Goal: Task Accomplishment & Management: Manage account settings

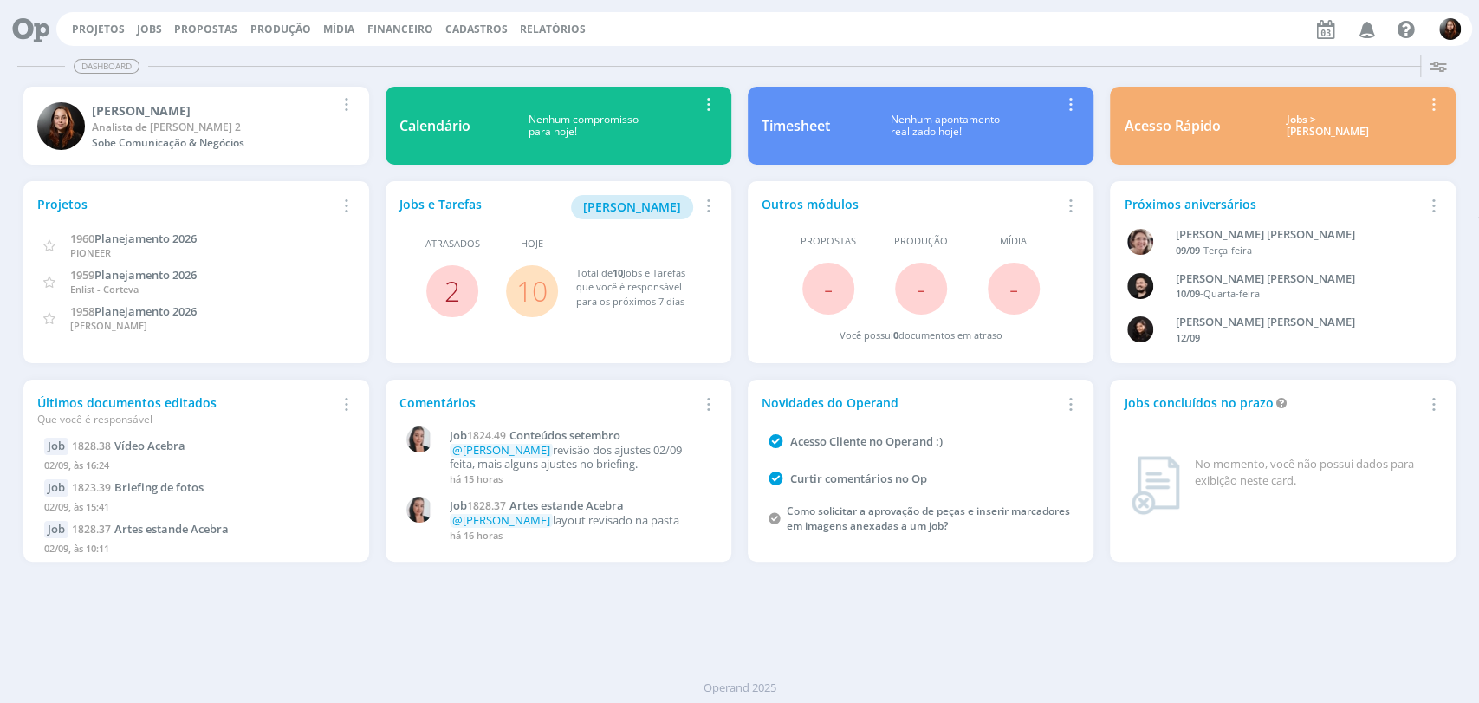
click at [457, 300] on link "2" at bounding box center [452, 290] width 16 height 37
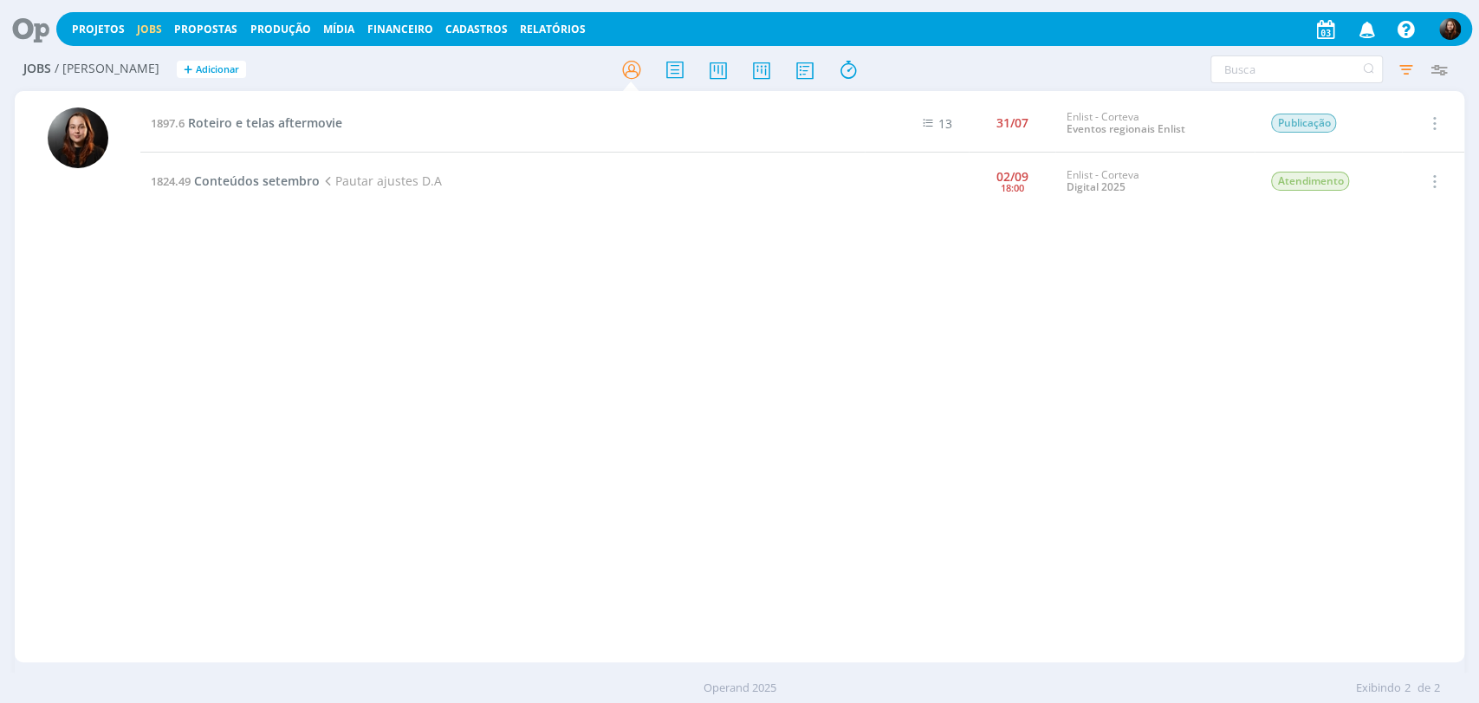
click at [29, 32] on icon at bounding box center [25, 29] width 36 height 34
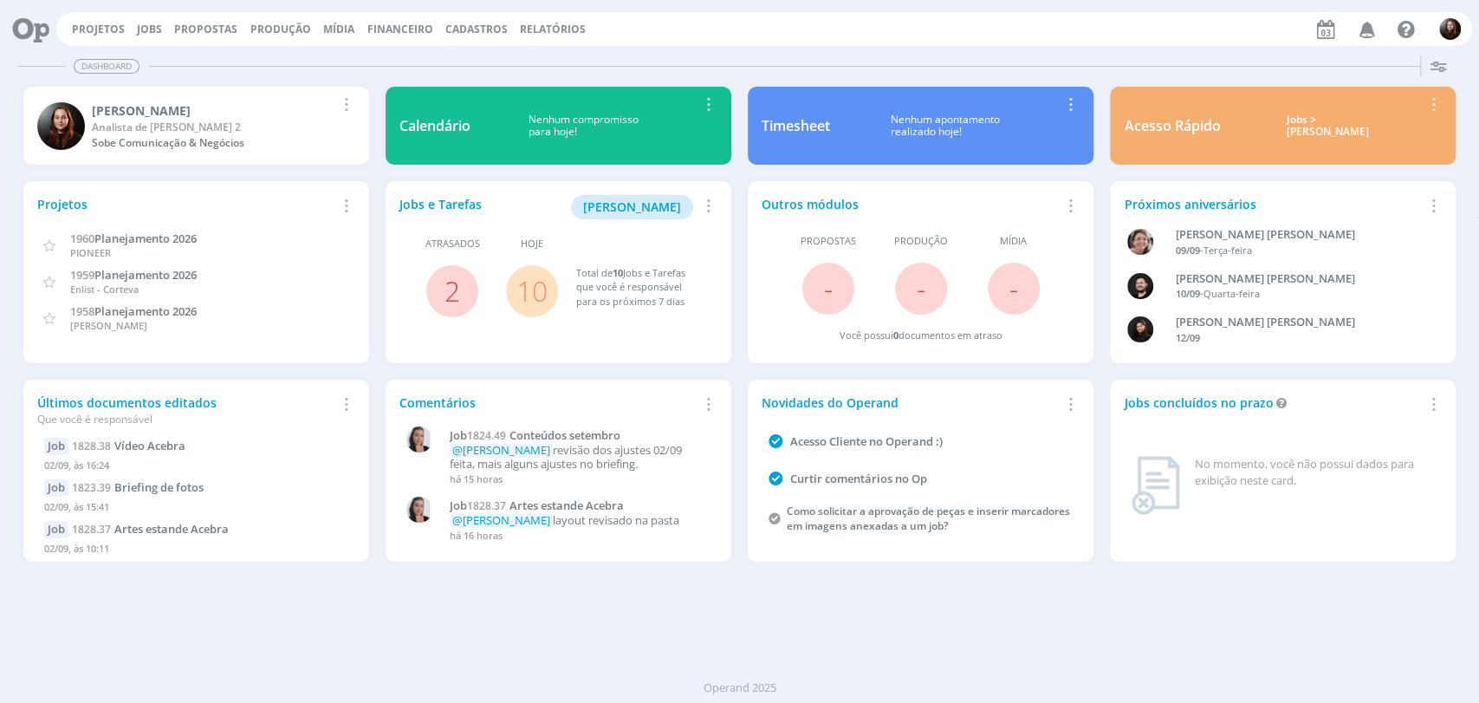
click at [541, 293] on link "10" at bounding box center [531, 290] width 31 height 37
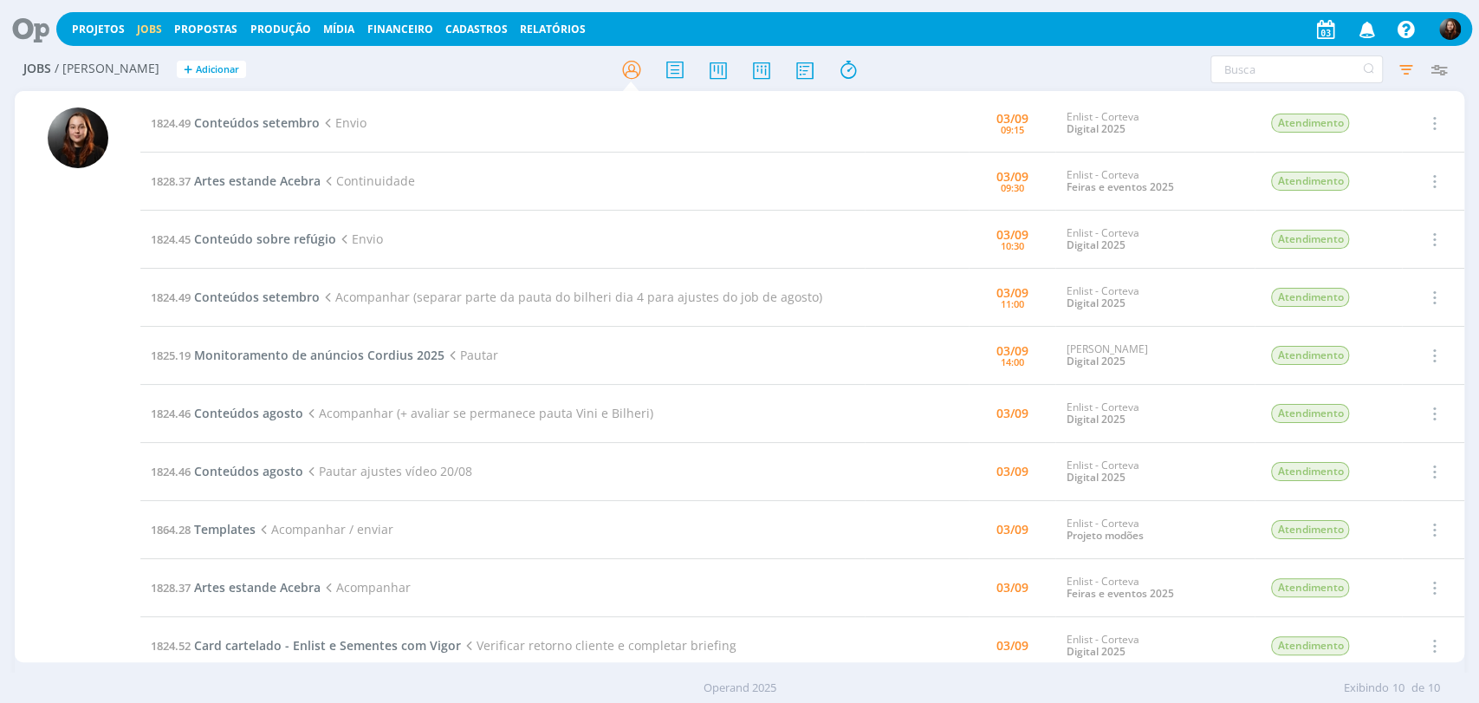
click at [457, 62] on h2 "Jobs / Minha Pauta + Adicionar" at bounding box center [256, 67] width 466 height 36
click at [287, 71] on h2 "Jobs / Minha Pauta + Adicionar" at bounding box center [256, 67] width 466 height 36
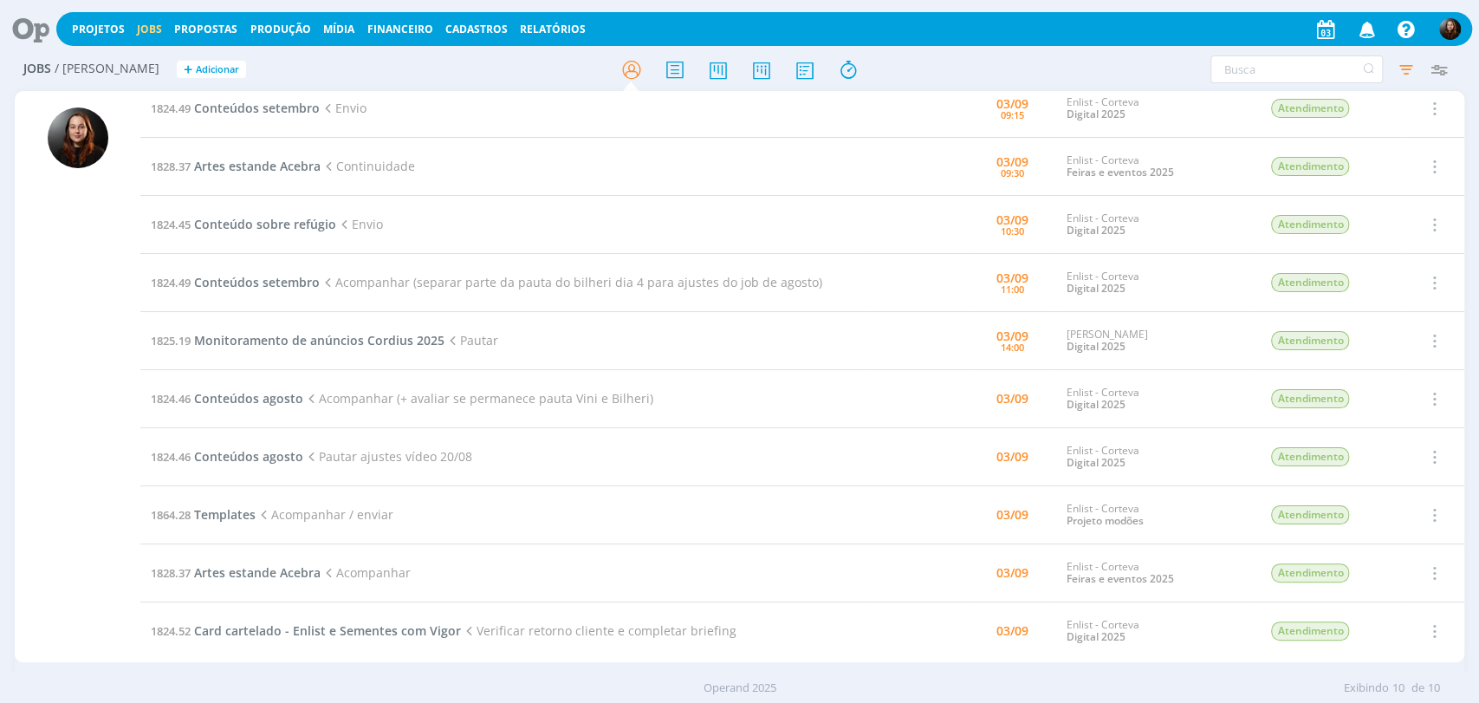
scroll to position [34, 0]
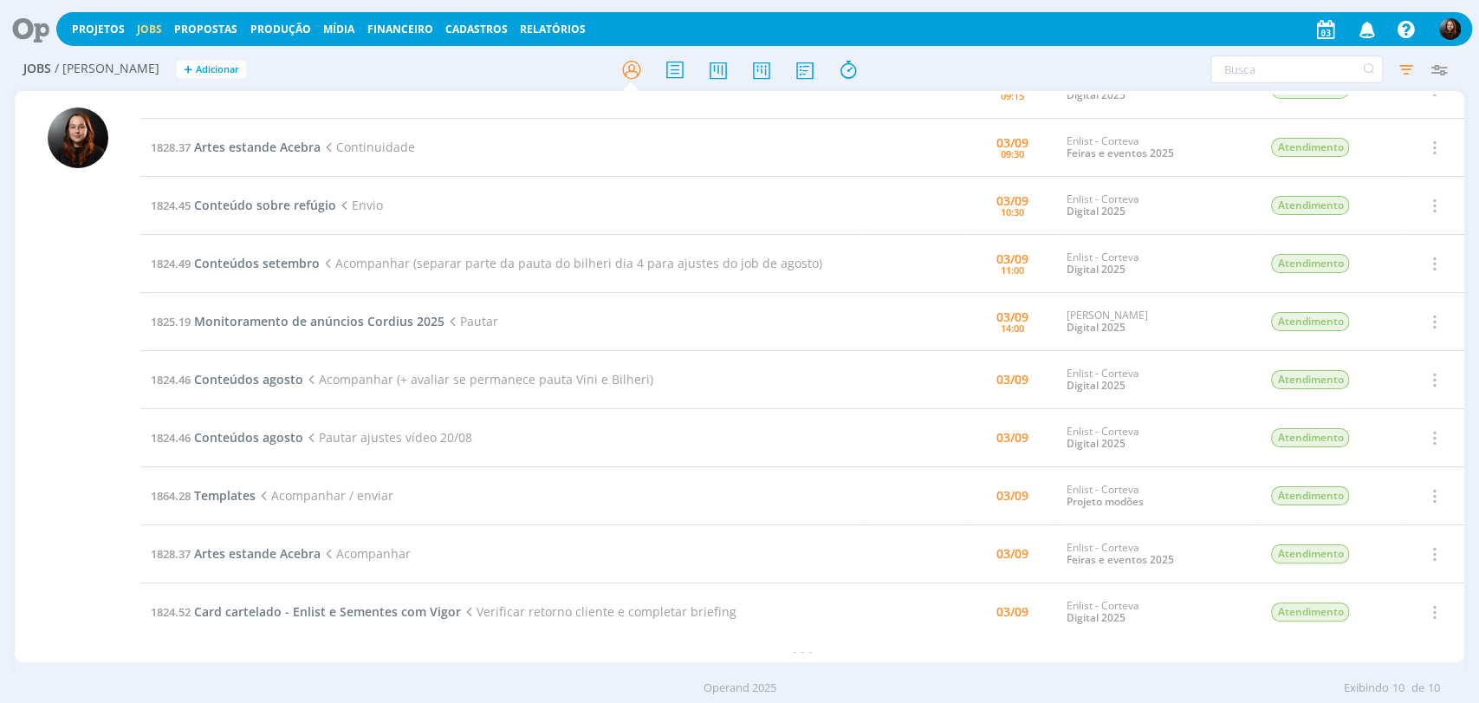
click at [35, 33] on icon at bounding box center [25, 29] width 36 height 34
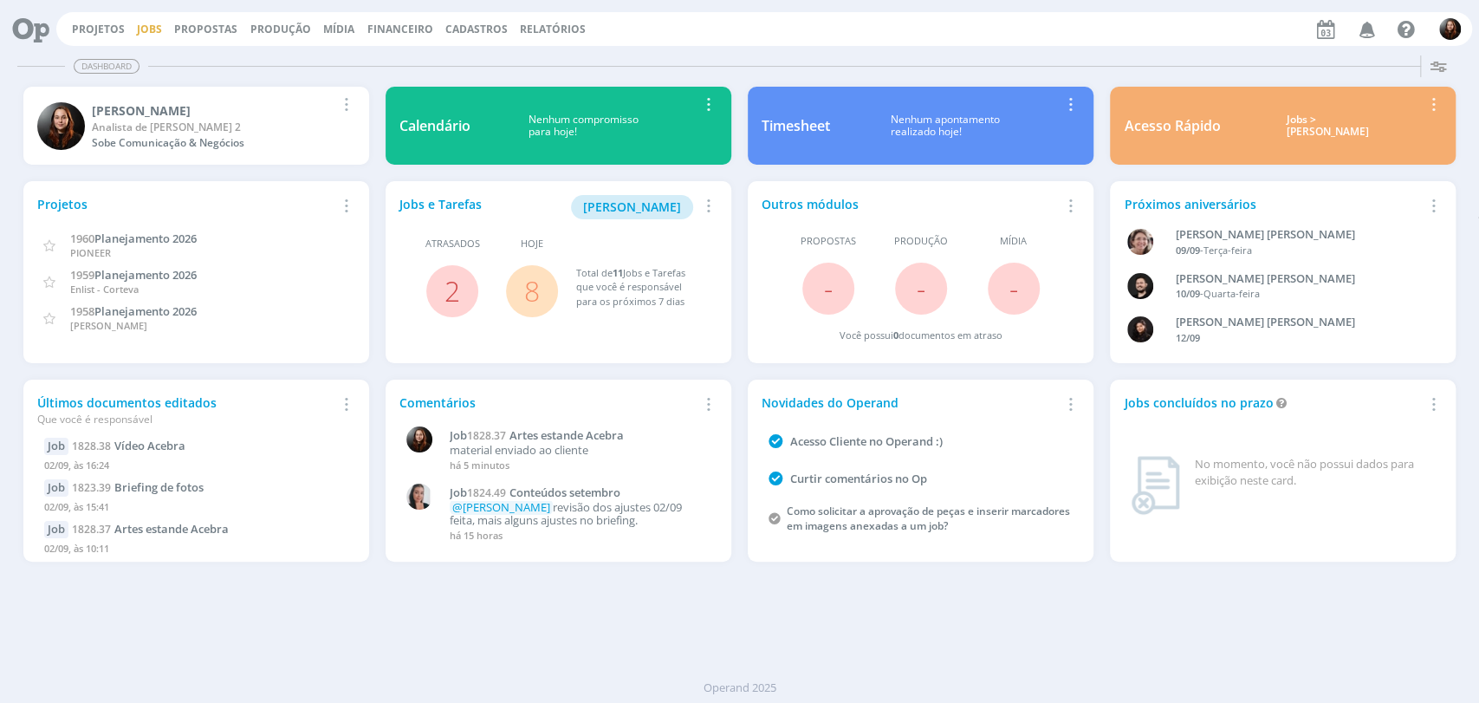
click at [146, 29] on link "Jobs" at bounding box center [149, 29] width 25 height 15
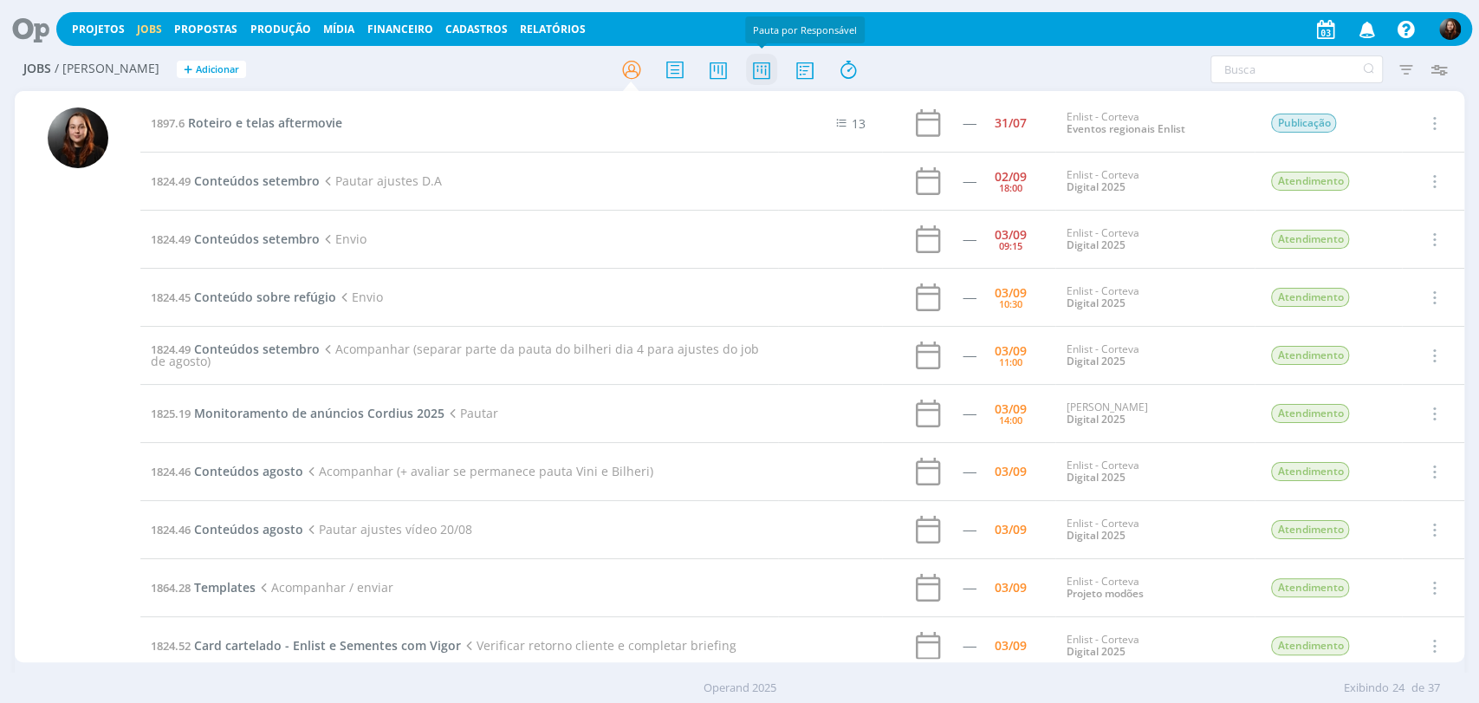
click at [769, 68] on icon at bounding box center [760, 70] width 31 height 34
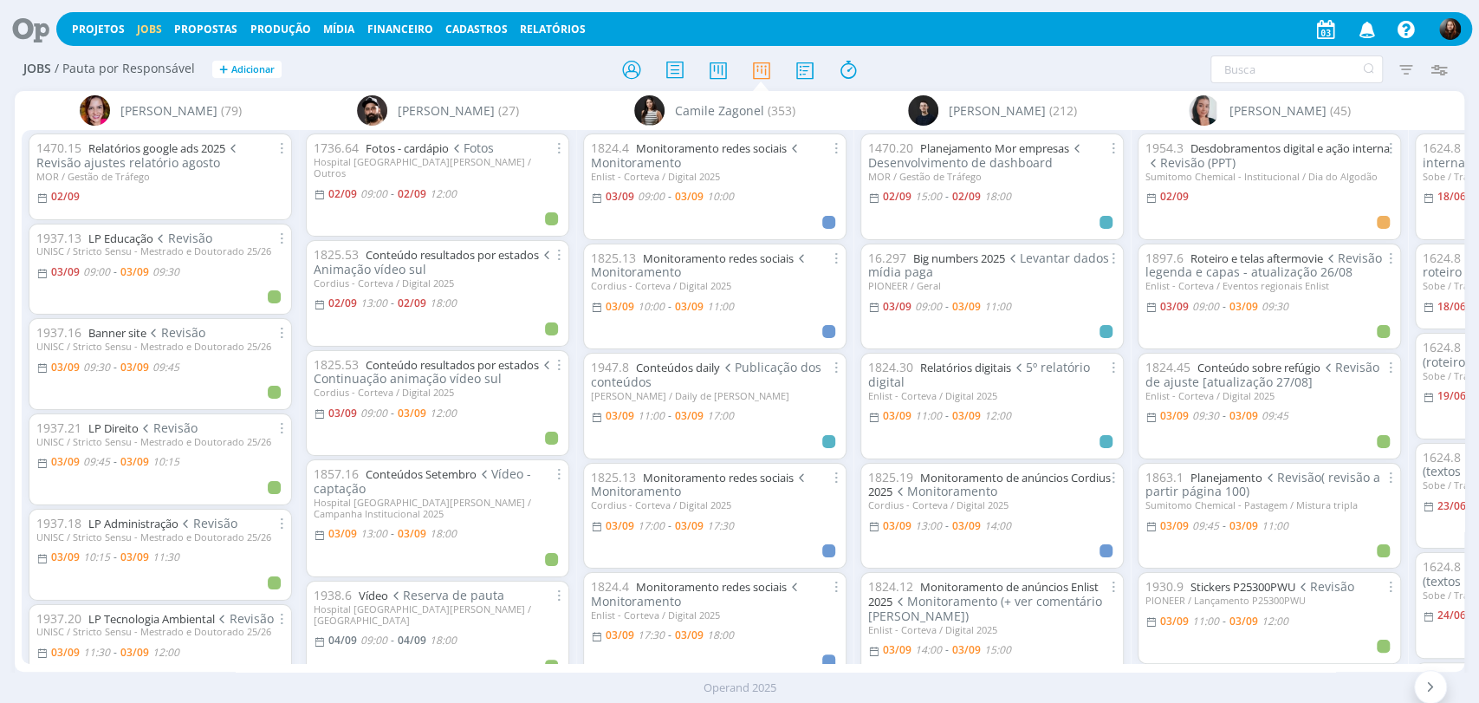
click at [924, 67] on div at bounding box center [739, 69] width 483 height 31
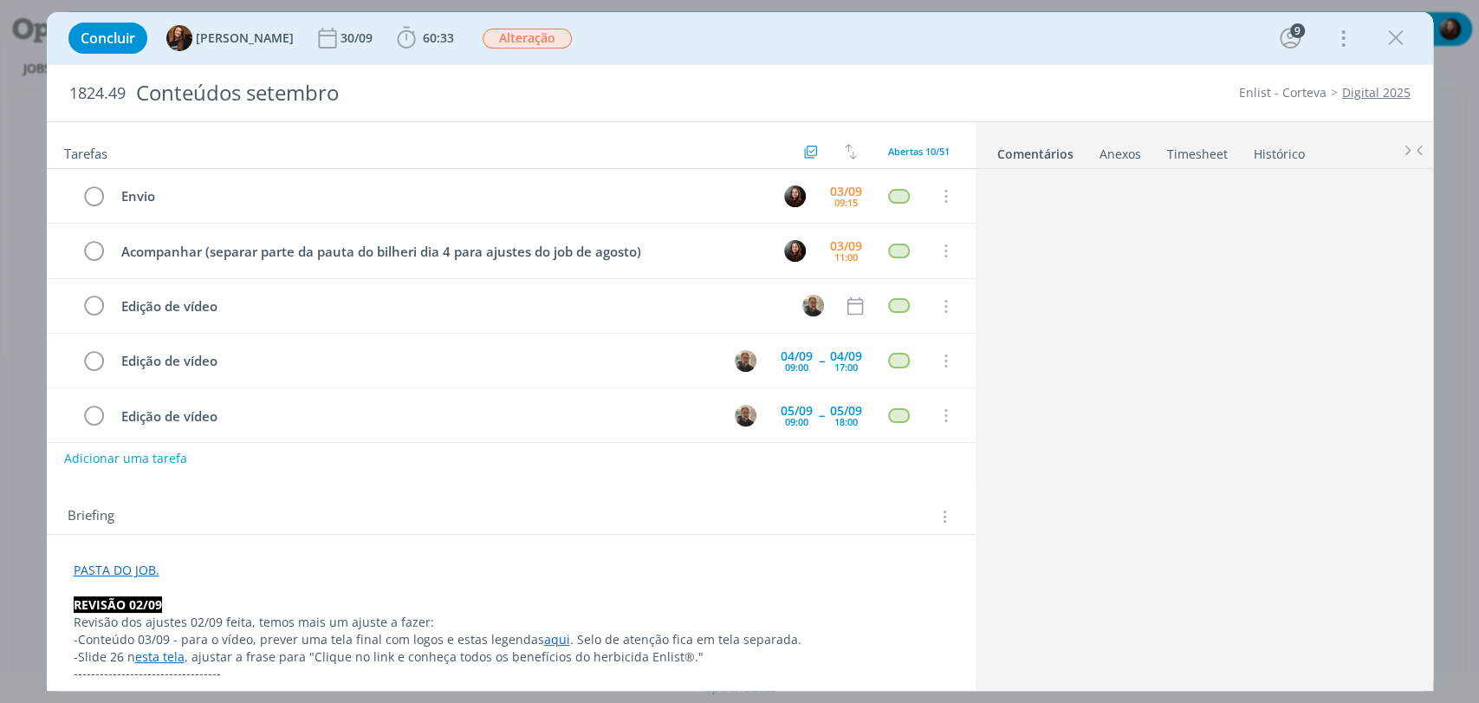
scroll to position [1941, 0]
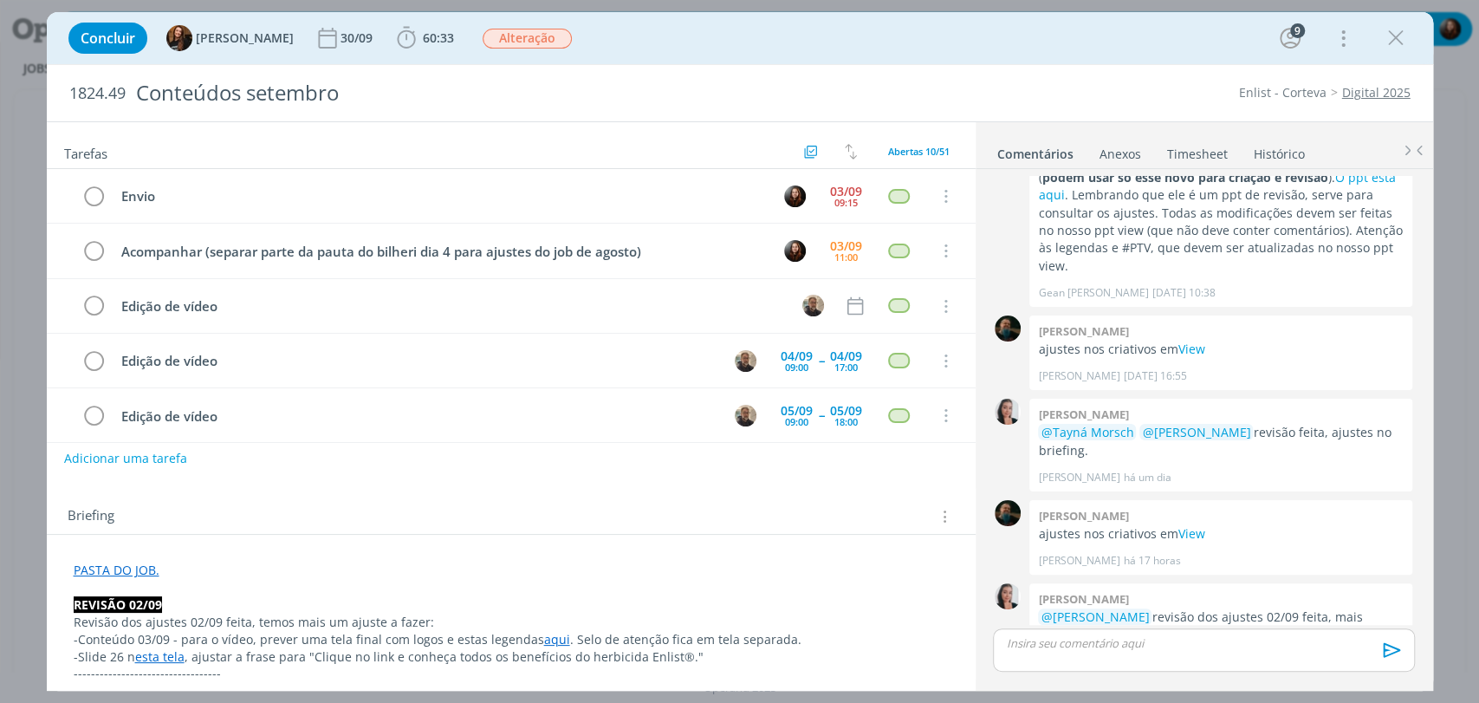
click at [133, 568] on link "PASTA DO JOB." at bounding box center [117, 569] width 86 height 16
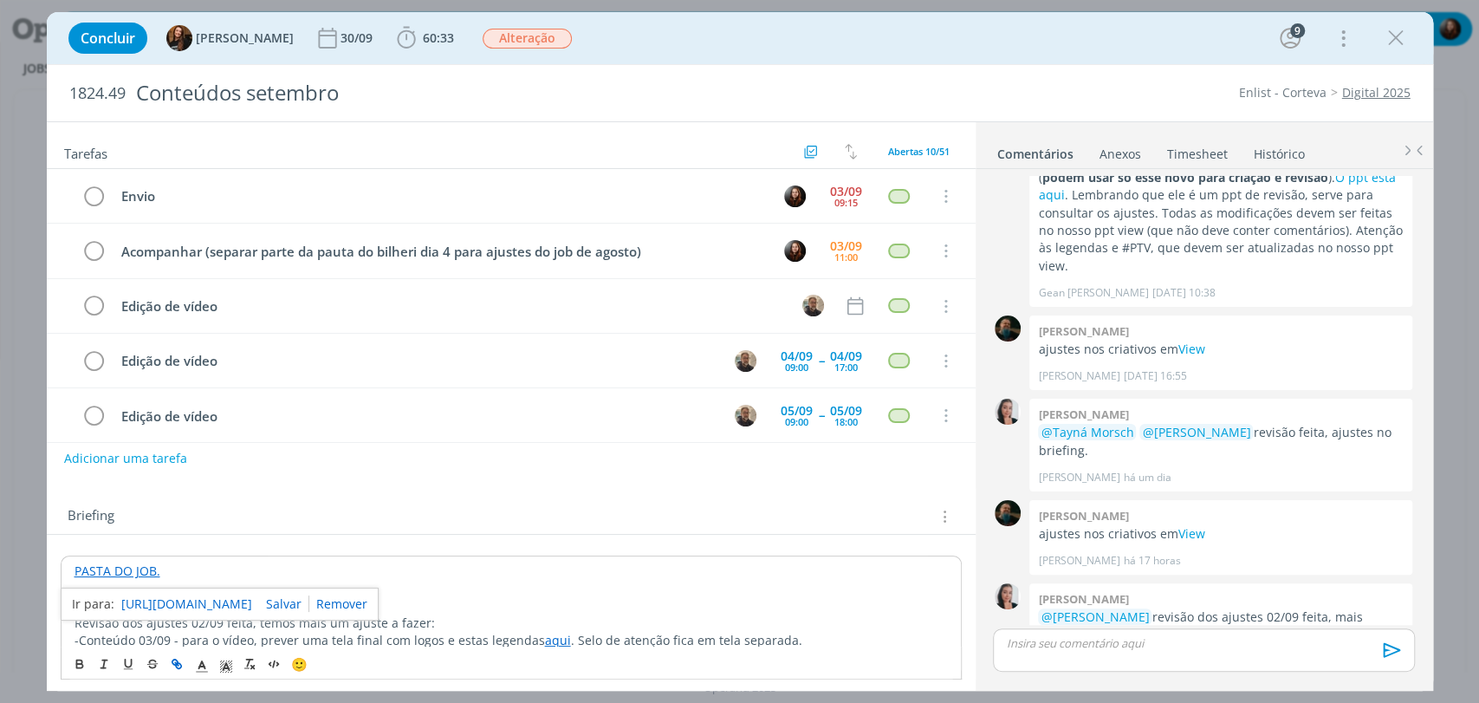
click at [180, 600] on link "https://sobeae.sharepoint.com/:f:/s/SOBEAE/EuKMwhTm8kNNvMuE6lxPstsB-B74OjIRpFMM…" at bounding box center [186, 604] width 131 height 23
click at [1178, 645] on div "Caroline Pieczarka há 16 horas 👍" at bounding box center [1221, 657] width 366 height 24
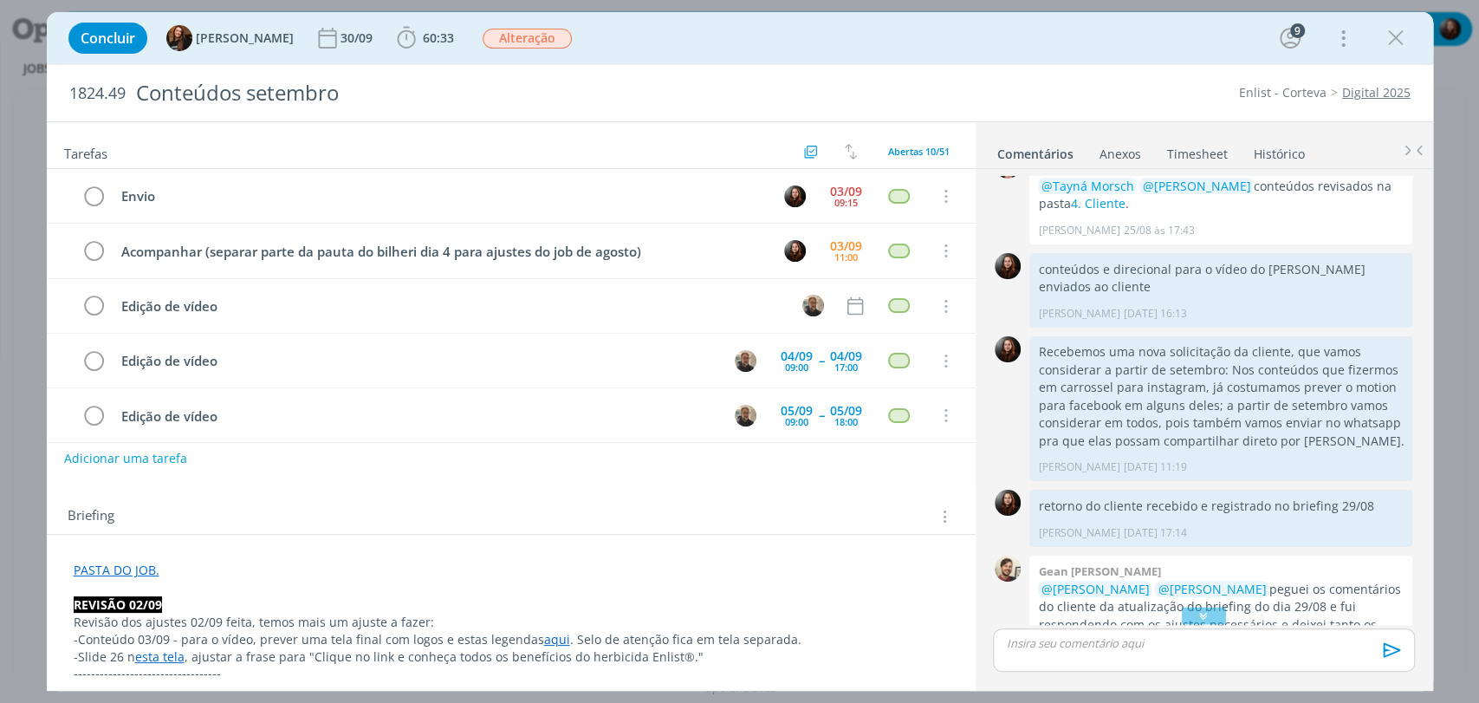
scroll to position [1364, 0]
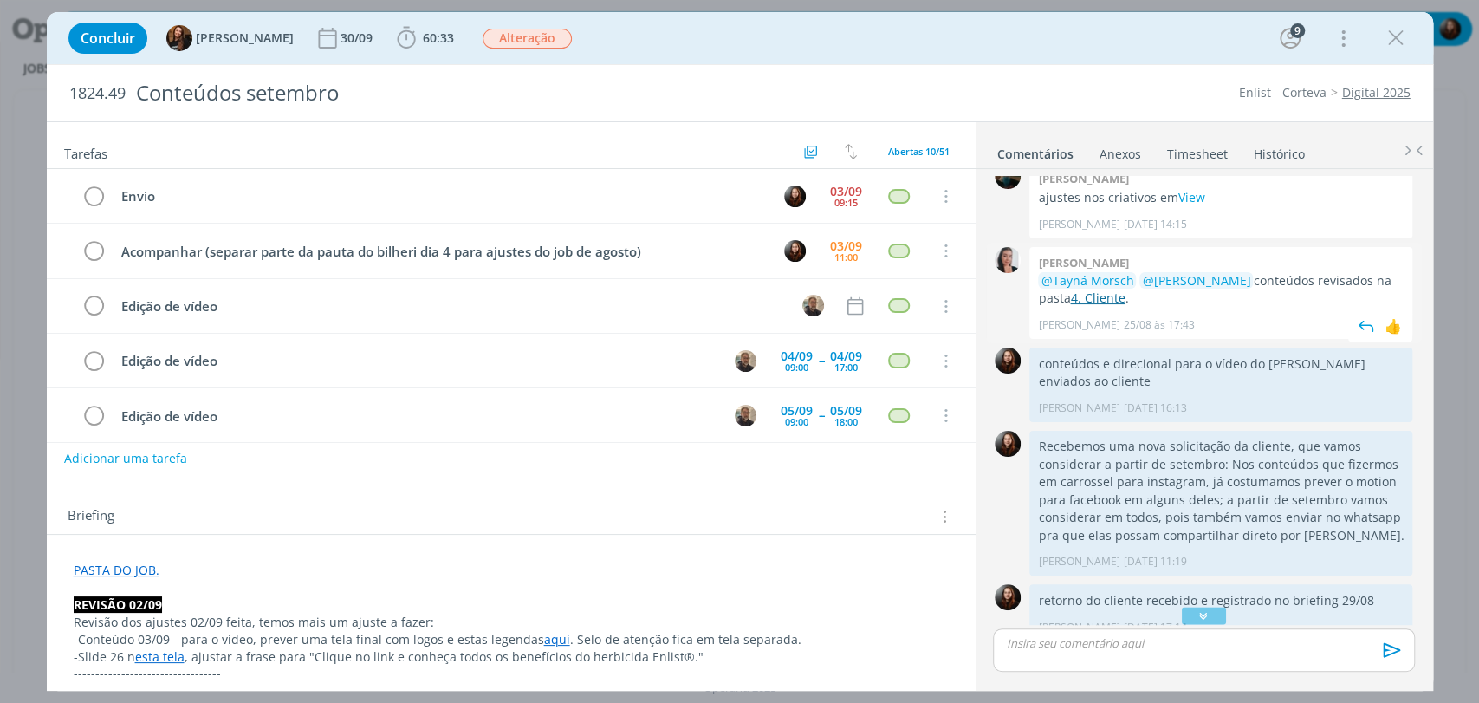
click at [1095, 289] on link "4. Cliente" at bounding box center [1097, 297] width 55 height 16
click at [1012, 61] on div "Concluir Tayná Morsch 30/09 60:33 Iniciar Apontar Data * 03/09/2025 Horas * 00:…" at bounding box center [740, 38] width 1386 height 52
click at [976, 42] on div "Concluir Tayná Morsch 30/09 60:33 Iniciar Apontar Data * 03/09/2025 Horas * 00:…" at bounding box center [740, 38] width 1360 height 42
click at [1107, 85] on div "Enlist - Corteva Digital 2025" at bounding box center [1136, 92] width 566 height 17
click at [1077, 64] on div "1824.49 Conteúdos setembro Enlist - Corteva Digital 2025 Tarefas Usar Job de te…" at bounding box center [740, 377] width 1386 height 626
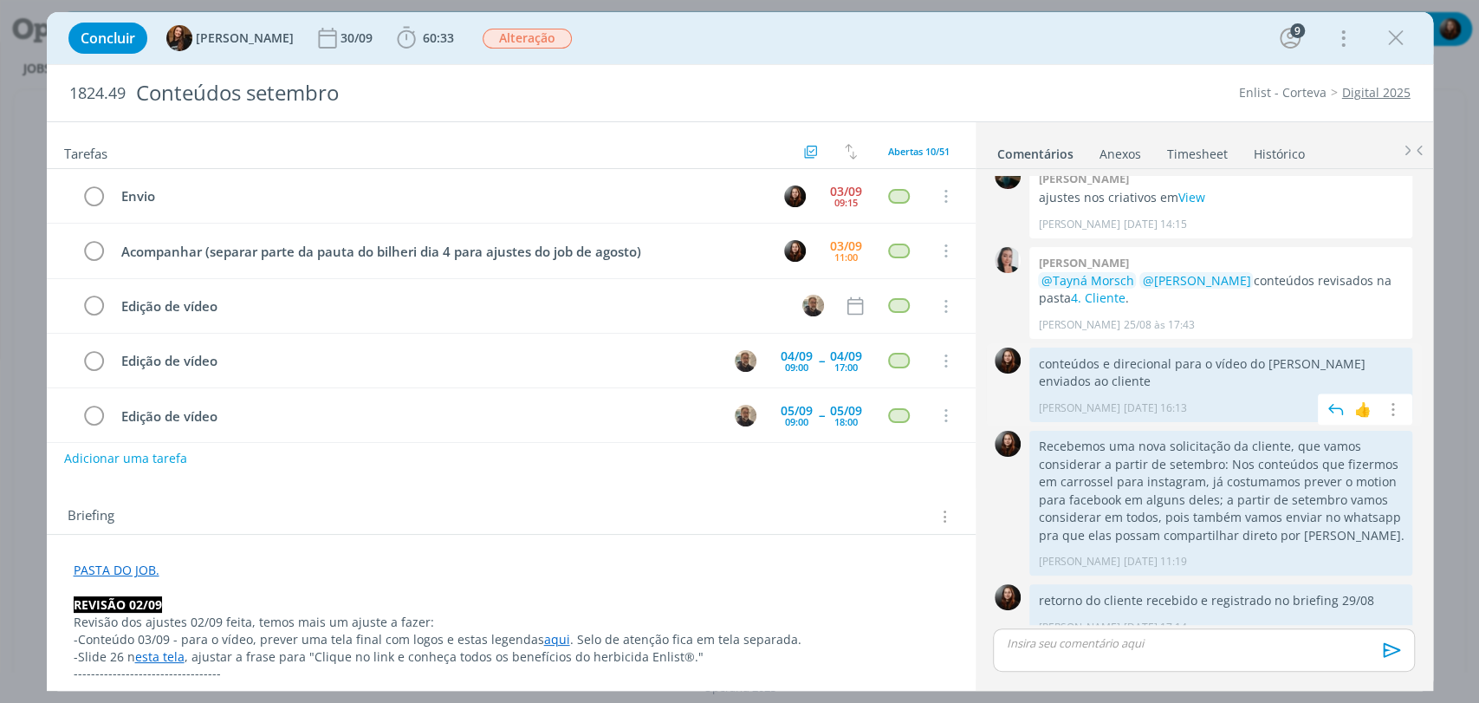
scroll to position [1941, 0]
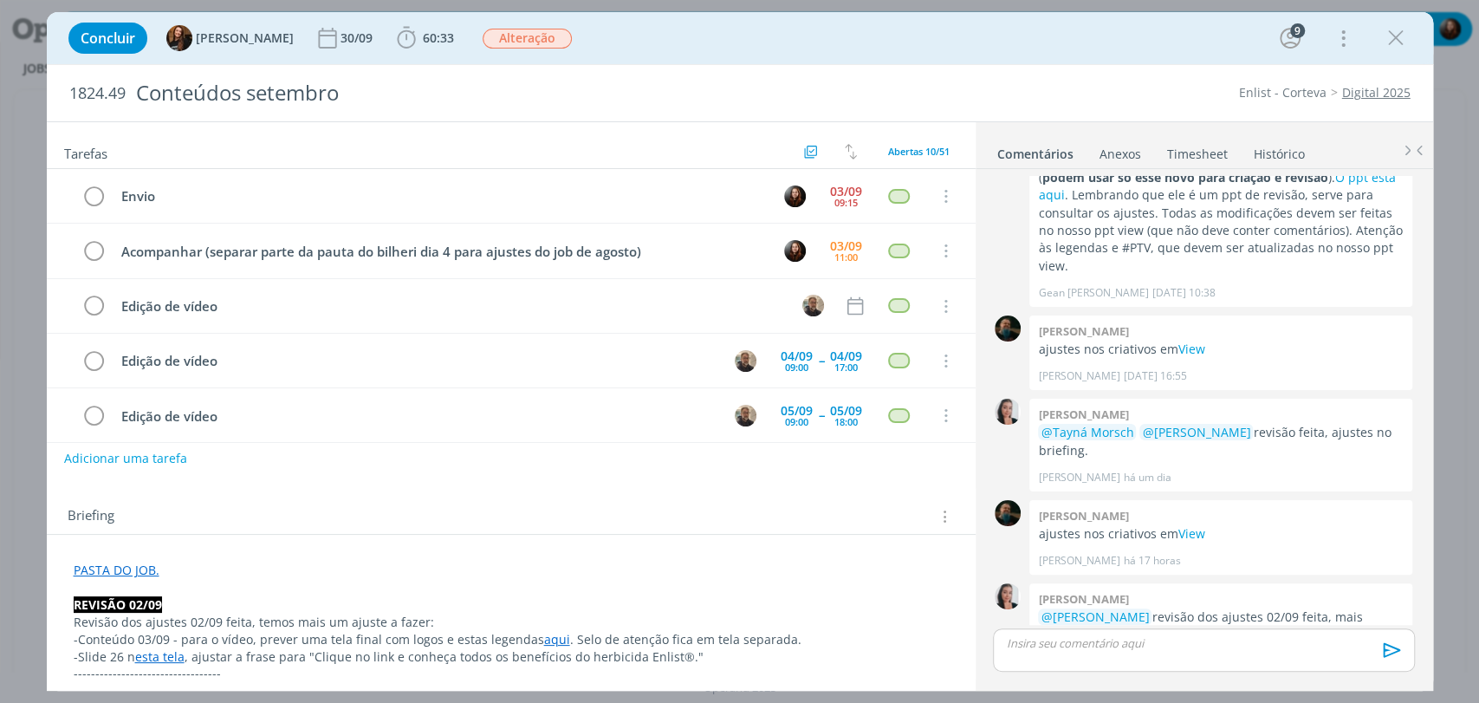
click at [1008, 45] on div "Concluir Tayná Morsch 30/09 60:33 Iniciar Apontar Data * 03/09/2025 Horas * 00:…" at bounding box center [740, 38] width 1360 height 42
click at [1009, 37] on div "Concluir Tayná Morsch 30/09 60:33 Iniciar Apontar Data * 03/09/2025 Horas * 00:…" at bounding box center [740, 38] width 1360 height 42
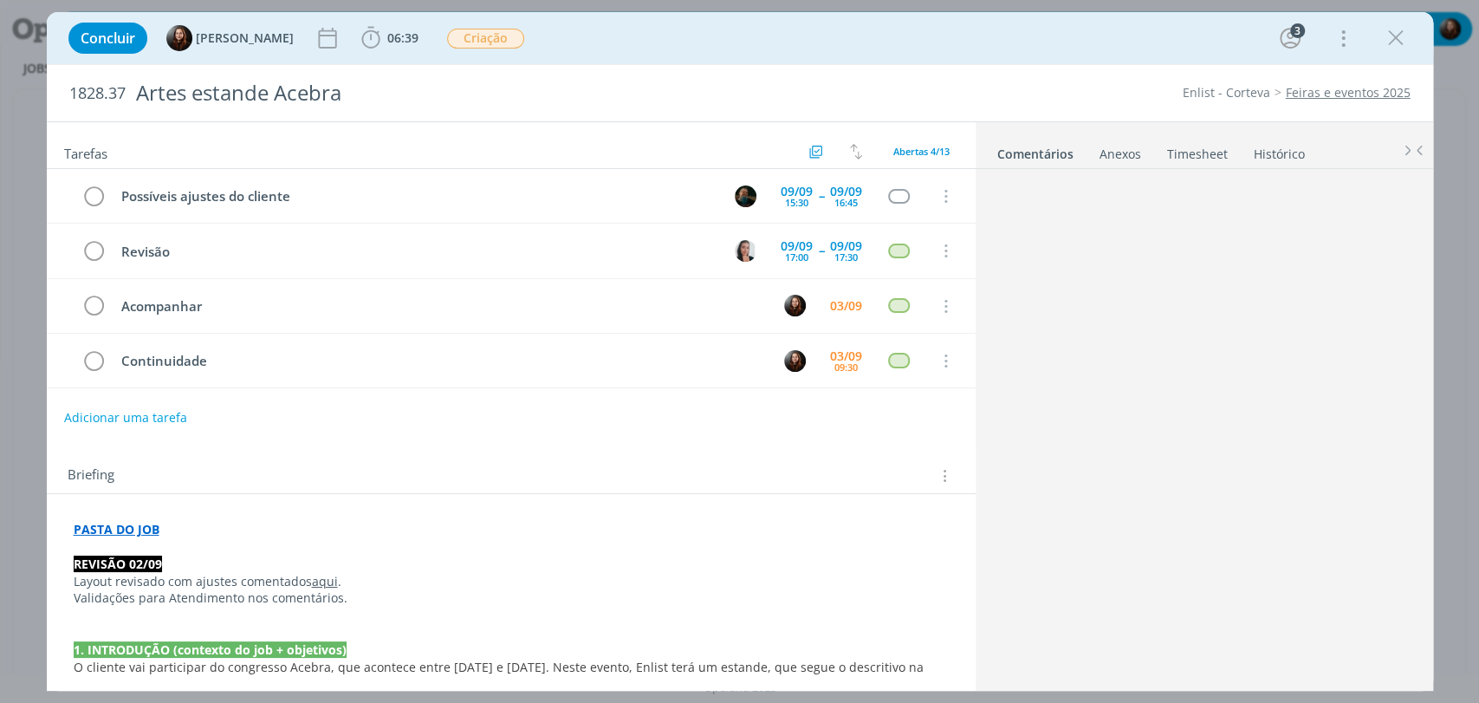
scroll to position [435, 0]
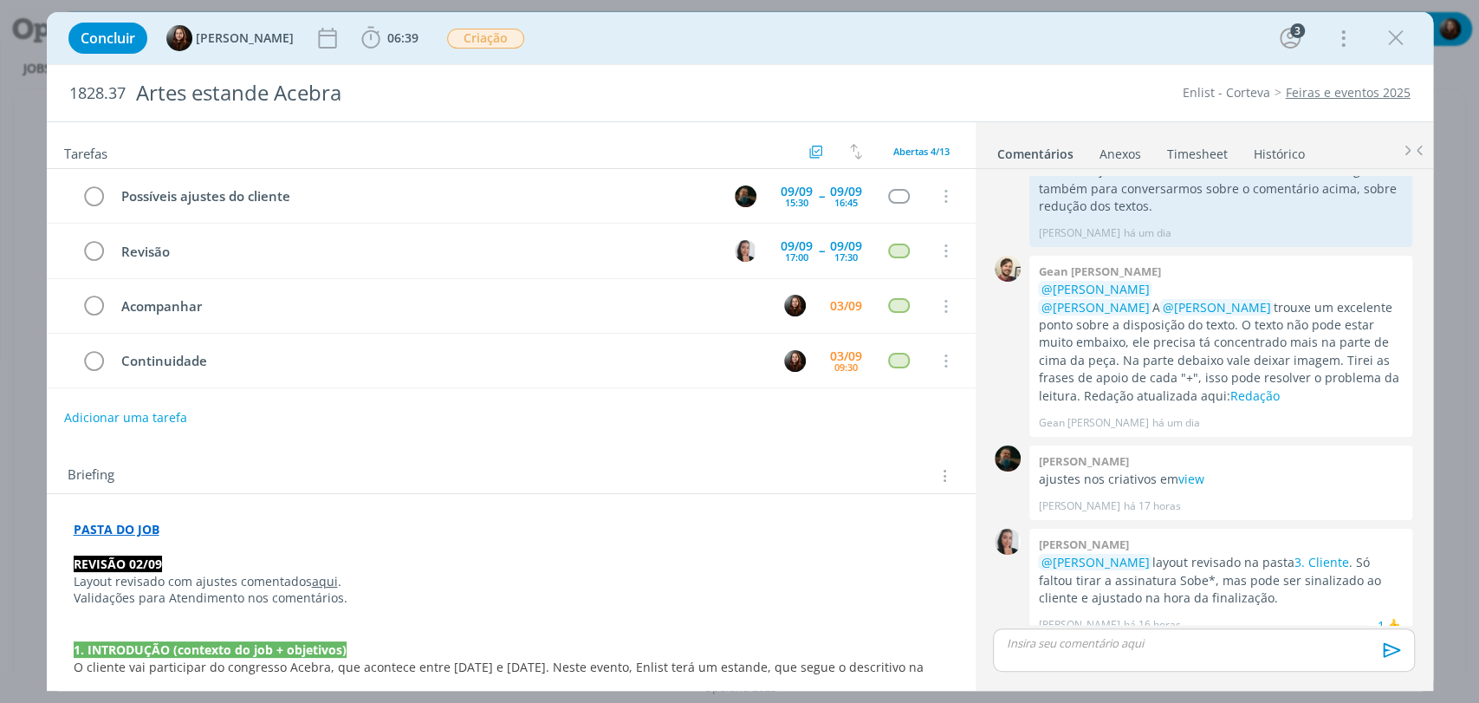
click at [648, 457] on div "Briefing Briefings Predefinidos Versões do Briefing Ver Briefing do Projeto" at bounding box center [511, 470] width 929 height 47
click at [621, 28] on div "Concluir Eduarda Pereira 06:39 Iniciar Apontar Data * 03/09/2025 Horas * 00:00 …" at bounding box center [740, 38] width 1360 height 42
click at [1239, 652] on div "dialog" at bounding box center [1203, 649] width 421 height 43
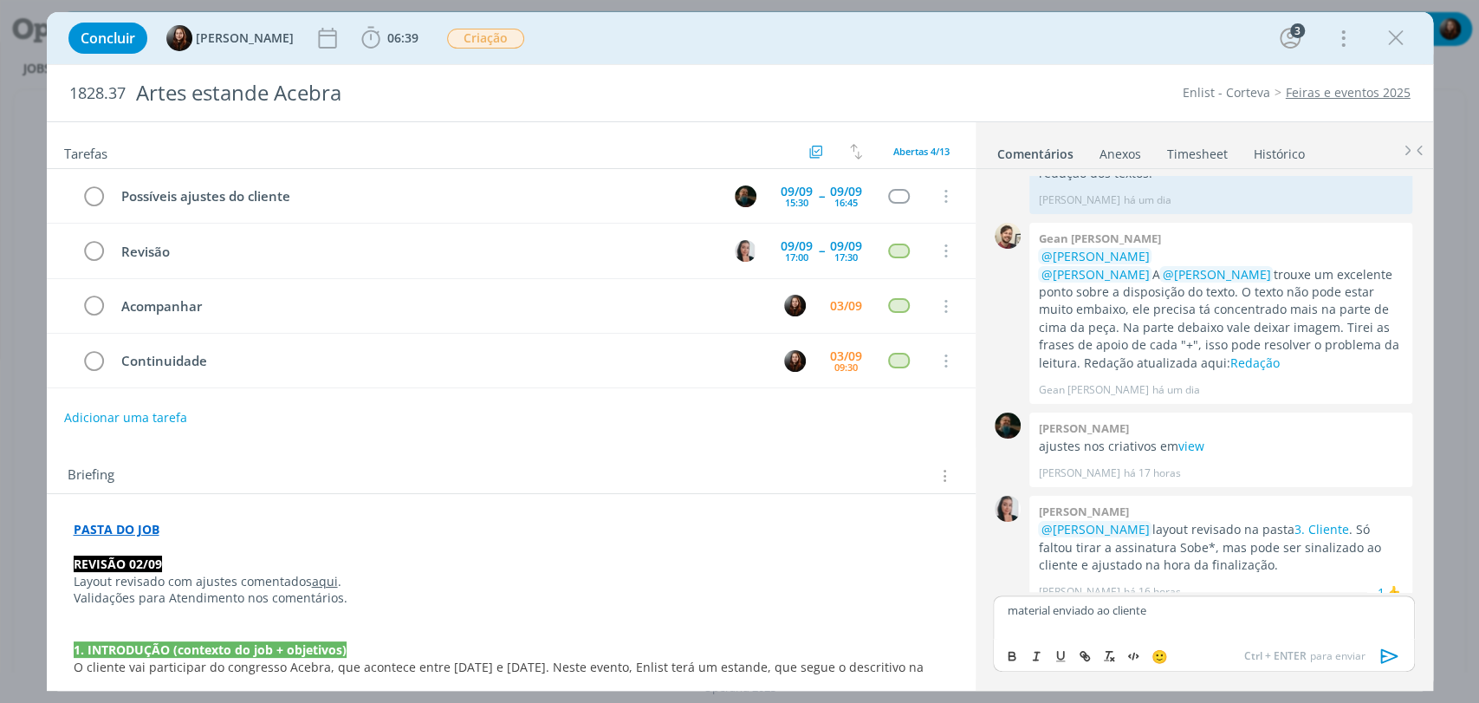
click at [1394, 652] on icon "dialog" at bounding box center [1390, 656] width 26 height 26
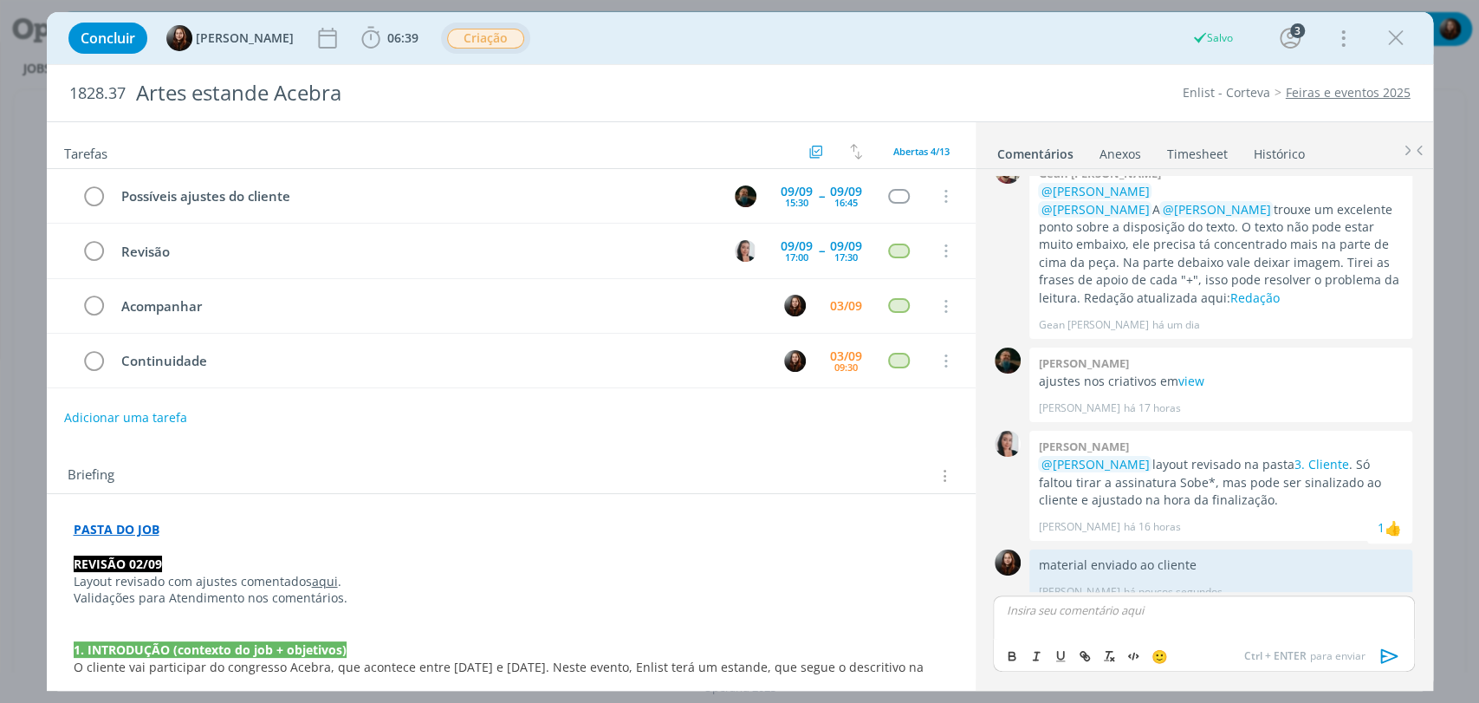
click at [478, 43] on span "Criação" at bounding box center [485, 39] width 77 height 20
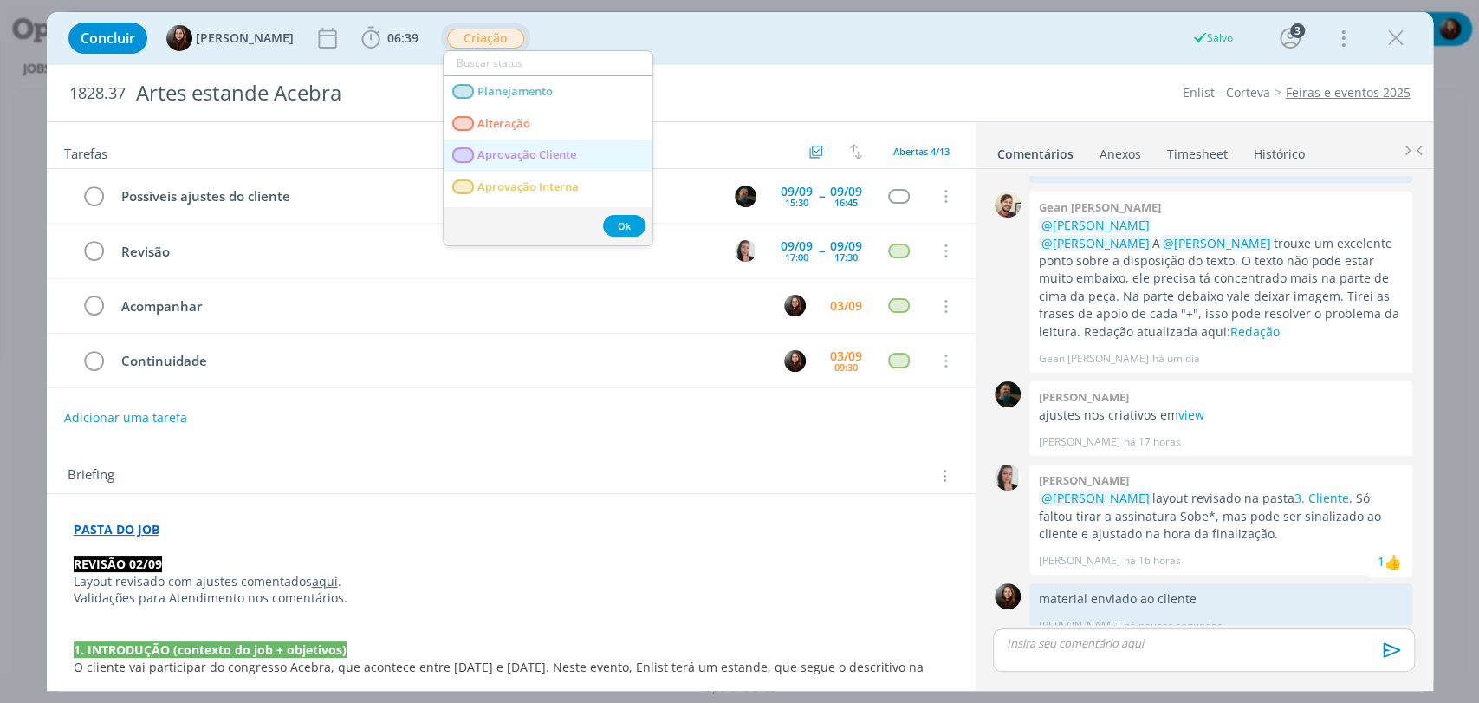
click at [513, 152] on span "Aprovação Cliente" at bounding box center [526, 155] width 99 height 14
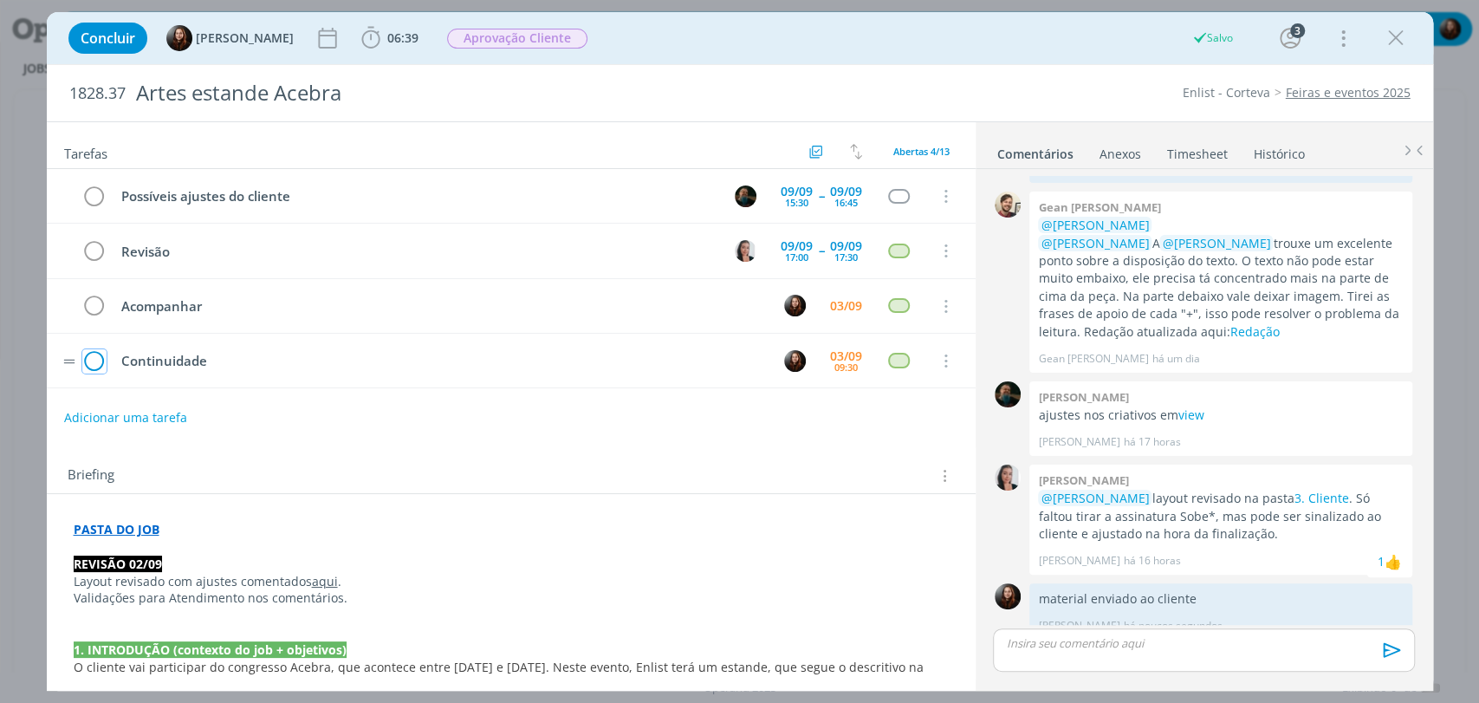
click at [87, 361] on icon "dialog" at bounding box center [94, 361] width 24 height 26
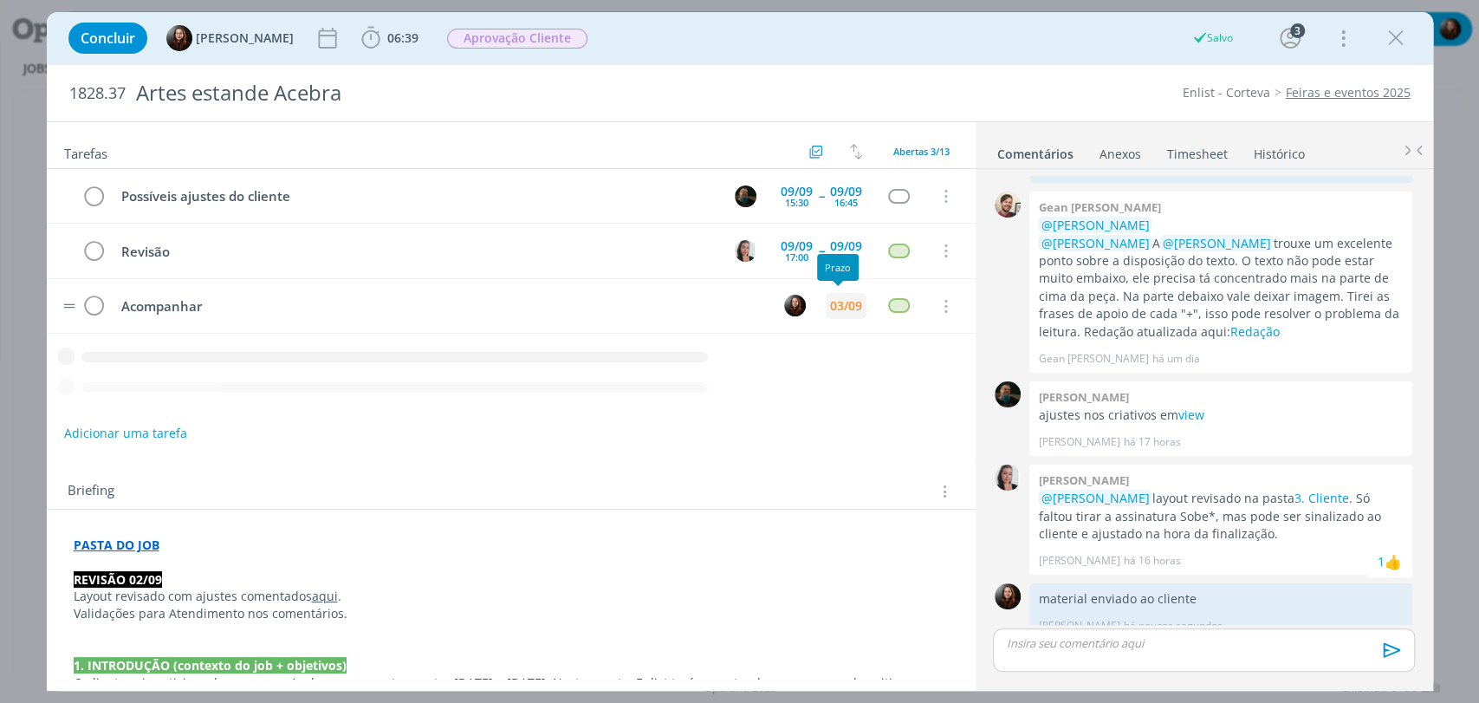
click at [840, 303] on div "03/09" at bounding box center [846, 306] width 32 height 12
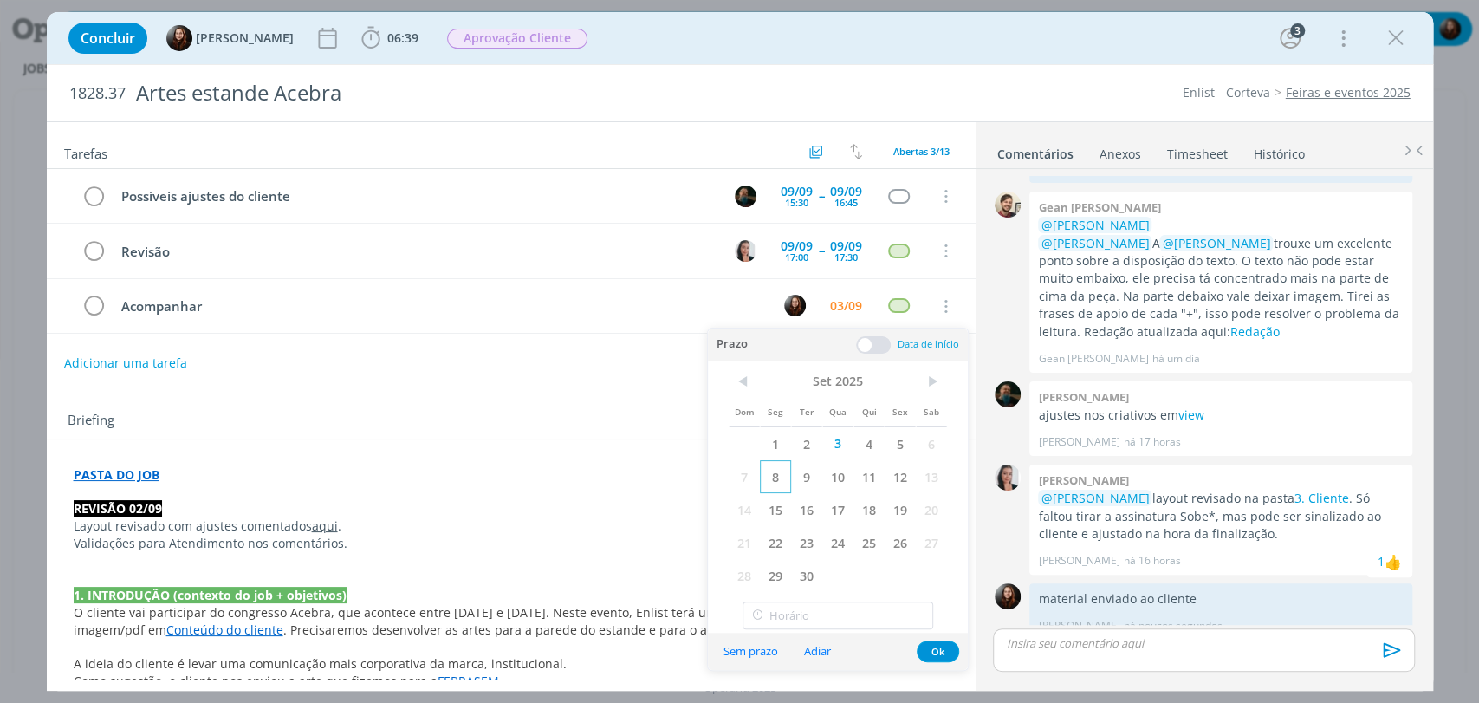
click at [780, 473] on span "8" at bounding box center [775, 476] width 31 height 33
click at [936, 652] on button "Ok" at bounding box center [938, 651] width 42 height 22
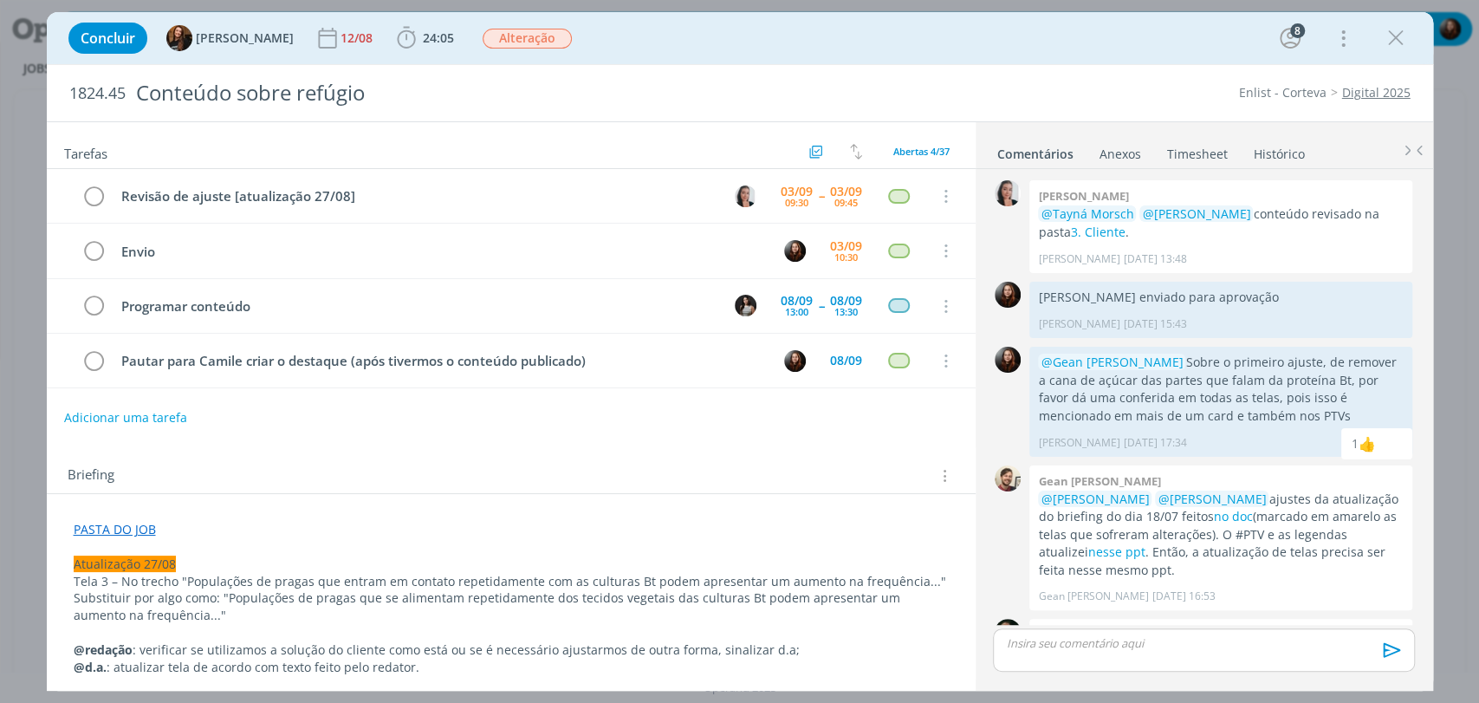
scroll to position [1479, 0]
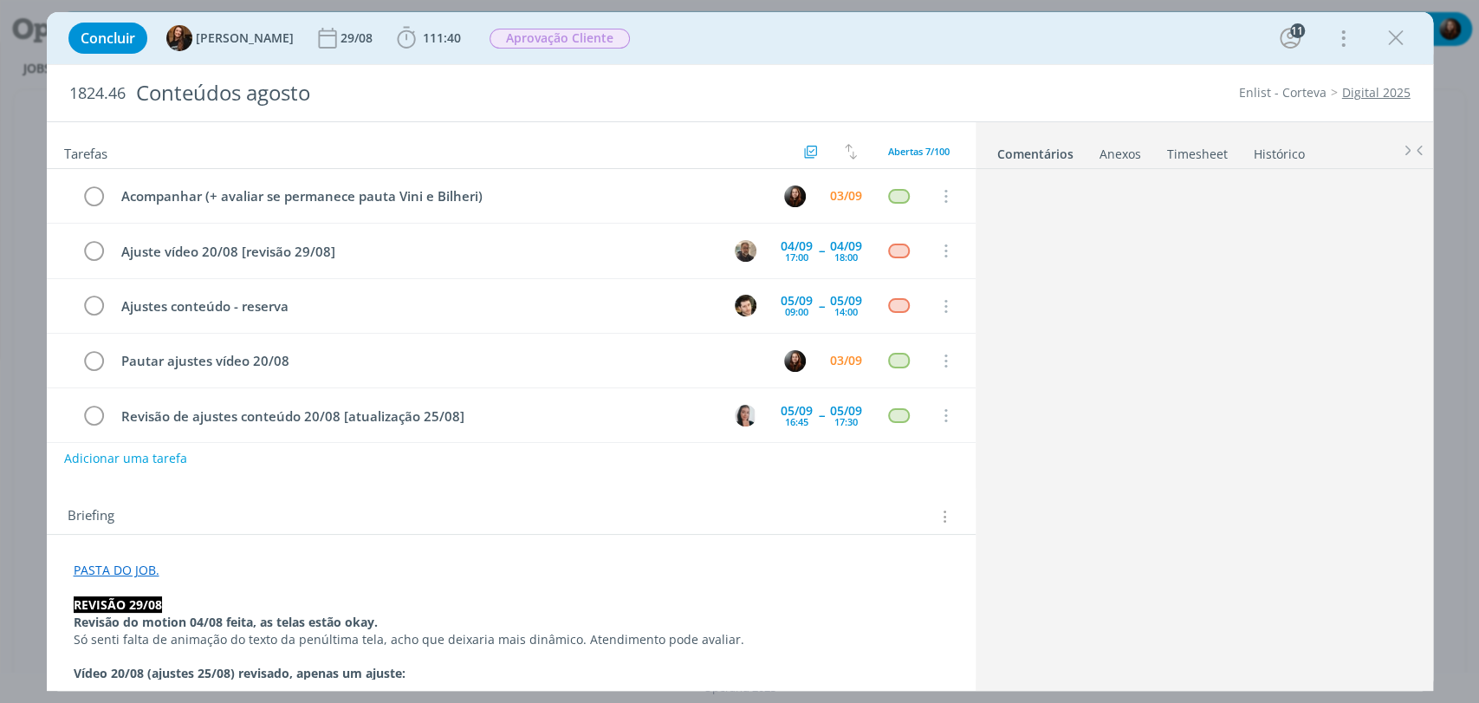
scroll to position [1729, 0]
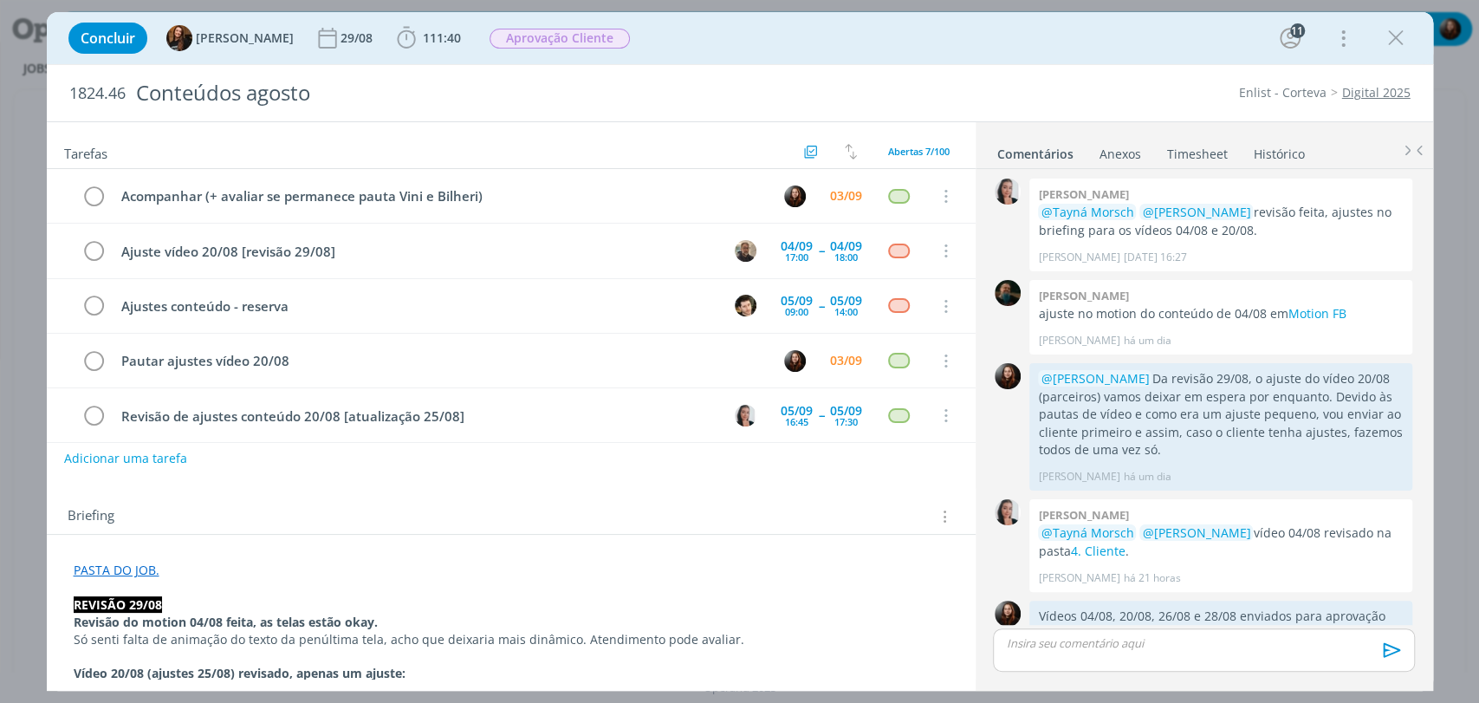
click at [1069, 36] on div "Concluir Tayná Morsch 29/08 111:40 Iniciar Apontar Data * [DATE] Horas * 00:00 …" at bounding box center [740, 38] width 1360 height 42
click at [1151, 55] on div "Concluir Tayná Morsch 29/08 111:40 Iniciar Apontar Data * [DATE] Horas * 00:00 …" at bounding box center [740, 38] width 1360 height 42
click at [977, 67] on div "1824.46 Conteúdos agosto Enlist - Corteva Digital 2025" at bounding box center [740, 93] width 1386 height 56
click at [1085, 91] on div "Enlist - Corteva Digital 2025" at bounding box center [1136, 92] width 566 height 17
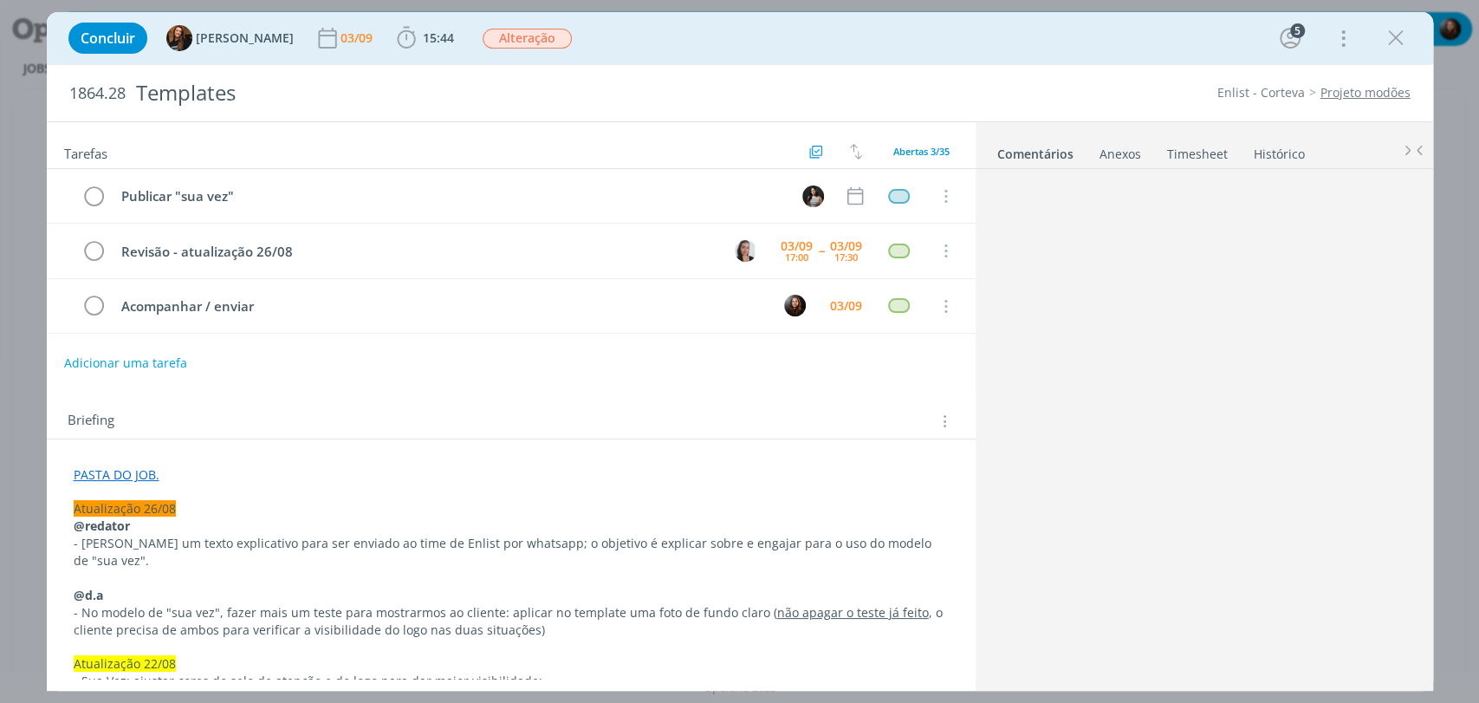
scroll to position [2079, 0]
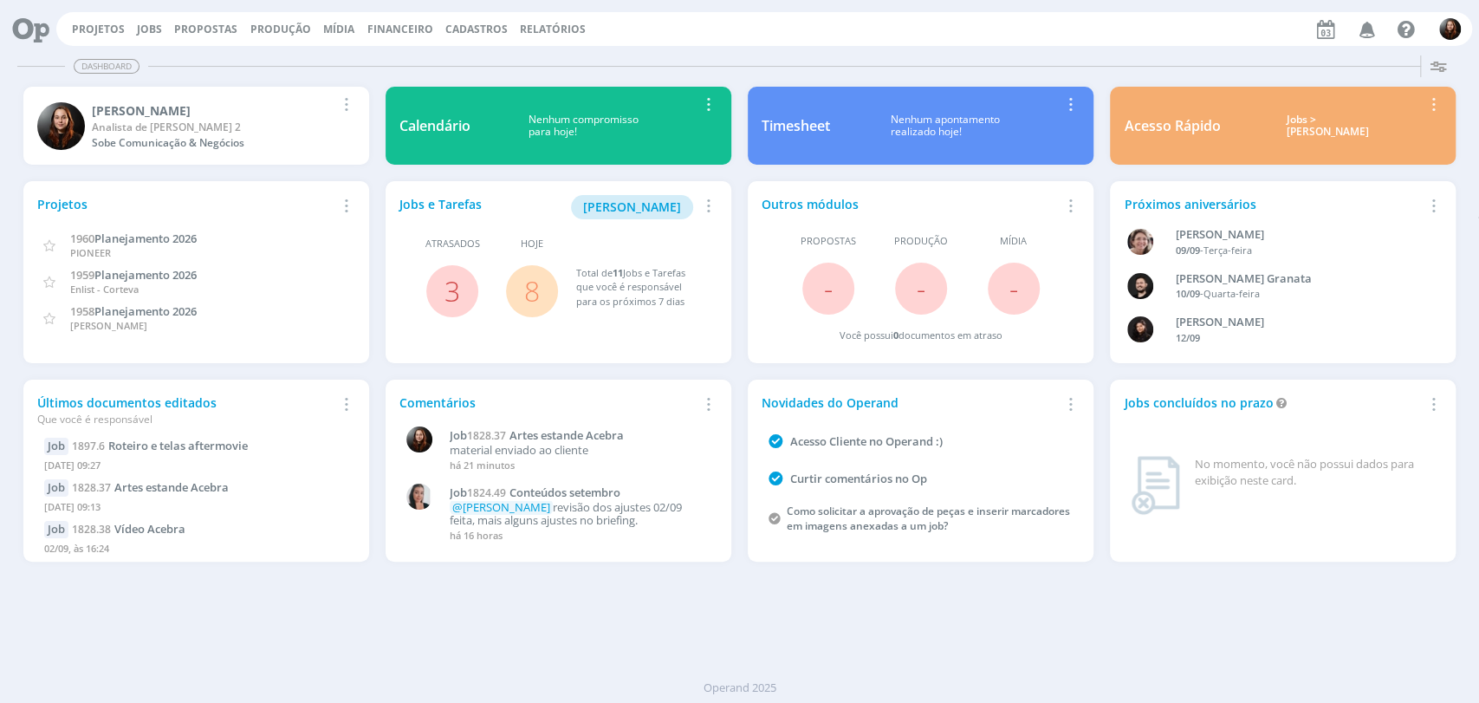
click at [788, 42] on div "Projetos Jobs Propostas Produção [GEOGRAPHIC_DATA] Financeiro Cadastros Relatór…" at bounding box center [764, 29] width 1416 height 34
click at [81, 20] on div "Projetos Jobs Propostas Produção [GEOGRAPHIC_DATA] Financeiro Cadastros Relatór…" at bounding box center [764, 29] width 1416 height 34
click at [92, 29] on link "Projetos" at bounding box center [98, 29] width 53 height 15
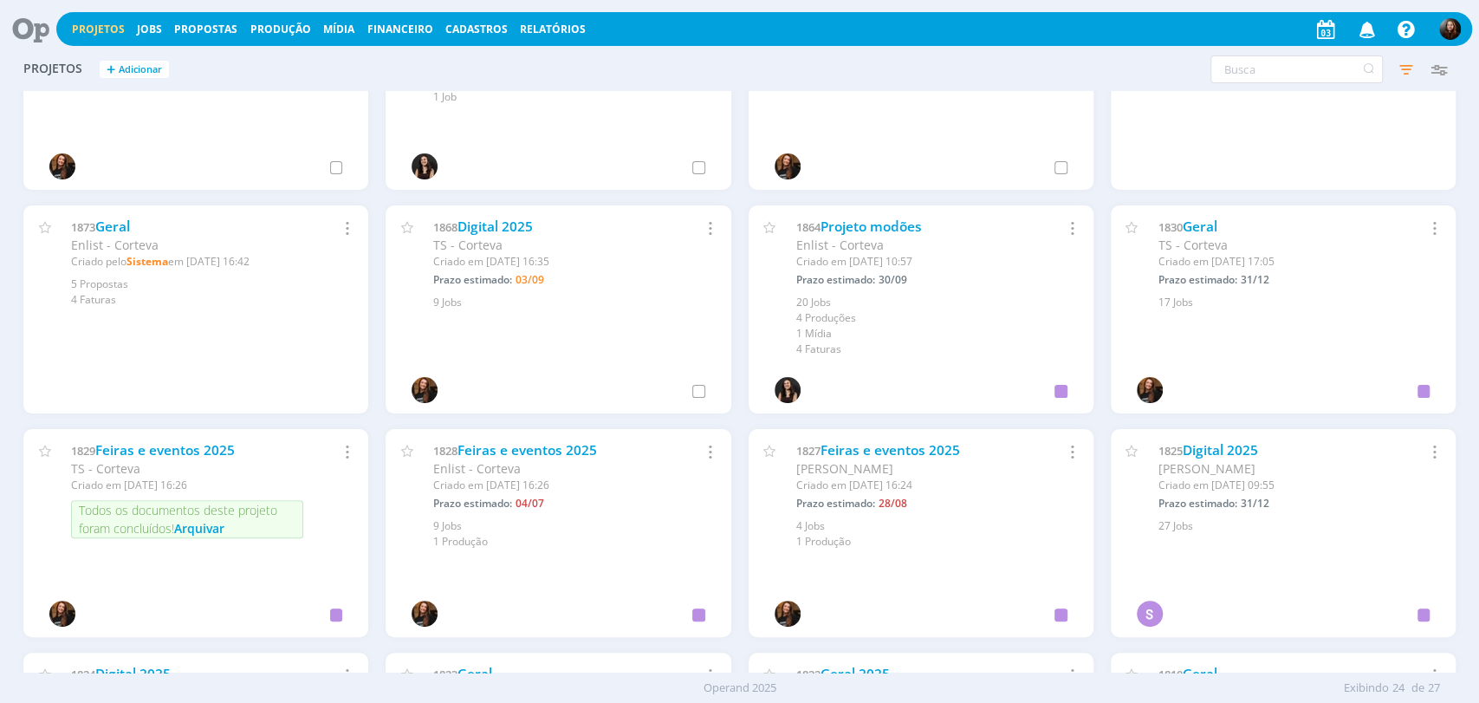
scroll to position [577, 0]
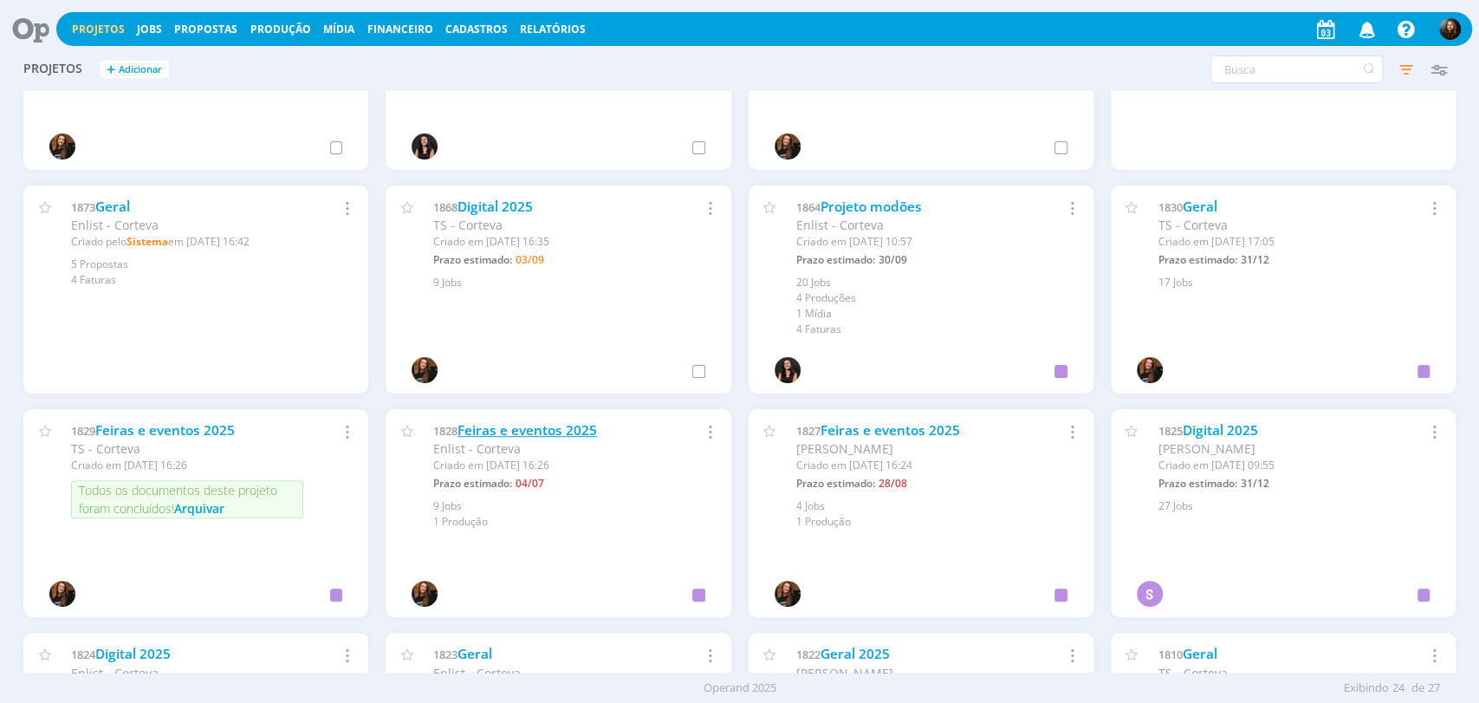
click at [575, 431] on link "Feiras e eventos 2025" at bounding box center [526, 430] width 139 height 18
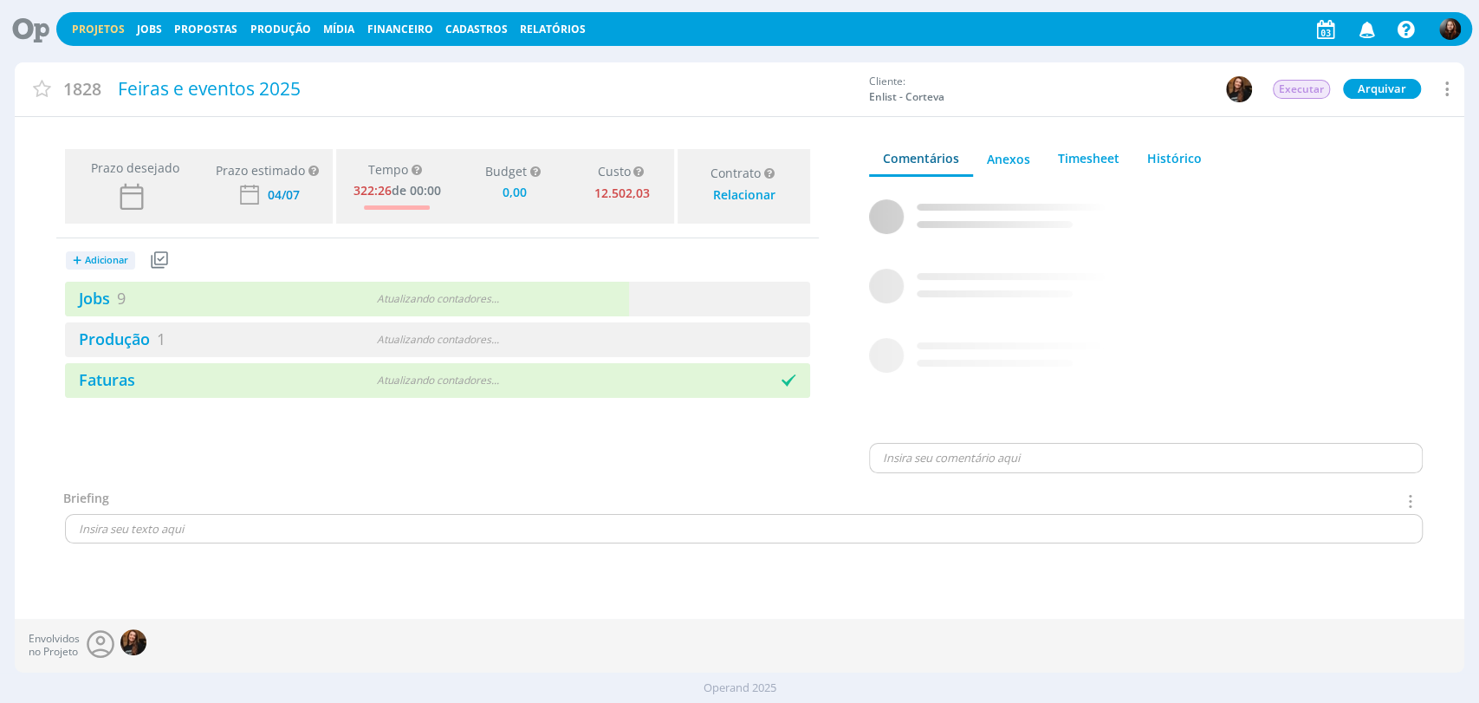
click at [107, 261] on span "Adicionar" at bounding box center [106, 260] width 43 height 11
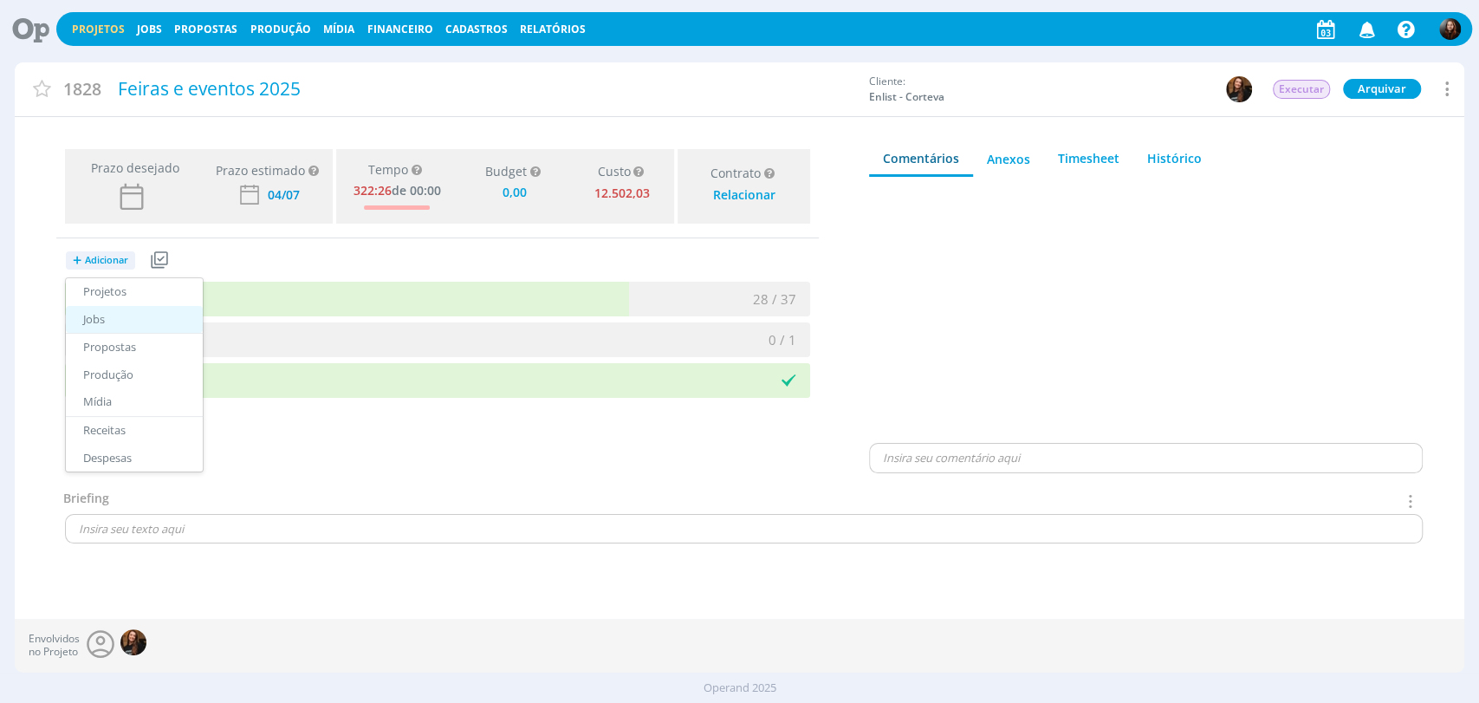
click at [97, 317] on link "Jobs" at bounding box center [134, 320] width 137 height 28
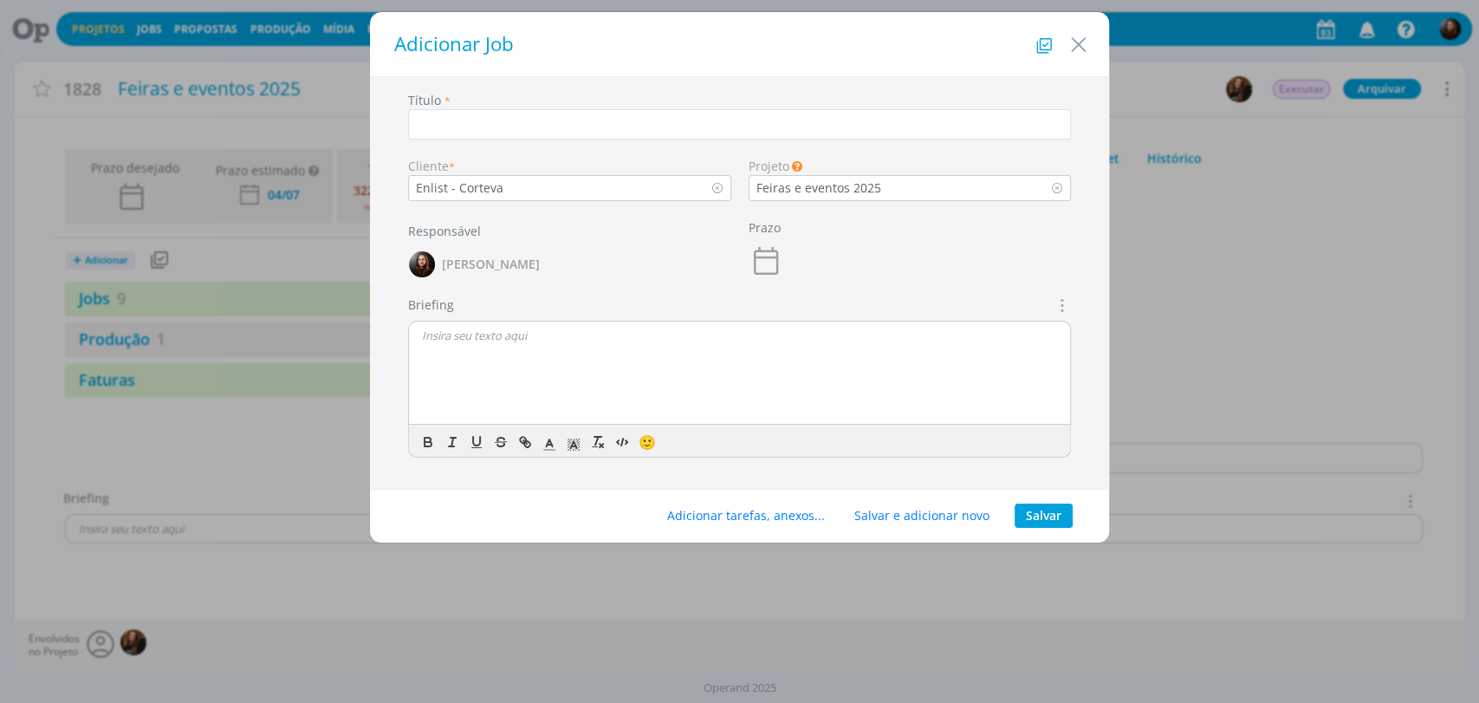
type input "0,00"
type input "Tel"
type input "0,00"
type input "Telas Evento"
click at [1055, 518] on button "Salvar" at bounding box center [1044, 515] width 58 height 24
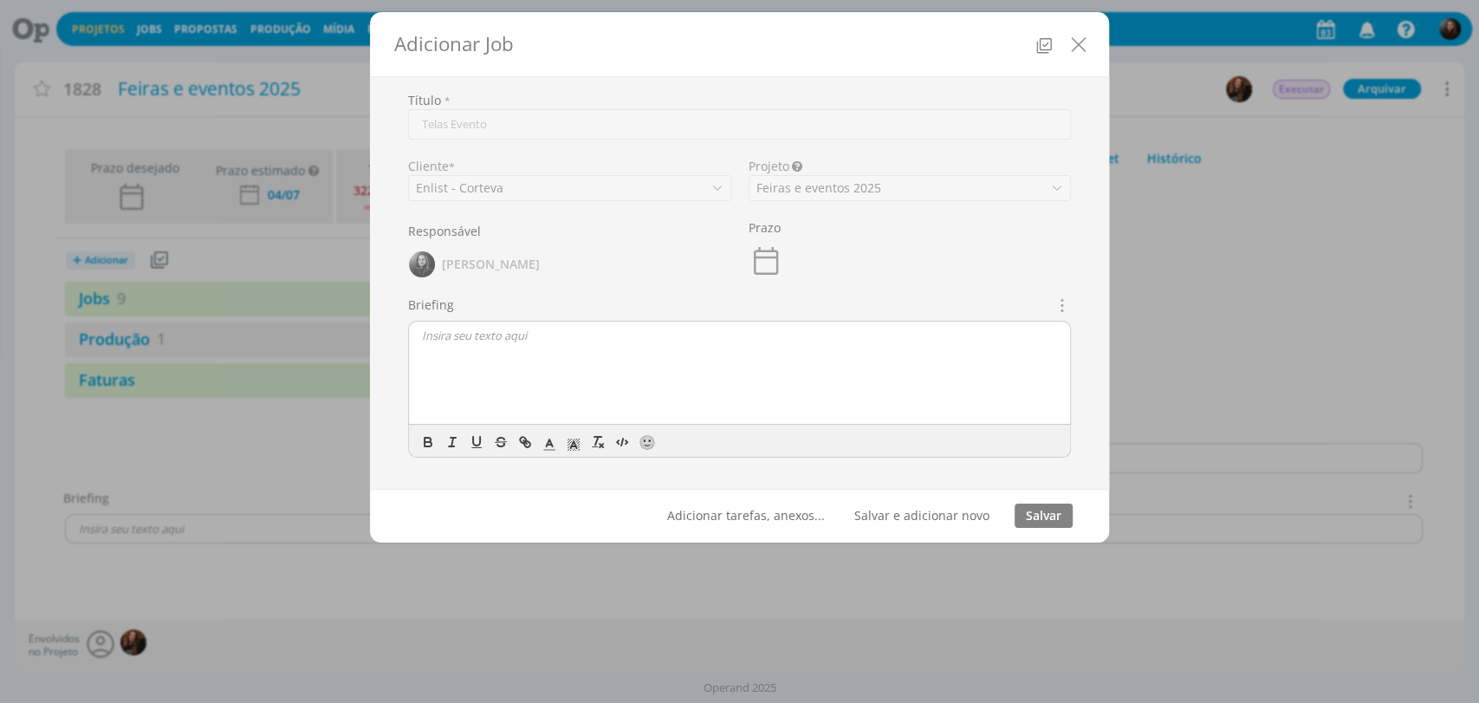
type input "0,00"
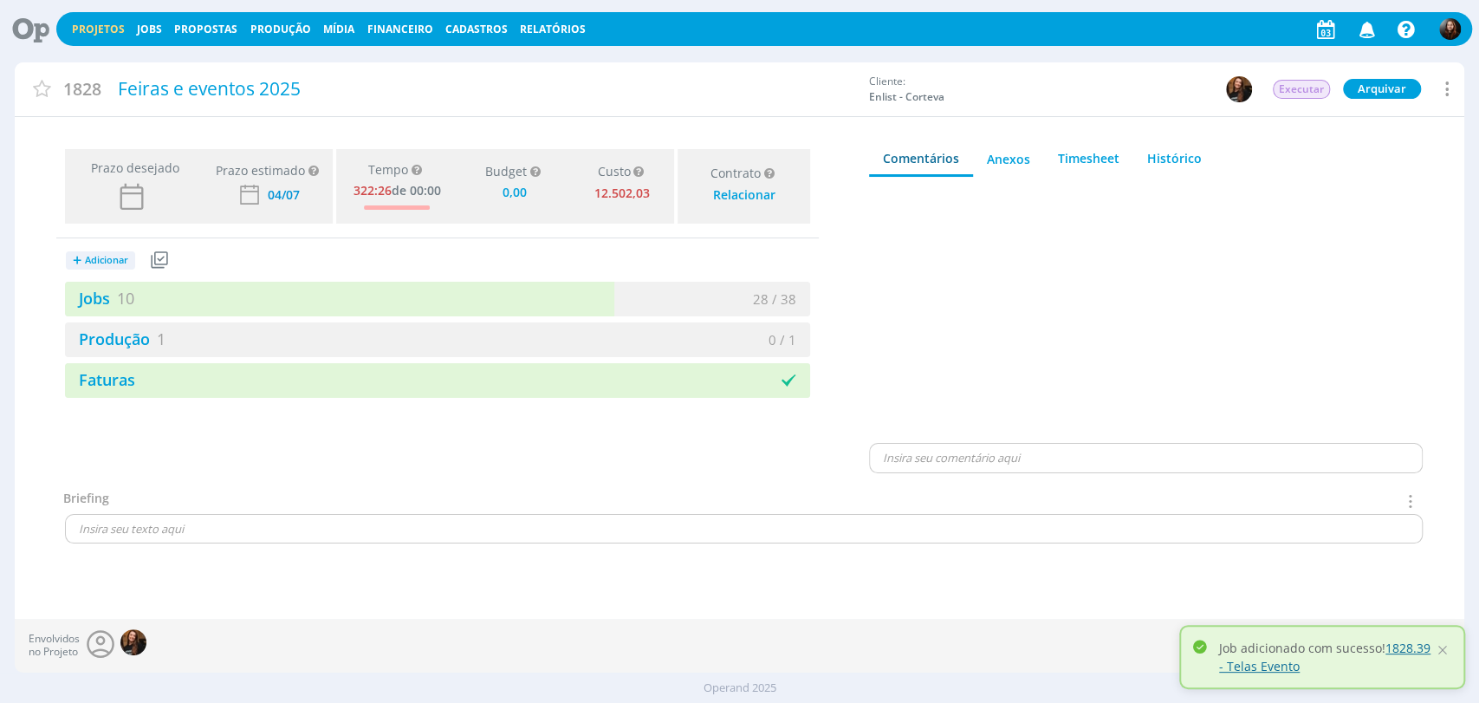
click at [1398, 645] on link "1828.39 - Telas Evento" at bounding box center [1324, 656] width 211 height 35
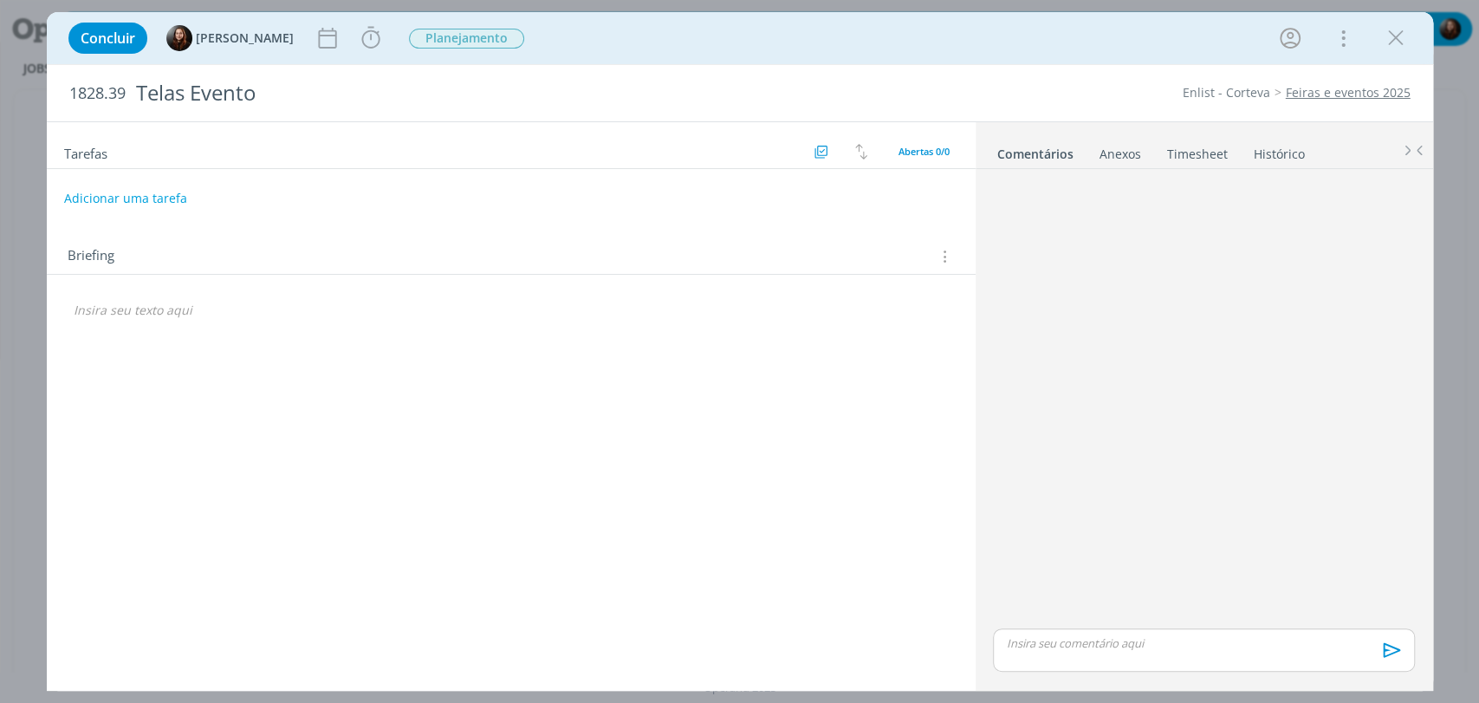
click at [984, 68] on div "1828.39 Telas Evento Enlist - Corteva Feiras e eventos 2025" at bounding box center [740, 93] width 1386 height 56
click at [1197, 531] on div "dialog" at bounding box center [1203, 400] width 435 height 449
click at [369, 42] on icon "dialog" at bounding box center [371, 38] width 26 height 26
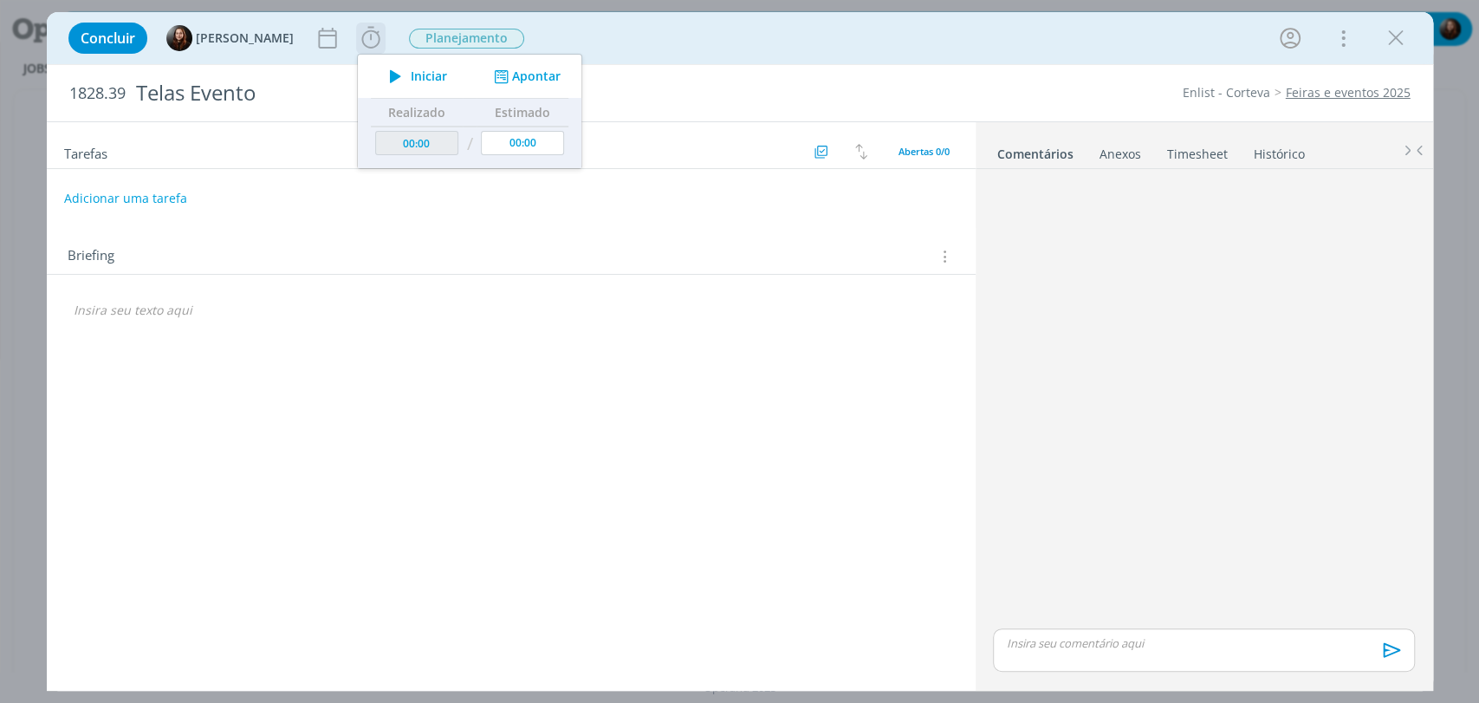
click at [417, 72] on span "Iniciar" at bounding box center [429, 76] width 36 height 12
click at [939, 41] on div "Concluir Eduarda Pereira Iniciar Apontar Data * 03/09/2025 Horas * 00:00 Tarefa…" at bounding box center [740, 38] width 1360 height 42
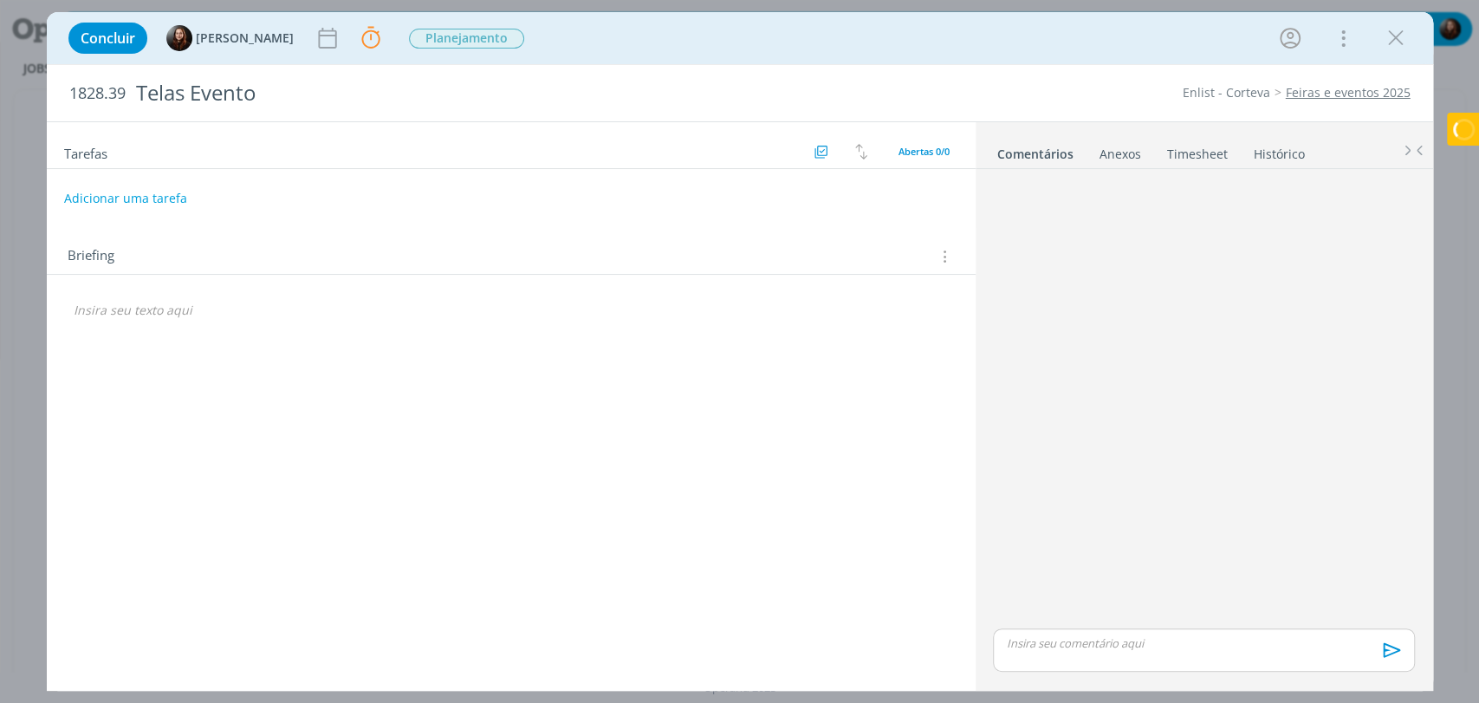
click at [520, 384] on div "Tarefas Usar Job de template Criar template a partir deste job Visualizar Templ…" at bounding box center [511, 400] width 929 height 556
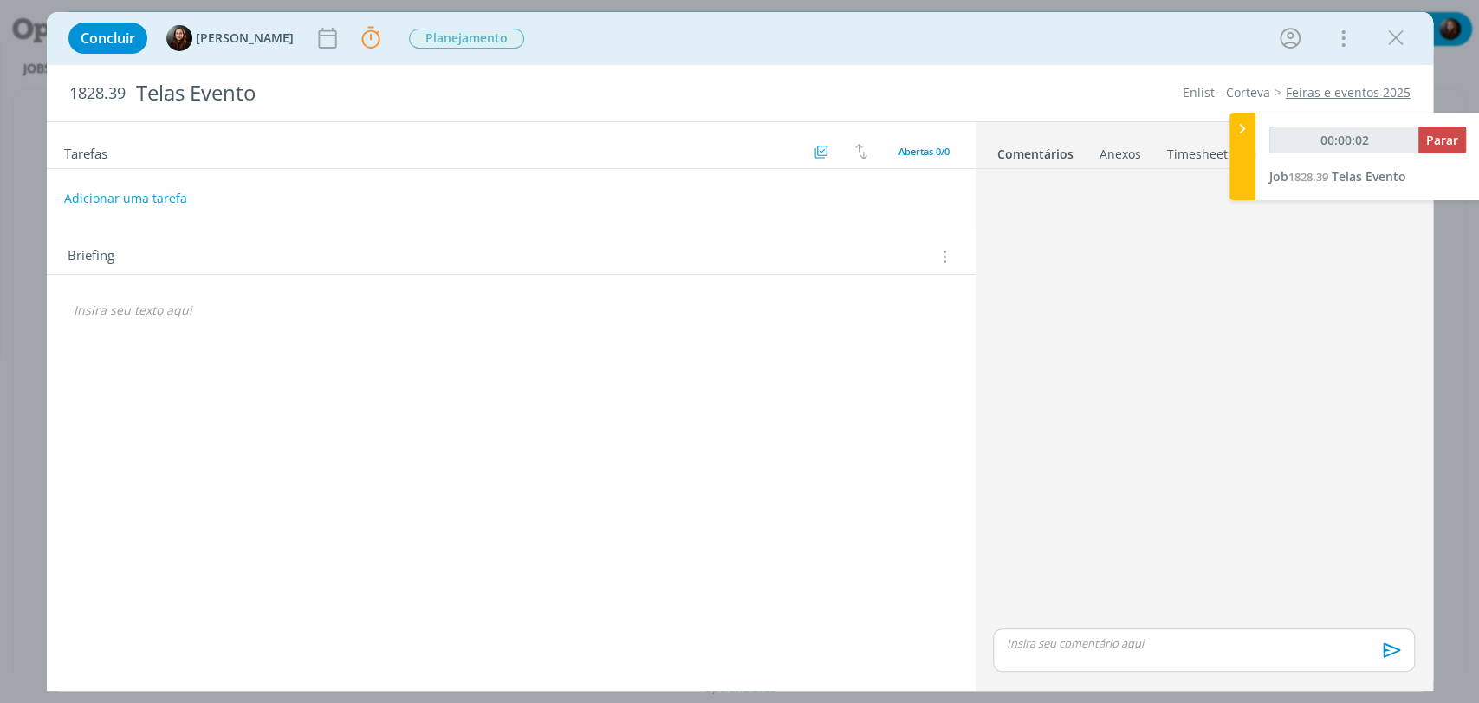
click at [542, 360] on div "Tarefas Usar Job de template Criar template a partir deste job Visualizar Templ…" at bounding box center [511, 400] width 929 height 556
click at [157, 342] on div "Tarefas Usar Job de template Criar template a partir deste job Visualizar Templ…" at bounding box center [511, 400] width 929 height 556
click at [146, 311] on p "dialog" at bounding box center [511, 310] width 875 height 17
click at [107, 315] on p "dialog" at bounding box center [511, 310] width 875 height 17
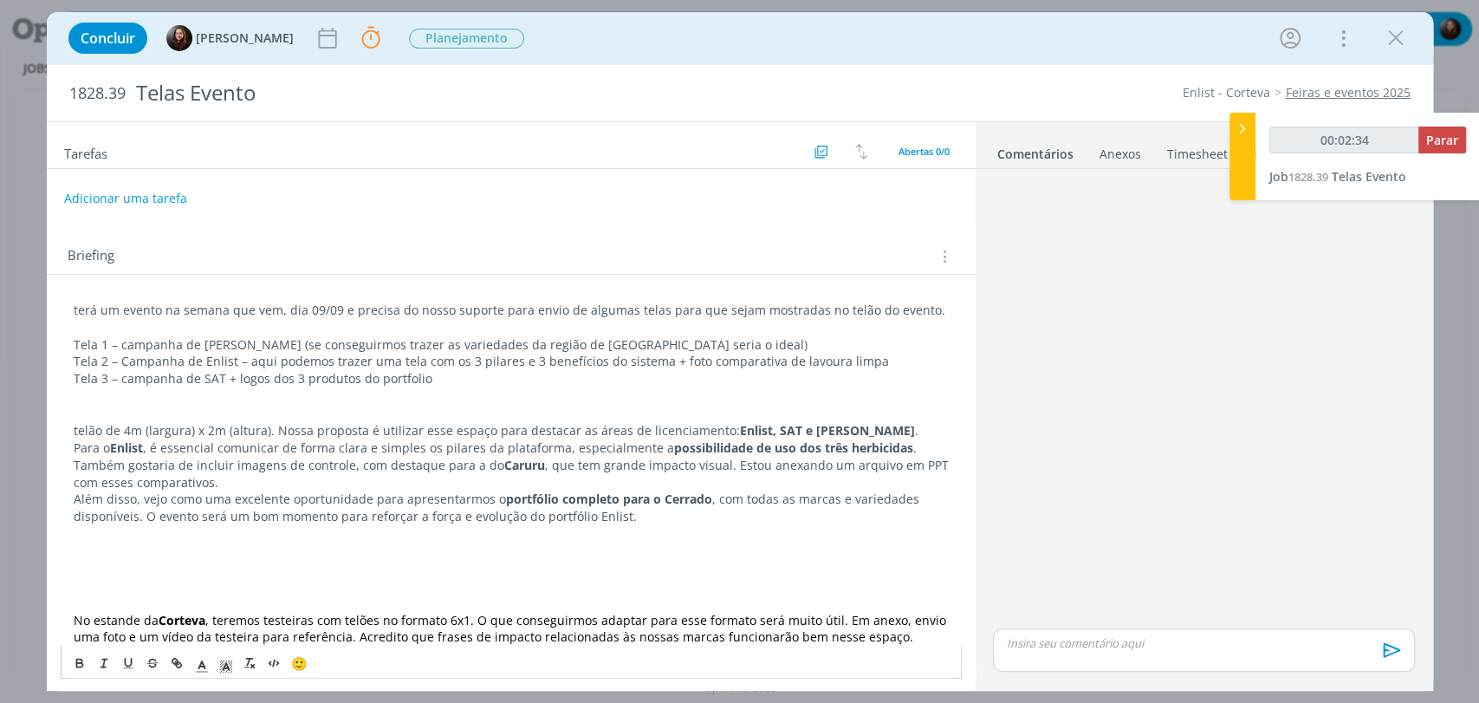
scroll to position [29, 0]
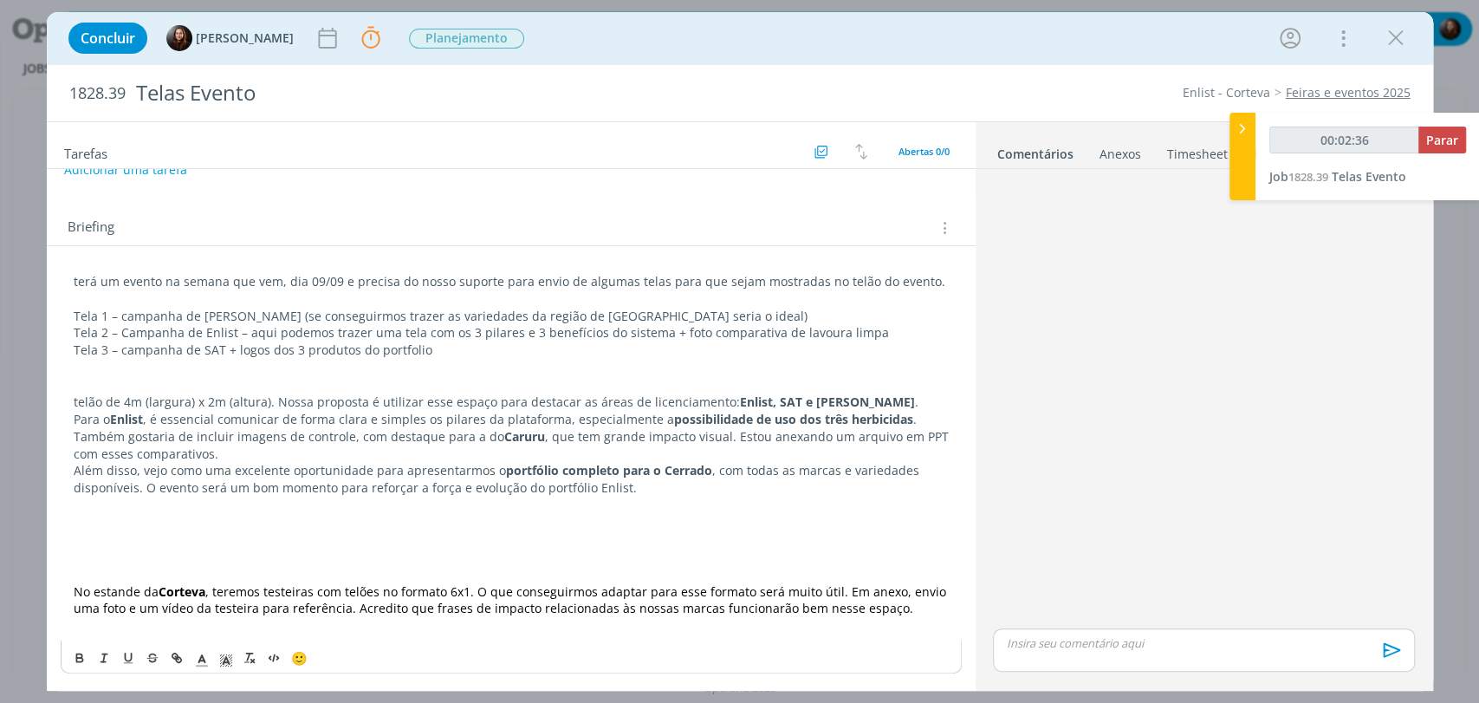
click at [898, 630] on p "dialog" at bounding box center [511, 625] width 875 height 17
click at [1089, 441] on div "dialog" at bounding box center [1203, 400] width 435 height 449
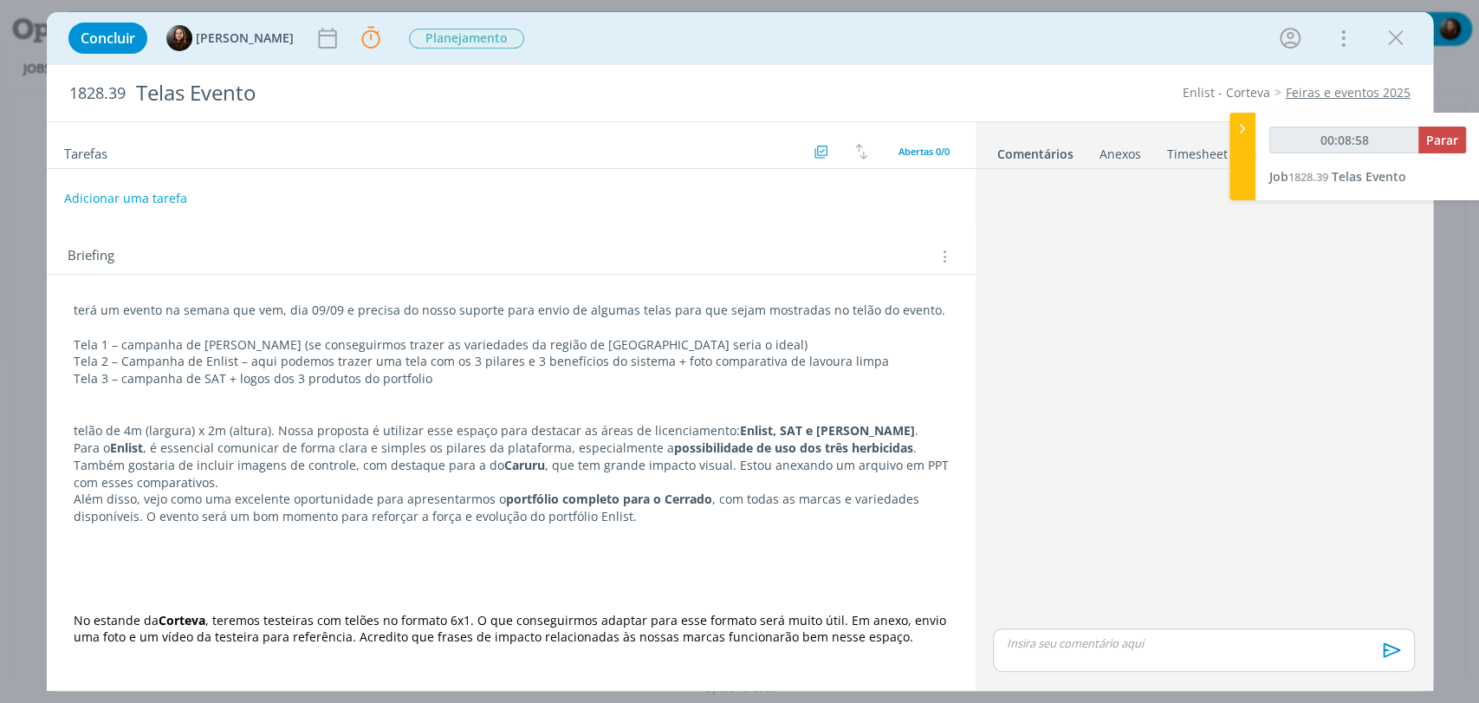
click at [945, 259] on icon "dialog" at bounding box center [943, 256] width 16 height 19
click at [808, 287] on div "Briefings Predefinidos" at bounding box center [839, 288] width 224 height 29
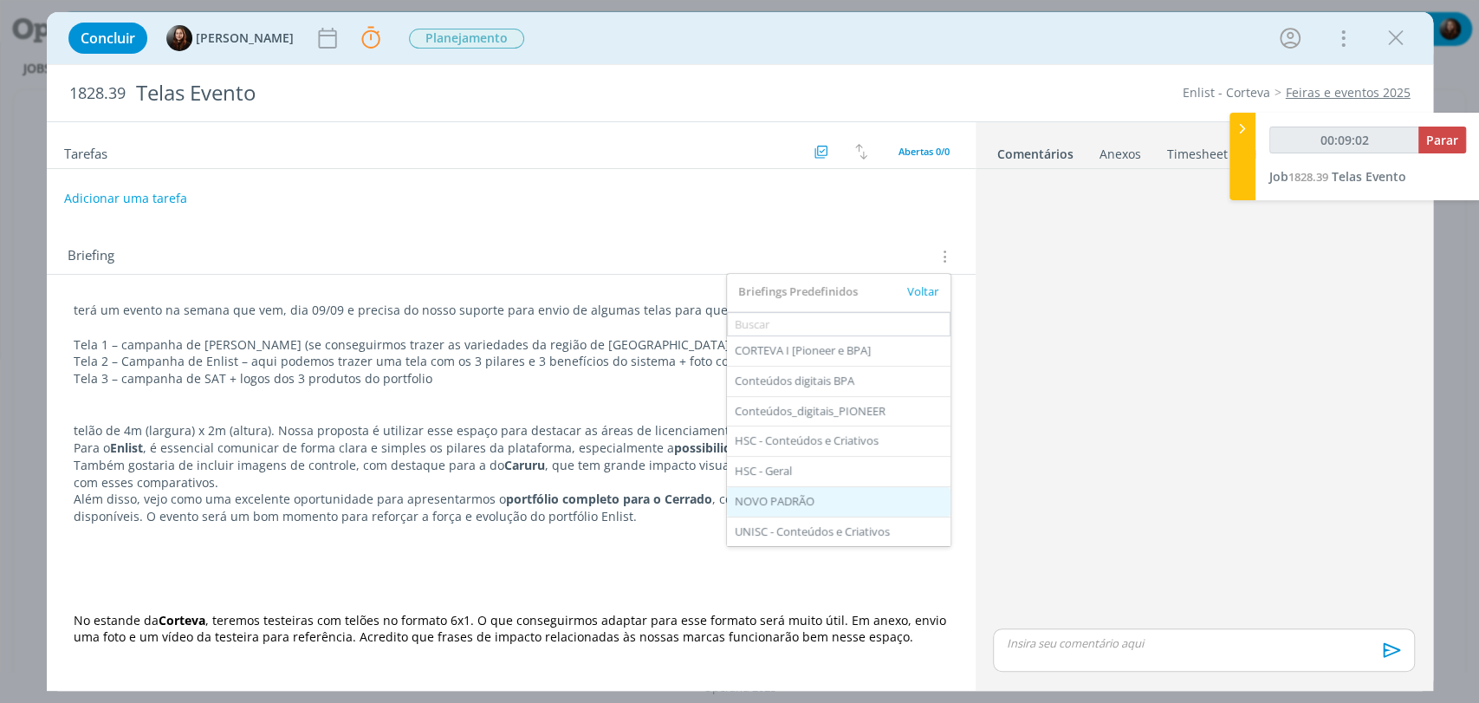
click at [789, 505] on div "NOVO PADRÃO" at bounding box center [839, 501] width 224 height 29
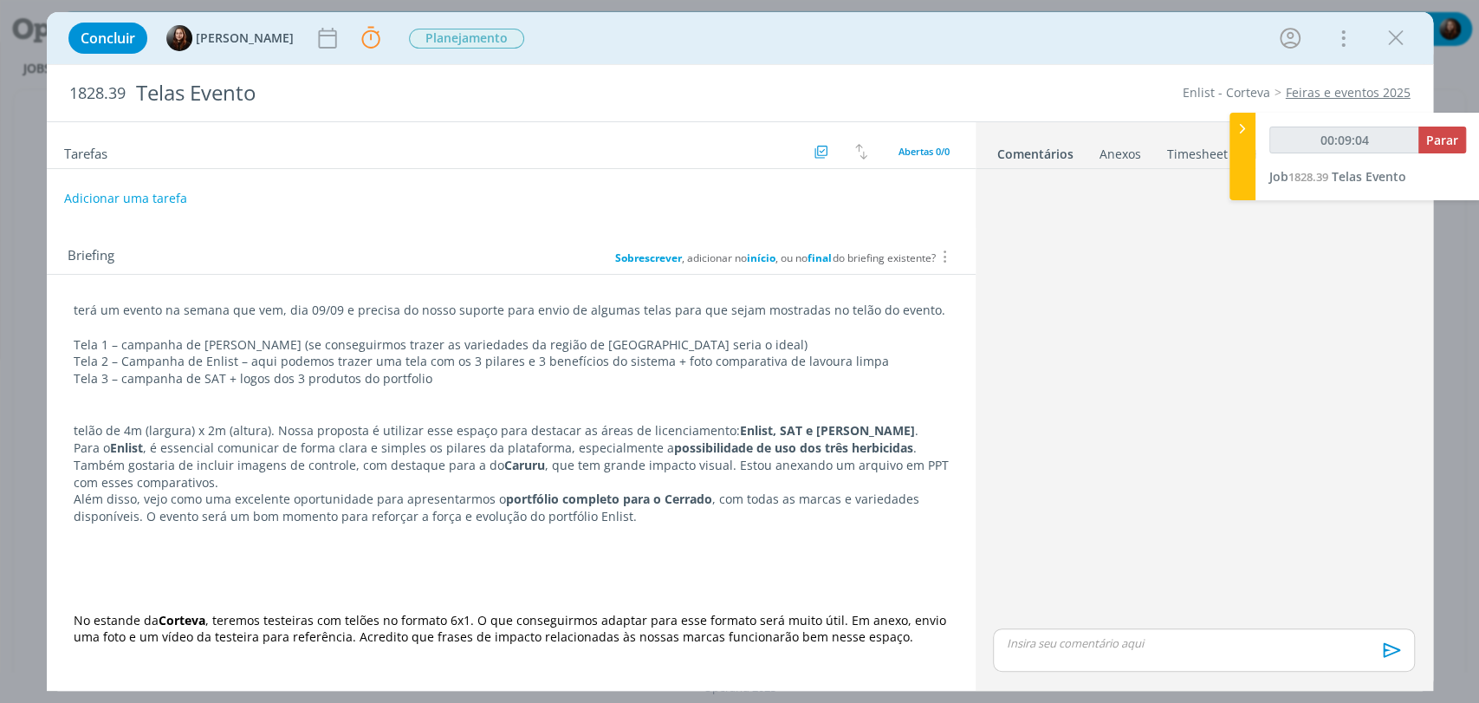
click at [814, 259] on b "final" at bounding box center [820, 257] width 24 height 15
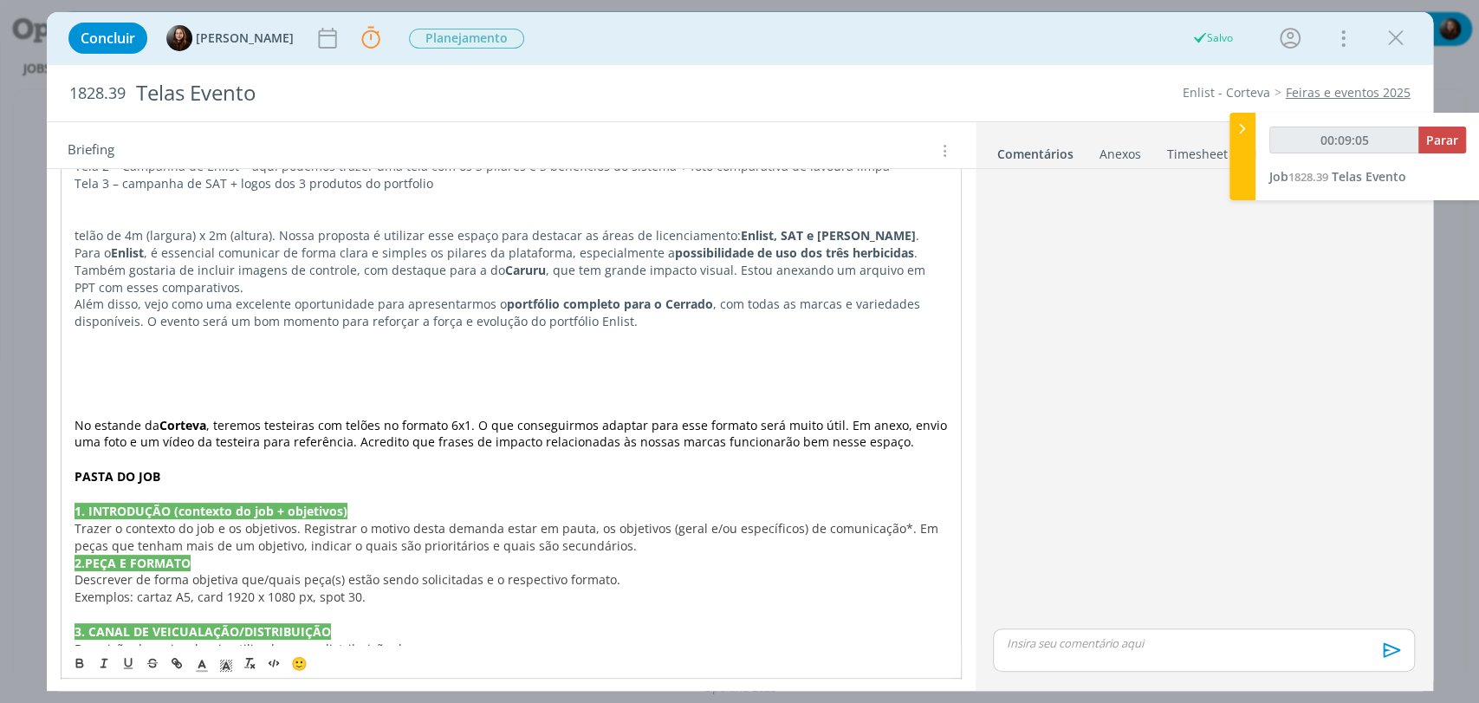
scroll to position [385, 0]
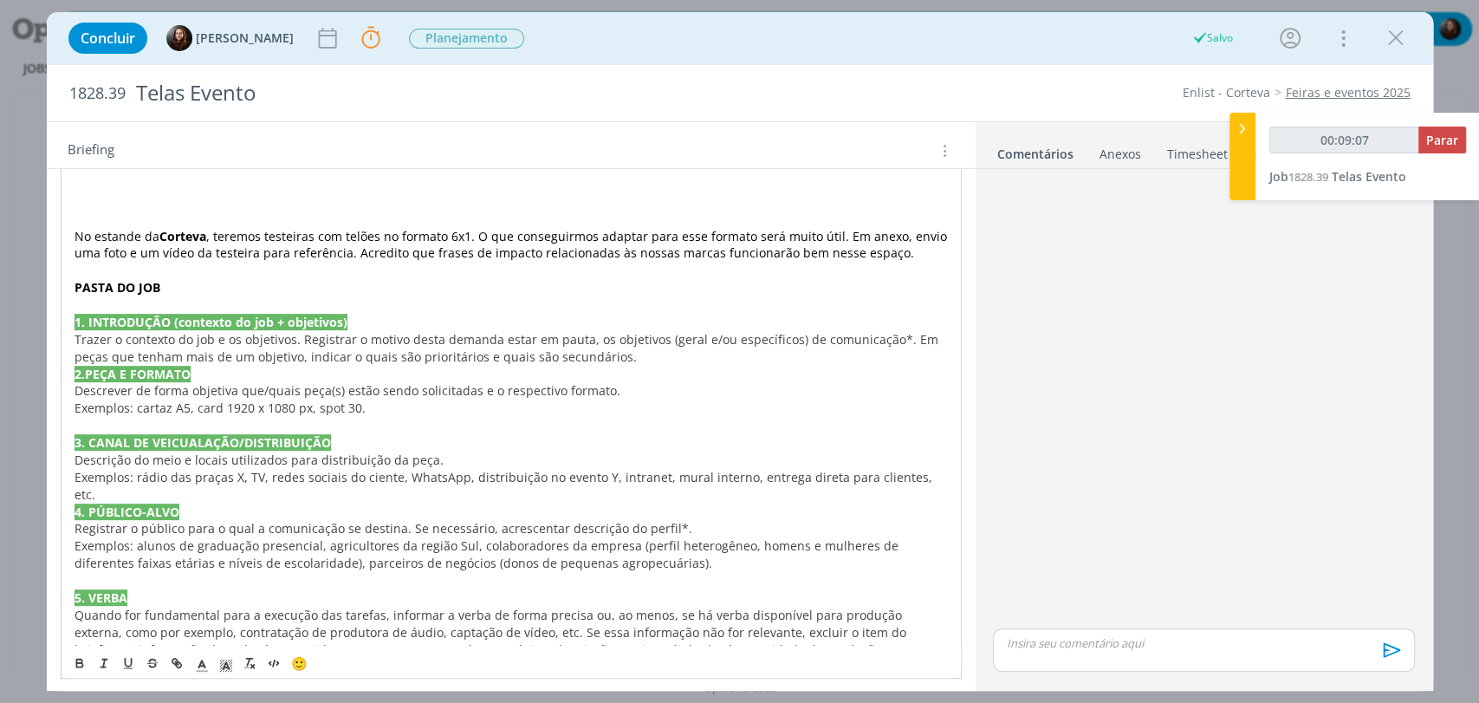
click at [899, 262] on p "dialog" at bounding box center [511, 270] width 873 height 17
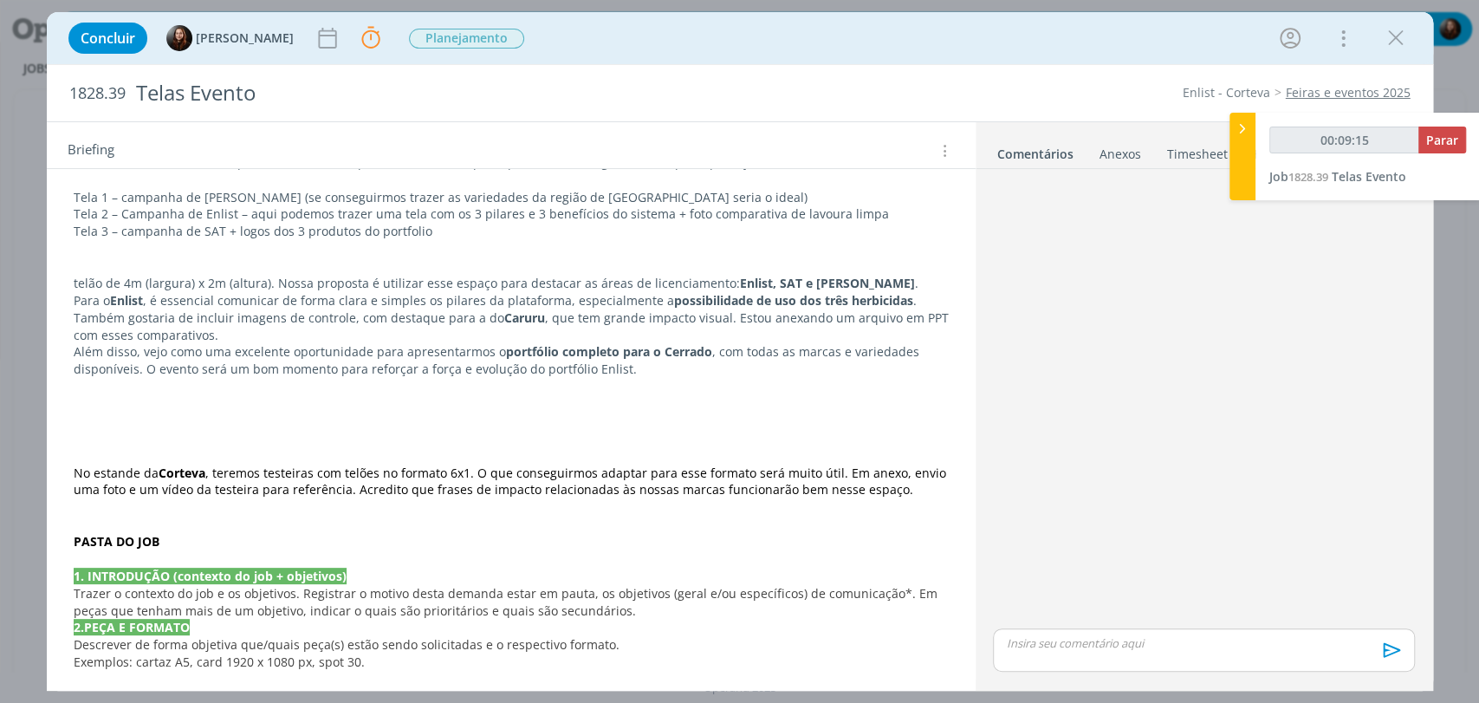
scroll to position [0, 0]
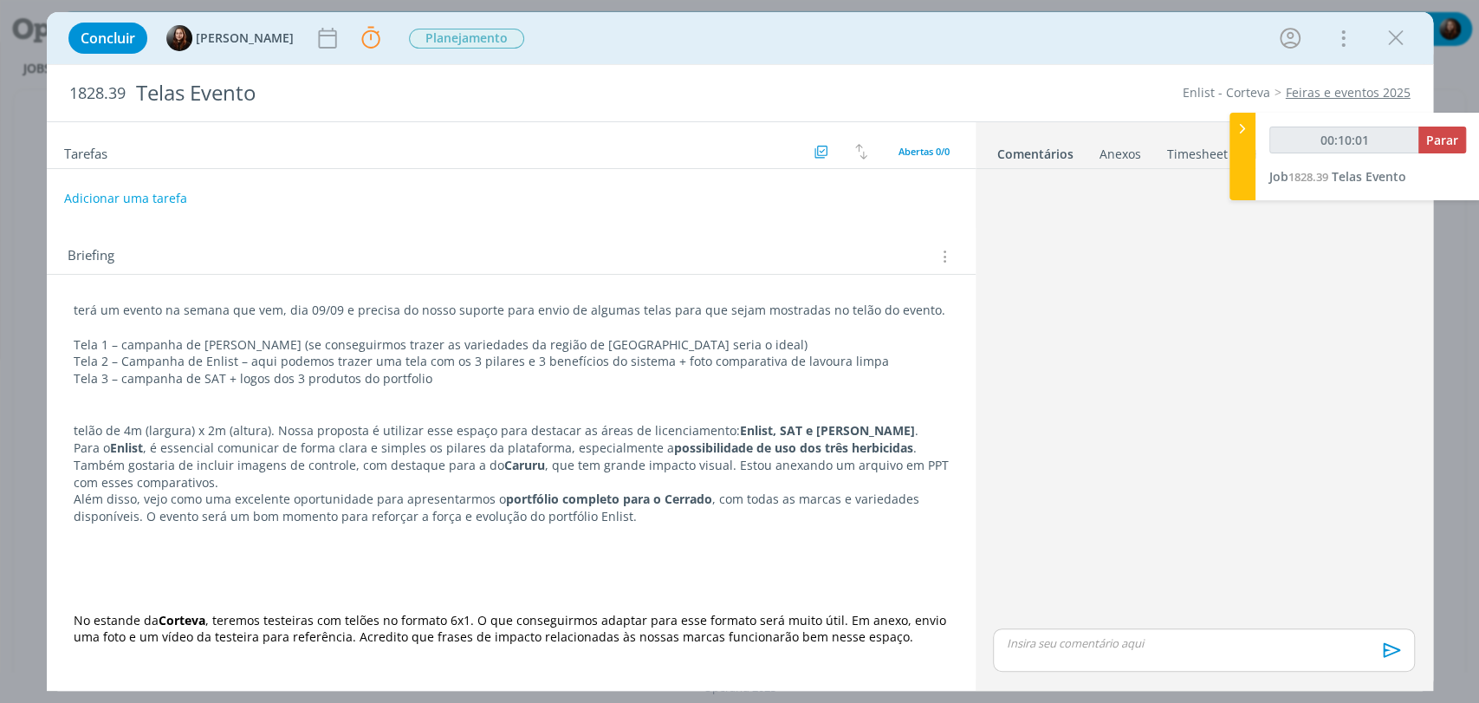
click at [107, 97] on span "1828.39" at bounding box center [97, 93] width 56 height 19
copy span "1828.39"
click at [1109, 288] on div "dialog" at bounding box center [1203, 400] width 435 height 449
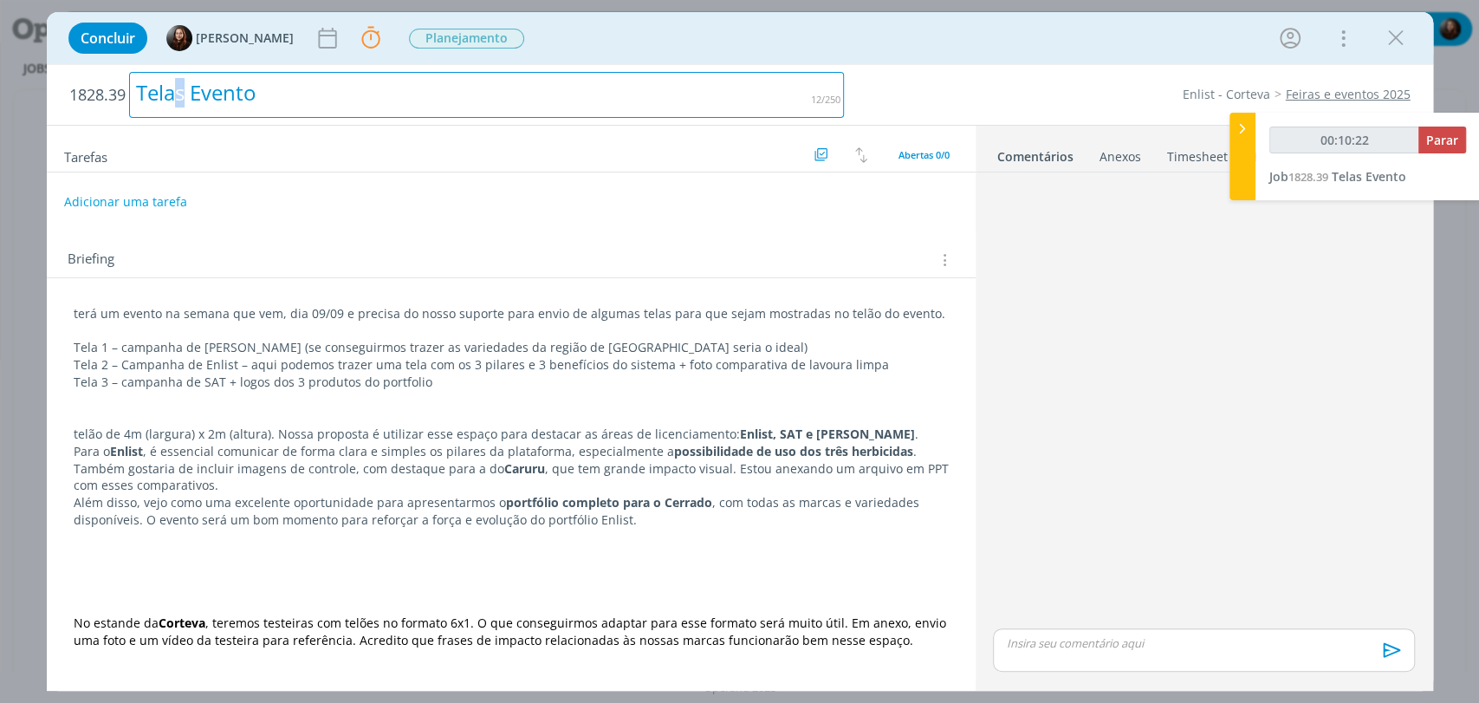
type input "00:10:23"
drag, startPoint x: 183, startPoint y: 95, endPoint x: 168, endPoint y: 94, distance: 14.8
click at [168, 94] on div "Telas Evento" at bounding box center [487, 95] width 716 height 46
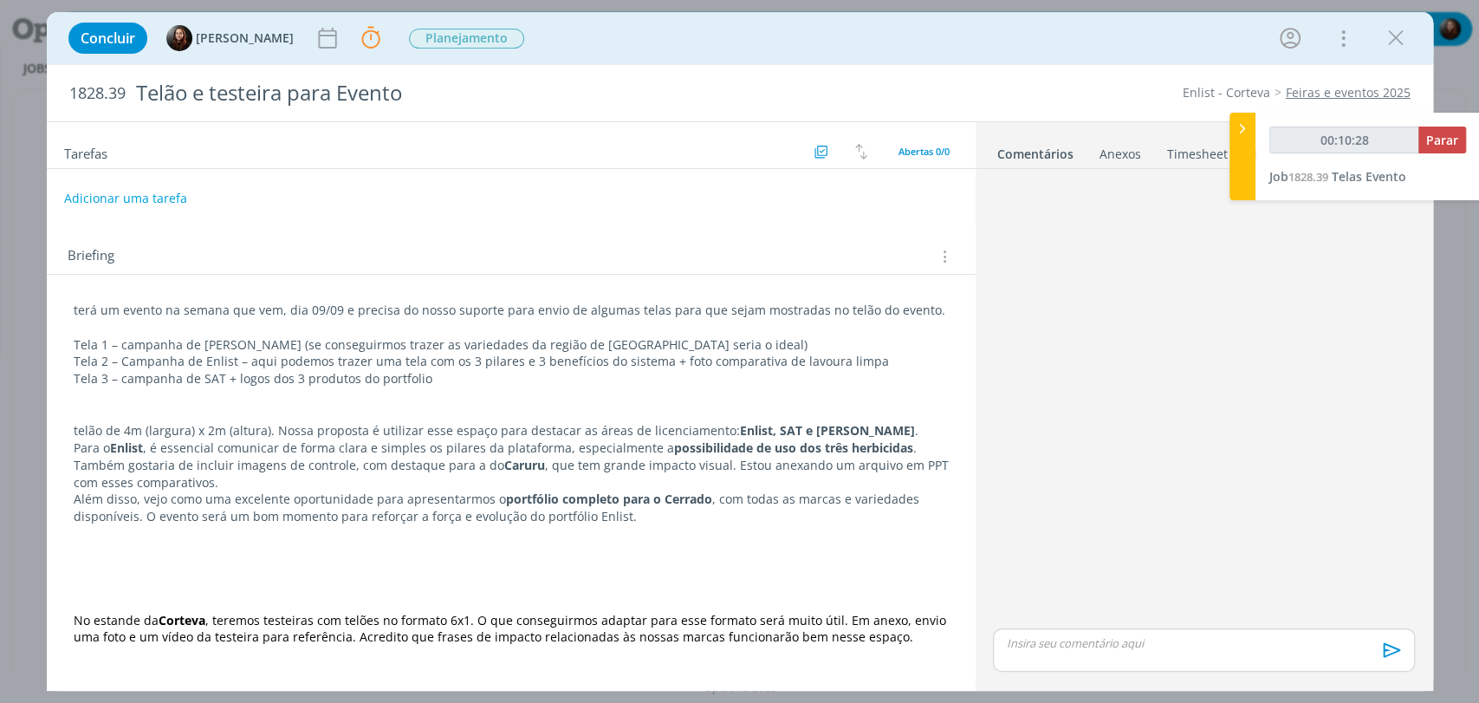
click at [1182, 322] on div "dialog" at bounding box center [1203, 400] width 435 height 449
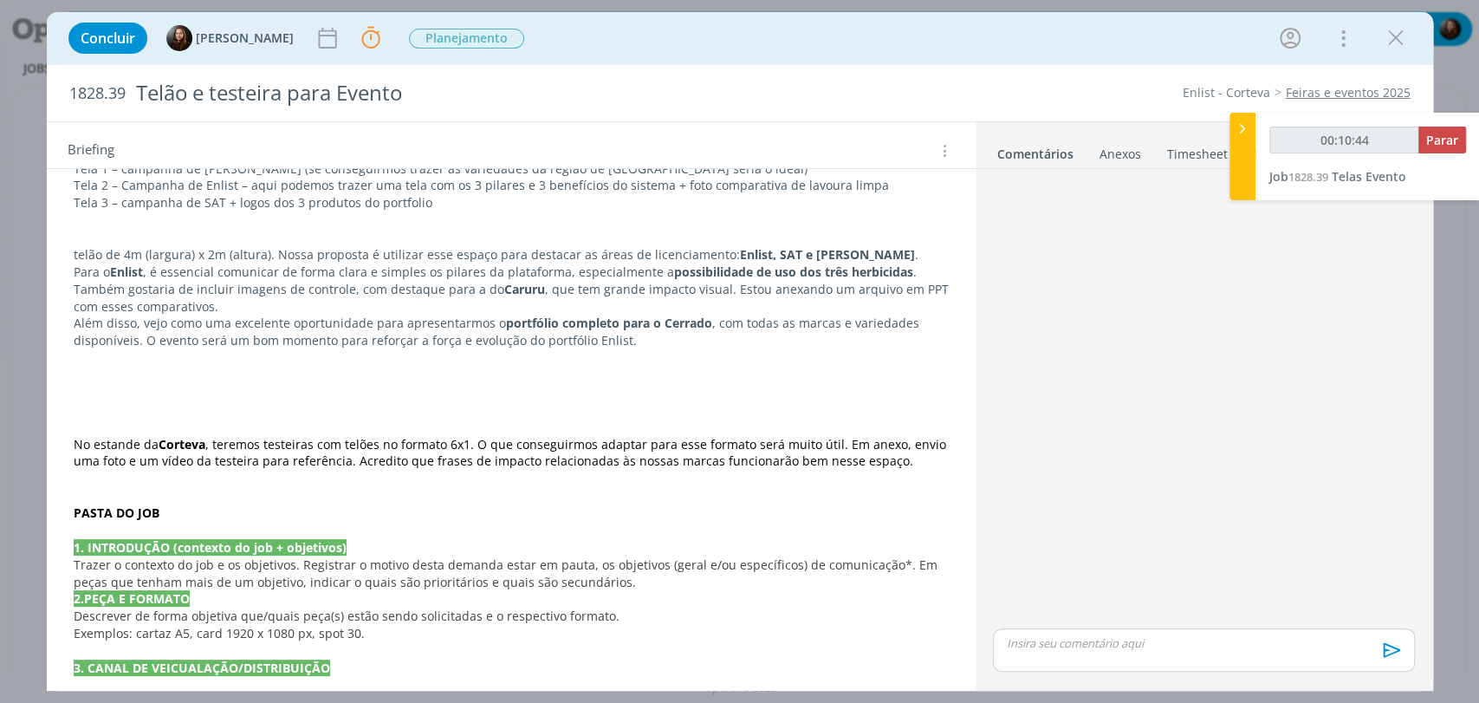
scroll to position [192, 0]
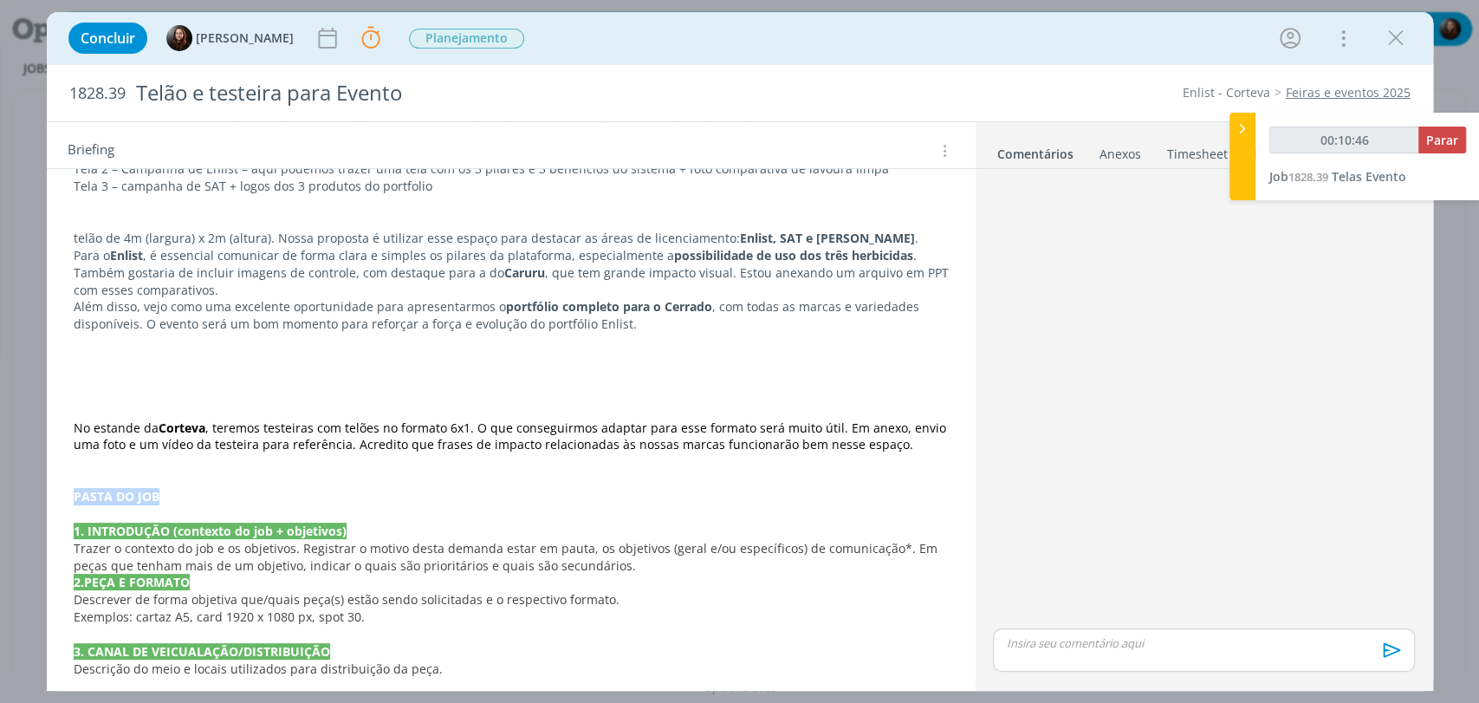
drag, startPoint x: 158, startPoint y: 492, endPoint x: 69, endPoint y: 501, distance: 88.8
click at [69, 501] on div "terá um evento na semana que vem, dia 09/09 e precisa do nosso suporte para env…" at bounding box center [511, 711] width 901 height 1217
type input "00:10:48"
click at [173, 665] on icon "dialog" at bounding box center [177, 663] width 14 height 14
type input "PASTA DO JOB"
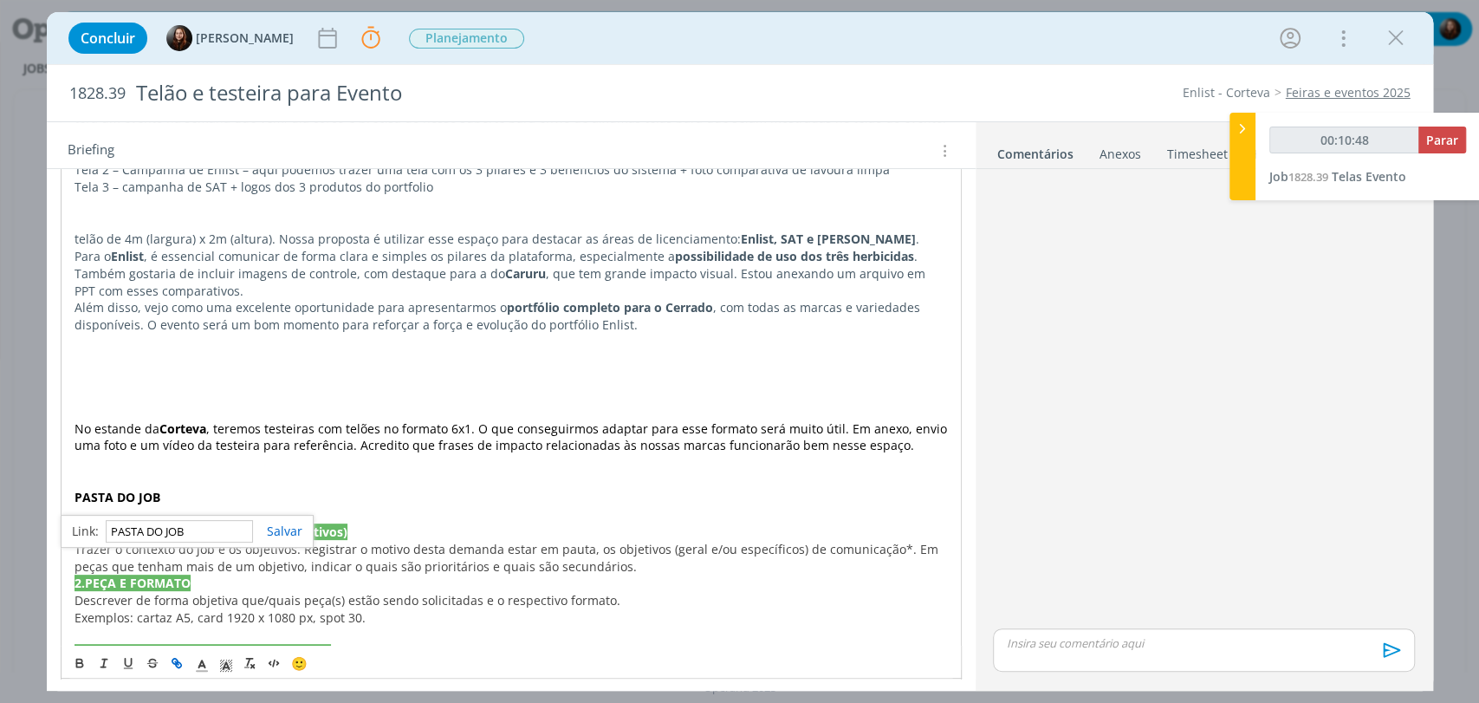
type input "00:10:49"
paste input "https://sobeae.sharepoint.com/:f:/s/SOBEAE/EldlO2wEDO1HkAxGE0sS-DcBbbMMm7gnxC6U…"
type input "https://sobeae.sharepoint.com/:f:/s/SOBEAE/EldlO2wEDO1HkAxGE0sS-DcBbbMMm7gnxC6U…"
type input "00:10:51"
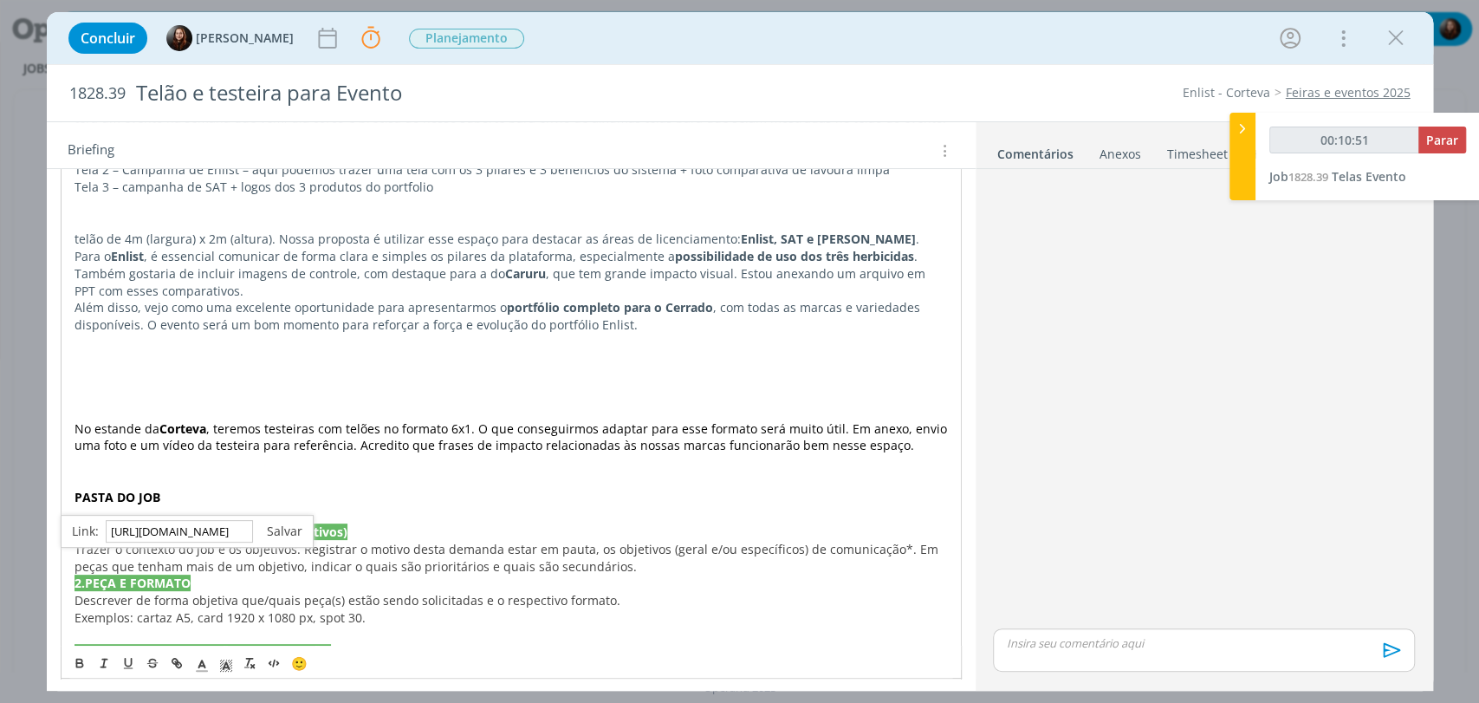
type input "https://sobeae.sharepoint.com/:f:/s/SOBEAE/EldlO2wEDO1HkAxGE0sS-DcBbbMMm7gnxC6U…"
click at [289, 526] on link "dialog" at bounding box center [277, 530] width 49 height 16
click at [201, 666] on line "dialog" at bounding box center [201, 666] width 4 height 0
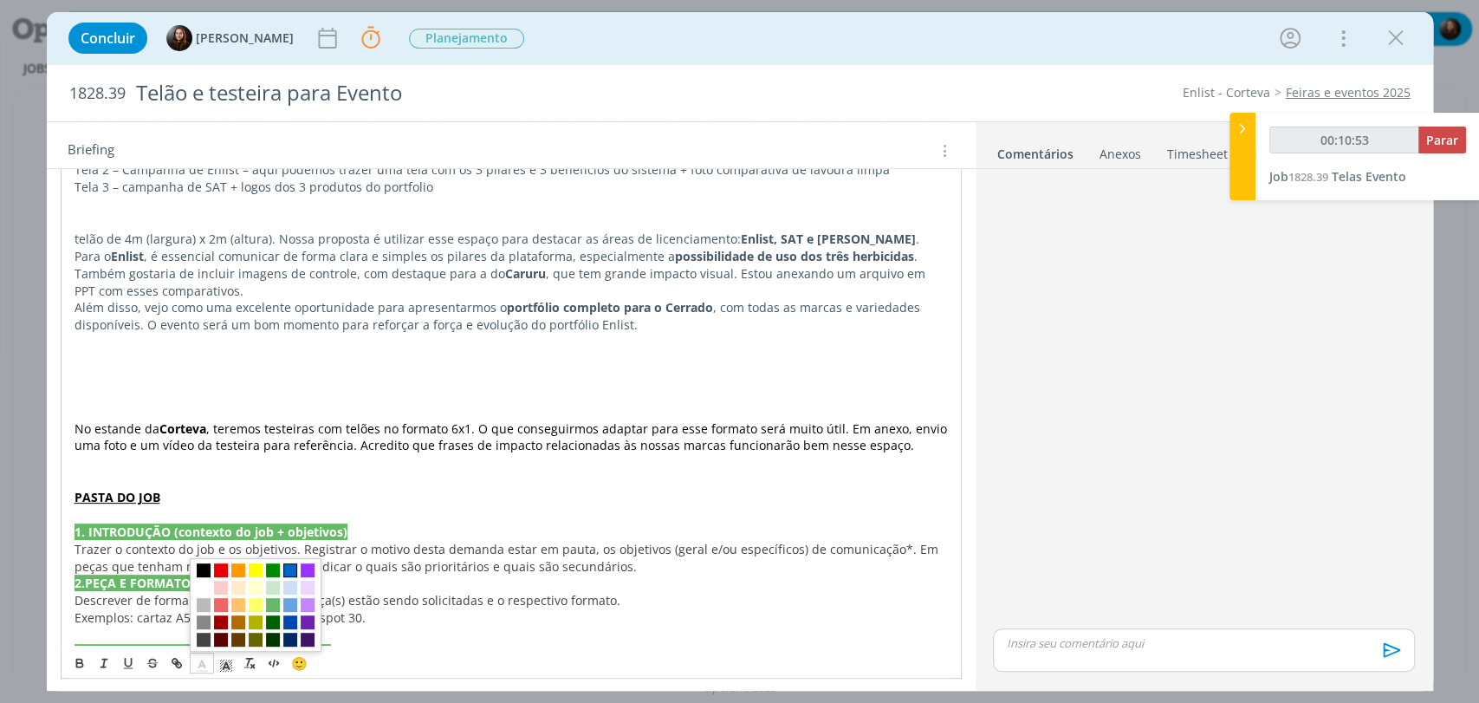
click at [287, 574] on span "dialog" at bounding box center [290, 570] width 14 height 14
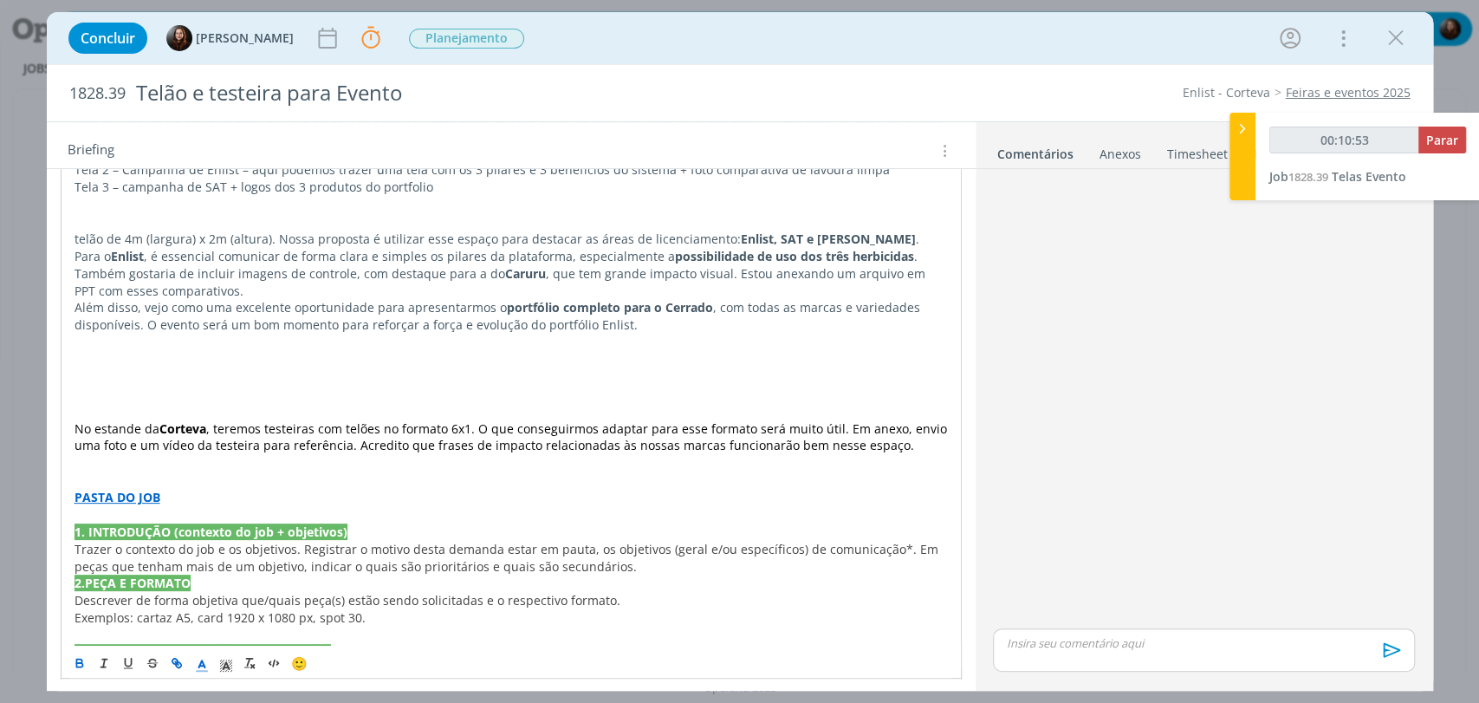
click at [277, 476] on p "dialog" at bounding box center [511, 479] width 873 height 17
type input "00:11:36"
click at [1433, 139] on span "Parar" at bounding box center [1442, 140] width 32 height 16
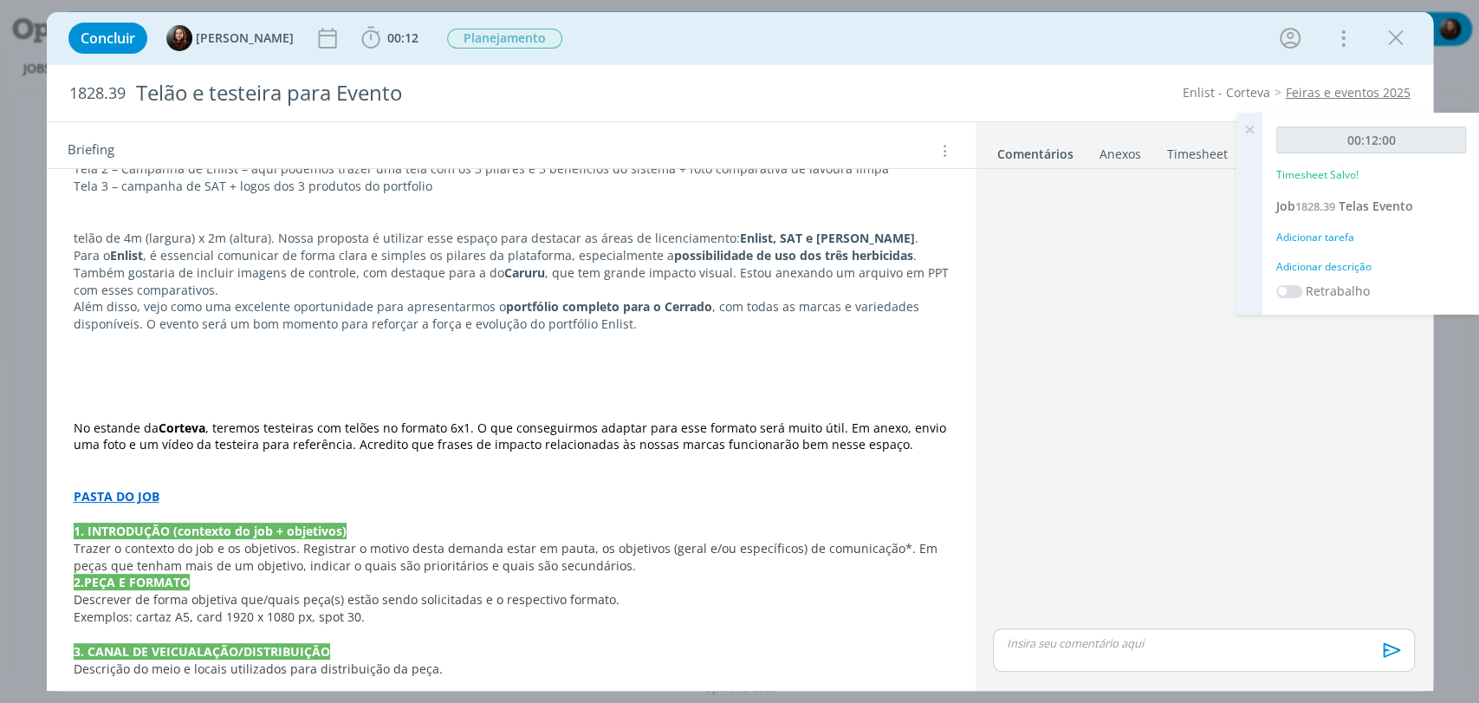
click at [1339, 270] on div "Adicionar descrição" at bounding box center [1371, 267] width 190 height 16
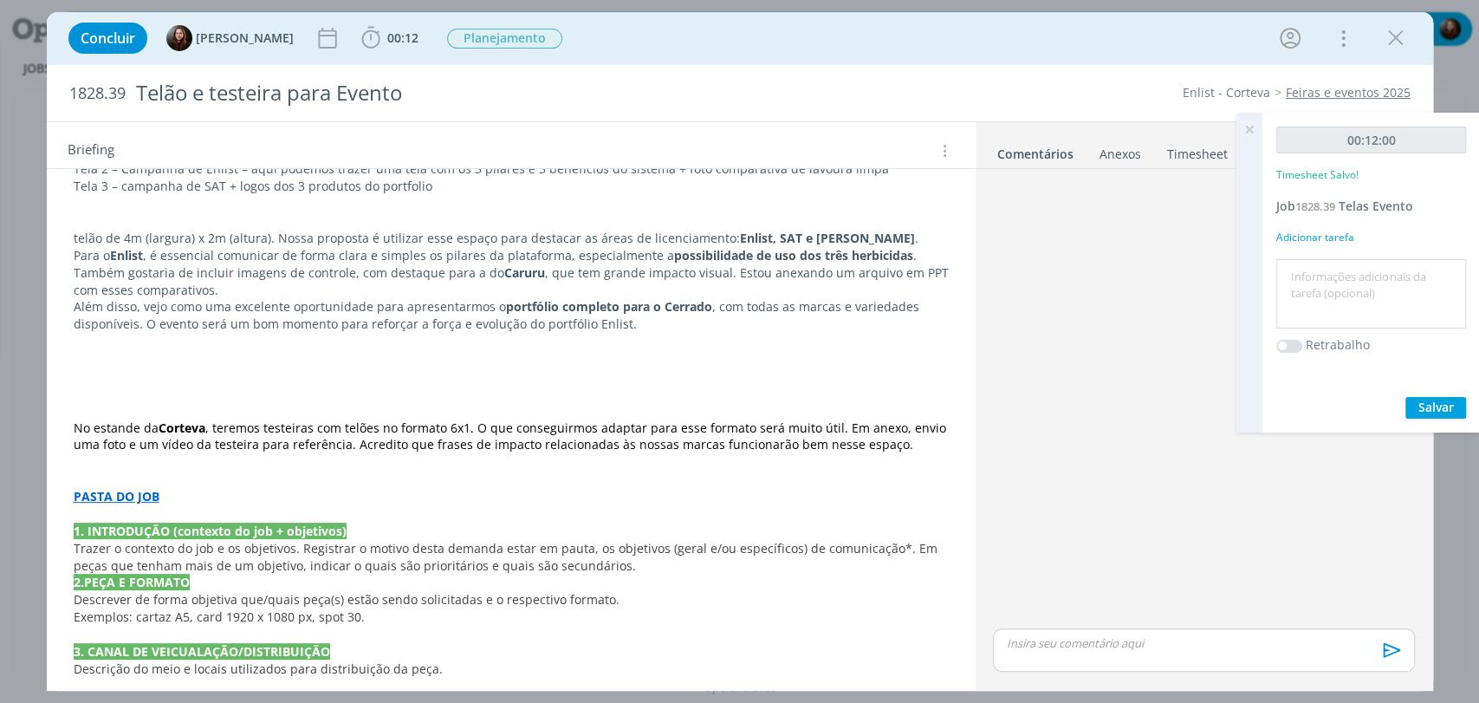
click at [1326, 293] on textarea at bounding box center [1371, 294] width 181 height 62
type textarea "alinhamento + preenchimento de briefing"
click at [1435, 414] on button "Salvar" at bounding box center [1435, 408] width 61 height 22
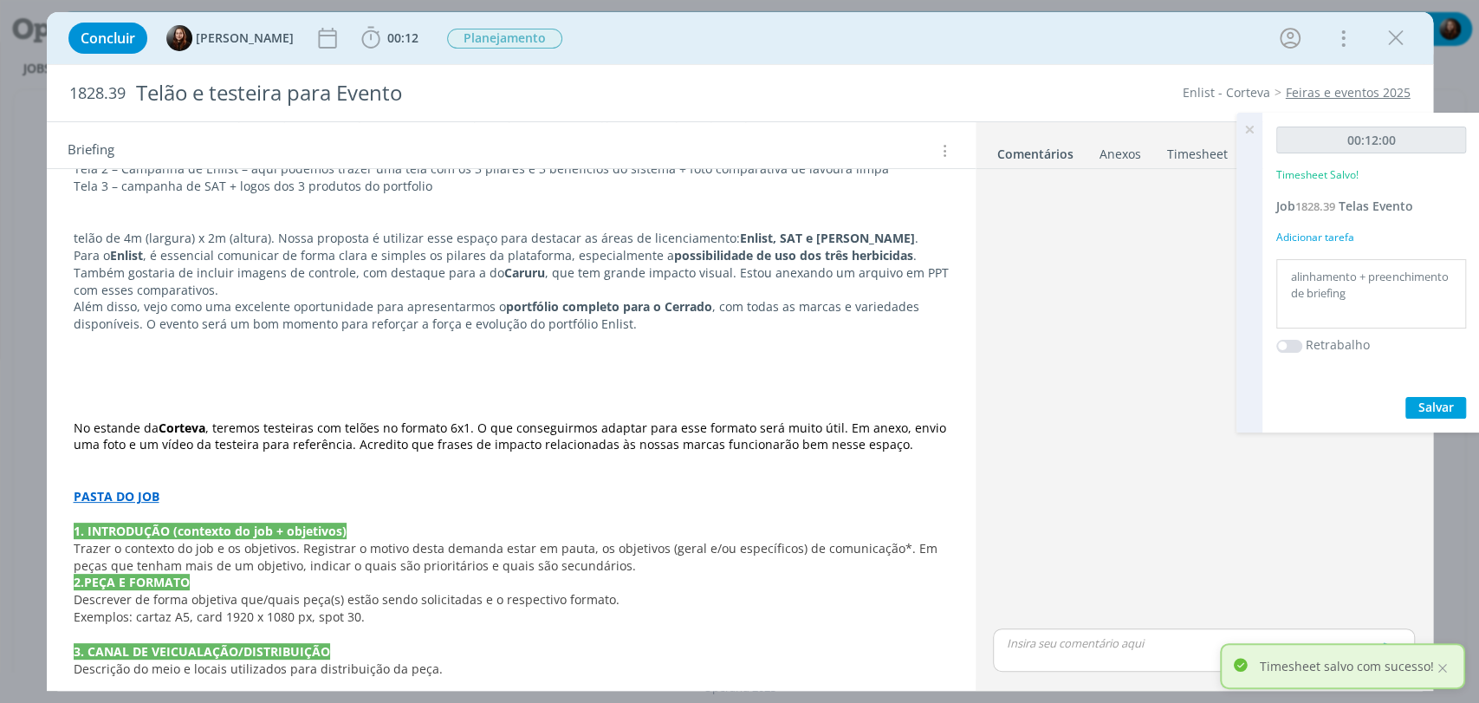
drag, startPoint x: 1248, startPoint y: 127, endPoint x: 1221, endPoint y: 162, distance: 43.8
click at [1248, 127] on icon at bounding box center [1249, 130] width 31 height 34
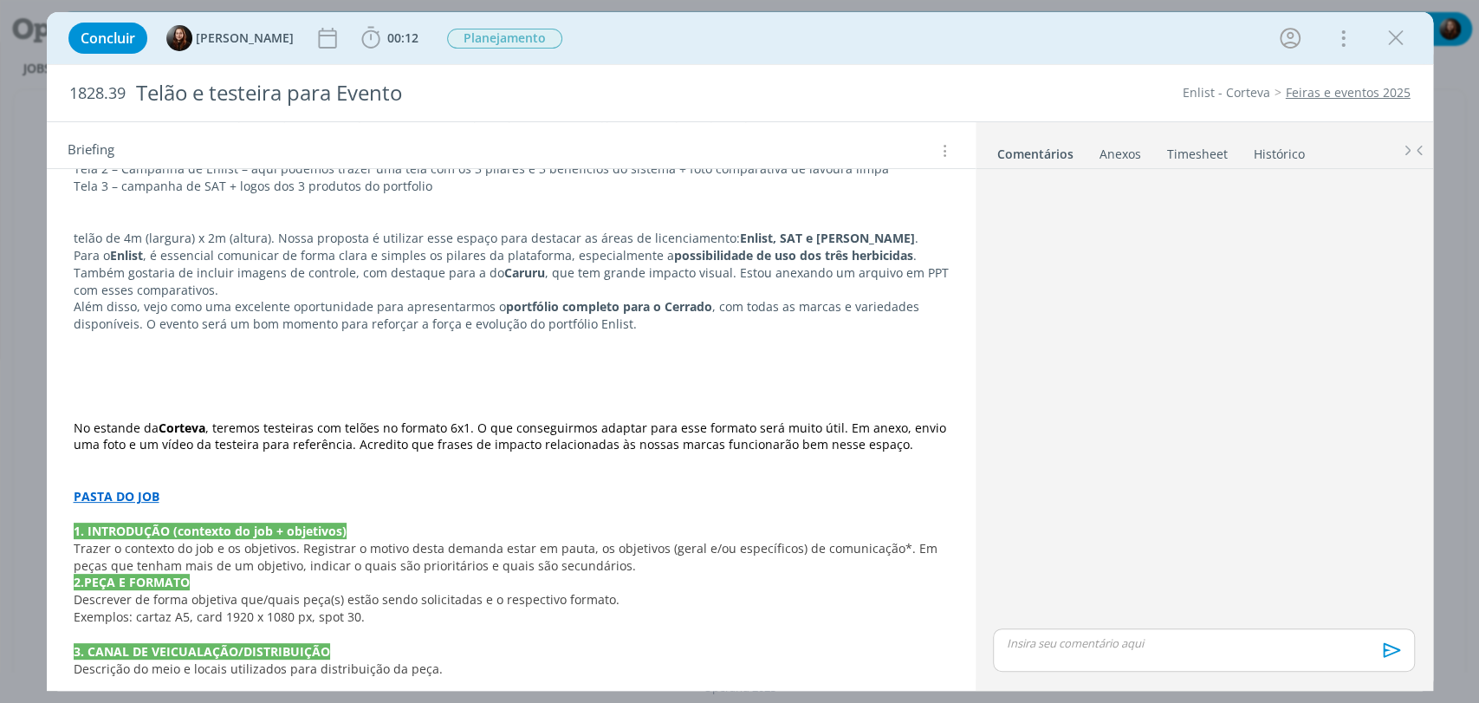
click at [968, 50] on div "Concluir Eduarda Pereira 00:12 Iniciar Apontar Data * 03/09/2025 Horas * 00:00 …" at bounding box center [740, 38] width 1360 height 42
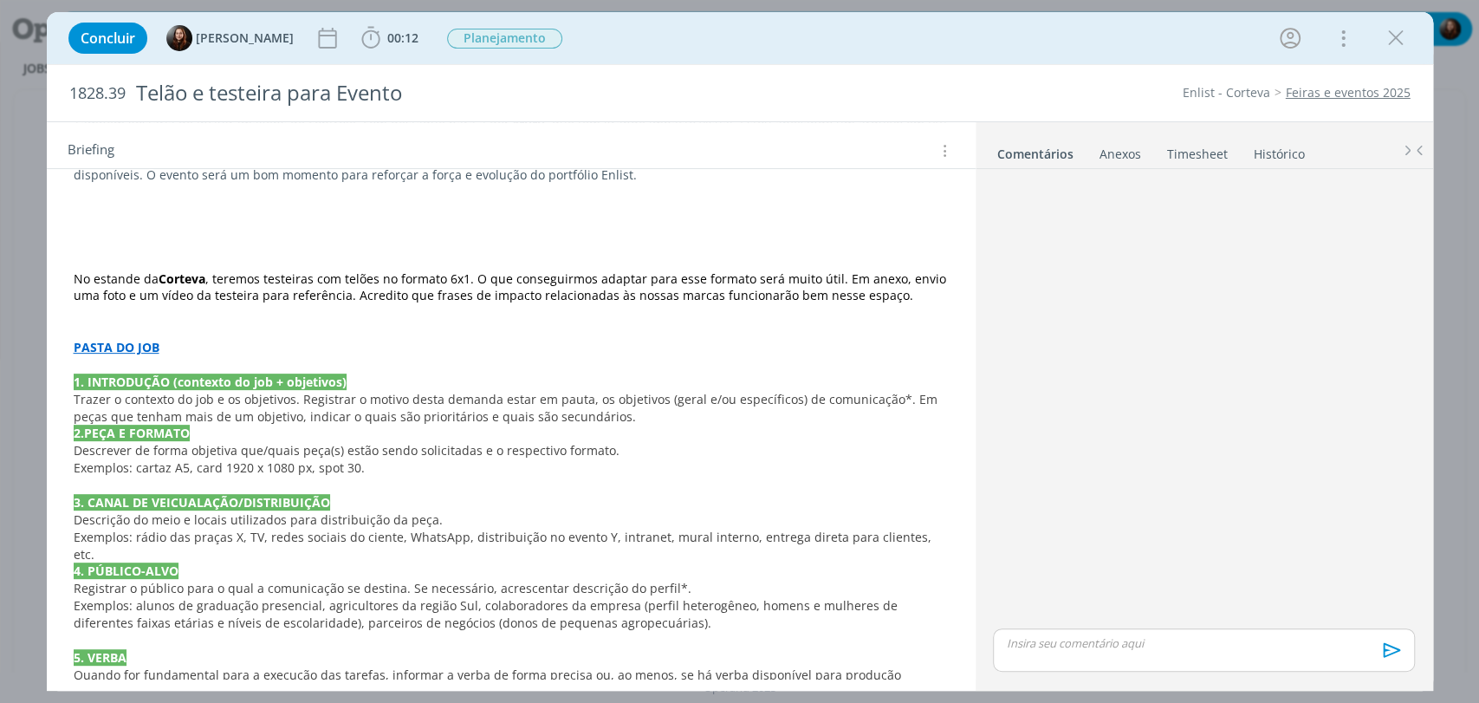
scroll to position [0, 0]
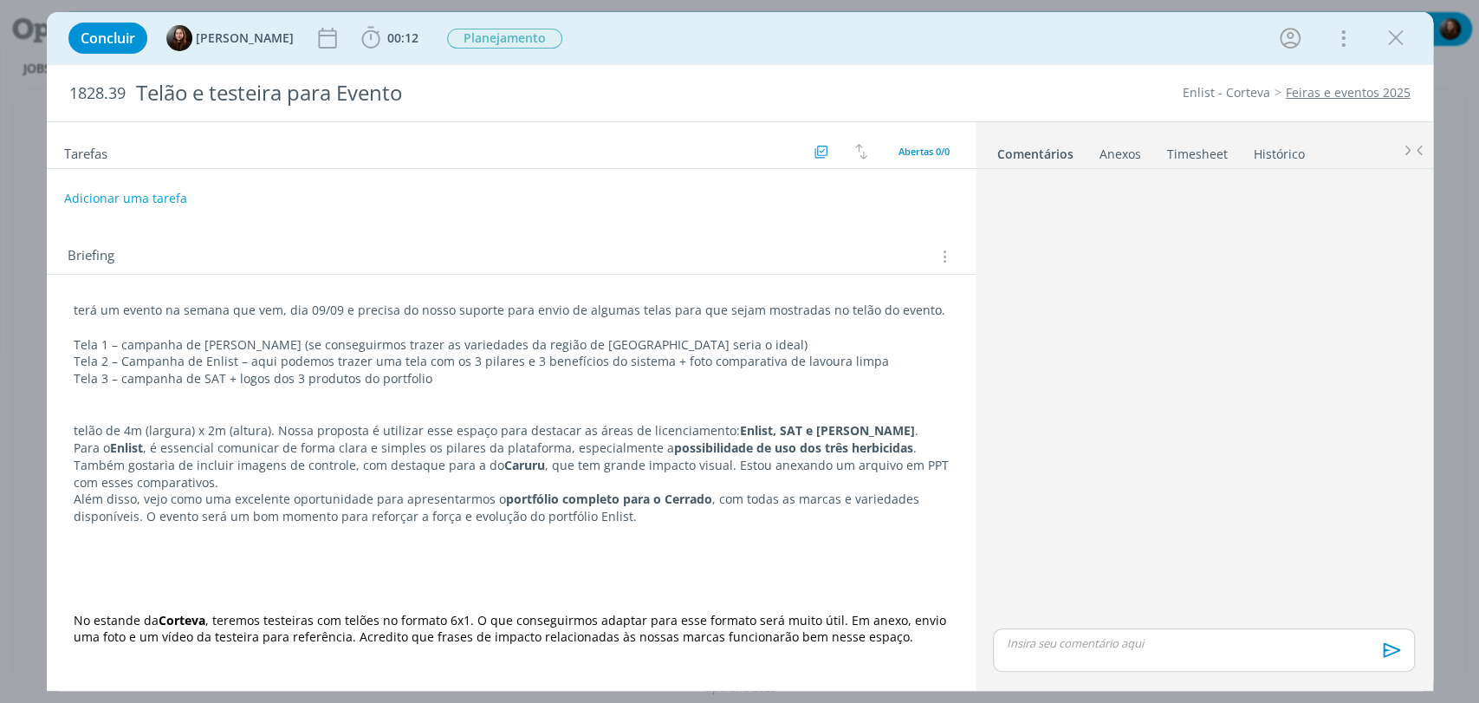
click at [264, 585] on p "dialog" at bounding box center [511, 585] width 875 height 17
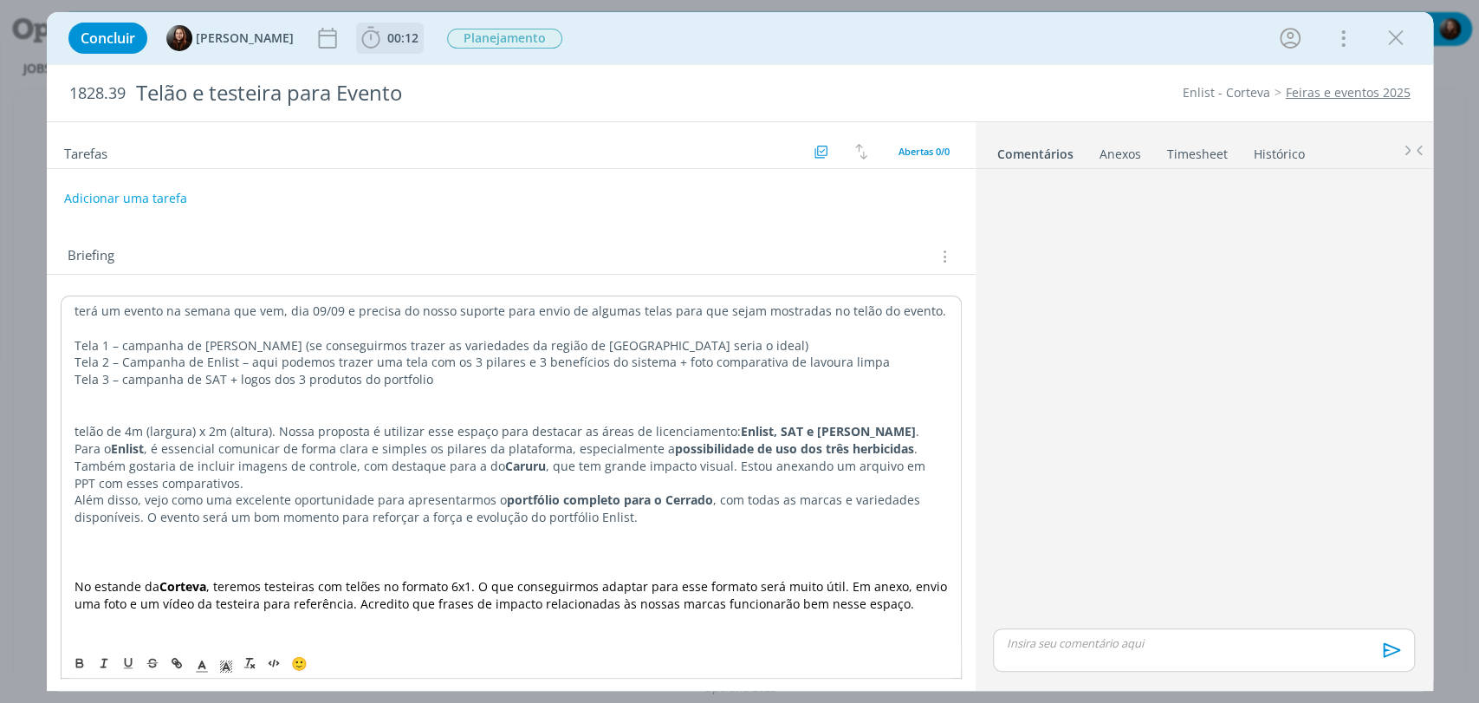
click at [368, 44] on icon "dialog" at bounding box center [371, 38] width 26 height 26
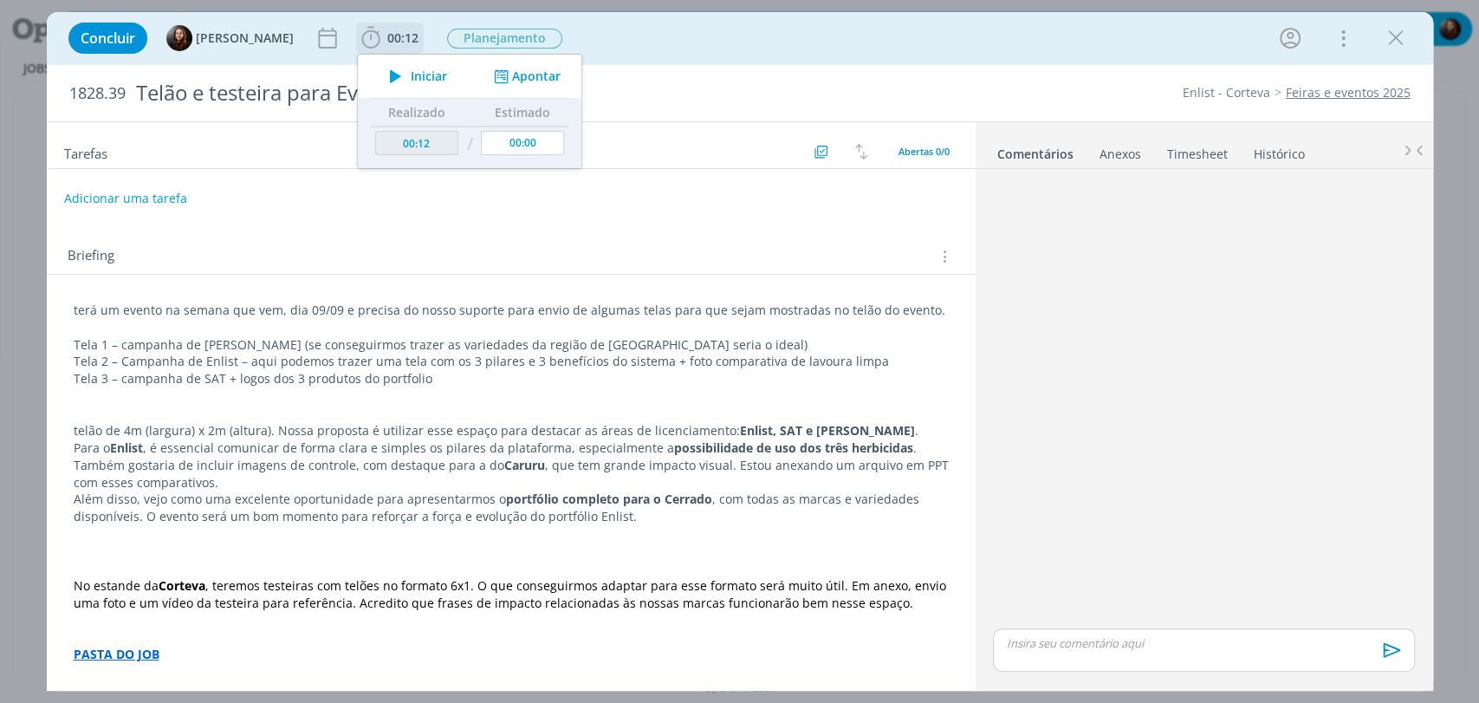
click at [400, 67] on icon "dialog" at bounding box center [395, 76] width 30 height 23
click at [1090, 293] on div "dialog" at bounding box center [1203, 400] width 435 height 449
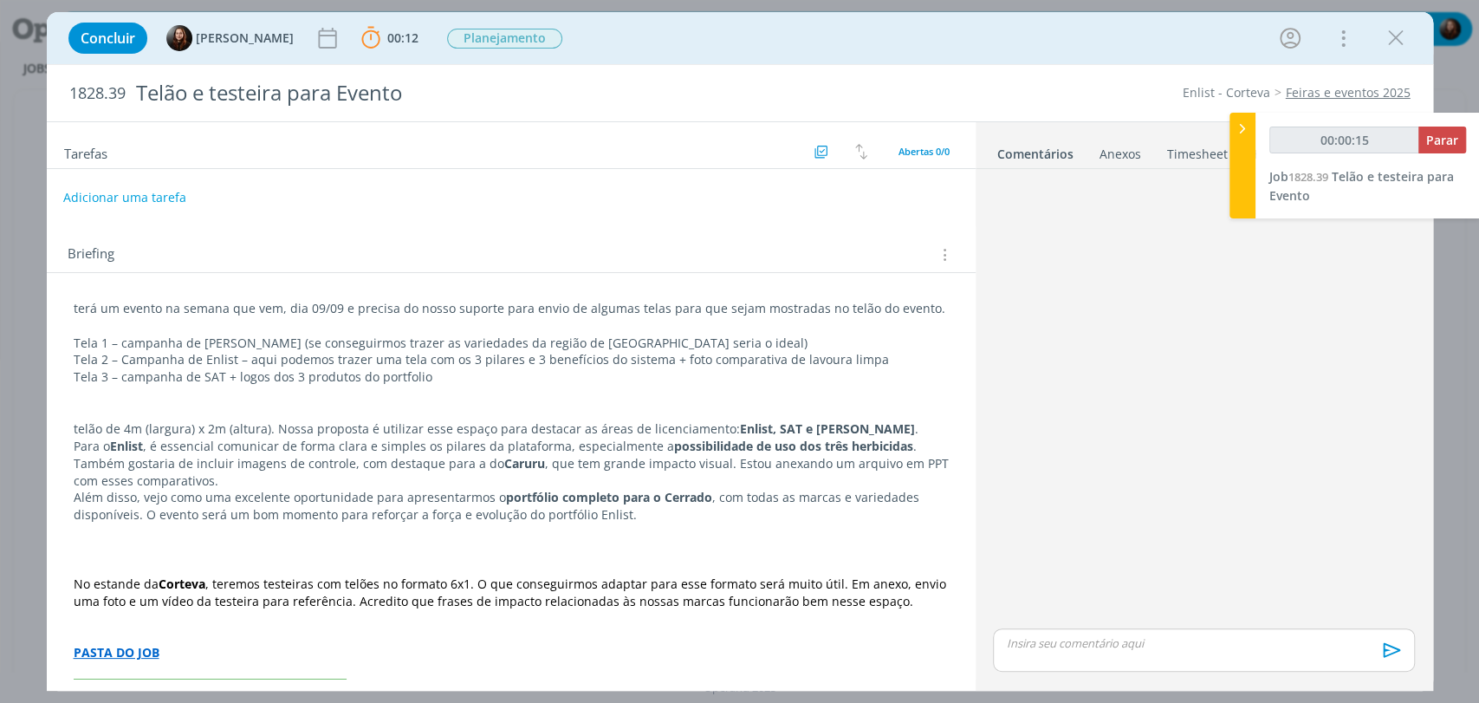
click at [159, 191] on button "Adicionar uma tarefa" at bounding box center [124, 197] width 123 height 29
type input "00:00:16"
click at [176, 202] on input "dialog" at bounding box center [395, 197] width 639 height 24
type input "Re"
type input "00:00:17"
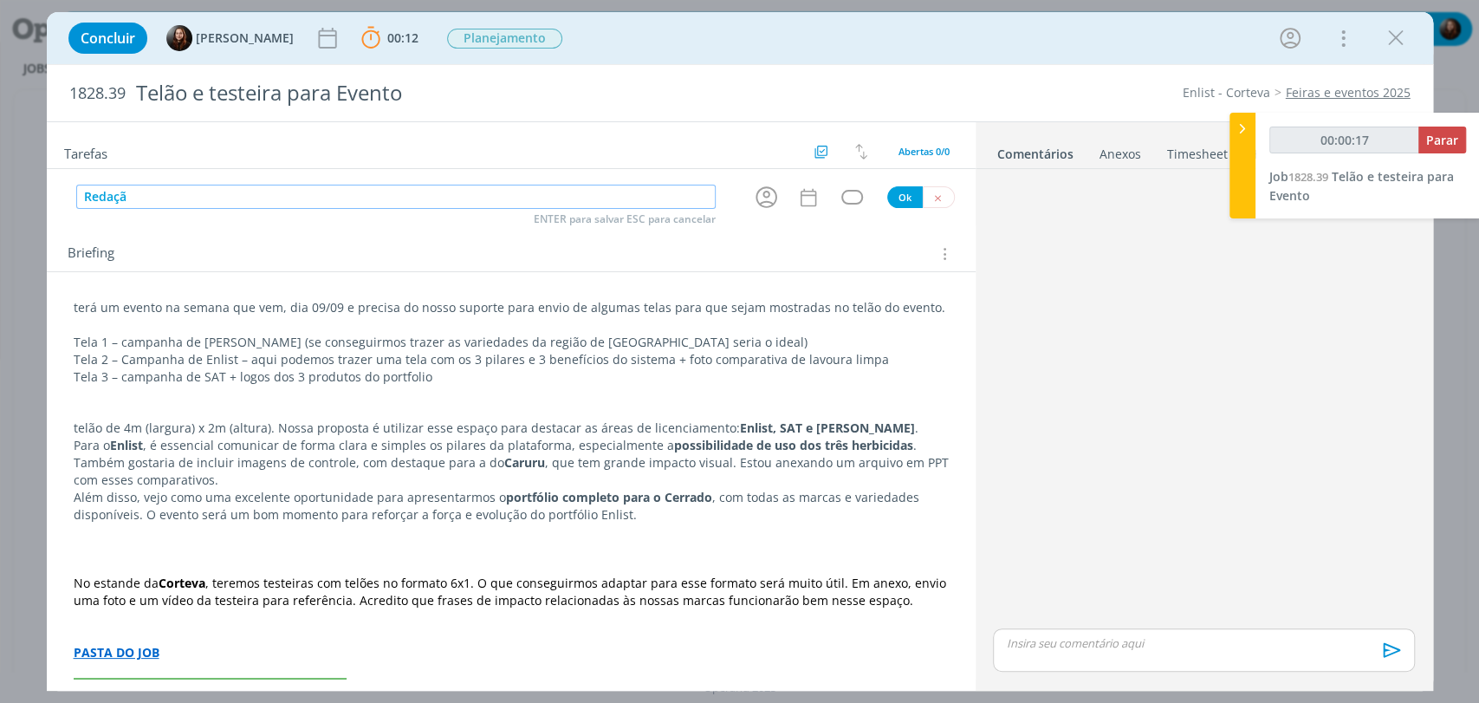
type input "Redação"
type input "00:00:19"
click at [755, 200] on icon "dialog" at bounding box center [766, 197] width 27 height 27
type input "Redação"
type input "g"
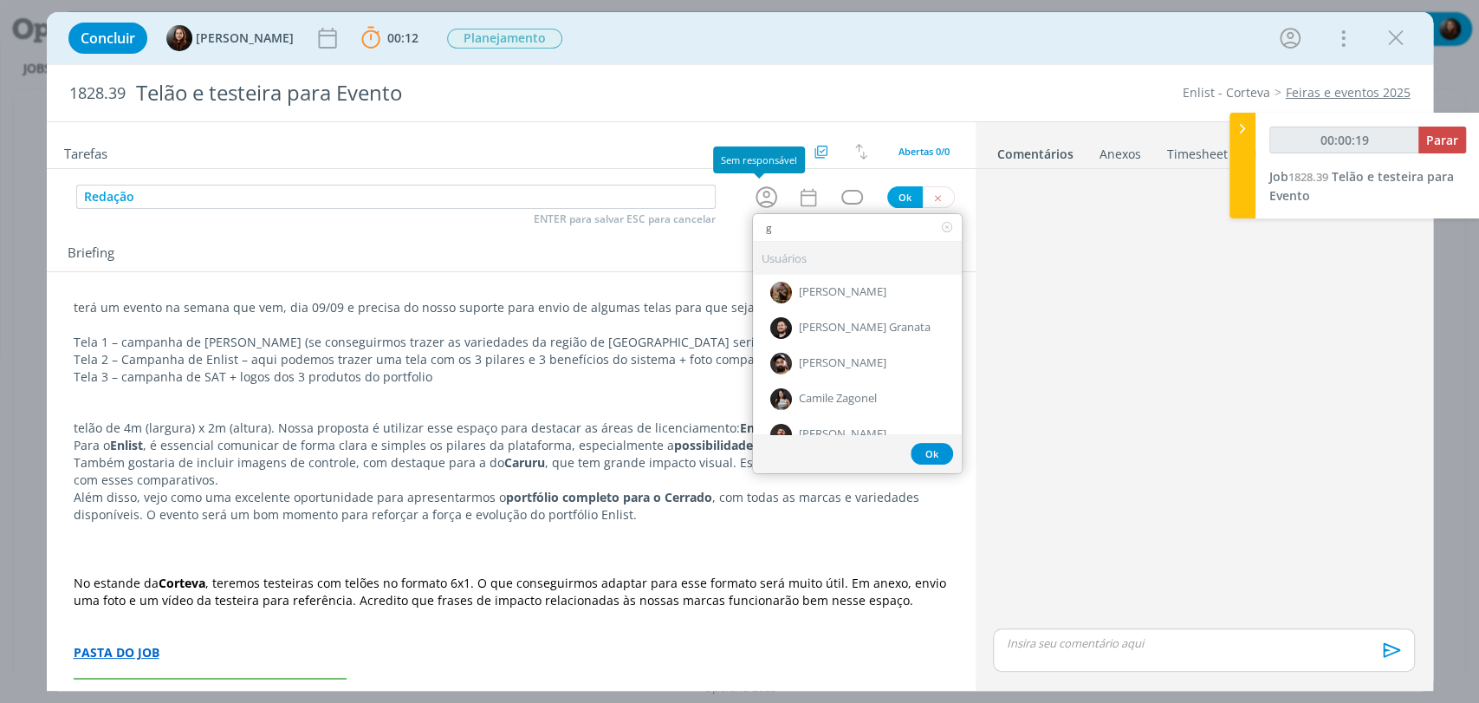
type input "00:00:20"
type input "ge"
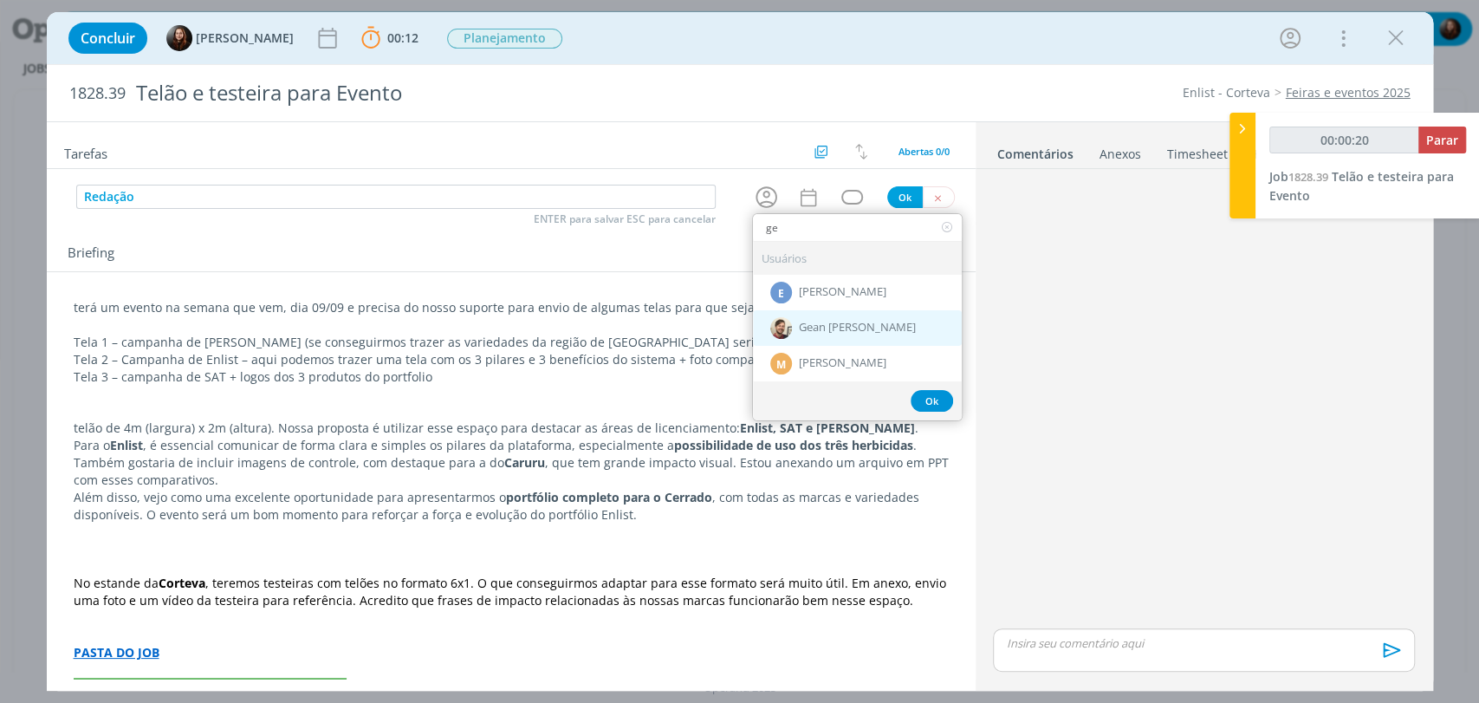
type input "00:00:21"
type input "ge"
drag, startPoint x: 811, startPoint y: 328, endPoint x: 839, endPoint y: 203, distance: 127.8
click at [811, 327] on span "Gean [PERSON_NAME]" at bounding box center [857, 328] width 117 height 14
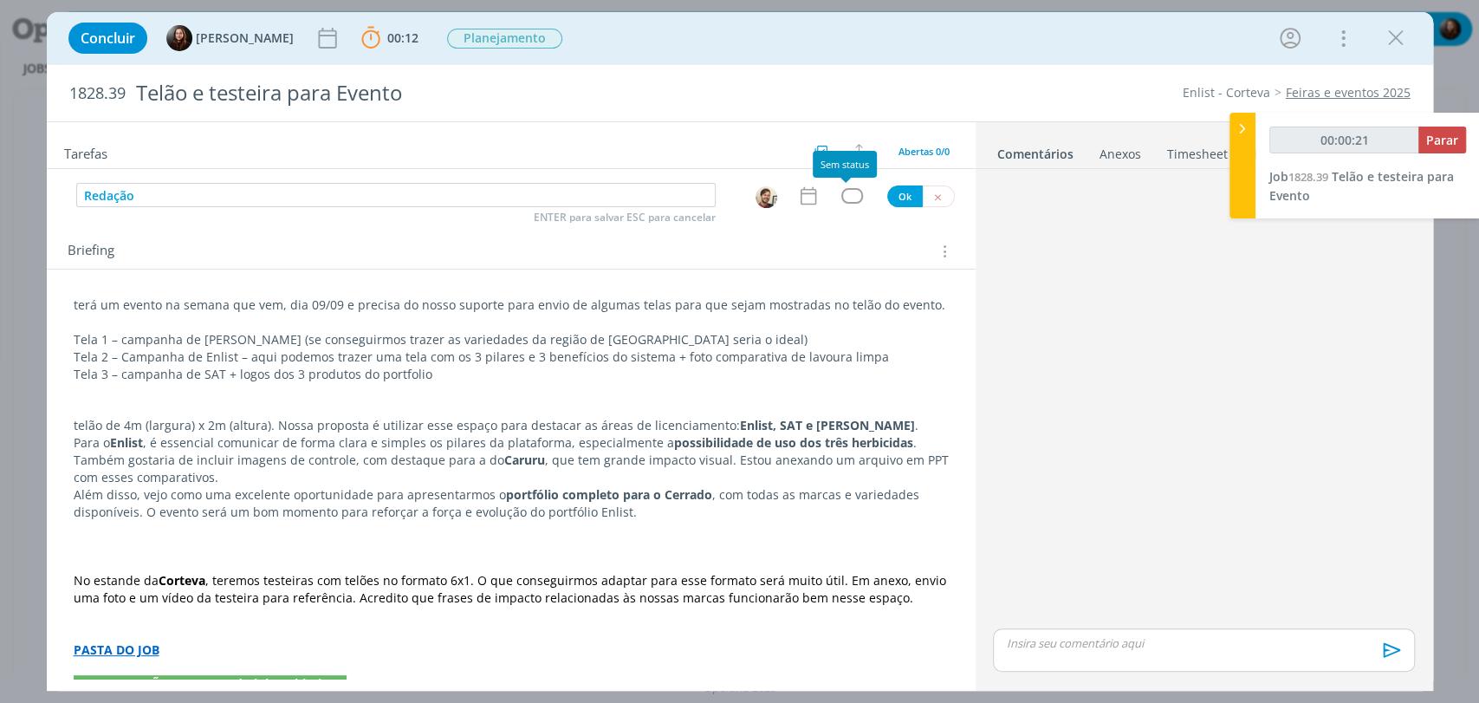
click at [843, 195] on div "dialog" at bounding box center [852, 195] width 22 height 15
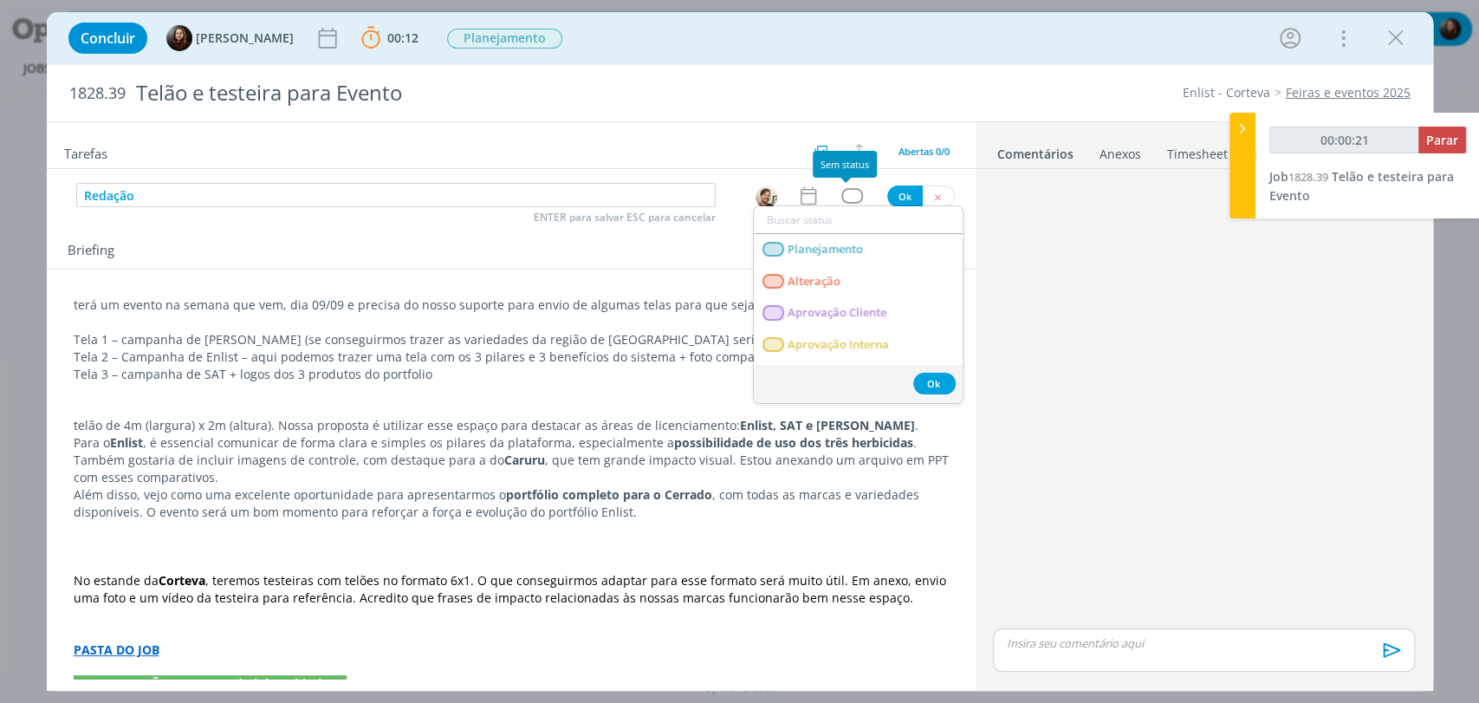
type input "00:00:22"
type input "red"
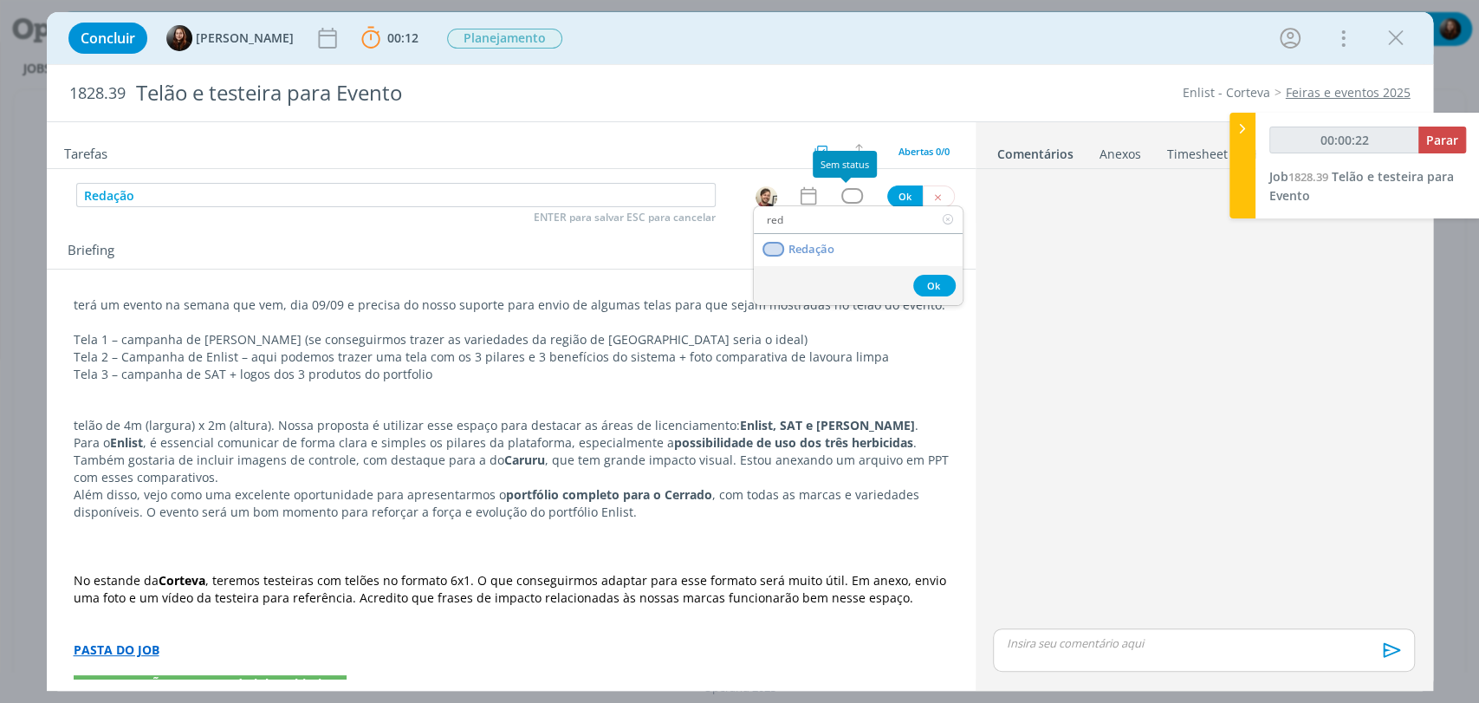
type input "00:00:23"
type input "red"
drag, startPoint x: 853, startPoint y: 246, endPoint x: 880, endPoint y: 203, distance: 51.4
click at [853, 246] on link "Redação" at bounding box center [858, 250] width 209 height 32
type input "00:00:24"
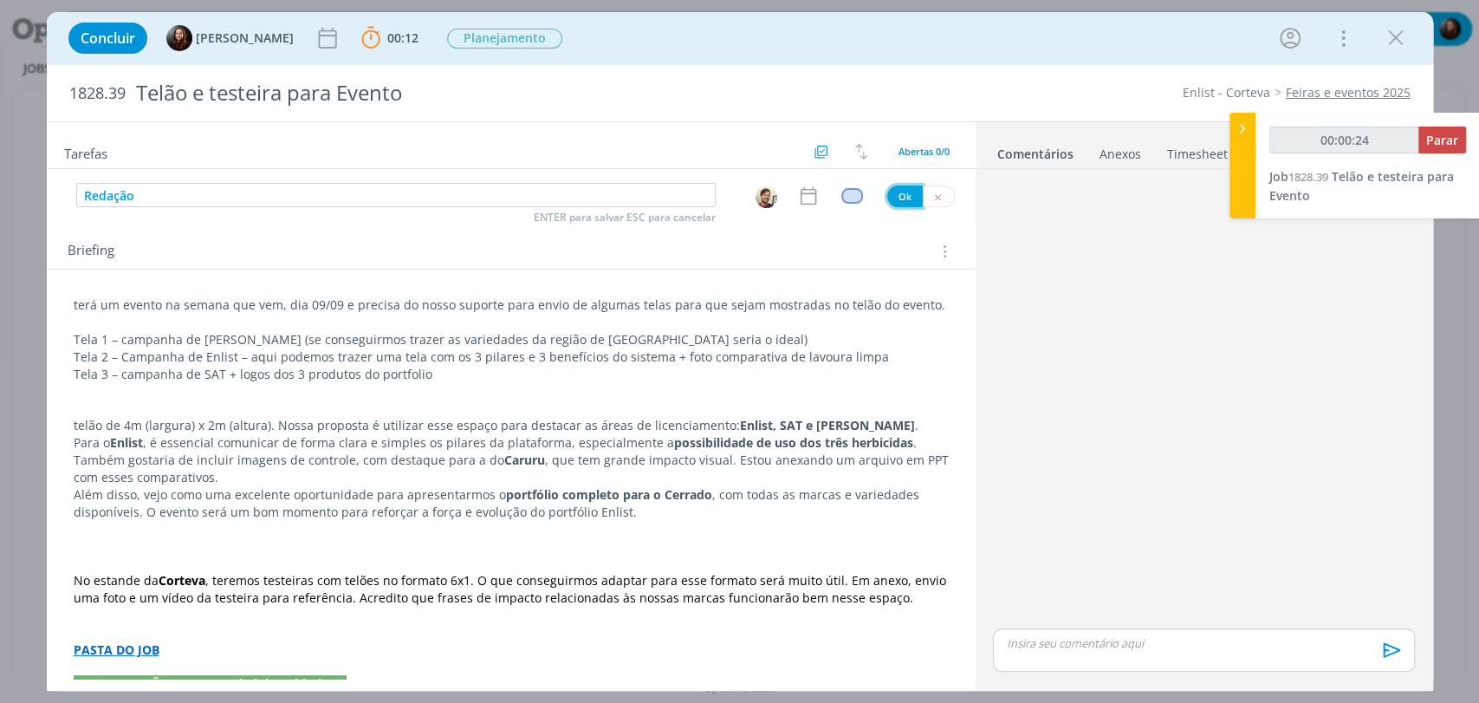
click at [891, 196] on button "Ok" at bounding box center [905, 196] width 36 height 22
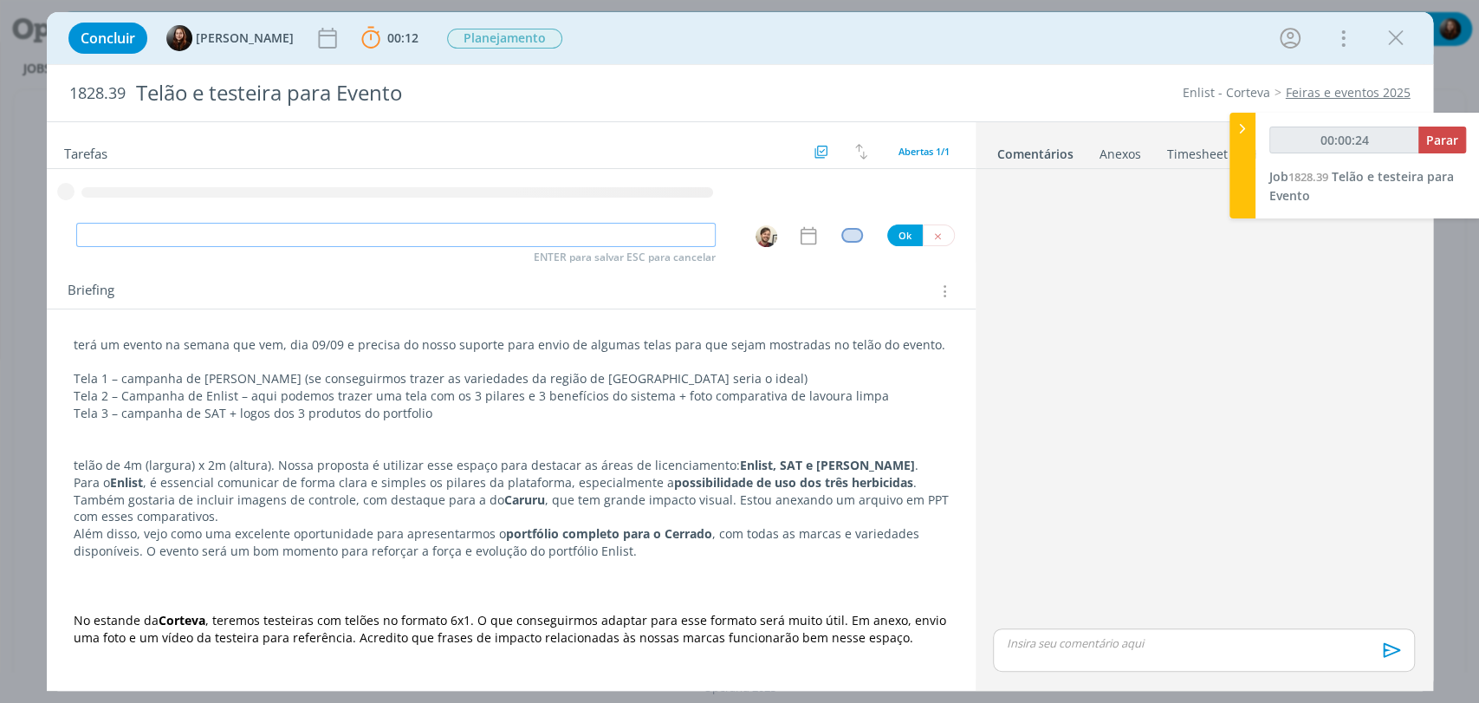
type input "00:00:25"
click at [352, 237] on input "dialog" at bounding box center [395, 235] width 639 height 24
type input "L"
type input "00:00:26"
type input "Layout"
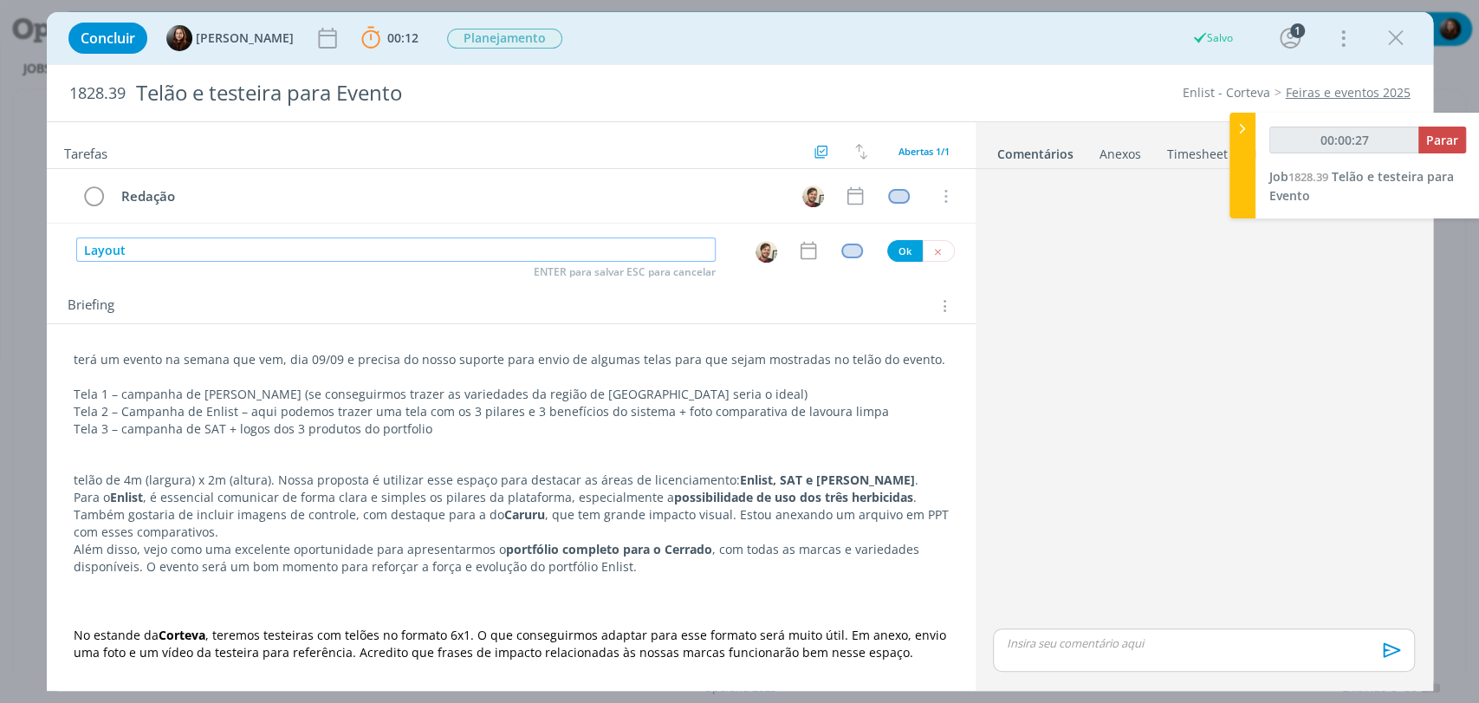
type input "00:00:28"
click at [760, 251] on img "dialog" at bounding box center [767, 252] width 22 height 22
type input "Layout"
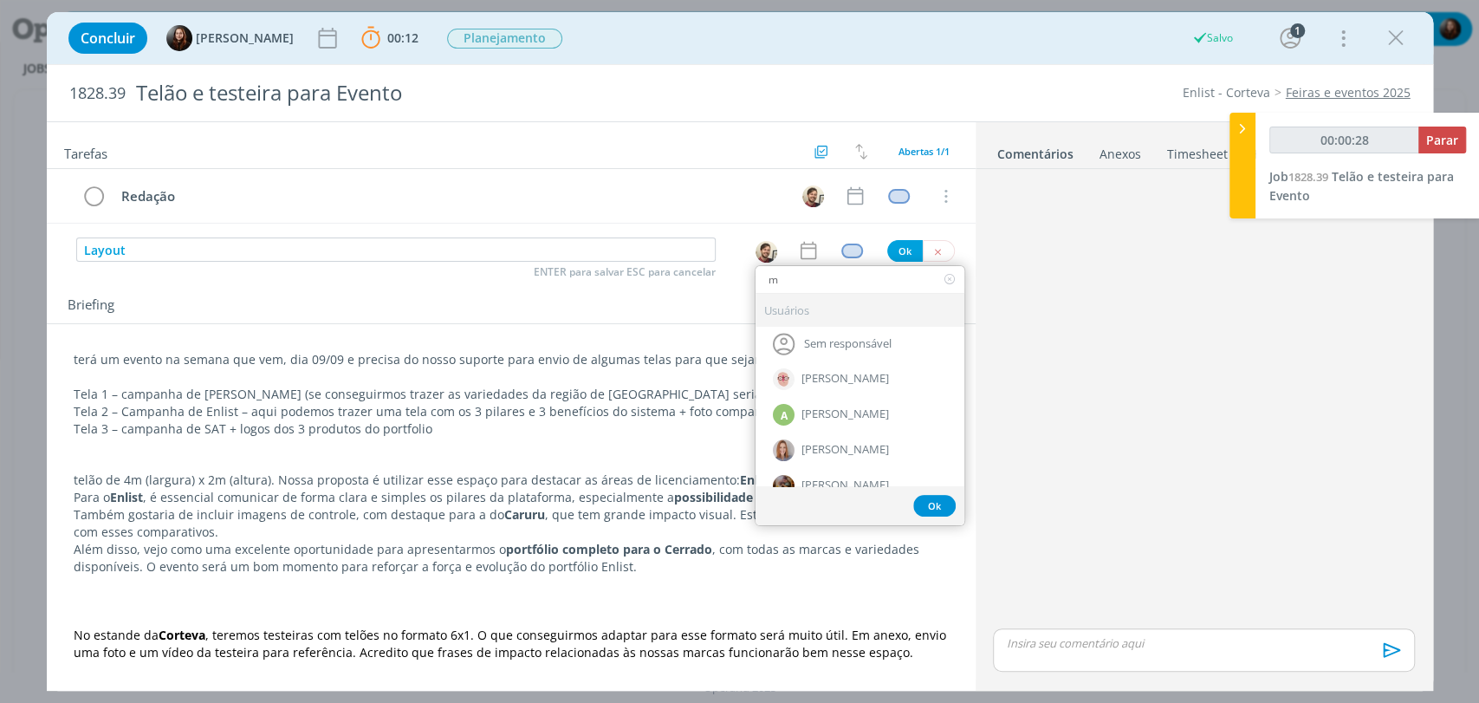
type input "mu"
type input "00:00:29"
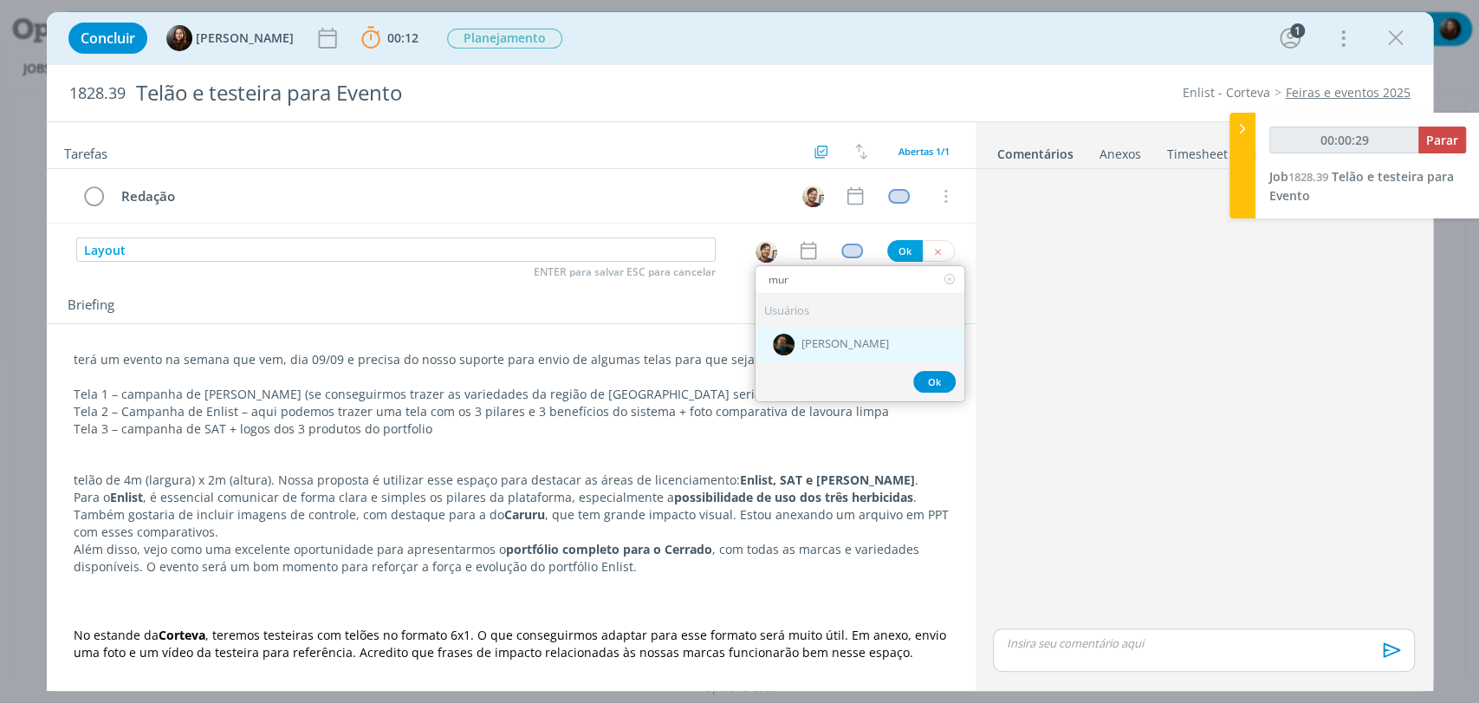
type input "mur"
click at [804, 339] on span "[PERSON_NAME]" at bounding box center [845, 345] width 88 height 14
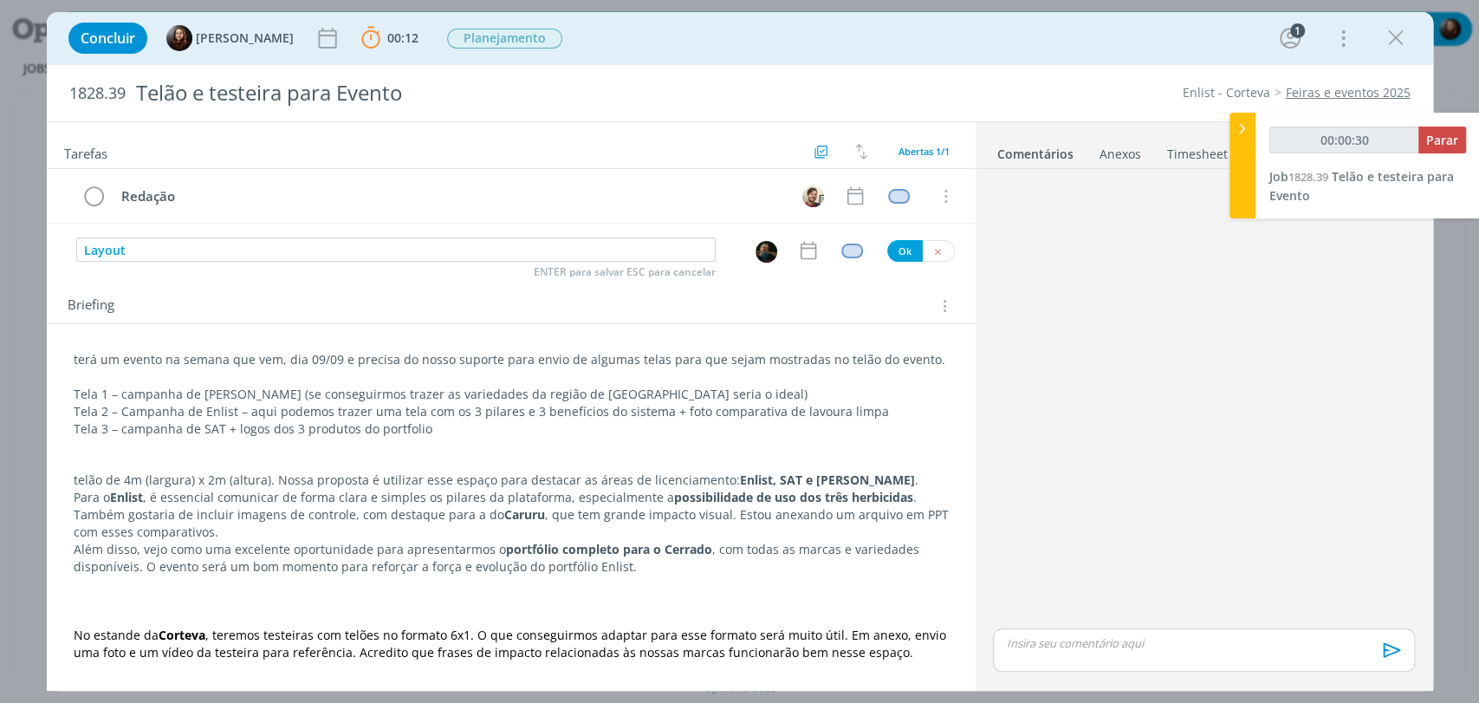
click at [839, 257] on div "Layout ENTER para salvar ESC para cancelar Ok" at bounding box center [511, 250] width 929 height 26
type input "00:00:31"
click at [845, 250] on div "dialog" at bounding box center [852, 250] width 22 height 15
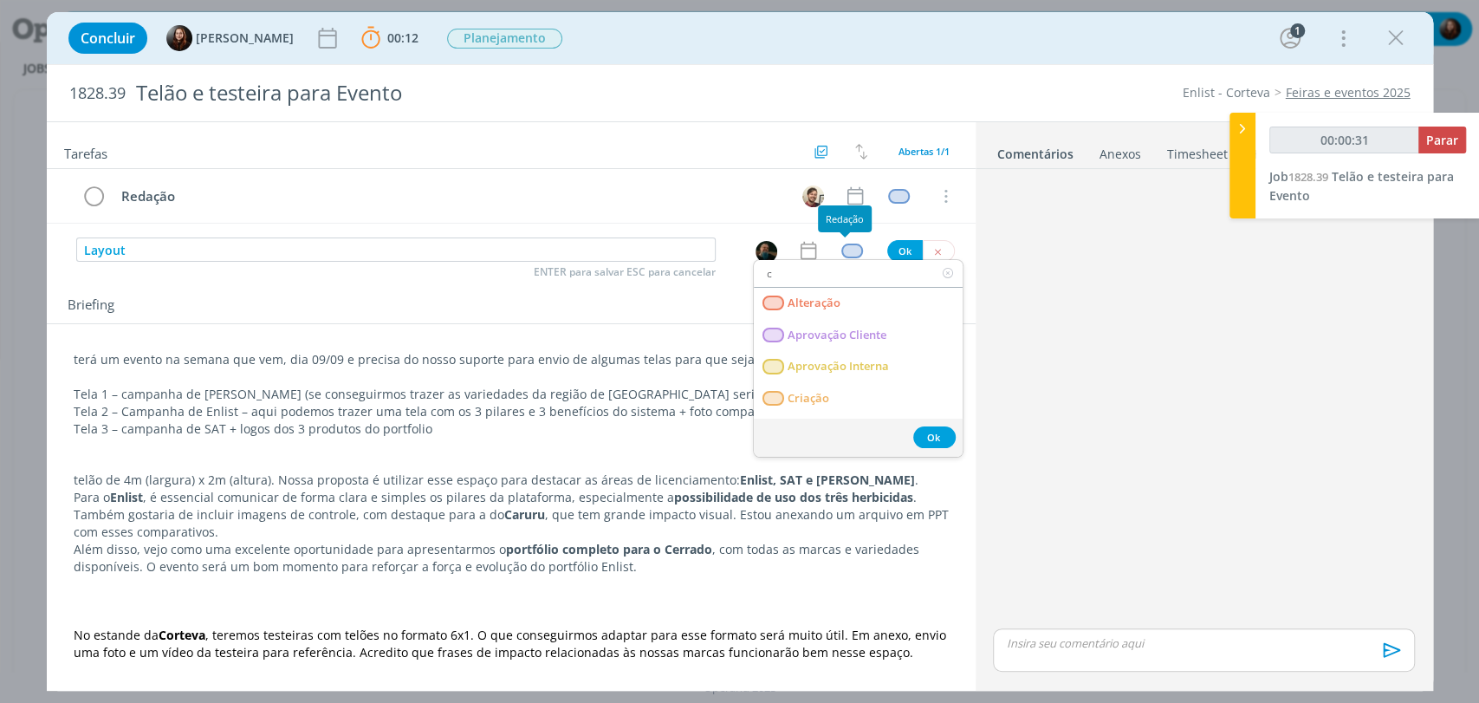
type input "cr"
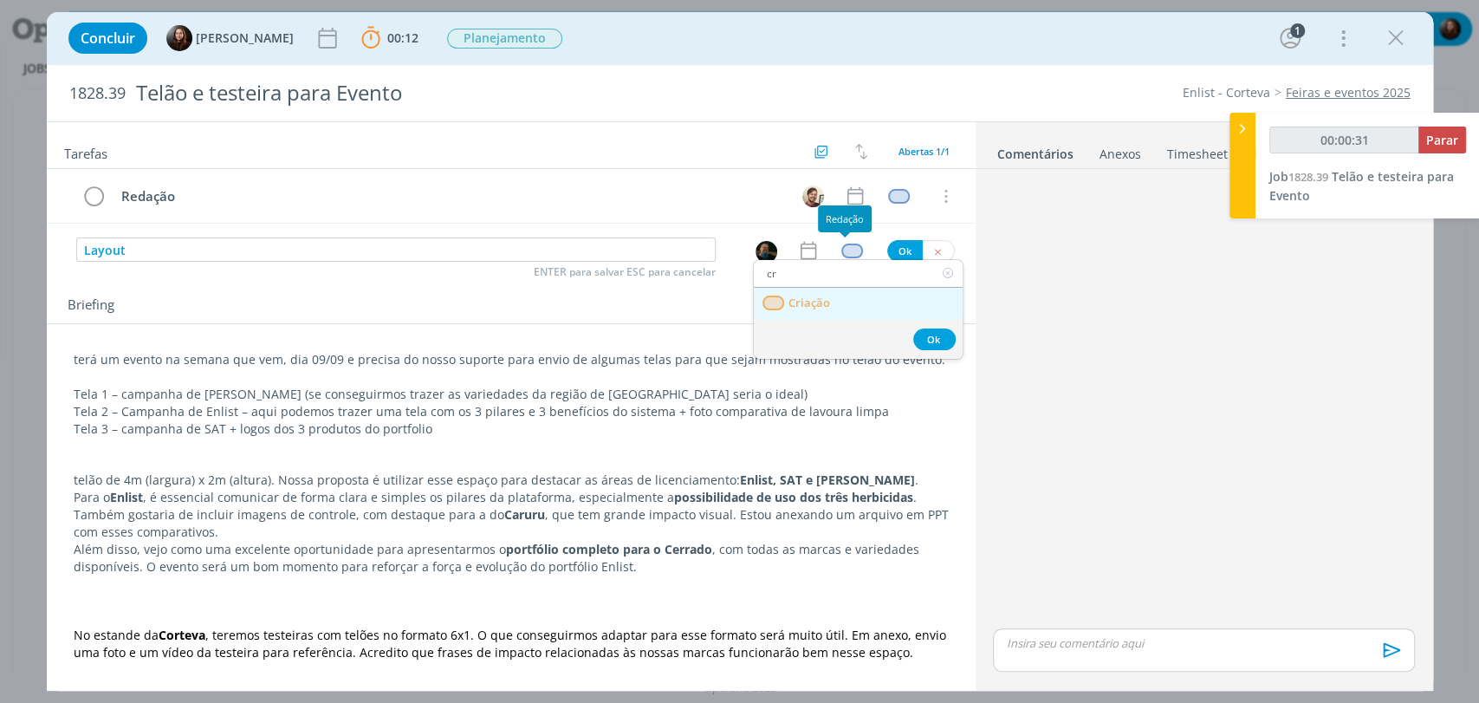
type input "00:00:32"
type input "cr"
click at [811, 304] on span "Criação" at bounding box center [809, 303] width 42 height 14
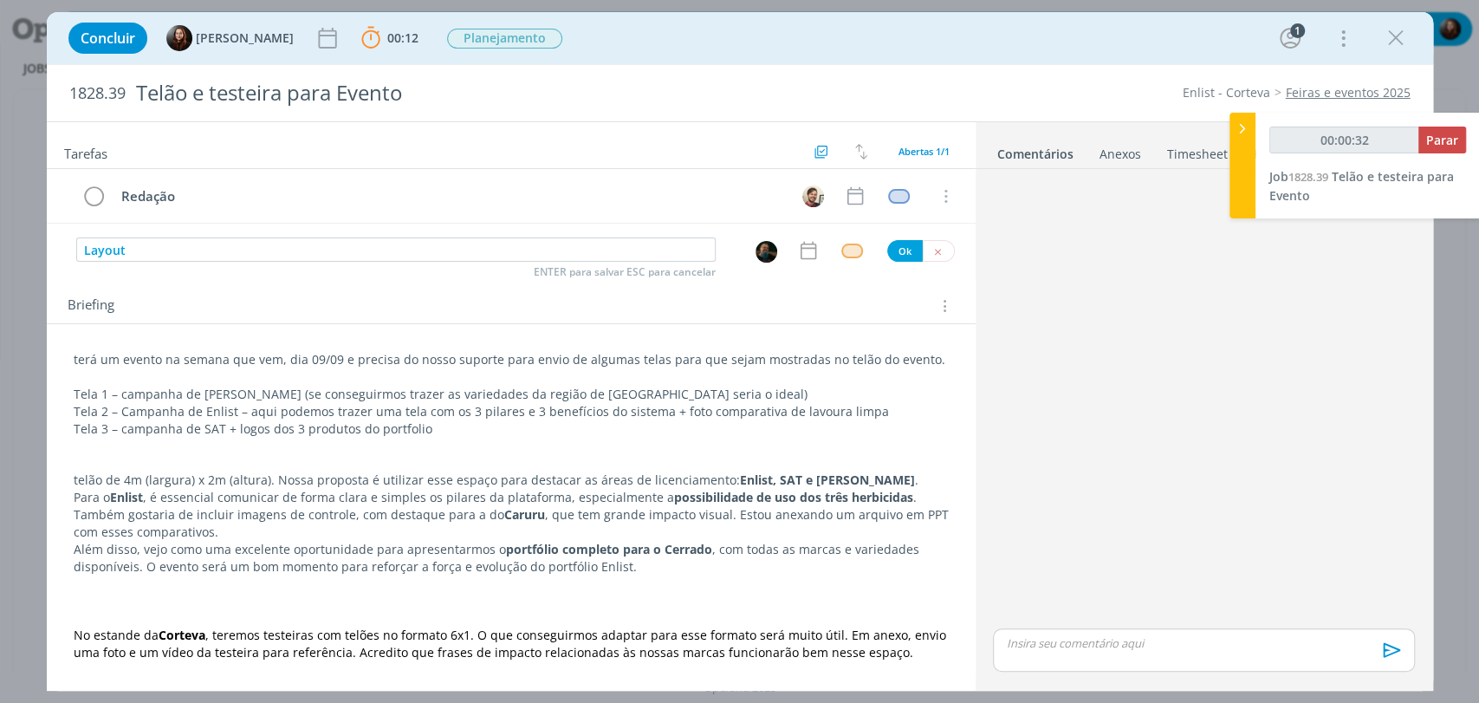
type input "00:00:33"
click at [898, 250] on button "Ok" at bounding box center [905, 251] width 36 height 22
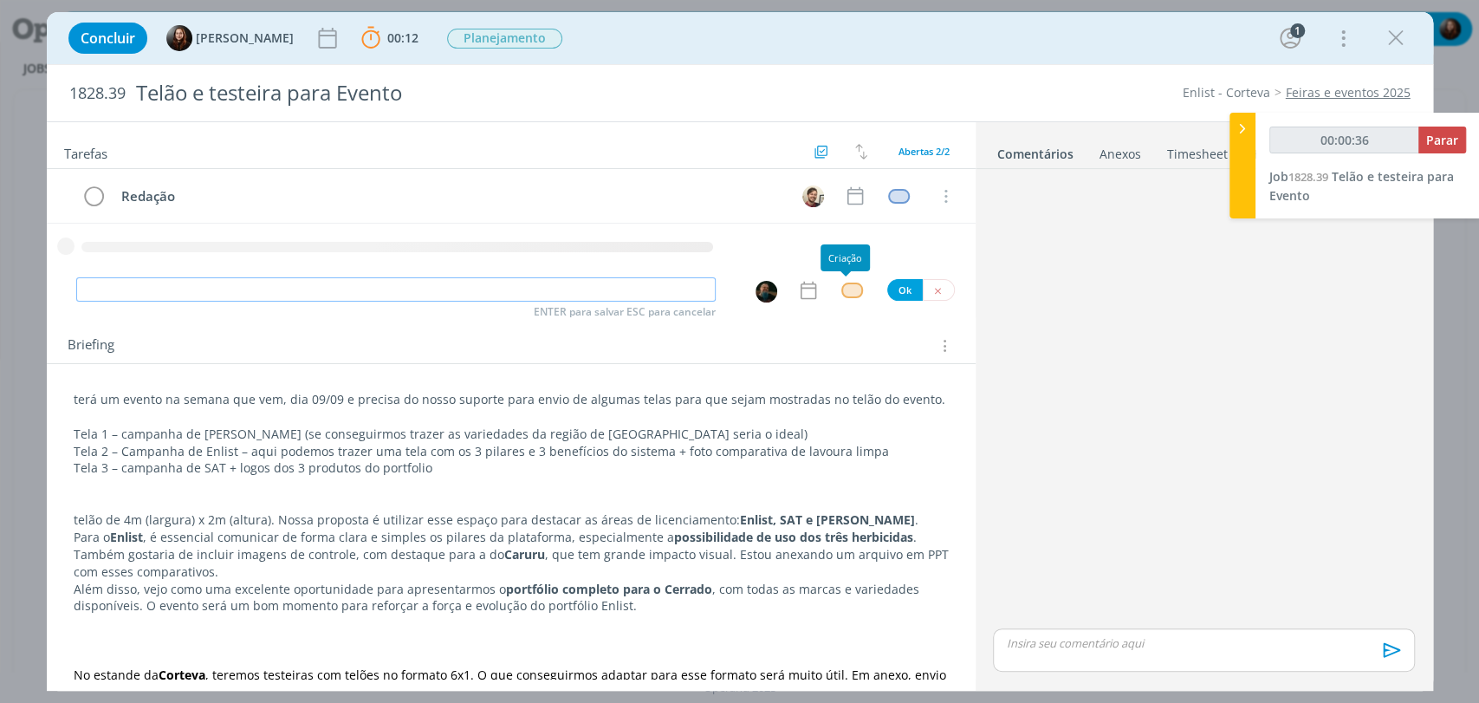
type input "00:00:37"
click at [842, 293] on div "dialog" at bounding box center [852, 289] width 22 height 15
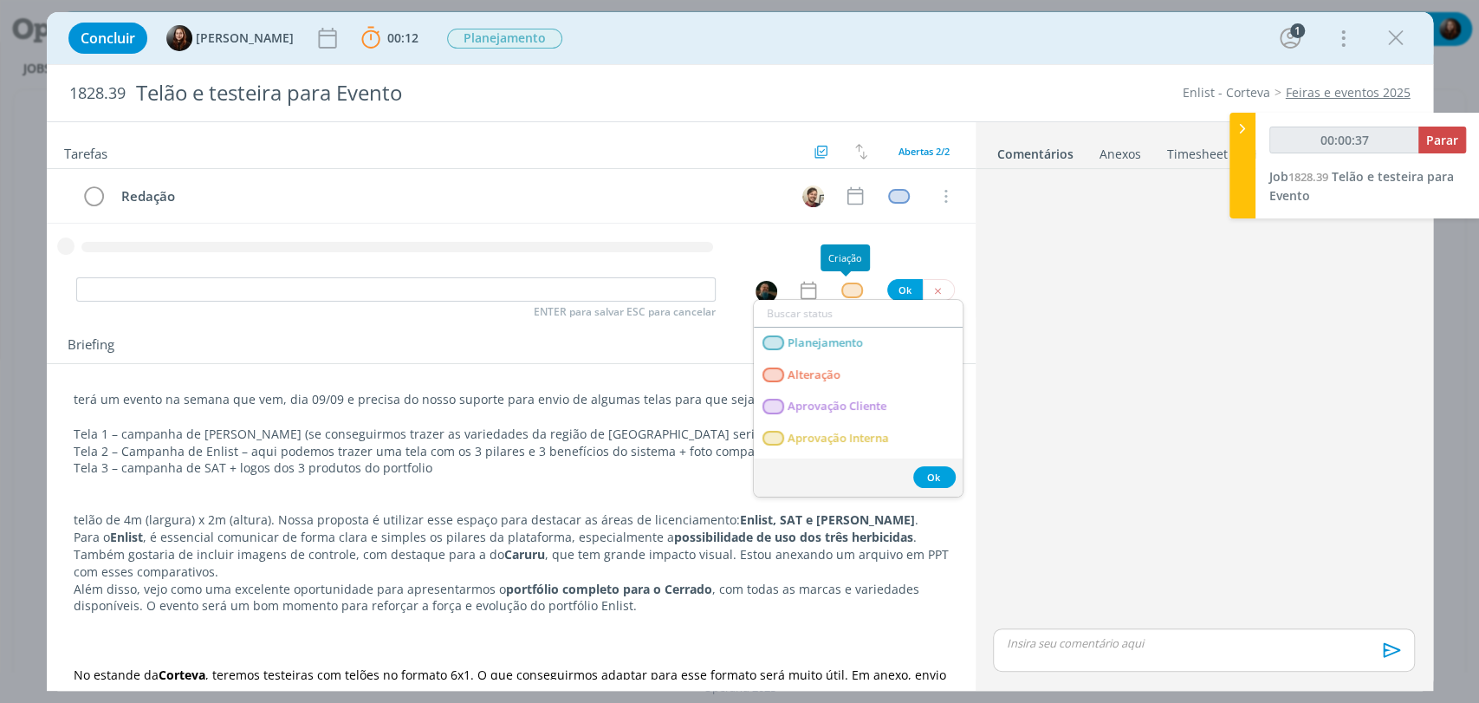
type input "r"
type input "00:00:38"
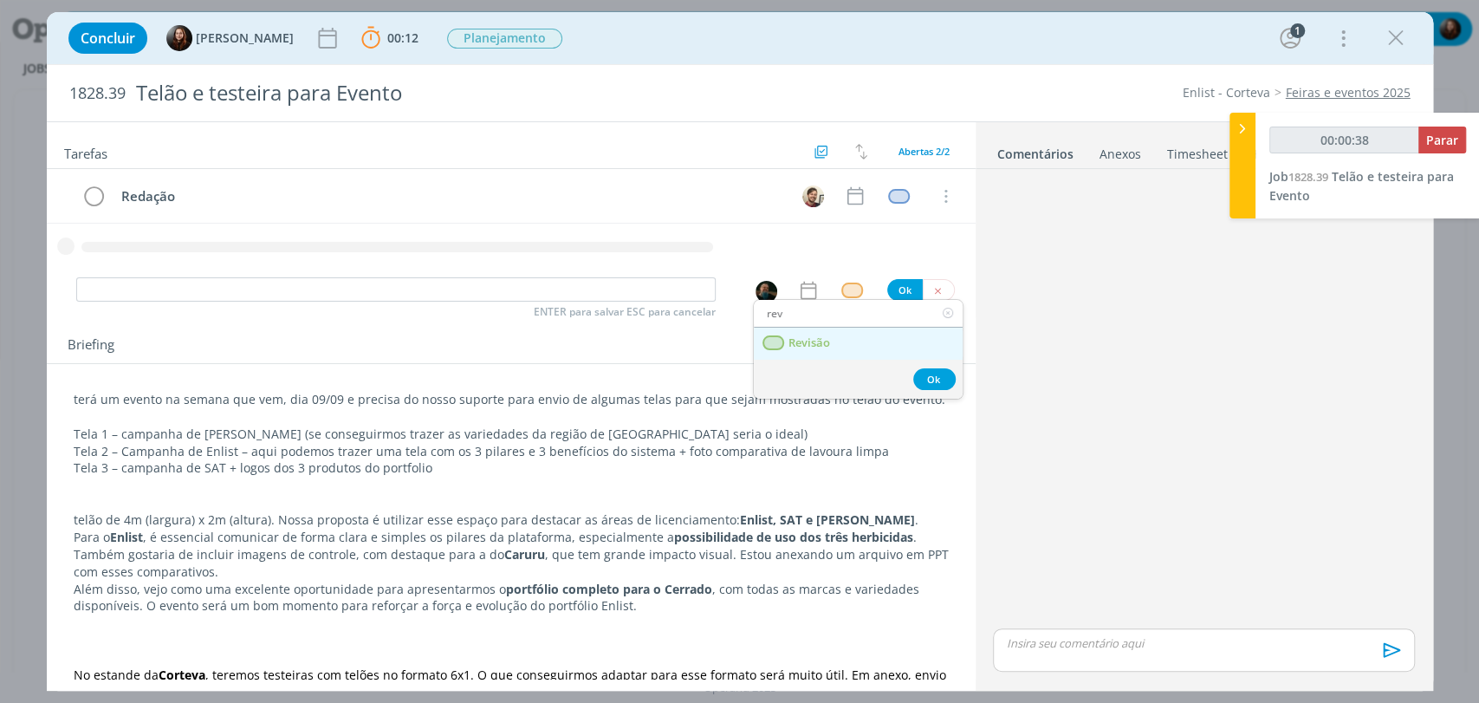
type input "rev"
type input "00:00:39"
click at [802, 346] on span "Revisão" at bounding box center [809, 343] width 42 height 14
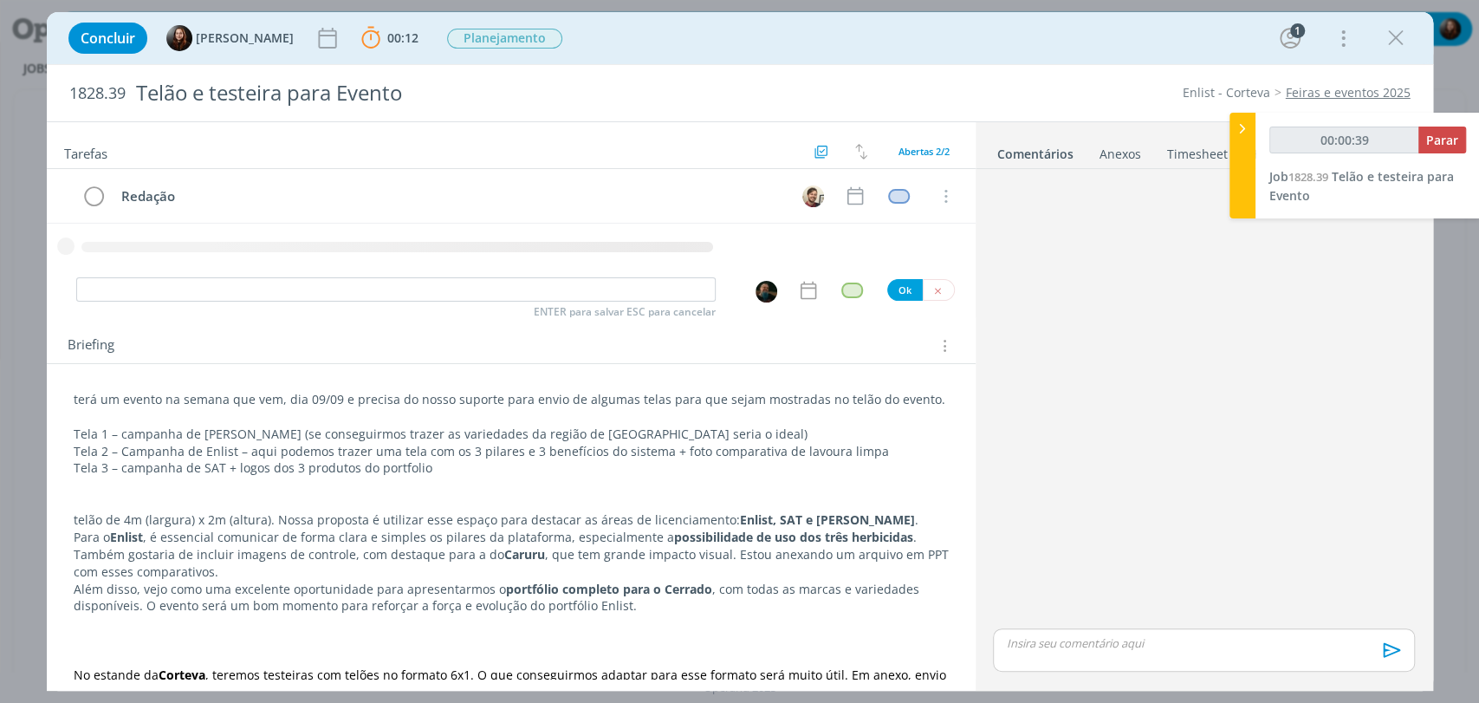
click at [756, 293] on img "dialog" at bounding box center [767, 292] width 22 height 22
type input "c"
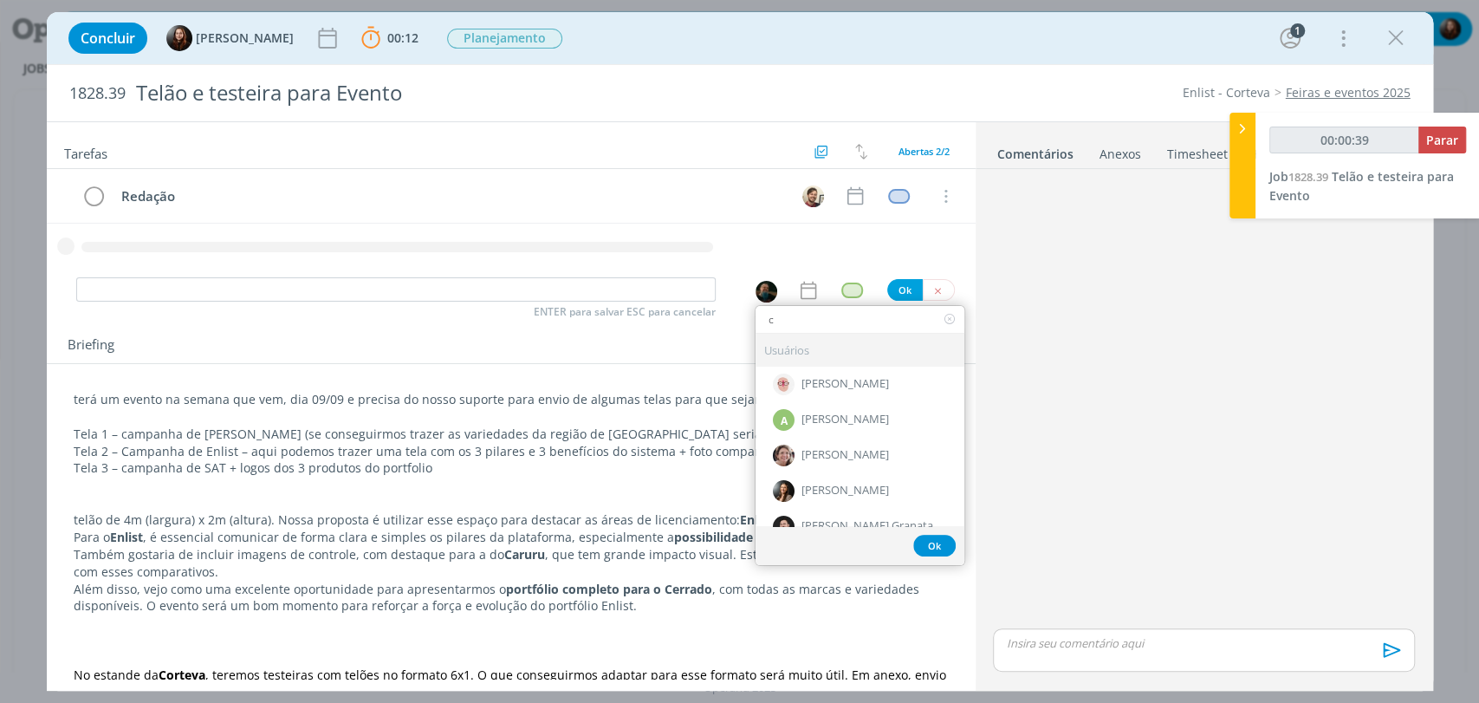
type input "00:00:40"
type input "car"
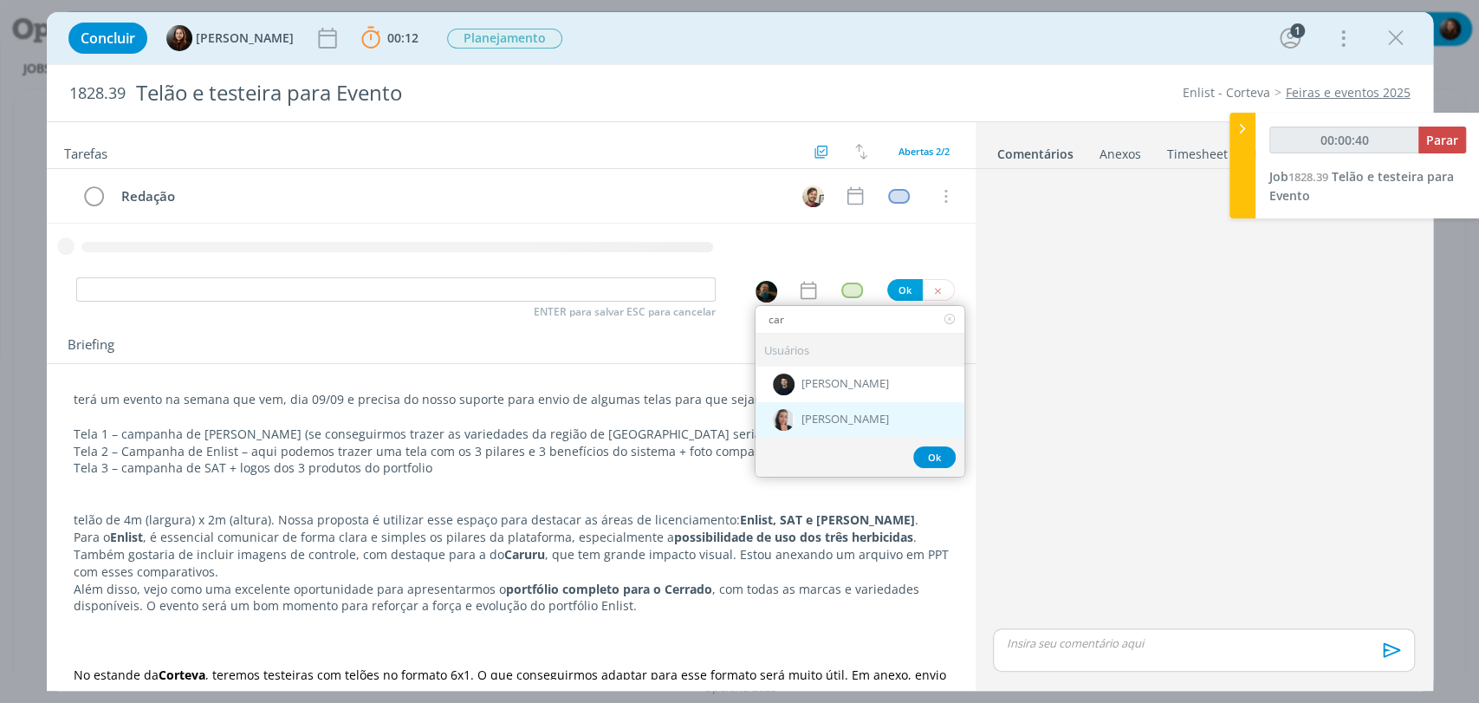
type input "00:00:41"
type input "car"
click at [804, 415] on span "[PERSON_NAME]" at bounding box center [845, 419] width 88 height 14
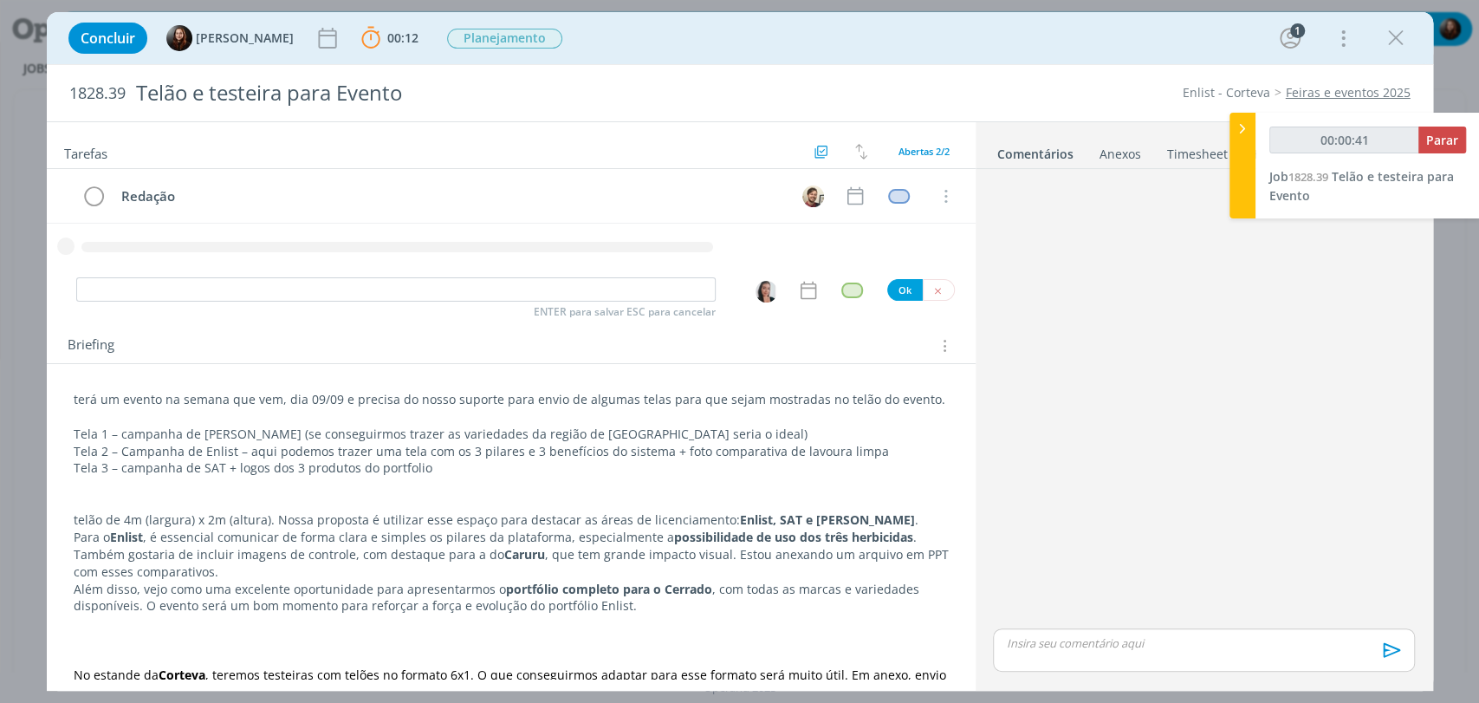
type input "00:00:42"
click at [617, 289] on input "dialog" at bounding box center [395, 289] width 639 height 24
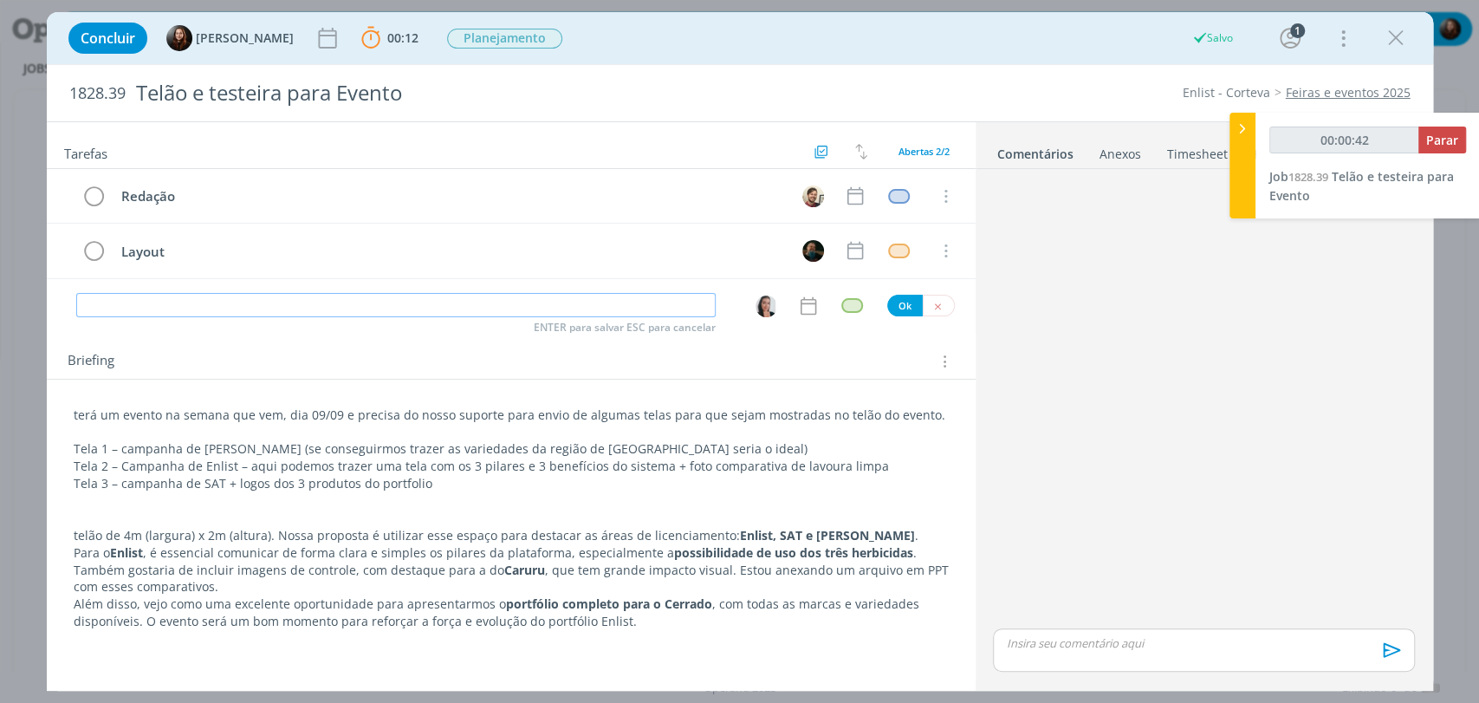
type input "R"
type input "00:00:43"
type input "Revis"
type input "00:00:44"
type input "Revisão"
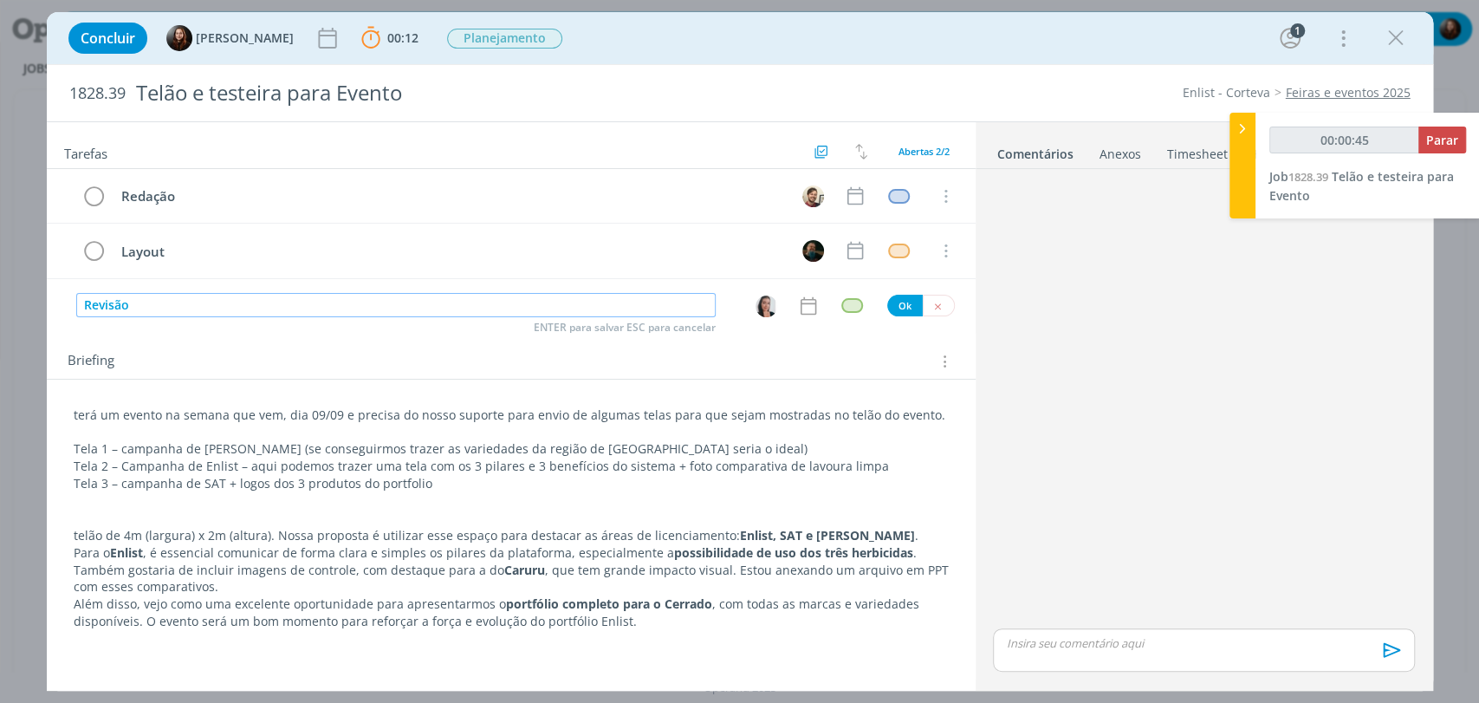
type input "00:00:46"
type input "Revisão"
click at [903, 300] on button "Ok" at bounding box center [905, 306] width 36 height 22
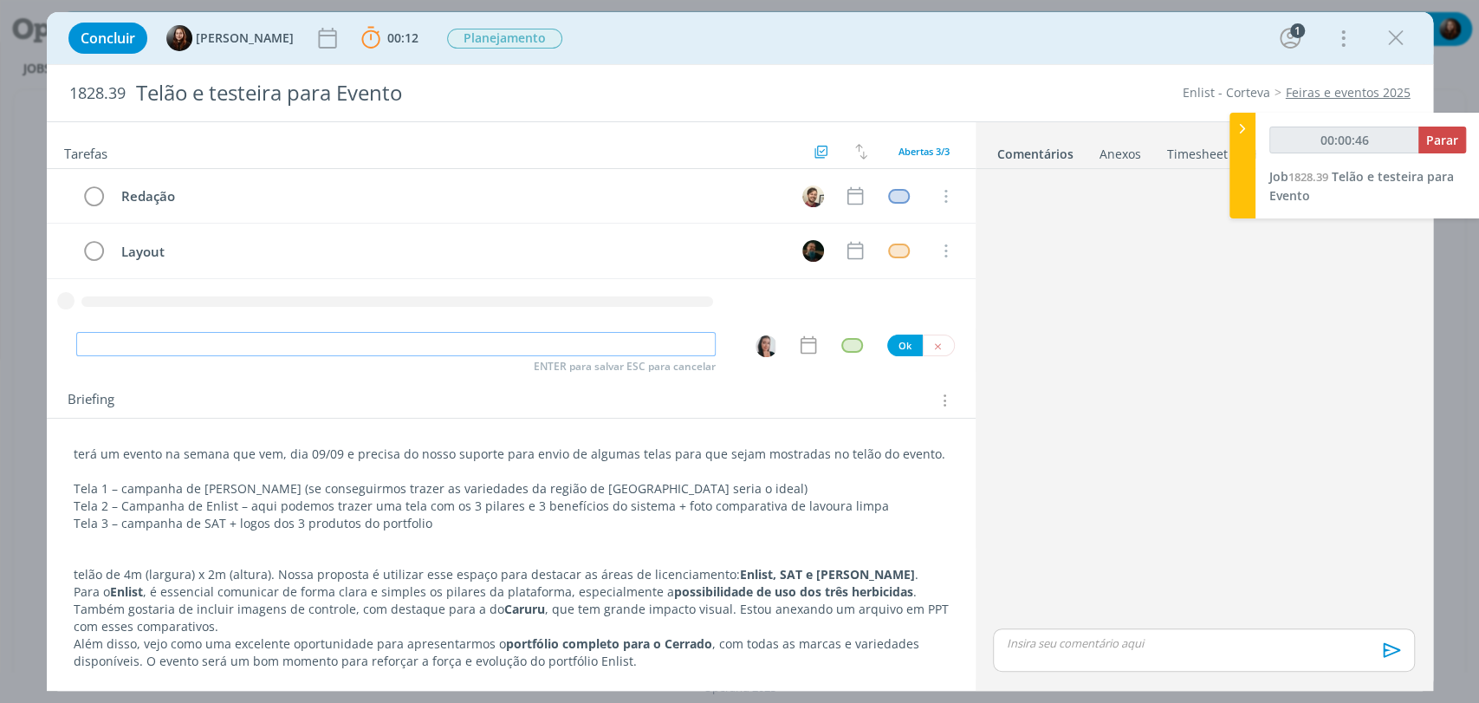
click at [620, 343] on input "dialog" at bounding box center [395, 344] width 639 height 24
type input "00:00:47"
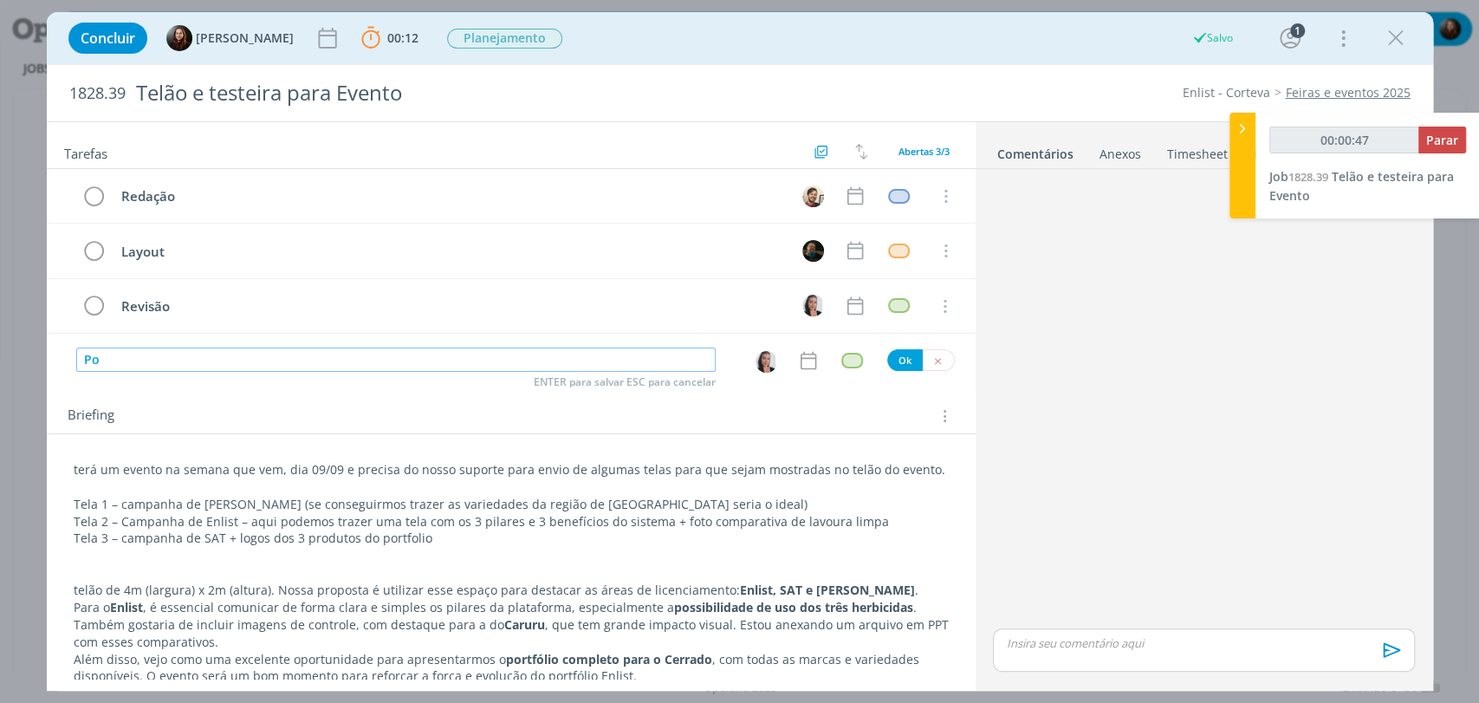
type input "Pos"
type input "00:00:48"
type input "Possívei"
type input "00:00:49"
type input "Possíveis aju"
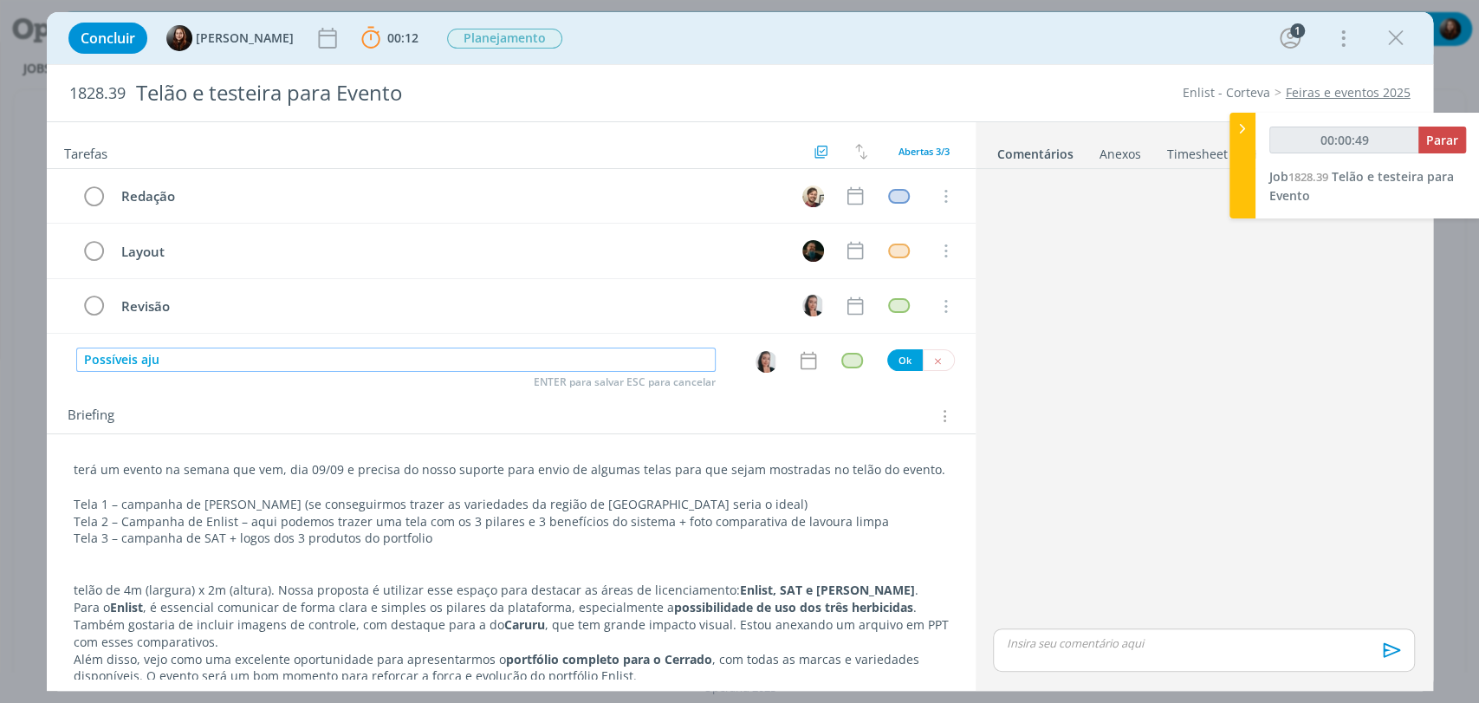
type input "00:00:50"
type input "Possíveis ajustes de"
type input "00:00:51"
type input "Possíveis ajustes de revis"
type input "00:00:52"
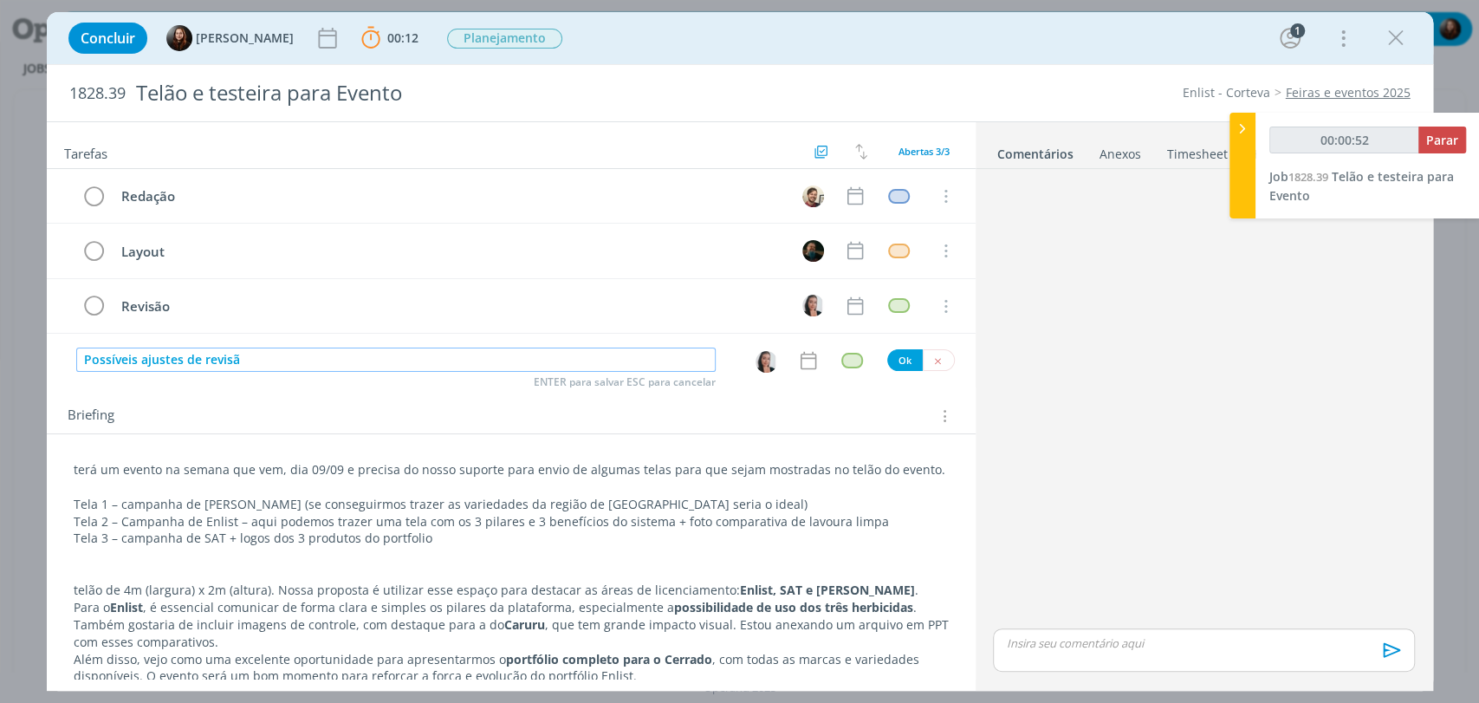
type input "Possíveis ajustes de revisão"
type input "00:00:53"
click at [762, 359] on img "dialog" at bounding box center [767, 362] width 22 height 22
type input "Possíveis ajustes de revisão"
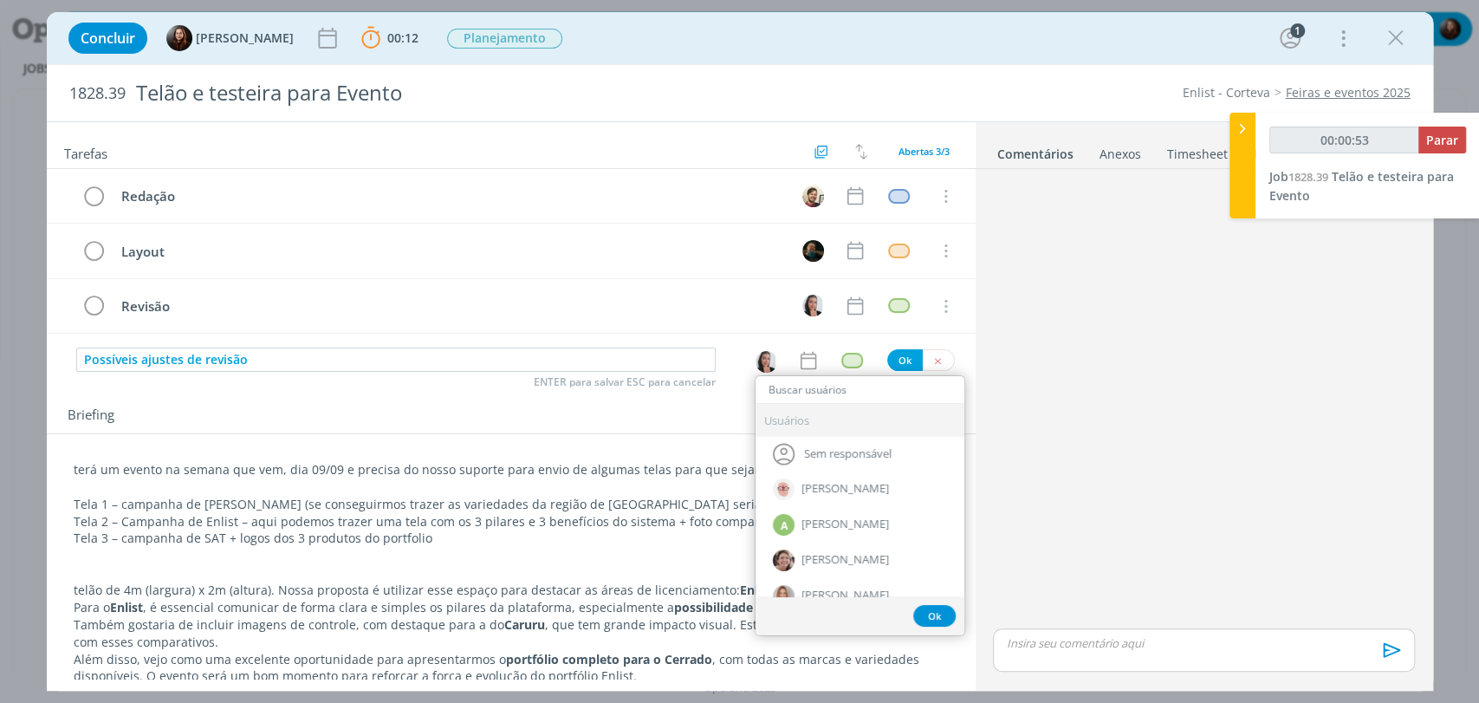
type input "00:00:54"
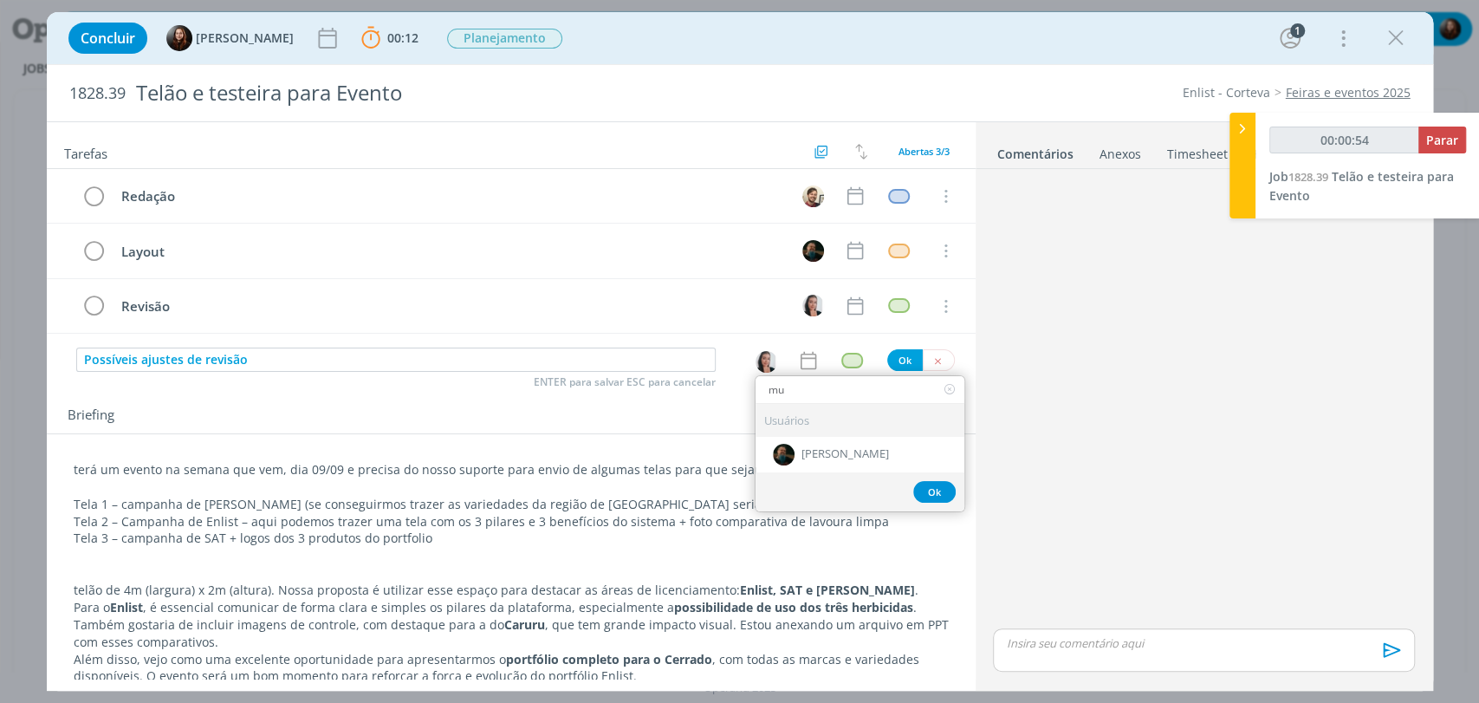
type input "mur"
type input "00:00:55"
type input "mur"
click at [846, 450] on span "[PERSON_NAME]" at bounding box center [845, 454] width 88 height 14
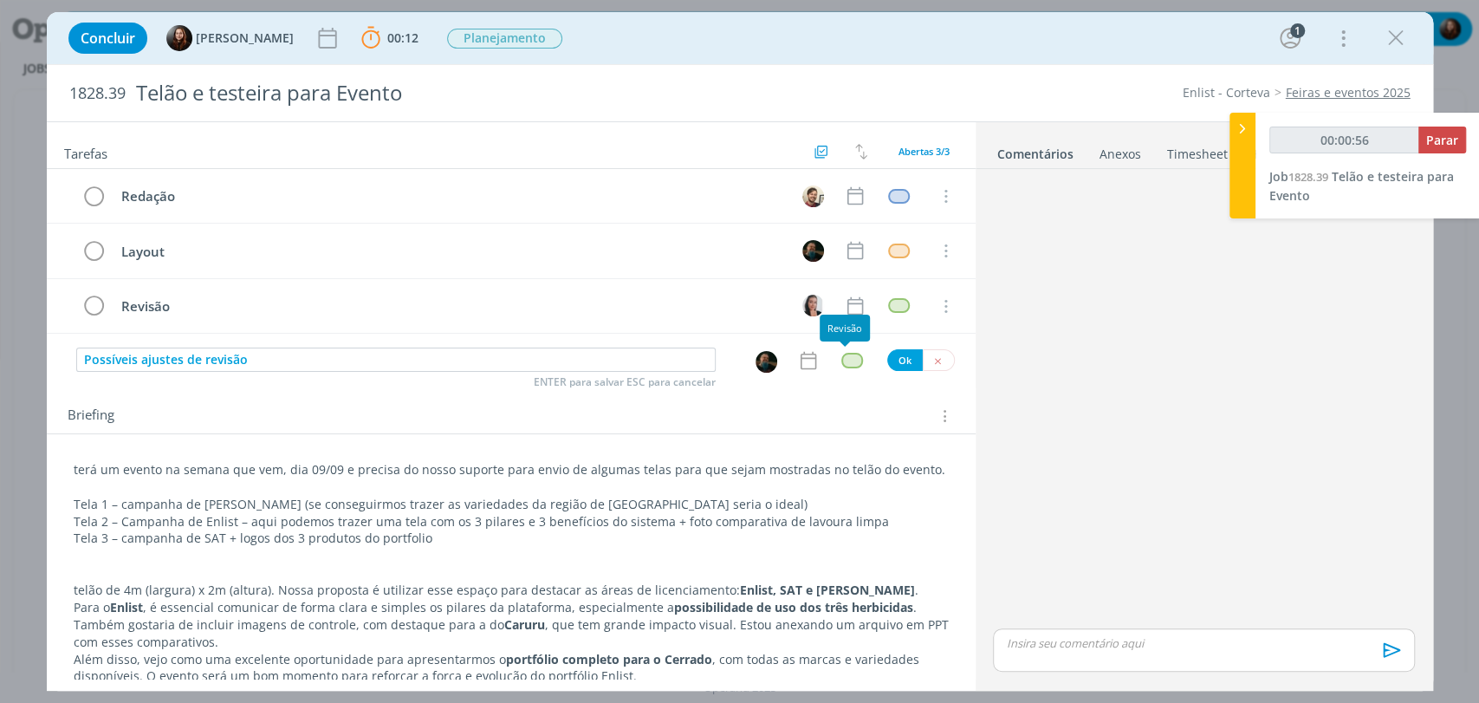
click at [845, 355] on div "dialog" at bounding box center [852, 360] width 22 height 15
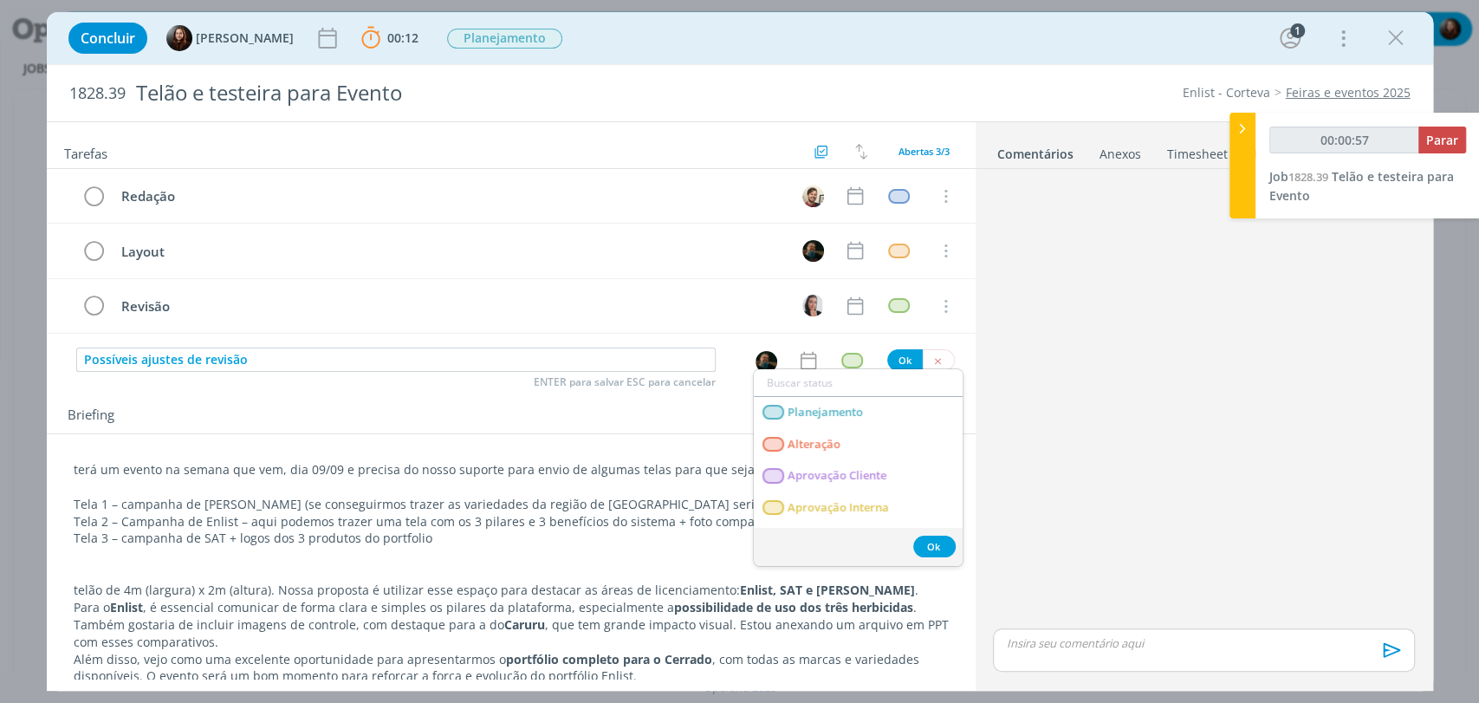
type input "00:00:58"
type input "cr"
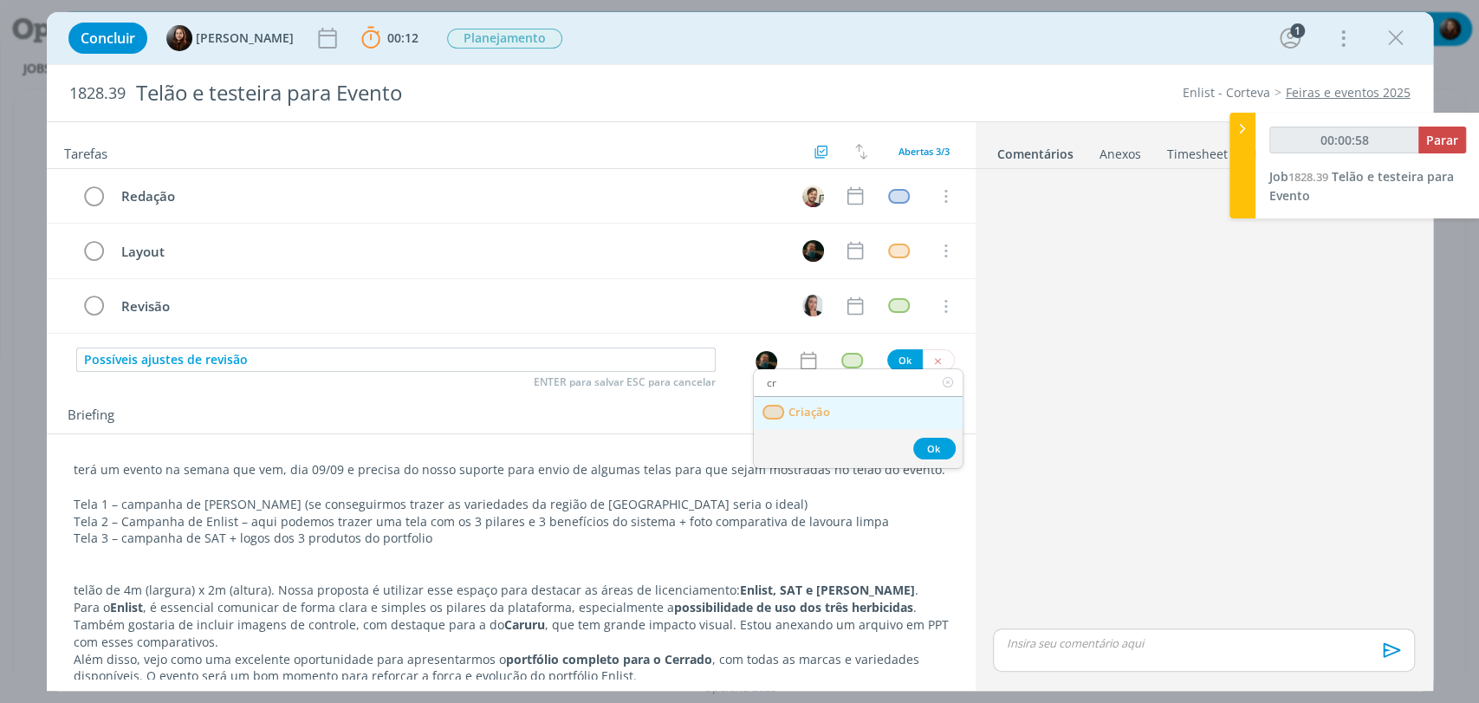
type input "00:00:59"
type input "cr"
drag, startPoint x: 825, startPoint y: 421, endPoint x: 847, endPoint y: 404, distance: 27.7
click at [825, 421] on link "Criação" at bounding box center [858, 413] width 209 height 32
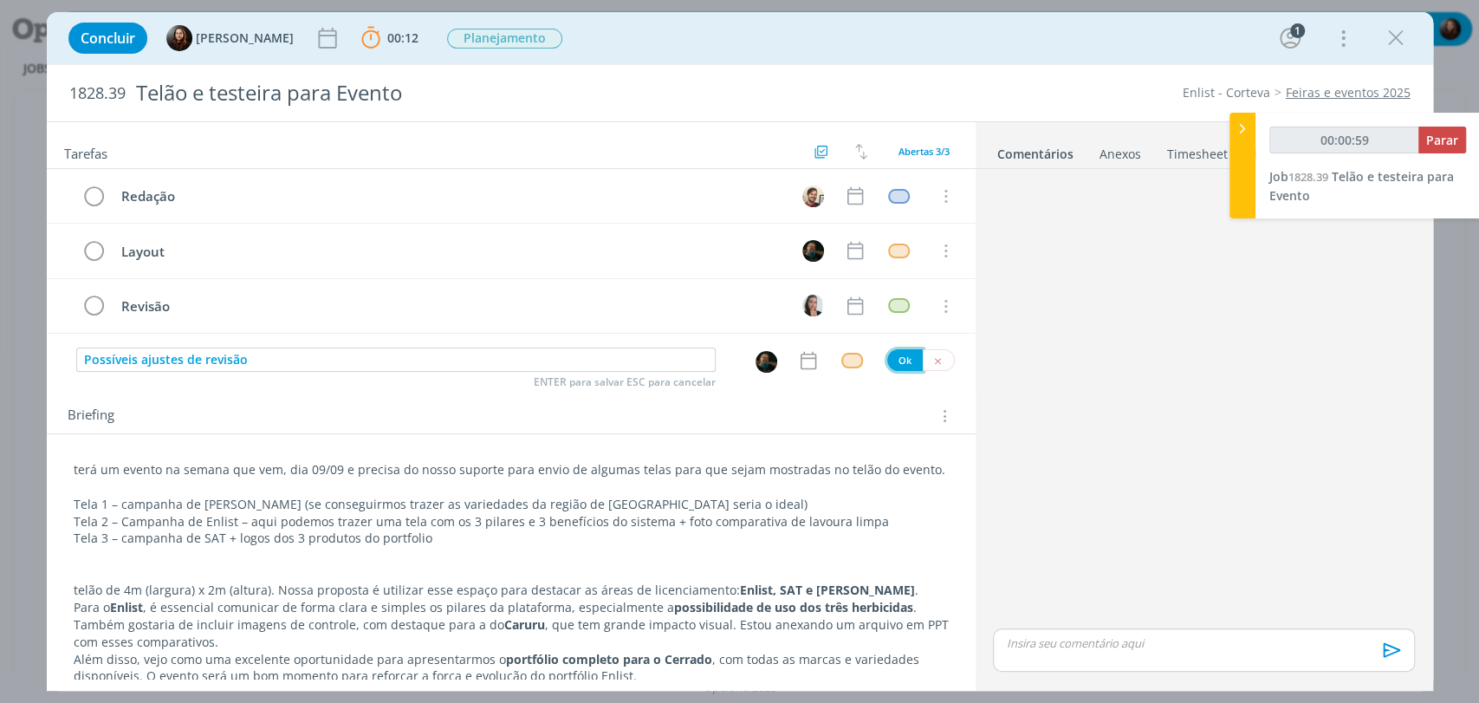
click at [890, 366] on button "Ok" at bounding box center [905, 360] width 36 height 22
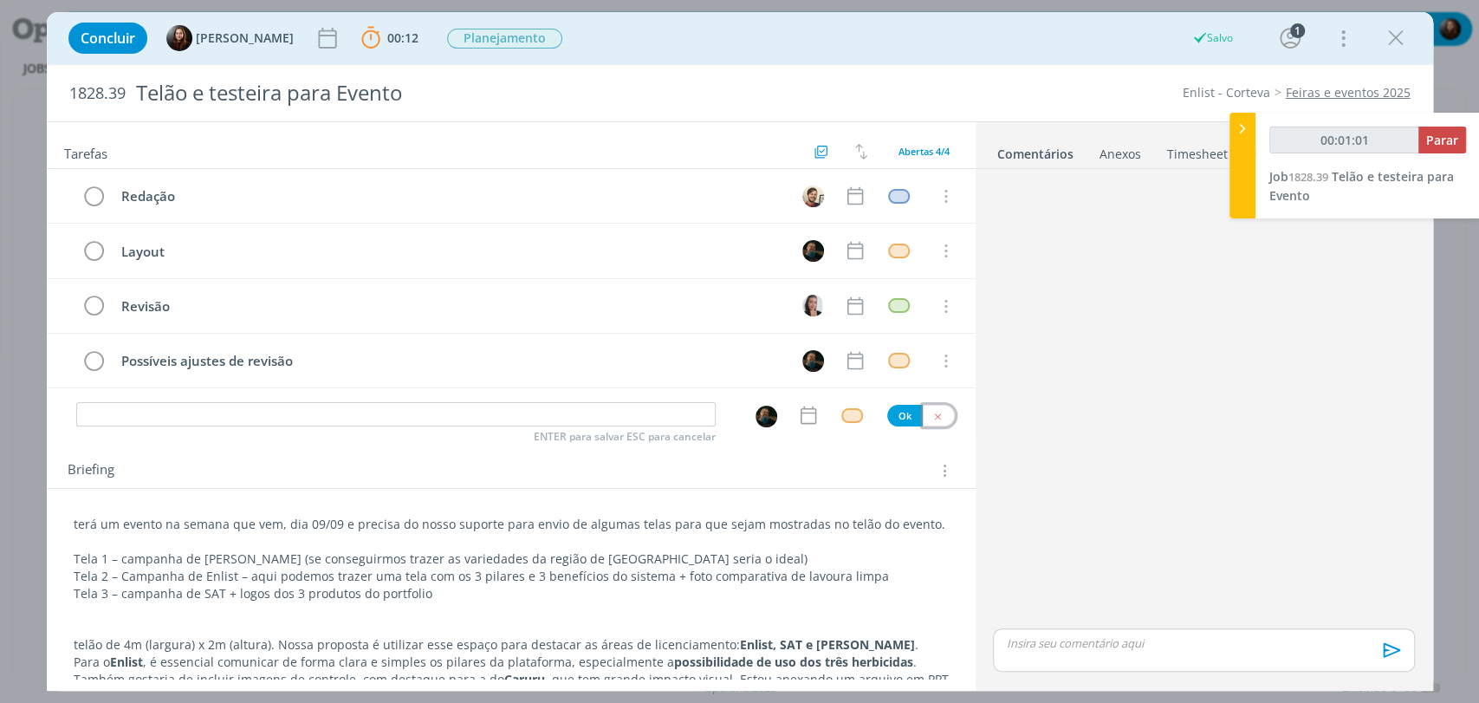
click at [932, 413] on icon "dialog" at bounding box center [937, 416] width 11 height 11
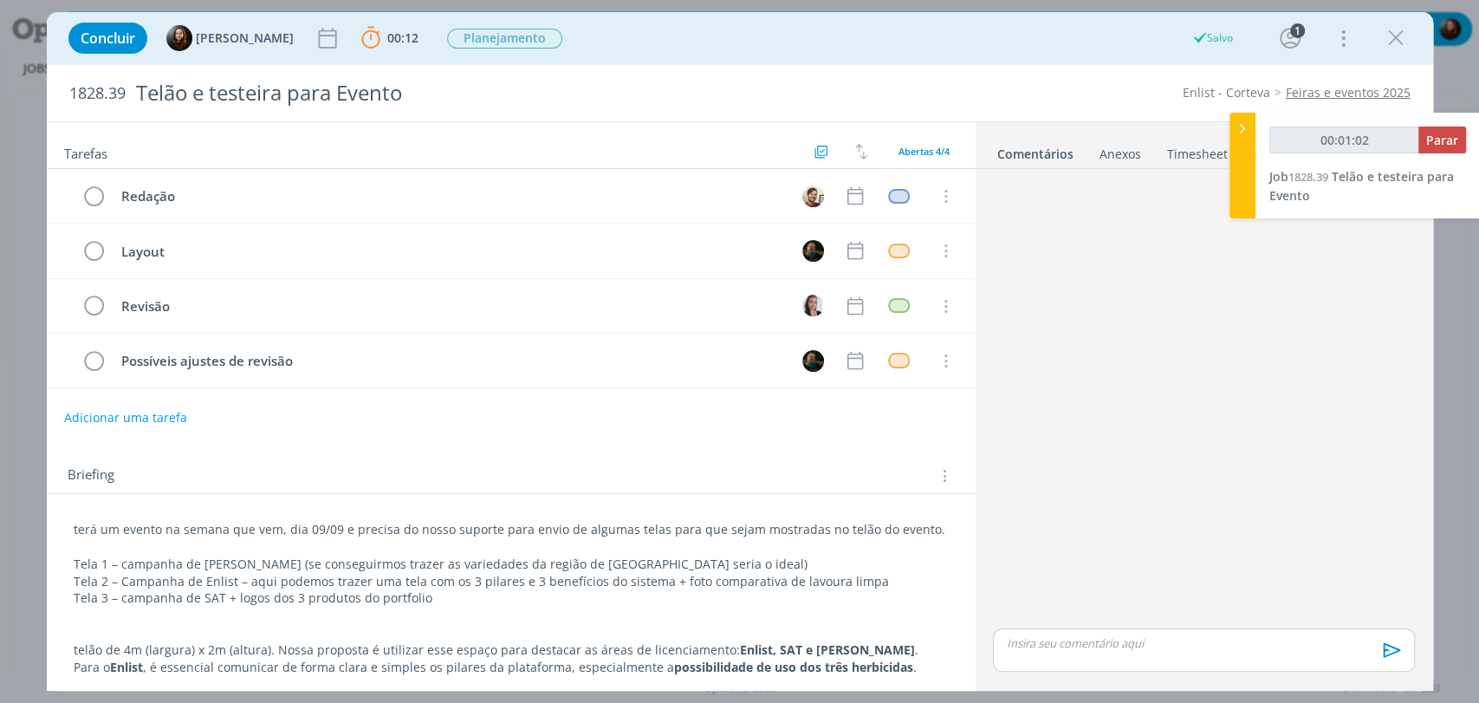
click at [1082, 419] on div "dialog" at bounding box center [1203, 400] width 435 height 449
click at [847, 192] on icon "dialog" at bounding box center [855, 196] width 16 height 18
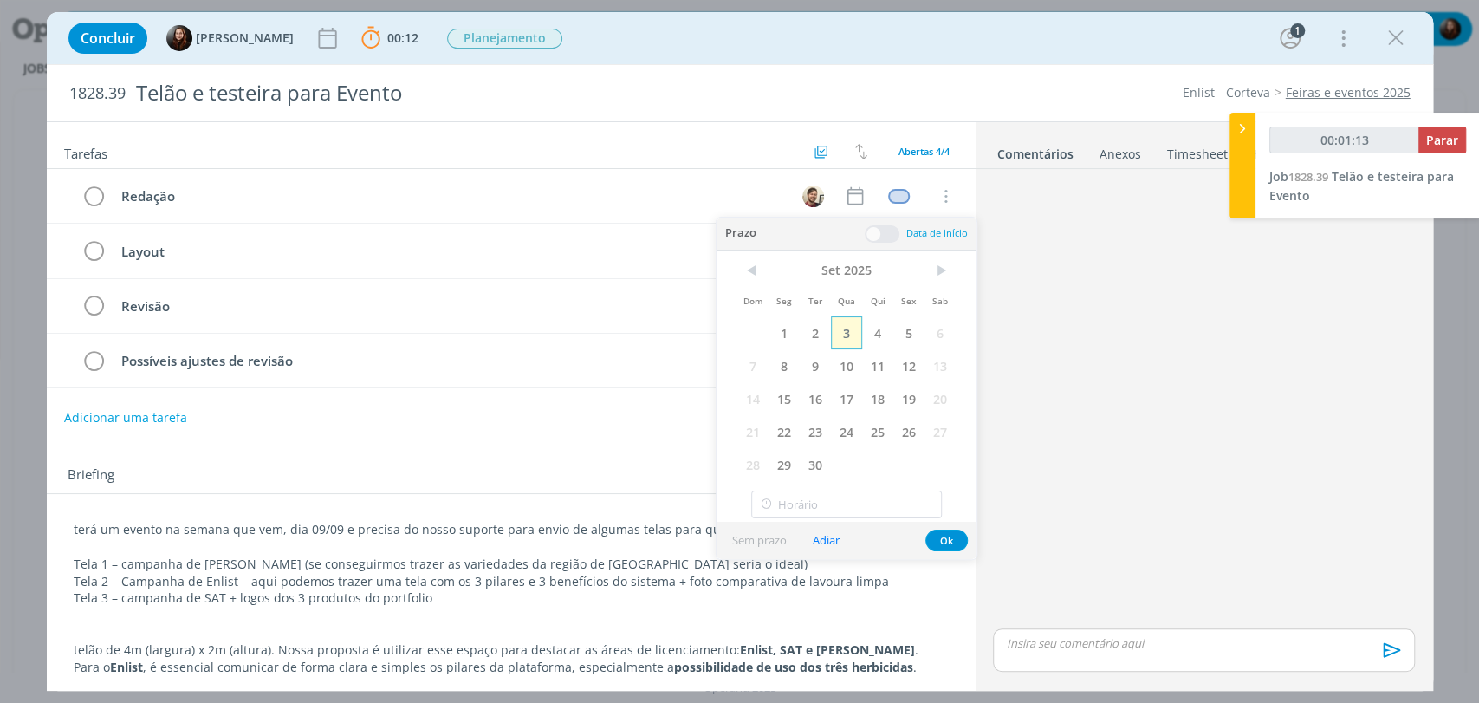
click at [843, 333] on span "3" at bounding box center [846, 332] width 31 height 33
click at [879, 234] on span at bounding box center [882, 233] width 35 height 17
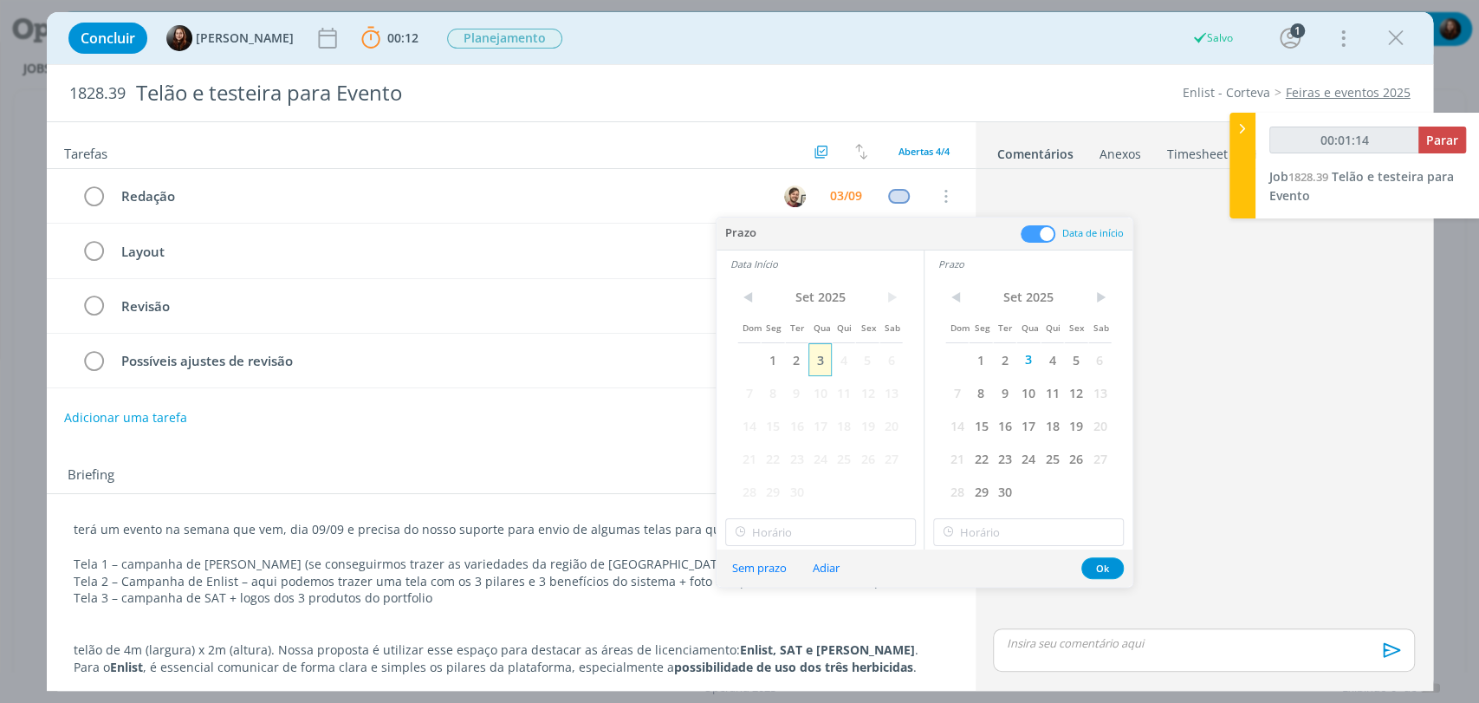
type input "00:01:15"
click at [822, 357] on span "3" at bounding box center [819, 359] width 23 height 33
type input "10:00"
click at [801, 535] on input "10:00" at bounding box center [820, 532] width 191 height 28
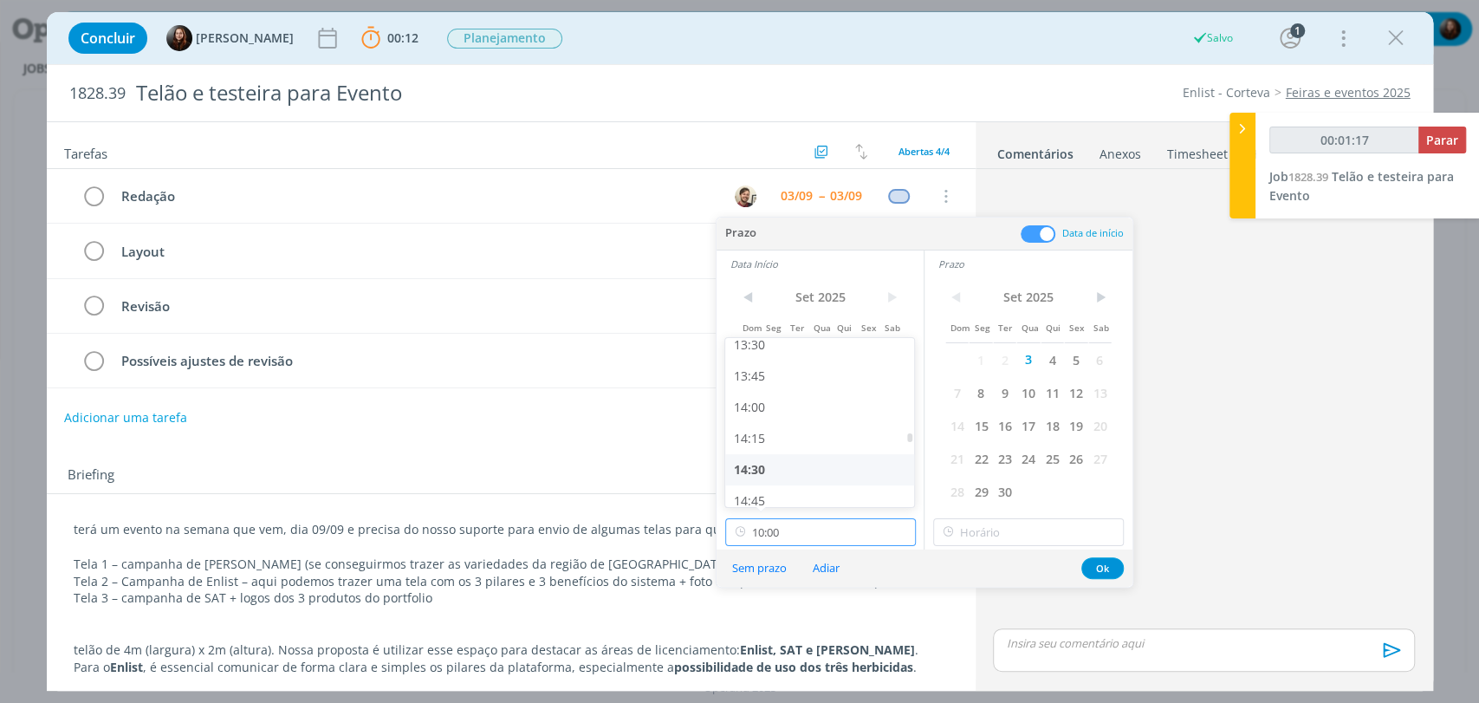
type input "00:01:18"
click at [762, 475] on div "14:30" at bounding box center [821, 469] width 193 height 31
type input "14:30"
type input "00:01:19"
type input "14:30"
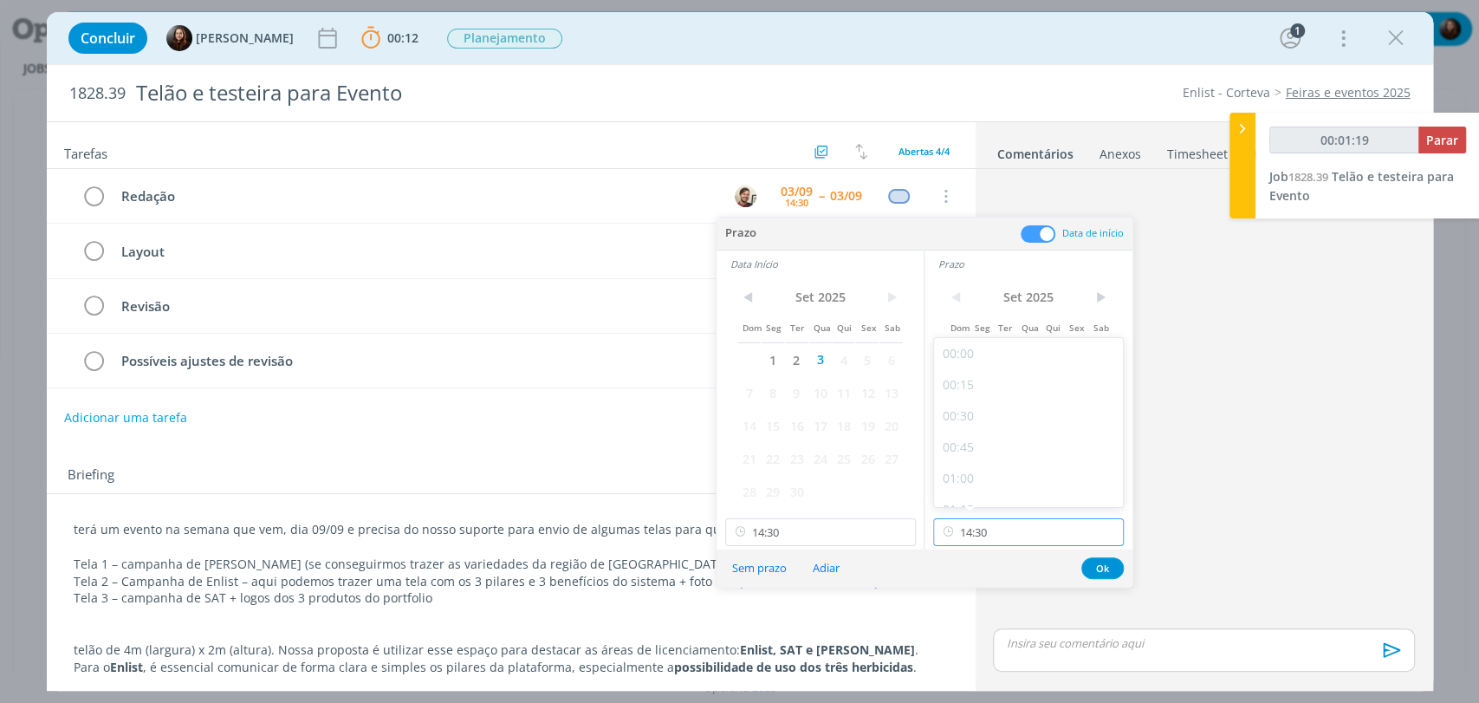
click at [1036, 535] on input "14:30" at bounding box center [1028, 532] width 191 height 28
type input "00:01:21"
click at [965, 423] on div "15:30" at bounding box center [1030, 417] width 193 height 31
type input "15:30"
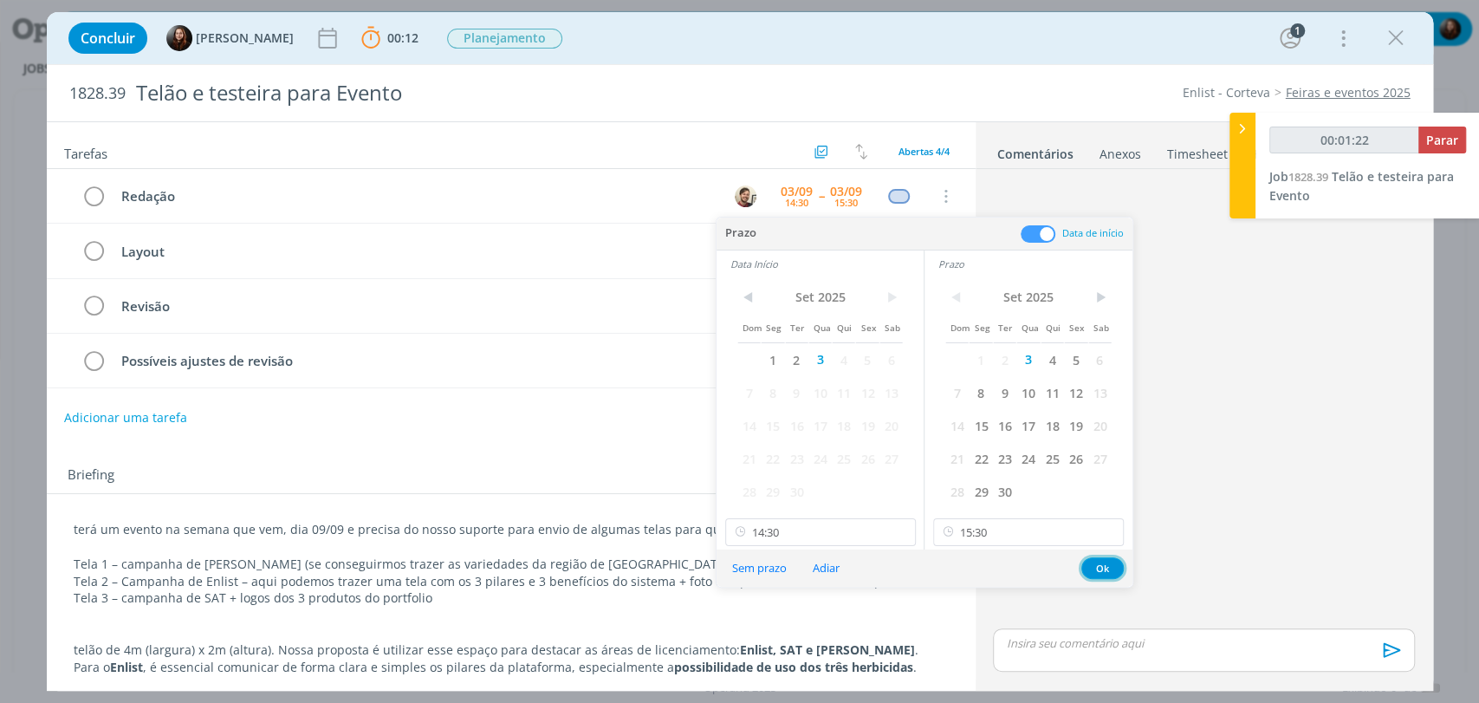
click at [1102, 569] on button "Ok" at bounding box center [1102, 568] width 42 height 22
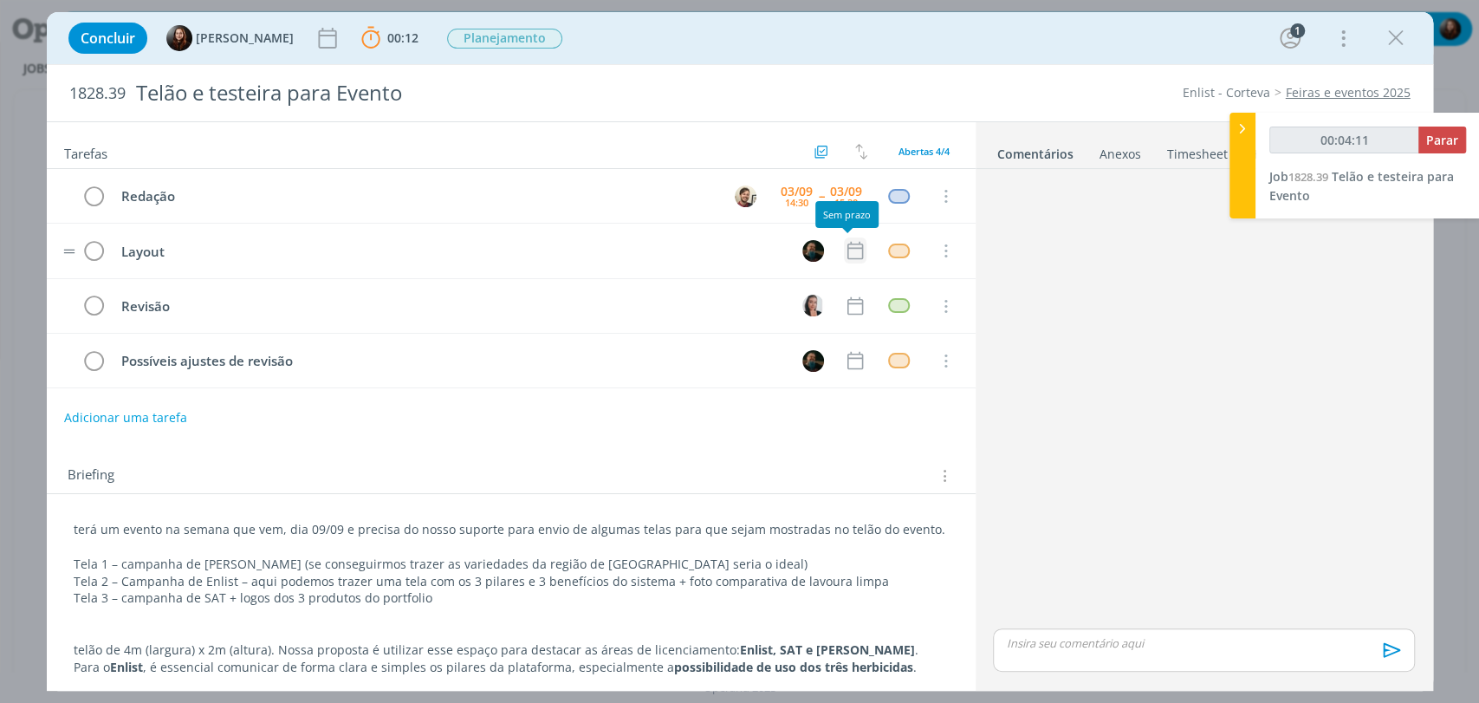
click at [848, 249] on icon "dialog" at bounding box center [855, 250] width 23 height 23
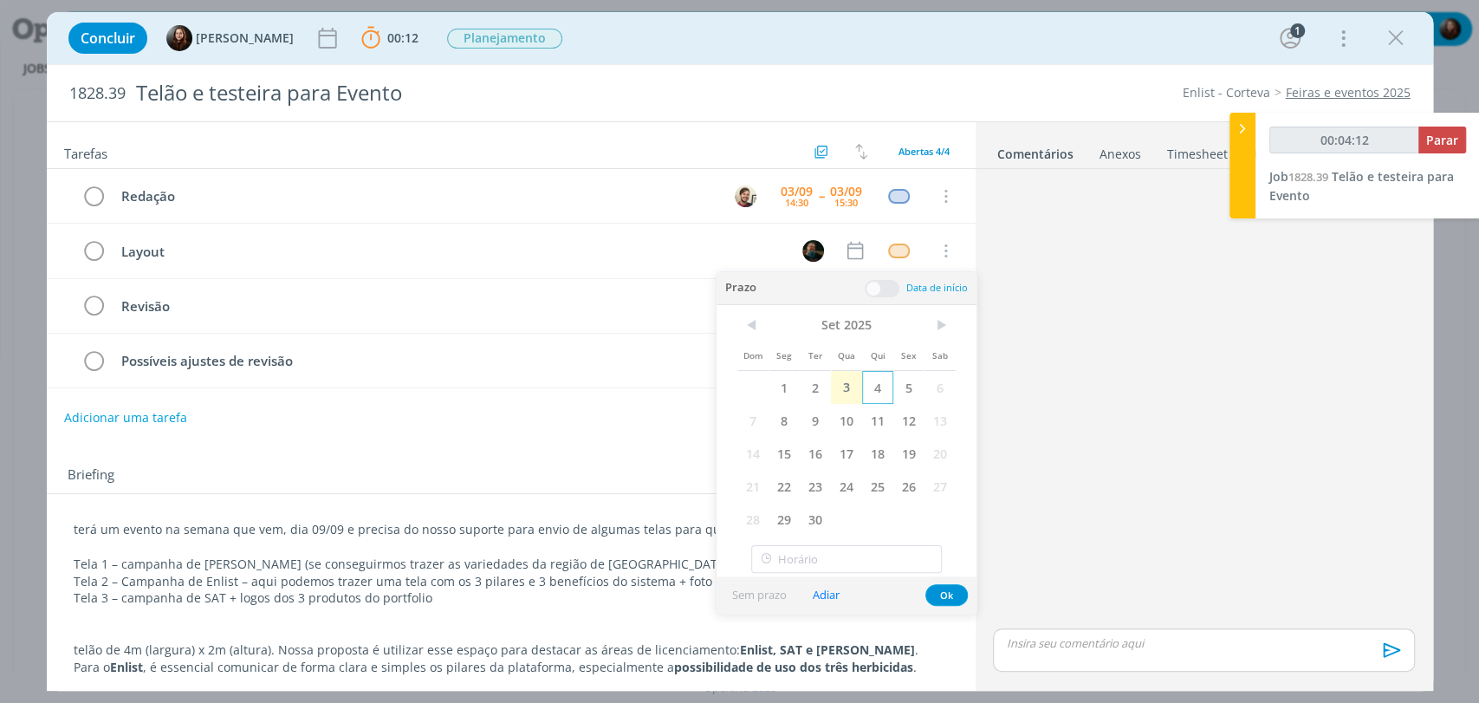
click at [879, 393] on span "4" at bounding box center [877, 387] width 31 height 33
click at [849, 391] on span "3" at bounding box center [846, 387] width 31 height 33
click at [885, 294] on span at bounding box center [882, 288] width 35 height 17
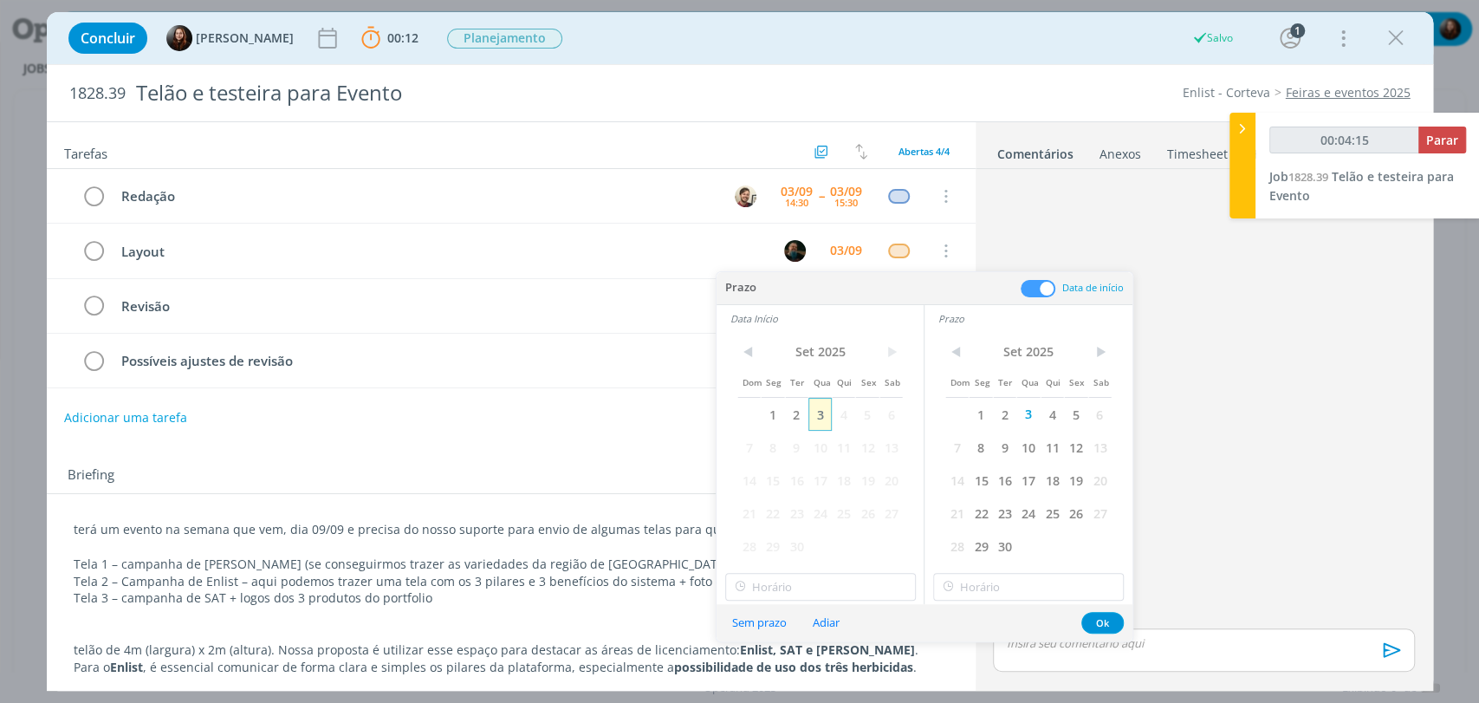
click at [811, 417] on span "3" at bounding box center [819, 414] width 23 height 33
type input "00:04:16"
type input "11:00"
click at [800, 579] on input "11:00" at bounding box center [820, 587] width 191 height 28
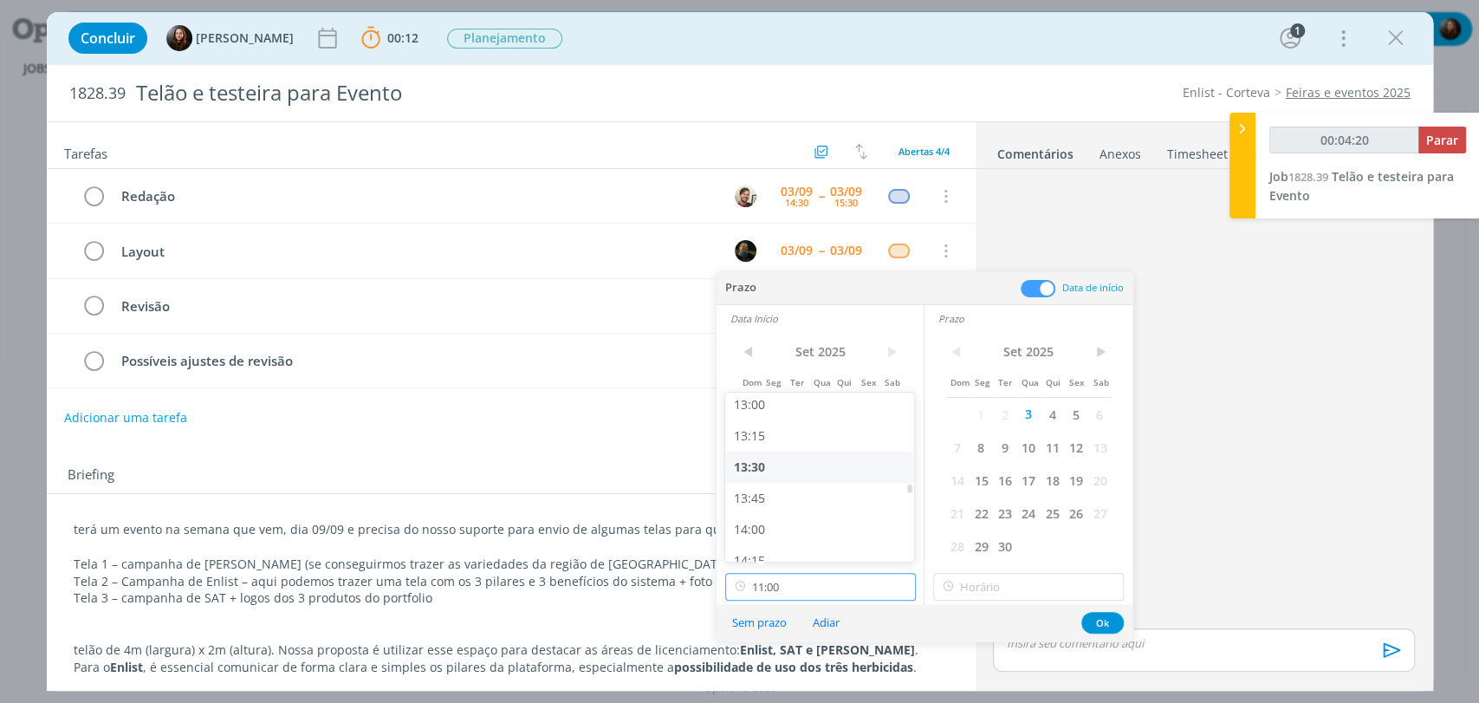
type input "00:04:21"
click at [766, 469] on div "13:30" at bounding box center [821, 466] width 193 height 31
type input "13:30"
type input "00:04:22"
type input "13:30"
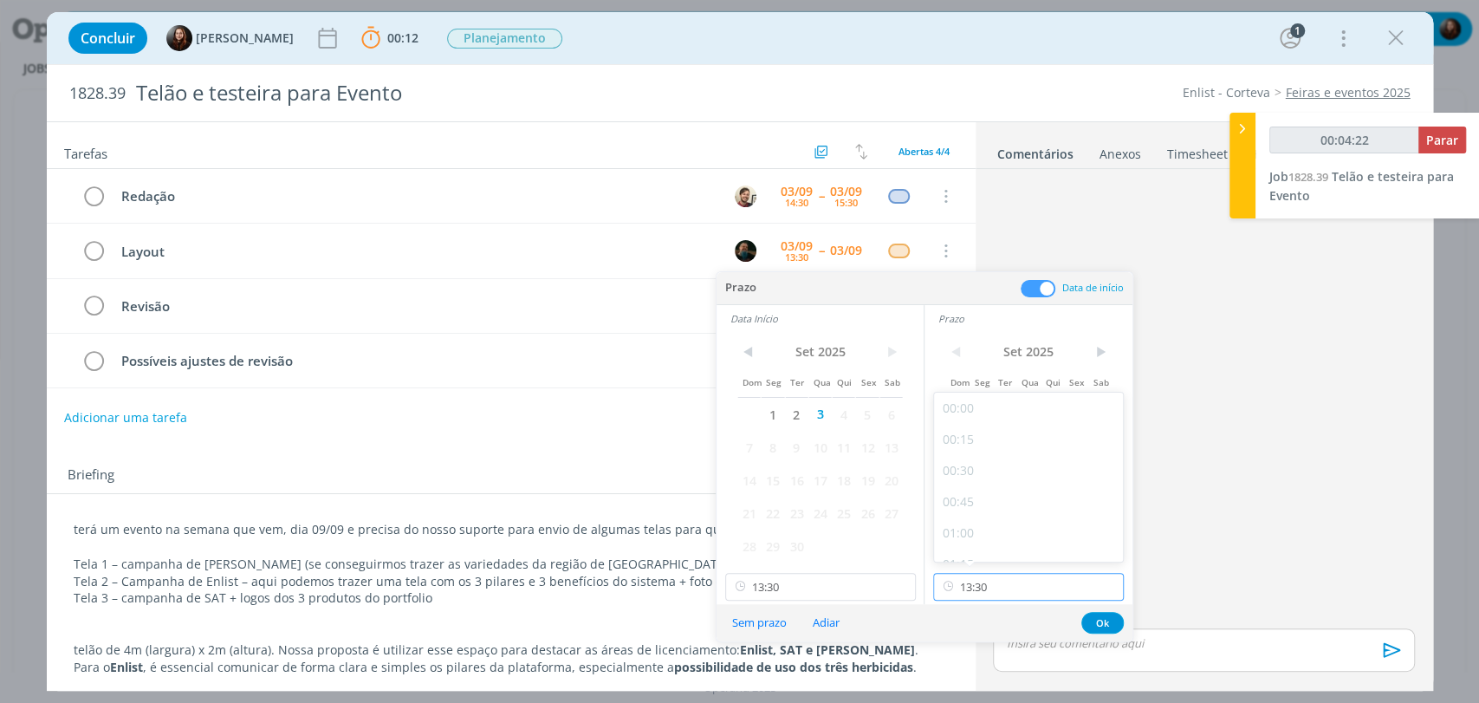
click at [984, 584] on input "13:30" at bounding box center [1028, 587] width 191 height 28
type input "00:04:33"
click at [970, 525] on div "18:00" at bounding box center [1030, 524] width 193 height 31
type input "18:00"
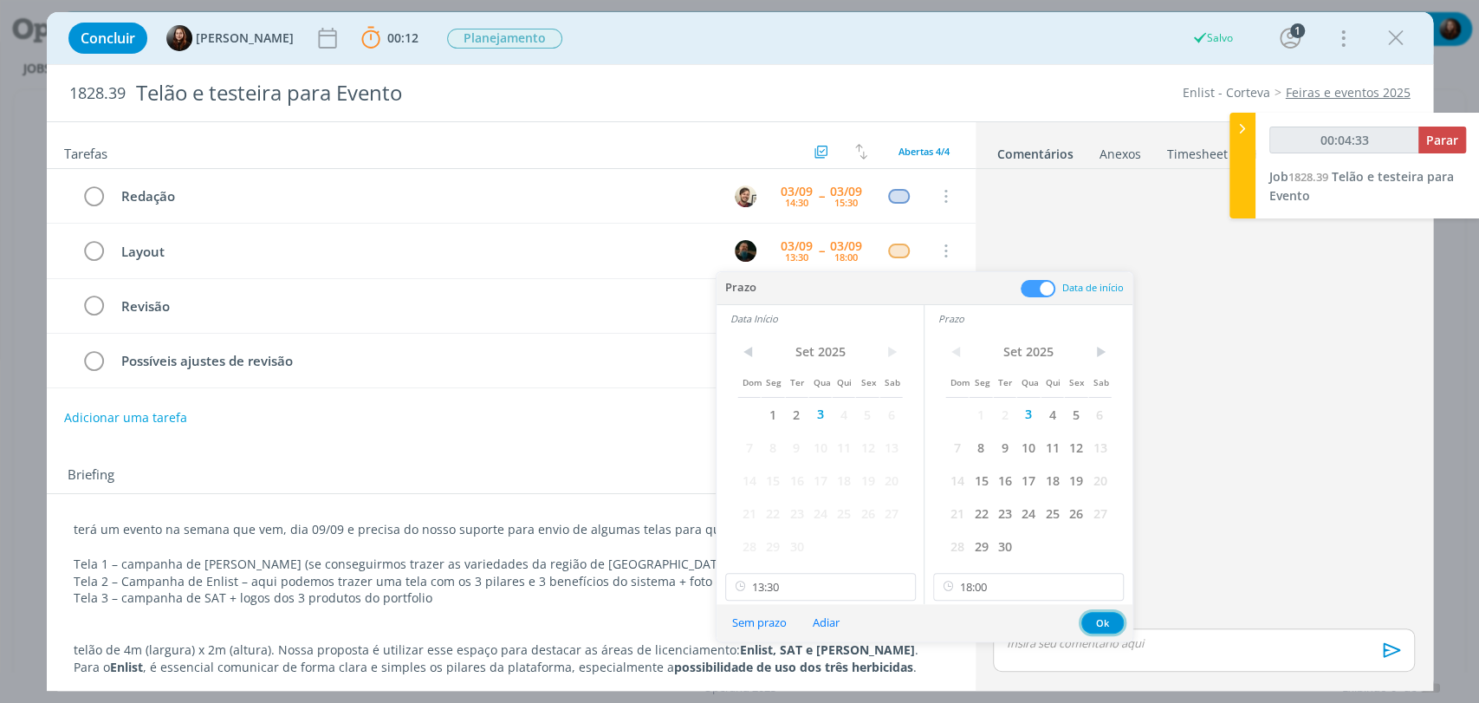
click at [1099, 622] on button "Ok" at bounding box center [1102, 623] width 42 height 22
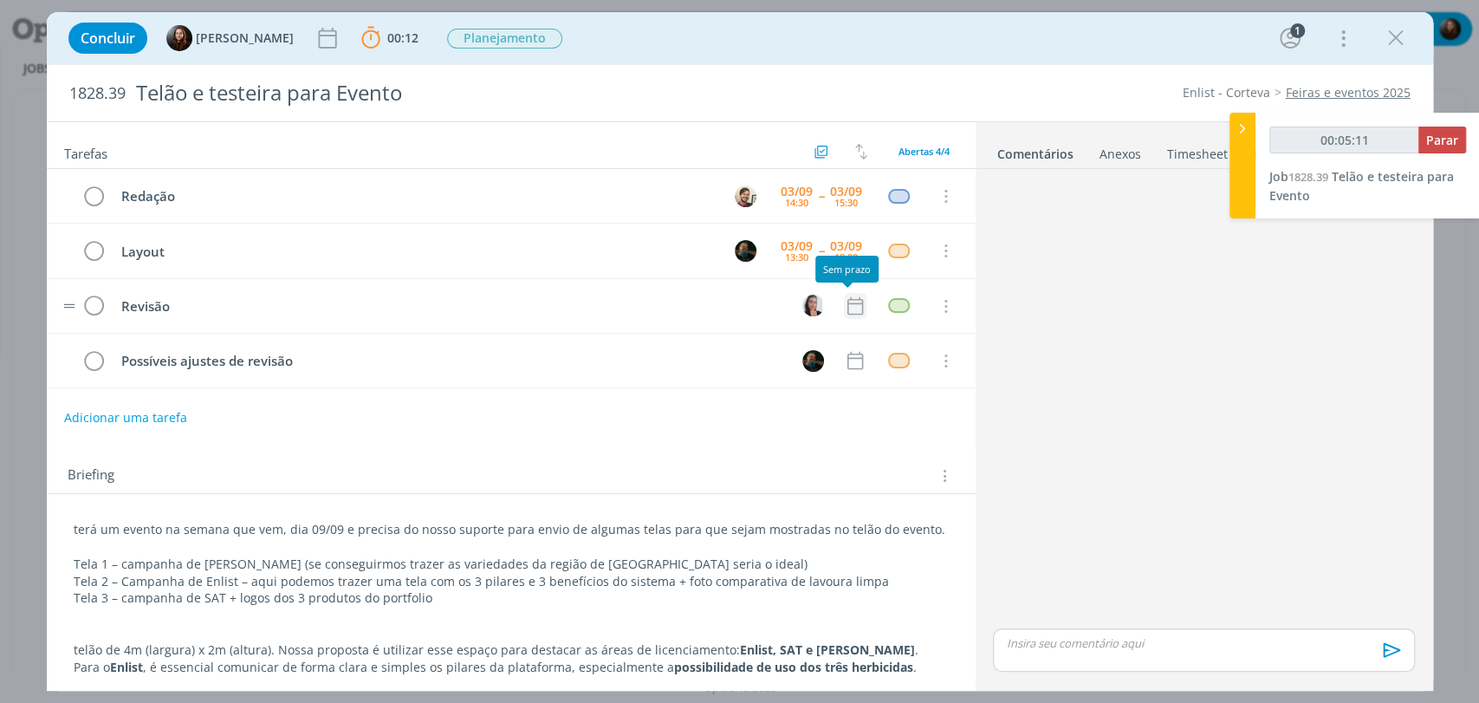
click at [847, 295] on icon "dialog" at bounding box center [855, 306] width 23 height 23
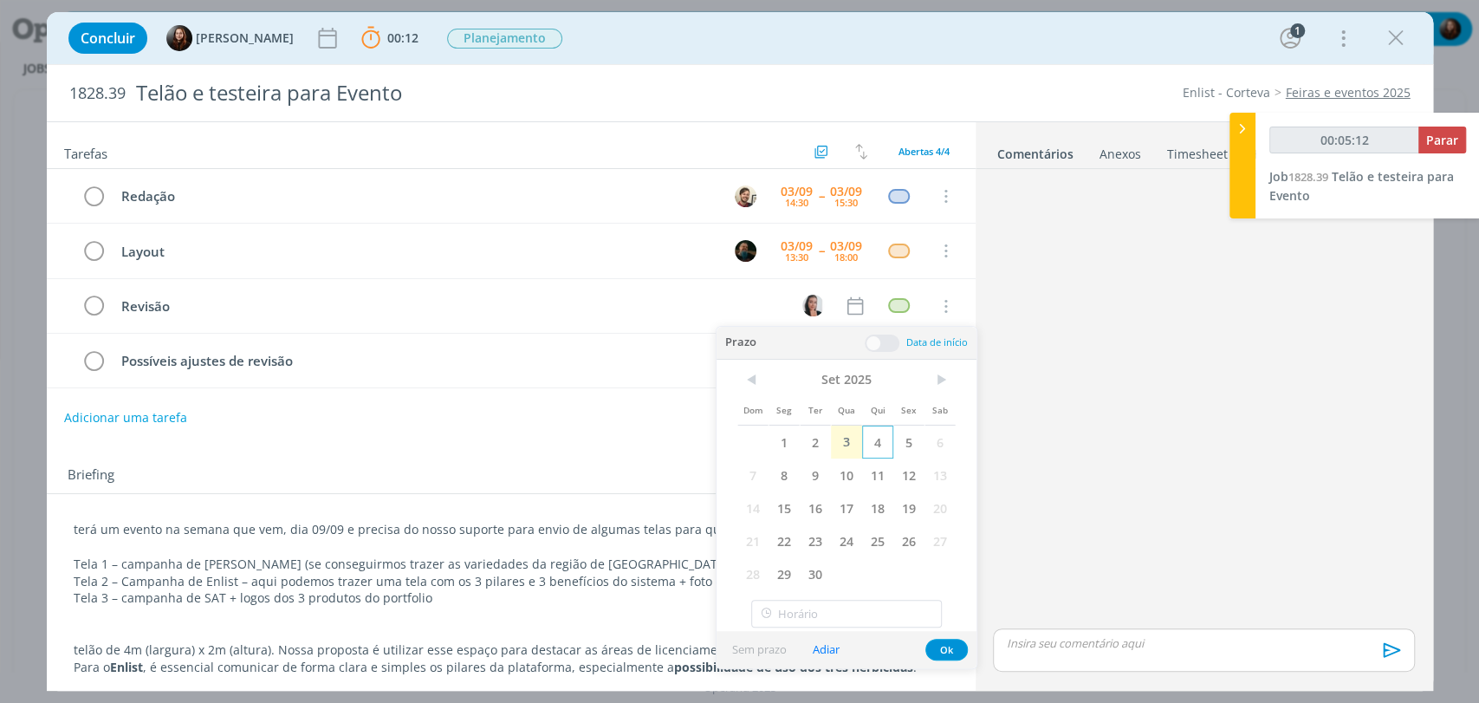
click at [888, 443] on span "4" at bounding box center [877, 441] width 31 height 33
click at [885, 341] on span at bounding box center [882, 342] width 35 height 17
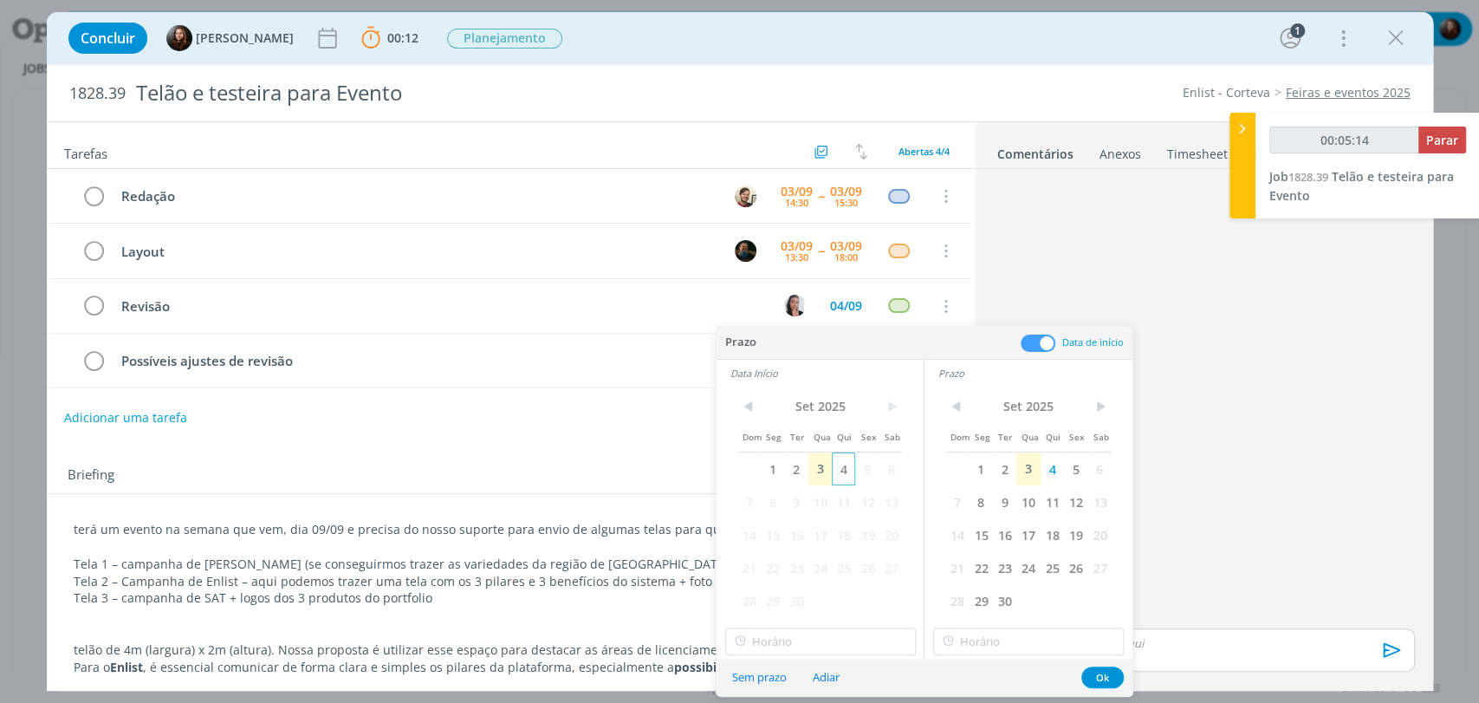
click at [844, 470] on span "4" at bounding box center [843, 468] width 23 height 33
type input "00:05:15"
type input "11:00"
click at [772, 647] on input "11:00" at bounding box center [820, 641] width 191 height 28
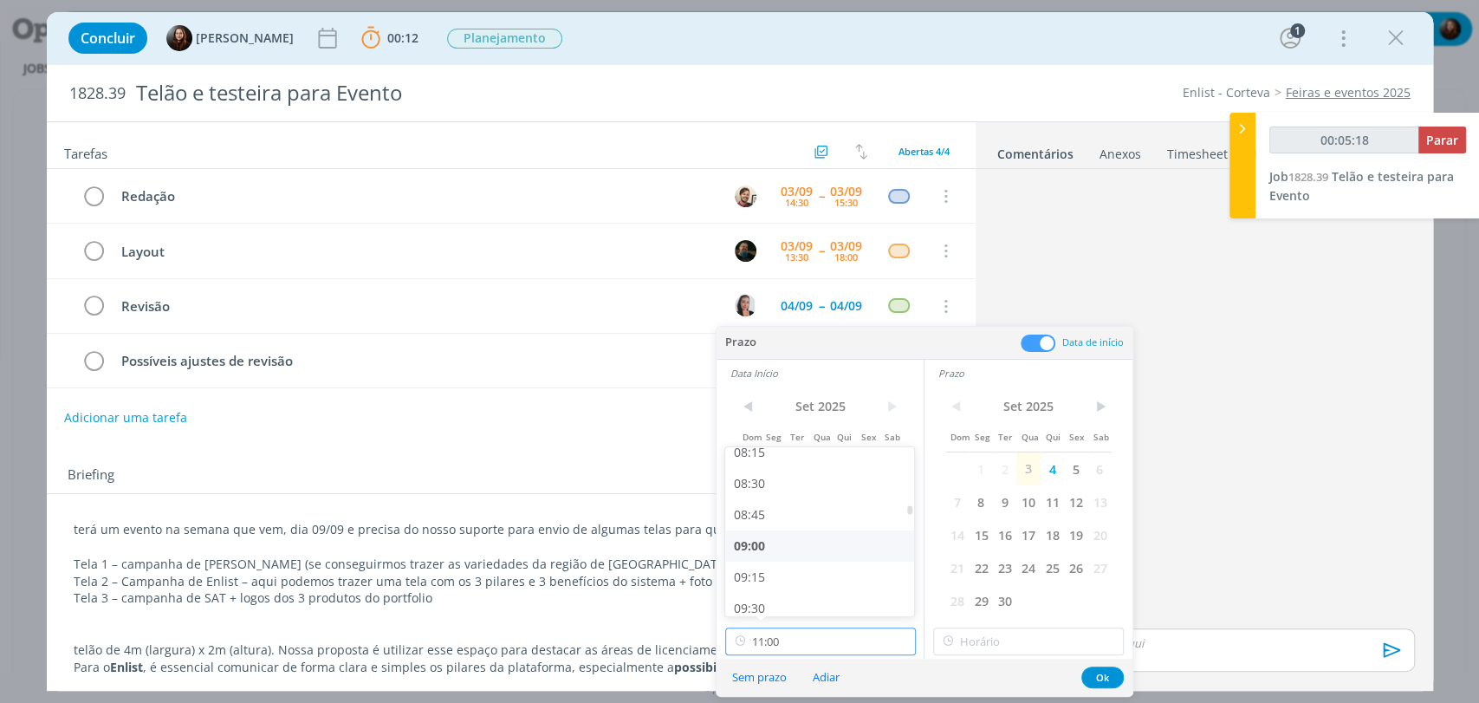
scroll to position [1048, 0]
type input "00:05:19"
click at [763, 542] on div "09:00" at bounding box center [821, 537] width 193 height 31
type input "09:00"
type input "11:00"
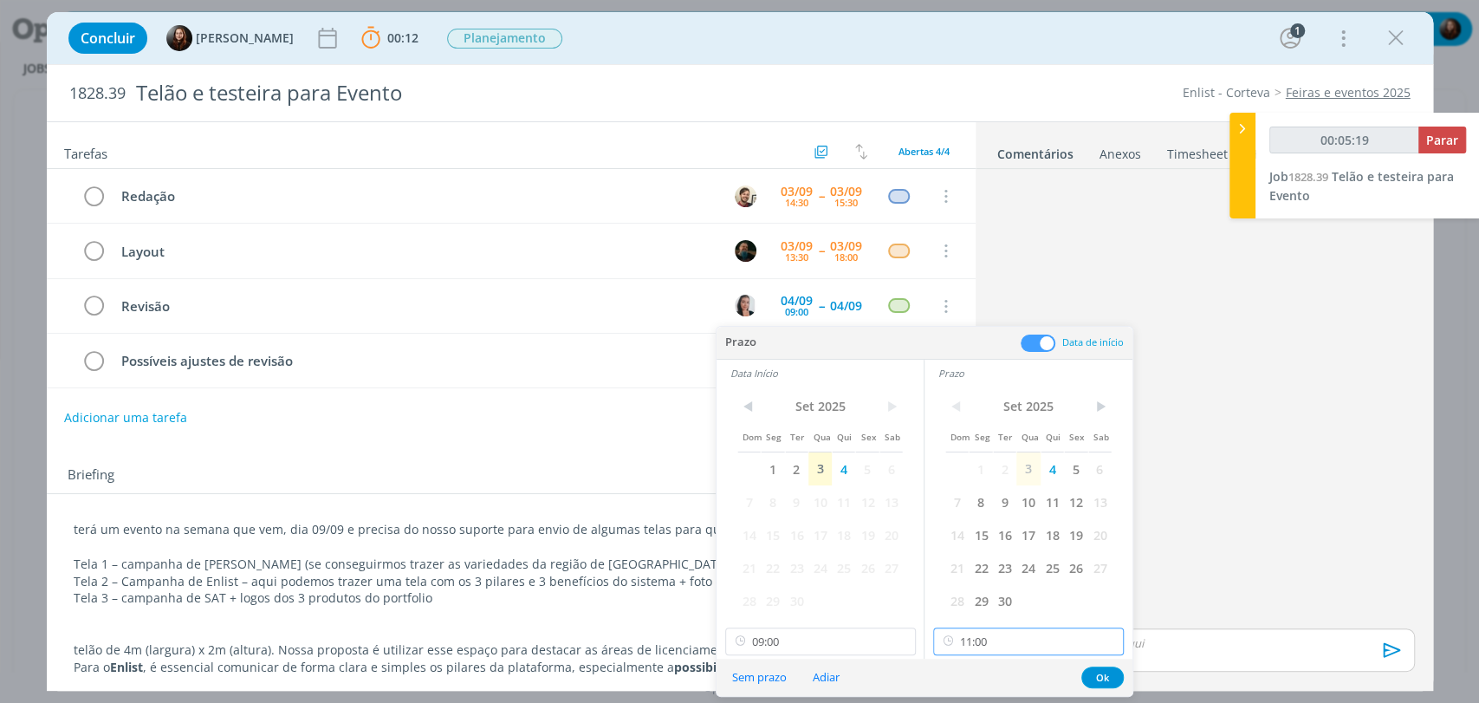
click at [989, 642] on input "11:00" at bounding box center [1028, 641] width 191 height 28
type input "00:05:21"
click at [970, 471] on div "10:00" at bounding box center [1030, 469] width 193 height 31
type input "10:00"
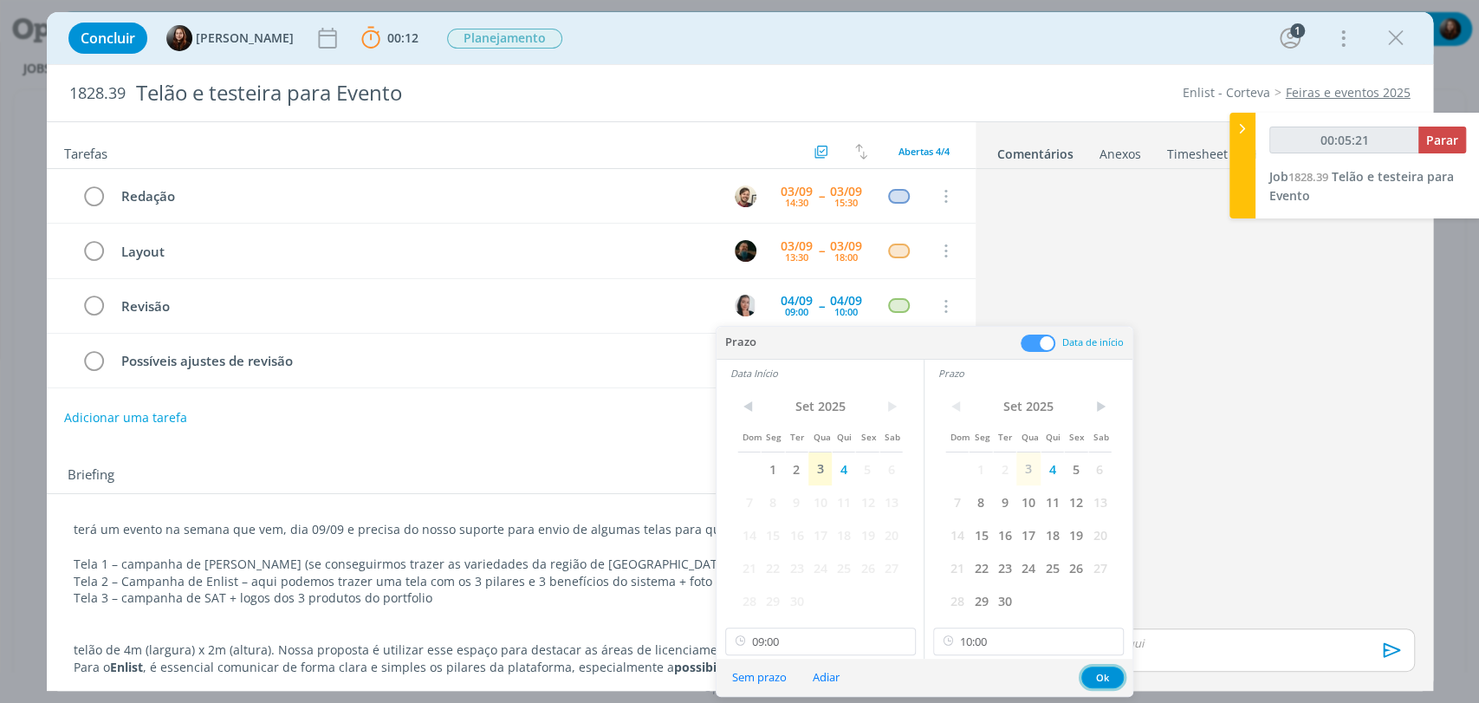
click at [1098, 673] on button "Ok" at bounding box center [1102, 677] width 42 height 22
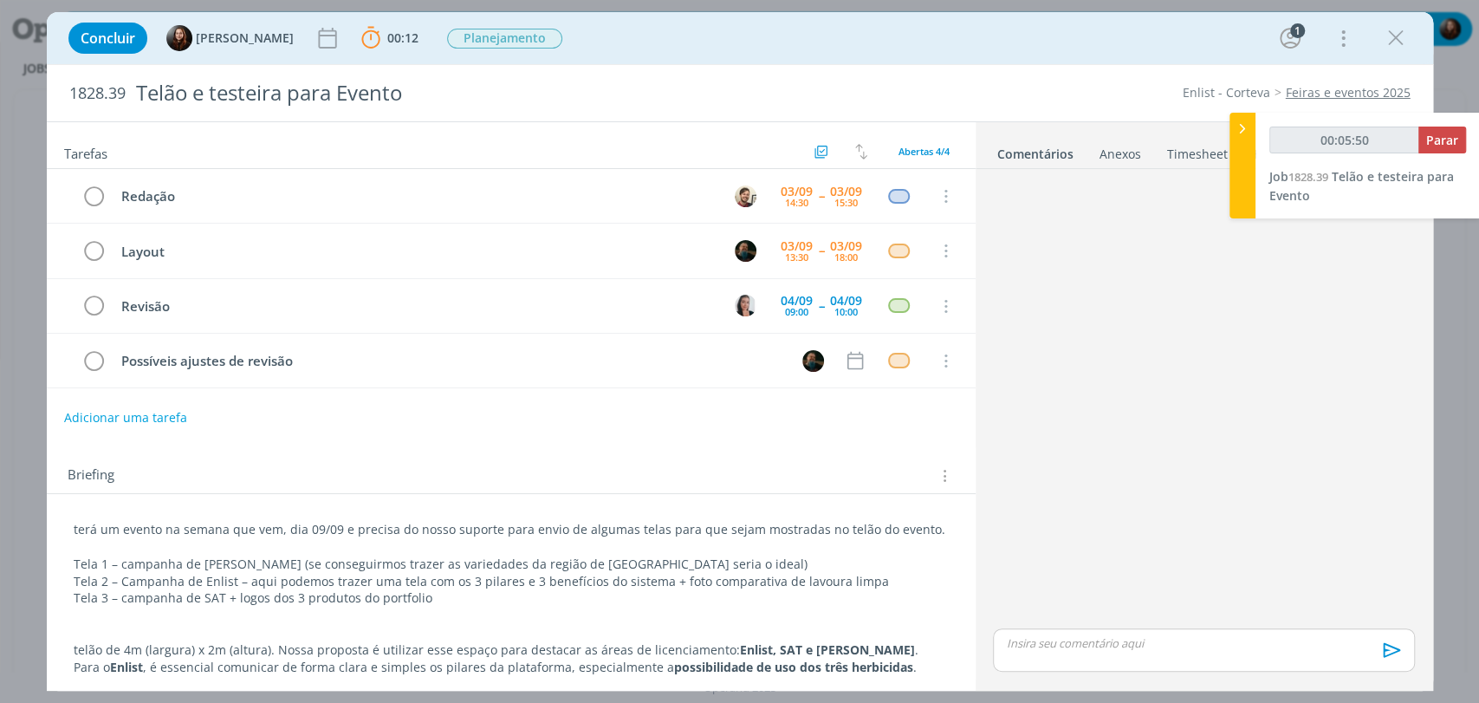
drag, startPoint x: 1043, startPoint y: 258, endPoint x: 998, endPoint y: 246, distance: 46.7
click at [1043, 259] on div "dialog" at bounding box center [1203, 400] width 435 height 449
click at [861, 353] on tr "Possíveis ajustes de revisão Cancelar" at bounding box center [511, 361] width 929 height 55
click at [844, 363] on icon "dialog" at bounding box center [855, 360] width 23 height 23
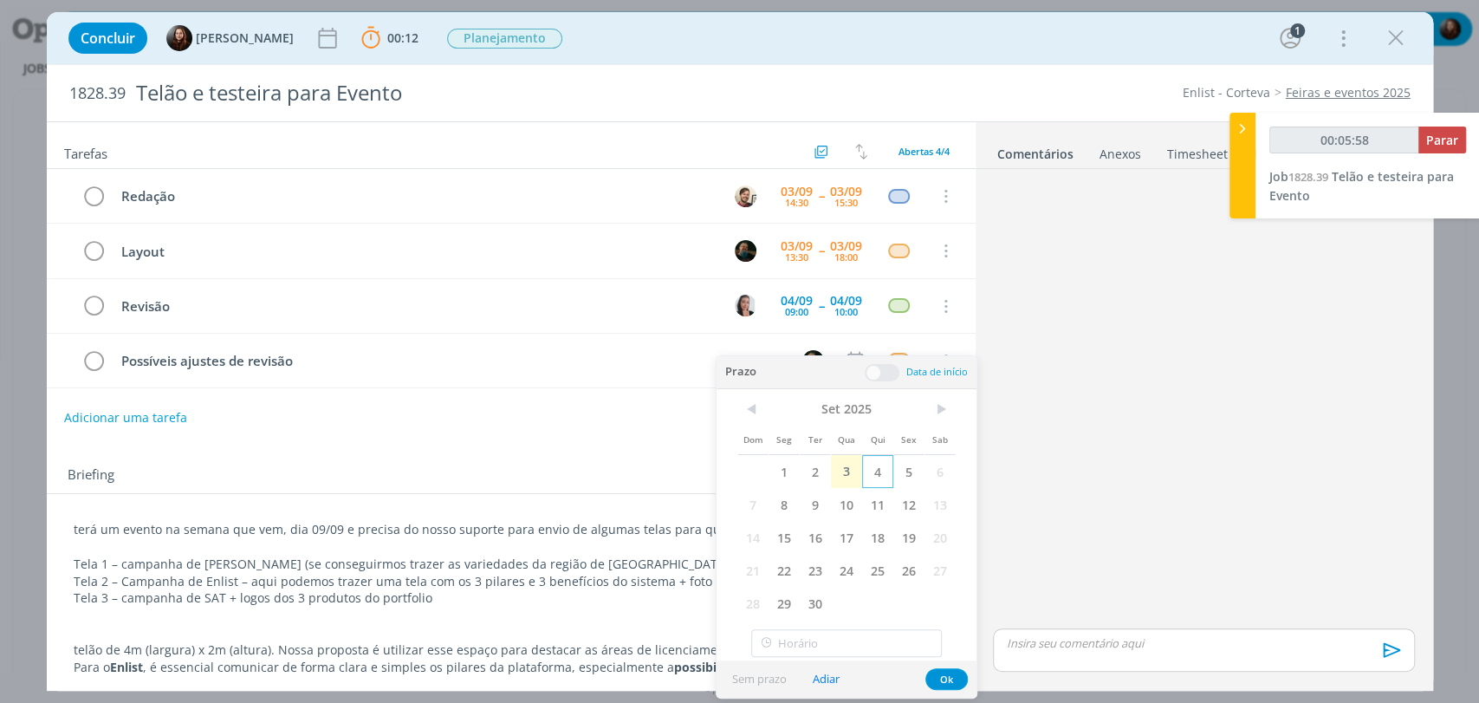
click at [862, 477] on span "4" at bounding box center [877, 471] width 31 height 33
click at [879, 370] on span at bounding box center [882, 372] width 35 height 17
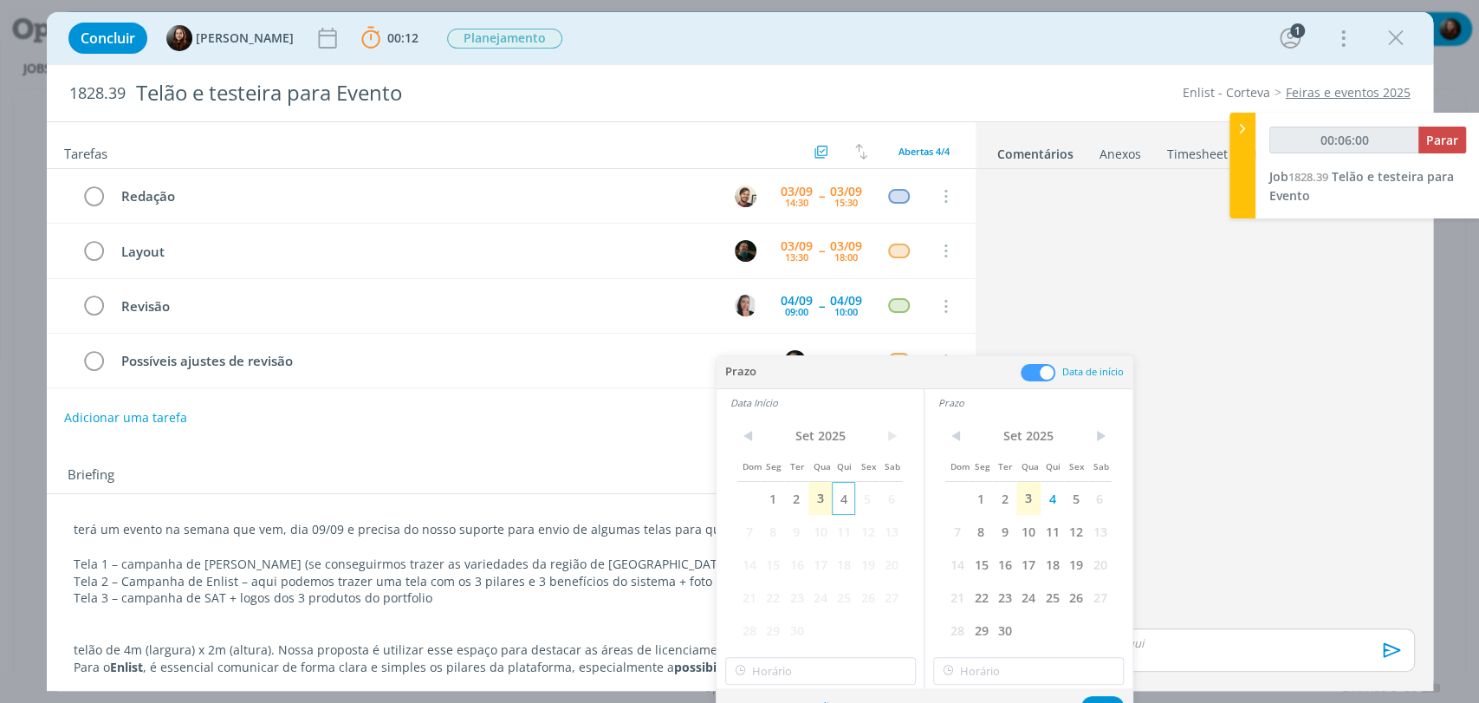
click at [843, 495] on span "4" at bounding box center [843, 498] width 23 height 33
click at [1102, 697] on button "Ok" at bounding box center [1102, 707] width 42 height 22
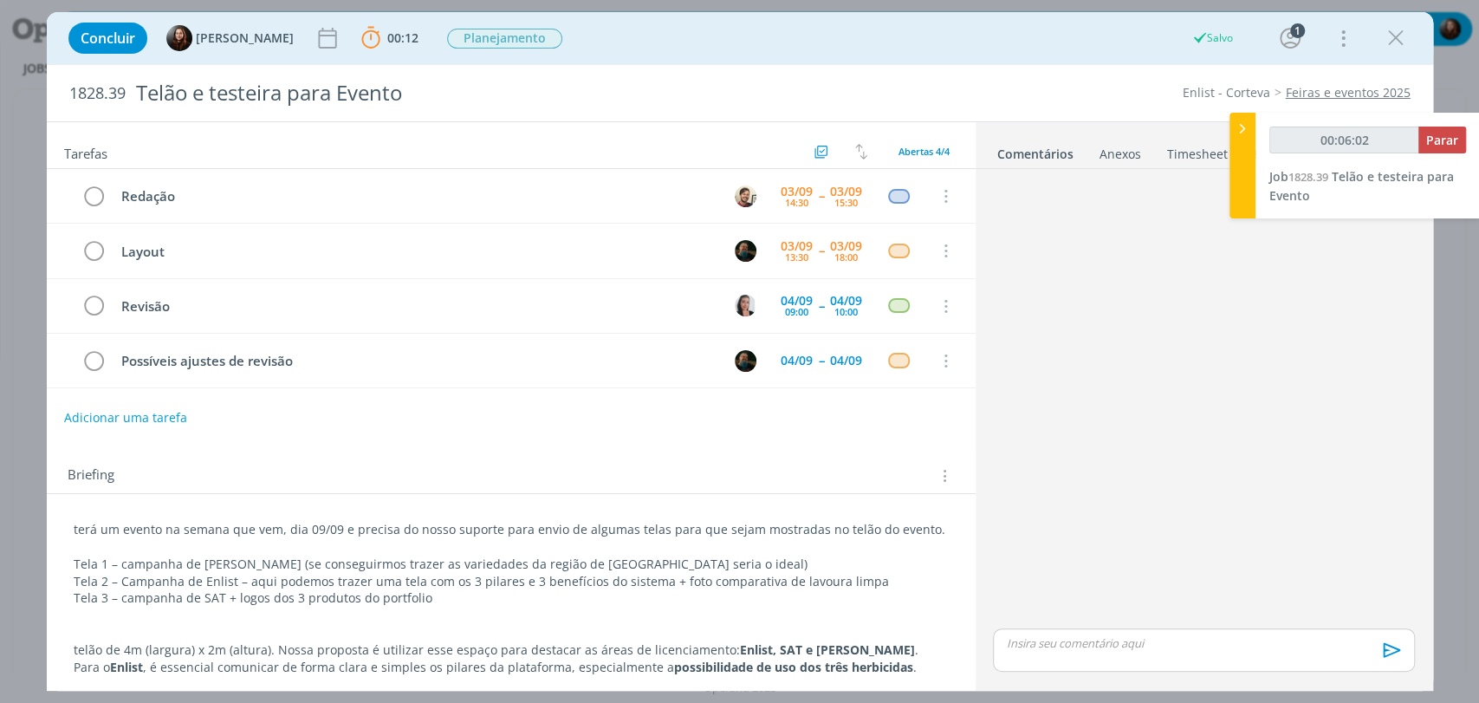
click at [1130, 452] on div "dialog" at bounding box center [1203, 400] width 435 height 449
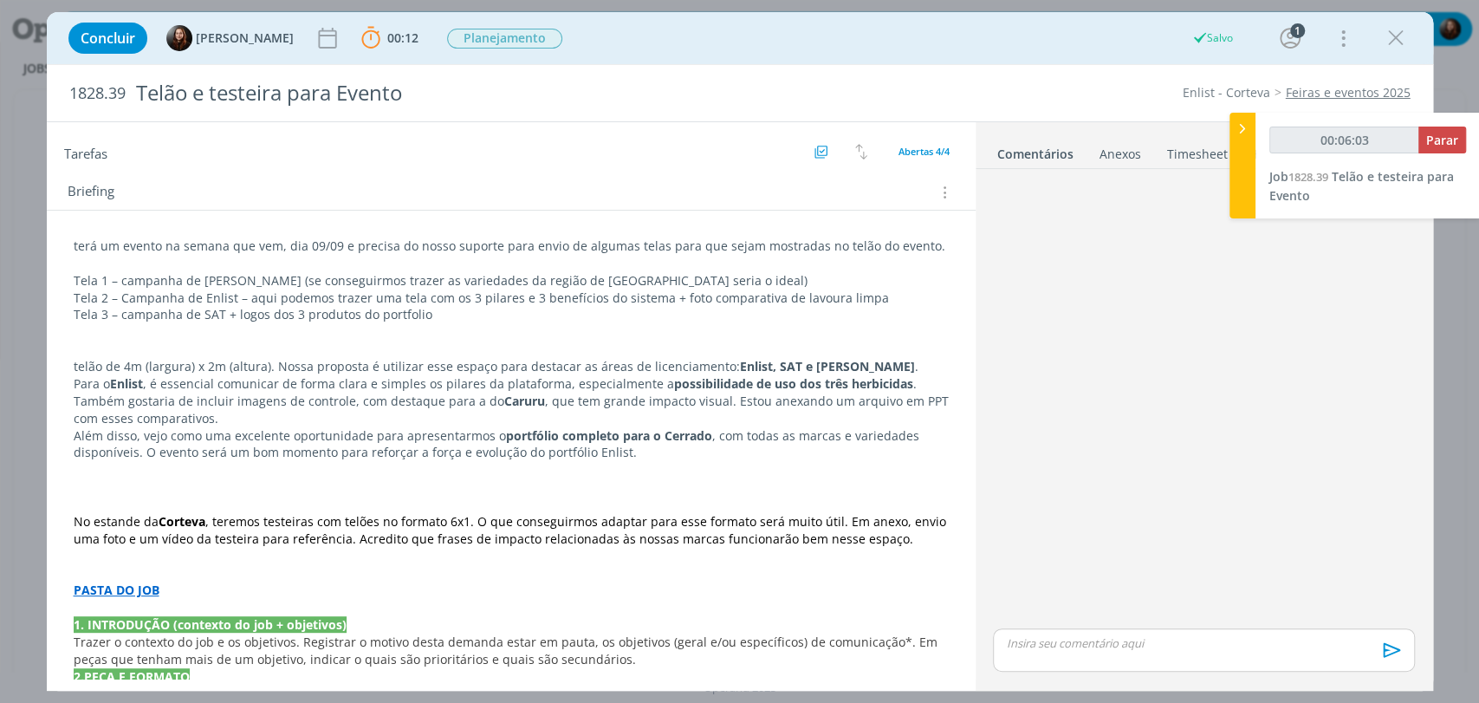
scroll to position [289, 0]
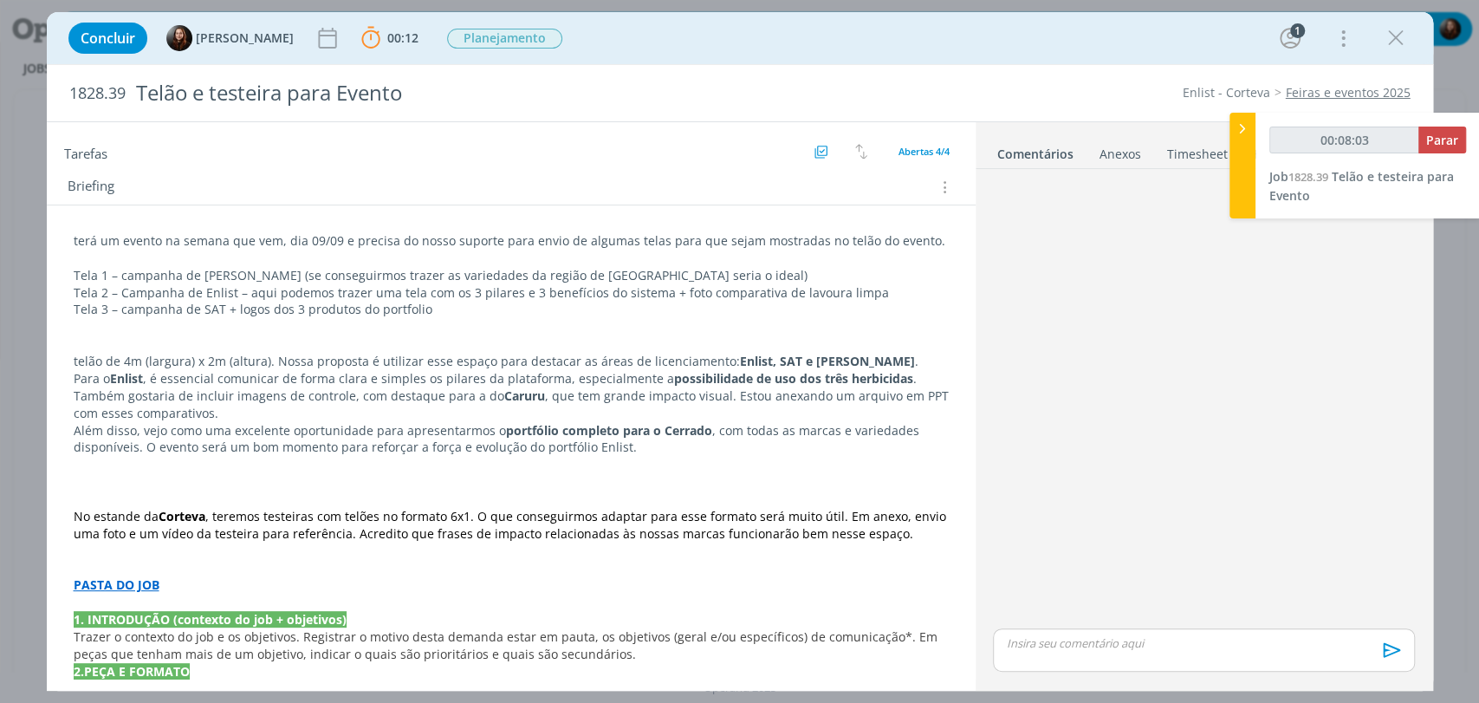
drag, startPoint x: 1147, startPoint y: 354, endPoint x: 1151, endPoint y: 17, distance: 336.2
click at [1146, 350] on div "dialog" at bounding box center [1203, 400] width 435 height 449
click at [139, 577] on strong "PASTA DO JOB" at bounding box center [117, 584] width 86 height 16
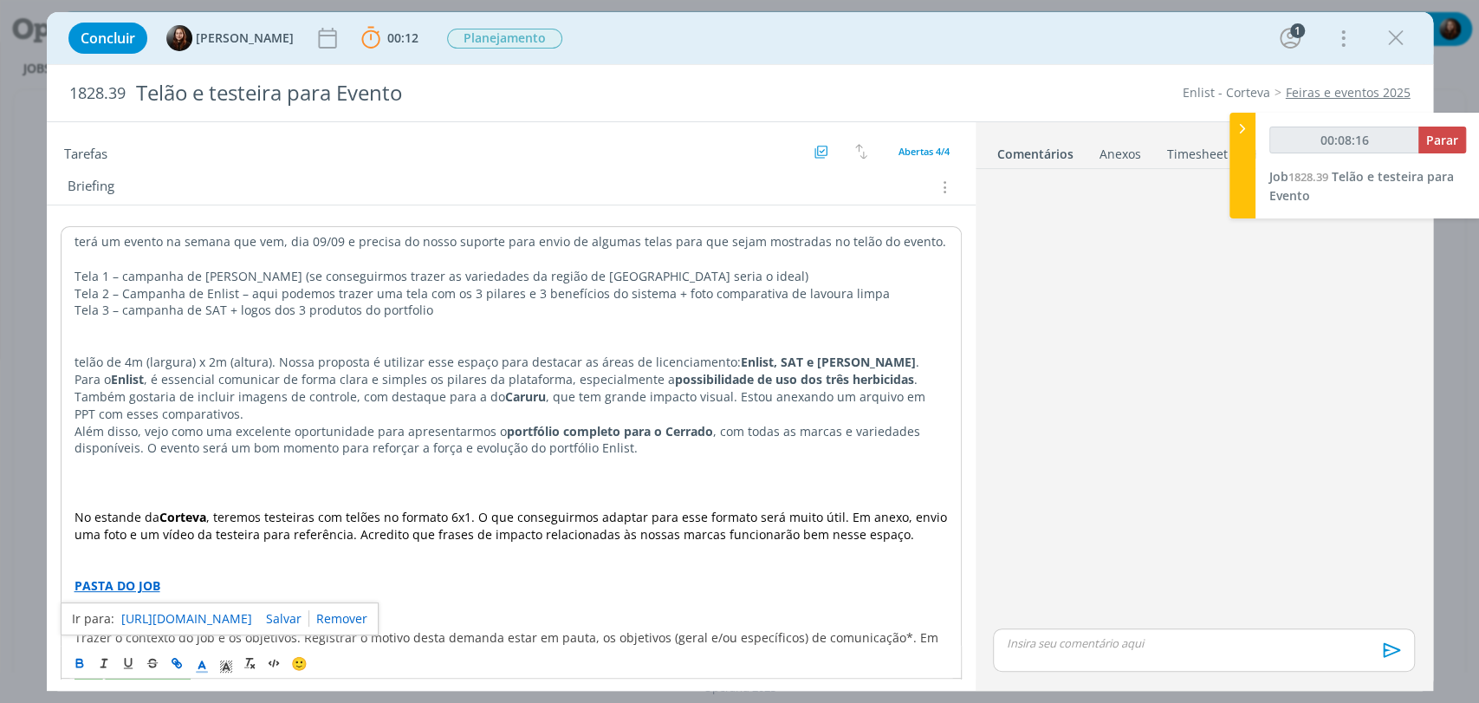
click at [1064, 390] on div "dialog" at bounding box center [1203, 400] width 435 height 449
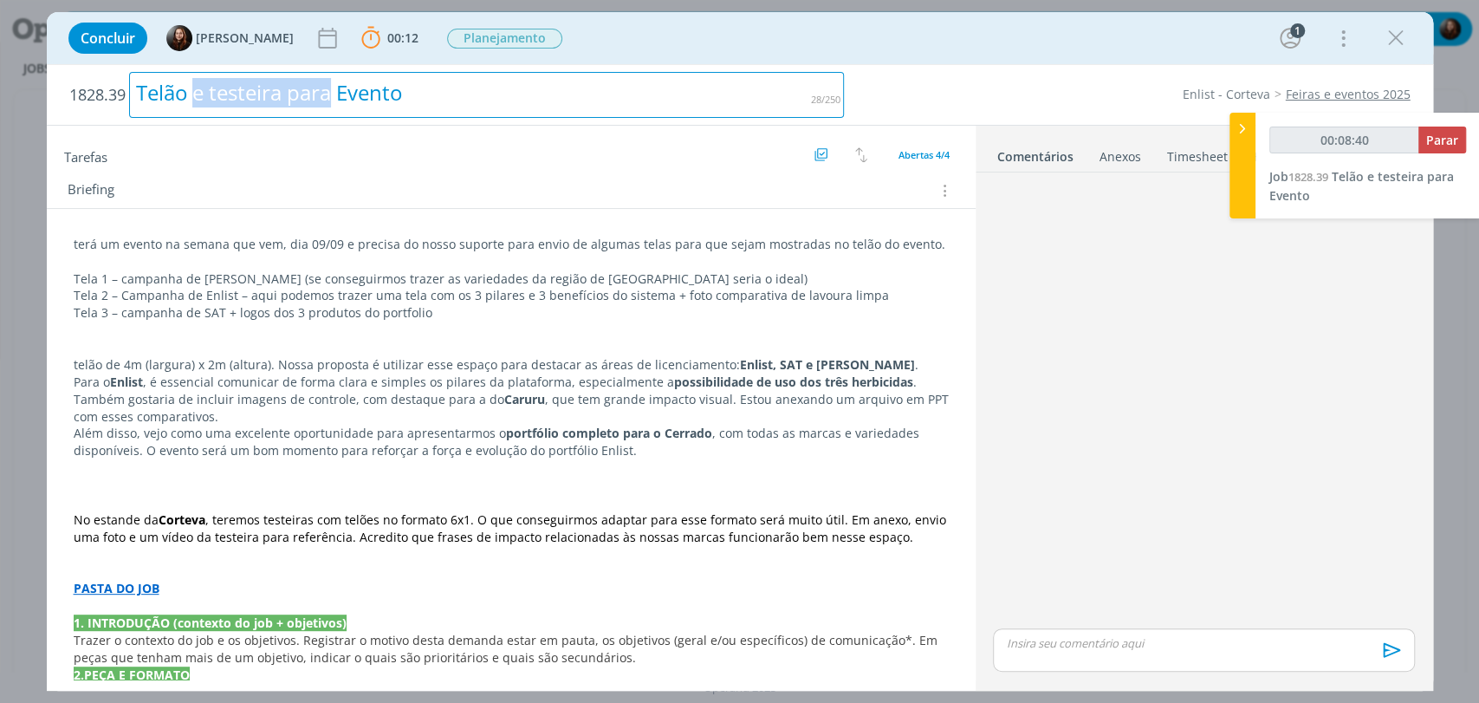
drag, startPoint x: 197, startPoint y: 91, endPoint x: 334, endPoint y: 101, distance: 138.2
click at [334, 101] on div "Telão e testeira para Evento" at bounding box center [487, 95] width 716 height 46
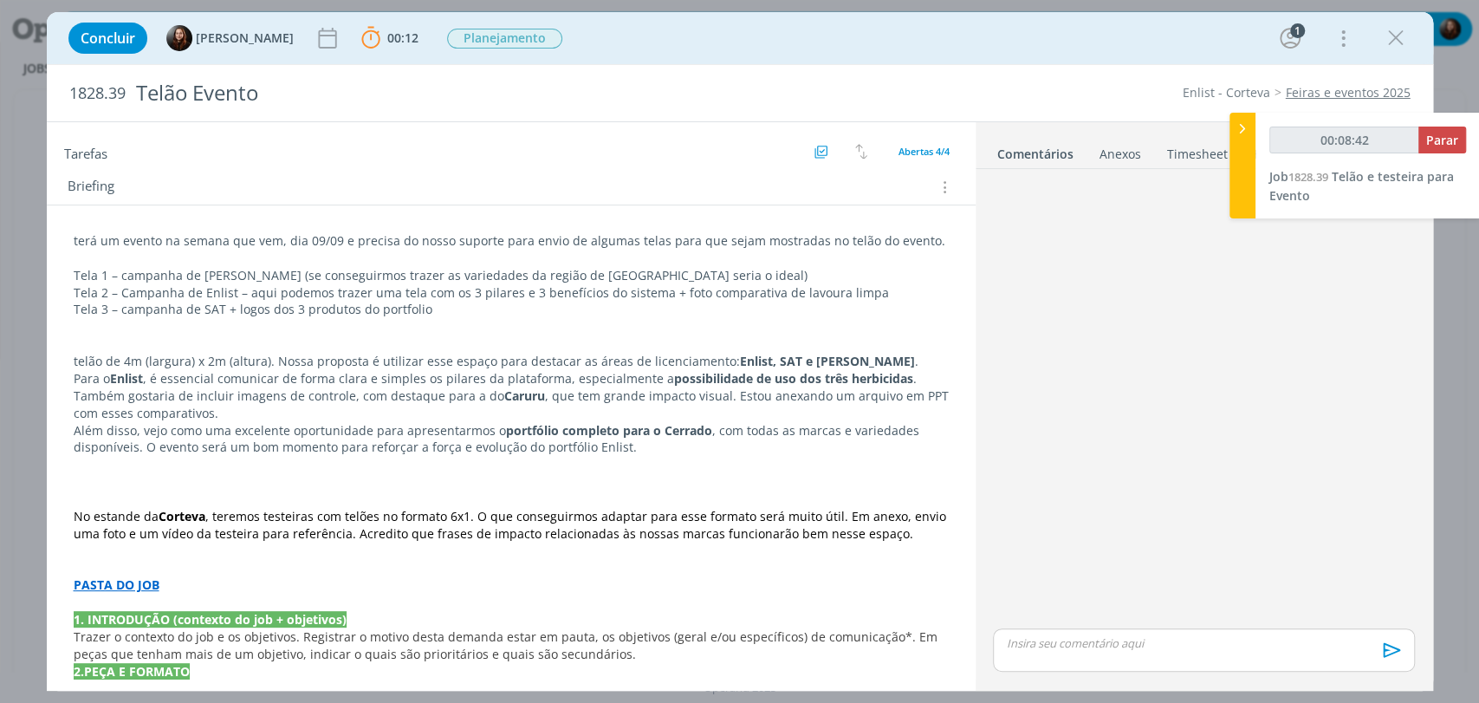
click at [1197, 411] on div "dialog" at bounding box center [1203, 400] width 435 height 449
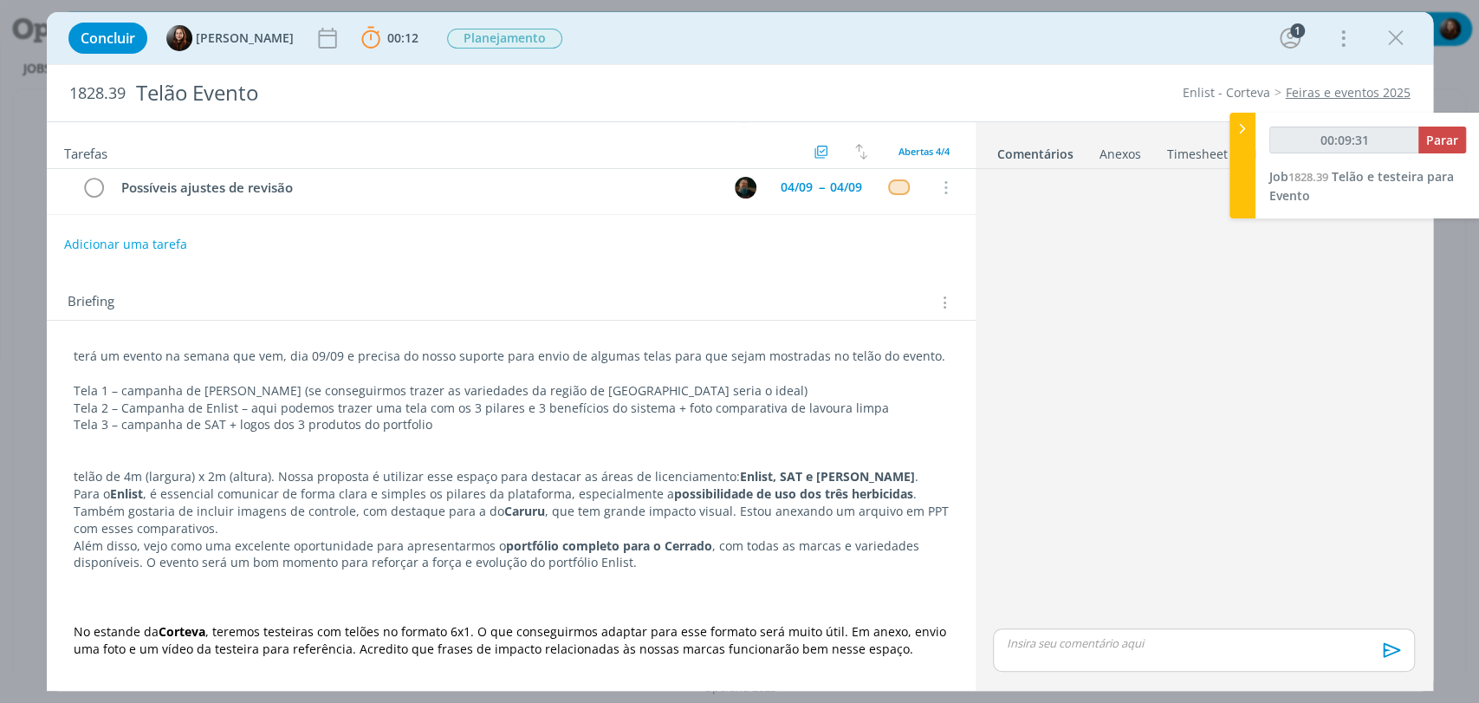
scroll to position [192, 0]
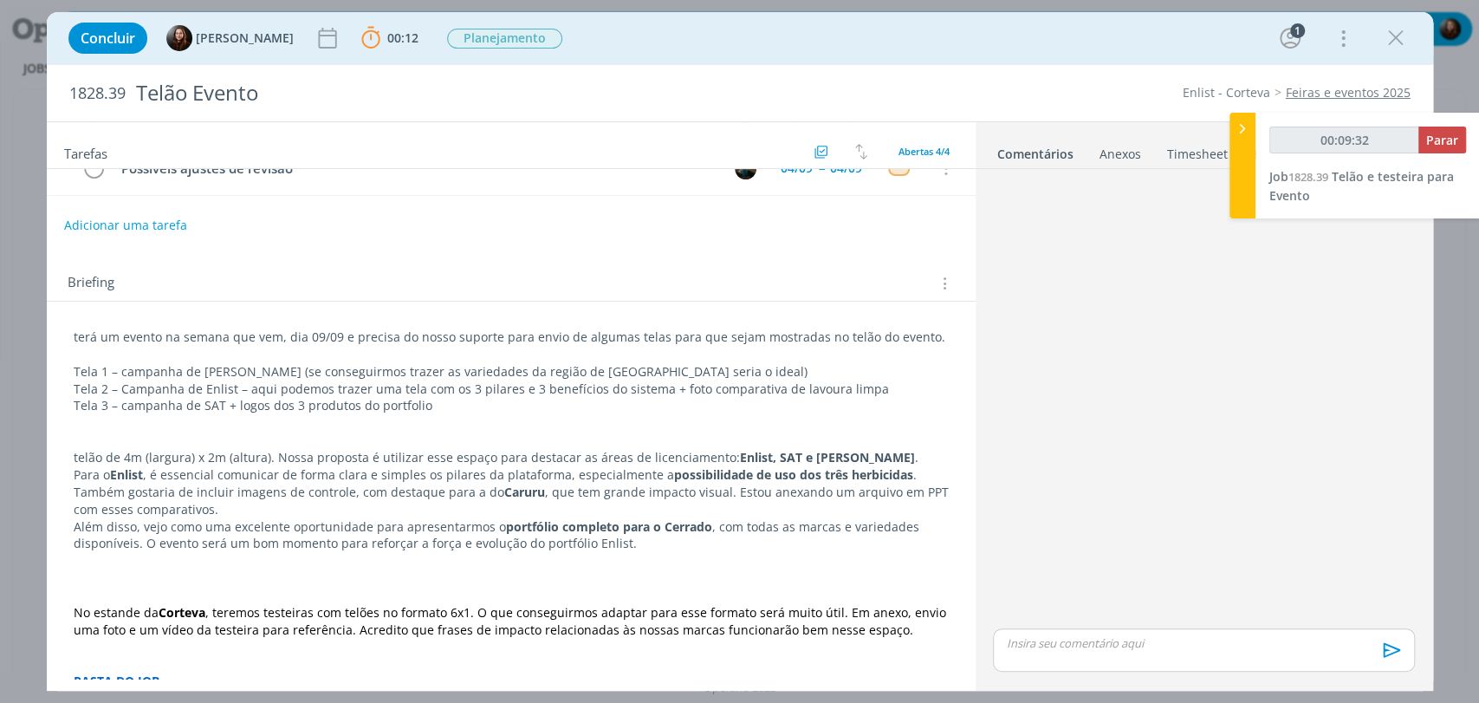
click at [1208, 457] on div "dialog" at bounding box center [1203, 400] width 435 height 449
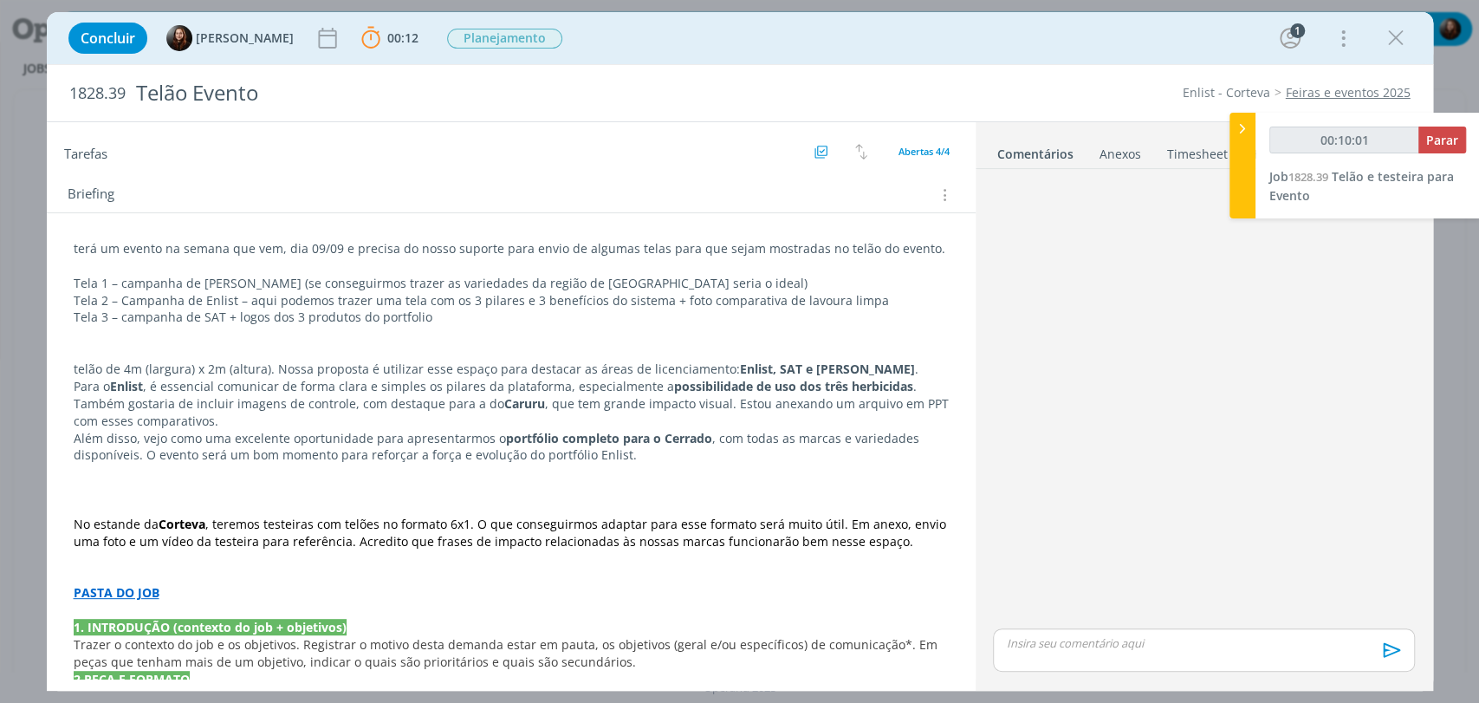
scroll to position [289, 0]
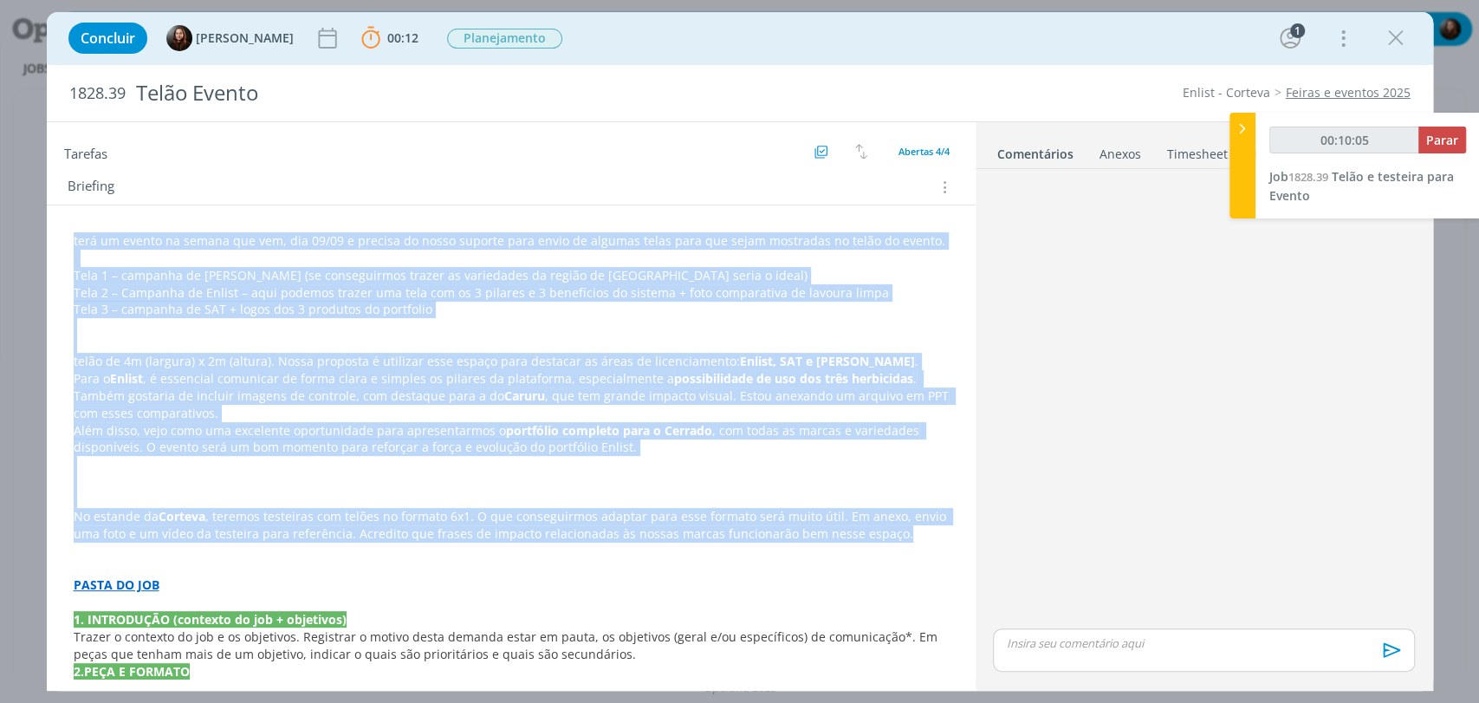
drag, startPoint x: 886, startPoint y: 530, endPoint x: 67, endPoint y: 237, distance: 870.7
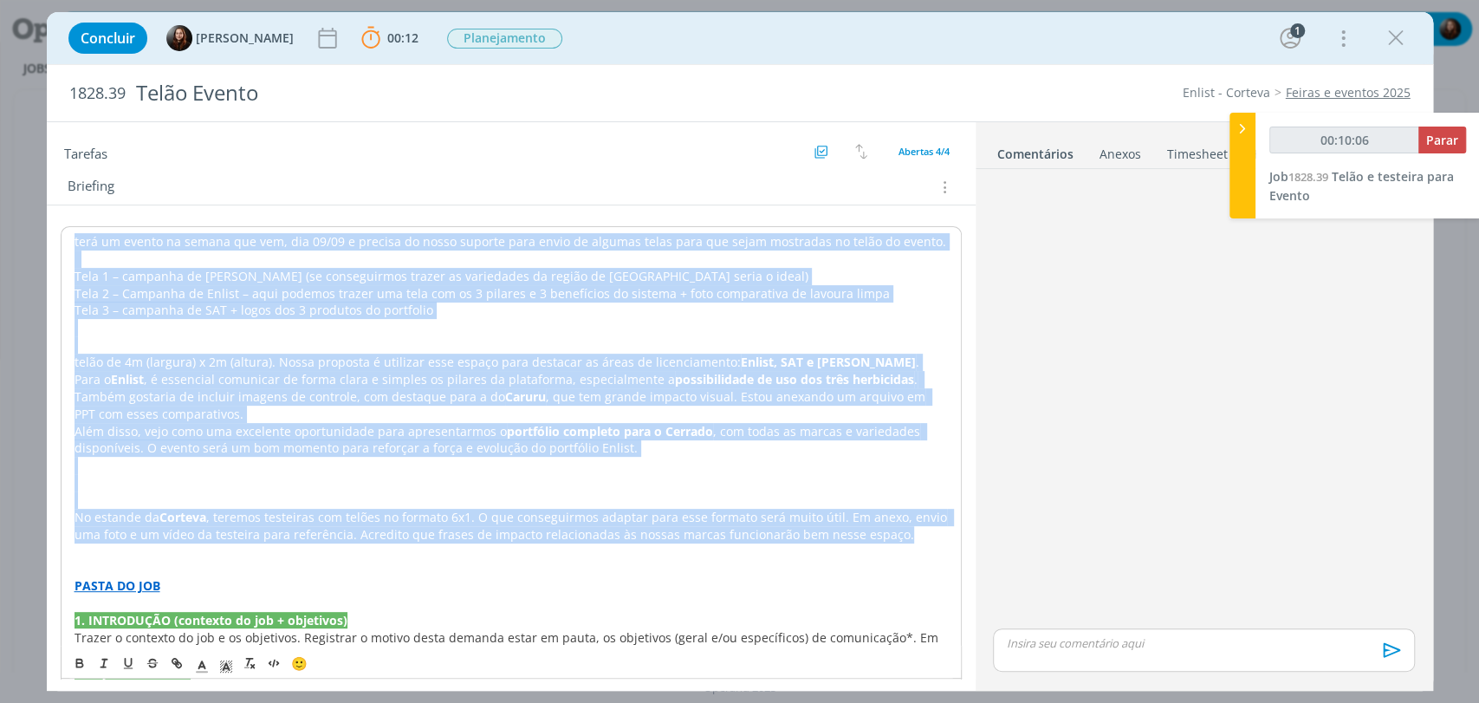
click at [164, 345] on p "dialog" at bounding box center [511, 344] width 873 height 17
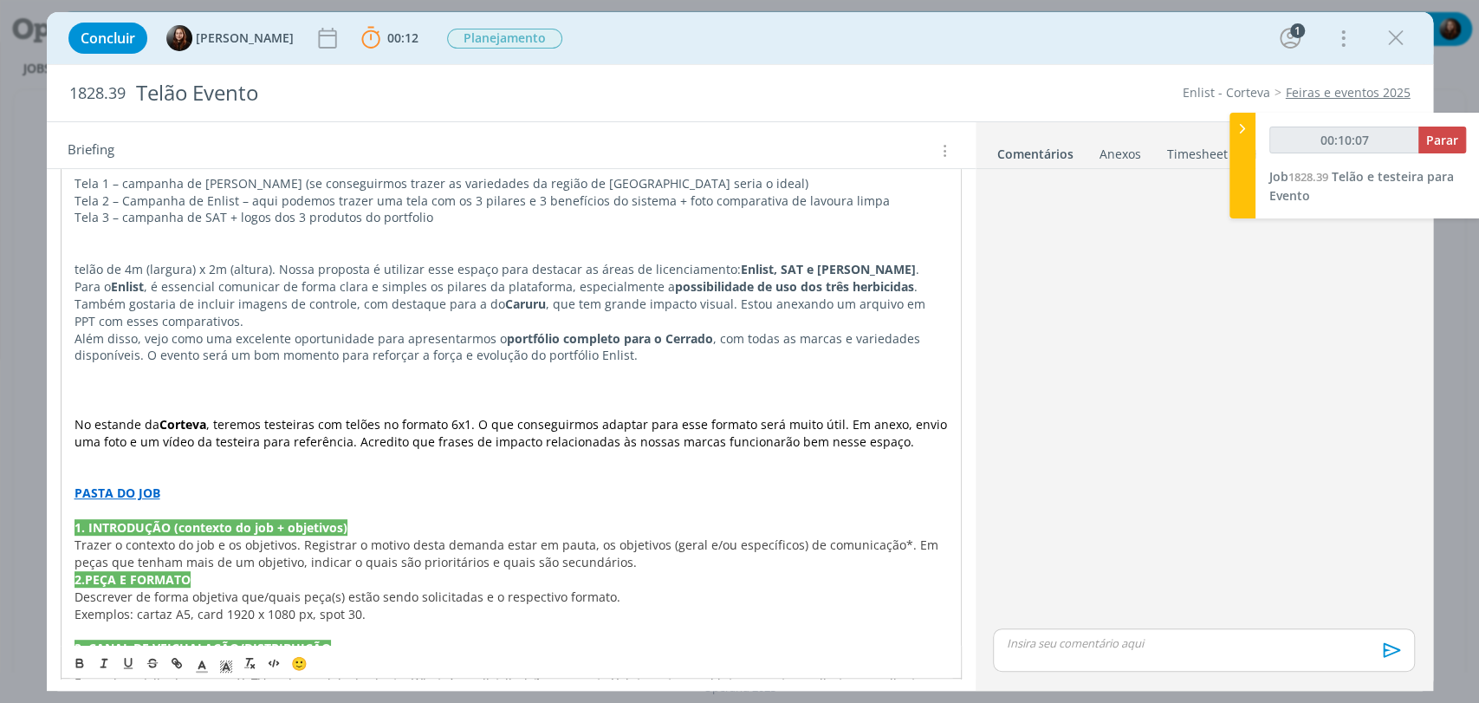
scroll to position [385, 0]
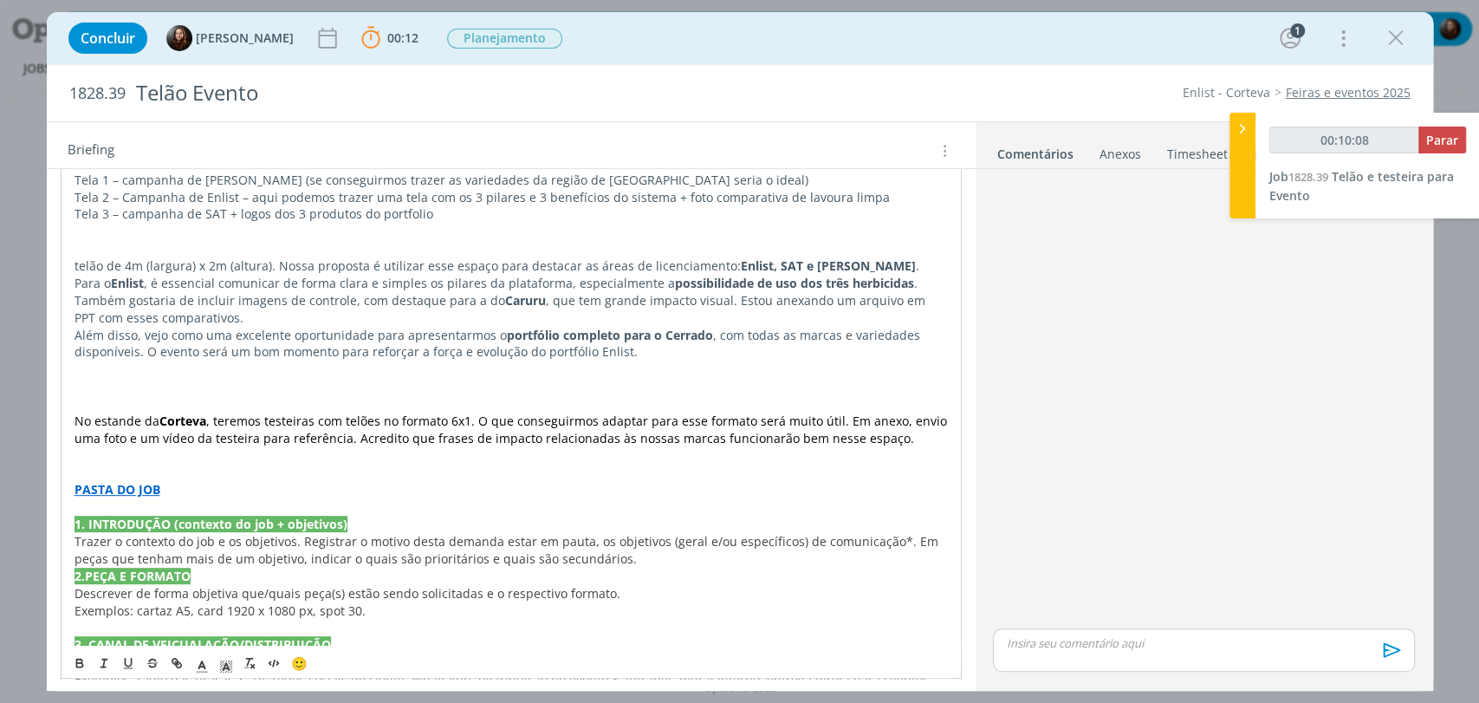
click at [628, 556] on p "Trazer o contexto do job e os objetivos. Registrar o motivo desta demanda estar…" at bounding box center [511, 550] width 873 height 35
type input "00:10:09"
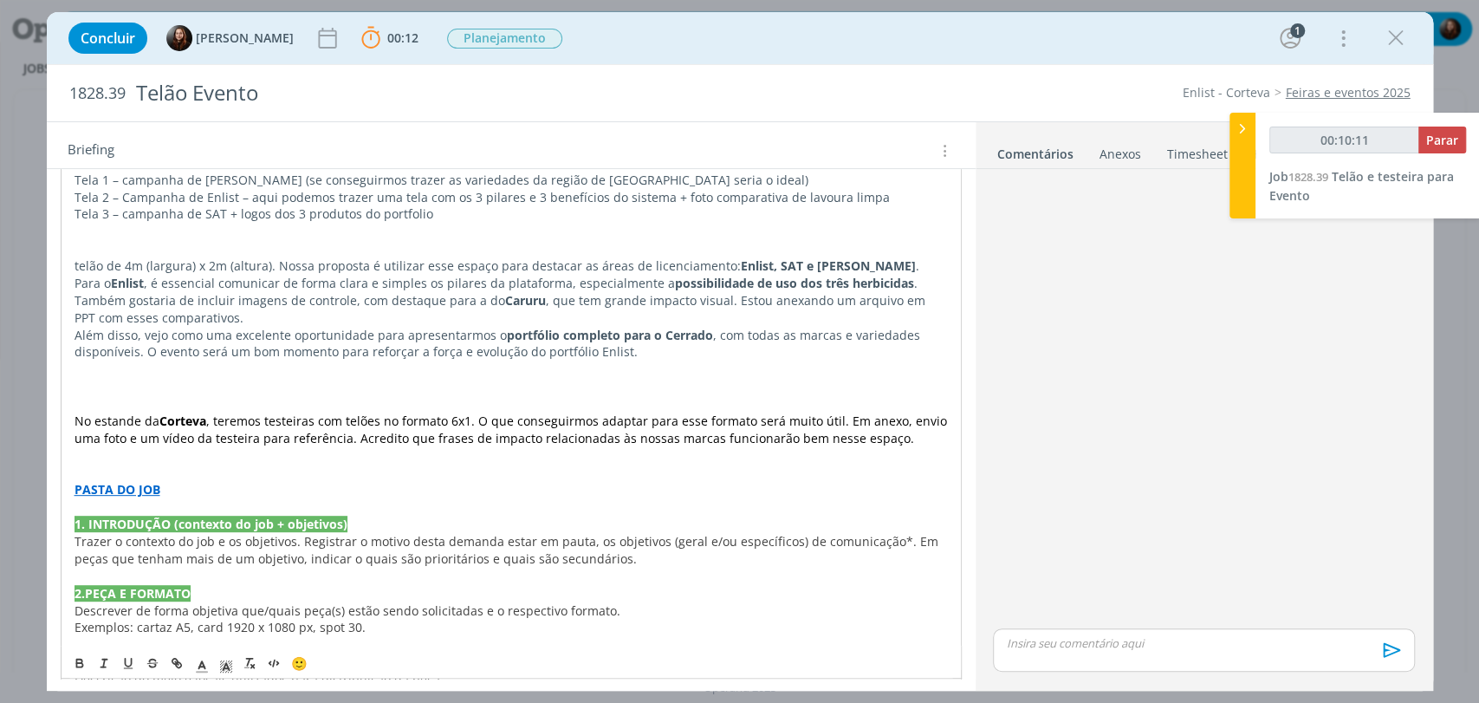
type input "00:10:12"
click at [1442, 134] on span "Parar" at bounding box center [1442, 140] width 32 height 16
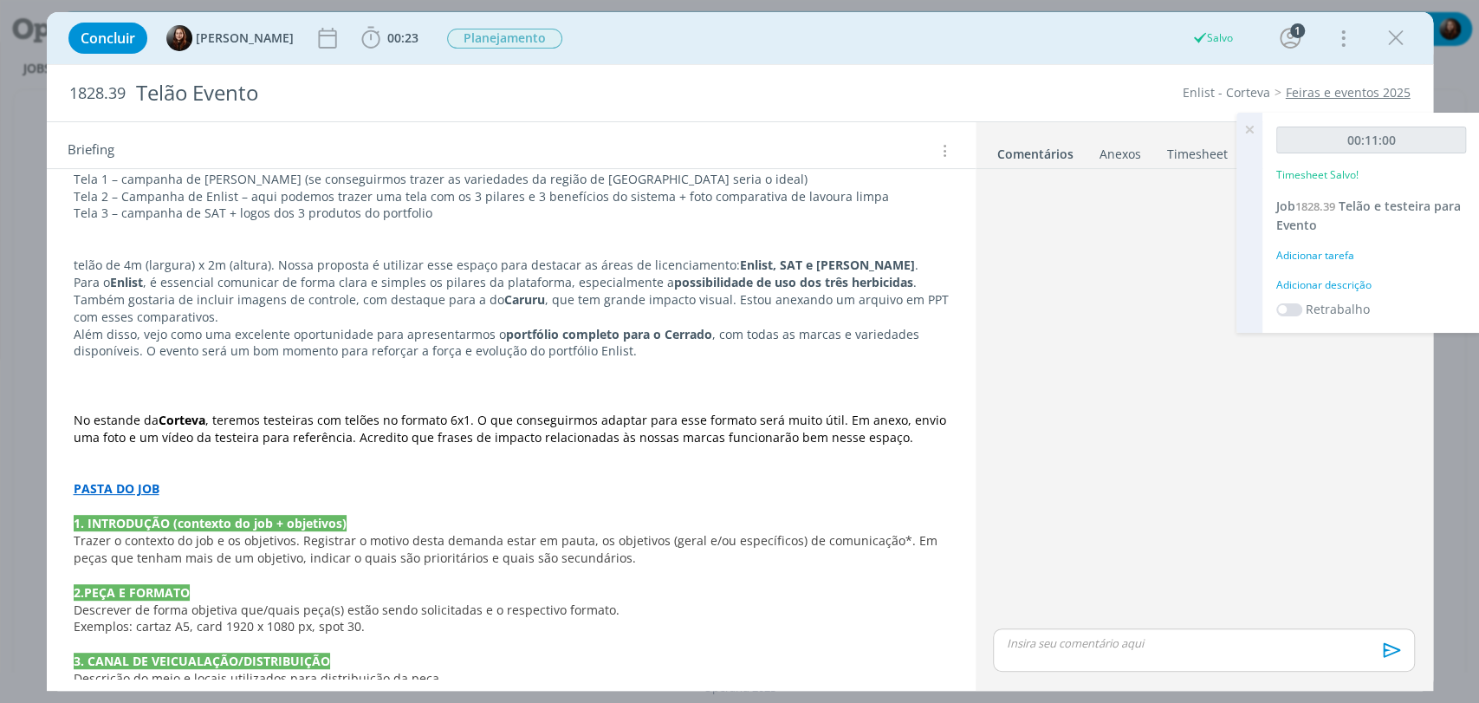
click at [1333, 281] on div "Adicionar descrição" at bounding box center [1371, 285] width 190 height 16
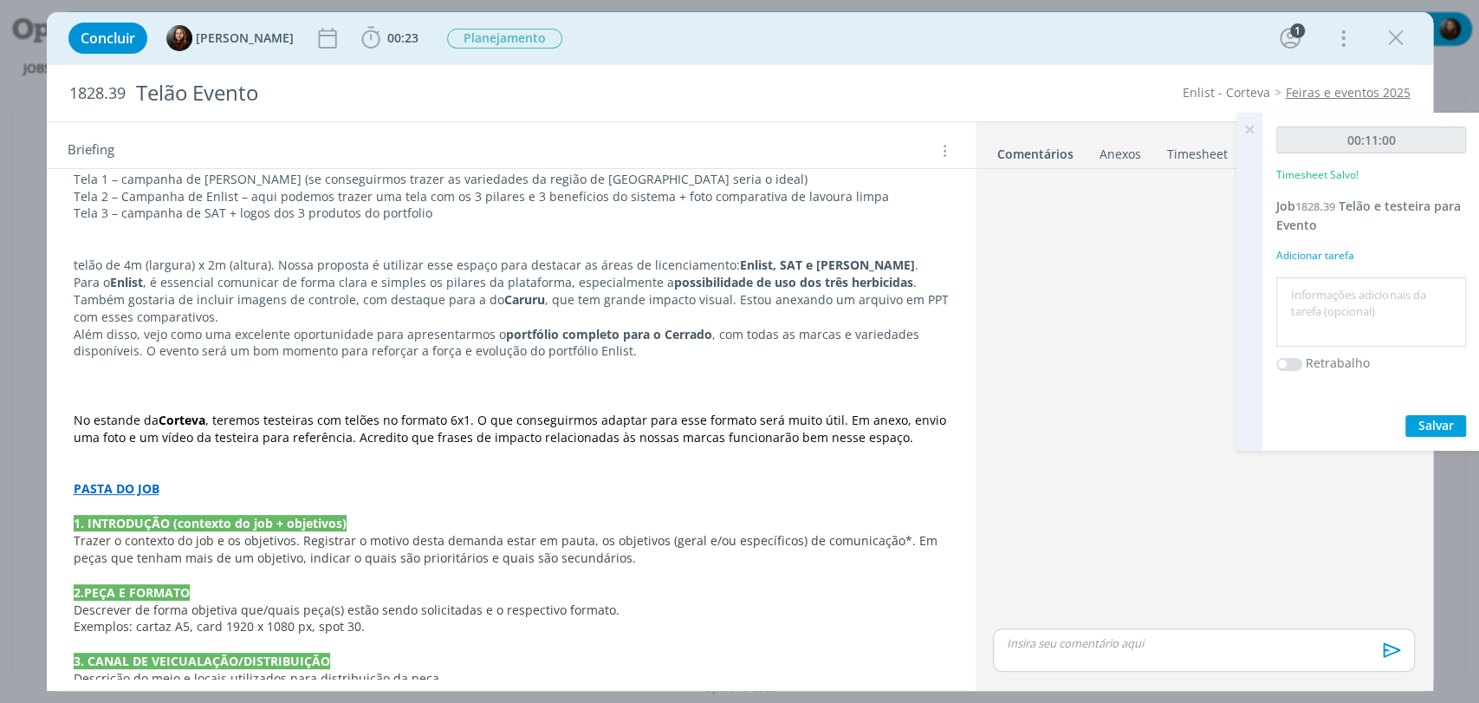
click at [1312, 296] on textarea at bounding box center [1371, 313] width 181 height 62
type textarea "briefing"
click at [1431, 419] on span "Salvar" at bounding box center [1436, 425] width 36 height 16
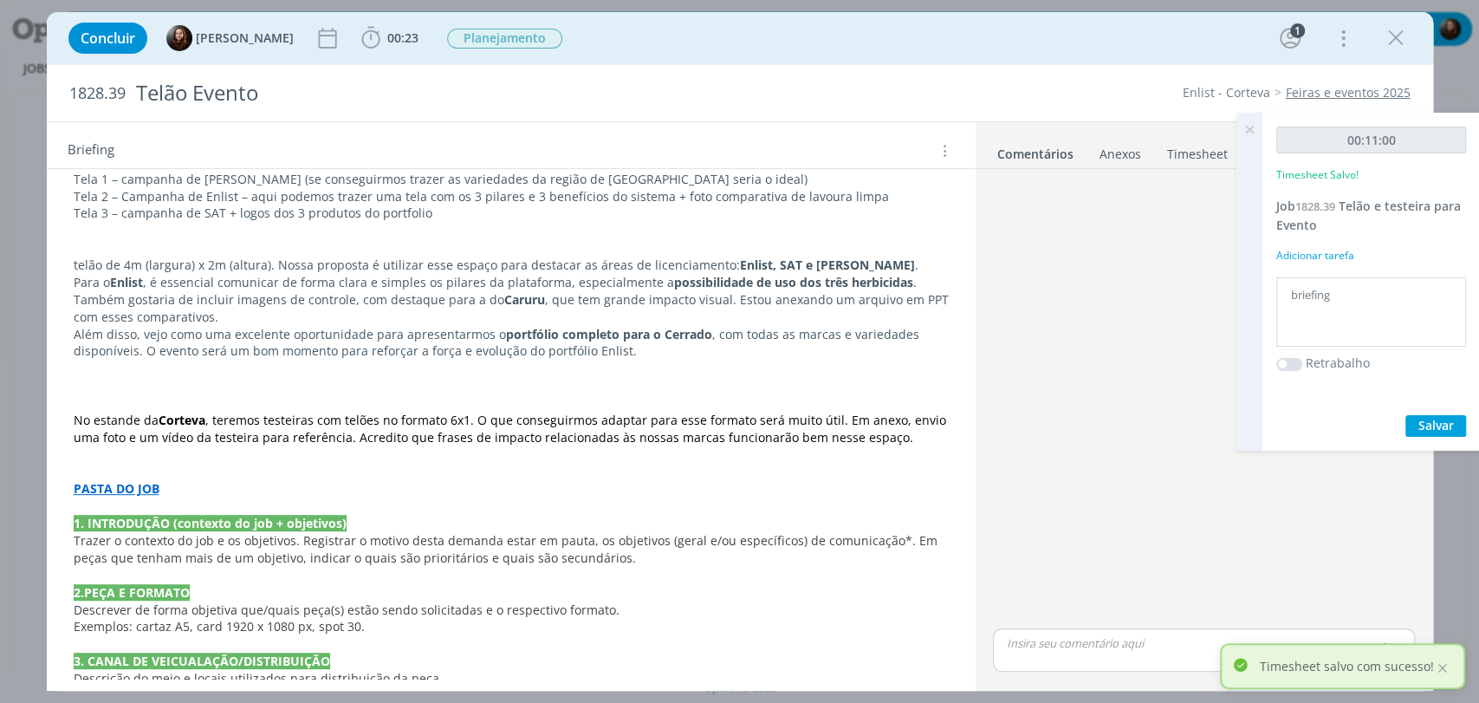
click at [1248, 126] on icon at bounding box center [1249, 130] width 31 height 34
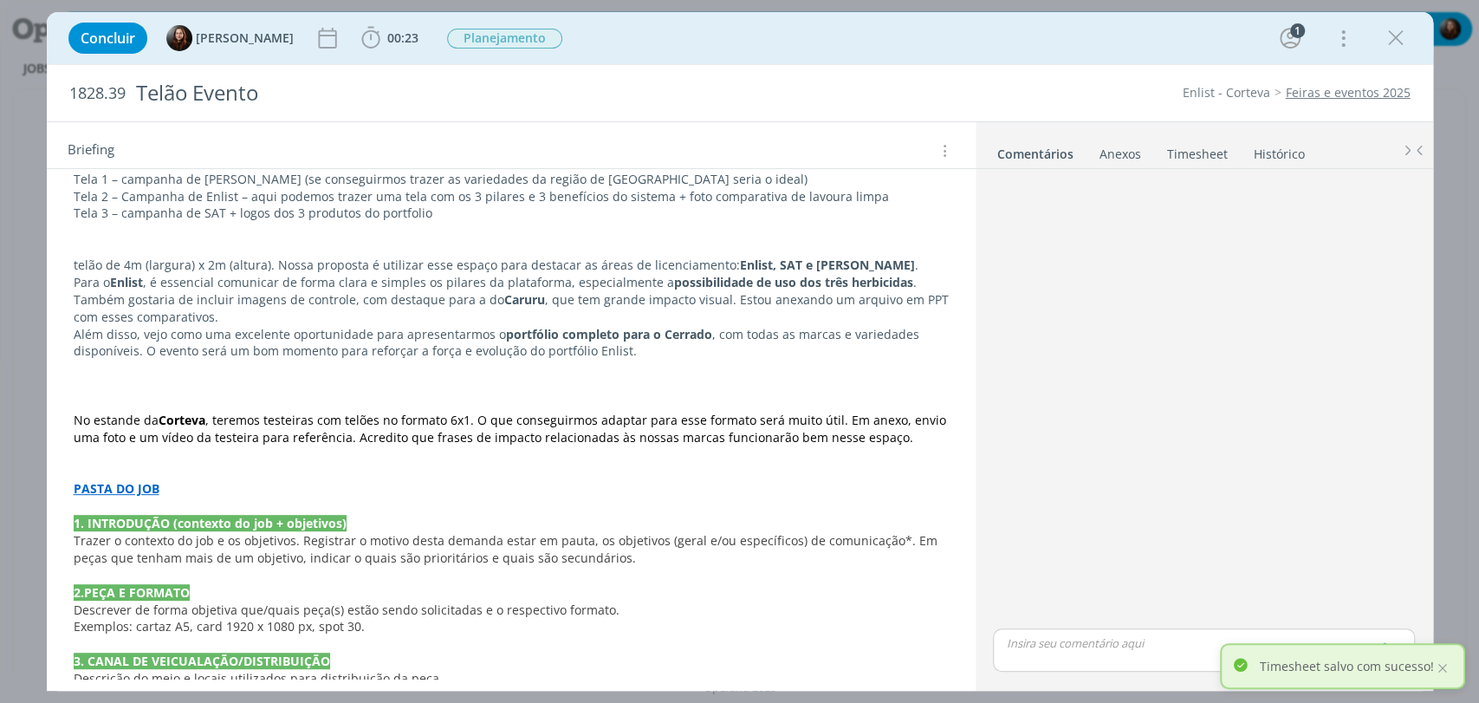
click at [1001, 40] on div "Concluir Eduarda Pereira 00:23 Iniciar Apontar Data * 03/09/2025 Horas * 00:00 …" at bounding box center [740, 38] width 1360 height 42
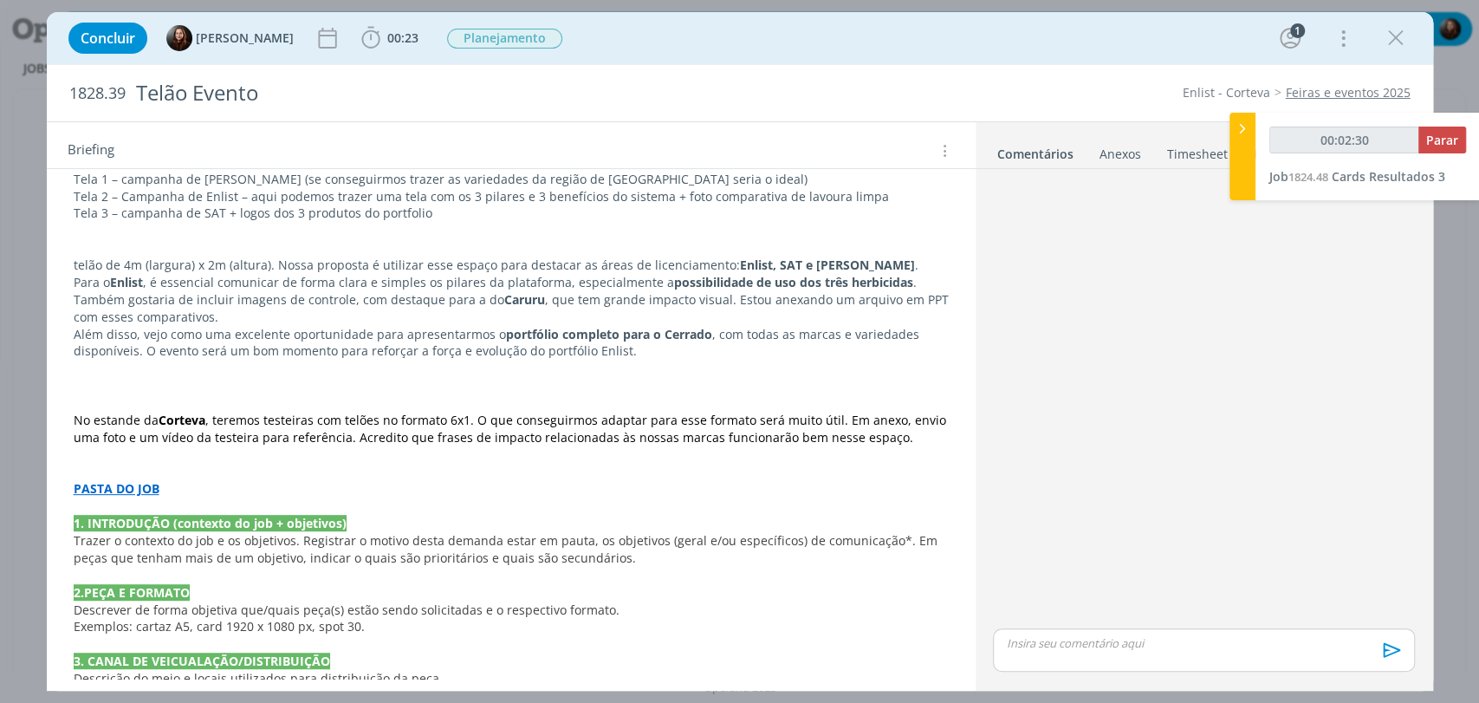
click at [930, 45] on div "Concluir Eduarda Pereira 00:23 Iniciar Apontar Data * 03/09/2025 Horas * 00:00 …" at bounding box center [740, 38] width 1360 height 42
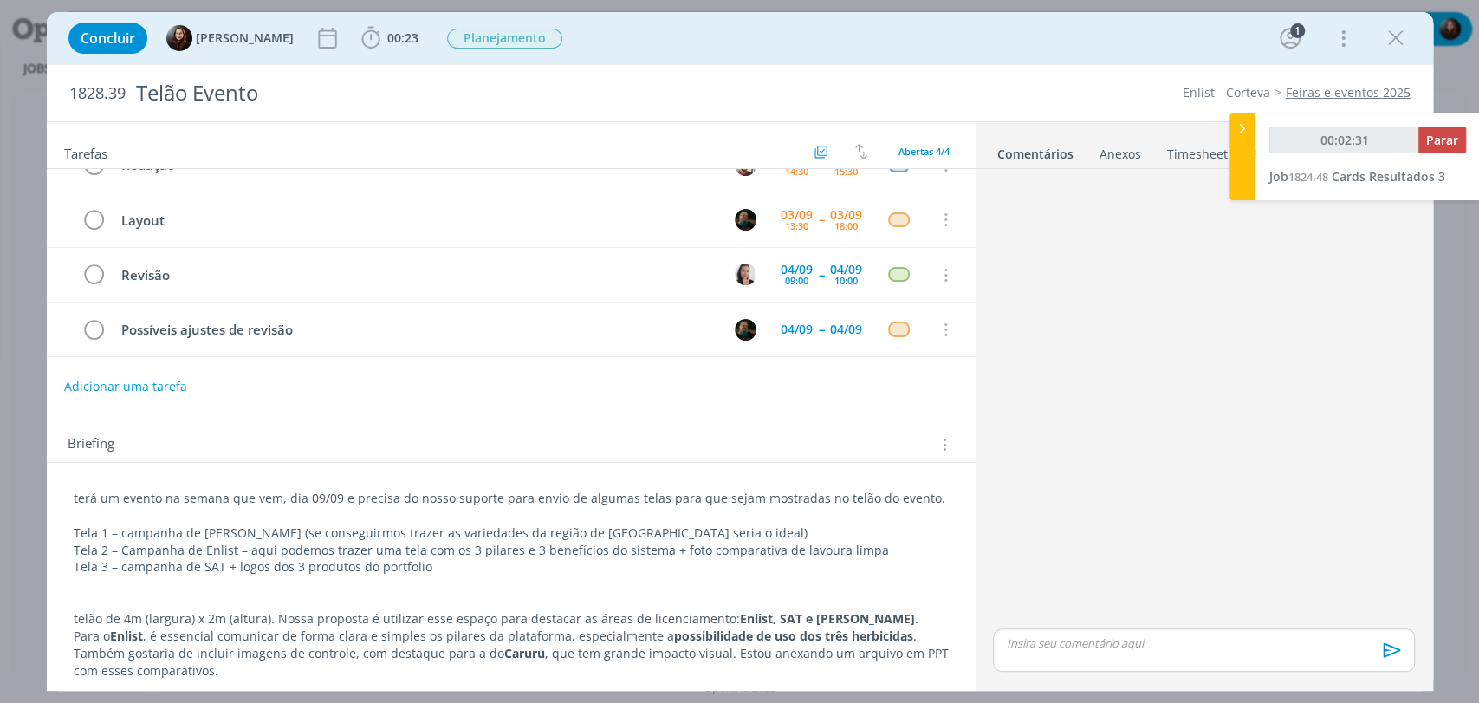
scroll to position [0, 0]
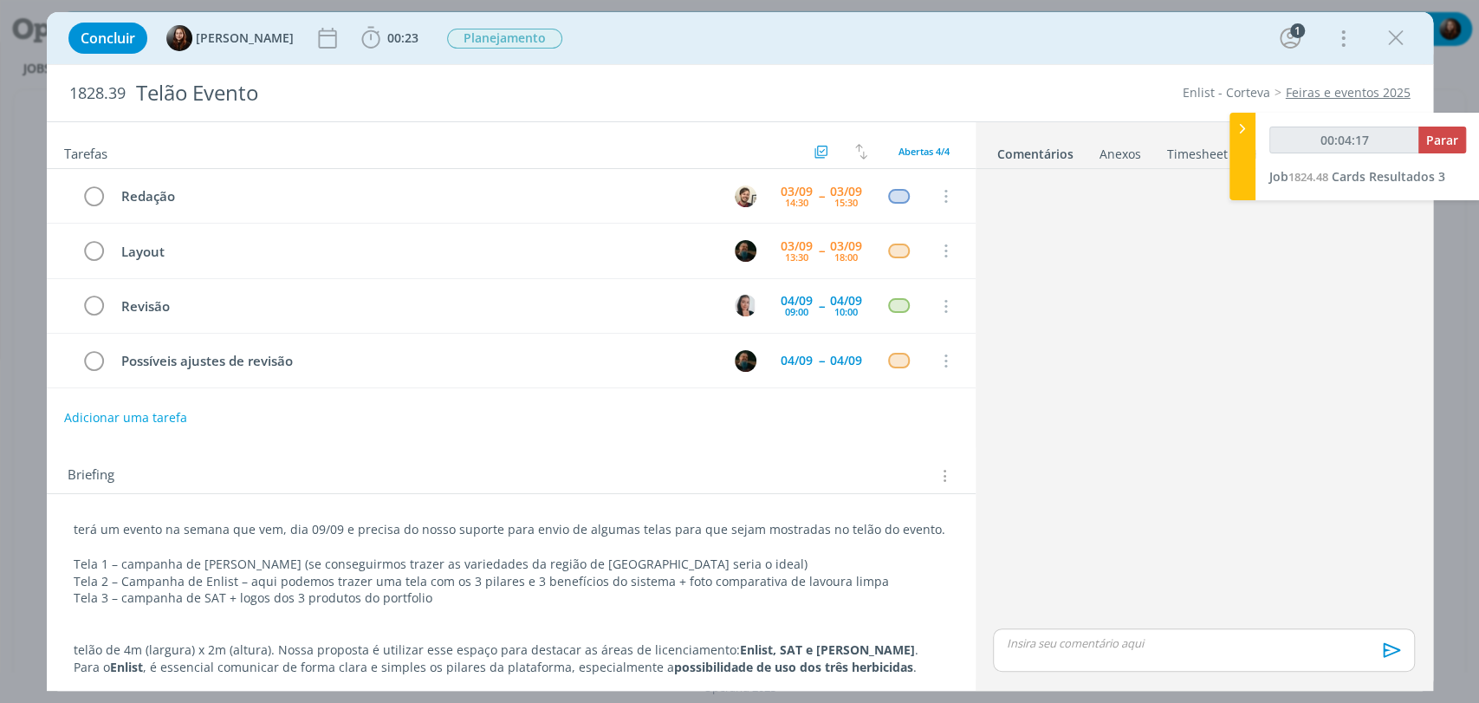
type input "00:04:18"
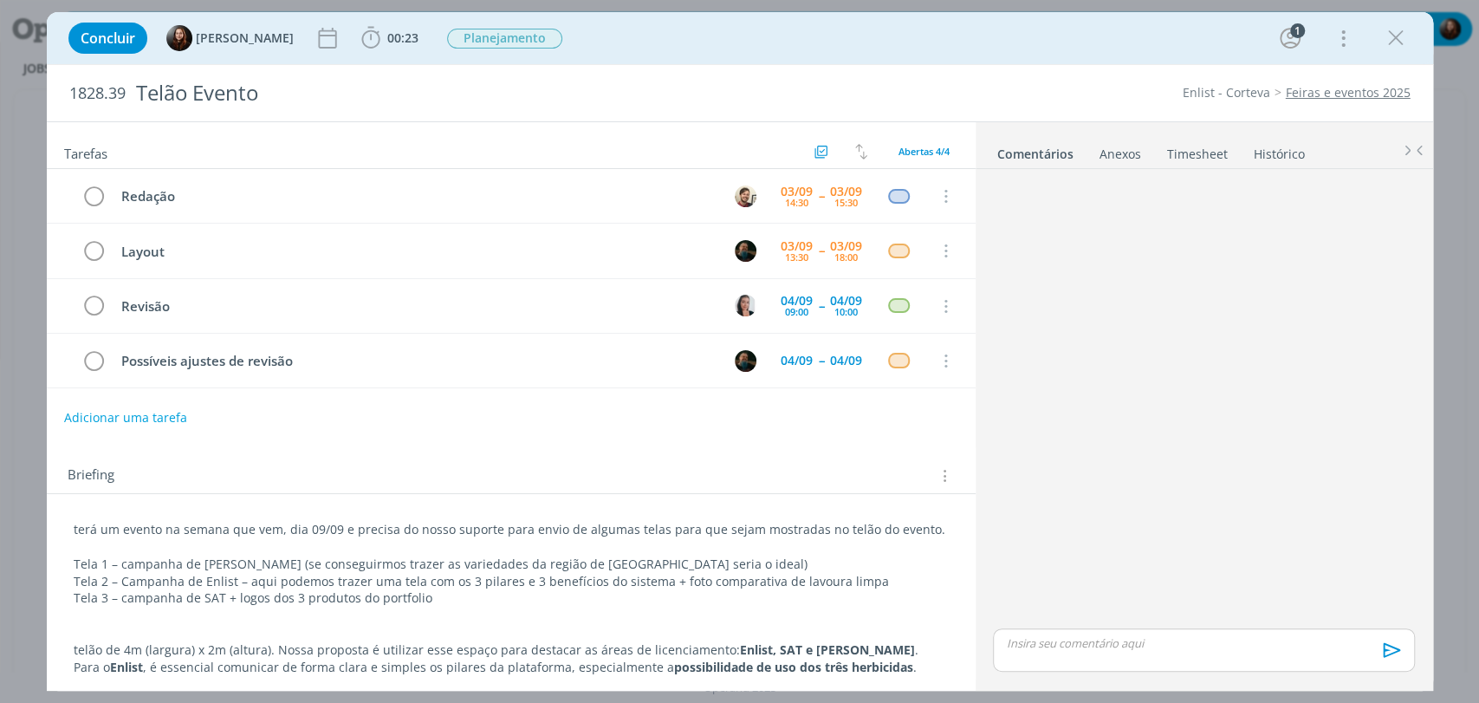
click at [893, 66] on div "1828.39 Telão Evento Enlist - Corteva Feiras e eventos 2025" at bounding box center [740, 93] width 1386 height 56
drag, startPoint x: 957, startPoint y: 36, endPoint x: 853, endPoint y: 191, distance: 186.0
click at [957, 36] on div "Concluir Eduarda Pereira 00:23 Iniciar Apontar Data * 03/09/2025 Horas * 00:00 …" at bounding box center [740, 38] width 1360 height 42
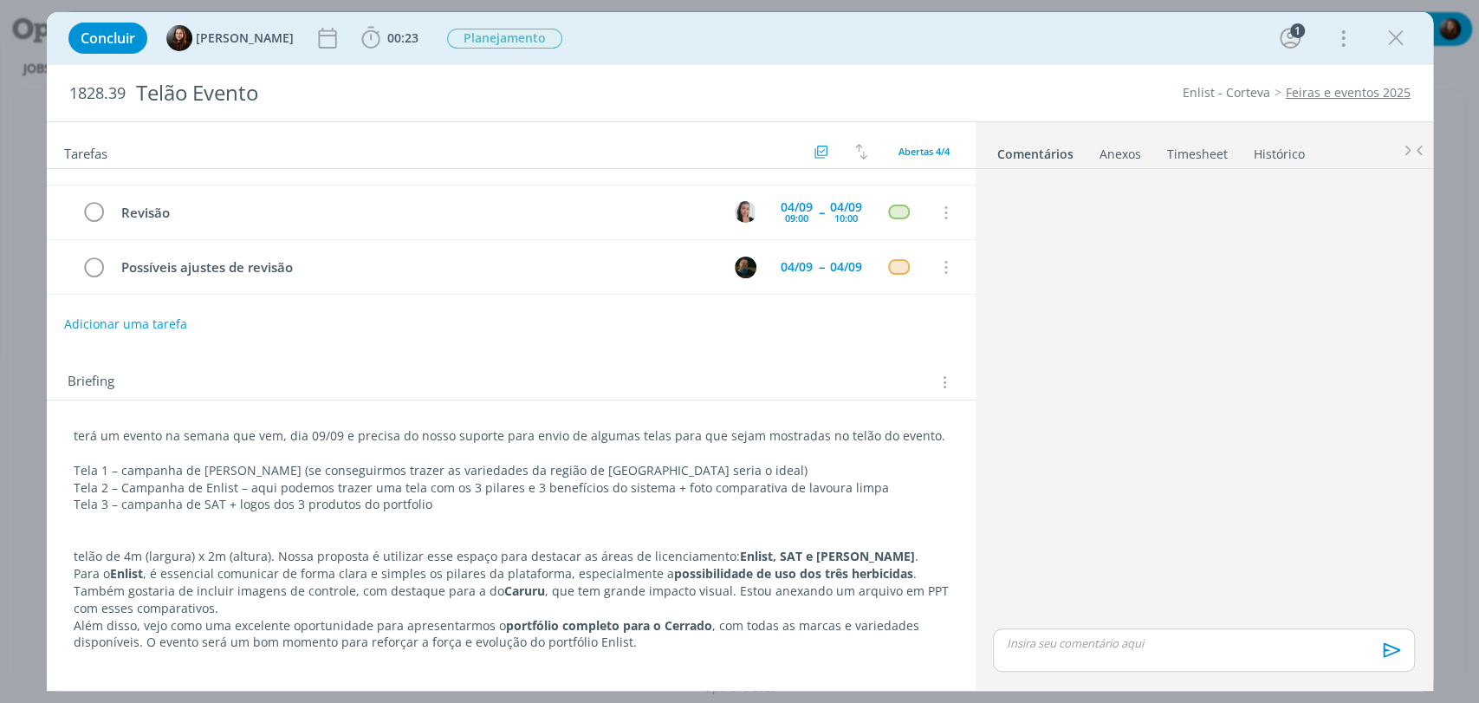
scroll to position [96, 0]
click at [628, 362] on div "Briefing" at bounding box center [511, 374] width 929 height 47
click at [857, 28] on div "Concluir Eduarda Pereira 00:23 Iniciar Apontar Data * 03/09/2025 Horas * 00:00 …" at bounding box center [740, 38] width 1360 height 42
click at [864, 23] on div "Concluir Eduarda Pereira 00:23 Iniciar Apontar Data * 03/09/2025 Horas * 00:00 …" at bounding box center [740, 38] width 1360 height 42
click at [1131, 368] on div "dialog" at bounding box center [1203, 400] width 435 height 449
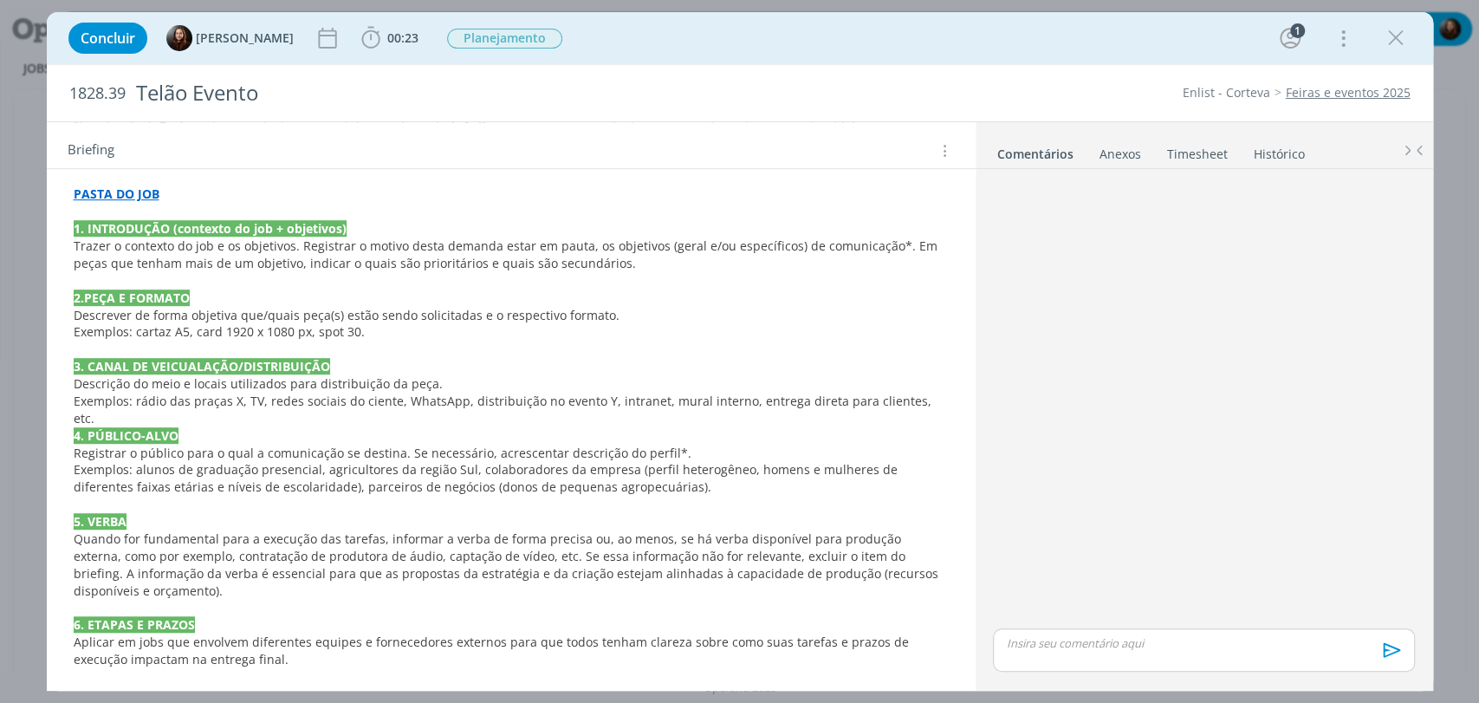
scroll to position [1023, 0]
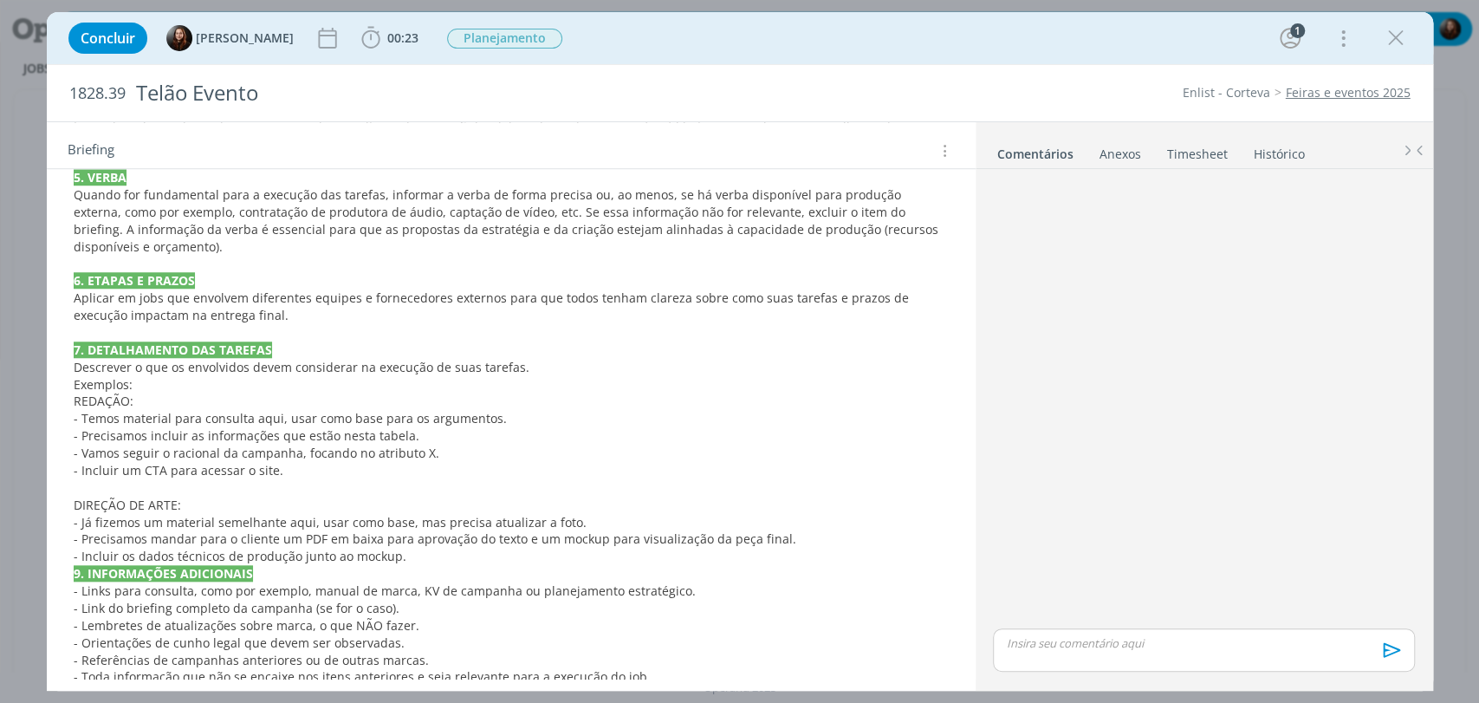
click at [1175, 400] on div "dialog" at bounding box center [1203, 400] width 435 height 449
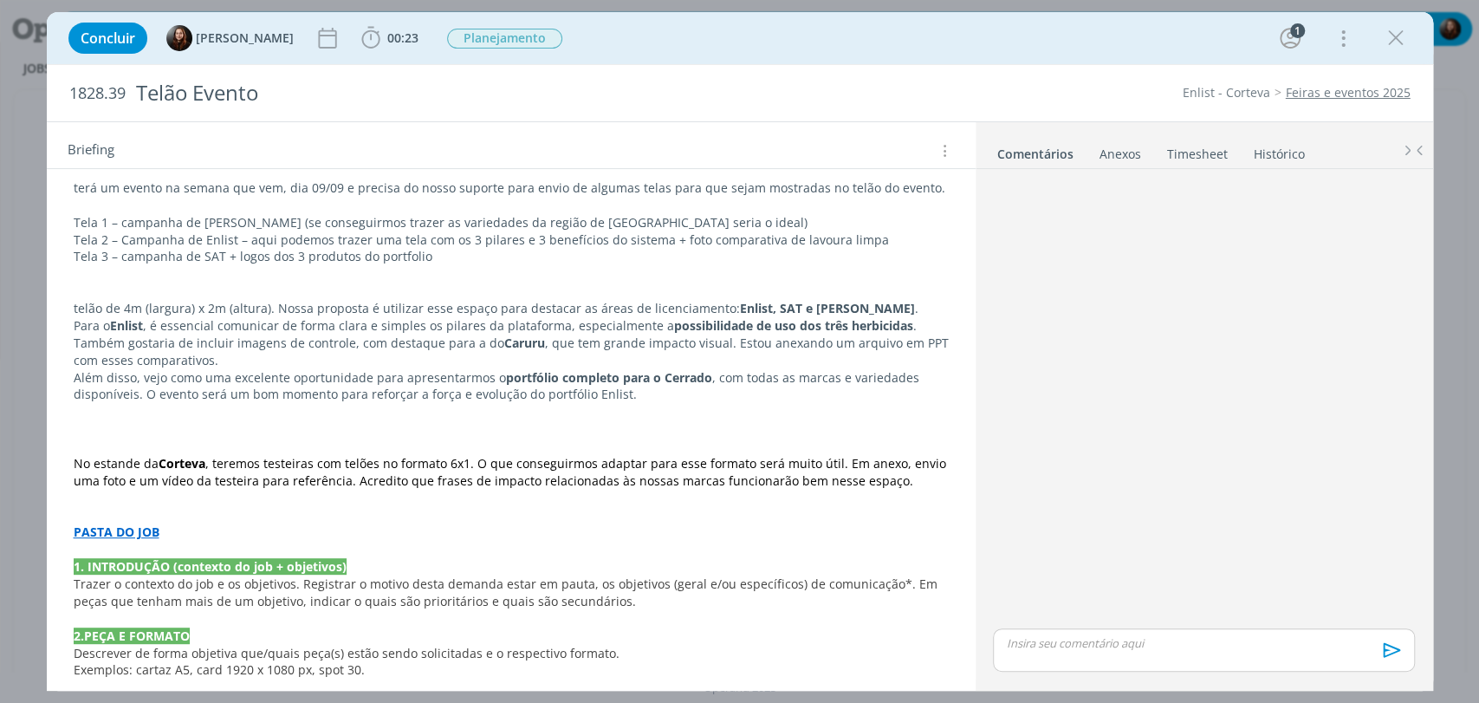
scroll to position [254, 0]
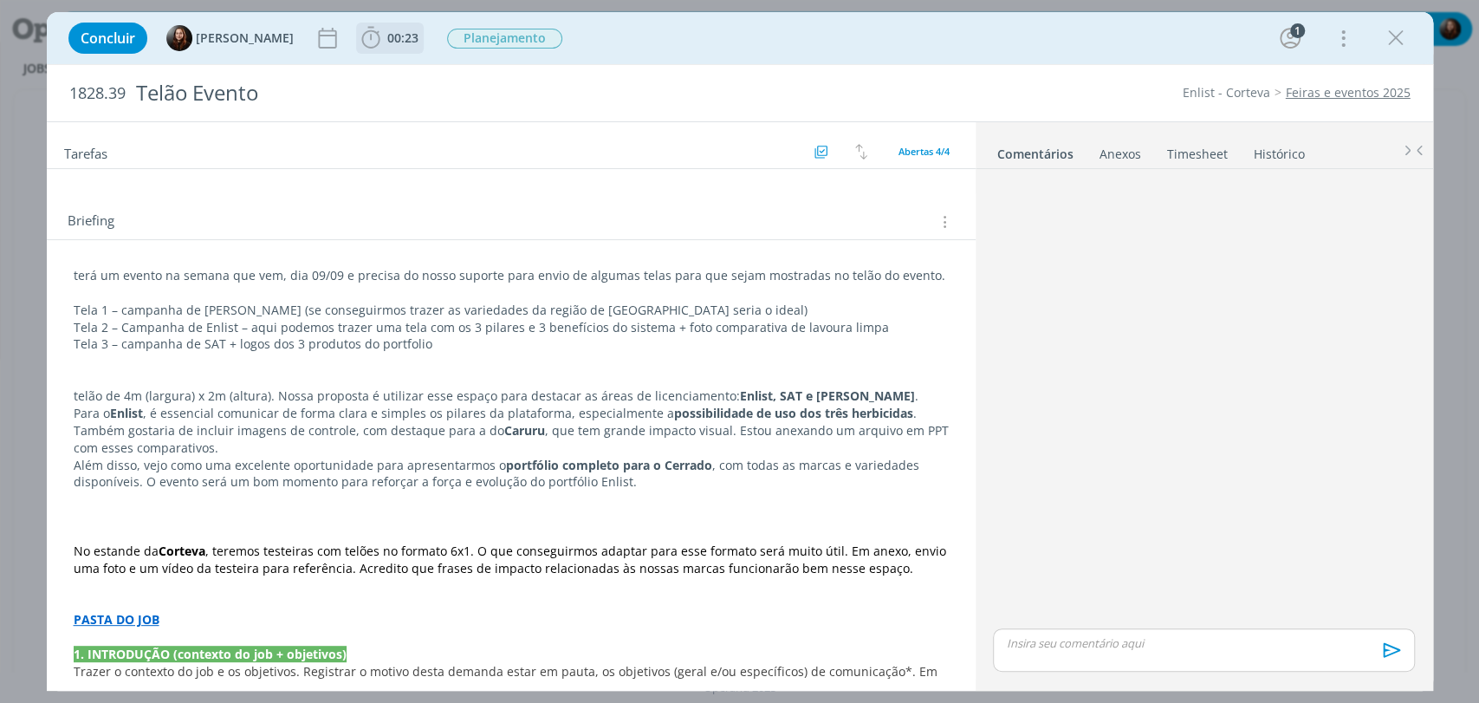
click at [374, 27] on icon "dialog" at bounding box center [371, 38] width 26 height 26
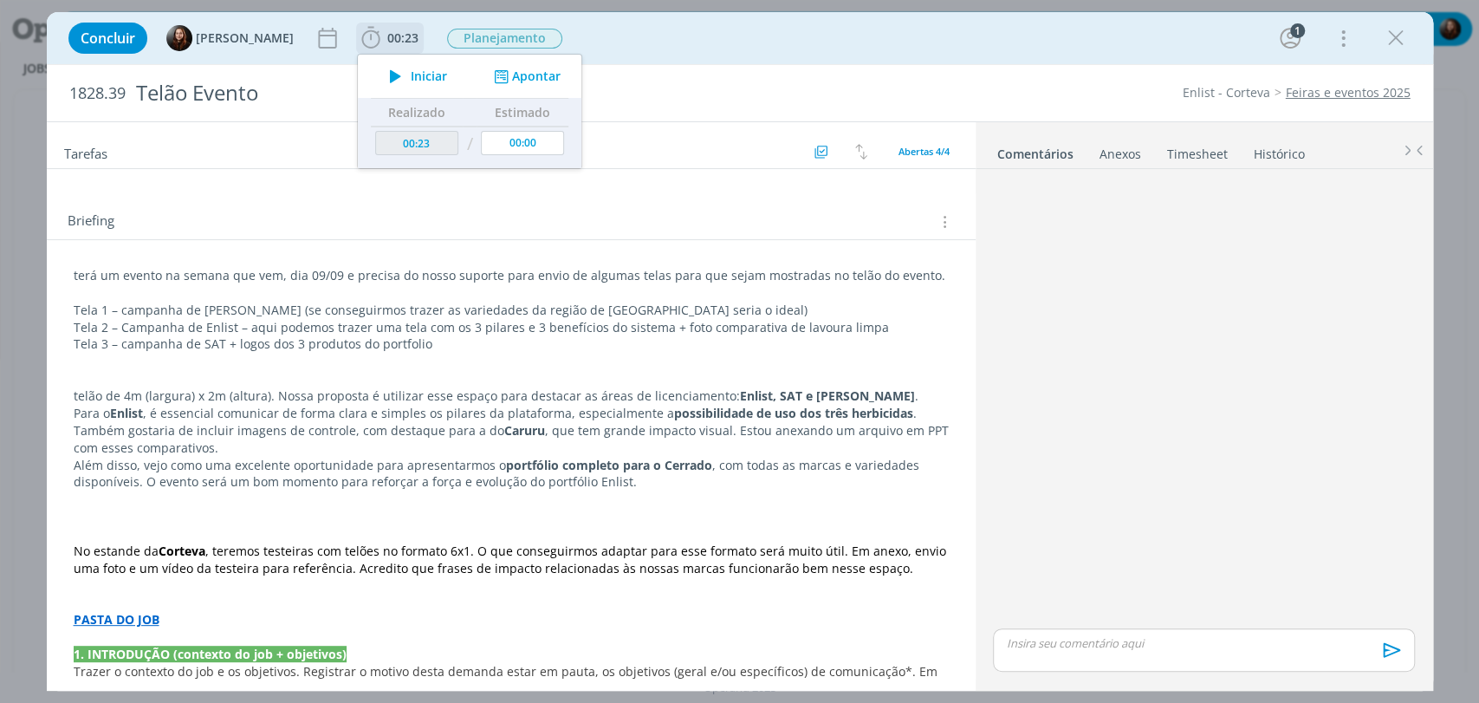
click at [414, 74] on span "Iniciar" at bounding box center [429, 76] width 36 height 12
click at [947, 46] on div "Concluir Eduarda Pereira 00:23 Iniciar Apontar Data * 03/09/2025 Horas * 00:00 …" at bounding box center [740, 38] width 1360 height 42
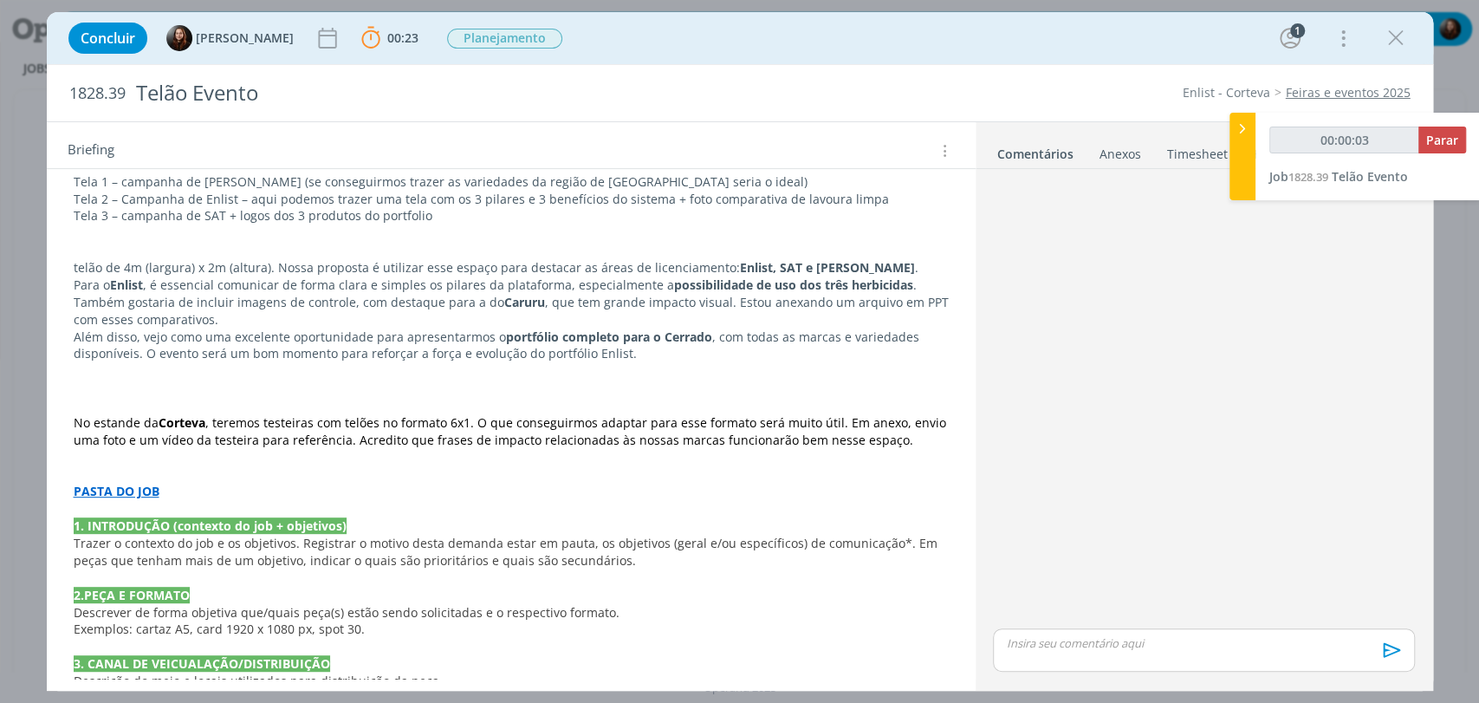
scroll to position [385, 0]
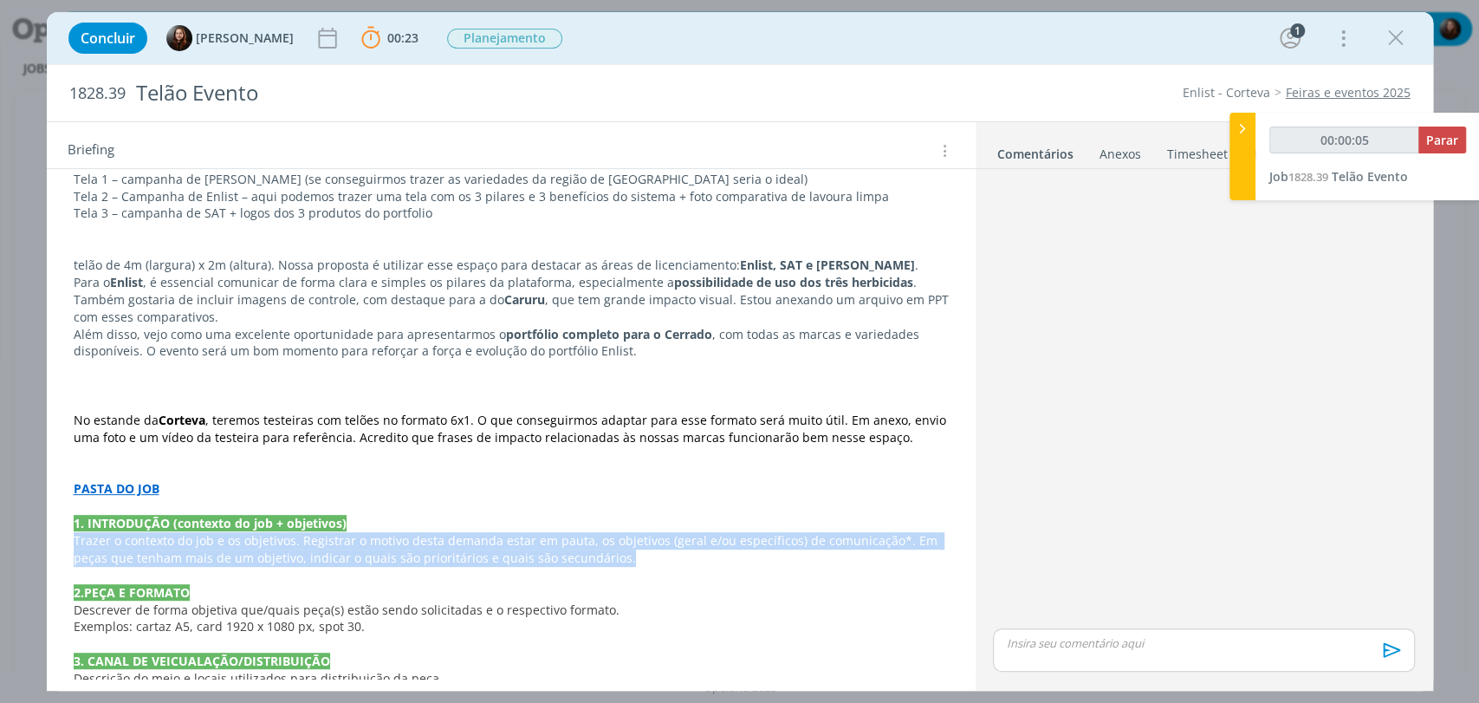
drag, startPoint x: 614, startPoint y: 553, endPoint x: 71, endPoint y: 540, distance: 543.4
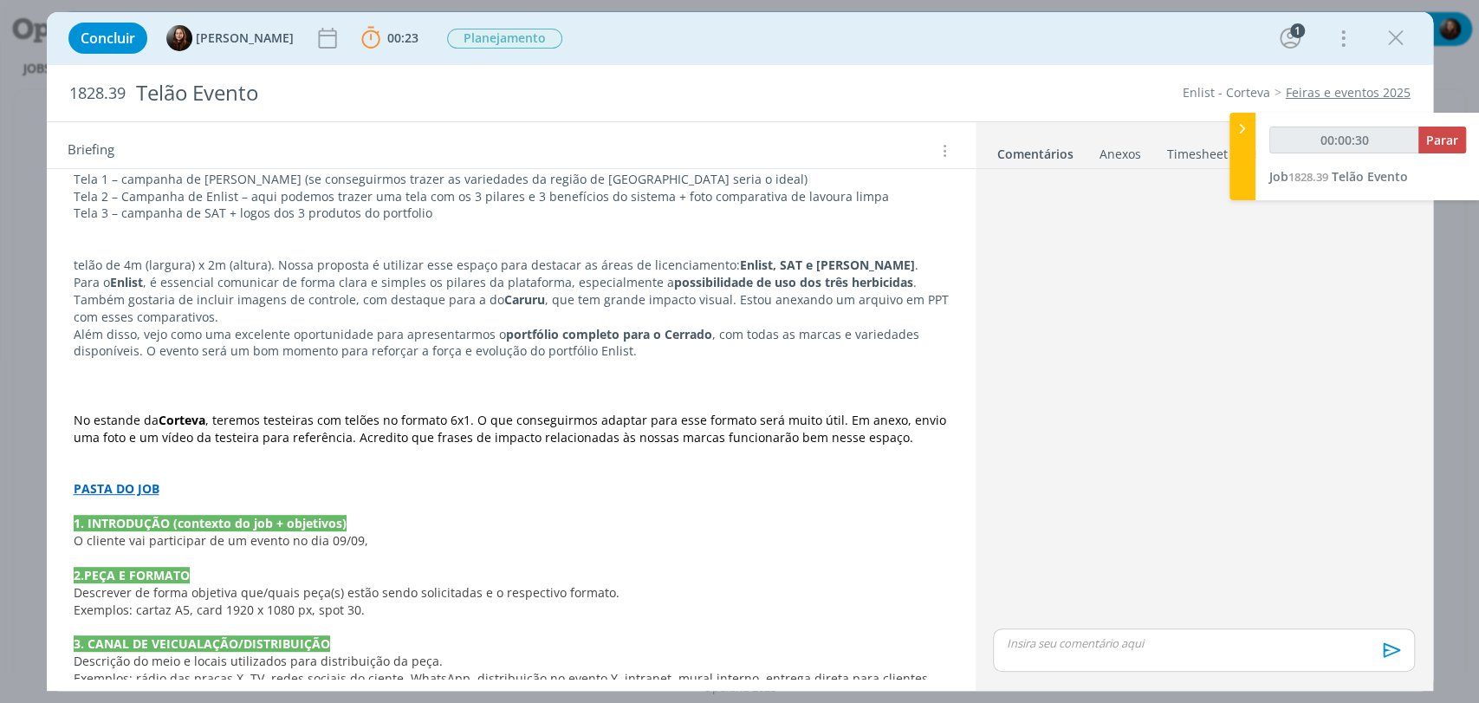
click at [373, 536] on p "O cliente vai participar de um evento no dia 09/09," at bounding box center [511, 540] width 875 height 17
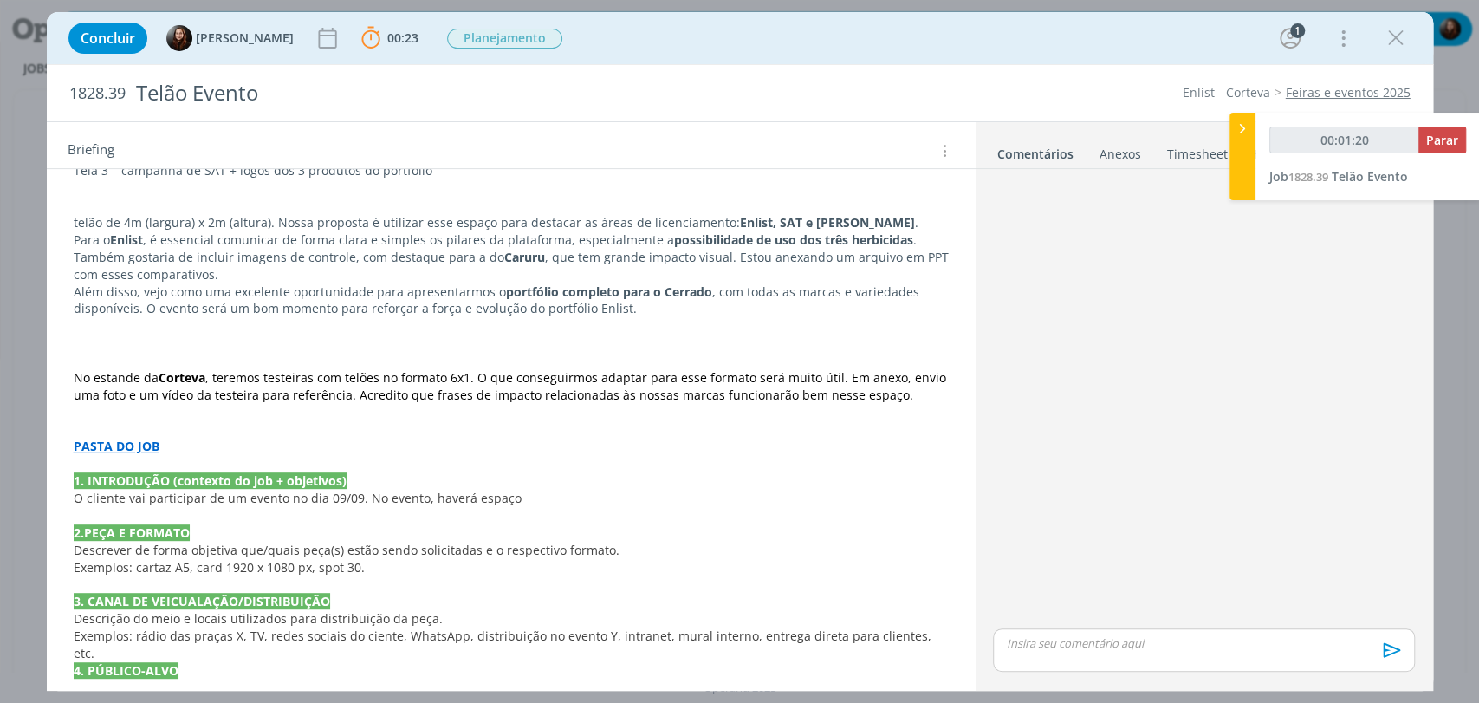
scroll to position [481, 0]
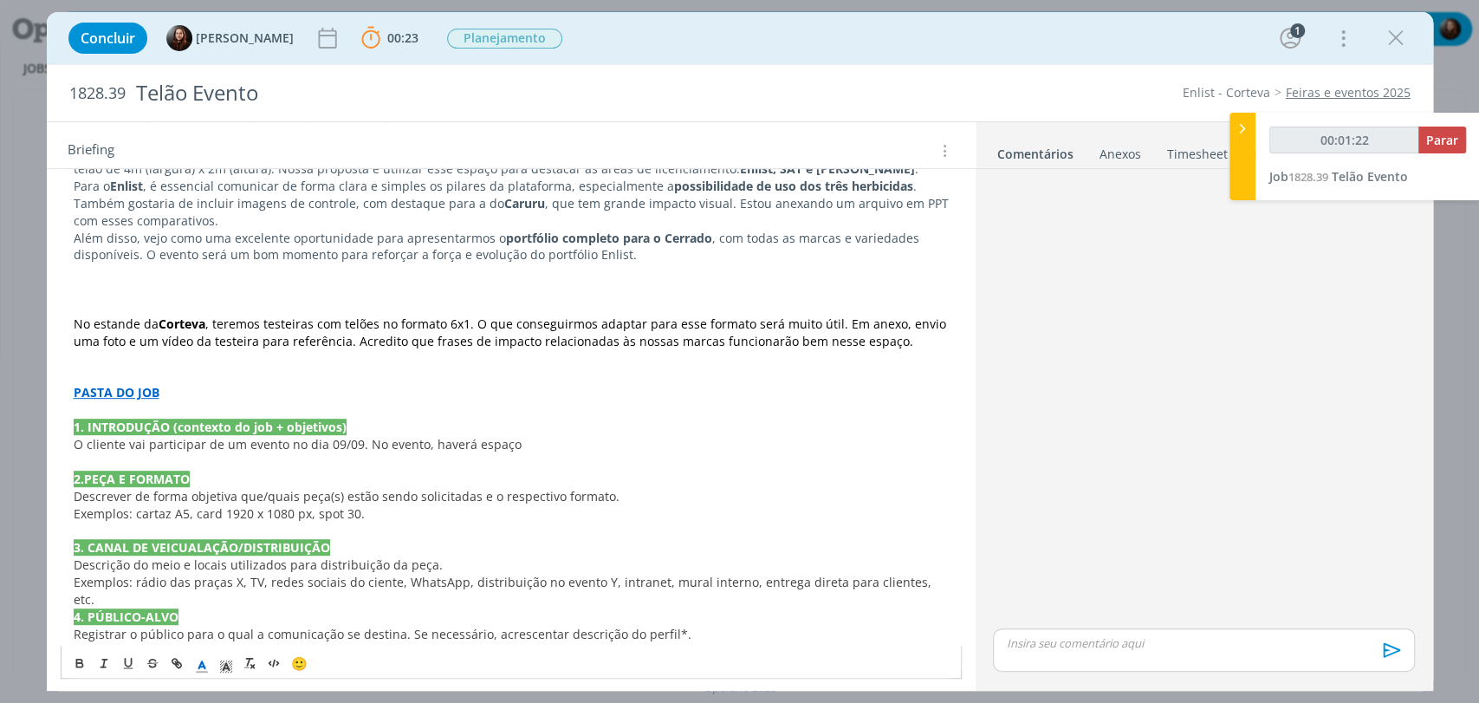
click at [548, 440] on p "O cliente vai participar de um evento no dia 09/09. No evento, haverá espaço" at bounding box center [511, 444] width 875 height 17
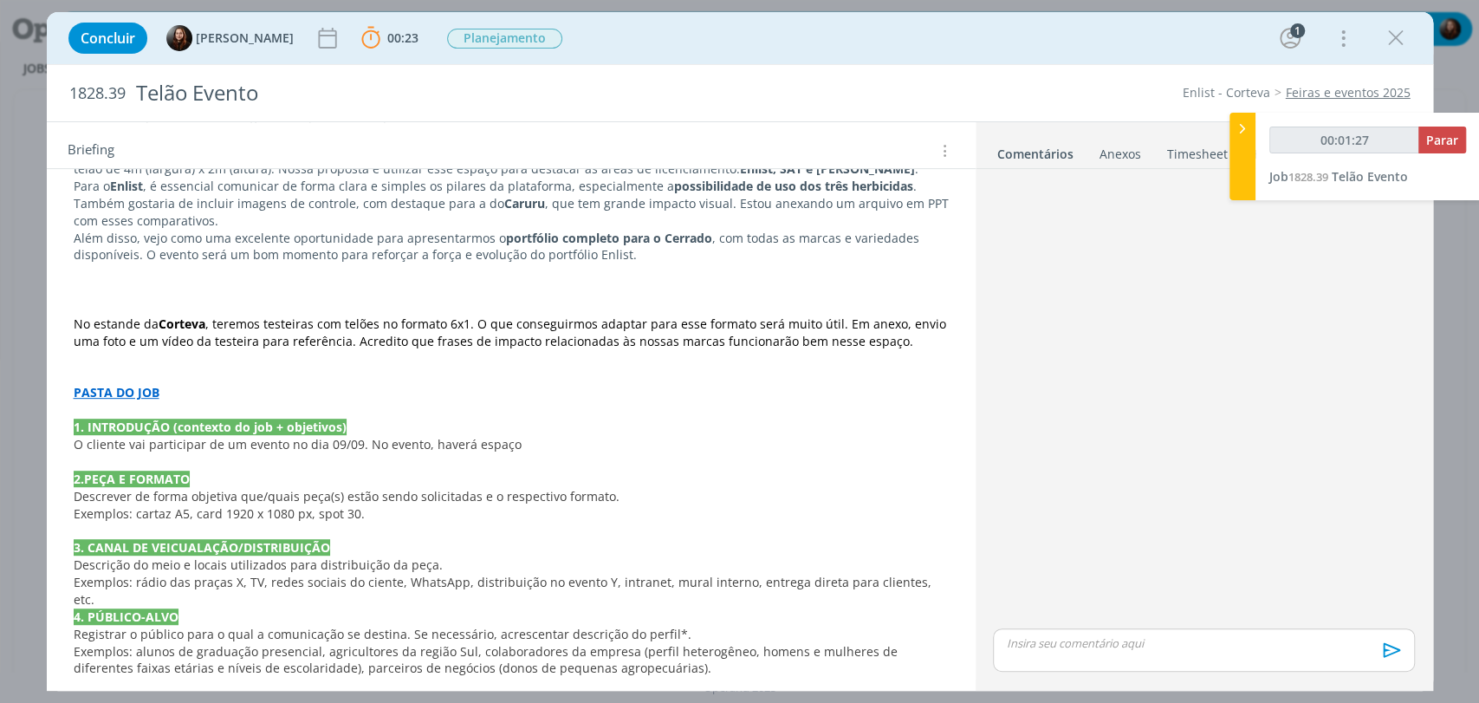
click at [529, 431] on p "1. INTRODUÇÃO (contexto do job + objetivos)" at bounding box center [511, 426] width 875 height 17
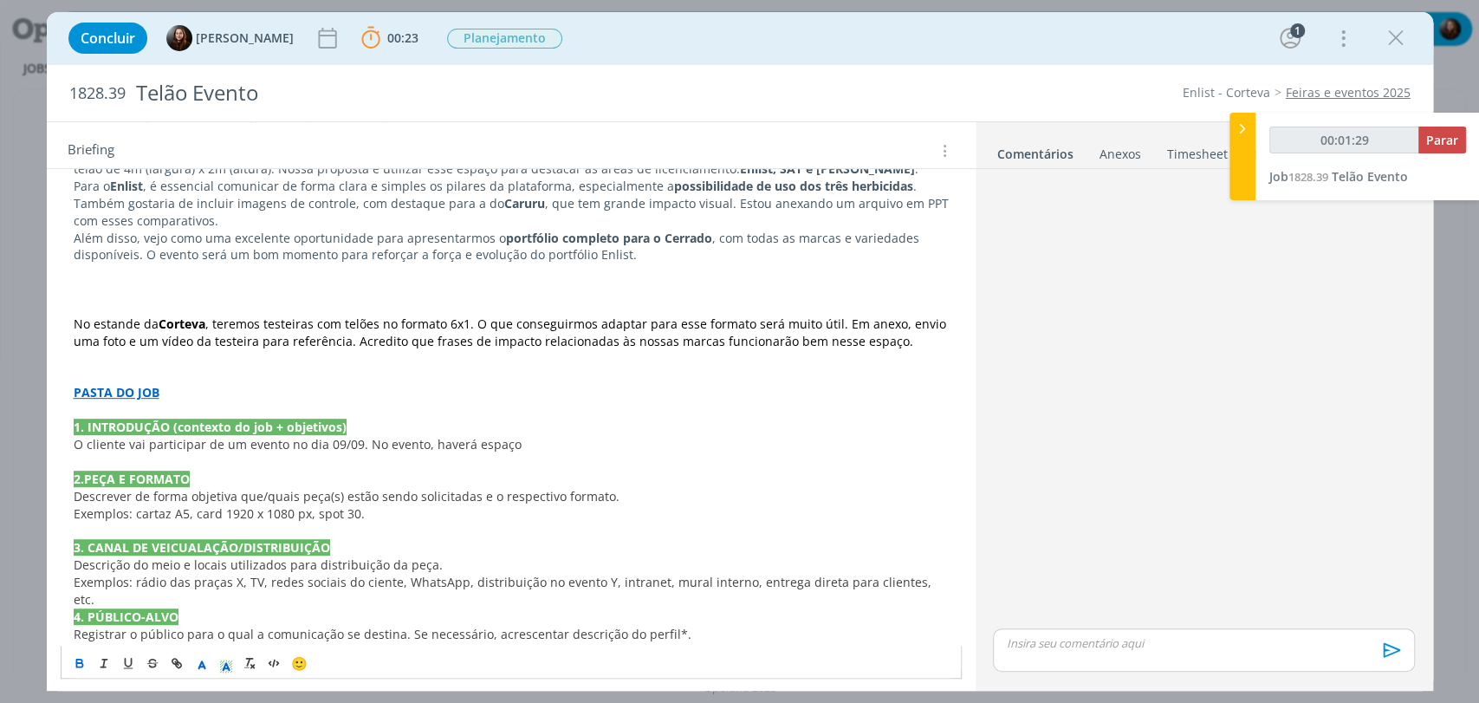
click at [534, 437] on p "O cliente vai participar de um evento no dia 09/09. No evento, haverá espaço" at bounding box center [511, 444] width 875 height 17
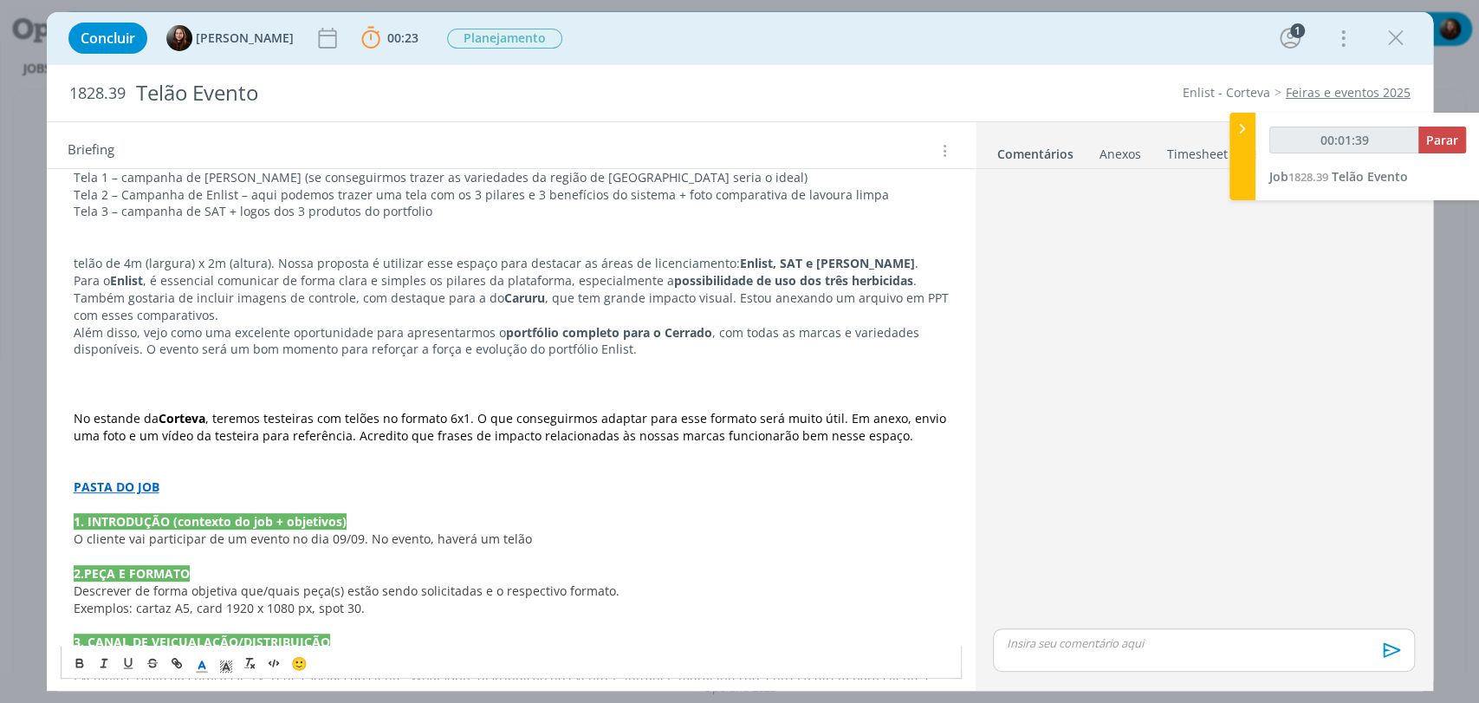
scroll to position [385, 0]
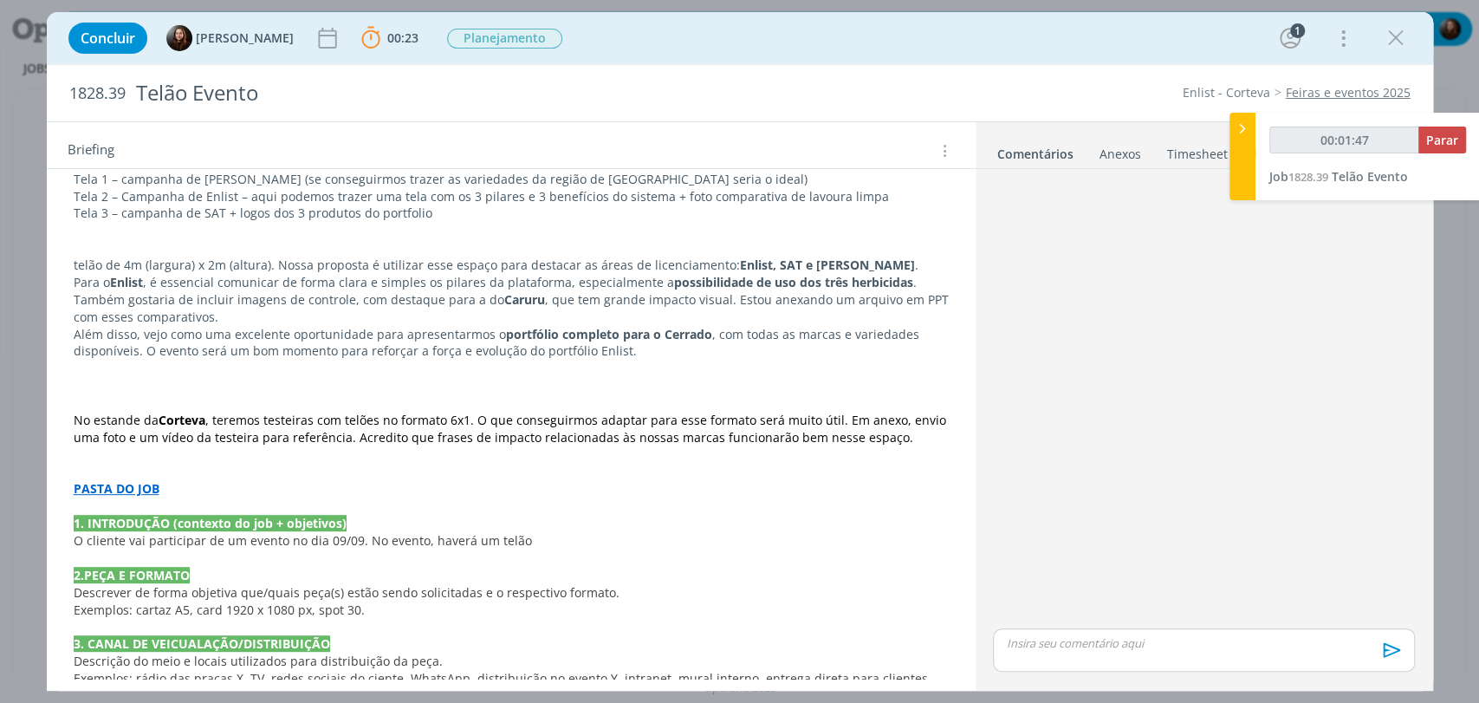
click at [582, 540] on p "O cliente vai participar de um evento no dia 09/09. No evento, haverá um telão" at bounding box center [511, 540] width 875 height 17
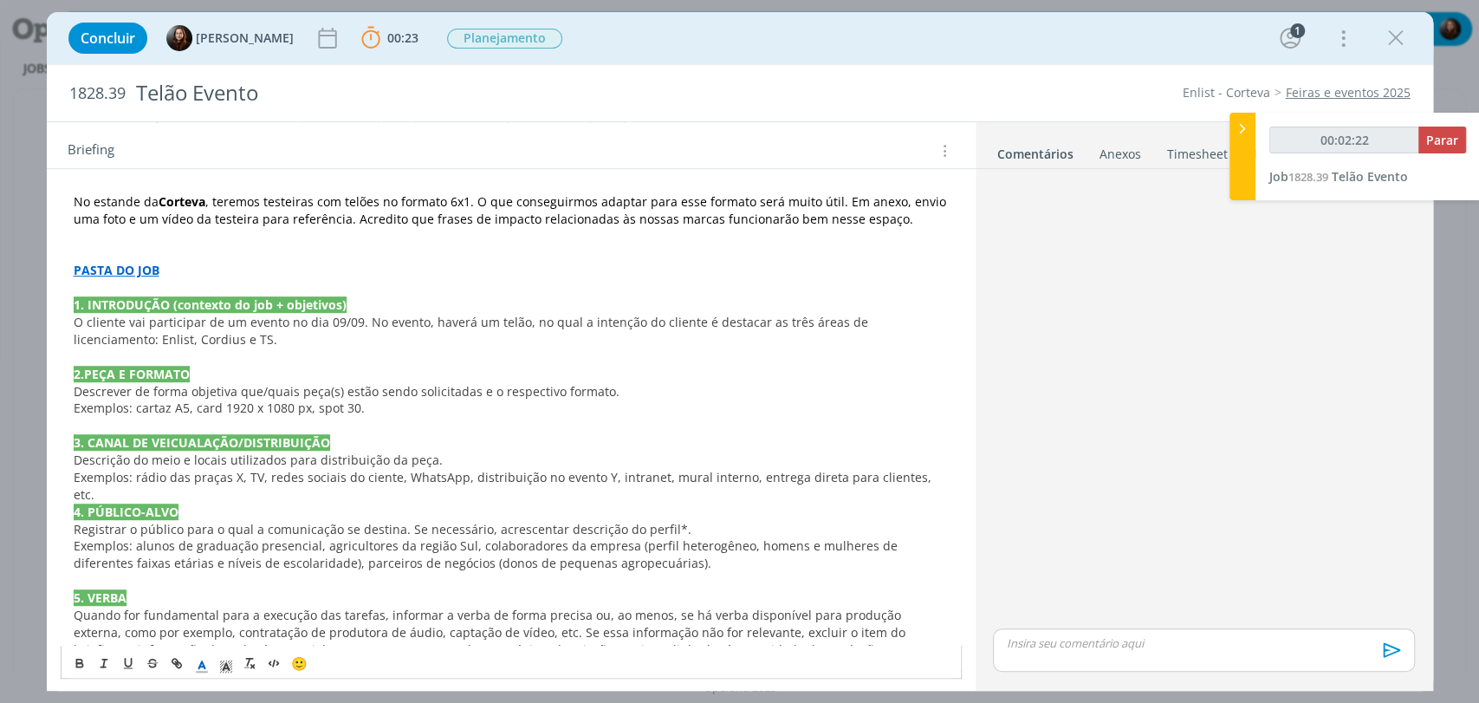
scroll to position [673, 0]
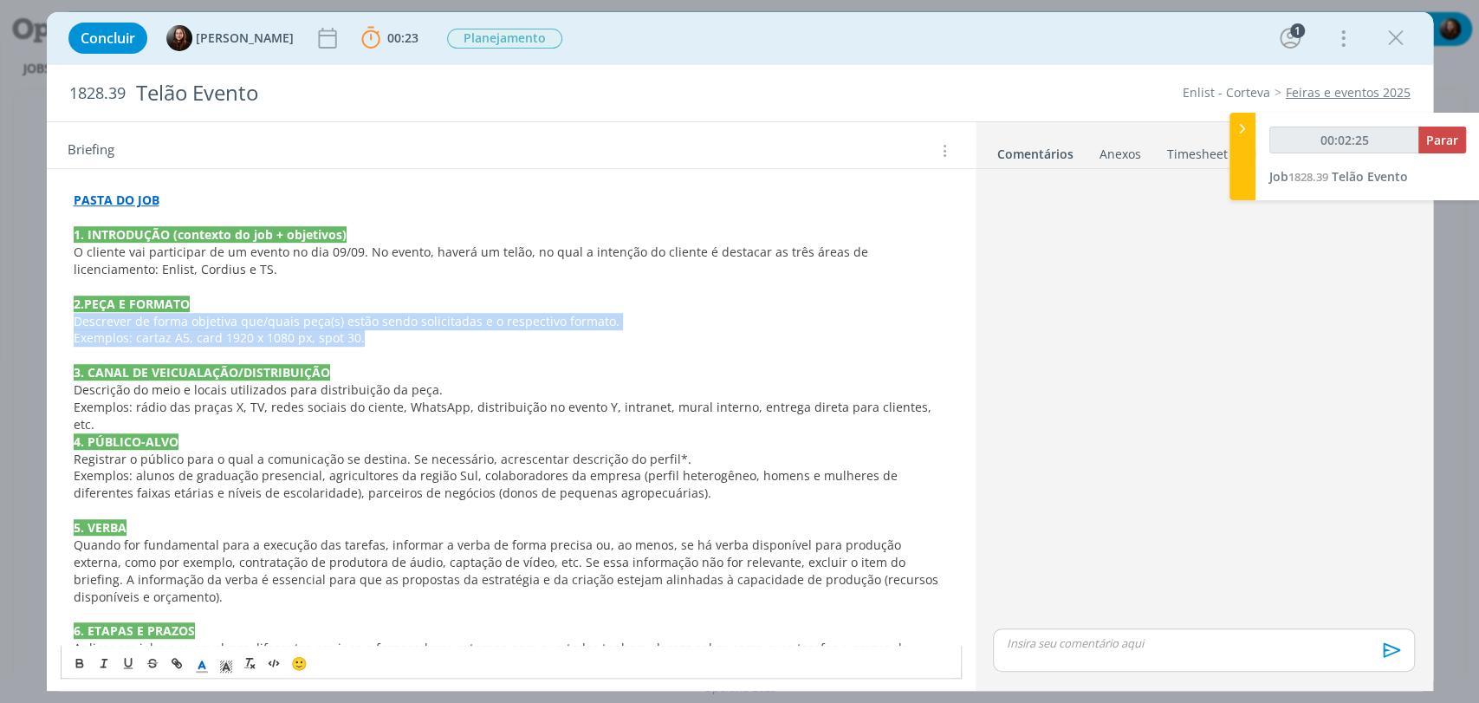
drag, startPoint x: 378, startPoint y: 337, endPoint x: 76, endPoint y: 315, distance: 302.4
click at [76, 315] on div "terá um evento na semana que vem, dia 09/09 e precisa do nosso suporte para env…" at bounding box center [511, 441] width 901 height 1200
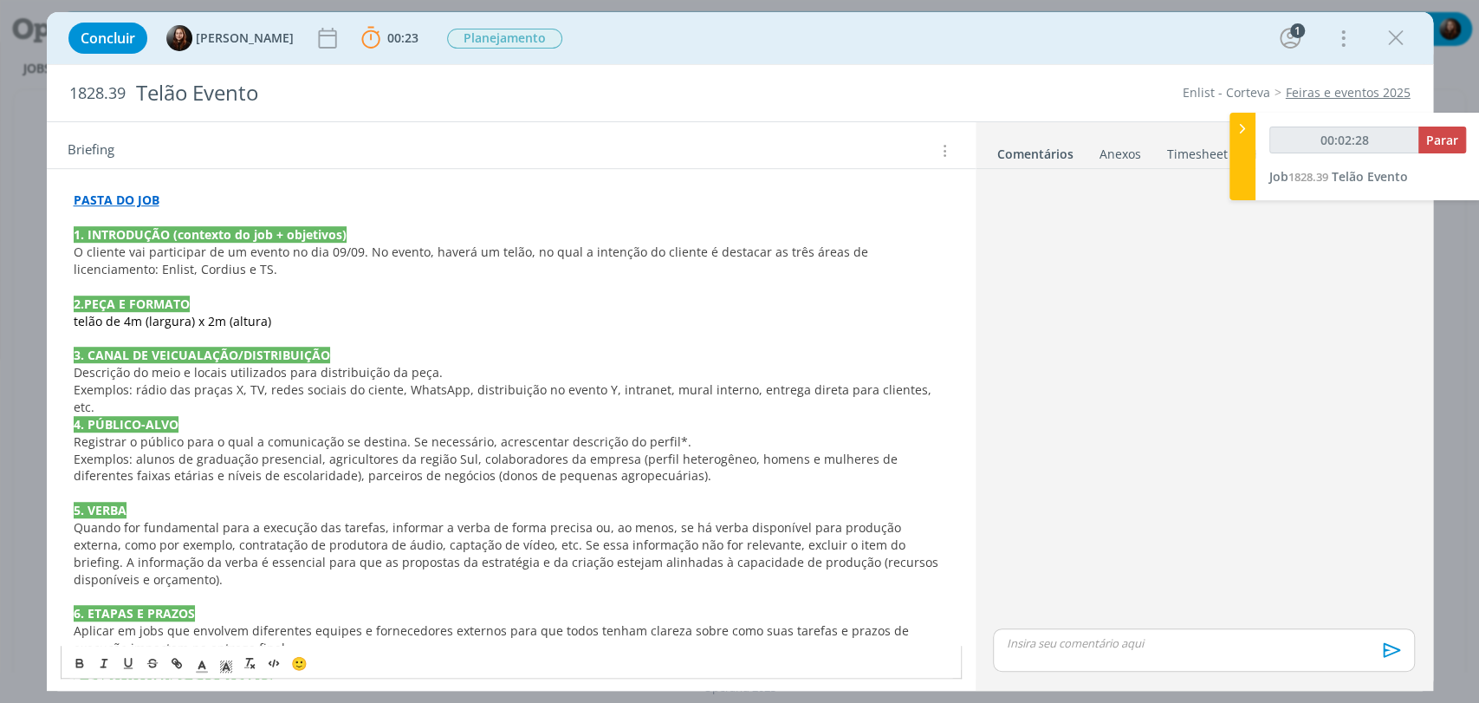
click at [68, 315] on div "terá um evento na semana que vem, dia 09/09 e precisa do nosso suporte para env…" at bounding box center [511, 433] width 901 height 1184
click at [358, 315] on p "Motion para telão de 4m (largura) x 2m (altura)" at bounding box center [511, 321] width 875 height 17
click at [932, 386] on p "Exemplos: rádio das praças X, TV, redes sociais do ciente, WhatsApp, distribuiç…" at bounding box center [511, 398] width 875 height 35
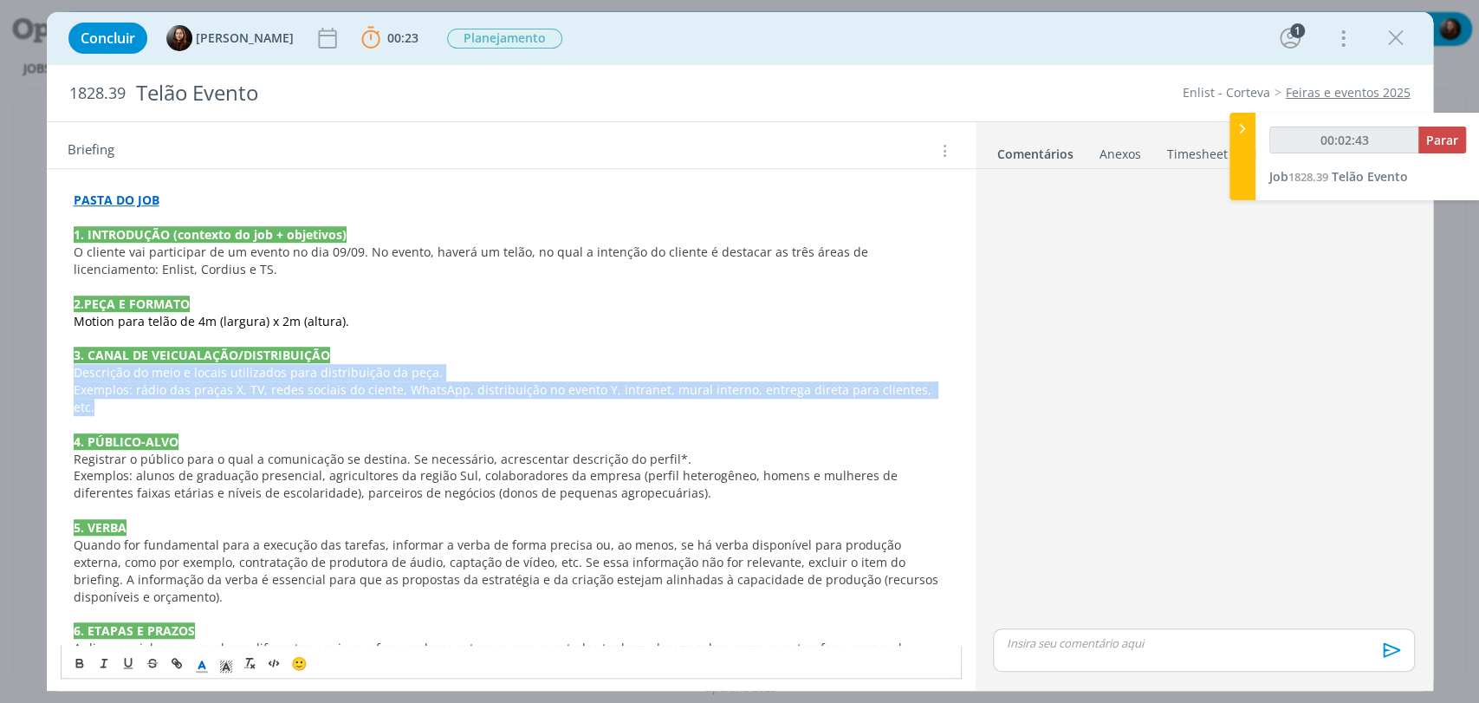
drag, startPoint x: 931, startPoint y: 385, endPoint x: 72, endPoint y: 374, distance: 859.6
click at [72, 374] on div "terá um evento na semana que vem, dia 09/09 e precisa do nosso suporte para env…" at bounding box center [511, 441] width 901 height 1200
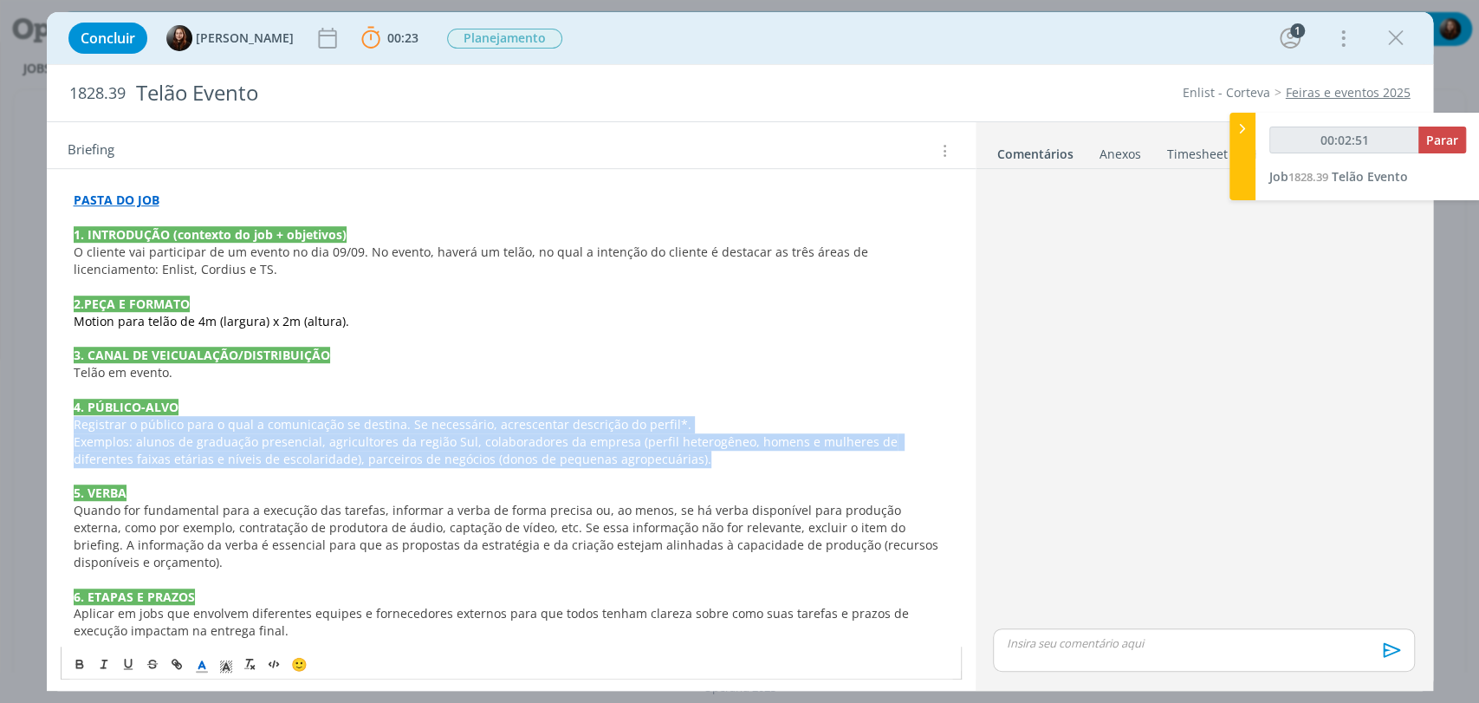
drag, startPoint x: 644, startPoint y: 452, endPoint x: 69, endPoint y: 425, distance: 575.1
click at [69, 425] on div "terá um evento na semana que vem, dia 09/09 e precisa do nosso suporte para env…" at bounding box center [511, 424] width 901 height 1166
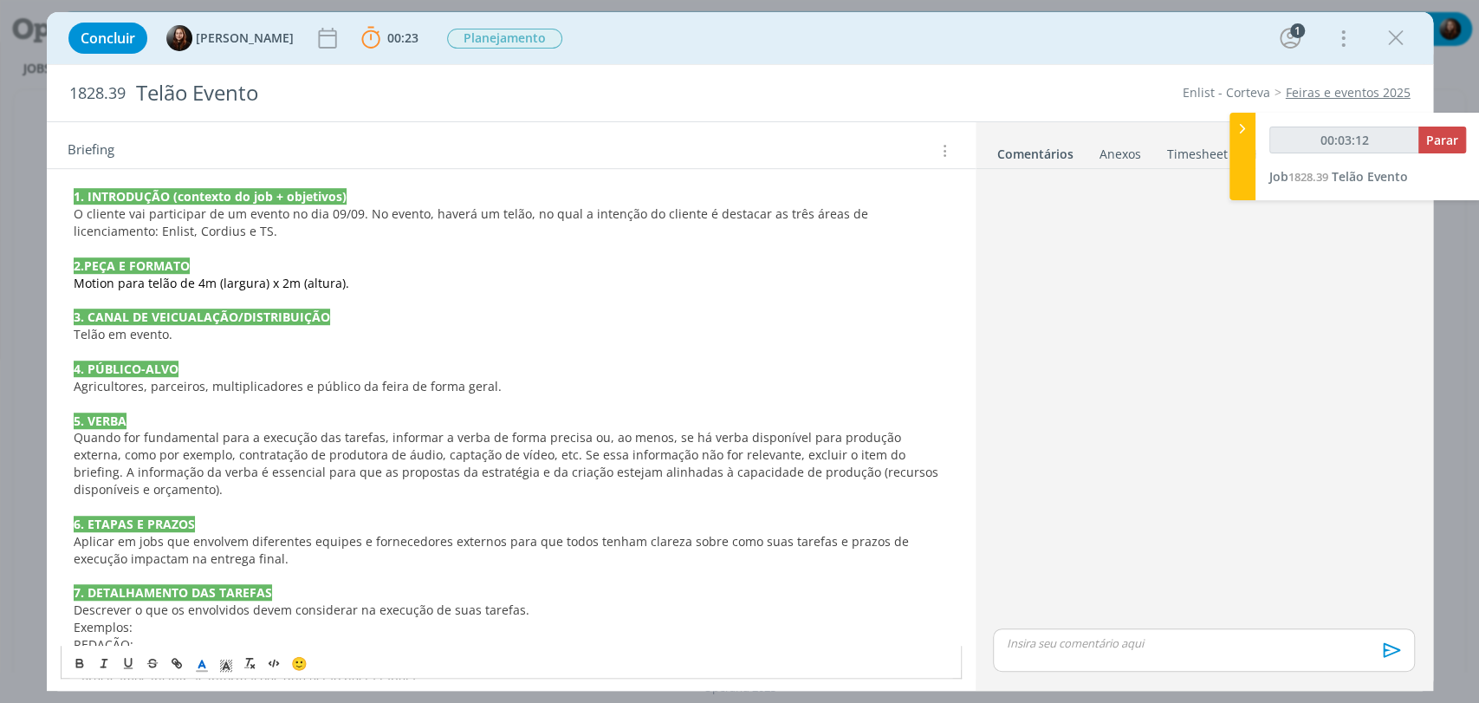
scroll to position [769, 0]
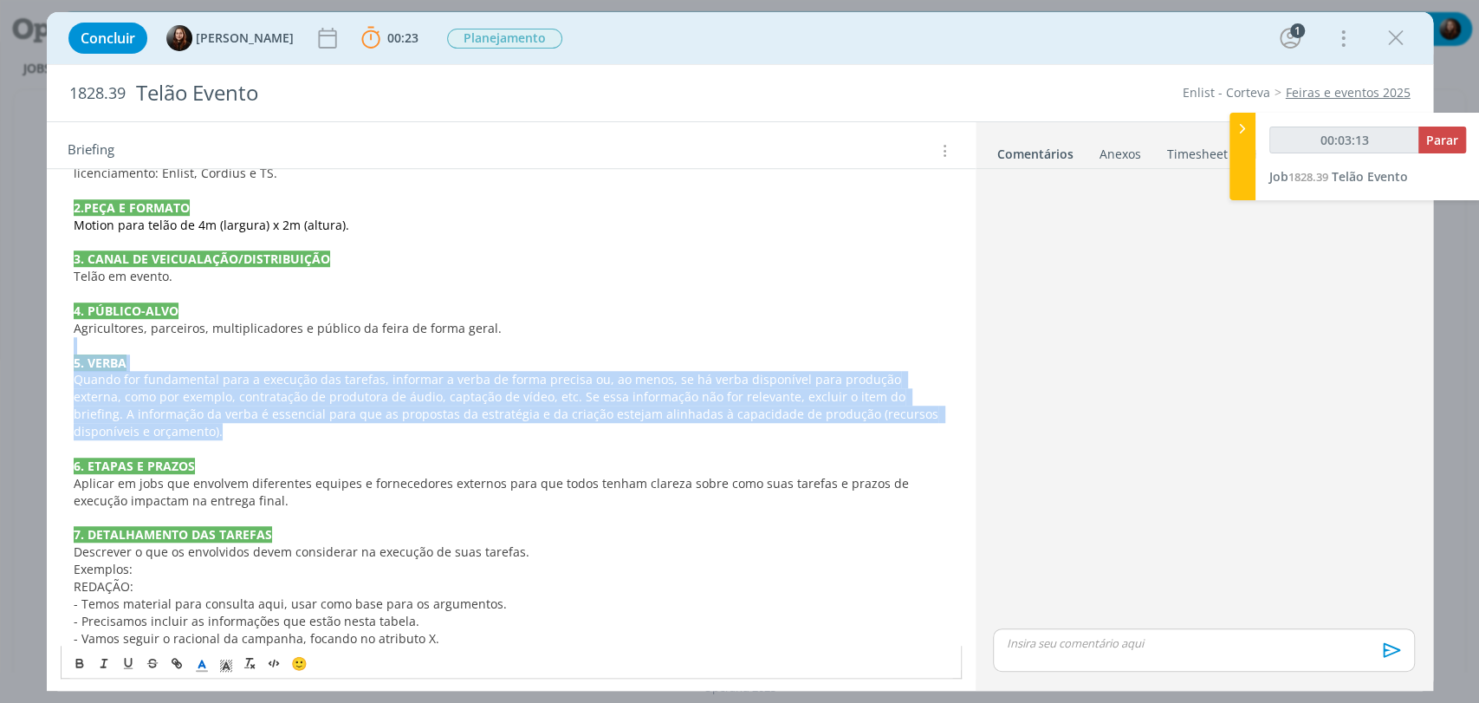
drag, startPoint x: 146, startPoint y: 431, endPoint x: 86, endPoint y: 347, distance: 103.1
click at [86, 347] on div "terá um evento na semana que vem, dia 09/09 e precisa do nosso suporte para env…" at bounding box center [511, 311] width 901 height 1132
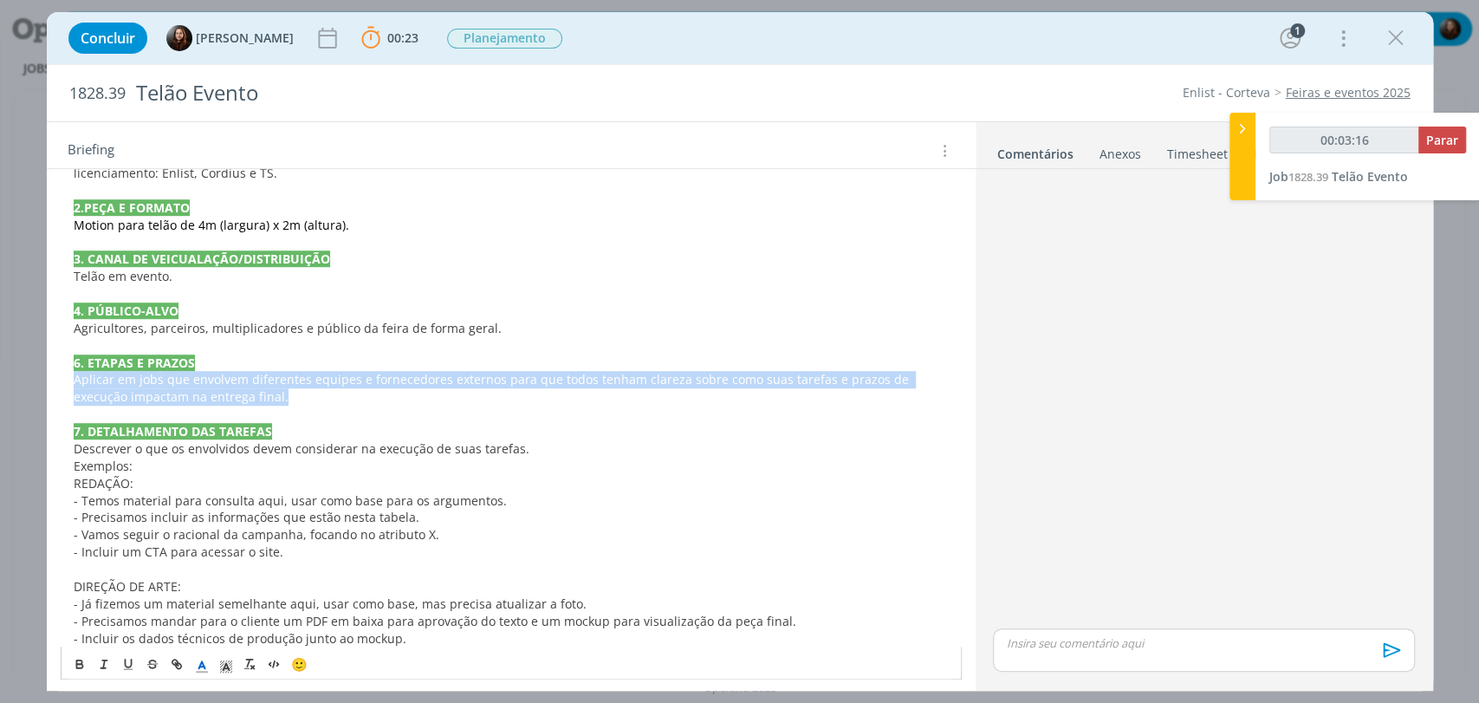
drag, startPoint x: 243, startPoint y: 396, endPoint x: 64, endPoint y: 383, distance: 179.0
click at [64, 383] on div "terá um evento na semana que vem, dia 09/09 e precisa do nosso suporte para env…" at bounding box center [511, 259] width 901 height 1028
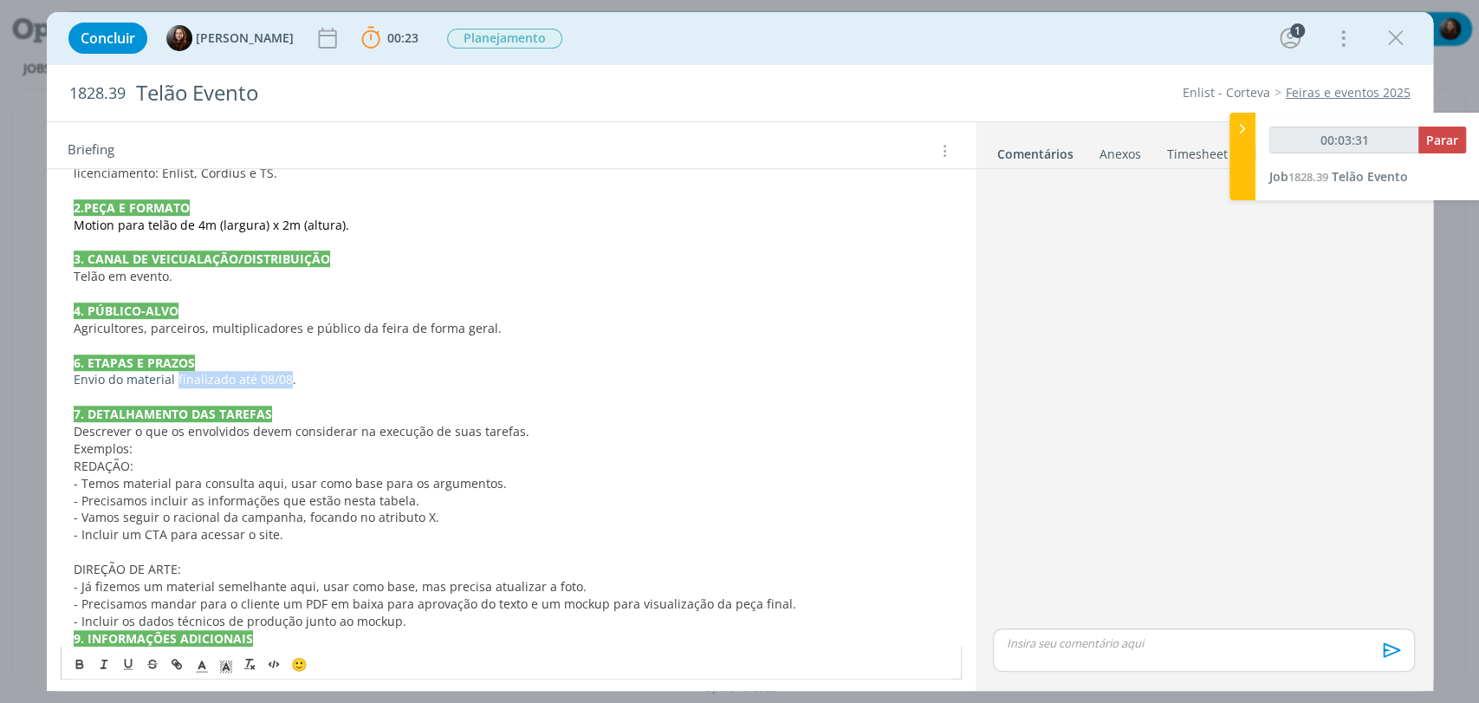
drag, startPoint x: 176, startPoint y: 376, endPoint x: 282, endPoint y: 379, distance: 106.6
click at [282, 379] on p "Envio do material finalizado até 08/08." at bounding box center [511, 379] width 875 height 17
click at [79, 665] on icon "dialog" at bounding box center [80, 663] width 14 height 14
click at [384, 383] on p "Envio do material finalizado até 08/08 ." at bounding box center [511, 379] width 875 height 17
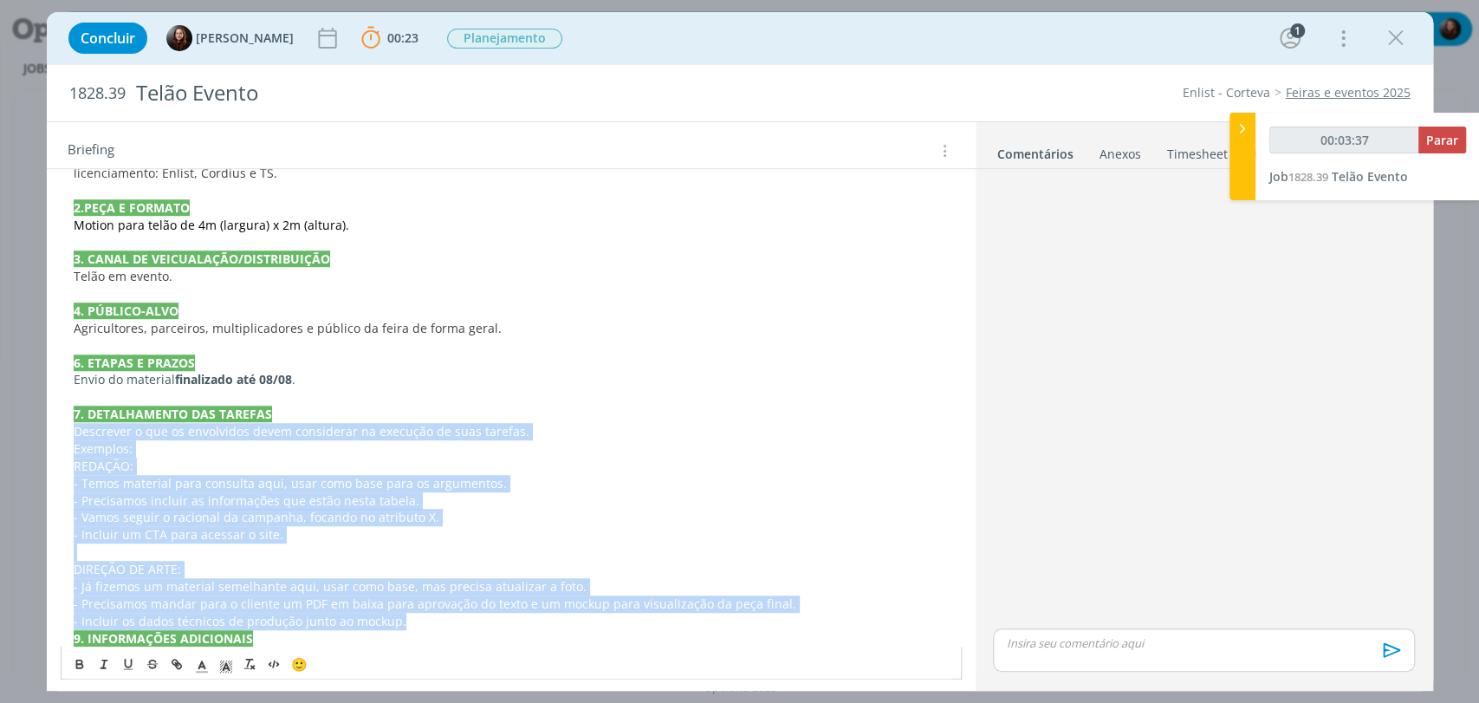
drag, startPoint x: 420, startPoint y: 619, endPoint x: 72, endPoint y: 431, distance: 395.8
click at [72, 431] on div "terá um evento na semana que vem, dia 09/09 e precisa do nosso suporte para env…" at bounding box center [511, 250] width 901 height 1011
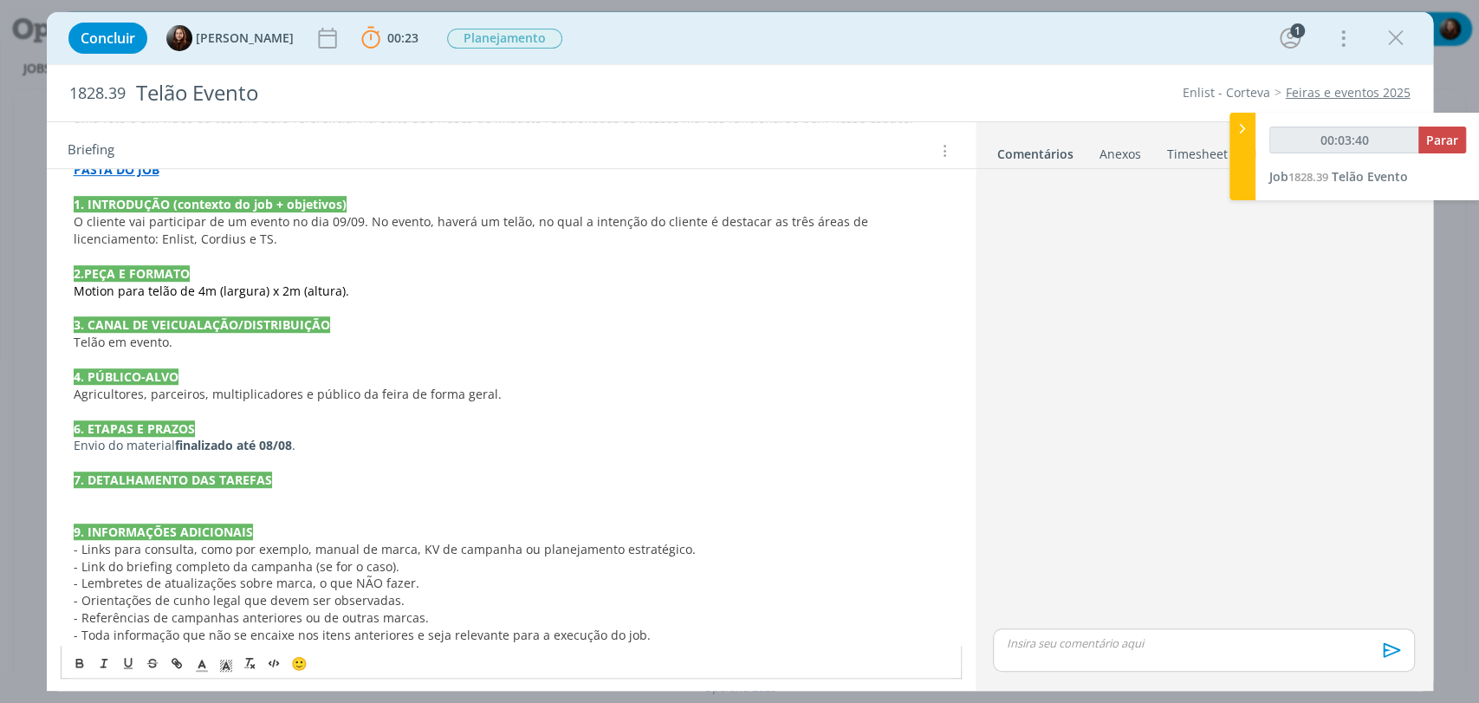
scroll to position [712, 0]
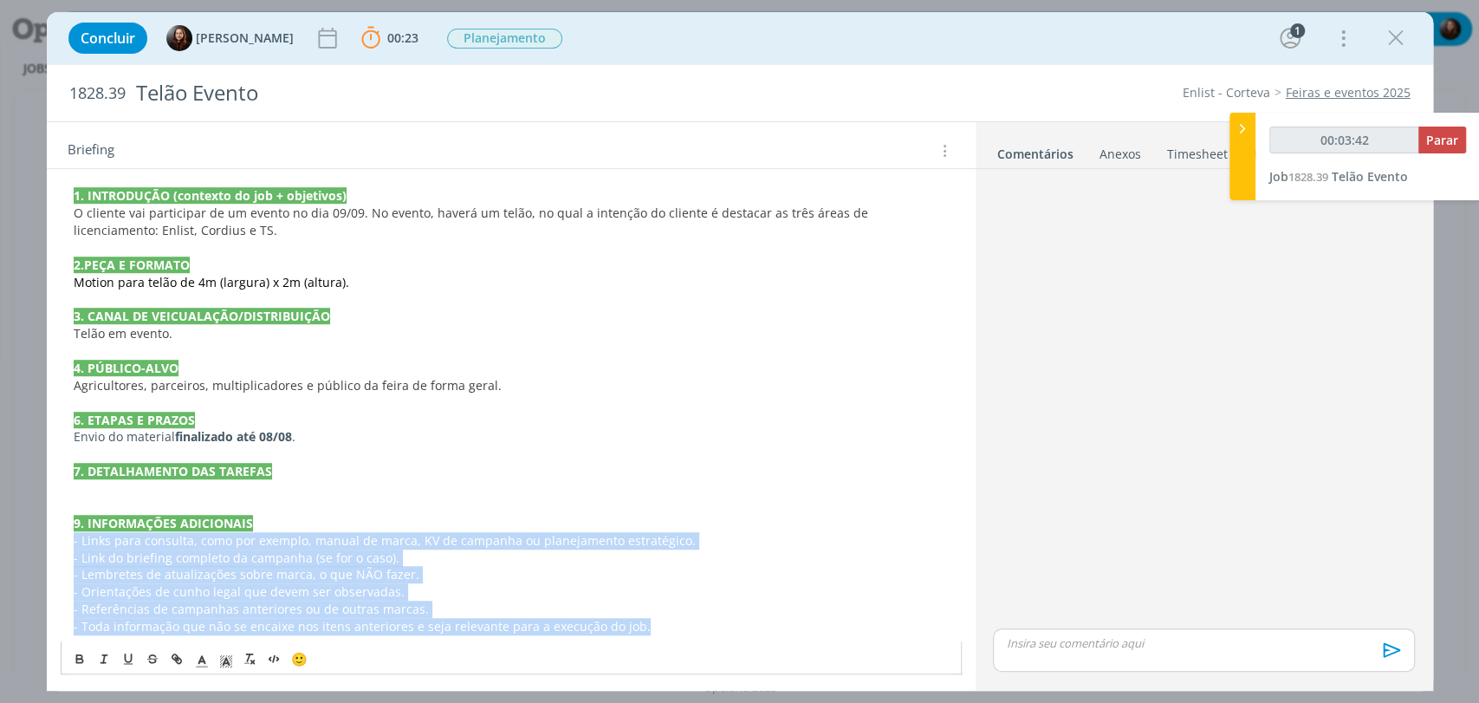
drag, startPoint x: 655, startPoint y: 624, endPoint x: 69, endPoint y: 543, distance: 591.2
click at [69, 543] on div "terá um evento na semana que vem, dia 09/09 e precisa do nosso suporte para env…" at bounding box center [511, 221] width 901 height 839
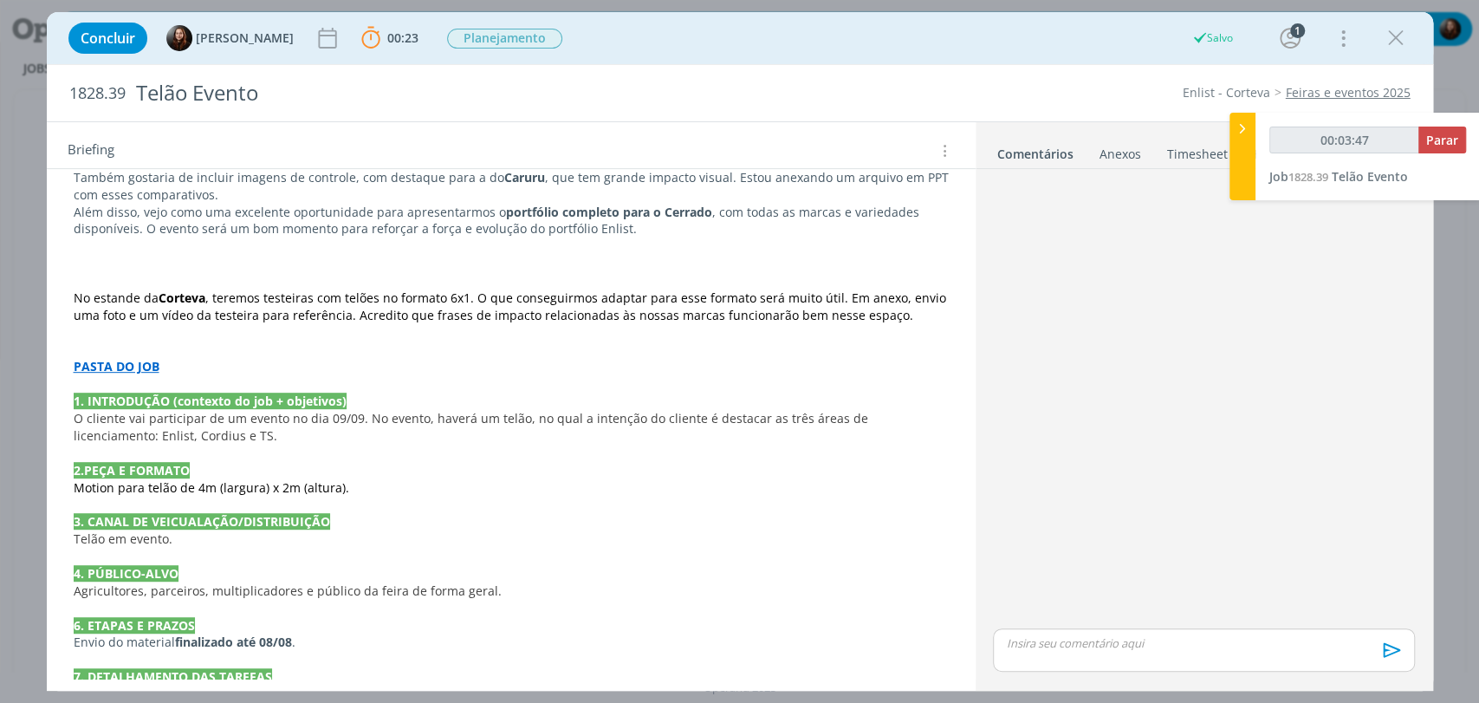
scroll to position [529, 0]
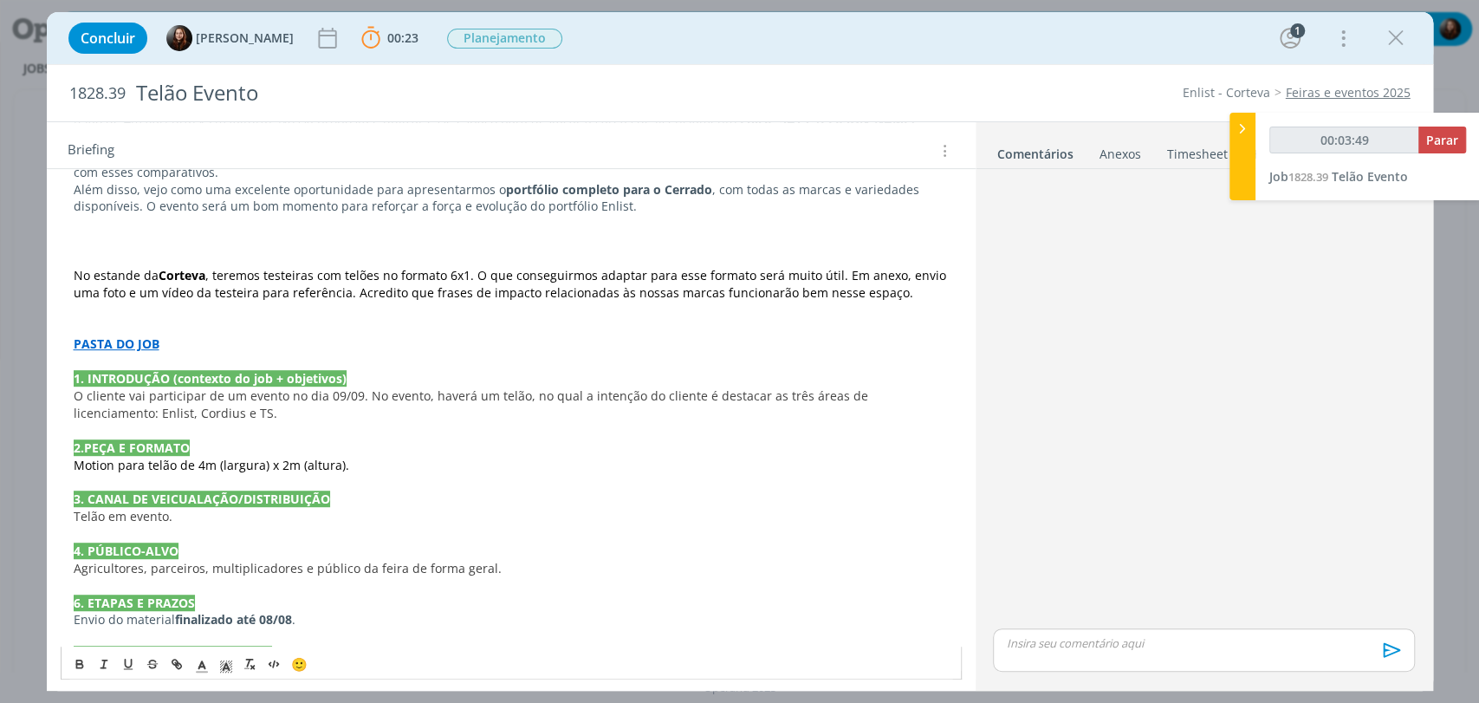
click at [190, 270] on strong "Corteva" at bounding box center [182, 275] width 47 height 16
click at [352, 392] on span "O cliente vai participar de um evento no dia 09/09. No evento, haverá um telão,…" at bounding box center [473, 404] width 798 height 34
click at [570, 388] on span "O cliente vai participar de um evento no dia 09/09, com um estande geral de Cor…" at bounding box center [499, 404] width 851 height 34
click at [706, 422] on p "dialog" at bounding box center [511, 430] width 875 height 17
click at [470, 403] on p "O cliente vai participar de um evento no dia 09/09, com um estande geral de Cor…" at bounding box center [511, 404] width 875 height 35
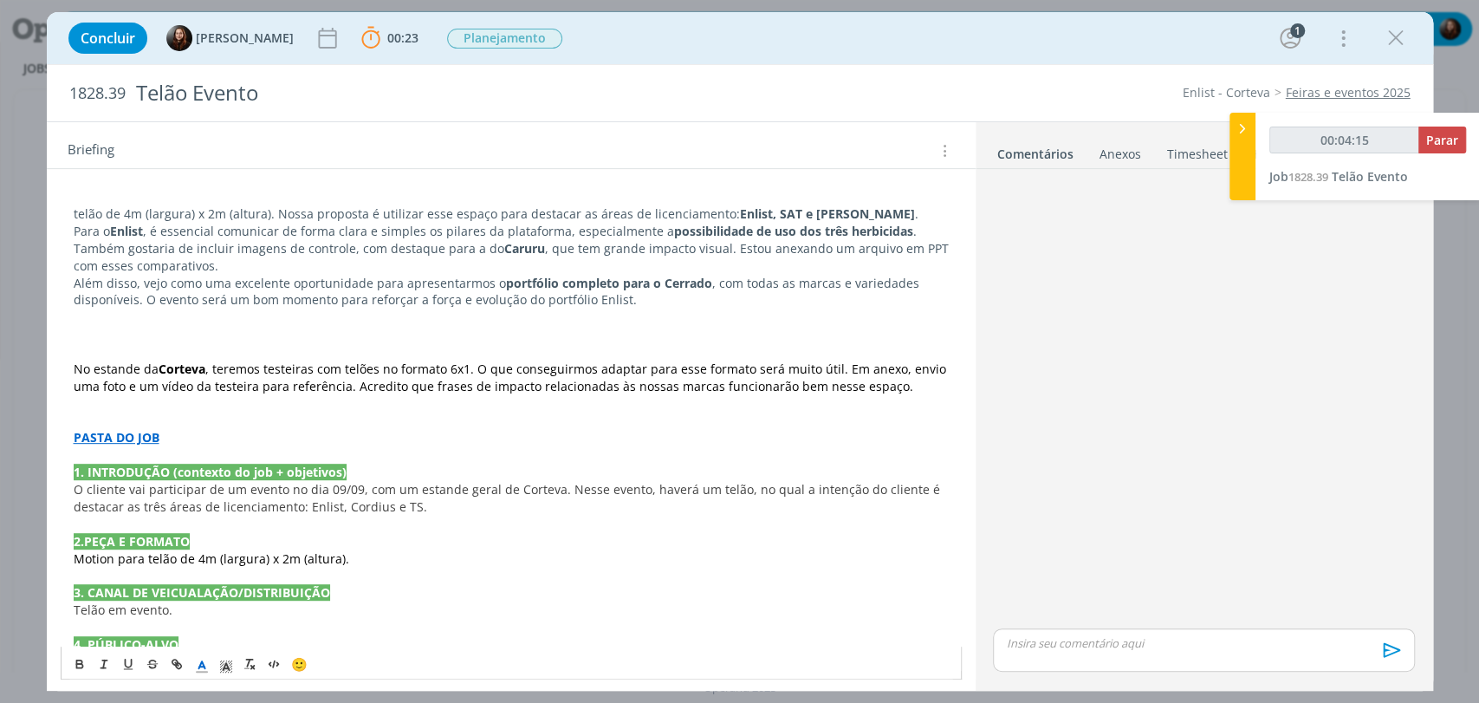
scroll to position [433, 0]
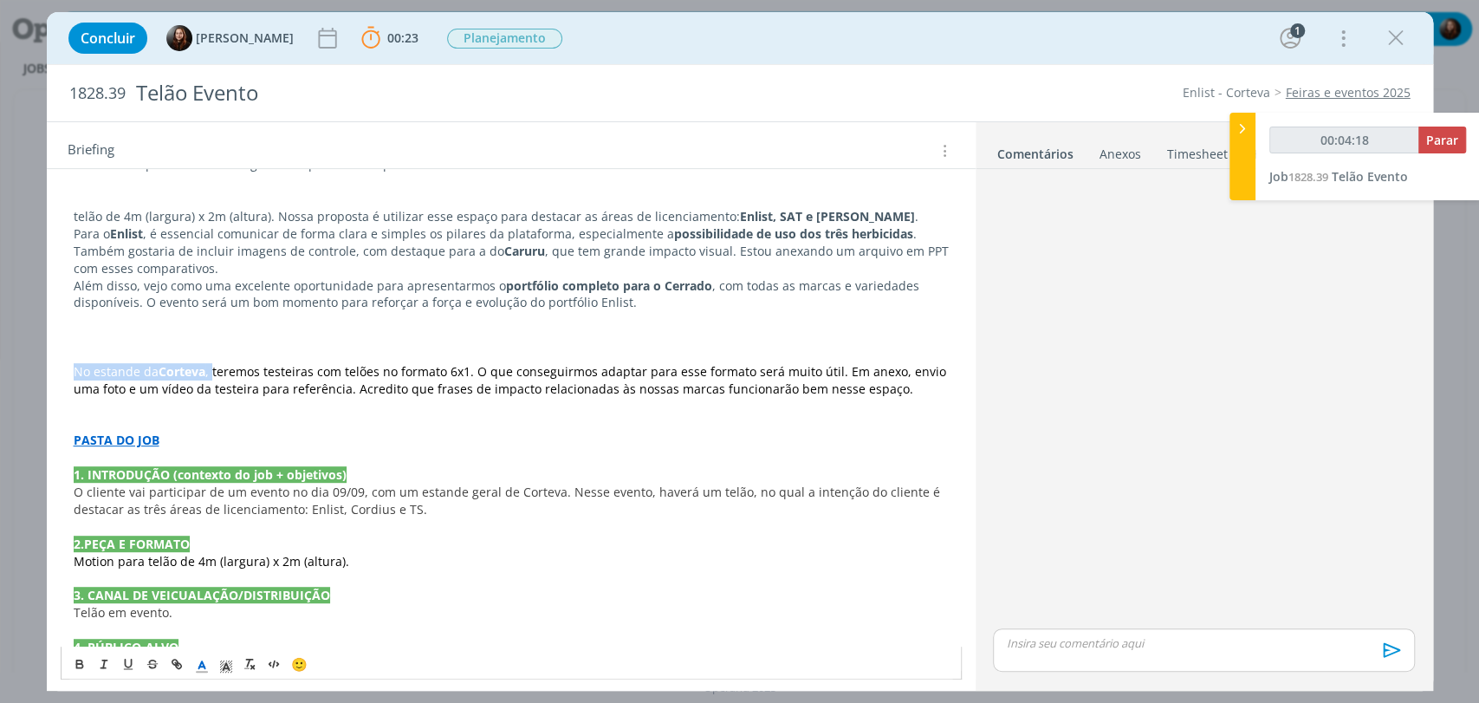
drag, startPoint x: 74, startPoint y: 371, endPoint x: 211, endPoint y: 369, distance: 136.9
click at [211, 369] on p "No estande da Corteva , teremos testeiras com telões no formato 6x1. O que cons…" at bounding box center [511, 380] width 875 height 35
drag, startPoint x: 125, startPoint y: 371, endPoint x: 73, endPoint y: 365, distance: 52.3
click at [74, 365] on span "teremos testeiras com telões no formato 6x1. O que conseguirmos adaptar para es…" at bounding box center [513, 380] width 879 height 34
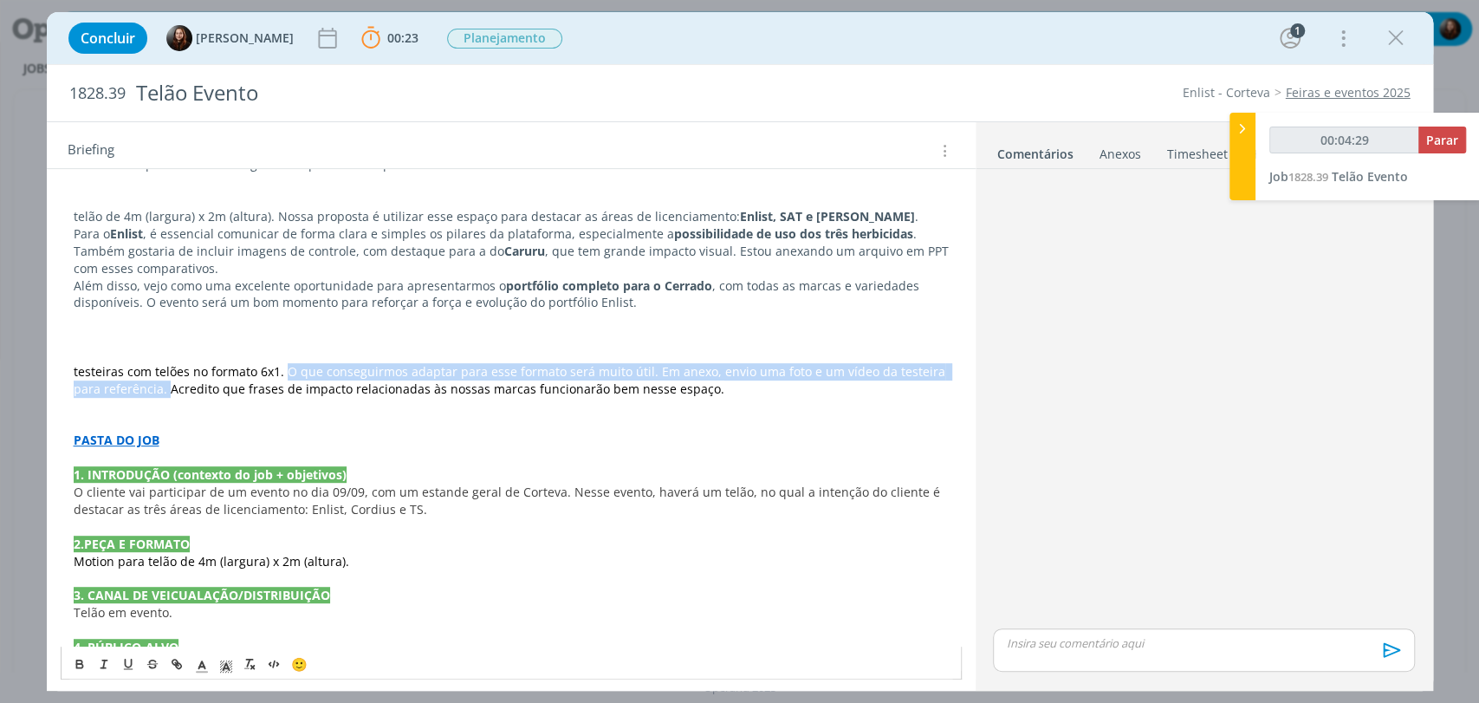
drag, startPoint x: 284, startPoint y: 369, endPoint x: 167, endPoint y: 387, distance: 118.4
click at [167, 387] on span "testeiras com telões no formato 6x1. O que conseguirmos adaptar para esse forma…" at bounding box center [511, 380] width 875 height 34
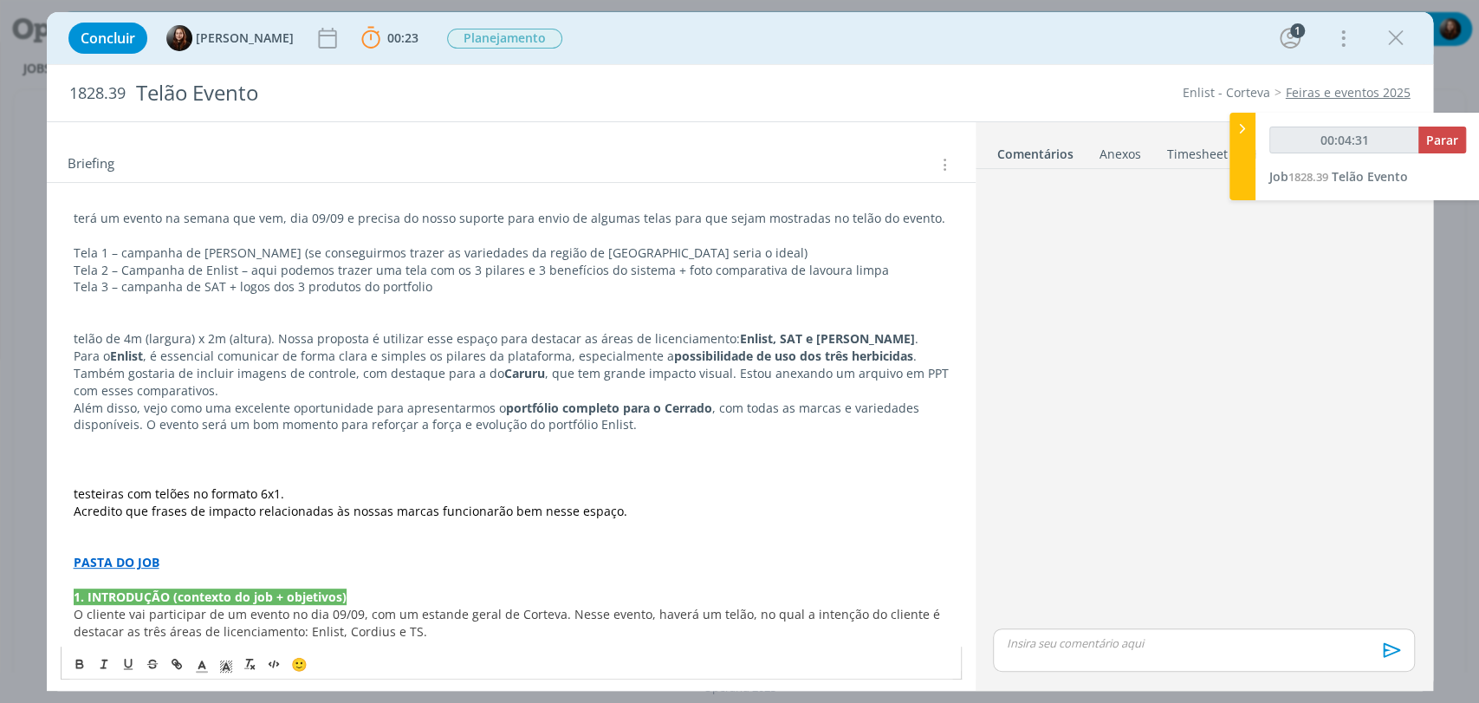
scroll to position [241, 0]
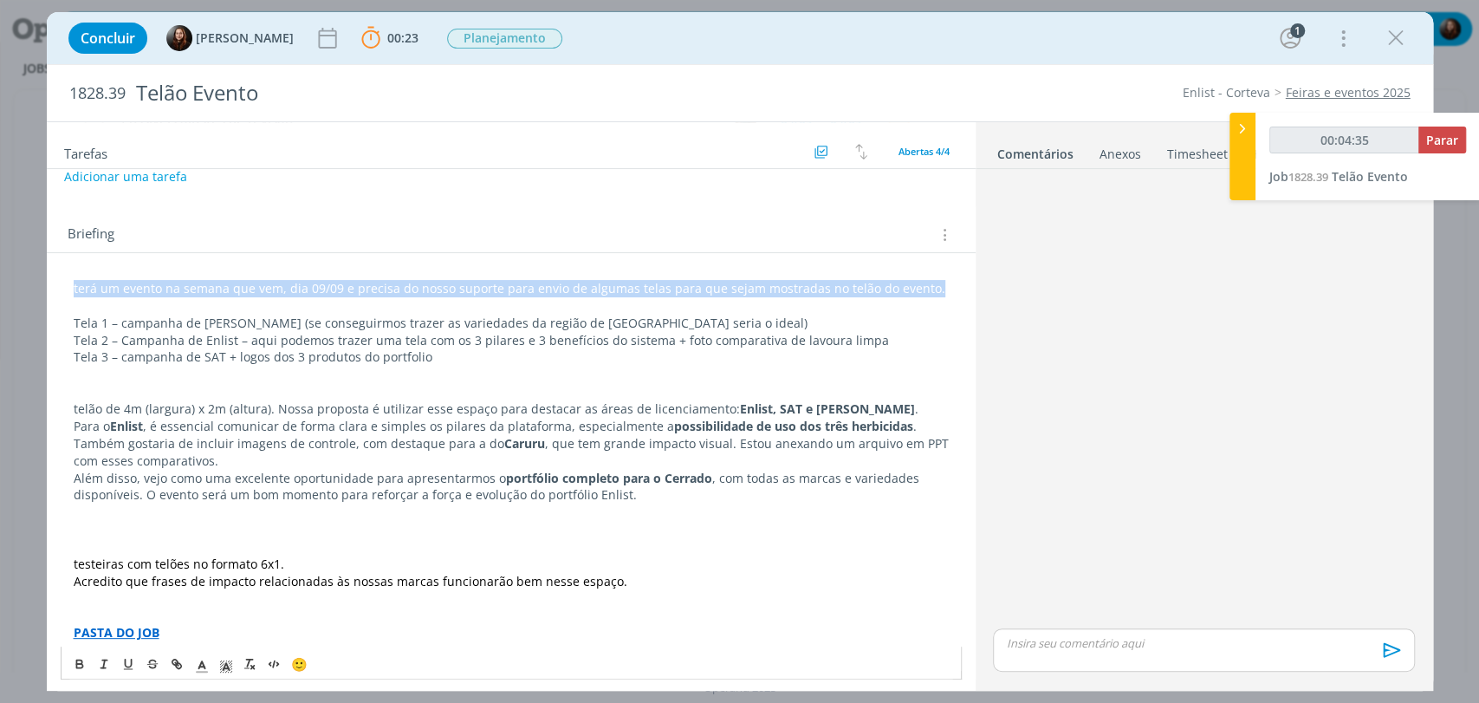
drag, startPoint x: 69, startPoint y: 281, endPoint x: 945, endPoint y: 258, distance: 876.2
click at [945, 258] on div "terá um evento na semana que vem, dia 09/09 e precisa do nosso suporte para env…" at bounding box center [511, 660] width 929 height 814
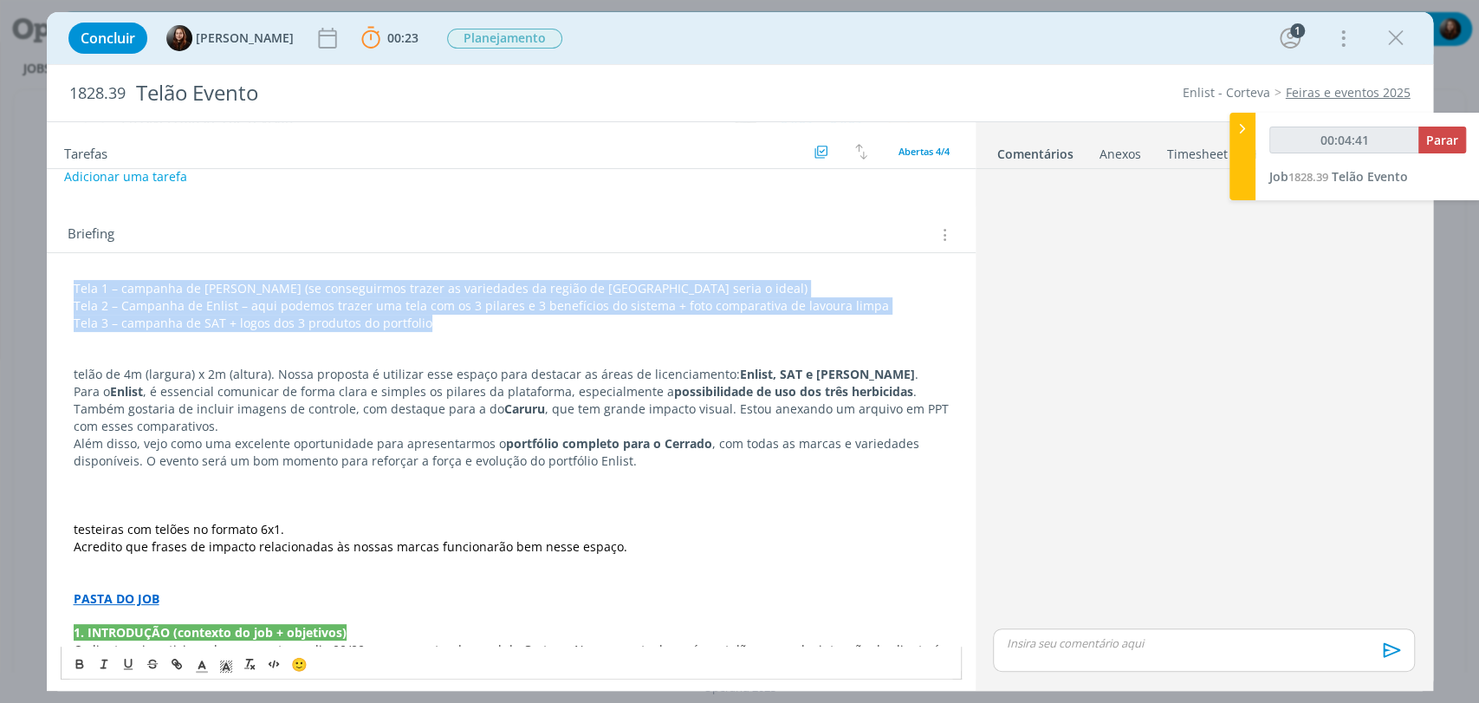
drag, startPoint x: 442, startPoint y: 323, endPoint x: 62, endPoint y: 279, distance: 382.9
click at [62, 279] on div "Tela 1 – campanha de Cordius (se conseguirmos trazer as variedades da região de…" at bounding box center [511, 633] width 901 height 718
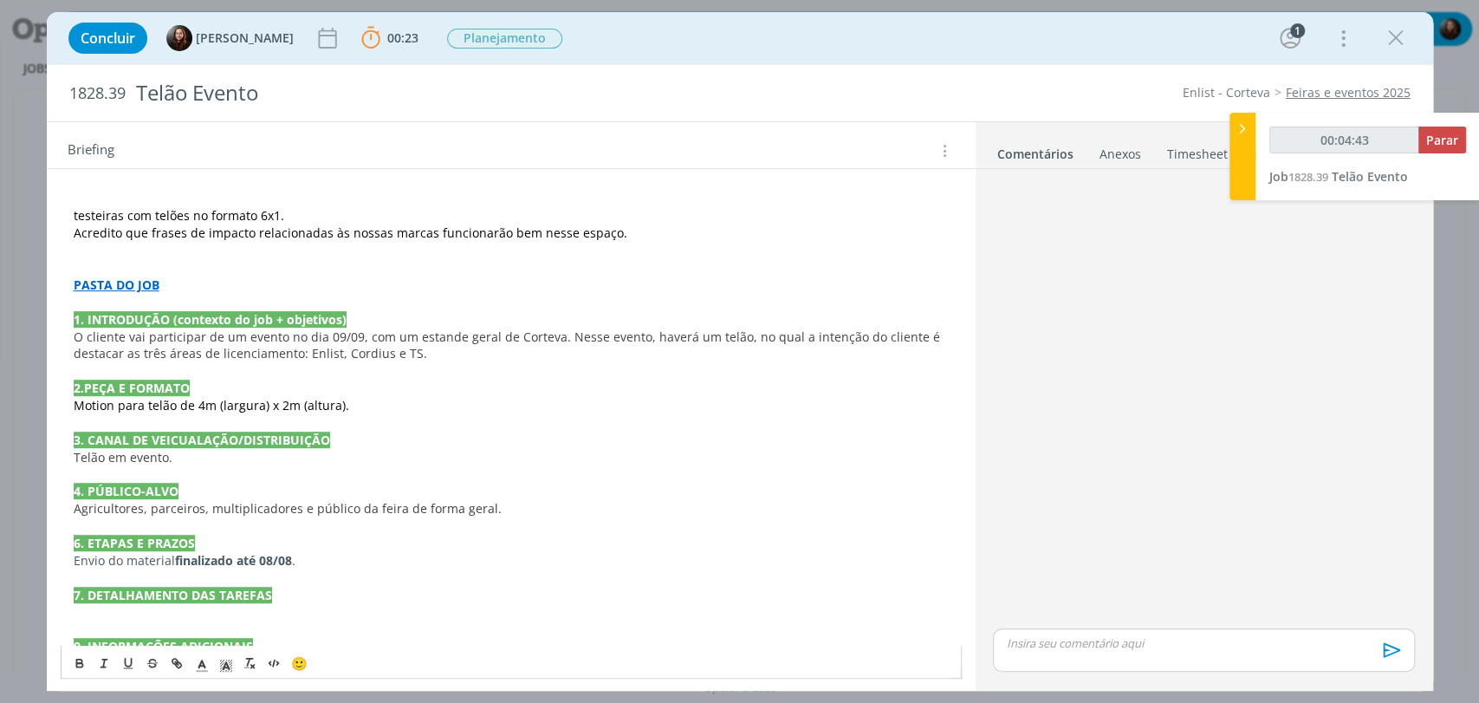
scroll to position [529, 0]
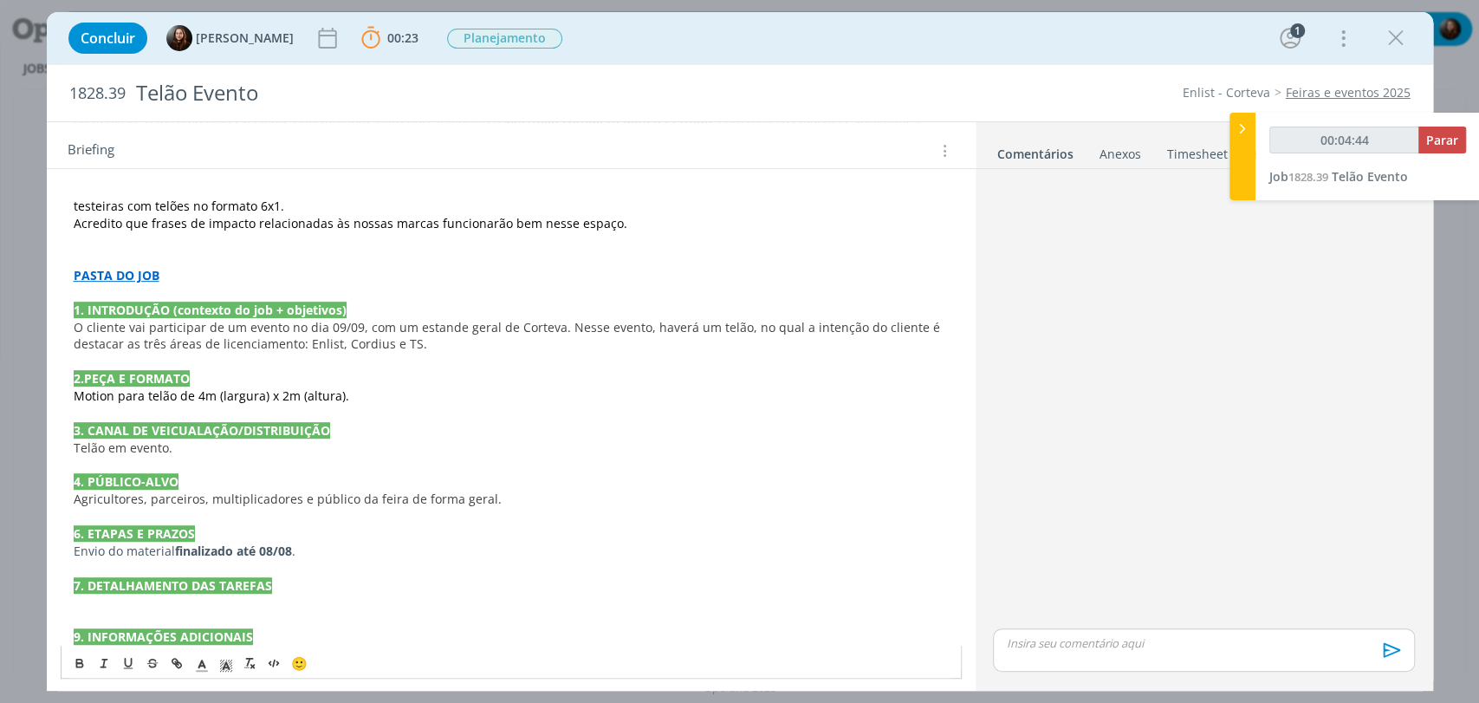
click at [419, 346] on p "O cliente vai participar de um evento no dia 09/09, com um estande geral de Cor…" at bounding box center [511, 336] width 875 height 35
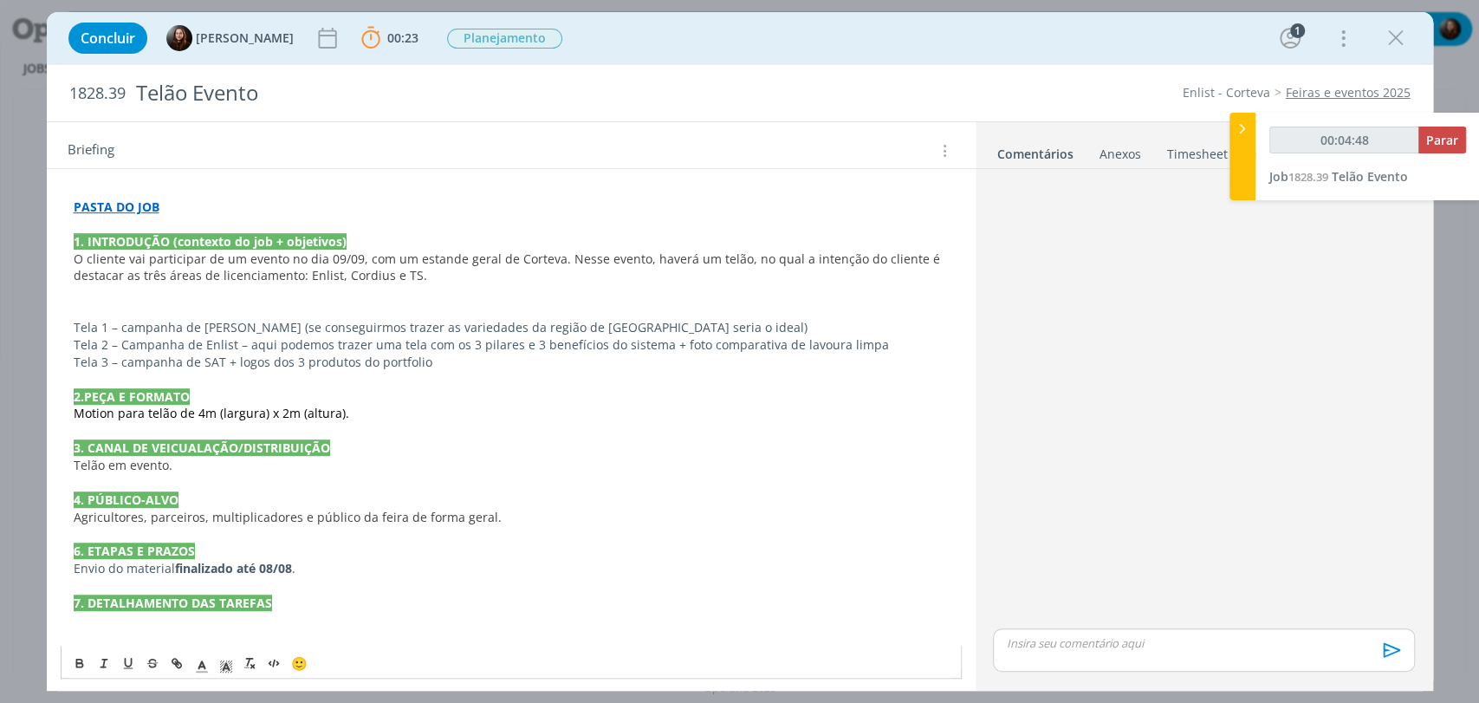
scroll to position [626, 0]
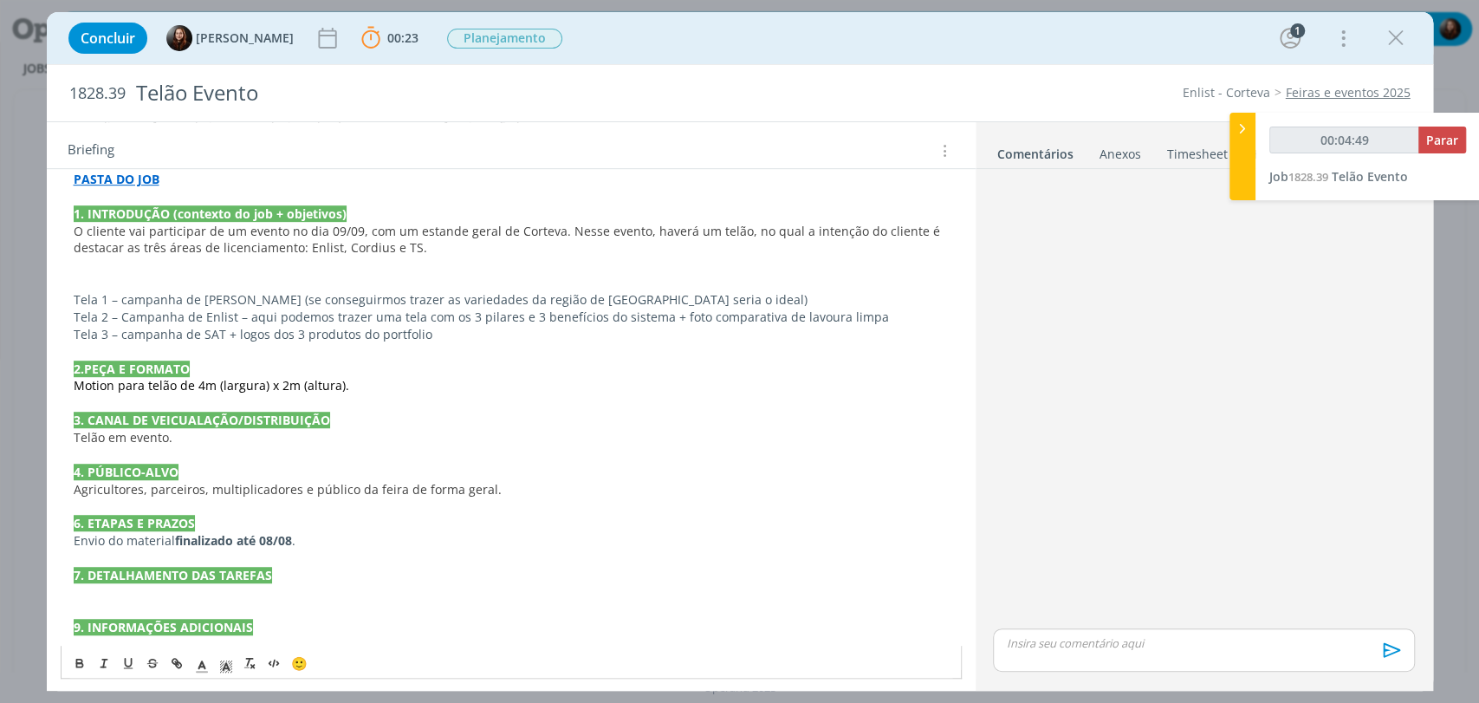
click at [94, 278] on p "dialog" at bounding box center [511, 282] width 875 height 17
drag, startPoint x: 104, startPoint y: 300, endPoint x: 74, endPoint y: 300, distance: 30.3
click at [74, 300] on span "Tela 1 – campanha de Cordius (se conseguirmos trazer as variedades da região de…" at bounding box center [441, 299] width 734 height 16
click at [87, 301] on span "Tela 1 – campanha de Cordius (se conseguirmos trazer as variedades da região de…" at bounding box center [441, 299] width 734 height 16
click at [88, 296] on span "Tela 1 – campanha de Cordius (se conseguirmos trazer as variedades da região de…" at bounding box center [441, 299] width 734 height 16
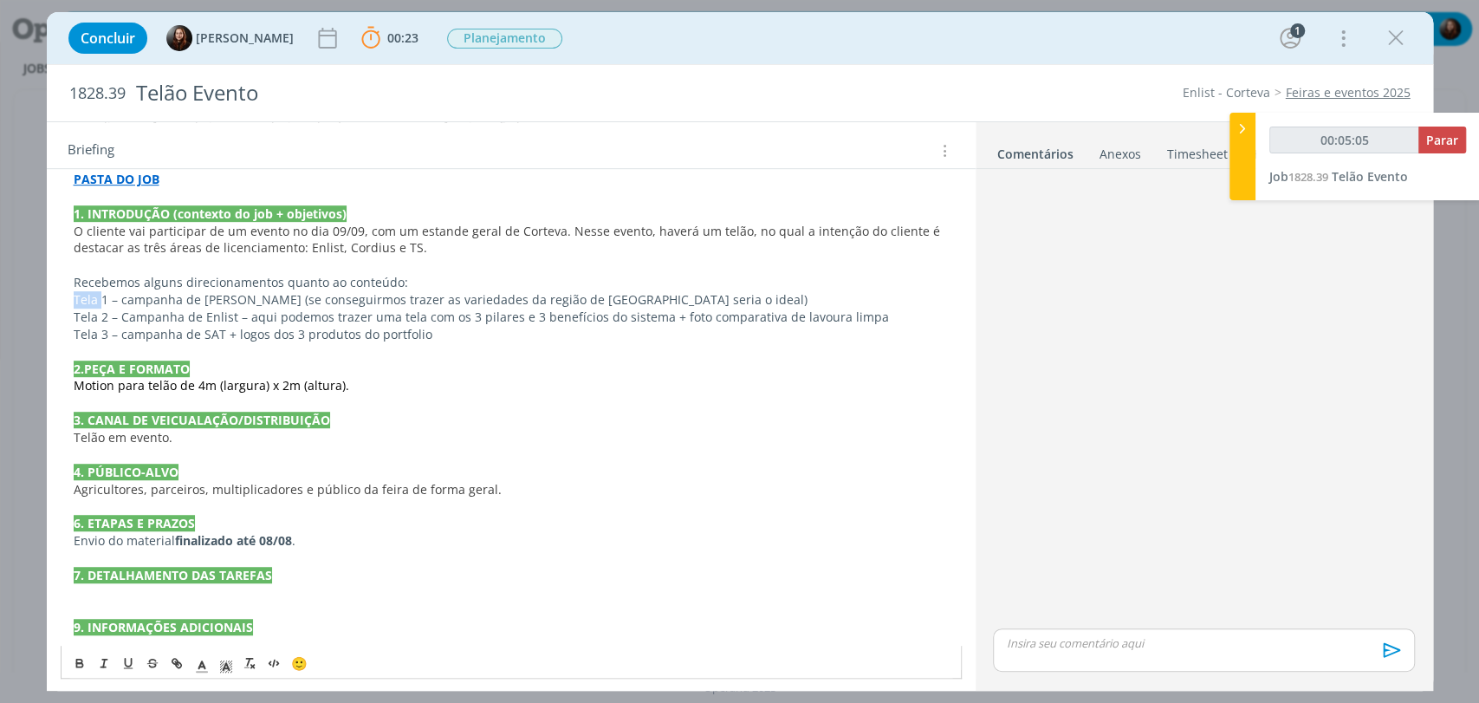
click at [88, 296] on span "Tela 1 – campanha de Cordius (se conseguirmos trazer as variedades da região de…" at bounding box center [441, 299] width 734 height 16
click at [83, 313] on span "Tela 2 – Campanha de Enlist – aqui podemos trazer uma tela com os 3 pilares e 3…" at bounding box center [481, 316] width 815 height 16
click at [77, 331] on span "Tela 3 – campanha de SAT + logos dos 3 produtos do portfolio" at bounding box center [253, 334] width 359 height 16
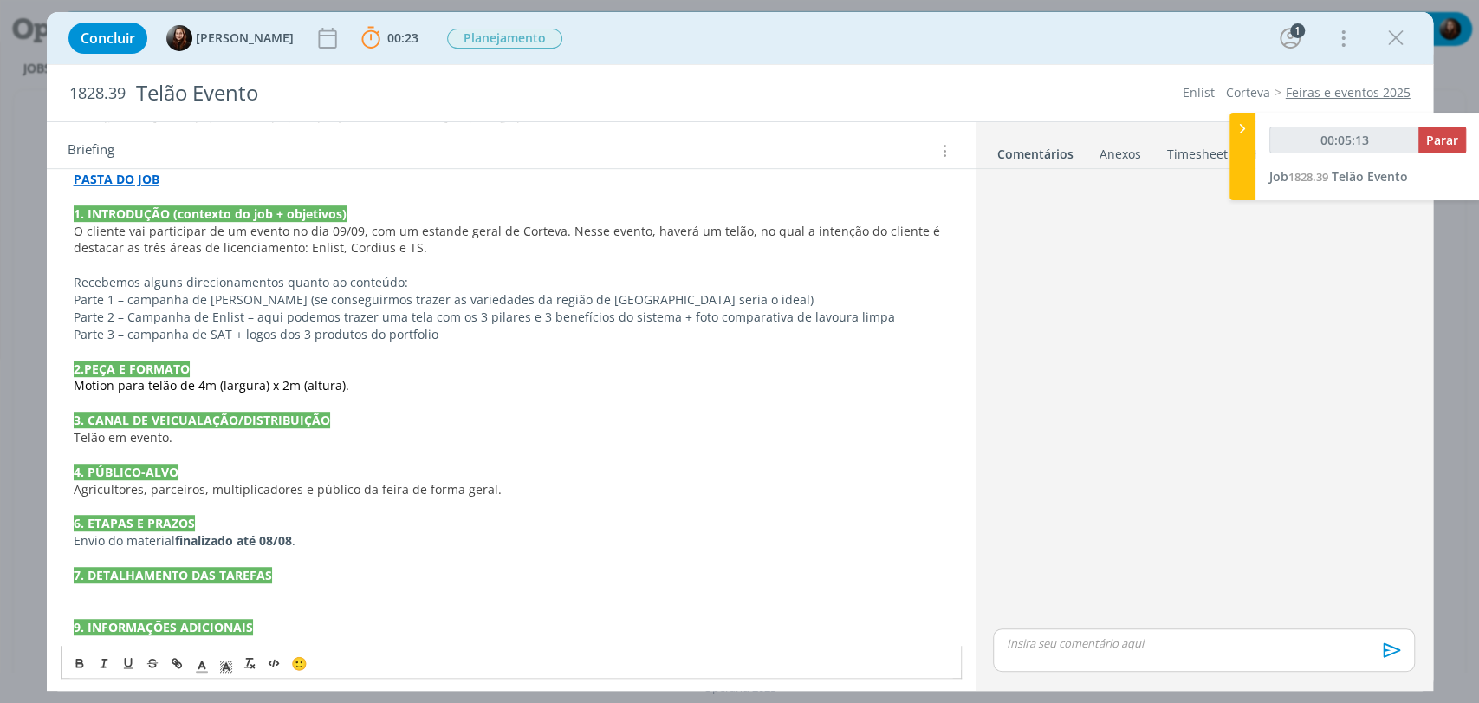
click at [132, 331] on span "Parte 3 – campanha de SAT + logos dos 3 produtos do portfolio" at bounding box center [256, 334] width 365 height 16
click at [133, 295] on span "Parte 1 – campanha de Cordius (se conseguirmos trazer as variedades da região d…" at bounding box center [444, 299] width 740 height 16
click at [681, 300] on p "Parte 1 – Campanha de Cordius (se conseguirmos trazer as variedades da região d…" at bounding box center [511, 299] width 875 height 17
click at [128, 291] on span "Parte 1 – Campanha de Cordius (se conseguirmos trazer as variedades da região d…" at bounding box center [419, 299] width 690 height 16
drag, startPoint x: 127, startPoint y: 290, endPoint x: 208, endPoint y: 297, distance: 80.9
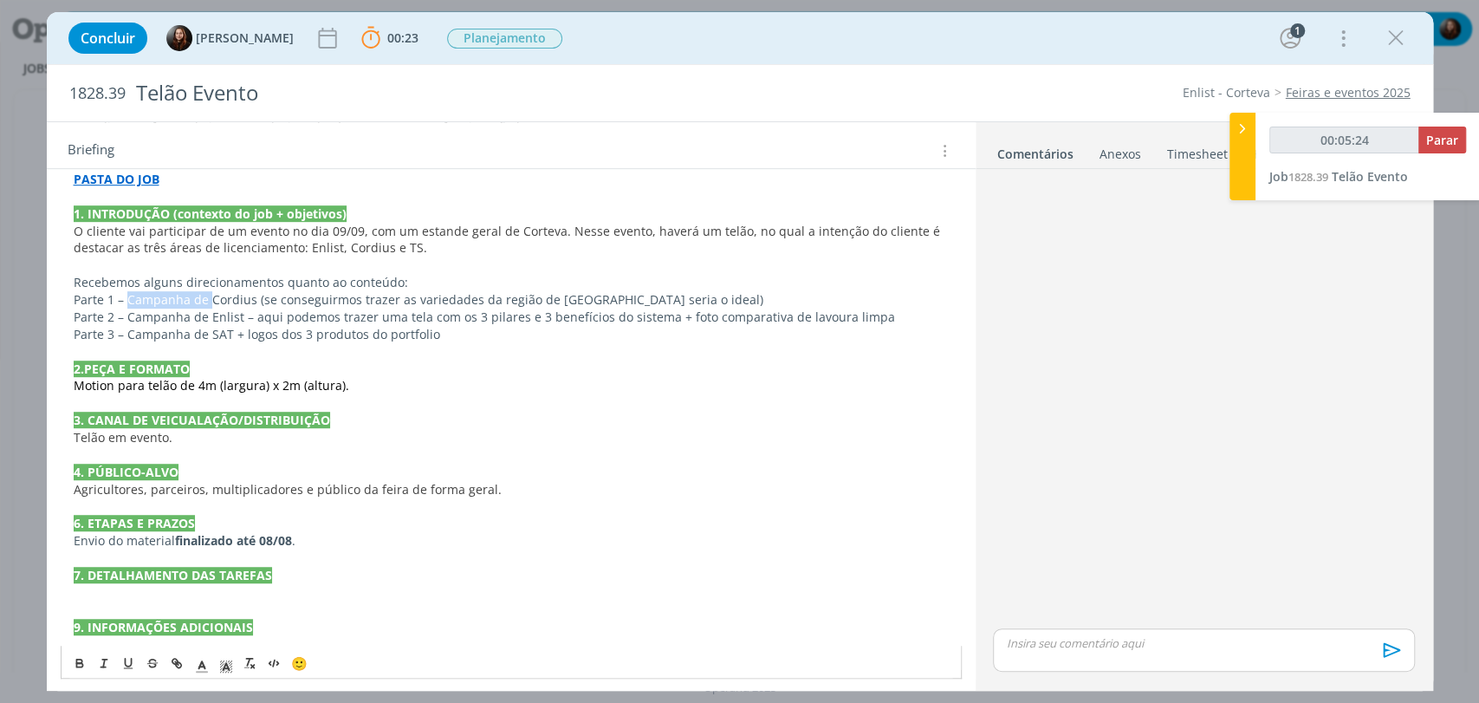
click at [208, 297] on span "Parte 1 – Campanha de Cordius (se conseguirmos trazer as variedades da região d…" at bounding box center [419, 299] width 690 height 16
drag, startPoint x: 125, startPoint y: 316, endPoint x: 210, endPoint y: 318, distance: 84.9
click at [210, 318] on span "Parte 2 – Campanha de Enlist – aqui podemos trazer uma tela com os 3 pilares e …" at bounding box center [484, 316] width 821 height 16
drag, startPoint x: 126, startPoint y: 333, endPoint x: 208, endPoint y: 333, distance: 82.3
click at [208, 333] on span "Parte 3 – Campanha de SAT + logos dos 3 produtos do portfolio" at bounding box center [257, 334] width 366 height 16
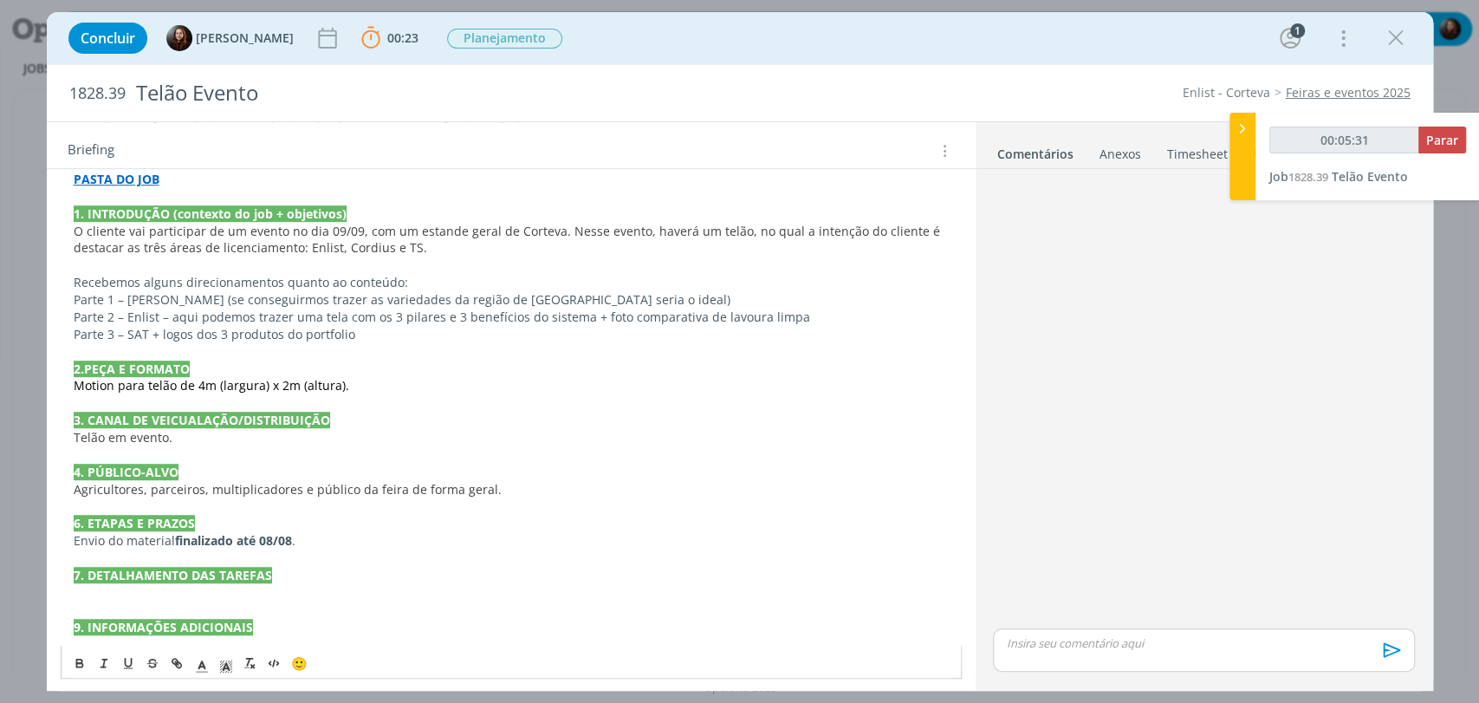
click at [146, 328] on span "Parte 3 – SAT + logos dos 3 produtos do portfolio" at bounding box center [215, 334] width 282 height 16
click at [517, 331] on p "Parte 3 – SAT + logos dos 3 produtos do portfolio" at bounding box center [511, 334] width 875 height 17
click at [175, 295] on span "Parte 1 – Cordius (se conseguirmos trazer as variedades da região de MG seria o…" at bounding box center [402, 299] width 657 height 16
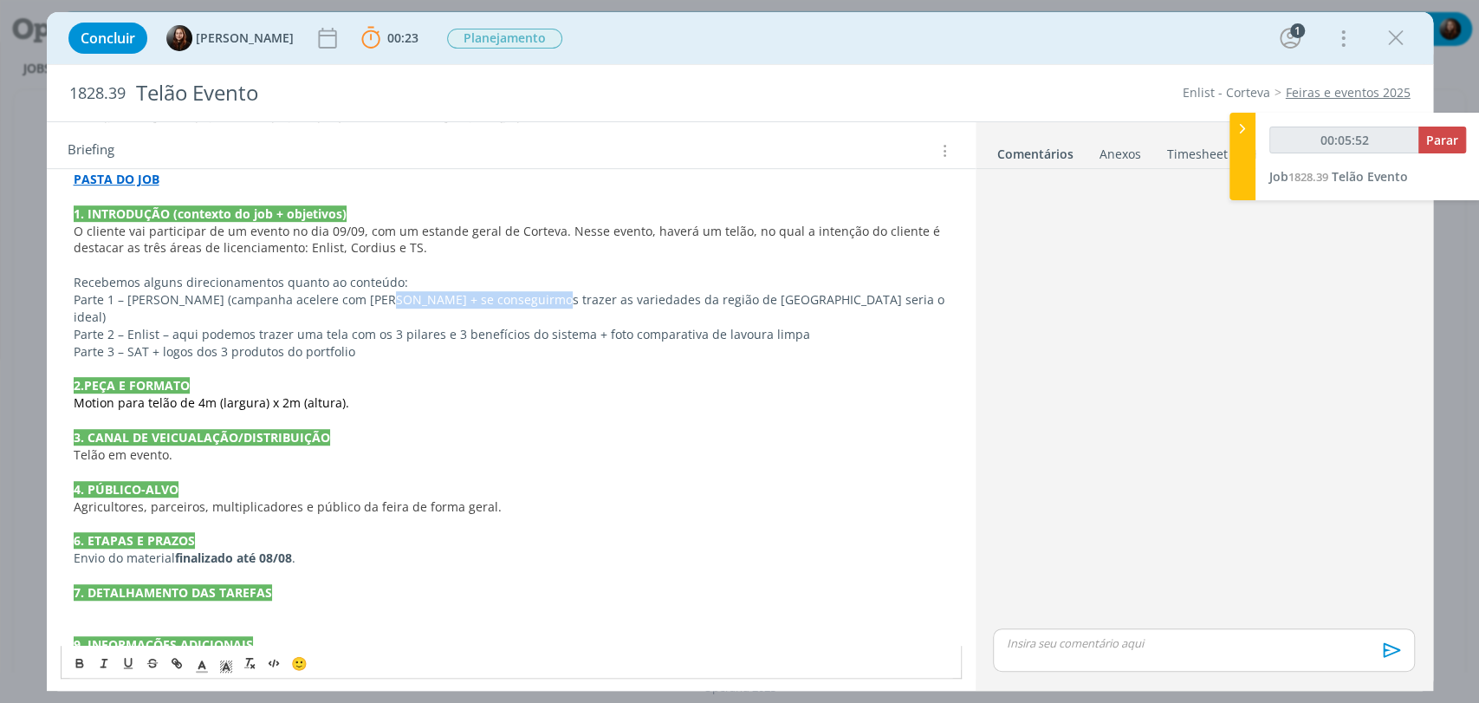
drag, startPoint x: 369, startPoint y: 294, endPoint x: 517, endPoint y: 296, distance: 148.2
click at [517, 296] on span "Parte 1 – Cordius (campanha acelere com Cordius + se conseguirmos trazer as var…" at bounding box center [511, 308] width 874 height 34
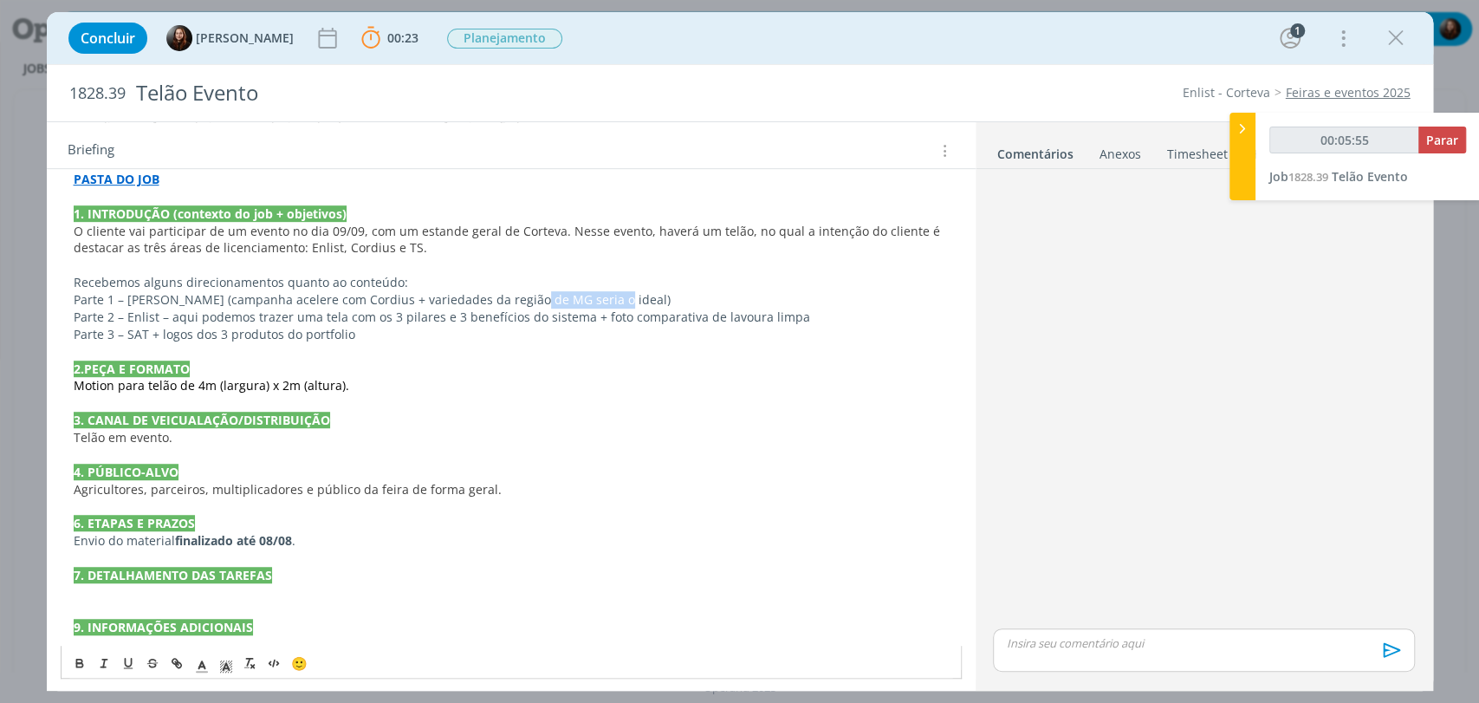
drag, startPoint x: 526, startPoint y: 298, endPoint x: 595, endPoint y: 293, distance: 69.5
click at [595, 293] on span "Parte 1 – Cordius (campanha acelere com Cordius + variedades da região de MG se…" at bounding box center [372, 299] width 597 height 16
click at [582, 343] on p "dialog" at bounding box center [511, 351] width 875 height 17
click at [245, 295] on span "Parte 1 – Cordius (campanha acelere com Cordius + variedades da região de MG)" at bounding box center [386, 299] width 624 height 16
click at [317, 318] on span "Parte 2 – Enlist – aqui podemos trazer uma tela com os 3 pilares e 3 benefícios…" at bounding box center [442, 316] width 736 height 16
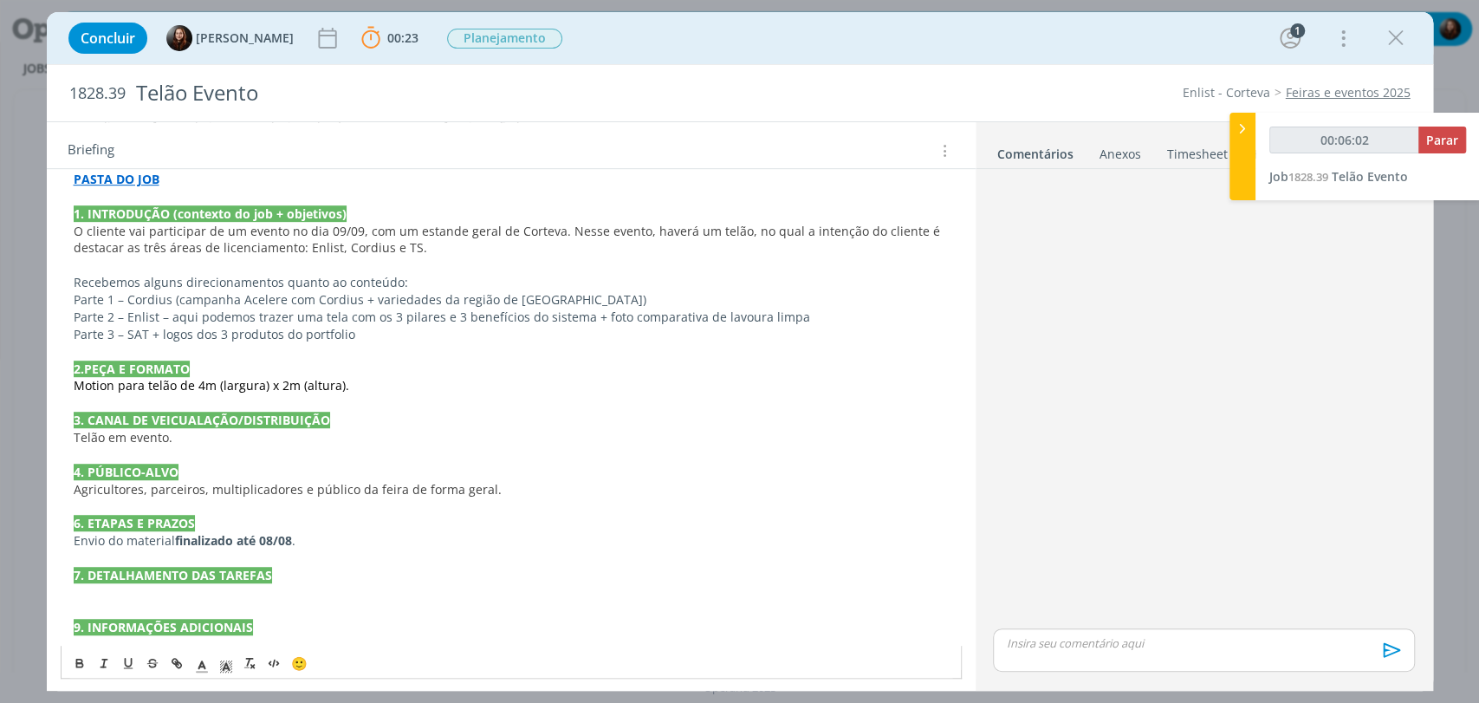
click at [457, 344] on p "dialog" at bounding box center [511, 351] width 875 height 17
click at [166, 313] on span "Parte 2 – Enlist – aqui podemos trazer uma tela com os 3 pilares e 3 benefícios…" at bounding box center [442, 316] width 736 height 16
drag, startPoint x: 159, startPoint y: 313, endPoint x: 387, endPoint y: 315, distance: 227.9
click at [387, 315] on span "Parte 2 – Enlist – aqui podemos trazer uma tela com os 3 pilares e 3 benefícios…" at bounding box center [442, 316] width 736 height 16
click at [588, 311] on p "Parte 2 – Enlist (3 pilares e 3 benefícios do sistema + foto comparativa de lav…" at bounding box center [511, 316] width 875 height 17
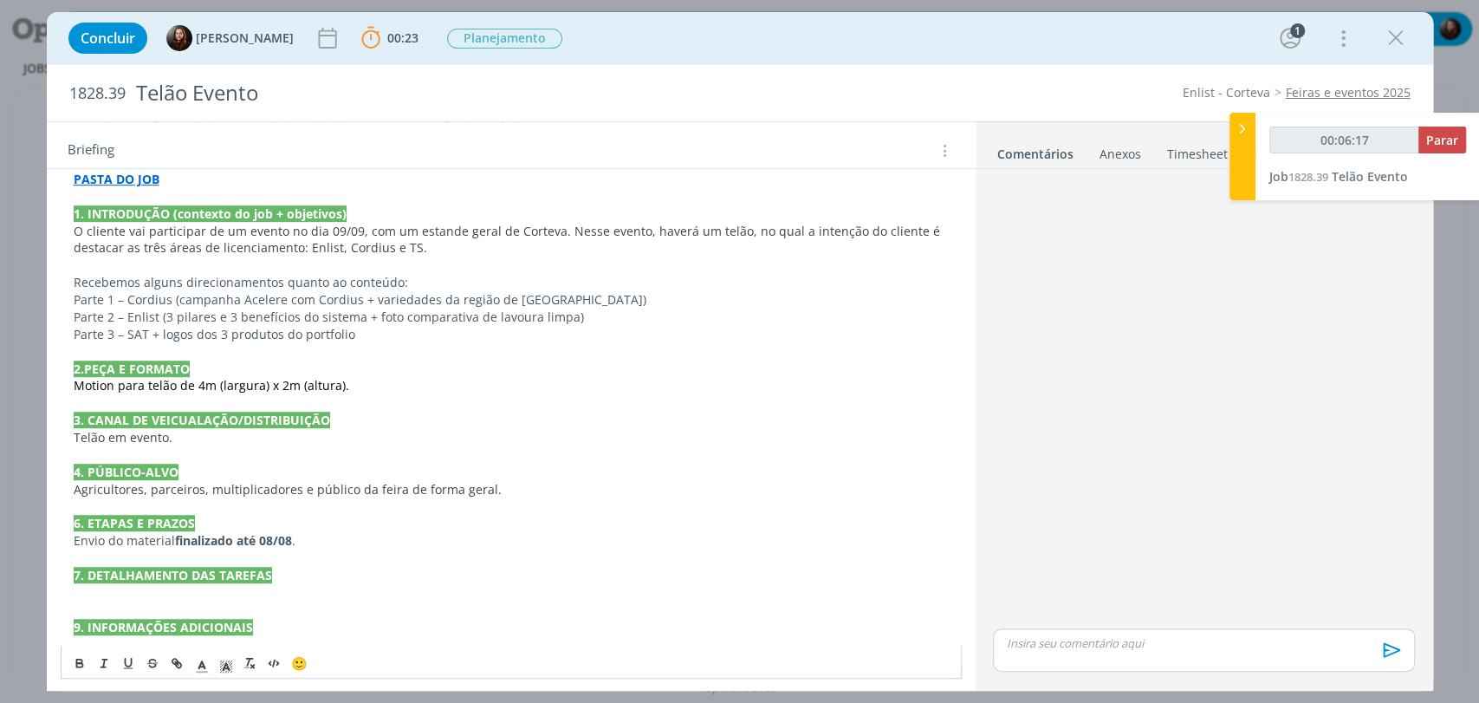
click at [160, 329] on span "Parte 3 – SAT + logos dos 3 produtos do portfolio" at bounding box center [215, 334] width 282 height 16
click at [359, 334] on p "Parte 3 – SAT (logos dos 3 produtos do portfolio" at bounding box center [511, 334] width 875 height 17
click at [152, 331] on span "Parte 3 – SAT (logos dos 3 produtos do portfolio)" at bounding box center [213, 334] width 278 height 16
click at [412, 343] on p "dialog" at bounding box center [511, 351] width 875 height 17
click at [389, 326] on p "Parte 3 – SAT (logos dos 3 produtos do portfolio)" at bounding box center [511, 334] width 875 height 17
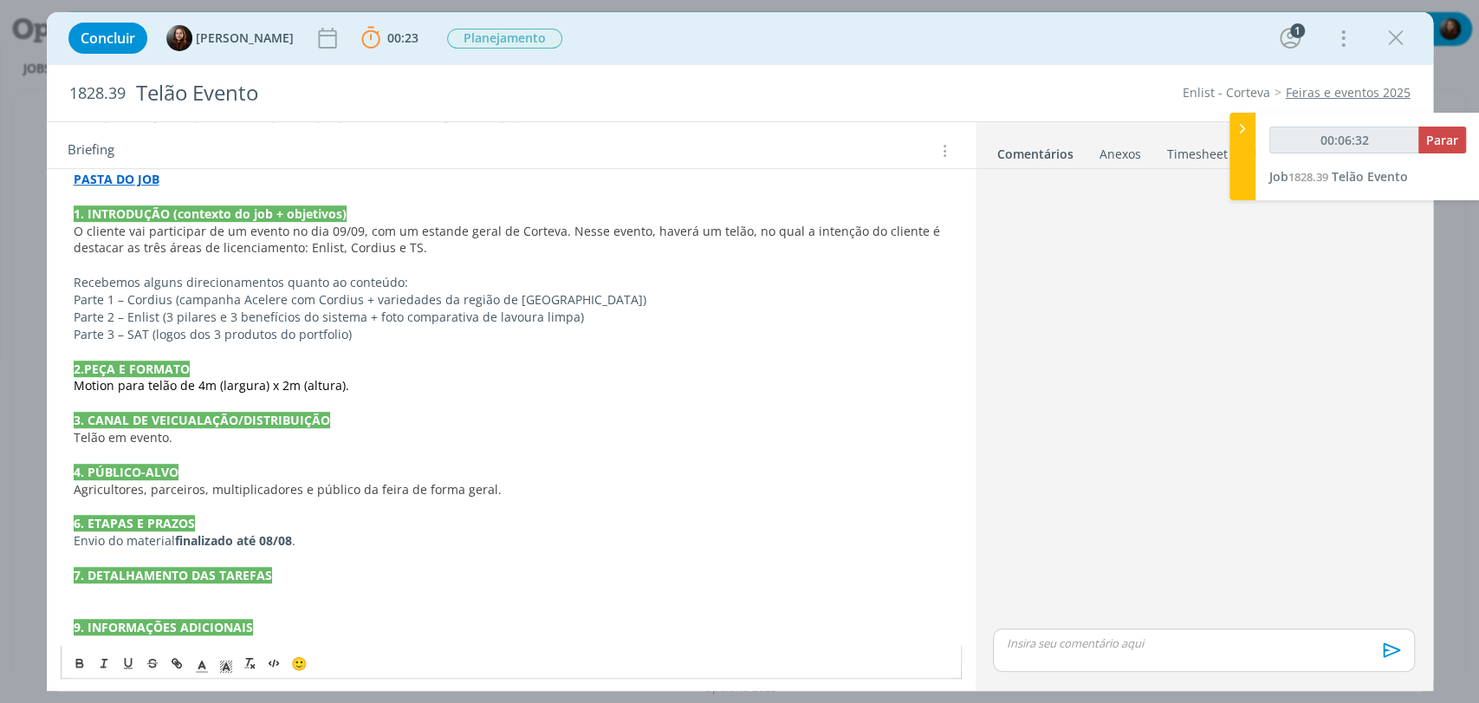
click at [624, 310] on p "Parte 2 – Enlist (3 pilares e 3 benefícios do sistema + foto comparativa de lav…" at bounding box center [511, 316] width 875 height 17
click at [152, 333] on span "Parte 3 – SAT (logos dos 3 produtos do portfolio)" at bounding box center [213, 334] width 278 height 16
click at [393, 336] on p "Parte 3 – SAT (SAT + logos dos 3 produtos do portfolio)" at bounding box center [511, 334] width 875 height 17
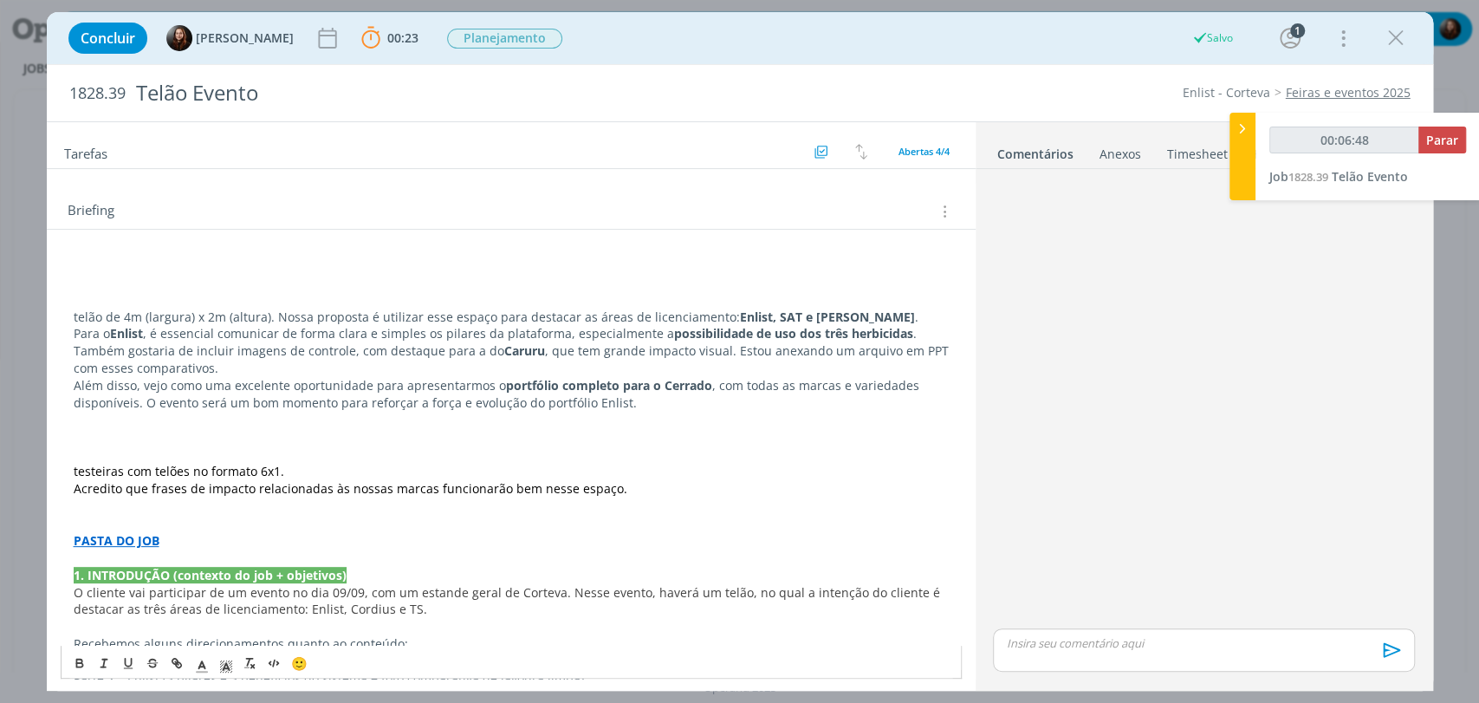
scroll to position [257, 0]
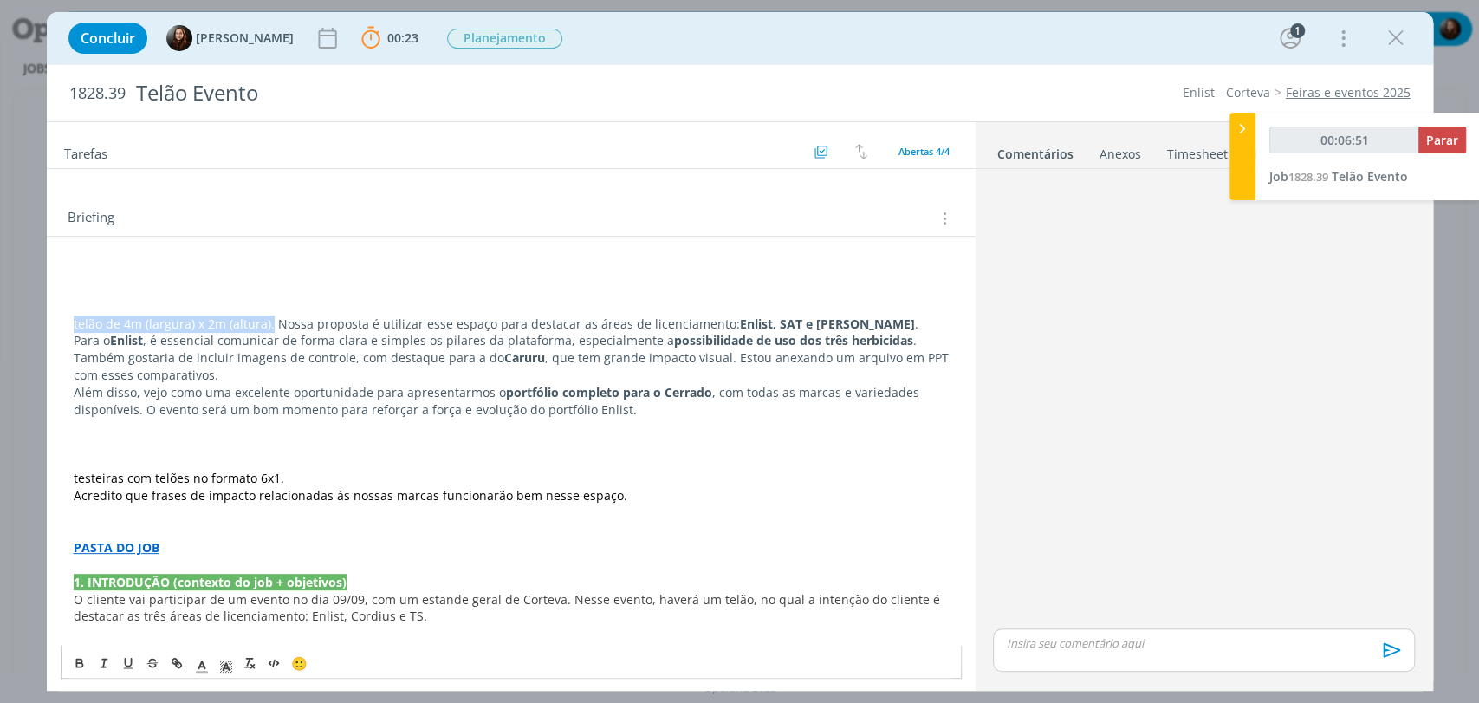
drag, startPoint x: 74, startPoint y: 321, endPoint x: 269, endPoint y: 325, distance: 195.9
click at [269, 325] on p "telão de 4m (largura) x 2m (altura). Nossa proposta é utilizar esse espaço para…" at bounding box center [511, 323] width 875 height 17
click at [271, 317] on p "Nossa proposta é utilizar esse espaço para destacar as áreas de licenciamento: …" at bounding box center [511, 323] width 875 height 17
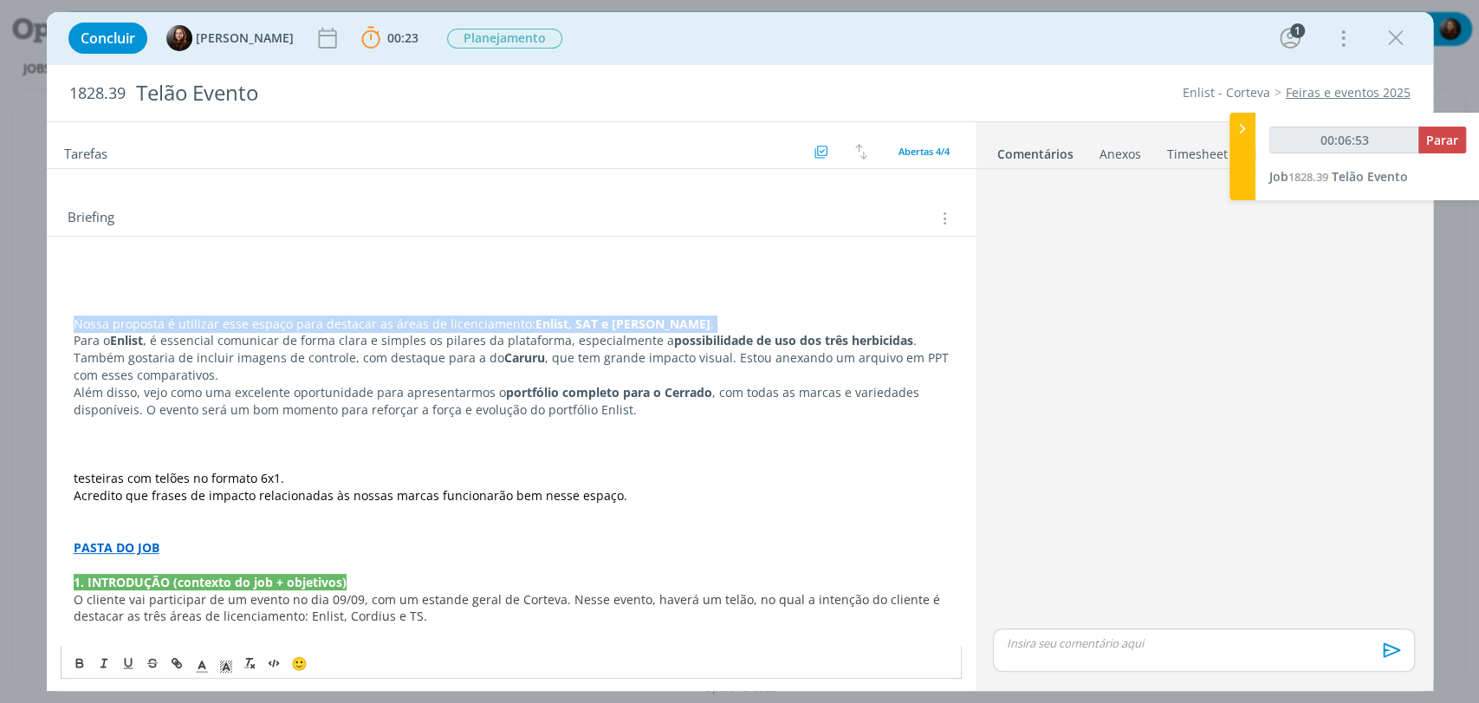
click at [271, 317] on p "Nossa proposta é utilizar esse espaço para destacar as áreas de licenciamento: …" at bounding box center [511, 323] width 875 height 17
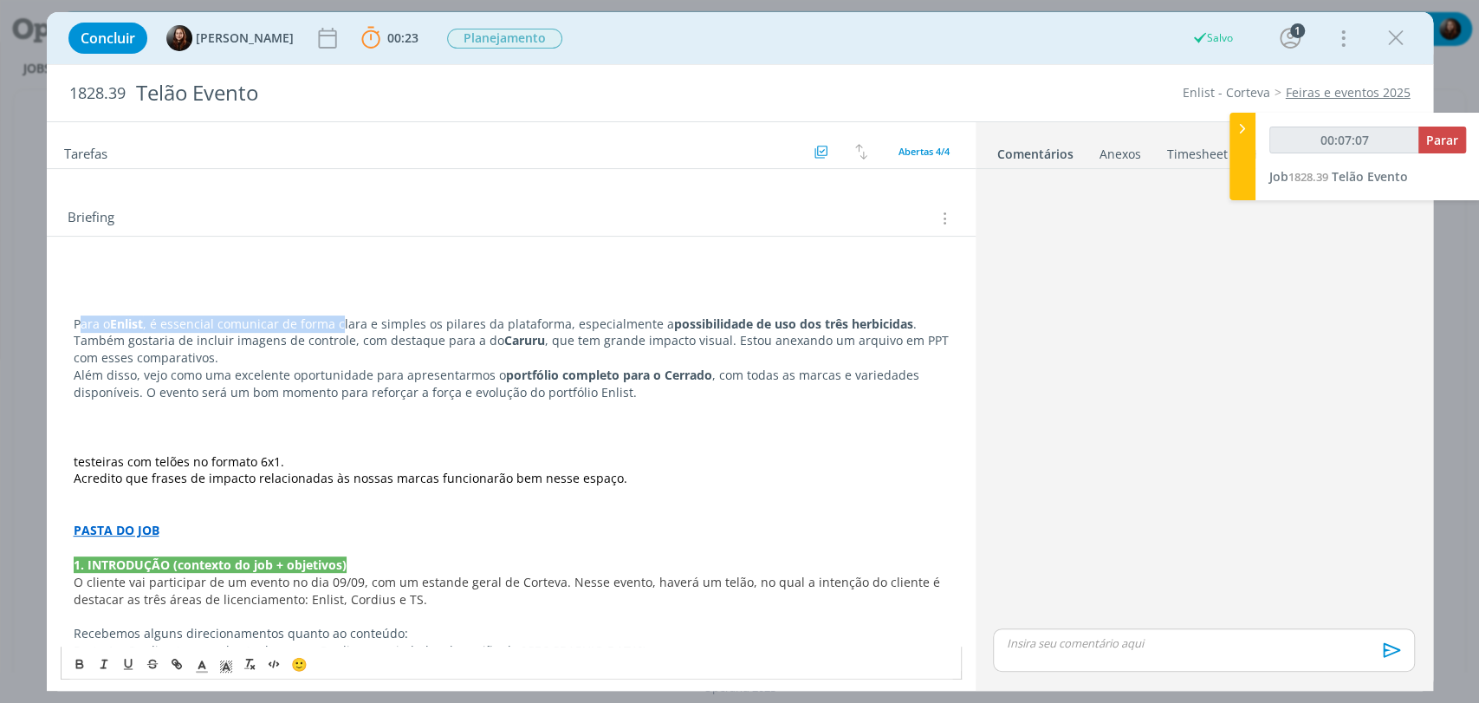
drag, startPoint x: 95, startPoint y: 321, endPoint x: 338, endPoint y: 316, distance: 242.6
click at [338, 316] on p "Para o Enlist , é essencial comunicar de forma clara e simples os pilares da pl…" at bounding box center [511, 341] width 875 height 52
click at [397, 320] on p "Para o Enlist , é essencial comunicar de forma clara e simples os pilares da pl…" at bounding box center [511, 341] width 875 height 52
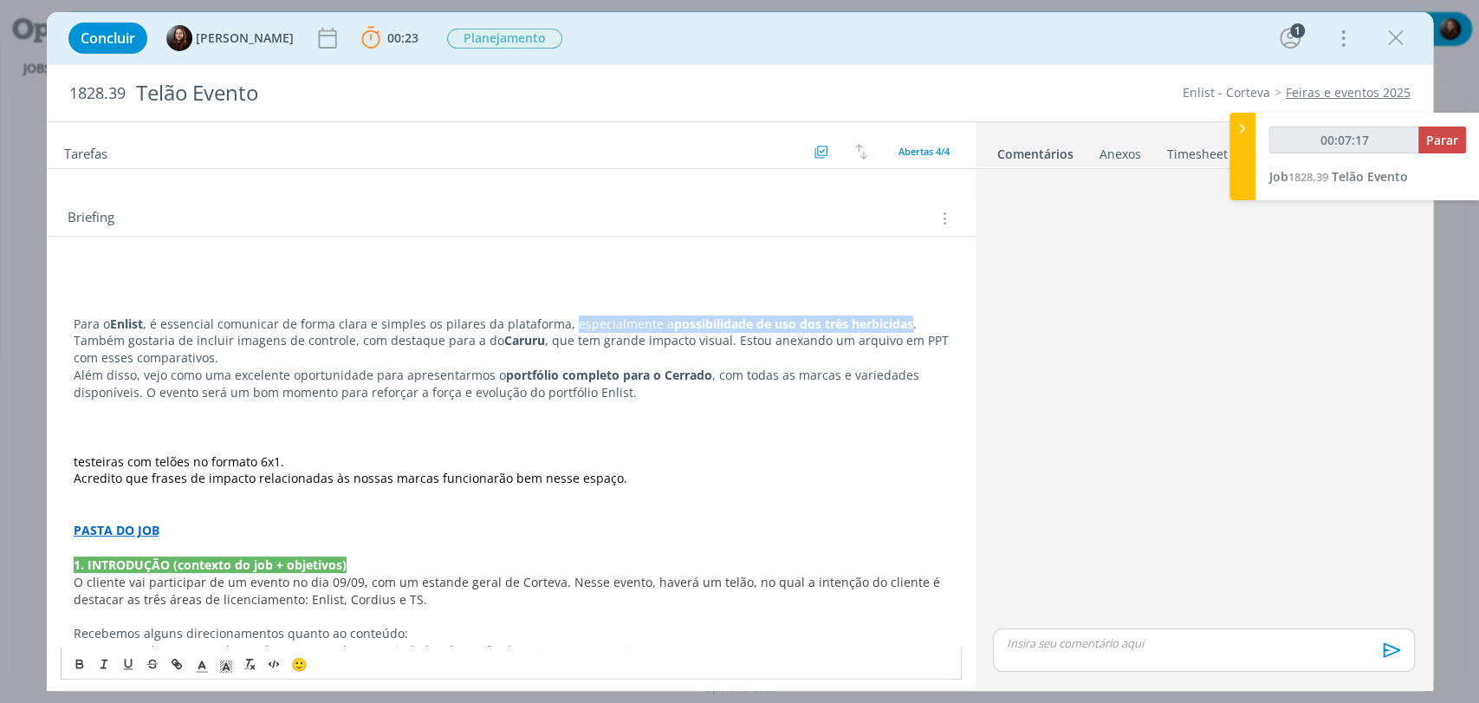
drag, startPoint x: 563, startPoint y: 317, endPoint x: 897, endPoint y: 316, distance: 333.6
click at [897, 316] on p "Para o Enlist , é essencial comunicar de forma clara e simples os pilares da pl…" at bounding box center [511, 341] width 875 height 52
copy p "especialmente a possibilidade de uso dos três herbicidas"
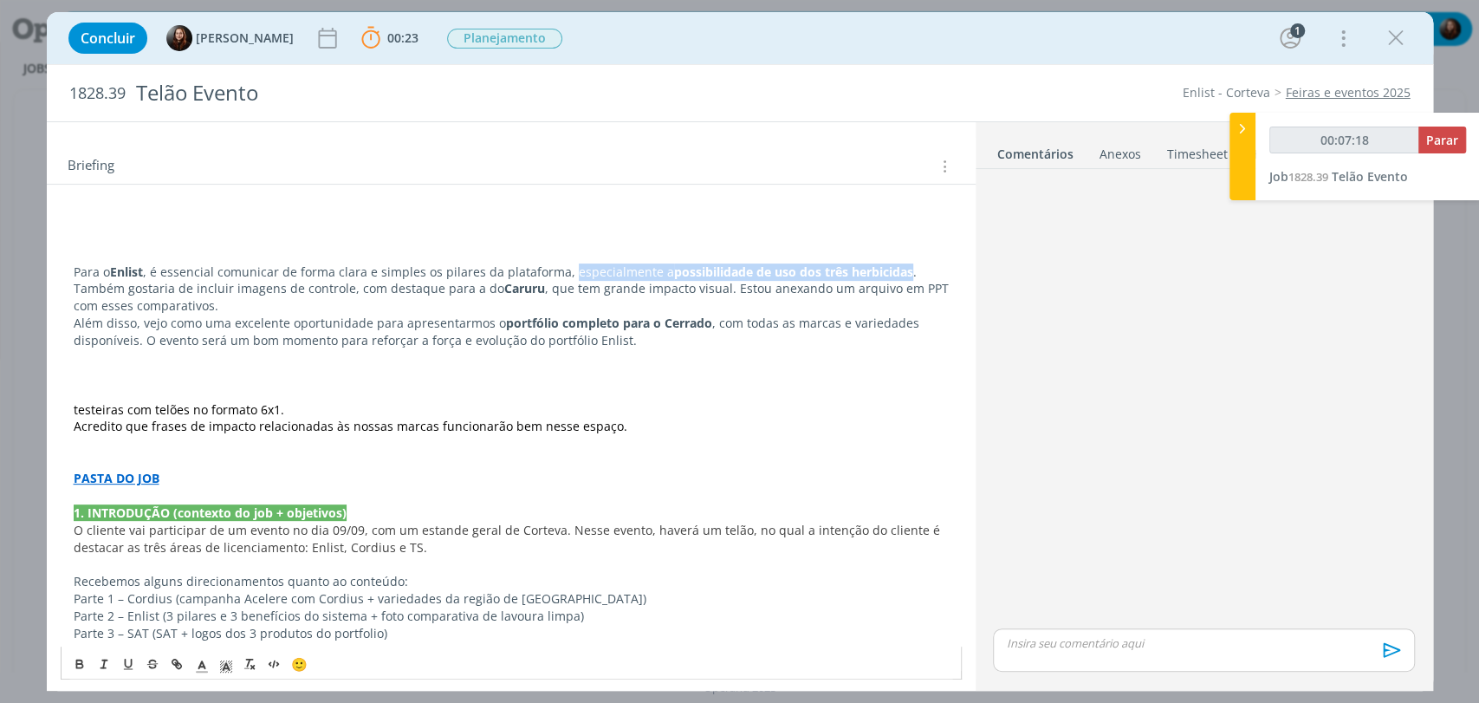
scroll to position [547, 0]
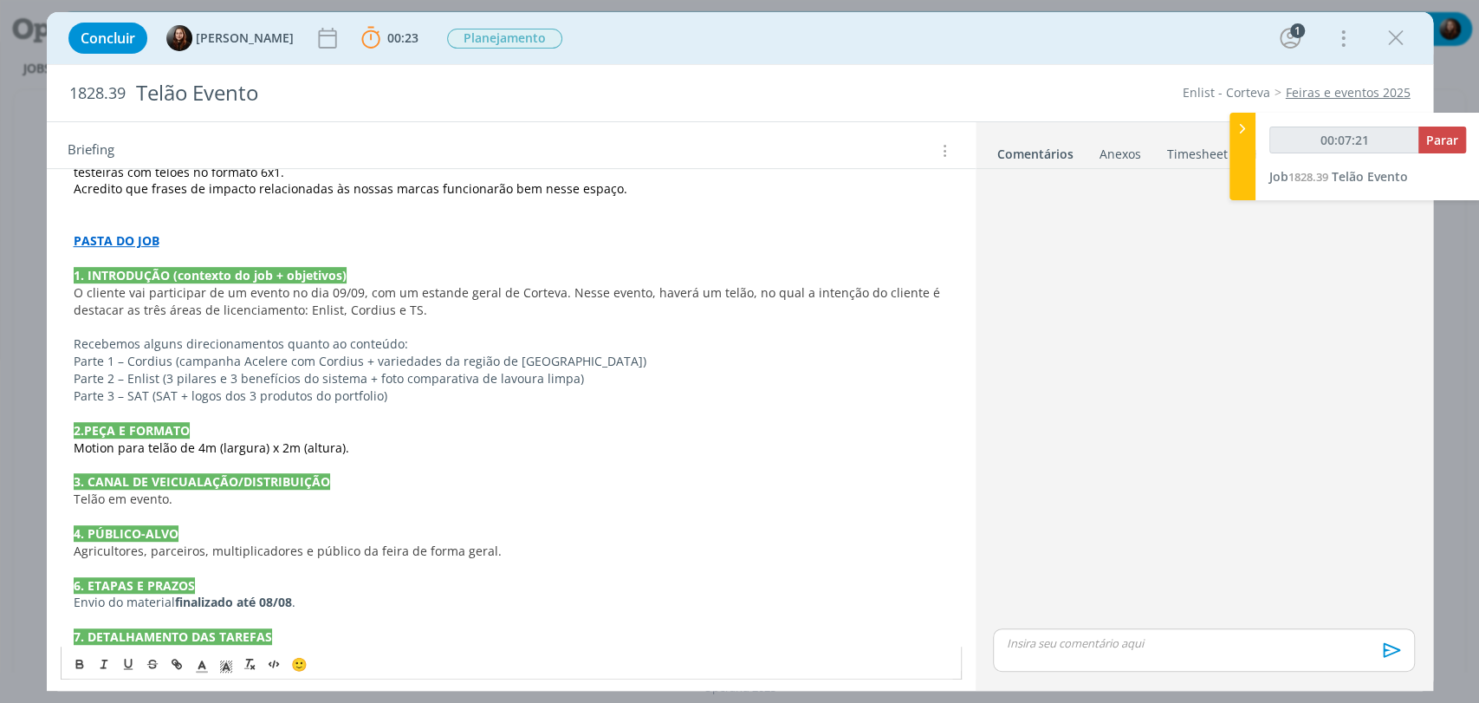
click at [561, 376] on span "Parte 2 – Enlist (3 pilares e 3 benefícios do sistema + foto comparativa de lav…" at bounding box center [329, 378] width 510 height 16
click at [619, 372] on span "especialmente a" at bounding box center [638, 378] width 95 height 16
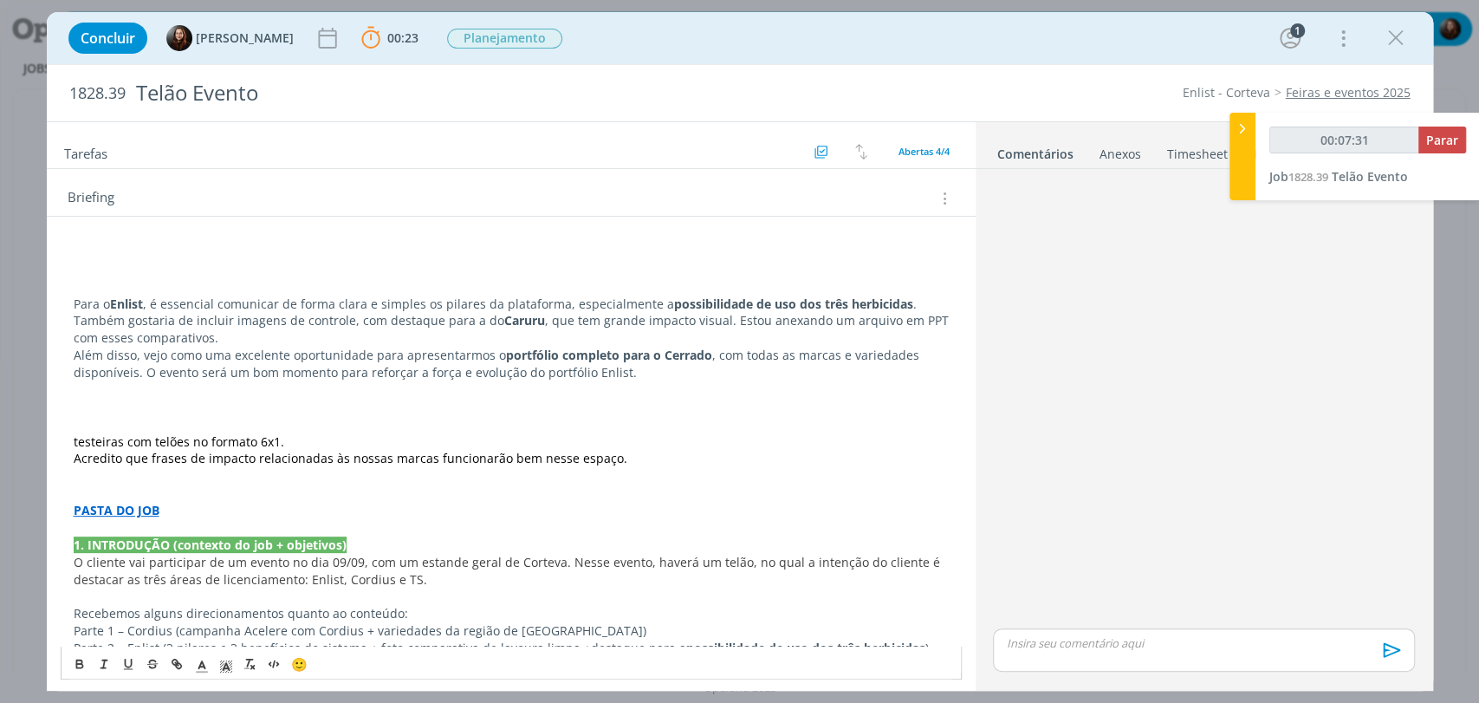
scroll to position [257, 0]
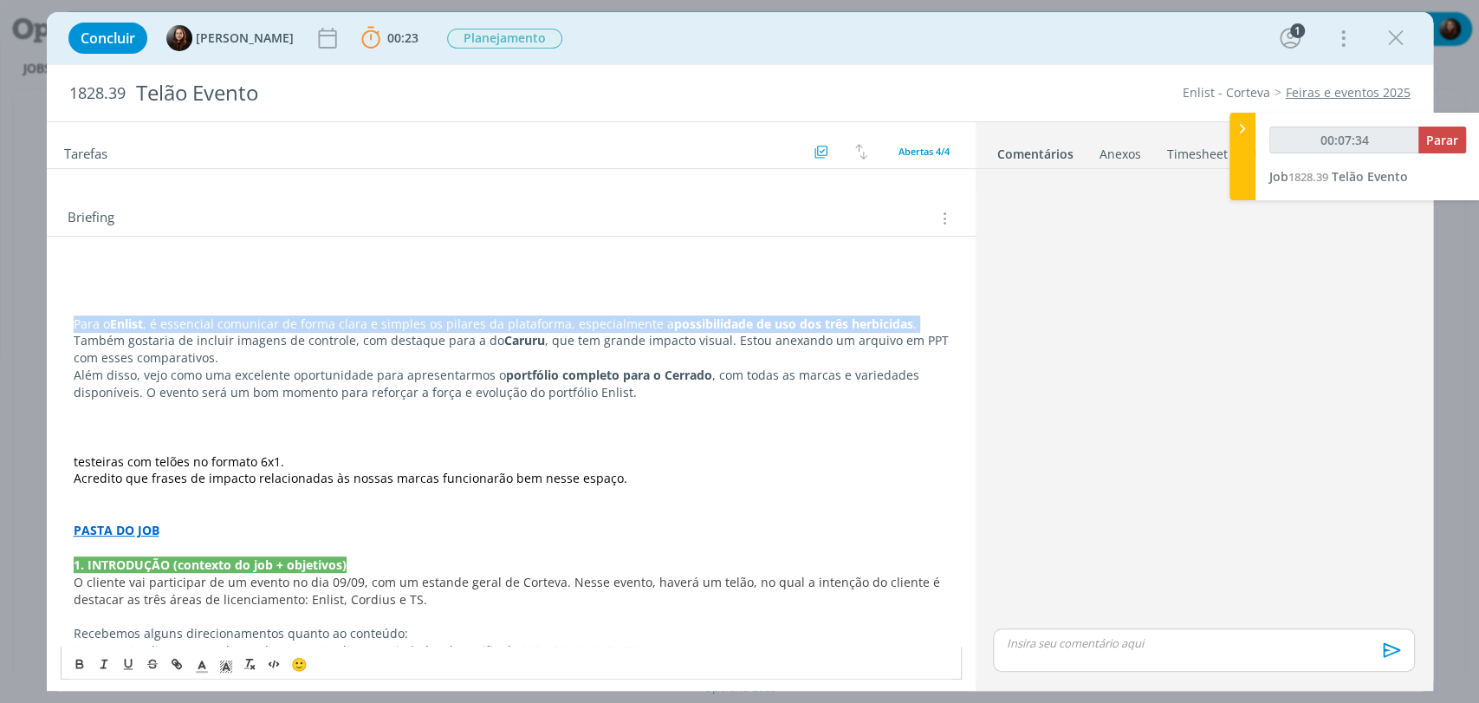
drag, startPoint x: 71, startPoint y: 321, endPoint x: 907, endPoint y: 314, distance: 836.1
click at [907, 314] on div "Para o Enlist , é essencial comunicar de forma clara e simples os pilares da pl…" at bounding box center [511, 633] width 901 height 753
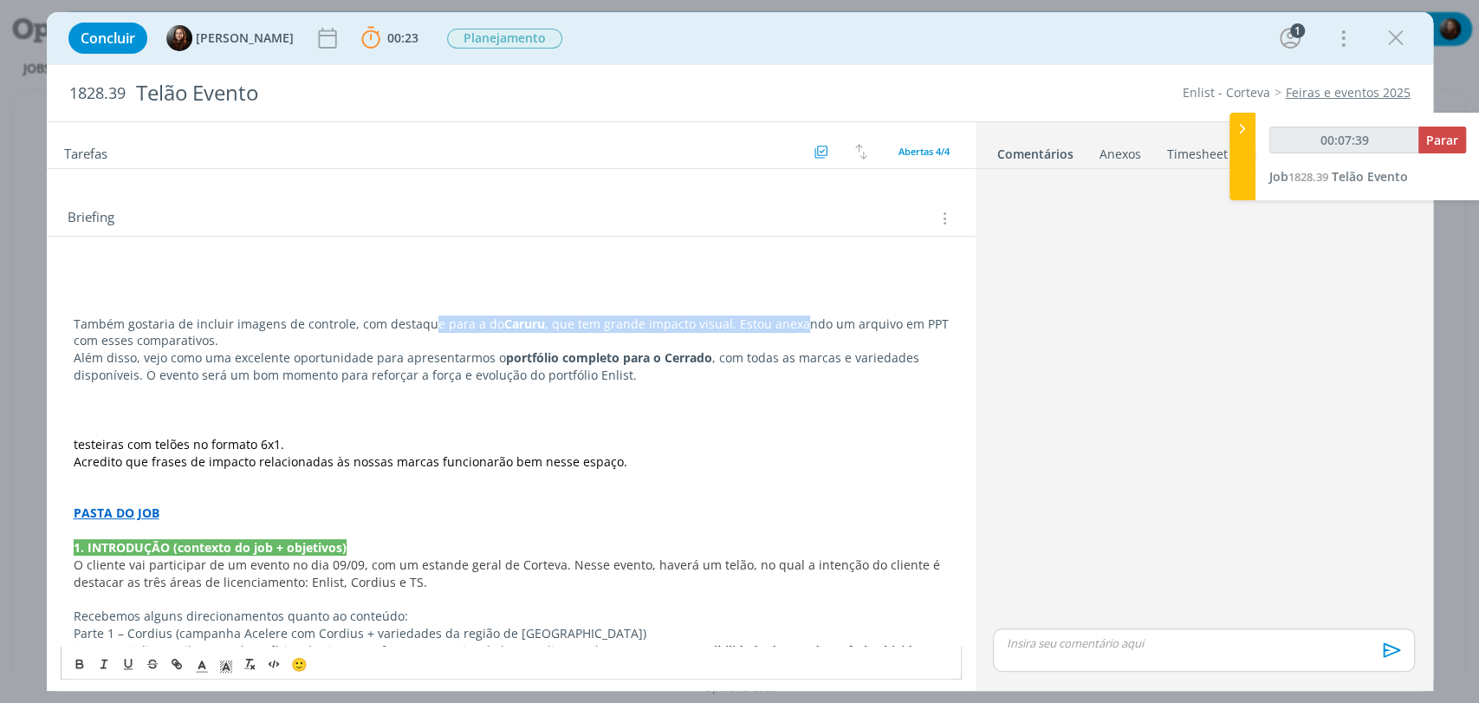
drag, startPoint x: 451, startPoint y: 321, endPoint x: 787, endPoint y: 314, distance: 335.4
click at [787, 315] on p "Também gostaria de incluir imagens de controle, com destaque para a do Caruru ,…" at bounding box center [511, 332] width 875 height 35
click at [728, 332] on p "Também gostaria de incluir imagens de controle, com destaque para a do Caruru ,…" at bounding box center [511, 332] width 875 height 35
drag, startPoint x: 72, startPoint y: 317, endPoint x: 781, endPoint y: 318, distance: 708.7
click at [781, 318] on p "Também gostaria de incluir imagens de controle, com destaque para a do Caruru ,…" at bounding box center [511, 332] width 875 height 35
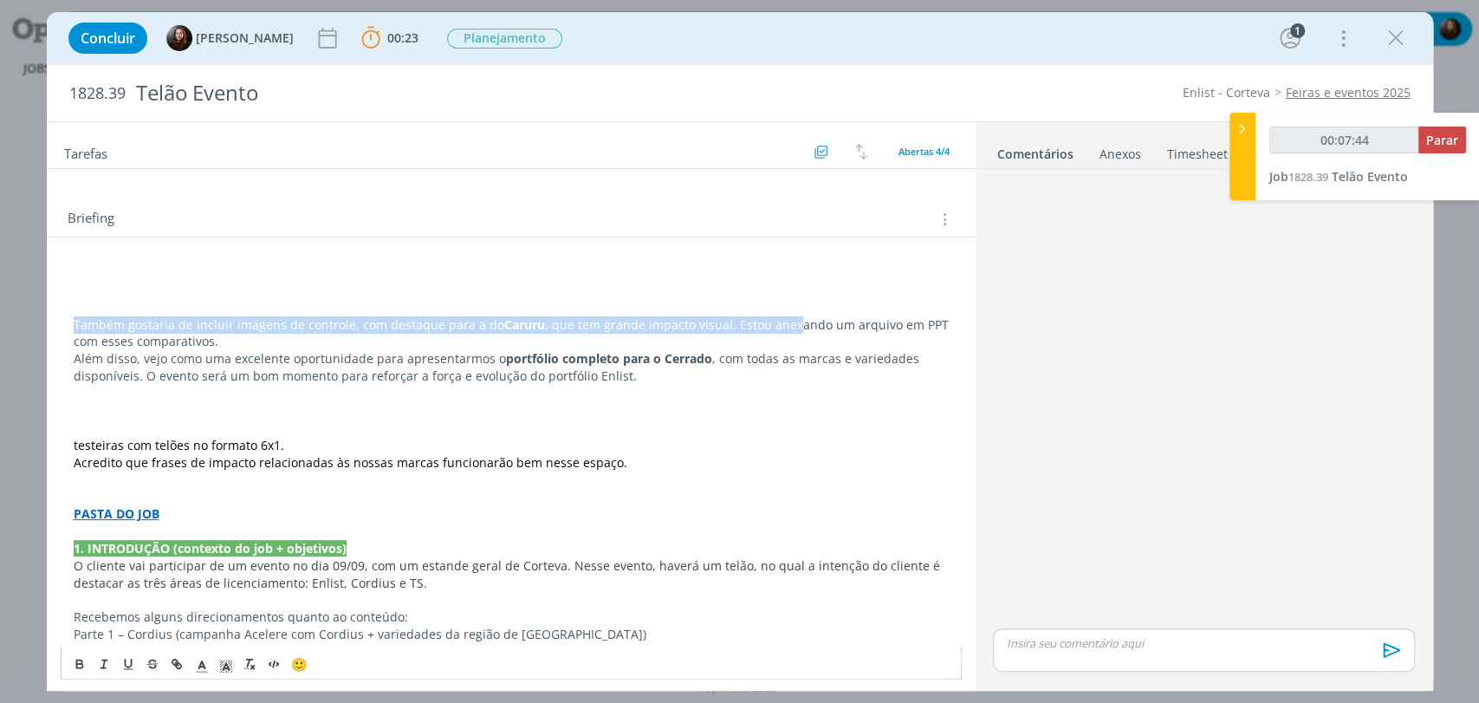
scroll to position [161, 0]
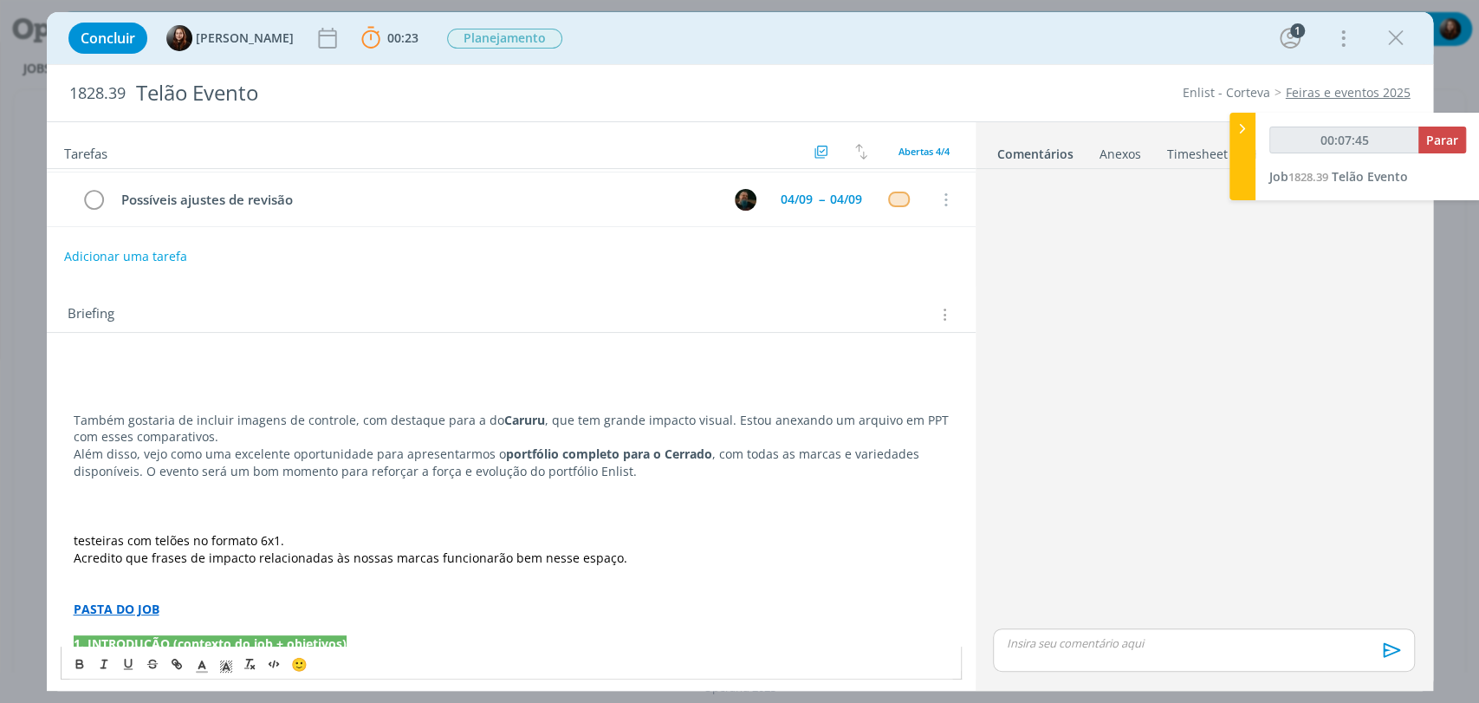
click at [588, 383] on p "dialog" at bounding box center [511, 385] width 875 height 17
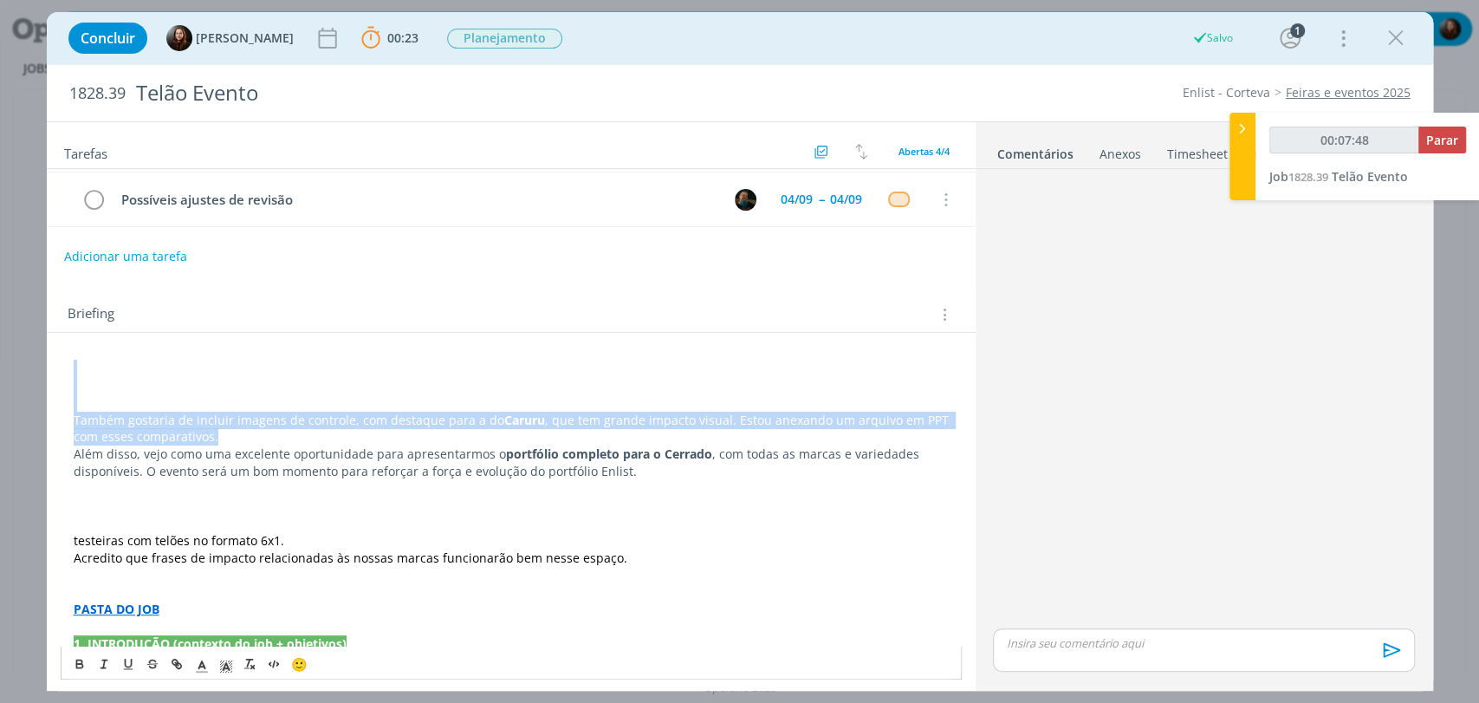
drag, startPoint x: 222, startPoint y: 438, endPoint x: 96, endPoint y: 356, distance: 150.2
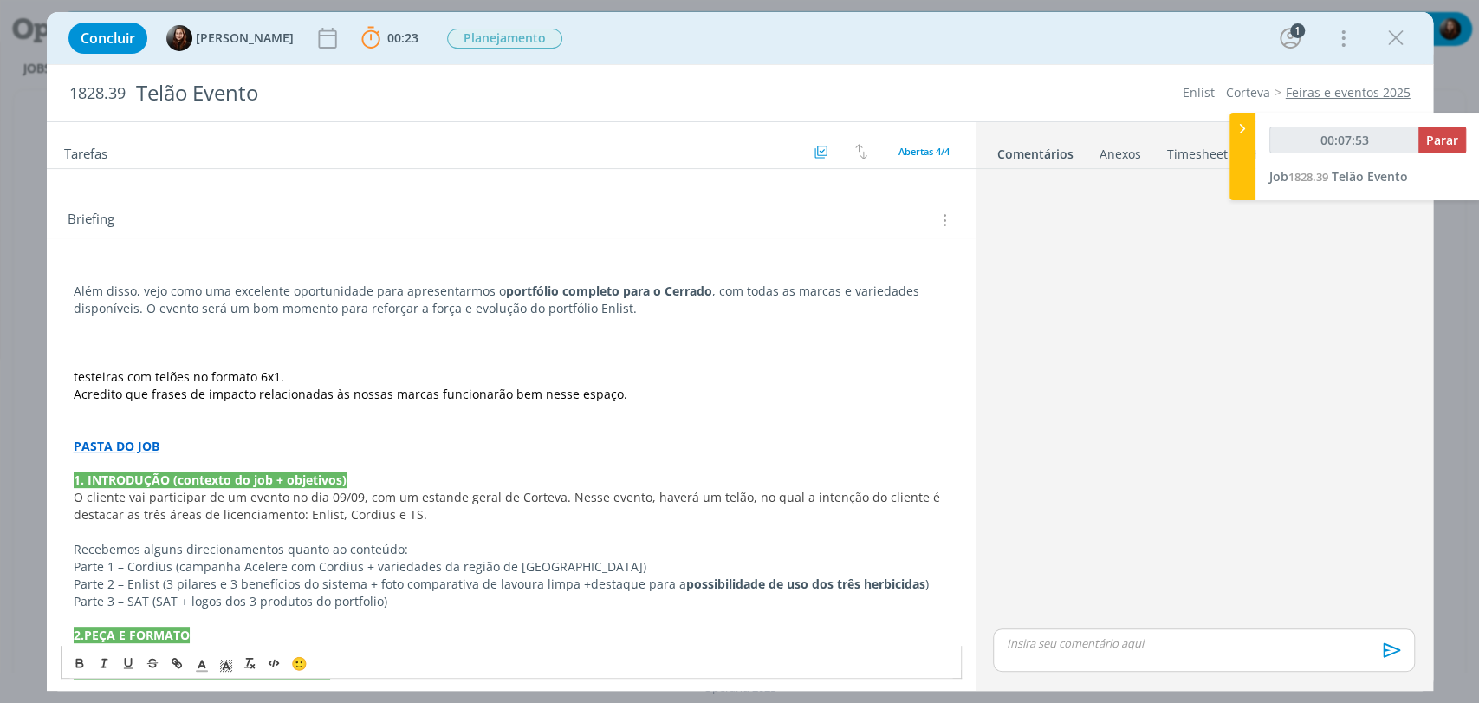
scroll to position [257, 0]
drag, startPoint x: 499, startPoint y: 289, endPoint x: 704, endPoint y: 283, distance: 204.6
click at [704, 283] on p "Além disso, vejo como uma excelente oportunidade para apresentarmos o portfólio…" at bounding box center [511, 298] width 875 height 35
copy strong "portfólio completo para o Cerrado"
click at [925, 574] on span ")" at bounding box center [926, 582] width 3 height 16
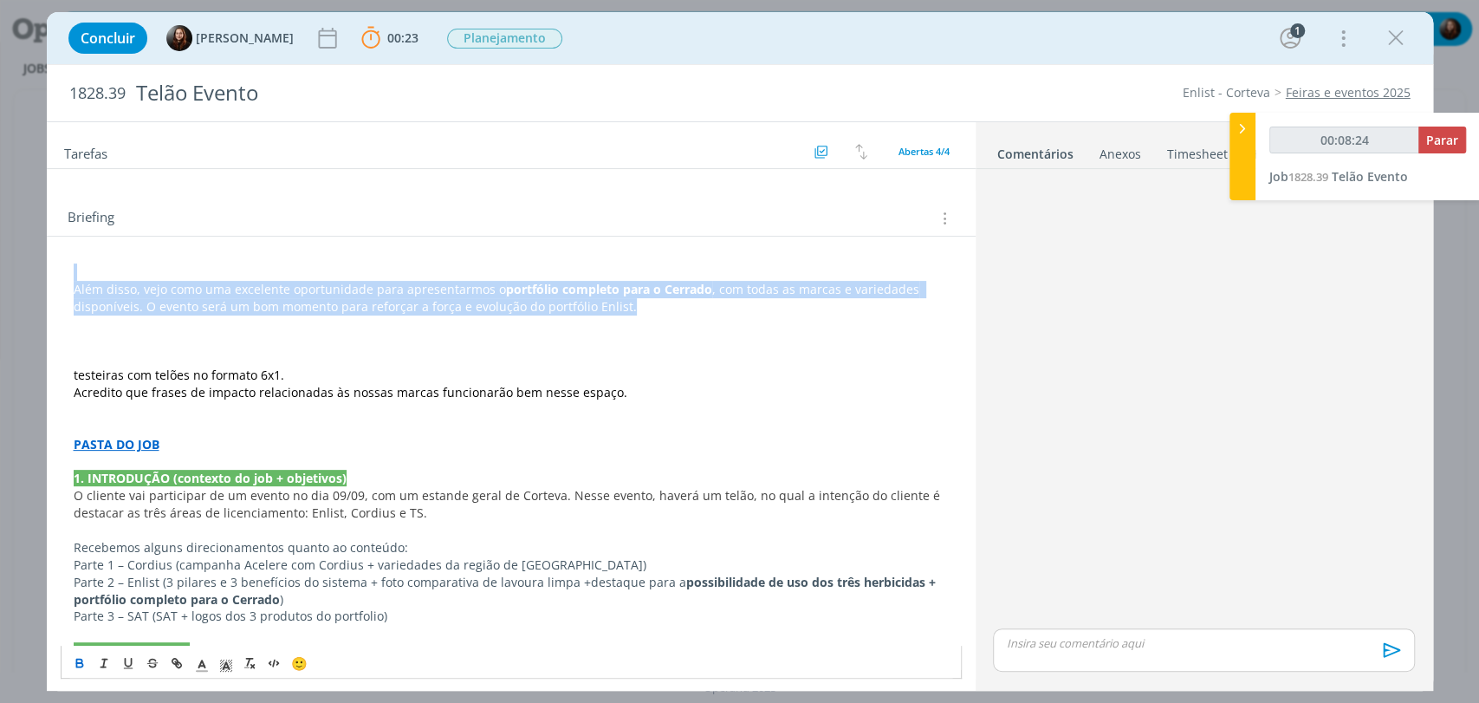
drag, startPoint x: 624, startPoint y: 308, endPoint x: 86, endPoint y: 251, distance: 541.1
click at [86, 251] on div "Além disso, vejo como uma excelente oportunidade para apresentarmos o portfólio…" at bounding box center [511, 609] width 929 height 744
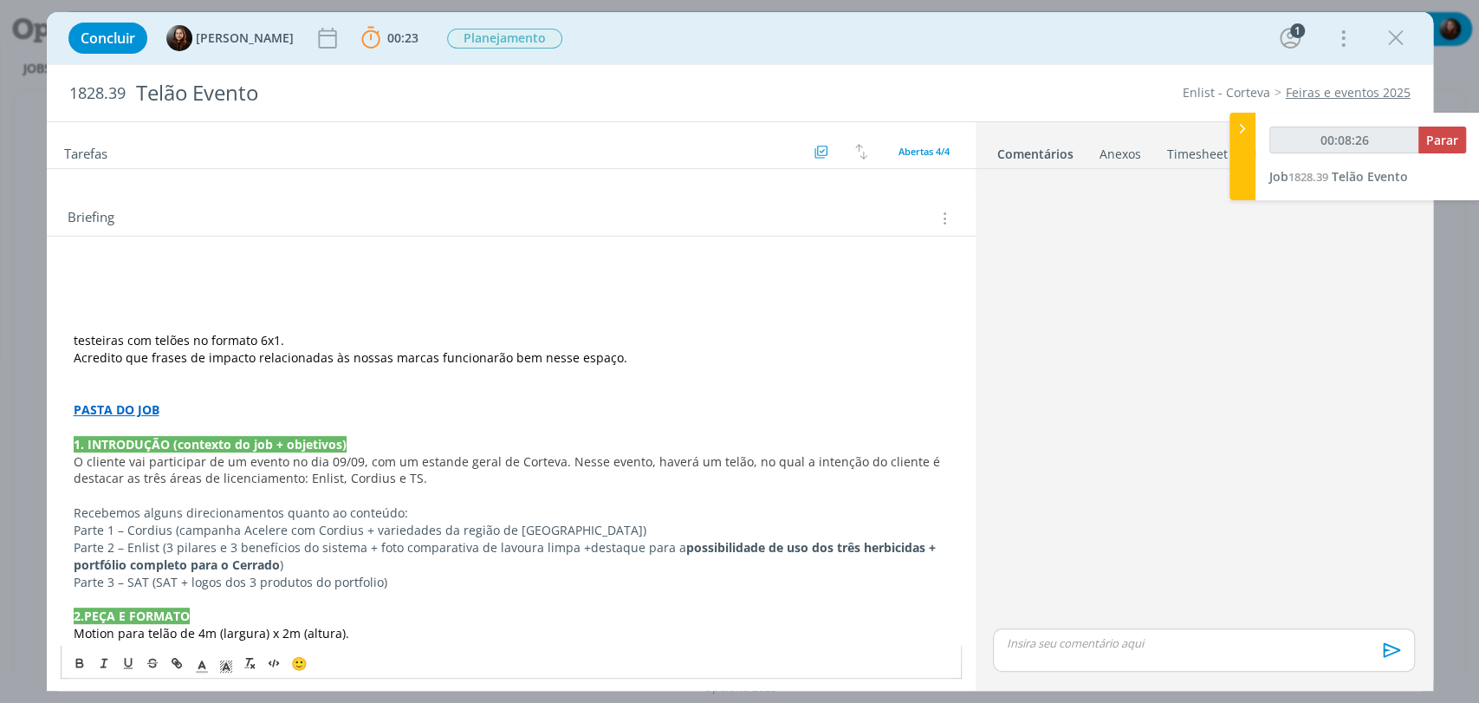
click at [277, 556] on strong "possibilidade de uso dos três herbicidas + portfólio completo para o Cerrado" at bounding box center [507, 556] width 866 height 34
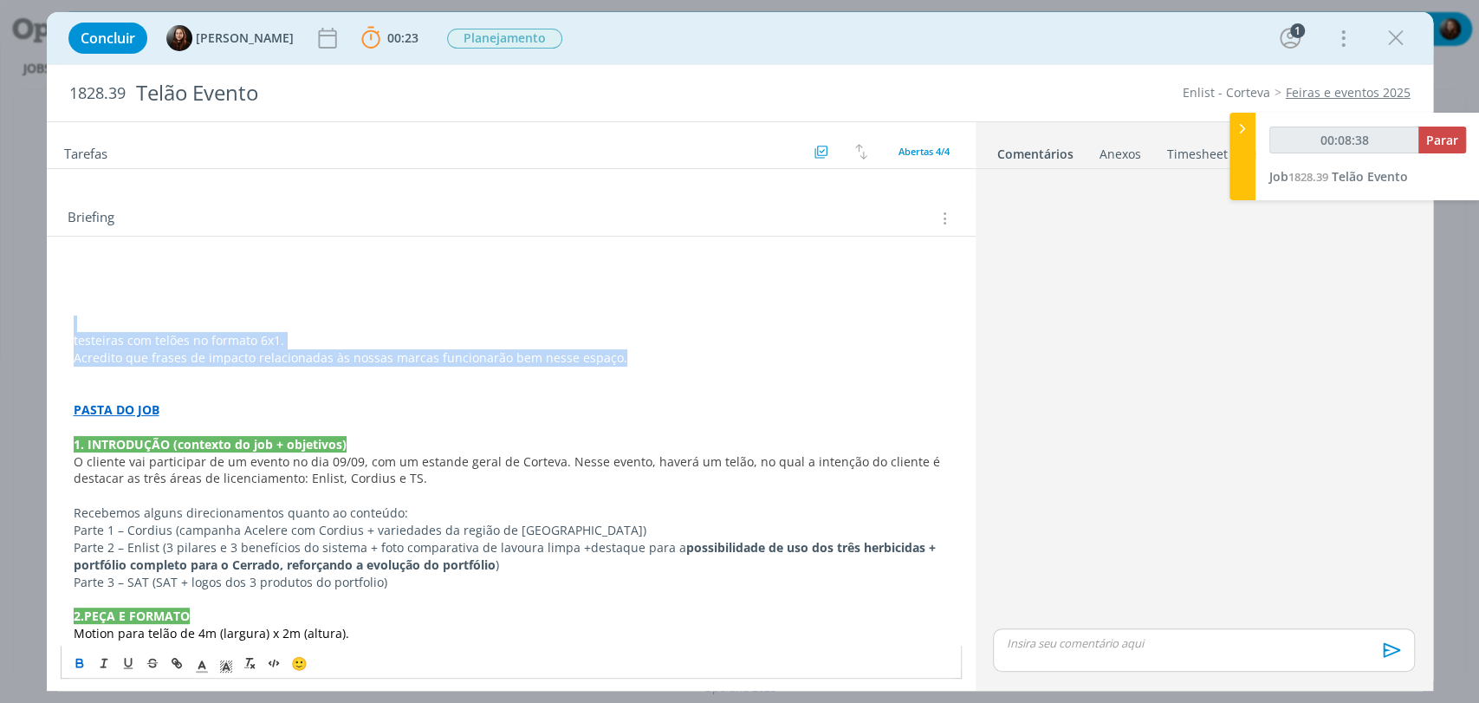
drag, startPoint x: 652, startPoint y: 350, endPoint x: 90, endPoint y: 314, distance: 563.5
click at [90, 314] on div "testeiras com telões no formato 6x1. Acredito que frases de impacto relacionada…" at bounding box center [511, 581] width 901 height 649
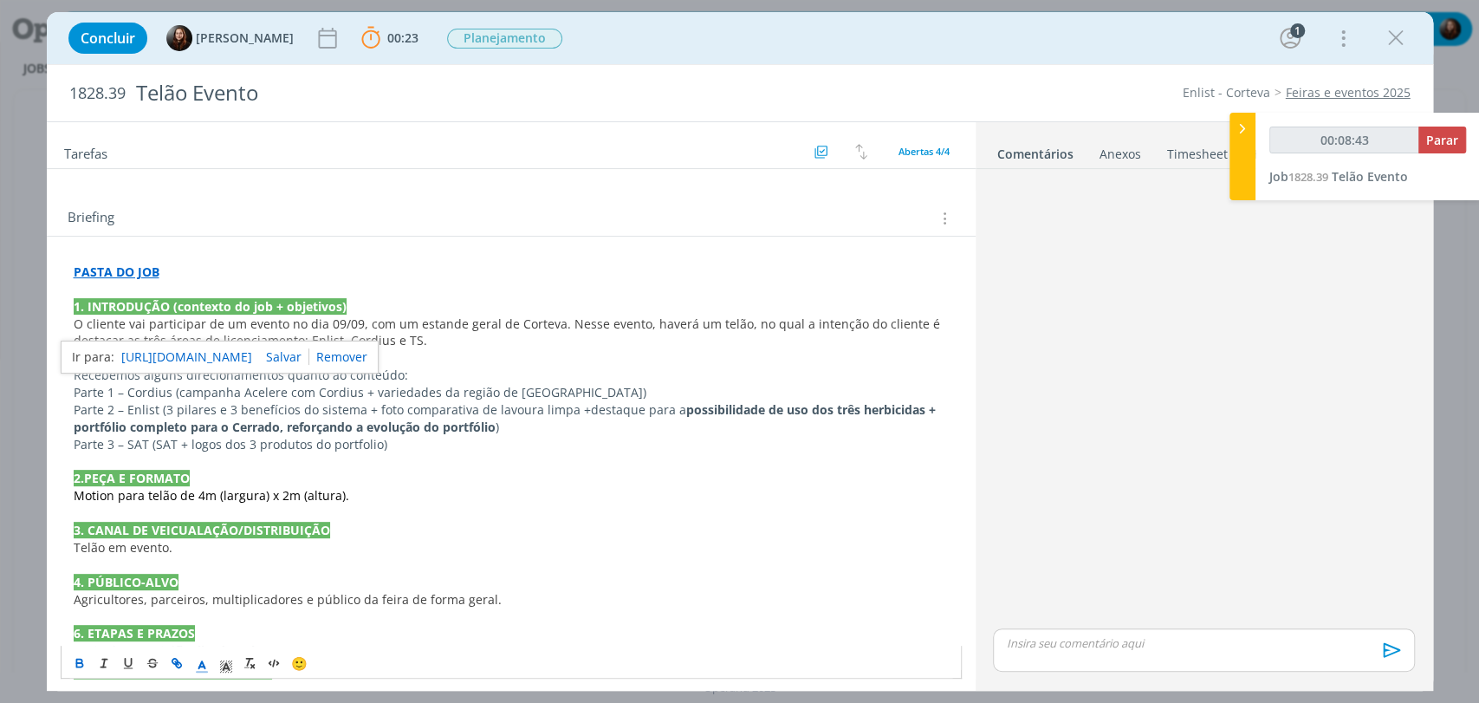
click at [523, 436] on p "Parte 3 – SAT (SAT + logos dos 3 produtos do portfolio)" at bounding box center [511, 444] width 875 height 17
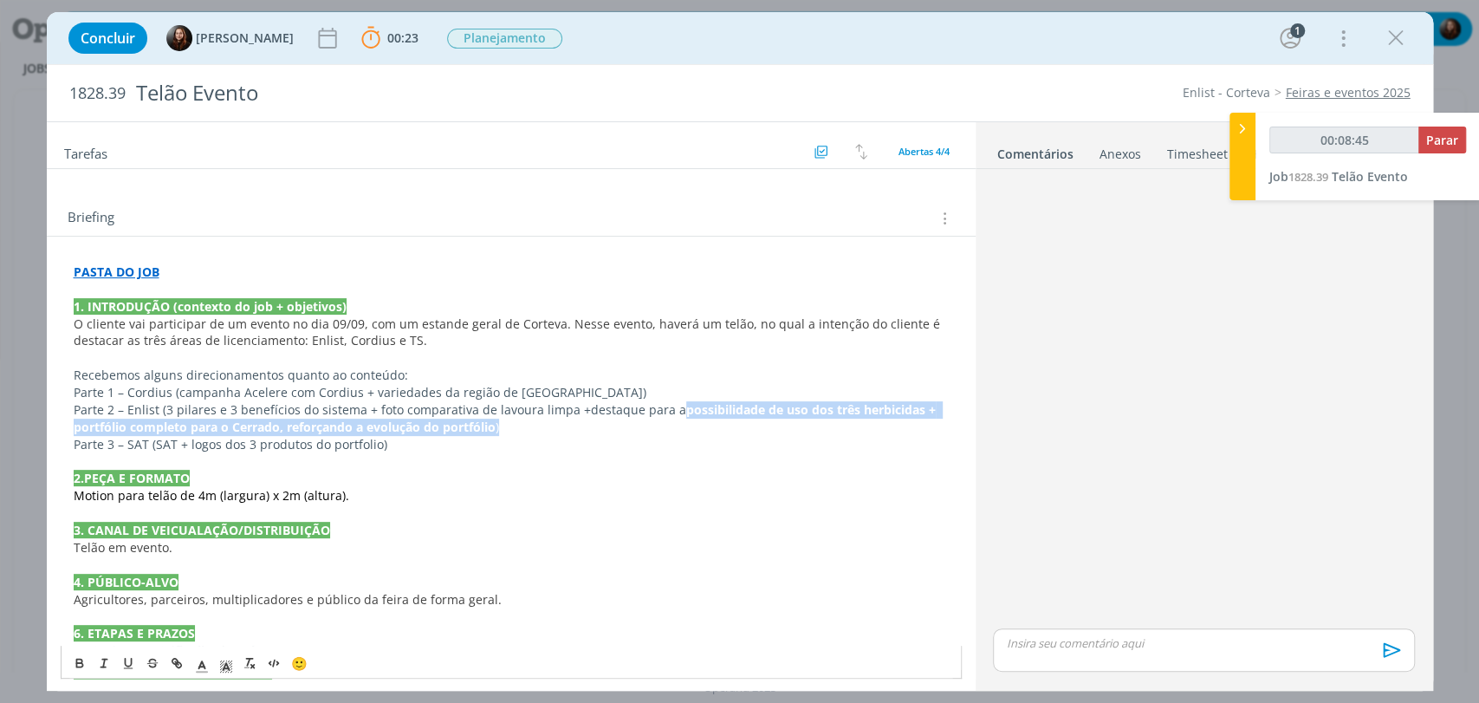
drag, startPoint x: 523, startPoint y: 422, endPoint x: 673, endPoint y: 407, distance: 150.6
click at [673, 407] on p "Parte 2 – Enlist (3 pilares e 3 benefícios do sistema + foto comparativa de lav…" at bounding box center [511, 418] width 875 height 35
click at [74, 665] on icon "dialog" at bounding box center [80, 663] width 14 height 14
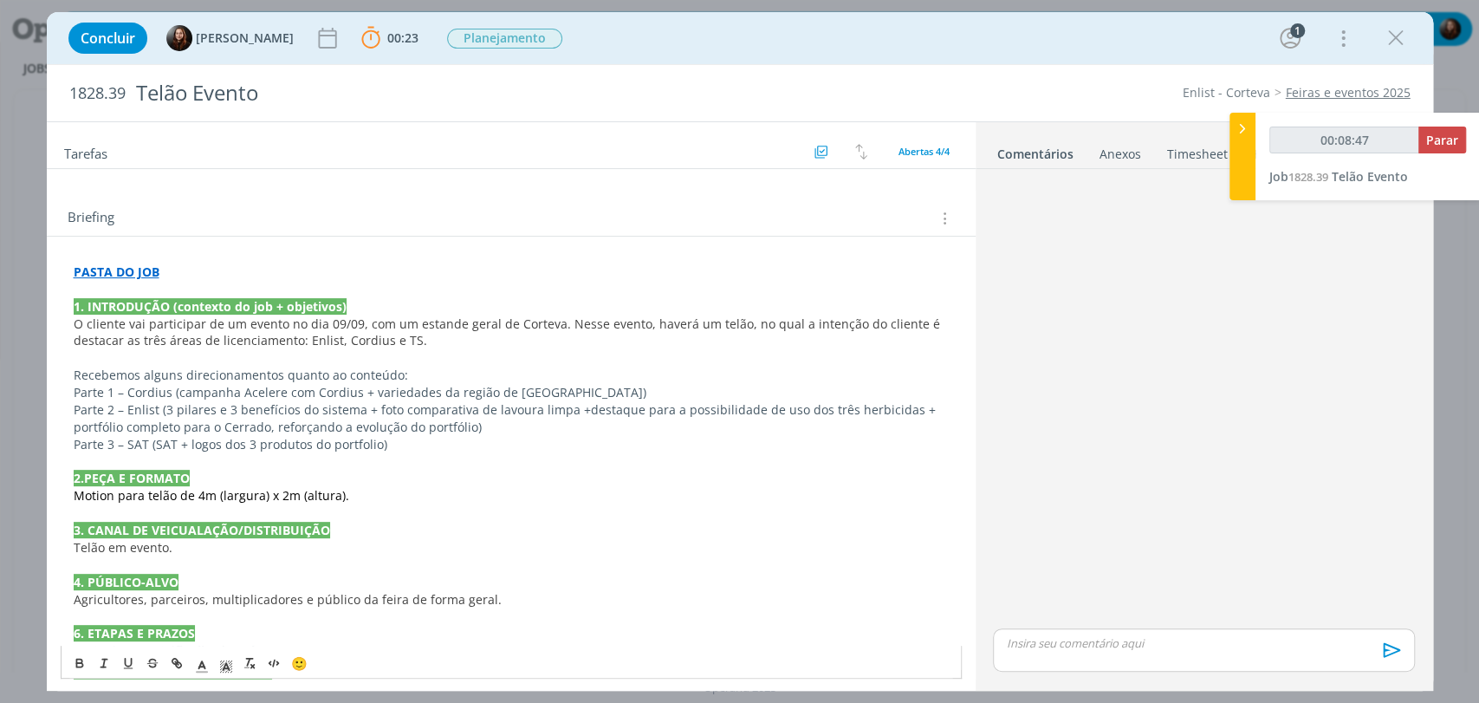
click at [489, 424] on p "Parte 2 – Enlist (3 pilares e 3 benefícios do sistema + foto comparativa de lav…" at bounding box center [511, 418] width 875 height 35
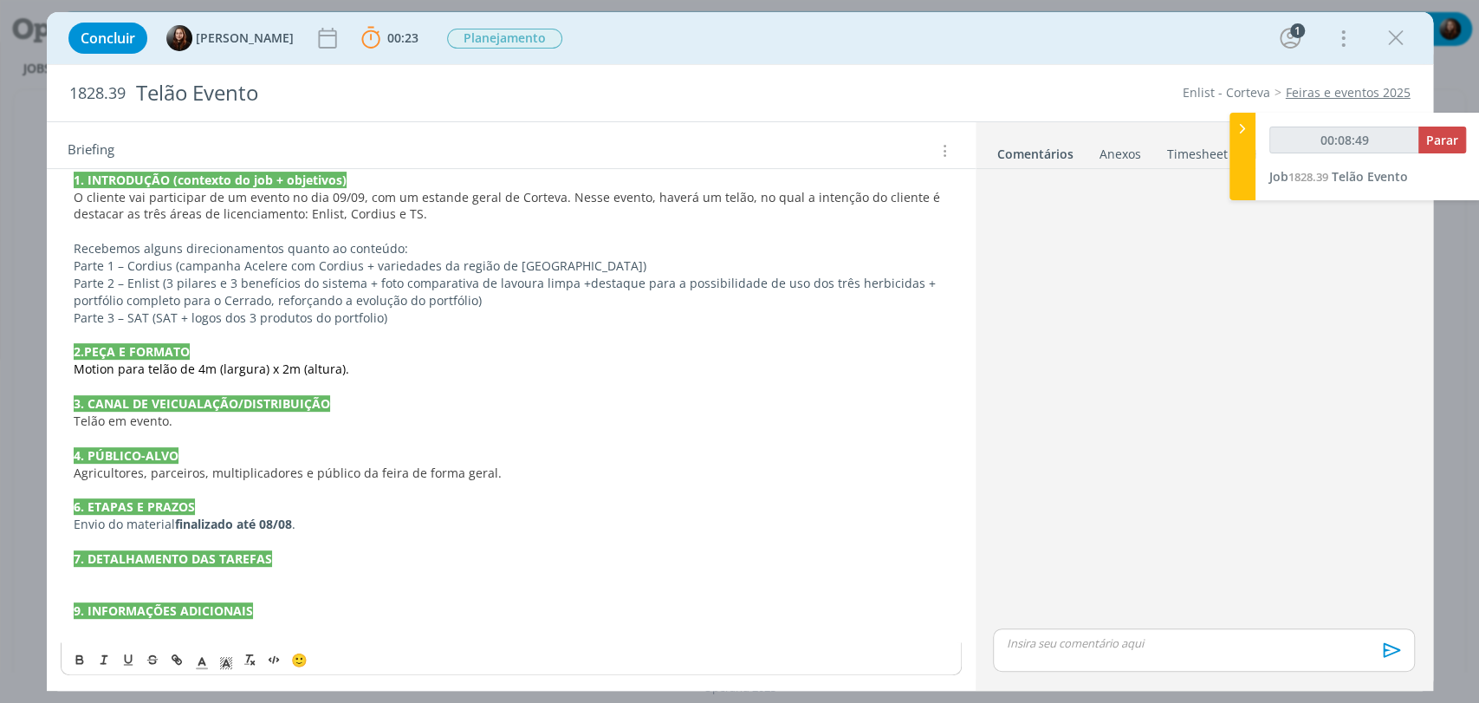
scroll to position [385, 0]
click at [284, 579] on p "dialog" at bounding box center [511, 575] width 875 height 17
click at [1235, 293] on div "dialog" at bounding box center [1203, 400] width 435 height 449
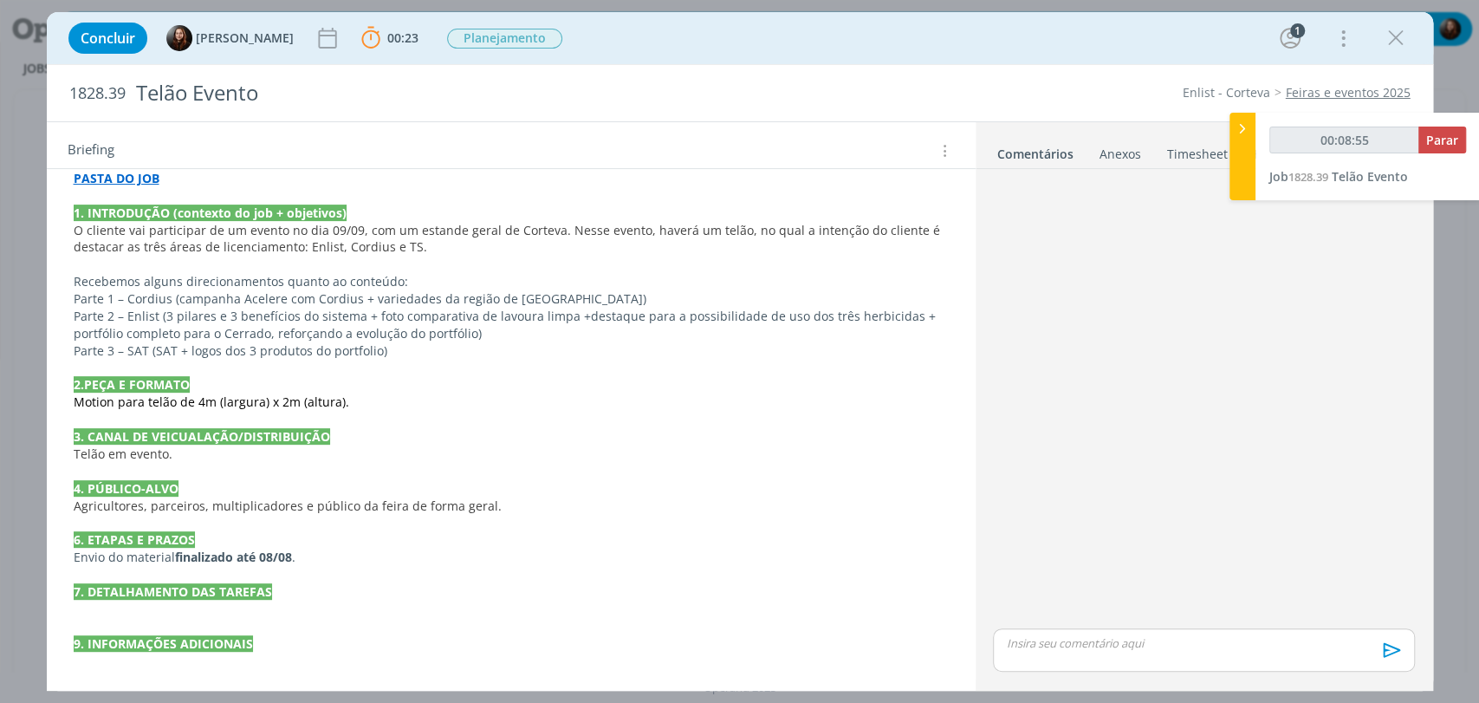
scroll to position [352, 0]
click at [1443, 141] on span "Parar" at bounding box center [1442, 140] width 32 height 16
click at [1439, 137] on span "Parar" at bounding box center [1442, 140] width 32 height 16
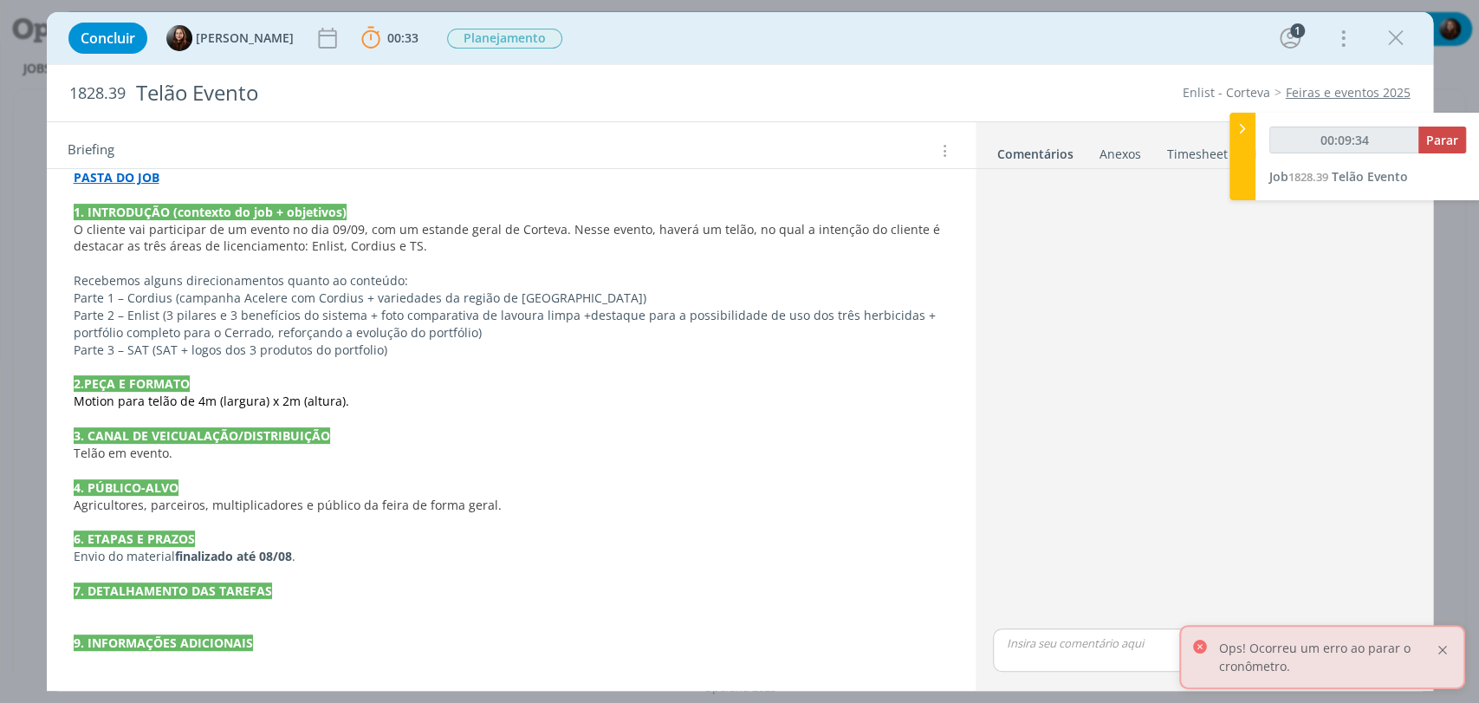
click at [1443, 647] on div at bounding box center [1443, 650] width 16 height 16
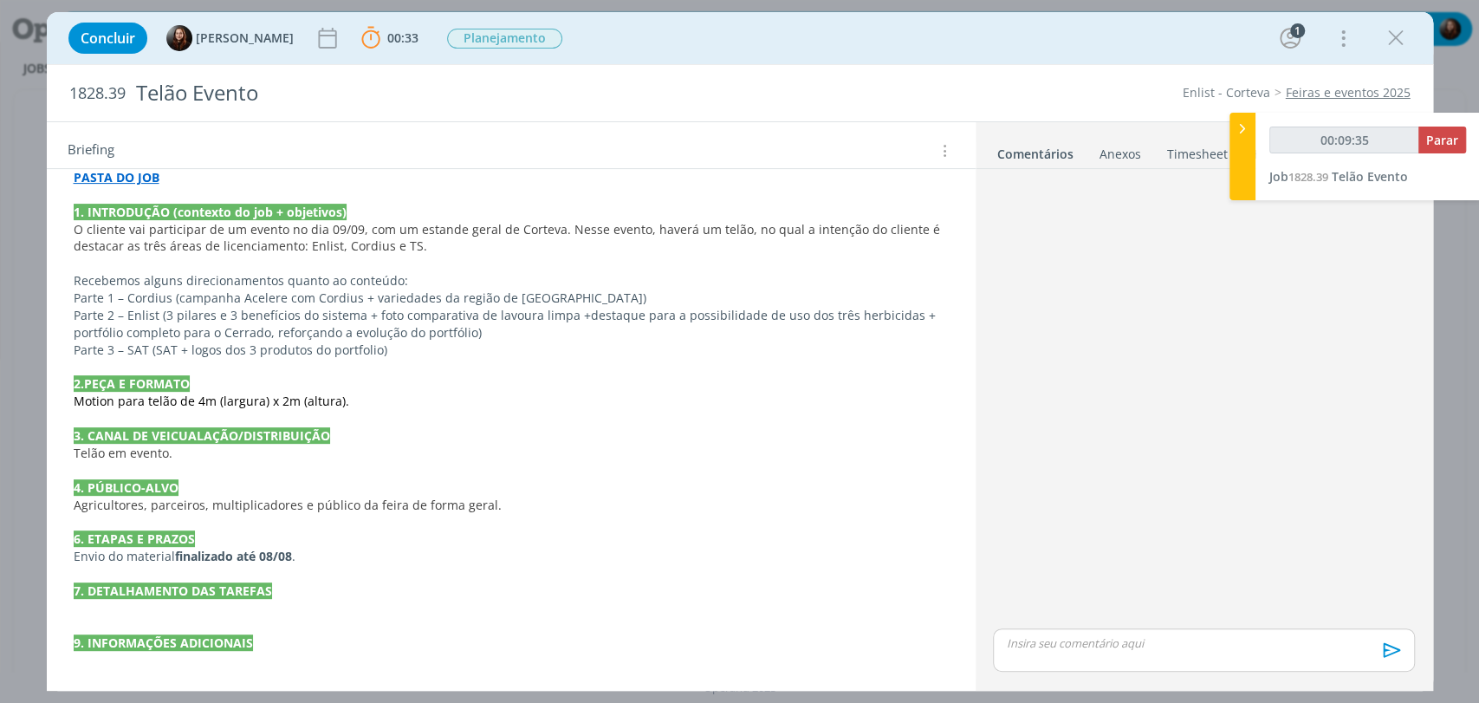
type input "00:10:00"
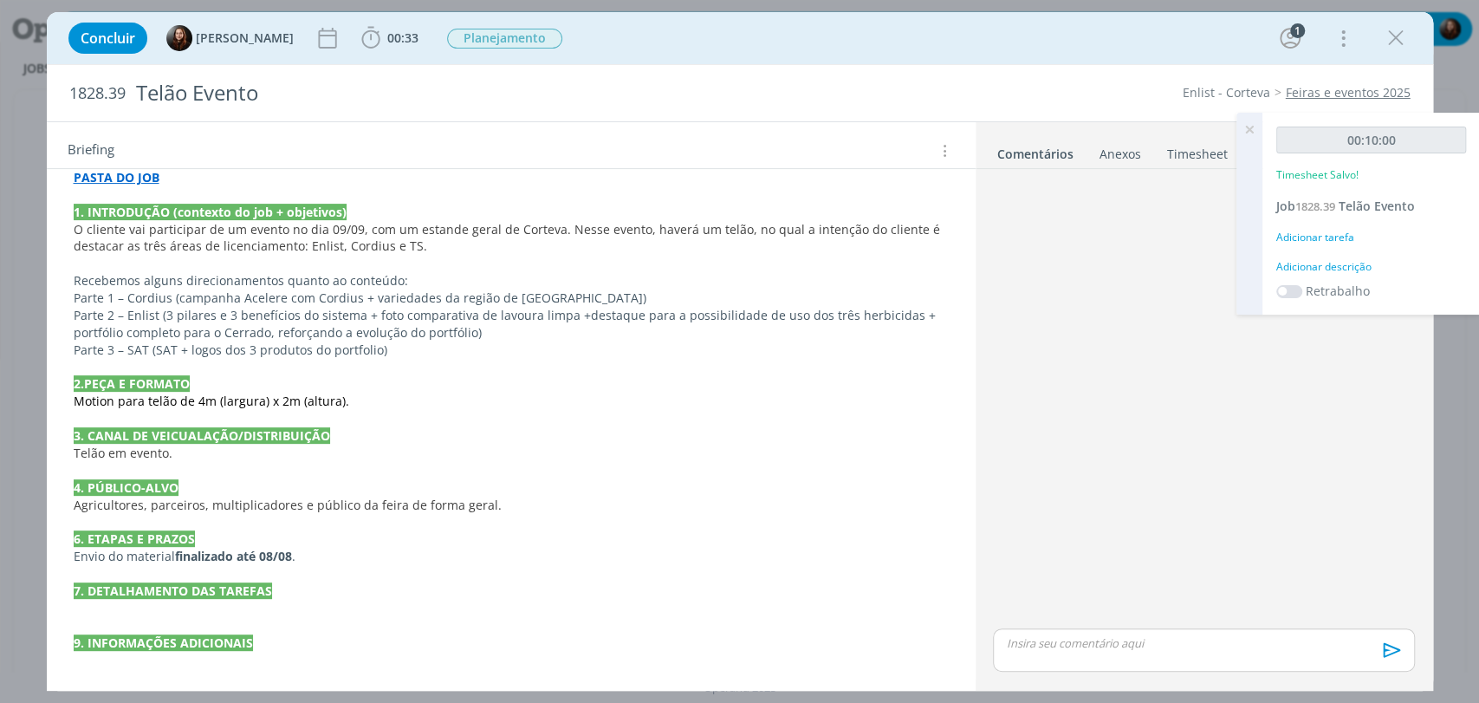
click at [1302, 268] on div "Adicionar descrição" at bounding box center [1371, 267] width 190 height 16
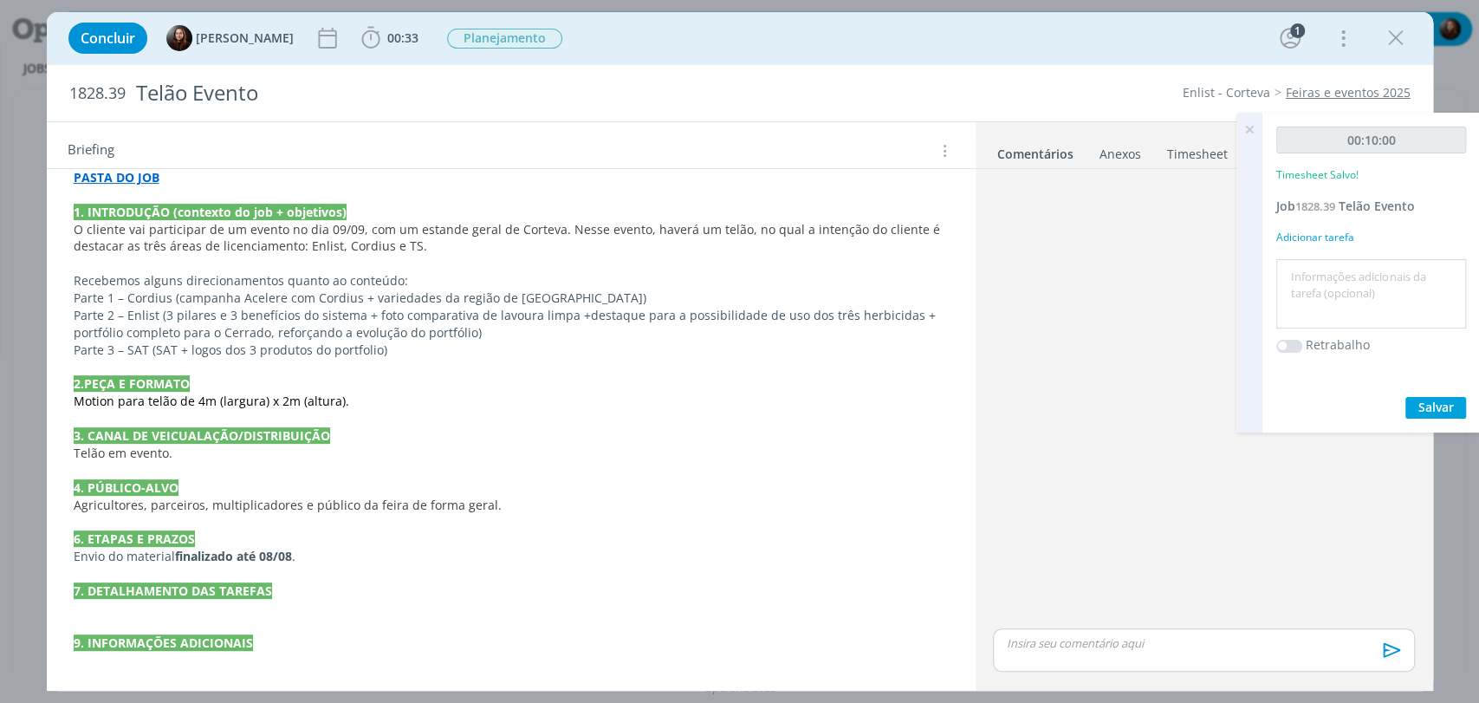
click at [1295, 297] on textarea at bounding box center [1371, 294] width 181 height 62
type textarea "briefing"
click at [1424, 416] on button "Salvar" at bounding box center [1435, 408] width 61 height 22
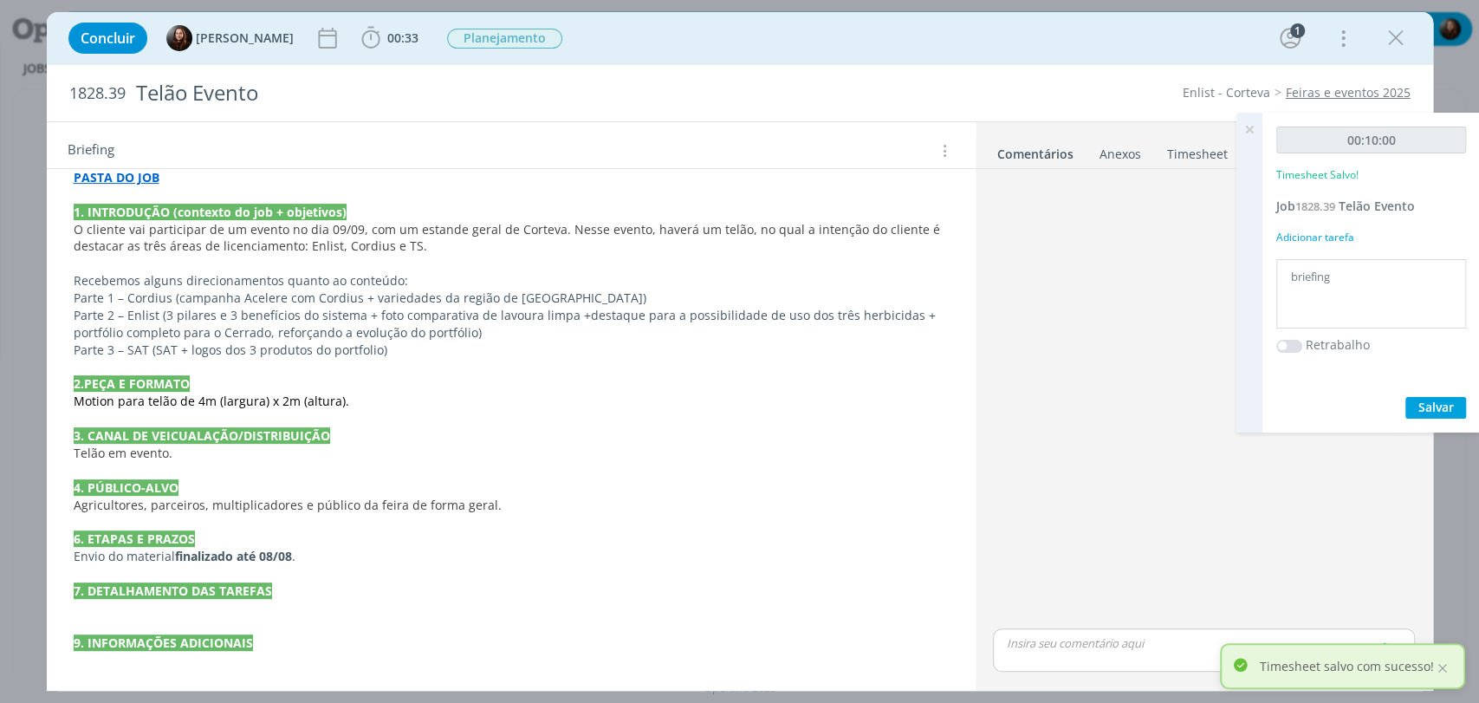
click at [1115, 323] on div "dialog" at bounding box center [1203, 400] width 435 height 449
click at [1253, 124] on icon at bounding box center [1249, 130] width 31 height 34
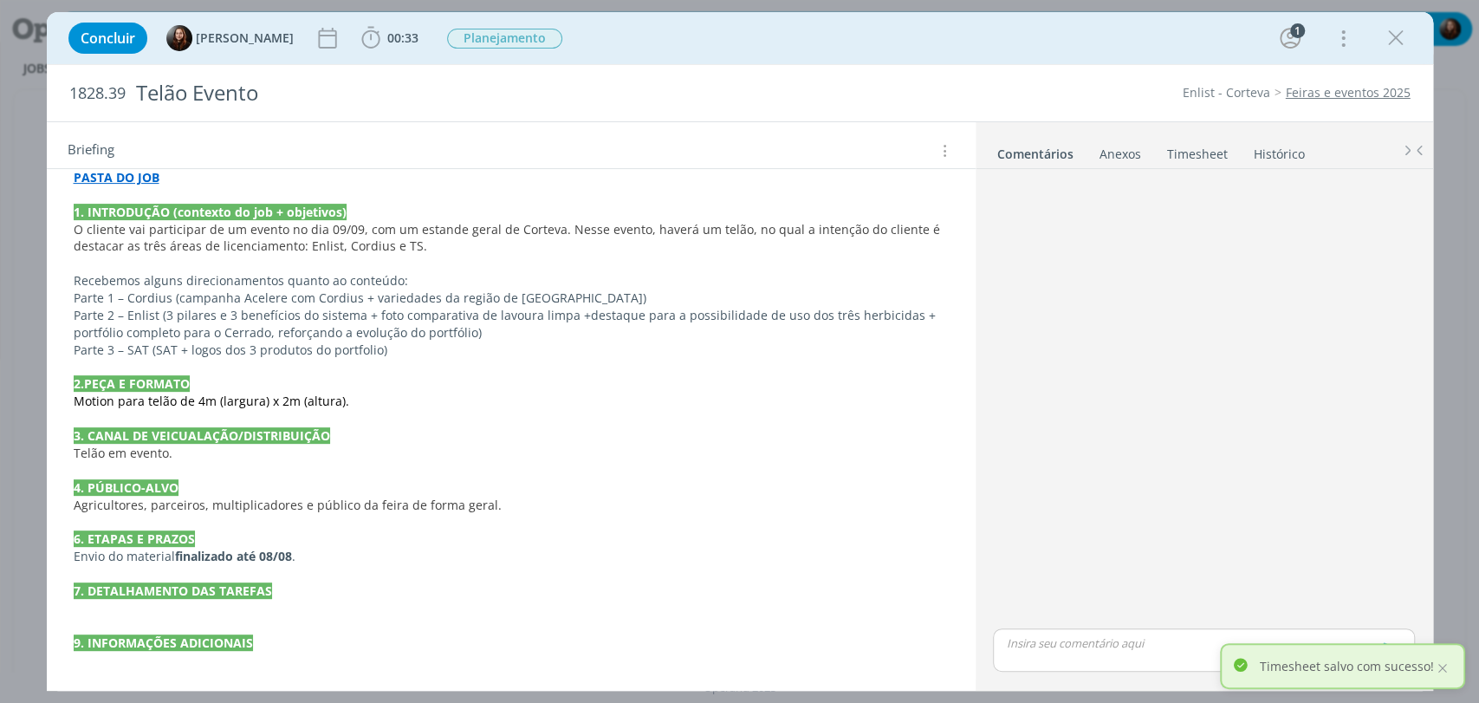
click at [1054, 56] on div "Concluir Eduarda Pereira 00:33 Iniciar Apontar Data * 03/09/2025 Horas * 00:00 …" at bounding box center [740, 38] width 1360 height 42
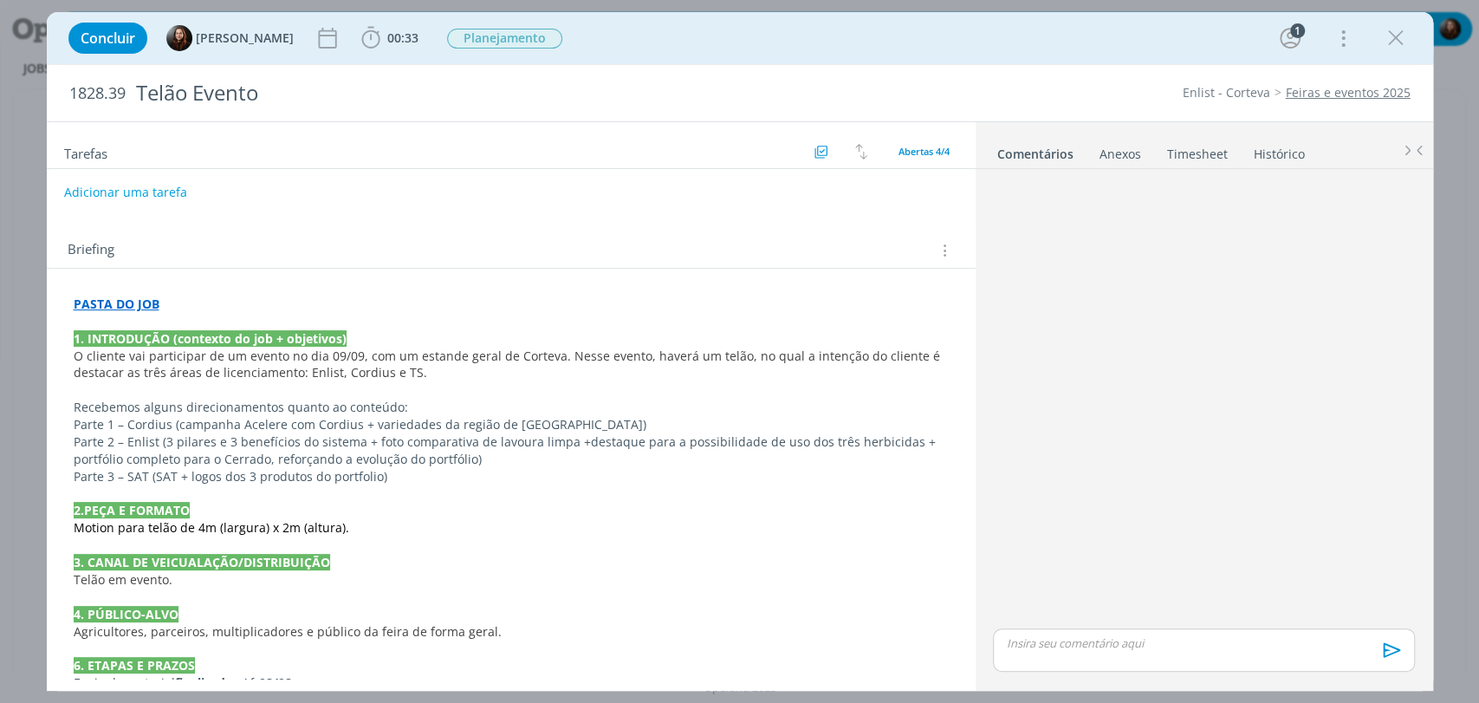
scroll to position [0, 0]
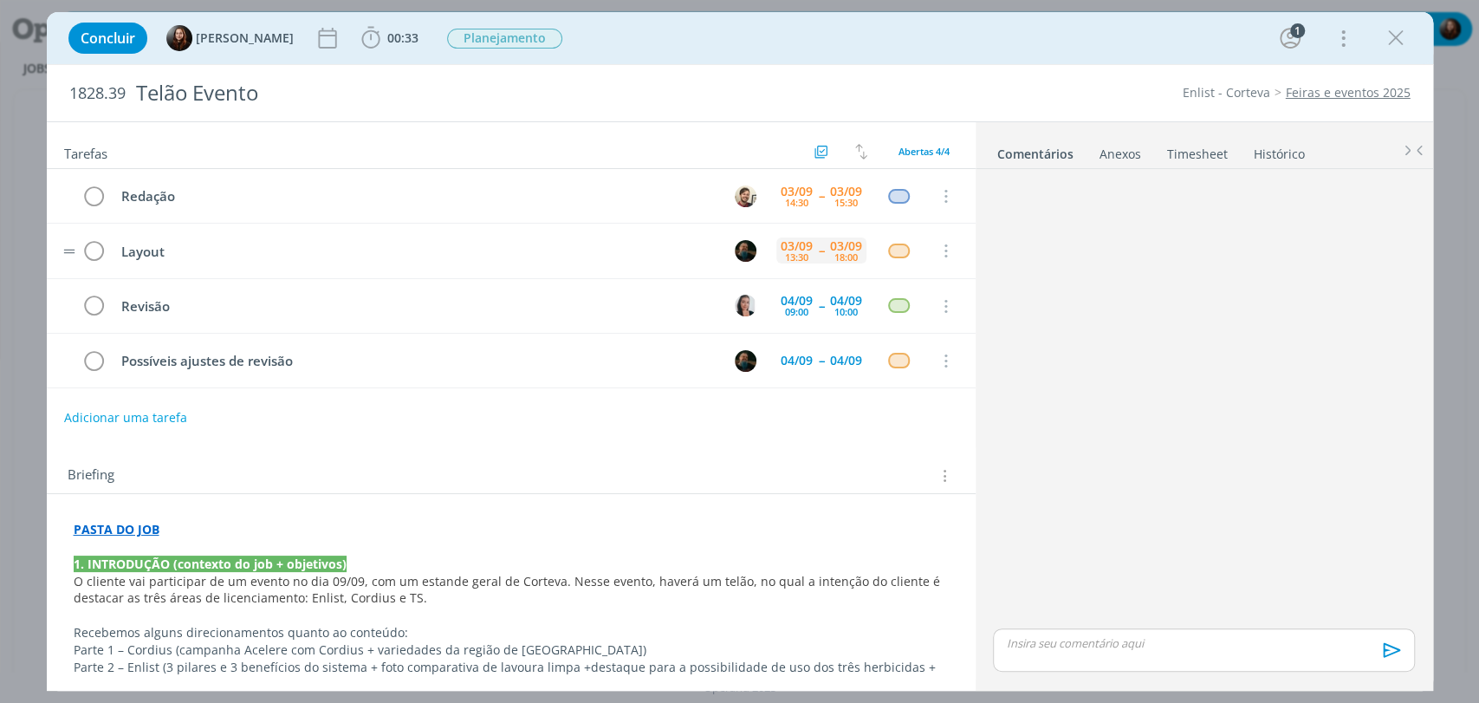
click at [781, 242] on div "03/09" at bounding box center [797, 246] width 32 height 12
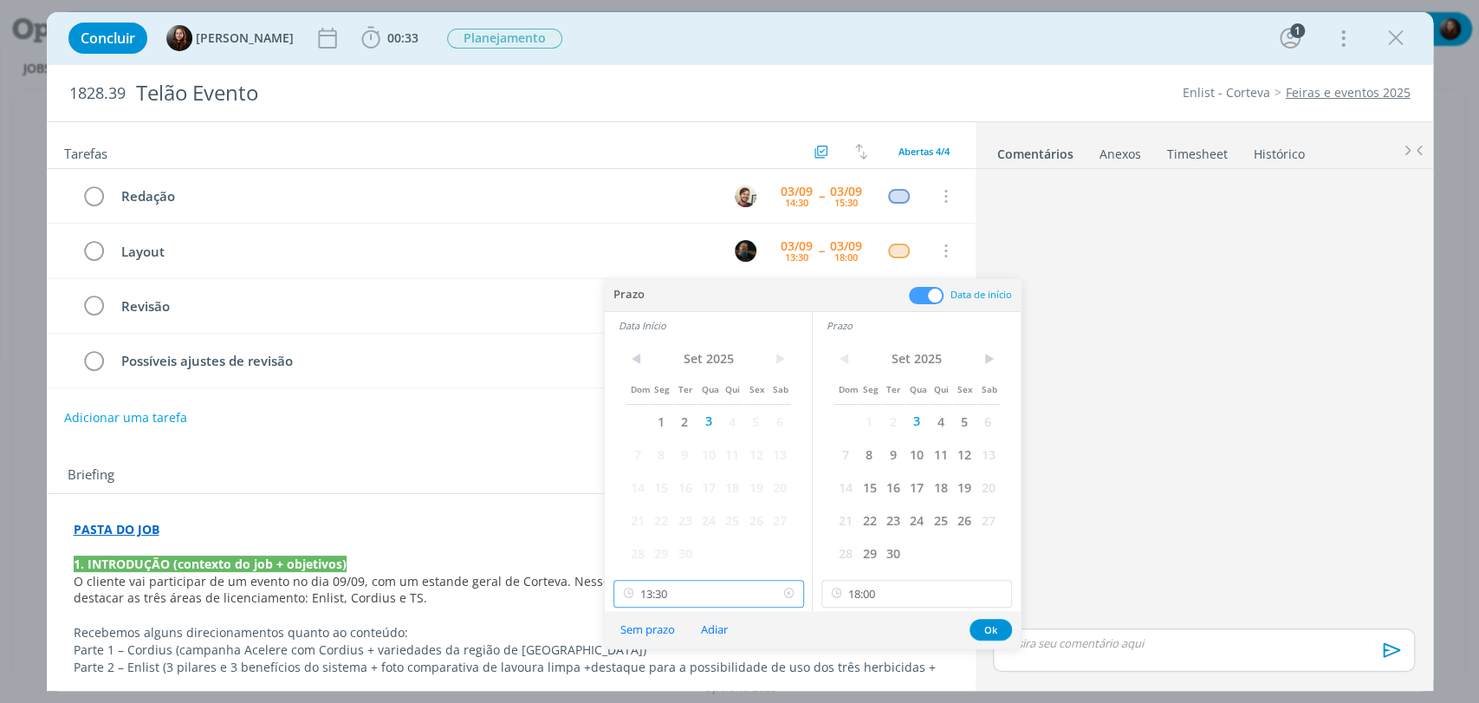
click at [710, 589] on input "13:30" at bounding box center [708, 594] width 191 height 28
click at [640, 400] on div "15:30" at bounding box center [709, 411] width 193 height 31
type input "15:30"
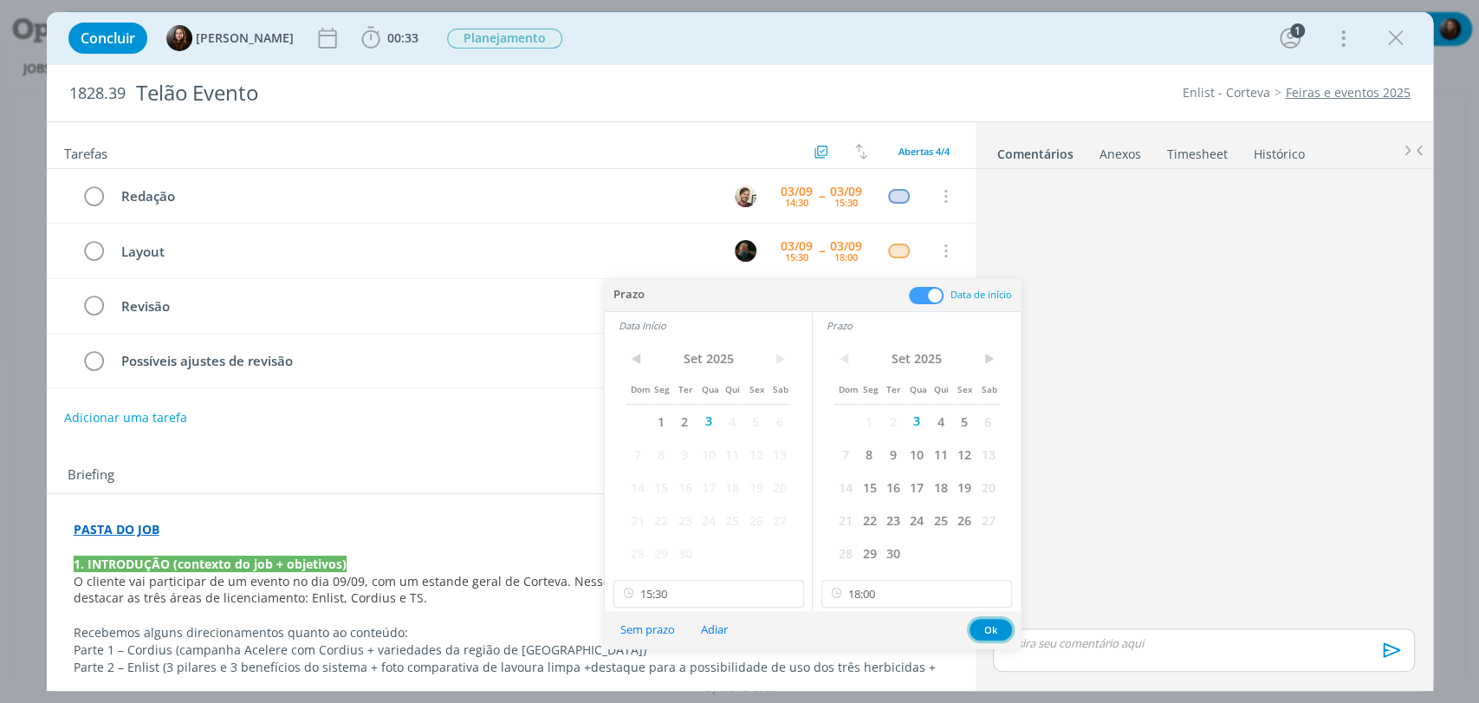
click at [990, 624] on button "Ok" at bounding box center [991, 630] width 42 height 22
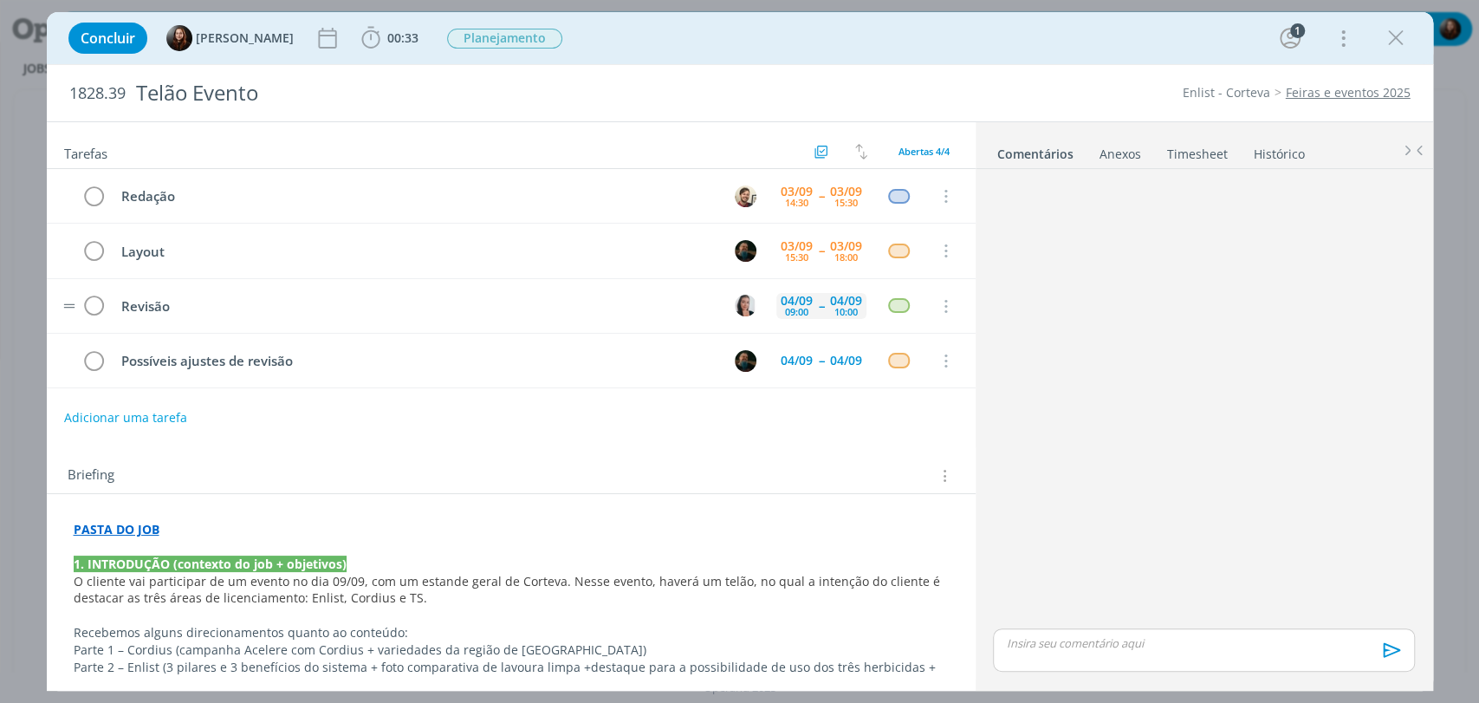
click at [801, 295] on div "04/09" at bounding box center [797, 301] width 32 height 12
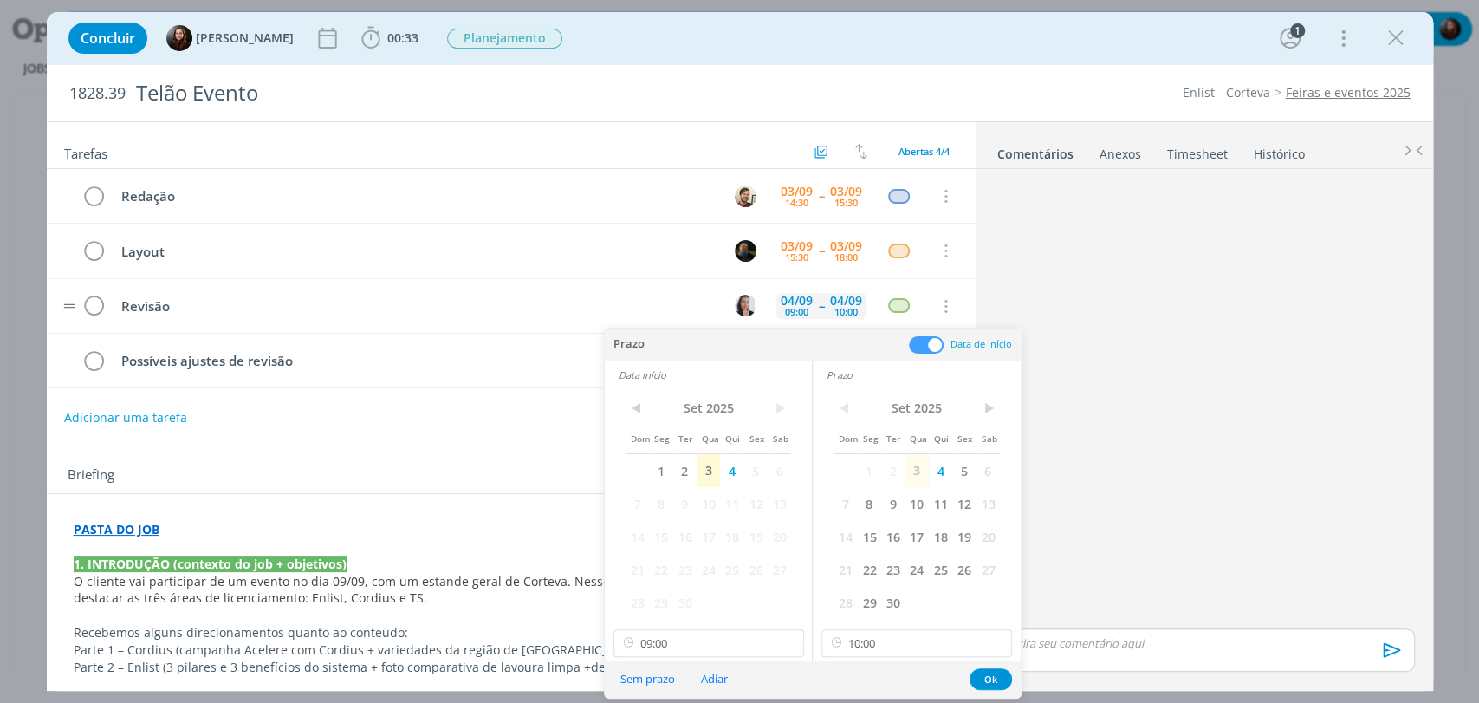
click at [801, 295] on div "04/09" at bounding box center [797, 301] width 32 height 12
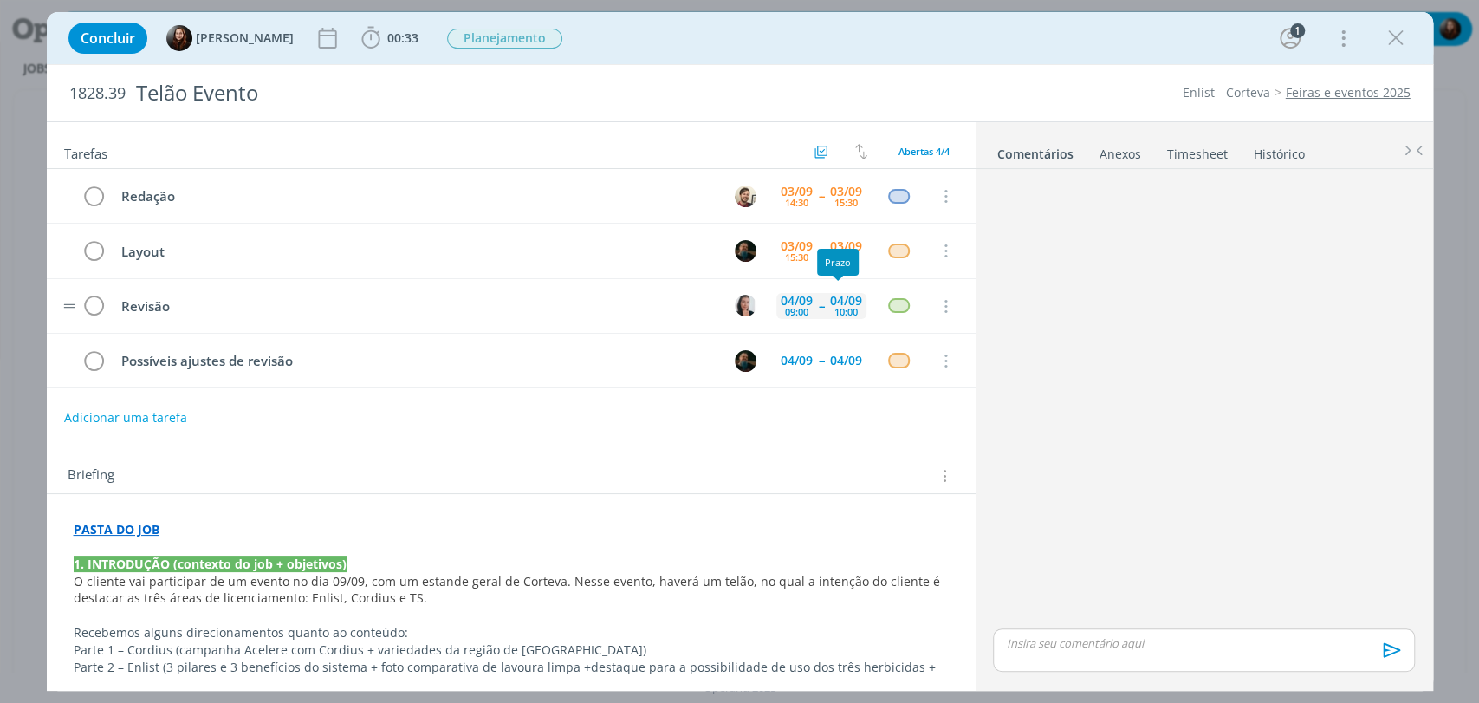
click at [812, 294] on div "04/09 09:00 -- 04/09 10:00" at bounding box center [821, 305] width 90 height 37
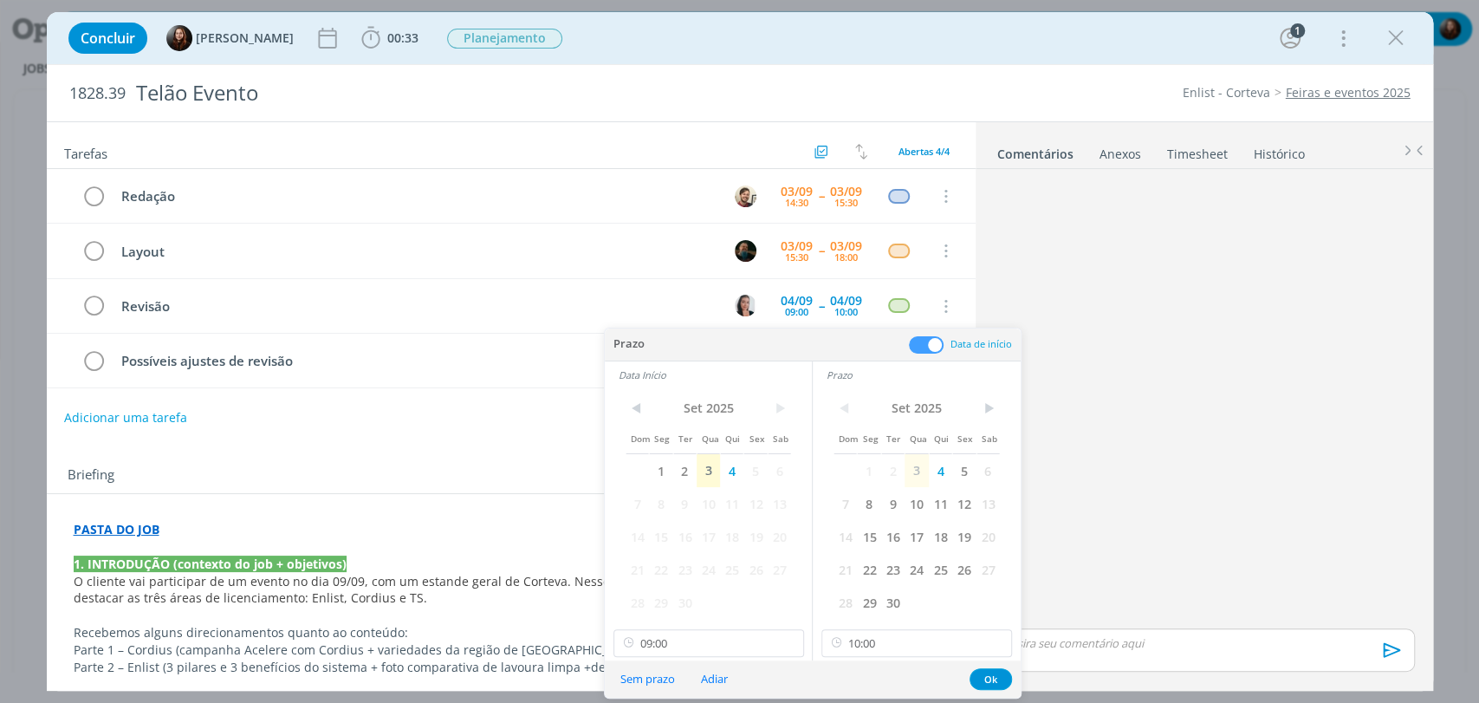
click at [918, 344] on span at bounding box center [926, 344] width 35 height 17
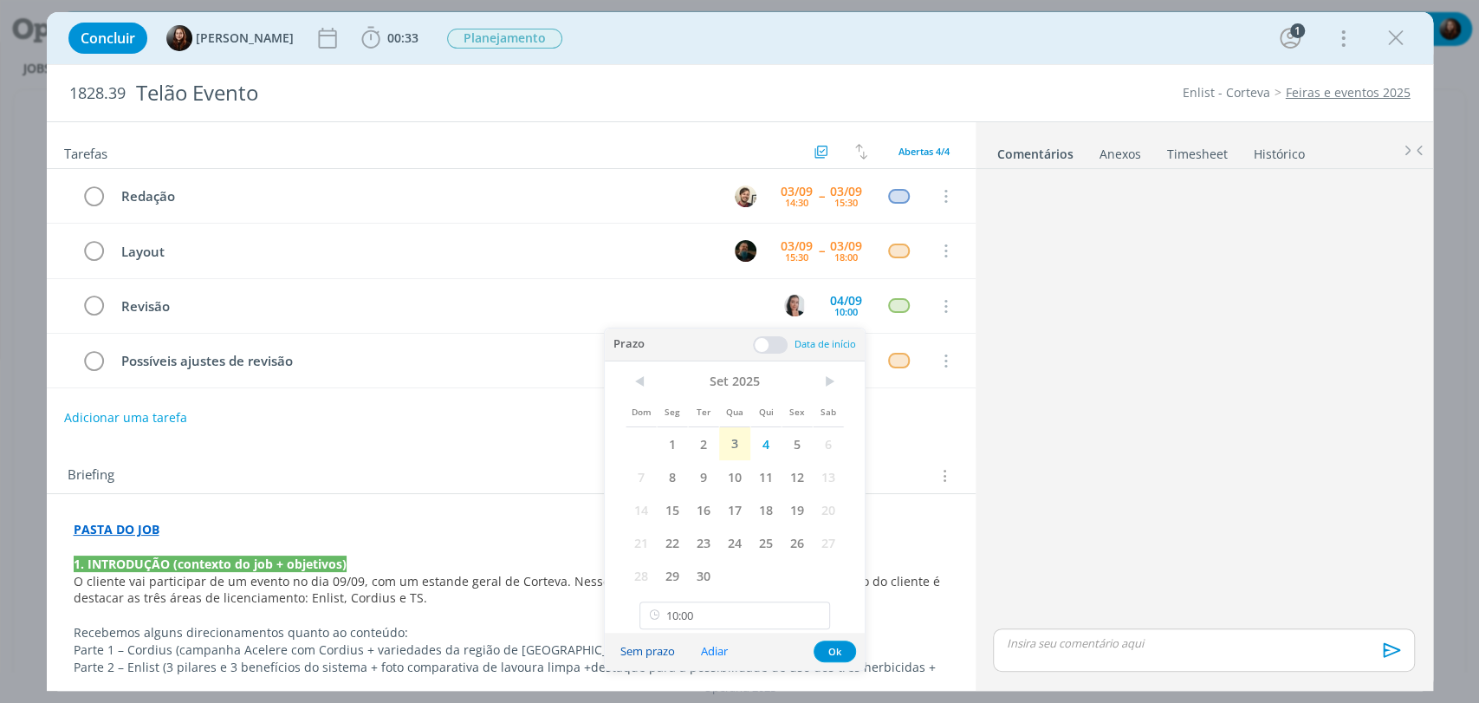
click at [666, 652] on button "Sem prazo" at bounding box center [647, 650] width 77 height 23
click at [1149, 384] on div "dialog" at bounding box center [1203, 400] width 435 height 449
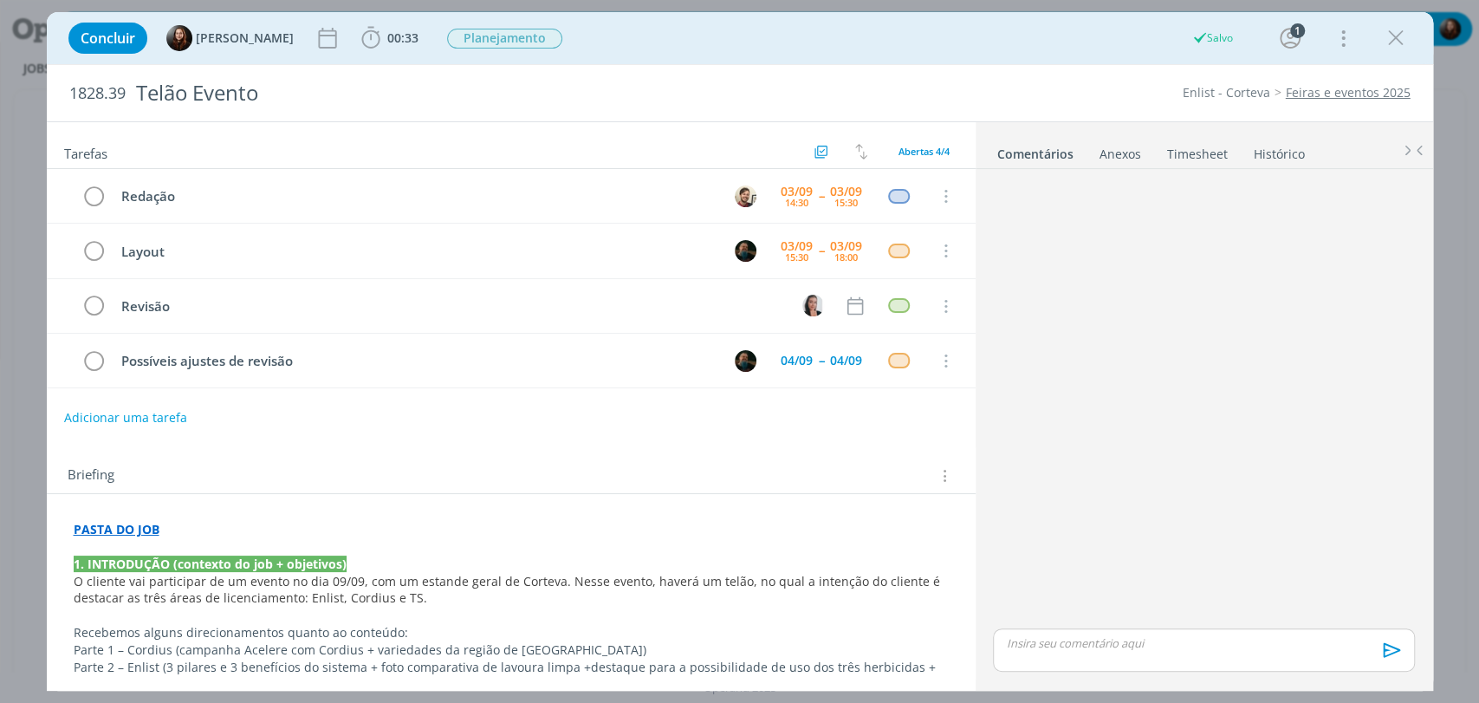
click at [1177, 399] on div "dialog" at bounding box center [1203, 400] width 435 height 449
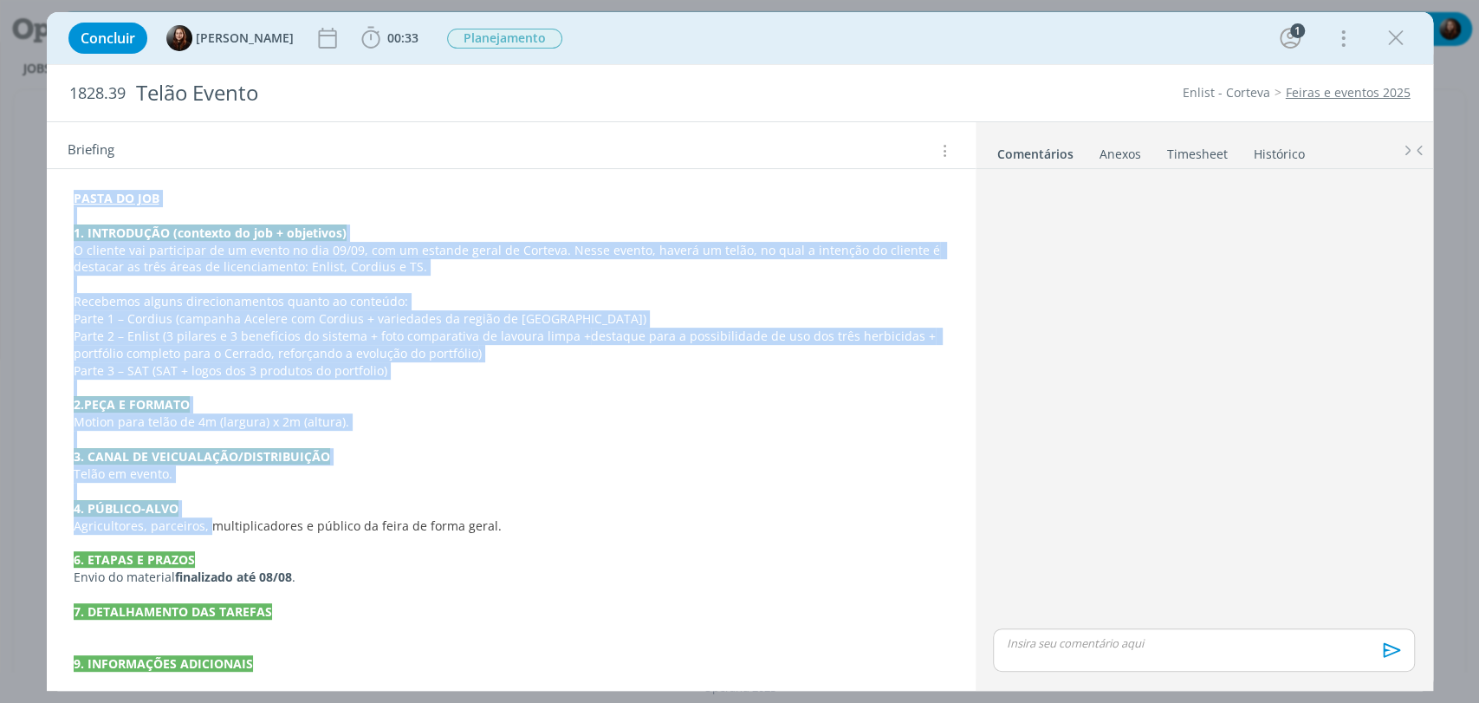
scroll to position [352, 0]
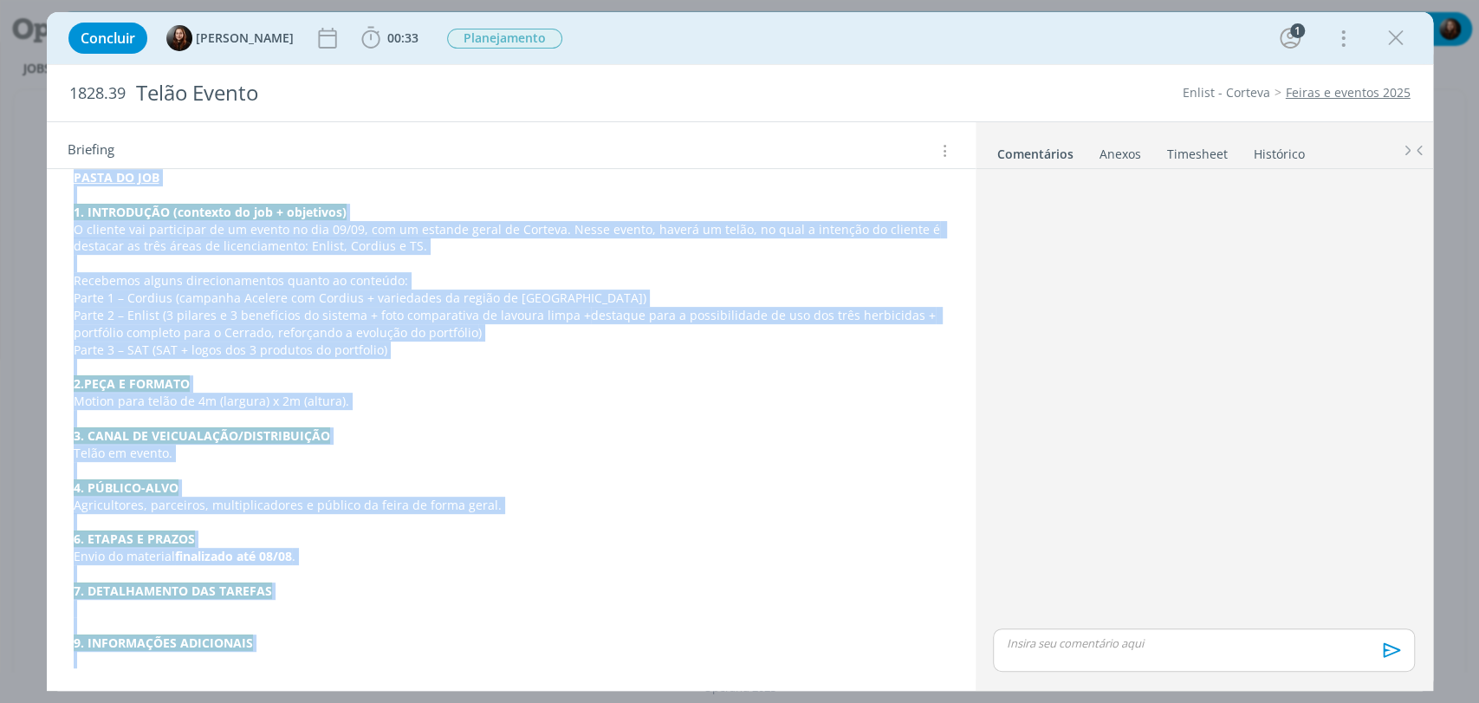
drag, startPoint x: 68, startPoint y: 336, endPoint x: 295, endPoint y: 658, distance: 393.5
click at [295, 658] on div "PASTA DO JOB 1. INTRODUÇÃO (contexto do job + objetivos) O cliente vai particip…" at bounding box center [511, 418] width 901 height 511
copy div "PASTA DO JOB 1. INTRODUÇÃO (contexto do job + objetivos) O cliente vai particip…"
click at [514, 587] on p "7. DETALHAMENTO DAS TAREFAS" at bounding box center [511, 591] width 873 height 17
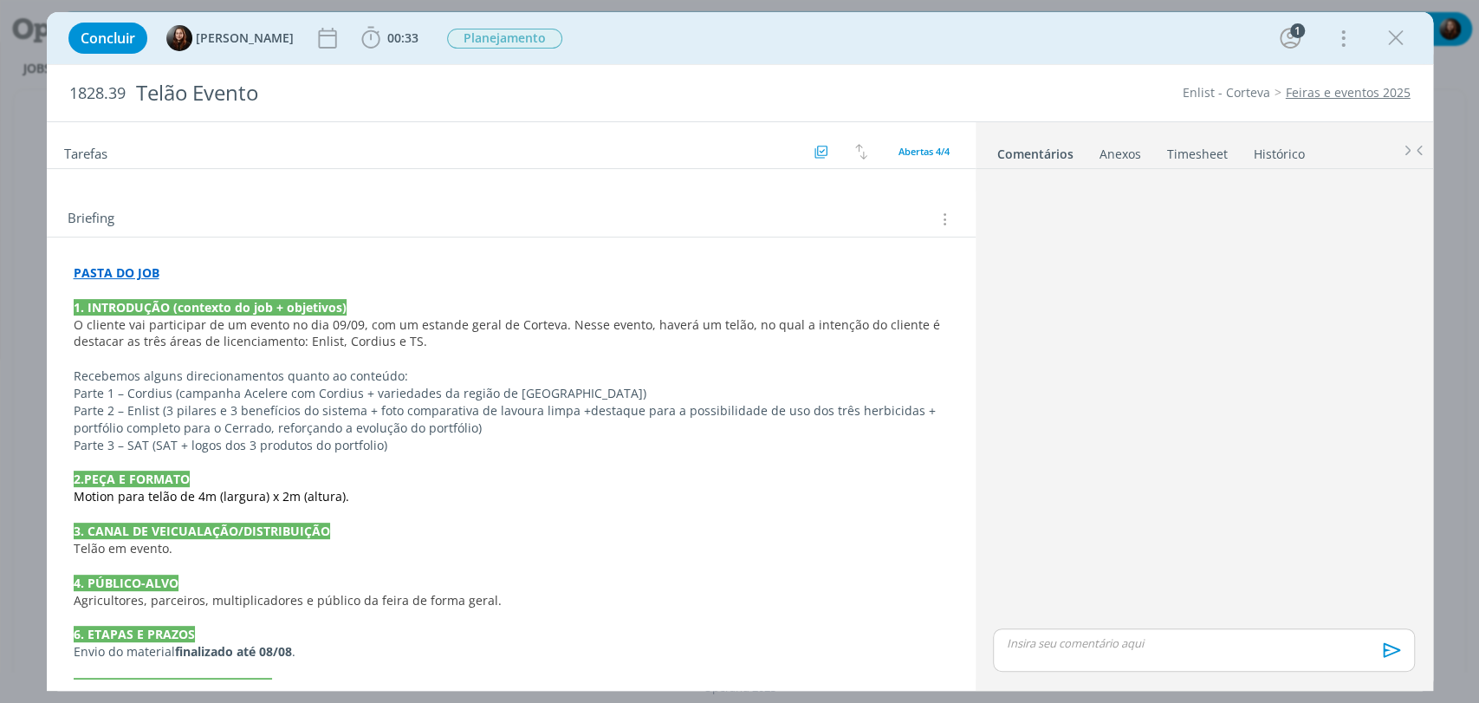
scroll to position [256, 0]
click at [146, 270] on strong "PASTA DO JOB" at bounding box center [117, 273] width 86 height 16
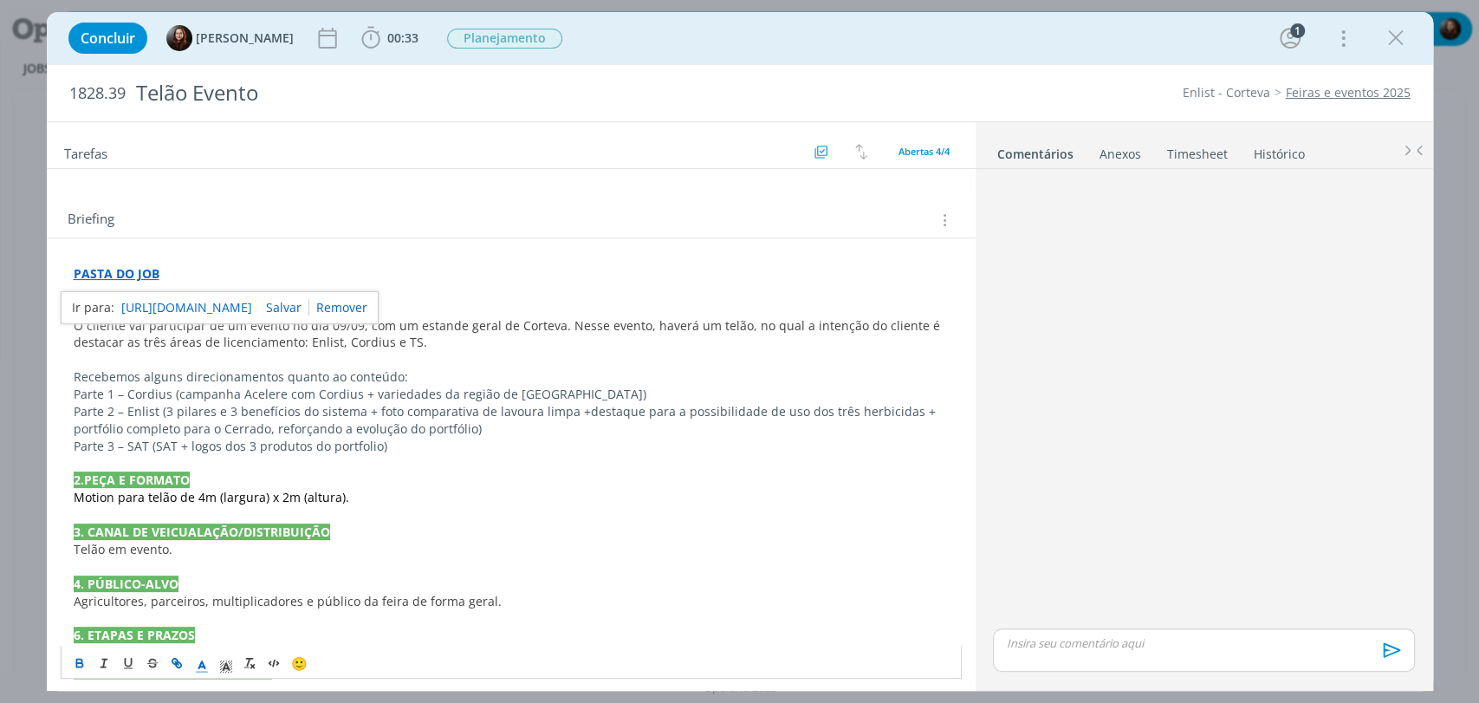
click at [168, 304] on link "https://sobeae.sharepoint.com/:f:/s/SOBEAE/EldlO2wEDO1HkAxGE0sS-DcBbbMMm7gnxC6U…" at bounding box center [186, 307] width 131 height 23
click at [1109, 418] on div "dialog" at bounding box center [1203, 400] width 435 height 449
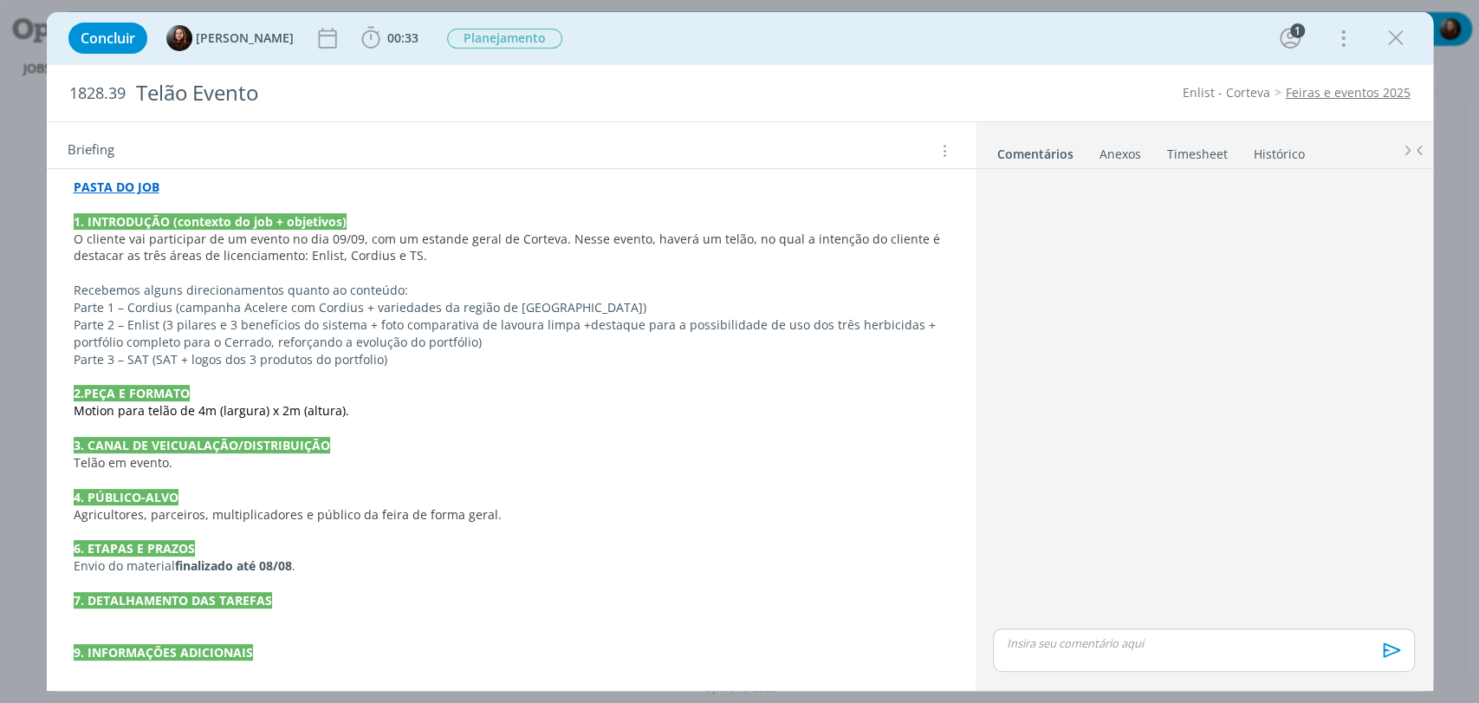
scroll to position [352, 0]
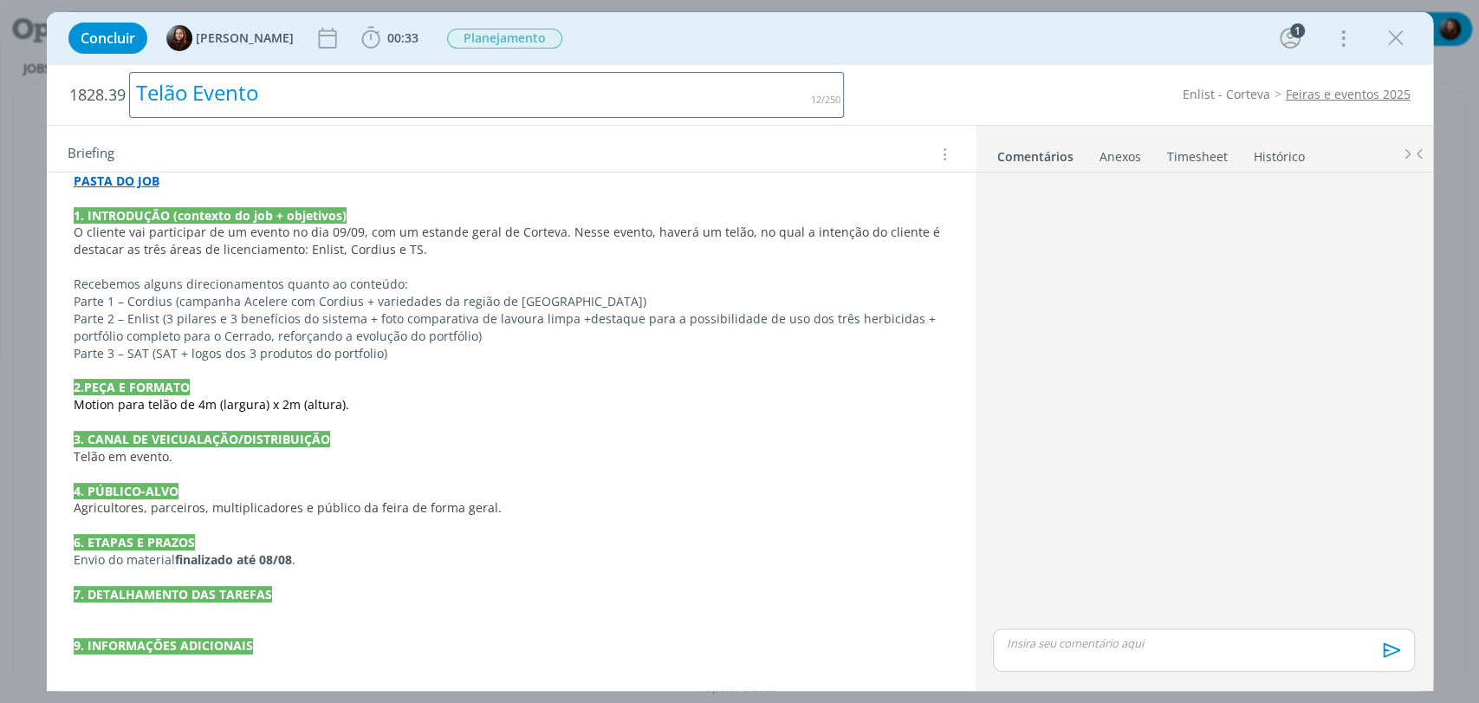
click at [270, 81] on div "Telão Evento" at bounding box center [487, 95] width 716 height 46
drag, startPoint x: 270, startPoint y: 96, endPoint x: 195, endPoint y: 93, distance: 75.5
click at [195, 93] on div "Telão Evento" at bounding box center [487, 95] width 716 height 46
click at [238, 101] on div "Telão 1º Fórum de Soja" at bounding box center [487, 95] width 716 height 46
click at [239, 99] on div "Telão 1º Fórum de Soja" at bounding box center [487, 95] width 716 height 46
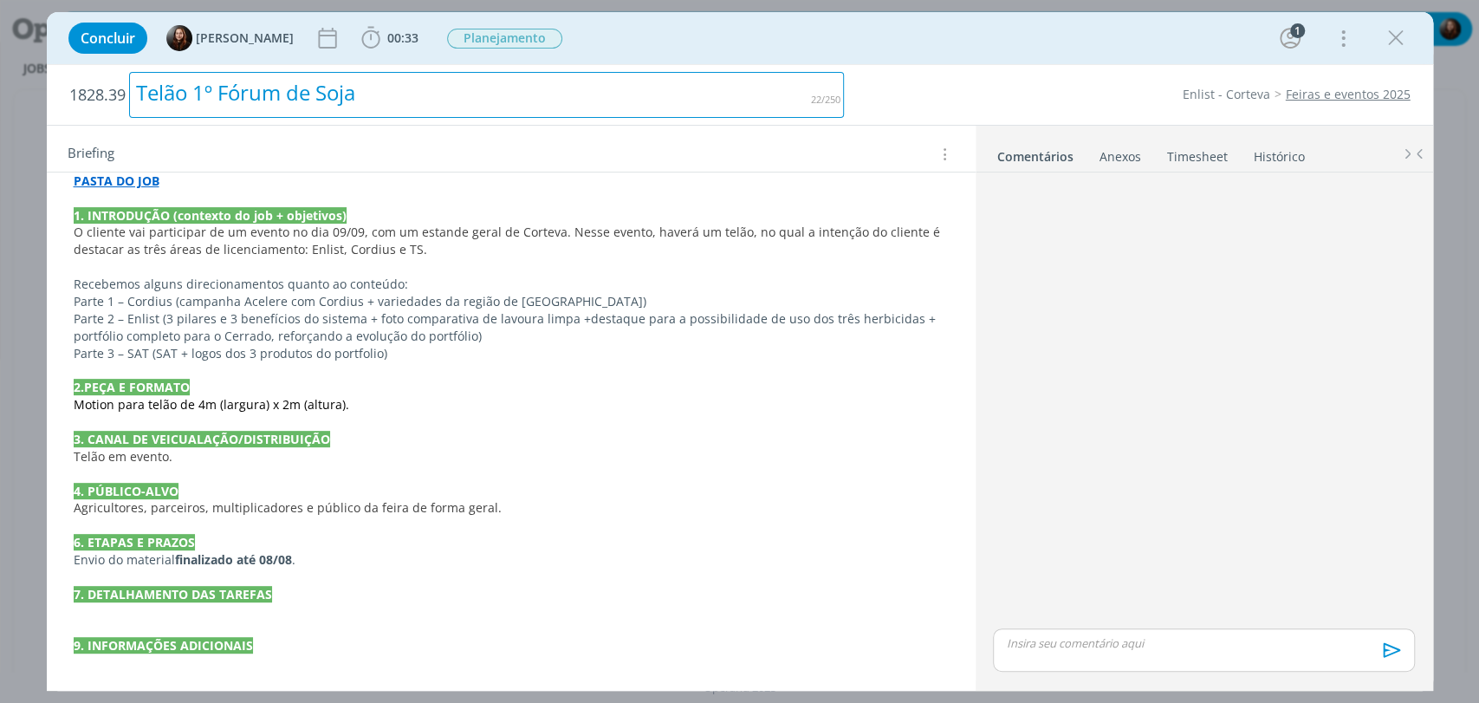
click at [388, 94] on div "Telão 1º Fórum de Soja" at bounding box center [487, 95] width 716 height 46
drag, startPoint x: 408, startPoint y: 94, endPoint x: 198, endPoint y: 101, distance: 210.7
click at [198, 101] on div "Telão 1º Fórum de Soja" at bounding box center [487, 95] width 716 height 46
copy div "1º Fórum de Soja"
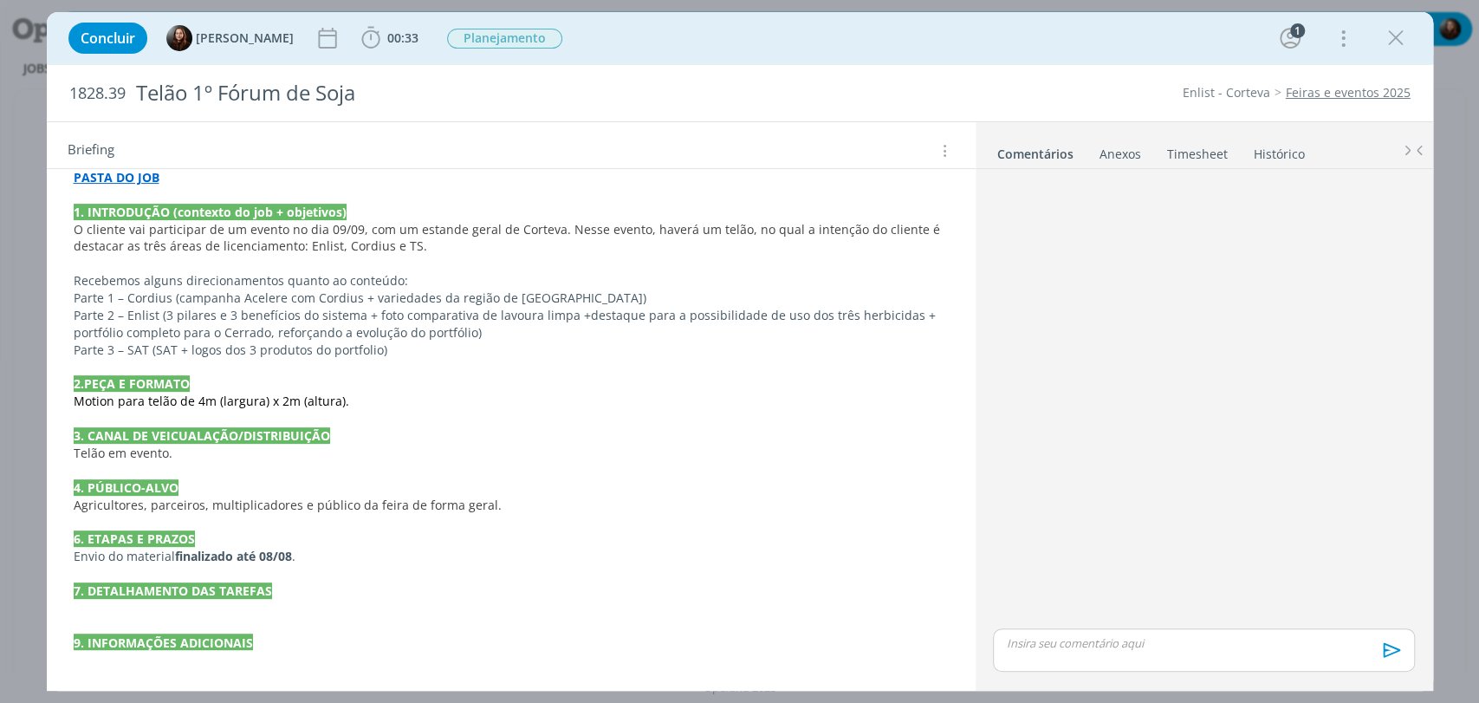
click at [1125, 224] on div "dialog" at bounding box center [1203, 400] width 435 height 449
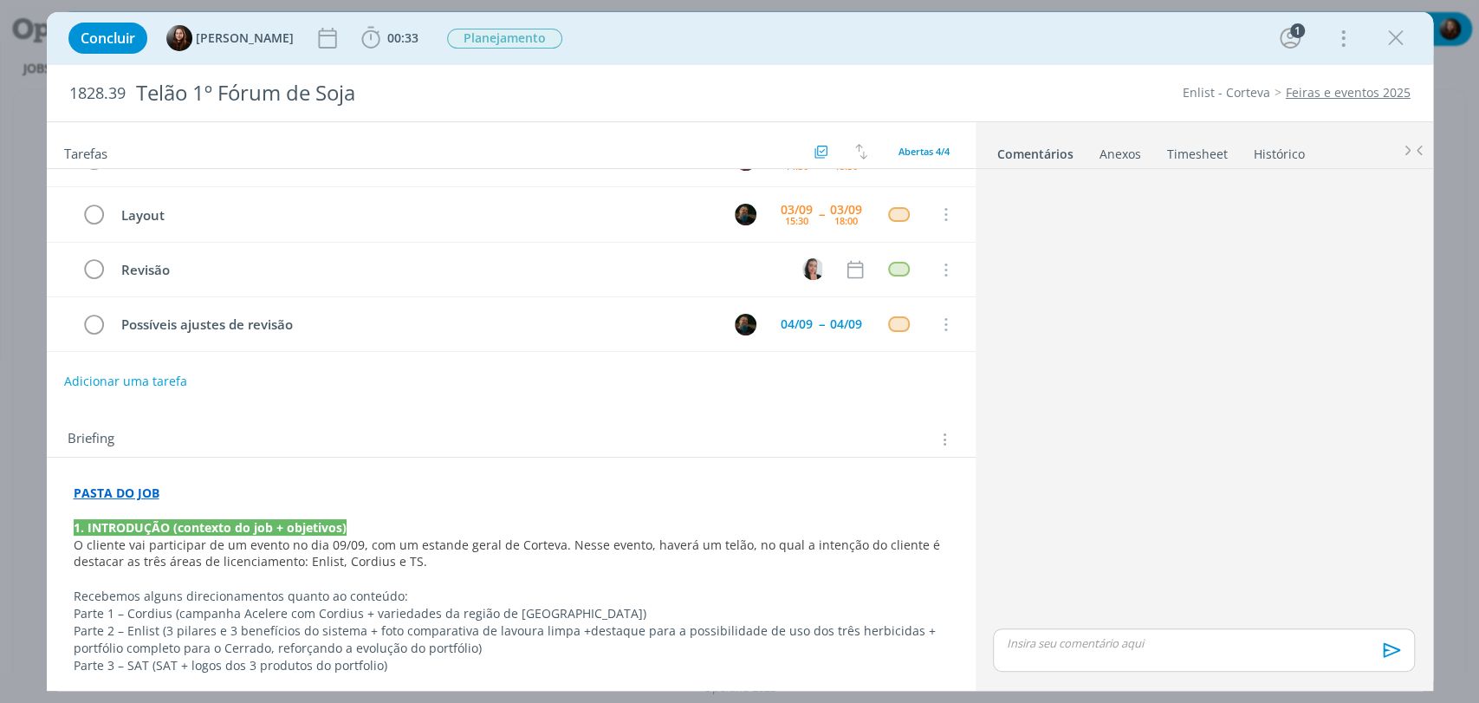
scroll to position [0, 0]
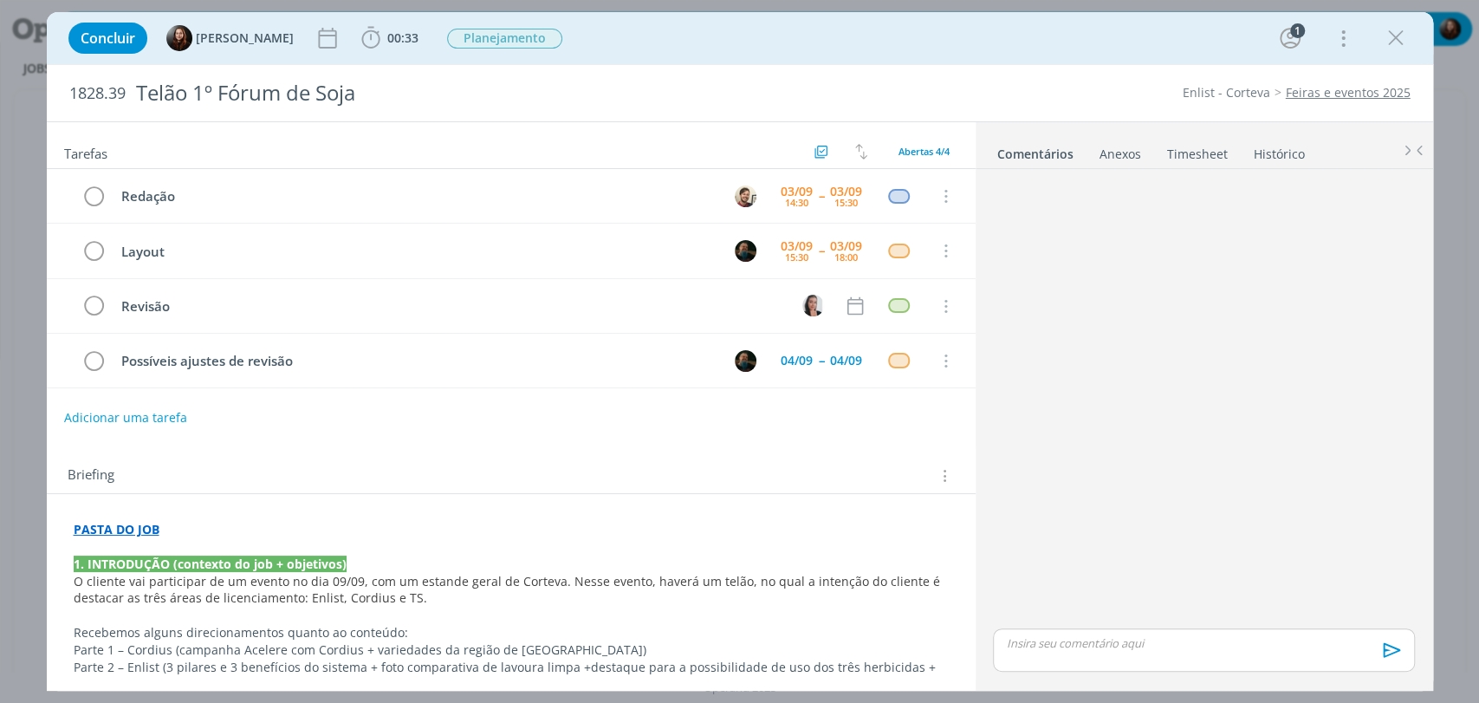
click at [103, 522] on strong "PASTA DO JOB" at bounding box center [117, 529] width 86 height 16
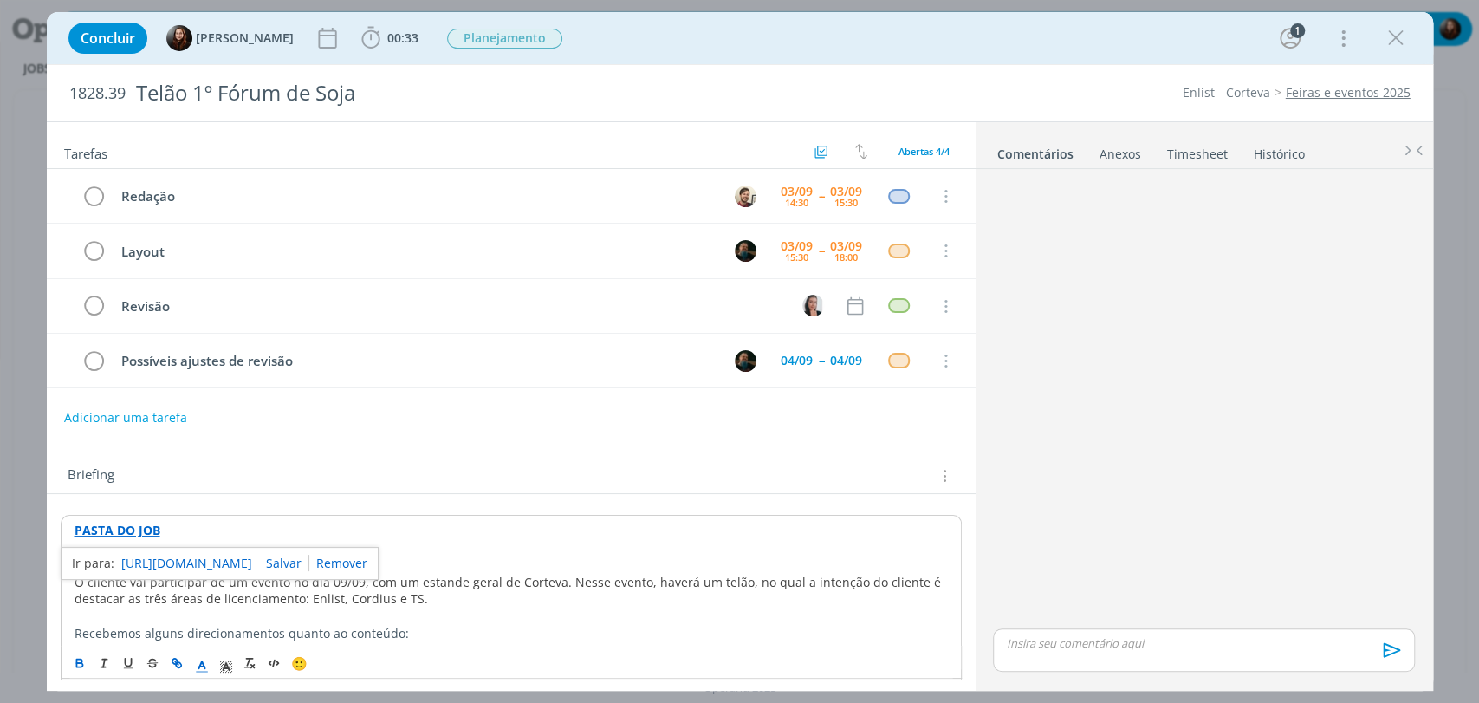
click at [146, 561] on link "https://sobeae.sharepoint.com/:f:/s/SOBEAE/EldlO2wEDO1HkAxGE0sS-DcBbbMMm7gnxC6U…" at bounding box center [186, 563] width 131 height 23
click at [87, 530] on strong "PASTA DO JOB" at bounding box center [118, 530] width 86 height 16
click at [153, 561] on link "https://sobeae.sharepoint.com/:f:/s/SOBEAE/EldlO2wEDO1HkAxGE0sS-DcBbbMMm7gnxC6U…" at bounding box center [186, 563] width 131 height 23
click at [276, 421] on div "Adicionar uma tarefa" at bounding box center [511, 417] width 929 height 31
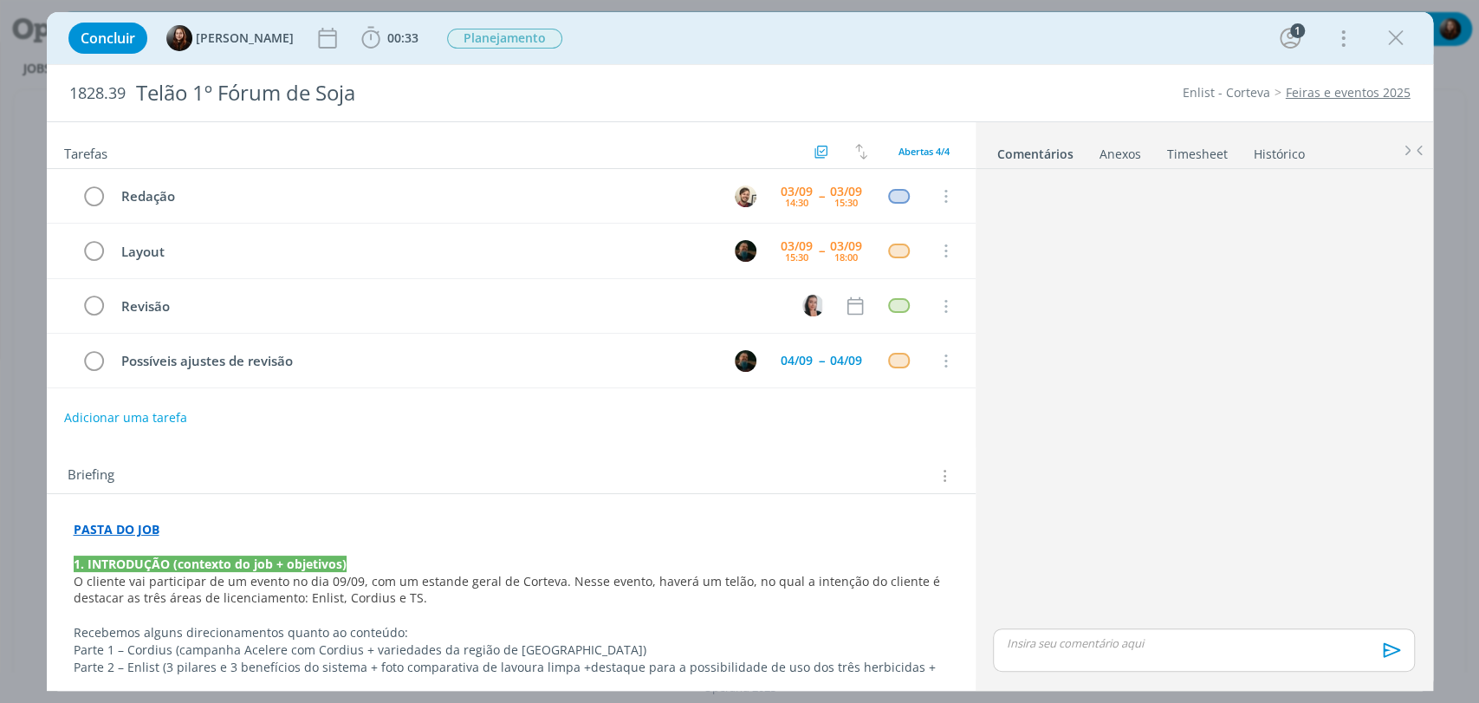
click at [132, 528] on strong "PASTA DO JOB" at bounding box center [117, 529] width 86 height 16
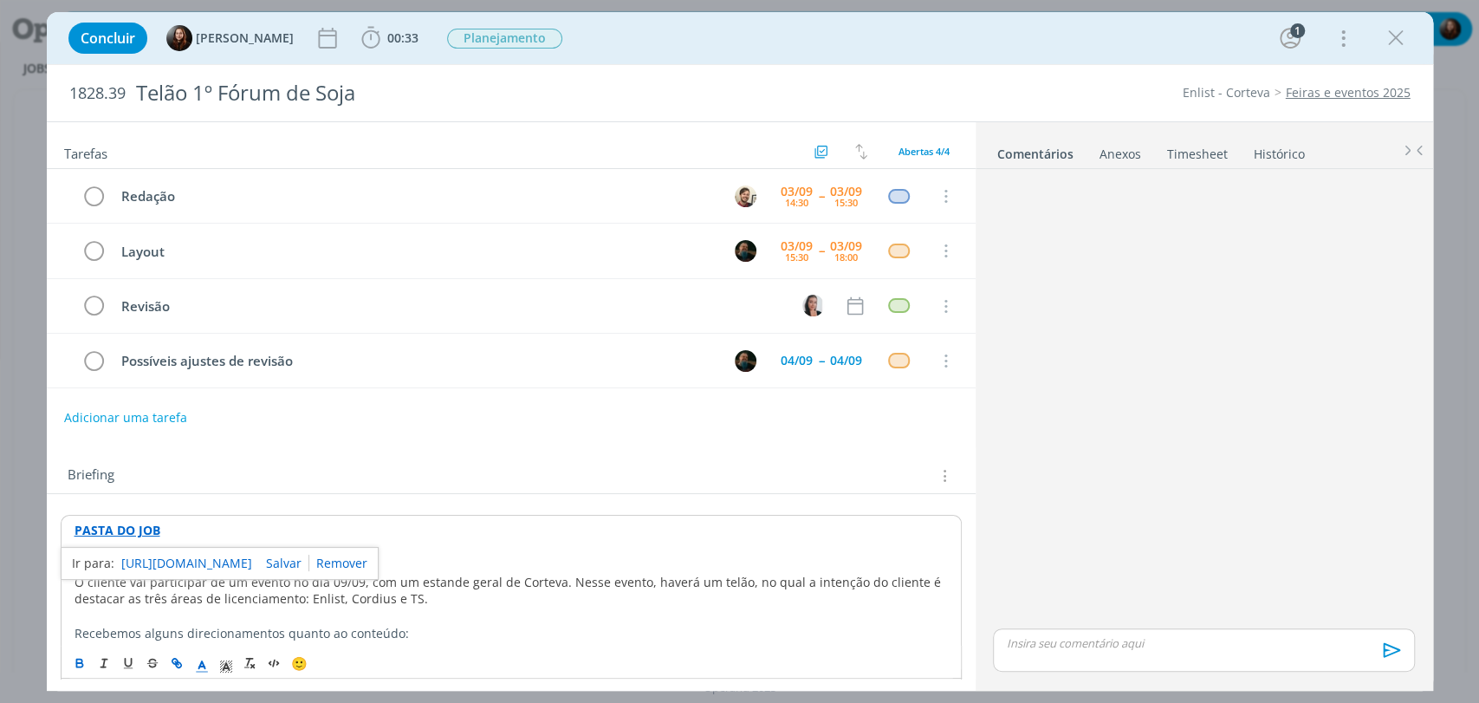
click at [180, 561] on link "https://sobeae.sharepoint.com/:f:/s/SOBEAE/EldlO2wEDO1HkAxGE0sS-DcBbbMMm7gnxC6U…" at bounding box center [186, 563] width 131 height 23
click at [603, 453] on div "Briefing" at bounding box center [511, 470] width 929 height 47
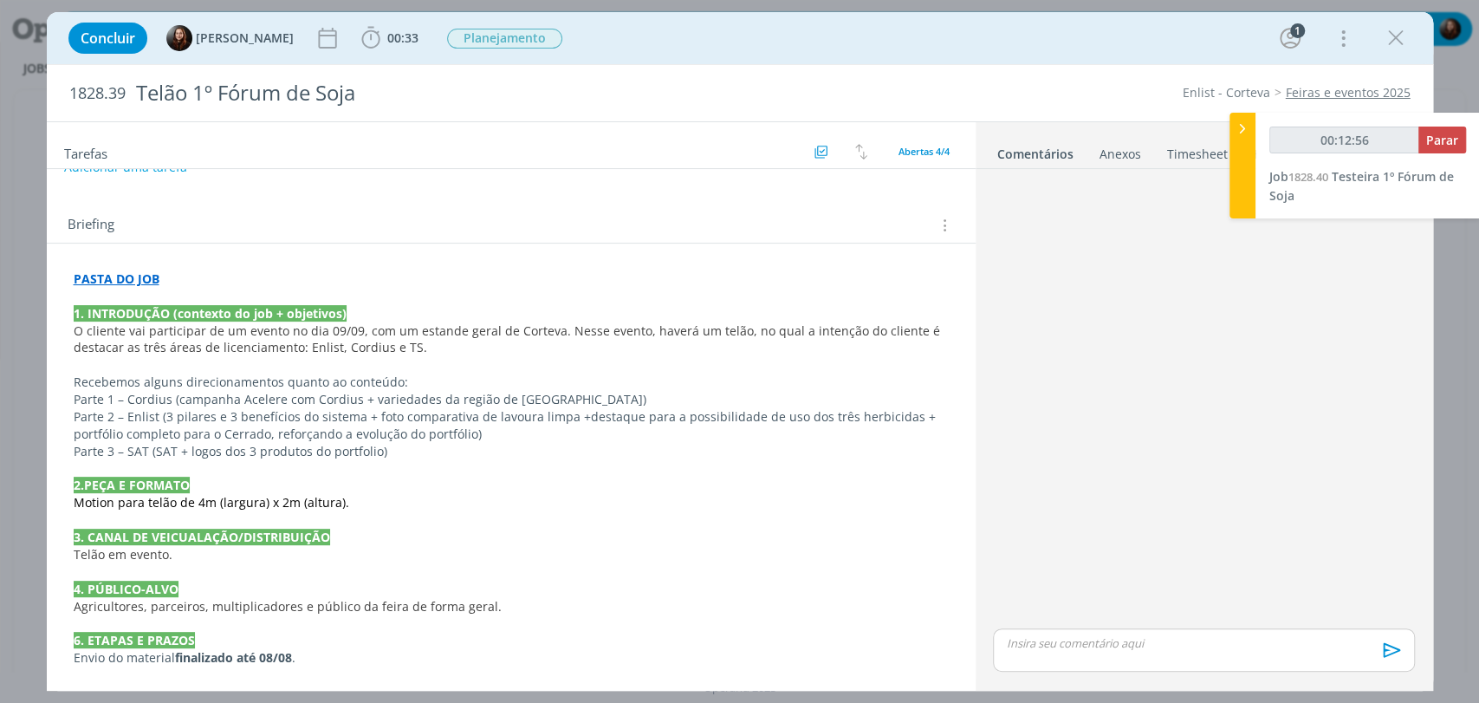
scroll to position [352, 0]
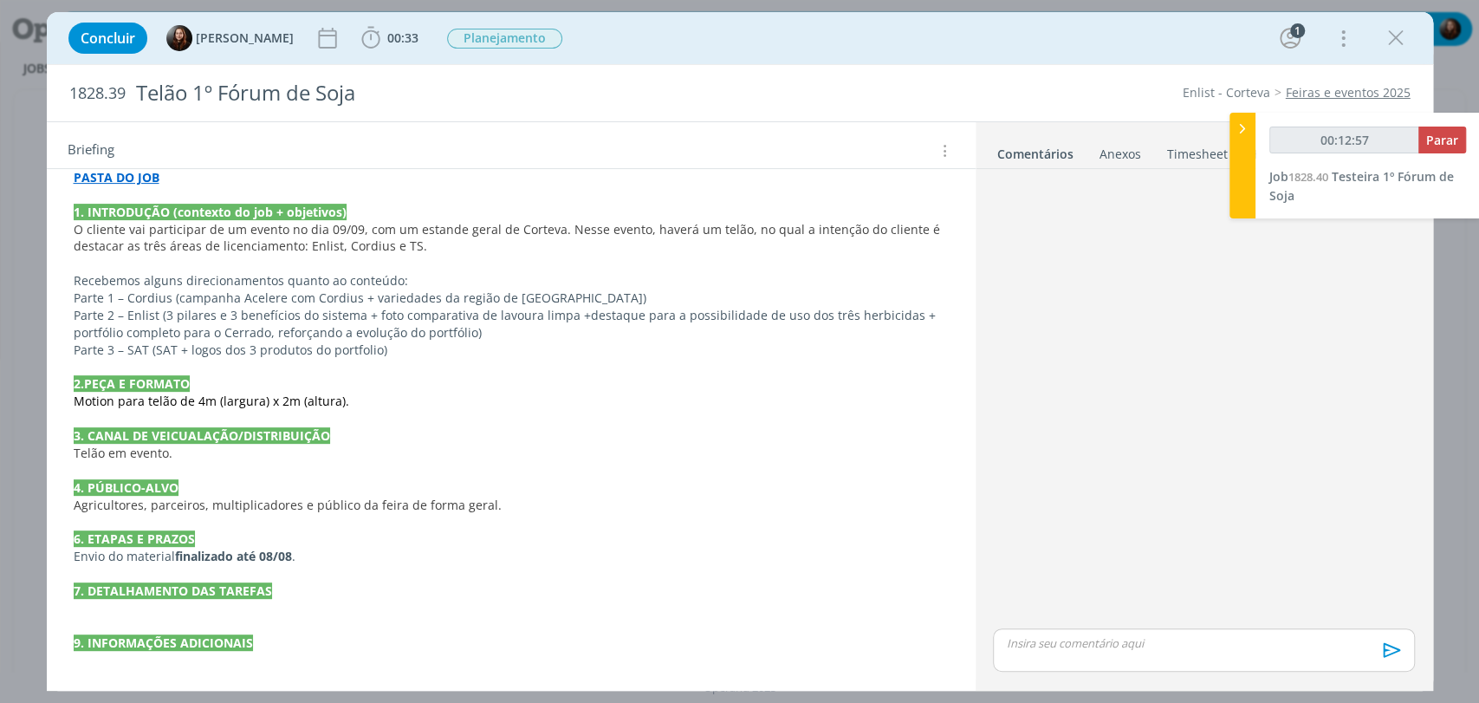
click at [208, 662] on p "dialog" at bounding box center [511, 659] width 875 height 17
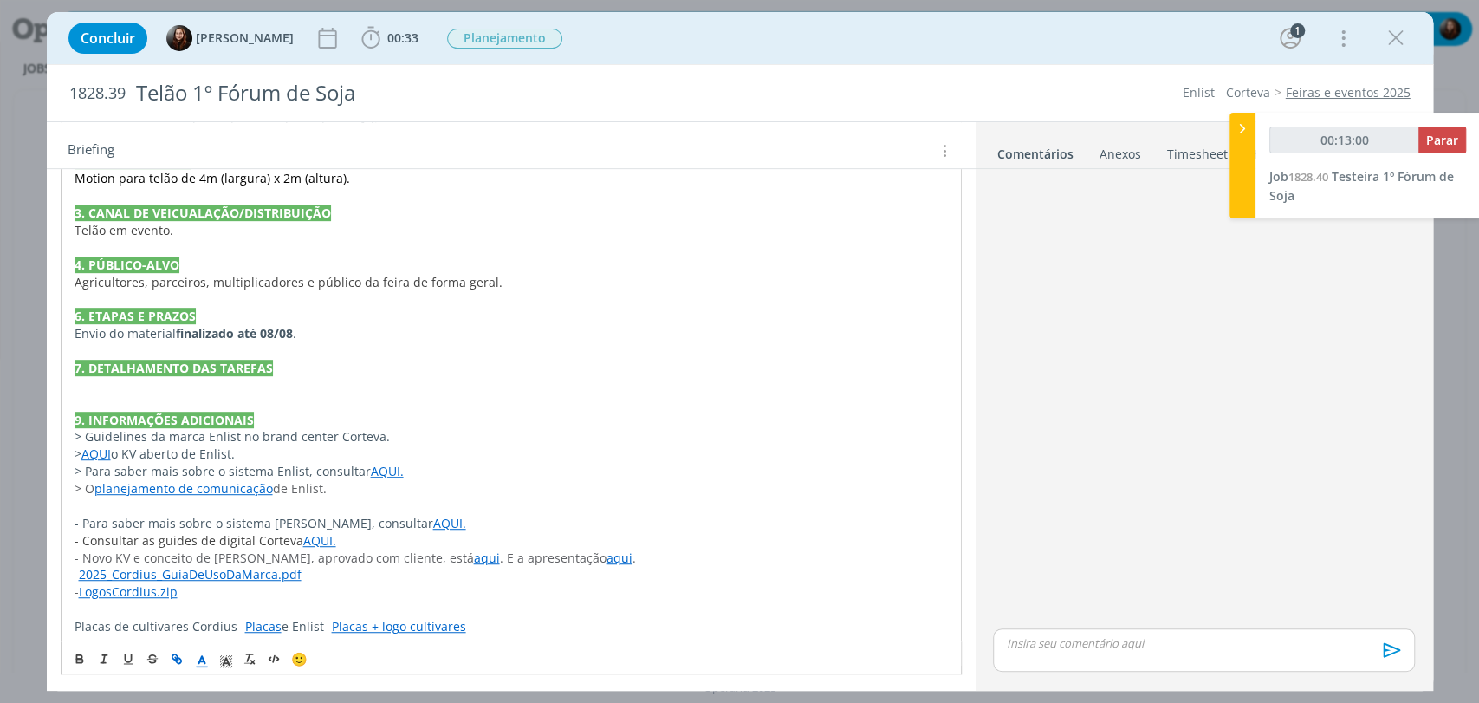
click at [1151, 483] on div "dialog" at bounding box center [1203, 400] width 435 height 449
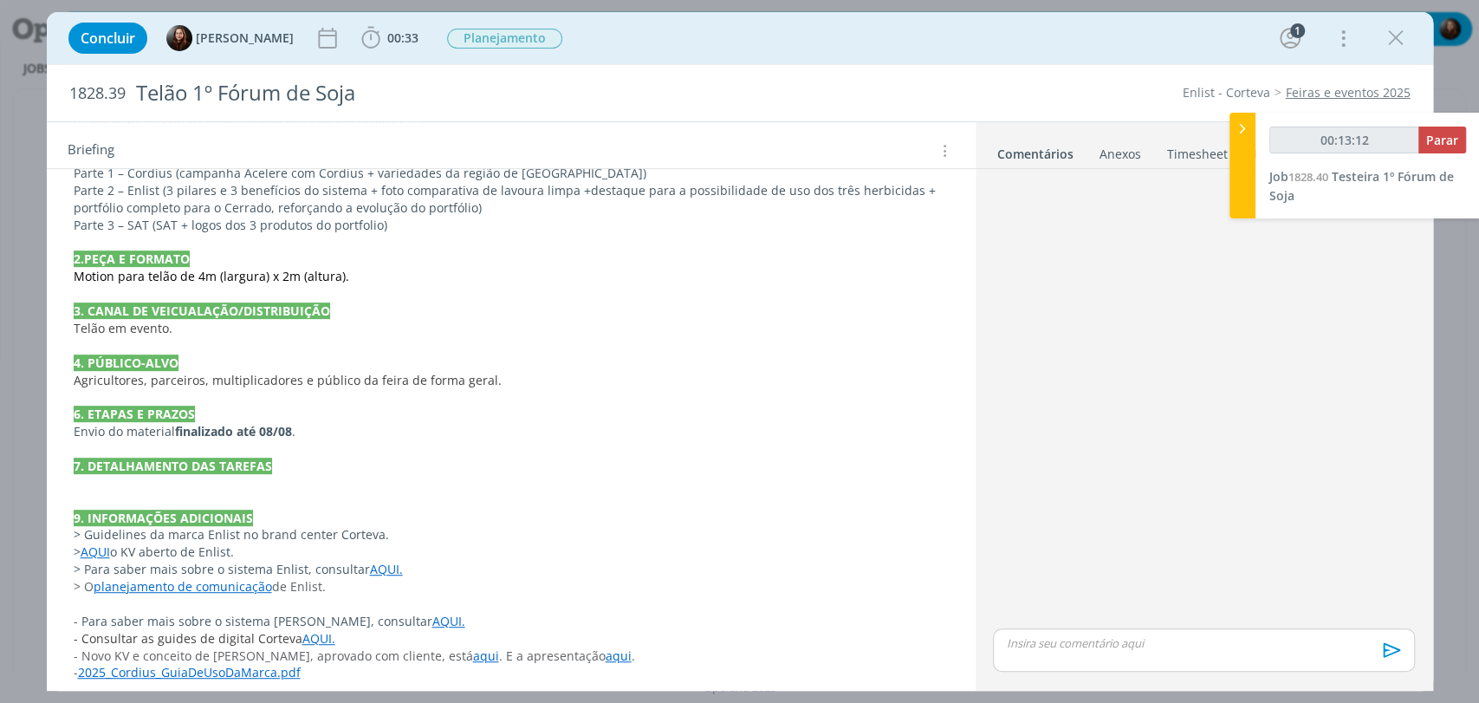
scroll to position [481, 0]
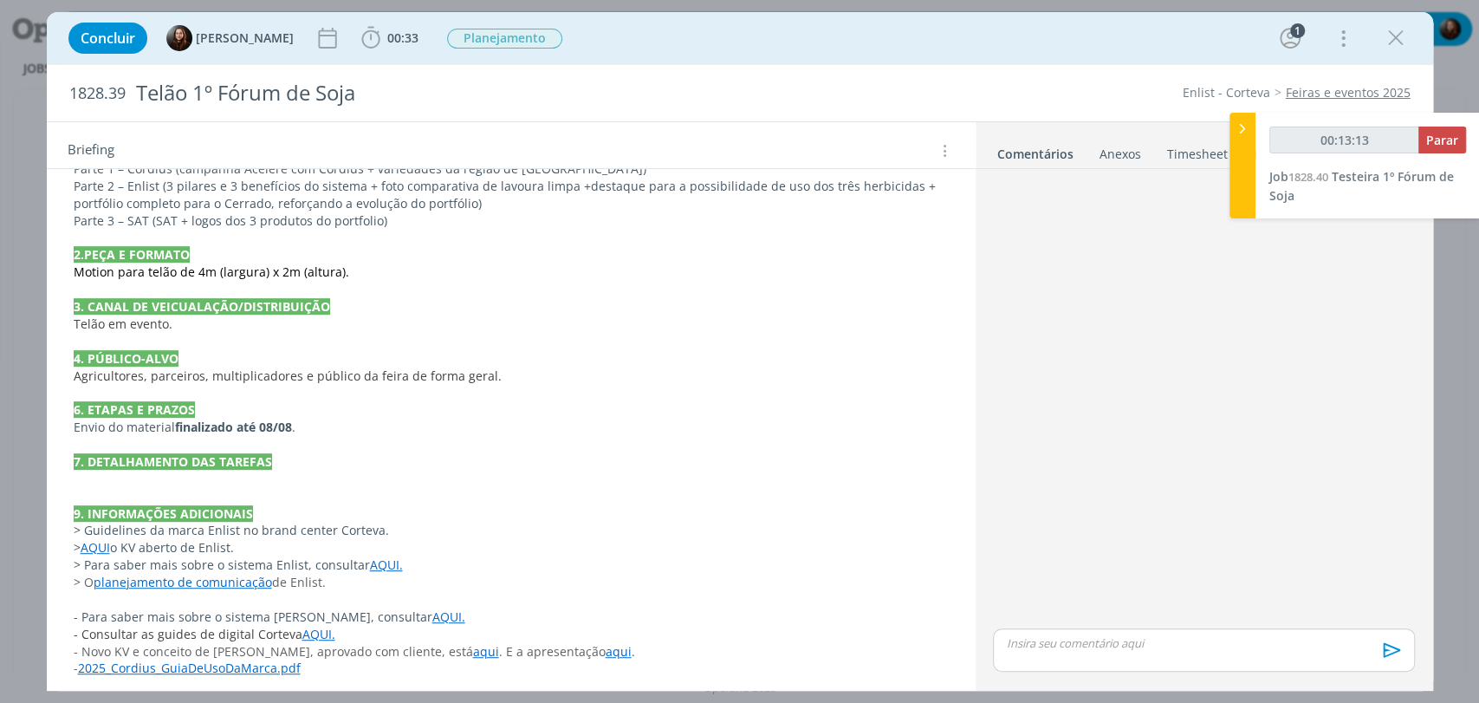
click at [424, 224] on p "Parte 3 – SAT (SAT + logos dos 3 produtos do portfolio)" at bounding box center [511, 220] width 875 height 17
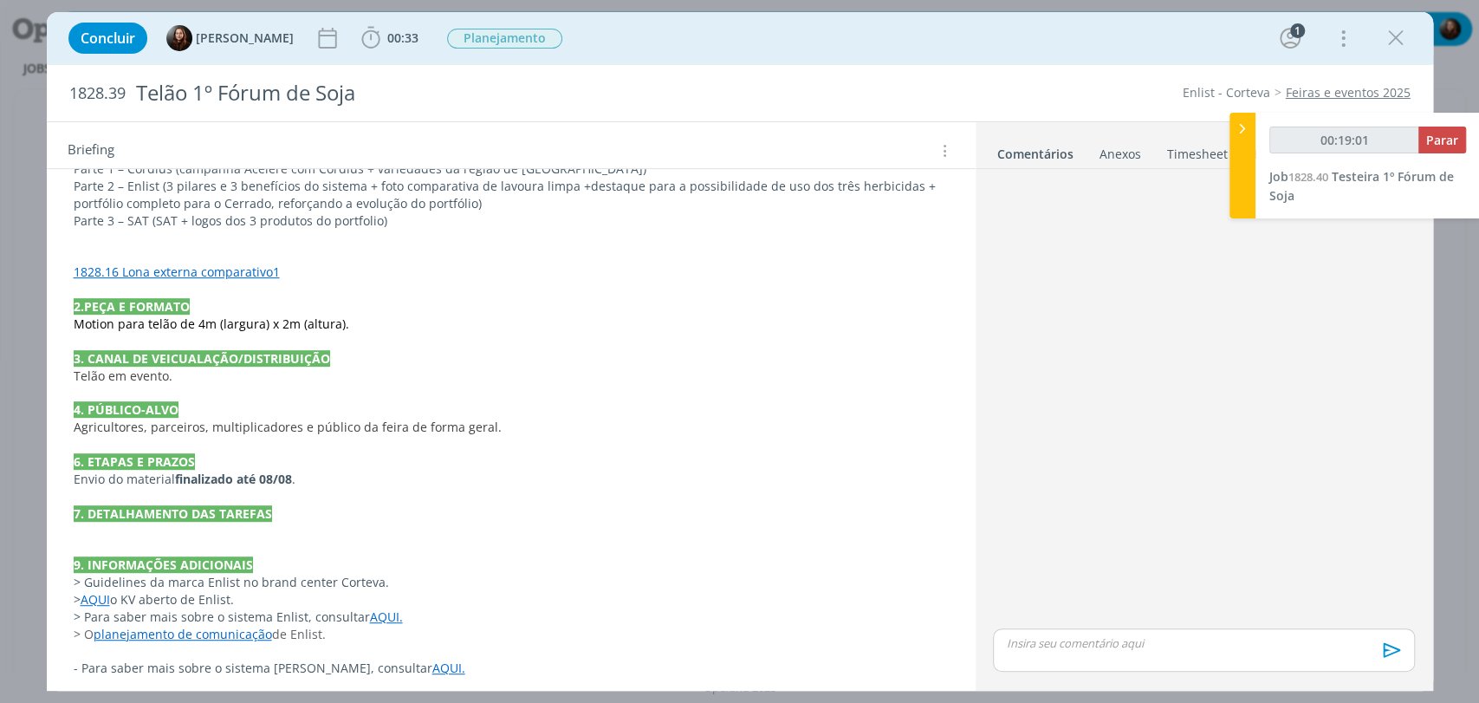
scroll to position [0, 0]
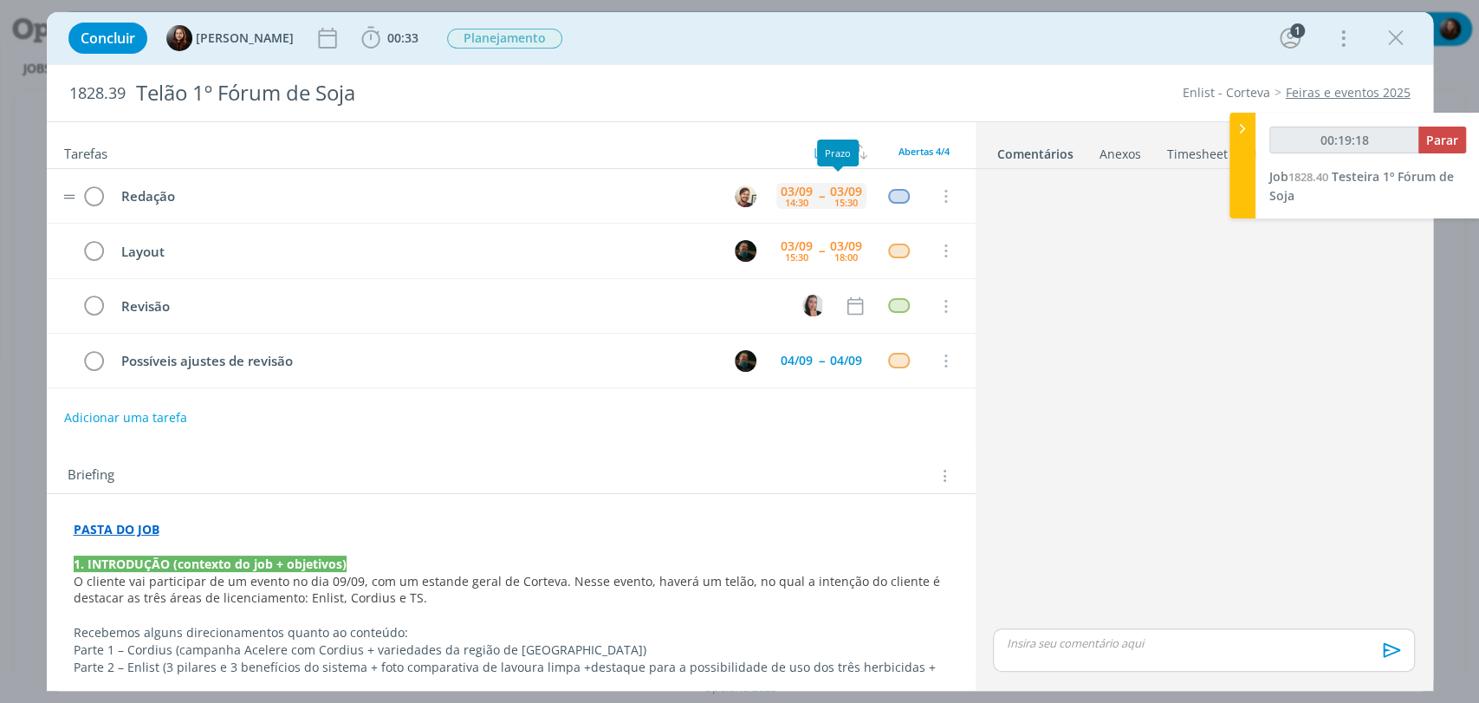
click at [826, 205] on div "03/09 15:30" at bounding box center [846, 196] width 41 height 37
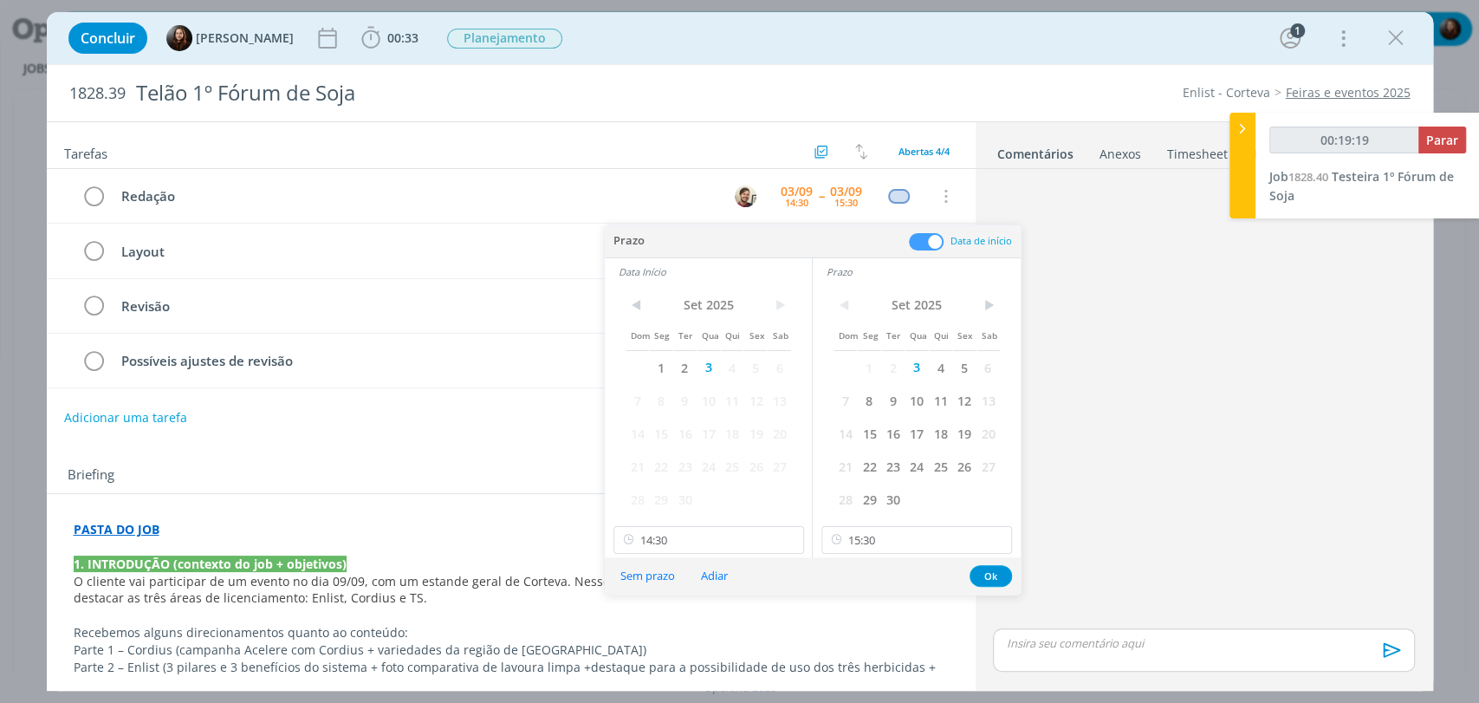
click at [935, 233] on span at bounding box center [926, 241] width 35 height 17
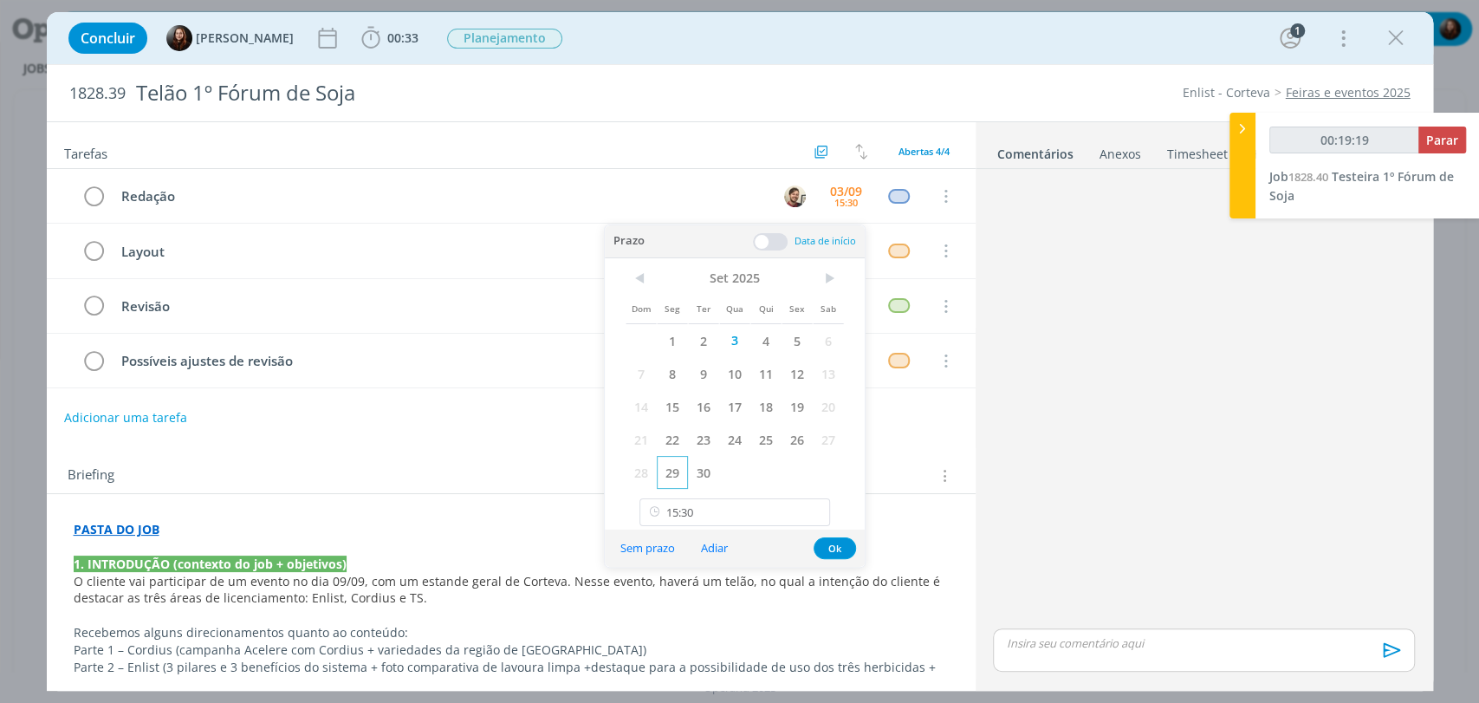
type input "00:19:20"
click at [646, 552] on button "Sem prazo" at bounding box center [647, 547] width 77 height 23
click at [1171, 357] on div "dialog" at bounding box center [1203, 400] width 435 height 449
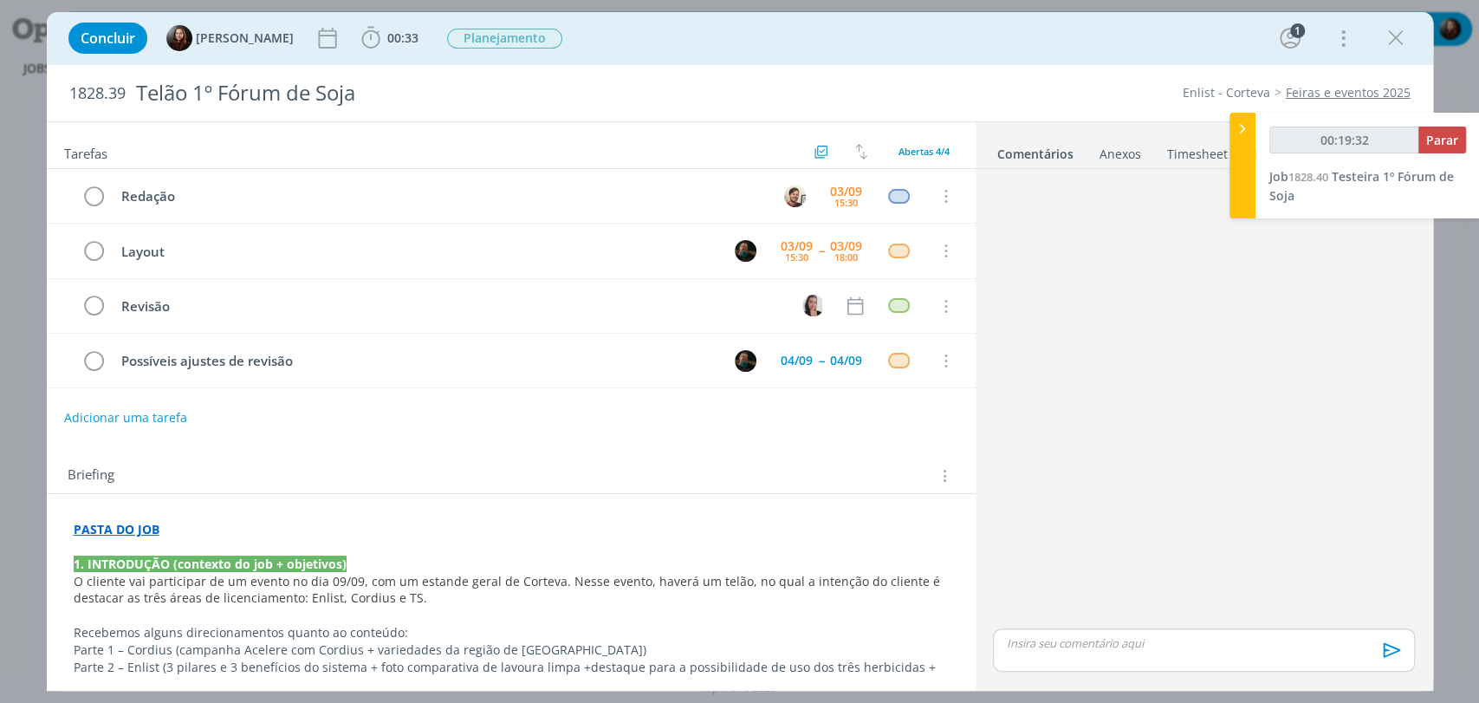
type input "00:19:33"
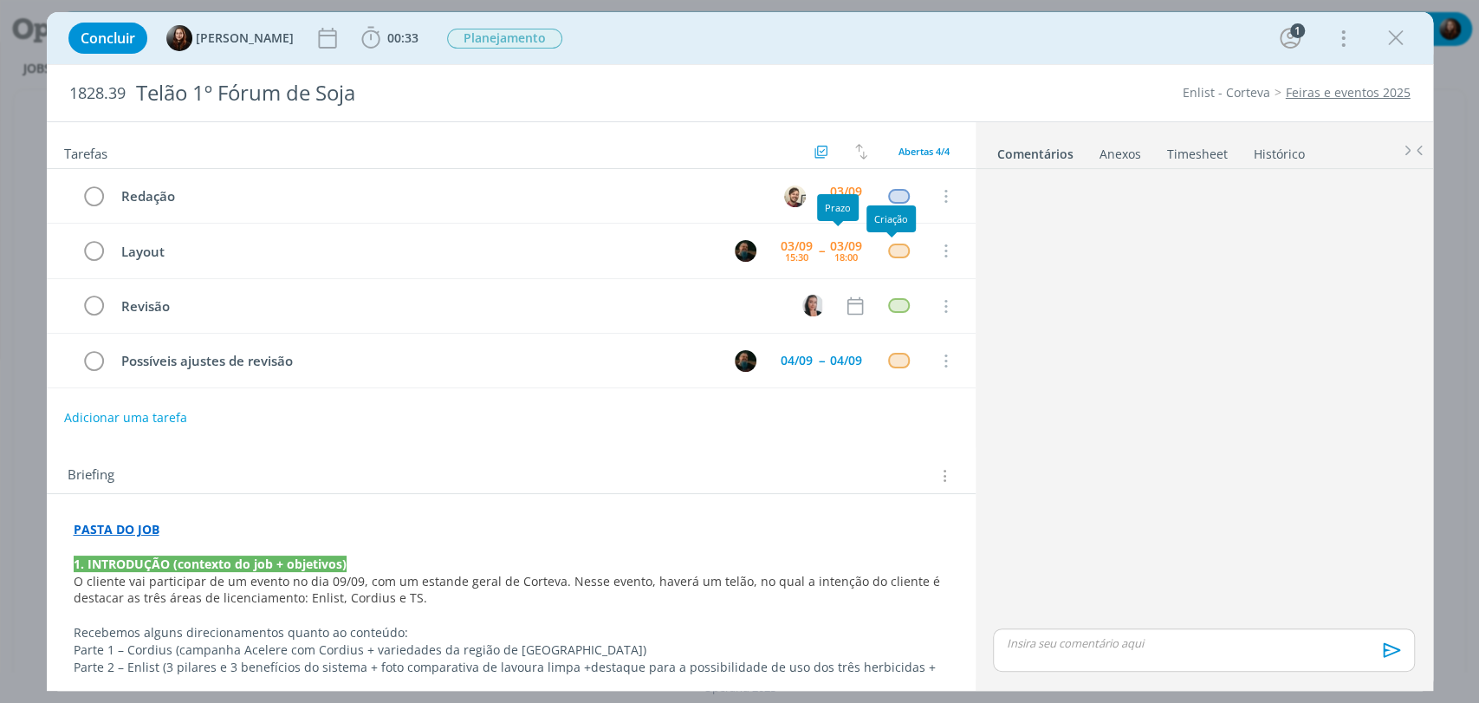
drag, startPoint x: 1077, startPoint y: 311, endPoint x: 1077, endPoint y: 295, distance: 15.6
click at [1077, 309] on div "dialog" at bounding box center [1203, 400] width 435 height 449
click at [830, 245] on div "03/09" at bounding box center [846, 246] width 32 height 12
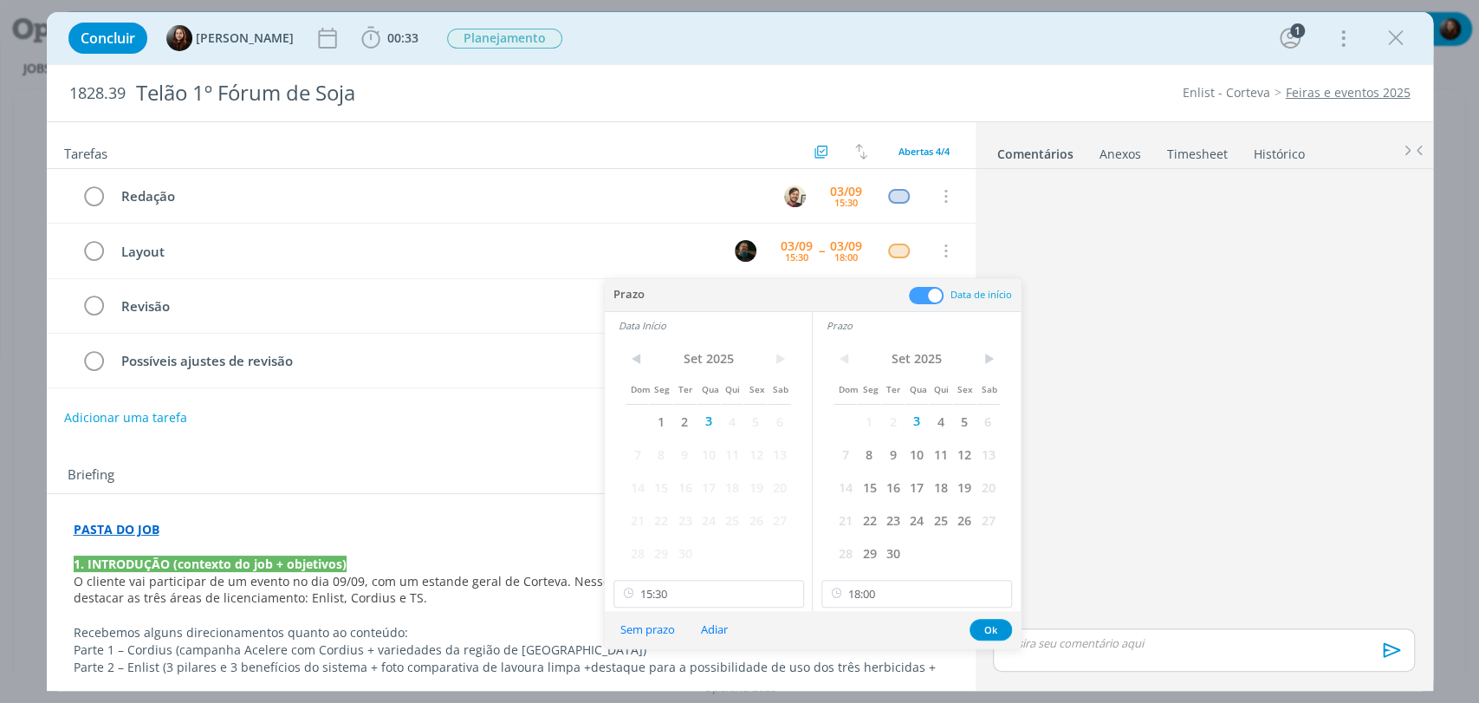
click at [927, 295] on span at bounding box center [926, 295] width 35 height 17
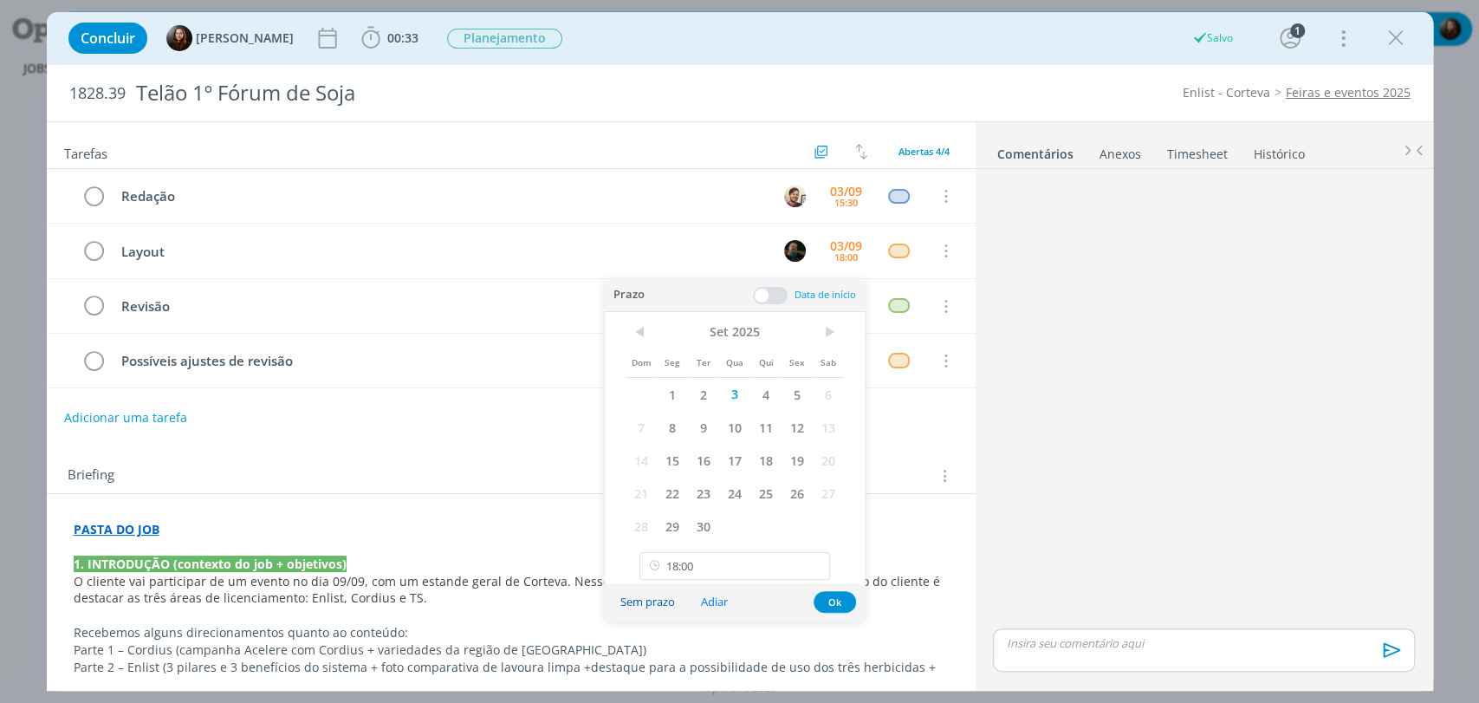
click at [662, 600] on button "Sem prazo" at bounding box center [647, 601] width 77 height 23
type input "18:00"
click at [1167, 456] on div "dialog" at bounding box center [1203, 400] width 435 height 449
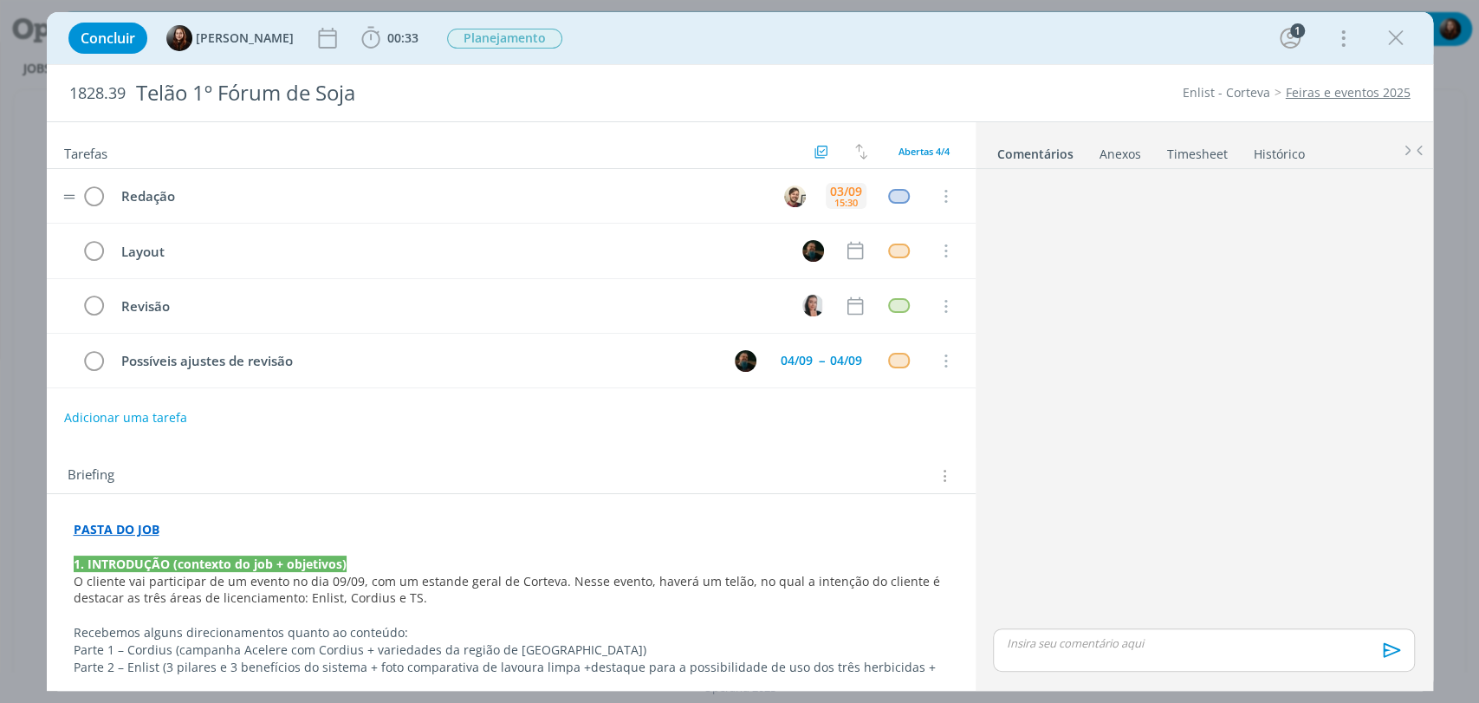
click at [834, 198] on div "15:30" at bounding box center [845, 203] width 23 height 10
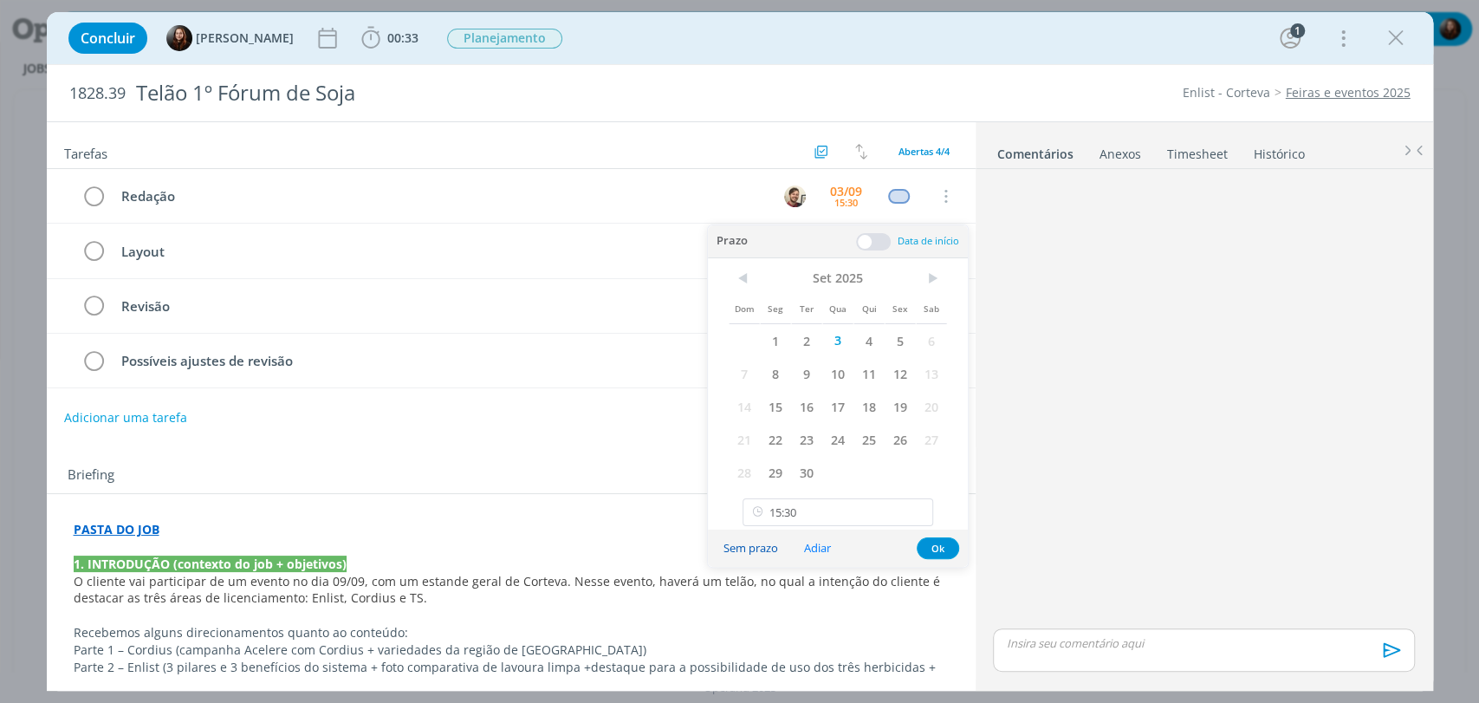
click at [768, 551] on button "Sem prazo" at bounding box center [750, 547] width 77 height 23
click at [1145, 314] on div "dialog" at bounding box center [1203, 400] width 435 height 449
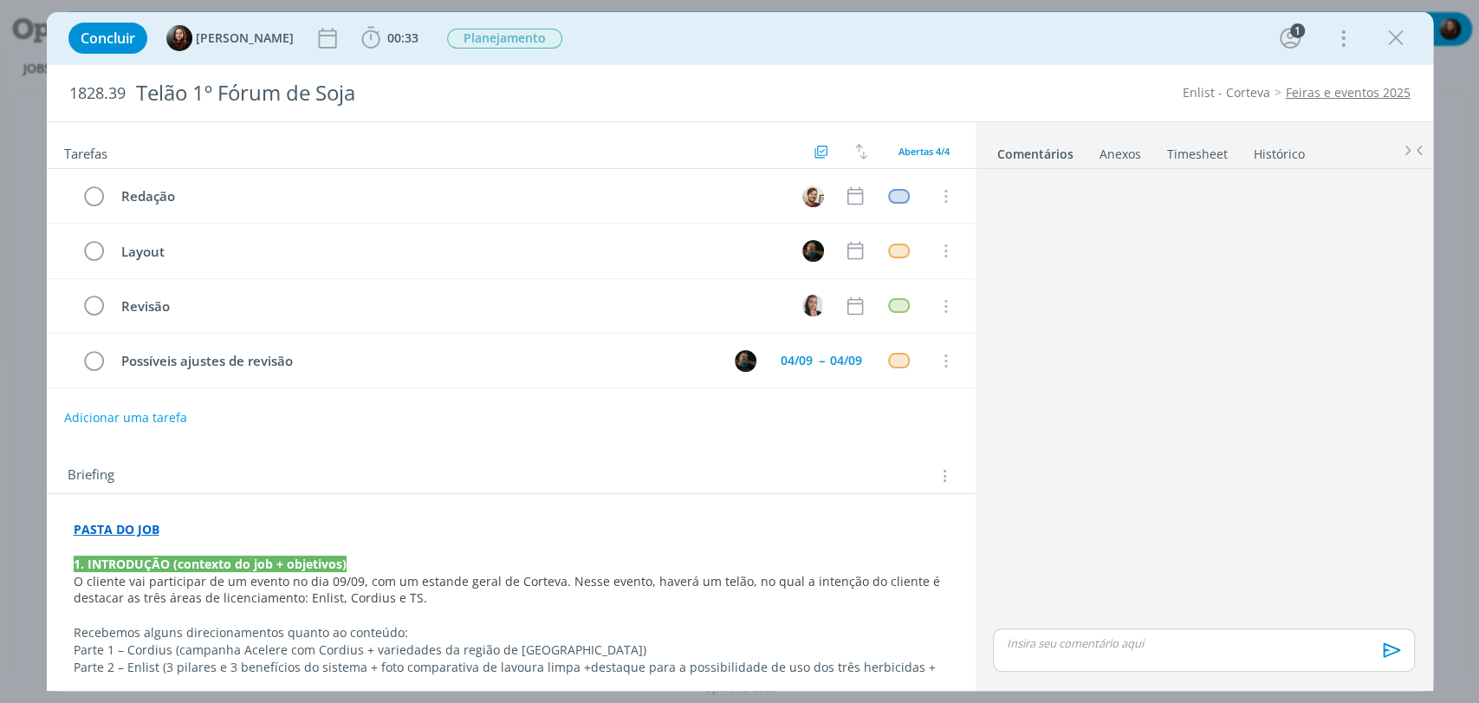
click at [555, 440] on div "Tarefas Usar Job de template Criar template a partir deste job Visualizar Templ…" at bounding box center [511, 400] width 929 height 556
click at [844, 195] on icon "dialog" at bounding box center [855, 196] width 23 height 23
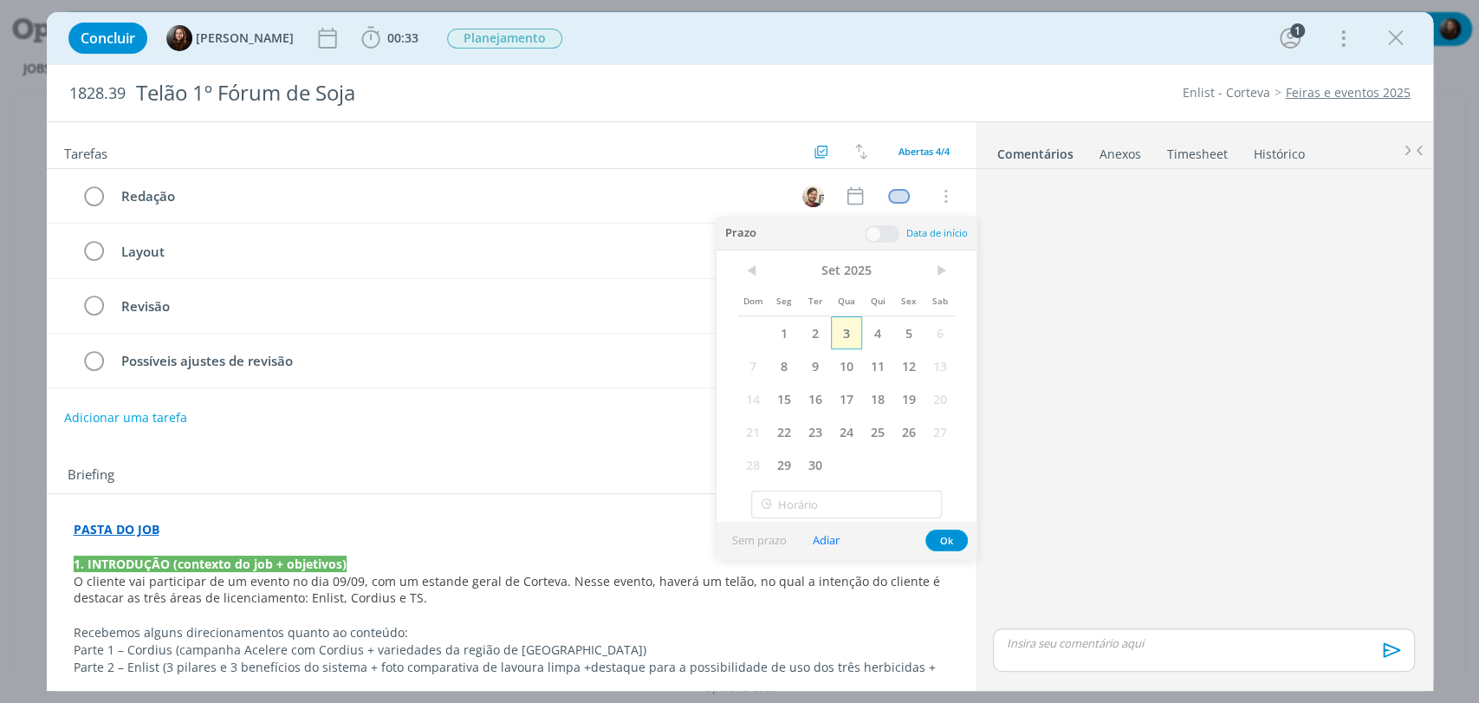
drag, startPoint x: 847, startPoint y: 340, endPoint x: 874, endPoint y: 268, distance: 76.8
click at [847, 339] on span "3" at bounding box center [846, 332] width 31 height 33
click at [887, 230] on span at bounding box center [882, 233] width 35 height 17
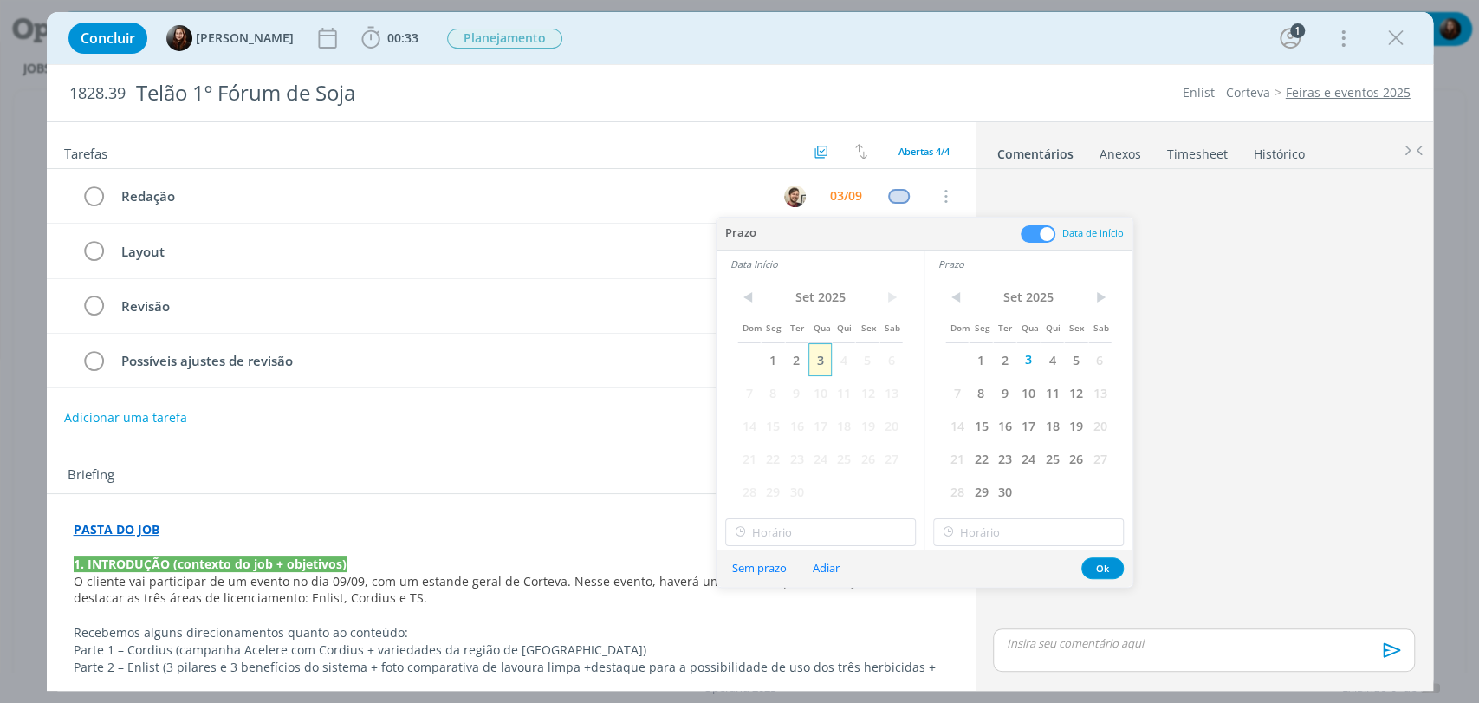
click at [817, 365] on span "3" at bounding box center [819, 359] width 23 height 33
click at [795, 526] on input "12:00" at bounding box center [820, 532] width 191 height 28
click at [760, 427] on div "17:00" at bounding box center [821, 435] width 193 height 31
type input "17:00"
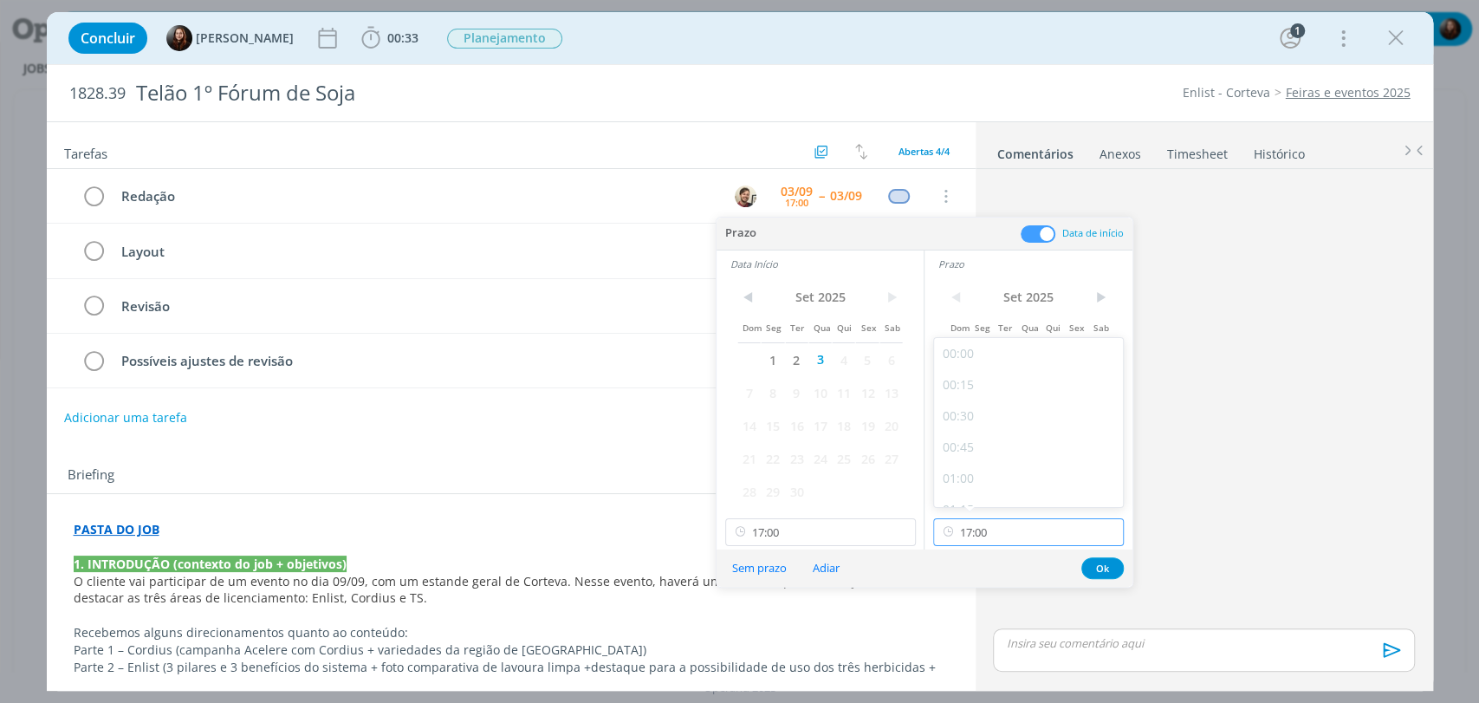
click at [1027, 529] on input "17:00" at bounding box center [1028, 532] width 191 height 28
click at [963, 423] on div "18:00" at bounding box center [1030, 417] width 193 height 31
type input "18:00"
click at [1100, 565] on button "Ok" at bounding box center [1102, 568] width 42 height 22
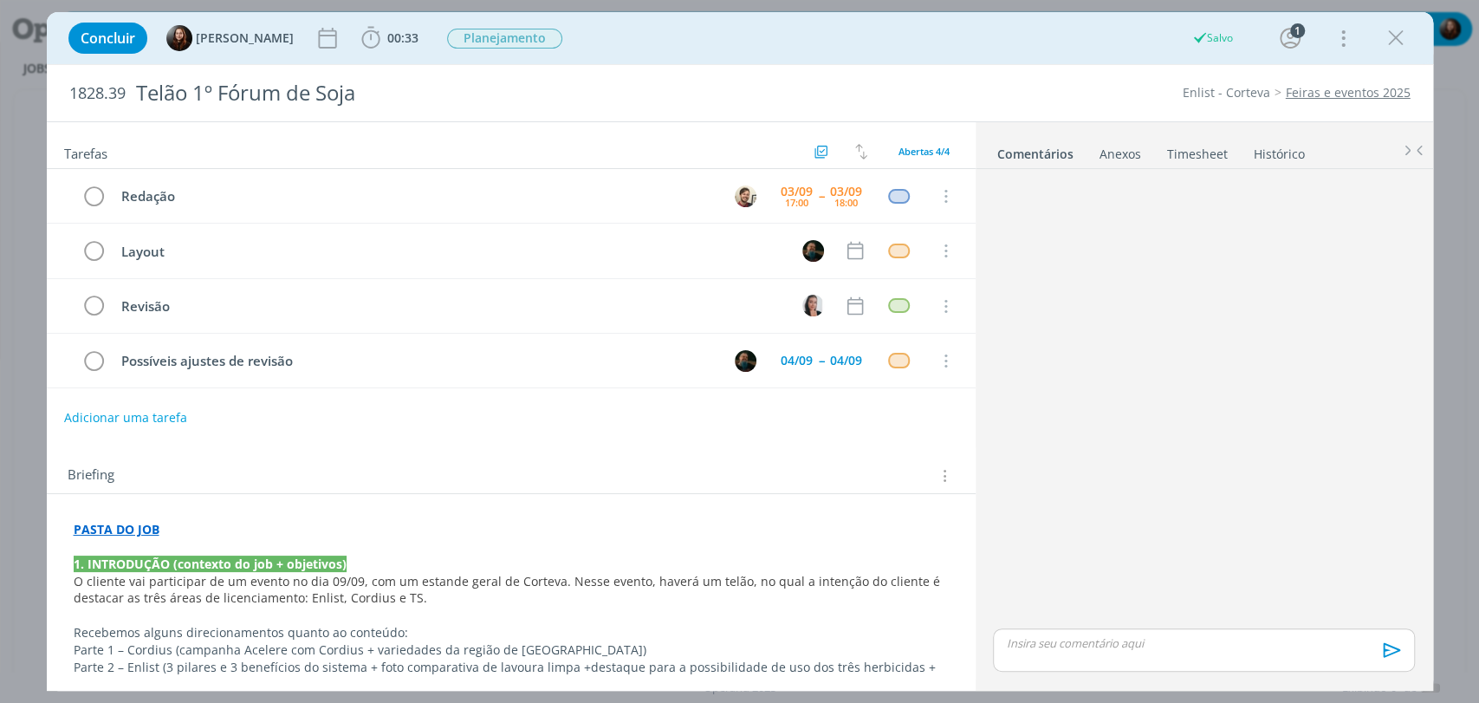
click at [1088, 400] on div "dialog" at bounding box center [1203, 400] width 435 height 449
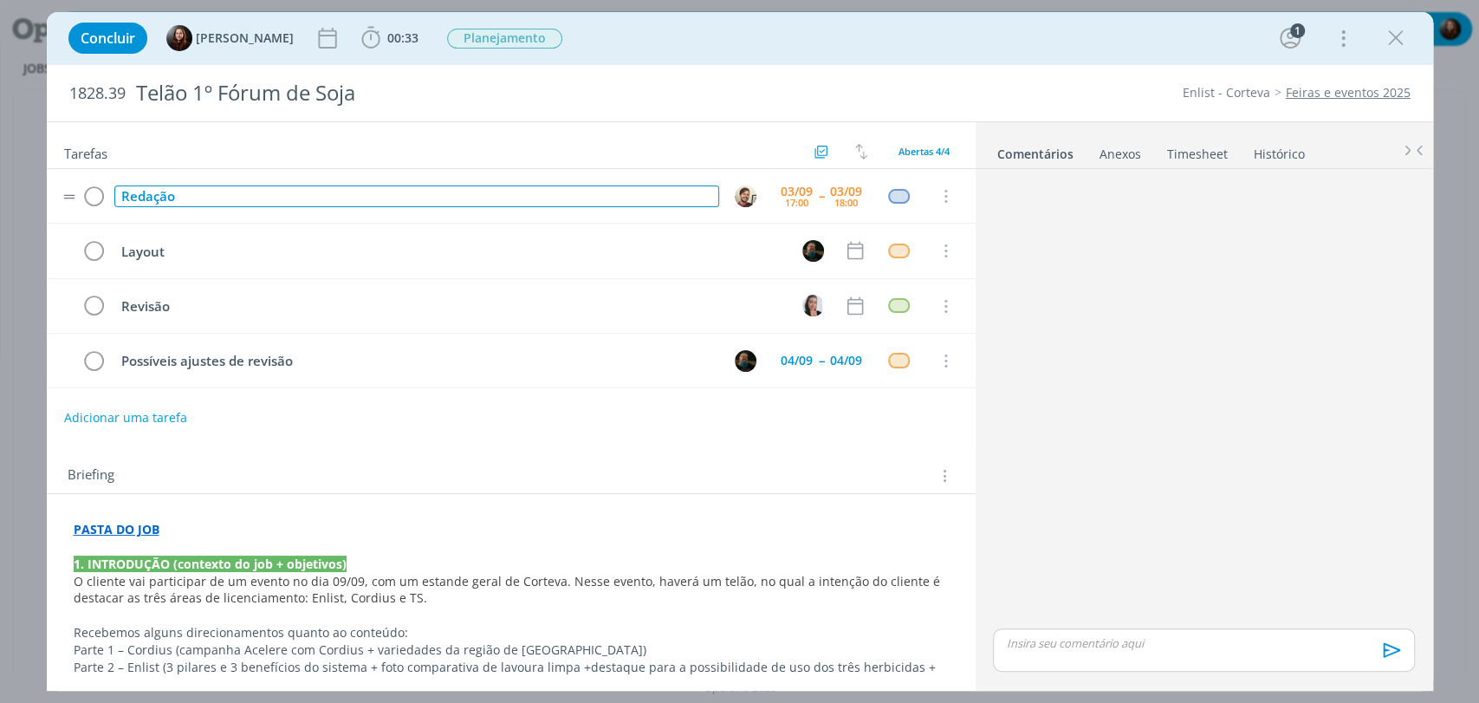
click at [161, 196] on div "Redação" at bounding box center [416, 196] width 605 height 22
copy div "Redação"
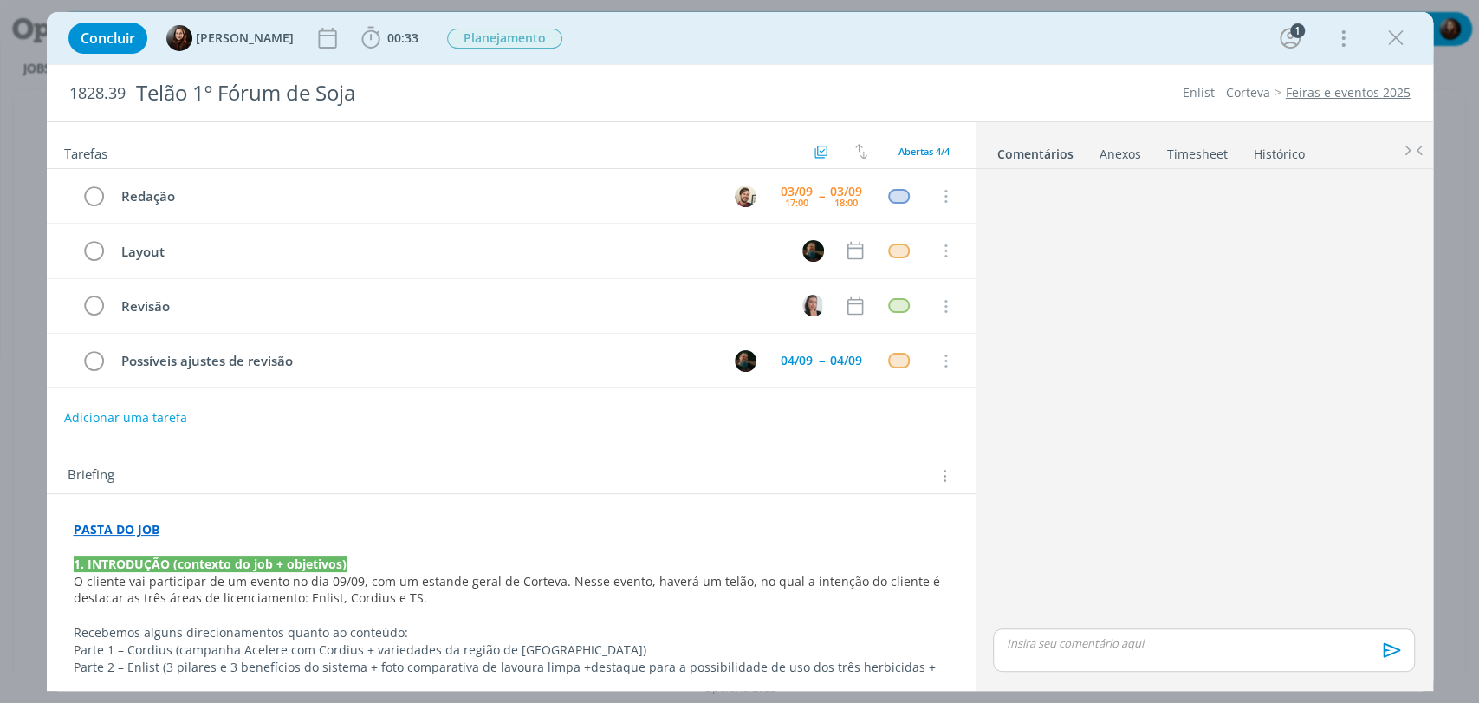
drag, startPoint x: 1069, startPoint y: 259, endPoint x: 436, endPoint y: 393, distance: 647.4
click at [1066, 261] on div "dialog" at bounding box center [1203, 400] width 435 height 449
click at [112, 412] on button "Adicionar uma tarefa" at bounding box center [124, 416] width 123 height 29
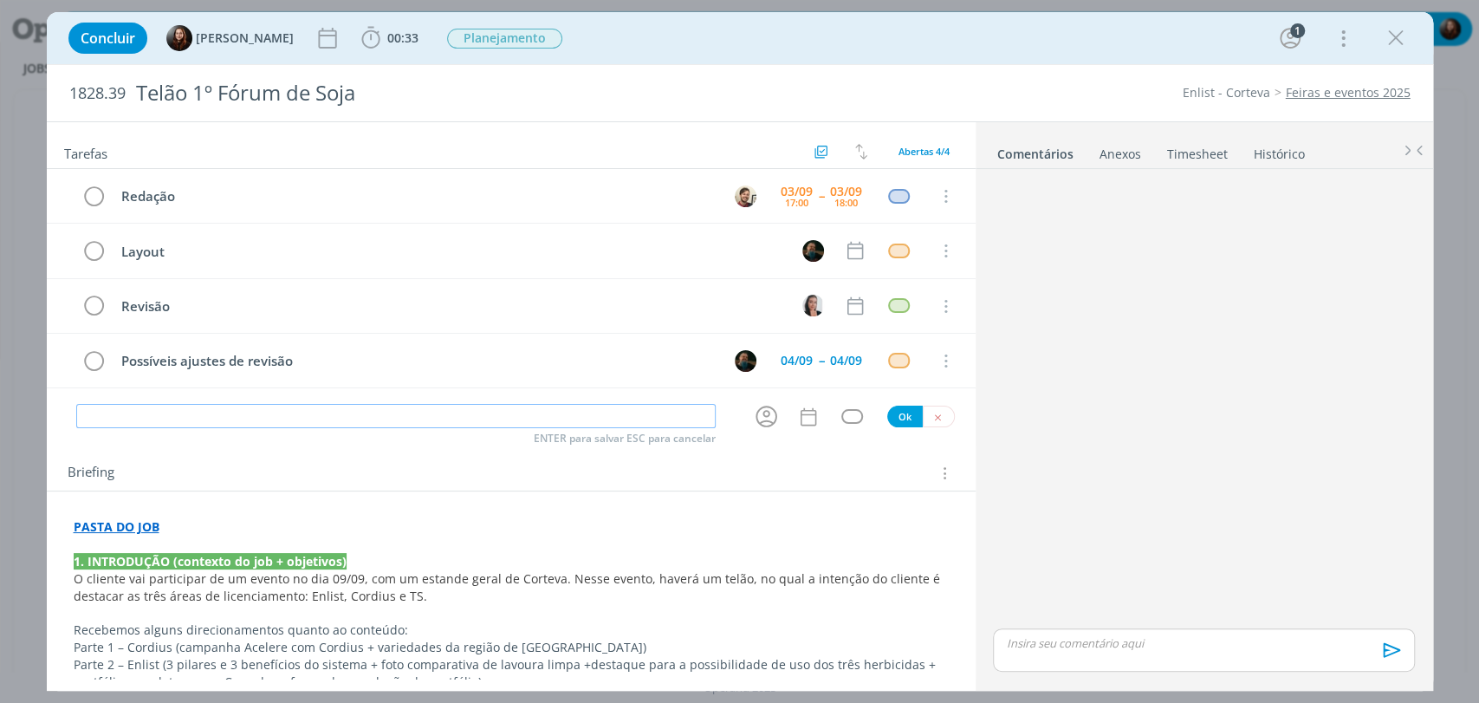
paste input "Redação"
click at [756, 418] on icon "dialog" at bounding box center [766, 416] width 27 height 27
type input "Redação - continuação"
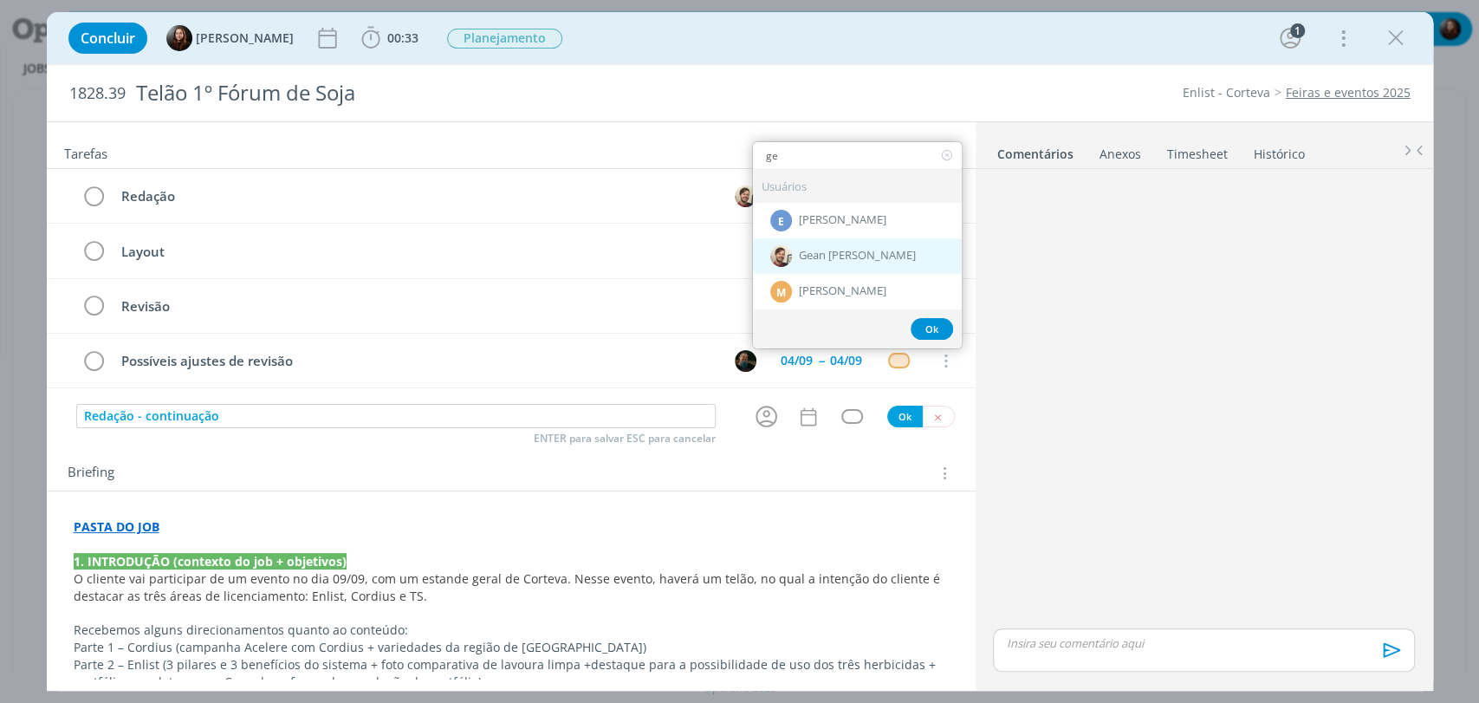
type input "ge"
click at [872, 251] on span "Gean [PERSON_NAME]" at bounding box center [857, 257] width 117 height 14
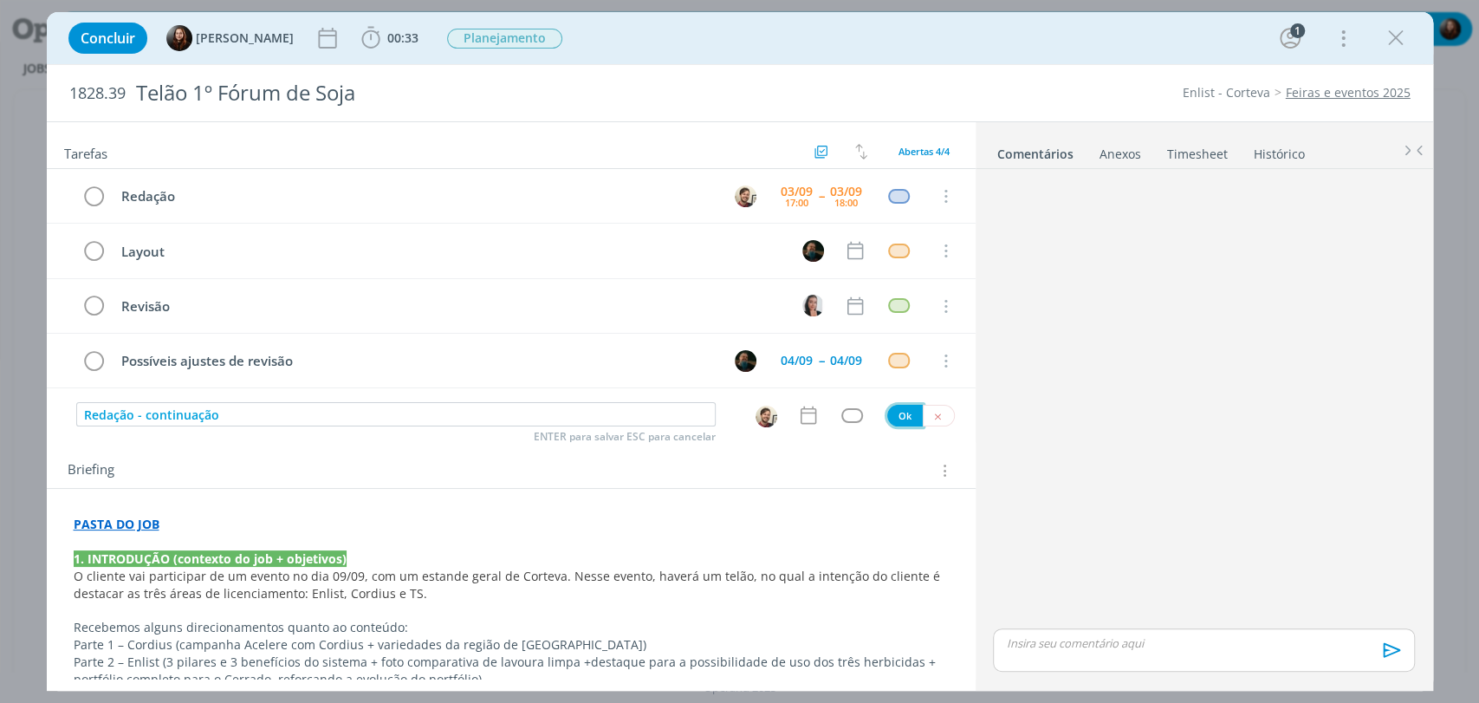
click at [893, 417] on button "Ok" at bounding box center [905, 416] width 36 height 22
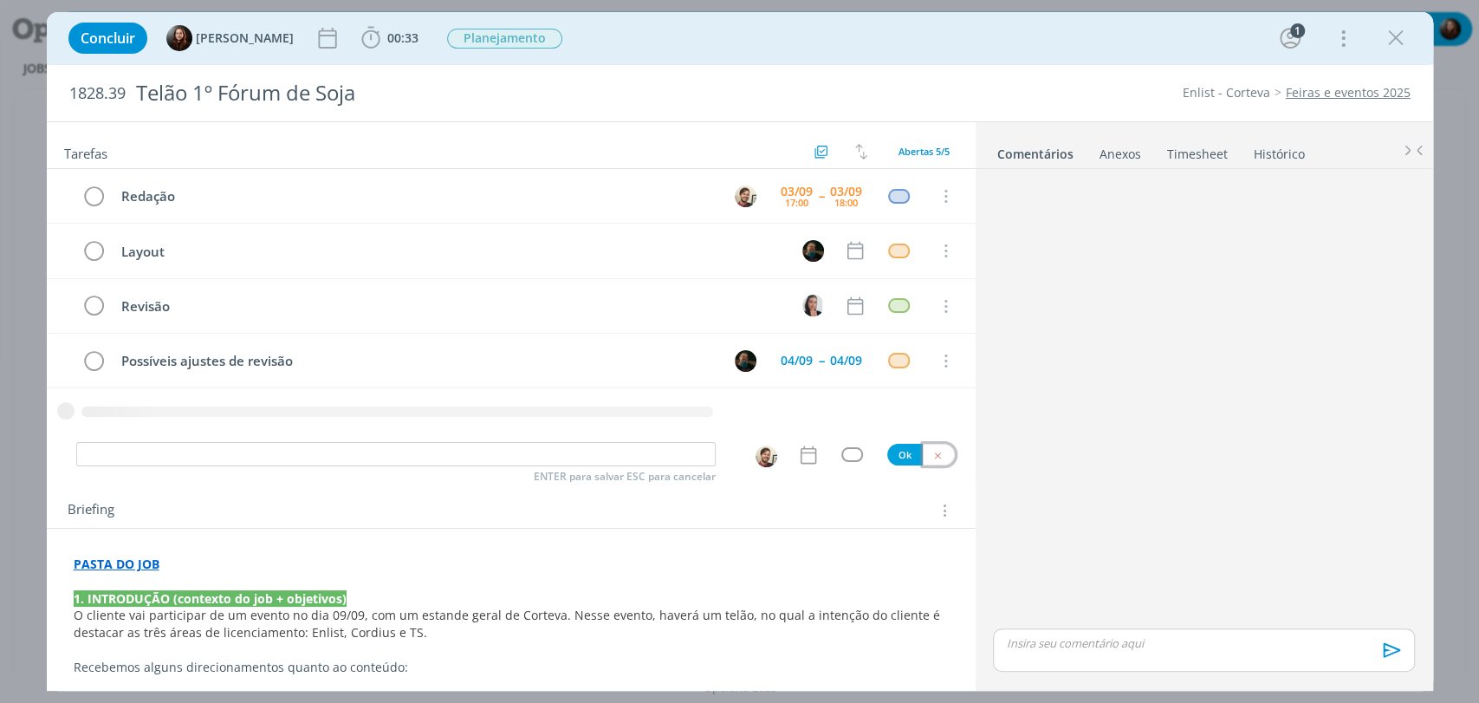
click at [932, 450] on icon "dialog" at bounding box center [937, 455] width 11 height 11
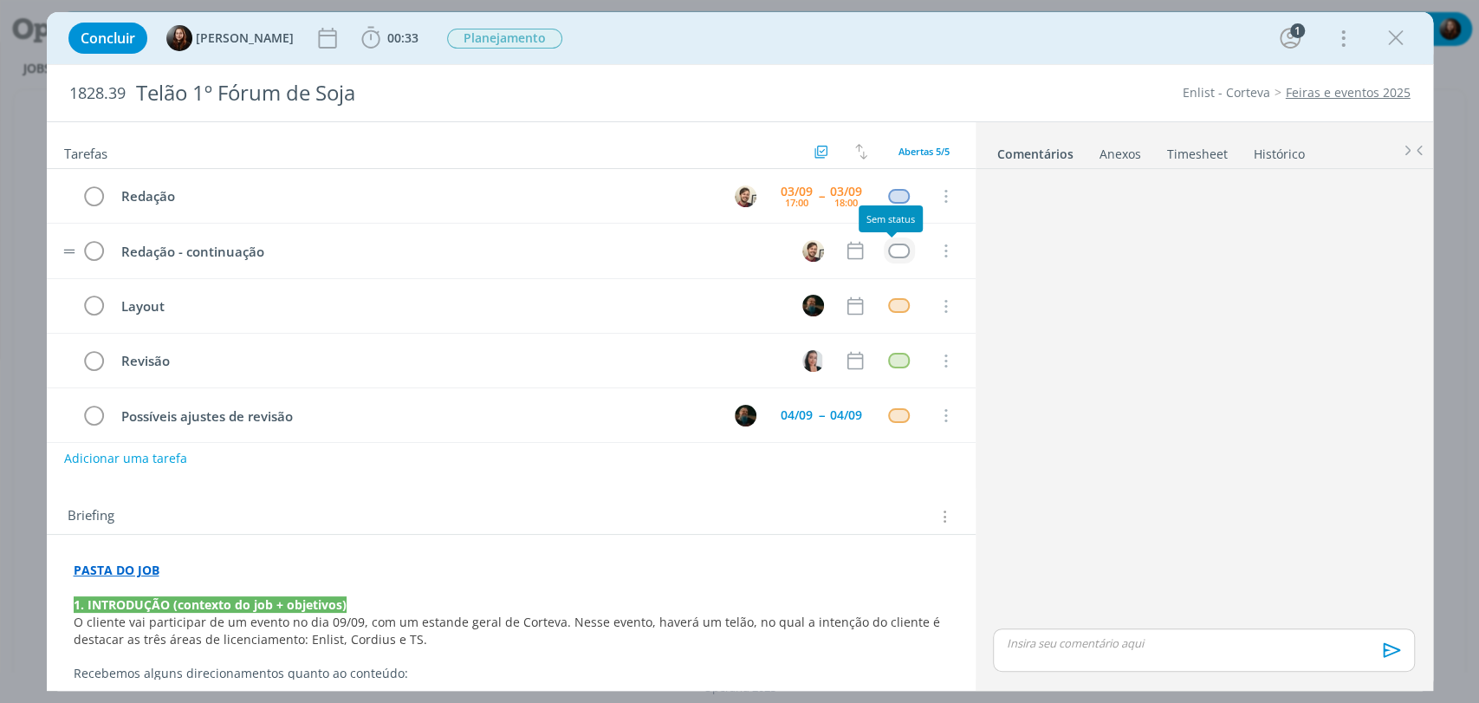
click at [888, 250] on div "dialog" at bounding box center [899, 250] width 22 height 15
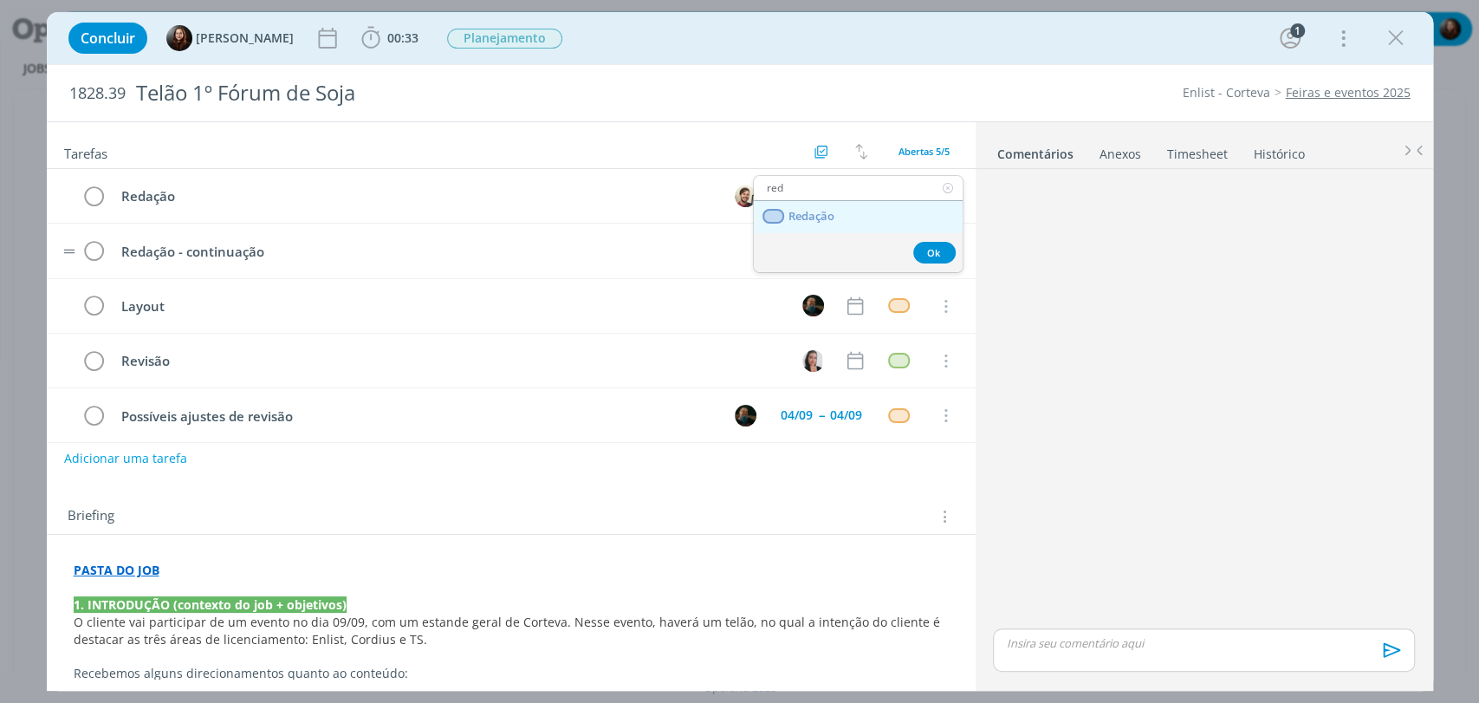
type input "red"
click at [801, 217] on span "Redação" at bounding box center [811, 217] width 46 height 14
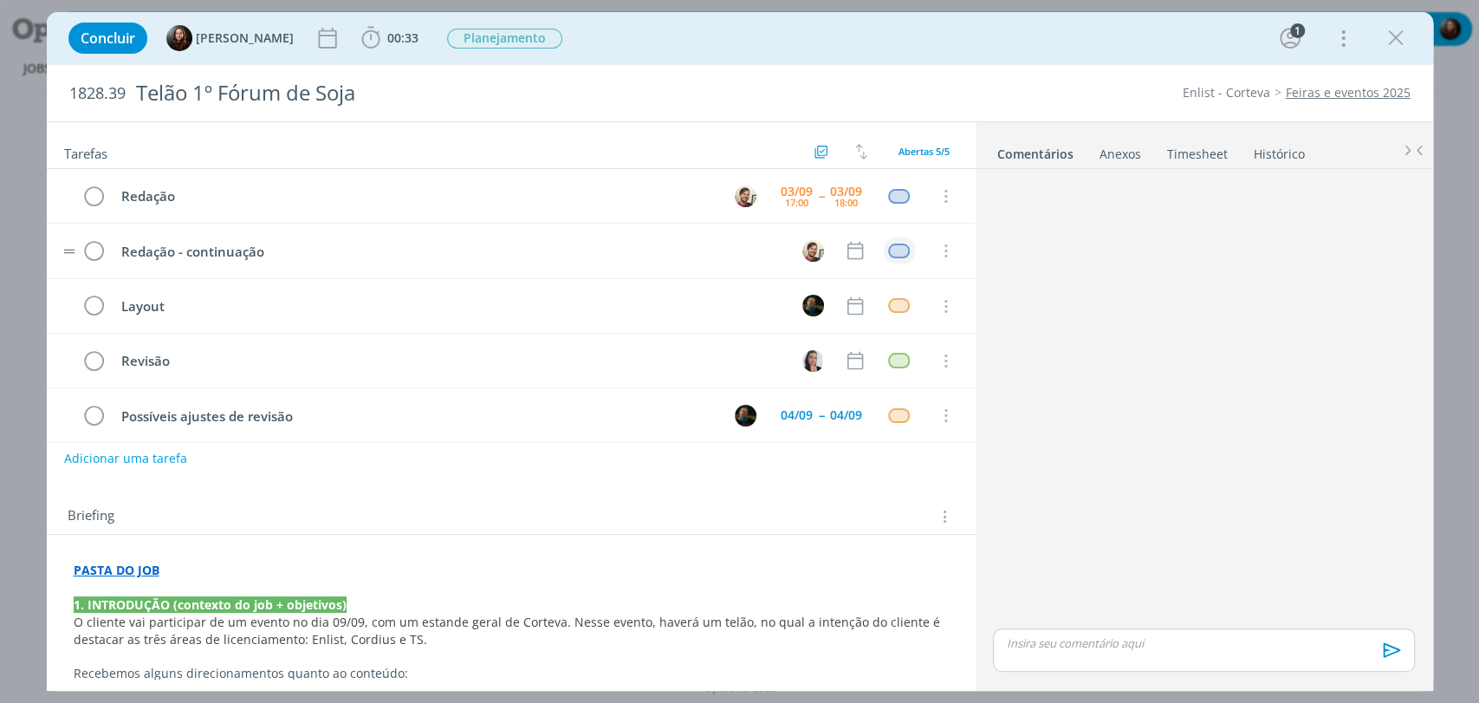
click at [1129, 275] on div "dialog" at bounding box center [1203, 400] width 435 height 449
click at [852, 251] on icon "dialog" at bounding box center [855, 250] width 23 height 23
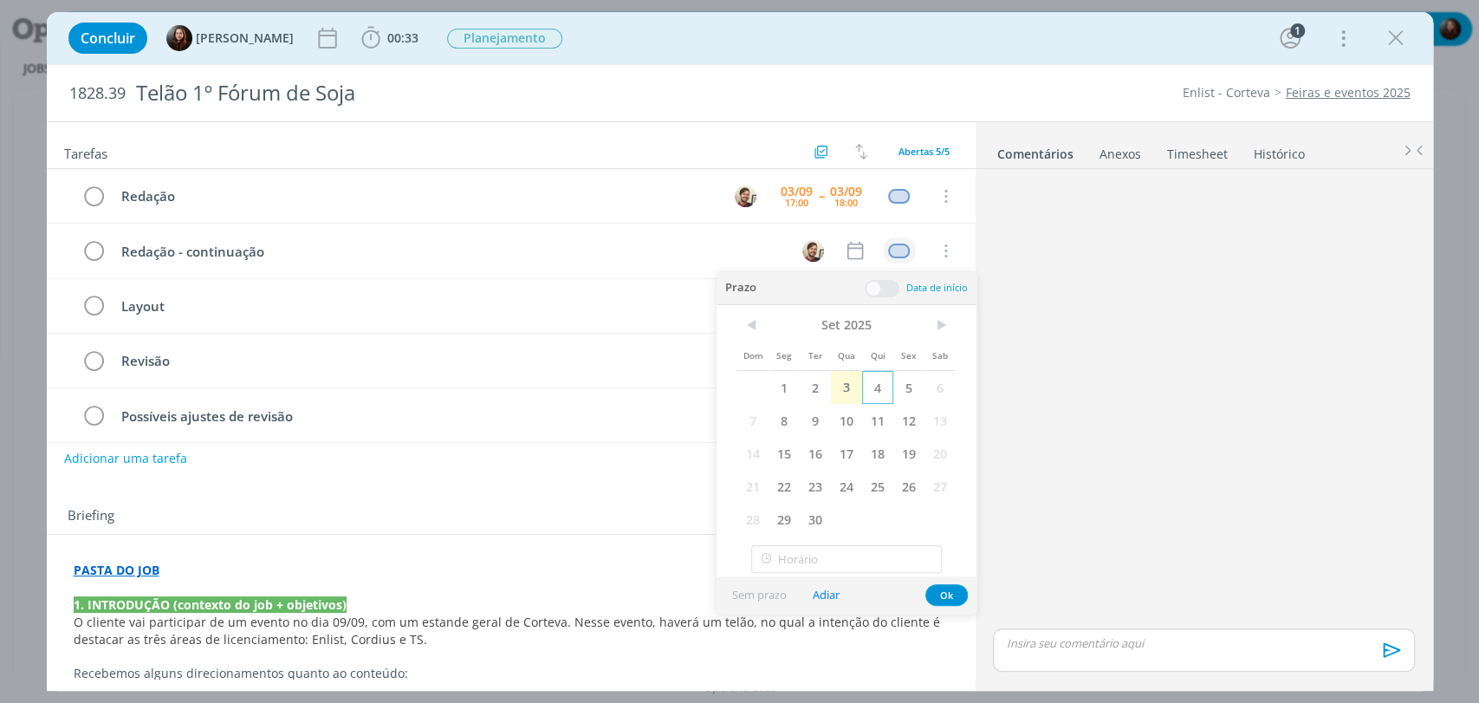
click at [882, 383] on span "4" at bounding box center [877, 387] width 31 height 33
click at [883, 280] on span at bounding box center [882, 288] width 35 height 17
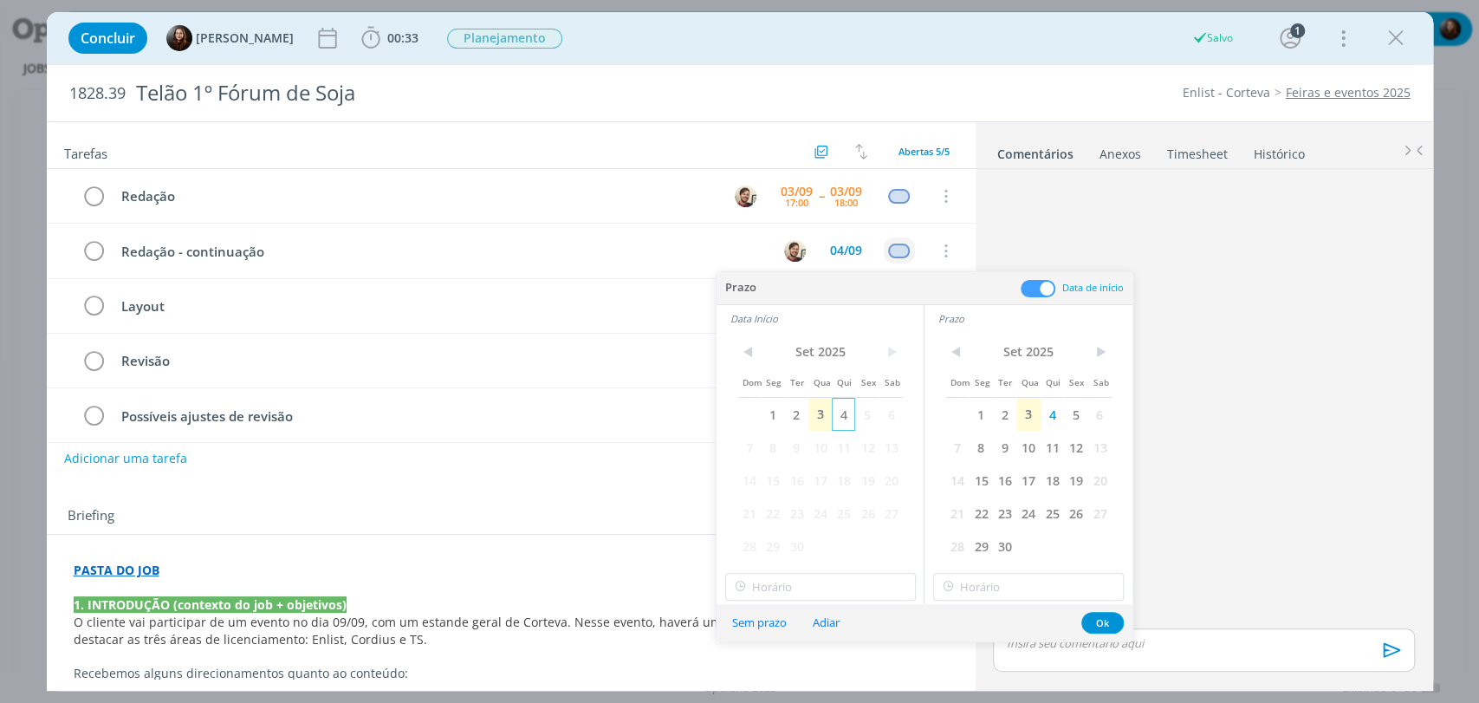
click at [844, 412] on span "4" at bounding box center [843, 414] width 23 height 33
click at [847, 578] on input "12:00" at bounding box center [820, 587] width 191 height 28
click at [769, 539] on div "10:30" at bounding box center [821, 545] width 193 height 31
type input "10:30"
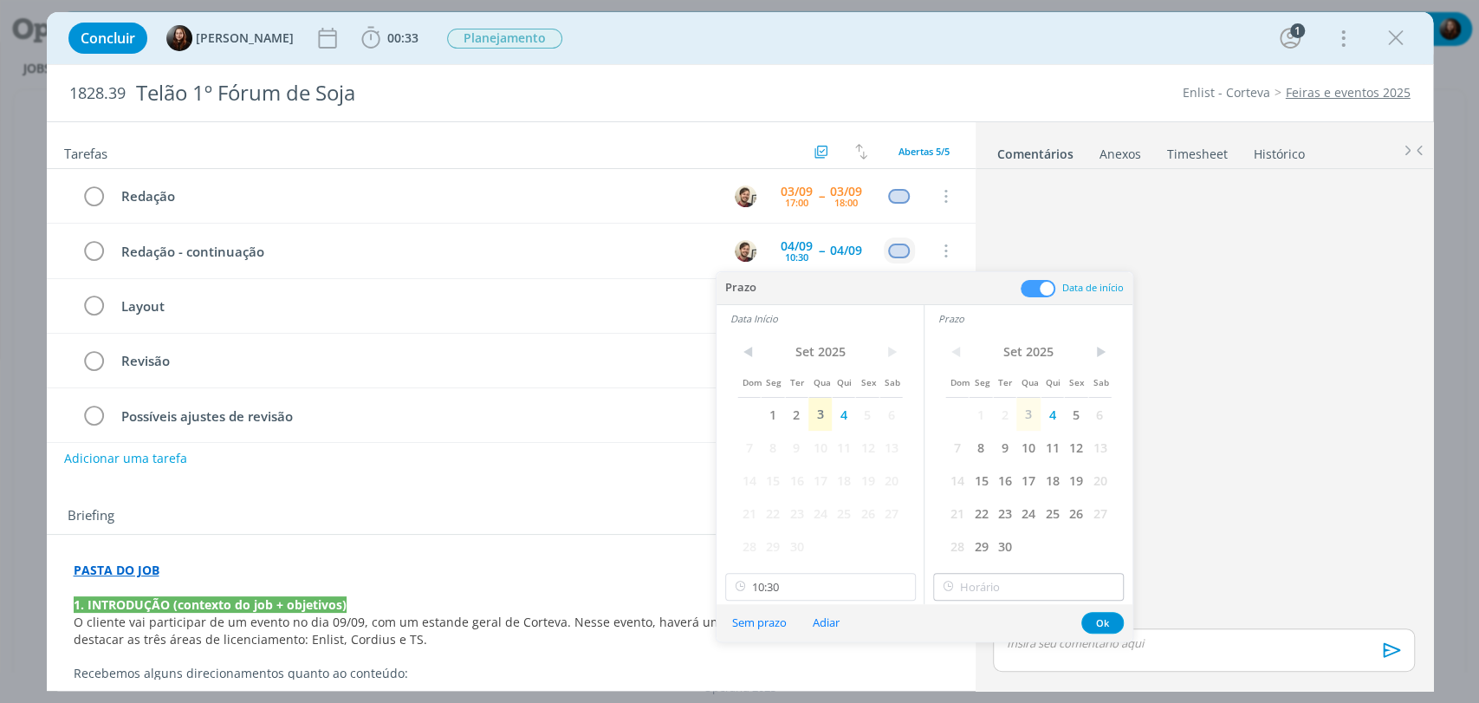
scroll to position [1178, 0]
click at [983, 594] on input "12:00" at bounding box center [1028, 587] width 191 height 28
drag, startPoint x: 963, startPoint y: 475, endPoint x: 1059, endPoint y: 570, distance: 135.4
click at [963, 475] on div "11:30" at bounding box center [1030, 477] width 193 height 31
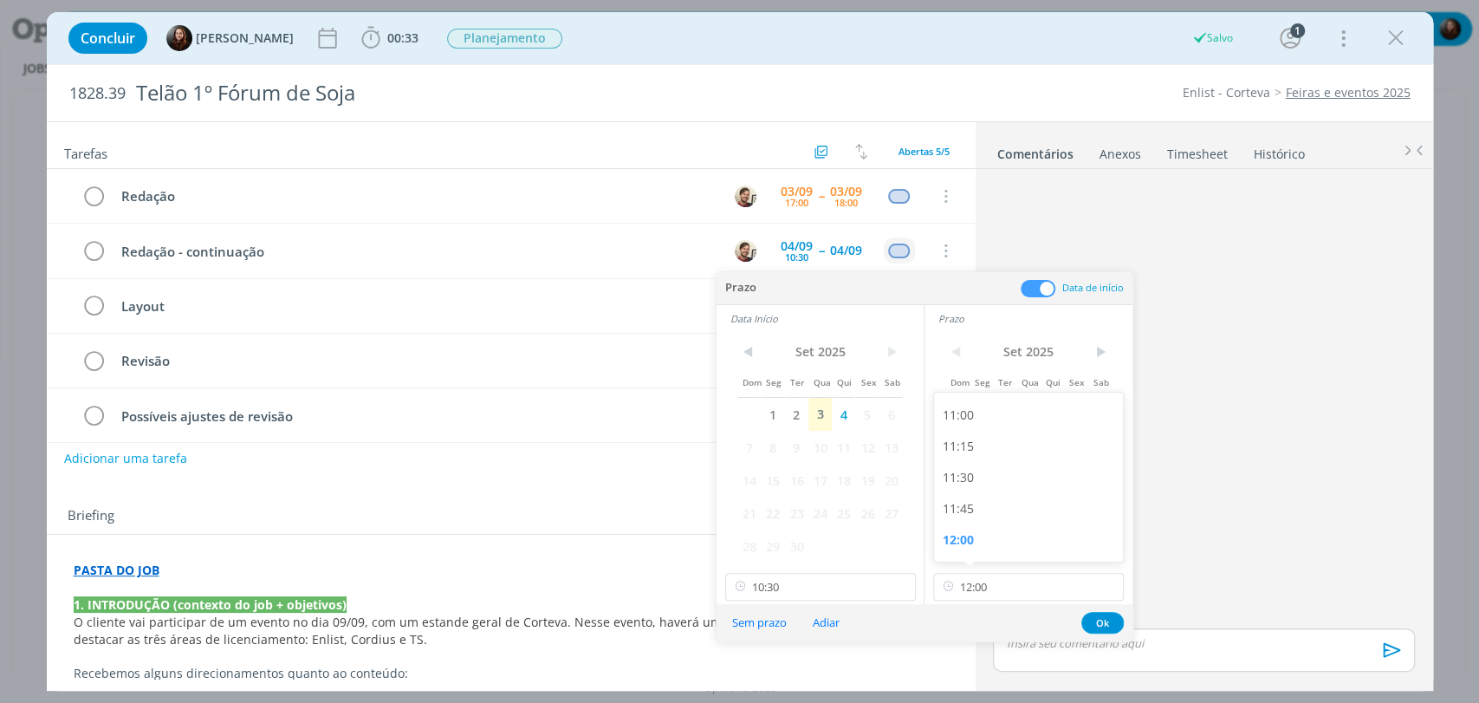
type input "11:30"
click at [1091, 618] on button "Ok" at bounding box center [1102, 623] width 42 height 22
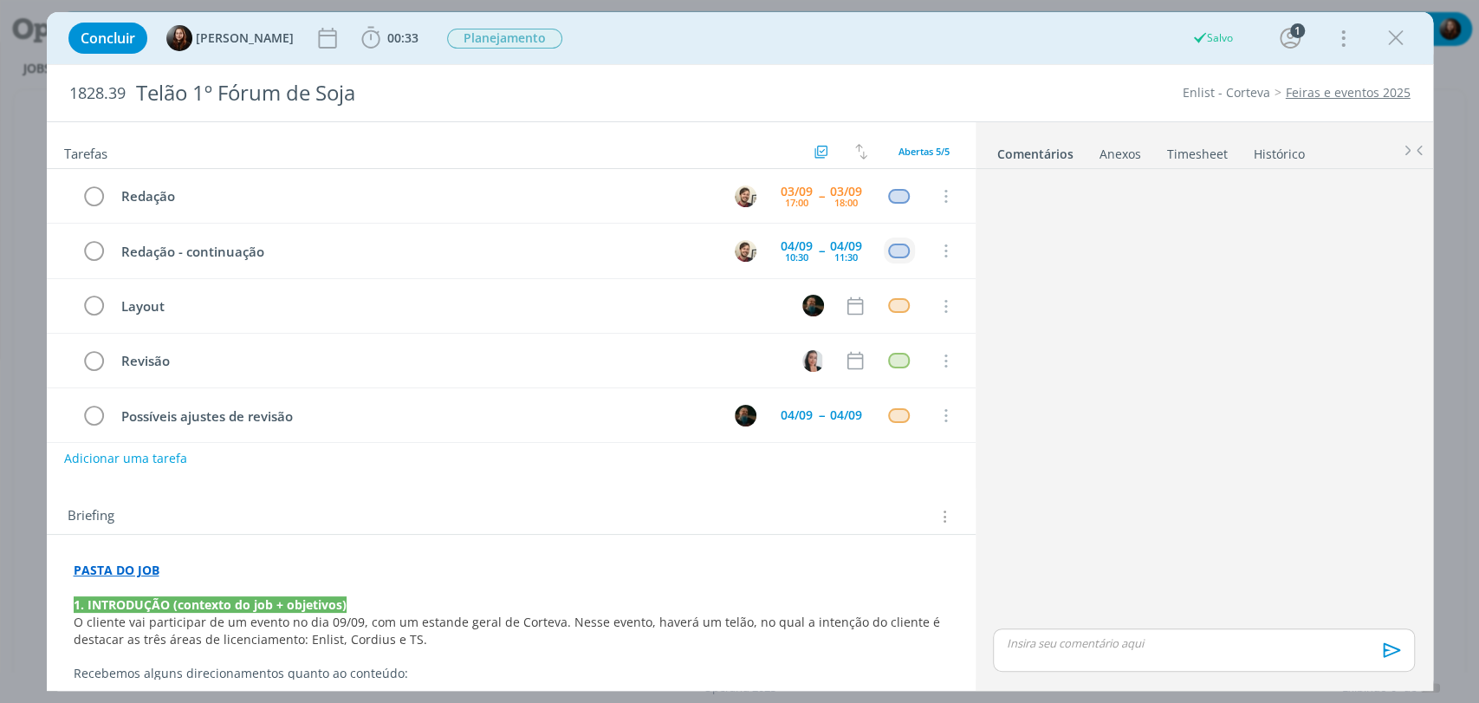
click at [1054, 341] on div "dialog" at bounding box center [1203, 400] width 435 height 449
drag, startPoint x: 1108, startPoint y: 348, endPoint x: 1090, endPoint y: 341, distance: 19.8
click at [1108, 348] on div "dialog" at bounding box center [1203, 400] width 435 height 449
drag, startPoint x: 1072, startPoint y: 332, endPoint x: 998, endPoint y: 242, distance: 116.4
click at [1072, 331] on div "dialog" at bounding box center [1203, 400] width 435 height 449
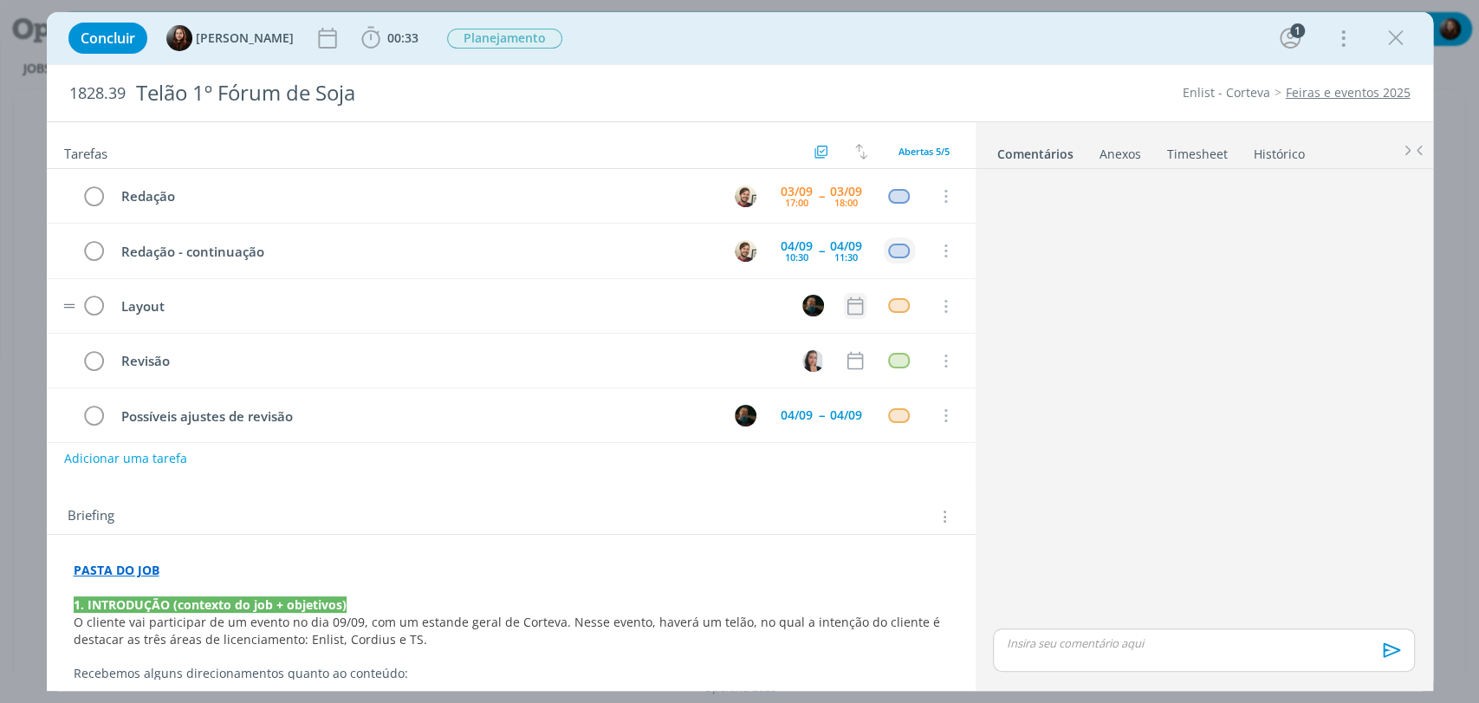
click at [846, 307] on icon "dialog" at bounding box center [855, 306] width 23 height 23
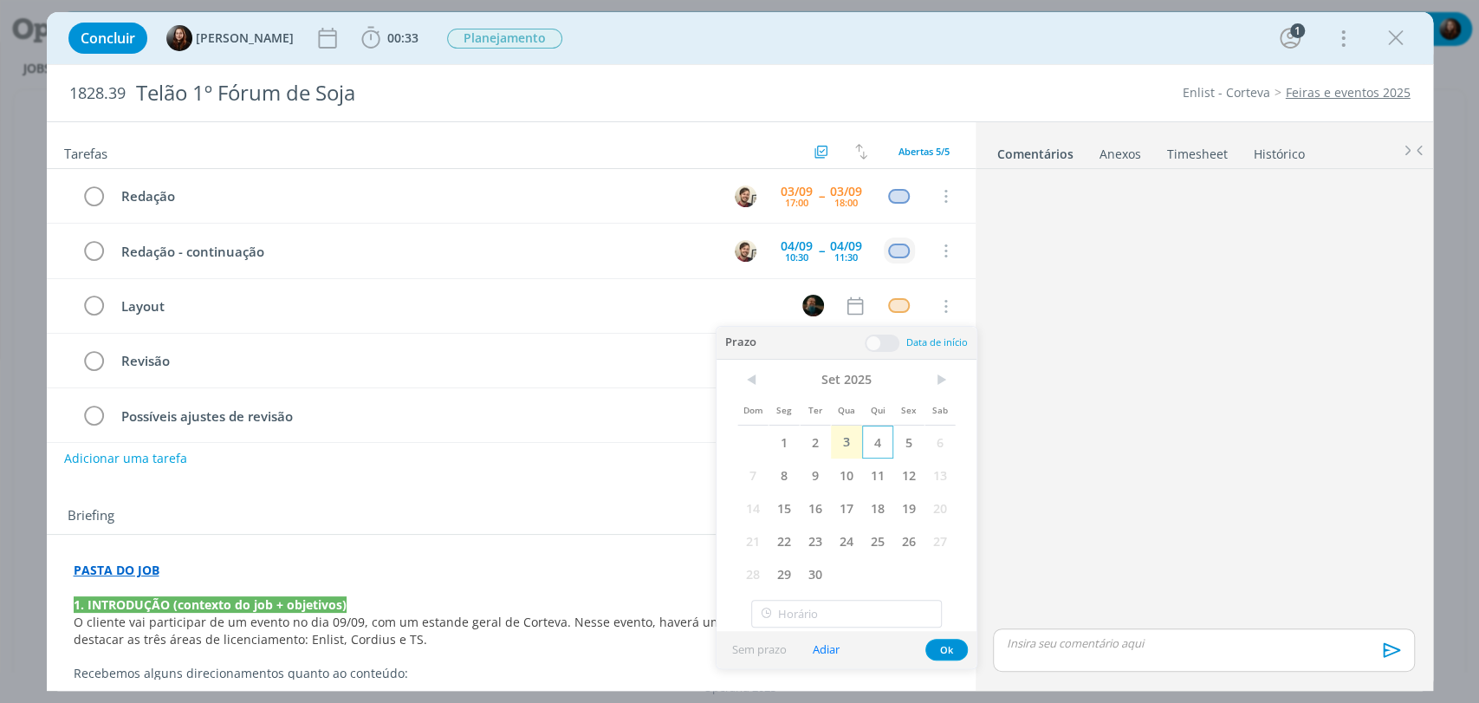
click at [875, 441] on span "4" at bounding box center [877, 441] width 31 height 33
click at [886, 343] on span at bounding box center [882, 342] width 35 height 17
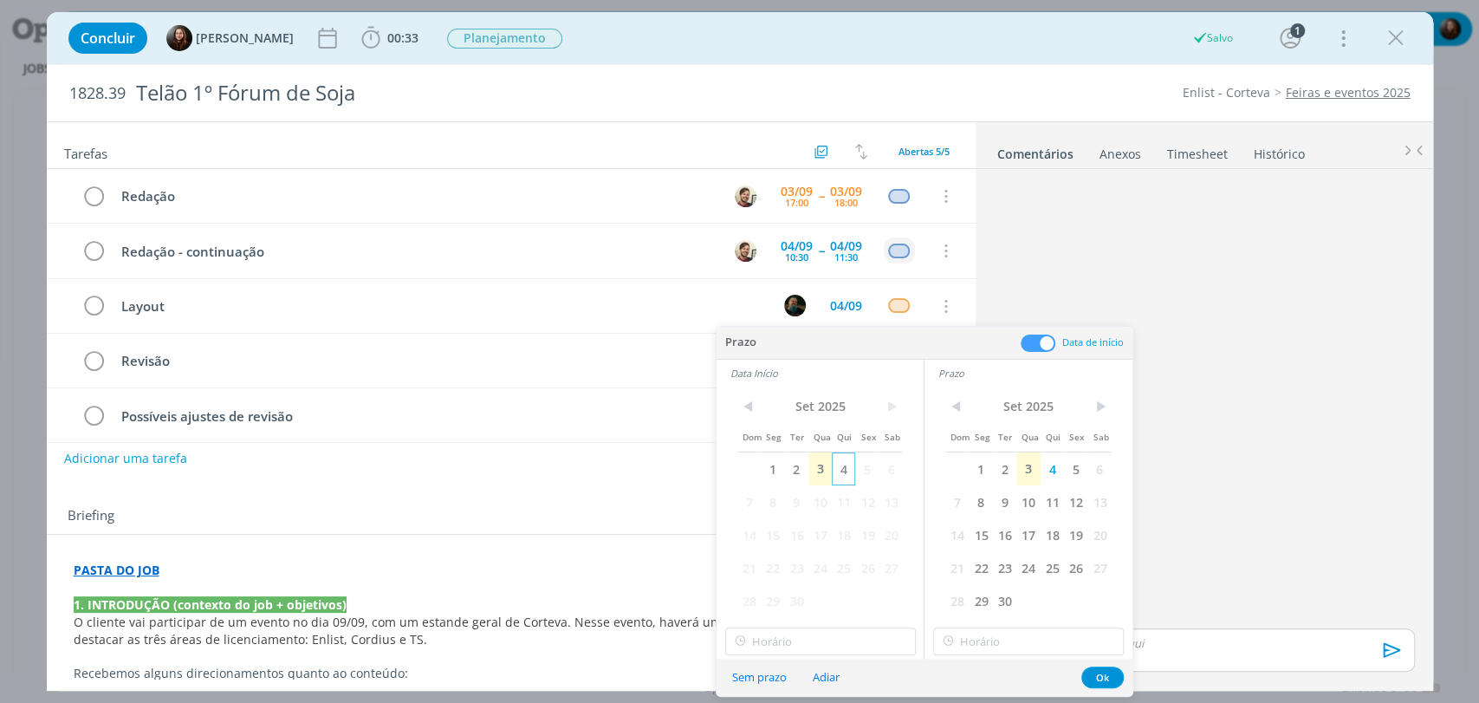
click at [847, 467] on span "4" at bounding box center [843, 468] width 23 height 33
click at [825, 639] on input "12:00" at bounding box center [820, 641] width 191 height 28
click at [751, 552] on div "15:30" at bounding box center [821, 550] width 193 height 31
type input "15:30"
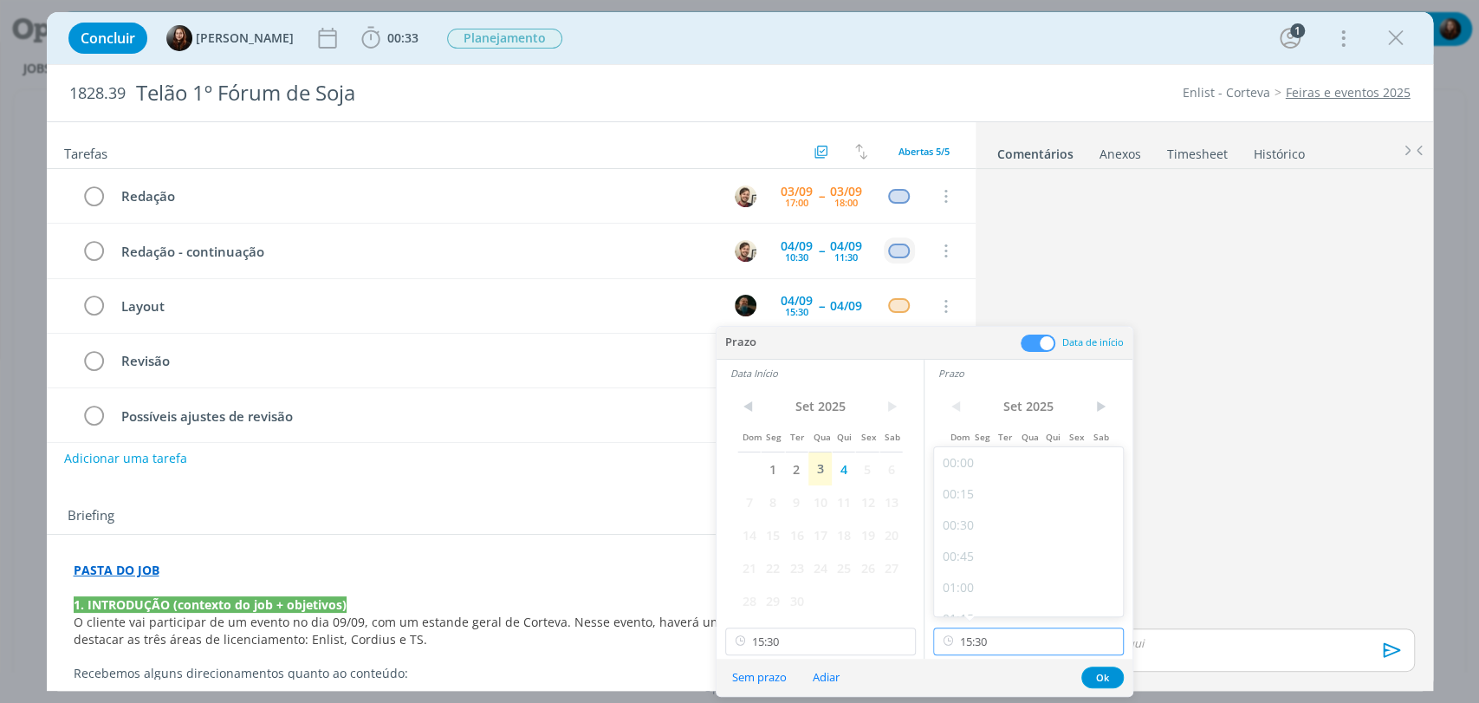
click at [972, 646] on input "15:30" at bounding box center [1028, 641] width 191 height 28
click at [965, 523] on div "18:00" at bounding box center [1030, 521] width 193 height 31
type input "18:00"
click at [1093, 676] on button "Ok" at bounding box center [1102, 677] width 42 height 22
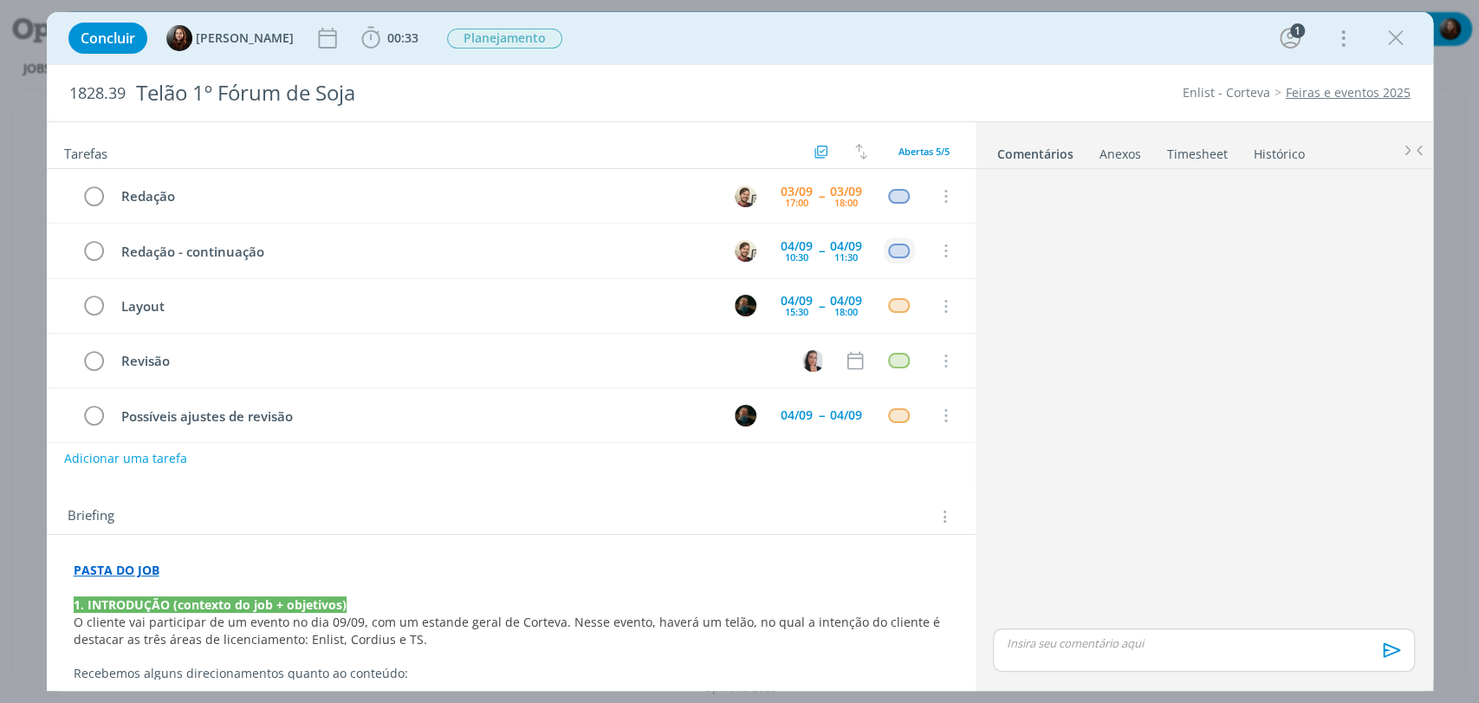
click at [1196, 379] on div "dialog" at bounding box center [1203, 400] width 435 height 449
click at [847, 355] on icon "dialog" at bounding box center [855, 361] width 16 height 18
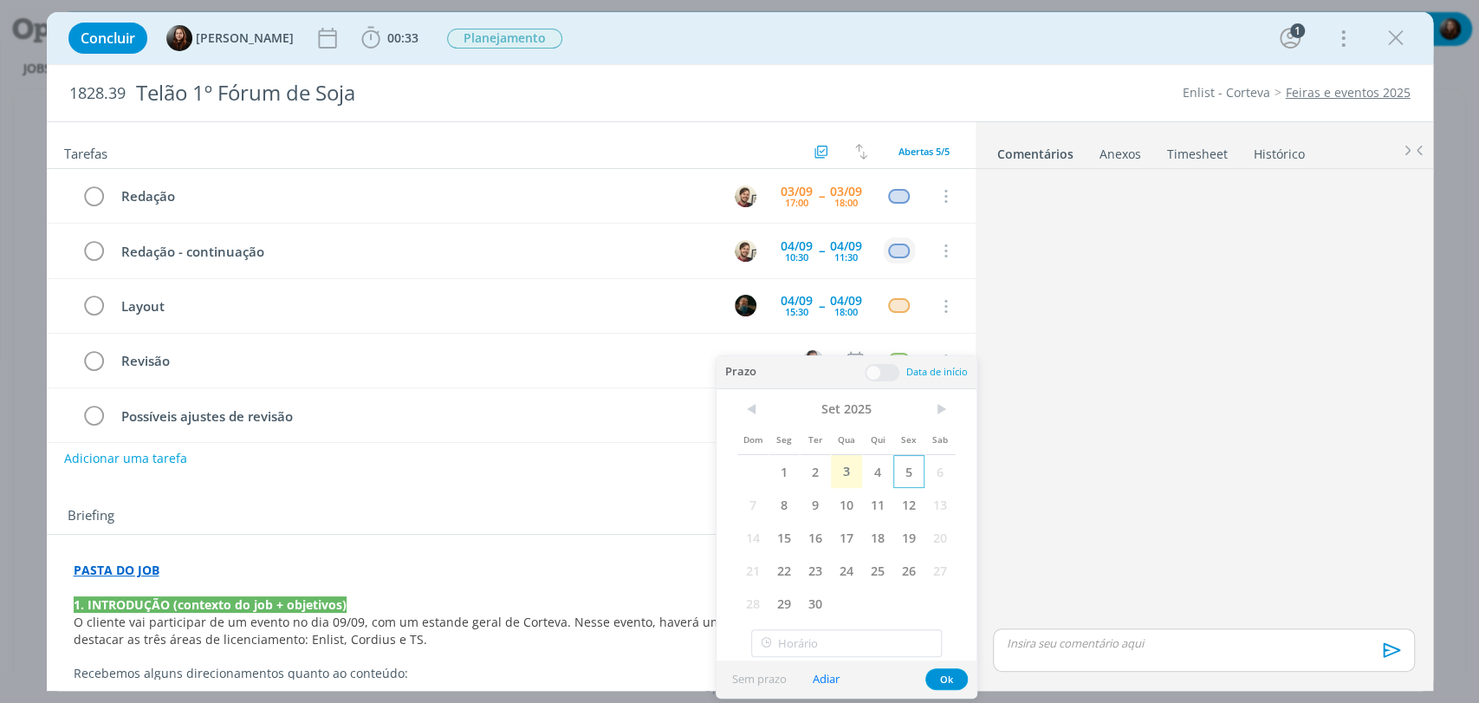
click at [903, 477] on span "5" at bounding box center [908, 471] width 31 height 33
click at [877, 369] on span at bounding box center [882, 372] width 35 height 17
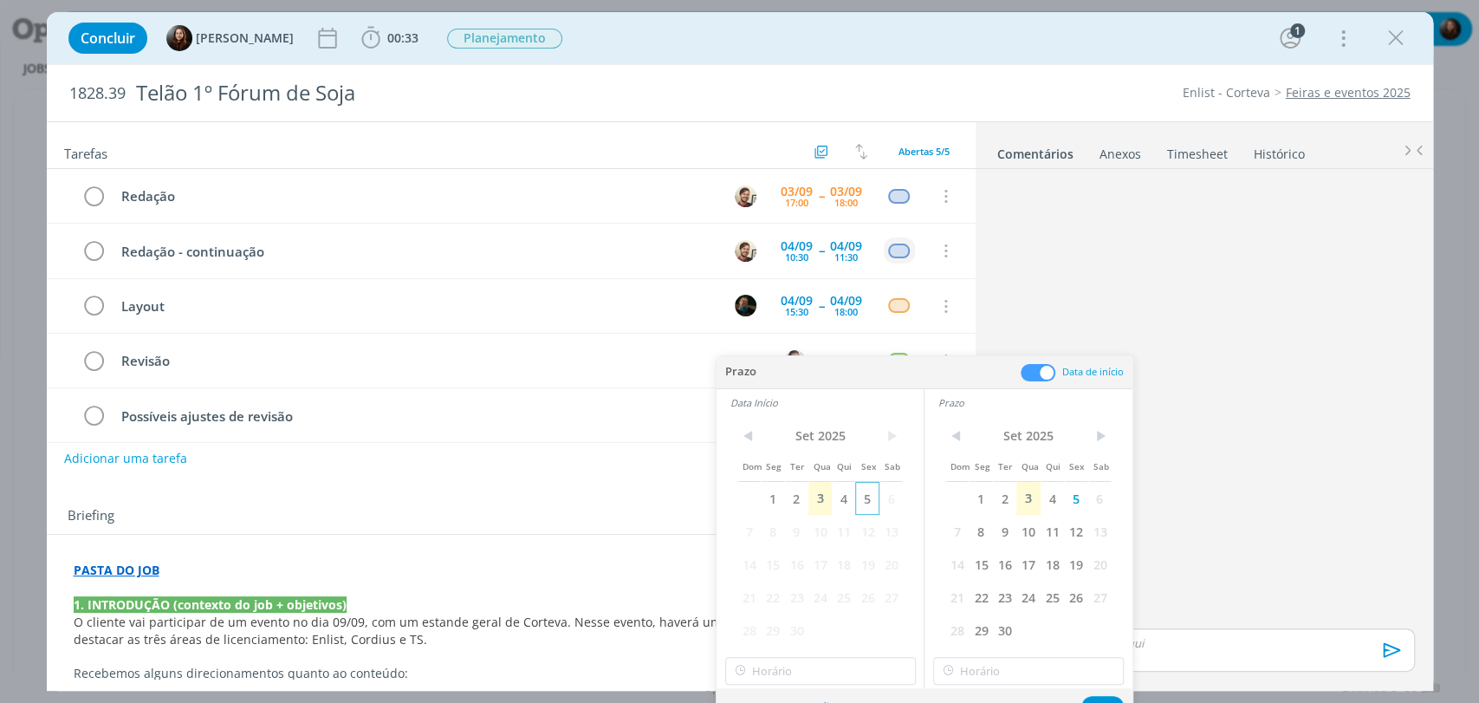
click at [866, 501] on span "5" at bounding box center [866, 498] width 23 height 33
click at [1082, 494] on span "5" at bounding box center [1075, 498] width 23 height 33
click at [866, 497] on span "5" at bounding box center [866, 498] width 23 height 33
click at [821, 658] on input "12:00" at bounding box center [820, 671] width 191 height 28
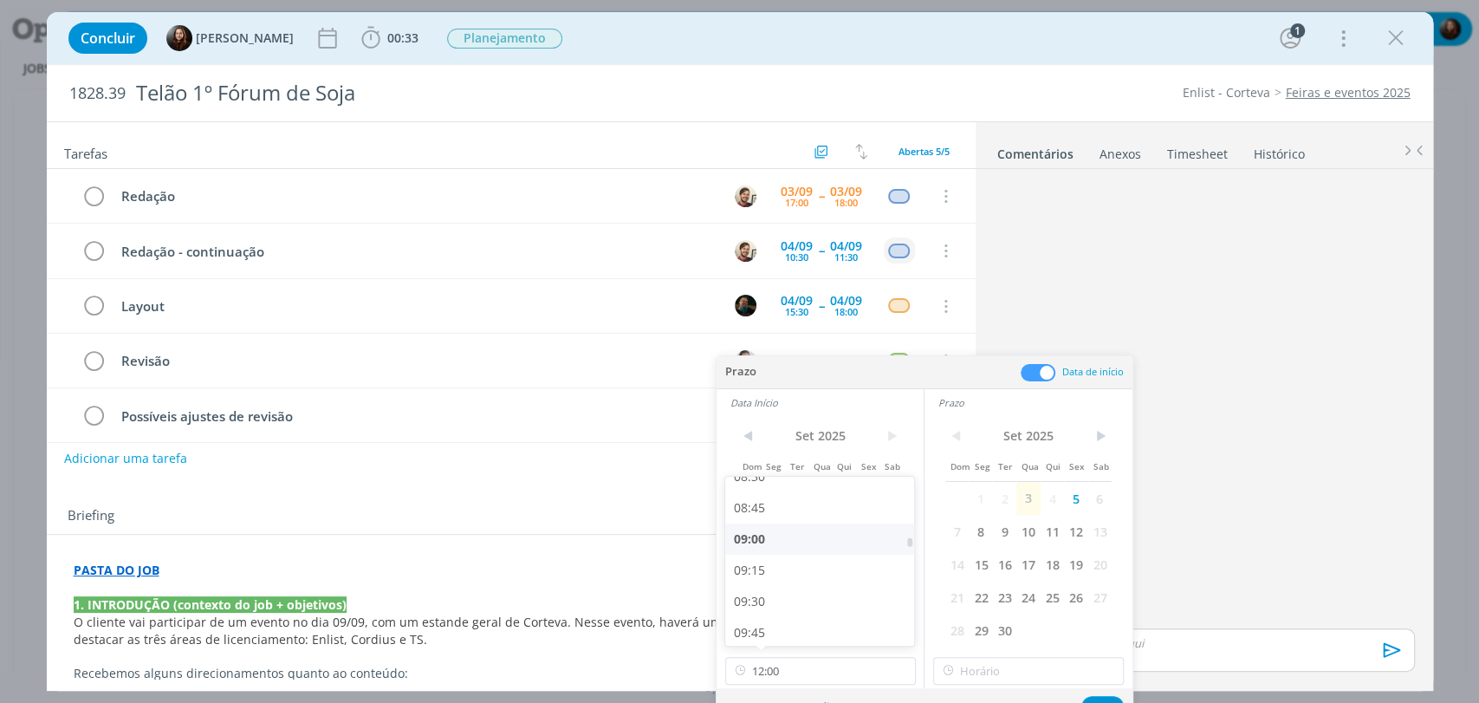
click at [756, 540] on div "09:00" at bounding box center [821, 538] width 193 height 31
type input "09:00"
click at [1005, 673] on input "12:00" at bounding box center [1028, 671] width 191 height 28
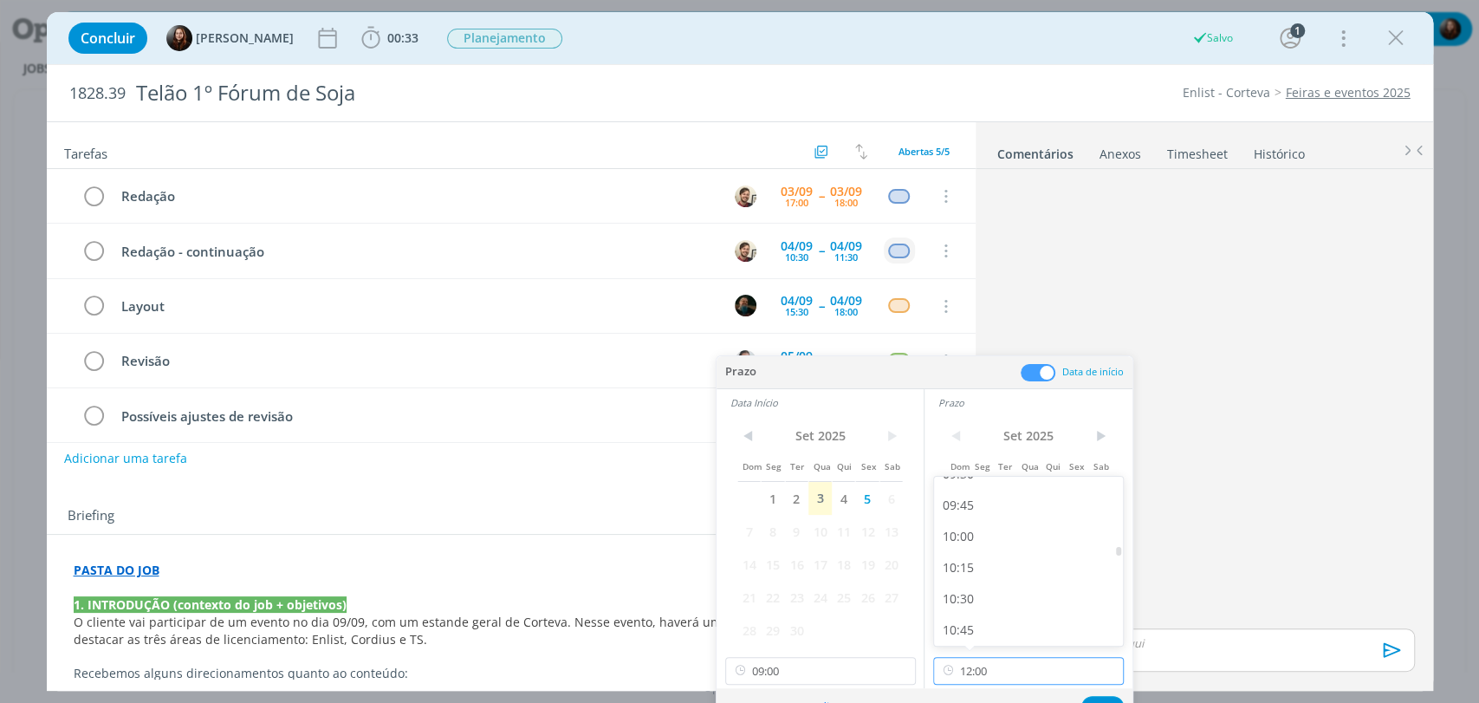
scroll to position [1172, 0]
click at [977, 568] on div "10:00" at bounding box center [1030, 567] width 193 height 31
type input "10:00"
click at [1092, 699] on button "Ok" at bounding box center [1102, 707] width 42 height 22
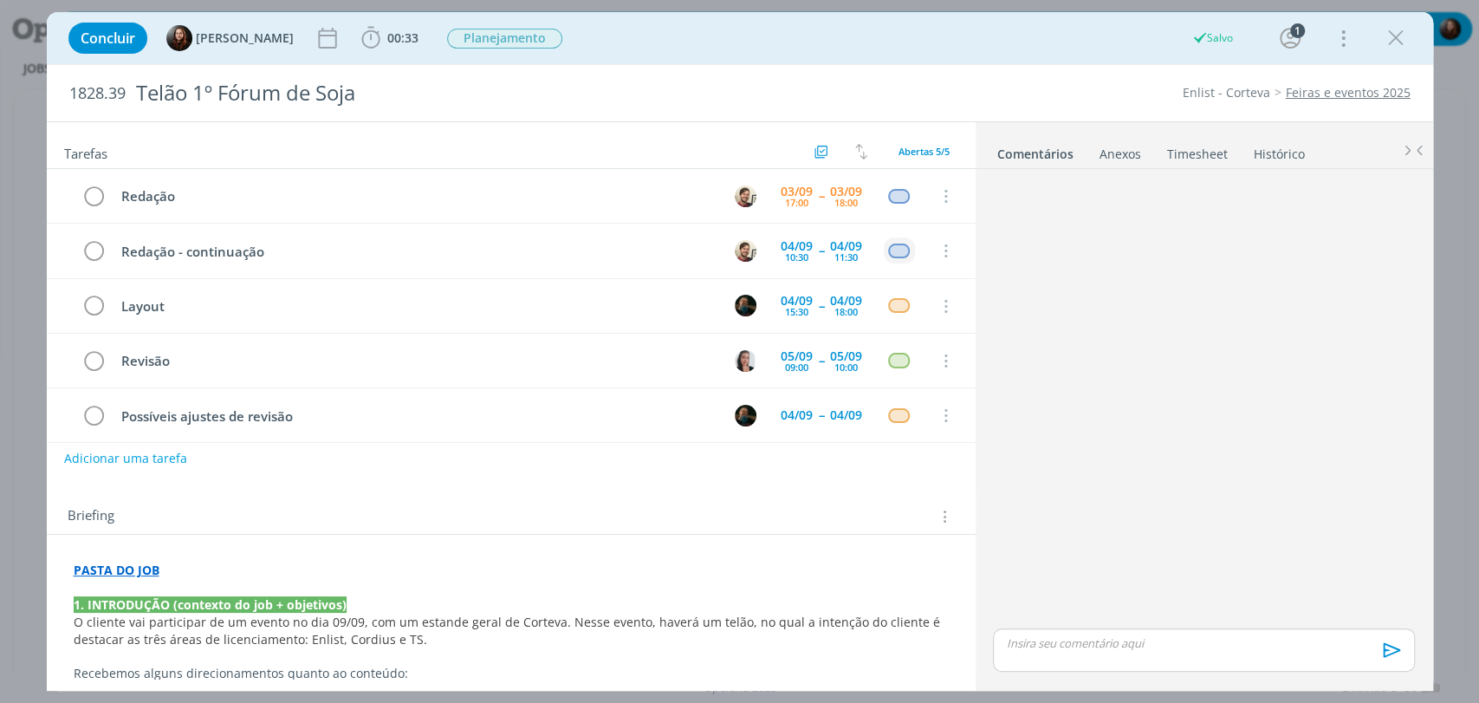
click at [1121, 389] on div "dialog" at bounding box center [1203, 400] width 435 height 449
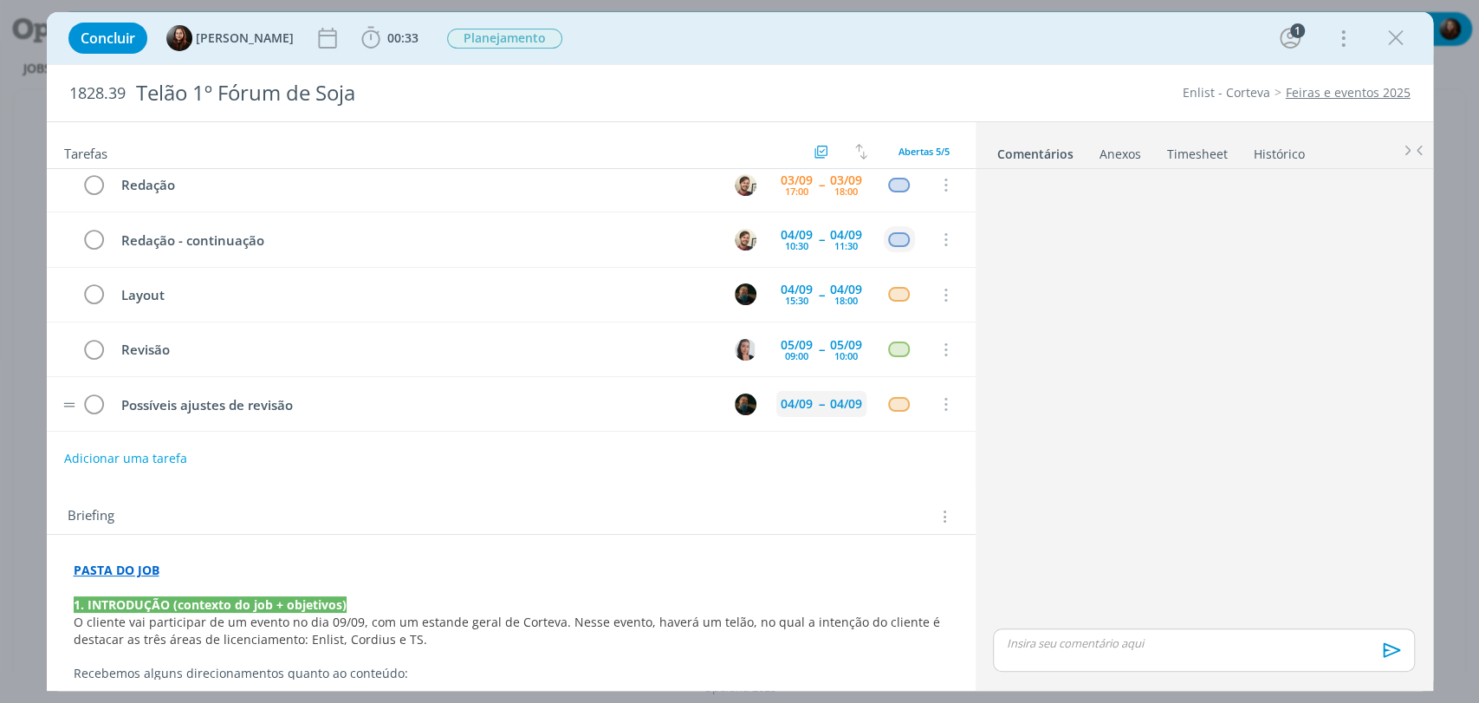
click at [800, 411] on div "04/09" at bounding box center [796, 404] width 41 height 26
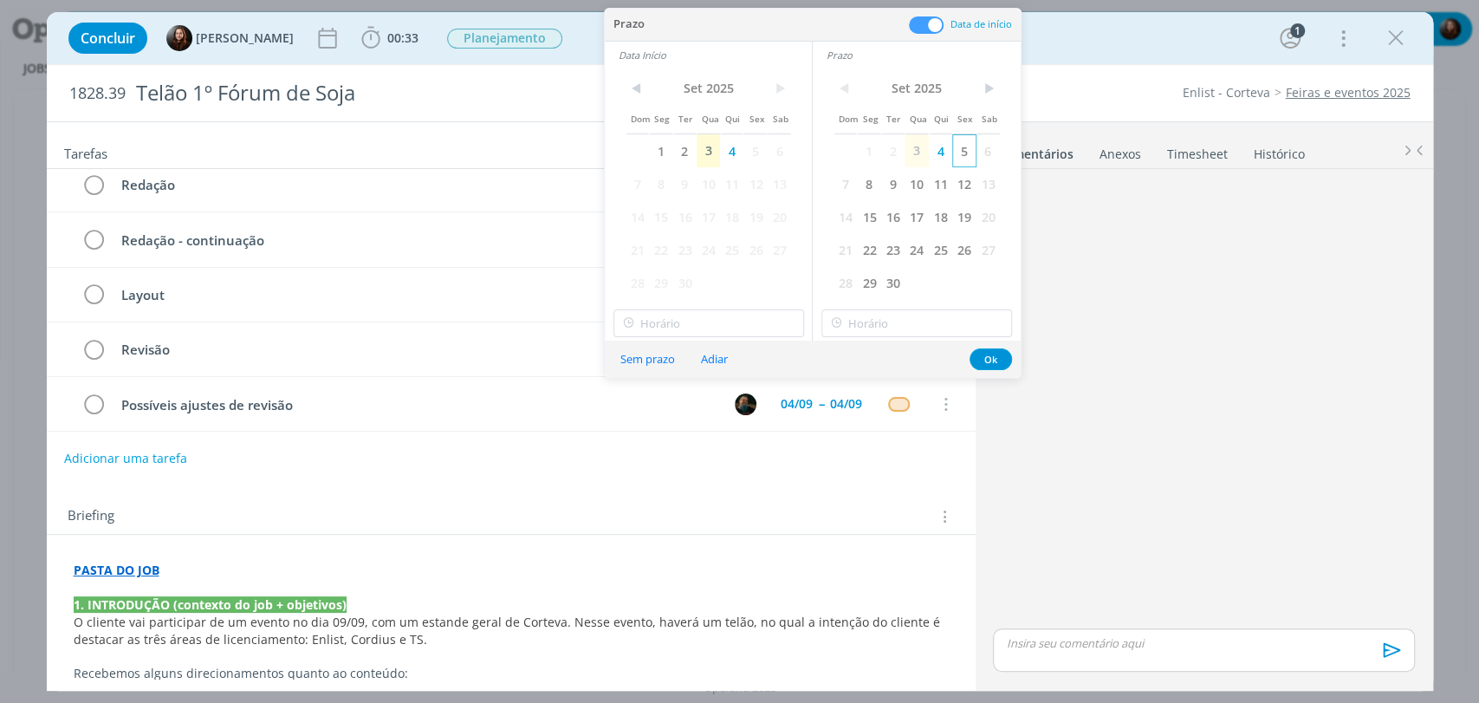
click at [962, 159] on span "5" at bounding box center [963, 150] width 23 height 33
click at [759, 147] on span "5" at bounding box center [754, 150] width 23 height 33
click at [721, 321] on input "12:00" at bounding box center [708, 323] width 191 height 28
click at [647, 450] on div "14:00" at bounding box center [709, 456] width 193 height 31
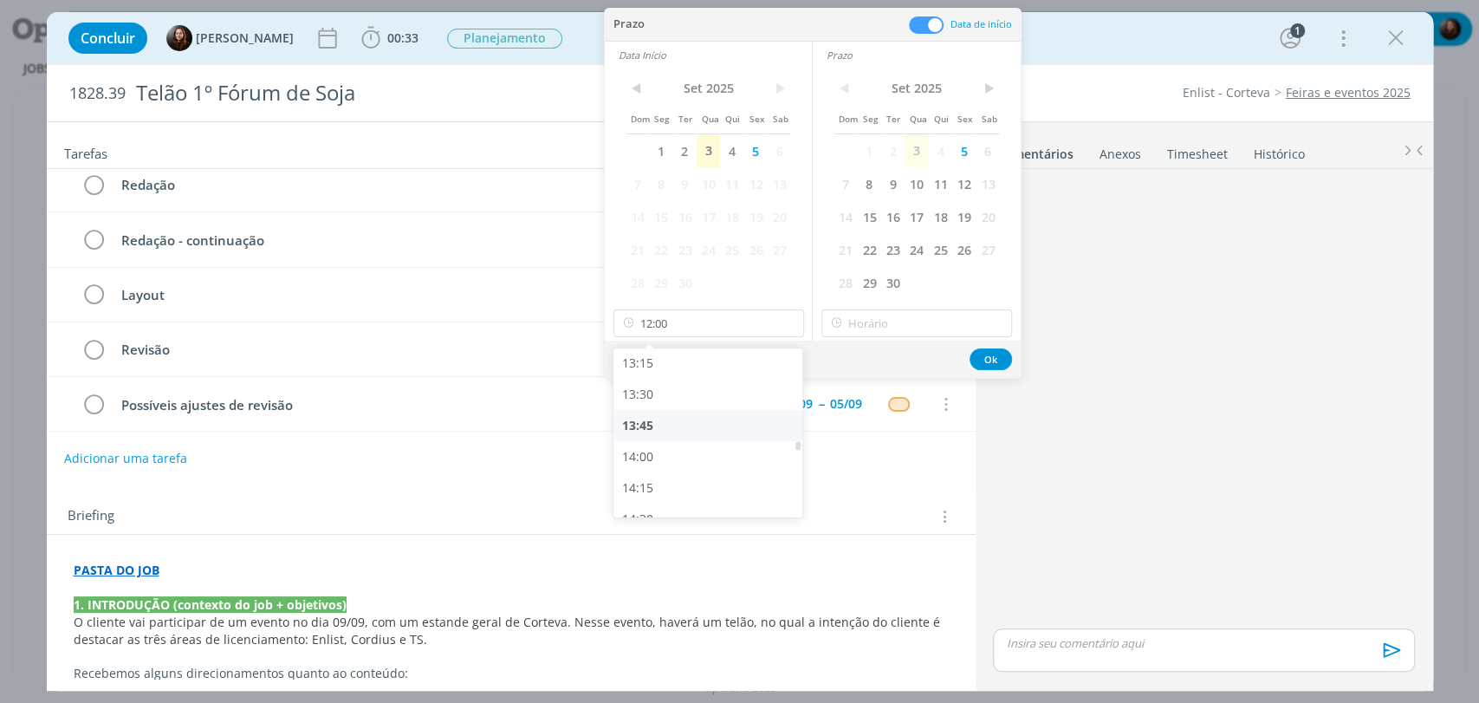
type input "14:00"
click at [892, 315] on input "14:00" at bounding box center [916, 323] width 191 height 28
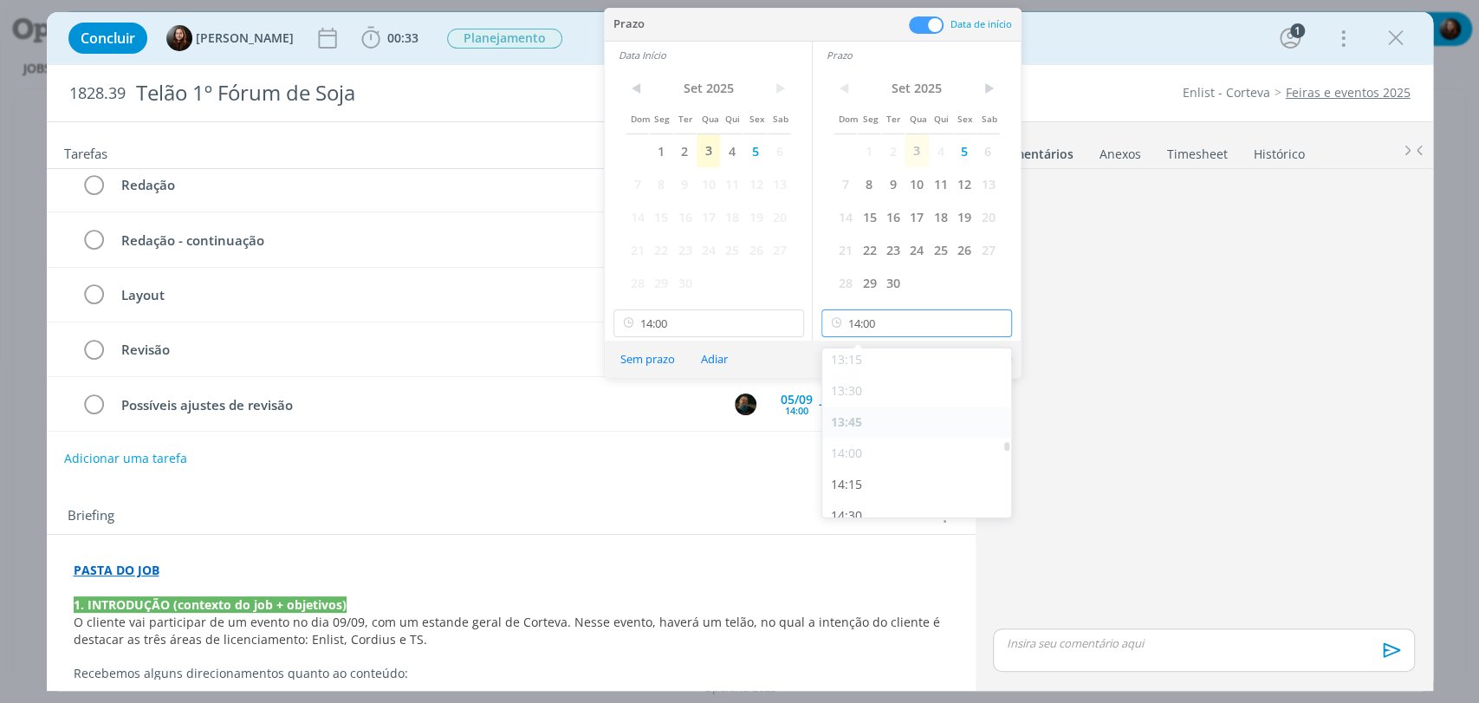
scroll to position [1807, 0]
click at [853, 460] on div "15:15" at bounding box center [918, 459] width 193 height 31
type input "15:15"
click at [989, 360] on button "Ok" at bounding box center [991, 359] width 42 height 22
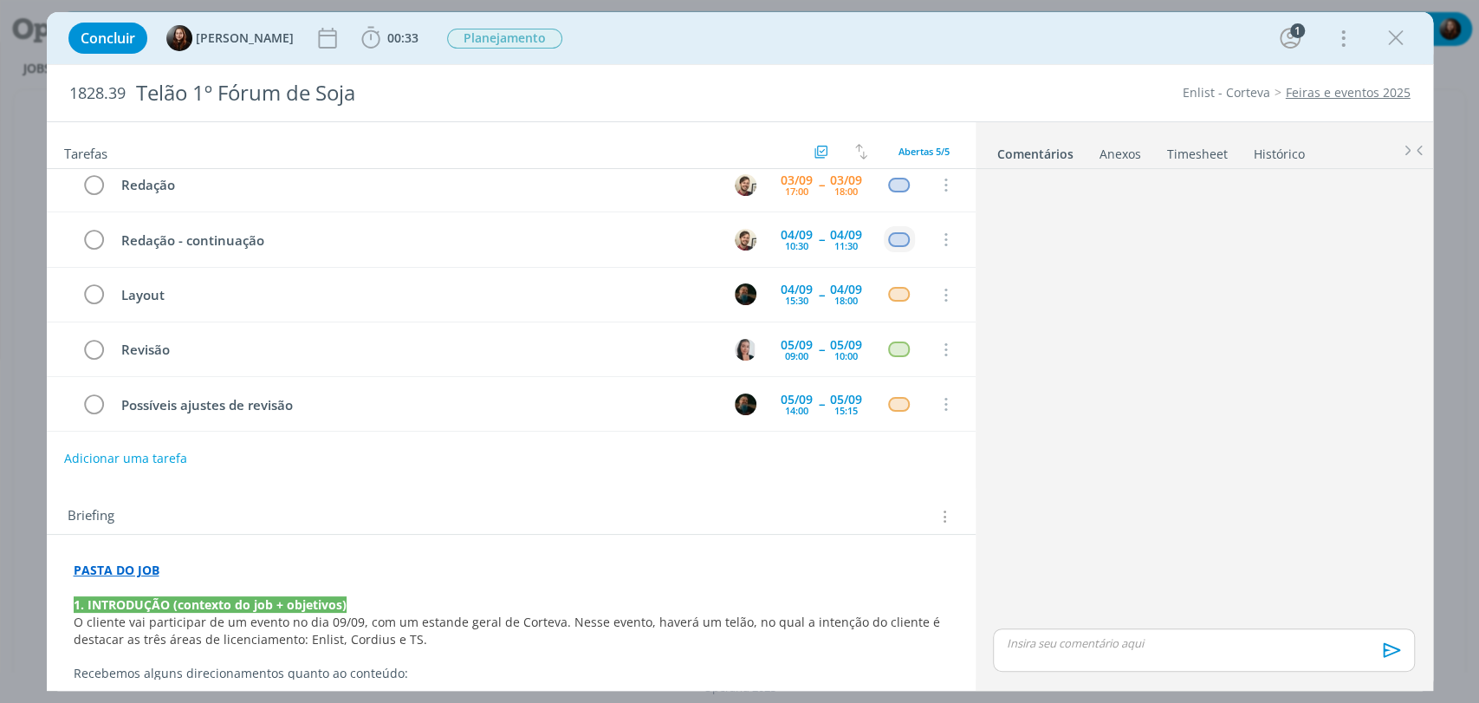
click at [1078, 435] on div "dialog" at bounding box center [1203, 400] width 435 height 449
click at [1108, 417] on div "dialog" at bounding box center [1203, 400] width 435 height 449
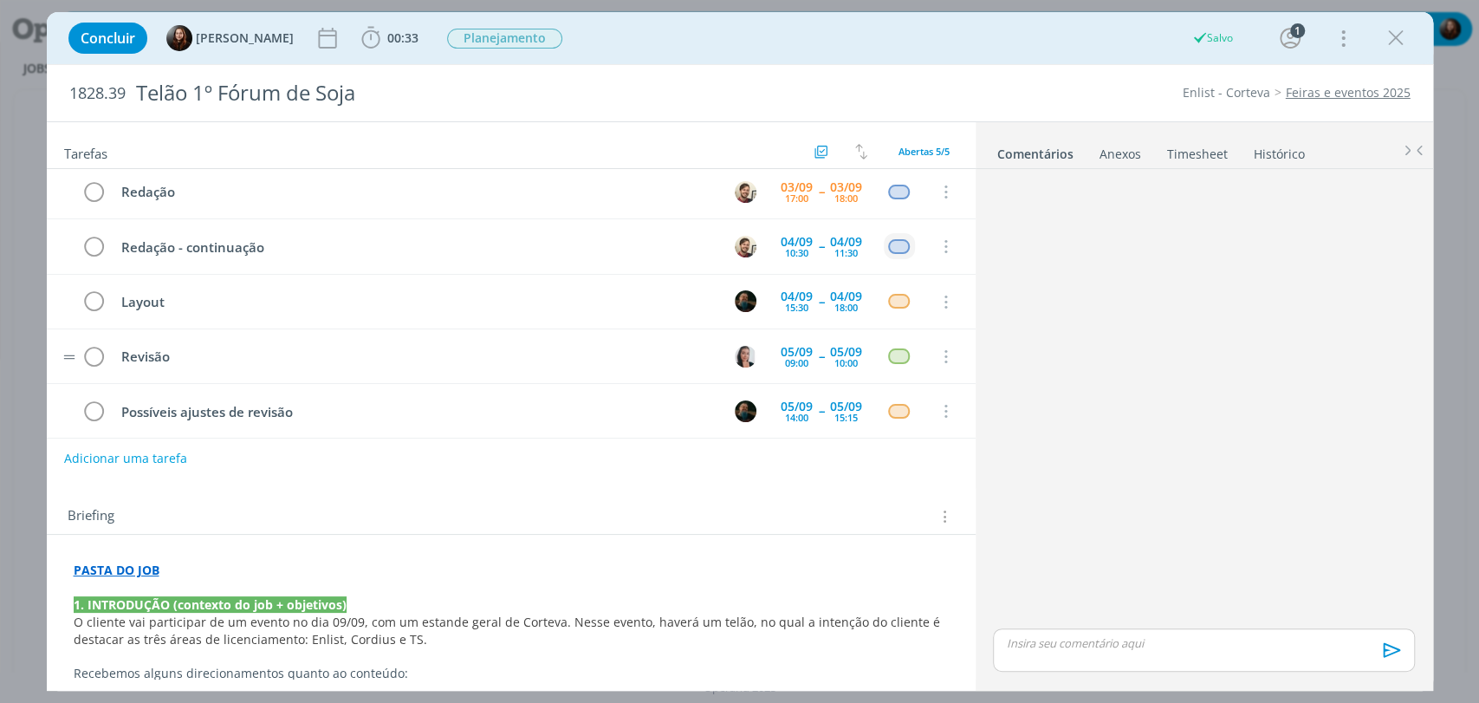
scroll to position [0, 0]
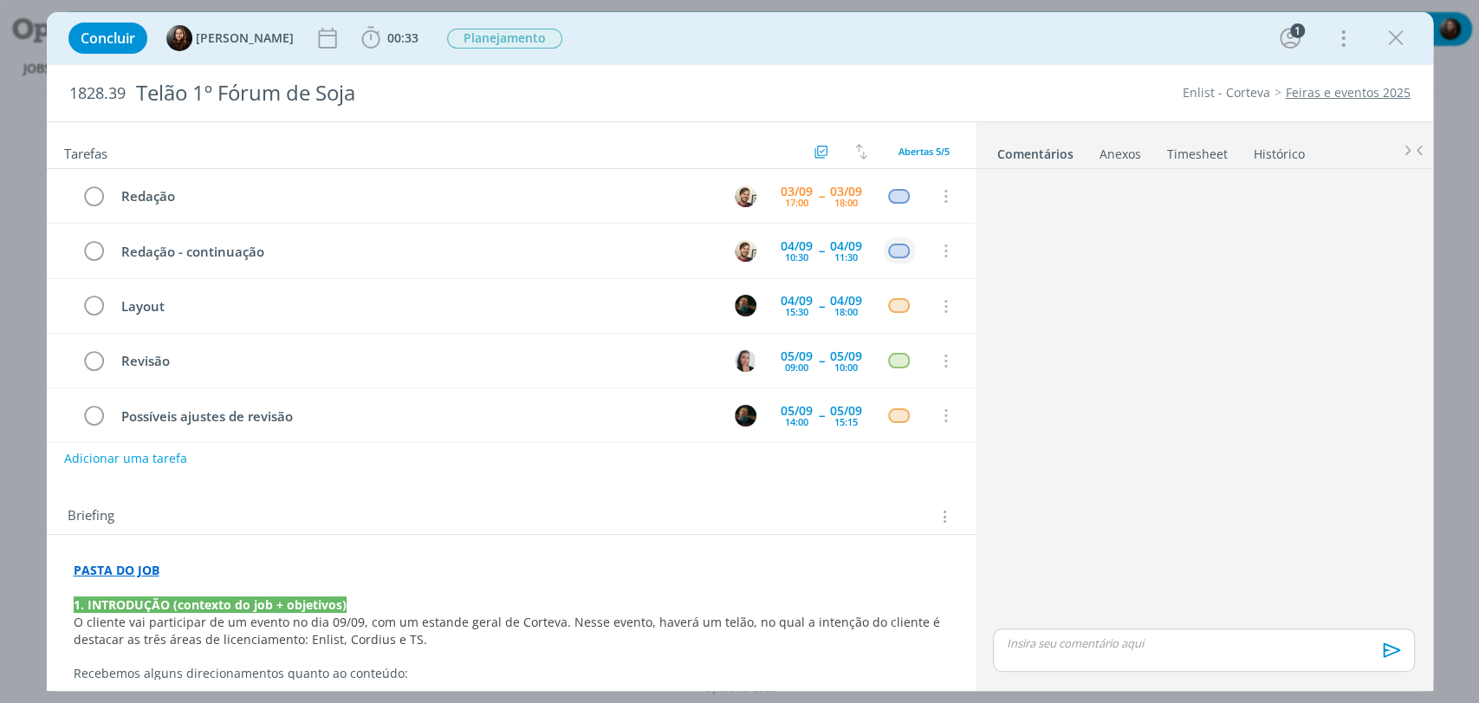
click at [1045, 365] on div "dialog" at bounding box center [1203, 400] width 435 height 449
click at [1141, 311] on div "dialog" at bounding box center [1203, 400] width 435 height 449
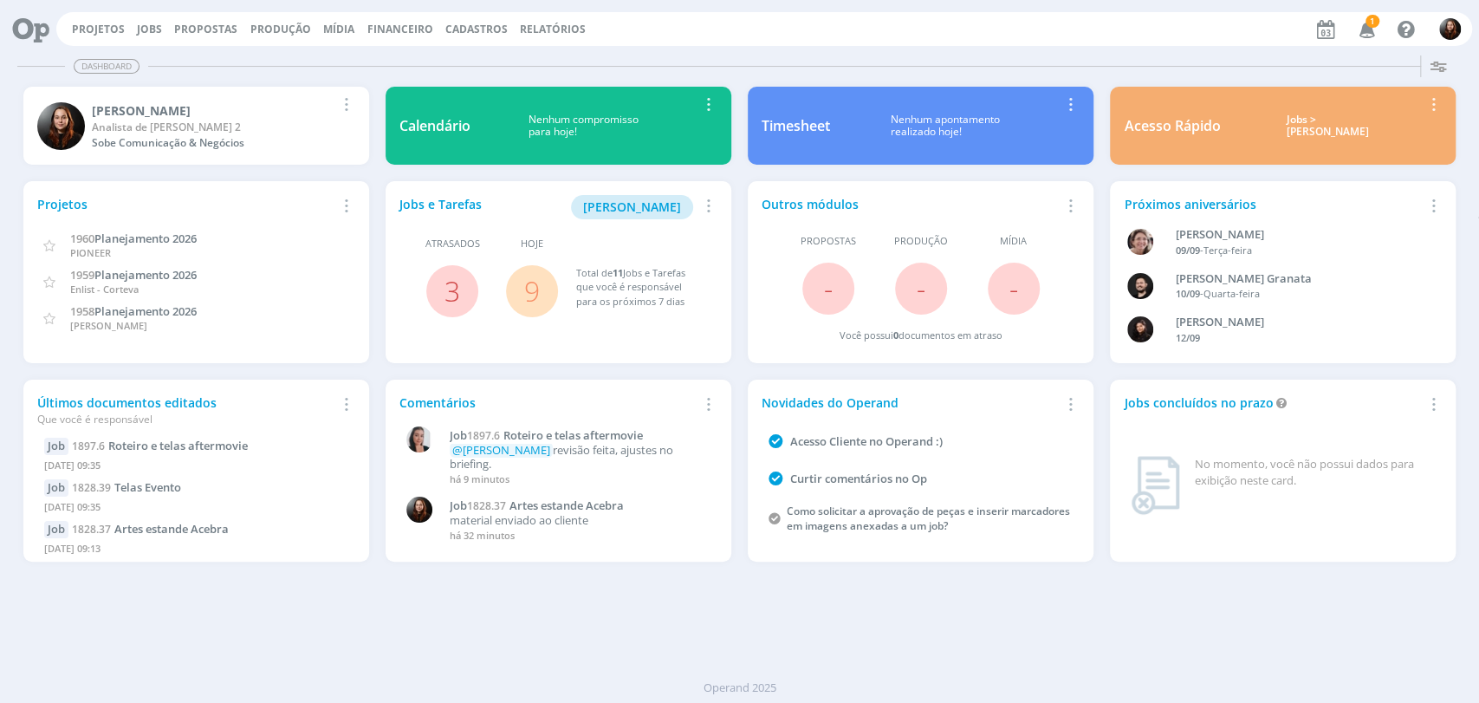
click at [1371, 30] on icon "button" at bounding box center [1367, 28] width 30 height 29
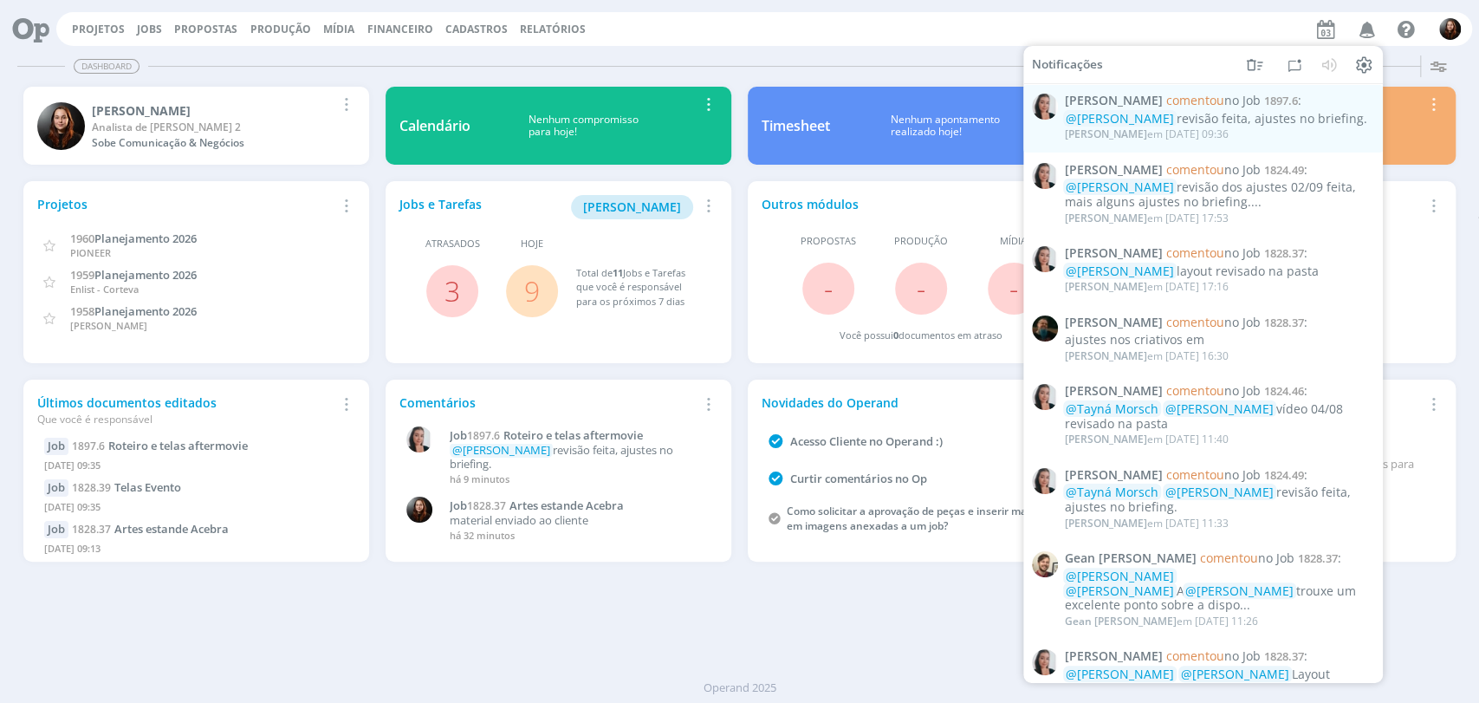
click at [1368, 26] on icon "button" at bounding box center [1367, 28] width 30 height 29
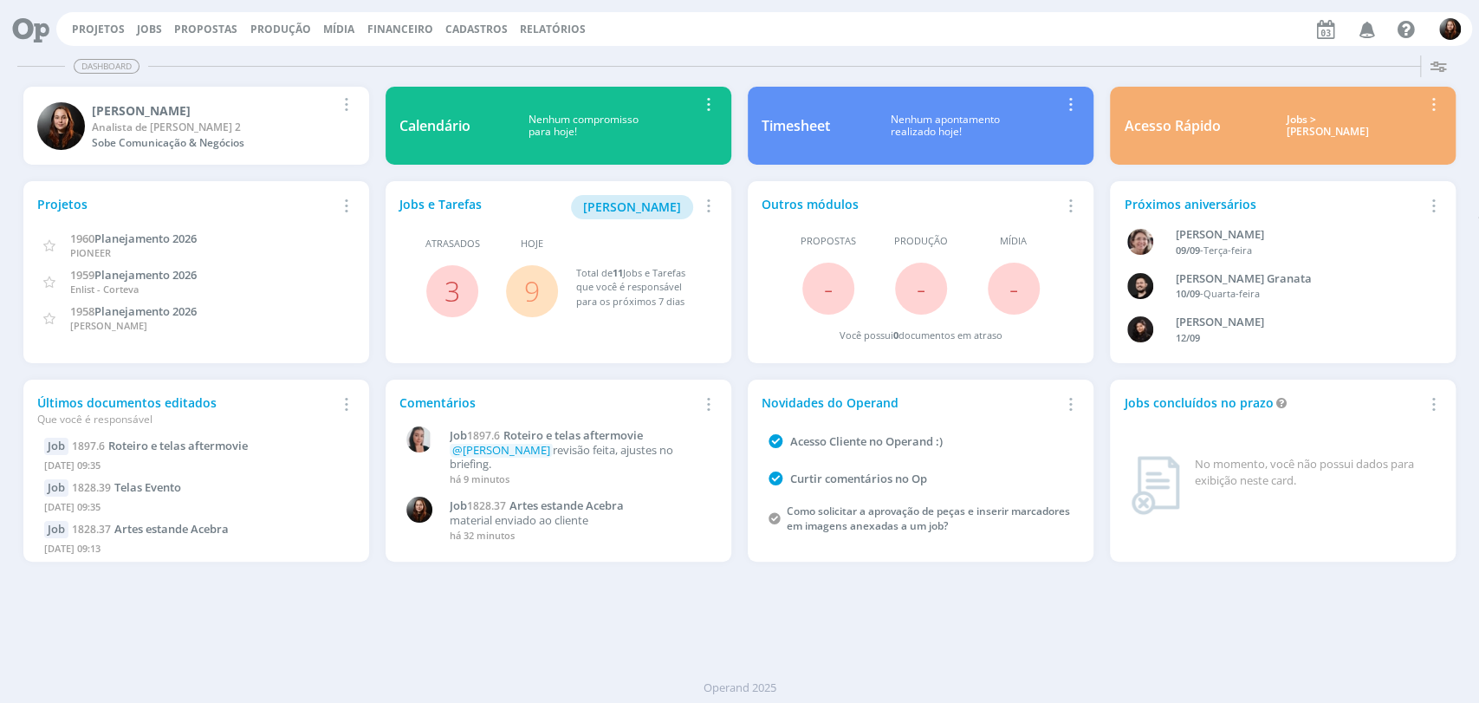
click at [144, 41] on div "Projetos Jobs Propostas Produção Mídia Financeiro Cadastros Relatórios Notifica…" at bounding box center [764, 29] width 1416 height 34
click at [146, 23] on link "Jobs" at bounding box center [149, 29] width 25 height 15
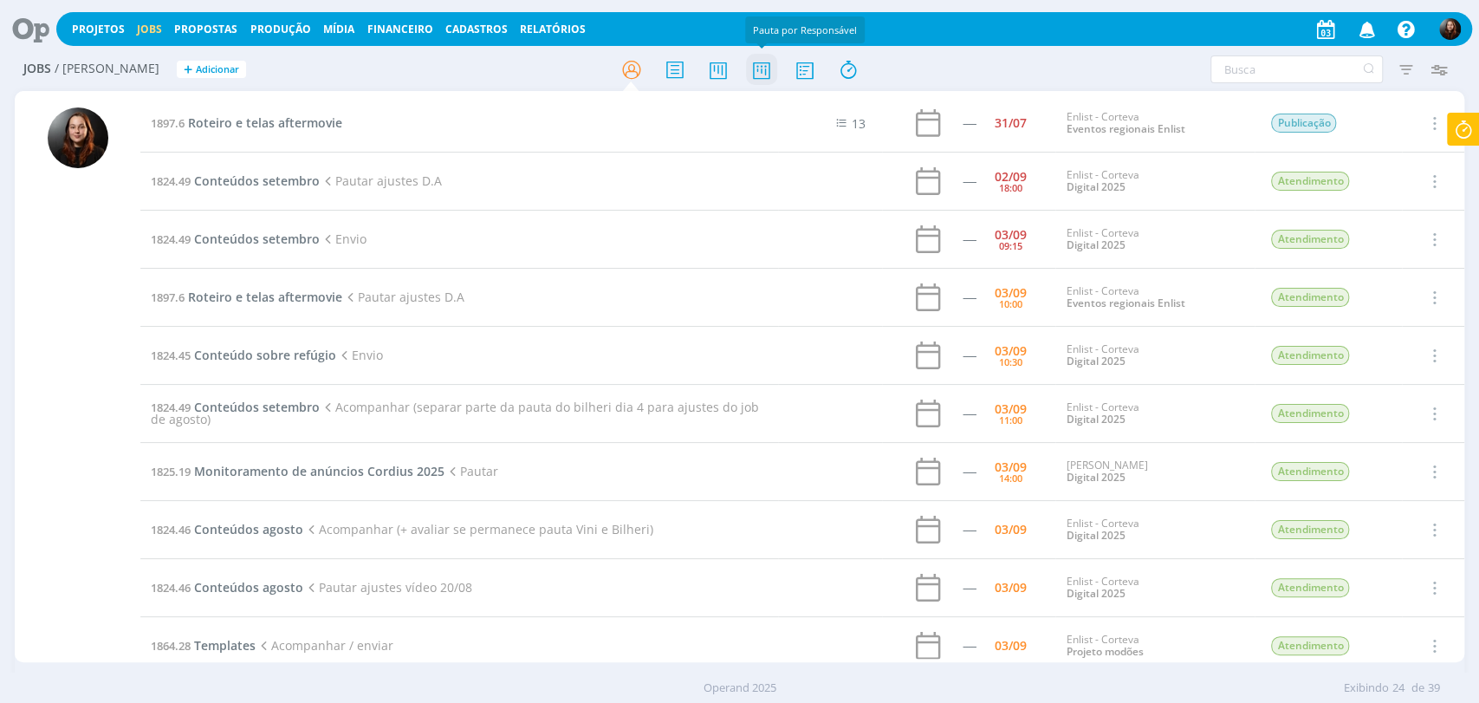
click at [764, 64] on icon at bounding box center [760, 70] width 31 height 34
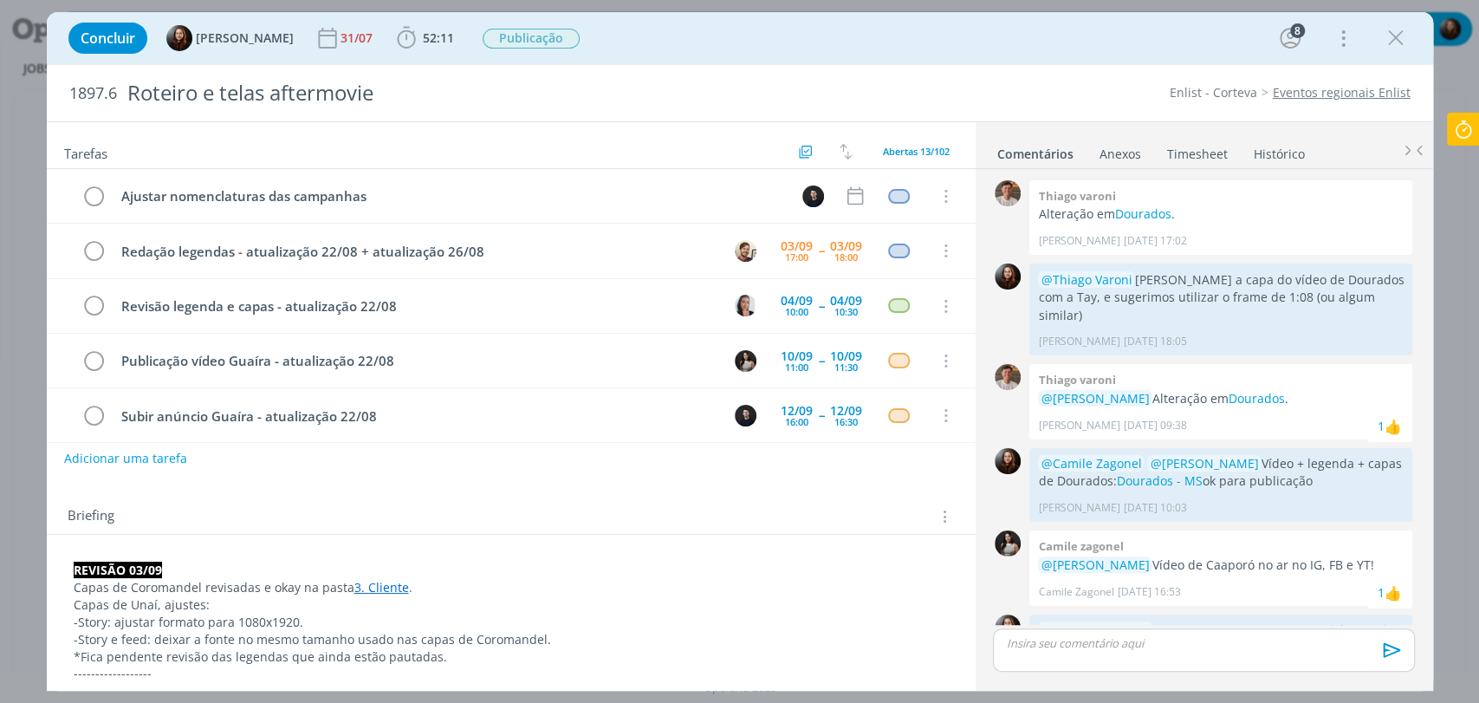
scroll to position [1586, 0]
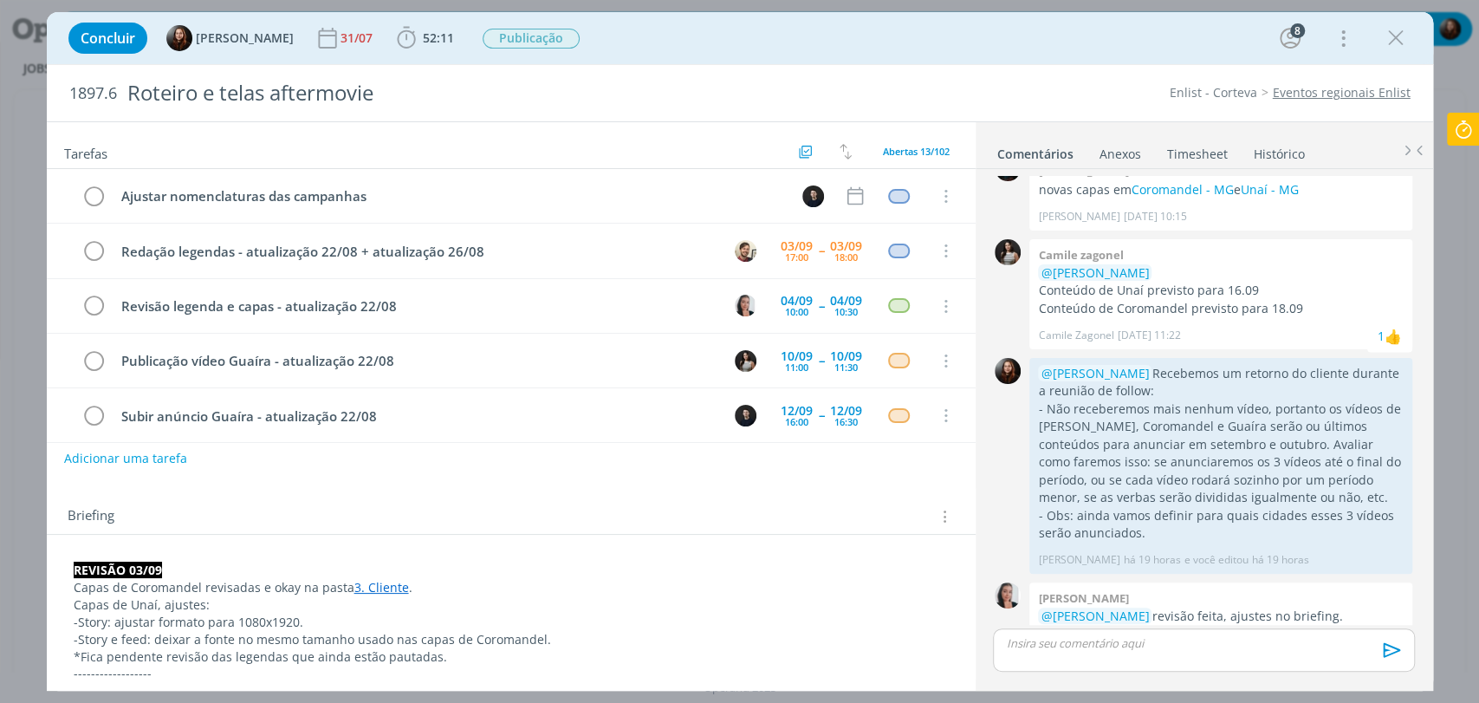
click at [1011, 42] on div "Concluir [PERSON_NAME] 31/07 52:11 Iniciar Apontar Data * [DATE] Horas * 00:00 …" at bounding box center [740, 38] width 1360 height 42
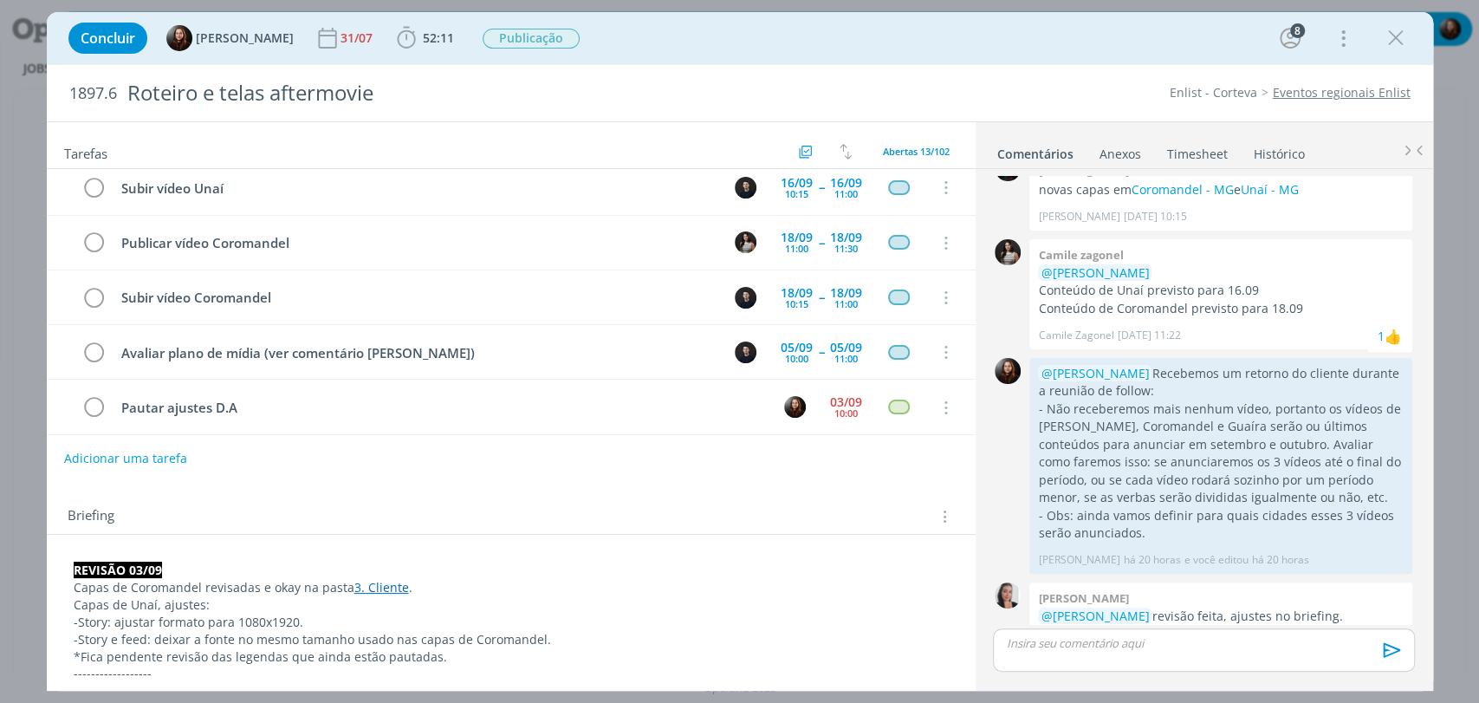
scroll to position [0, 0]
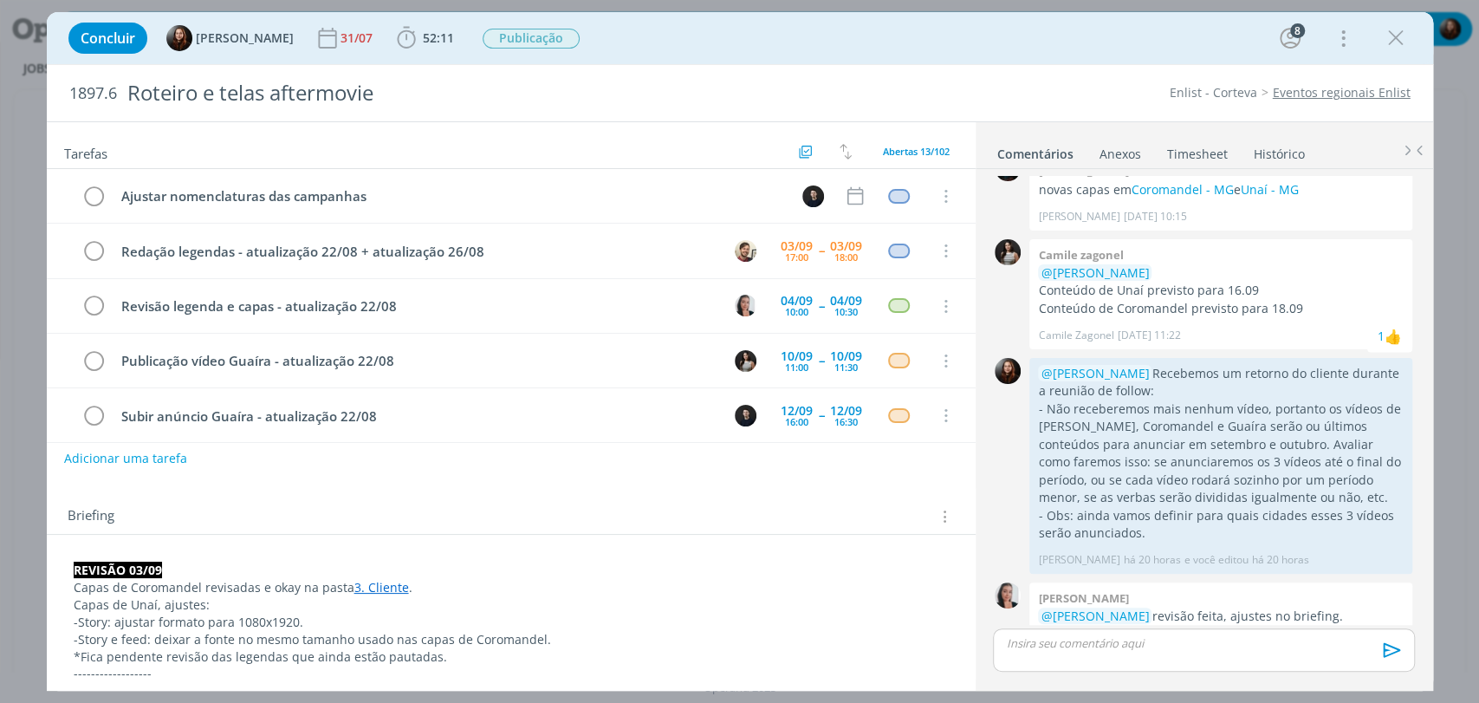
click at [825, 36] on div "Concluir Eduarda Pereira 31/07 52:11 Iniciar Apontar Data * 03/09/2025 Horas * …" at bounding box center [740, 38] width 1360 height 42
click at [914, 44] on div "Concluir Eduarda Pereira 31/07 52:11 Iniciar Apontar Data * 03/09/2025 Horas * …" at bounding box center [740, 38] width 1360 height 42
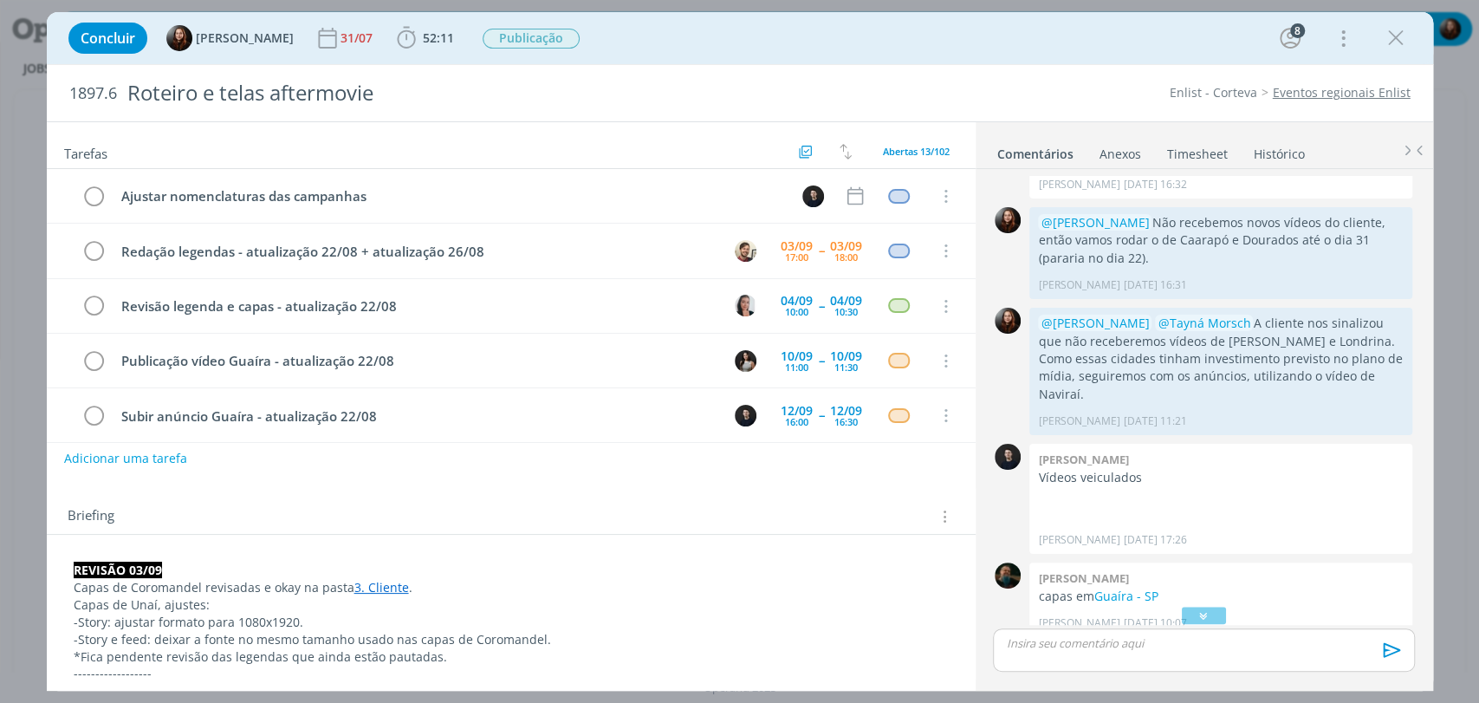
click at [746, 490] on div "Briefing Briefings Predefinidos Versões do Briefing Ver Briefing do Projeto" at bounding box center [511, 511] width 929 height 47
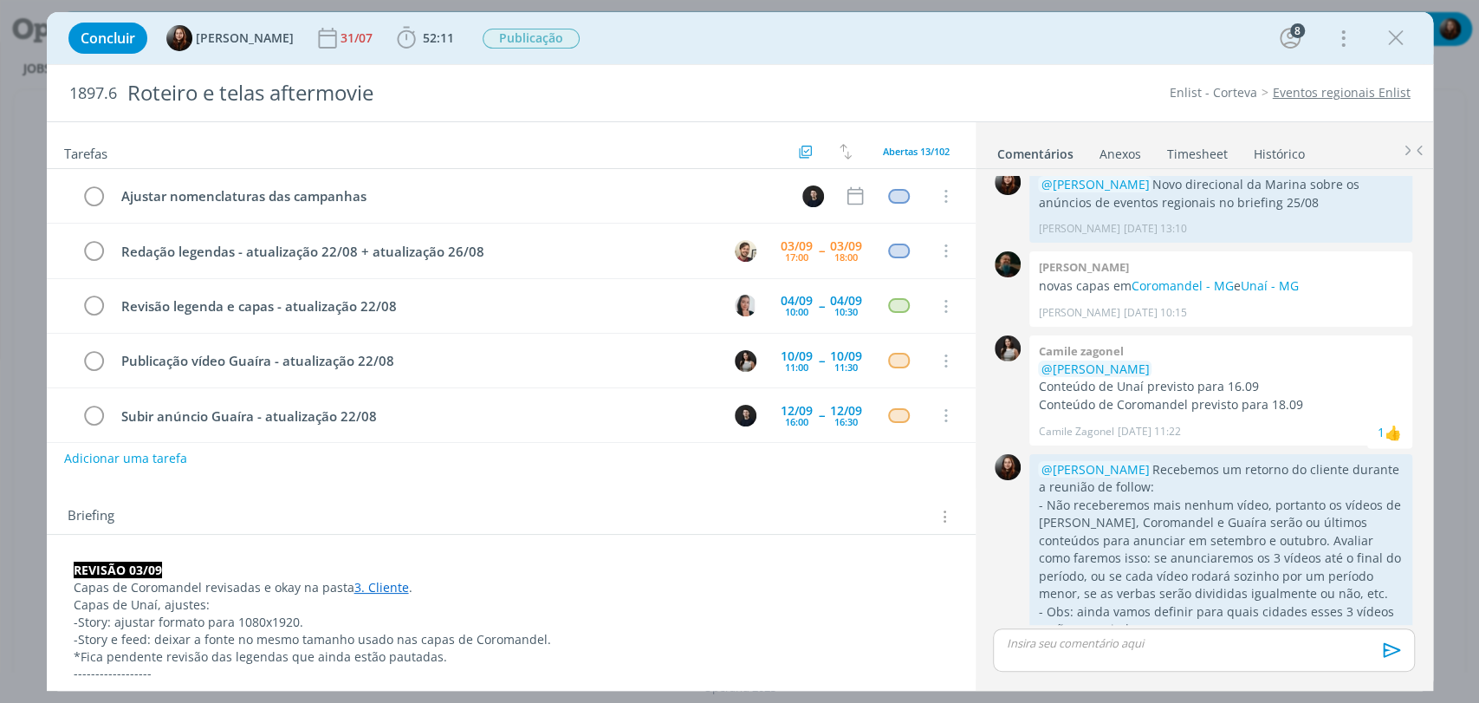
scroll to position [1586, 0]
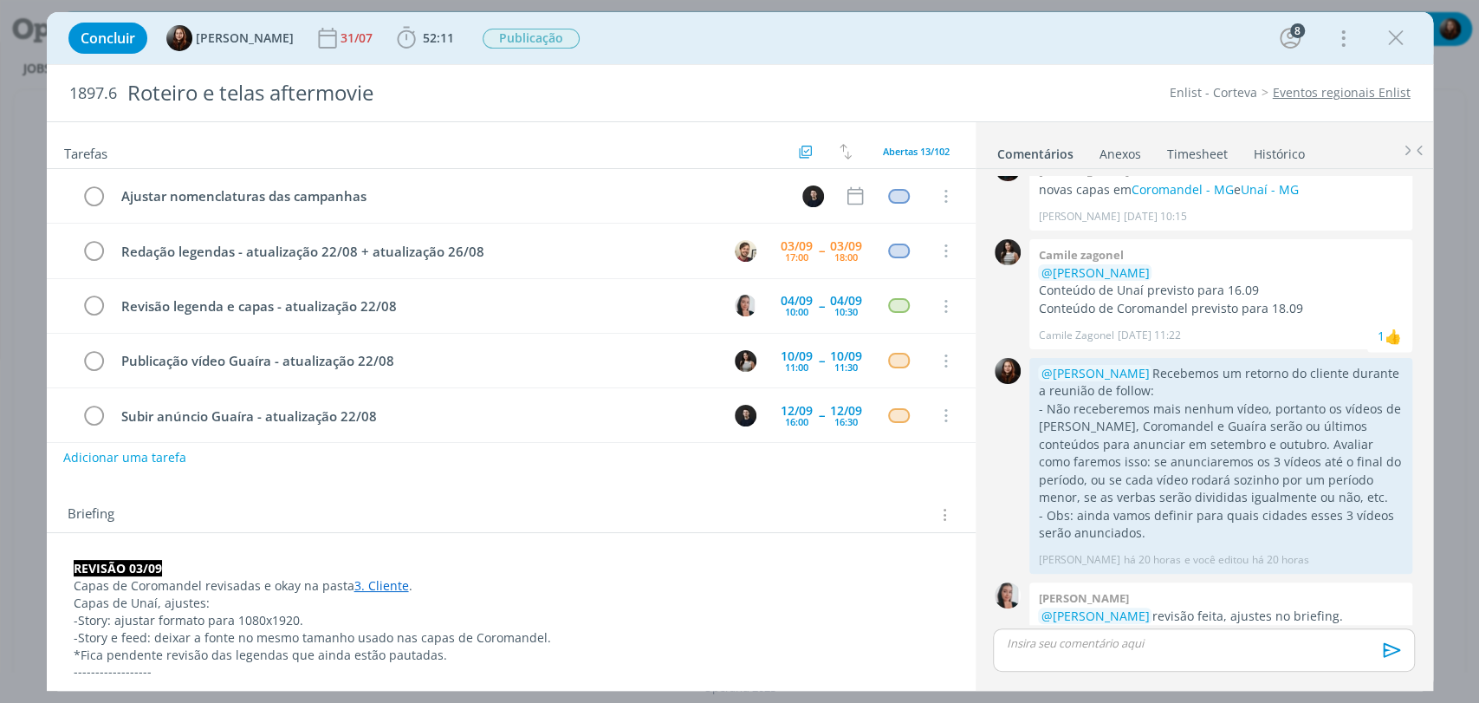
click at [131, 456] on button "Adicionar uma tarefa" at bounding box center [124, 457] width 123 height 29
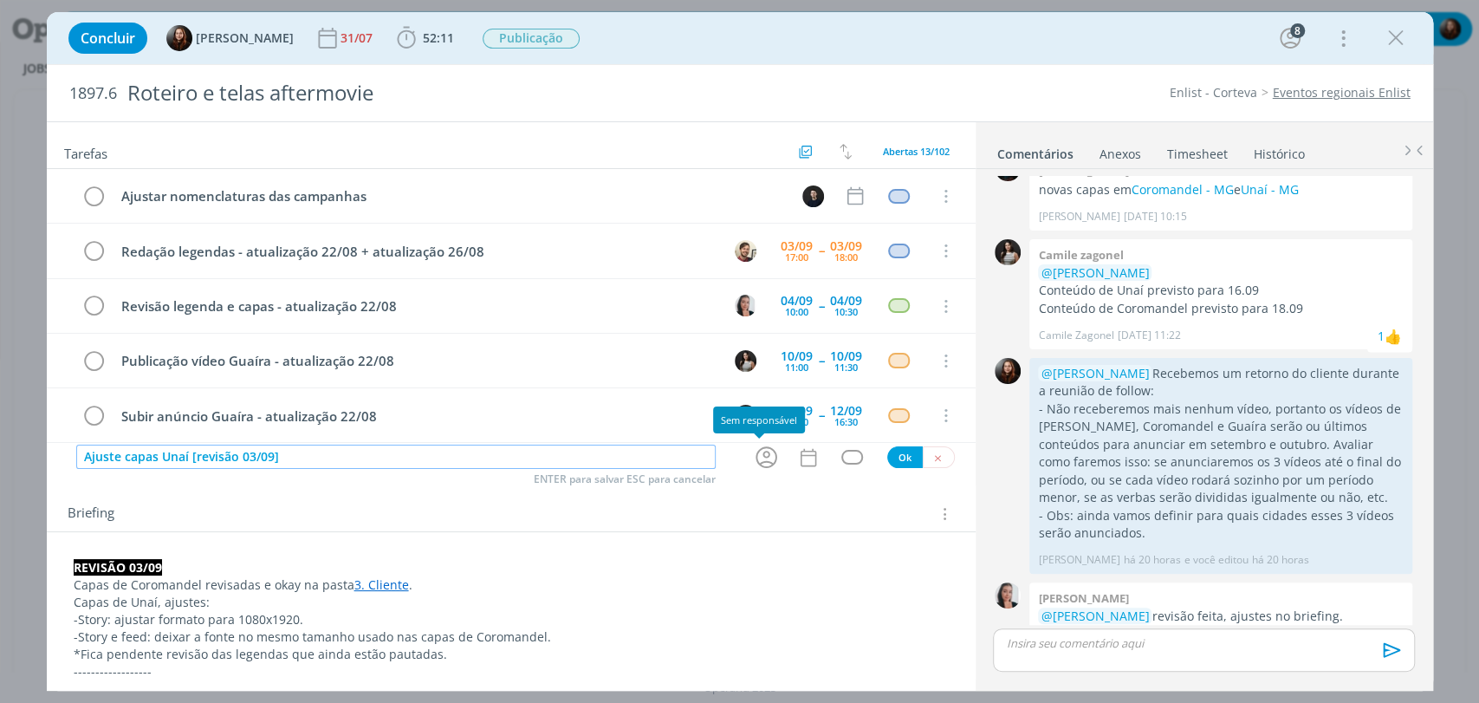
click at [758, 452] on icon "dialog" at bounding box center [766, 457] width 27 height 27
type input "Ajuste capas Unaí [revisão 03/09]"
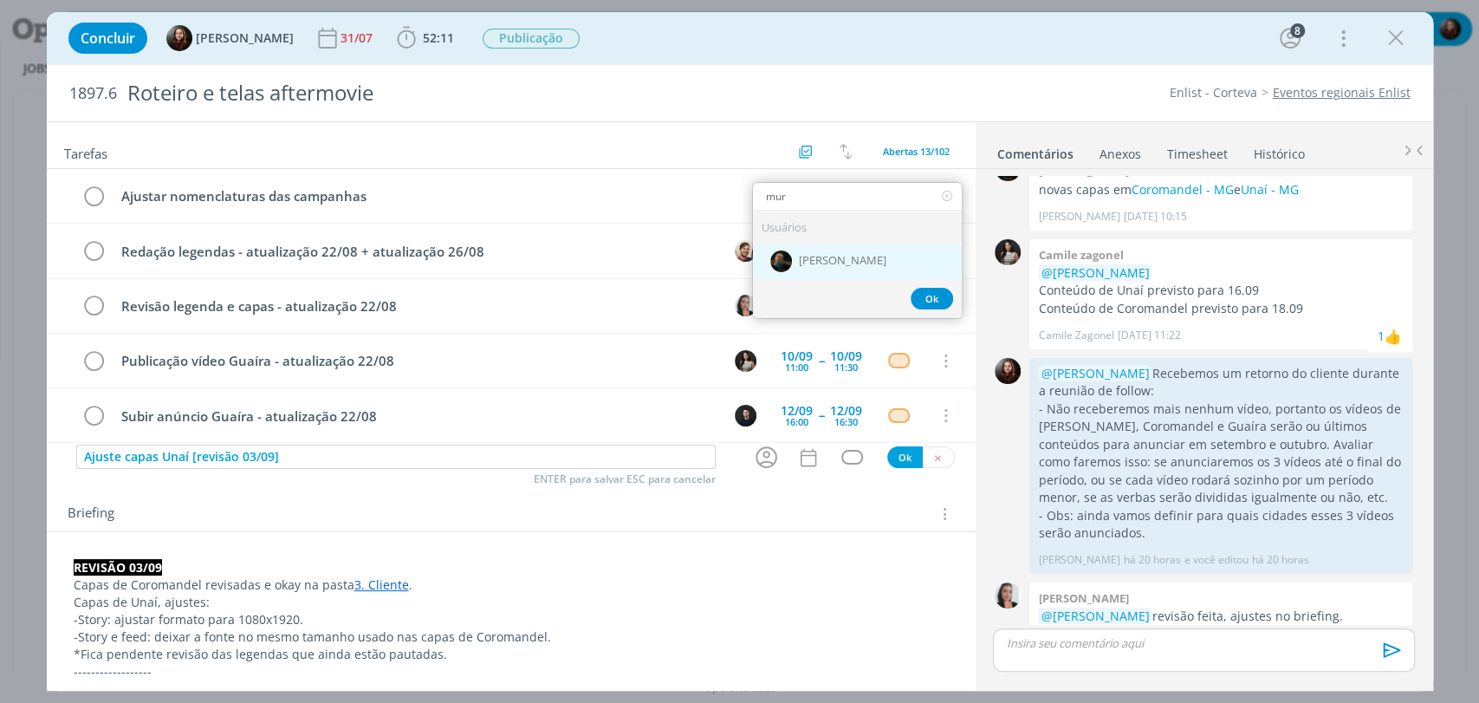
type input "mur"
click at [810, 263] on span "[PERSON_NAME]" at bounding box center [843, 262] width 88 height 14
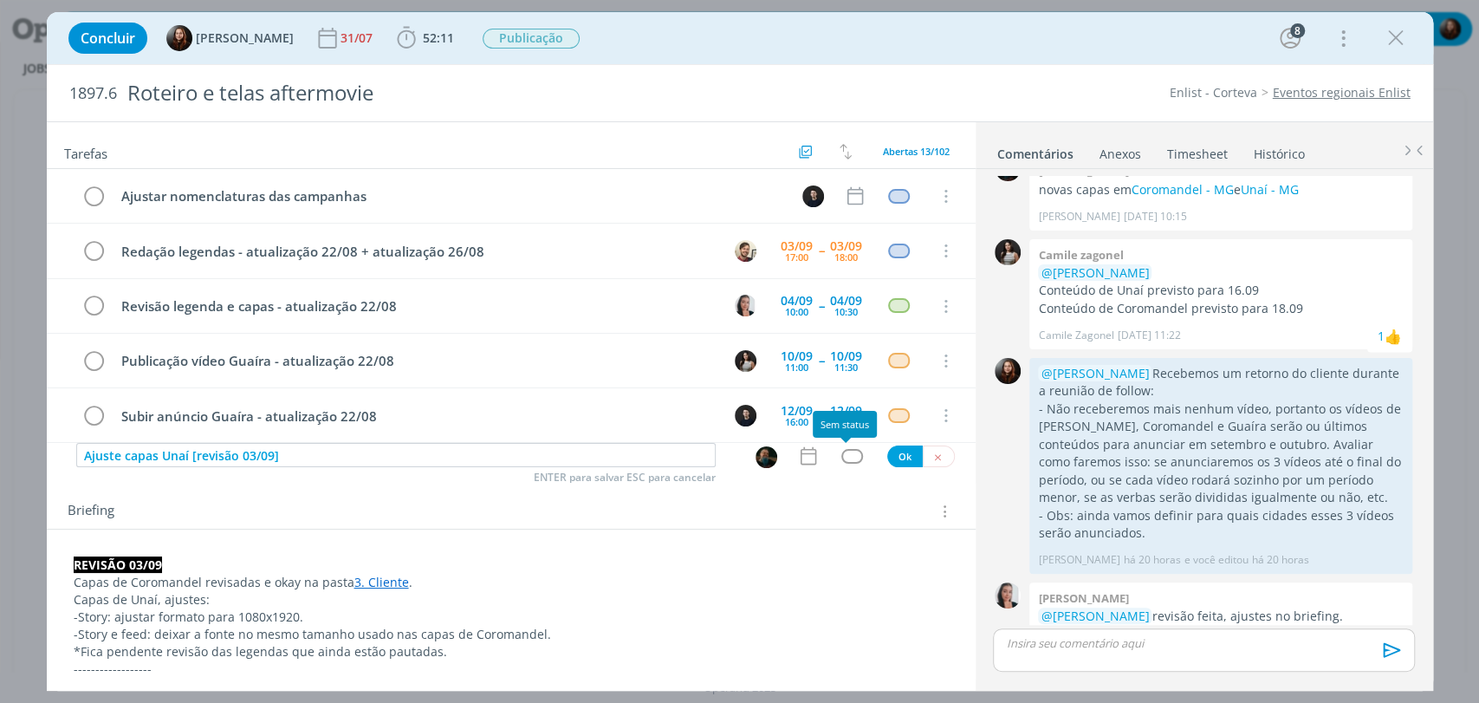
click at [847, 456] on div "dialog" at bounding box center [852, 456] width 22 height 15
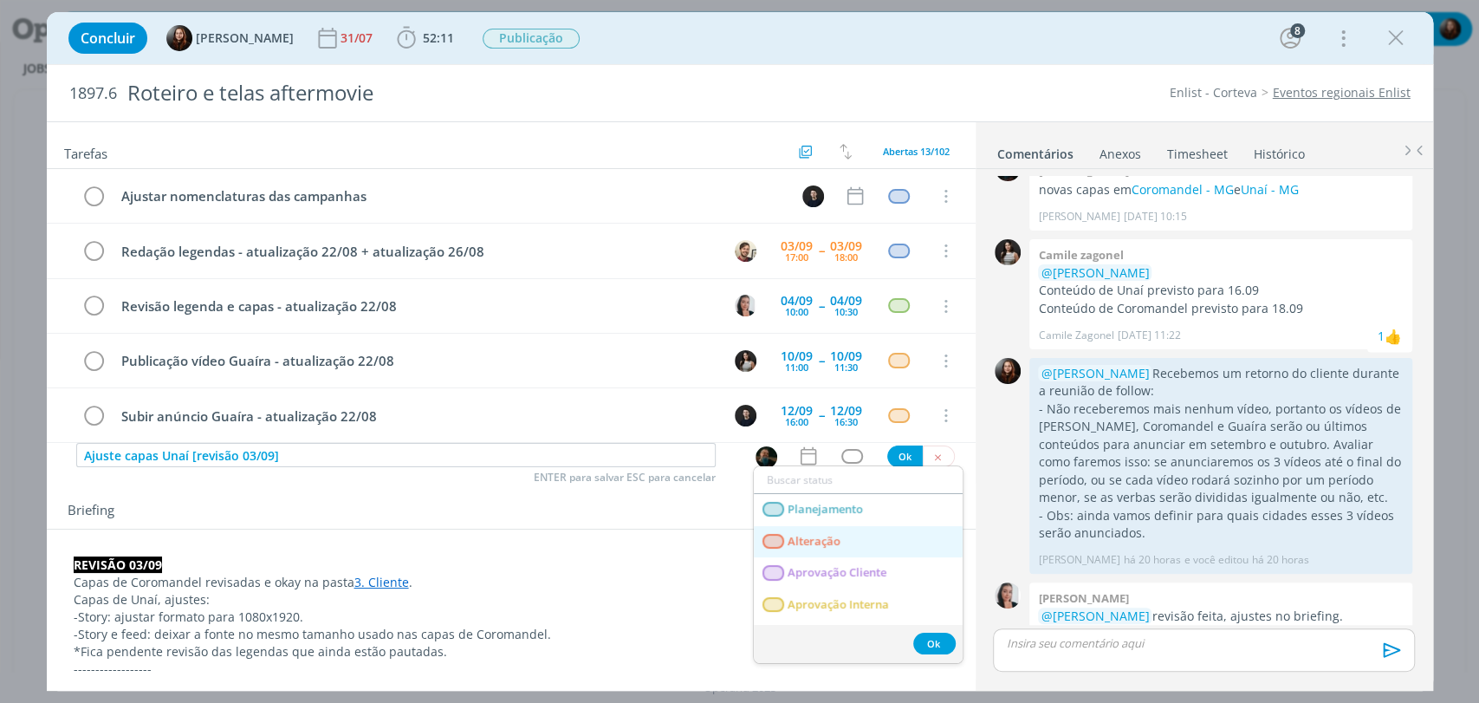
click at [860, 535] on link "Alteração" at bounding box center [858, 542] width 209 height 32
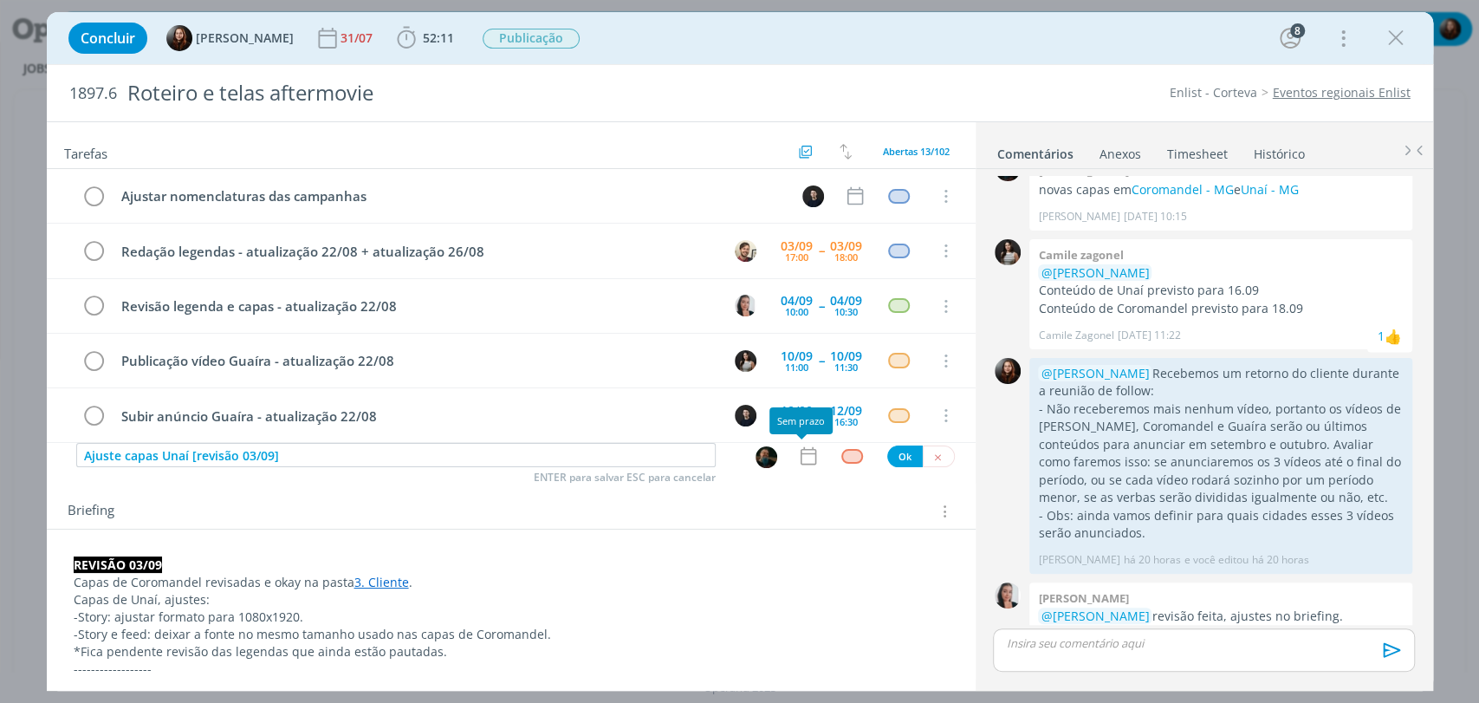
click at [800, 463] on icon "dialog" at bounding box center [808, 456] width 16 height 18
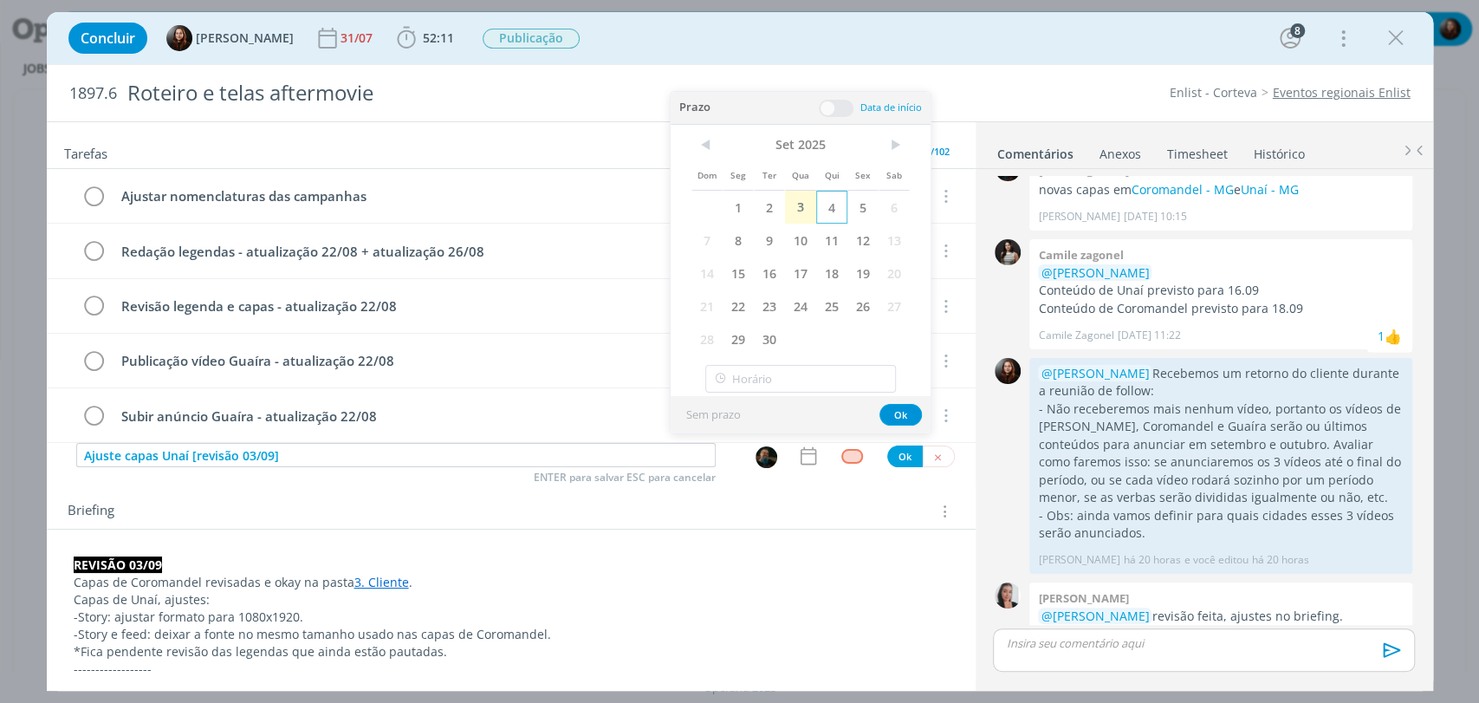
click at [829, 205] on span "4" at bounding box center [831, 207] width 31 height 33
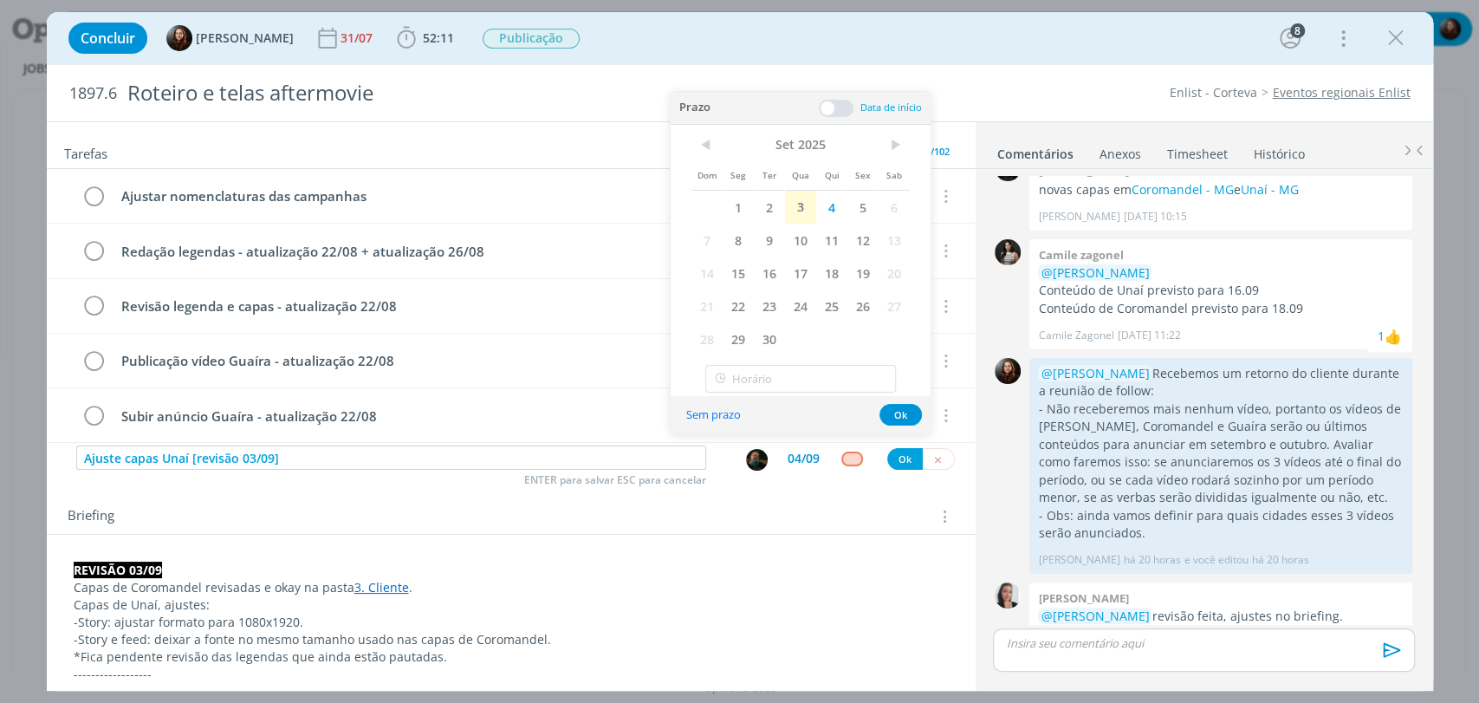
click at [834, 107] on span at bounding box center [836, 108] width 35 height 17
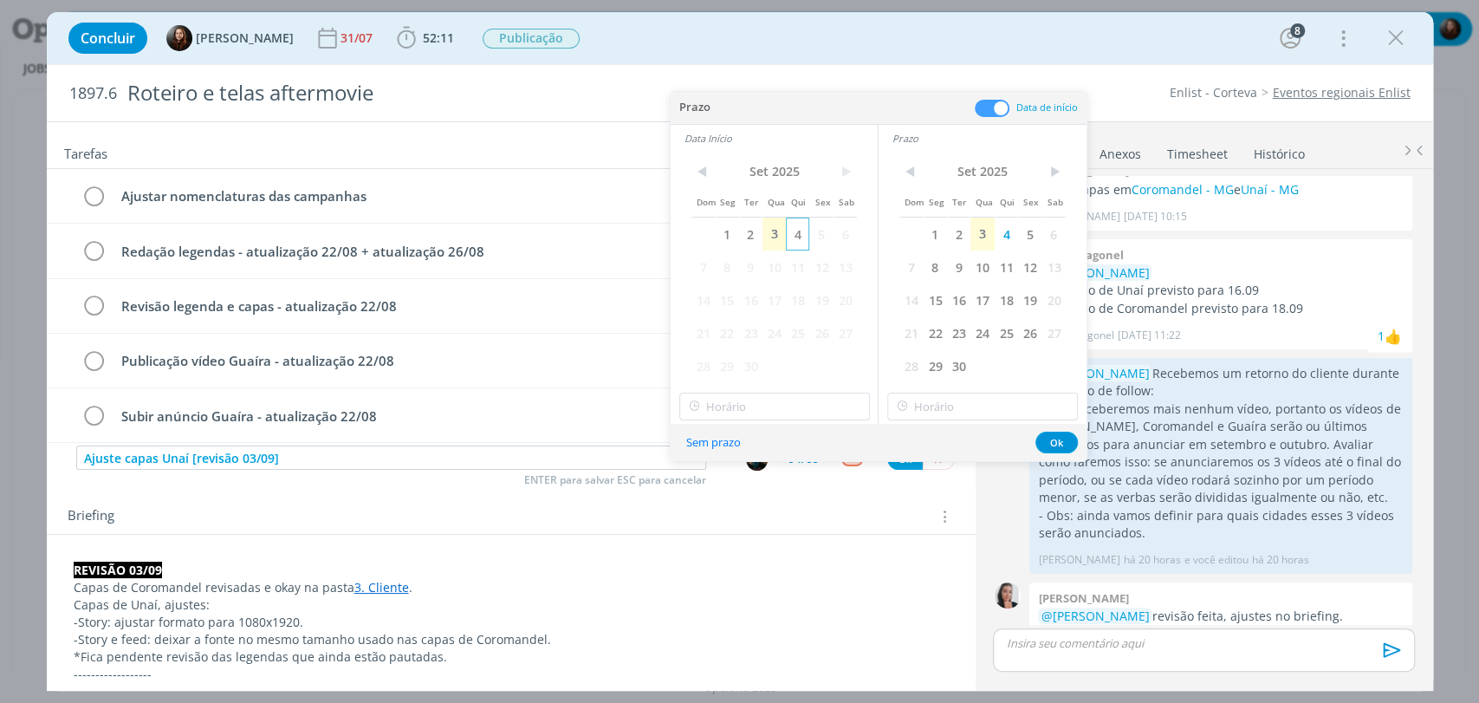
click at [797, 235] on span "4" at bounding box center [797, 233] width 23 height 33
click at [741, 418] on input "11:00" at bounding box center [774, 406] width 191 height 28
click at [721, 501] on div "15:00" at bounding box center [775, 500] width 193 height 31
type input "15:00"
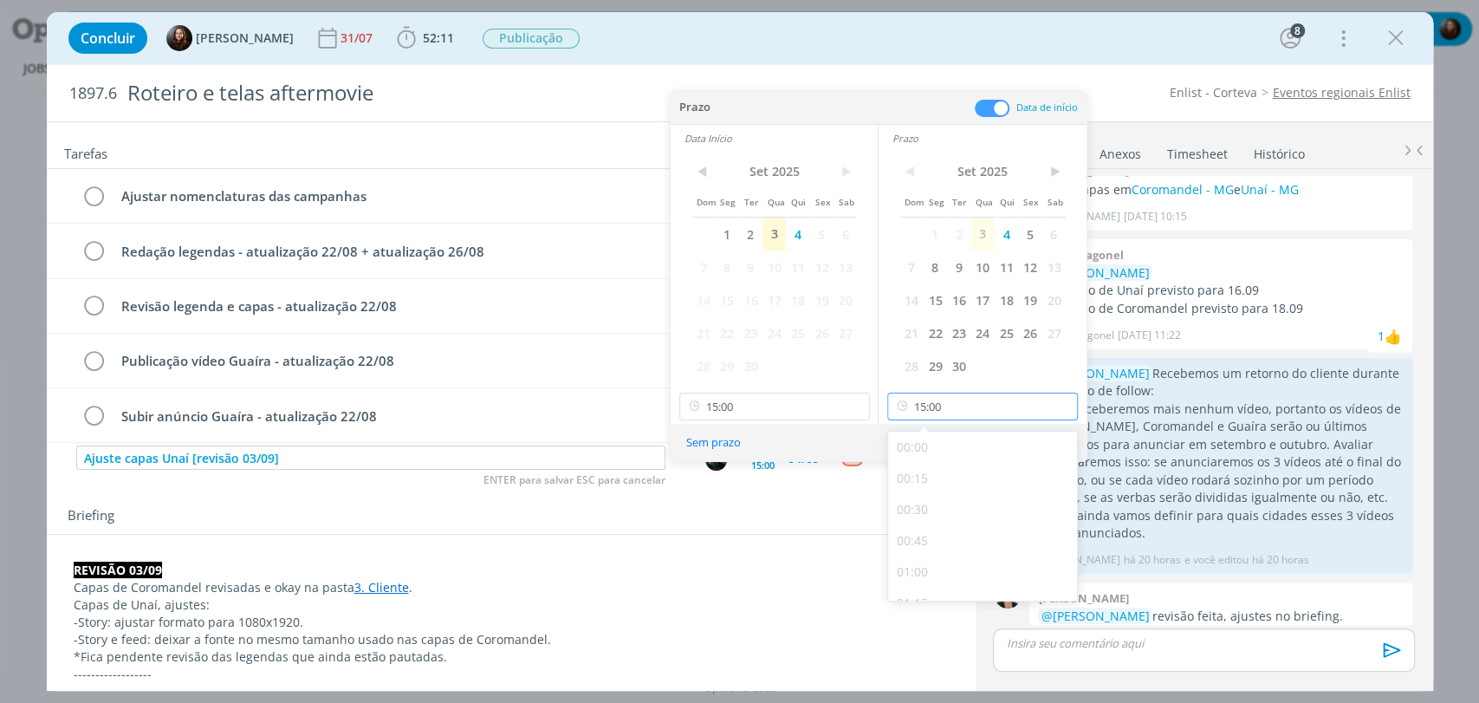
click at [930, 408] on input "15:00" at bounding box center [982, 406] width 191 height 28
click at [925, 541] on div "15:30" at bounding box center [984, 544] width 193 height 31
type input "15:30"
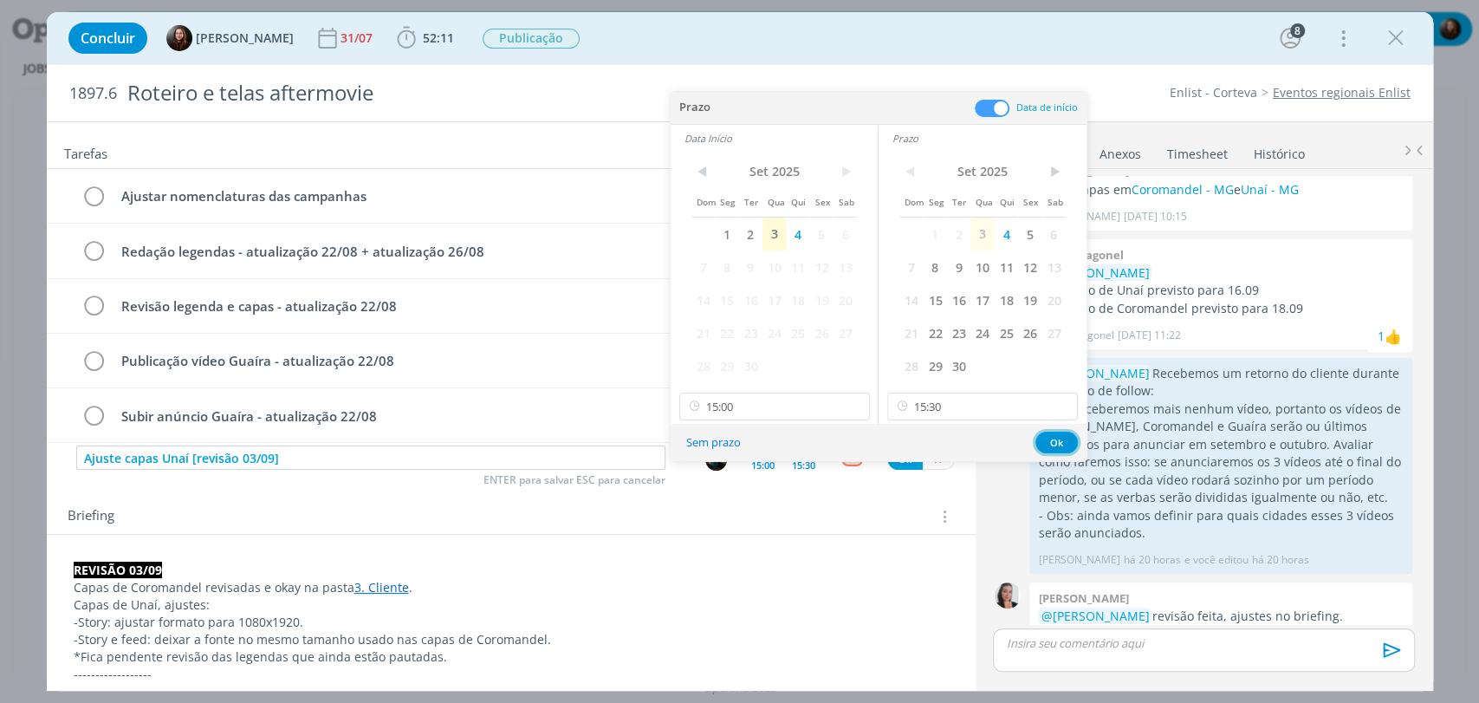
click at [1054, 441] on button "Ok" at bounding box center [1056, 442] width 42 height 22
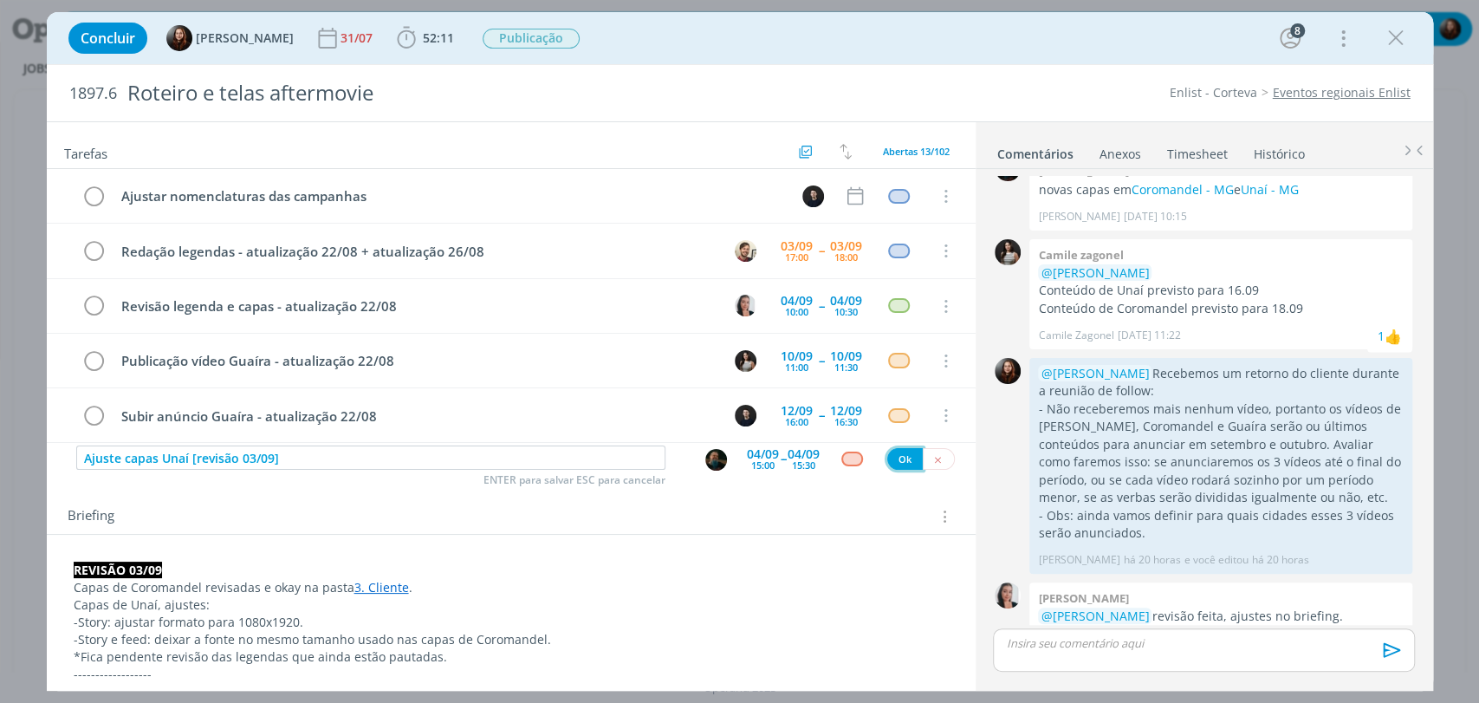
click at [894, 457] on button "Ok" at bounding box center [905, 459] width 36 height 22
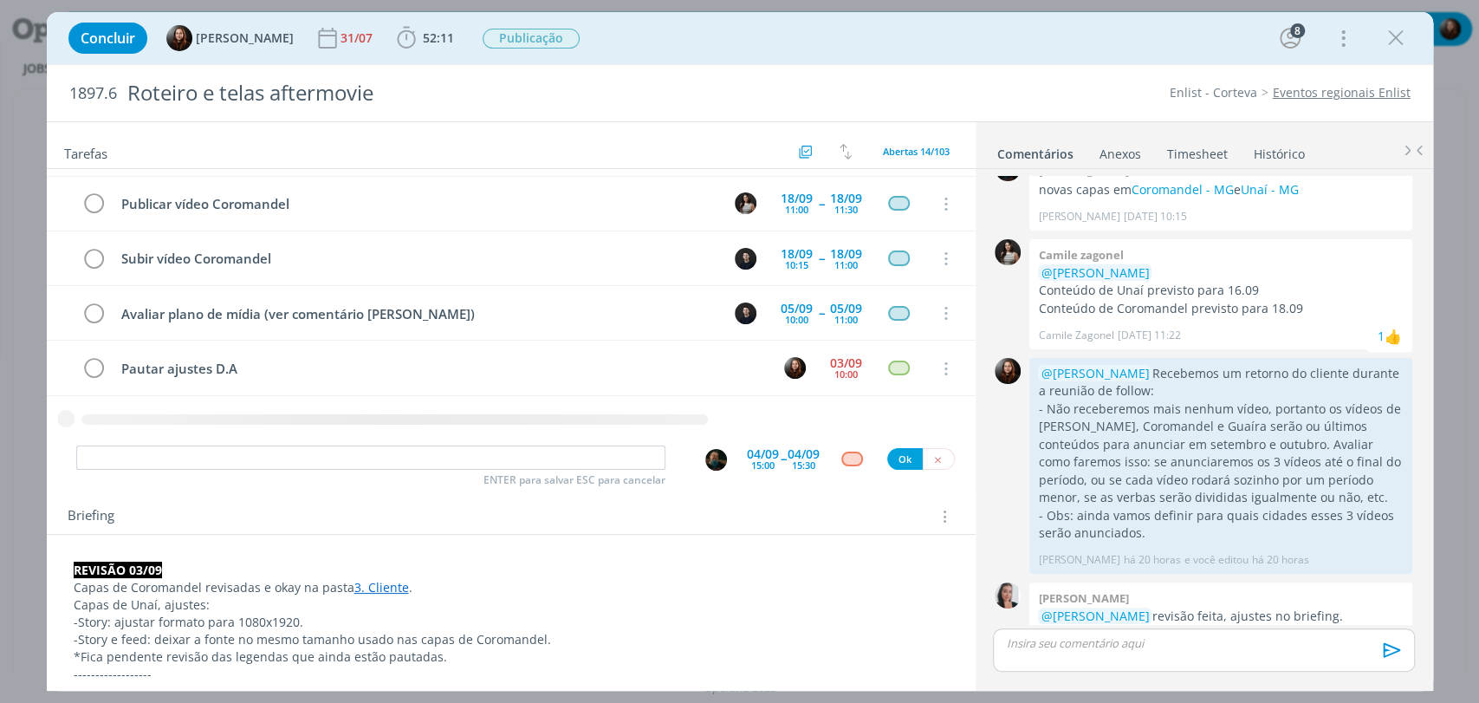
click at [410, 509] on div "Briefing Briefings Predefinidos Versões do Briefing Ver Briefing do Projeto" at bounding box center [514, 516] width 892 height 23
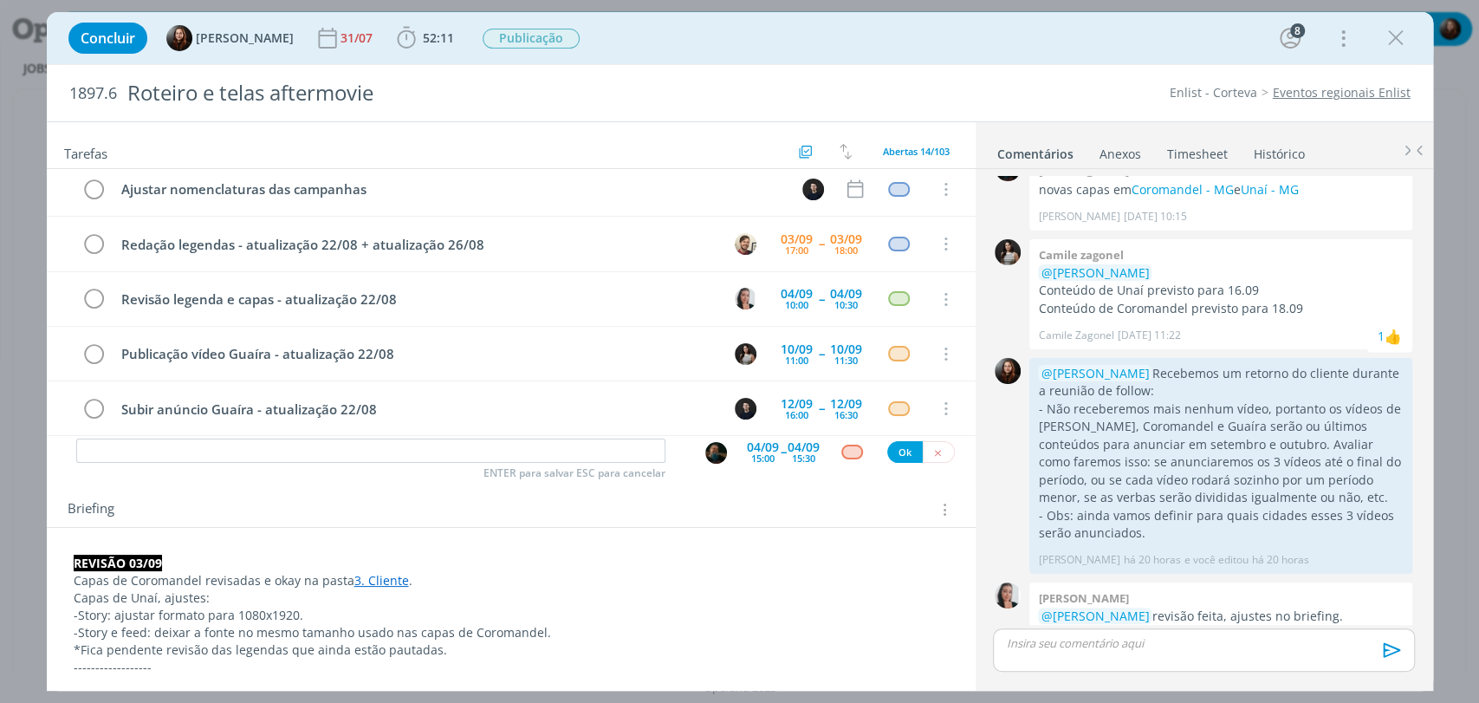
scroll to position [0, 0]
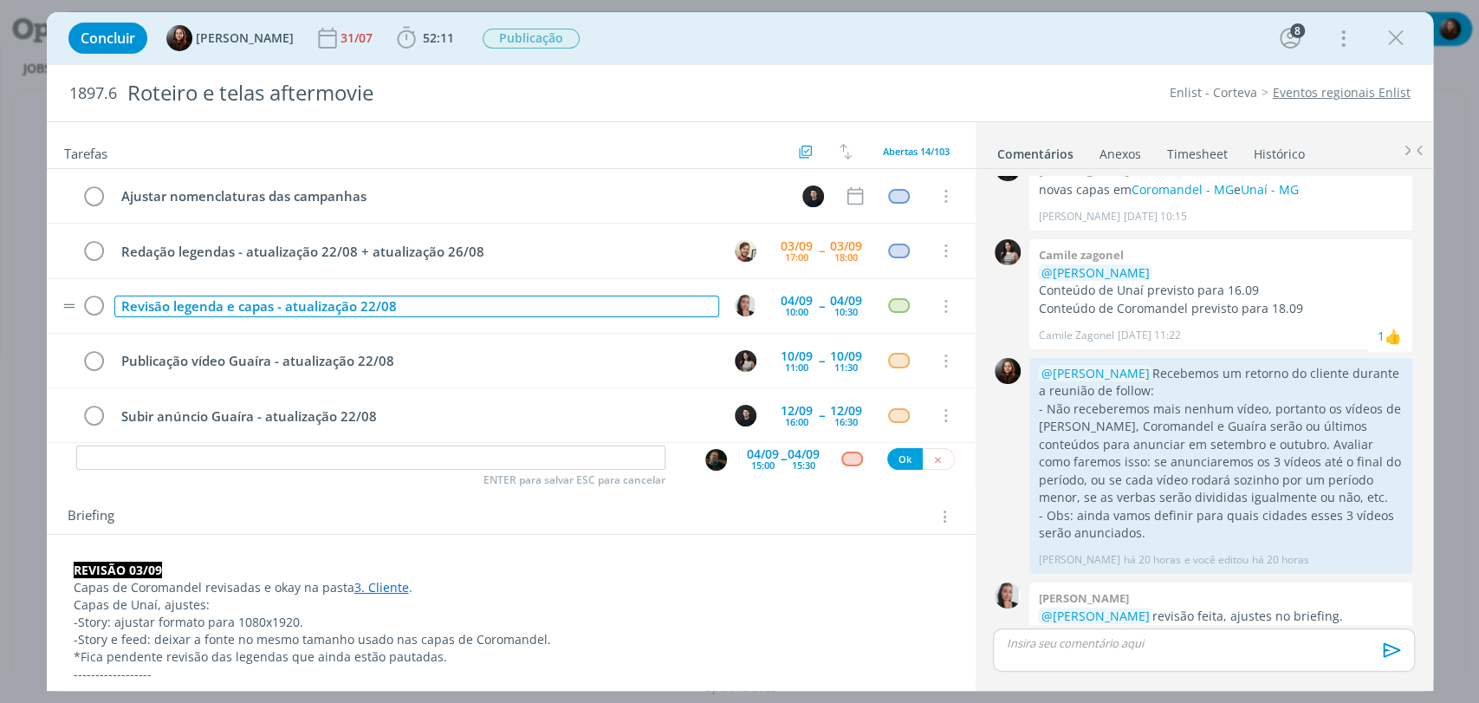
click at [418, 306] on div "Revisão legenda e capas - atualização 22/08" at bounding box center [416, 306] width 605 height 22
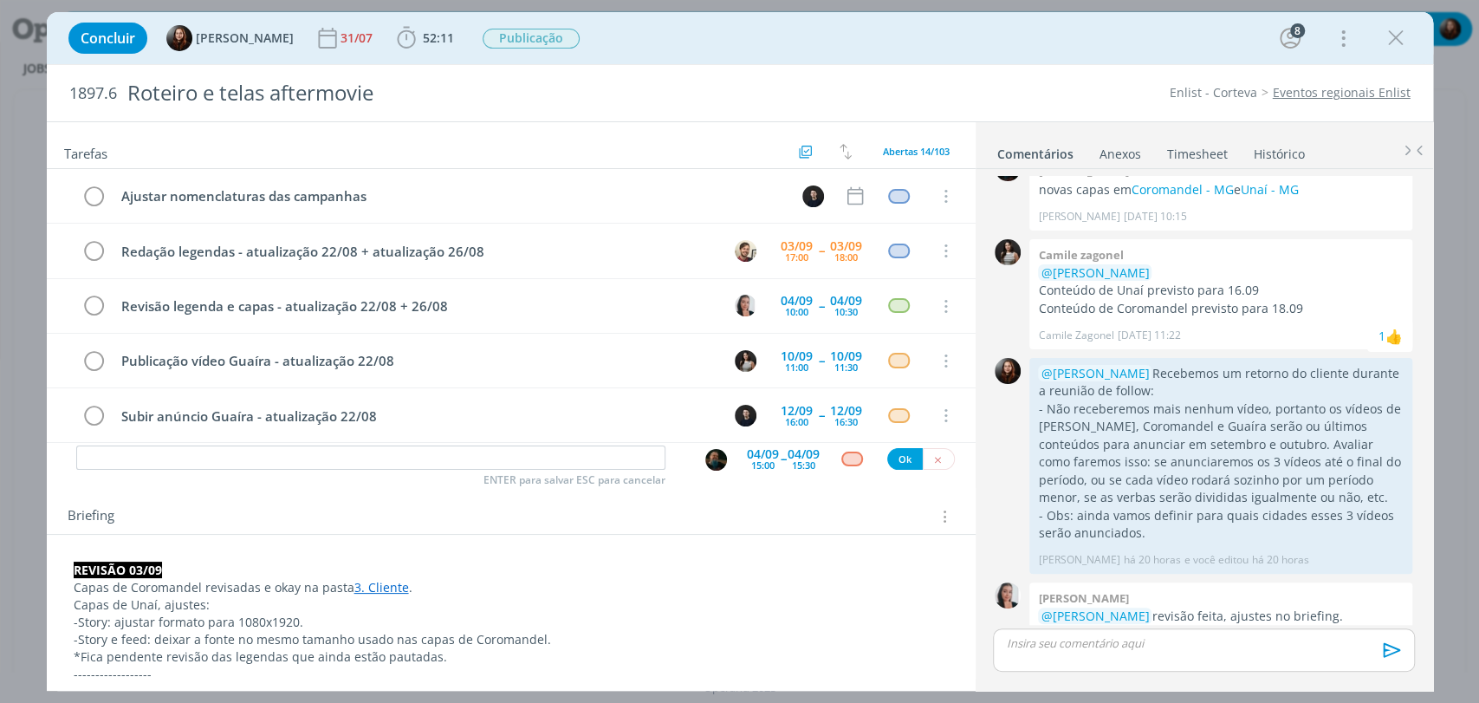
click at [453, 479] on div "Tarefas Usar Job de template Criar template a partir deste job Visualizar Templ…" at bounding box center [511, 400] width 929 height 556
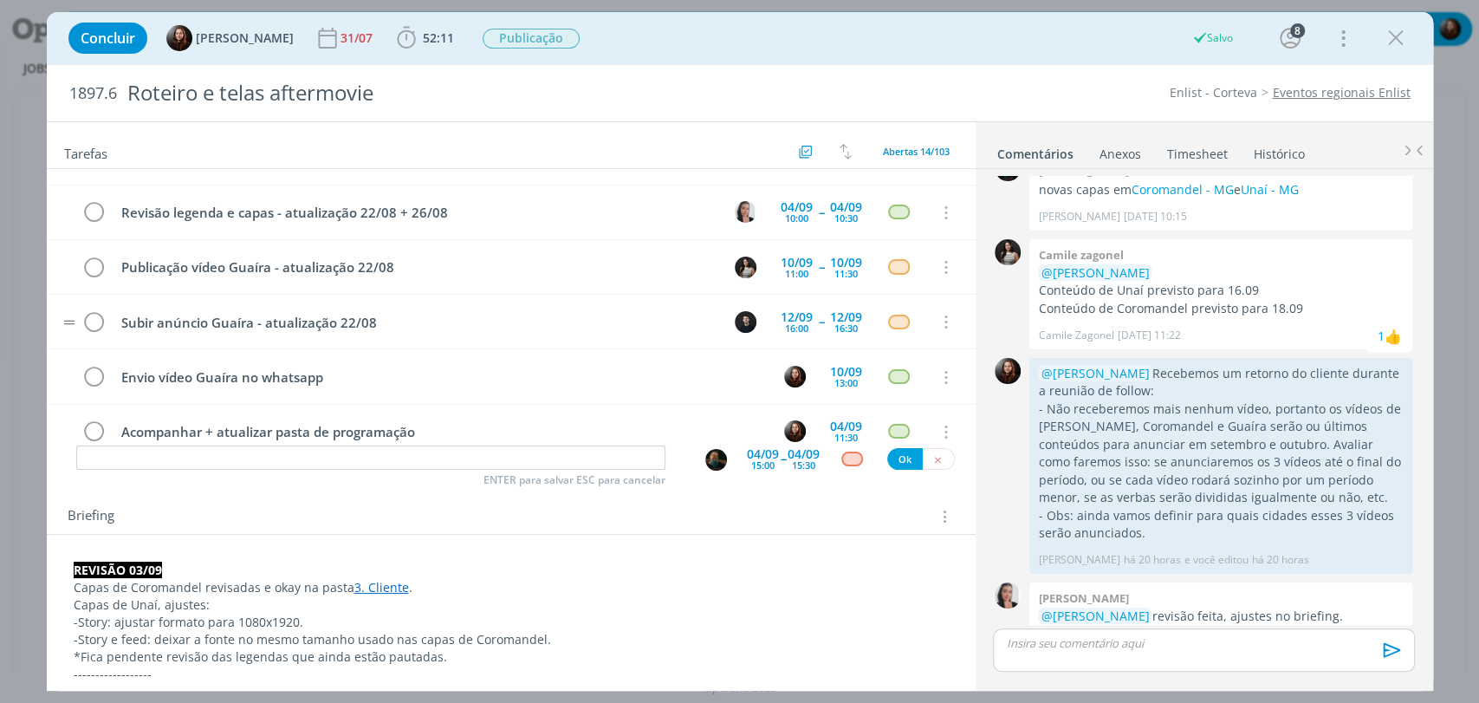
scroll to position [96, 0]
click at [932, 458] on icon "dialog" at bounding box center [937, 459] width 11 height 11
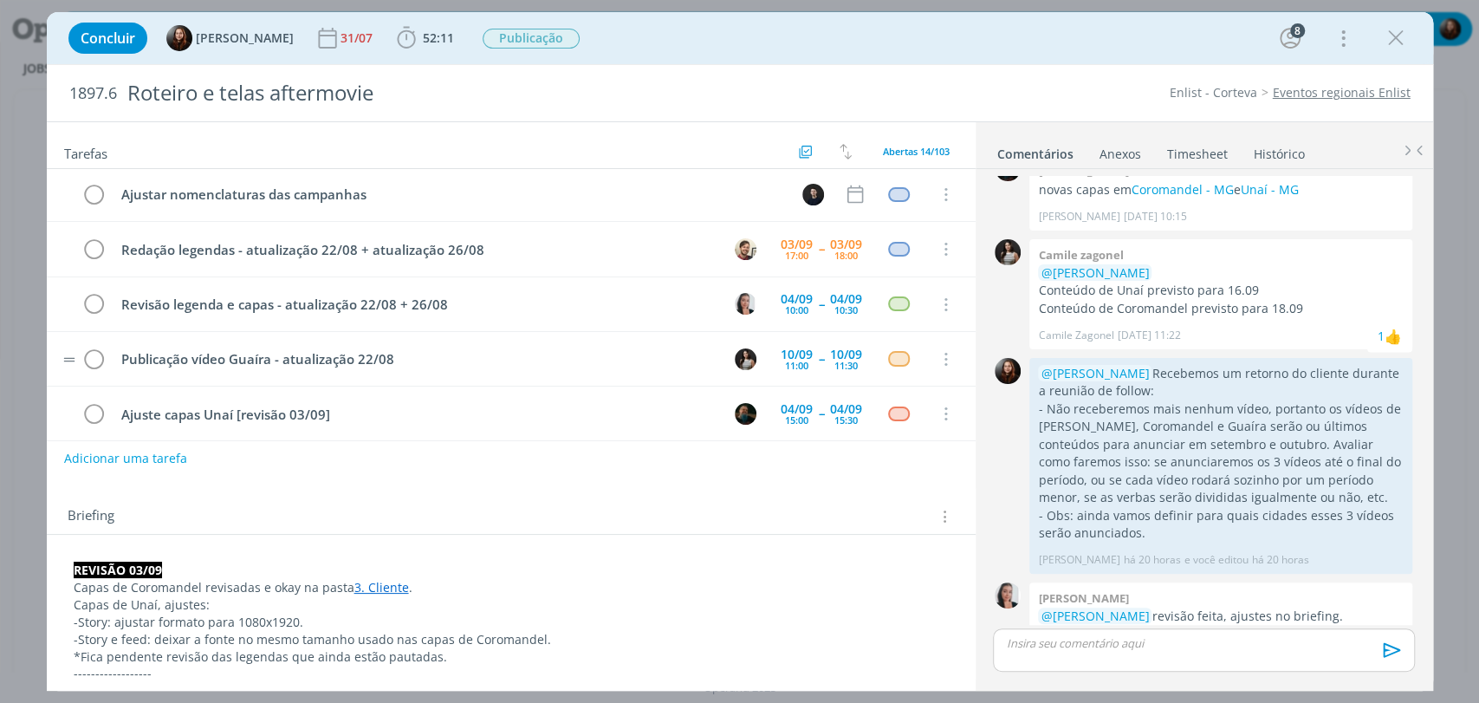
scroll to position [0, 0]
click at [1015, 32] on div "Concluir Eduarda Pereira 31/07 52:11 Iniciar Apontar Data * 03/09/2025 Horas * …" at bounding box center [740, 38] width 1360 height 42
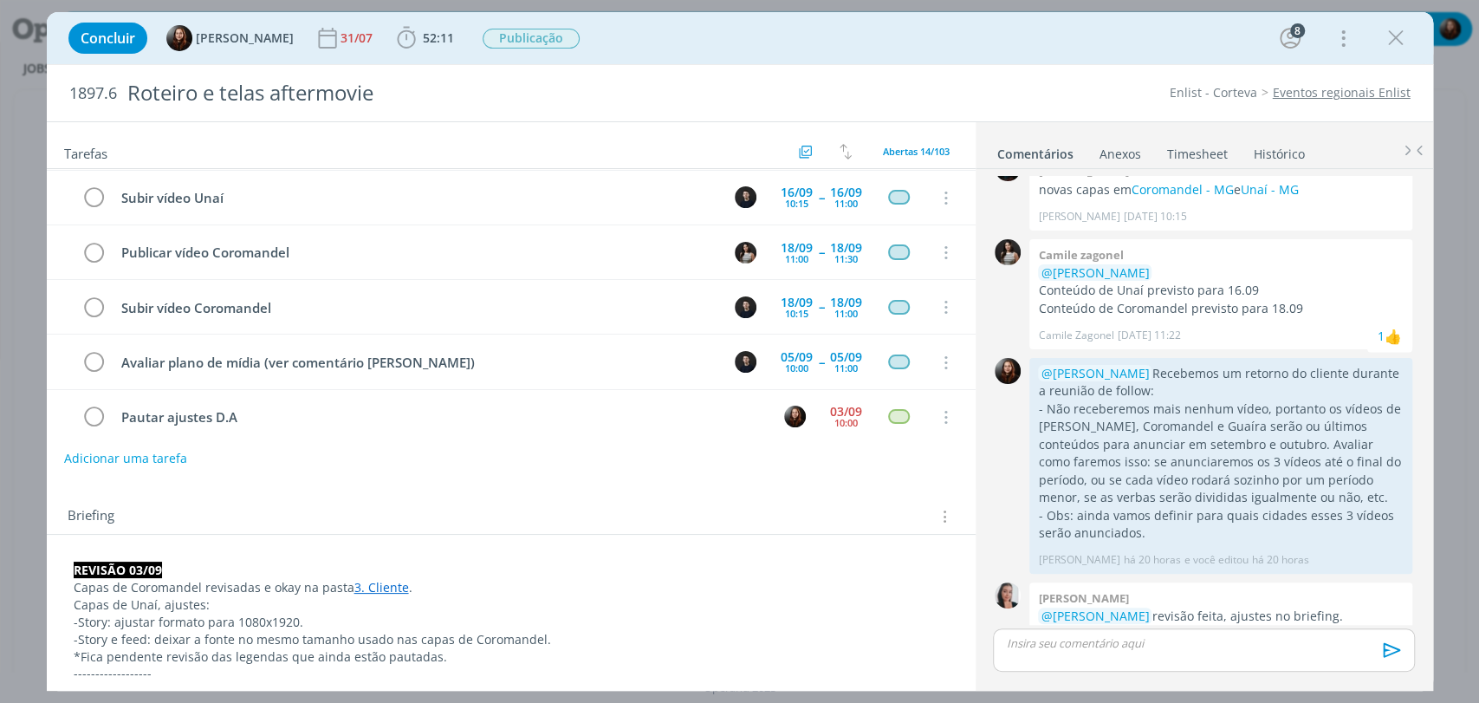
scroll to position [502, 0]
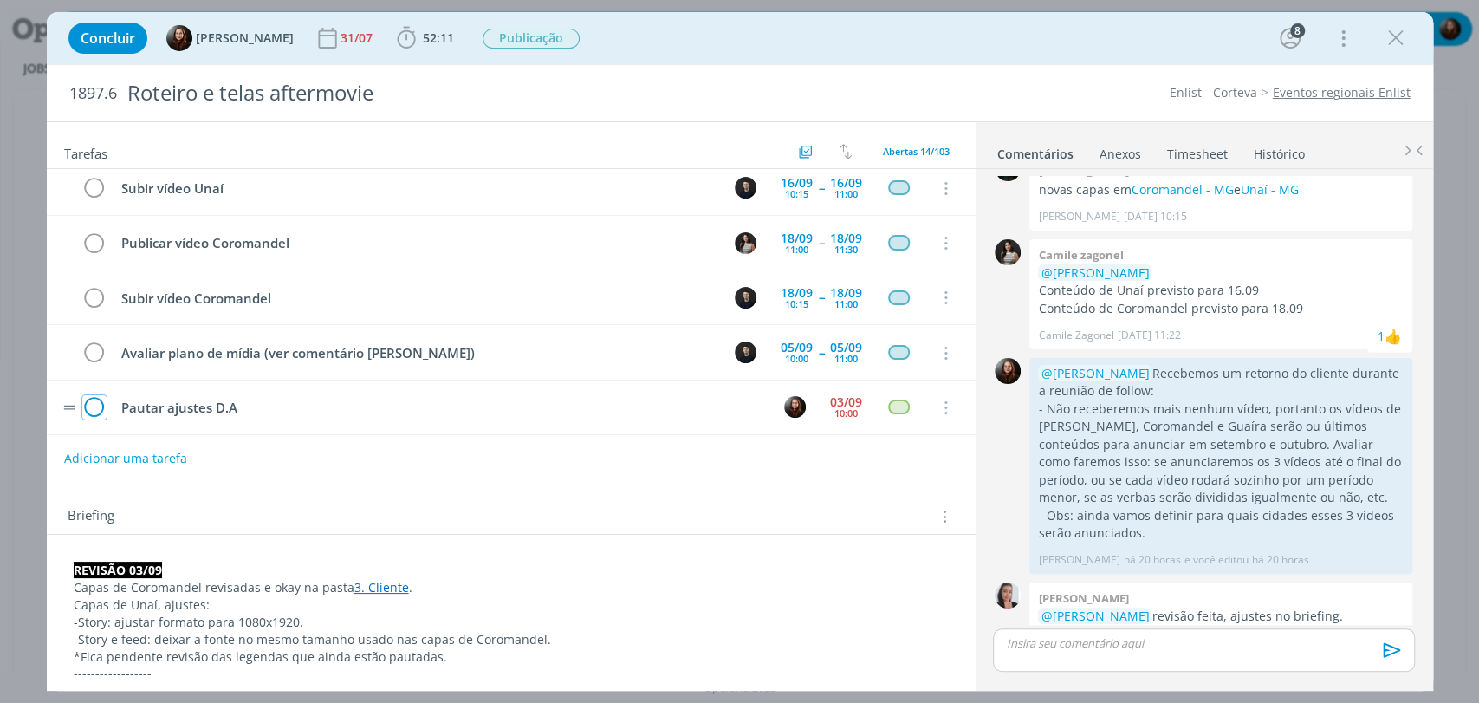
click at [94, 406] on icon "dialog" at bounding box center [94, 408] width 24 height 26
click at [675, 480] on div "Tarefas Usar Job de template Criar template a partir deste job Visualizar Templ…" at bounding box center [511, 400] width 929 height 556
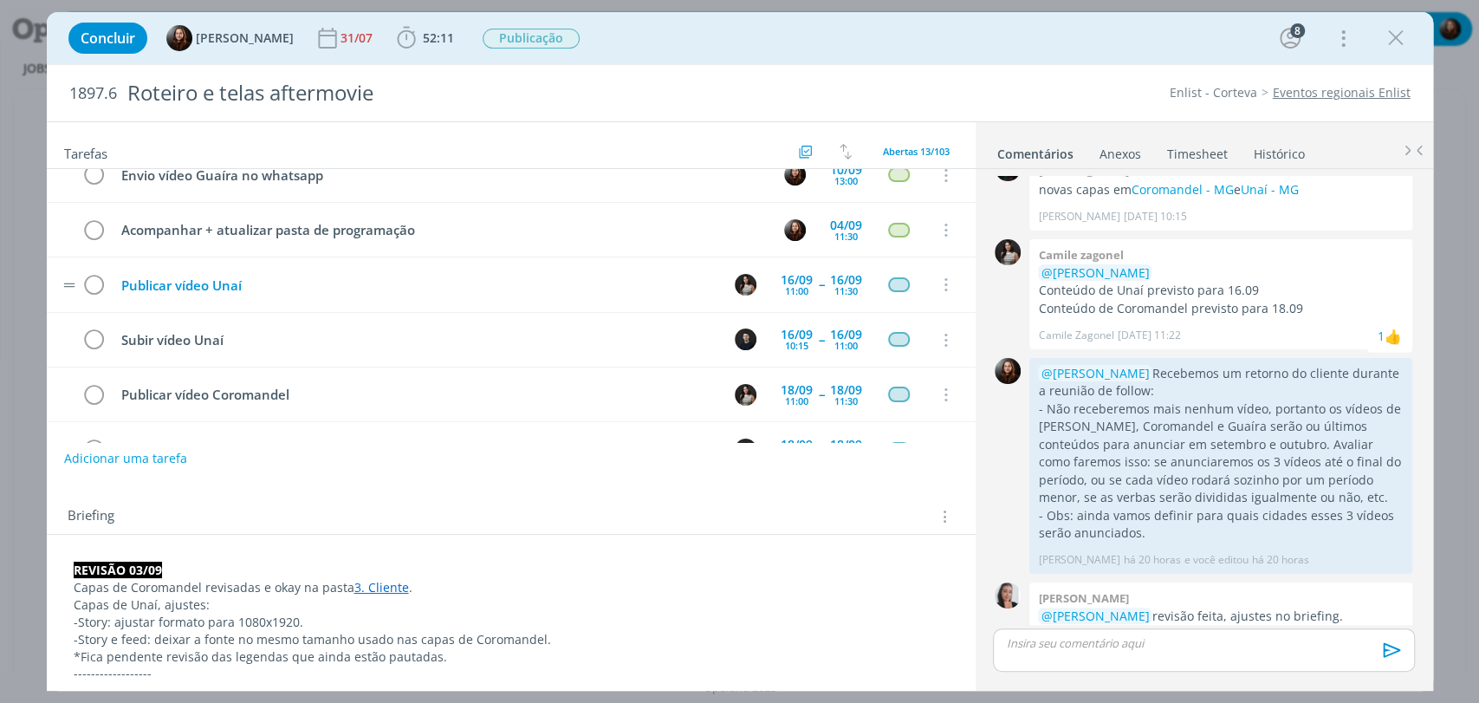
scroll to position [0, 0]
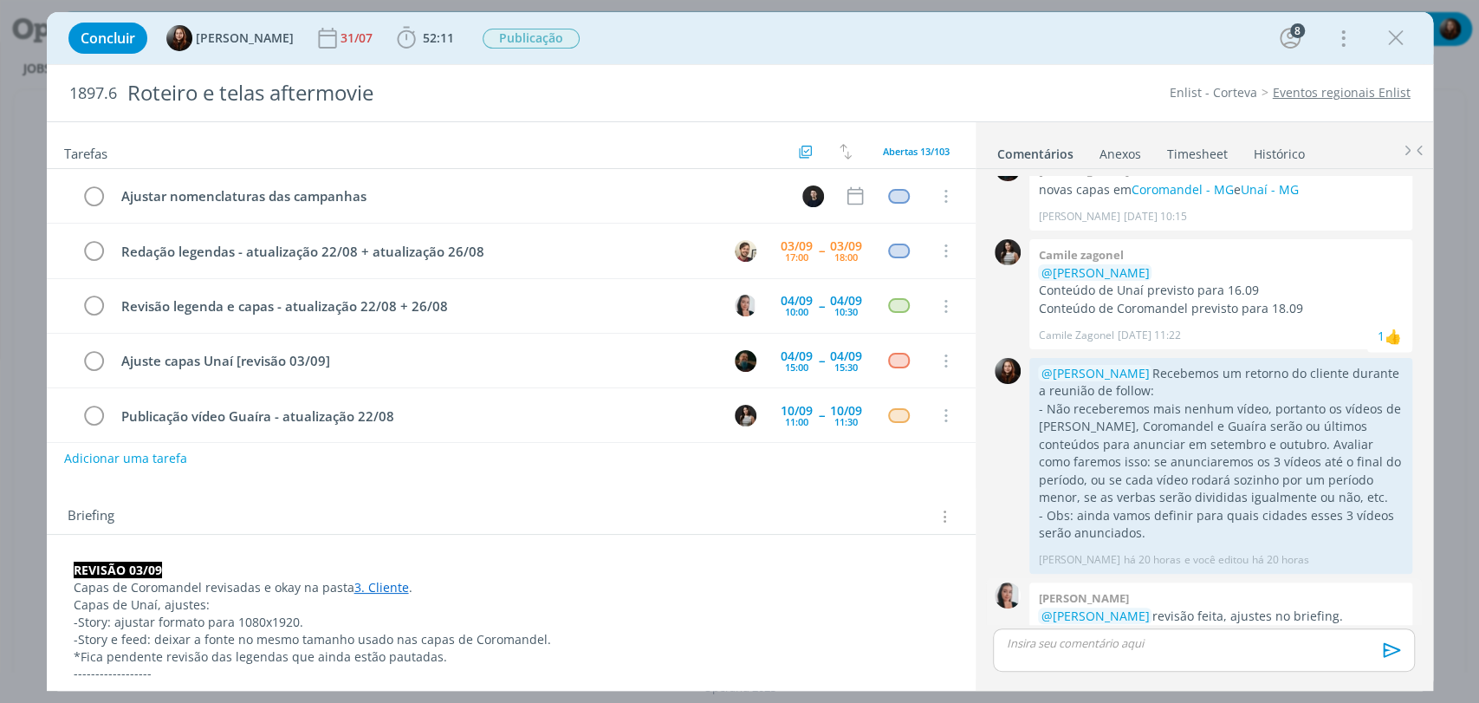
click at [1385, 633] on div "👍" at bounding box center [1393, 643] width 17 height 21
click at [736, 496] on div "Briefing Briefings Predefinidos Versões do Briefing Ver Briefing do Projeto" at bounding box center [511, 511] width 929 height 47
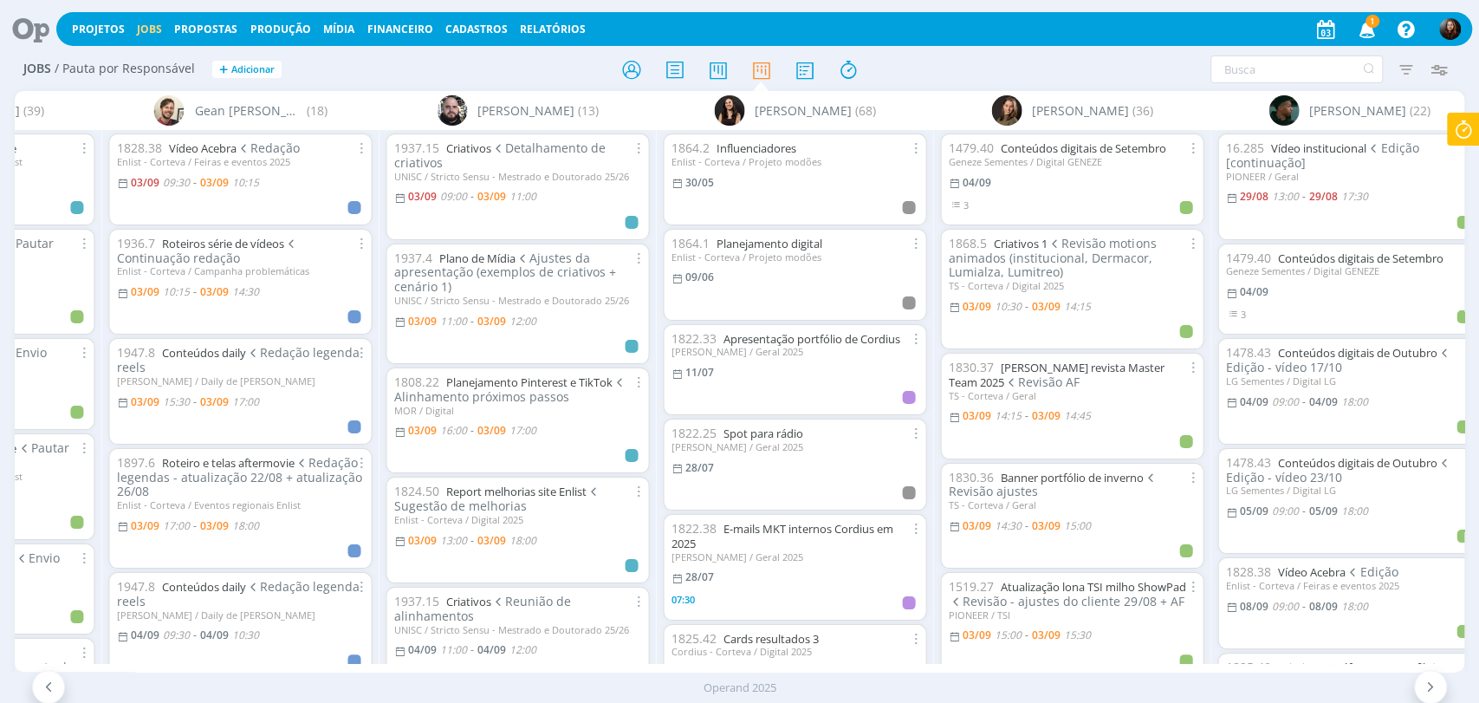
scroll to position [0, 1625]
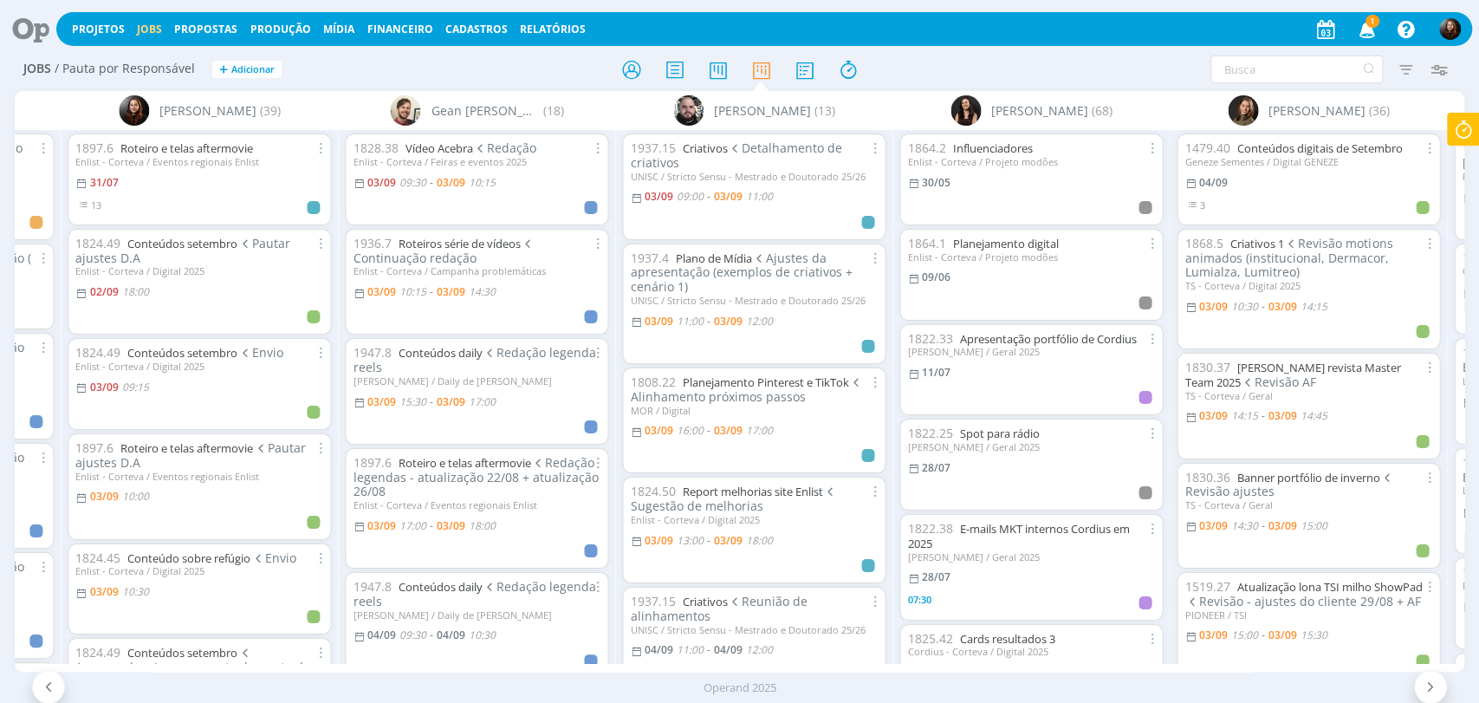
click at [1367, 29] on icon "button" at bounding box center [1367, 28] width 30 height 29
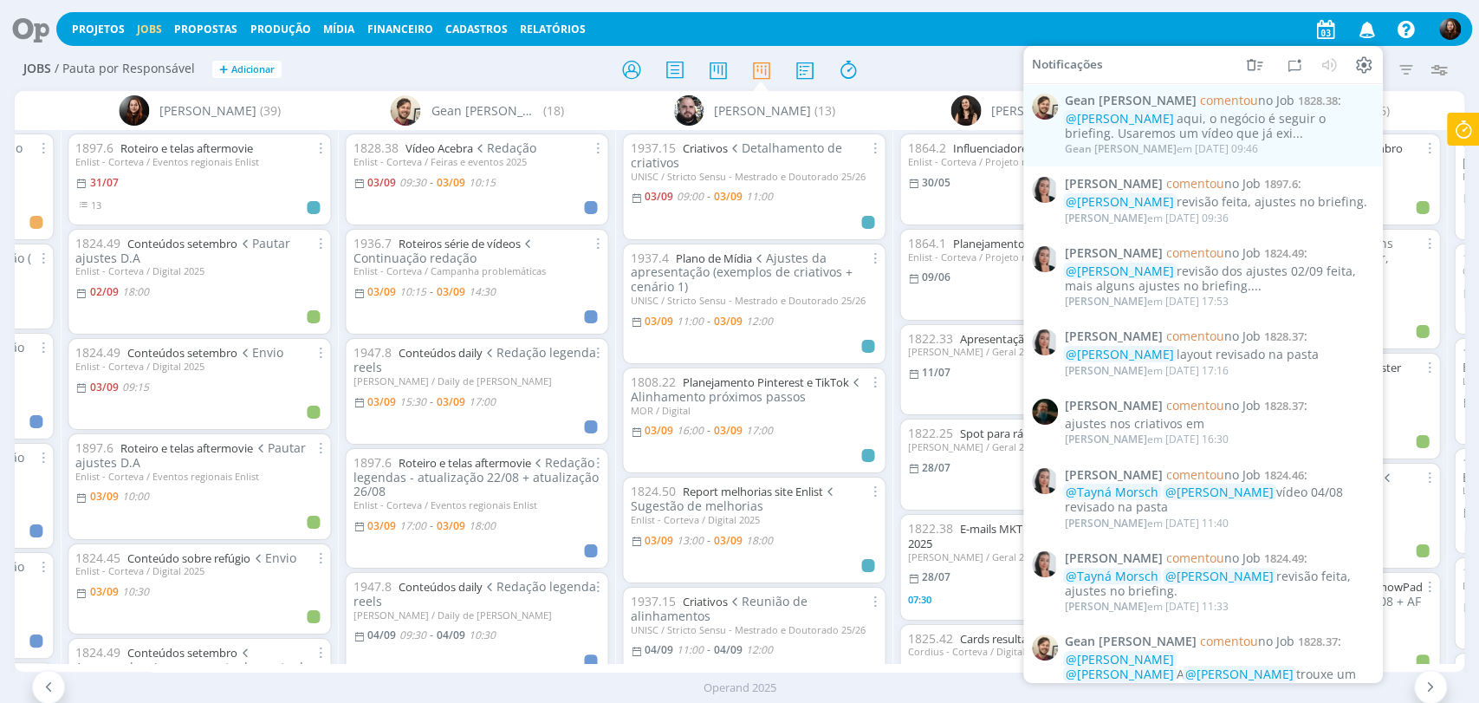
click at [950, 65] on div at bounding box center [739, 69] width 483 height 31
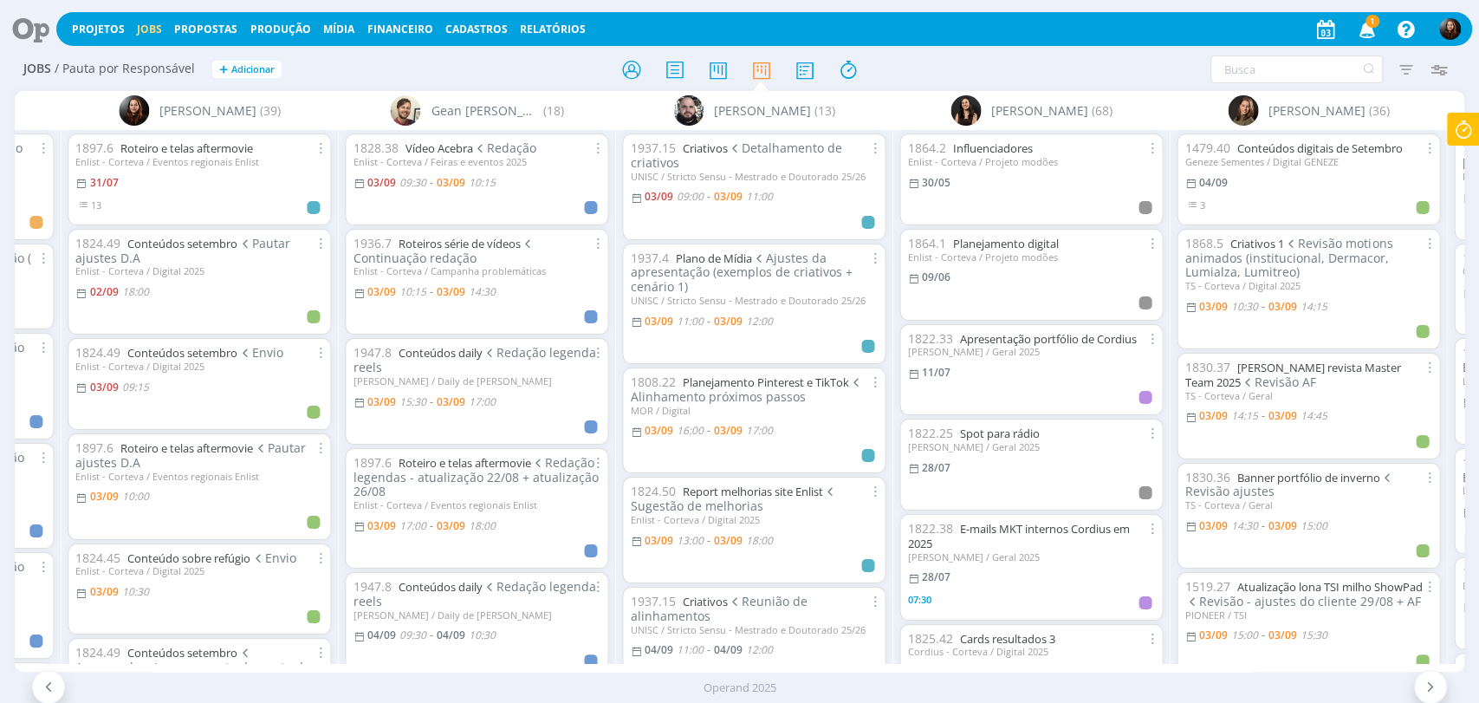
click at [1372, 32] on icon "button" at bounding box center [1367, 28] width 30 height 29
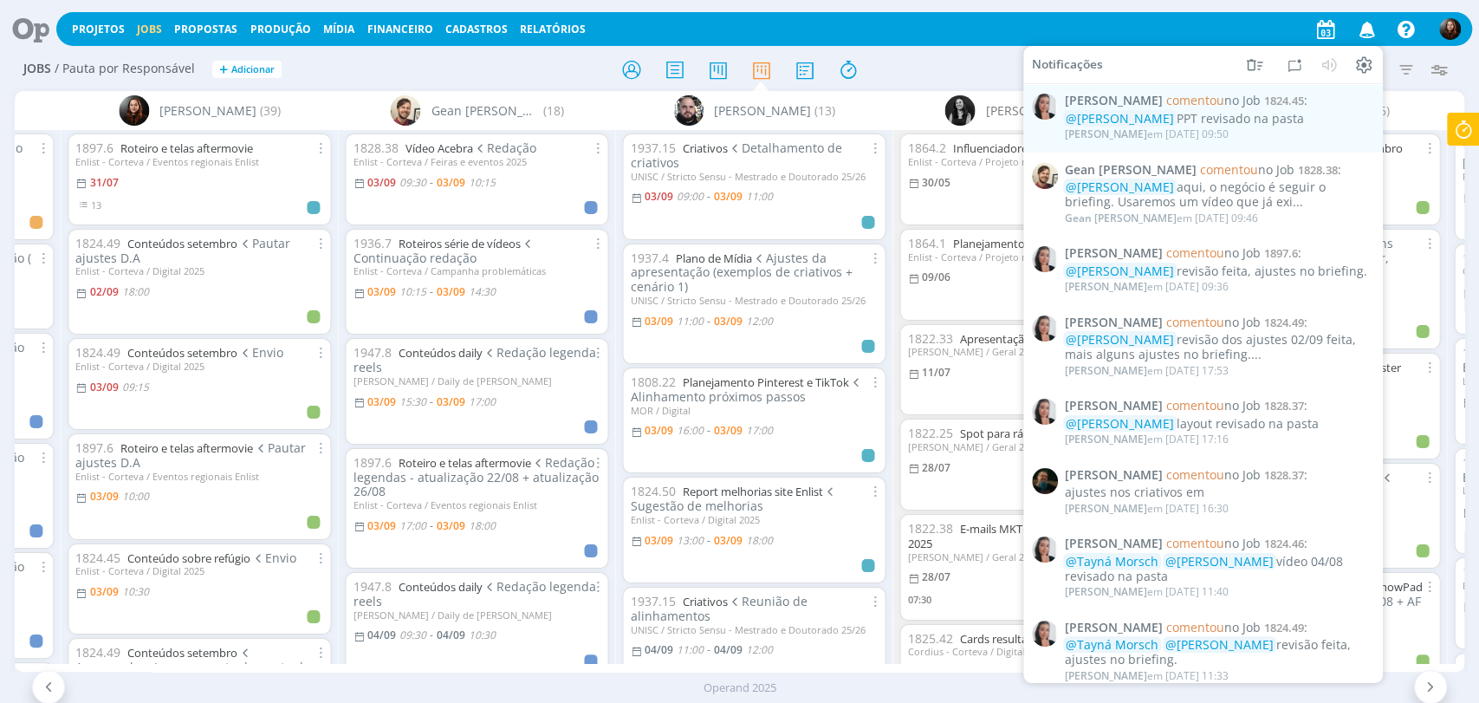
click at [380, 70] on h2 "Jobs / Pauta por Responsável + Adicionar" at bounding box center [256, 67] width 466 height 36
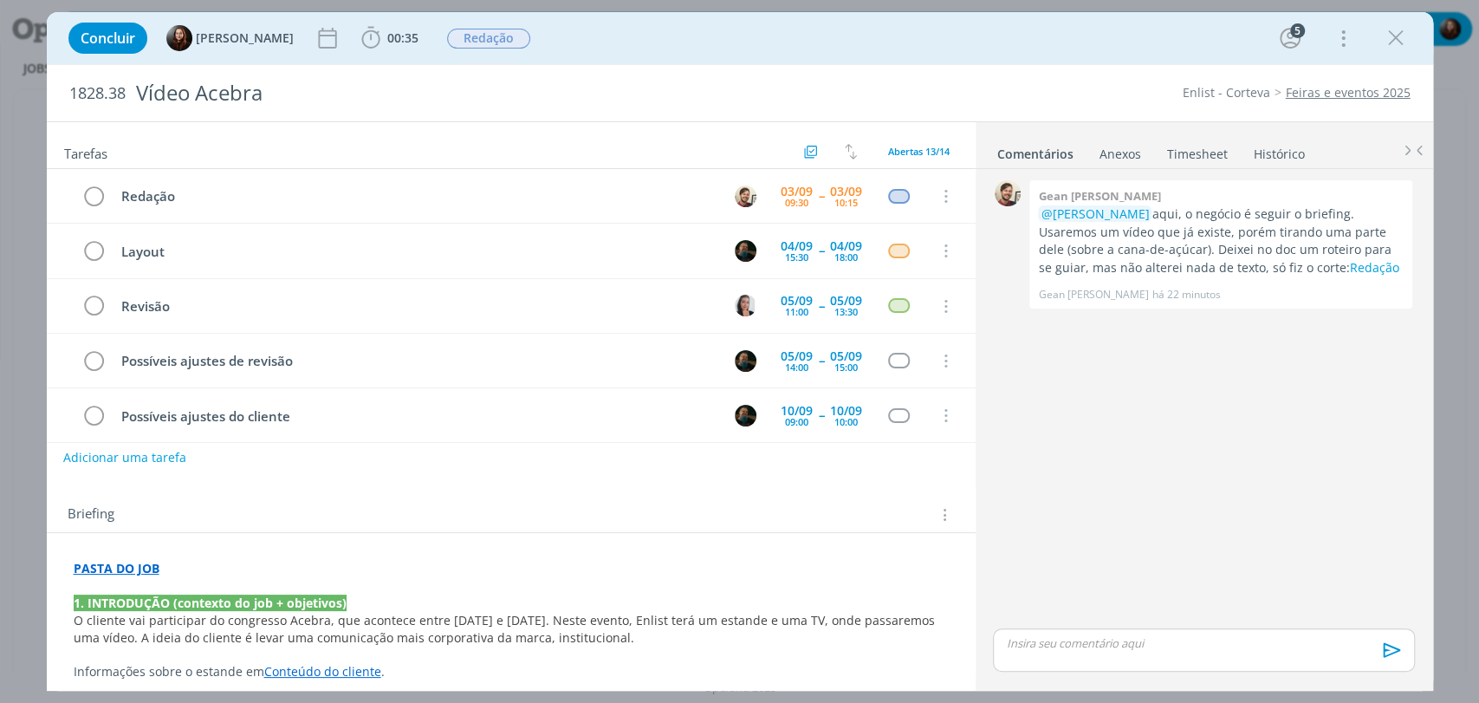
click at [158, 461] on button "Adicionar uma tarefa" at bounding box center [124, 457] width 123 height 29
click at [213, 466] on input "dialog" at bounding box center [395, 456] width 639 height 24
type input "Ajuste capas"
click at [213, 466] on input "Ajuste capas" at bounding box center [395, 456] width 639 height 24
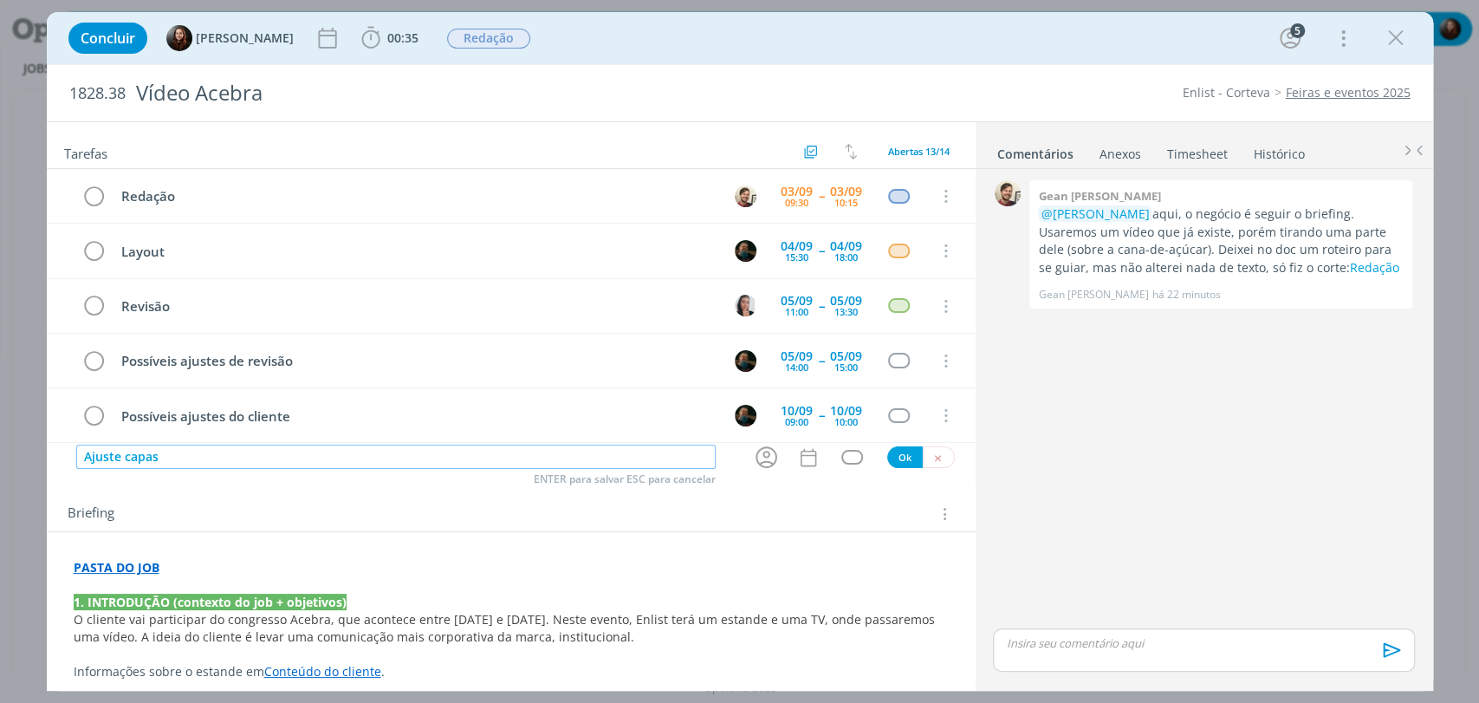
click at [213, 466] on input "Ajuste capas" at bounding box center [395, 456] width 639 height 24
click at [932, 457] on icon "dialog" at bounding box center [937, 457] width 11 height 11
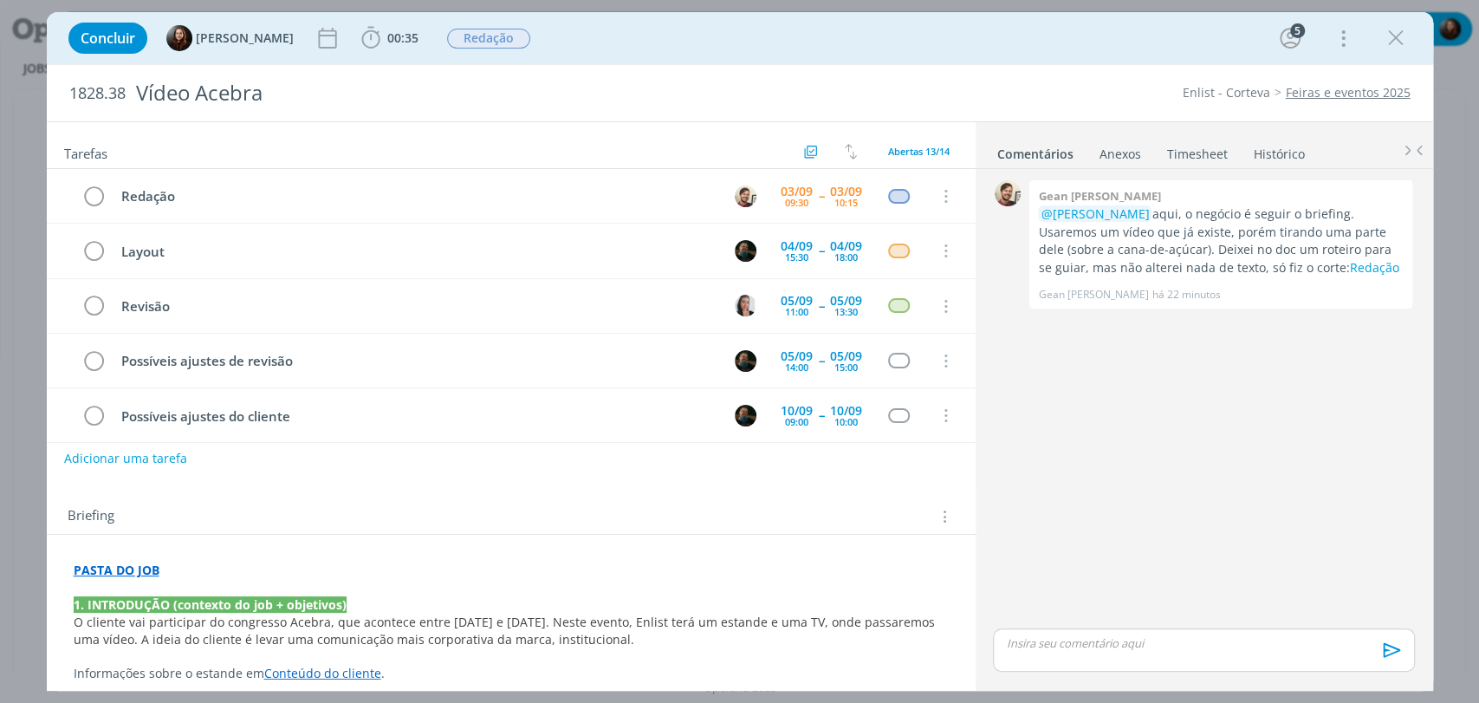
drag, startPoint x: 1105, startPoint y: 435, endPoint x: 1008, endPoint y: 159, distance: 292.9
click at [1106, 434] on div "0 Gean paulo naue @Murillo Rocha aqui, o negócio é seguir o briefing. Usaremos …" at bounding box center [1203, 400] width 435 height 449
drag, startPoint x: 1279, startPoint y: 244, endPoint x: 1248, endPoint y: 269, distance: 40.1
click at [1248, 269] on p "@Murillo Rocha aqui, o negócio é seguir o briefing. Usaremos um vídeo que já ex…" at bounding box center [1221, 240] width 366 height 71
click at [1247, 270] on p "@Murillo Rocha aqui, o negócio é seguir o briefing. Usaremos um vídeo que já ex…" at bounding box center [1221, 240] width 366 height 71
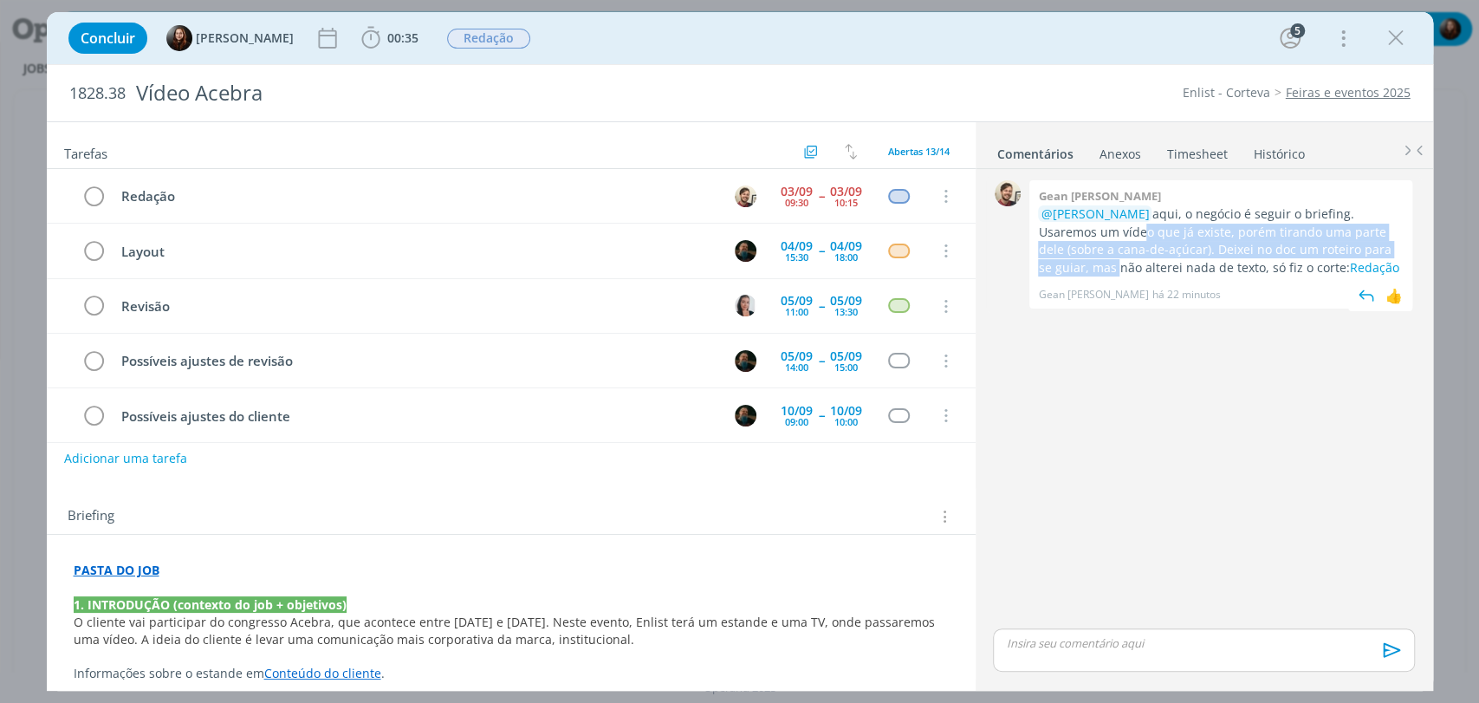
drag, startPoint x: 1077, startPoint y: 235, endPoint x: 1380, endPoint y: 245, distance: 303.4
click at [1380, 245] on p "@Murillo Rocha aqui, o negócio é seguir o briefing. Usaremos um vídeo que já ex…" at bounding box center [1221, 240] width 366 height 71
click at [1344, 245] on p "@Murillo Rocha aqui, o negócio é seguir o briefing. Usaremos um vídeo que já ex…" at bounding box center [1221, 240] width 366 height 71
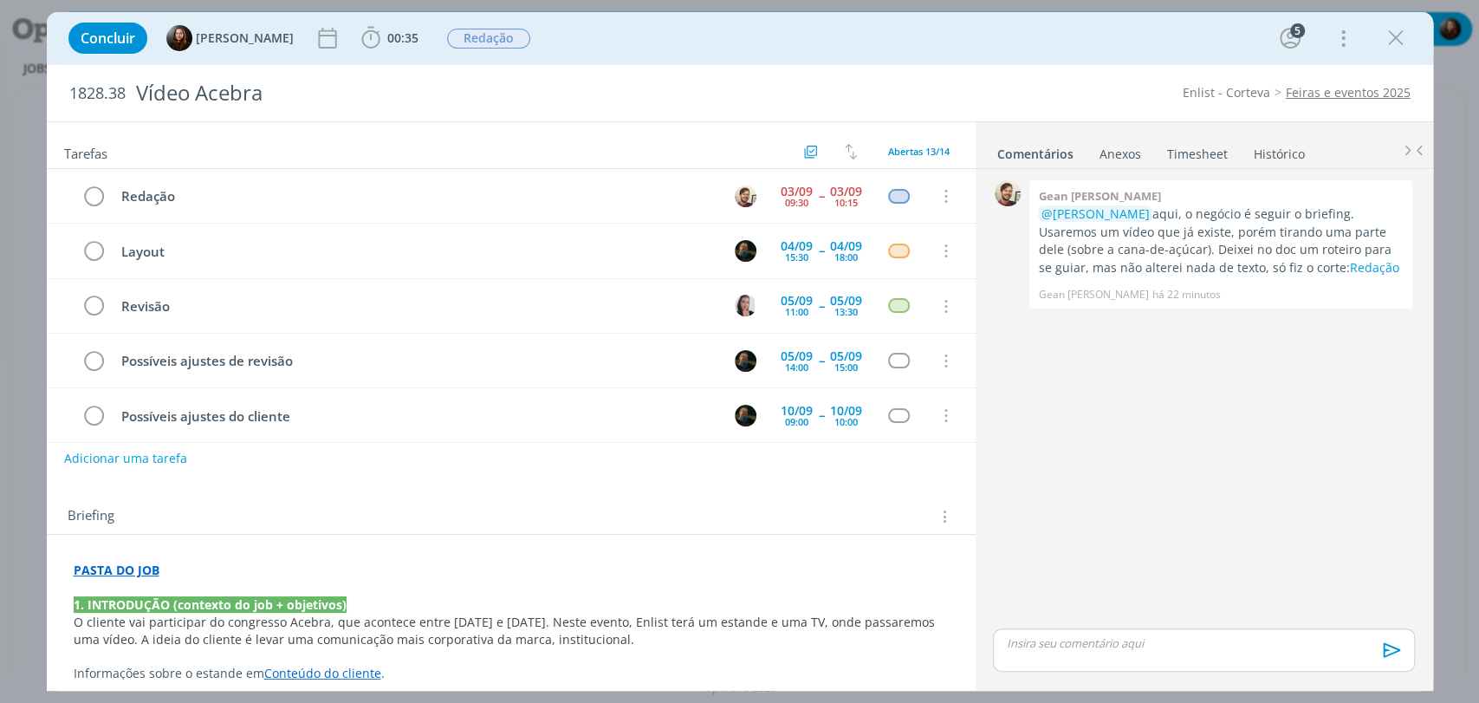
click at [1196, 413] on div "0 Gean paulo naue @Murillo Rocha aqui, o negócio é seguir o briefing. Usaremos …" at bounding box center [1203, 400] width 435 height 449
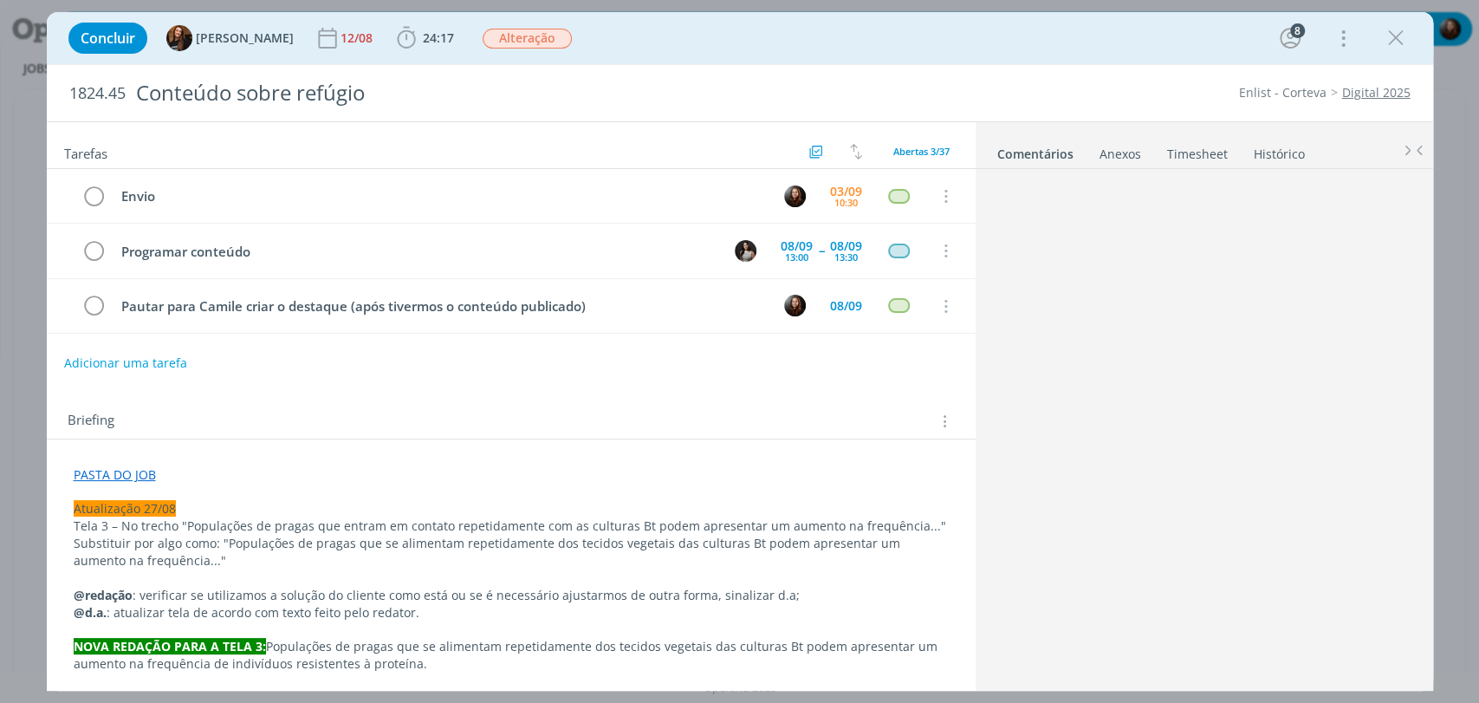
scroll to position [1462, 0]
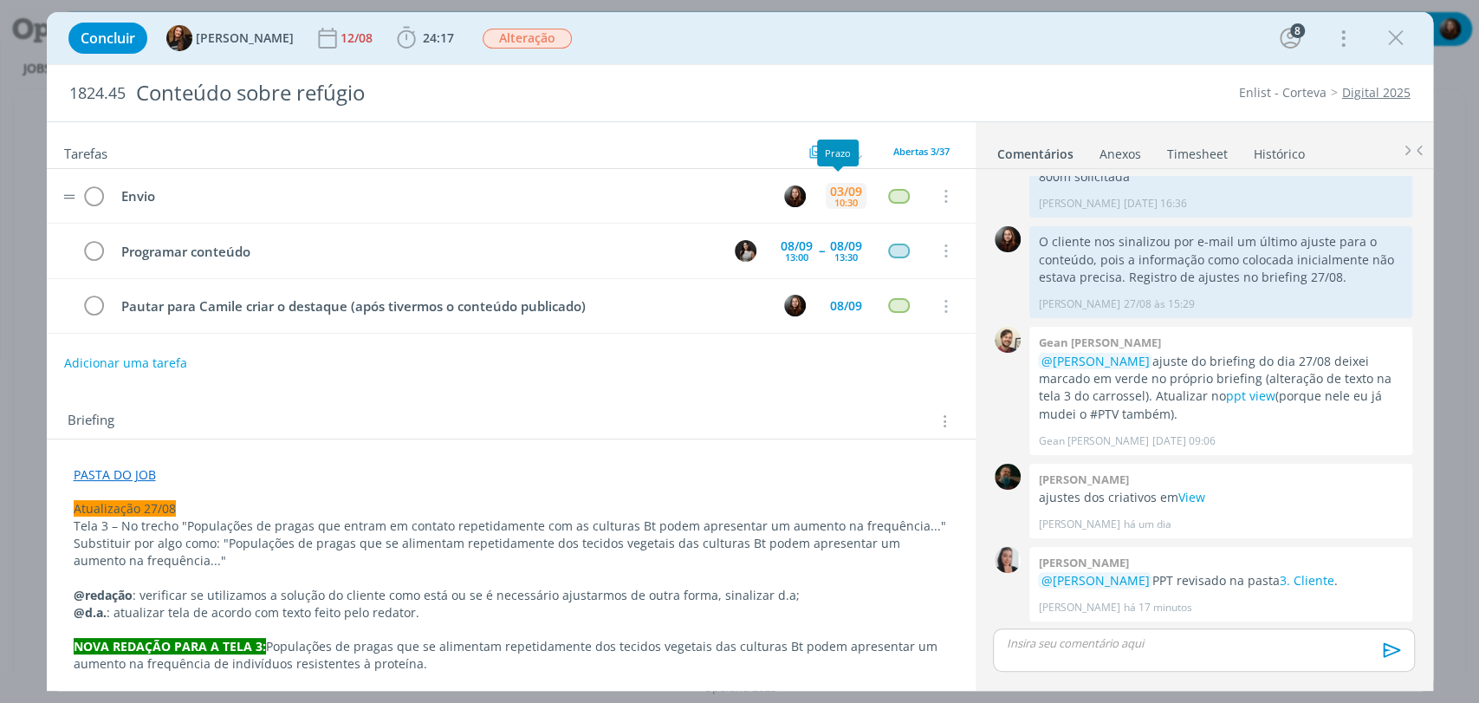
click at [839, 203] on div "10:30" at bounding box center [845, 203] width 23 height 10
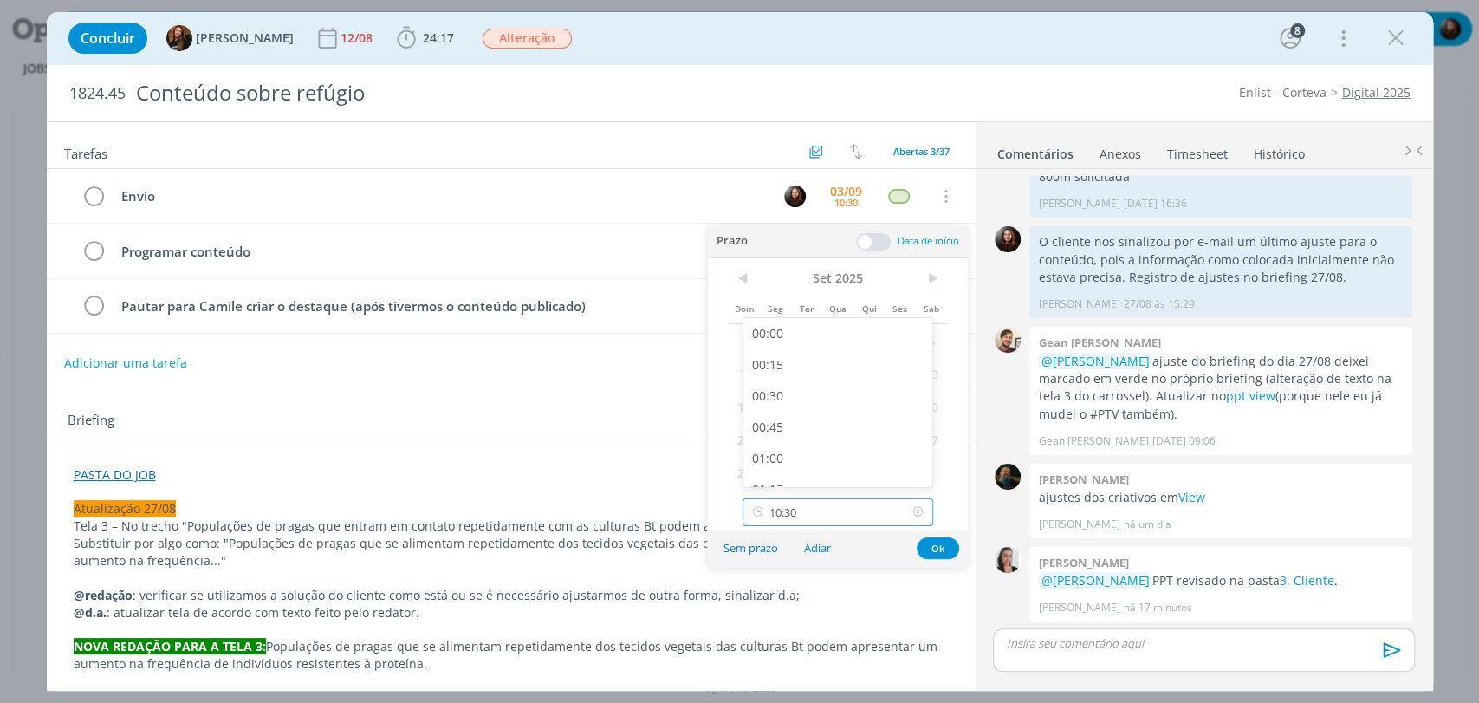
click at [821, 515] on input "10:30" at bounding box center [838, 512] width 191 height 28
click at [773, 436] on div "11:00" at bounding box center [839, 431] width 193 height 31
type input "11:00"
click at [939, 546] on button "Ok" at bounding box center [938, 548] width 42 height 22
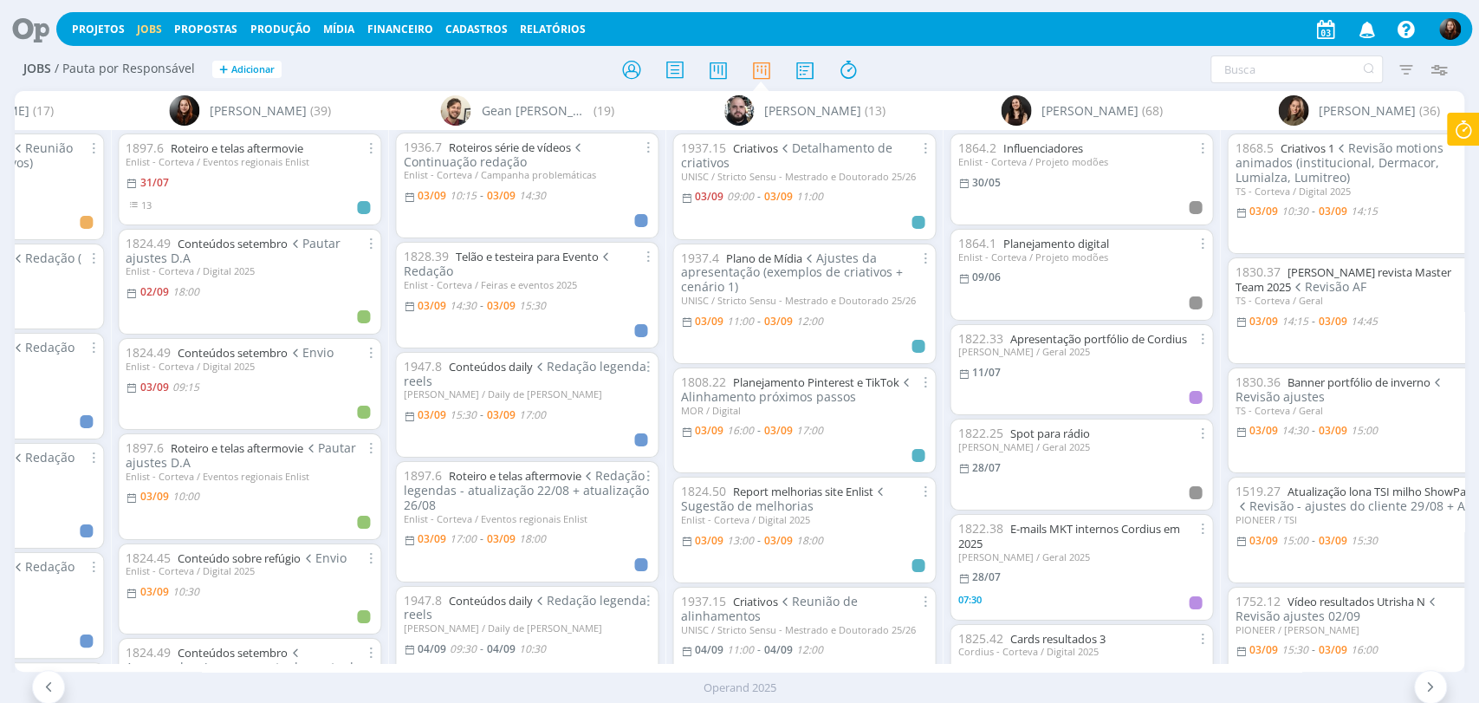
scroll to position [0, 2053]
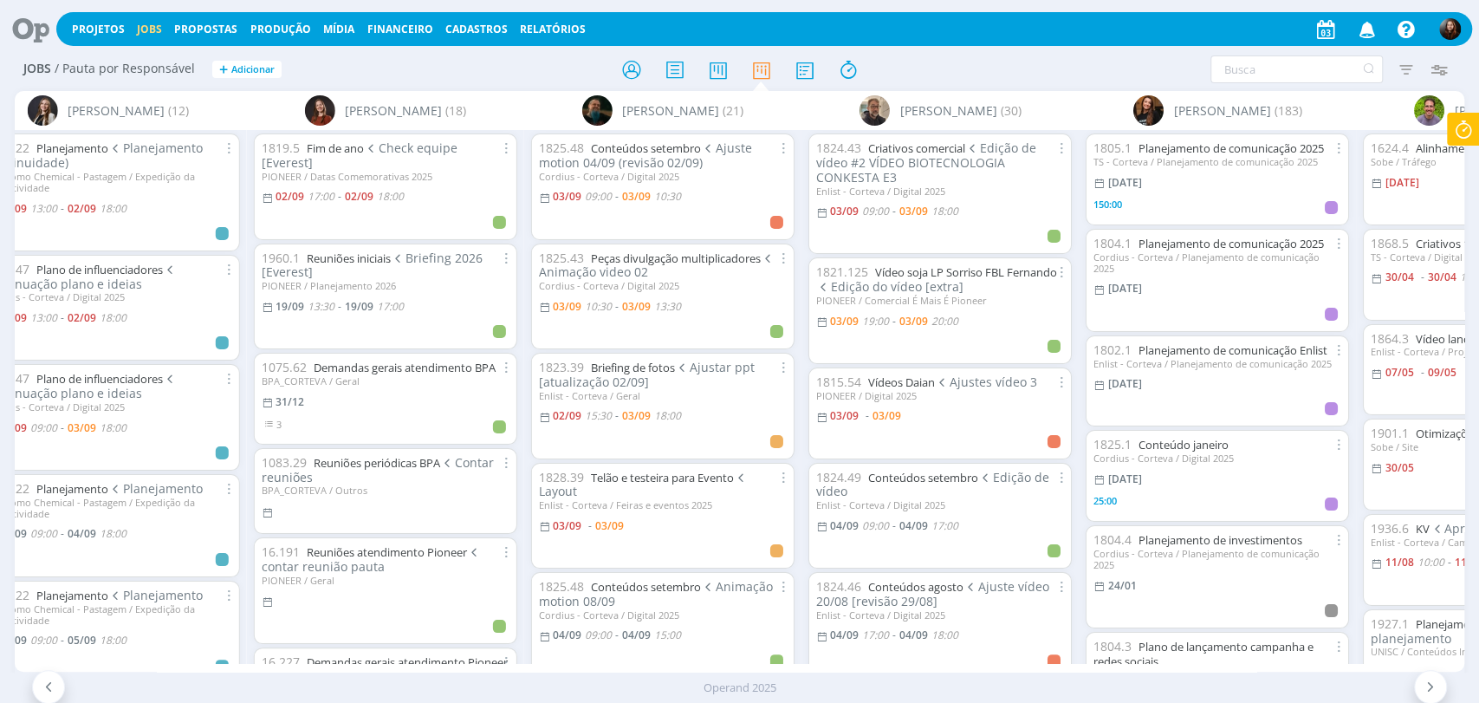
scroll to position [0, 2508]
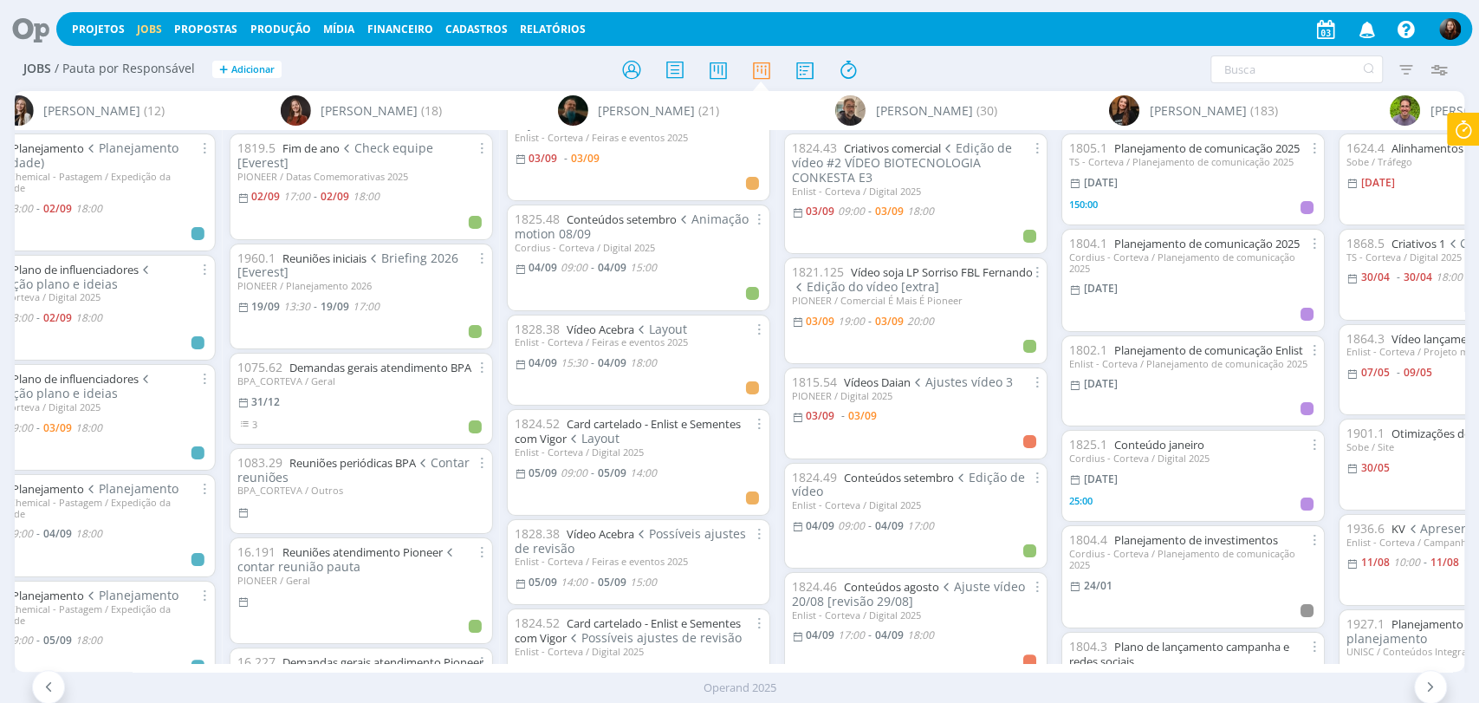
scroll to position [385, 0]
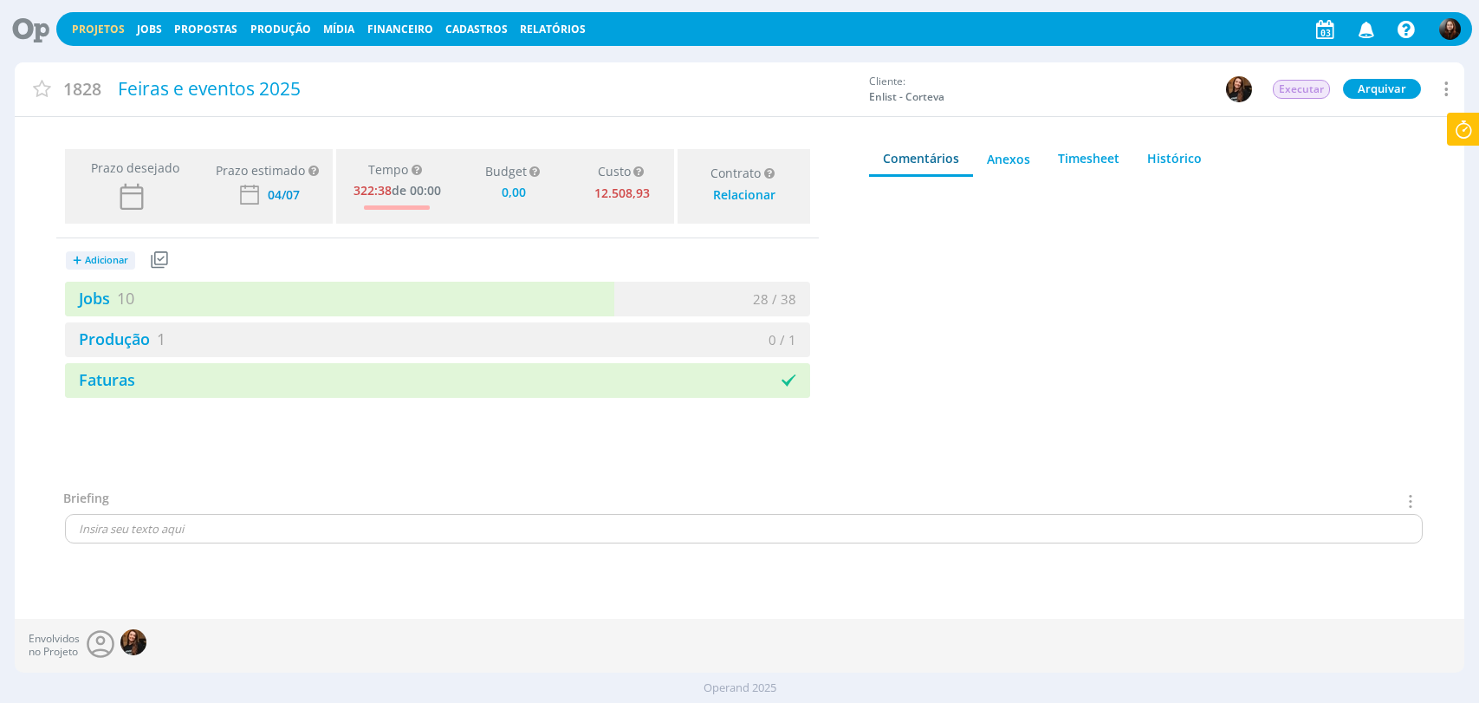
type input "0,00"
click at [82, 253] on button "+ Adicionar" at bounding box center [100, 260] width 69 height 18
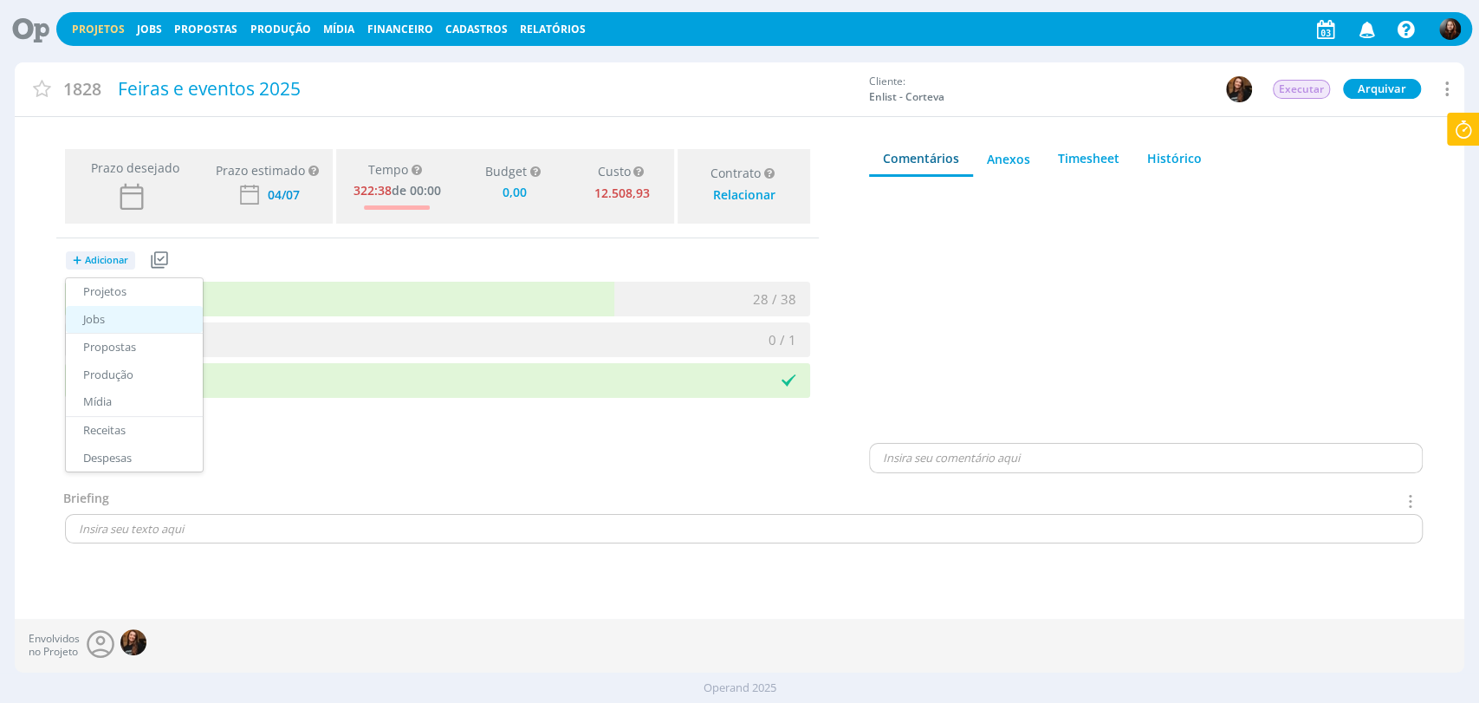
click at [99, 317] on link "Jobs" at bounding box center [134, 320] width 137 height 28
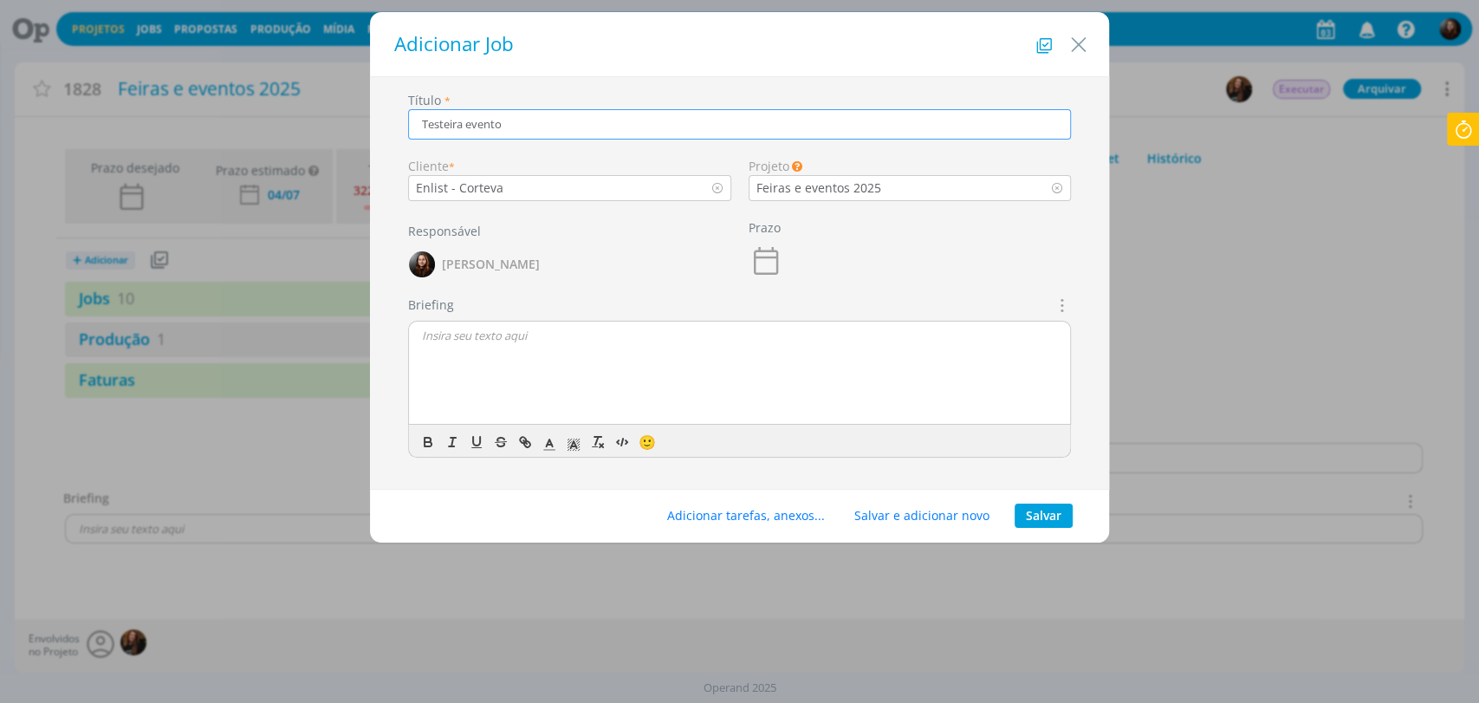
type input "Testeira evento"
click at [1033, 508] on button "Salvar" at bounding box center [1044, 515] width 58 height 24
type input "0,00"
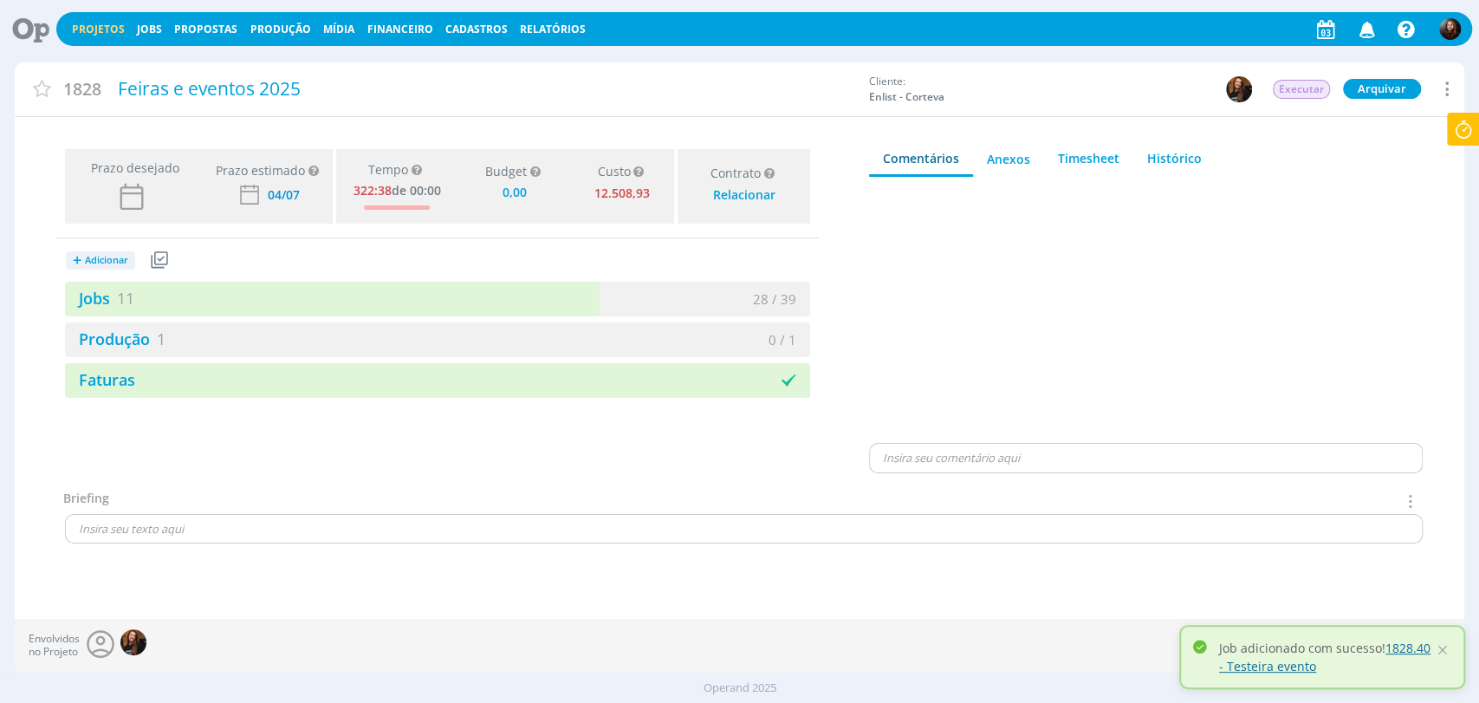
click at [1390, 646] on link "1828.40 - Testeira evento" at bounding box center [1324, 656] width 211 height 35
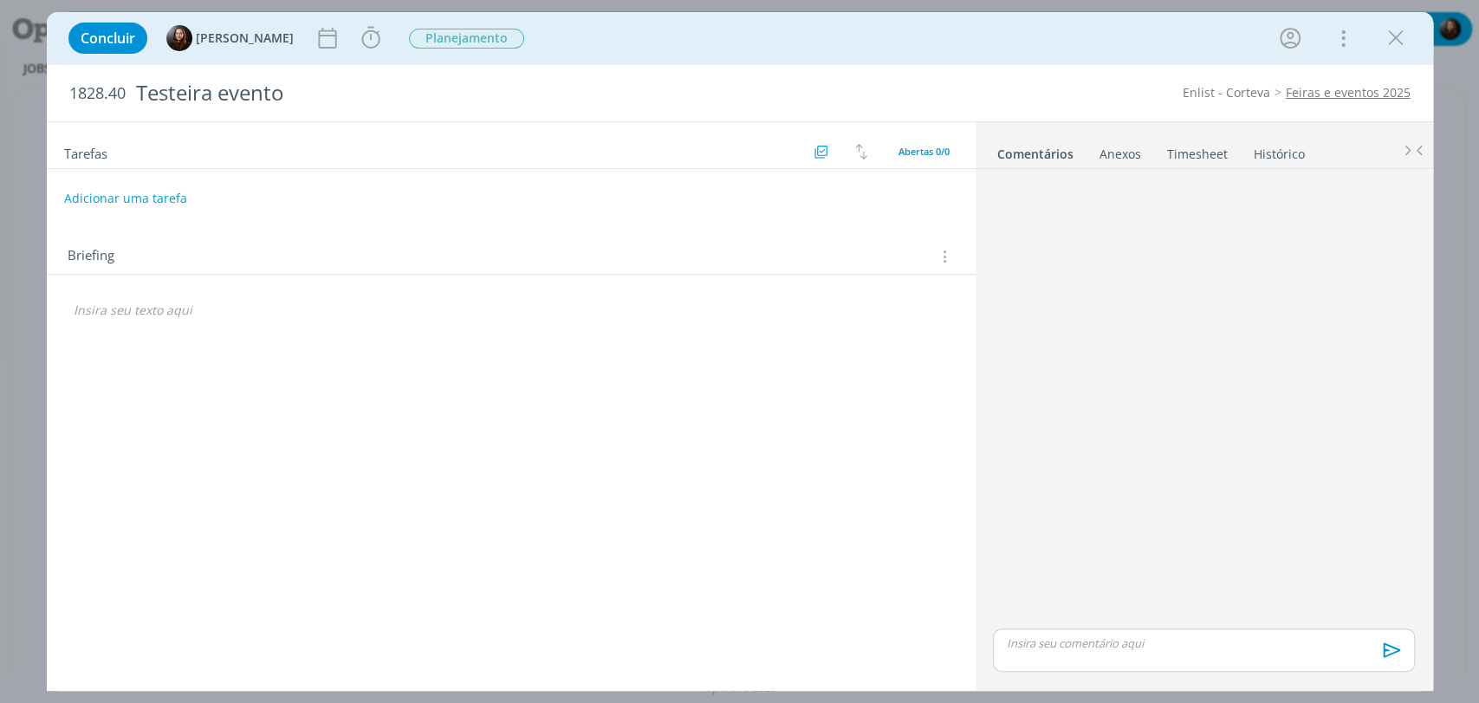
click at [1113, 66] on div "1828.40 Testeira evento Enlist - Corteva Feiras e eventos 2025" at bounding box center [740, 93] width 1386 height 56
click at [138, 318] on div "dialog" at bounding box center [511, 309] width 901 height 29
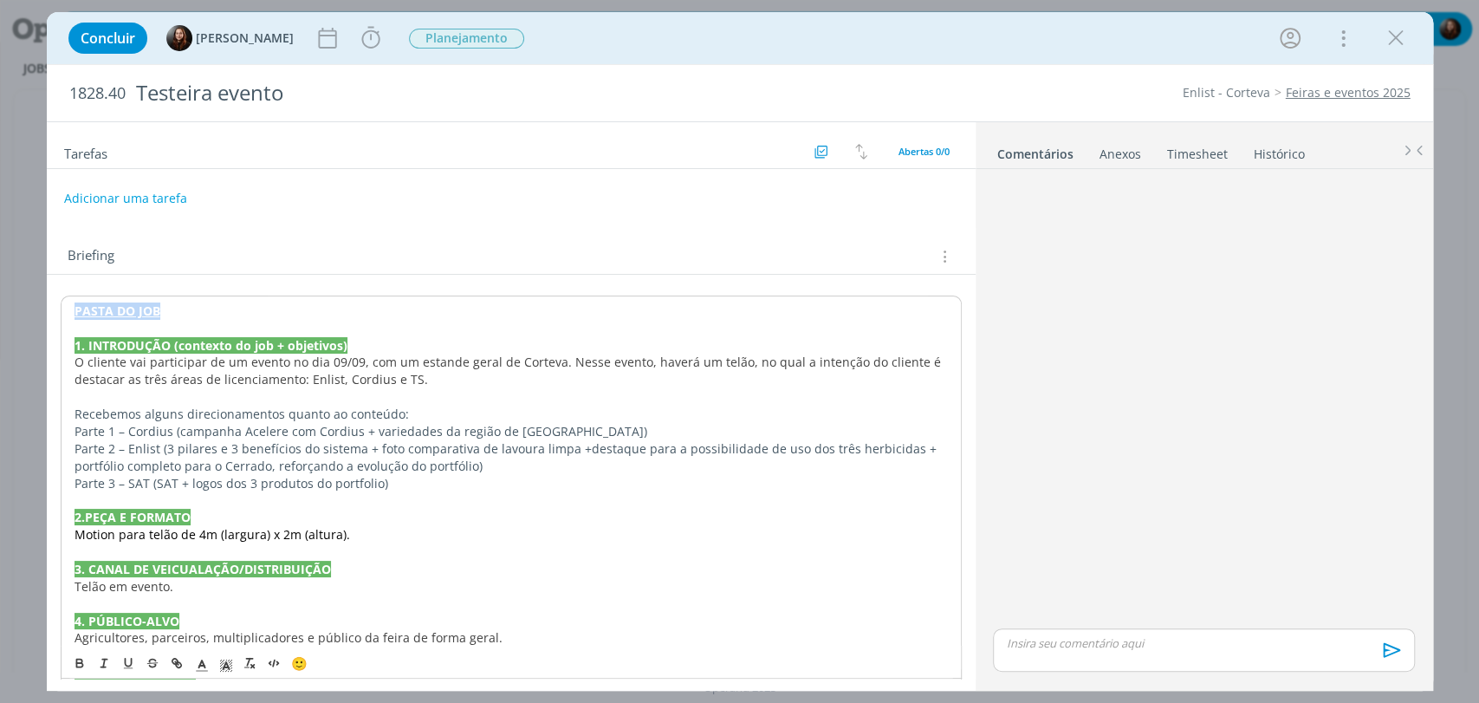
drag, startPoint x: 172, startPoint y: 305, endPoint x: 35, endPoint y: 310, distance: 137.9
click at [35, 310] on div "Concluir [PERSON_NAME] Iniciar Apontar Data * [DATE] Horas * 00:00 Tarefa Selec…" at bounding box center [739, 351] width 1479 height 703
click at [178, 659] on icon "dialog" at bounding box center [177, 663] width 14 height 14
click at [353, 362] on span "O cliente vai participar de um evento no dia 09/09, com um estande geral de Cor…" at bounding box center [510, 371] width 870 height 34
click at [126, 310] on strong "PASTA DO JOB" at bounding box center [118, 310] width 86 height 16
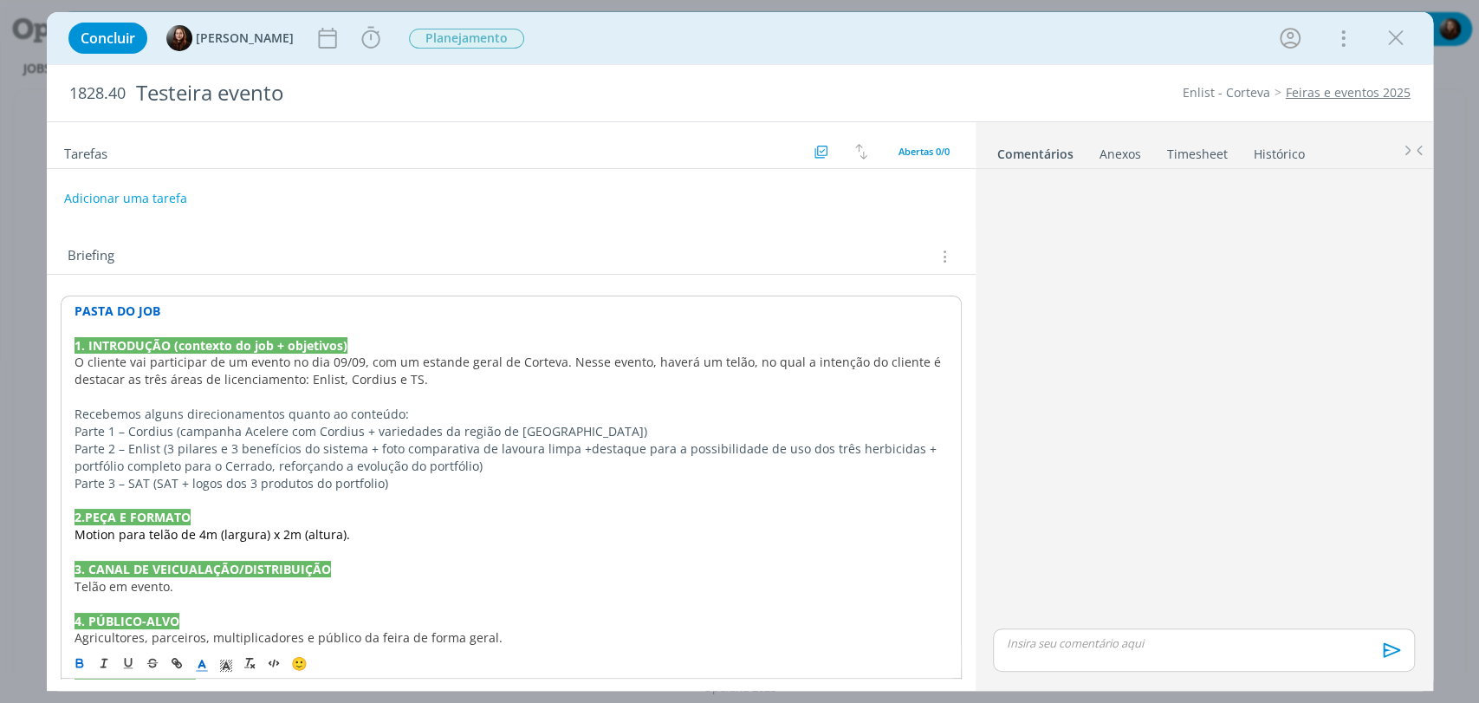
click at [207, 310] on p "PASTA DO JOB" at bounding box center [511, 310] width 873 height 17
drag, startPoint x: 169, startPoint y: 307, endPoint x: 62, endPoint y: 312, distance: 106.7
click at [62, 312] on div "PASTA DO JOB 1. INTRODUÇÃO (contexto do job + objetivos) O cliente vai particip…" at bounding box center [511, 551] width 901 height 512
click at [1048, 410] on div "dialog" at bounding box center [1203, 400] width 435 height 449
click at [1174, 412] on div "dialog" at bounding box center [1203, 400] width 435 height 449
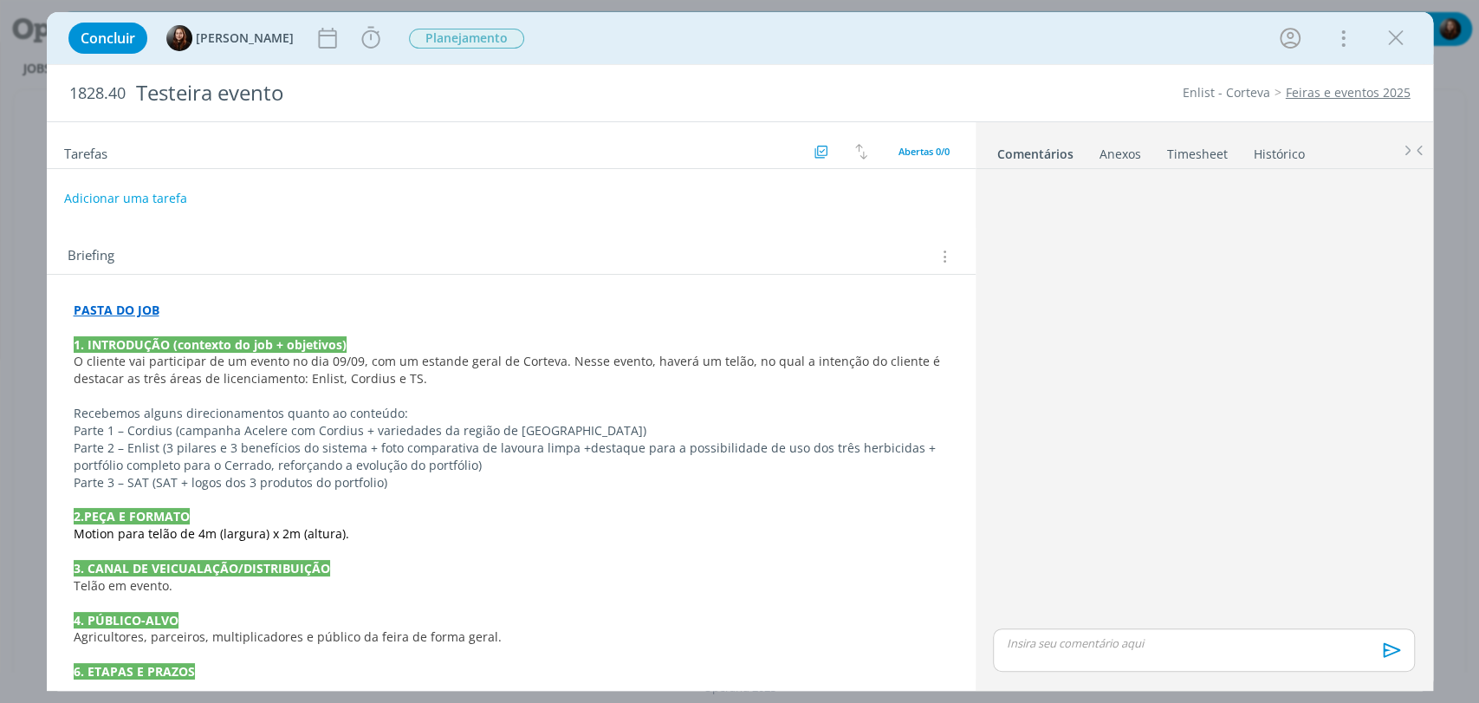
click at [1134, 349] on div "dialog" at bounding box center [1203, 400] width 435 height 449
click at [1087, 461] on div "dialog" at bounding box center [1203, 400] width 435 height 449
click at [1174, 375] on div "dialog" at bounding box center [1203, 400] width 435 height 449
click at [1213, 318] on div "dialog" at bounding box center [1203, 400] width 435 height 449
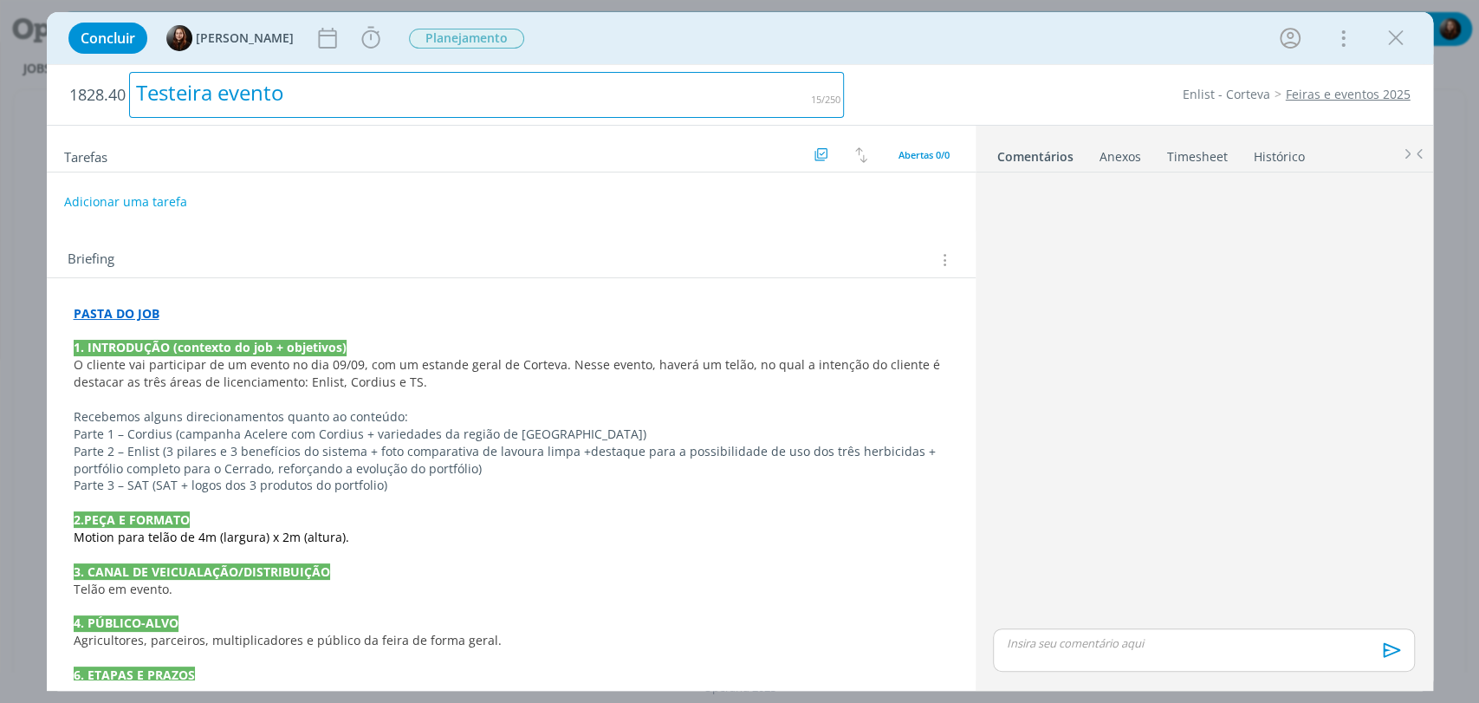
click at [267, 88] on div "Testeira evento" at bounding box center [487, 95] width 716 height 46
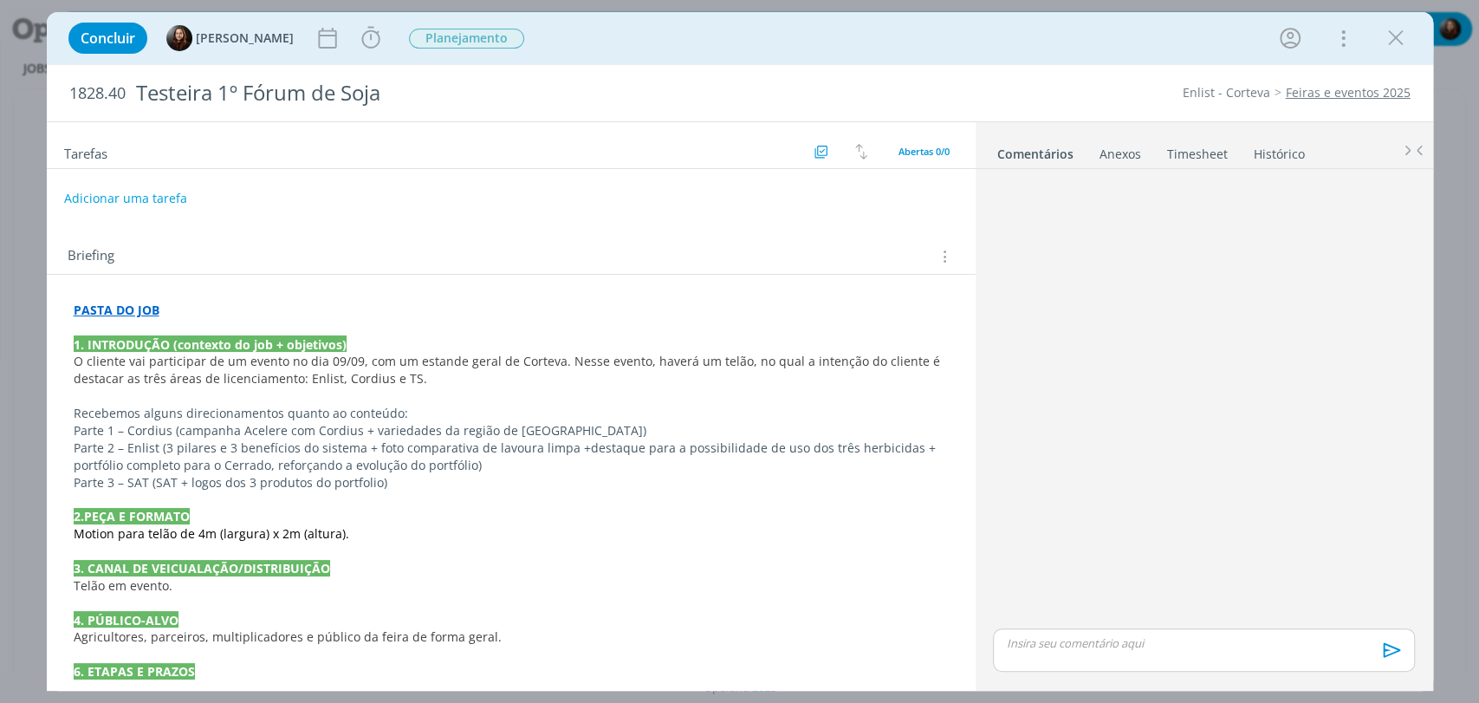
click at [1119, 310] on div "dialog" at bounding box center [1203, 400] width 435 height 449
click at [127, 307] on strong "PASTA DO JOB" at bounding box center [117, 310] width 86 height 16
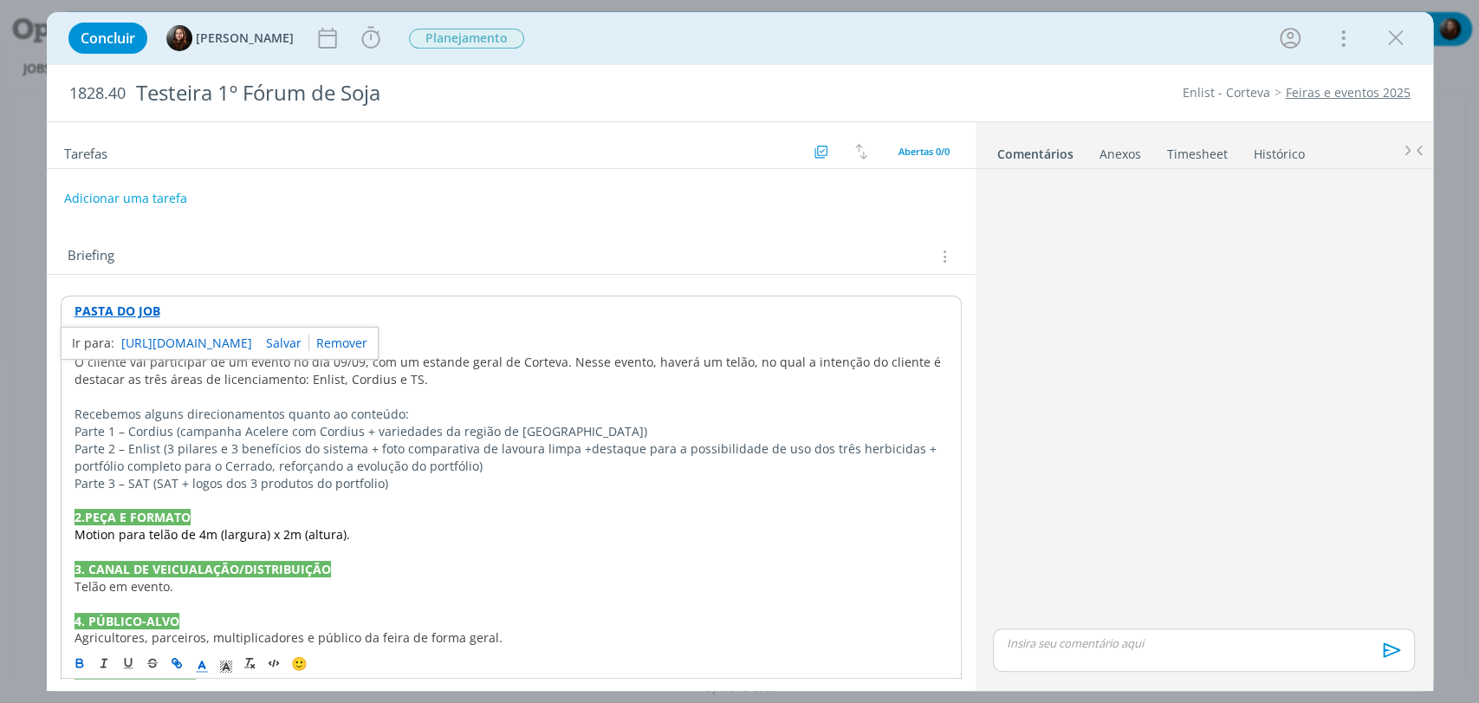
click at [187, 338] on link "https://sobeae.sharepoint.com/:f:/s/SOBEAE/EldlO2wEDO1HkAxGE0sS-DcBbbMMm7gnxC6U…" at bounding box center [186, 343] width 131 height 23
drag, startPoint x: 68, startPoint y: 95, endPoint x: 125, endPoint y: 111, distance: 59.3
click at [125, 111] on div "1828.40 Testeira 1º Fórum de Soja" at bounding box center [457, 93] width 793 height 56
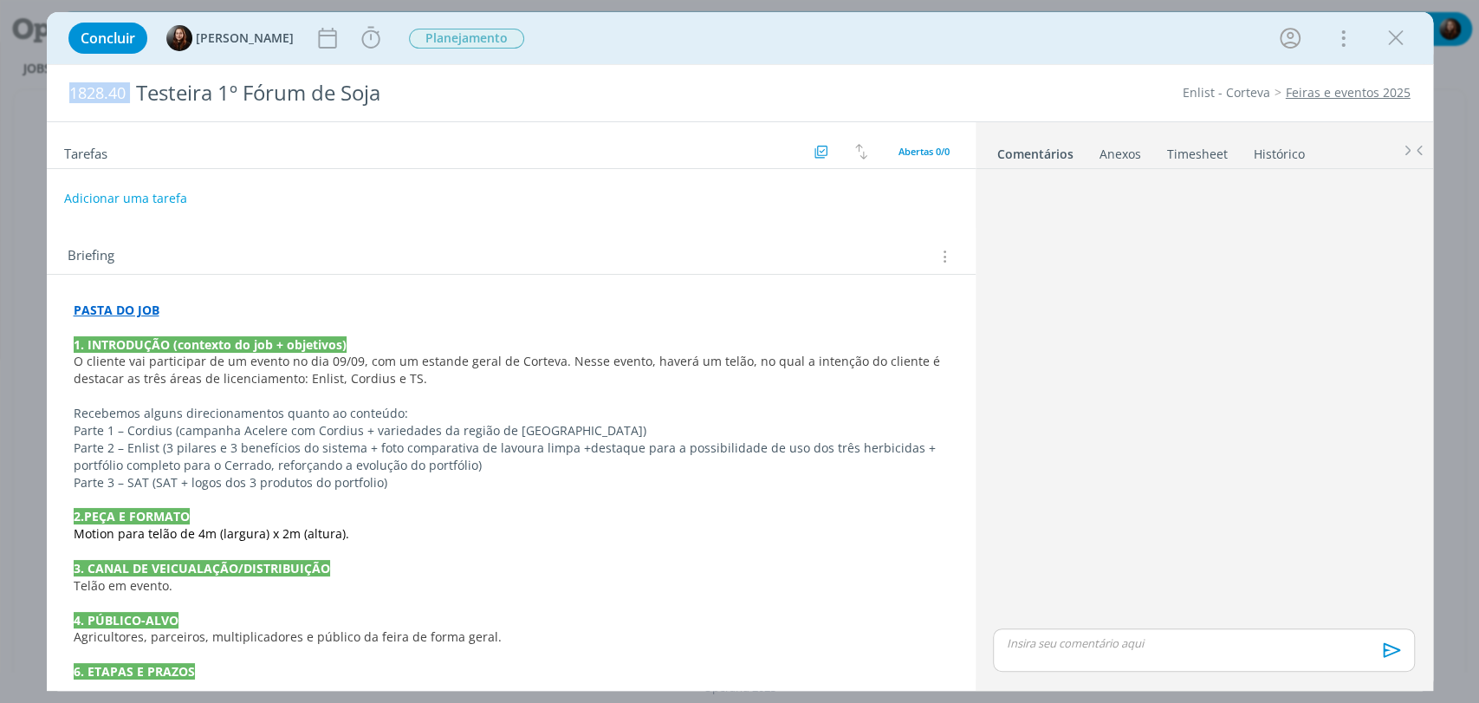
copy span "1828.40"
click at [1126, 370] on div "dialog" at bounding box center [1203, 400] width 435 height 449
drag, startPoint x: 166, startPoint y: 305, endPoint x: 49, endPoint y: 314, distance: 118.2
click at [49, 314] on div "PASTA DO JOB 1. INTRODUÇÃO (contexto do job + objetivos) O cliente vai particip…" at bounding box center [511, 536] width 929 height 522
click at [171, 665] on icon "dialog" at bounding box center [177, 663] width 14 height 14
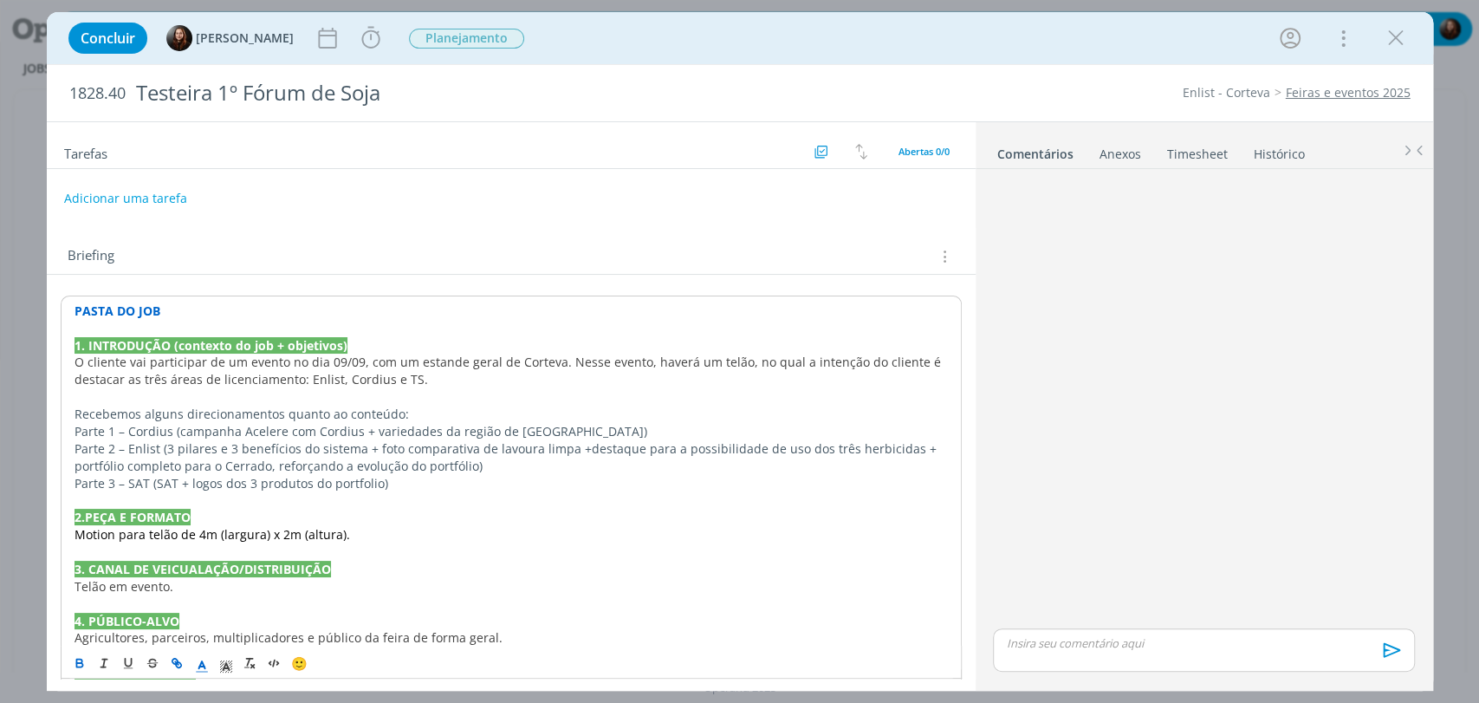
click at [180, 662] on icon "dialog" at bounding box center [177, 663] width 14 height 14
paste input "https://sobeae.sharepoint.com/:f:/s/SOBEAE/EoqEmGXe0gxGsqXsNu48a3wB0MN2BEq2Q6E7…"
type input "https://sobeae.sharepoint.com/:f:/s/SOBEAE/EoqEmGXe0gxGsqXsNu48a3wB0MN2BEq2Q6E7…"
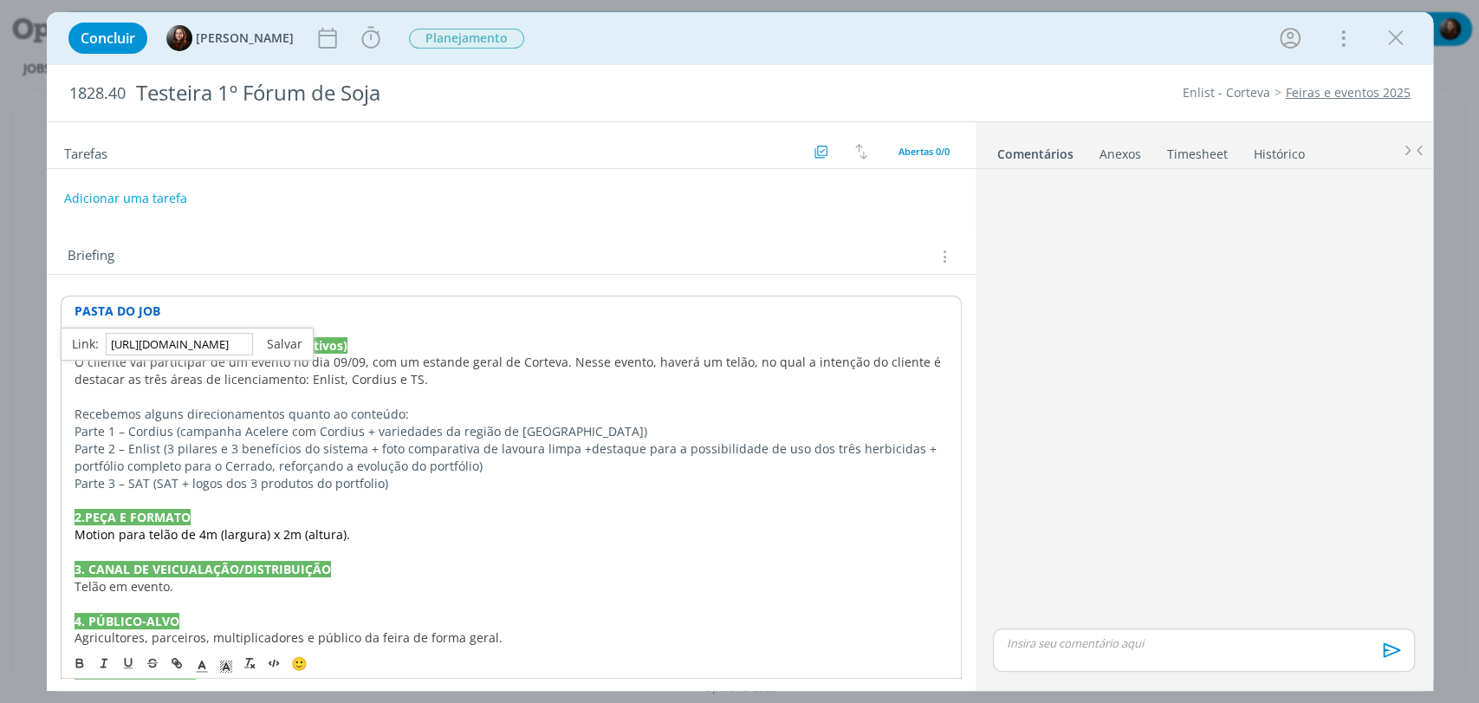
click at [277, 346] on link "dialog" at bounding box center [277, 343] width 49 height 16
click at [260, 314] on p "PASTA DO JOB" at bounding box center [511, 310] width 873 height 17
click at [116, 311] on strong "PASTA DO JOB" at bounding box center [118, 310] width 86 height 16
click at [145, 338] on link "https://sobeae.sharepoint.com/:f:/s/SOBEAE/EoqEmGXe0gxGsqXsNu48a3wB0MN2BEq2Q6E7…" at bounding box center [186, 344] width 131 height 23
click at [614, 256] on div "Briefing Briefings Predefinidos Versões do Briefing Ver Briefing do Projeto" at bounding box center [514, 256] width 892 height 23
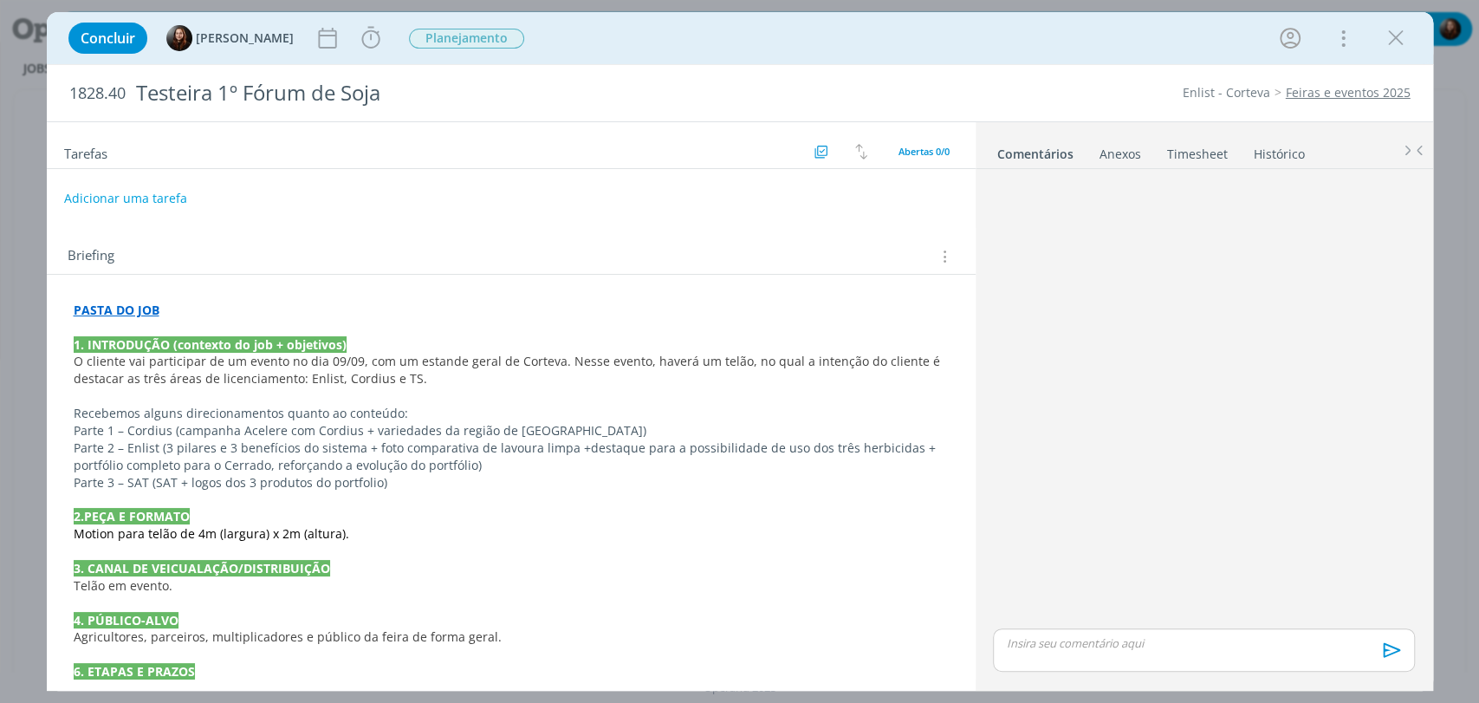
click at [1188, 366] on div "dialog" at bounding box center [1203, 400] width 435 height 449
click at [1197, 294] on div "dialog" at bounding box center [1203, 400] width 435 height 449
click at [361, 35] on icon "dialog" at bounding box center [370, 38] width 18 height 22
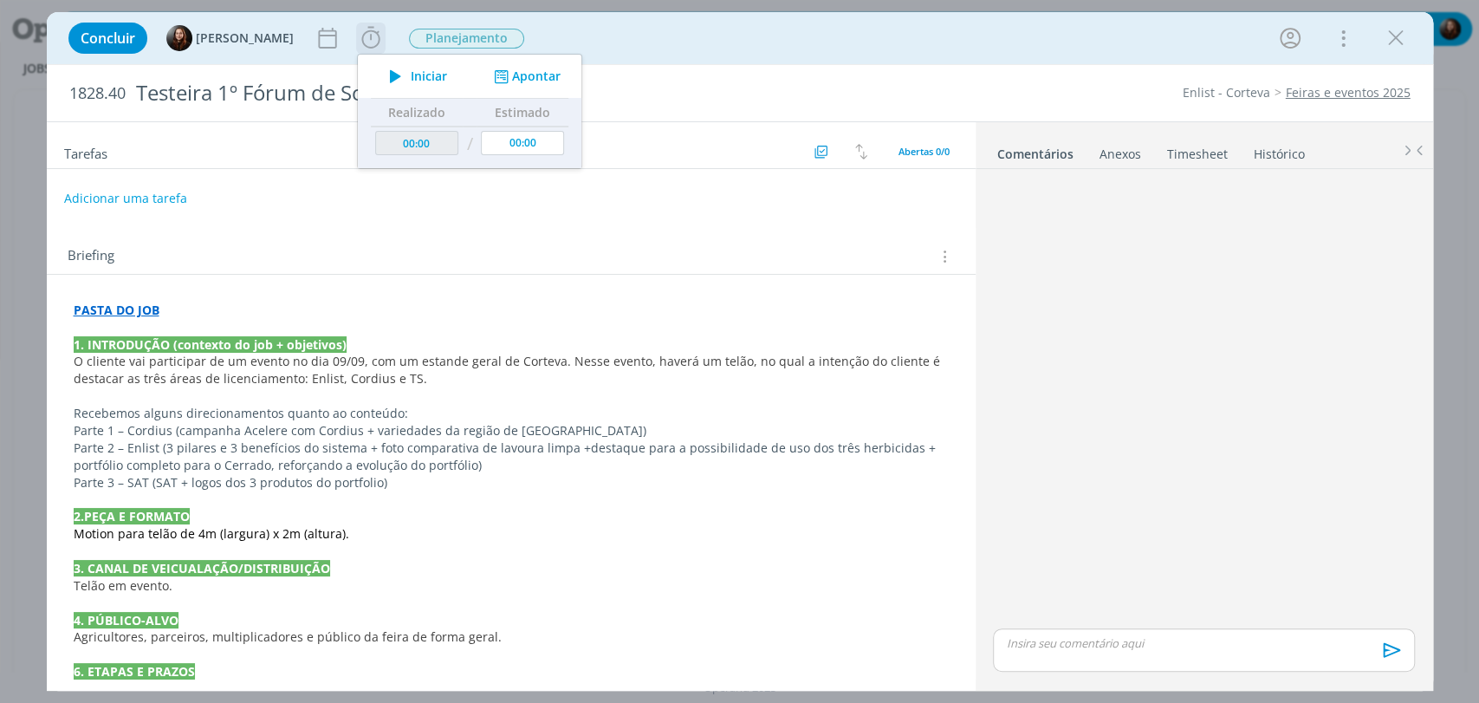
click at [424, 75] on span "Iniciar" at bounding box center [429, 76] width 36 height 12
click at [775, 41] on div "Concluir Eduarda Pereira Iniciar Apontar Data * 03/09/2025 Horas * 00:00 Tarefa…" at bounding box center [740, 38] width 1360 height 42
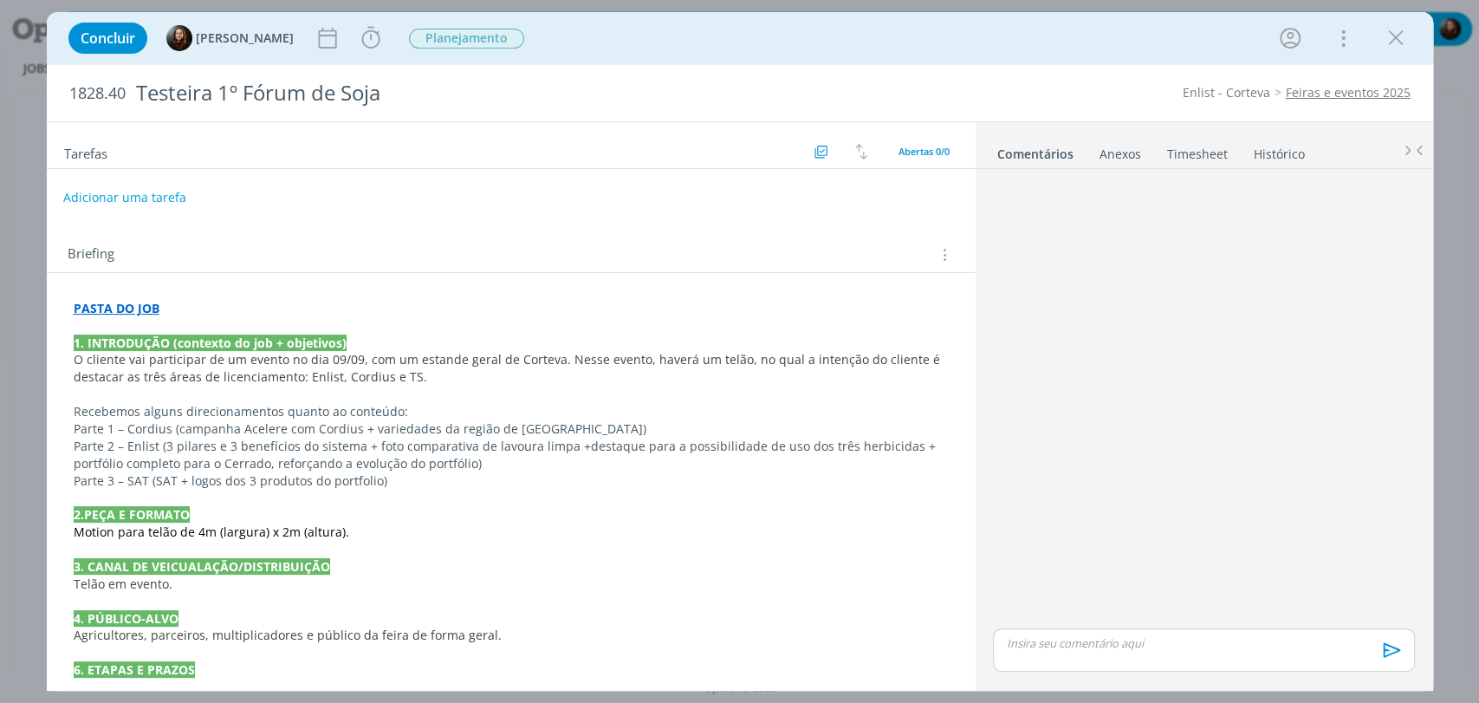
click at [152, 198] on button "Adicionar uma tarefa" at bounding box center [124, 197] width 123 height 29
click at [152, 198] on input "dialog" at bounding box center [395, 197] width 639 height 24
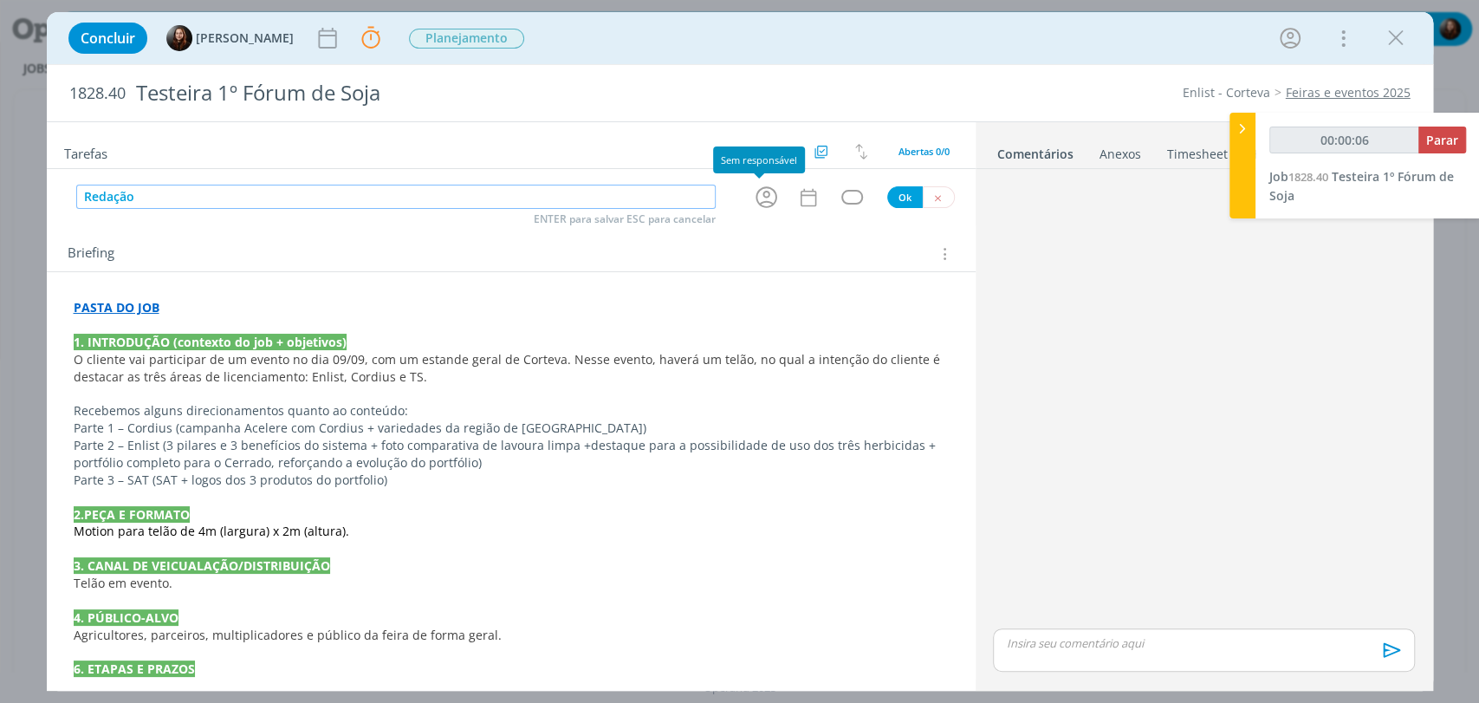
click at [756, 194] on icon "dialog" at bounding box center [766, 197] width 27 height 27
type input "Redação"
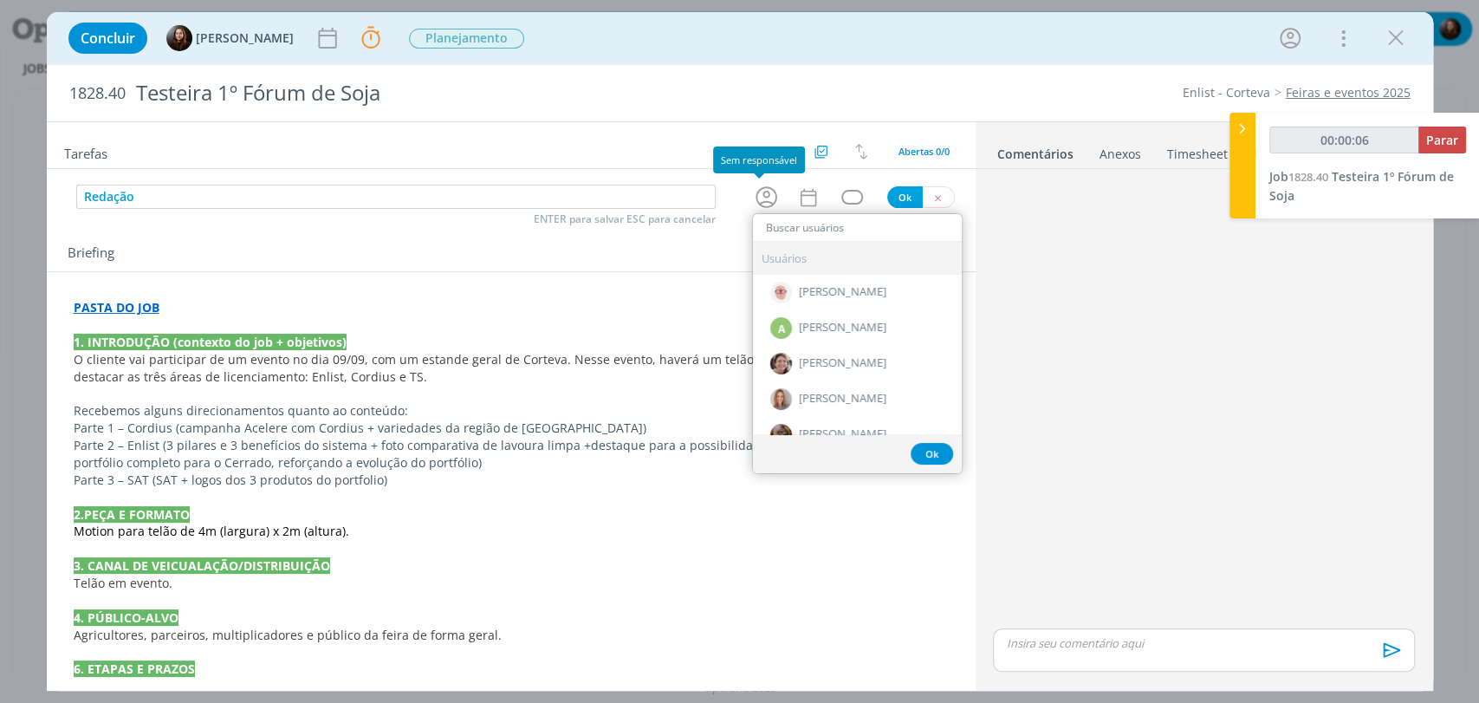
type input "00:00:07"
type input "ge"
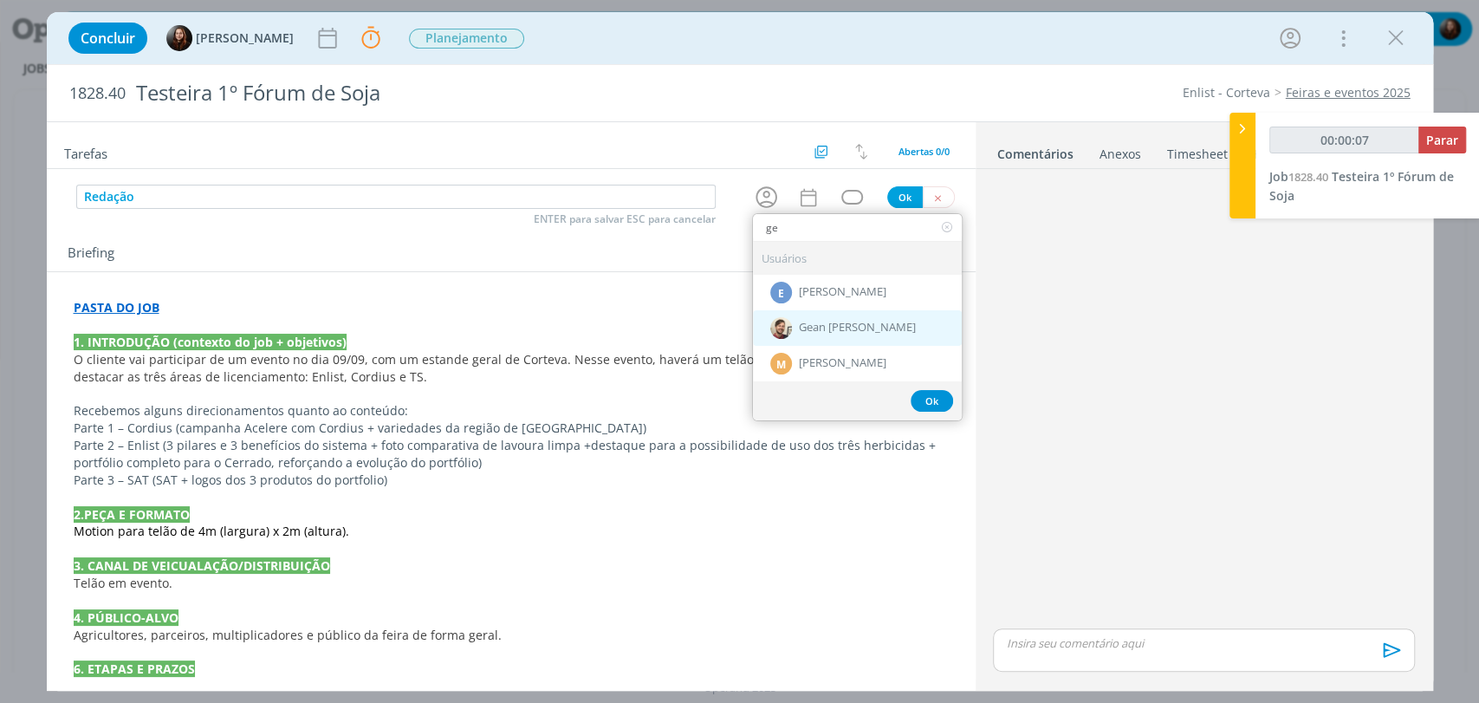
type input "00:00:08"
type input "ge"
click at [803, 321] on span "Gean [PERSON_NAME]" at bounding box center [857, 328] width 117 height 14
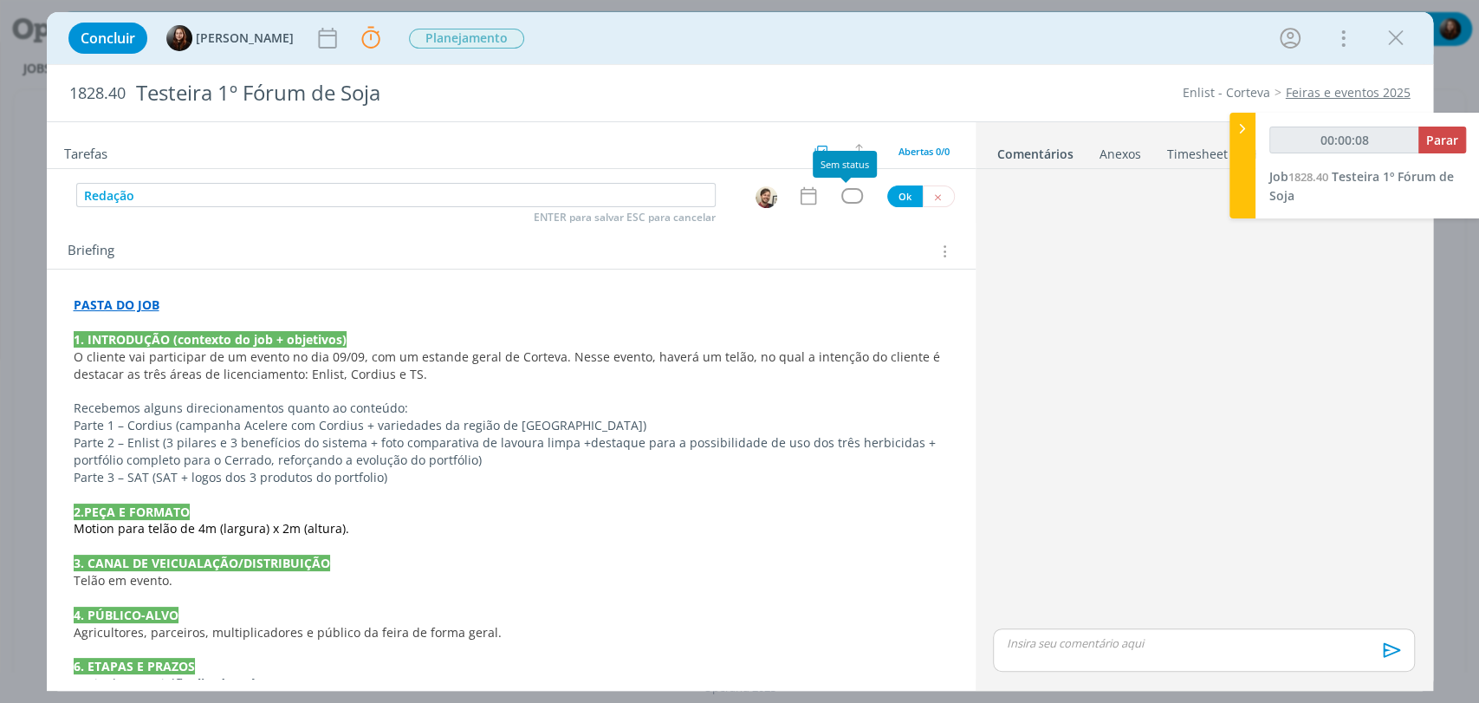
type input "00:00:09"
click at [844, 197] on div "dialog" at bounding box center [852, 195] width 22 height 15
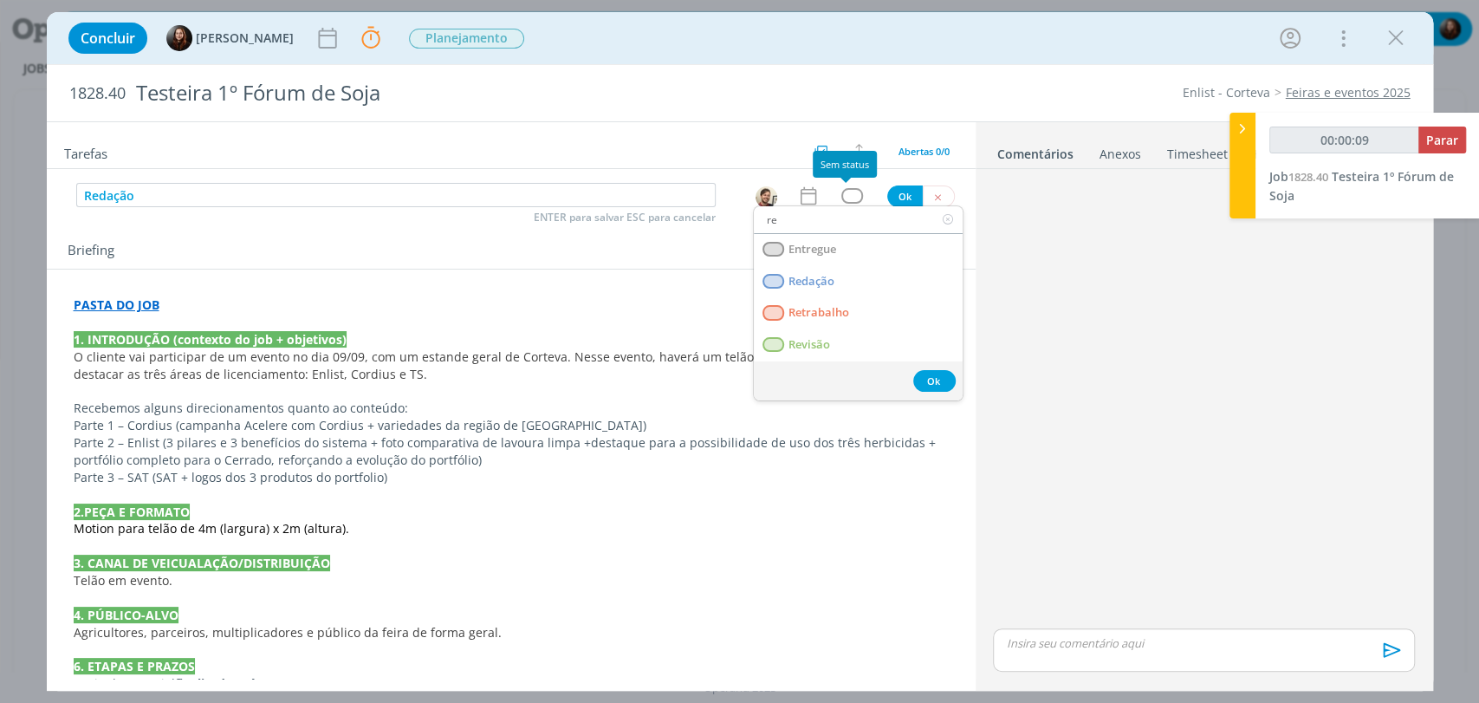
type input "red"
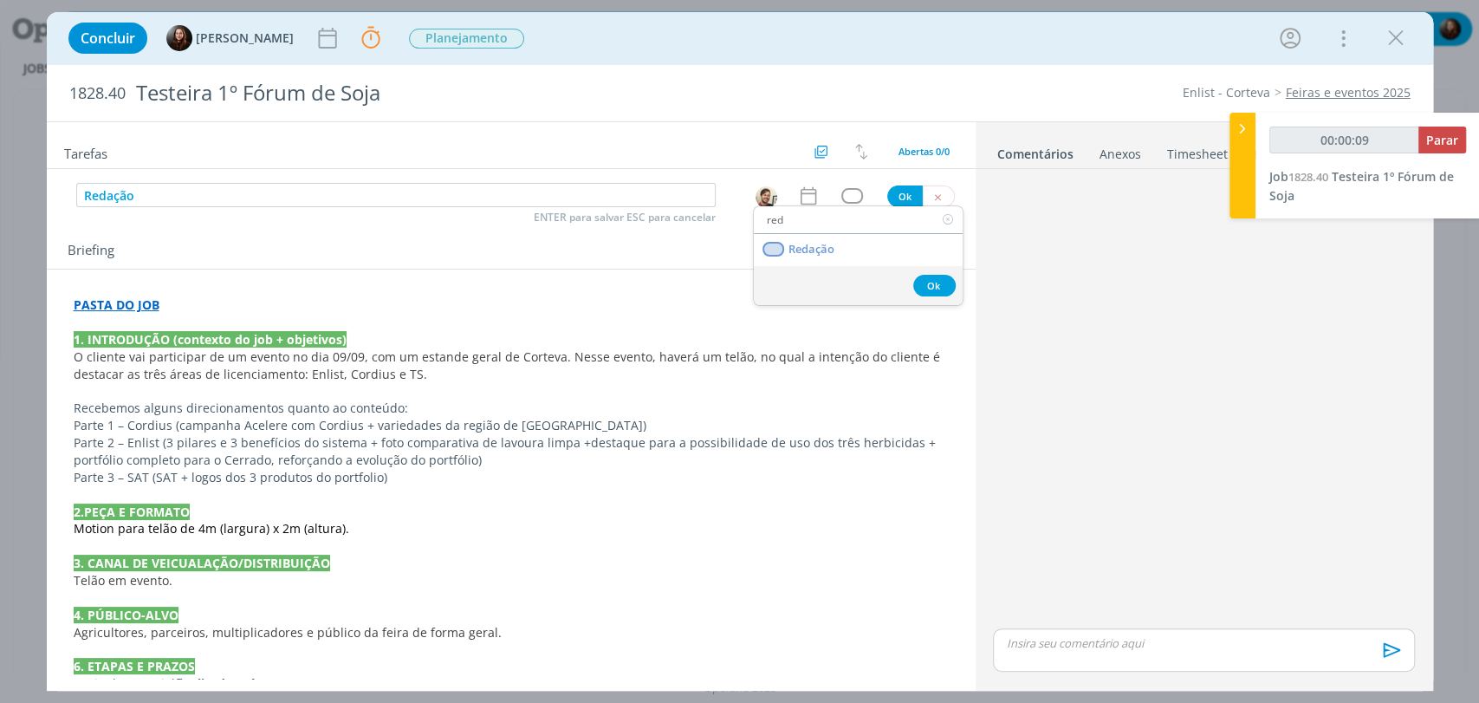
type input "00:00:10"
type input "red"
drag, startPoint x: 865, startPoint y: 254, endPoint x: 889, endPoint y: 215, distance: 45.9
click at [865, 254] on link "Redação" at bounding box center [858, 250] width 209 height 32
type input "00:00:11"
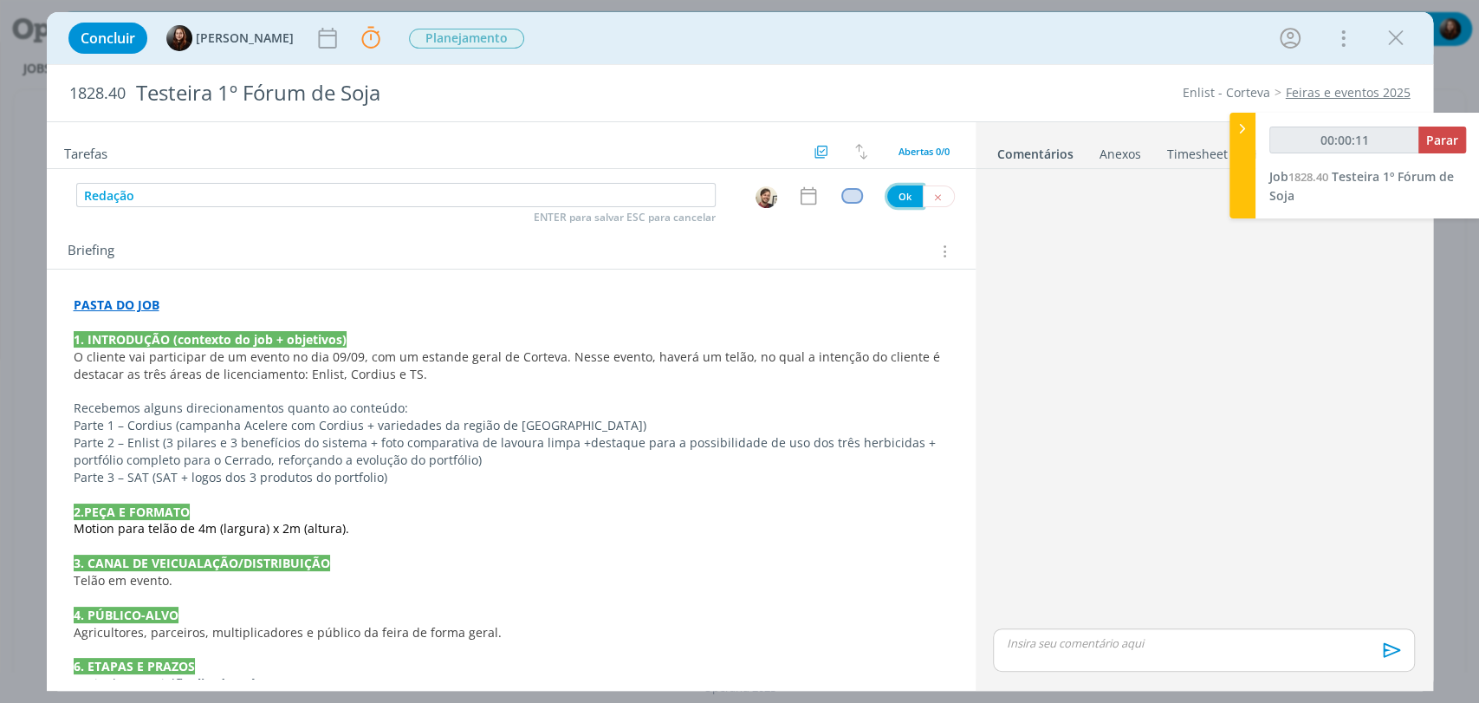
drag, startPoint x: 894, startPoint y: 196, endPoint x: 795, endPoint y: 235, distance: 107.0
click at [894, 196] on button "Ok" at bounding box center [905, 196] width 36 height 22
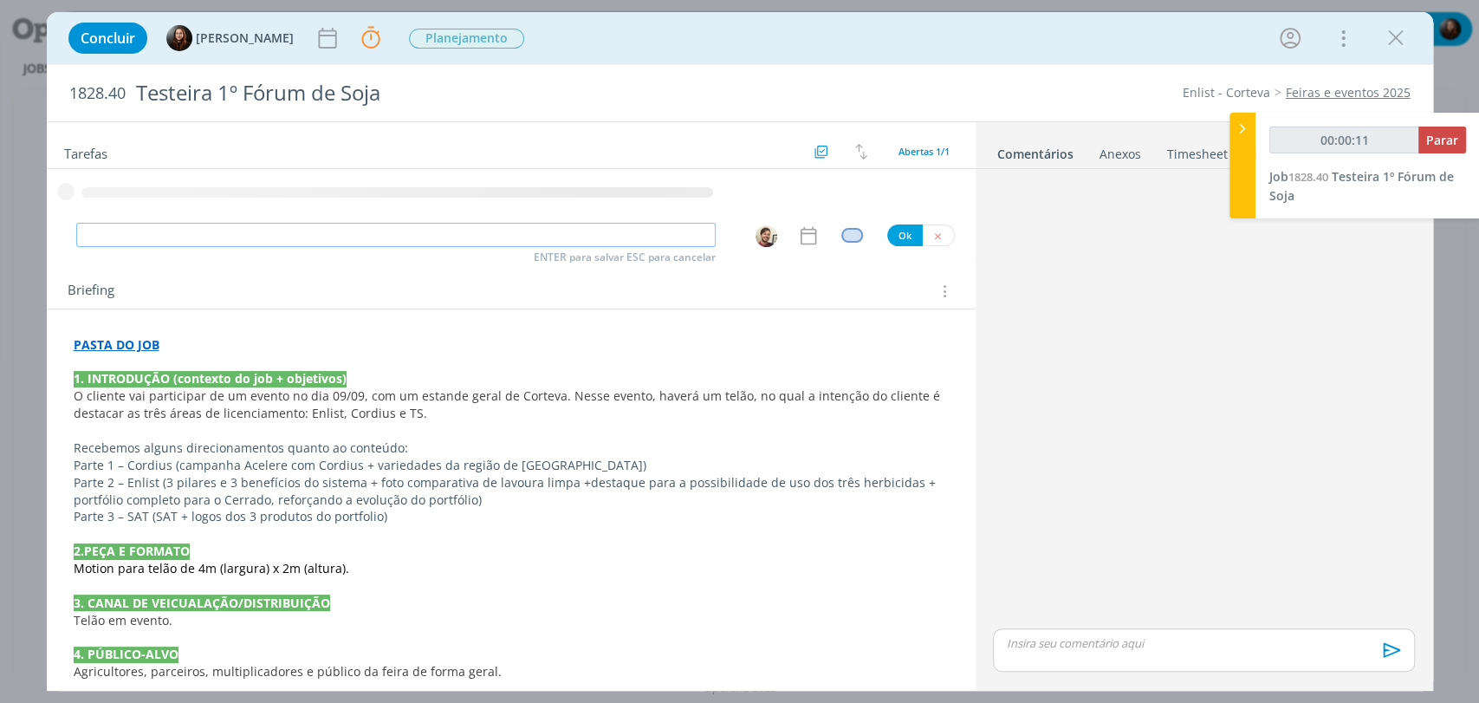
type input "00:00:12"
type input "Layo"
type input "00:00:13"
type input "Layout"
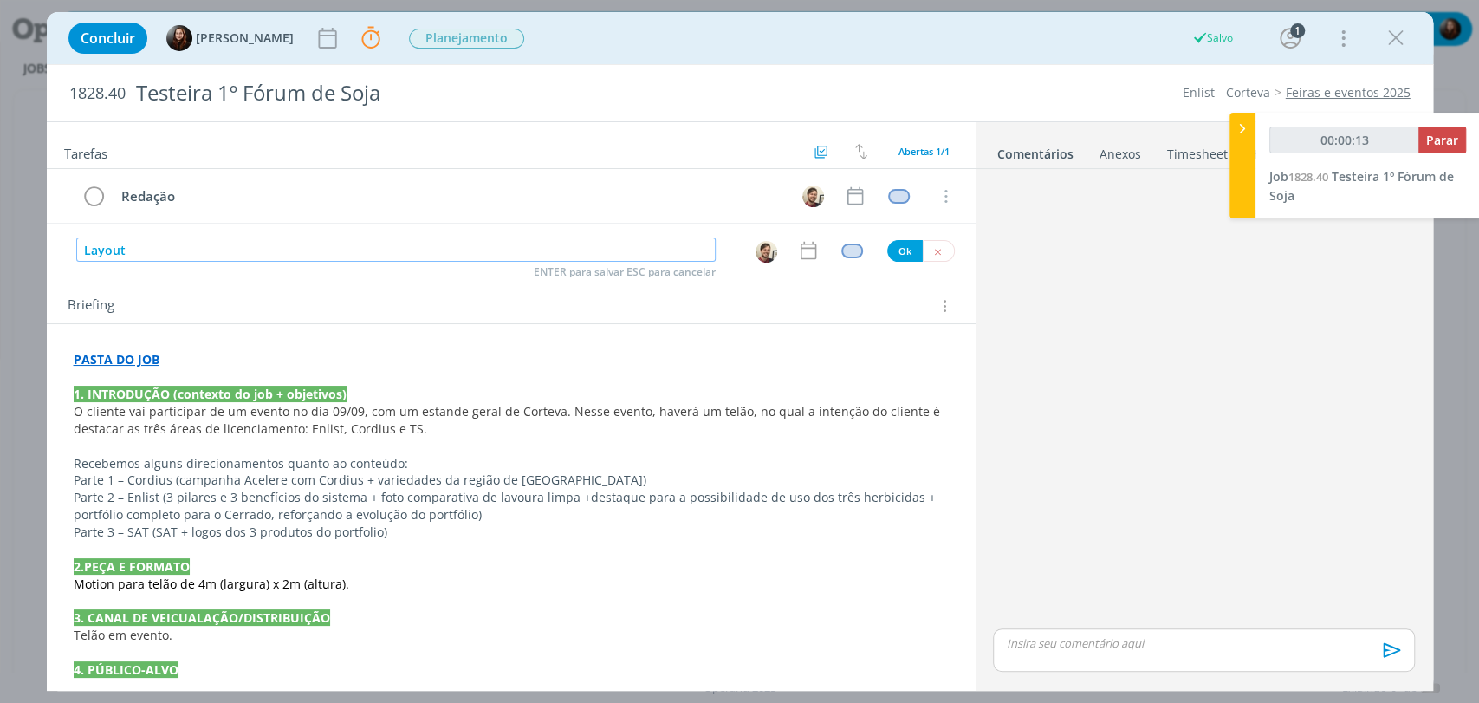
type input "00:00:14"
click at [762, 249] on img "dialog" at bounding box center [767, 252] width 22 height 22
type input "Layout"
type input "00:00:15"
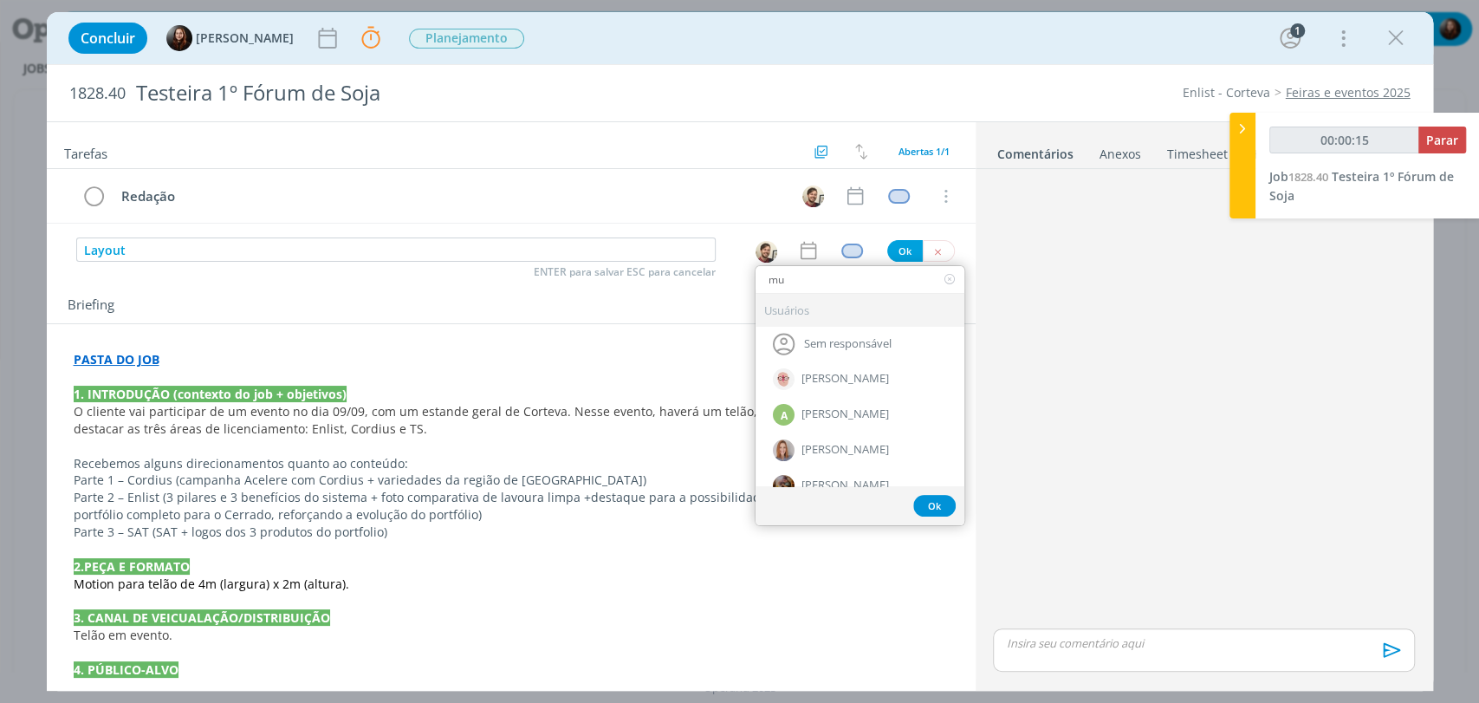
type input "mur"
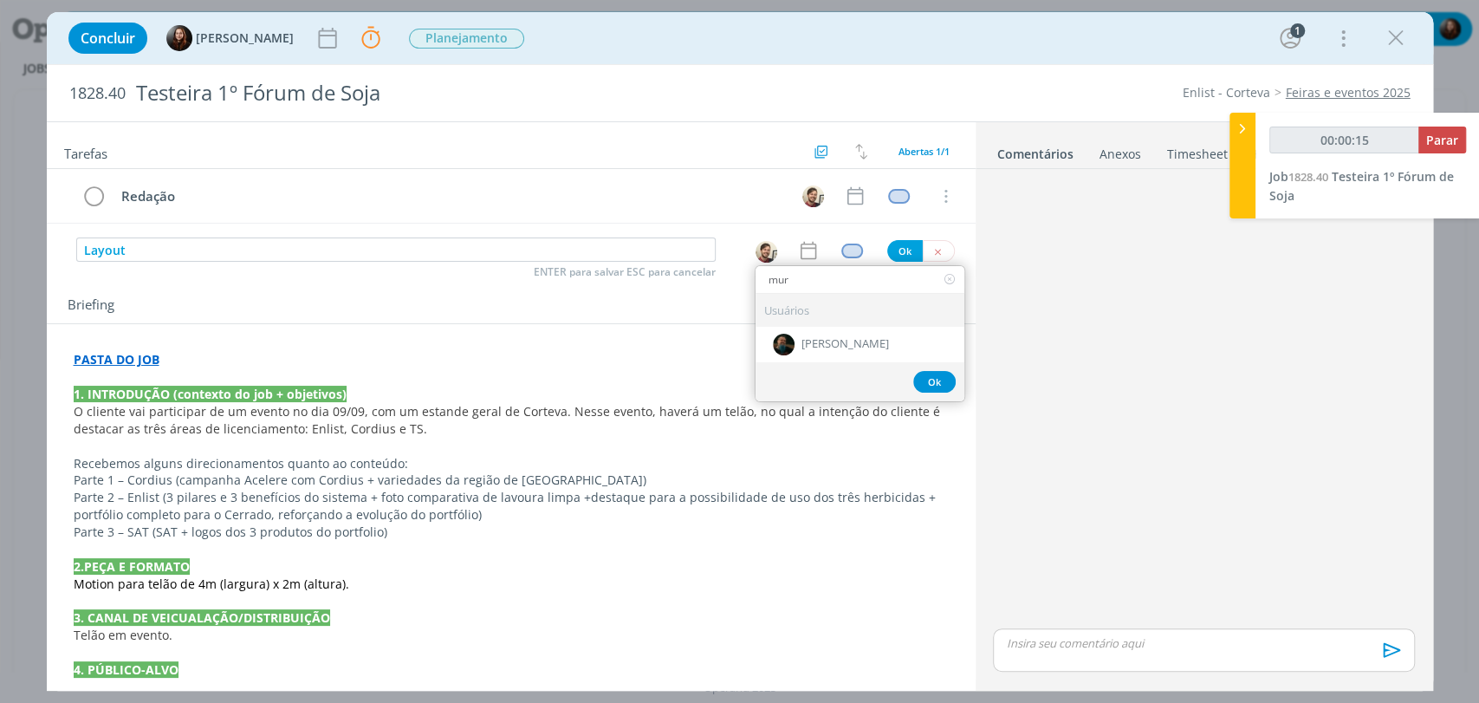
type input "00:00:16"
type input "mur"
drag, startPoint x: 798, startPoint y: 341, endPoint x: 850, endPoint y: 250, distance: 104.0
click at [801, 339] on span "[PERSON_NAME]" at bounding box center [845, 345] width 88 height 14
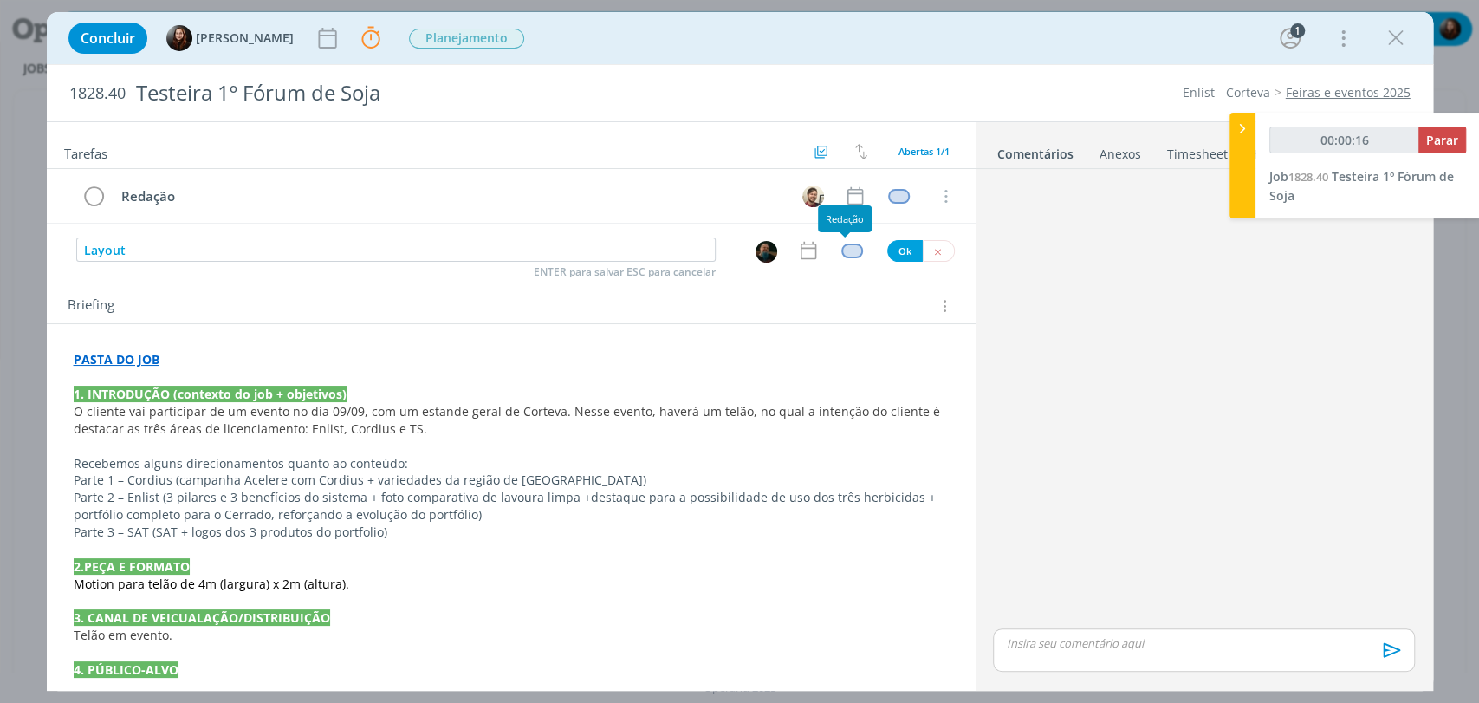
type input "00:00:17"
click at [847, 247] on div "dialog" at bounding box center [852, 250] width 22 height 15
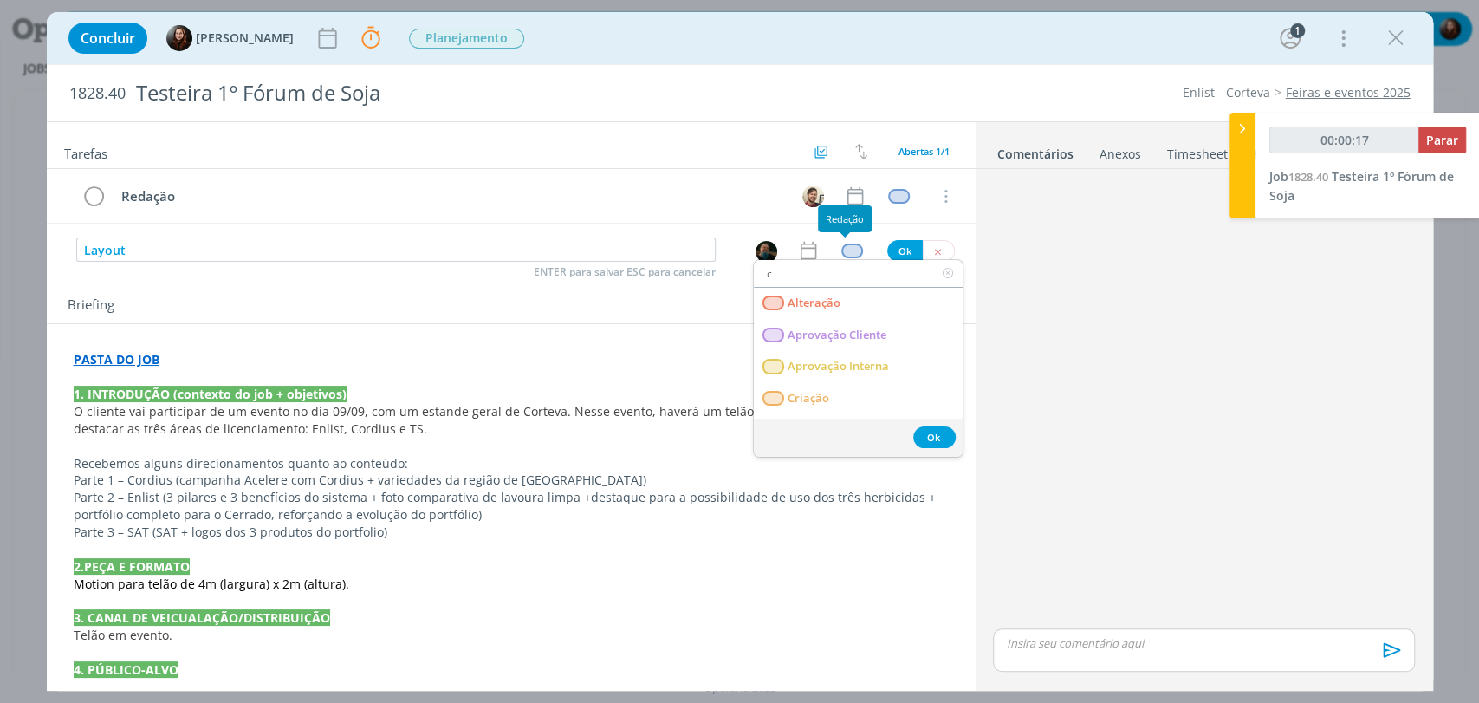
type input "cr"
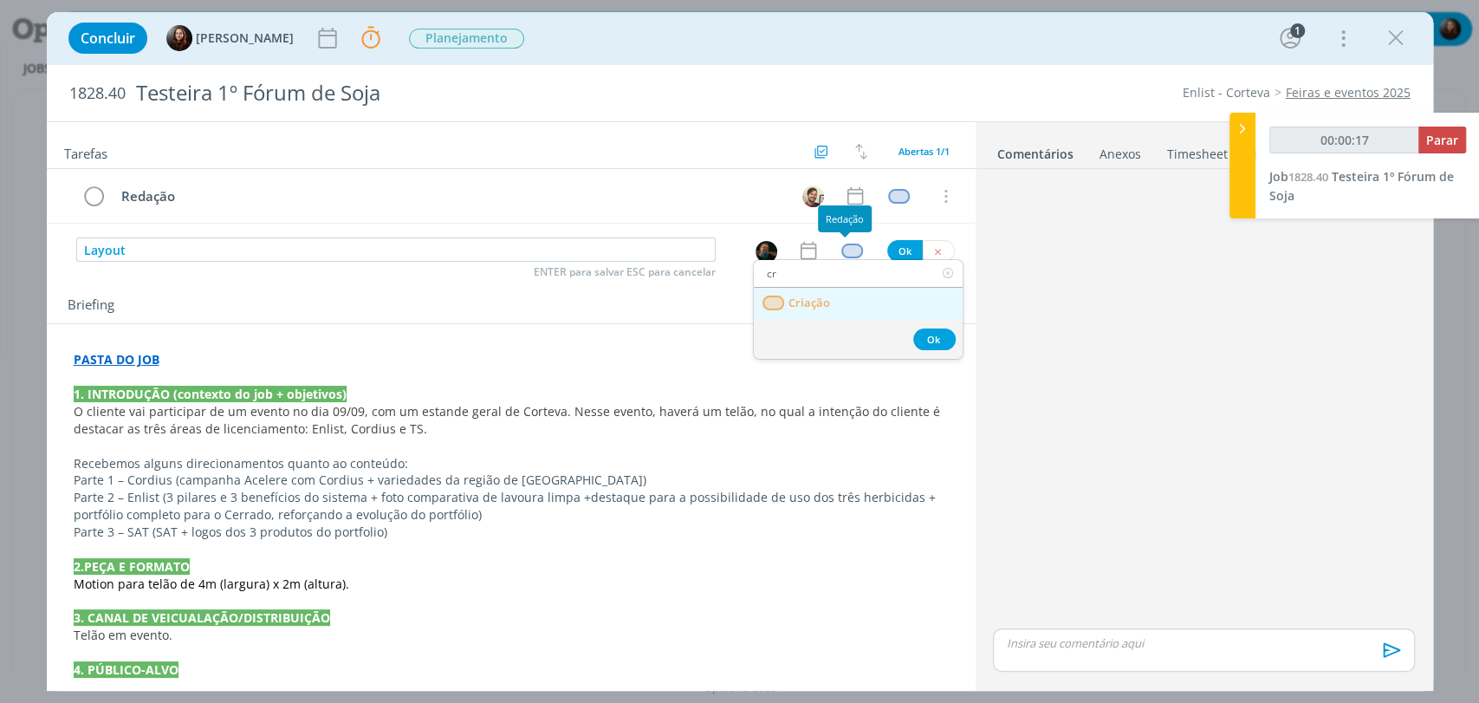
type input "00:00:18"
type input "cr"
click at [850, 300] on link "Criação" at bounding box center [858, 304] width 209 height 32
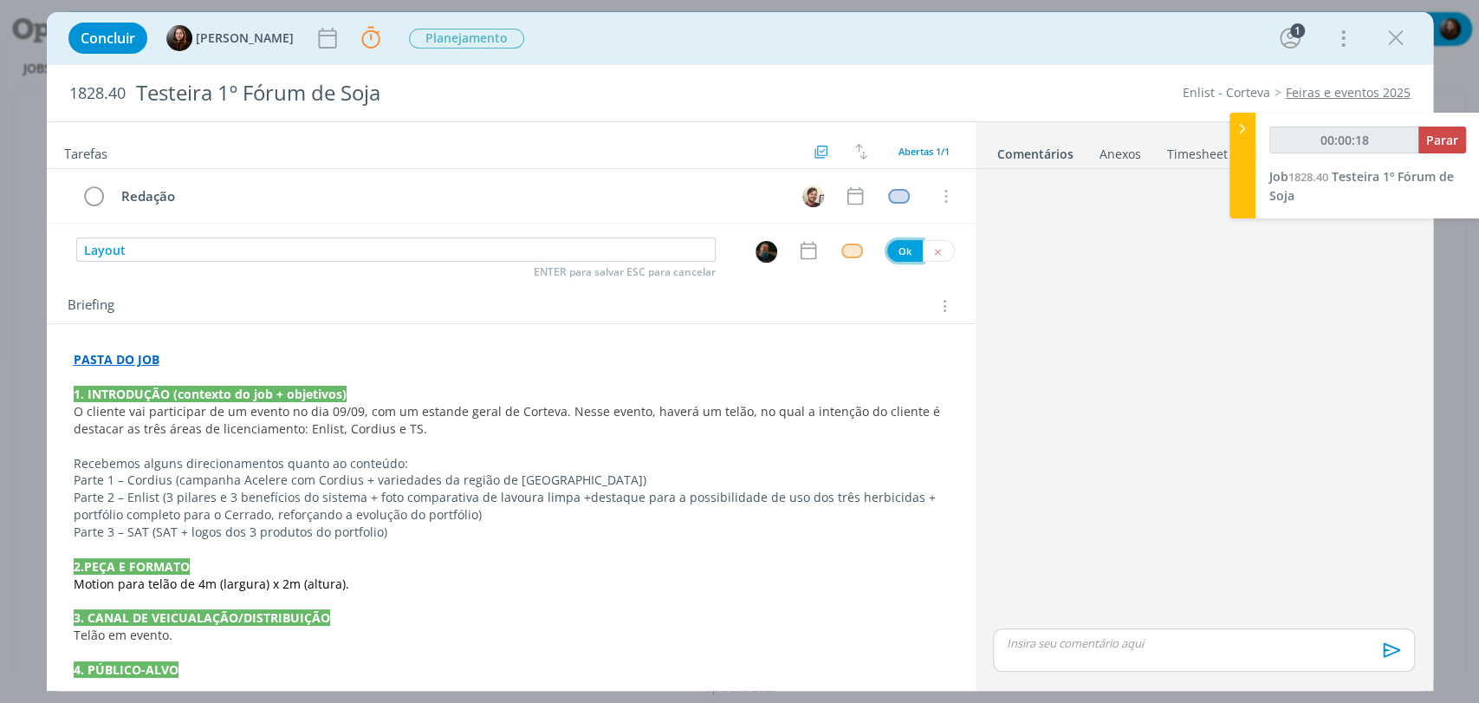
type input "00:00:19"
click at [891, 250] on button "Ok" at bounding box center [905, 251] width 36 height 22
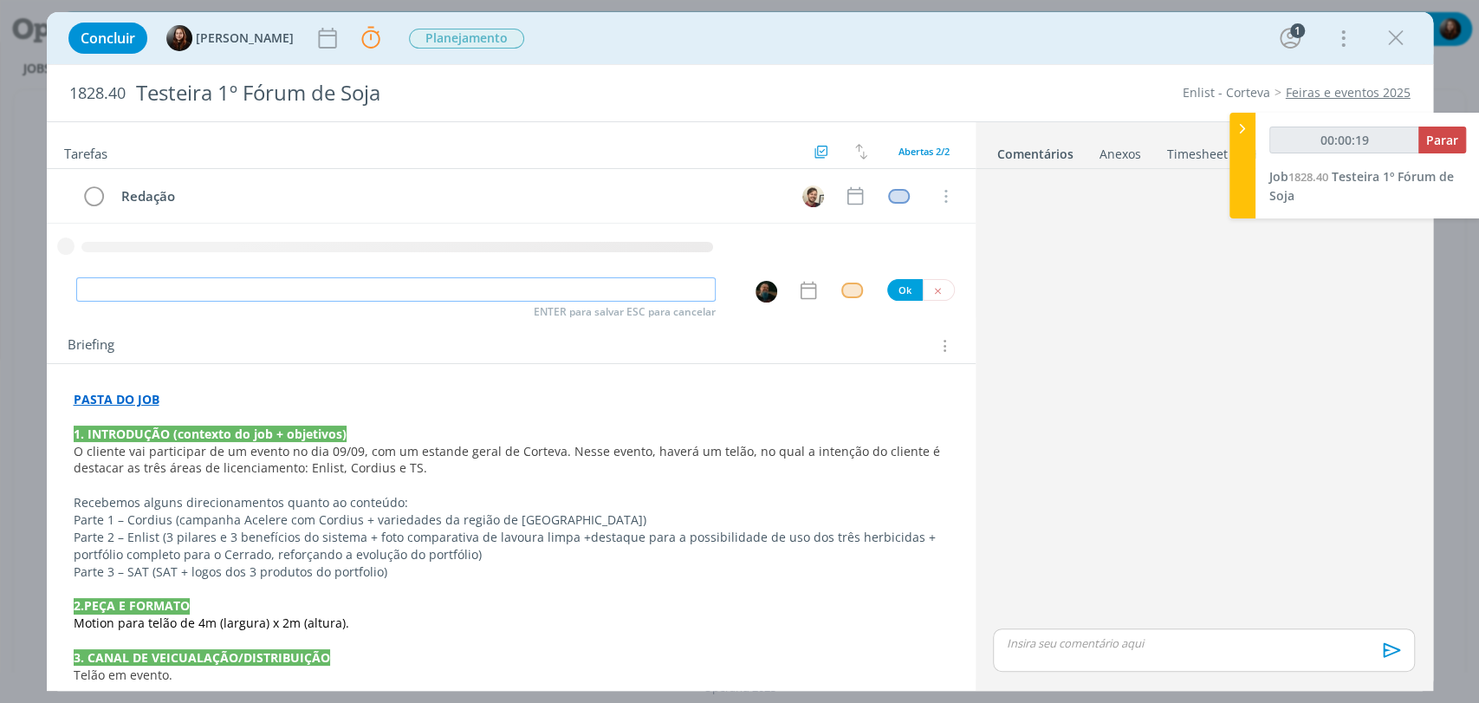
click at [301, 286] on input "dialog" at bounding box center [395, 289] width 639 height 24
type input "00:00:20"
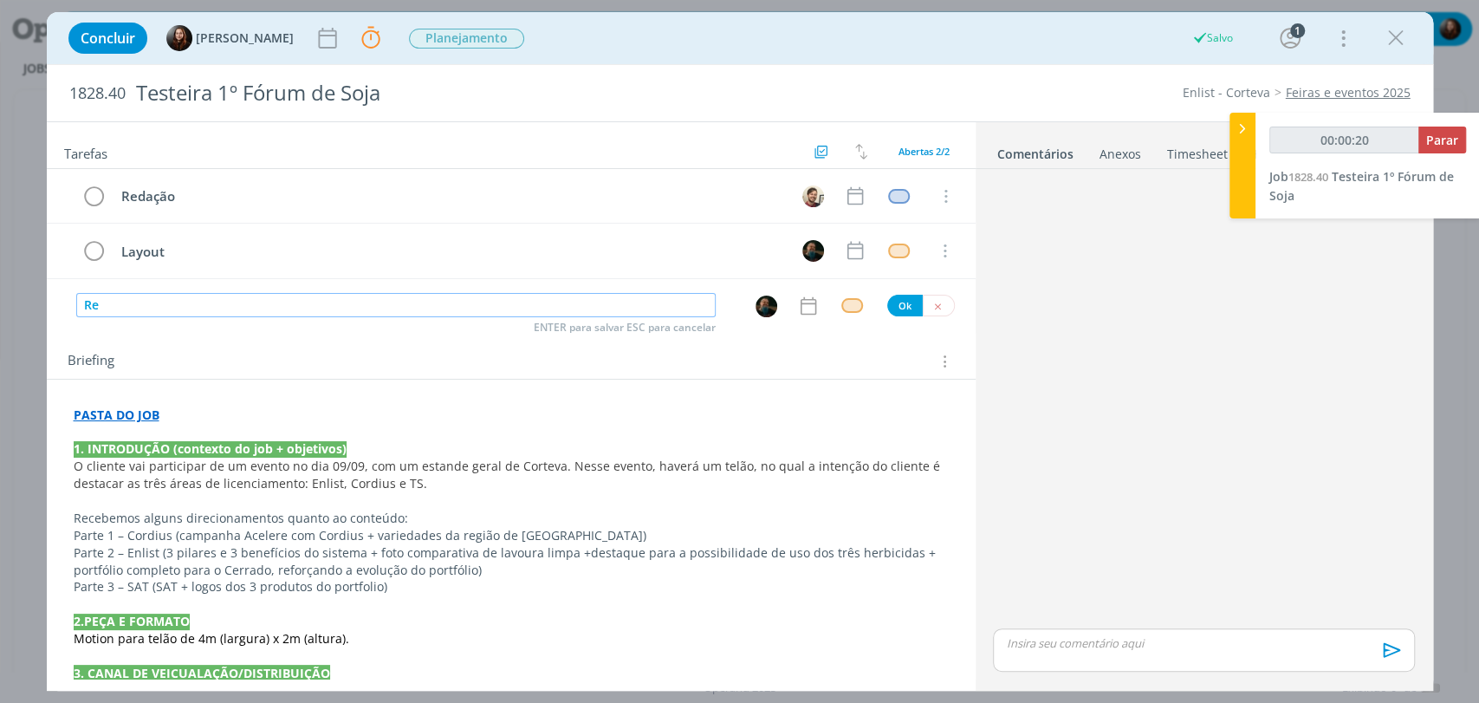
type input "Rev"
type input "00:00:22"
click at [756, 300] on img "dialog" at bounding box center [767, 306] width 22 height 22
type input "Rev"
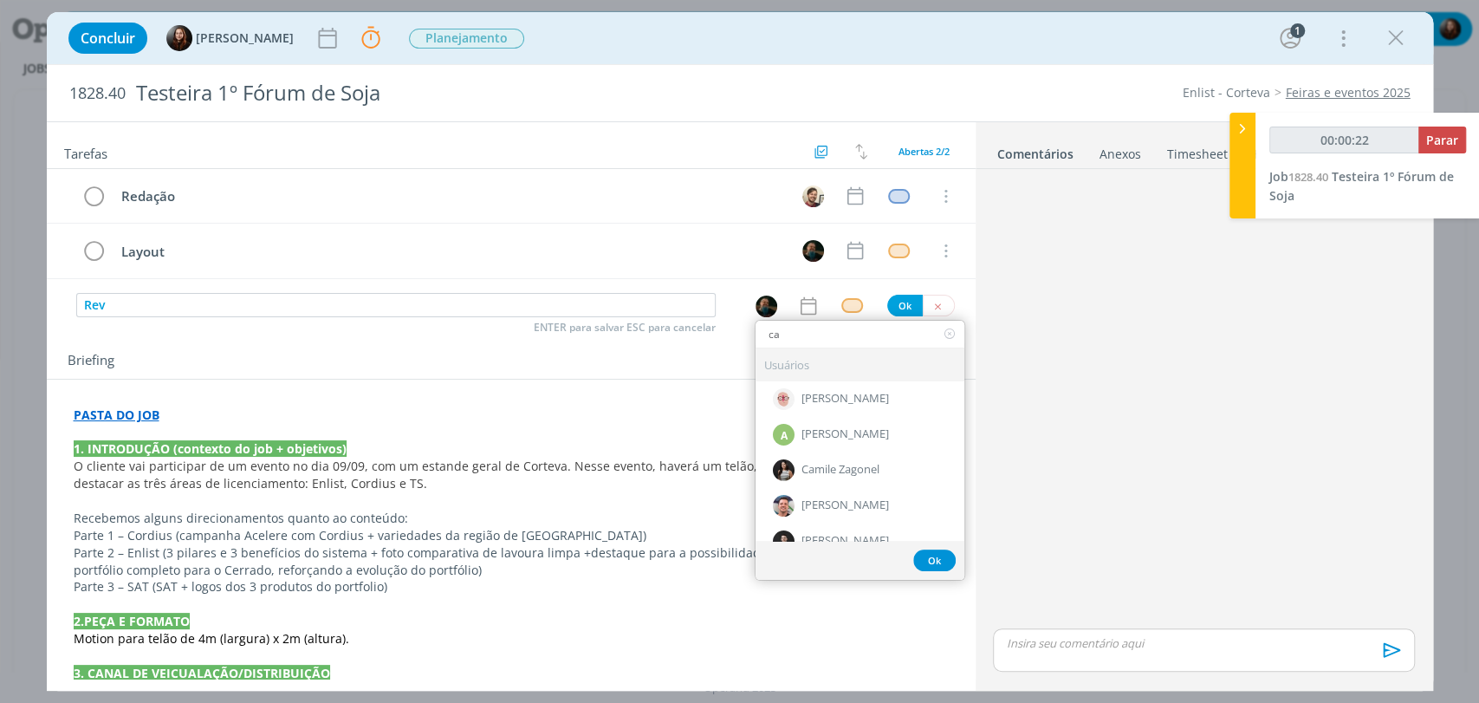
type input "car"
type input "00:00:23"
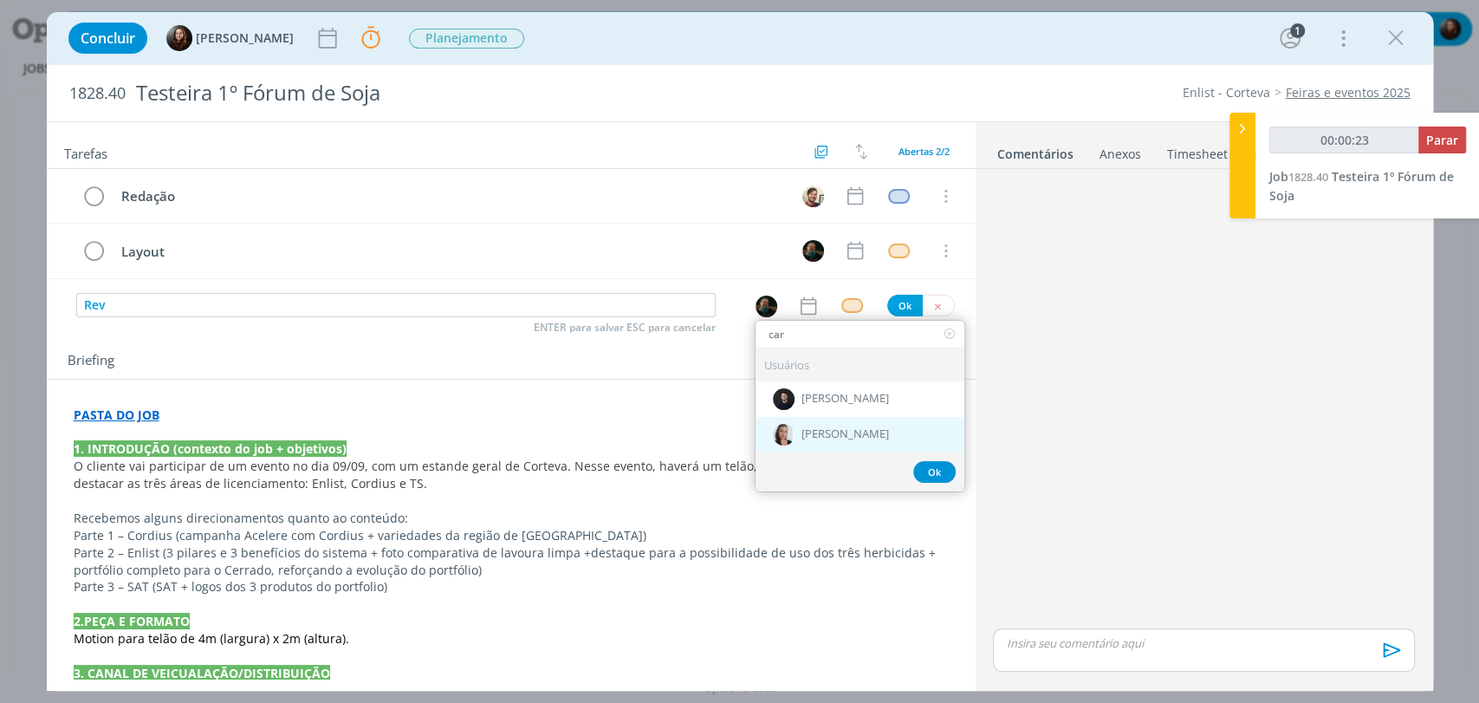
type input "car"
click at [818, 428] on span "[PERSON_NAME]" at bounding box center [845, 435] width 88 height 14
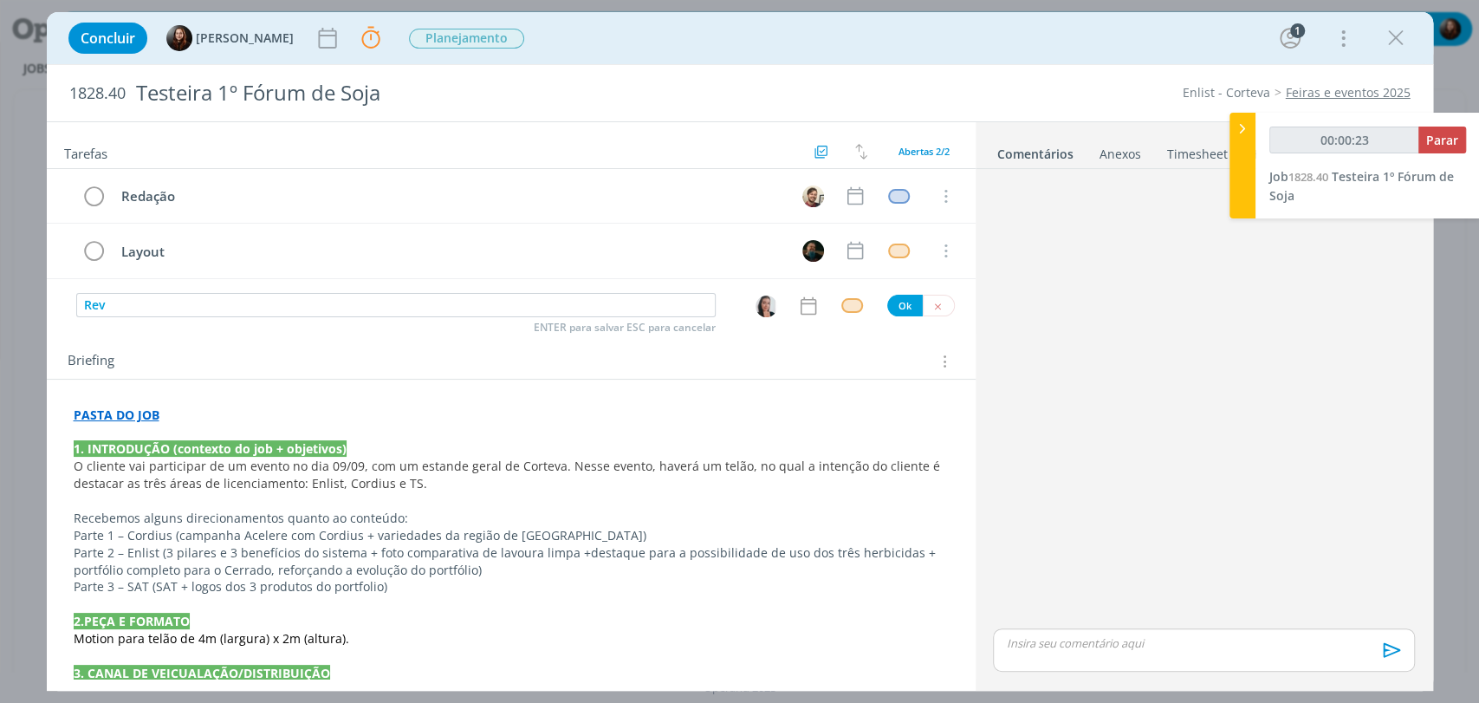
type input "00:00:24"
click at [841, 306] on div "dialog" at bounding box center [852, 305] width 22 height 15
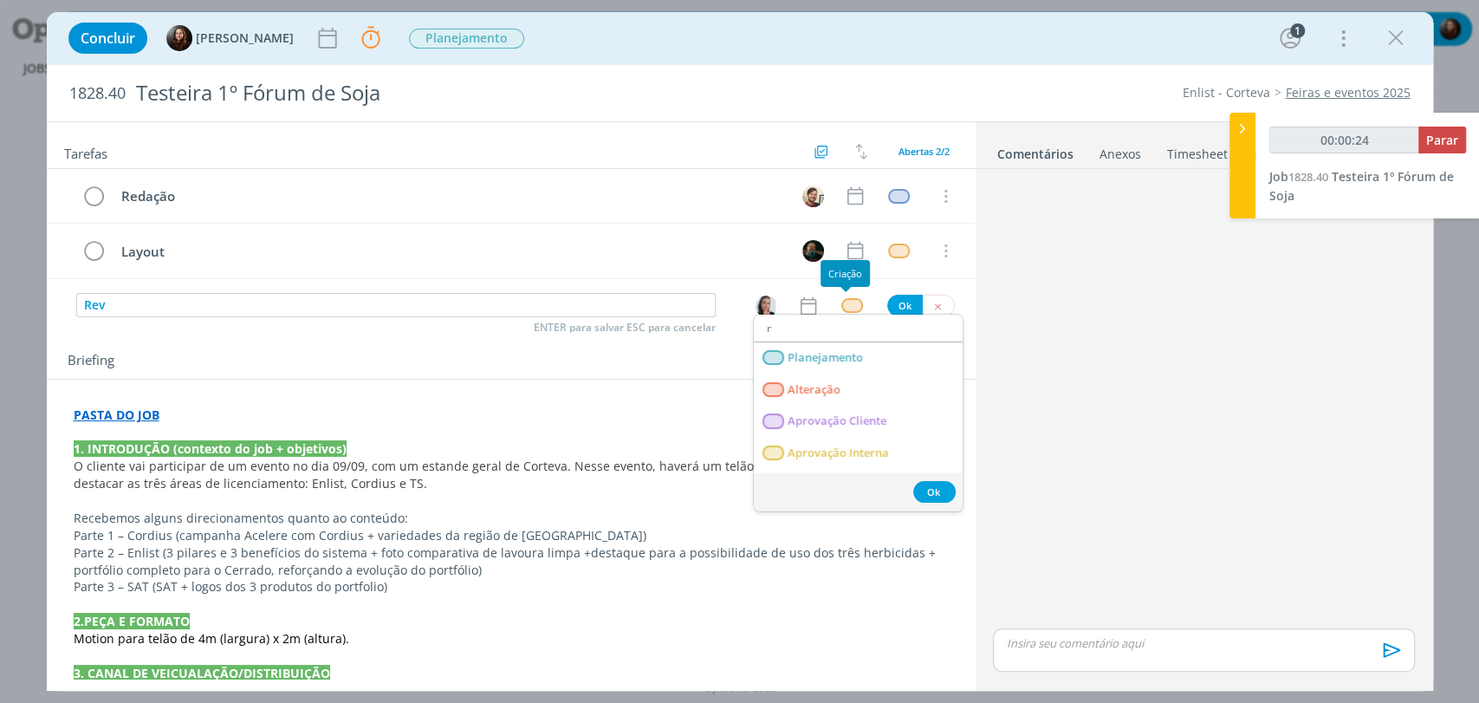
type input "re"
type input "00:00:25"
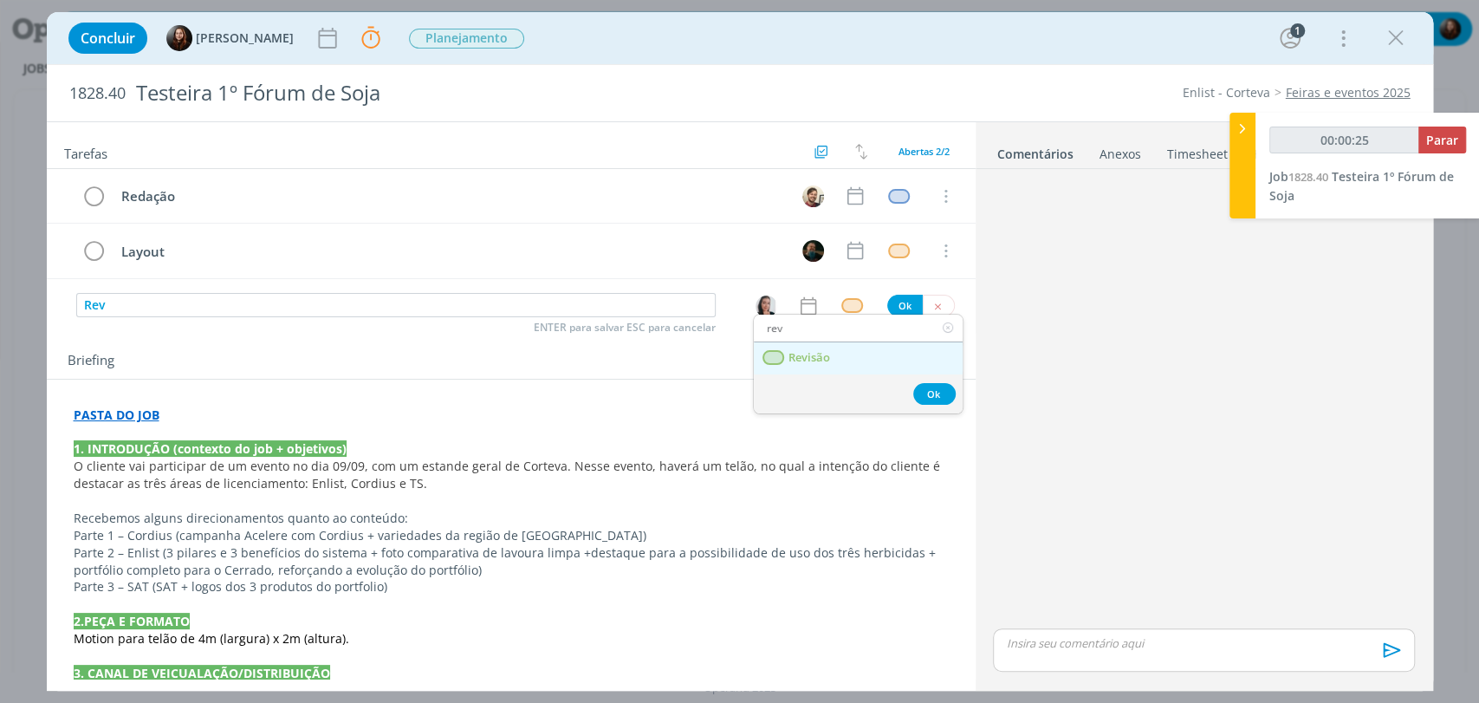
type input "rev"
click at [826, 356] on span "Revisão" at bounding box center [809, 358] width 42 height 14
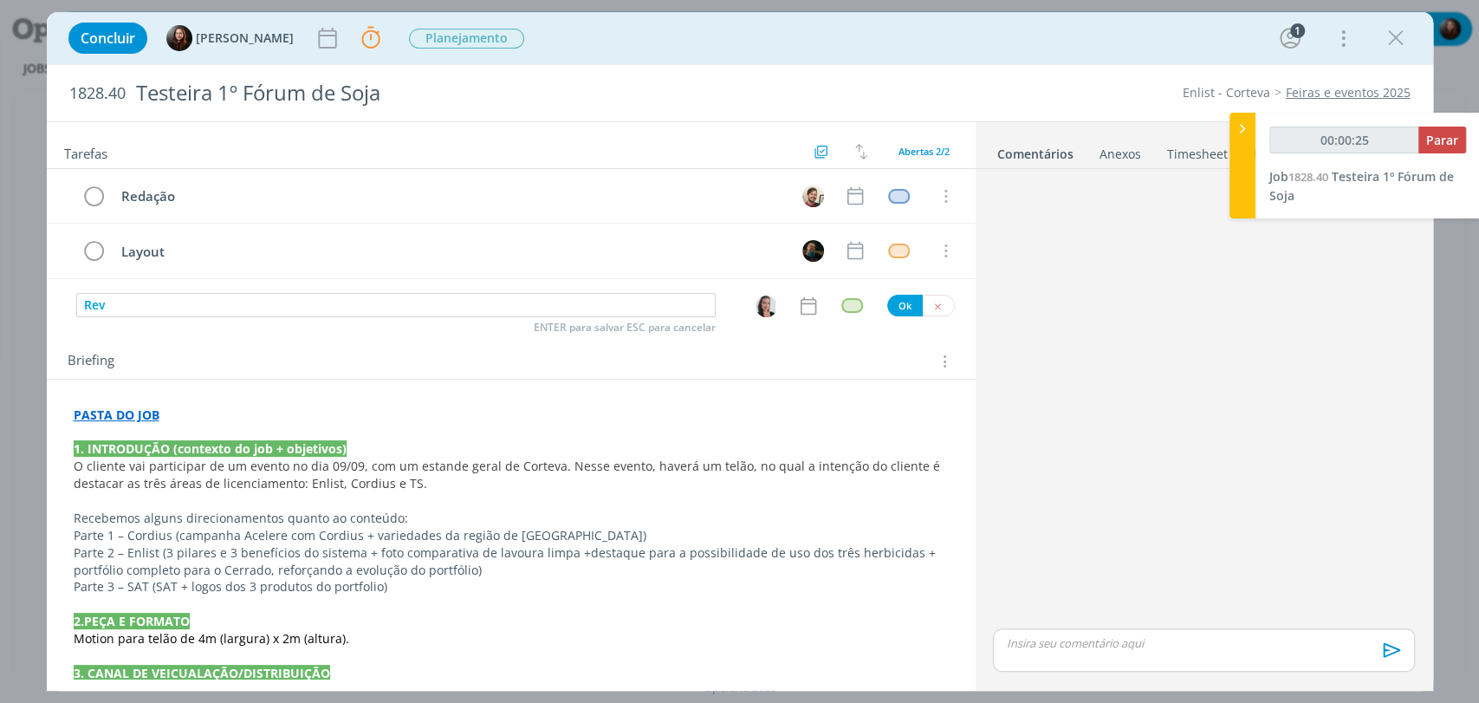
type input "00:00:26"
click at [889, 303] on button "Ok" at bounding box center [905, 306] width 36 height 22
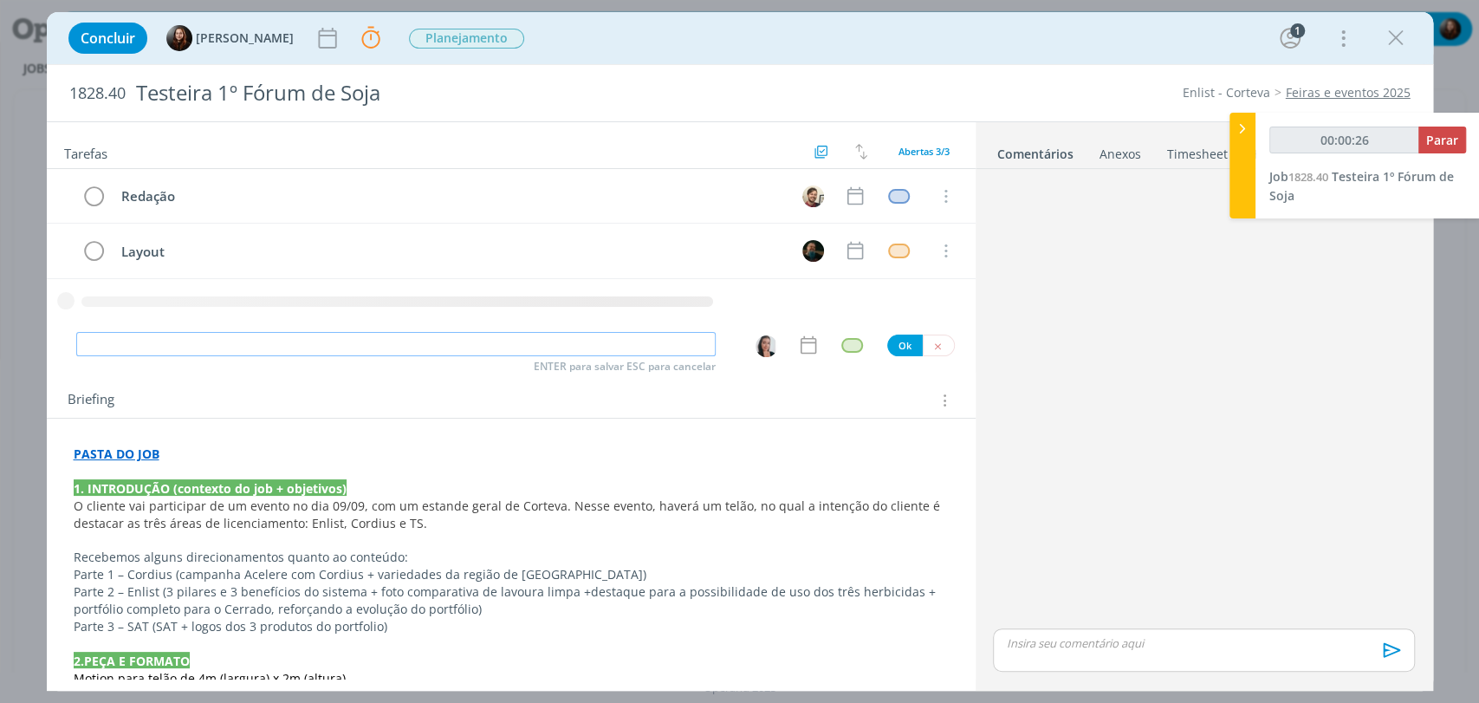
type input "00:00:27"
click at [521, 339] on input "dialog" at bounding box center [395, 344] width 639 height 24
type input "Pos"
type input "00:00:28"
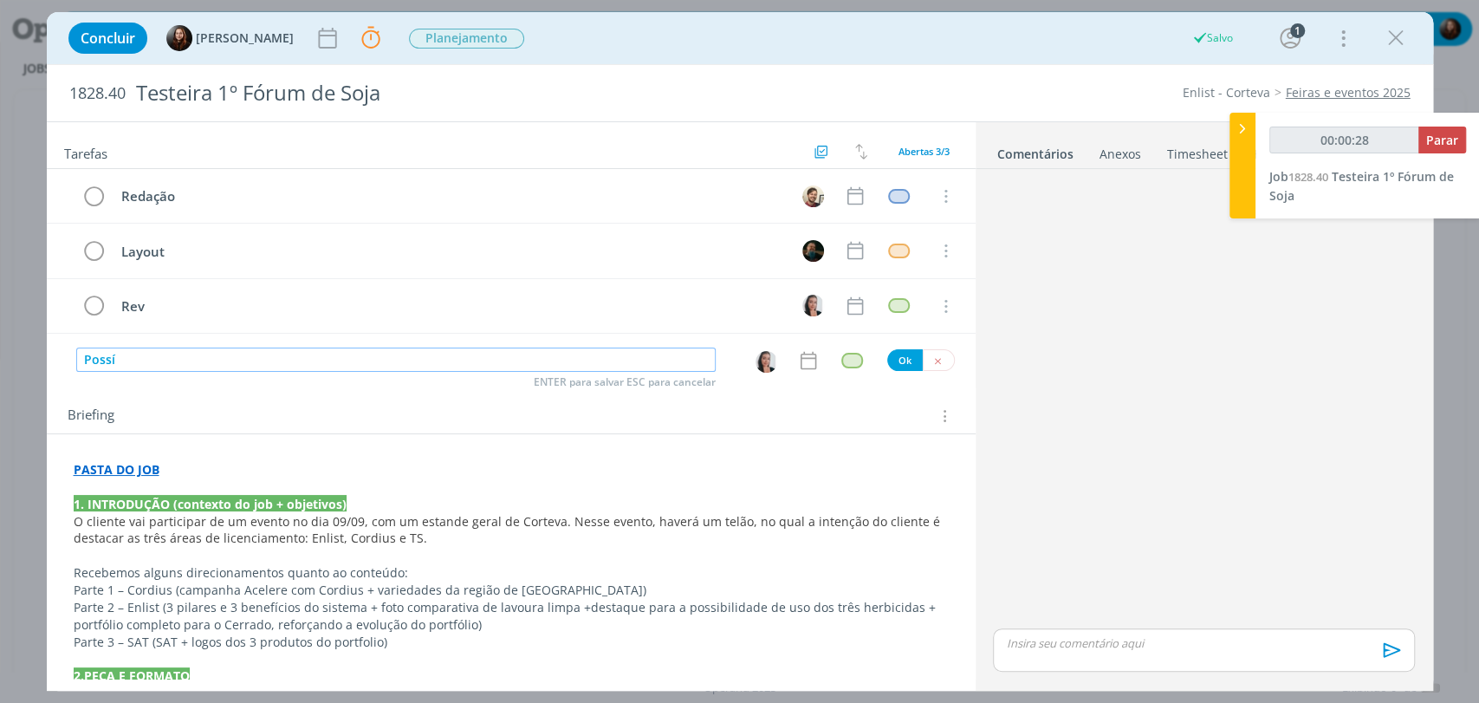
type input "Possív"
type input "00:00:29"
type input "Possíveis aju"
type input "00:00:30"
type input "Possíveis ajustes de"
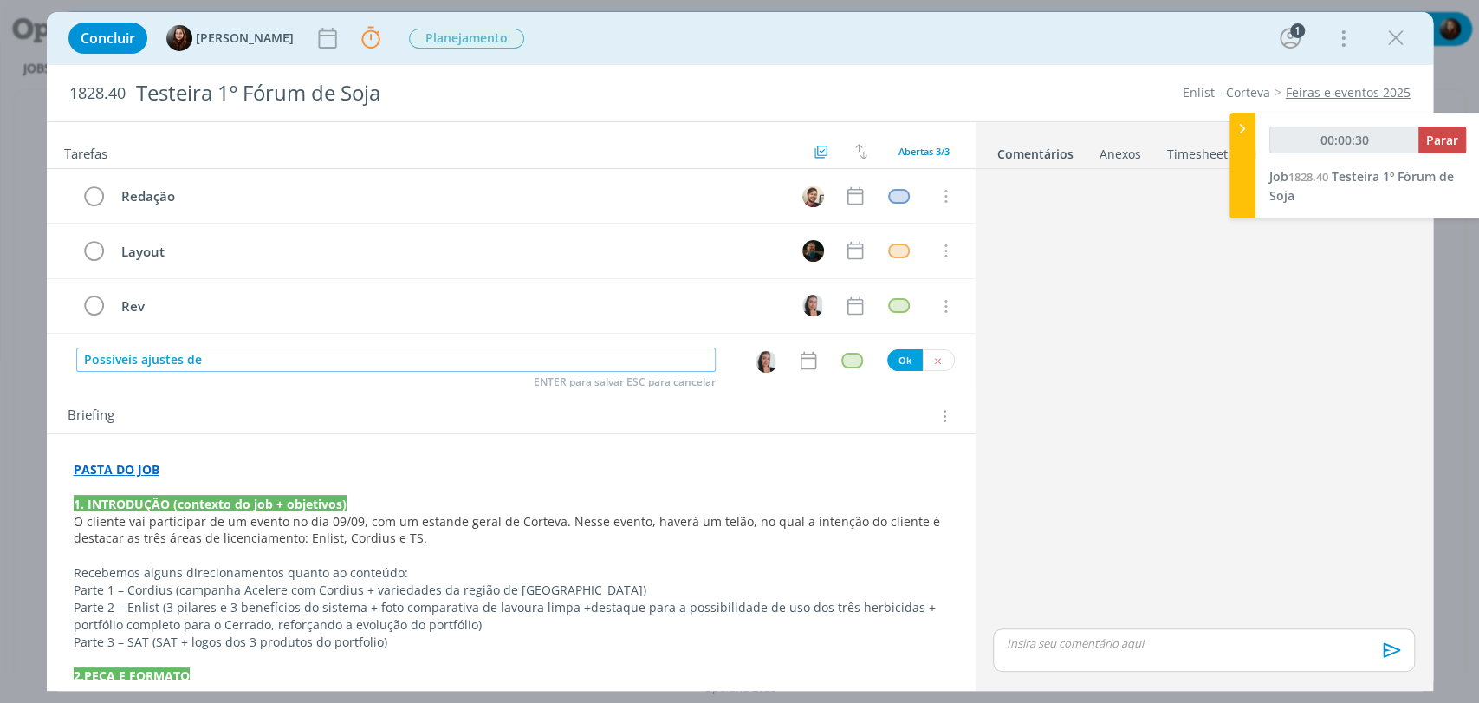
type input "00:00:31"
type input "Possíveis ajustes de revis"
type input "00:00:32"
type input "Possíveis ajustes de revisão"
type input "00:00:33"
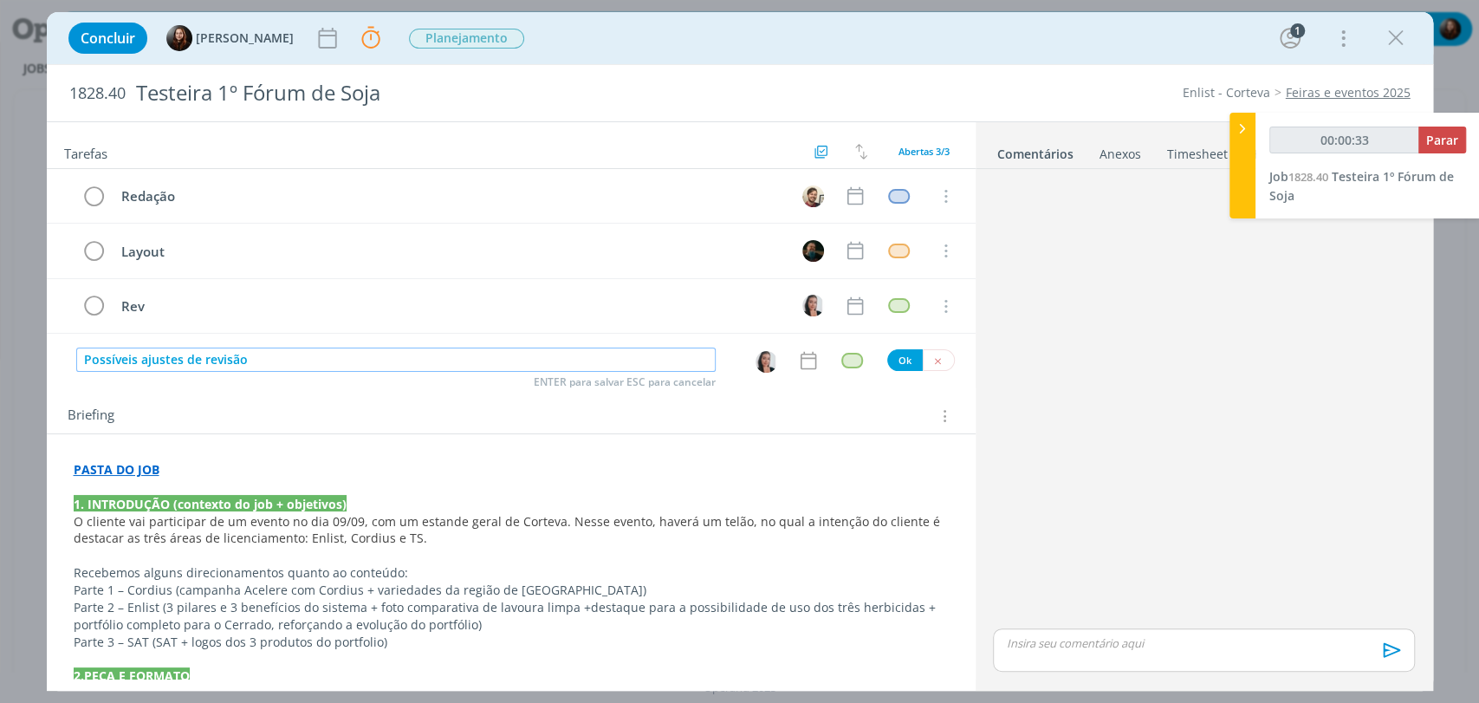
click at [762, 357] on img "dialog" at bounding box center [767, 362] width 22 height 22
type input "Possíveis ajustes de revisão"
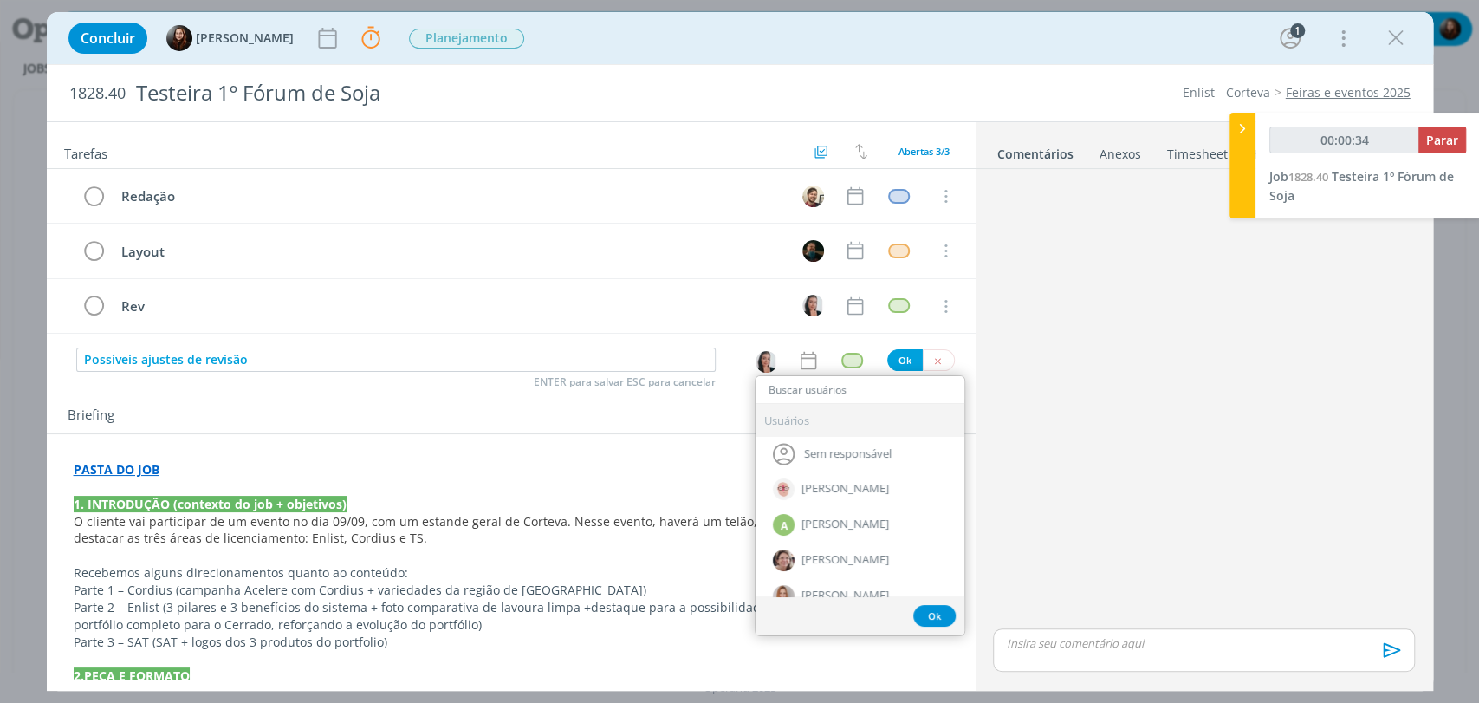
type input "00:00:35"
type input "mu"
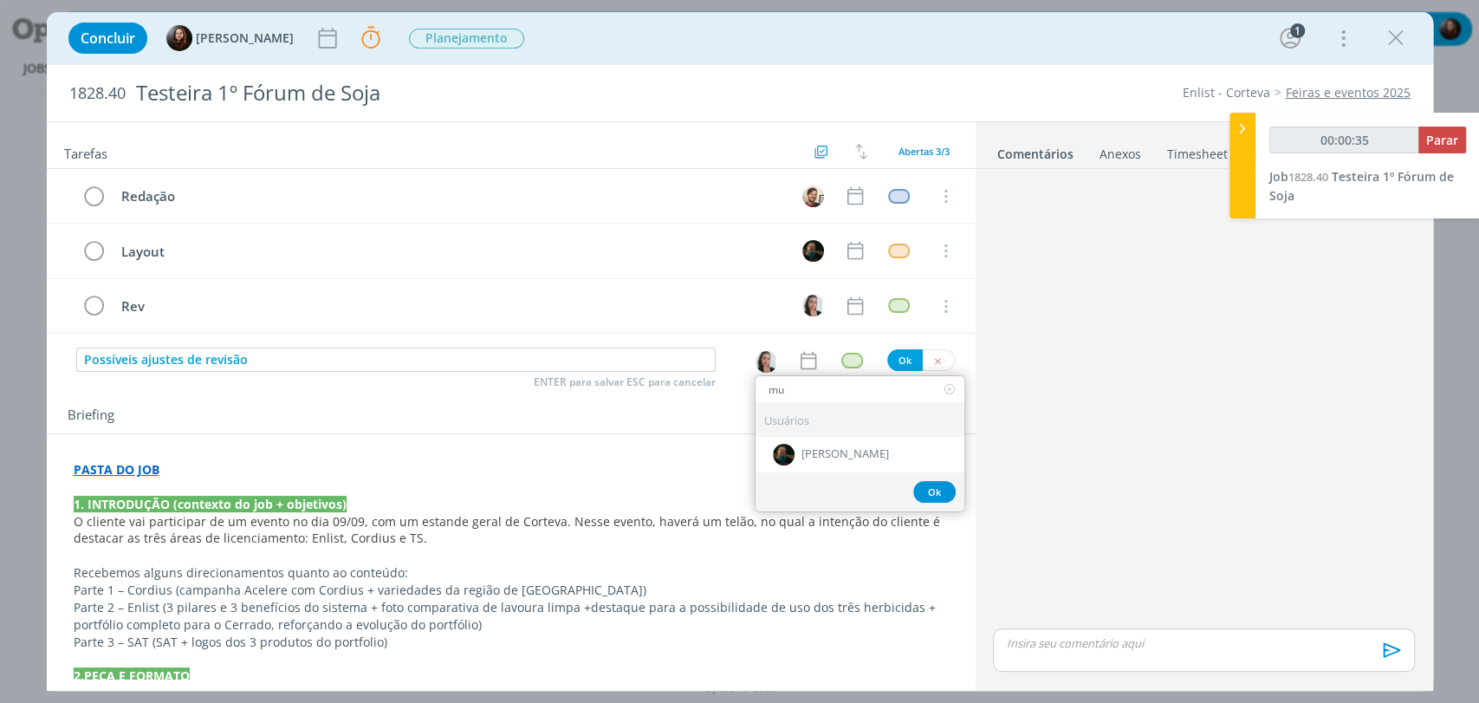
type input "00:00:36"
type input "mu"
click at [825, 457] on span "[PERSON_NAME]" at bounding box center [845, 454] width 88 height 14
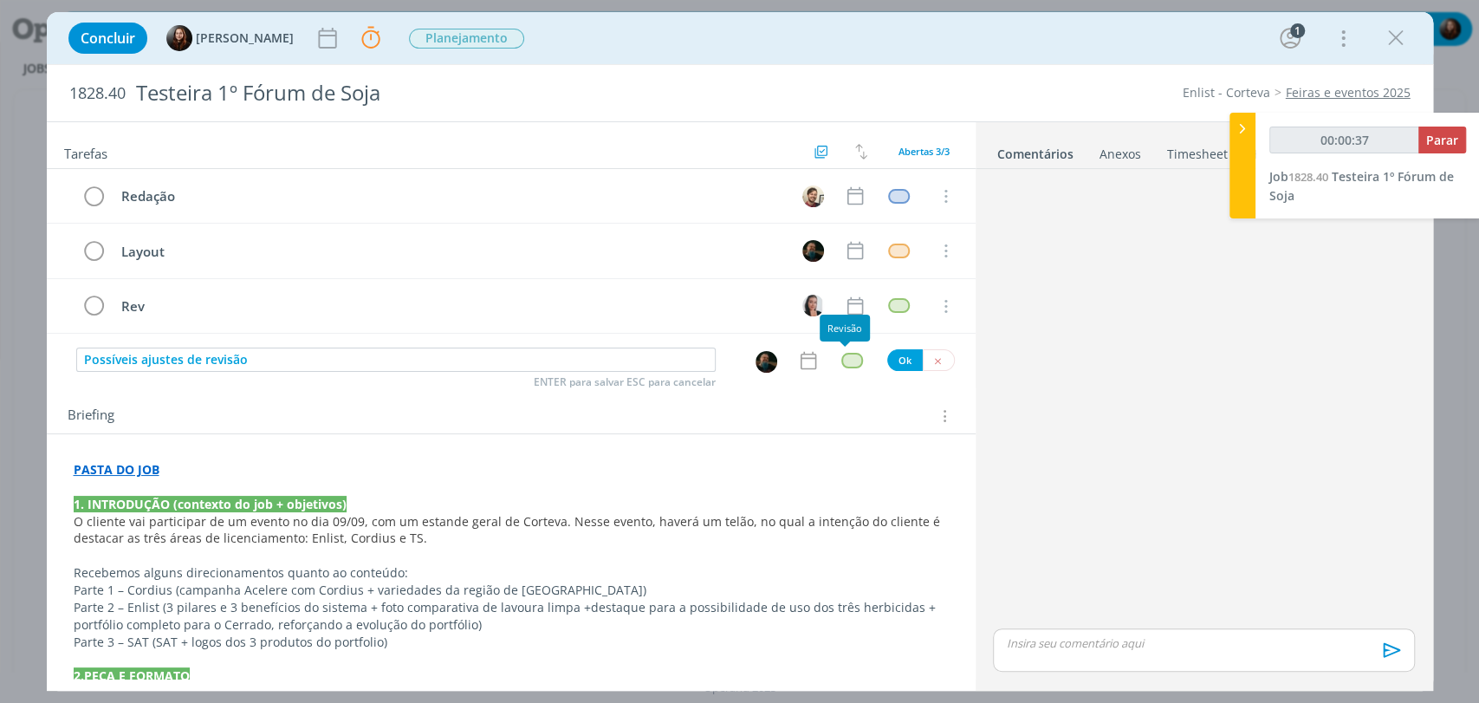
click at [847, 364] on div "dialog" at bounding box center [852, 360] width 22 height 15
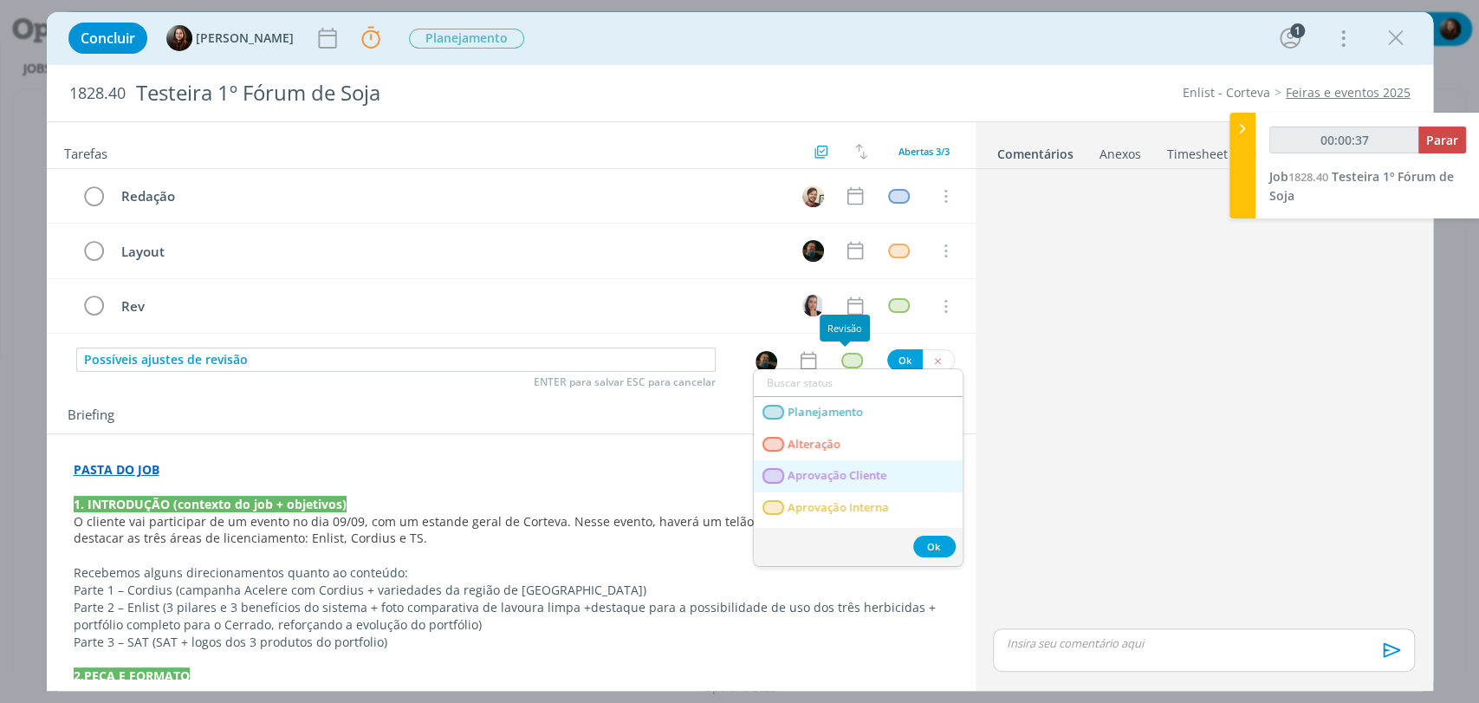
type input "00:00:38"
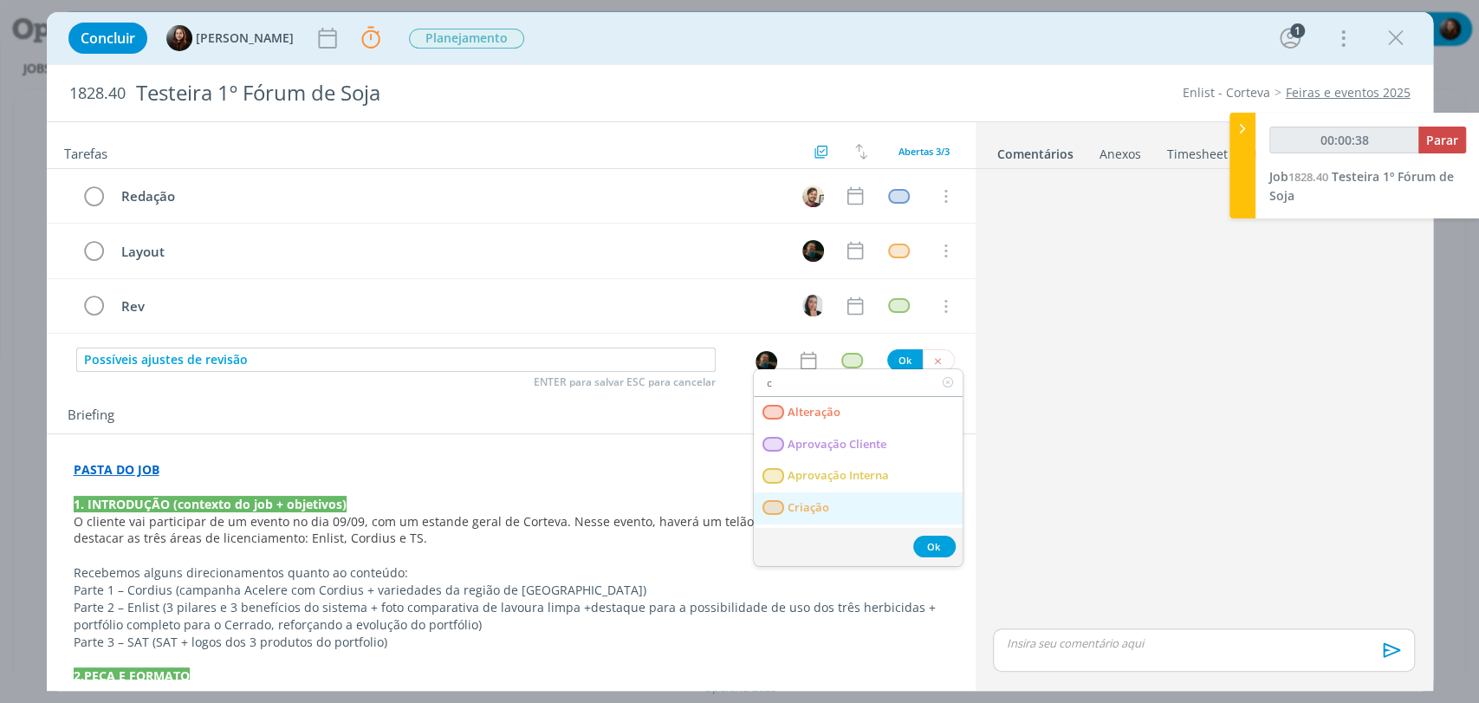
type input "cr"
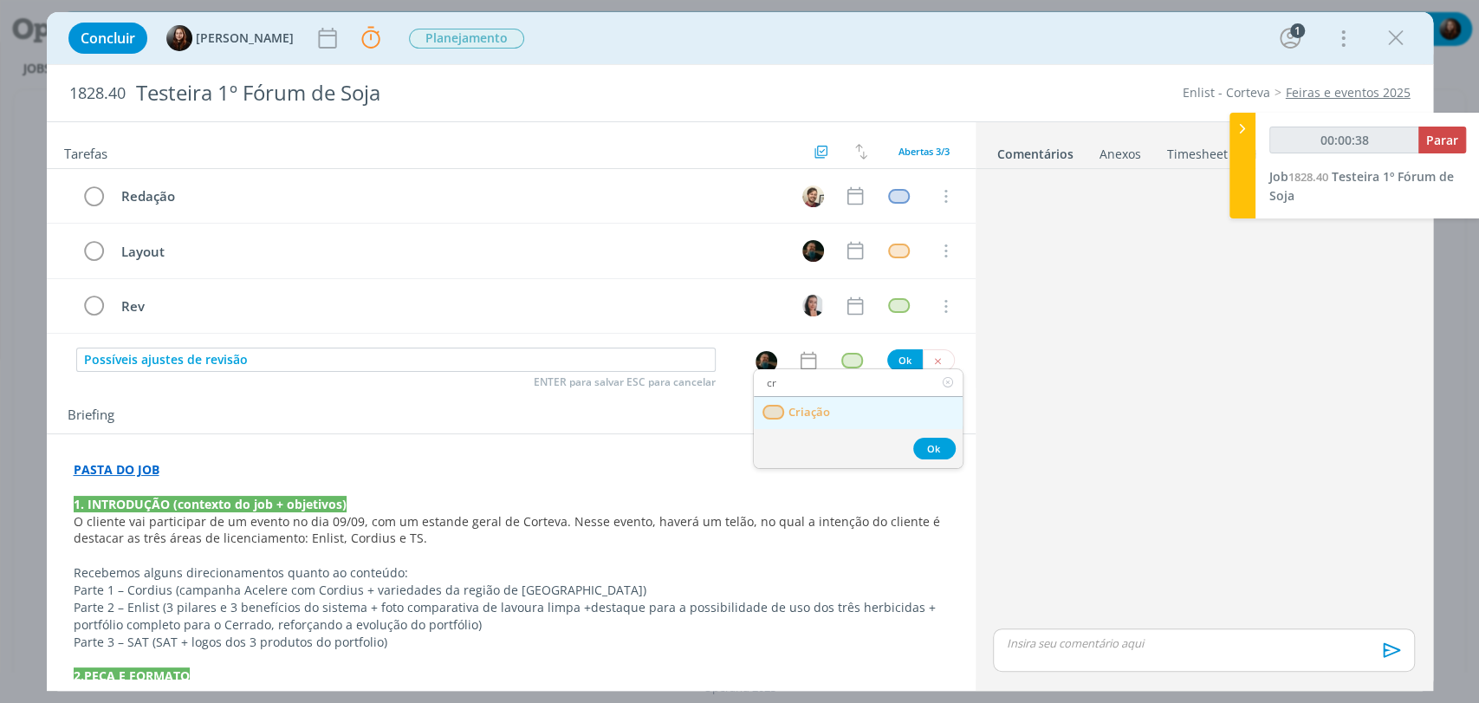
type input "00:00:39"
type input "cr"
drag, startPoint x: 825, startPoint y: 418, endPoint x: 841, endPoint y: 399, distance: 24.5
click at [825, 417] on span "Criação" at bounding box center [809, 412] width 42 height 14
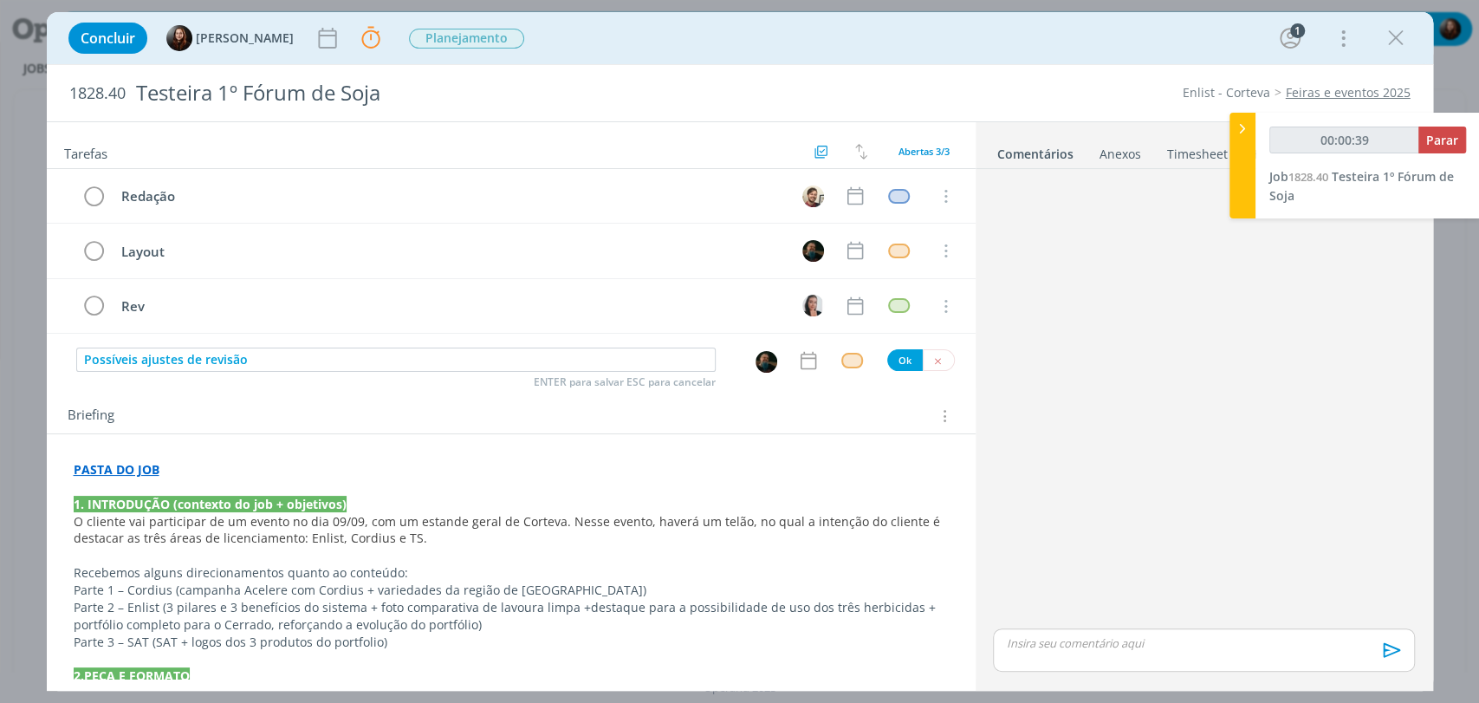
type input "00:00:40"
click at [891, 357] on button "Ok" at bounding box center [905, 360] width 36 height 22
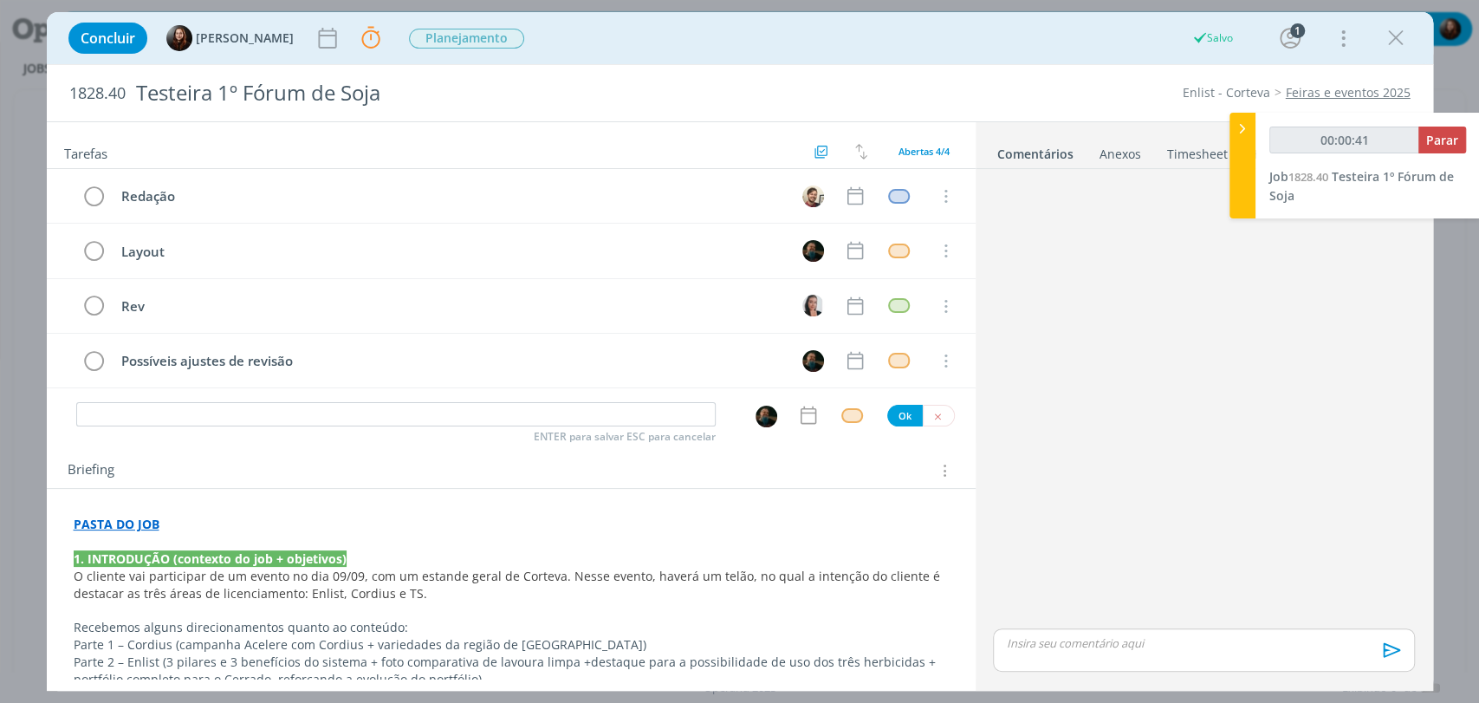
click at [929, 397] on div "Redação Cancelar Layout Cancelar Rev Cancelar Possíveis ajustes de revisão Canc…" at bounding box center [511, 285] width 929 height 233
click at [569, 581] on span "O cliente vai participar de um evento no dia 09/09, com um estande geral de Cor…" at bounding box center [509, 585] width 870 height 34
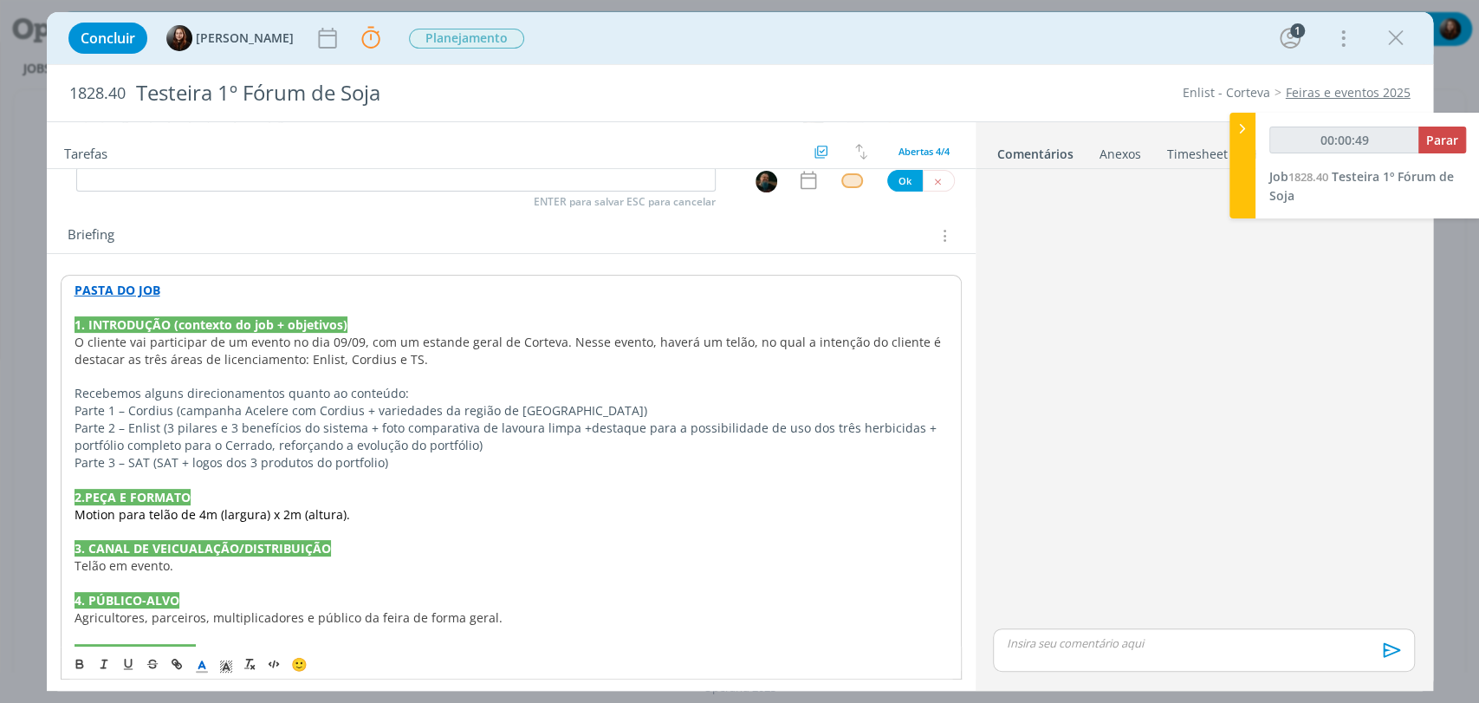
scroll to position [289, 0]
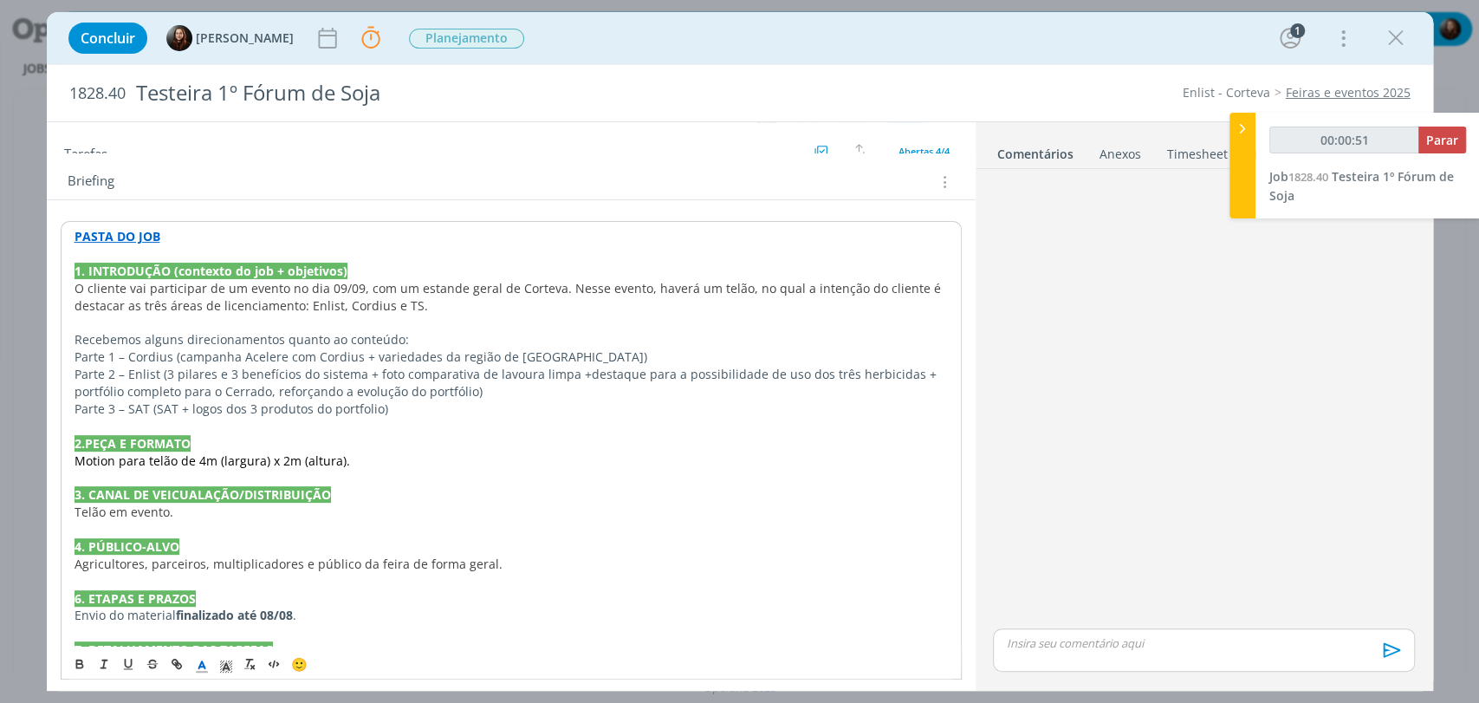
click at [559, 282] on span "O cliente vai participar de um evento no dia 09/09, com um estande geral de Cor…" at bounding box center [510, 297] width 870 height 34
drag, startPoint x: 684, startPoint y: 280, endPoint x: 698, endPoint y: 284, distance: 14.5
click at [698, 284] on span "O cliente vai participar de um evento no dia 09/09, com um estande geral de Cor…" at bounding box center [510, 297] width 870 height 34
type input "00:00:57"
drag, startPoint x: 762, startPoint y: 286, endPoint x: 734, endPoint y: 286, distance: 28.6
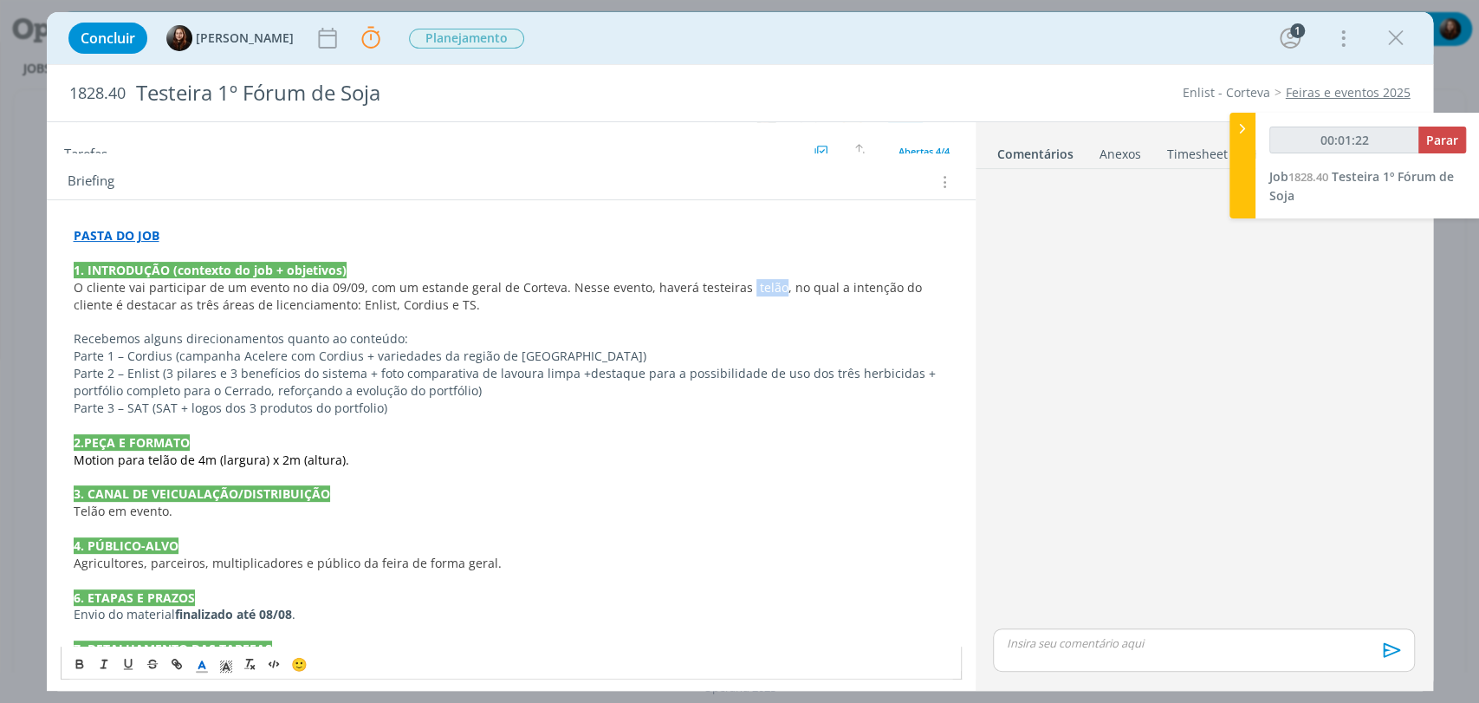
click at [734, 286] on span "O cliente vai participar de um evento no dia 09/09, com um estande geral de Cor…" at bounding box center [500, 296] width 852 height 34
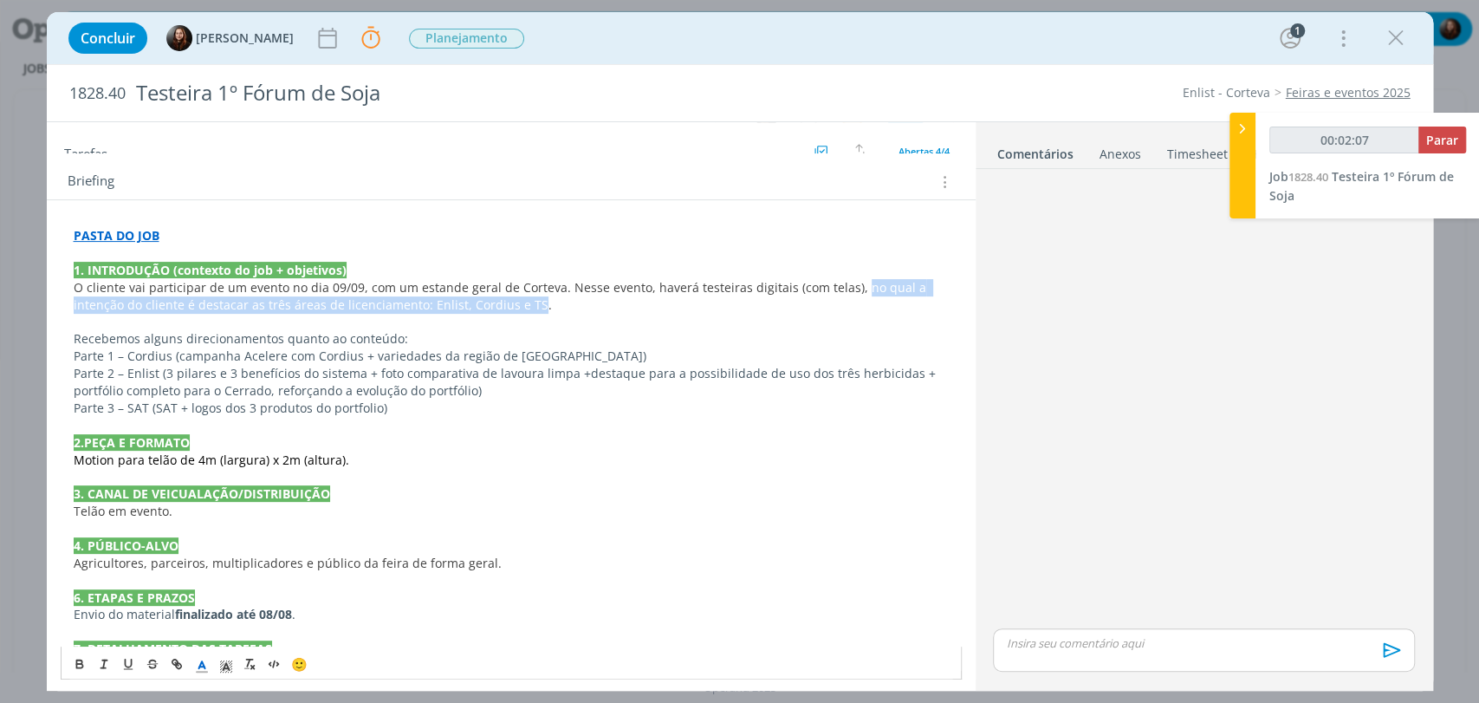
drag, startPoint x: 844, startPoint y: 282, endPoint x: 498, endPoint y: 301, distance: 346.2
click at [498, 301] on span "O cliente vai participar de um evento no dia 09/09, com um estande geral de Cor…" at bounding box center [502, 296] width 856 height 34
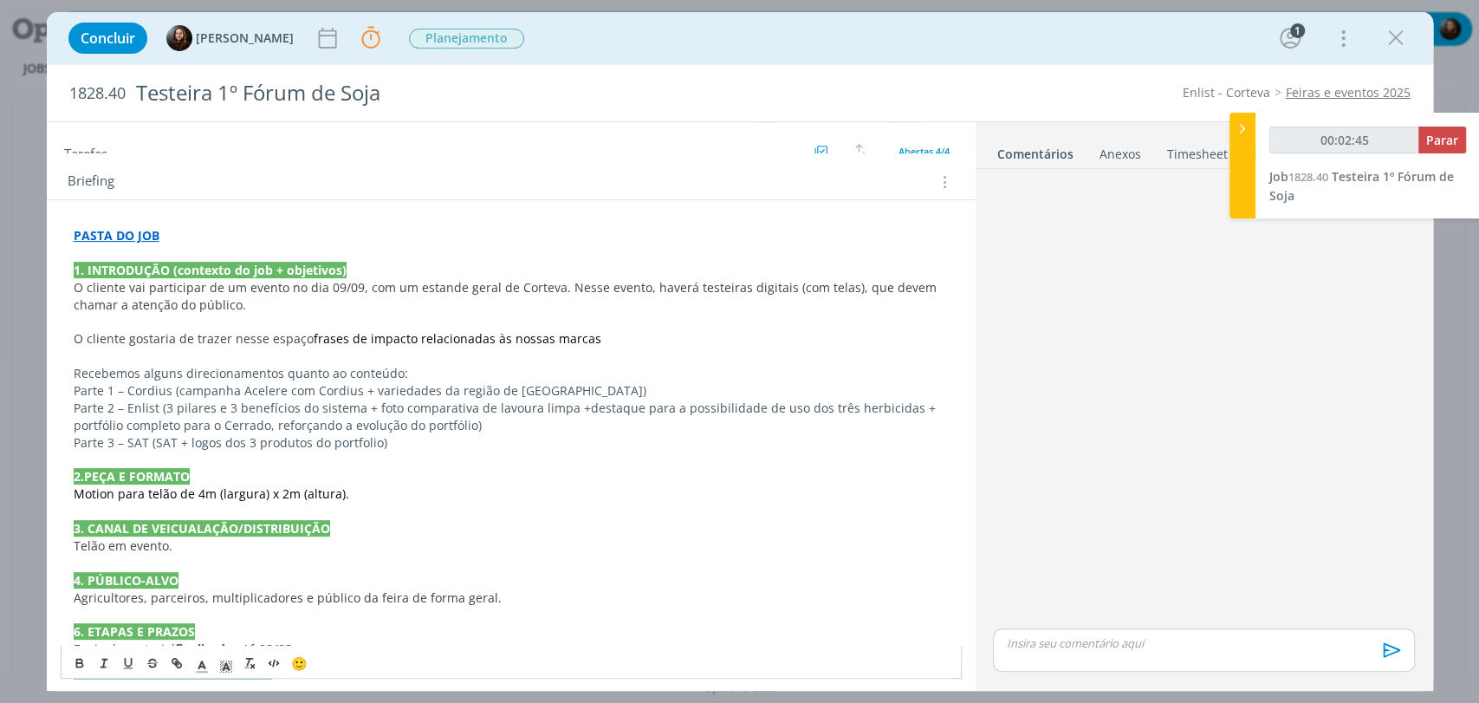
click at [523, 340] on span "frases de impacto relacionadas às nossas marcas" at bounding box center [458, 338] width 288 height 16
click at [599, 333] on p "O cliente gostaria de trazer nesse espaço frases de impacto relacionadas às mar…" at bounding box center [511, 338] width 875 height 17
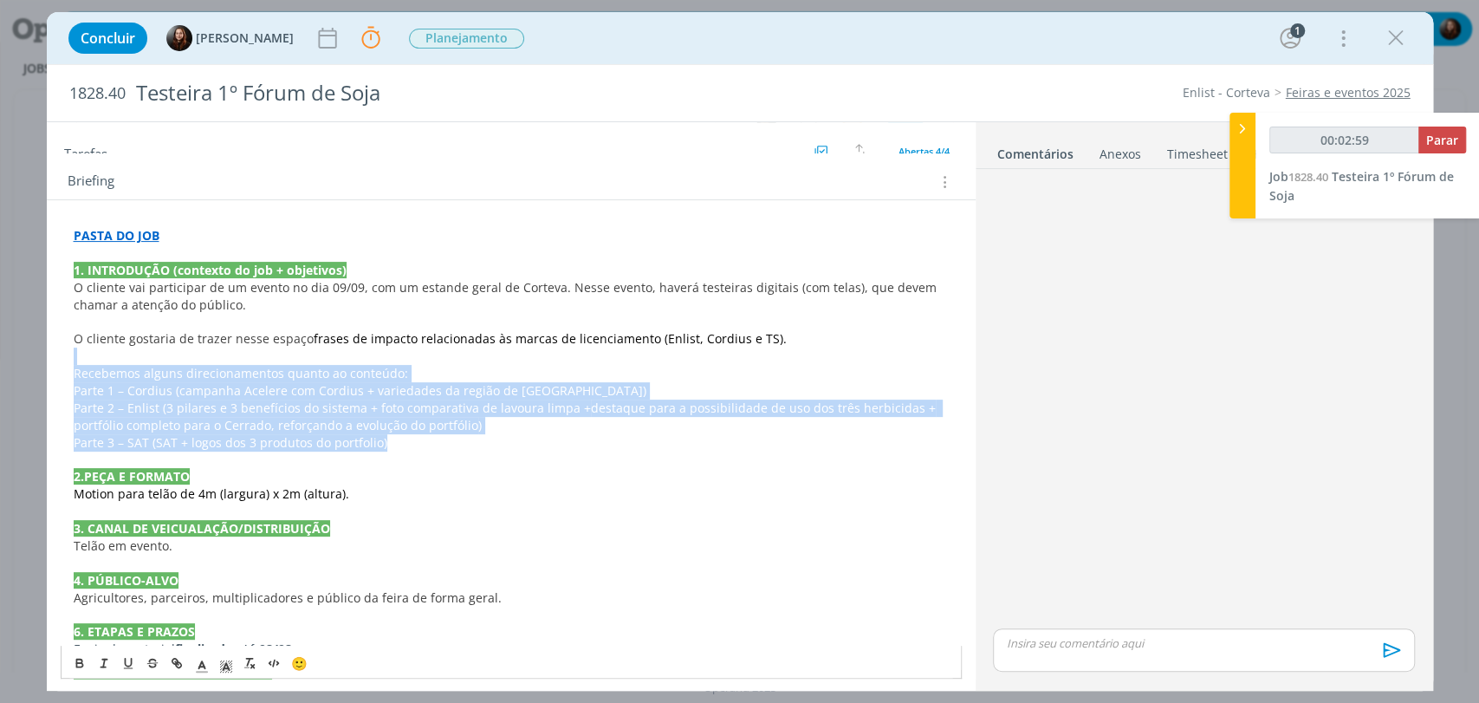
drag, startPoint x: 392, startPoint y: 441, endPoint x: 104, endPoint y: 360, distance: 299.8
click at [104, 360] on div "PASTA DO JOB 1. INTRODUÇÃO (contexto do job + objetivos) O cliente vai particip…" at bounding box center [511, 485] width 901 height 529
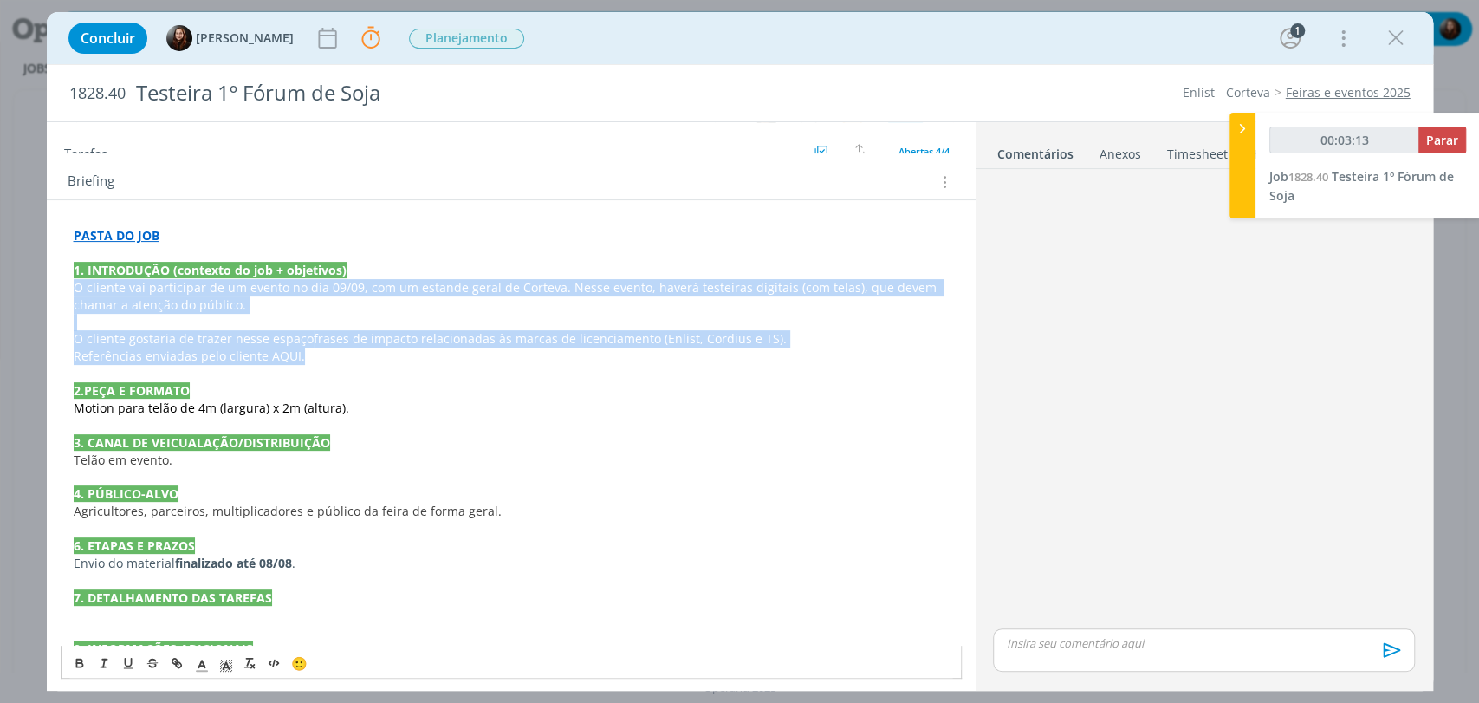
drag, startPoint x: 70, startPoint y: 286, endPoint x: 369, endPoint y: 351, distance: 305.9
click at [369, 351] on div "PASTA DO JOB 1. INTRODUÇÃO (contexto do job + objetivos) O cliente vai particip…" at bounding box center [511, 442] width 901 height 443
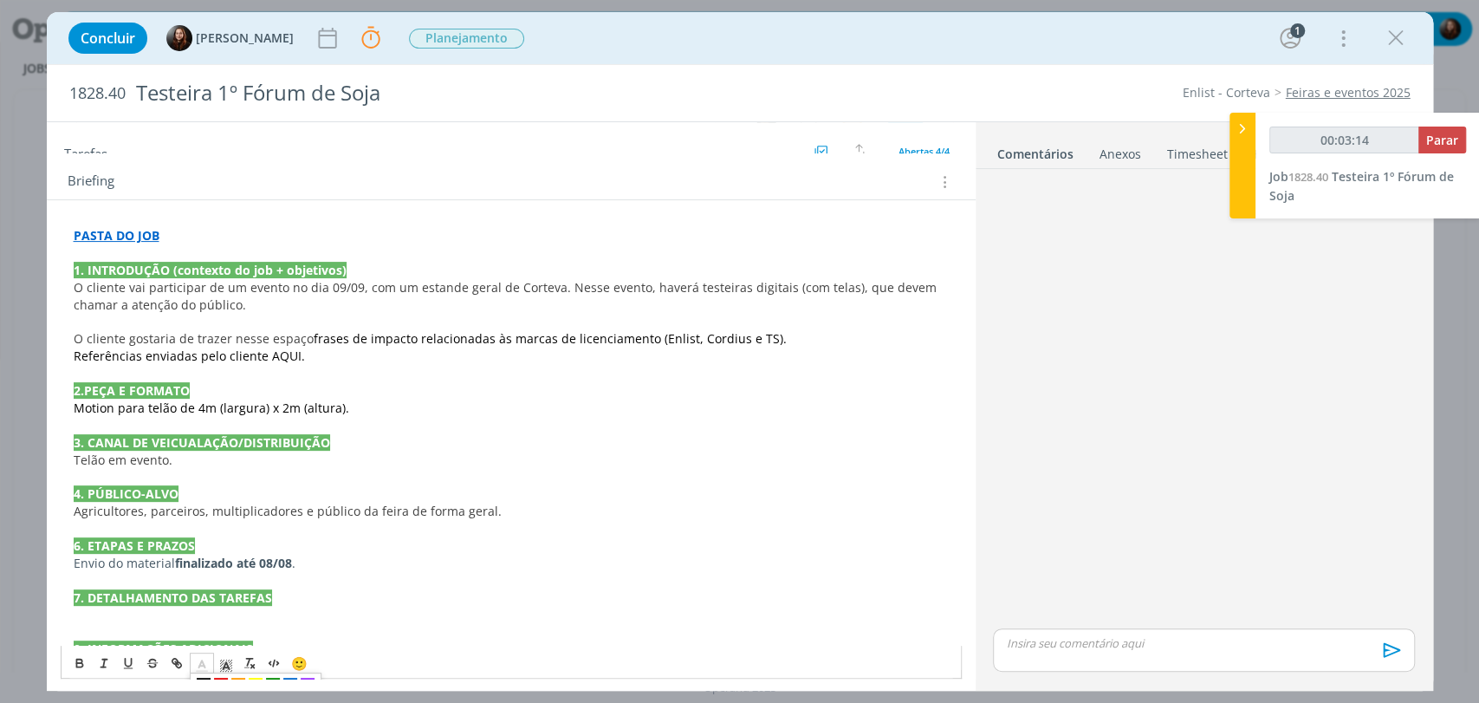
click at [194, 665] on icon "dialog" at bounding box center [202, 666] width 16 height 16
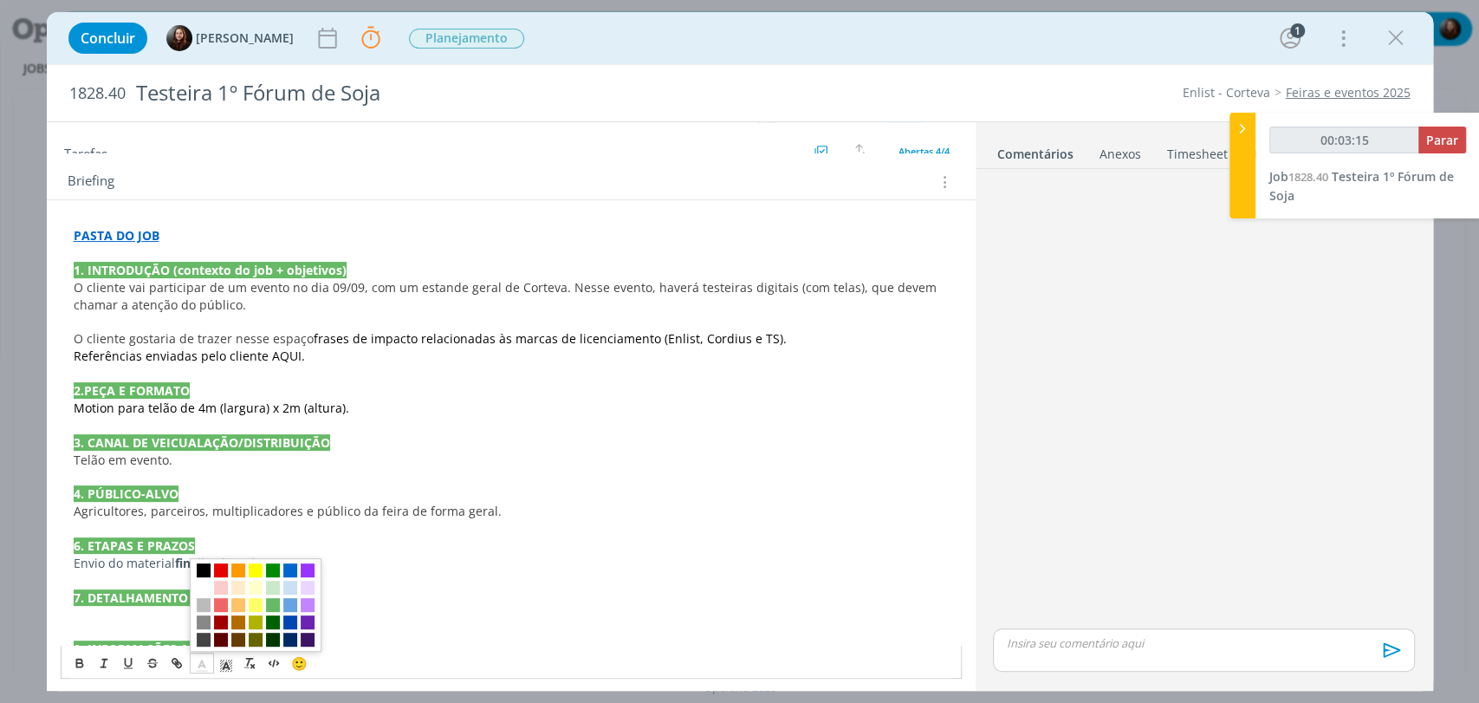
click at [204, 569] on span "dialog" at bounding box center [204, 570] width 14 height 14
click at [493, 441] on p "3. CANAL DE VEICUALAÇÃO/DISTRIBUIÇÃO" at bounding box center [511, 442] width 875 height 17
click at [100, 286] on span "O cliente vai participar de um evento no dia 09/09, com um estande geral de Cor…" at bounding box center [507, 296] width 866 height 34
click at [277, 289] on span "O cliente vai participar de um evento no dia 09/09, com um estande geral de Cor…" at bounding box center [507, 296] width 866 height 34
click at [378, 284] on span "O cliente vai participar de um evento no dia 09/09, com um estande geral de Cor…" at bounding box center [507, 296] width 866 height 34
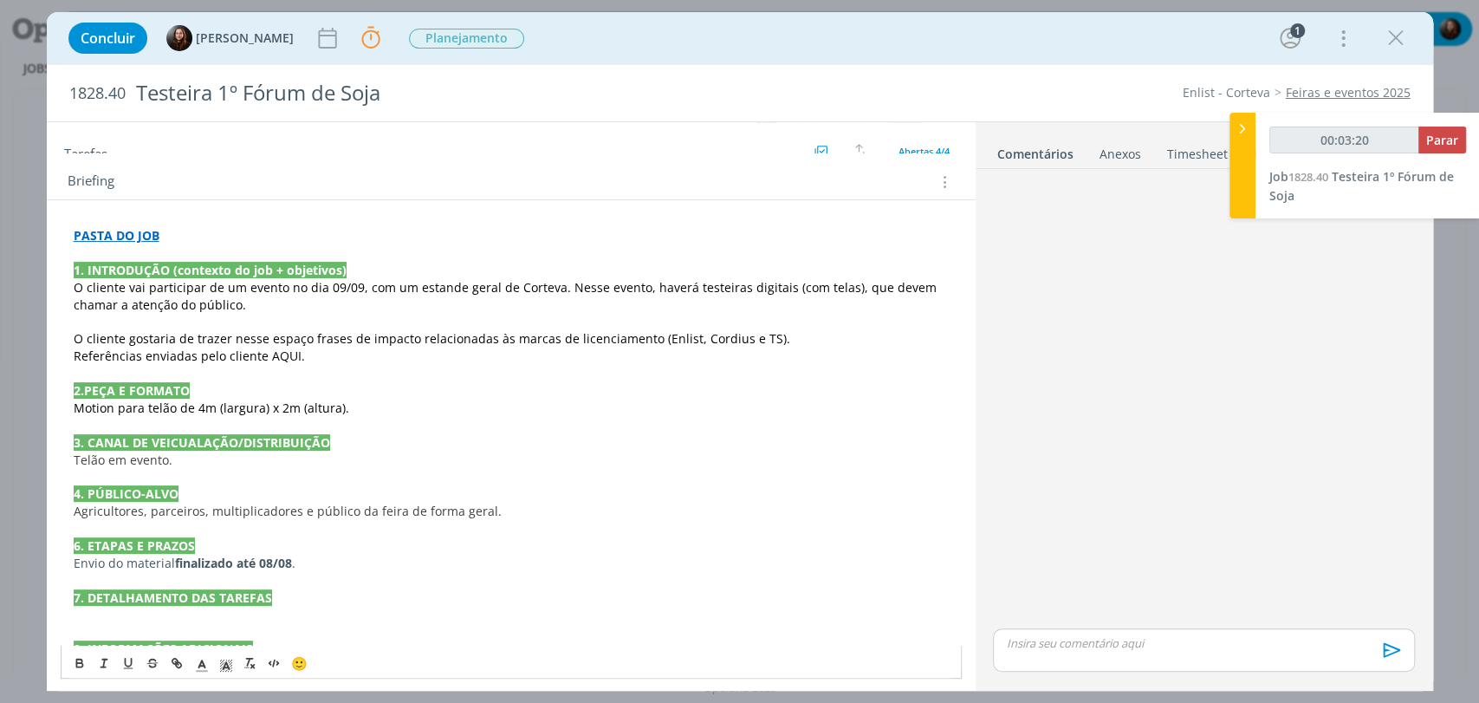
click at [665, 288] on span "O cliente vai participar de um evento no dia 09/09, com um estande geral de Cor…" at bounding box center [507, 296] width 866 height 34
click at [892, 286] on span "O cliente vai participar de um evento no dia 09/09, com um estande geral de Cor…" at bounding box center [507, 296] width 866 height 34
click at [117, 291] on span "O cliente vai participar de um evento no dia 09/09, com um estande geral de Cor…" at bounding box center [507, 296] width 866 height 34
click at [320, 302] on p "O cliente vai participar de um evento no dia 09/09, com um estande geral de Cor…" at bounding box center [511, 296] width 875 height 35
click at [133, 342] on span "O cliente gostaria de trazer nesse espaço frases de impacto relacionadas às mar…" at bounding box center [432, 338] width 717 height 16
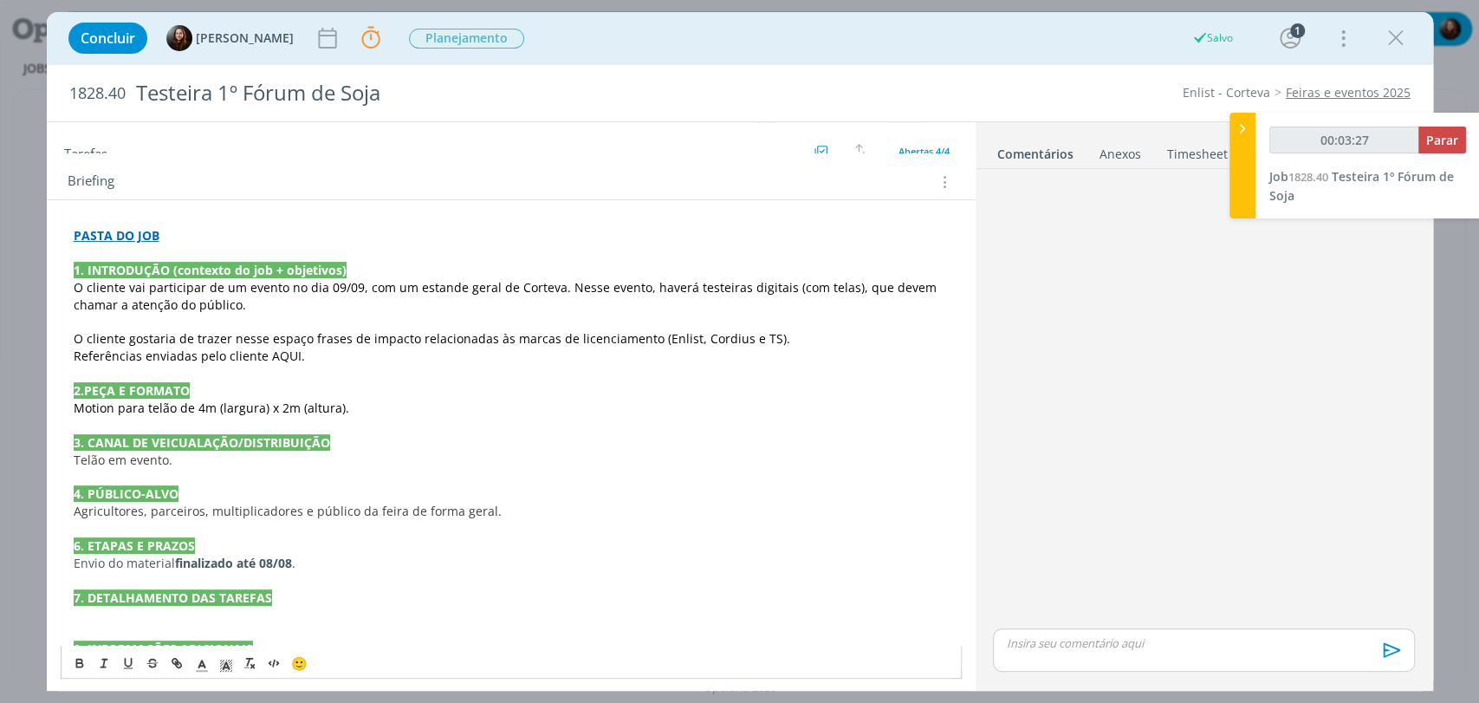
click at [533, 339] on span "O cliente gostaria de trazer nesse espaço frases de impacto relacionadas às mar…" at bounding box center [432, 338] width 717 height 16
drag, startPoint x: 307, startPoint y: 336, endPoint x: 407, endPoint y: 341, distance: 100.6
click at [407, 341] on span "O cliente gostaria de trazer nesse espaço frases de impacto relacionadas às mar…" at bounding box center [432, 338] width 717 height 16
click at [126, 658] on icon "dialog" at bounding box center [128, 663] width 14 height 14
click at [600, 390] on p "2.PEÇA E FORMATO" at bounding box center [511, 390] width 875 height 17
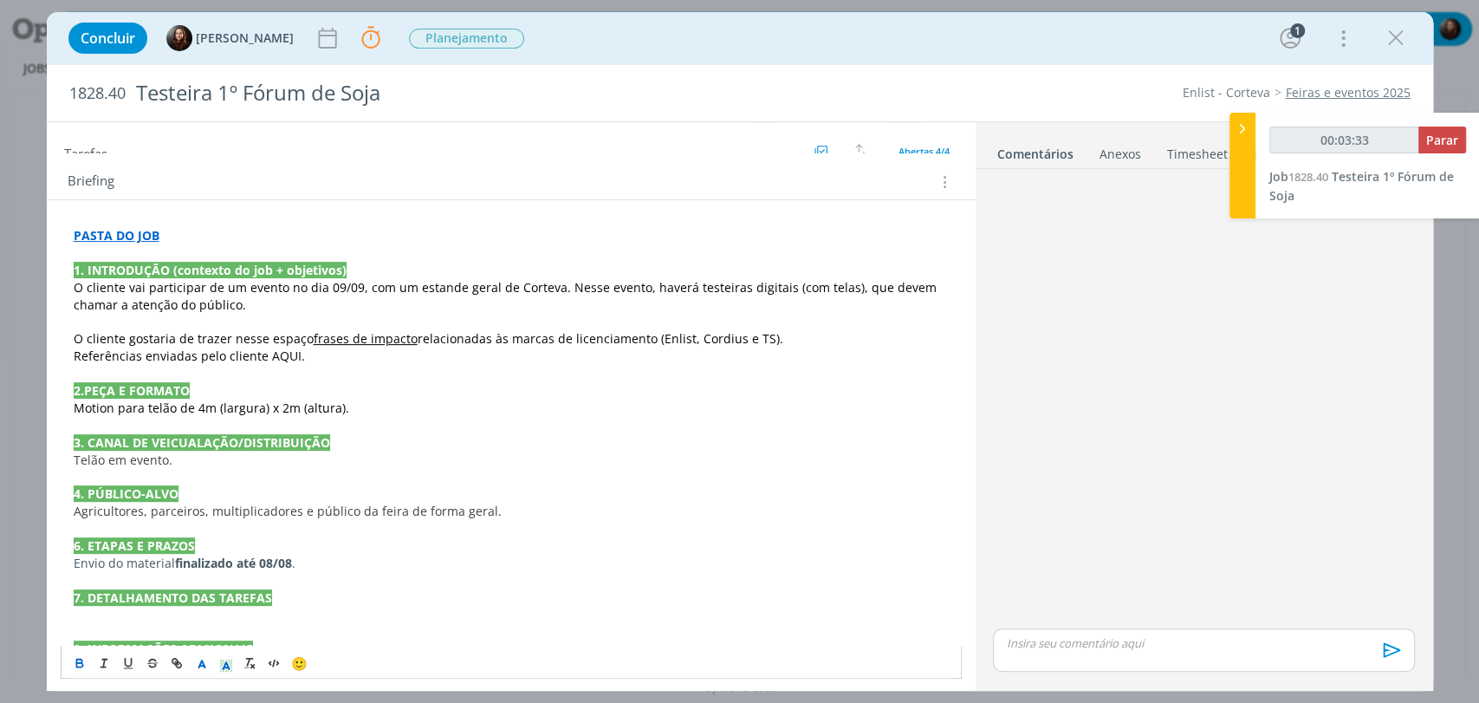
click at [785, 334] on p "O cliente gostaria de trazer nesse espaço frases de impacto relacionadas às mar…" at bounding box center [511, 338] width 875 height 17
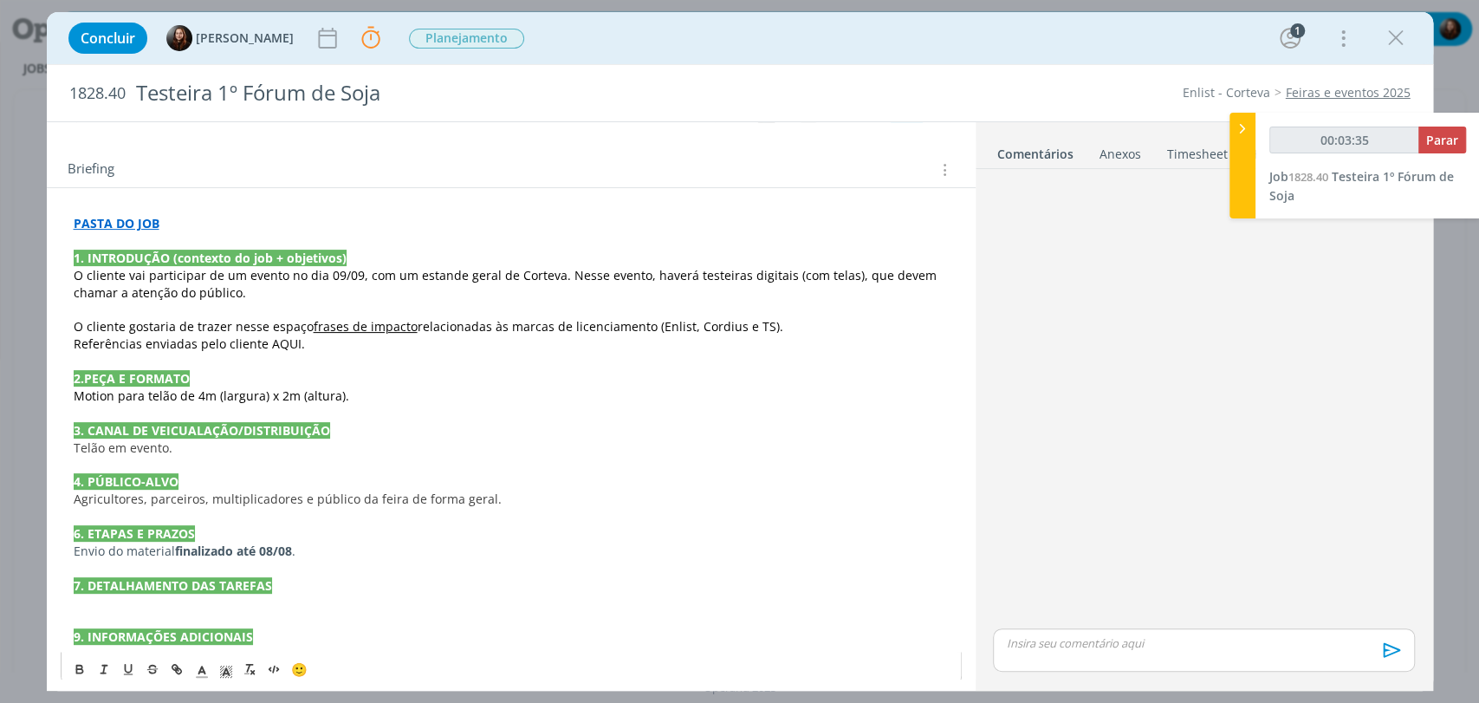
scroll to position [311, 0]
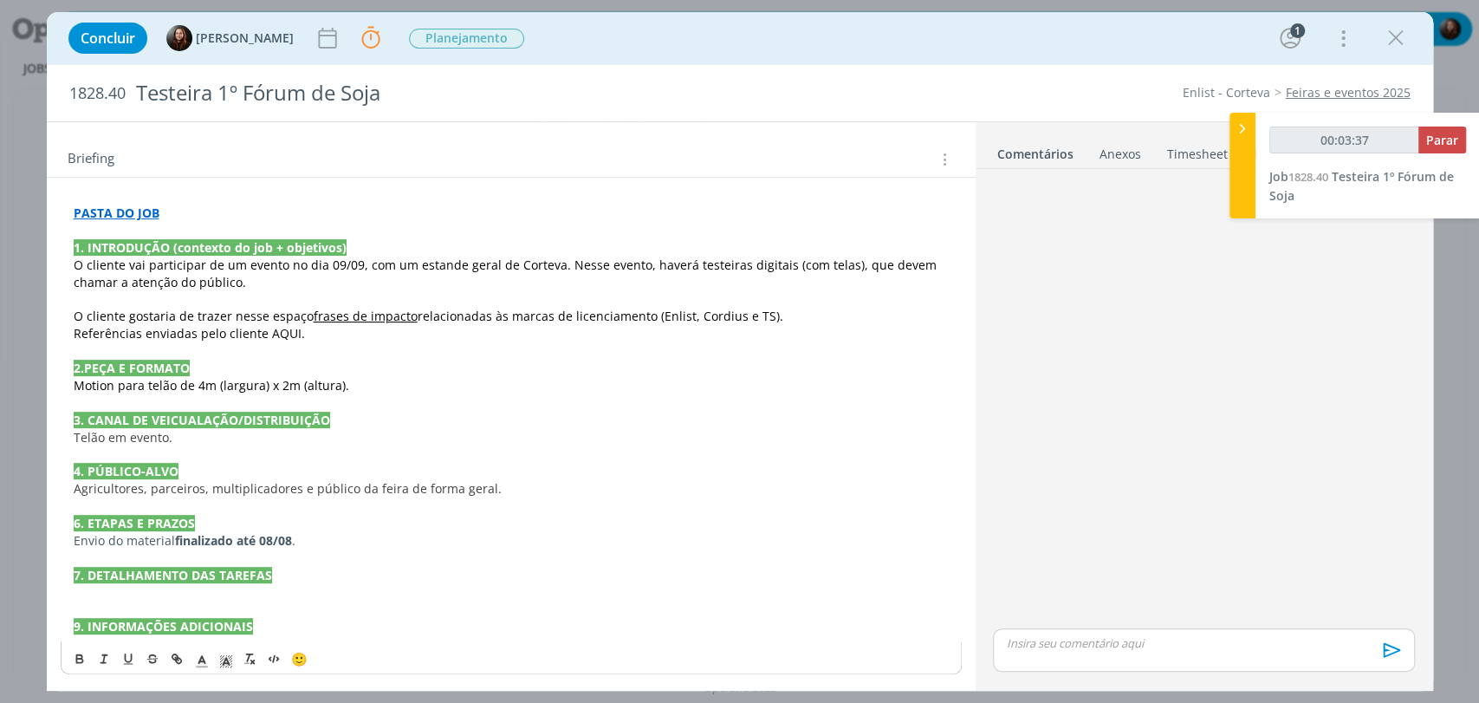
click at [76, 436] on span "Telão em evento." at bounding box center [123, 437] width 99 height 16
click at [294, 438] on p "Telão em evento." at bounding box center [511, 437] width 875 height 17
click at [83, 438] on span "Telão em evento." at bounding box center [123, 437] width 99 height 16
click at [178, 438] on span "Testeira digital em evento." at bounding box center [151, 437] width 154 height 16
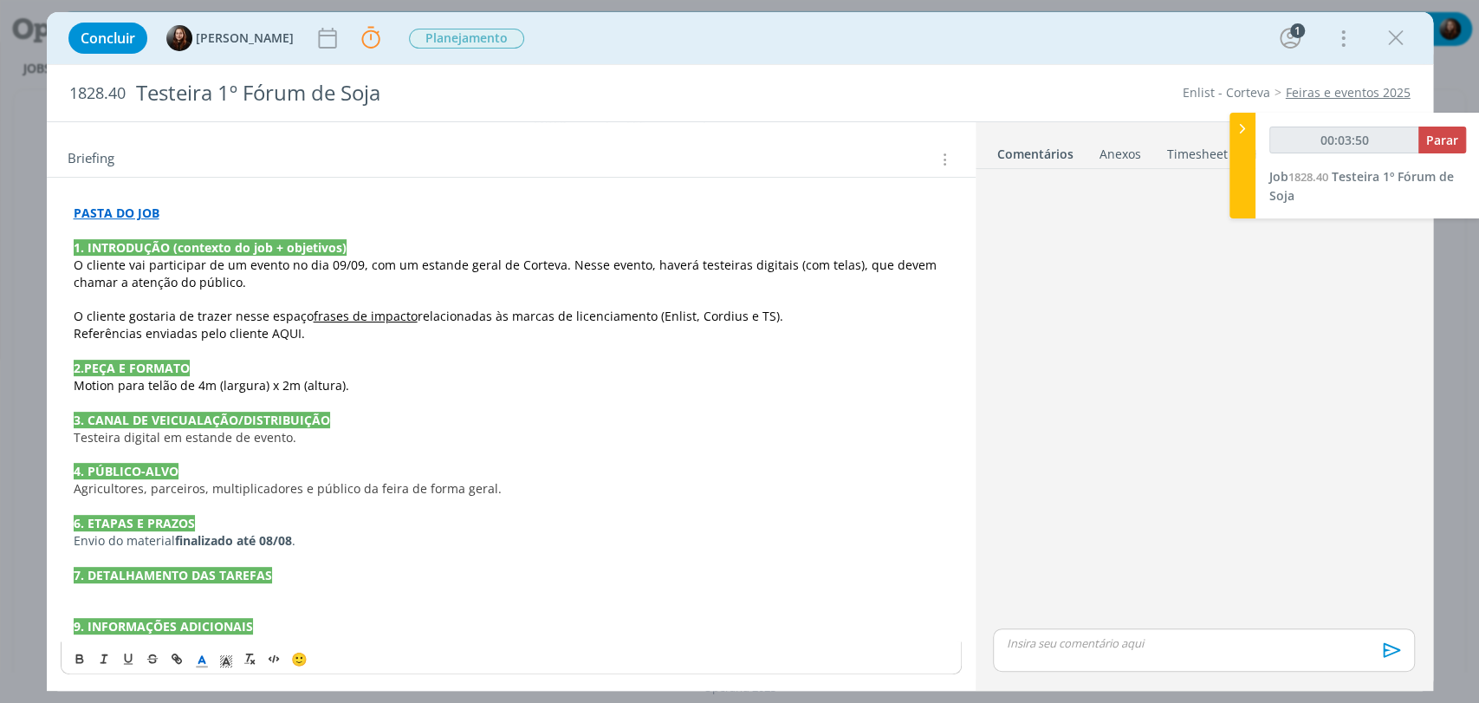
click at [159, 379] on span "Motion para telão de 4m (largura) x 2m (altura)." at bounding box center [212, 385] width 276 height 16
click at [222, 382] on span "Motion para testeiras de 4m (largura) x 2m (altura)." at bounding box center [222, 385] width 297 height 16
click at [298, 385] on span "Motion para testeiras de 6m (largura) x 2m (altura)." at bounding box center [222, 385] width 297 height 16
click at [392, 405] on p "dialog" at bounding box center [511, 402] width 875 height 17
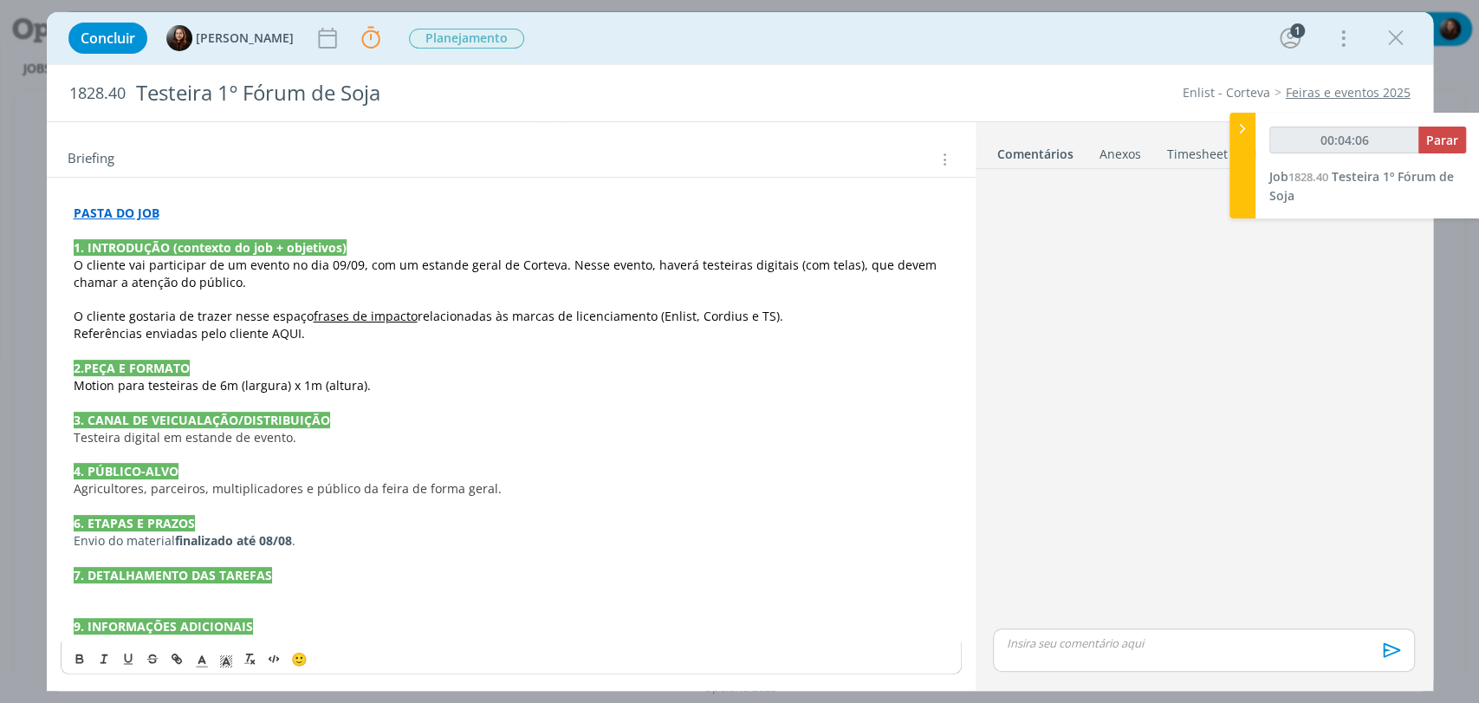
click at [215, 439] on span "Testeira digital em estande de evento." at bounding box center [185, 437] width 223 height 16
click at [205, 661] on icon "dialog" at bounding box center [202, 661] width 16 height 16
click at [204, 567] on span "dialog" at bounding box center [204, 566] width 14 height 14
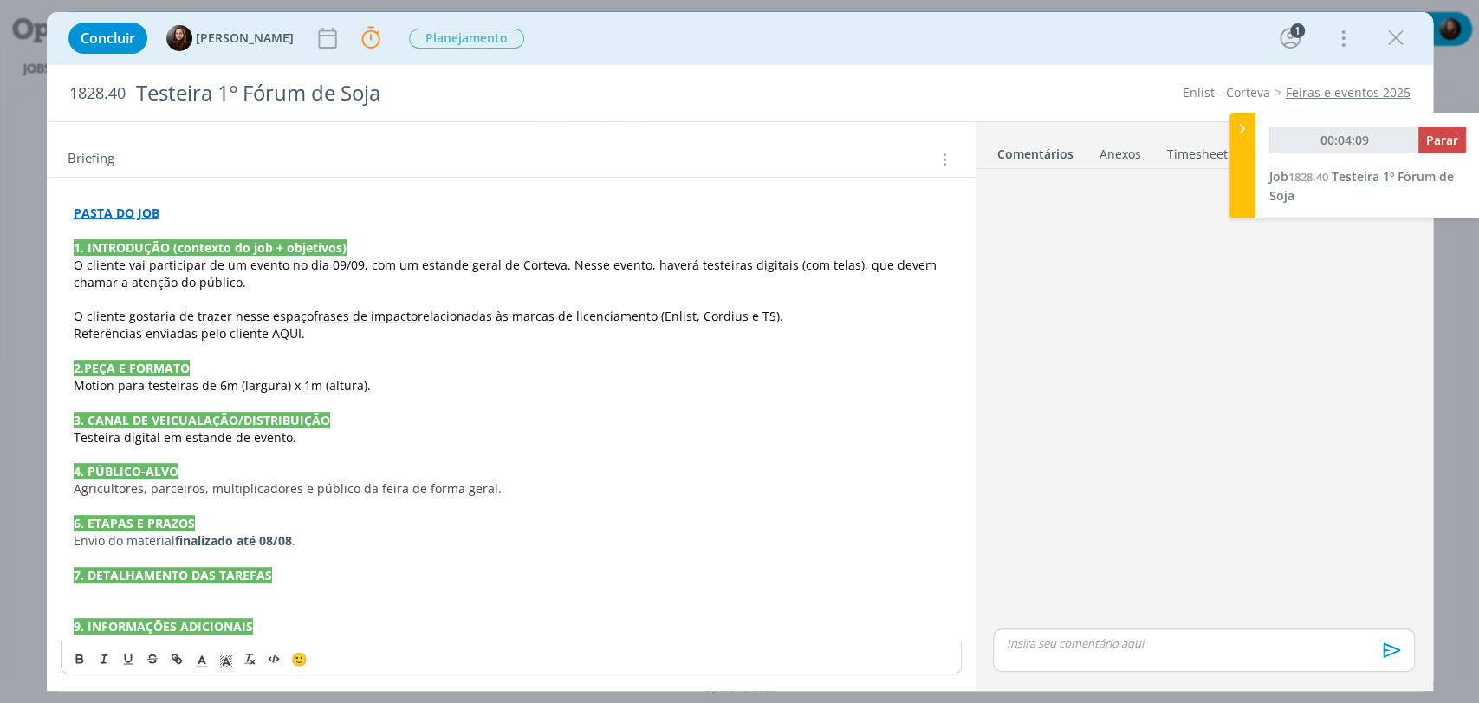
click at [185, 492] on span "Agricultores, parceiros, multiplicadores e público da feira de forma geral." at bounding box center [288, 488] width 428 height 16
click at [186, 490] on span "Agricultores, parceiros, multiplicadores e público da feira de forma geral." at bounding box center [288, 488] width 428 height 16
click at [203, 657] on polyline "dialog" at bounding box center [201, 659] width 6 height 7
click at [197, 564] on span "dialog" at bounding box center [204, 566] width 14 height 14
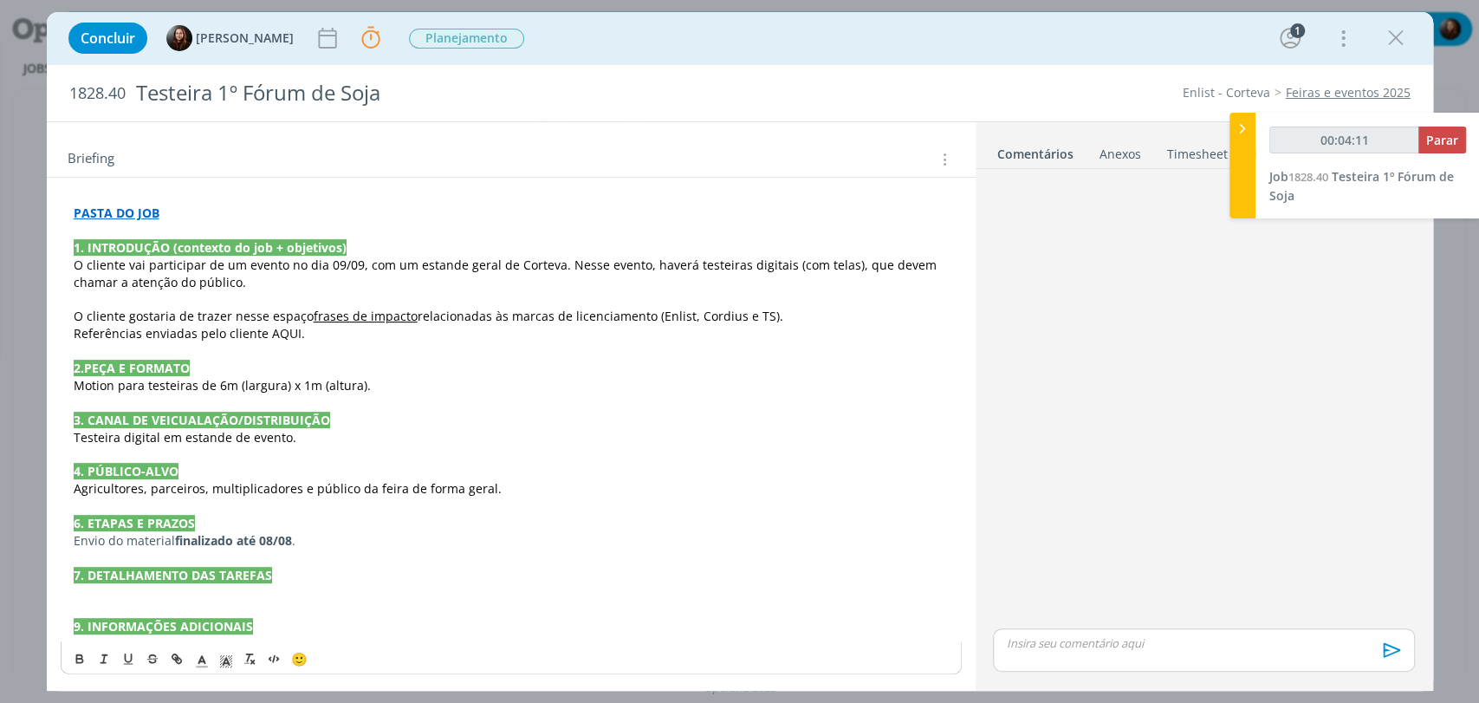
click at [376, 542] on p "Envio do material finalizado até 08/08 ." at bounding box center [511, 540] width 875 height 17
click at [237, 542] on strong "finalizado até 08/08" at bounding box center [233, 540] width 117 height 16
click at [205, 659] on icon "dialog" at bounding box center [202, 661] width 16 height 16
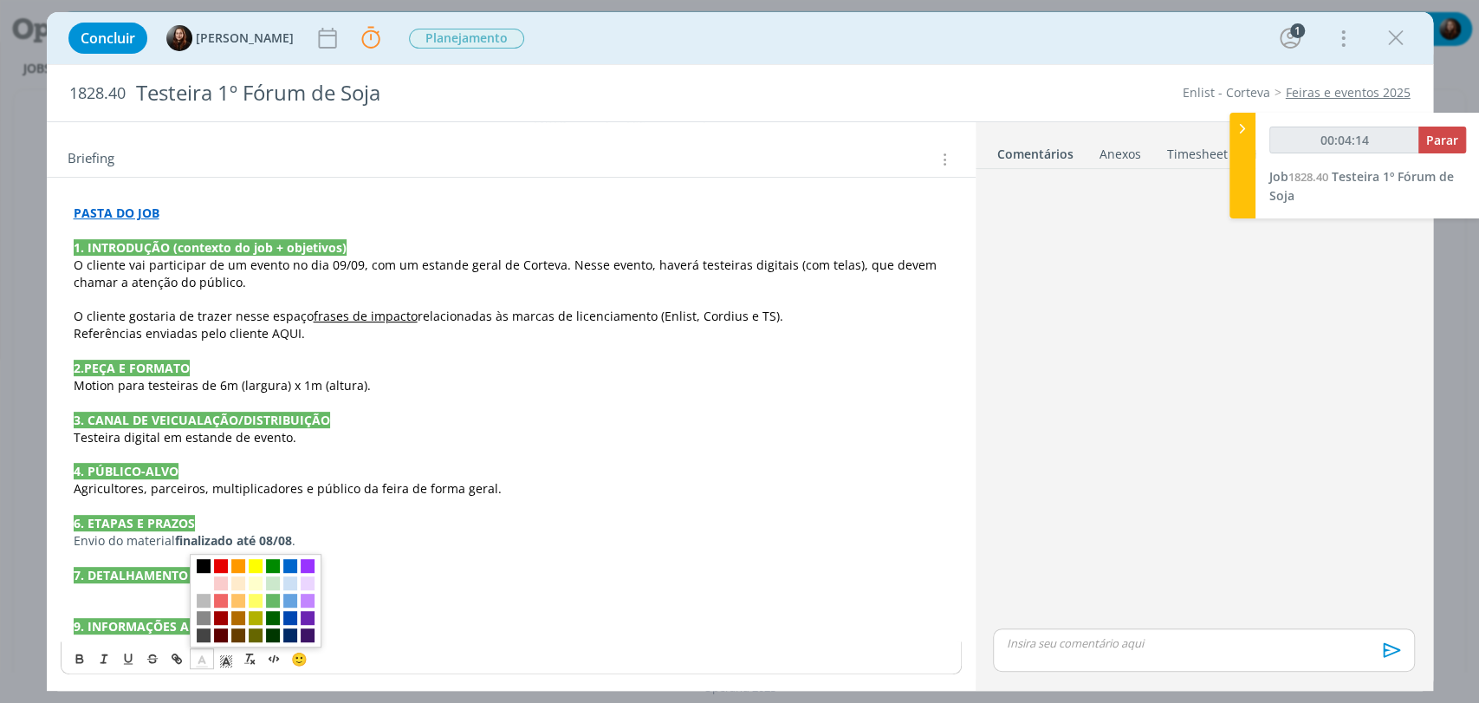
click at [201, 562] on span "dialog" at bounding box center [204, 566] width 14 height 14
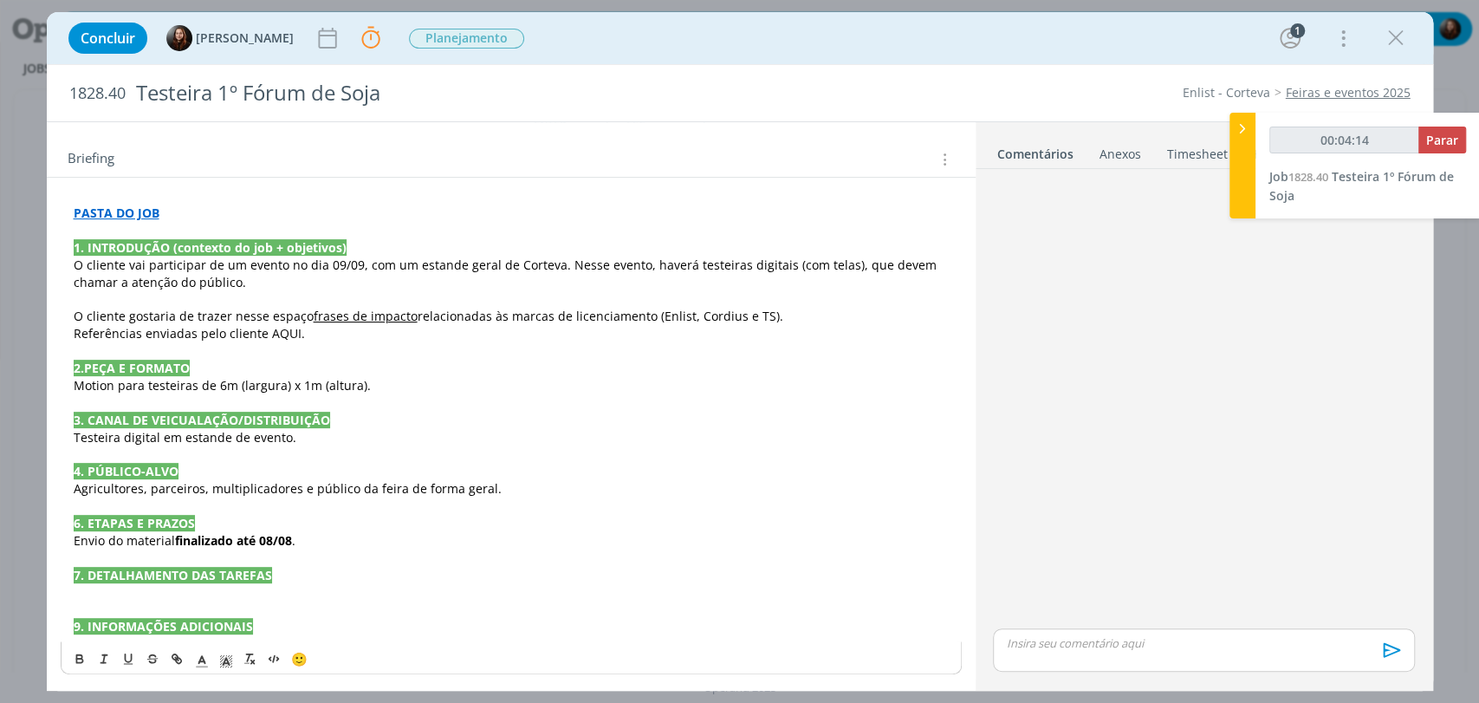
click at [405, 555] on p "dialog" at bounding box center [511, 557] width 875 height 17
click at [211, 583] on p "dialog" at bounding box center [511, 591] width 875 height 17
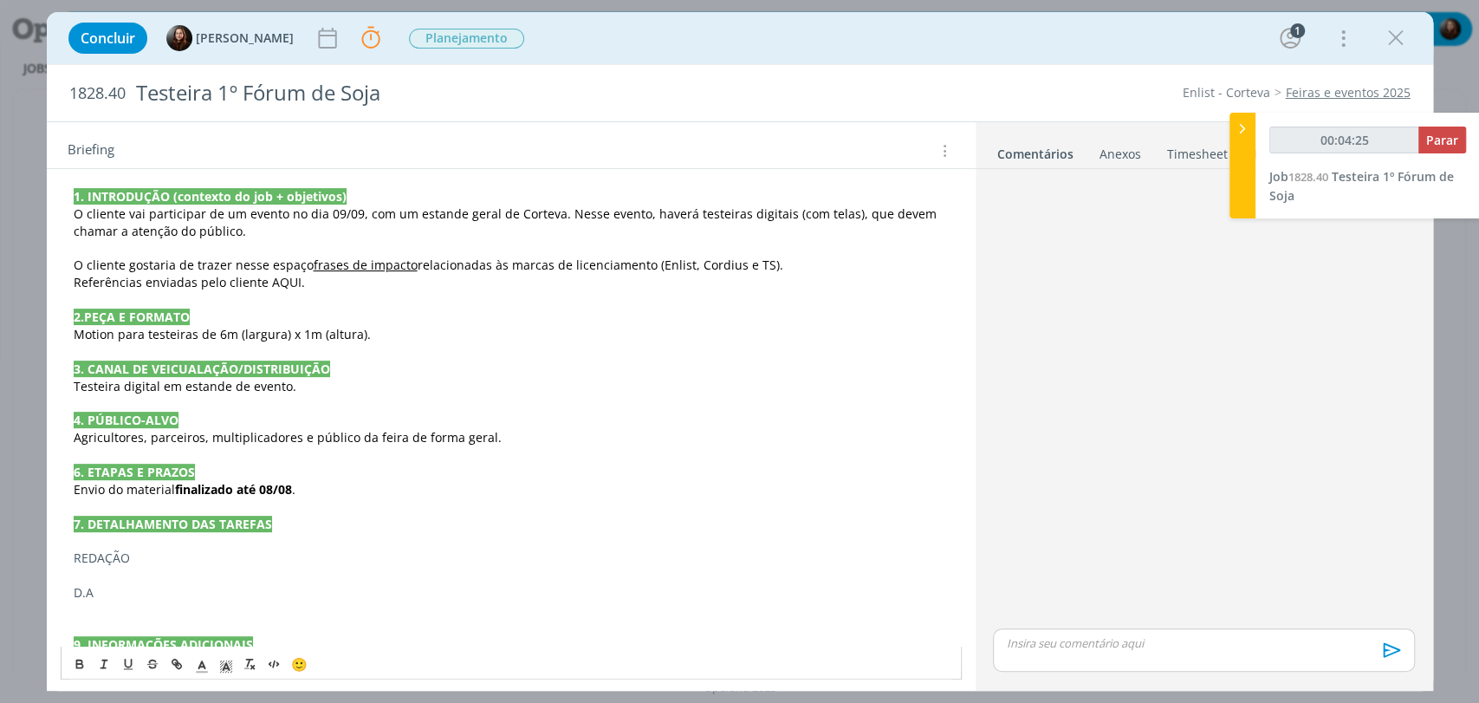
click at [94, 570] on p "dialog" at bounding box center [511, 575] width 875 height 17
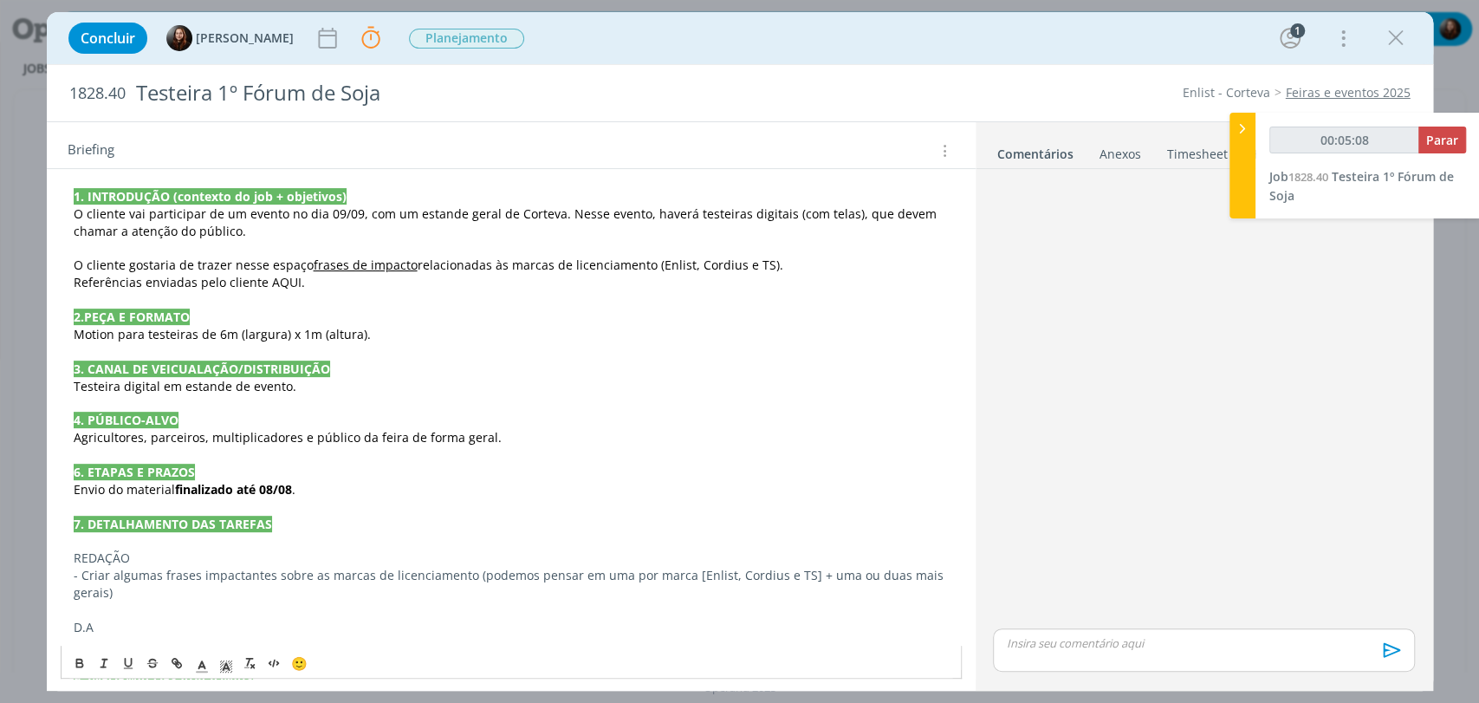
click at [483, 577] on p "- Criar algumas frases impactantes sobre as marcas de licenciamento (podemos pe…" at bounding box center [511, 584] width 875 height 35
click at [470, 572] on p "- Criar algumas frases impactantes sobre as marcas de licenciamento (podemos pe…" at bounding box center [511, 584] width 875 height 35
click at [295, 592] on p "- Criar algumas frases impactantes sobre as marcas de licenciamento (sugestão a…" at bounding box center [511, 584] width 875 height 35
click at [104, 555] on p "REDAÇÃO" at bounding box center [511, 557] width 875 height 17
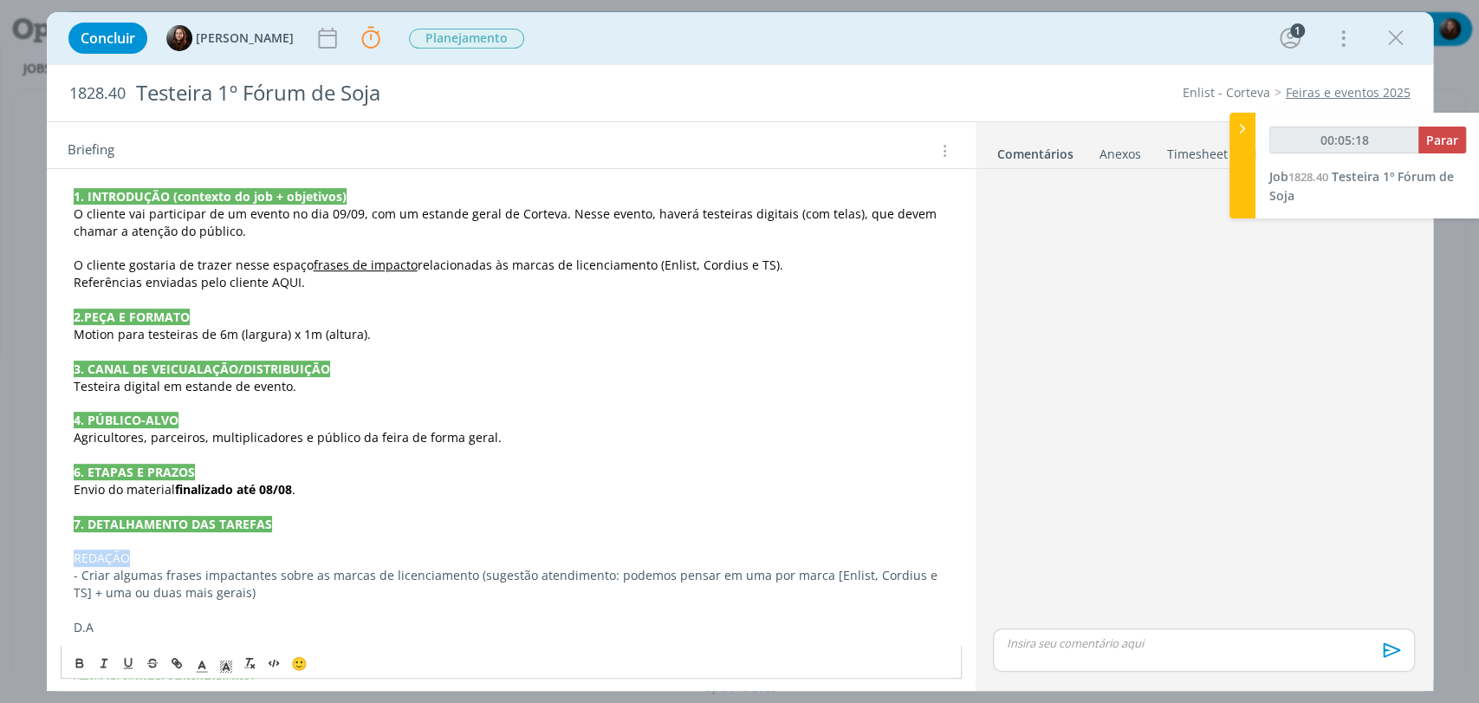
click at [104, 555] on p "REDAÇÃO" at bounding box center [511, 557] width 875 height 17
click at [304, 586] on p "- Criar algumas frases impactantes sobre as marcas de licenciamento (sugestão a…" at bounding box center [511, 584] width 875 height 35
click at [144, 569] on p "- Criar algumas frases impactantes sobre as marcas de licenciamento (sugestão a…" at bounding box center [511, 584] width 875 height 35
click at [410, 575] on p "- Criar frases impactantes sobre as marcas de licenciamento (sugestão atendimen…" at bounding box center [511, 584] width 875 height 35
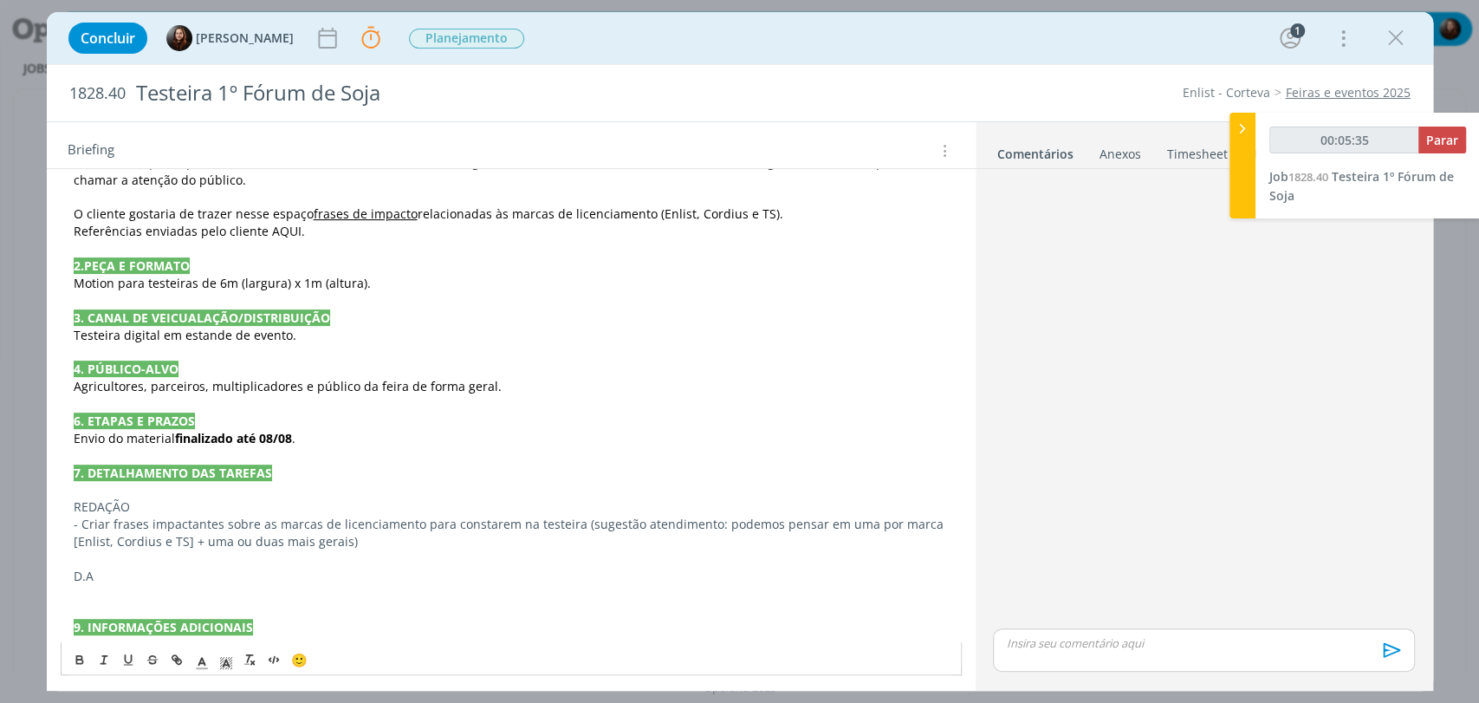
scroll to position [415, 0]
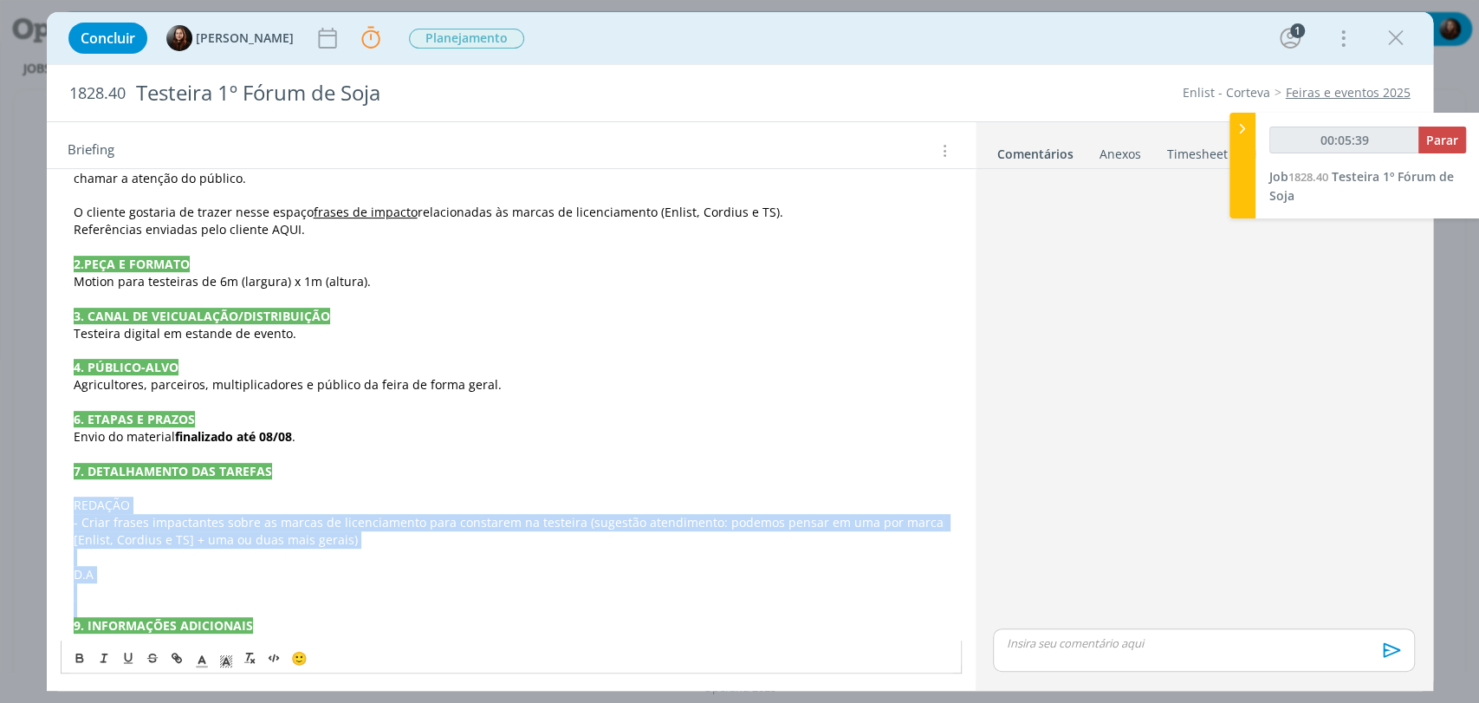
drag, startPoint x: 70, startPoint y: 499, endPoint x: 331, endPoint y: 611, distance: 283.7
click at [331, 611] on div "PASTA DO JOB 1. INTRODUÇÃO (contexto do job + objetivos) O cliente vai particip…" at bounding box center [511, 367] width 901 height 546
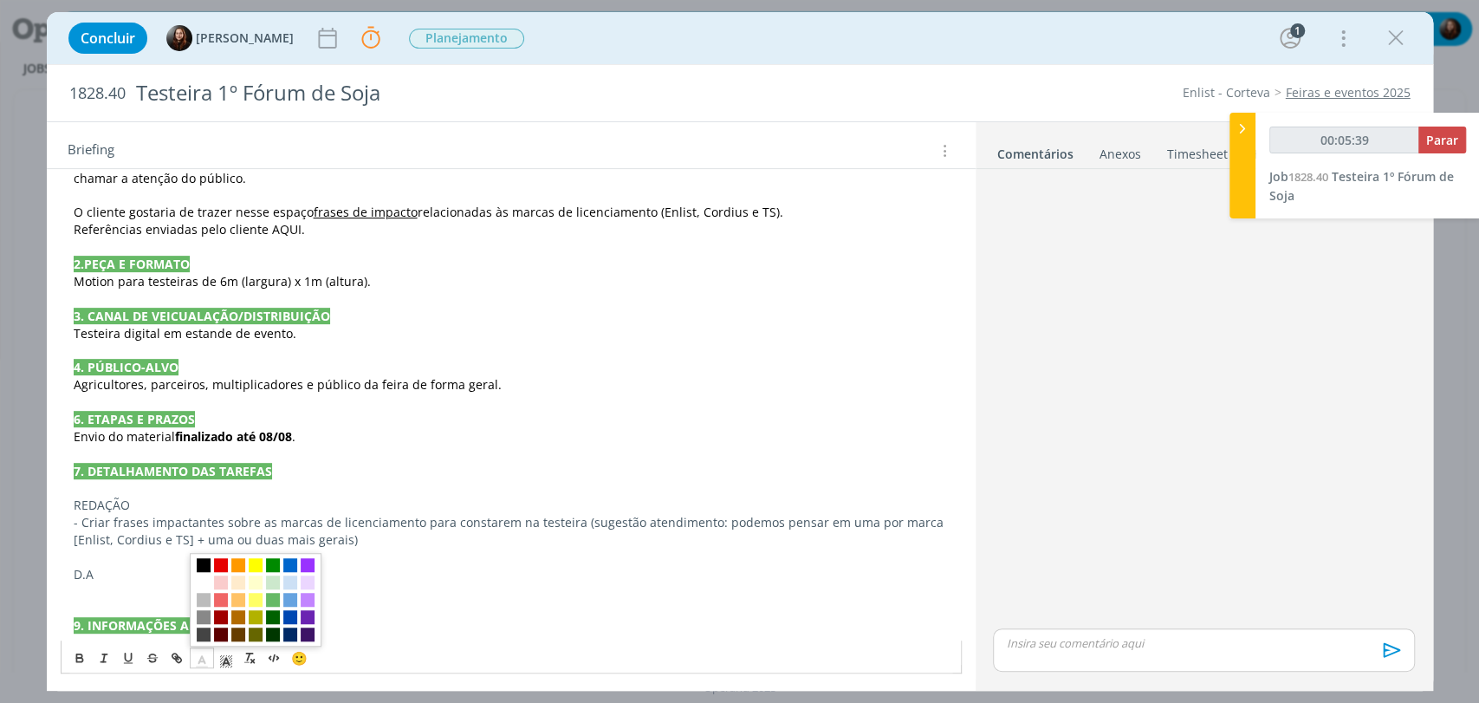
click at [202, 653] on icon "dialog" at bounding box center [202, 661] width 16 height 16
click at [204, 564] on span "dialog" at bounding box center [204, 565] width 14 height 14
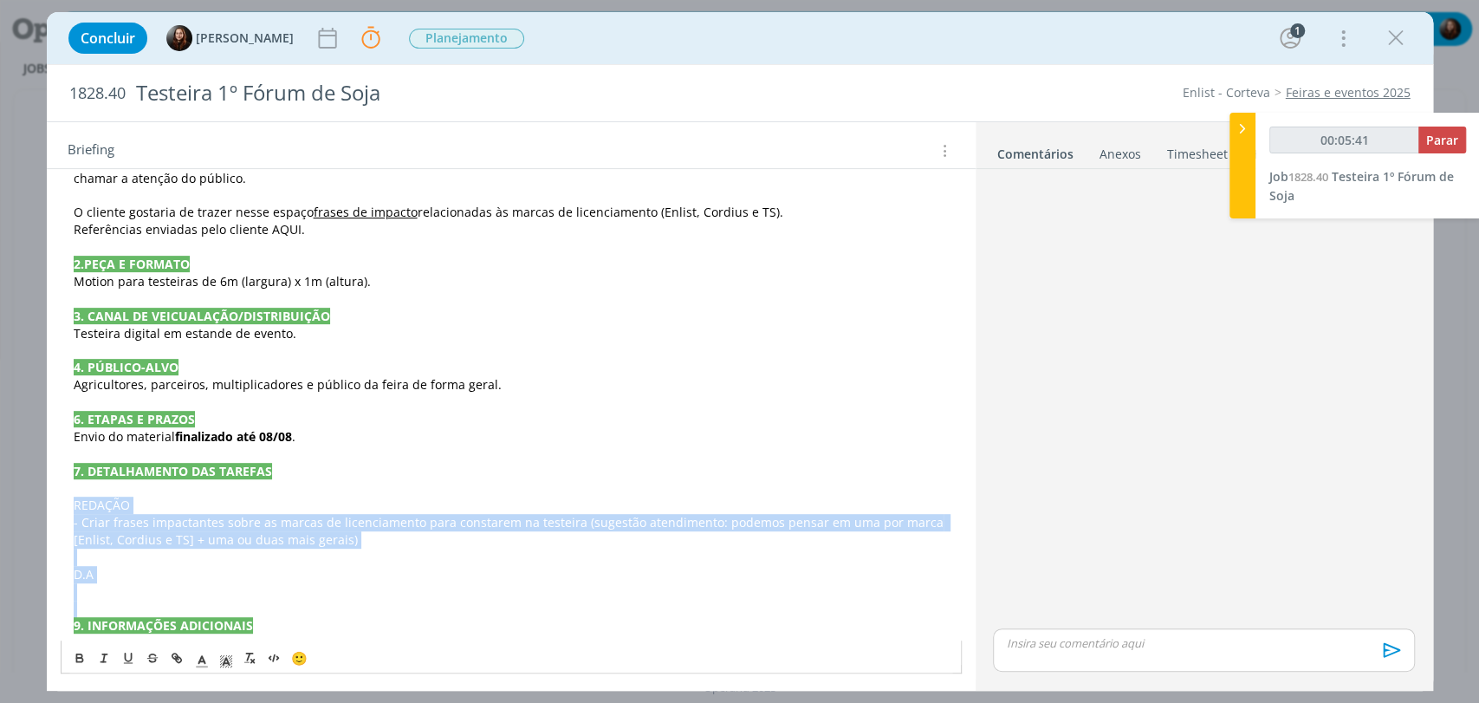
click at [83, 591] on p "dialog" at bounding box center [511, 591] width 875 height 17
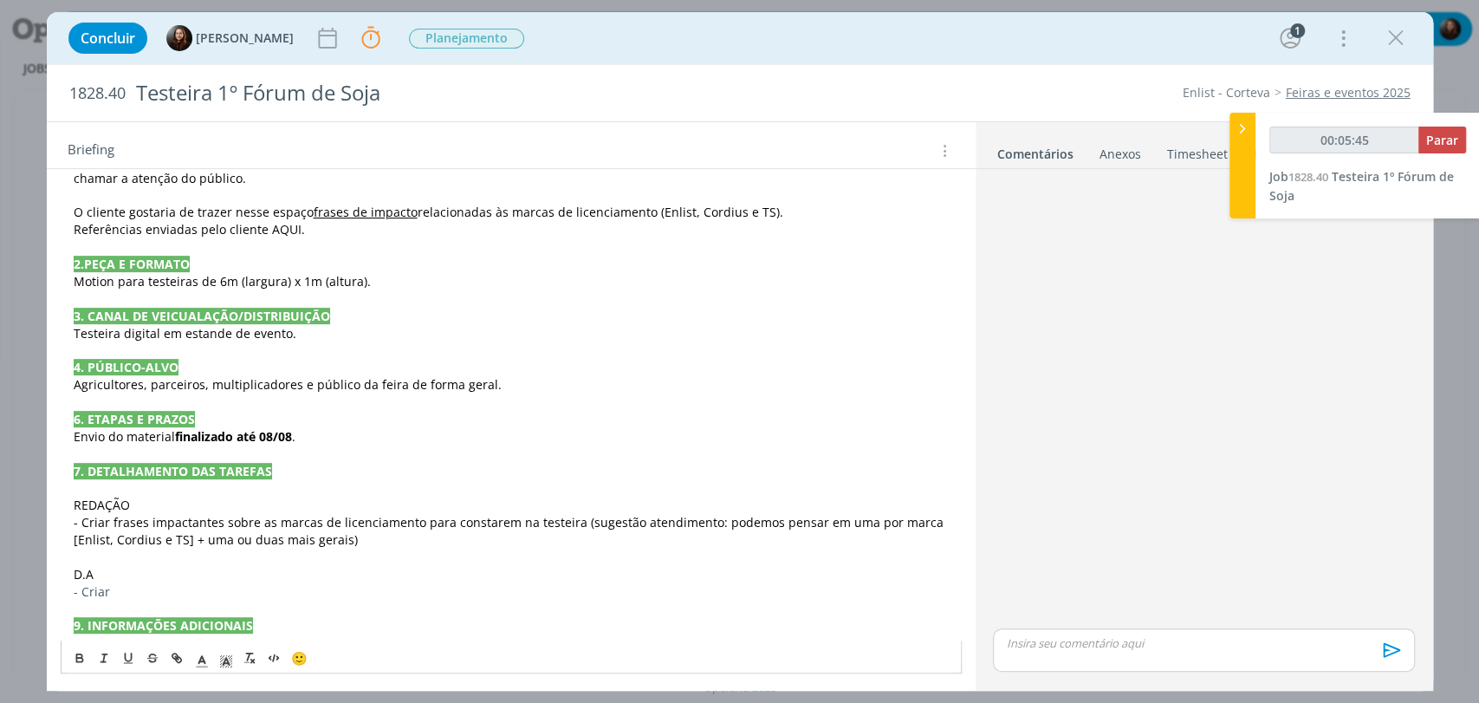
drag, startPoint x: 69, startPoint y: 588, endPoint x: 281, endPoint y: 577, distance: 211.7
click at [281, 577] on div "PASTA DO JOB 1. INTRODUÇÃO (contexto do job + objetivos) O cliente vai particip…" at bounding box center [511, 367] width 901 height 546
click at [103, 590] on p "- Criar" at bounding box center [511, 591] width 875 height 17
click at [103, 589] on p "- Criar" at bounding box center [511, 591] width 875 height 17
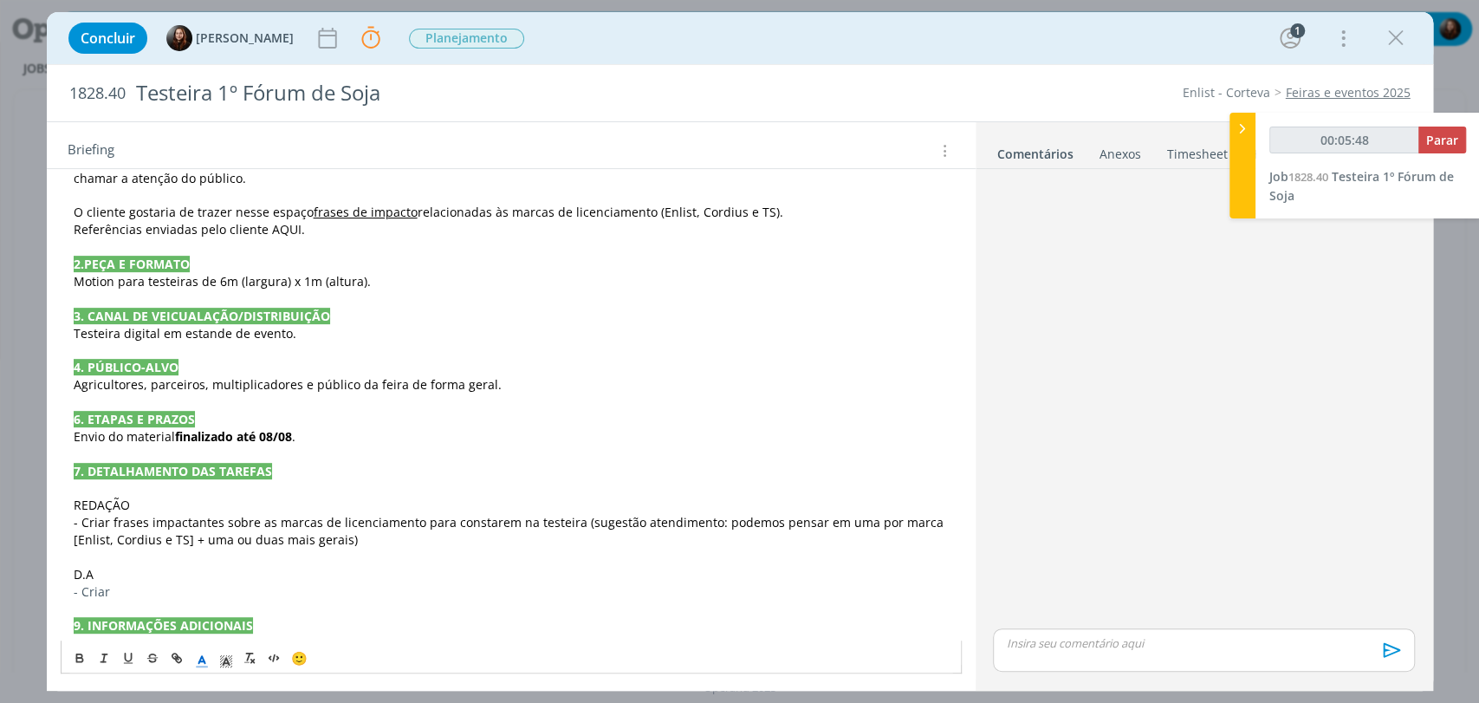
click at [208, 655] on icon "dialog" at bounding box center [202, 661] width 16 height 16
click at [201, 561] on span "dialog" at bounding box center [204, 565] width 14 height 14
click at [146, 583] on p "- Criar" at bounding box center [511, 591] width 875 height 17
click at [114, 504] on span "REDAÇÃO" at bounding box center [102, 504] width 56 height 16
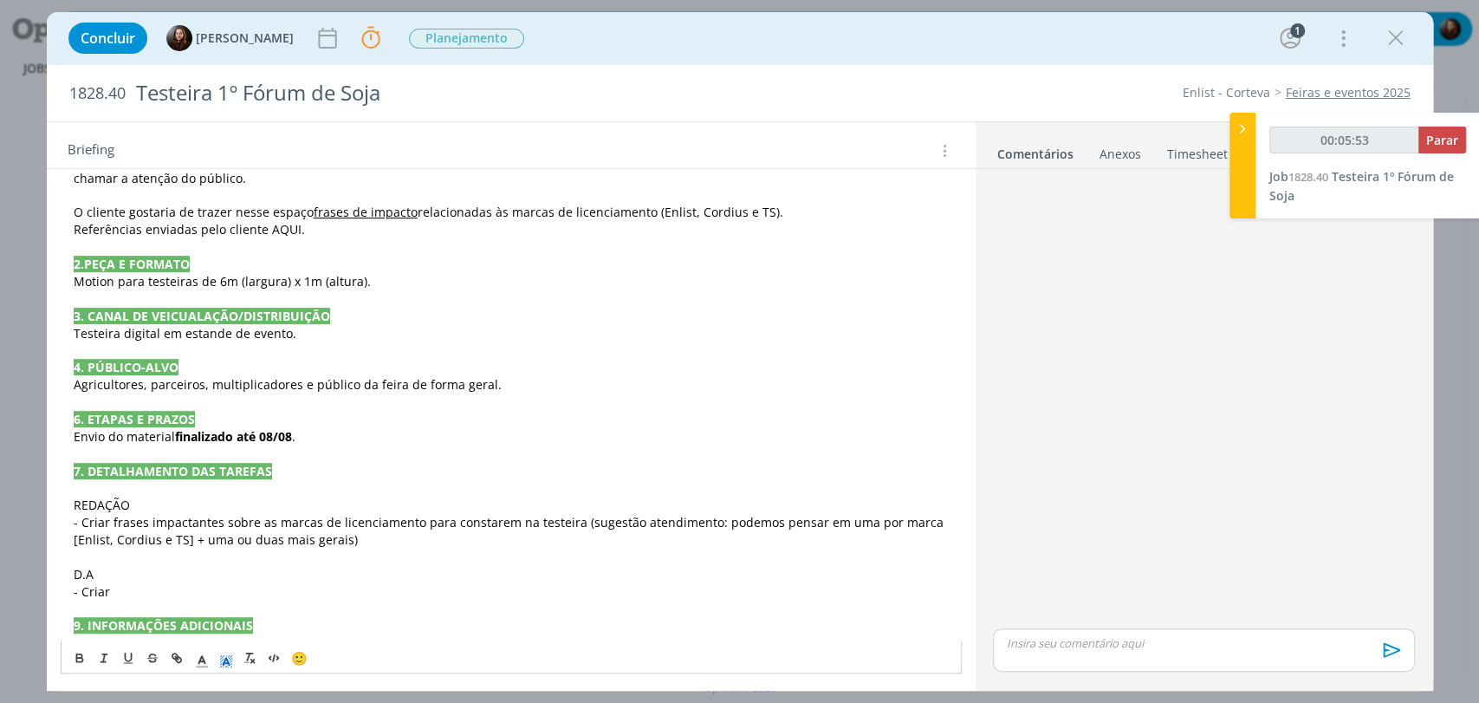
click at [222, 659] on icon "dialog" at bounding box center [226, 661] width 16 height 16
click at [299, 575] on span "dialog" at bounding box center [297, 582] width 14 height 14
click at [75, 570] on span "D.A" at bounding box center [84, 574] width 20 height 16
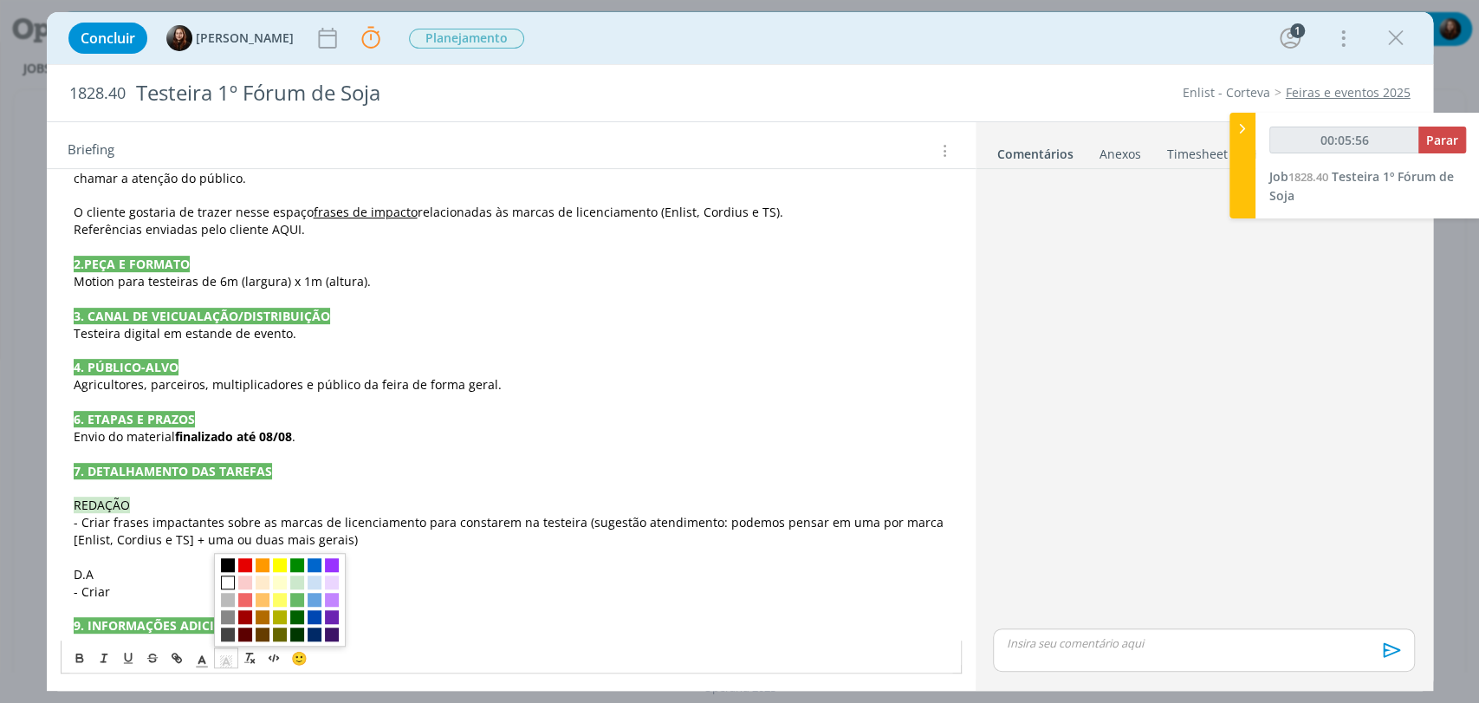
click at [223, 655] on icon "dialog" at bounding box center [226, 661] width 16 height 16
click at [290, 581] on span "dialog" at bounding box center [297, 582] width 14 height 14
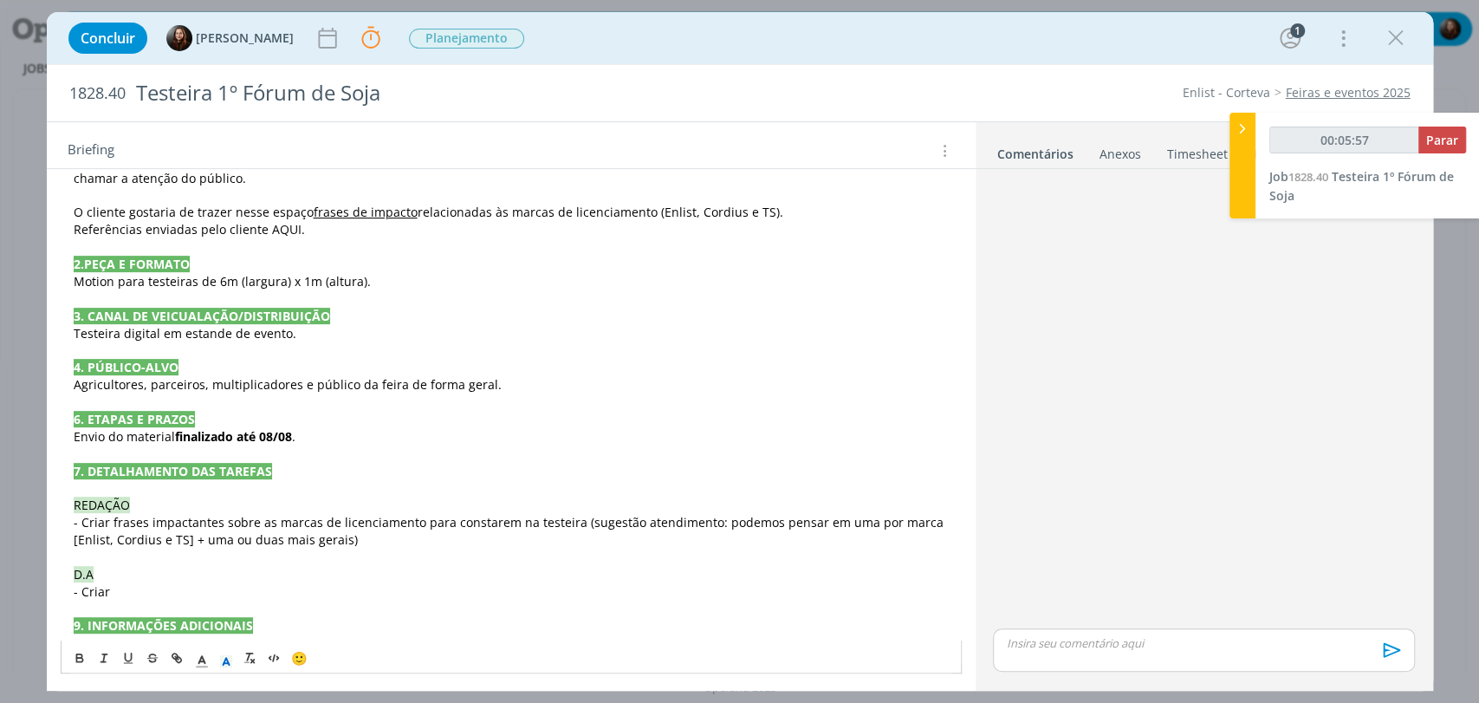
click at [147, 591] on p "- Criar" at bounding box center [511, 591] width 875 height 17
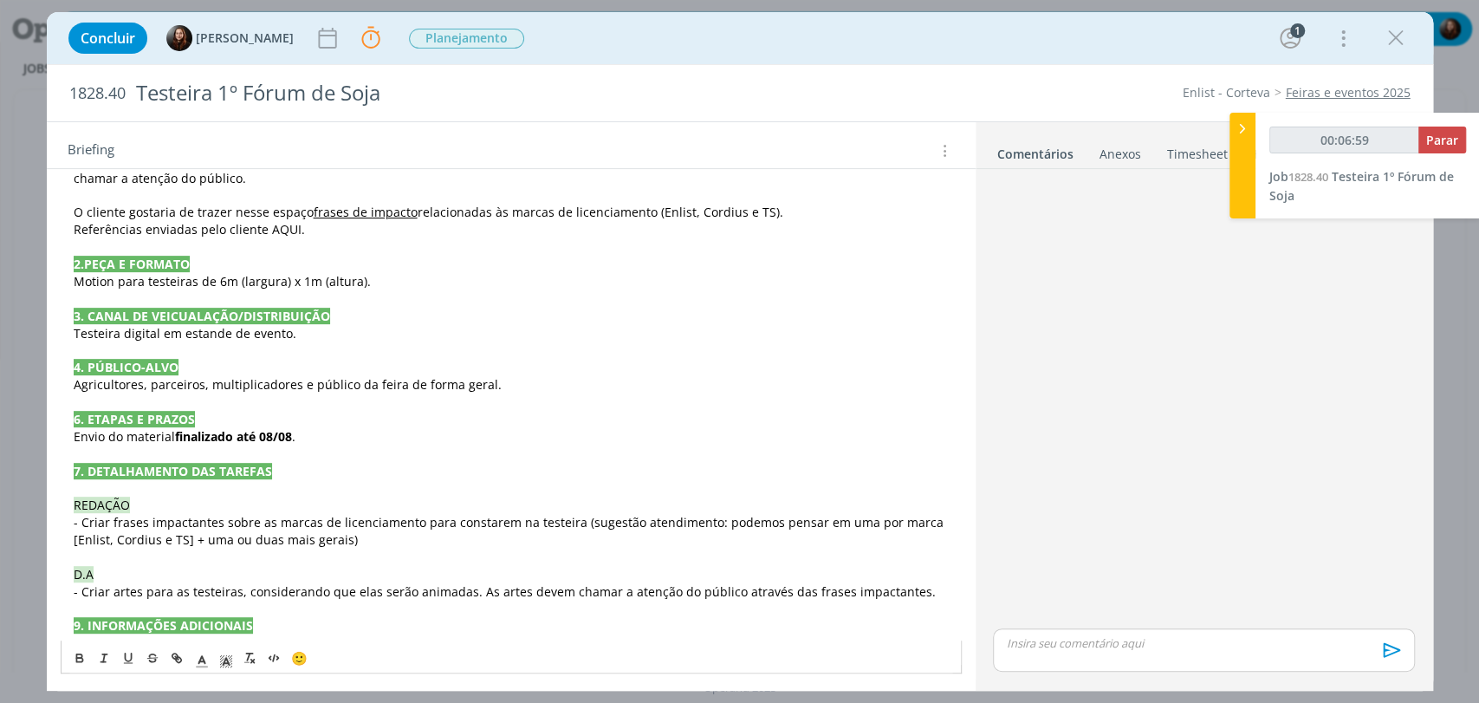
click at [875, 587] on span "- Criar artes para as testeiras, considerando que elas serão animadas. As artes…" at bounding box center [505, 591] width 862 height 16
click at [291, 634] on p "9. INFORMAÇÕES ADICIONAIS" at bounding box center [511, 642] width 875 height 17
click at [284, 634] on p "9. INFORMAÇÕES ADICIONAIS" at bounding box center [511, 642] width 875 height 17
click at [251, 634] on p "9. INFORMAÇÕES ADICIONAIS" at bounding box center [511, 642] width 875 height 17
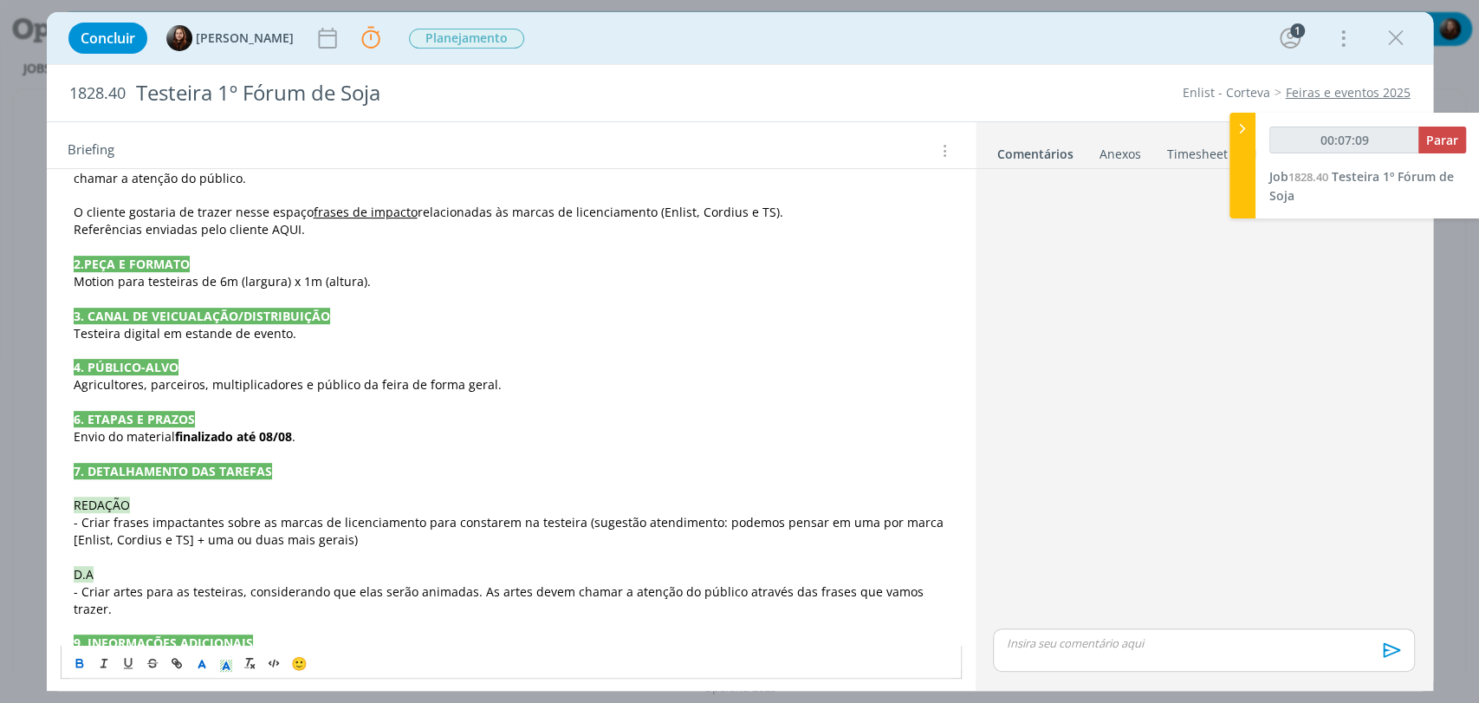
click at [242, 634] on strong "9. INFORMAÇÕES ADICIONAIS" at bounding box center [163, 642] width 179 height 16
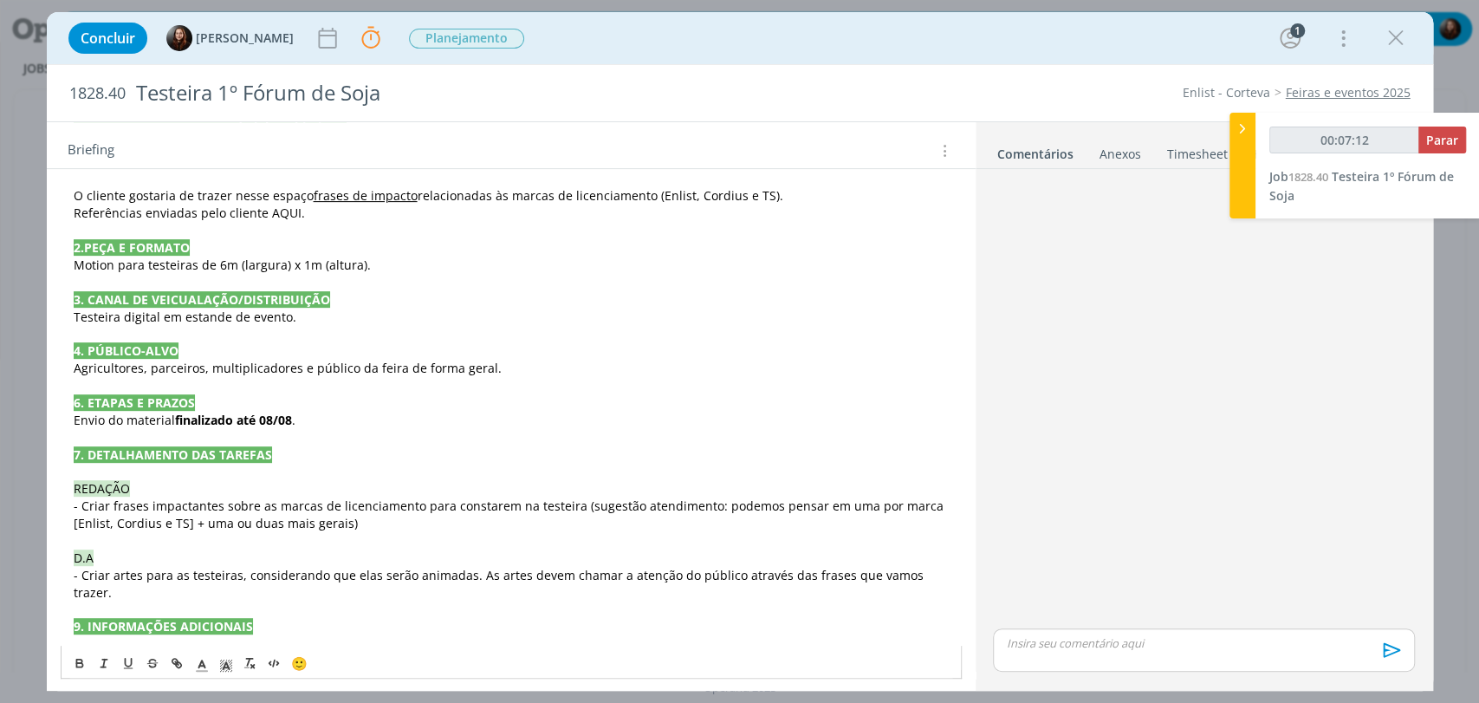
click at [128, 635] on p "dialog" at bounding box center [511, 643] width 875 height 17
drag, startPoint x: 125, startPoint y: 625, endPoint x: 237, endPoint y: 646, distance: 113.8
click at [237, 646] on div "PASTA DO JOB 1. INTRODUÇÃO (contexto do job + objetivos) O cliente vai particip…" at bounding box center [511, 384] width 901 height 613
drag, startPoint x: 158, startPoint y: 626, endPoint x: 9, endPoint y: 634, distance: 149.2
click at [9, 634] on div "Concluir Eduarda Pereira Parar Apontar Data * 03/09/2025 Horas * 00:00 Tarefa S…" at bounding box center [739, 351] width 1479 height 703
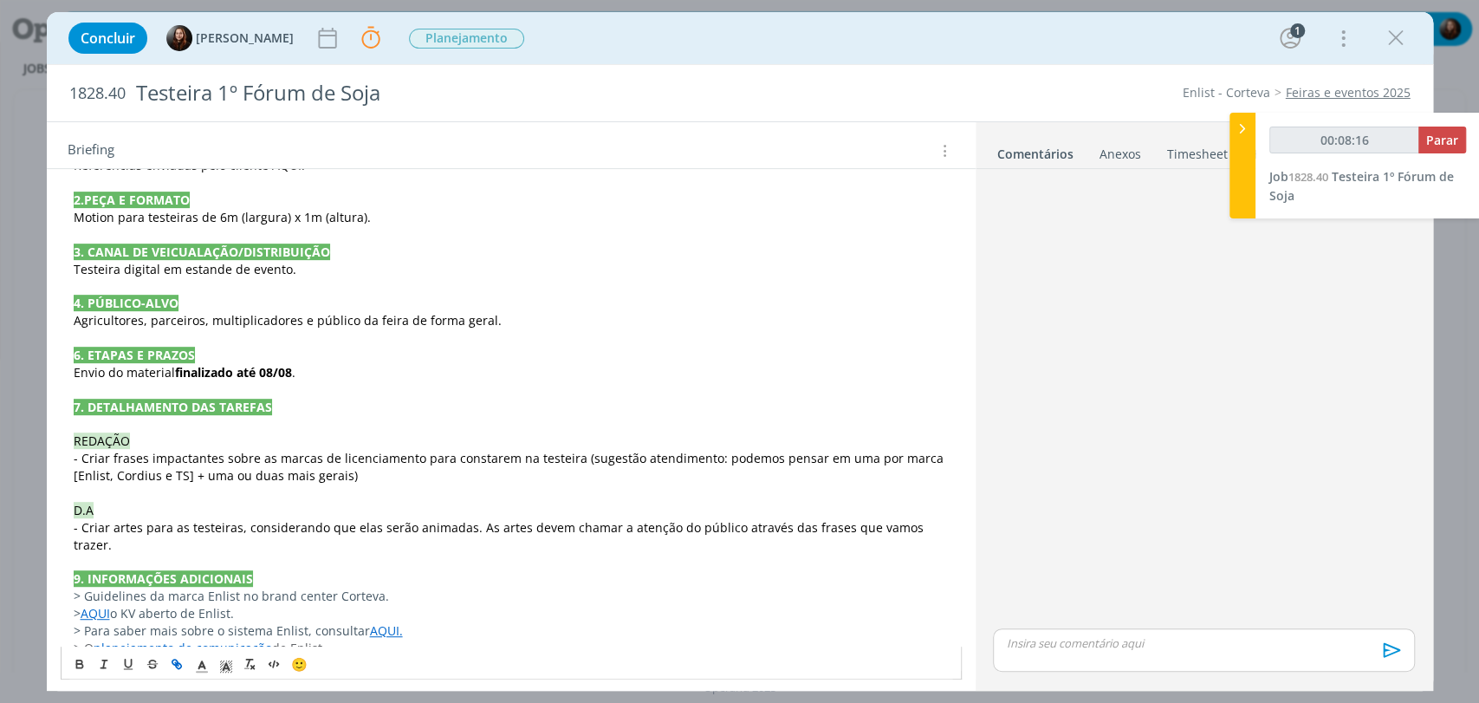
scroll to position [483, 0]
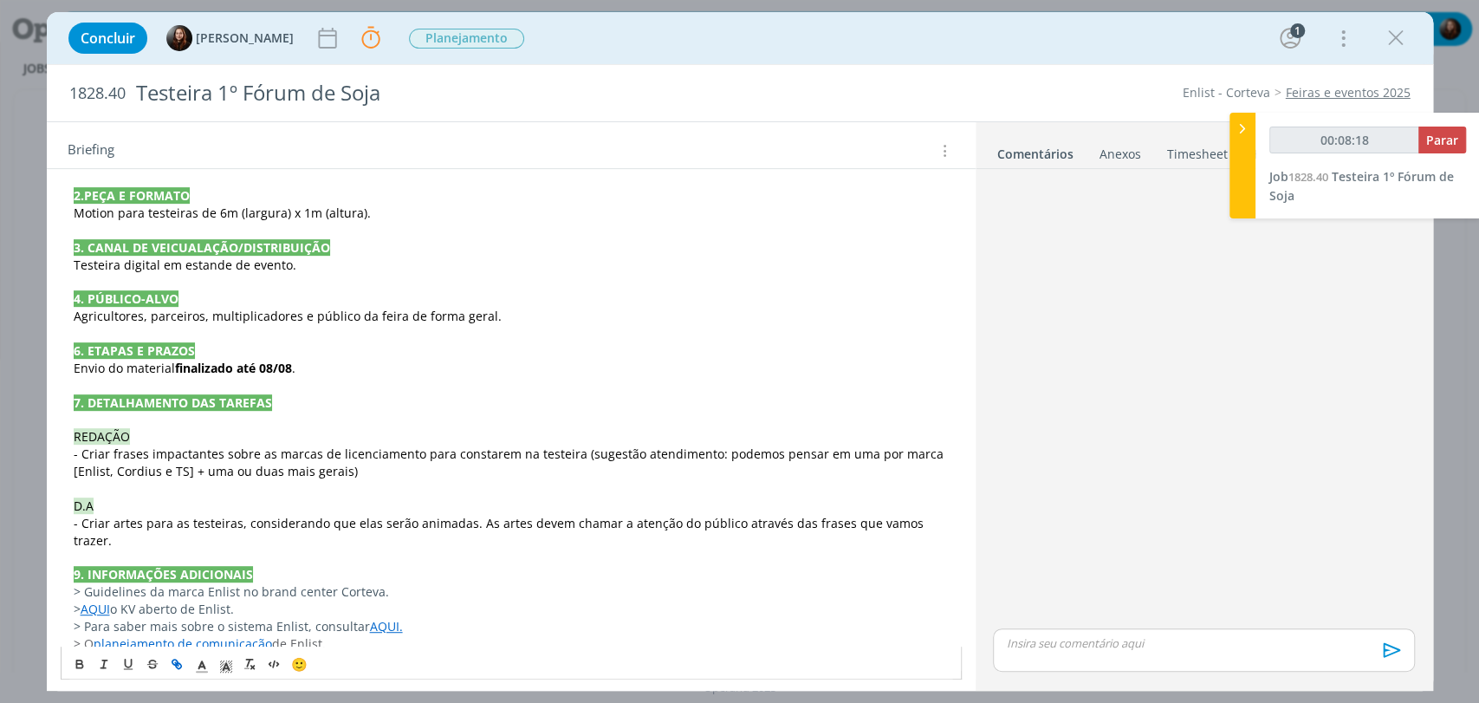
click at [375, 635] on p "> O planejamento de comunicação de Enlist." at bounding box center [511, 643] width 875 height 17
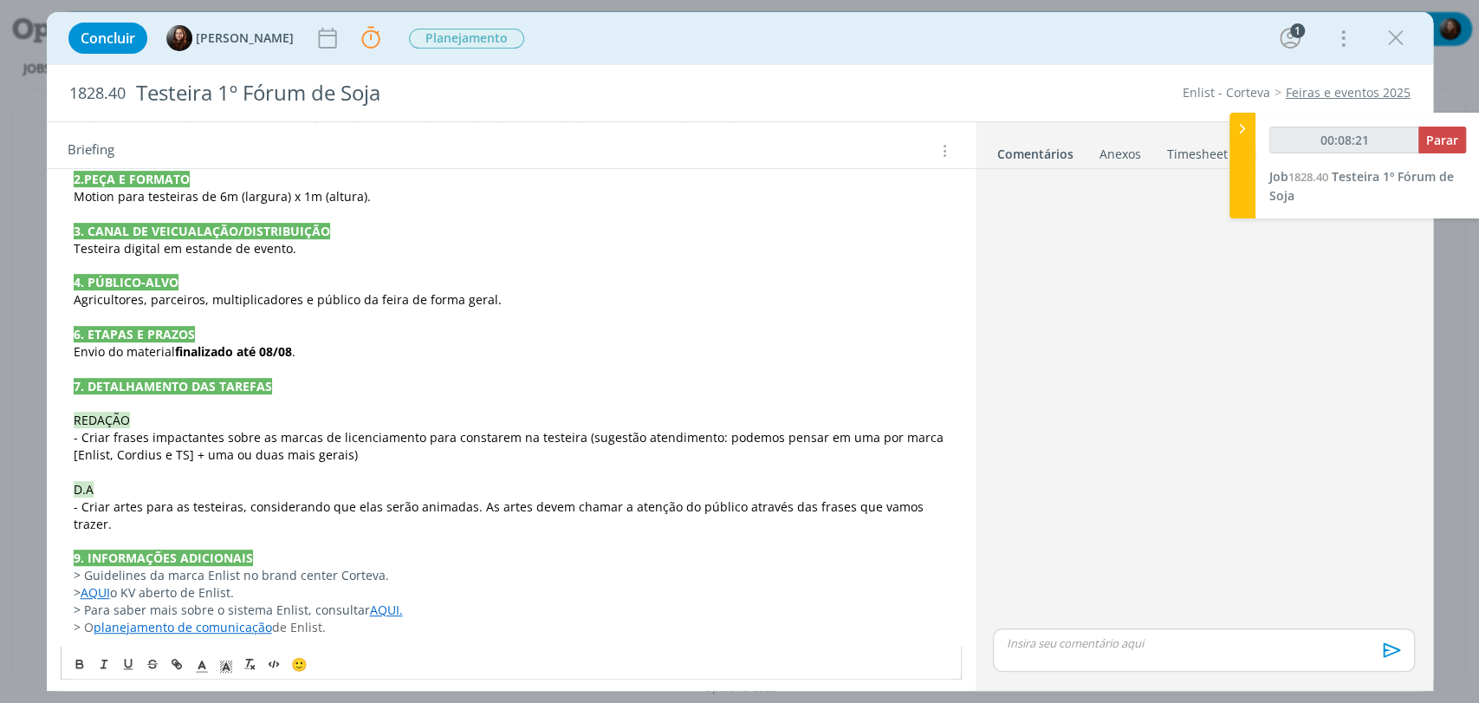
click at [239, 632] on div "PASTA DO JOB 1. INTRODUÇÃO (contexto do job + objetivos) O cliente vai particip…" at bounding box center [511, 334] width 901 height 649
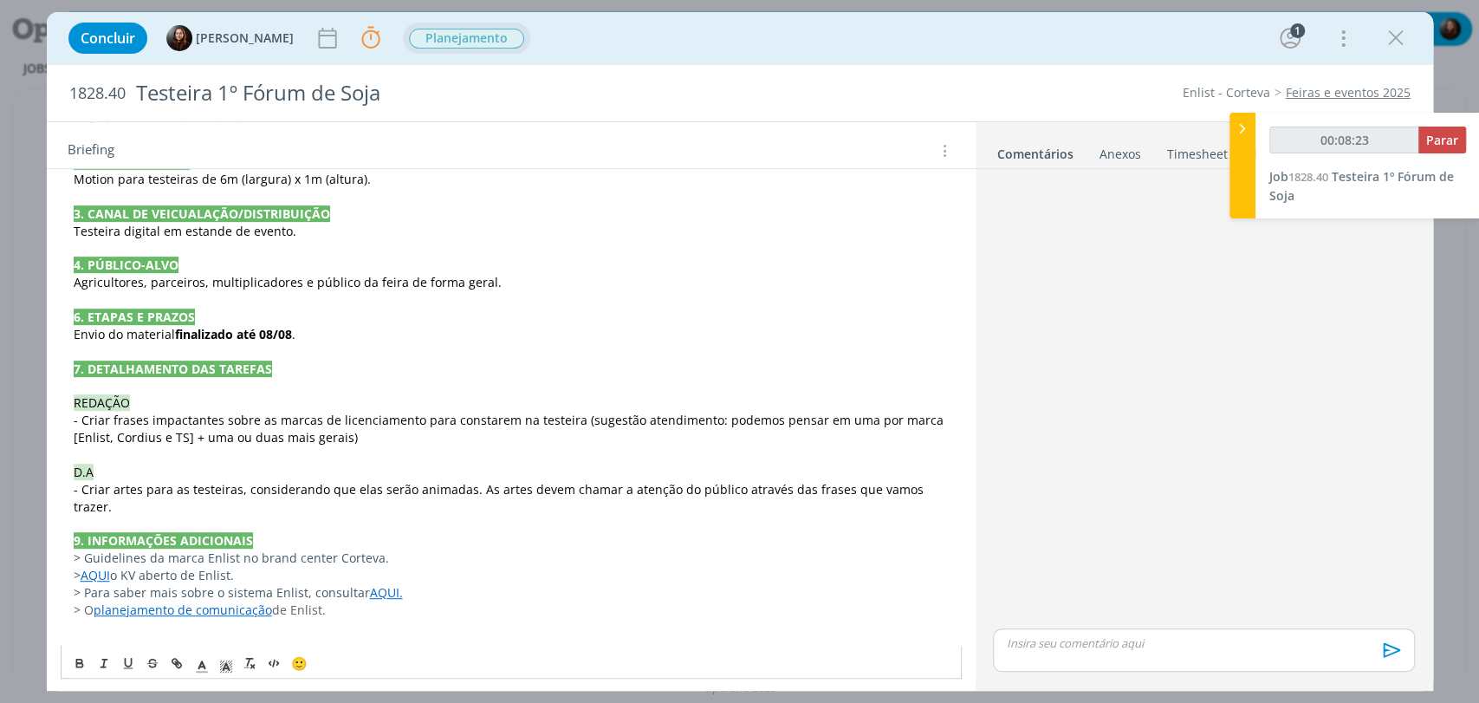
scroll to position [518, 0]
click at [182, 635] on p "dialog" at bounding box center [511, 643] width 875 height 17
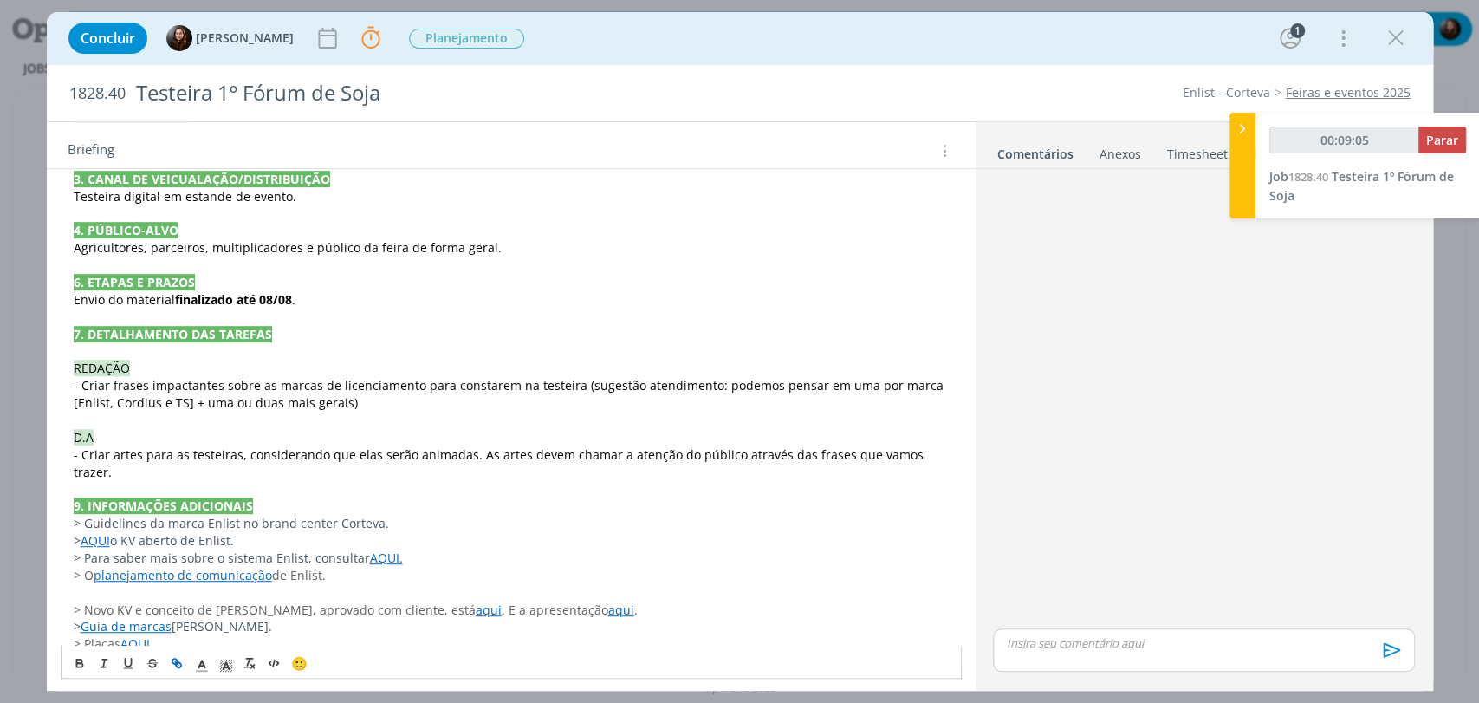
click at [476, 601] on link "aqui" at bounding box center [489, 609] width 26 height 16
click at [418, 554] on link "https://sobeae.sharepoint.com/:f:/s/SOBEAE/EhT_l75lKRJGniCoqY4uJEsB7ksrFSVcO3Xi…" at bounding box center [377, 559] width 131 height 23
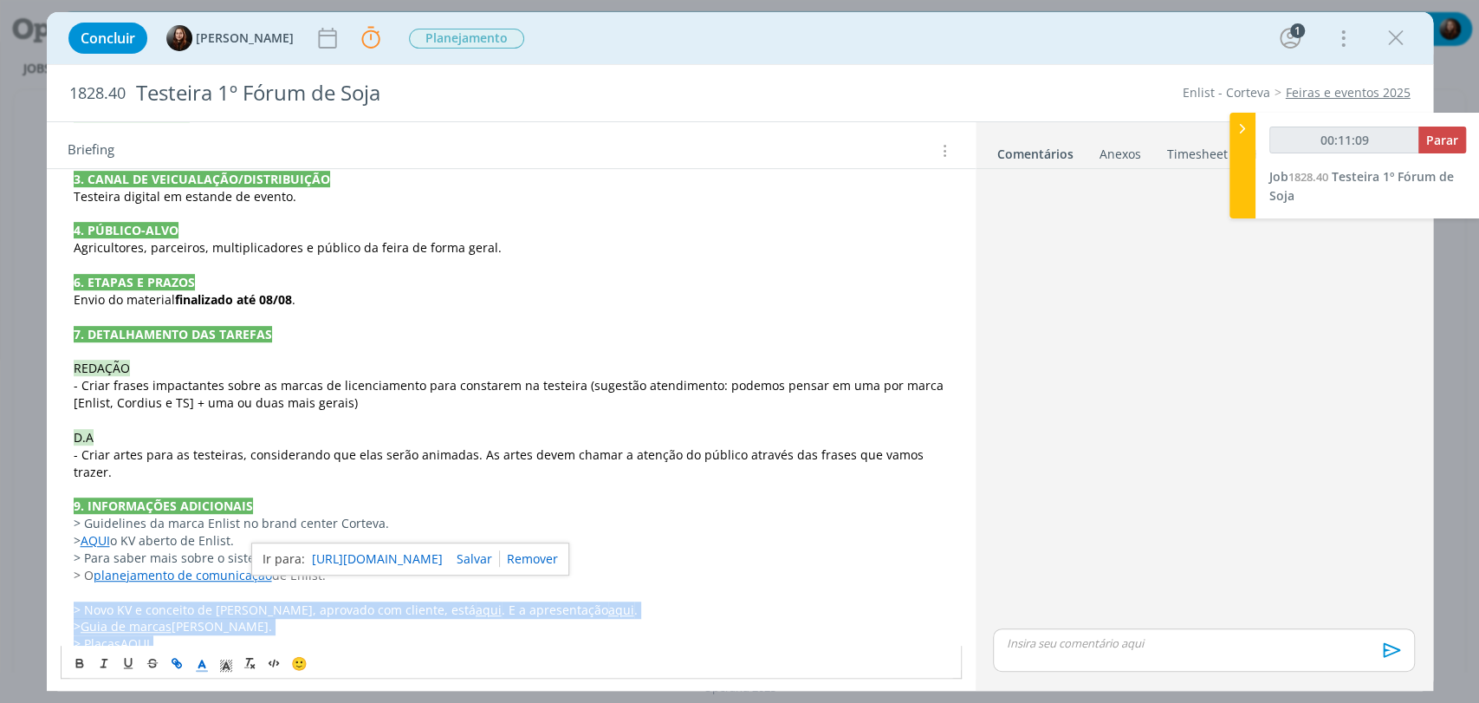
drag, startPoint x: 190, startPoint y: 619, endPoint x: 75, endPoint y: 584, distance: 119.8
click at [75, 584] on div "PASTA DO JOB 1. INTRODUÇÃO (contexto do job + objetivos) O cliente vai particip…" at bounding box center [511, 308] width 901 height 701
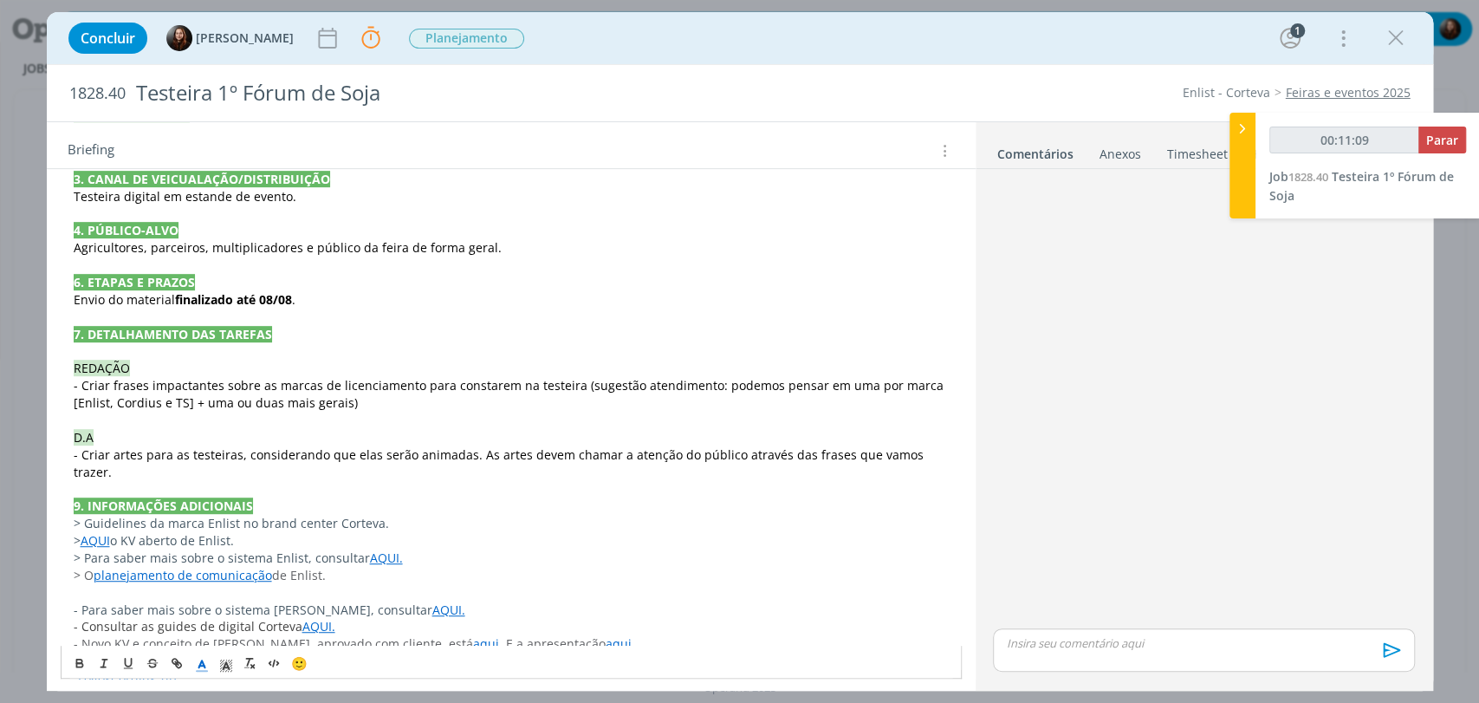
scroll to position [587, 0]
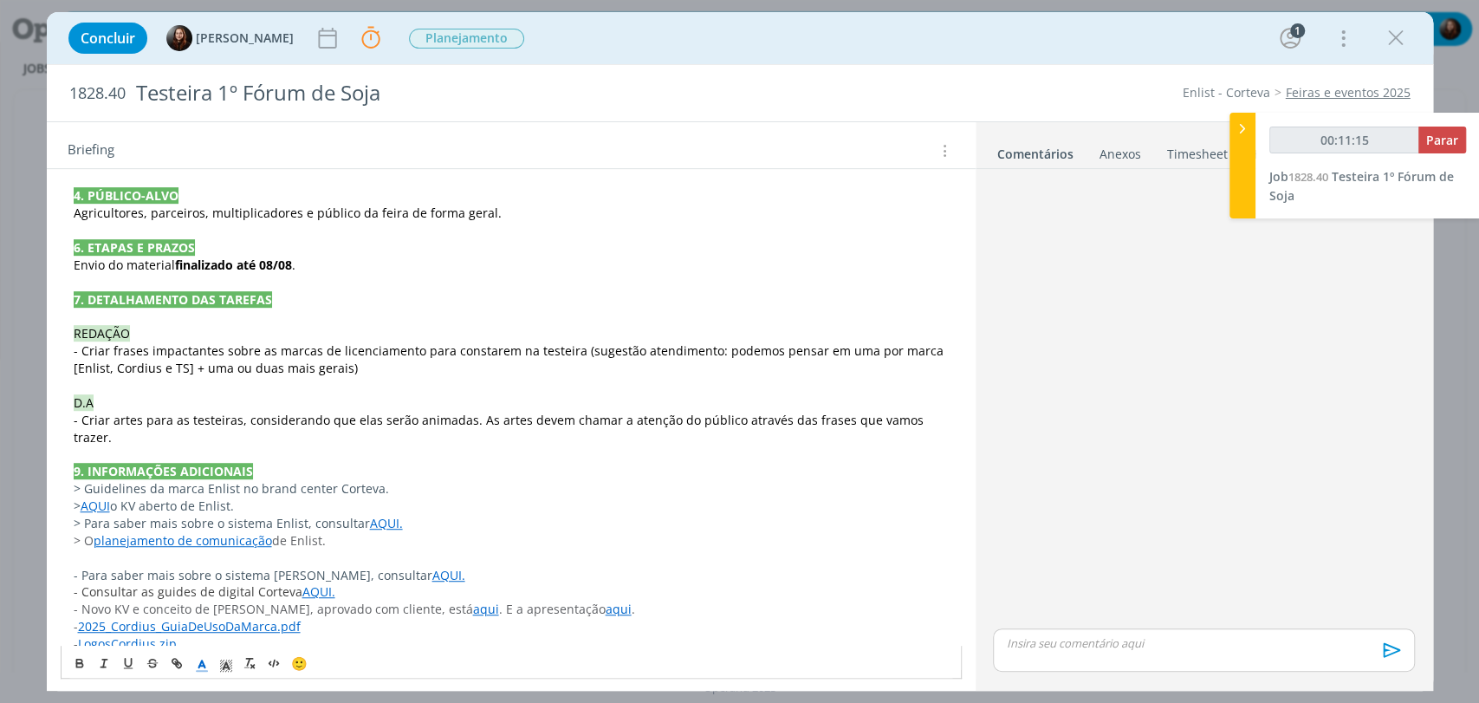
click at [623, 600] on p "- Novo KV e conceito de Cordius, aprovado com cliente, está aqui . E a apresent…" at bounding box center [511, 608] width 875 height 17
click at [188, 618] on link "2025_Cordius_GuiaDeUsoDaMarca.pdf" at bounding box center [189, 626] width 223 height 16
click at [320, 634] on div "PASTA DO JOB 1. INTRODUÇÃO (contexto do job + objetivos) O cliente vai particip…" at bounding box center [511, 291] width 901 height 736
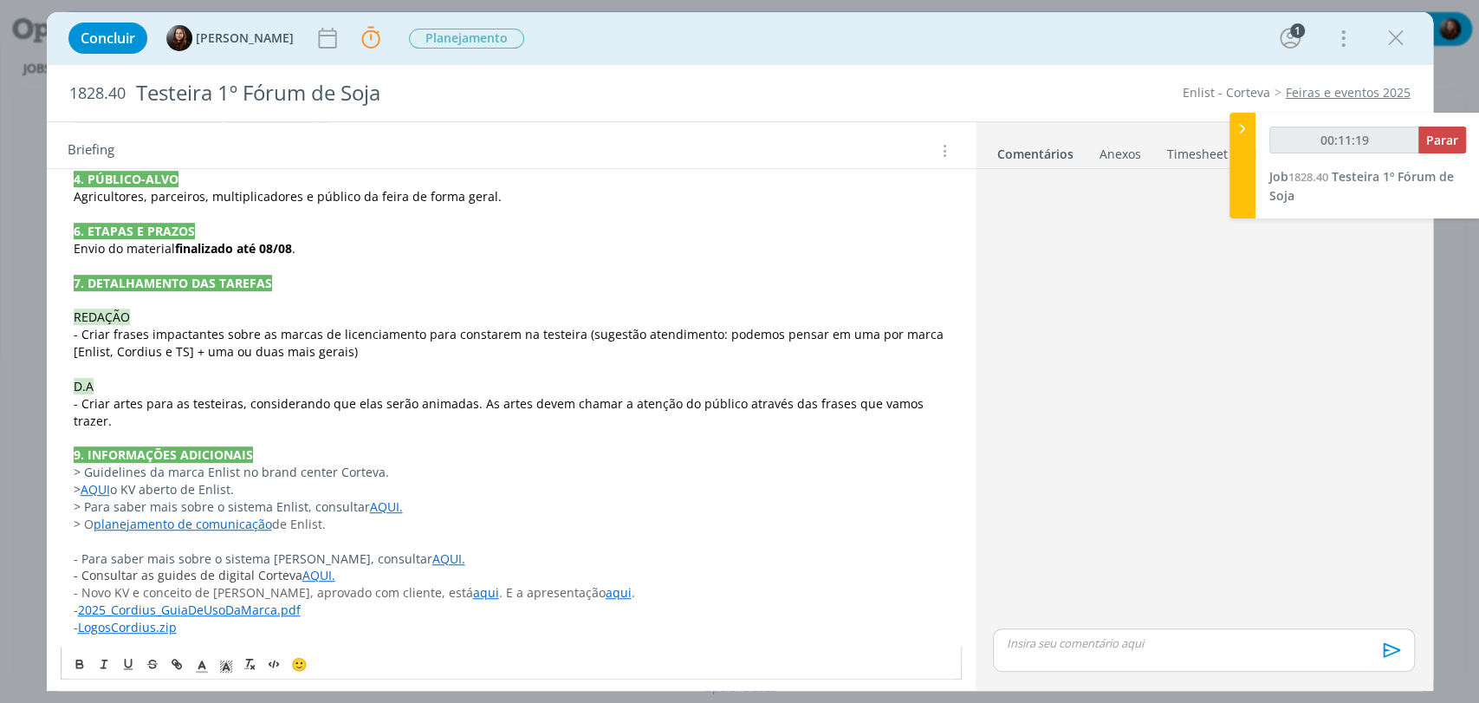
click at [1158, 398] on div "dialog" at bounding box center [1203, 400] width 435 height 449
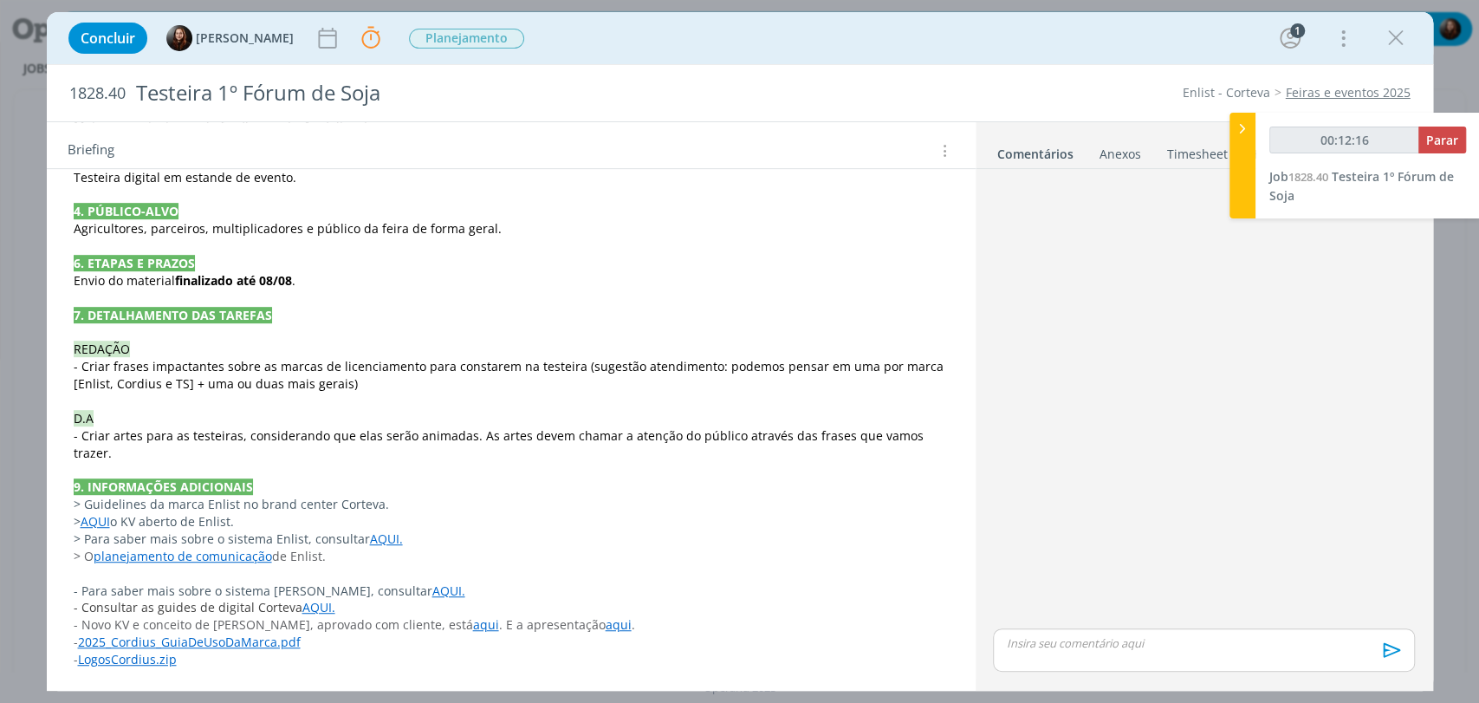
click at [164, 676] on div "PASTA DO JOB 1. INTRODUÇÃO (contexto do job + objetivos) O cliente vai particip…" at bounding box center [511, 318] width 901 height 760
click at [152, 668] on p "dialog" at bounding box center [511, 676] width 875 height 17
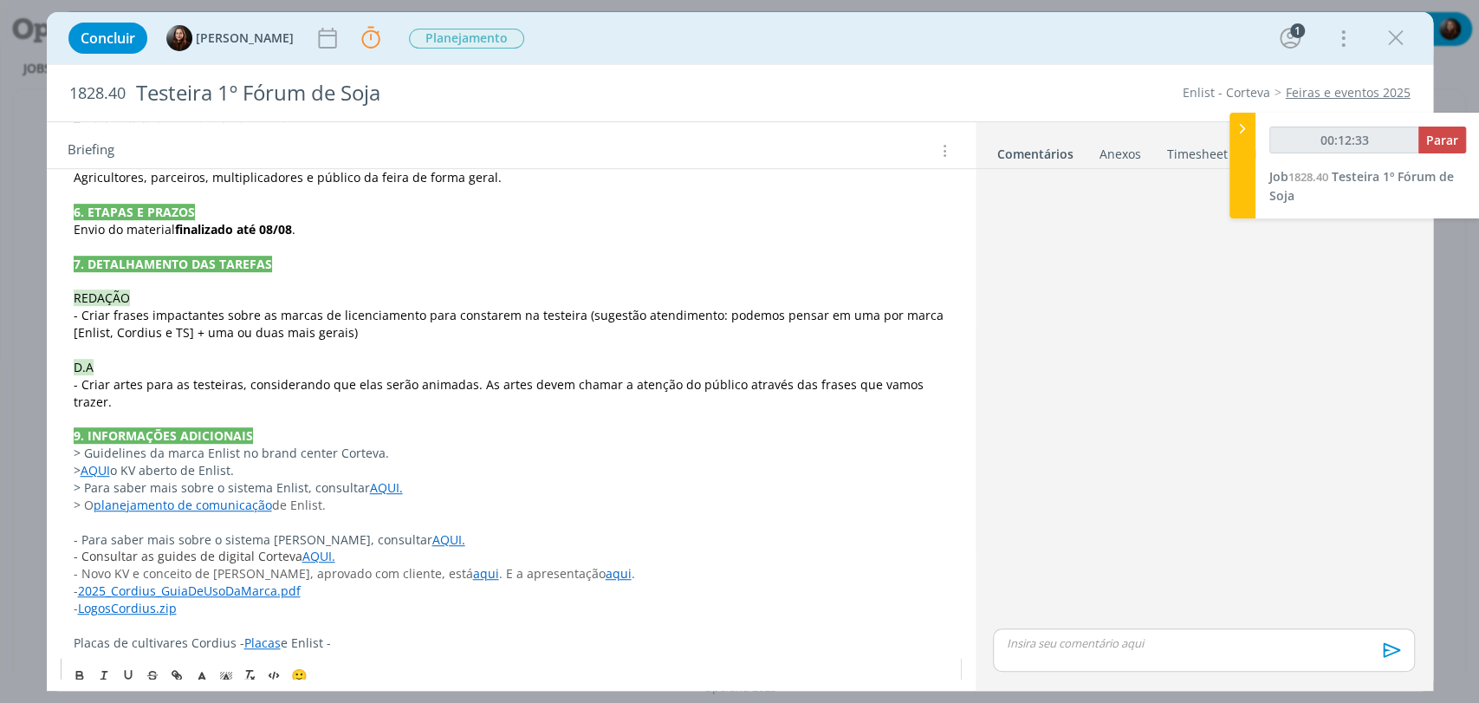
scroll to position [621, 0]
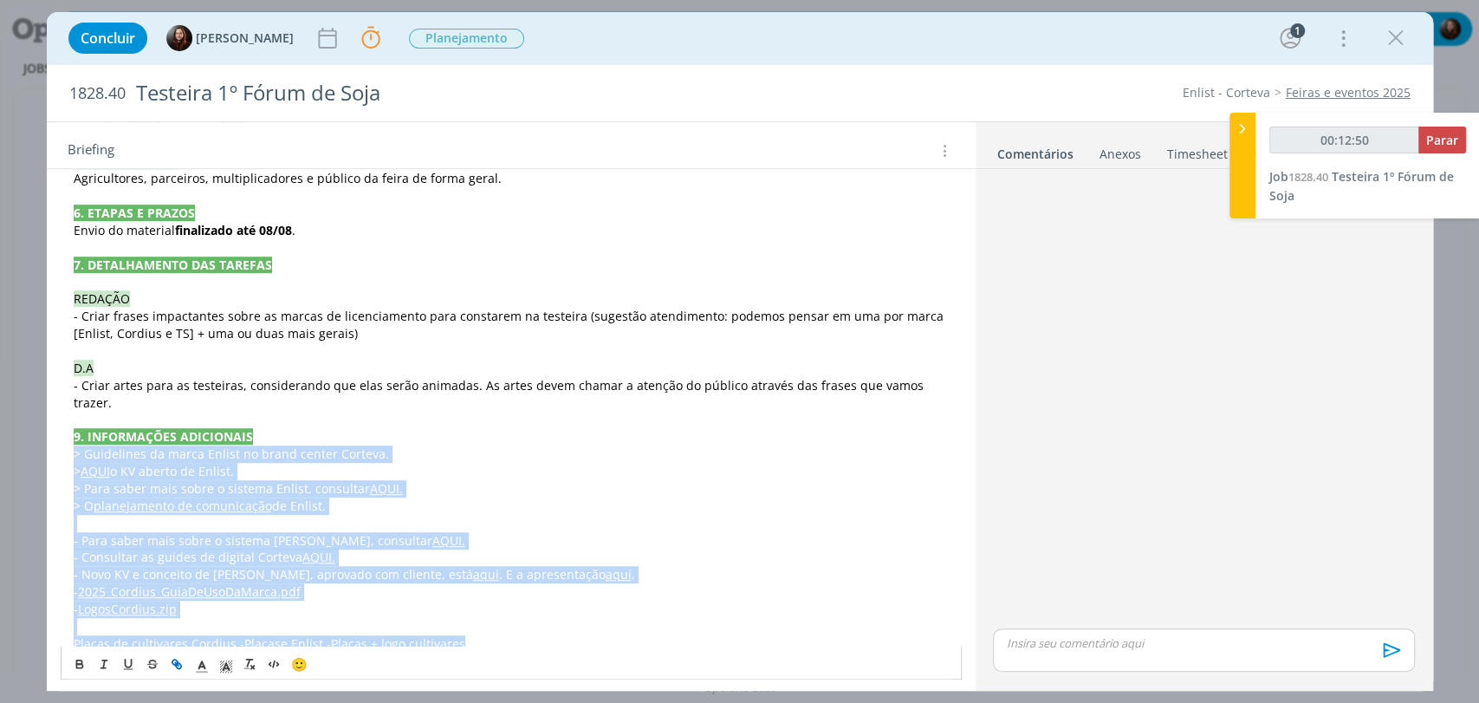
drag, startPoint x: 487, startPoint y: 620, endPoint x: 66, endPoint y: 434, distance: 460.4
click at [66, 434] on div "PASTA DO JOB 1. INTRODUÇÃO (contexto do job + objetivos) O cliente vai particip…" at bounding box center [511, 273] width 901 height 770
copy div "> Guidelines da marca Enlist no brand center Corteva. > AQUI o KV aberto de Enl…"
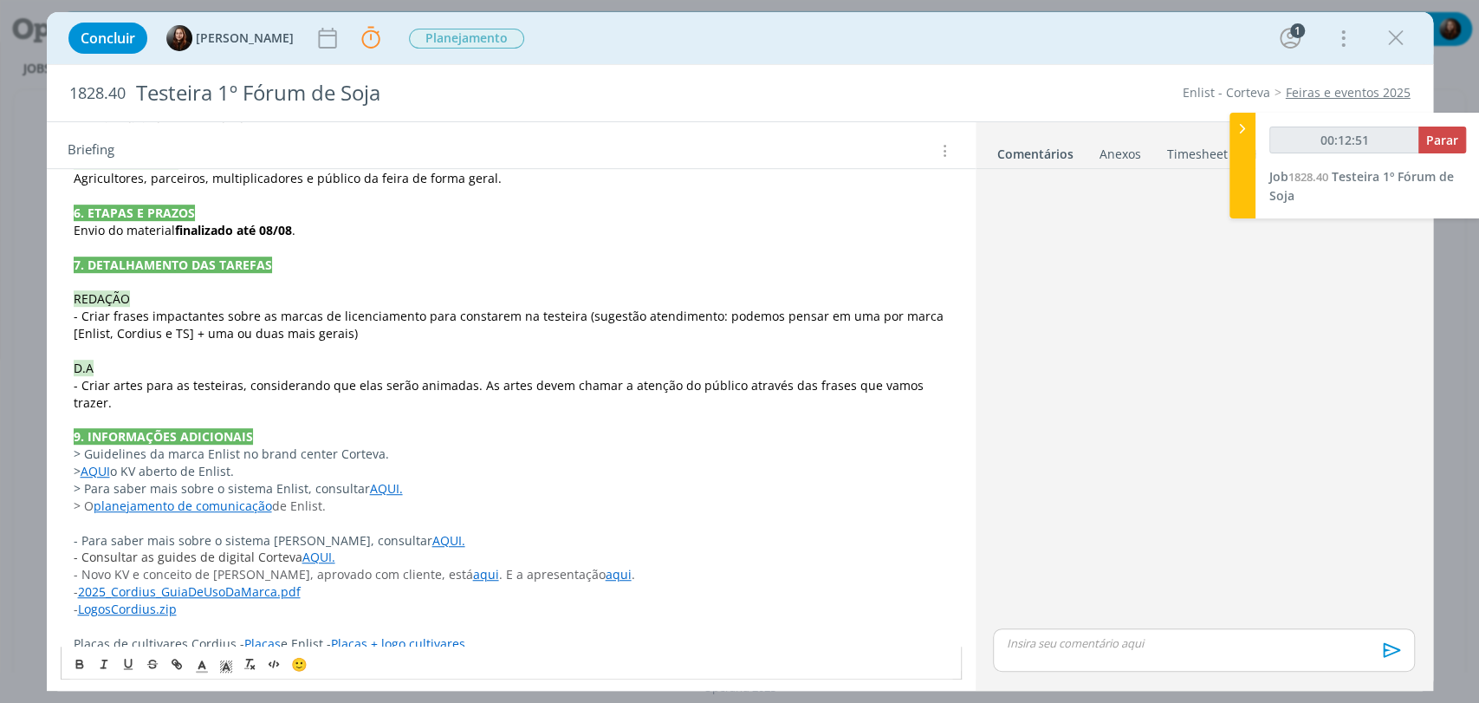
click at [1164, 421] on div "dialog" at bounding box center [1203, 400] width 435 height 449
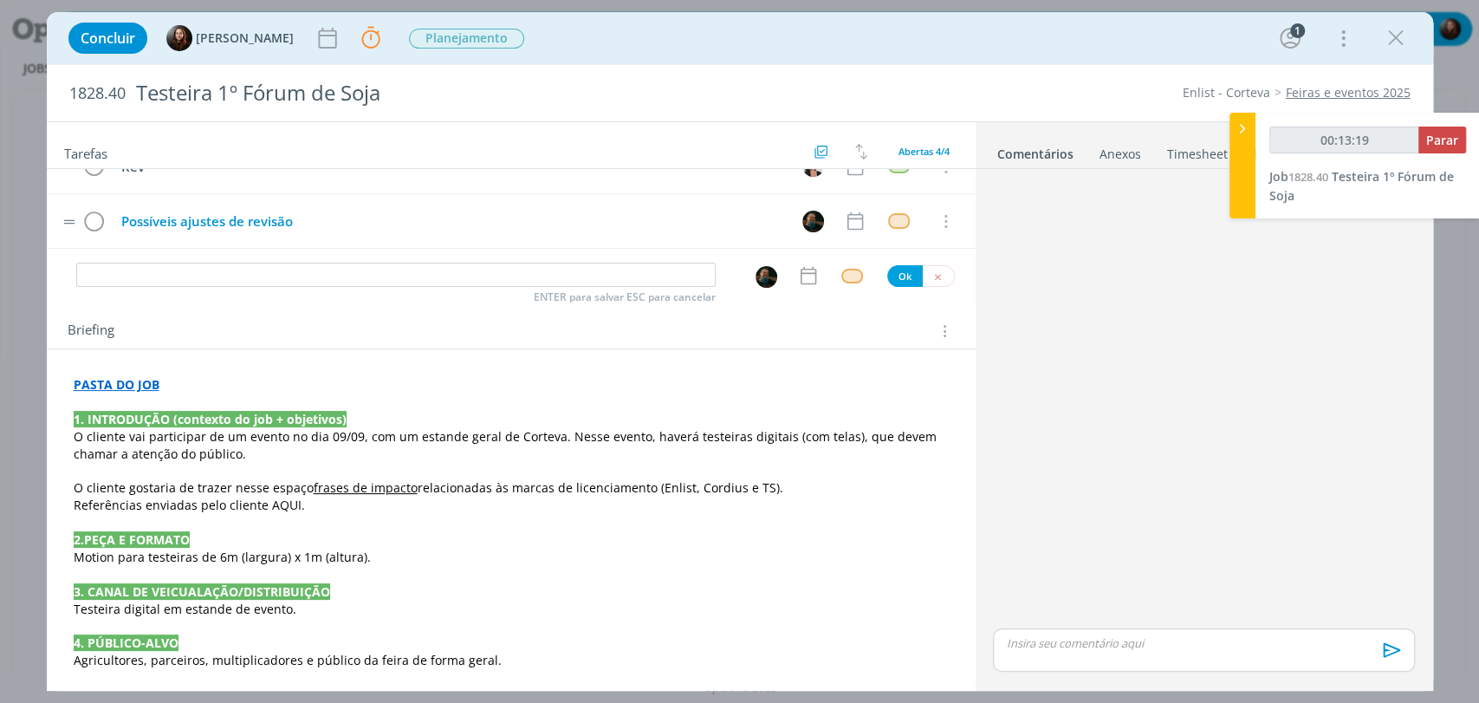
scroll to position [0, 0]
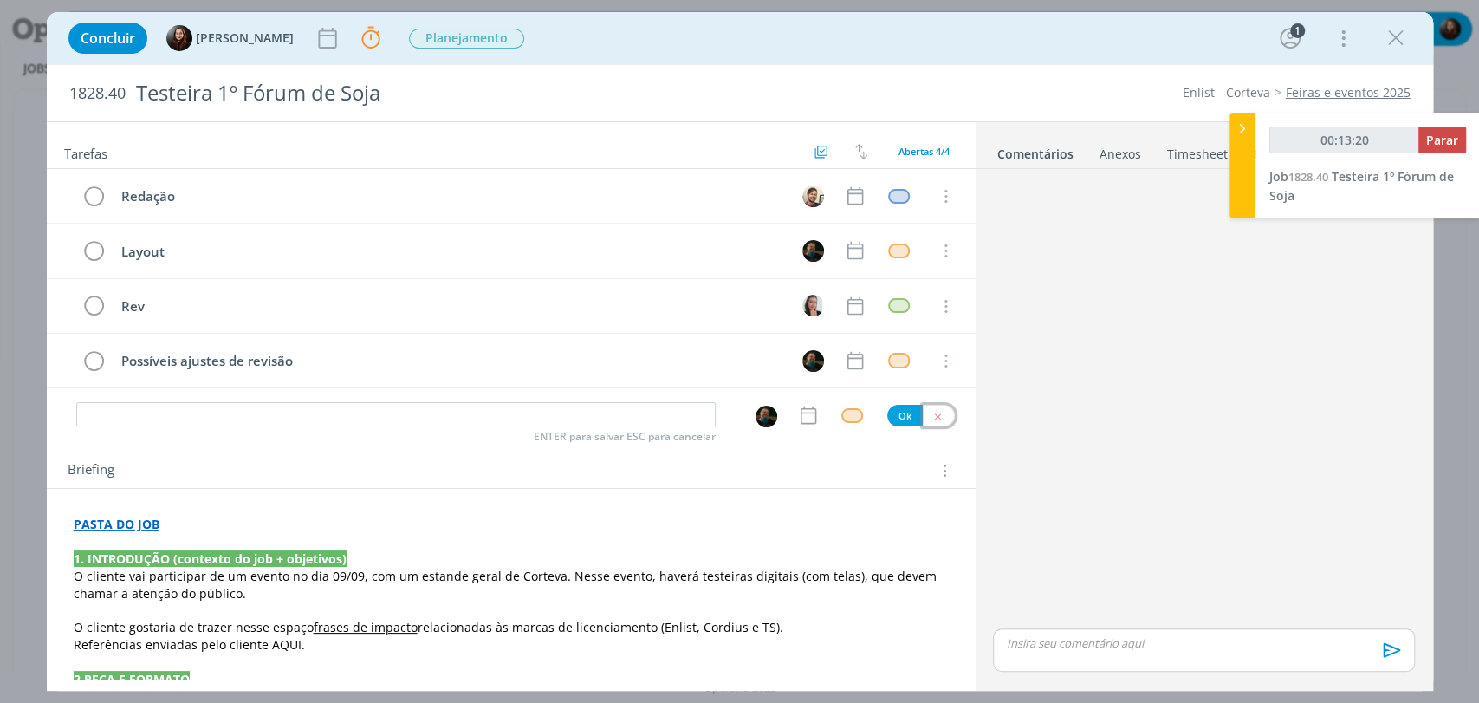
click at [932, 413] on icon "dialog" at bounding box center [937, 416] width 11 height 11
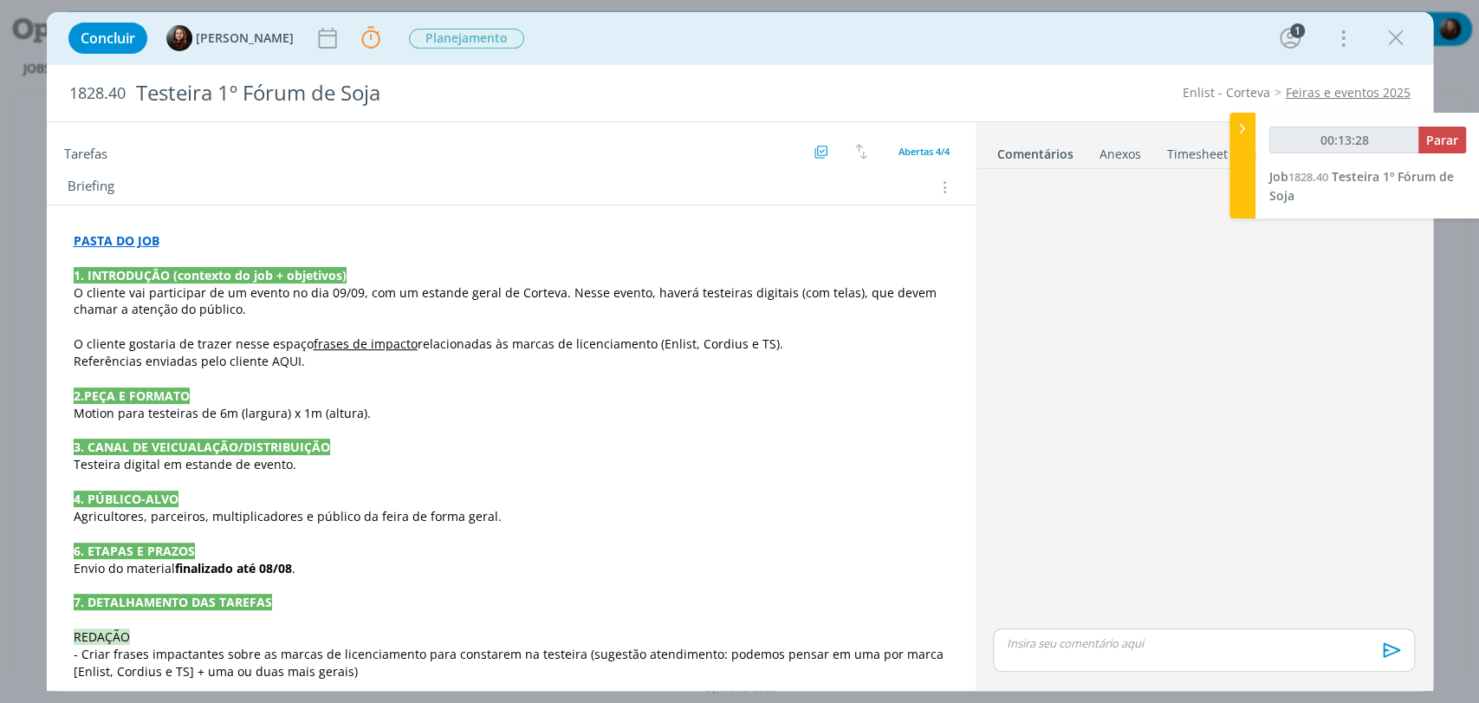
scroll to position [289, 0]
click at [232, 309] on p "O cliente vai participar de um evento no dia 09/09, com um estande geral de Cor…" at bounding box center [511, 300] width 875 height 35
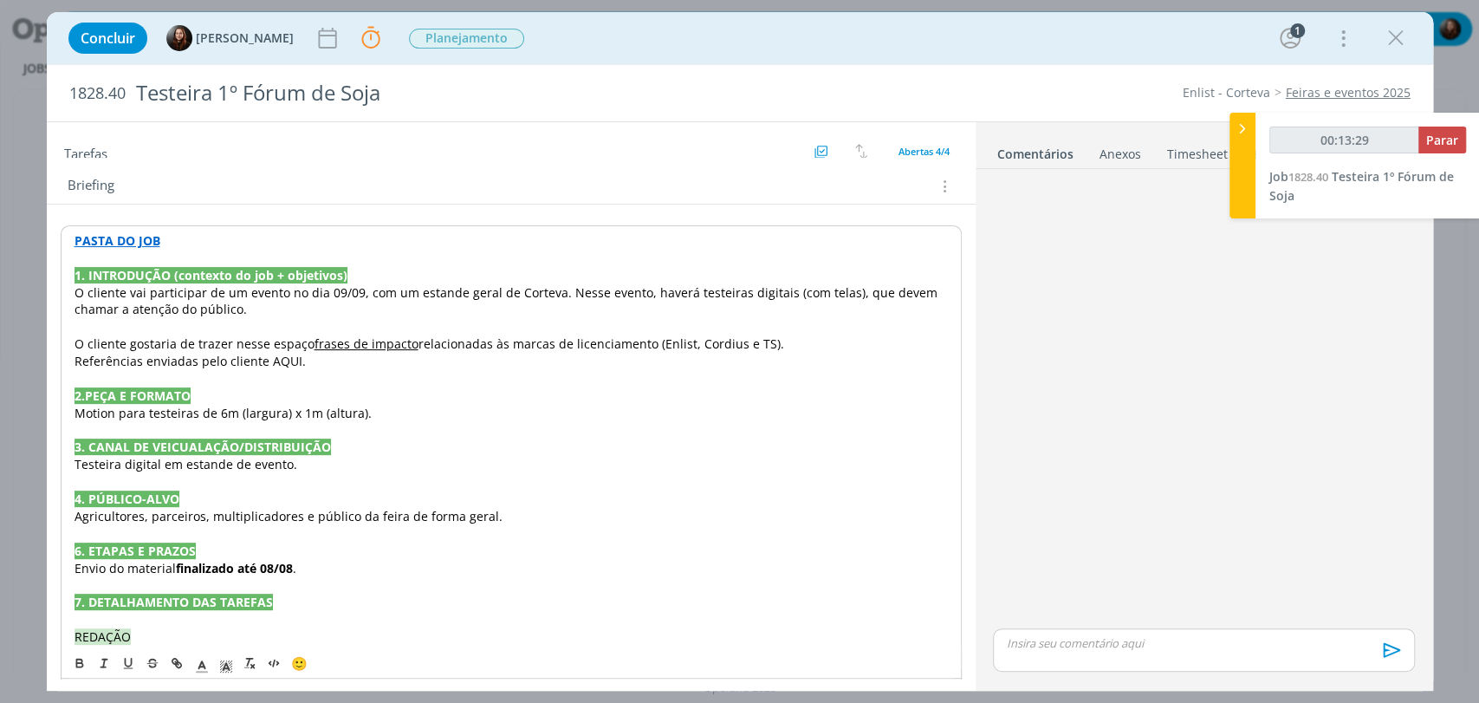
click at [109, 342] on span "O cliente gostaria de trazer nesse espaço" at bounding box center [195, 343] width 240 height 16
click at [321, 363] on p "Referências enviadas pelo cliente AQUI." at bounding box center [511, 361] width 873 height 17
click at [337, 345] on u "frases de impacto" at bounding box center [367, 343] width 104 height 16
drag, startPoint x: 616, startPoint y: 334, endPoint x: 658, endPoint y: 335, distance: 42.5
click at [617, 335] on span "relacionadas às marcas de licenciamento (Enlist, Cordius e TS)." at bounding box center [601, 343] width 366 height 16
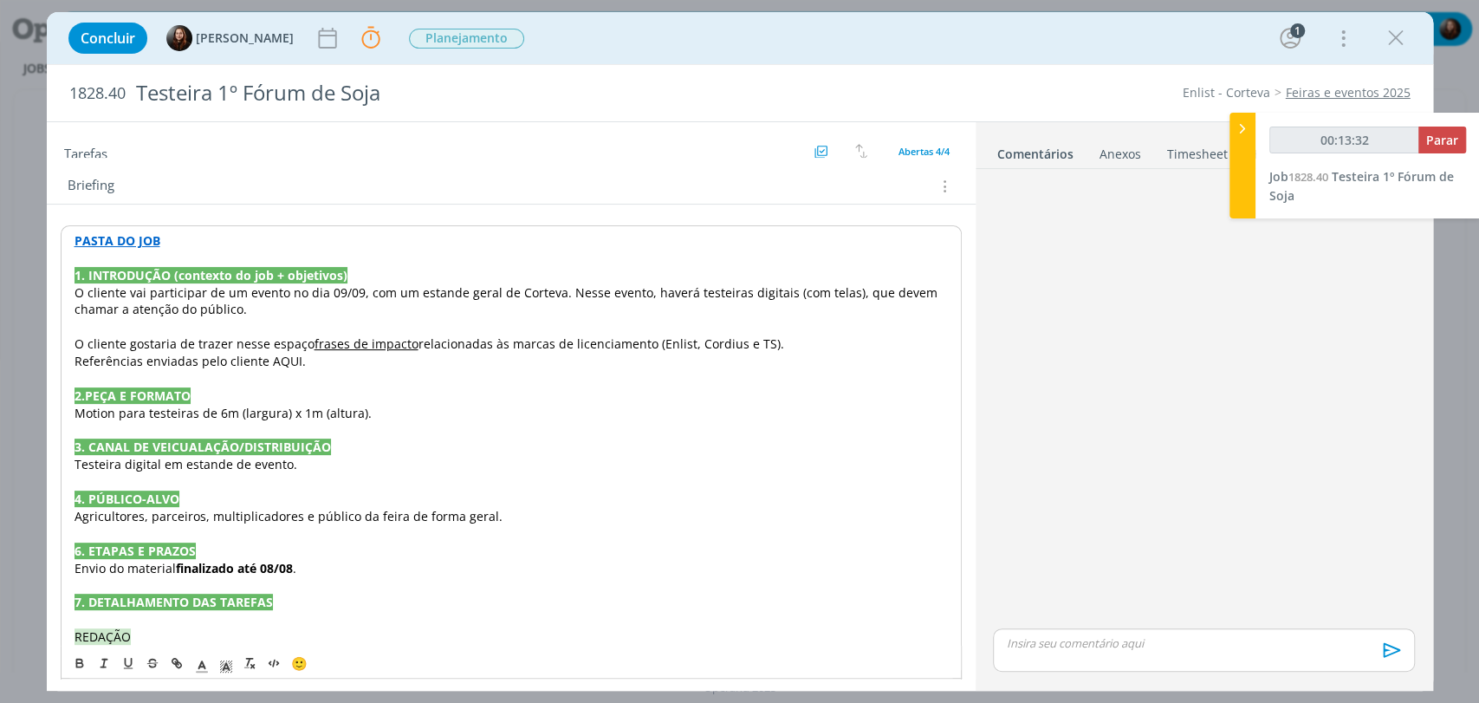
click at [790, 340] on p "O cliente gostaria de trazer nesse espaço frases de impacto relacionadas às mar…" at bounding box center [511, 343] width 873 height 17
click at [118, 353] on span "Referências enviadas pelo cliente AQUI." at bounding box center [190, 361] width 231 height 16
click at [321, 361] on p "Referências enviadas pelo cliente AQUI." at bounding box center [511, 361] width 873 height 17
click at [280, 355] on span "Referências enviadas pelo cliente AQUI." at bounding box center [190, 361] width 231 height 16
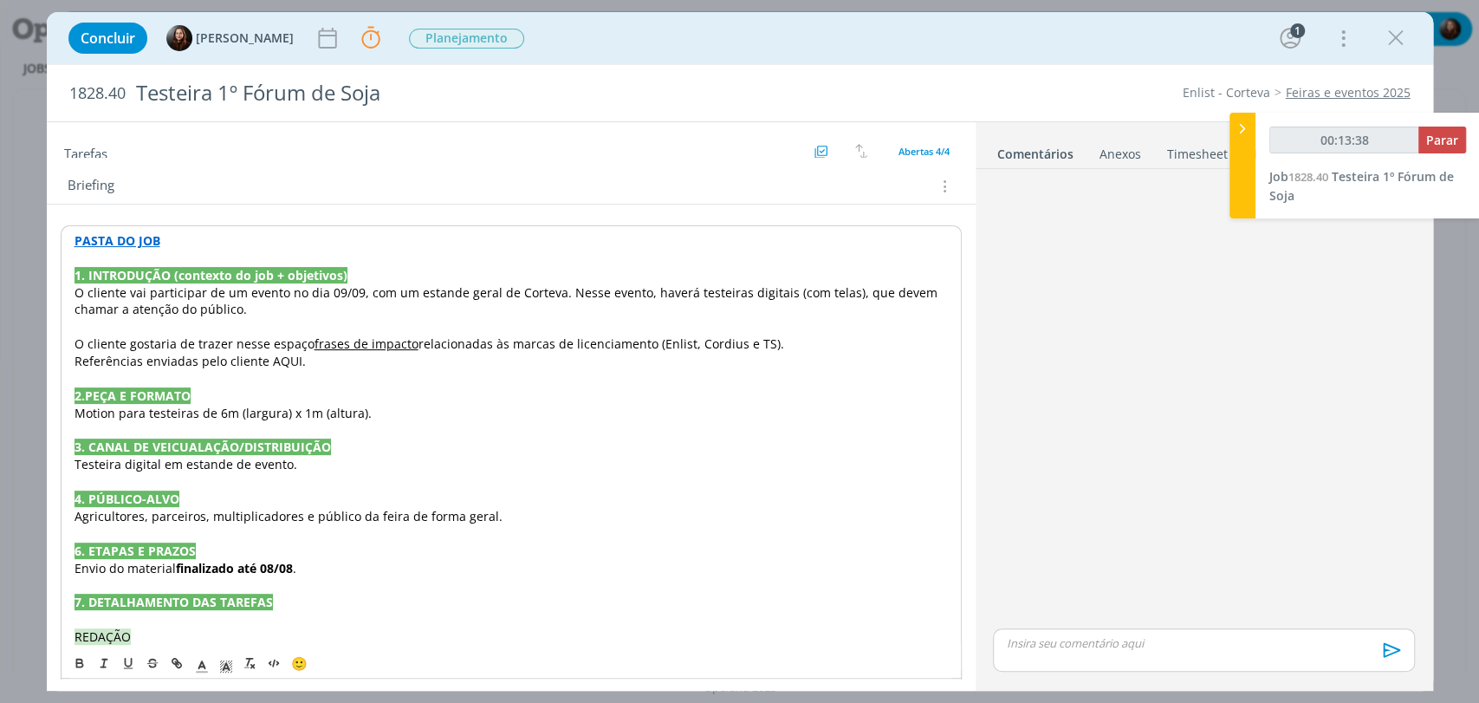
click at [355, 358] on p "Referências enviadas pelo cliente AQUI." at bounding box center [511, 361] width 873 height 17
click at [107, 237] on strong "PASTA DO JOB" at bounding box center [118, 240] width 86 height 16
click at [170, 269] on link "https://sobeae.sharepoint.com/:f:/s/SOBEAE/EoqEmGXe0gxGsqXsNu48a3wB0MN2BEq2Q6E7…" at bounding box center [186, 274] width 131 height 23
click at [142, 360] on span "Referências enviadas pelo cliente AQUI." at bounding box center [190, 361] width 231 height 16
click at [336, 359] on span "Referências do espaço, enviadas pelo cliente AQUI." at bounding box center [222, 360] width 297 height 16
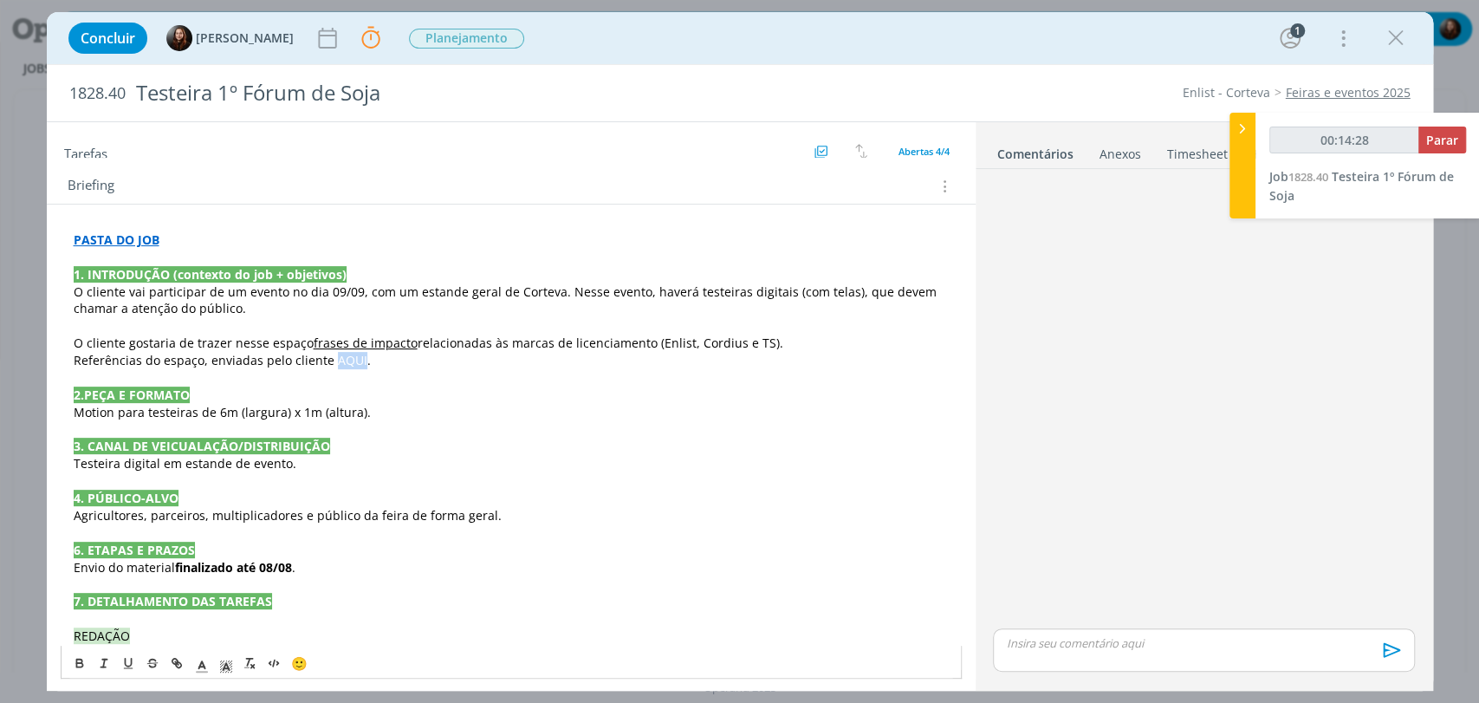
click at [336, 359] on span "Referências do espaço, enviadas pelo cliente AQUI." at bounding box center [222, 360] width 297 height 16
type input "00:14:29"
click at [176, 663] on icon "dialog" at bounding box center [178, 665] width 5 height 5
type input "AQUI"
type input "00:14:30"
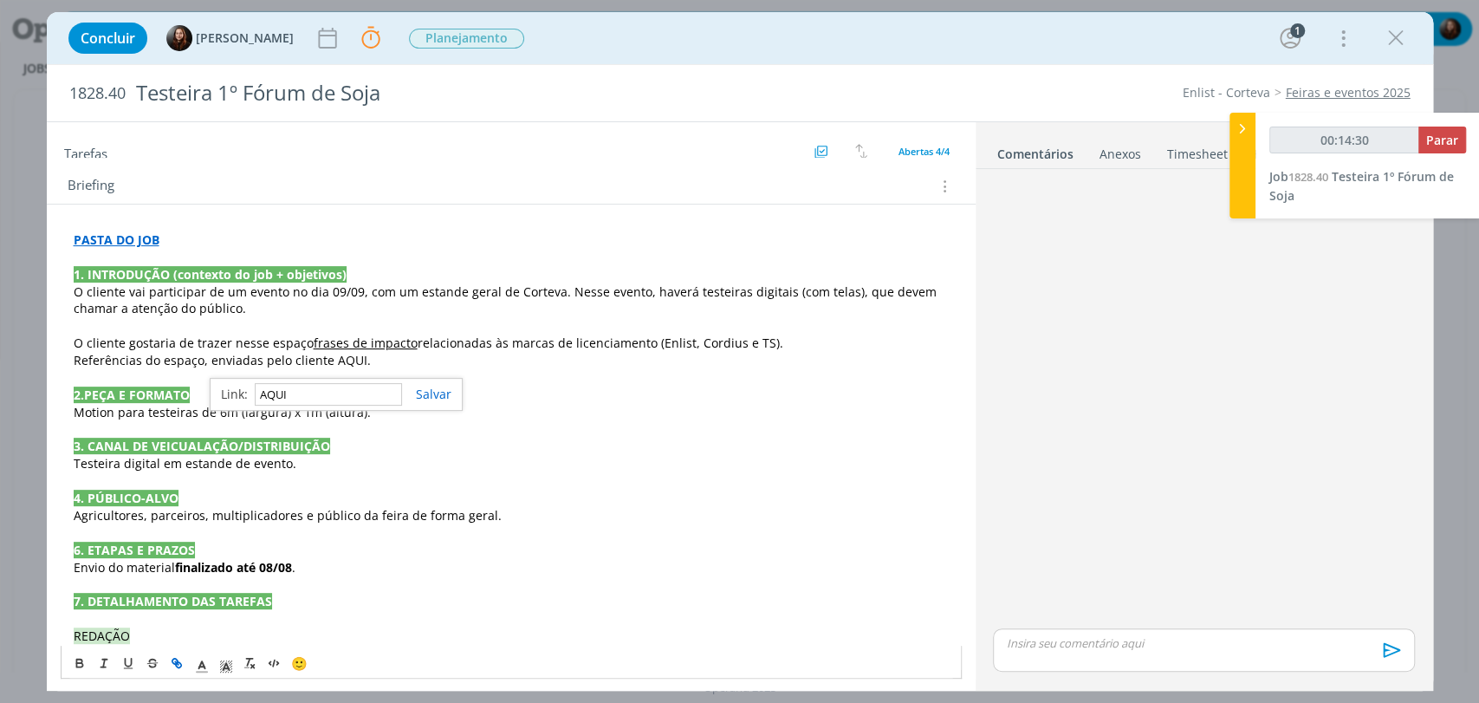
paste input "https://sobeae.sharepoint.com/:f:/s/SOBEAE/EoKqfxVb-SpOifGSRmUlOE4B49NH6vGT4xr8…"
type input "https://sobeae.sharepoint.com/:f:/s/SOBEAE/EoKqfxVb-SpOifGSRmUlOE4B49NH6vGT4xr8…"
type input "00:14:32"
type input "https://sobeae.sharepoint.com/:f:/s/SOBEAE/EoKqfxVb-SpOifGSRmUlOE4B49NH6vGT4xr8…"
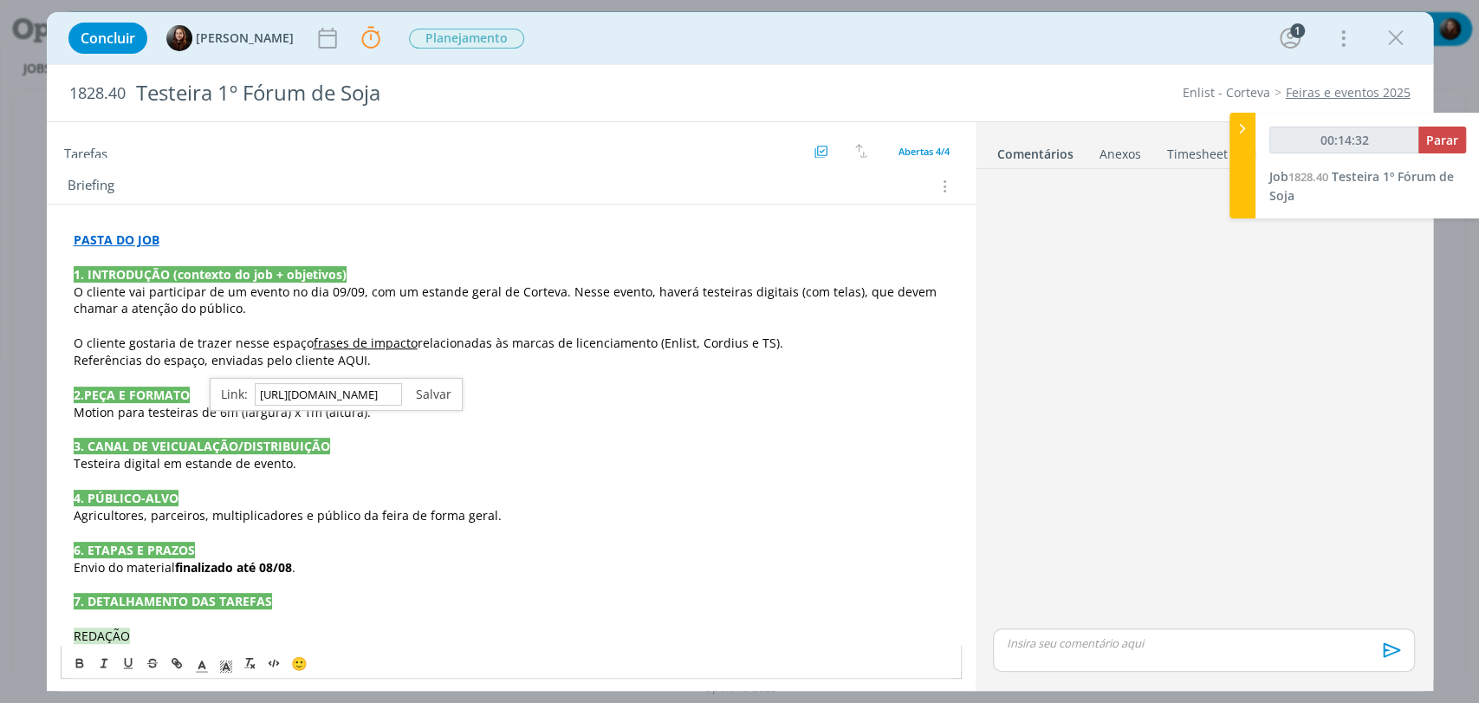
click at [430, 394] on link "dialog" at bounding box center [426, 394] width 49 height 16
click at [430, 393] on p "2.PEÇA E FORMATO" at bounding box center [511, 394] width 875 height 17
drag, startPoint x: 356, startPoint y: 361, endPoint x: 330, endPoint y: 362, distance: 26.0
click at [330, 362] on p "Referências do espaço, enviadas pelo cliente AQUI ." at bounding box center [511, 360] width 875 height 17
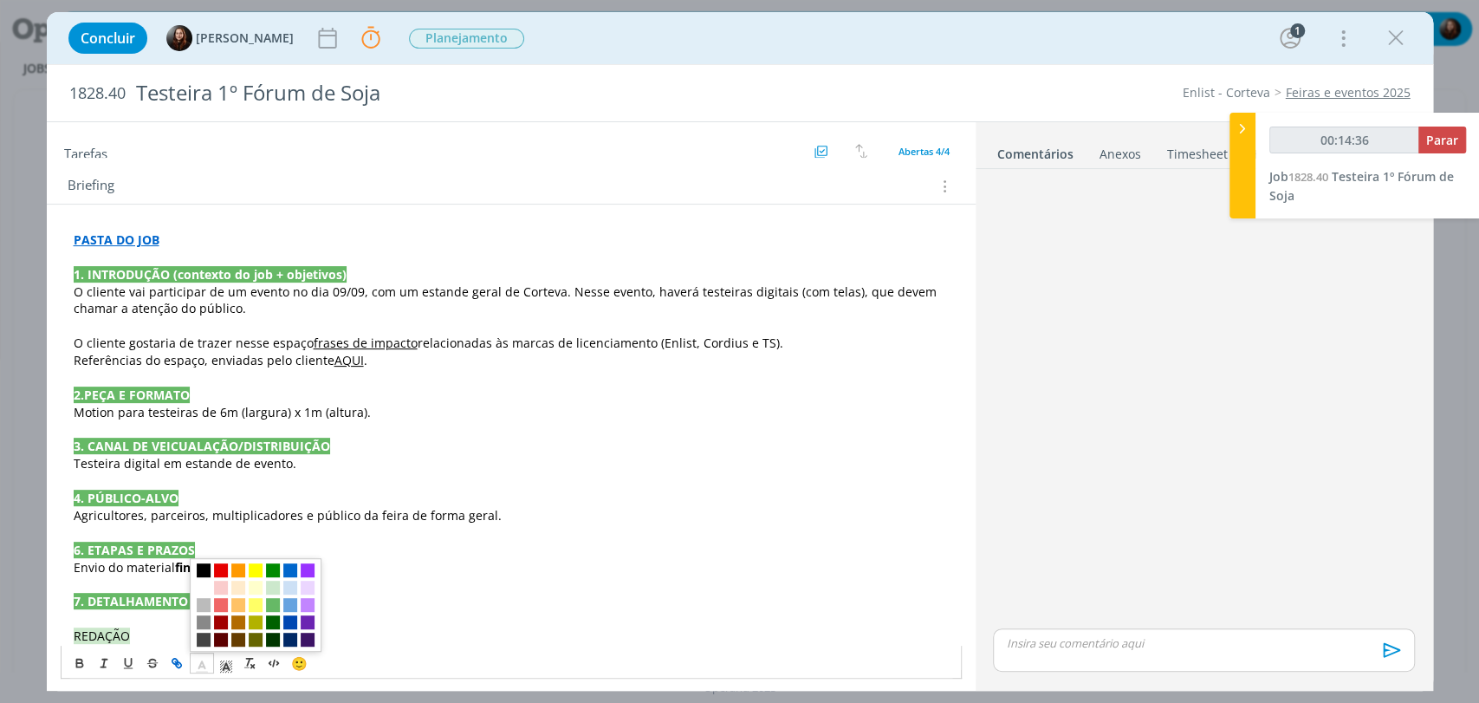
click at [192, 661] on span "dialog" at bounding box center [202, 662] width 24 height 21
click at [292, 570] on span "dialog" at bounding box center [290, 570] width 14 height 14
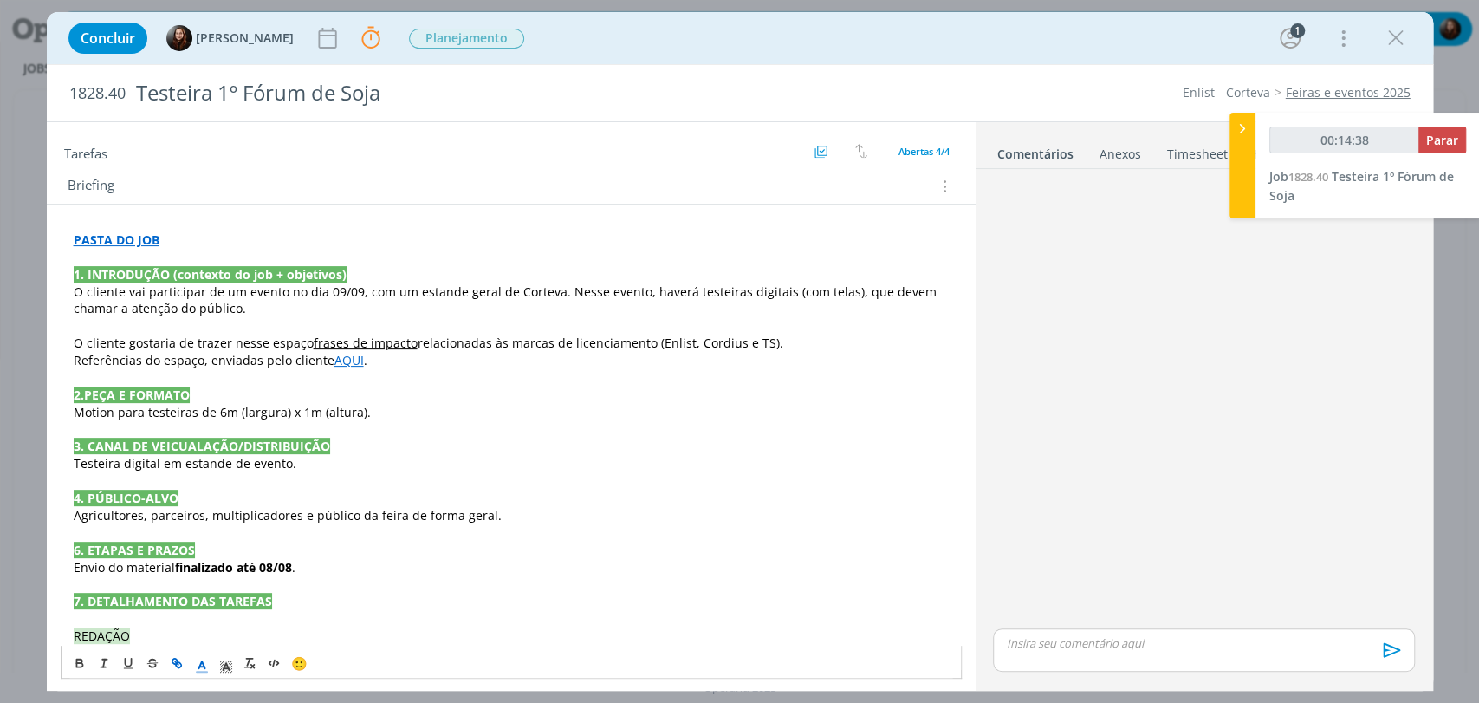
click at [501, 421] on p "dialog" at bounding box center [511, 429] width 875 height 17
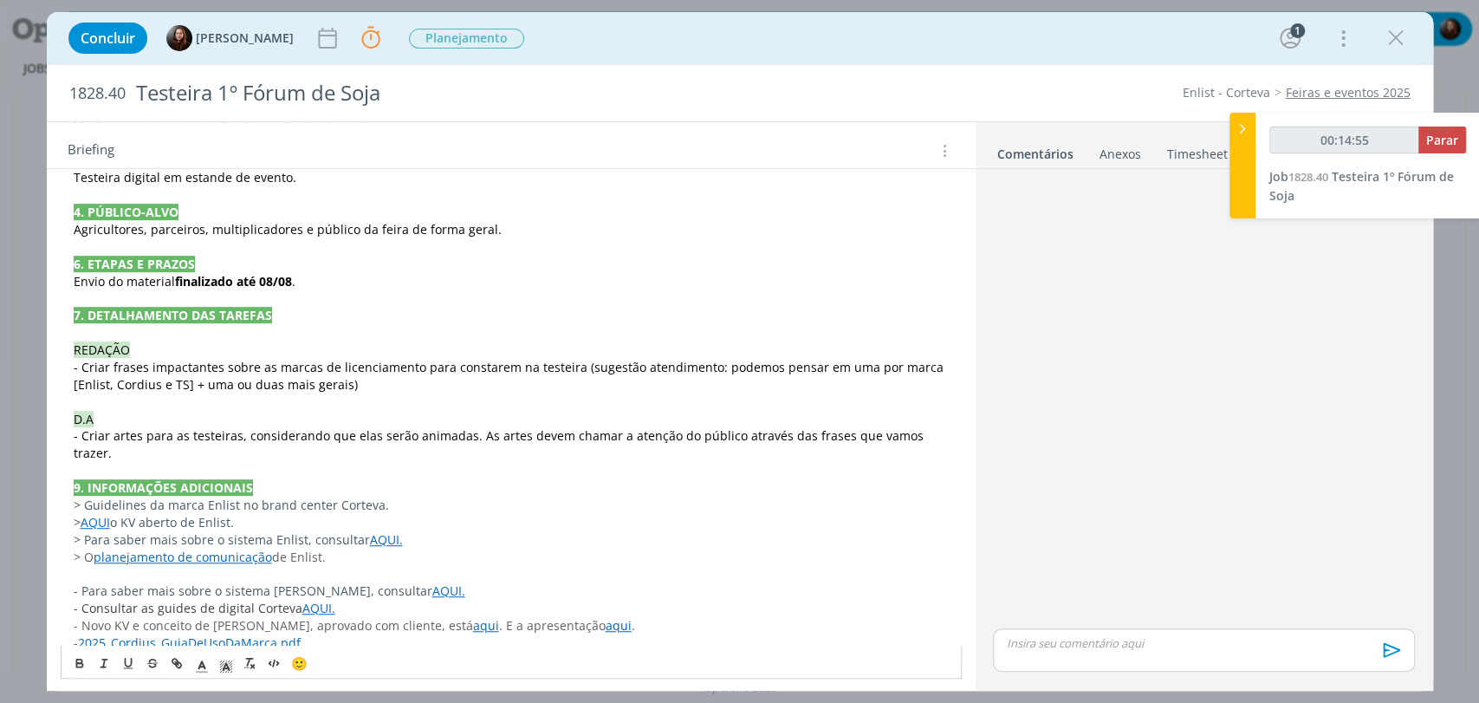
scroll to position [578, 0]
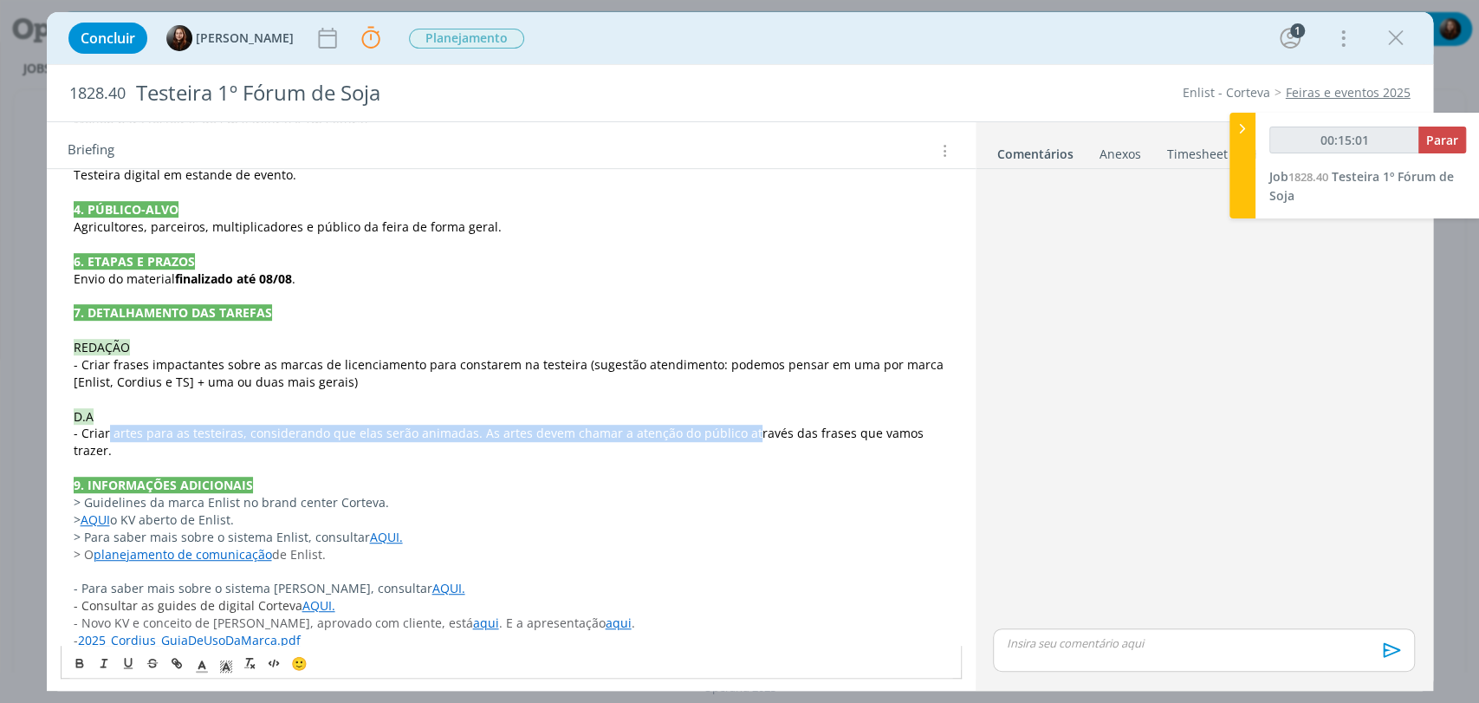
drag, startPoint x: 118, startPoint y: 431, endPoint x: 737, endPoint y: 425, distance: 619.5
click at [737, 425] on span "- Criar artes para as testeiras, considerando que elas serão animadas. As artes…" at bounding box center [500, 442] width 853 height 34
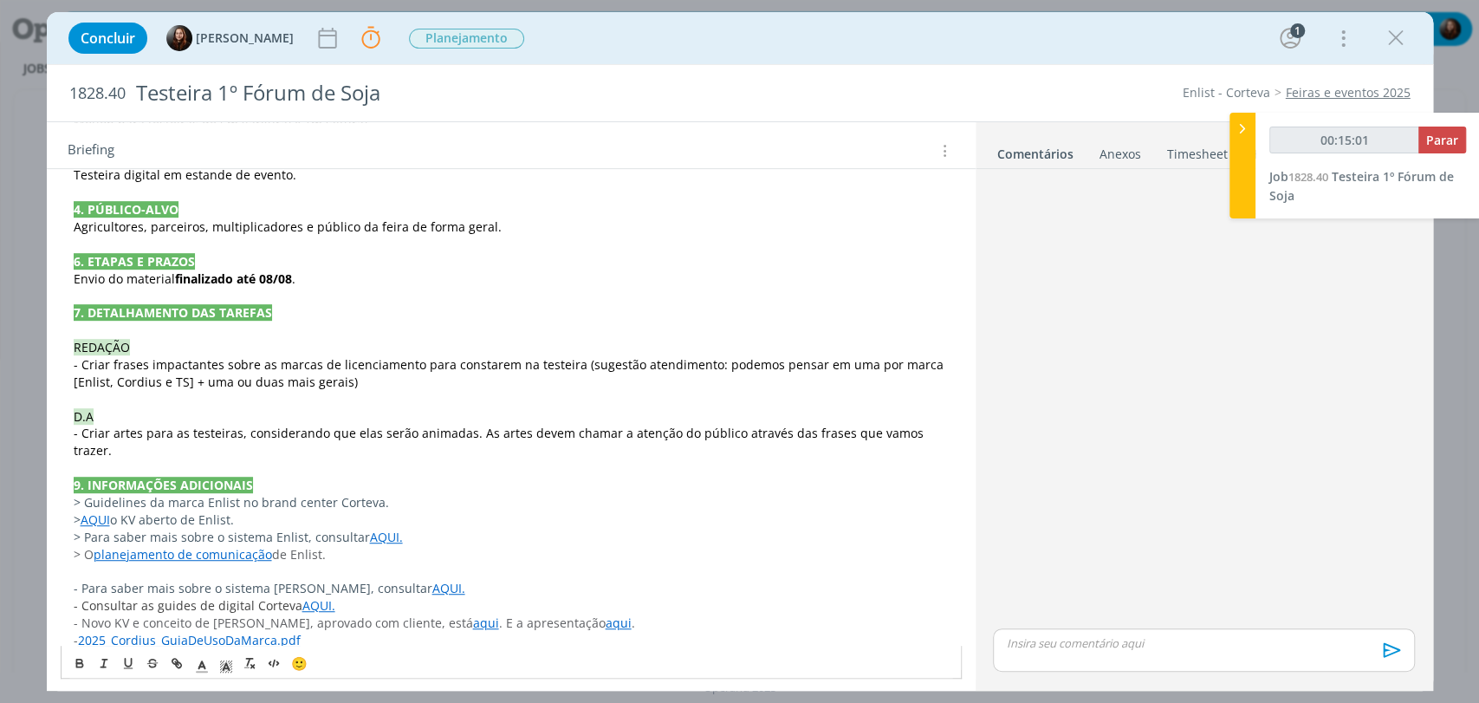
click at [284, 477] on p "9. INFORMAÇÕES ADICIONAIS" at bounding box center [511, 485] width 875 height 17
click at [572, 429] on span "- Criar artes para as testeiras, considerando que elas serão animadas. As artes…" at bounding box center [500, 442] width 853 height 34
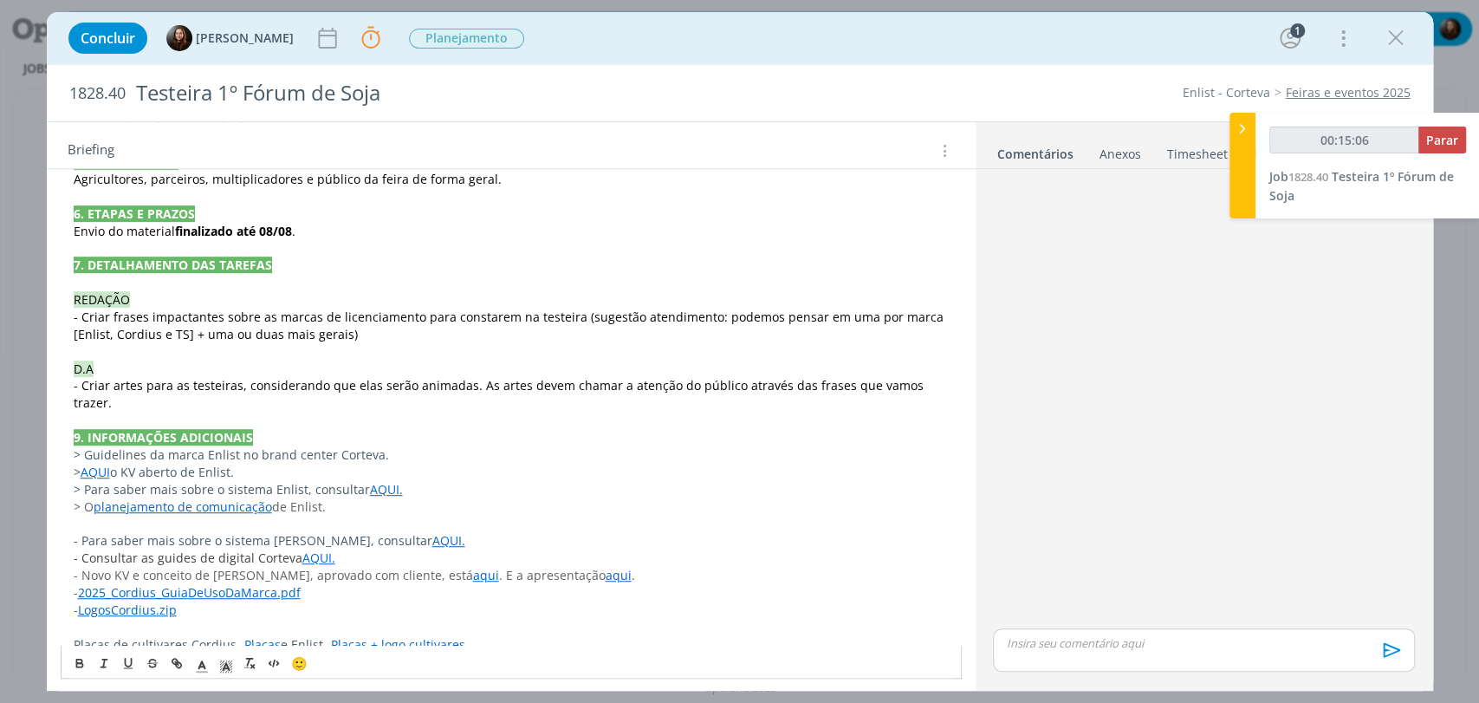
click at [1138, 371] on div "dialog" at bounding box center [1203, 400] width 435 height 449
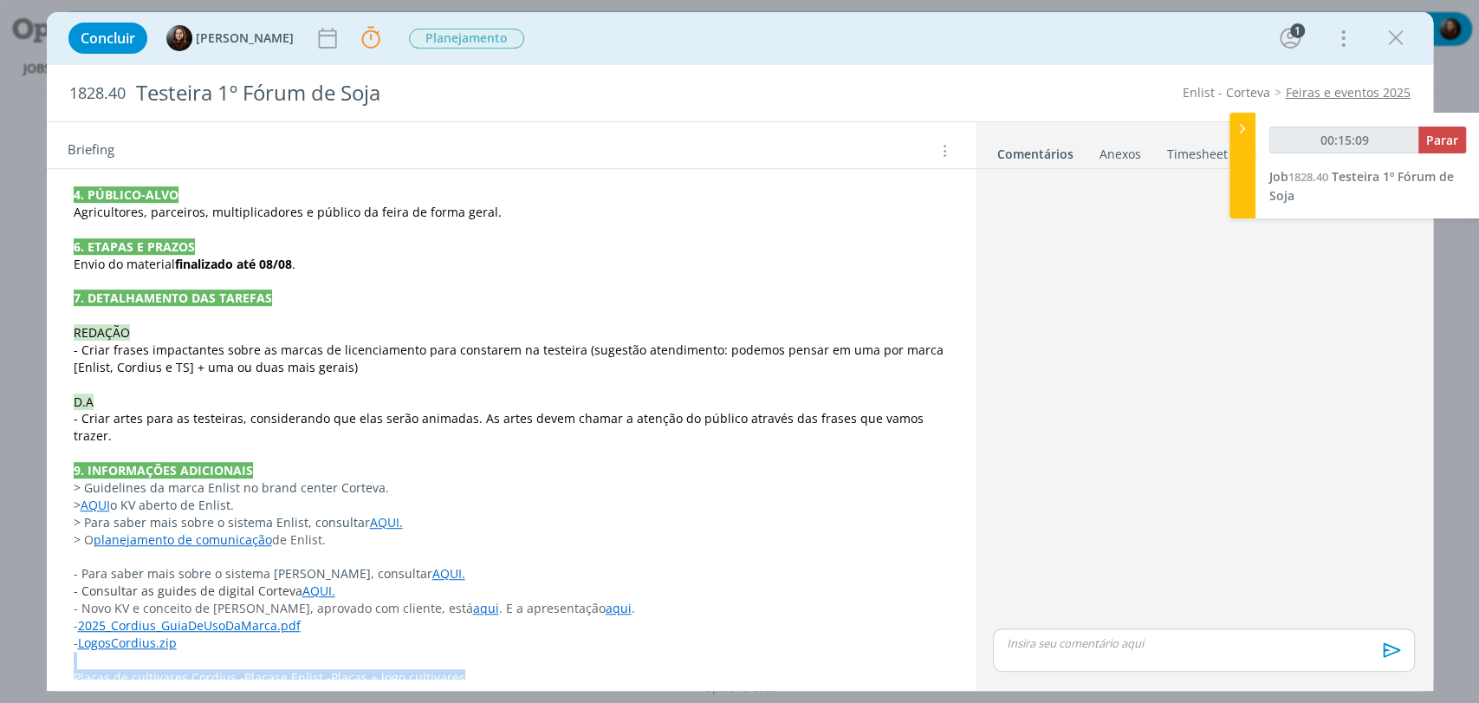
drag, startPoint x: 477, startPoint y: 664, endPoint x: 69, endPoint y: 645, distance: 407.6
click at [69, 645] on div "PASTA DO JOB 1. INTRODUÇÃO (contexto do job + objetivos) O cliente vai particip…" at bounding box center [511, 307] width 901 height 770
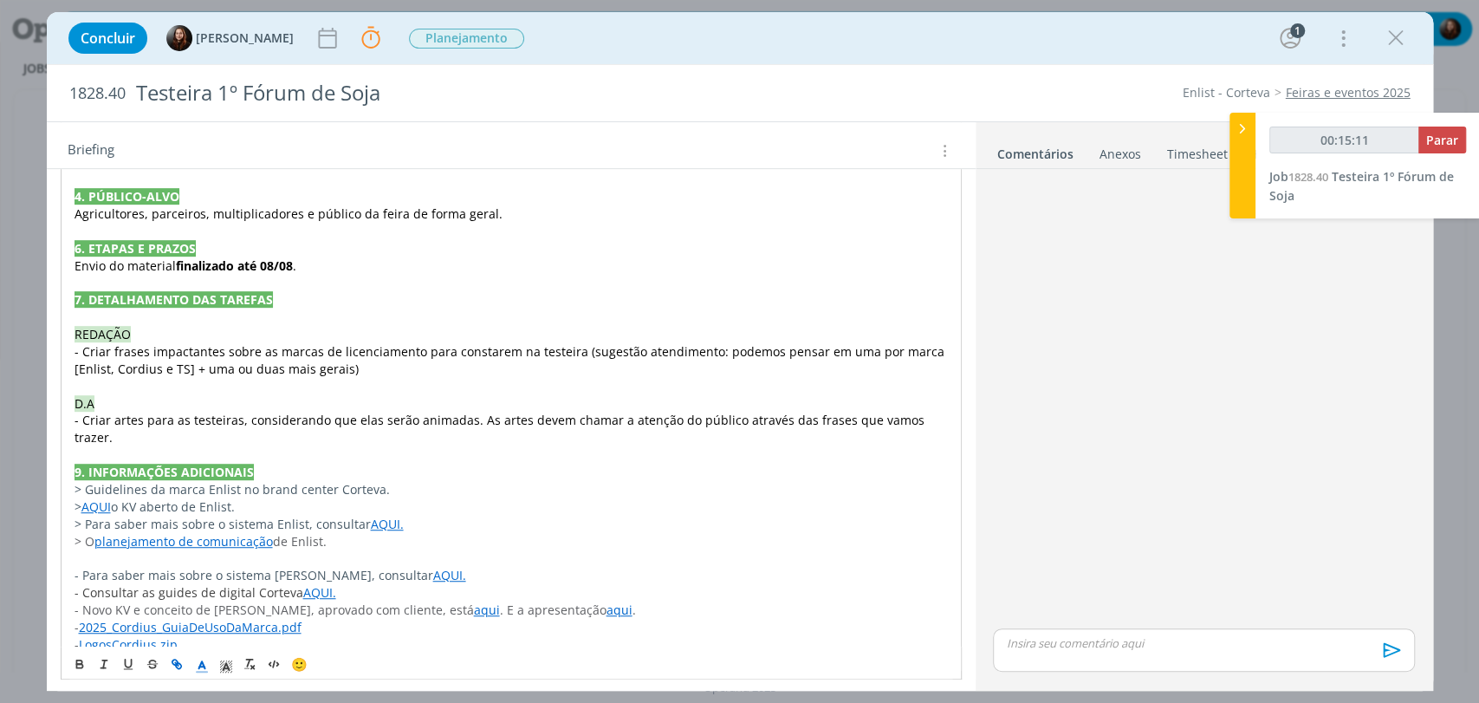
drag, startPoint x: 1152, startPoint y: 460, endPoint x: 1141, endPoint y: 464, distance: 11.8
click at [1154, 457] on div "dialog" at bounding box center [1203, 400] width 435 height 449
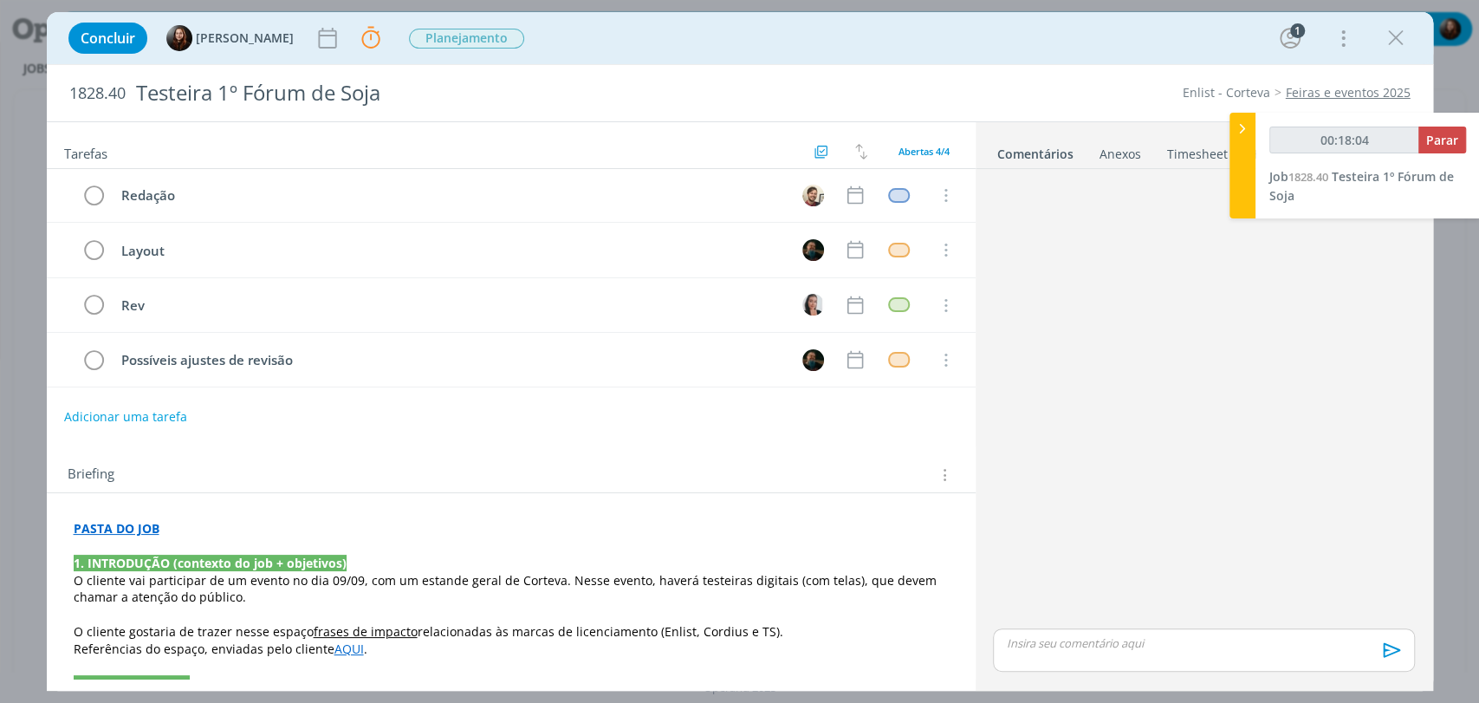
scroll to position [0, 0]
click at [1107, 444] on div "dialog" at bounding box center [1203, 400] width 435 height 449
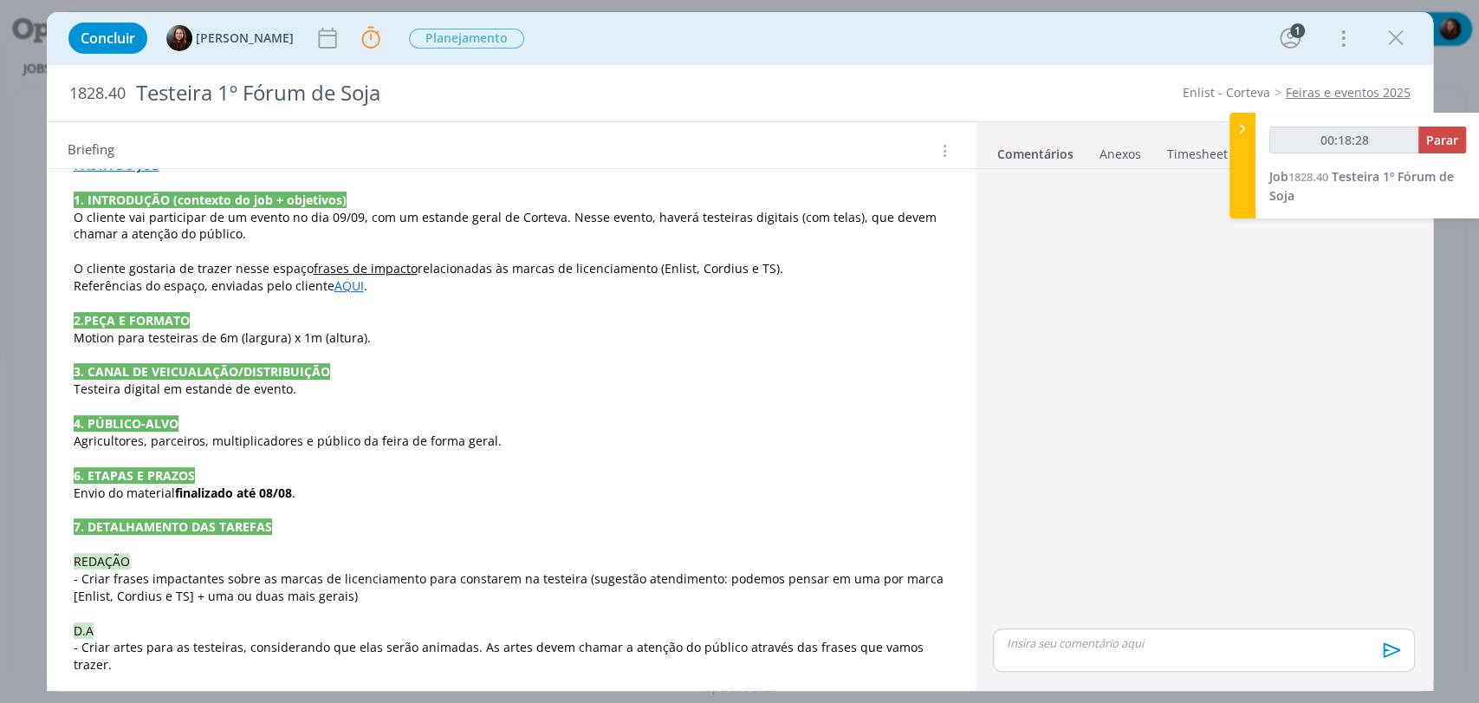
scroll to position [385, 0]
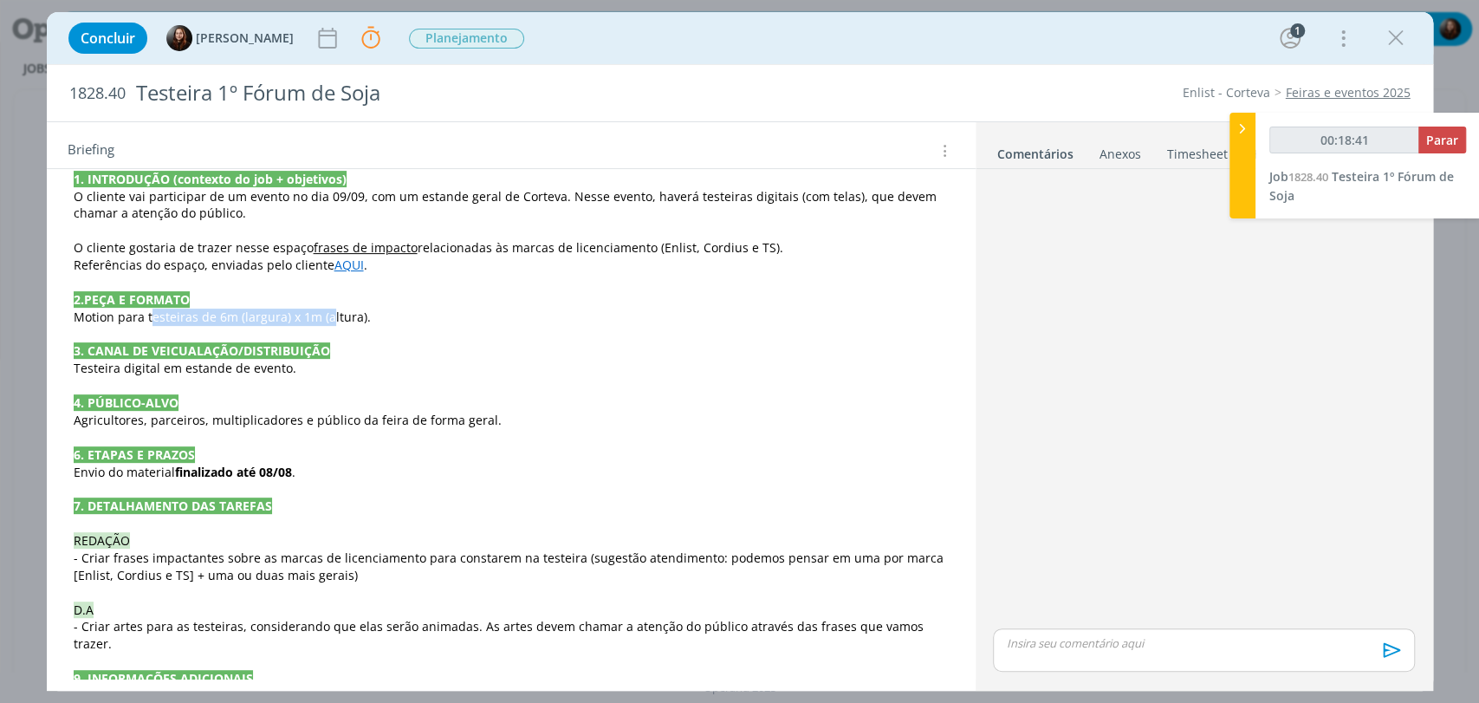
drag, startPoint x: 151, startPoint y: 316, endPoint x: 341, endPoint y: 316, distance: 189.7
click at [332, 316] on span "Motion para testeiras de 6m (largura) x 1m (altura)." at bounding box center [222, 316] width 297 height 16
click at [453, 316] on p "Motion para testeiras de 6m (largura) x 1m (altura)." at bounding box center [511, 317] width 873 height 17
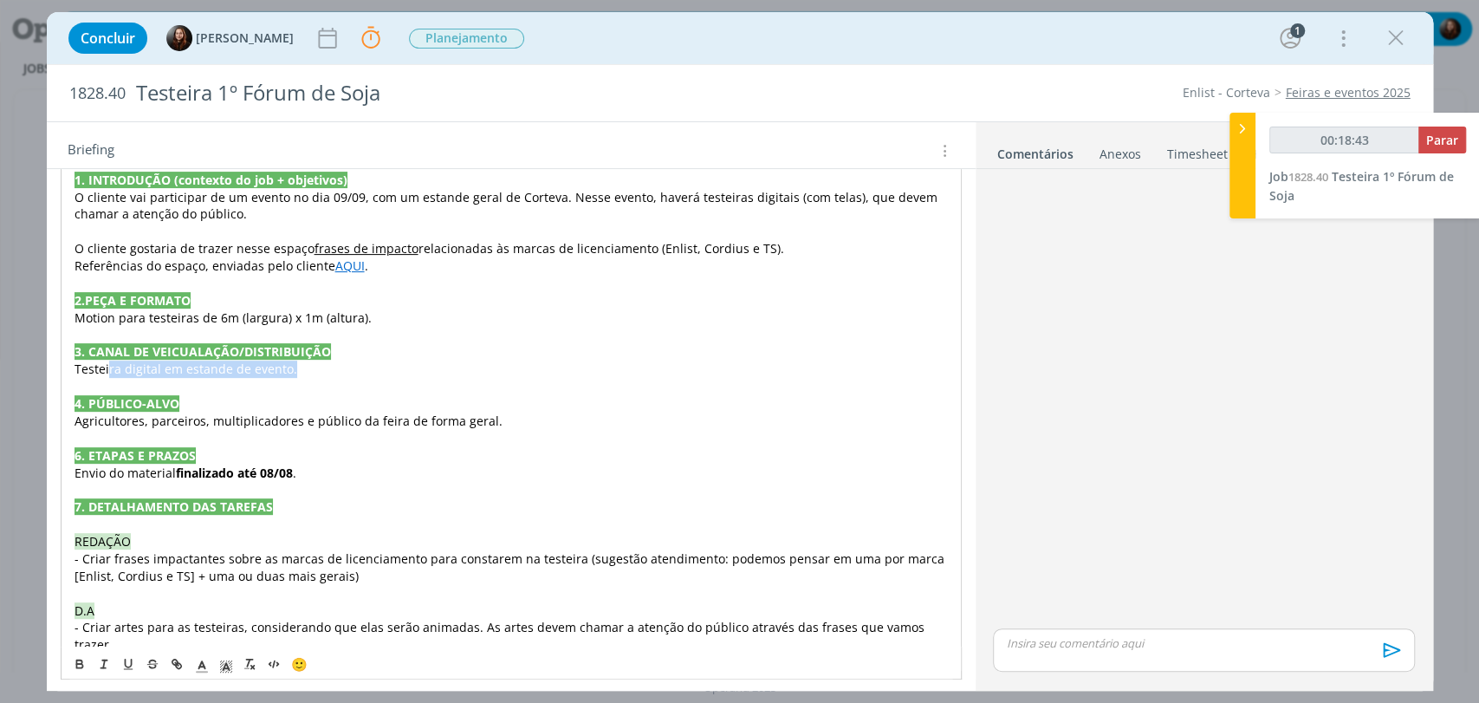
drag, startPoint x: 107, startPoint y: 371, endPoint x: 389, endPoint y: 369, distance: 281.6
click at [330, 371] on p "Testeira digital em estande de evento." at bounding box center [511, 368] width 873 height 17
click at [406, 369] on p "Testeira digital em estande de evento." at bounding box center [511, 368] width 873 height 17
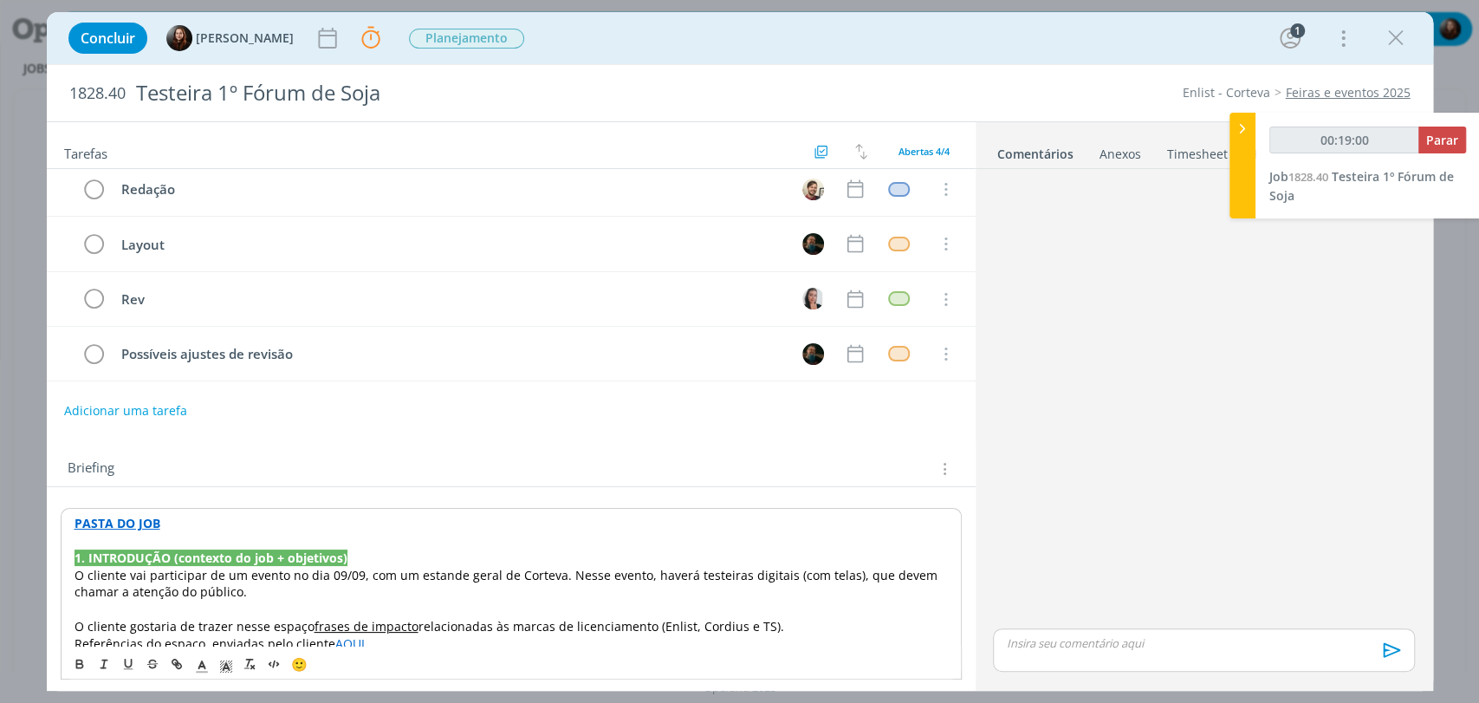
scroll to position [0, 0]
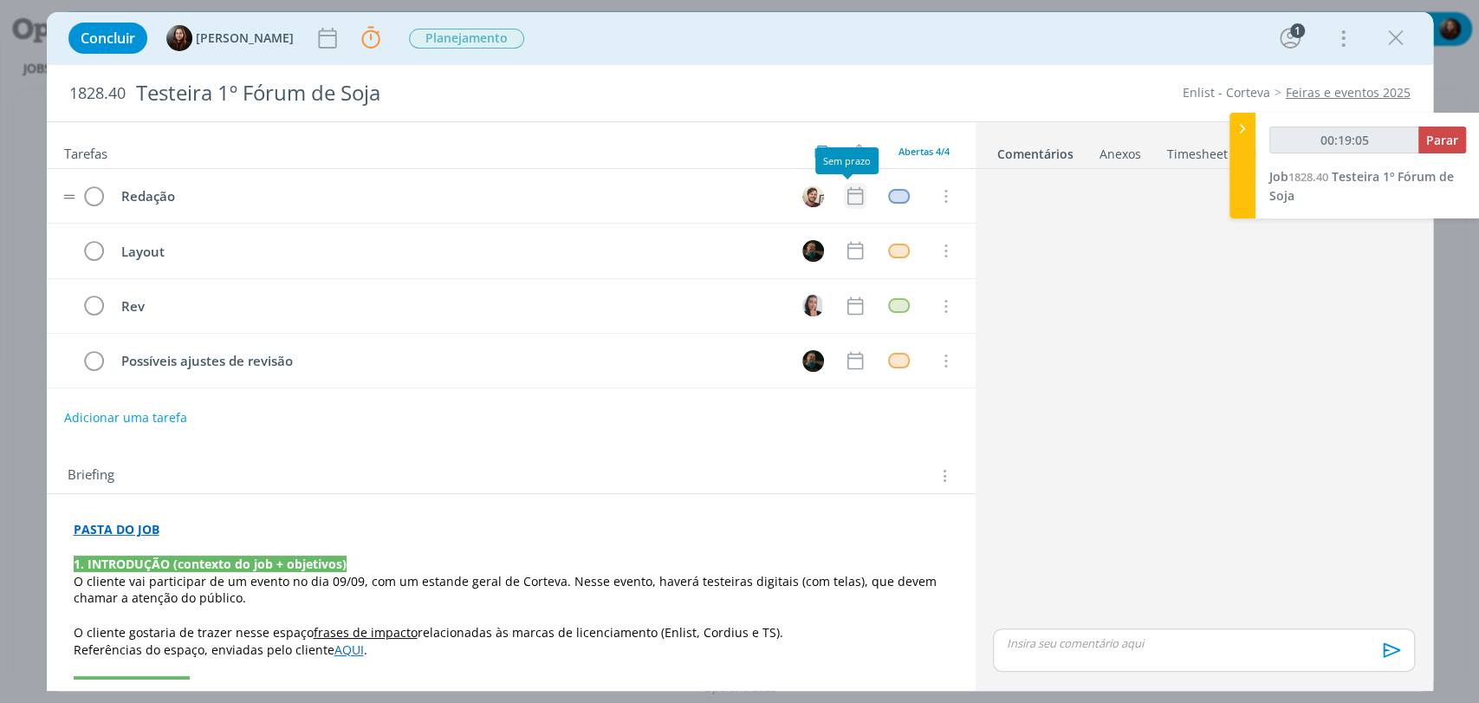
click at [853, 187] on icon "dialog" at bounding box center [855, 196] width 23 height 23
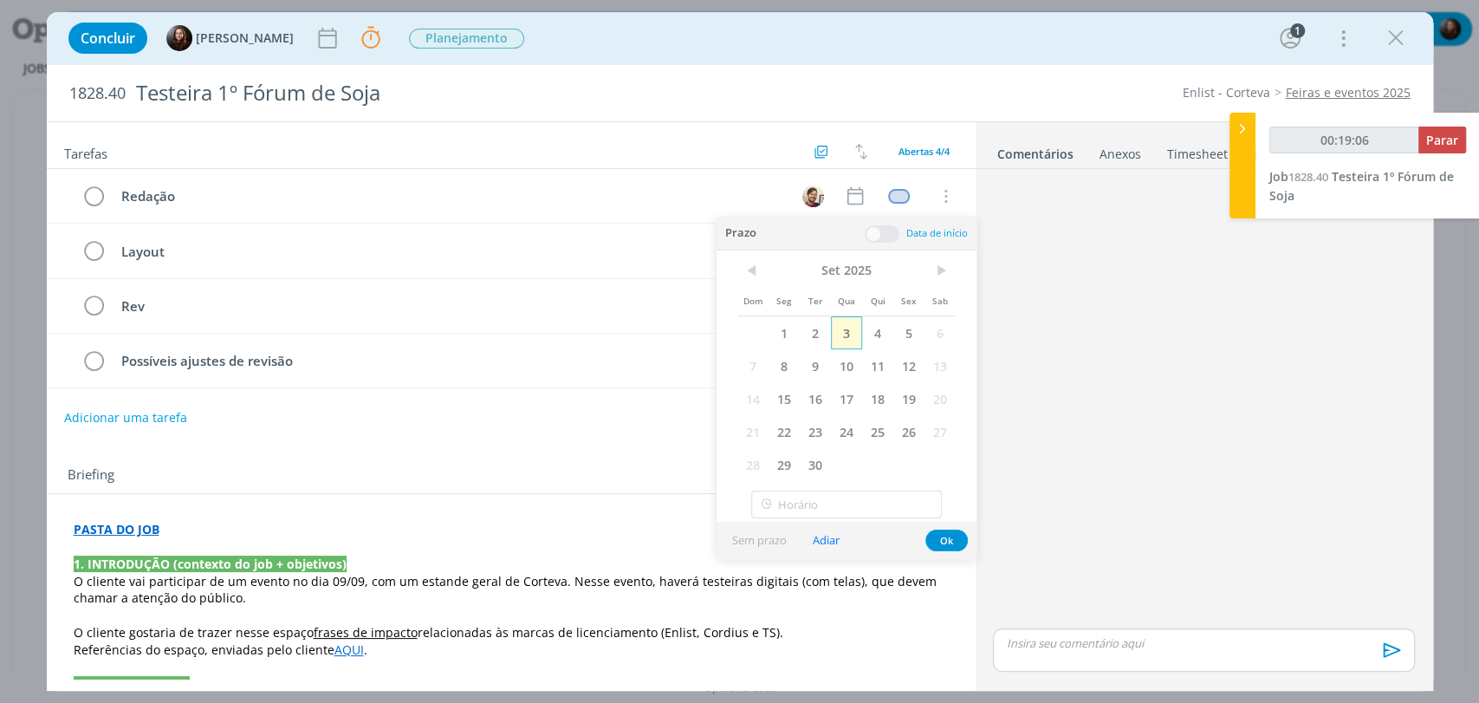
click at [844, 339] on span "3" at bounding box center [846, 332] width 31 height 33
click at [891, 227] on span at bounding box center [882, 233] width 35 height 17
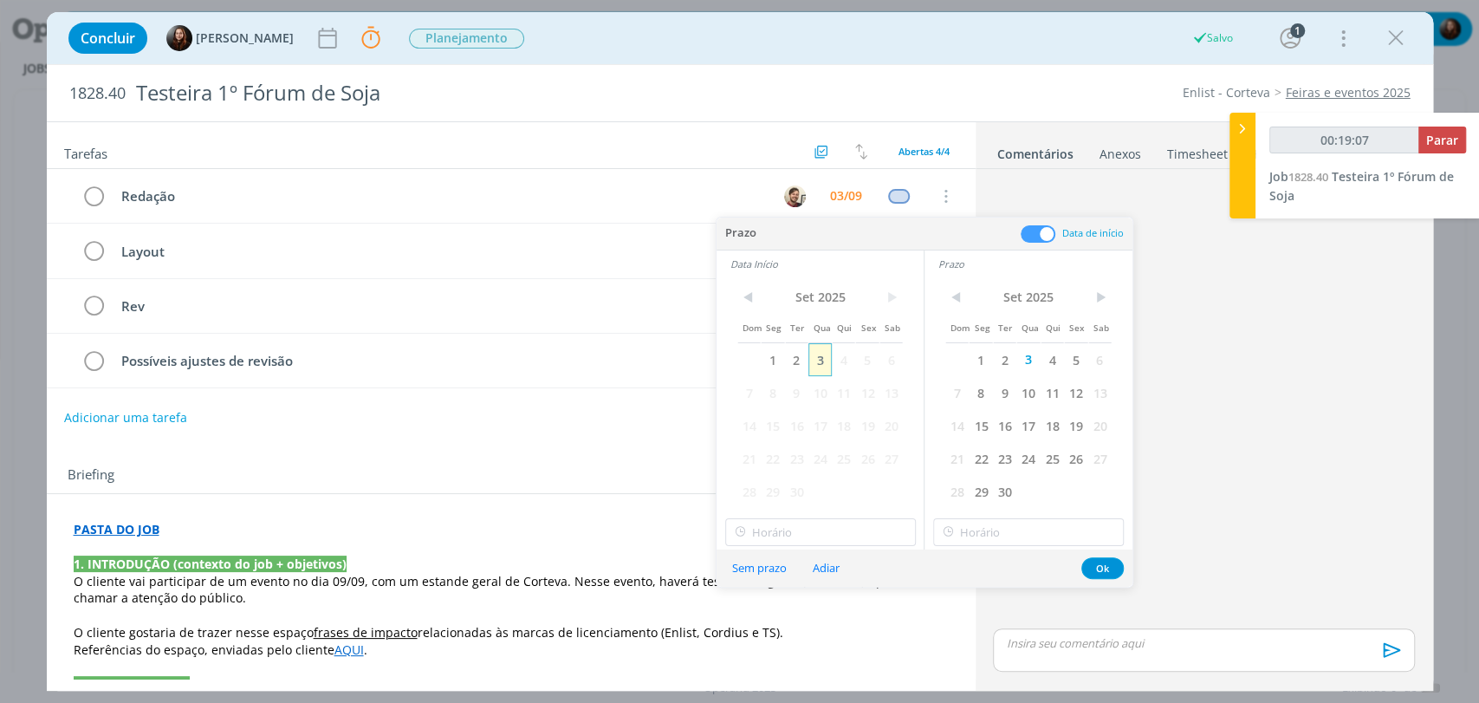
click at [814, 353] on span "3" at bounding box center [819, 359] width 23 height 33
type input "00:19:08"
type input "12:00"
click at [766, 542] on input "12:00" at bounding box center [820, 532] width 191 height 28
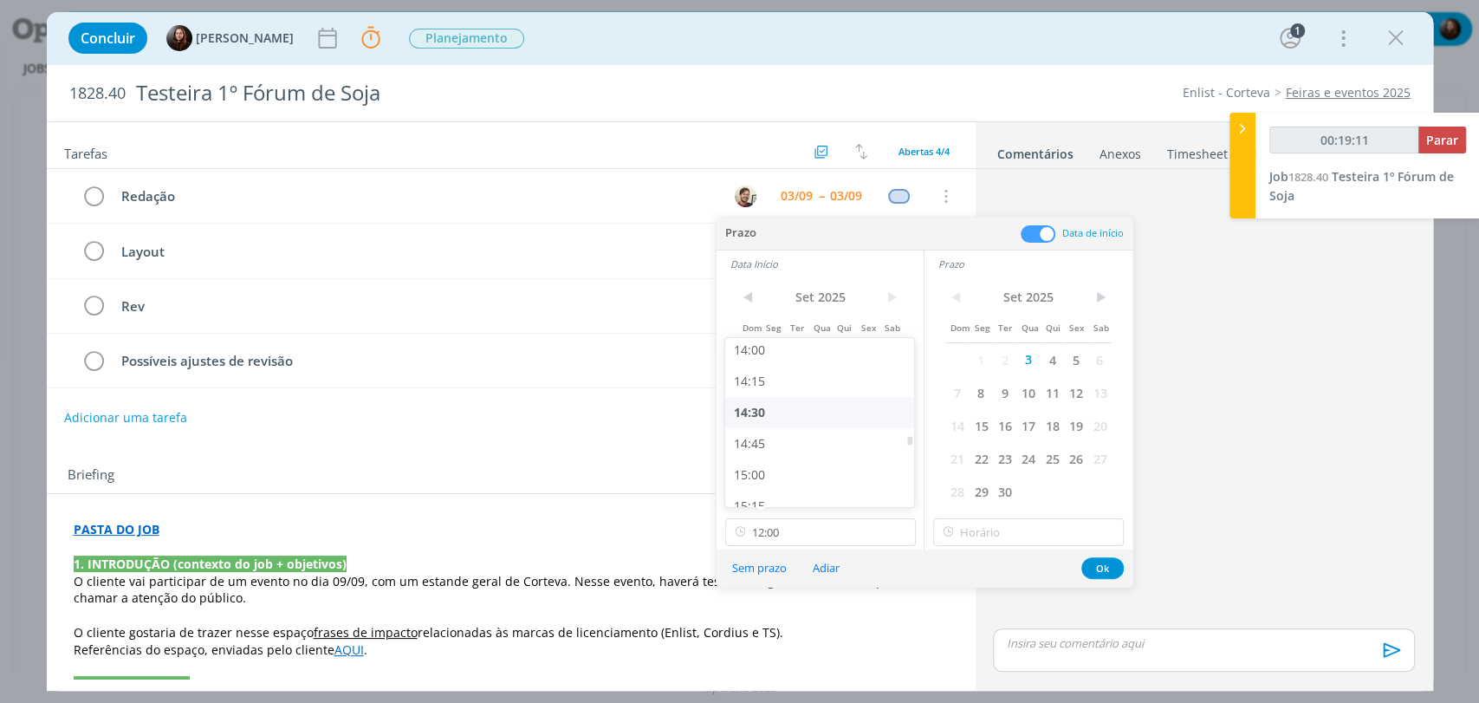
type input "00:19:12"
click at [756, 413] on div "14:30" at bounding box center [821, 412] width 193 height 31
type input "14:30"
click at [1005, 544] on div "< Set 2025 > Dom Seg Ter Qua Qui Sex Sab 1 2 3 4 5 6 7 8 9 10 11 12 13 14 15 16…" at bounding box center [1028, 413] width 208 height 272
click at [1002, 535] on input "text" at bounding box center [1028, 532] width 191 height 28
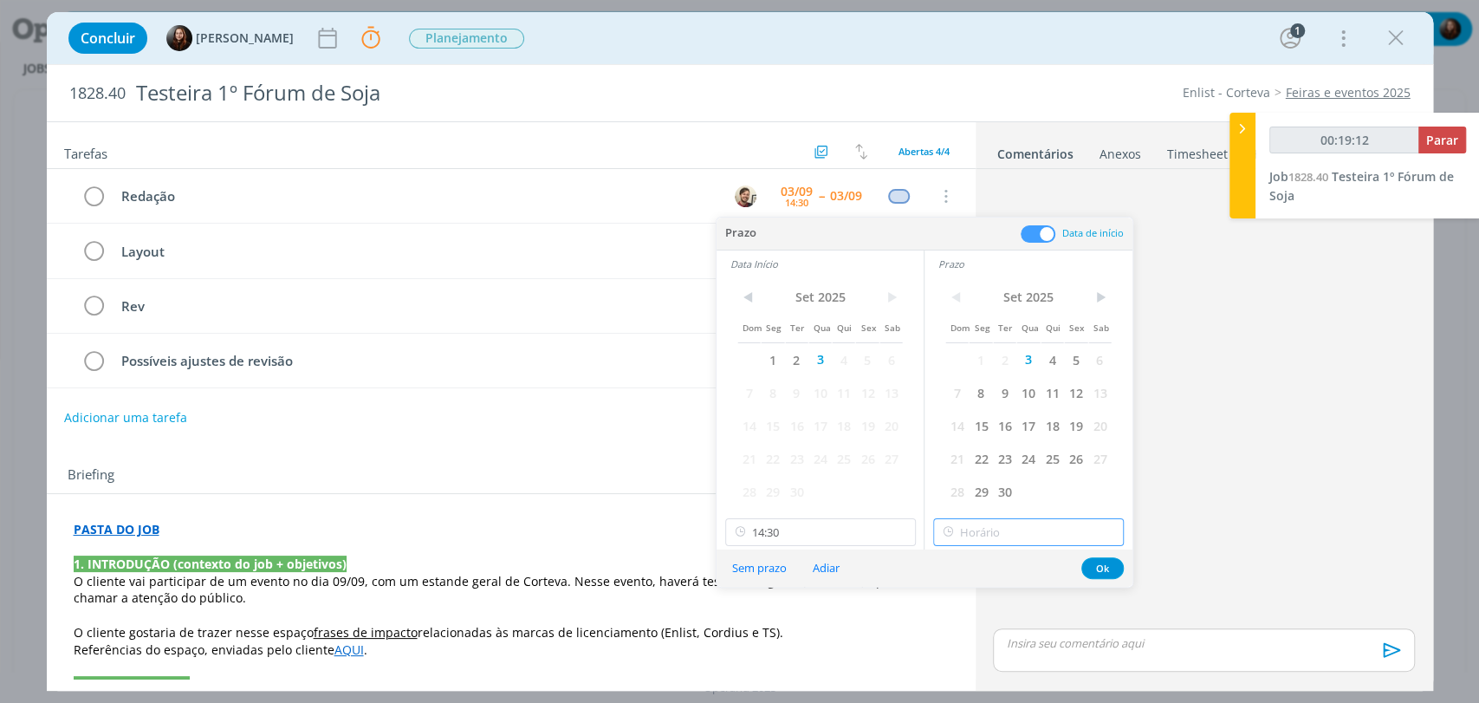
type input "14:30"
type input "00:19:15"
click at [958, 418] on div "15:30" at bounding box center [1030, 417] width 193 height 31
type input "15:30"
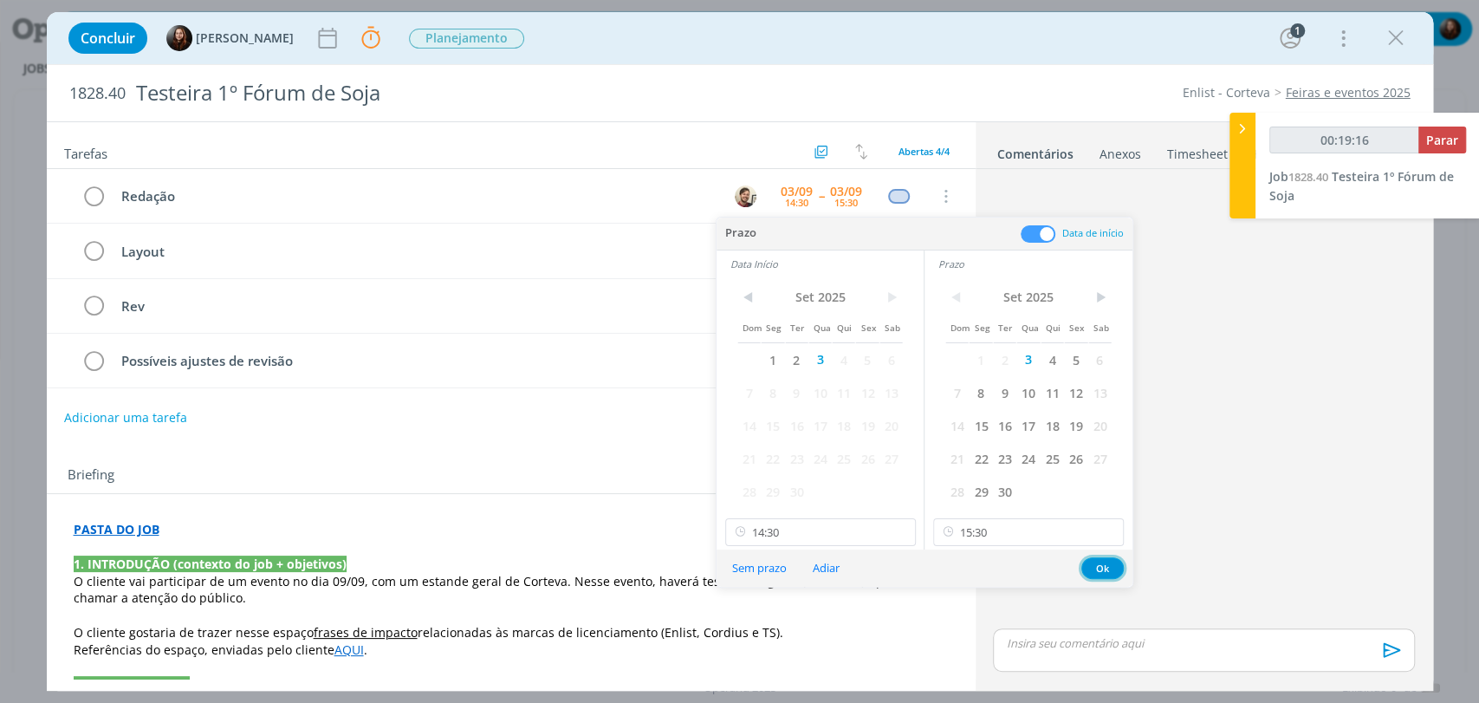
click at [1101, 568] on button "Ok" at bounding box center [1102, 568] width 42 height 22
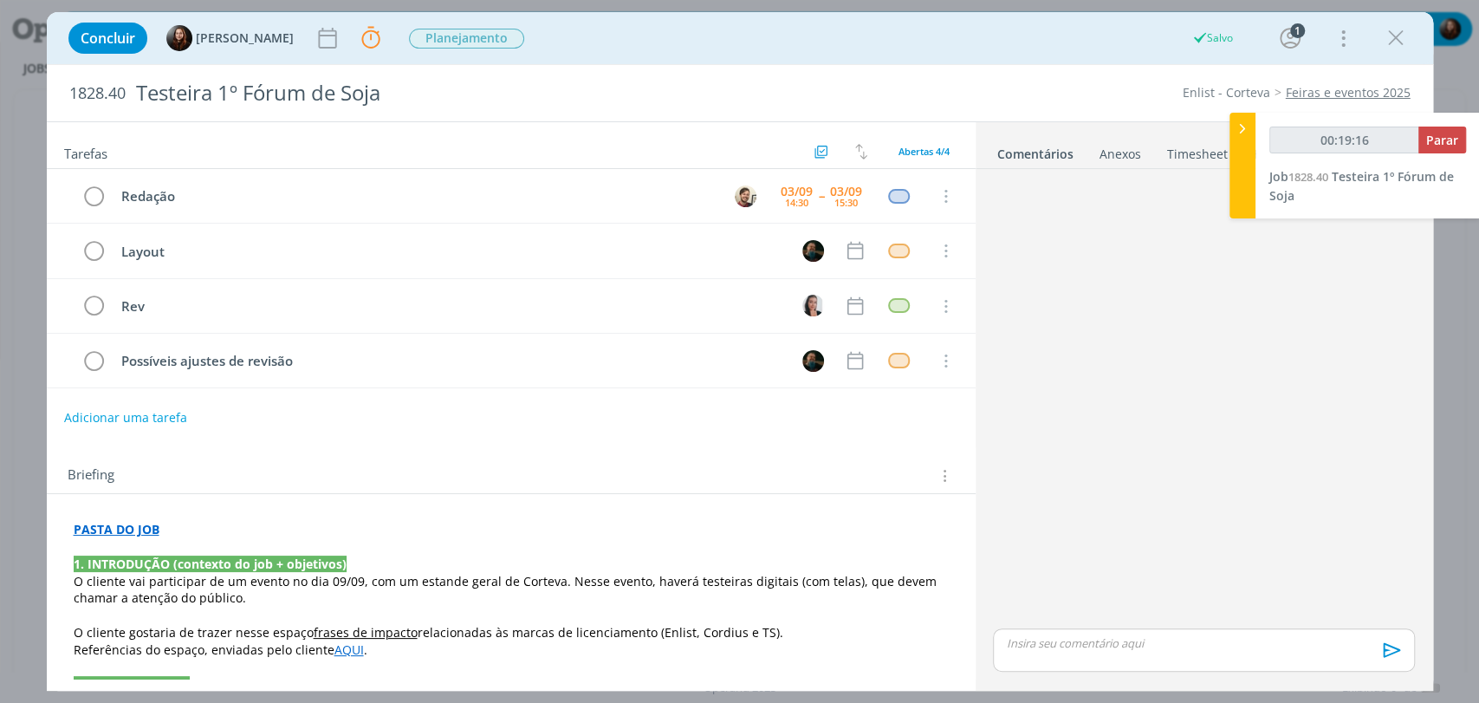
click at [1095, 362] on div "dialog" at bounding box center [1203, 400] width 435 height 449
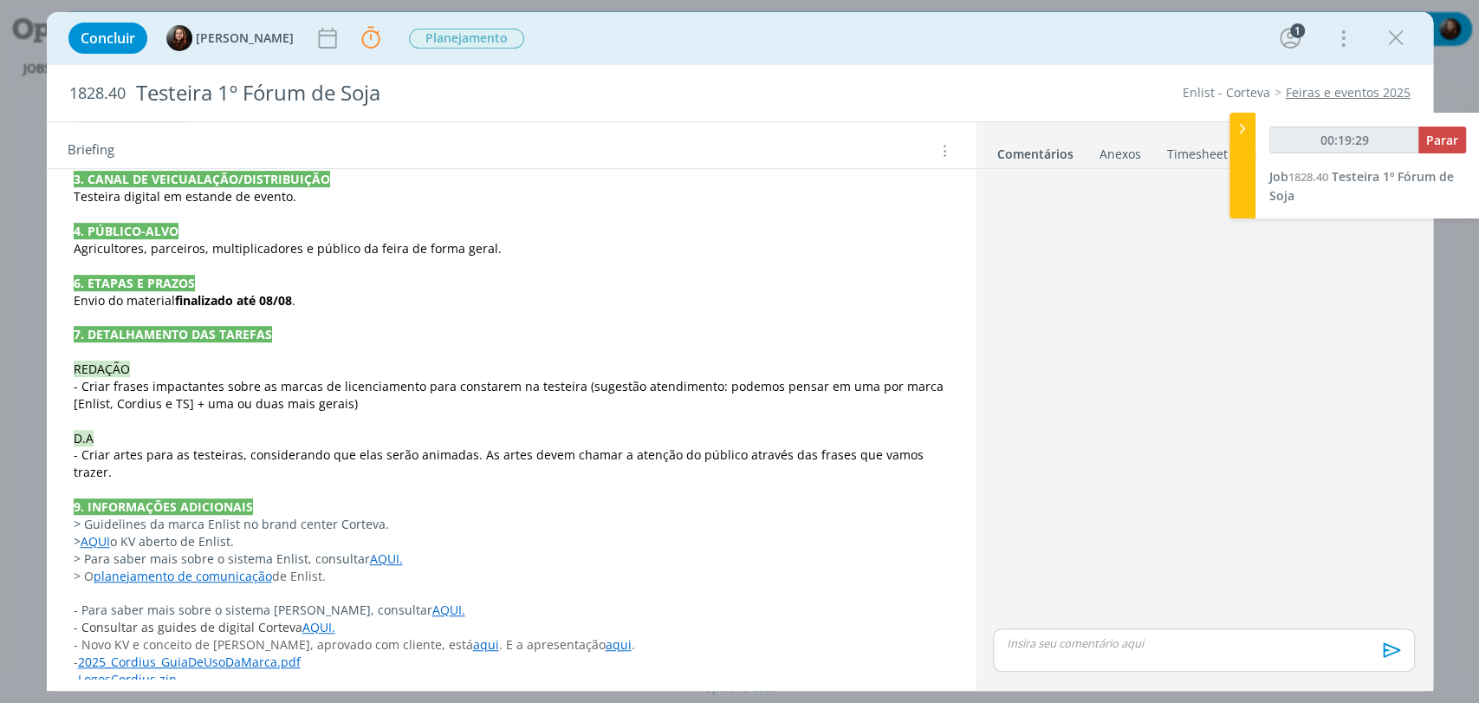
scroll to position [559, 0]
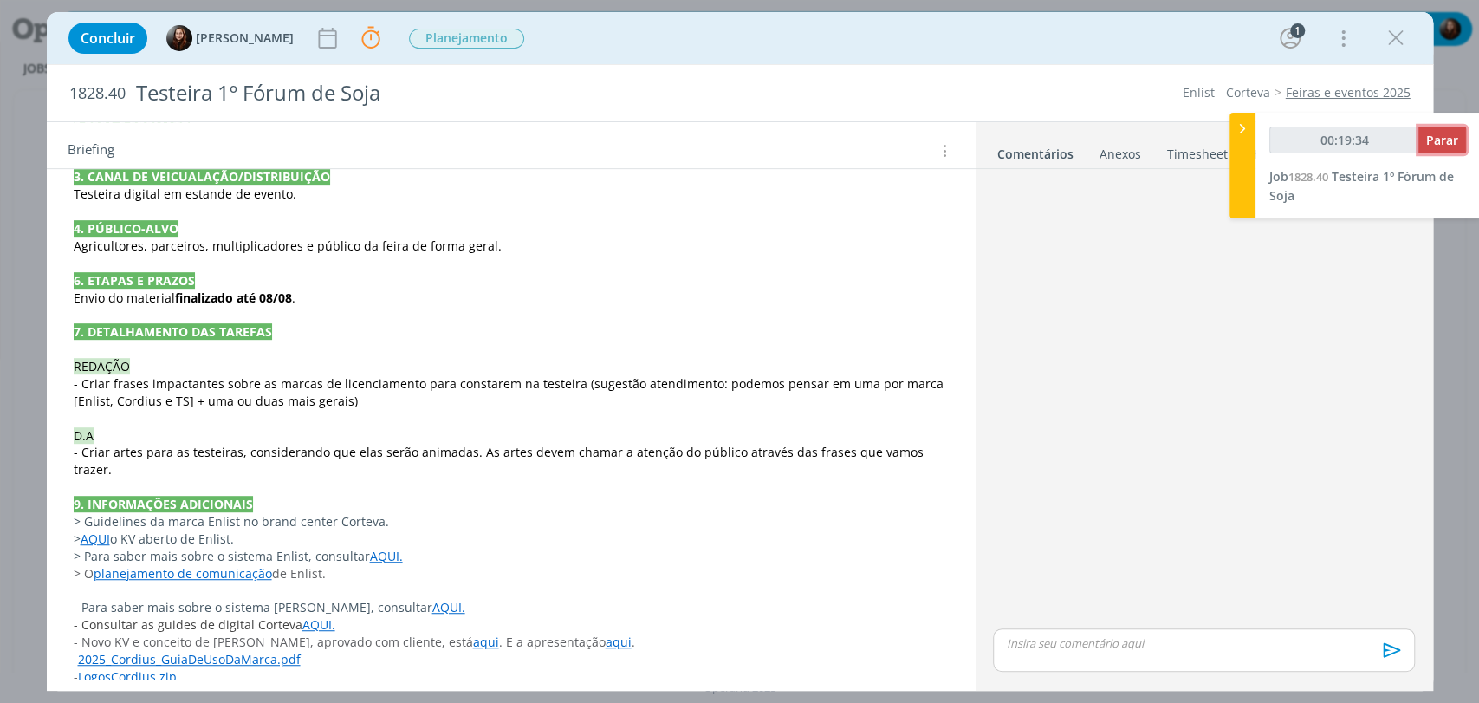
type input "00:19:35"
drag, startPoint x: 1430, startPoint y: 136, endPoint x: 1424, endPoint y: 153, distance: 18.7
click at [1430, 134] on span "Parar" at bounding box center [1442, 140] width 32 height 16
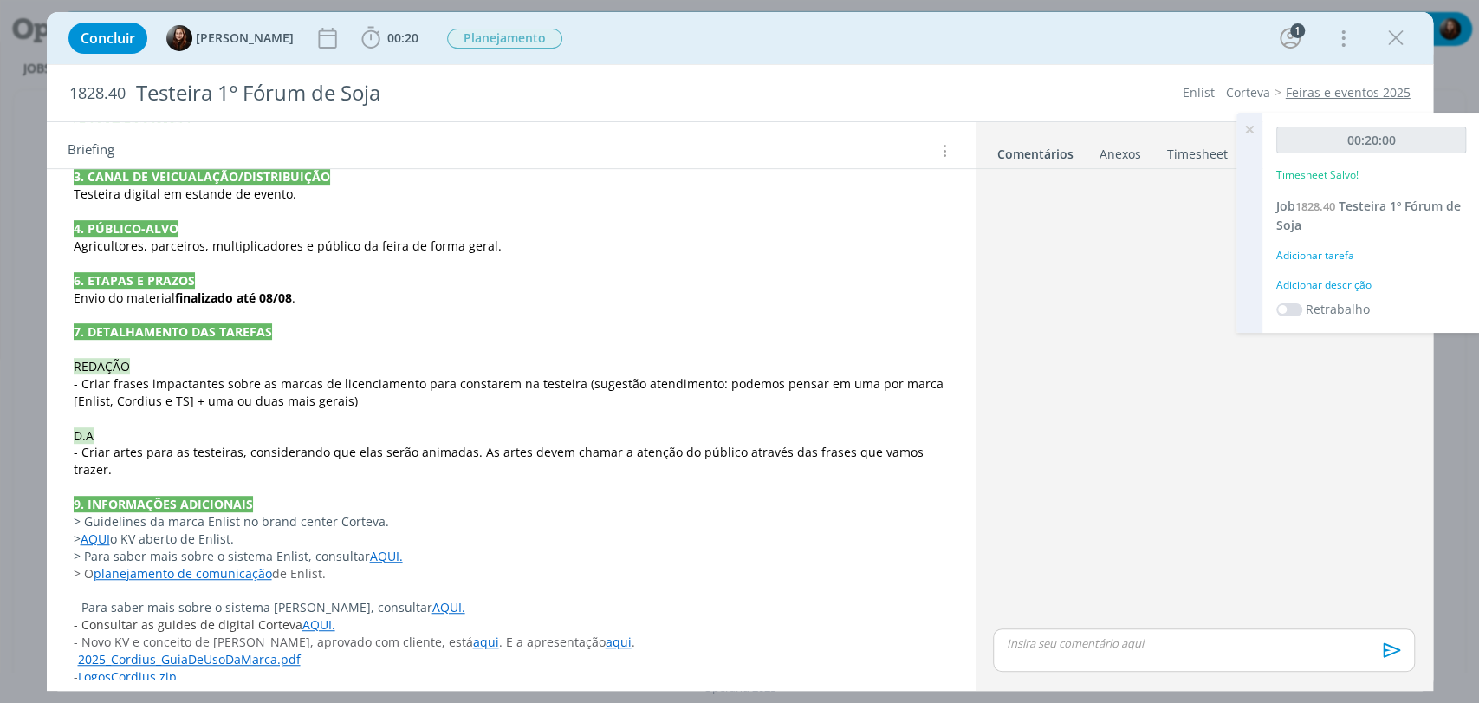
click at [1337, 277] on div "Adicionar descrição" at bounding box center [1371, 285] width 190 height 16
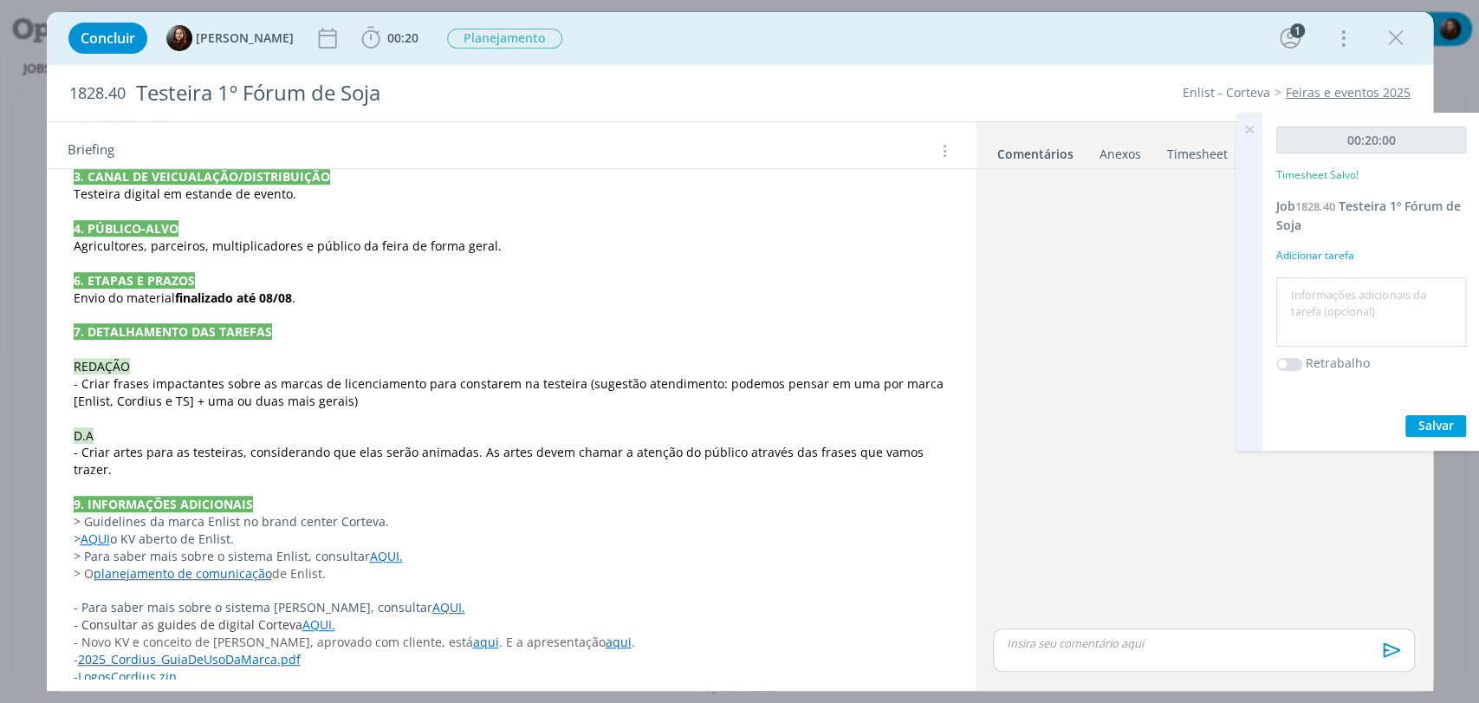
click at [1332, 297] on textarea at bounding box center [1371, 313] width 181 height 62
type textarea "briefing"
click at [1443, 418] on span "Salvar" at bounding box center [1436, 425] width 36 height 16
click at [1104, 325] on div "dialog" at bounding box center [1203, 400] width 435 height 449
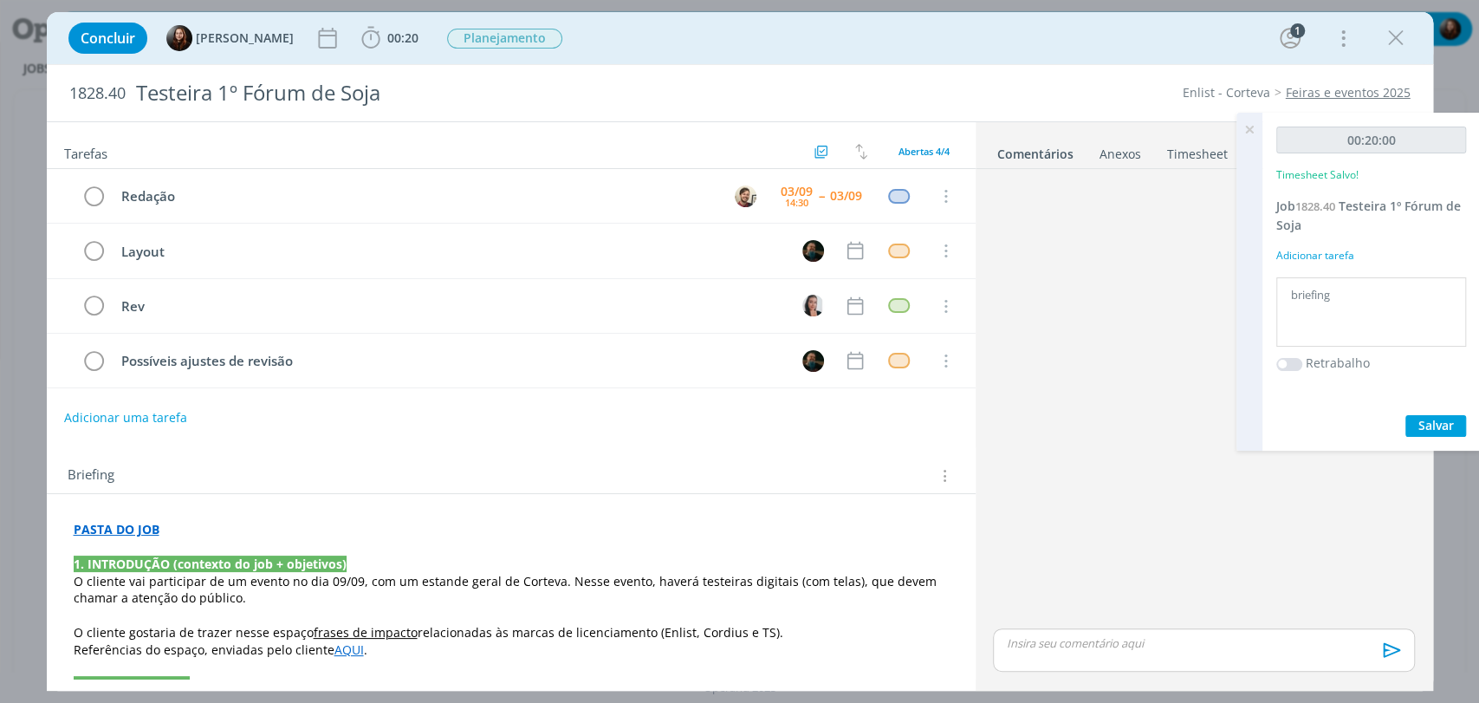
scroll to position [0, 0]
click at [483, 47] on span "Planejamento" at bounding box center [504, 39] width 115 height 20
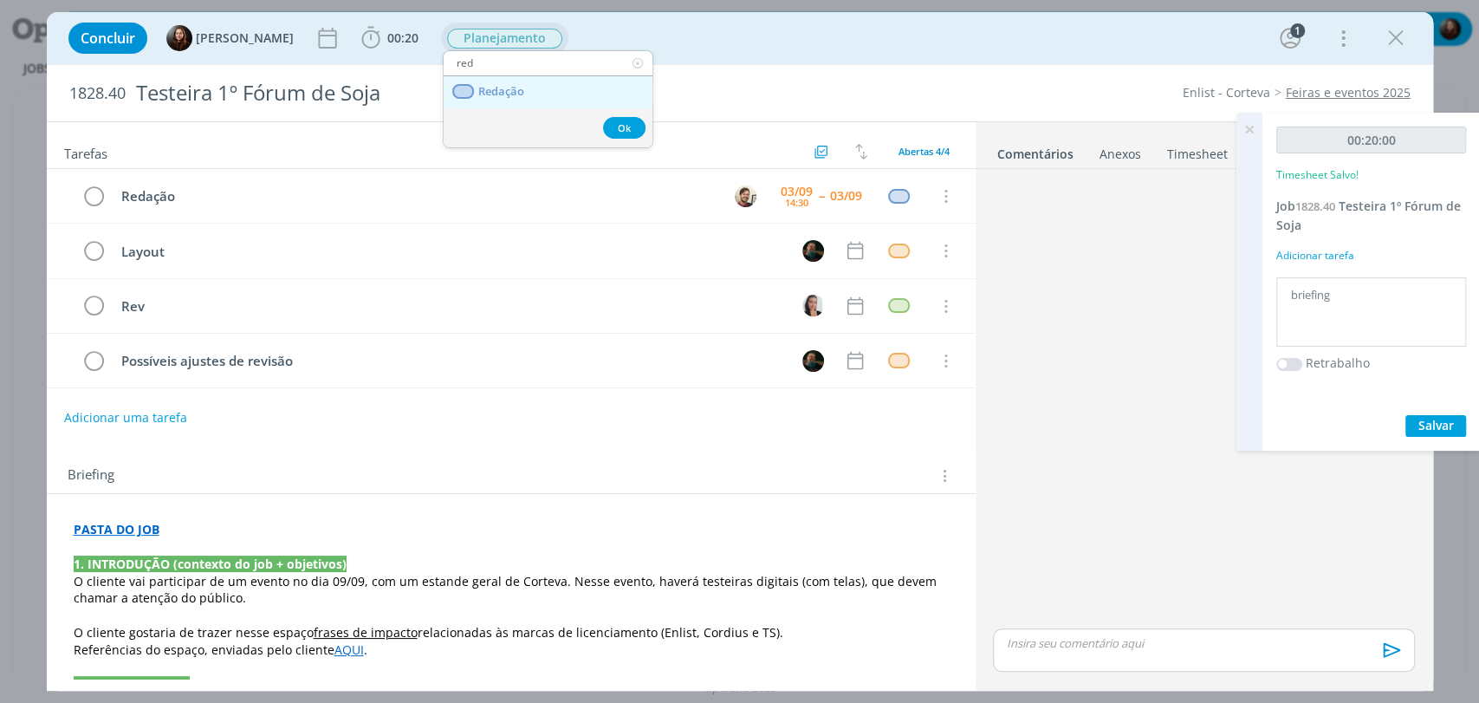
type input "red"
click at [526, 96] on link "Redação" at bounding box center [548, 92] width 209 height 32
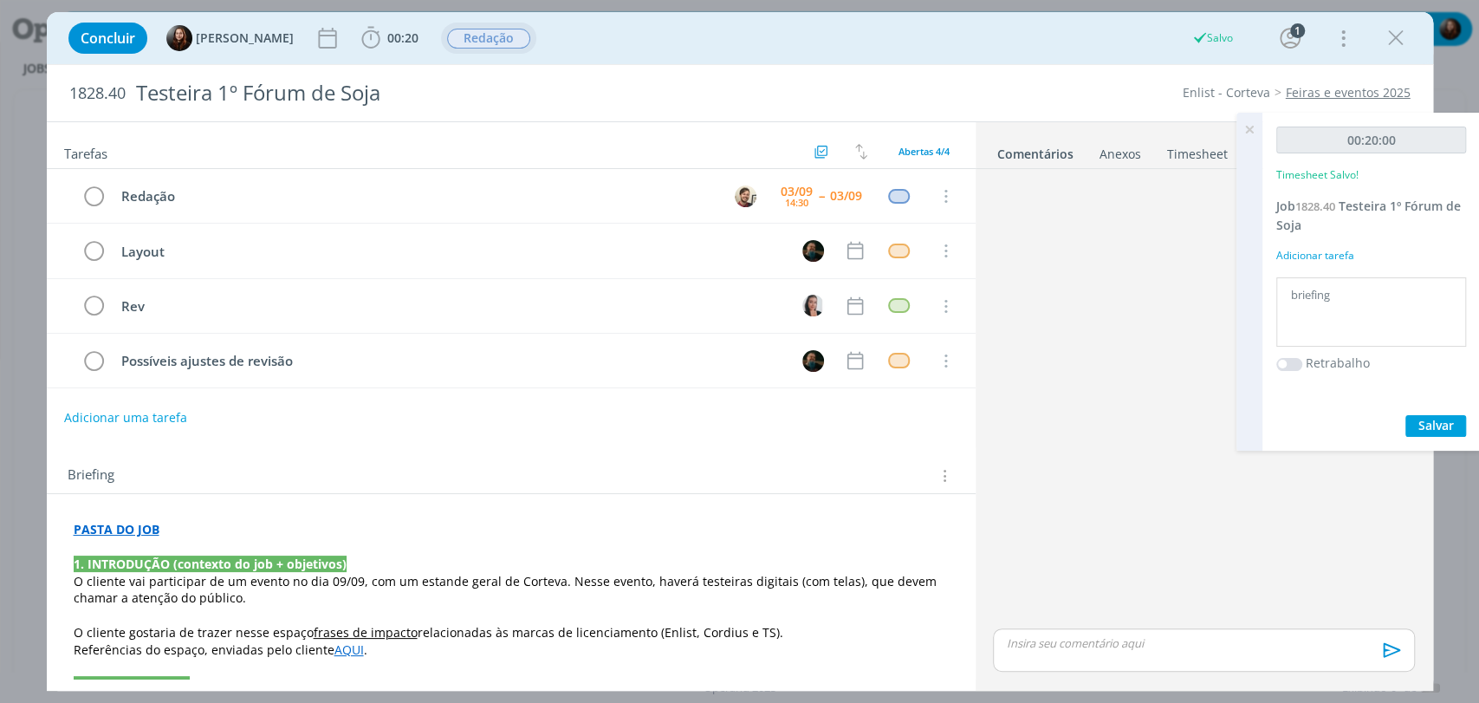
click at [1248, 129] on icon at bounding box center [1249, 130] width 31 height 34
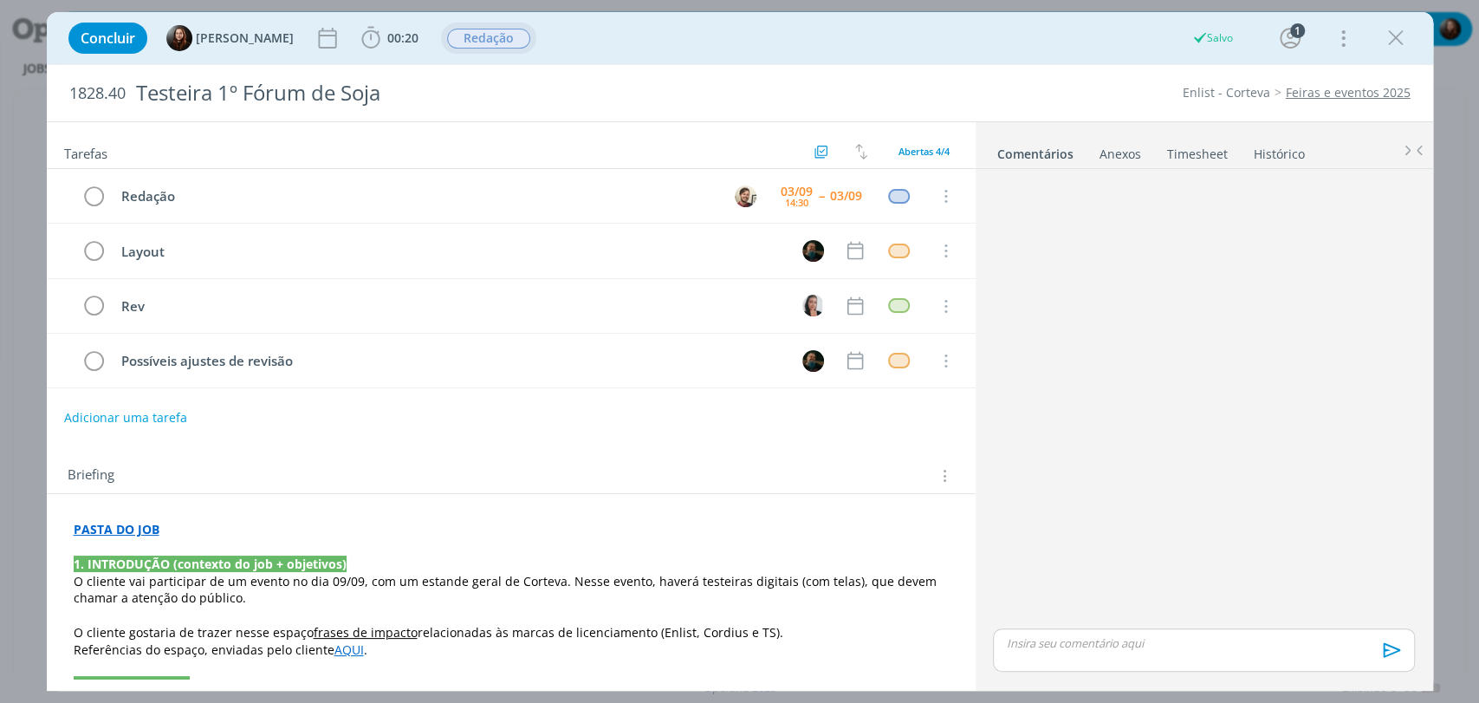
click at [1102, 36] on div "Concluir Eduarda Pereira 00:20 Iniciar Apontar Data * 03/09/2025 Horas * 00:00 …" at bounding box center [740, 38] width 1360 height 42
drag, startPoint x: 1073, startPoint y: 371, endPoint x: 982, endPoint y: 410, distance: 99.0
click at [1073, 371] on div "dialog" at bounding box center [1203, 400] width 435 height 449
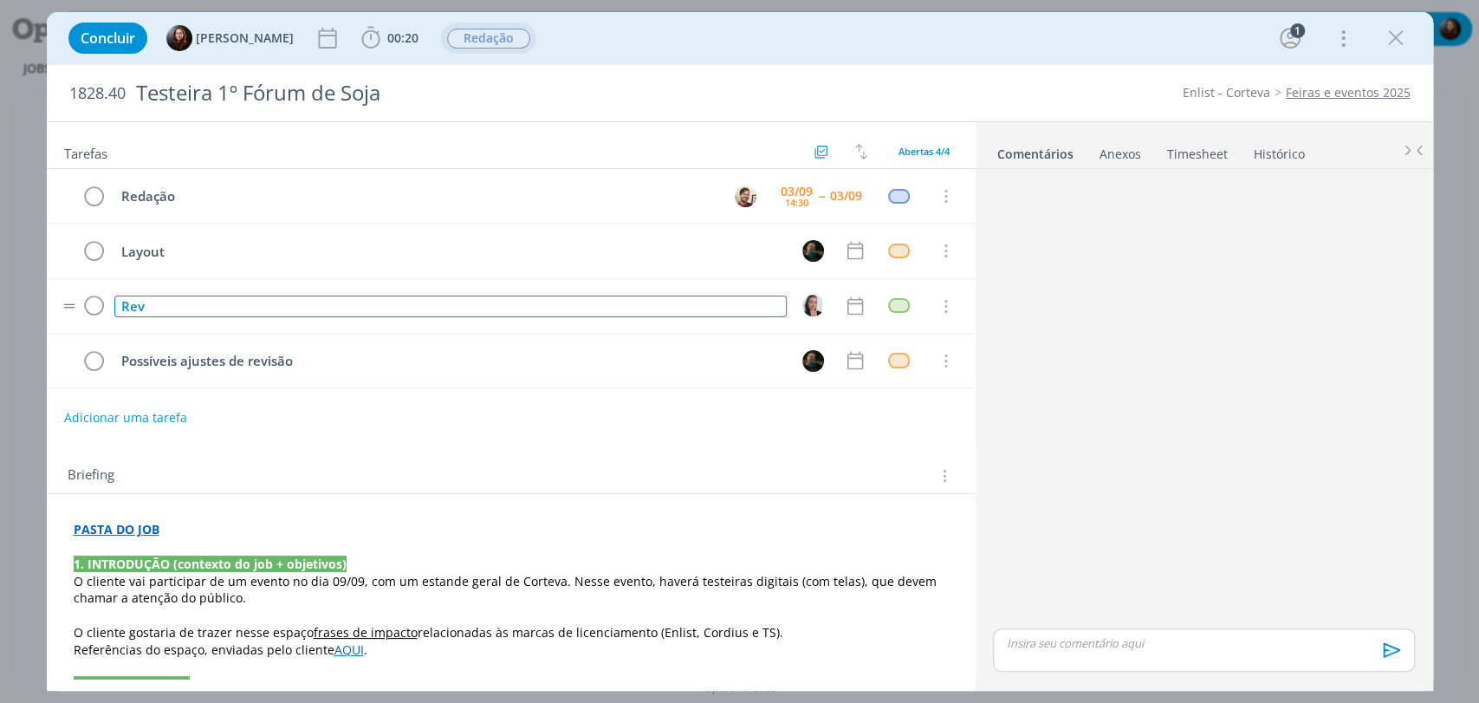
click at [238, 300] on div "Rev" at bounding box center [450, 306] width 672 height 22
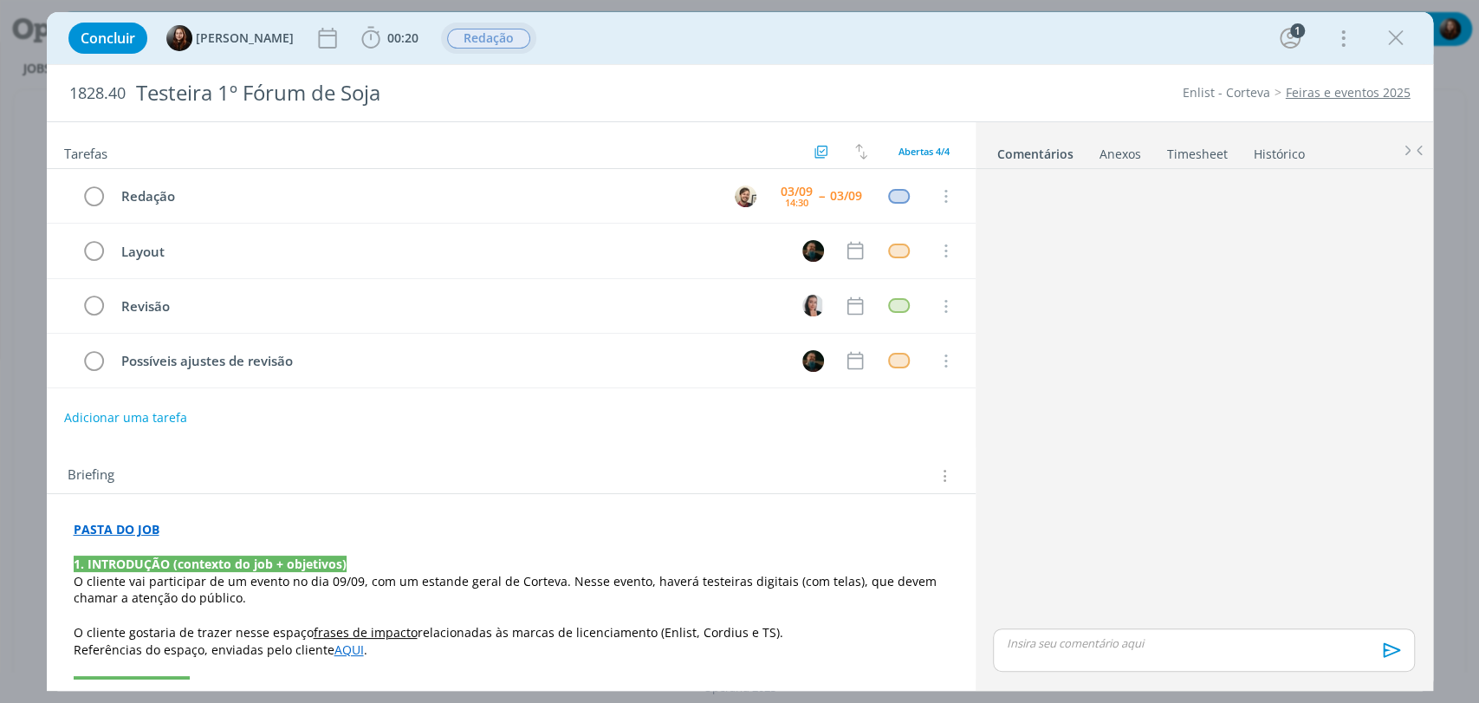
click at [347, 447] on div "Briefing Briefings Predefinidos Versões do Briefing Ver Briefing do Projeto" at bounding box center [511, 470] width 929 height 47
click at [830, 198] on div "03/09" at bounding box center [846, 196] width 32 height 12
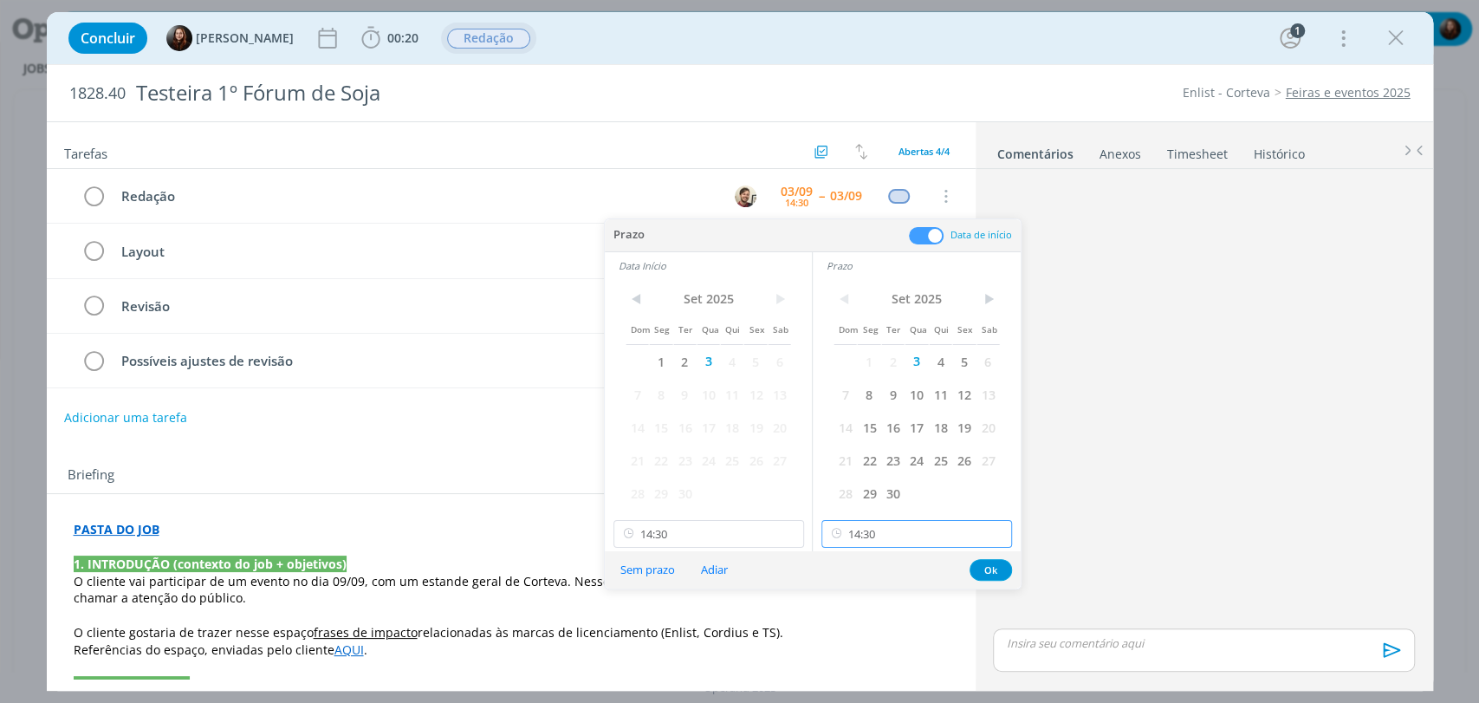
click at [879, 537] on input "14:30" at bounding box center [916, 534] width 191 height 28
click at [853, 418] on div "15:30" at bounding box center [918, 419] width 193 height 31
type input "15:30"
click at [988, 564] on button "Ok" at bounding box center [991, 570] width 42 height 22
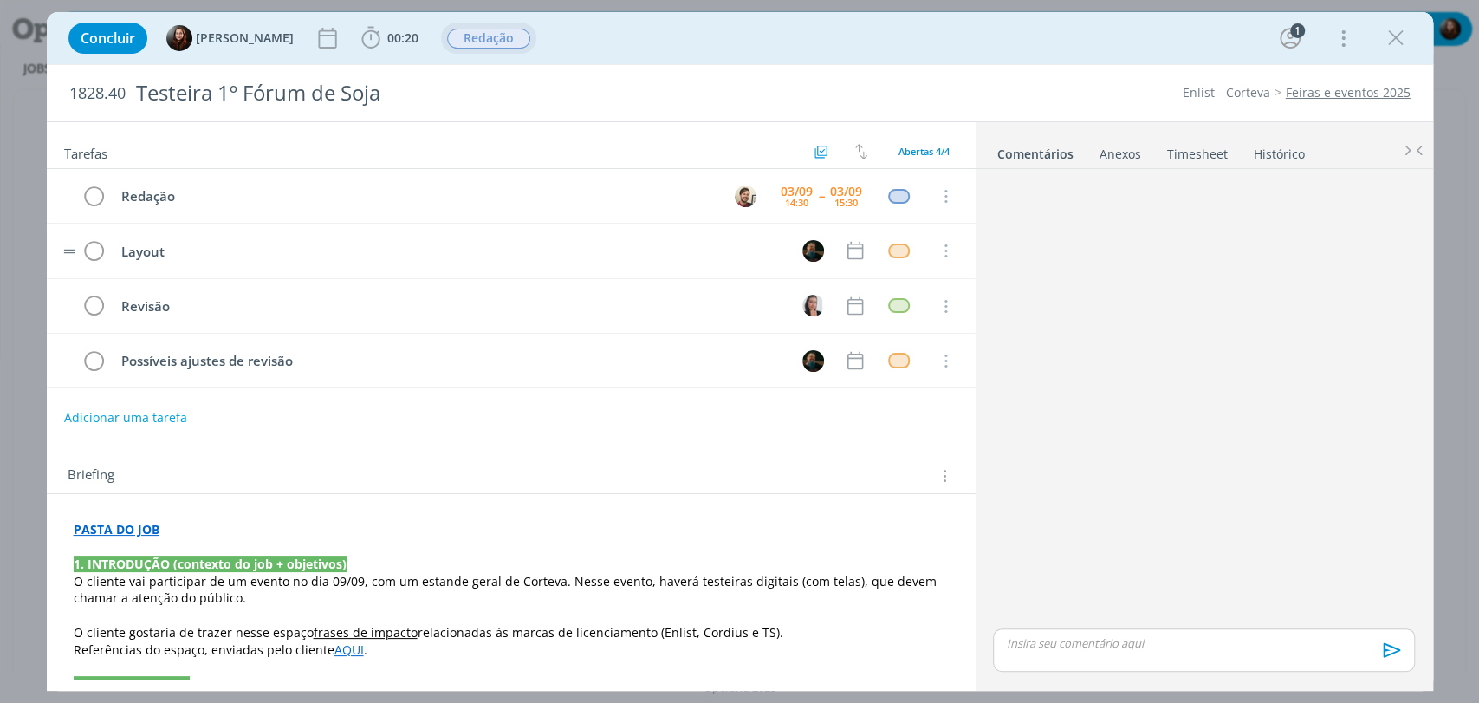
click at [832, 237] on tr "Layout Cancelar" at bounding box center [511, 251] width 929 height 55
click at [834, 251] on tr "Layout Cancelar" at bounding box center [511, 251] width 929 height 55
click at [847, 258] on icon "dialog" at bounding box center [855, 251] width 16 height 18
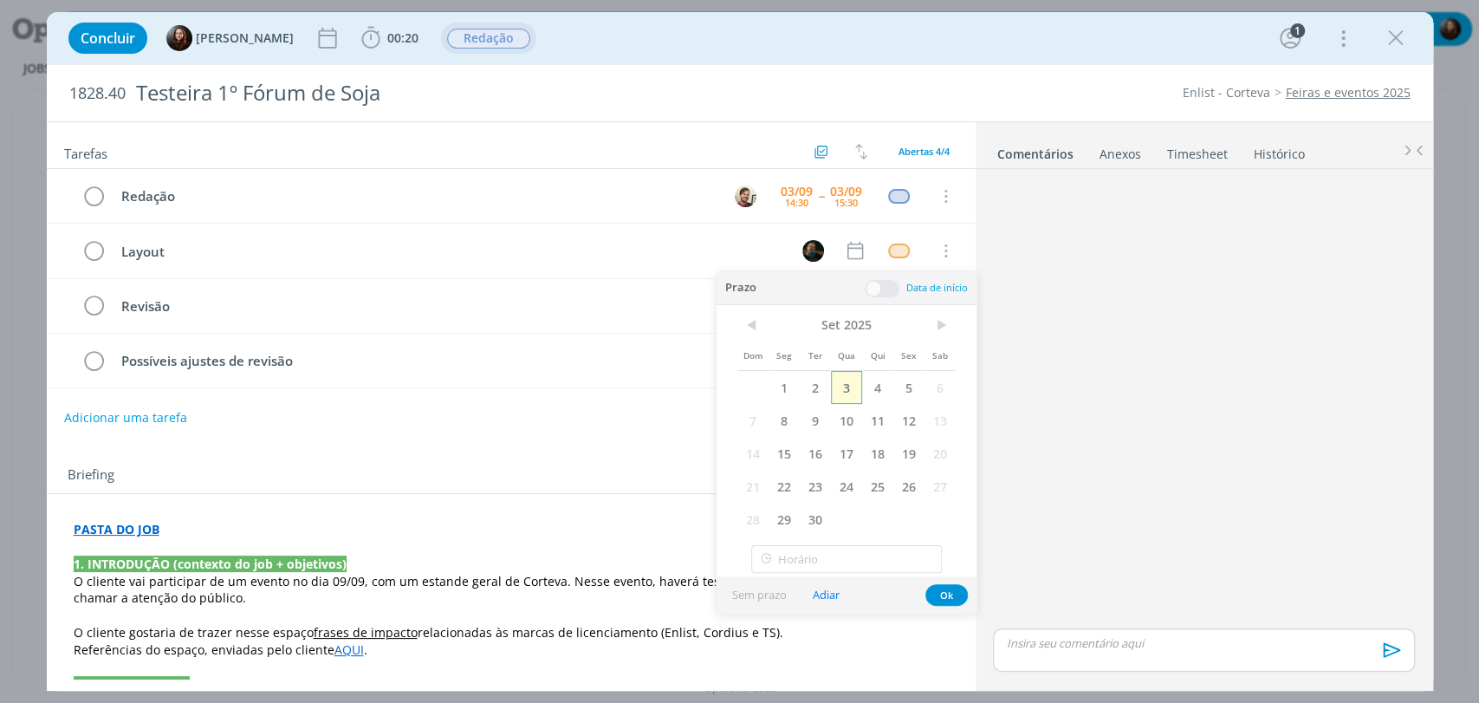
click at [840, 387] on span "3" at bounding box center [846, 387] width 31 height 33
click at [887, 291] on span at bounding box center [882, 288] width 35 height 17
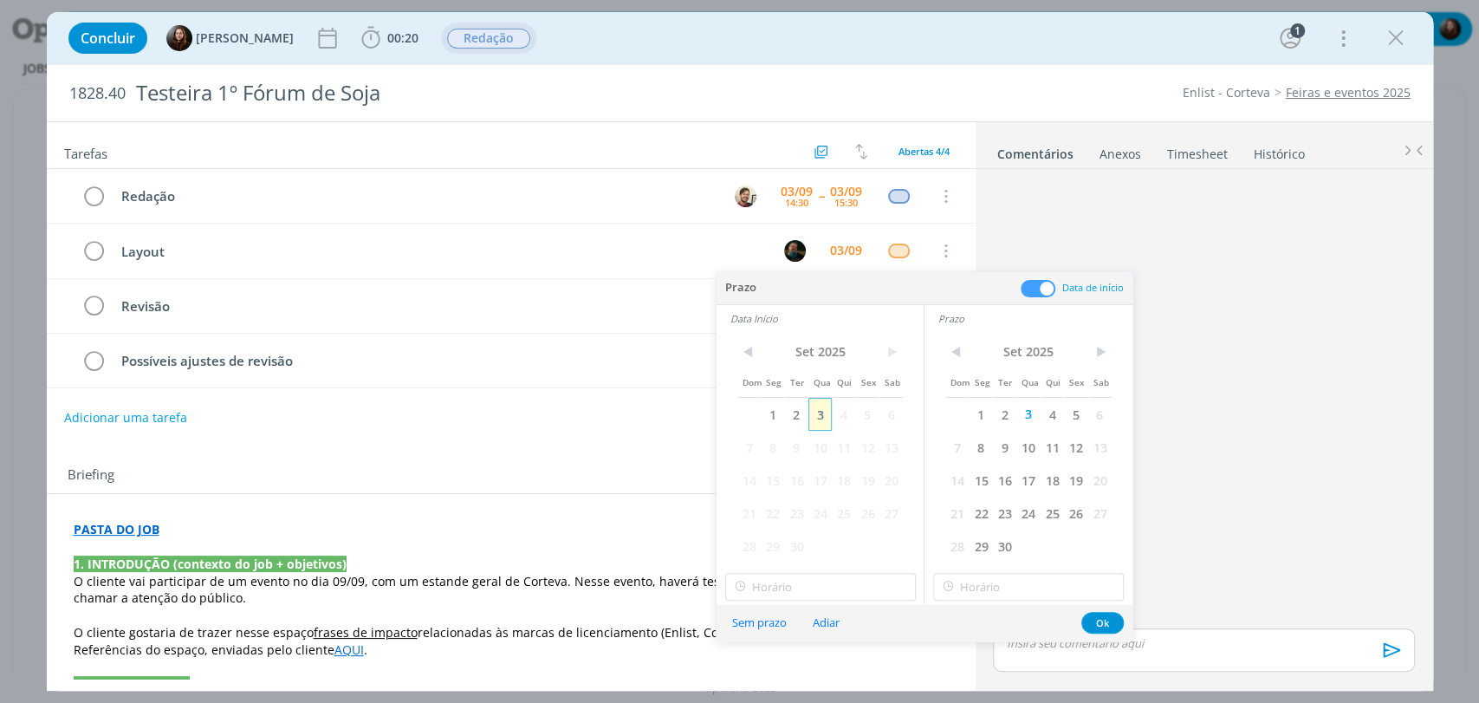
click at [825, 412] on span "3" at bounding box center [819, 414] width 23 height 33
click at [801, 587] on input "12:00" at bounding box center [820, 587] width 191 height 28
click at [762, 466] on div "16:00" at bounding box center [821, 461] width 193 height 31
type input "16:00"
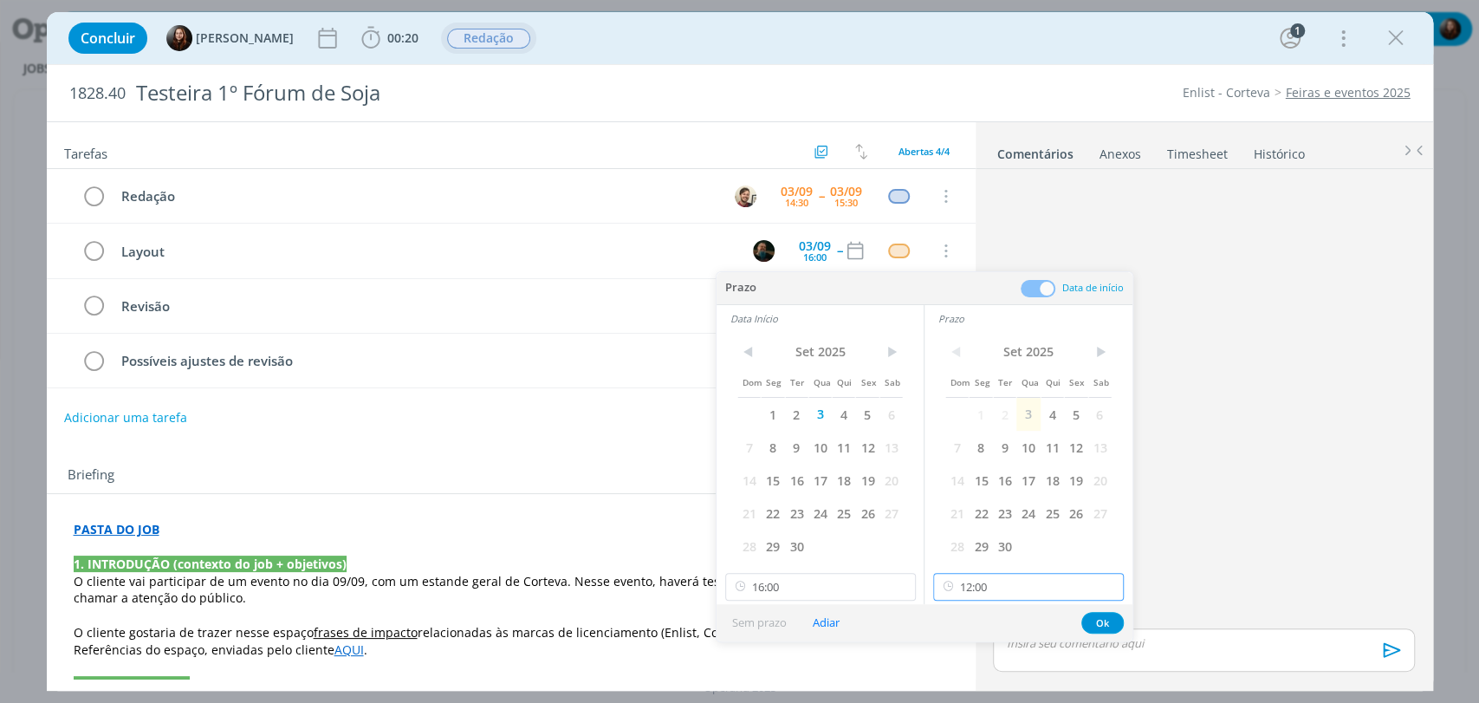
click at [1005, 591] on input "12:00" at bounding box center [1028, 587] width 191 height 28
click at [974, 430] on div "18:00" at bounding box center [1030, 421] width 193 height 31
type input "18:00"
click at [1091, 619] on button "Ok" at bounding box center [1102, 623] width 42 height 22
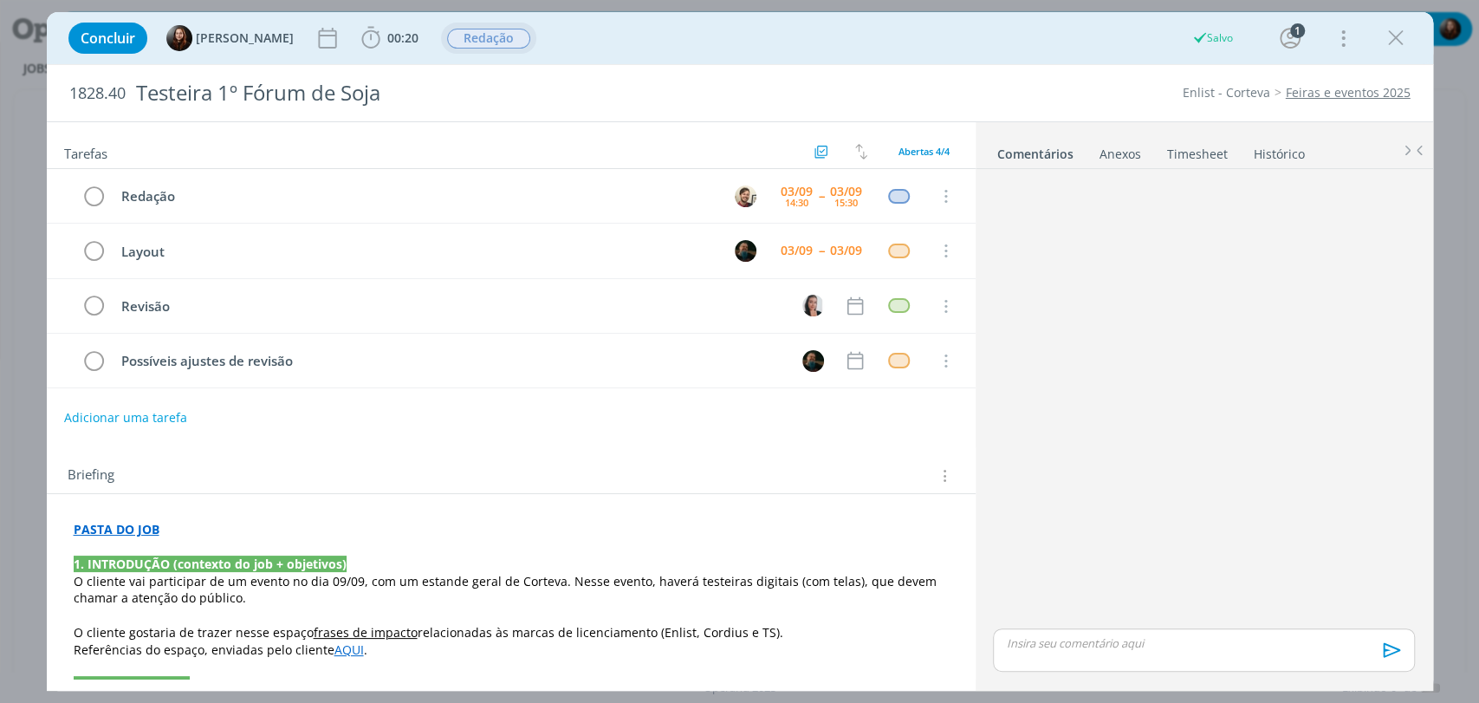
click at [1090, 409] on div "dialog" at bounding box center [1203, 400] width 435 height 449
click at [796, 256] on div "03/09" at bounding box center [797, 250] width 32 height 12
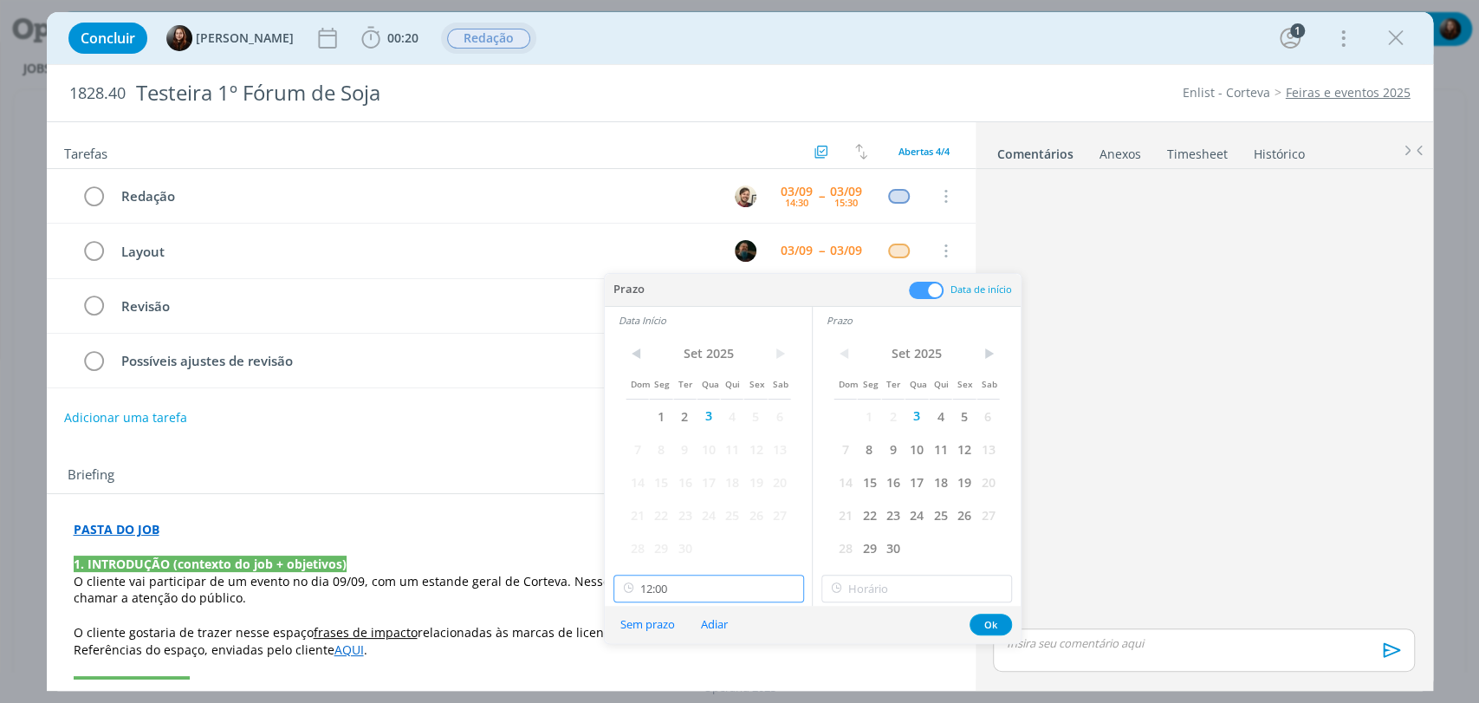
click at [685, 586] on input "12:00" at bounding box center [708, 588] width 191 height 28
type input "16:00"
click at [651, 425] on div "16:00" at bounding box center [709, 420] width 193 height 31
click at [856, 586] on input "16:00" at bounding box center [916, 588] width 191 height 28
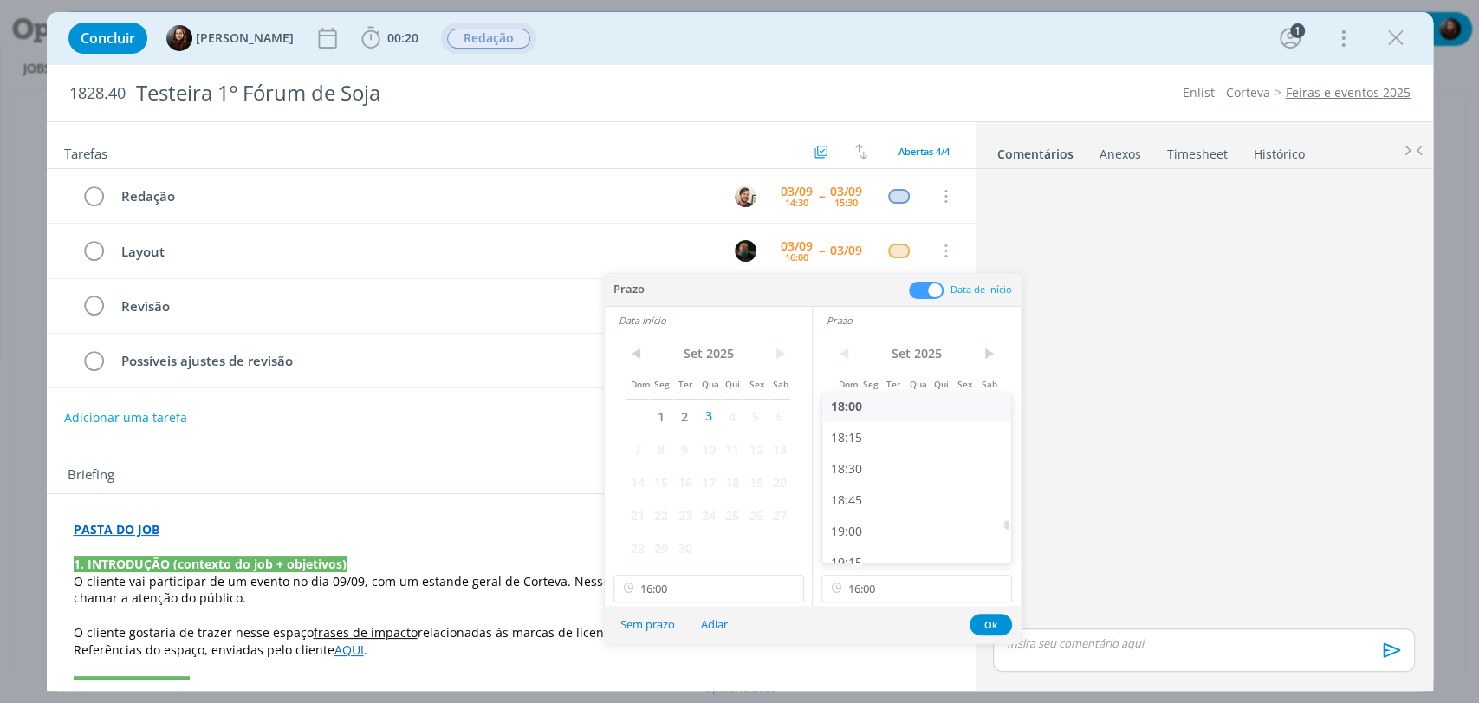
click at [854, 408] on div "18:00" at bounding box center [918, 406] width 193 height 31
type input "18:00"
click at [989, 623] on button "Ok" at bounding box center [991, 624] width 42 height 22
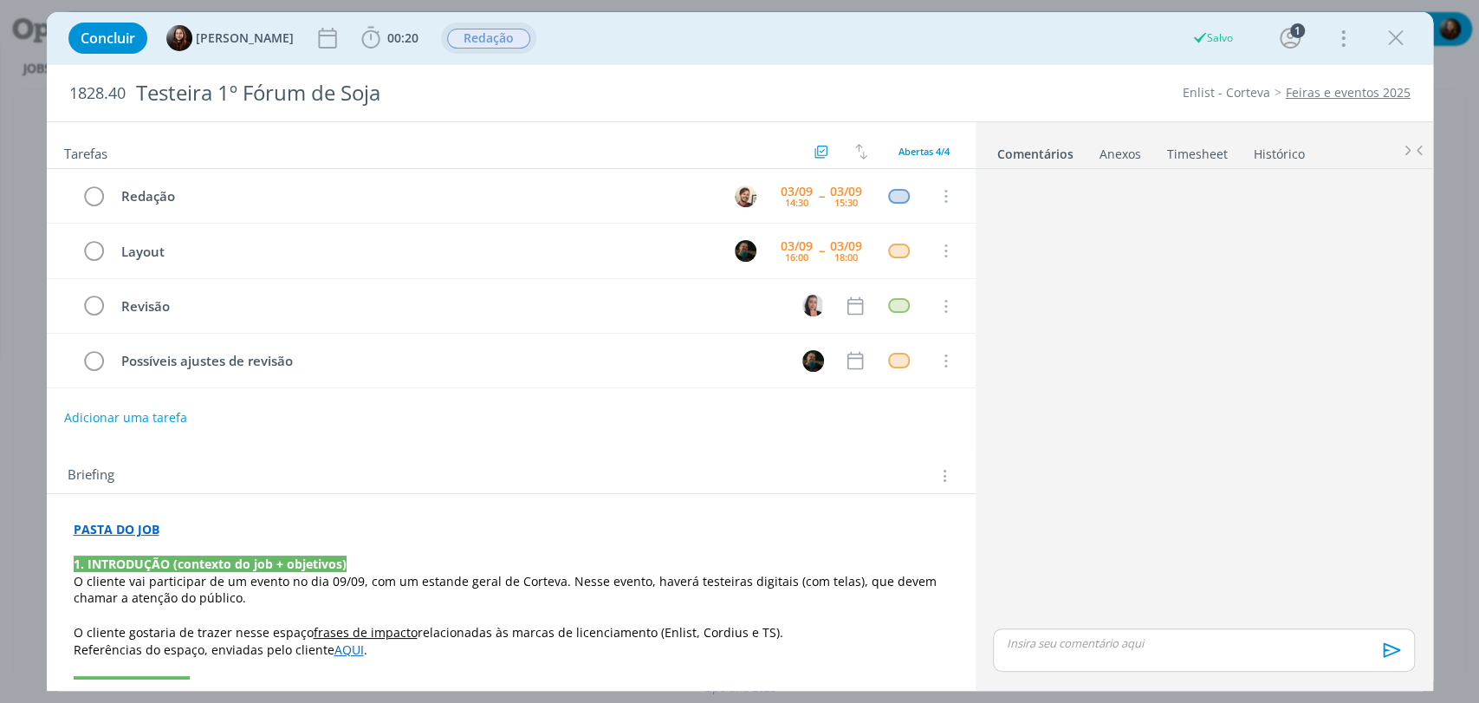
click at [1052, 395] on div "dialog" at bounding box center [1203, 400] width 435 height 449
click at [1147, 428] on div "dialog" at bounding box center [1203, 400] width 435 height 449
drag, startPoint x: 1184, startPoint y: 251, endPoint x: 1176, endPoint y: 95, distance: 156.2
click at [1184, 251] on div "dialog" at bounding box center [1203, 400] width 435 height 449
click at [1067, 345] on div "dialog" at bounding box center [1203, 400] width 435 height 449
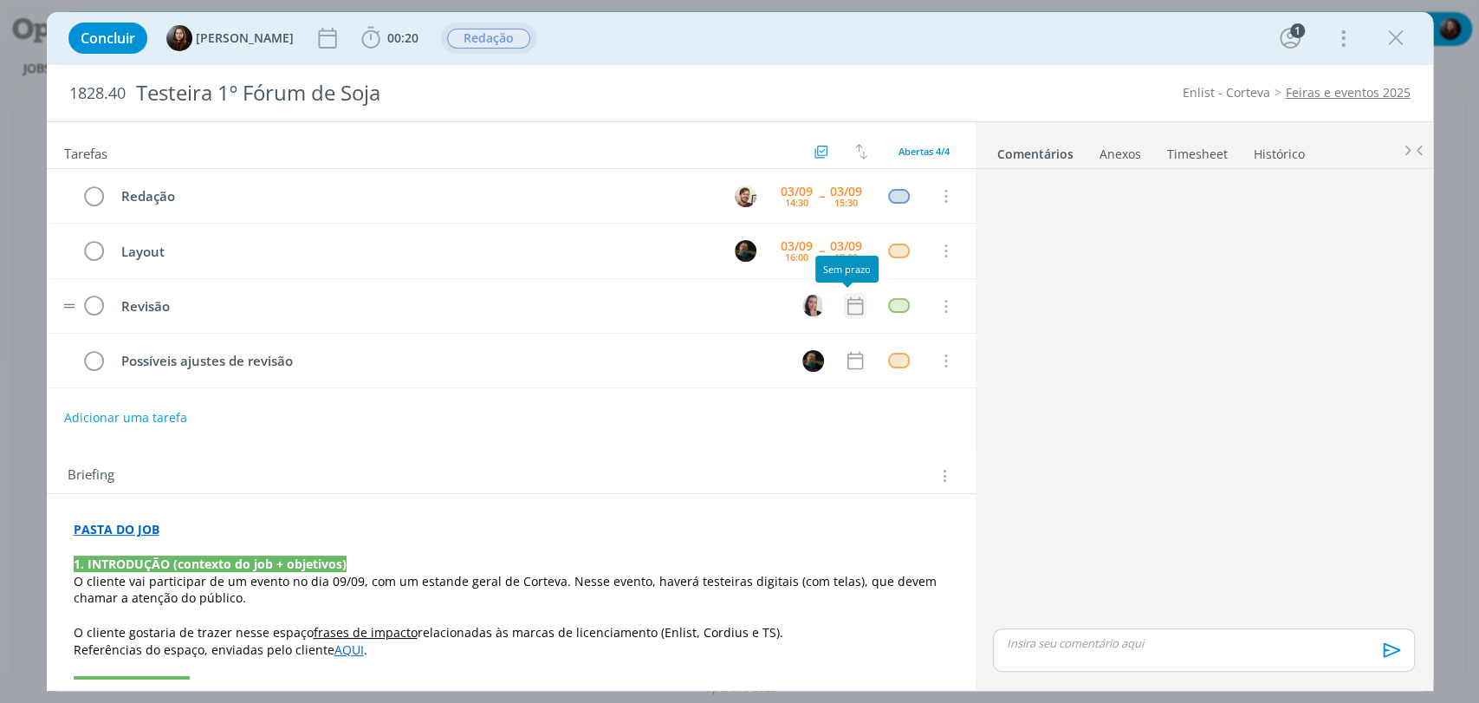
click at [850, 304] on icon "dialog" at bounding box center [855, 306] width 23 height 23
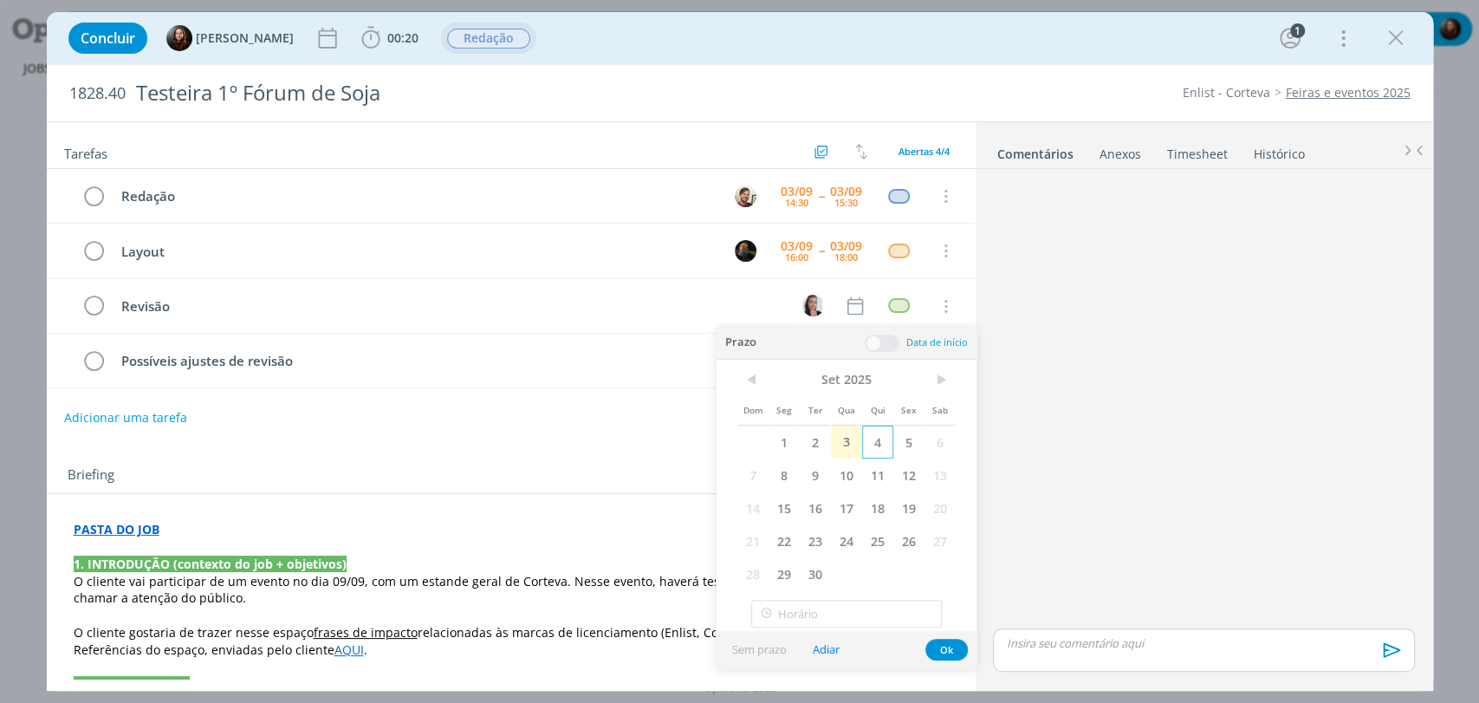
click at [880, 444] on span "4" at bounding box center [877, 441] width 31 height 33
click at [881, 341] on span at bounding box center [882, 342] width 35 height 17
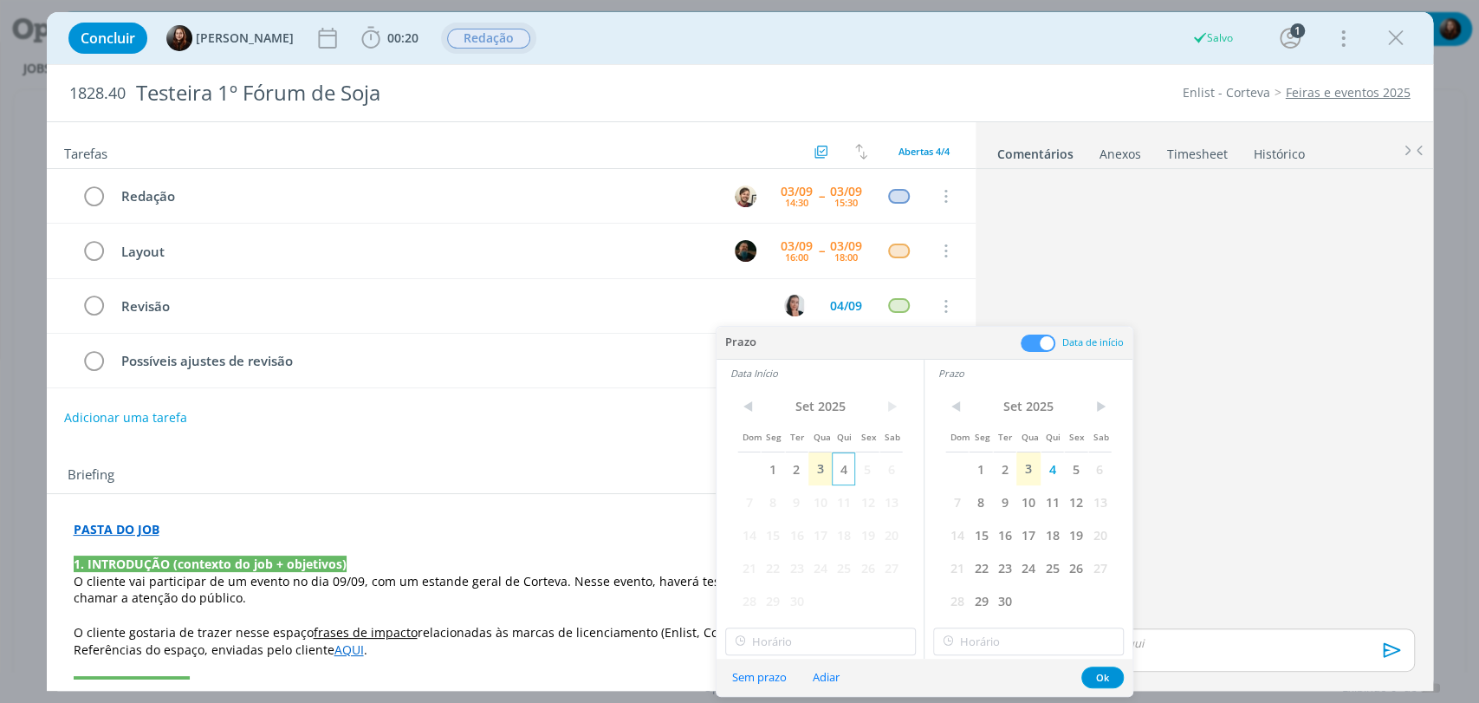
click at [849, 468] on span "4" at bounding box center [843, 468] width 23 height 33
click at [794, 640] on input "12:00" at bounding box center [820, 641] width 191 height 28
click at [760, 534] on div "10:00" at bounding box center [821, 537] width 193 height 31
type input "10:00"
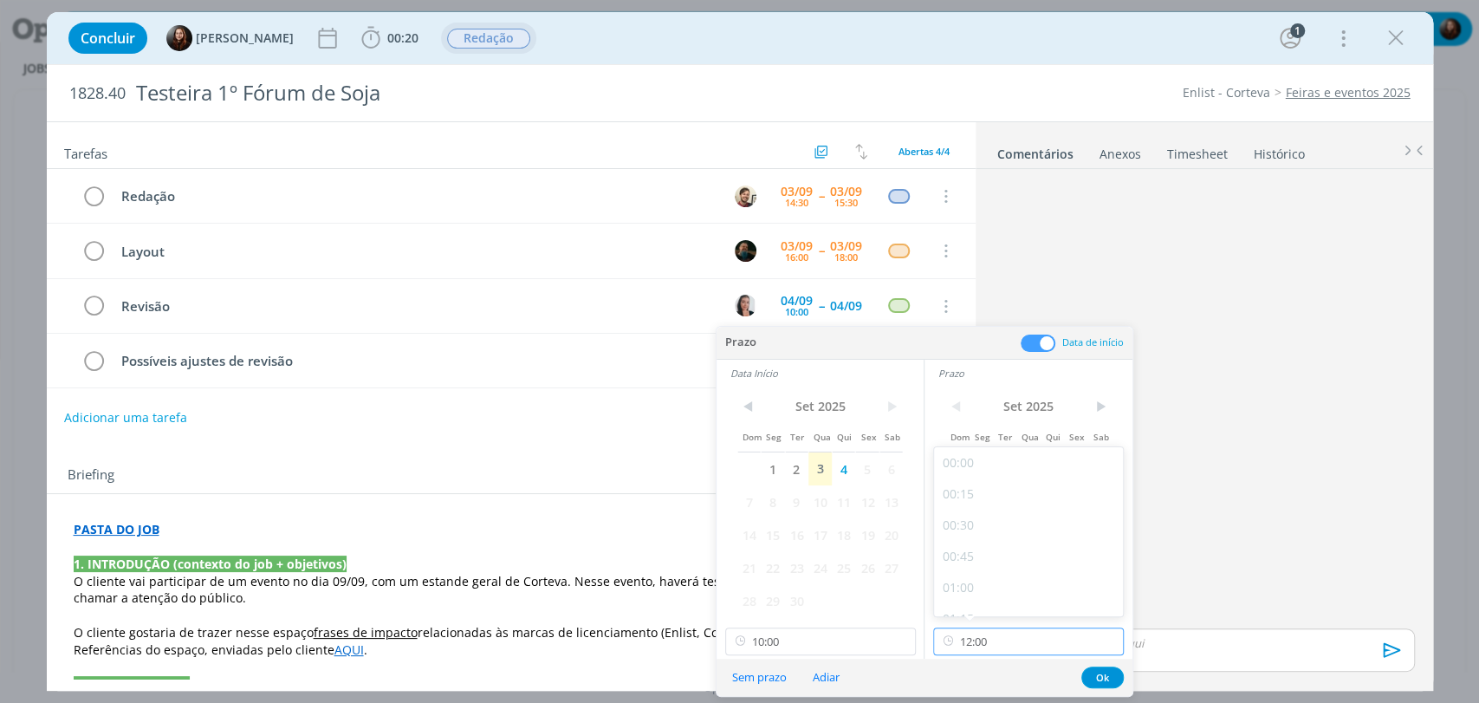
click at [1012, 647] on input "12:00" at bounding box center [1028, 641] width 191 height 28
click at [970, 505] on div "10:30" at bounding box center [1030, 504] width 193 height 31
type input "10:30"
click at [1110, 675] on button "Ok" at bounding box center [1102, 677] width 42 height 22
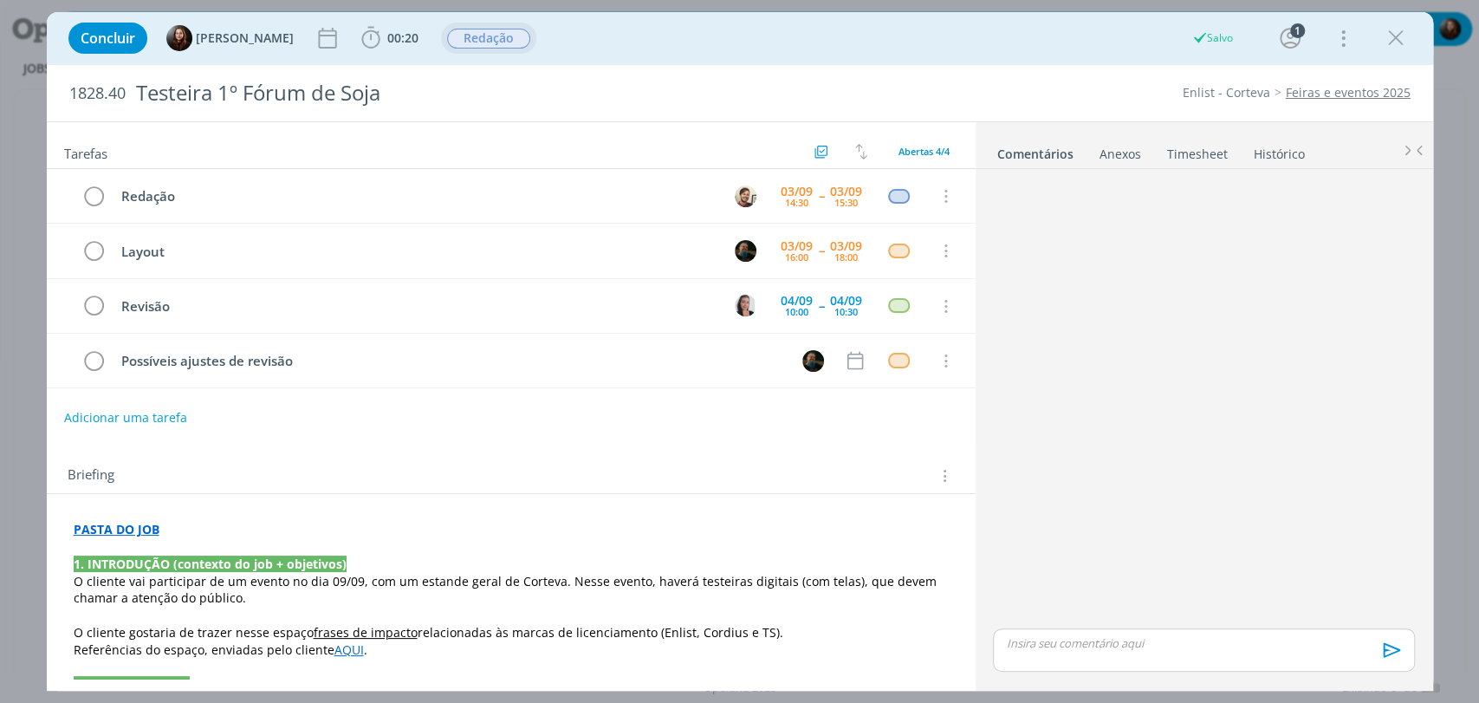
click at [1116, 375] on div "dialog" at bounding box center [1203, 400] width 435 height 449
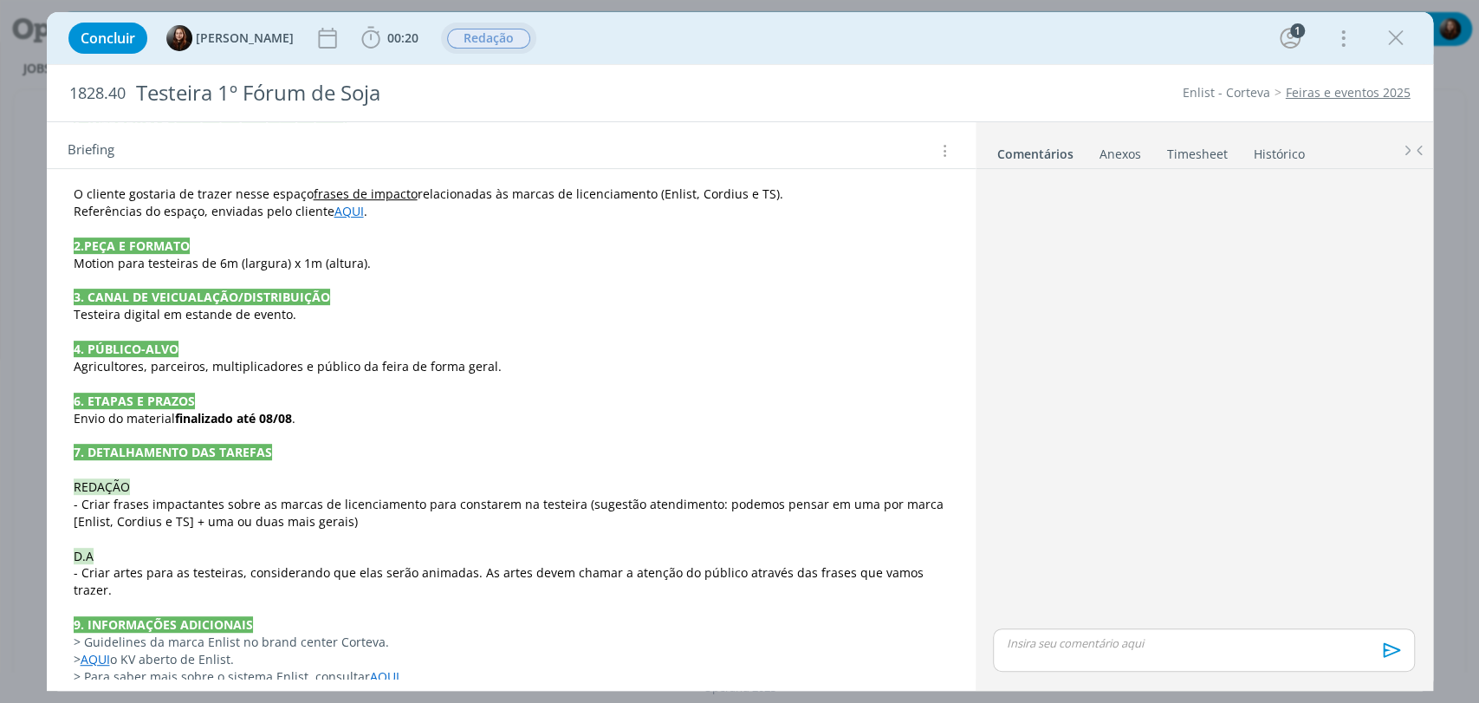
scroll to position [481, 0]
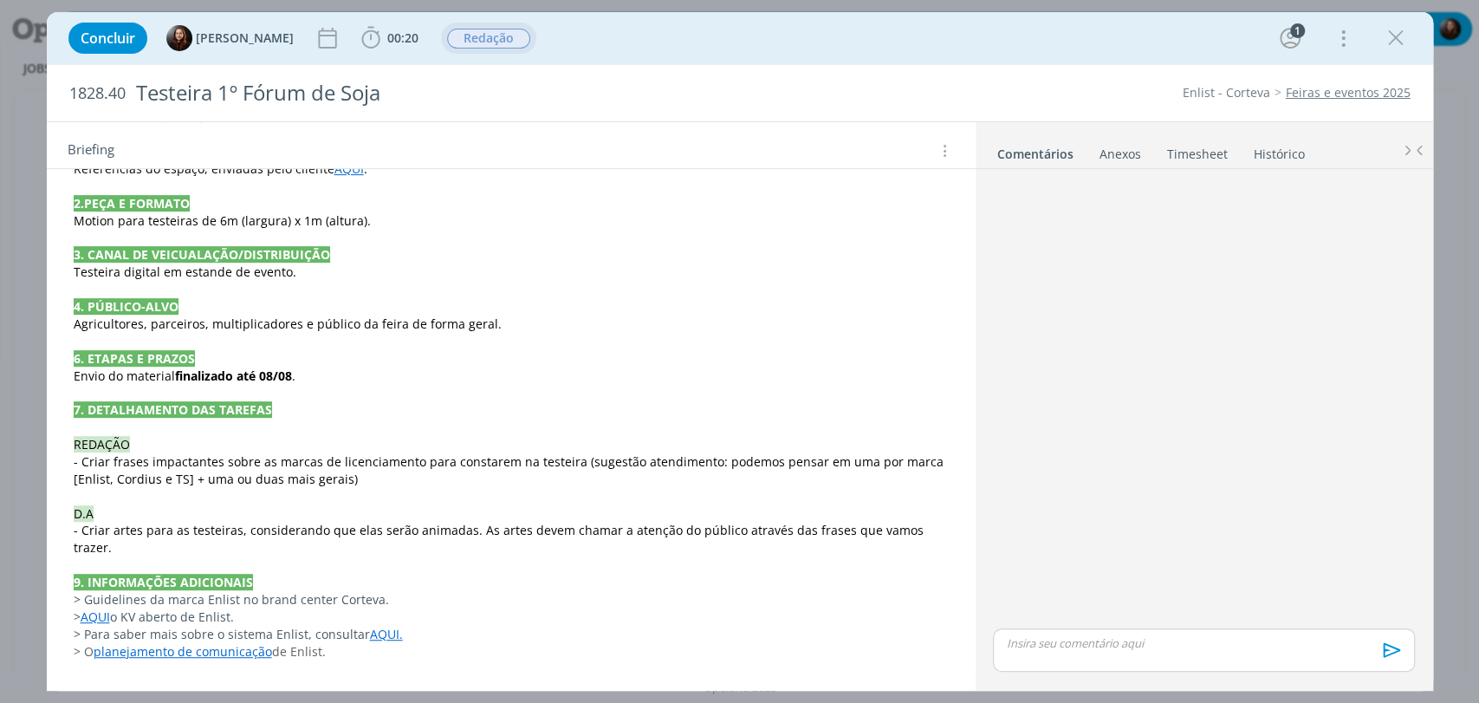
click at [360, 478] on p "- Criar frases impactantes sobre as marcas de licenciamento para constarem na t…" at bounding box center [511, 470] width 875 height 35
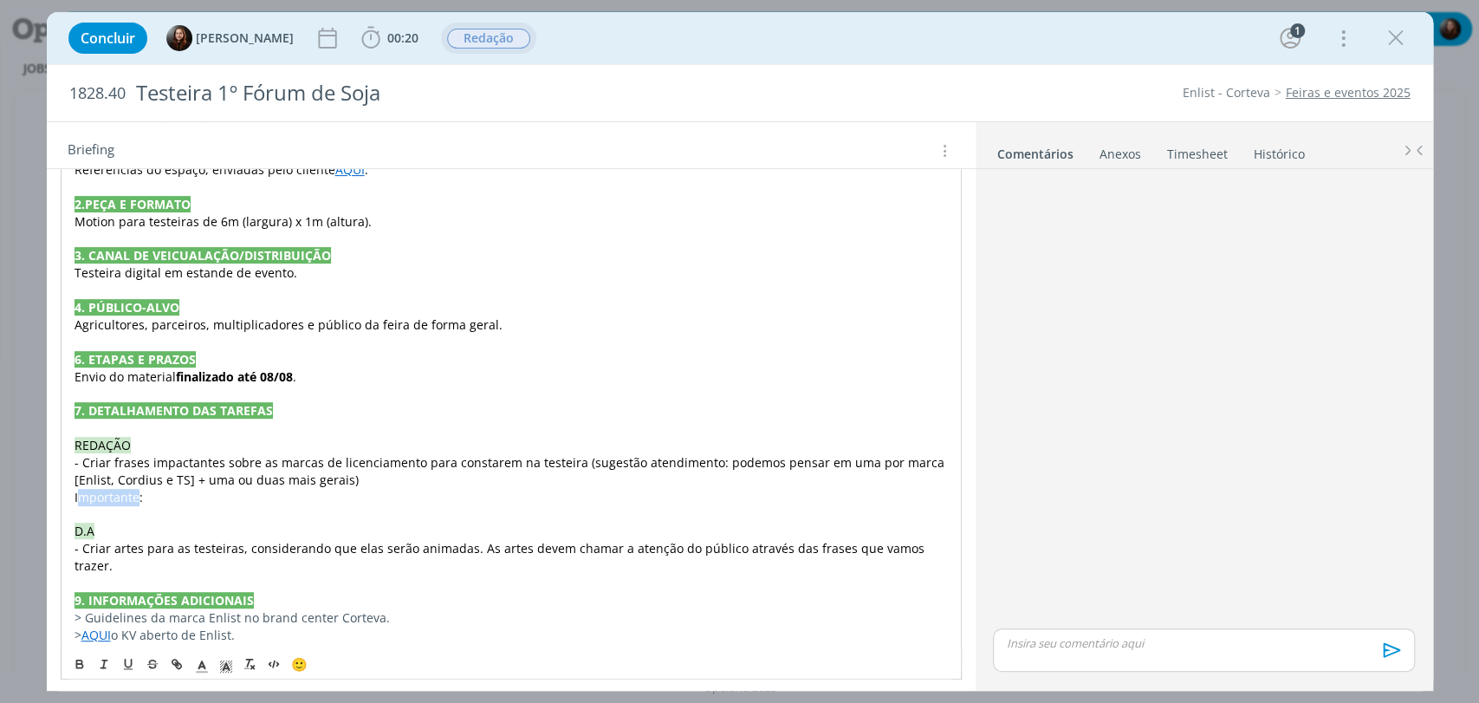
drag, startPoint x: 139, startPoint y: 498, endPoint x: 78, endPoint y: 499, distance: 60.7
click at [78, 499] on span "Importante:" at bounding box center [109, 497] width 68 height 16
click at [64, 496] on div "PASTA DO JOB 1. INTRODUÇÃO (contexto do job + objetivos) O cliente vai particip…" at bounding box center [511, 411] width 901 height 754
drag, startPoint x: 65, startPoint y: 496, endPoint x: 139, endPoint y: 497, distance: 73.7
click at [139, 497] on div "PASTA DO JOB 1. INTRODUÇÃO (contexto do job + objetivos) O cliente vai particip…" at bounding box center [511, 411] width 901 height 754
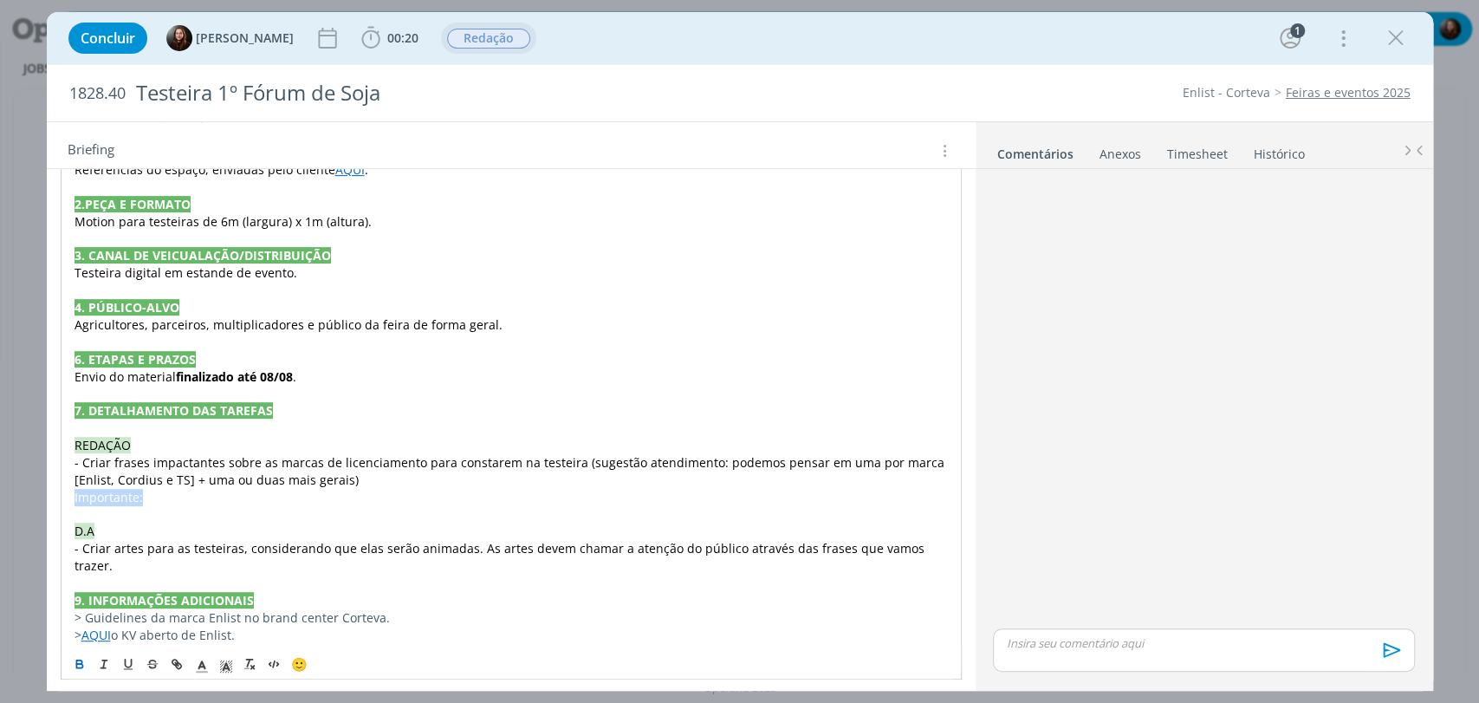
click at [83, 661] on icon "dialog" at bounding box center [80, 663] width 14 height 14
click at [166, 492] on p "Importante:" at bounding box center [511, 497] width 873 height 17
click at [374, 484] on p "- Criar frases impactantes sobre as marcas de licenciamento para constarem na t…" at bounding box center [511, 471] width 873 height 35
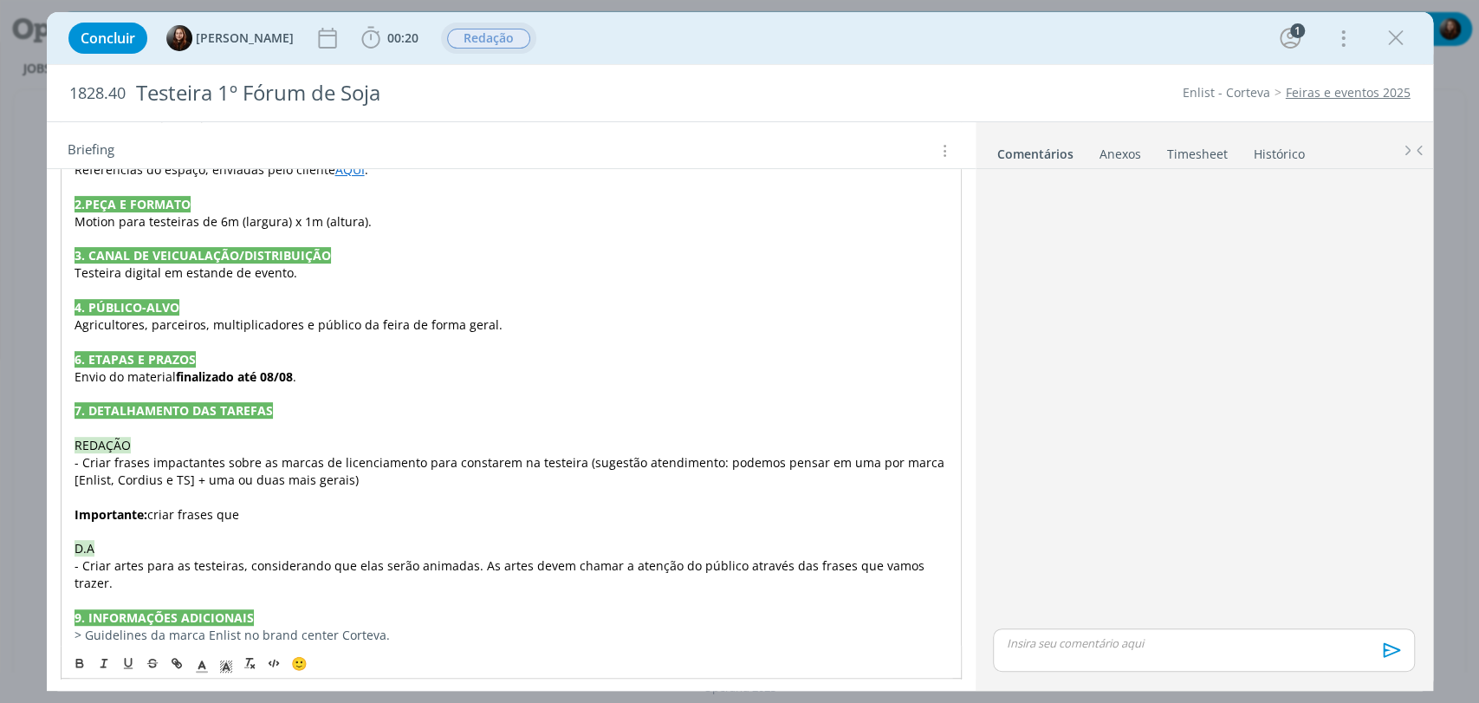
click at [277, 514] on p "Importante: criar frases que" at bounding box center [511, 514] width 873 height 17
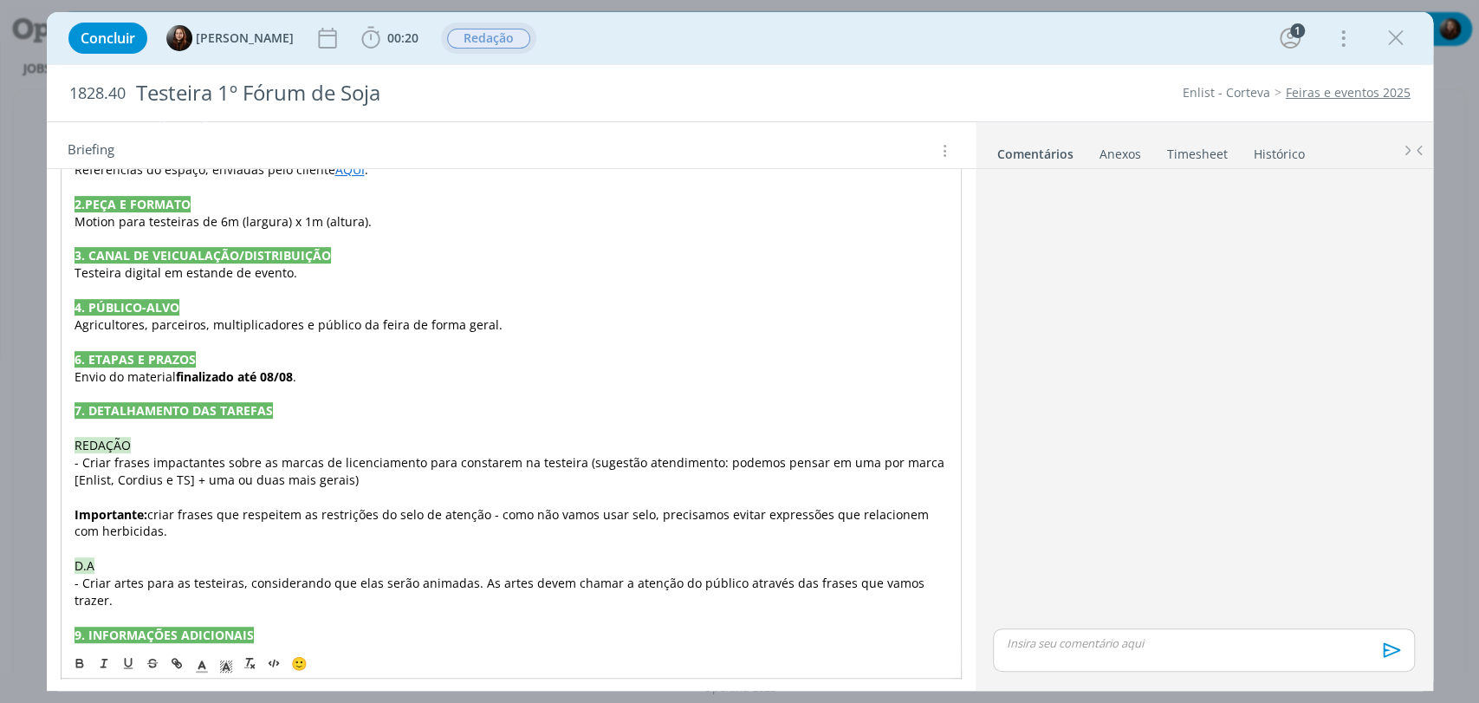
click at [208, 513] on span "criar frases que respeitem as restrições do selo de atenção - como não vamos us…" at bounding box center [504, 523] width 858 height 34
click at [437, 523] on p "Importante: criar frases que respeitem as restrições do selo de atenção - como …" at bounding box center [511, 523] width 873 height 35
click at [1102, 469] on div "dialog" at bounding box center [1203, 400] width 435 height 449
click at [149, 515] on span "criar frases que respeitem as restrições do selo de atenção - como não vamos us…" at bounding box center [503, 522] width 858 height 34
drag, startPoint x: 245, startPoint y: 509, endPoint x: 485, endPoint y: 508, distance: 240.0
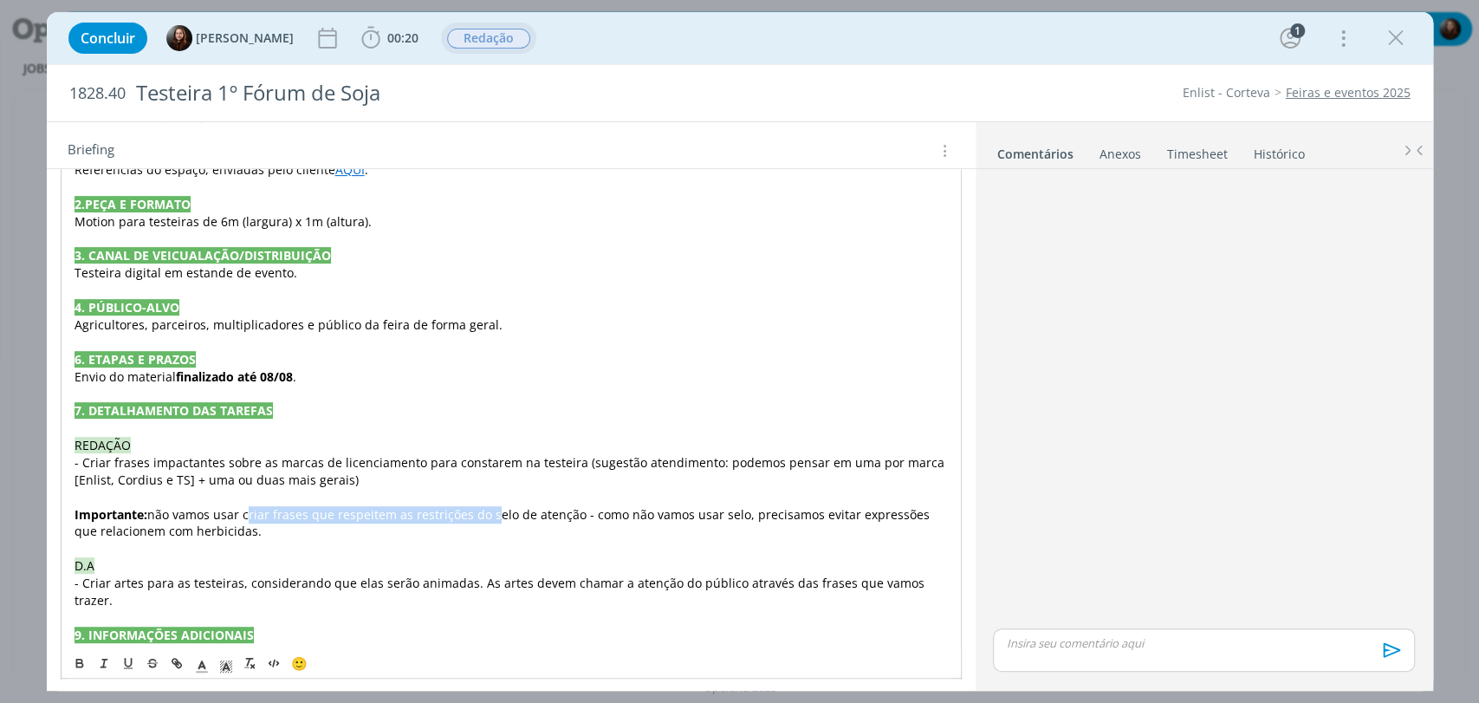
click at [485, 508] on span "não vamos usar criar frases que respeitem as restrições do selo de atenção - co…" at bounding box center [504, 523] width 859 height 34
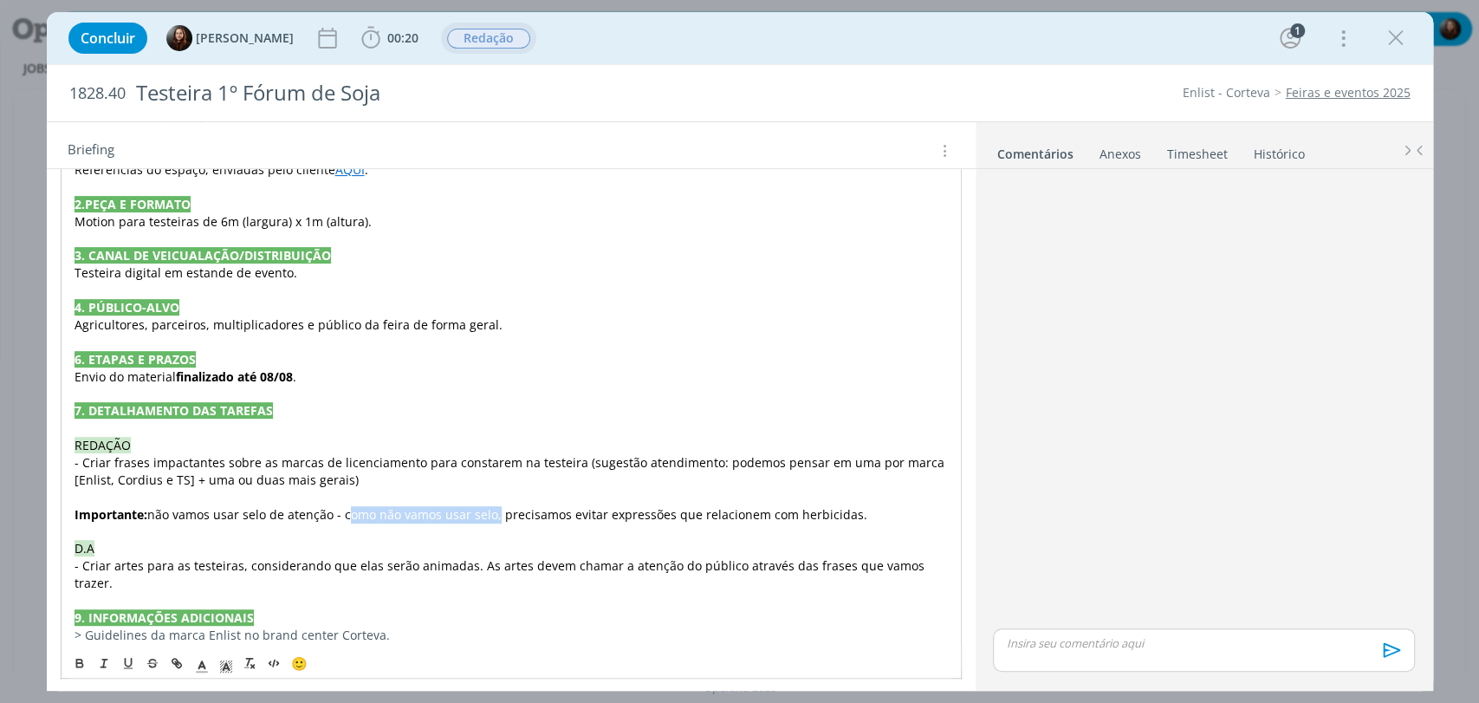
drag, startPoint x: 343, startPoint y: 512, endPoint x: 490, endPoint y: 519, distance: 147.5
click at [490, 519] on span "não vamos usar selo de atenção - como não vamos usar selo, precisamos evitar ex…" at bounding box center [507, 514] width 720 height 16
click at [596, 512] on span "não vamos usar selo de atenção - portanto criar respeitando as restrições, prec…" at bounding box center [546, 514] width 798 height 16
click at [1133, 494] on div "dialog" at bounding box center [1203, 400] width 435 height 449
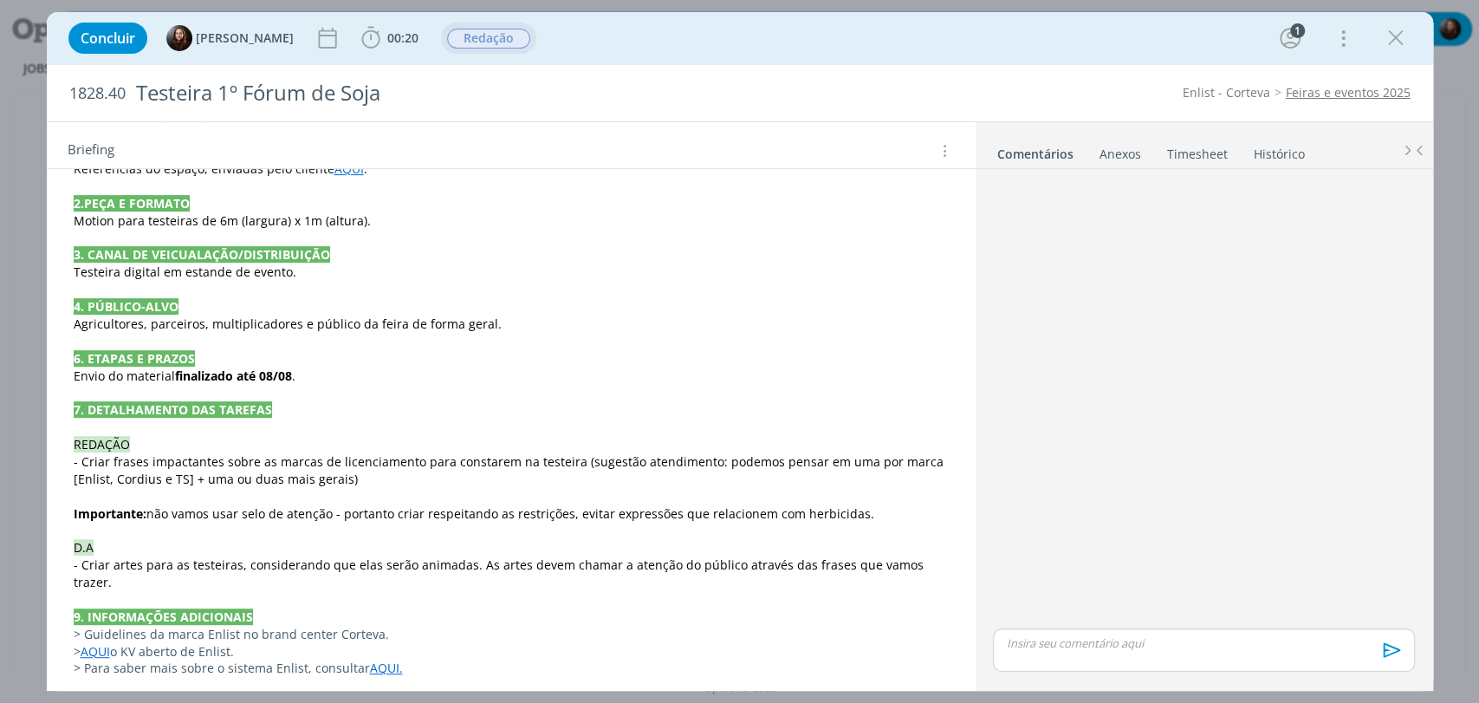
click at [910, 506] on p "Importante: não vamos usar selo de atenção - portanto criar respeitando as rest…" at bounding box center [511, 513] width 875 height 17
click at [1145, 470] on div "dialog" at bounding box center [1203, 400] width 435 height 449
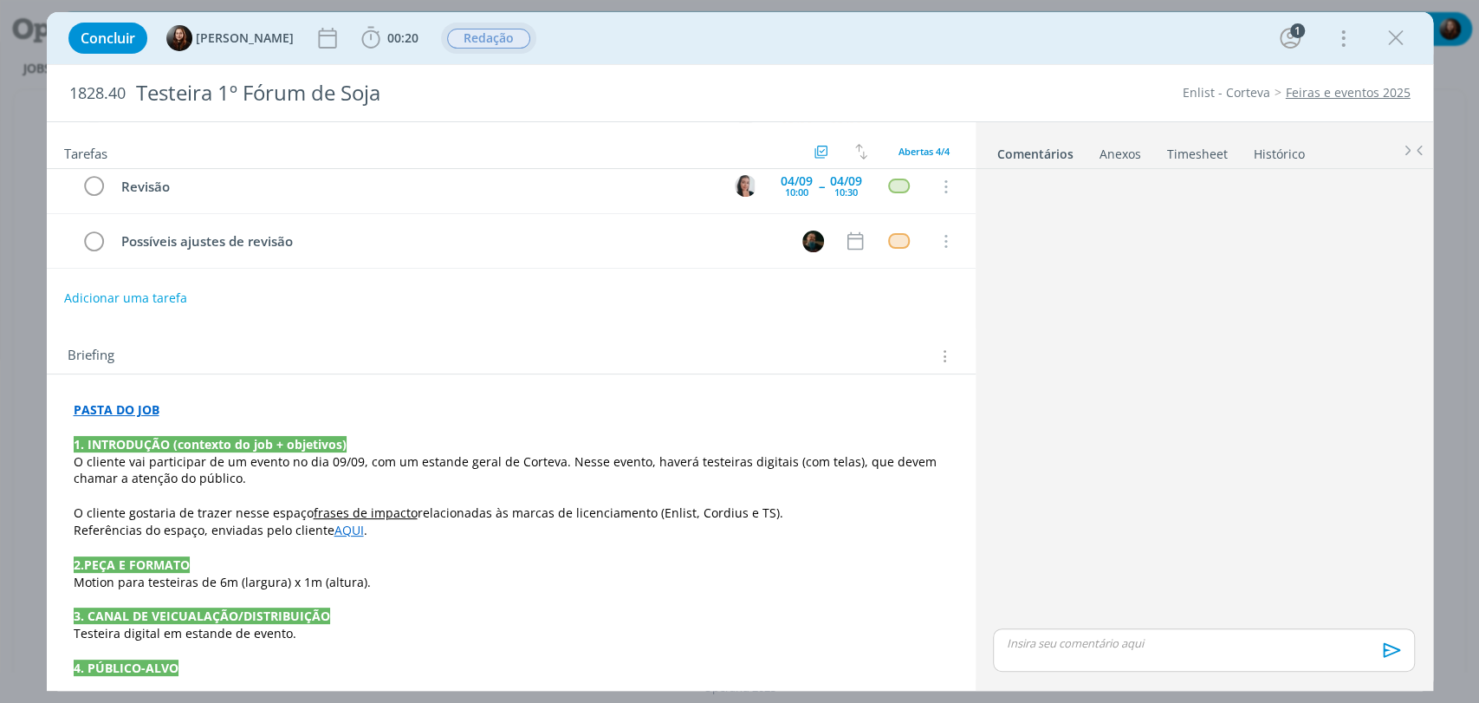
scroll to position [0, 0]
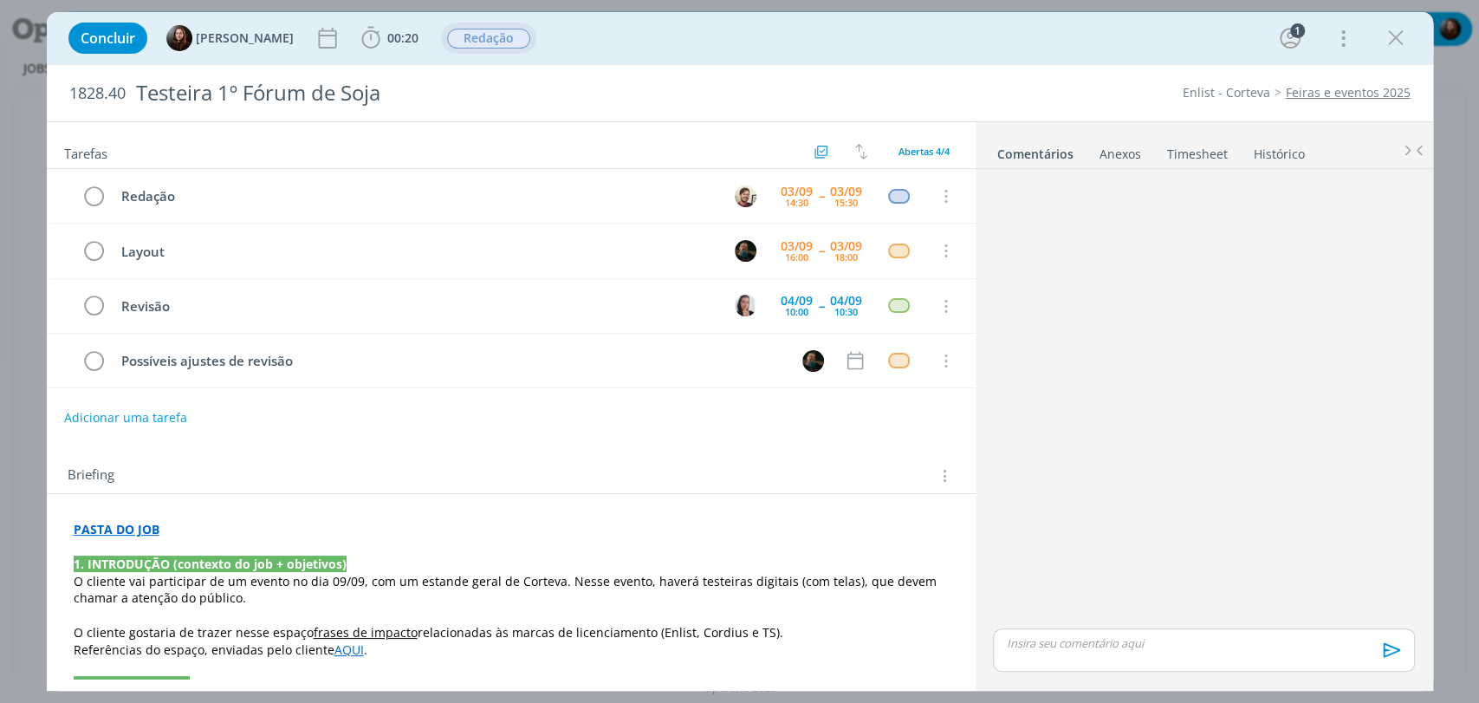
click at [429, 464] on div "Briefing Briefings Predefinidos Versões do Briefing Ver Briefing do Projeto" at bounding box center [514, 475] width 892 height 23
click at [1106, 341] on div "dialog" at bounding box center [1203, 400] width 435 height 449
click at [1167, 309] on div "dialog" at bounding box center [1203, 400] width 435 height 449
drag, startPoint x: 1172, startPoint y: 506, endPoint x: 1190, endPoint y: 127, distance: 379.0
click at [1174, 503] on div "dialog" at bounding box center [1203, 400] width 435 height 449
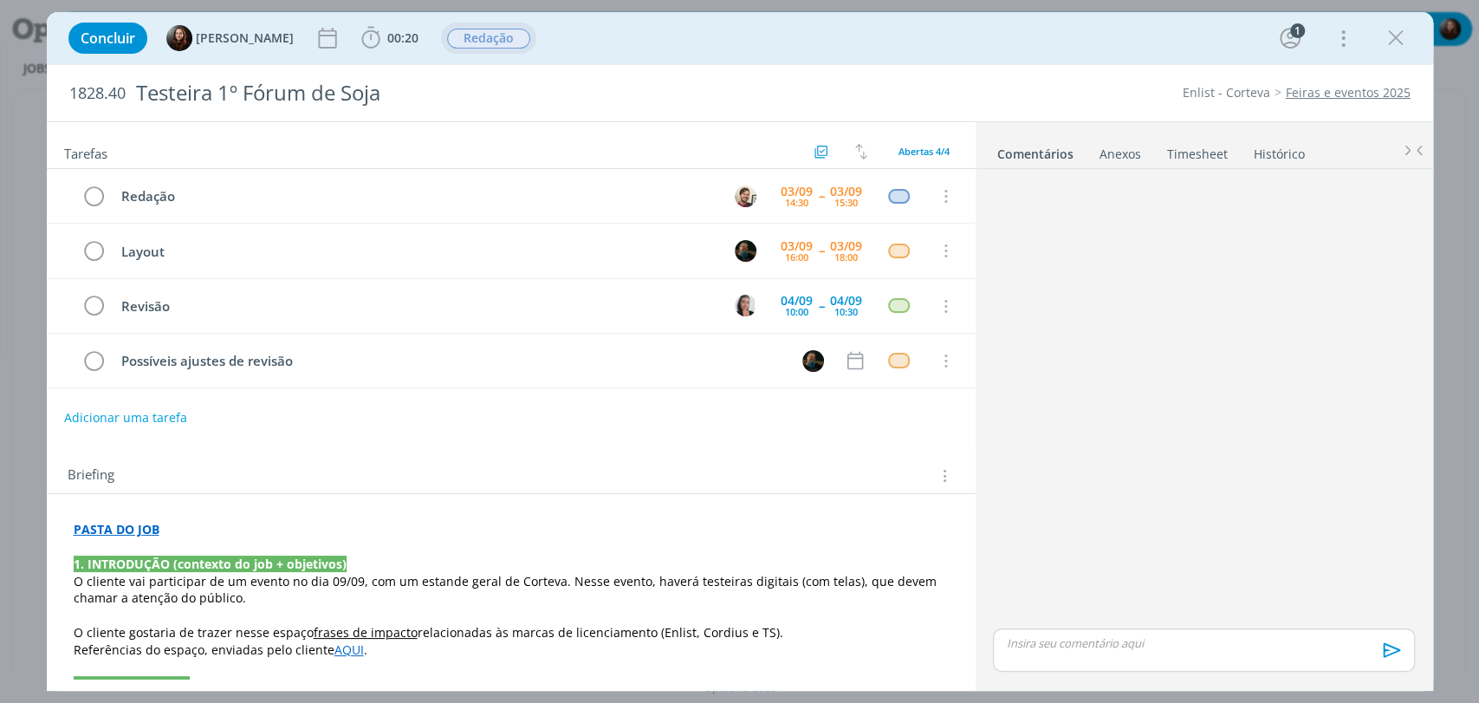
click at [1121, 300] on div "dialog" at bounding box center [1203, 400] width 435 height 449
click at [786, 307] on div "10:00" at bounding box center [796, 312] width 23 height 10
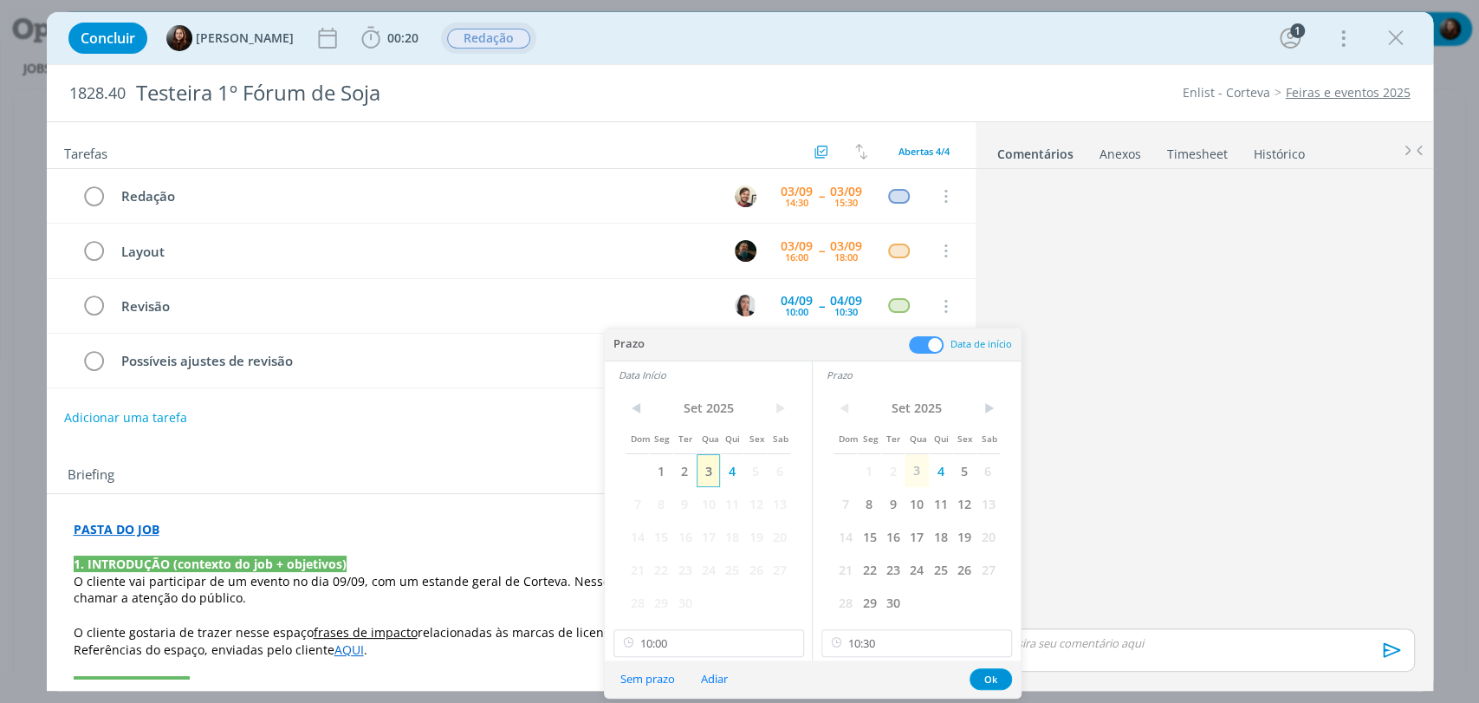
click at [713, 474] on span "3" at bounding box center [708, 470] width 23 height 33
click at [920, 466] on span "3" at bounding box center [916, 470] width 23 height 33
click at [677, 645] on input "10:00" at bounding box center [708, 643] width 191 height 28
click at [886, 642] on input "10:30" at bounding box center [916, 643] width 191 height 28
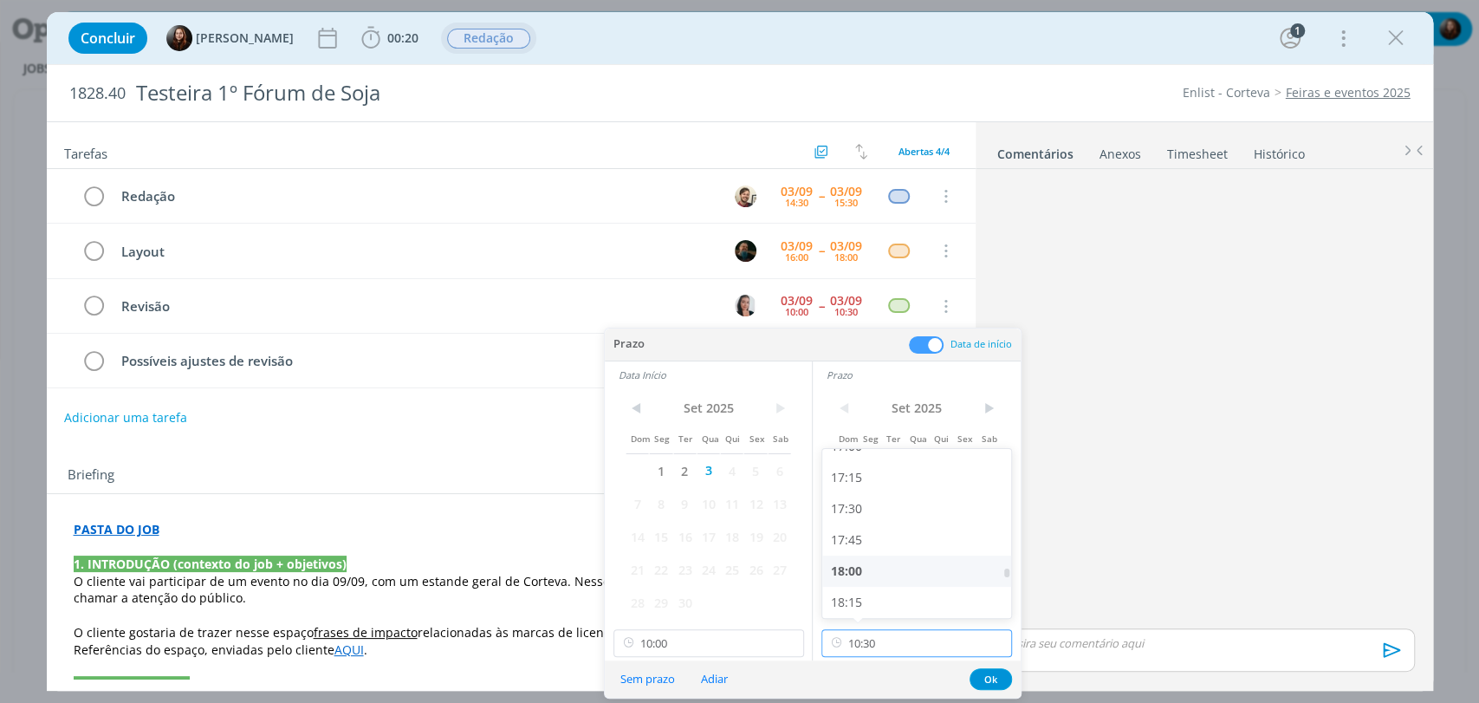
scroll to position [2141, 0]
click at [861, 560] on div "18:00" at bounding box center [918, 569] width 193 height 31
type input "18:00"
click at [704, 635] on input "10:00" at bounding box center [708, 643] width 191 height 28
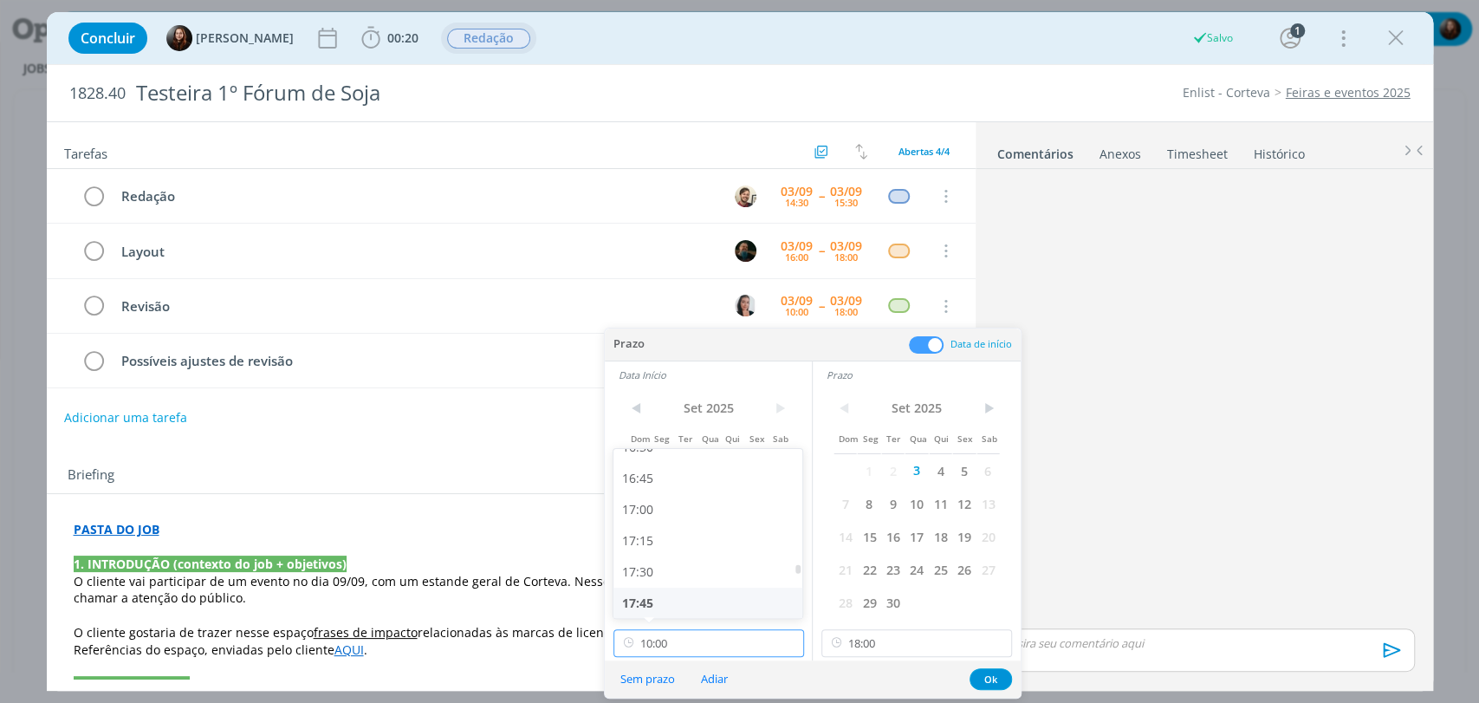
scroll to position [2079, 0]
click at [652, 568] on div "17:30" at bounding box center [709, 569] width 193 height 31
type input "17:30"
click at [989, 681] on button "Ok" at bounding box center [991, 679] width 42 height 22
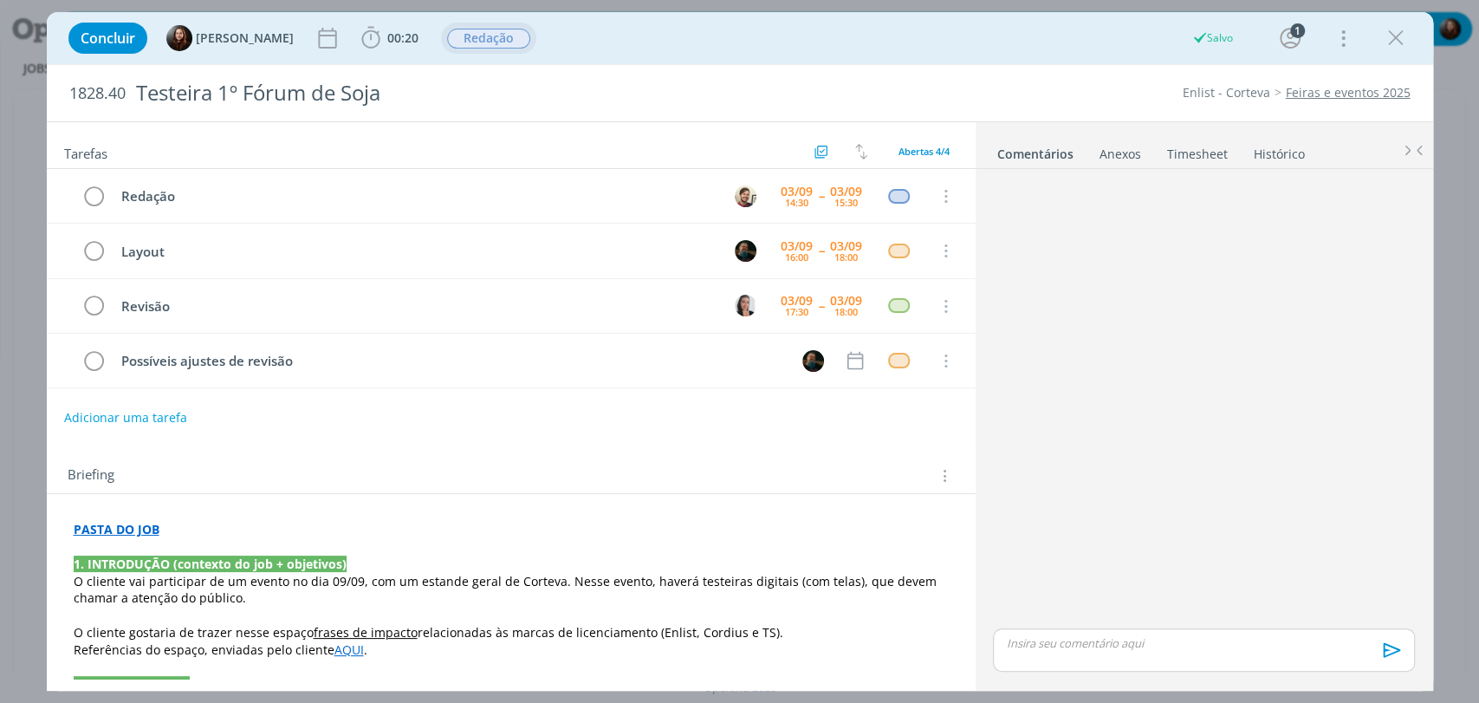
click at [1062, 373] on div "dialog" at bounding box center [1203, 400] width 435 height 449
click at [838, 254] on div "18:00" at bounding box center [845, 257] width 23 height 10
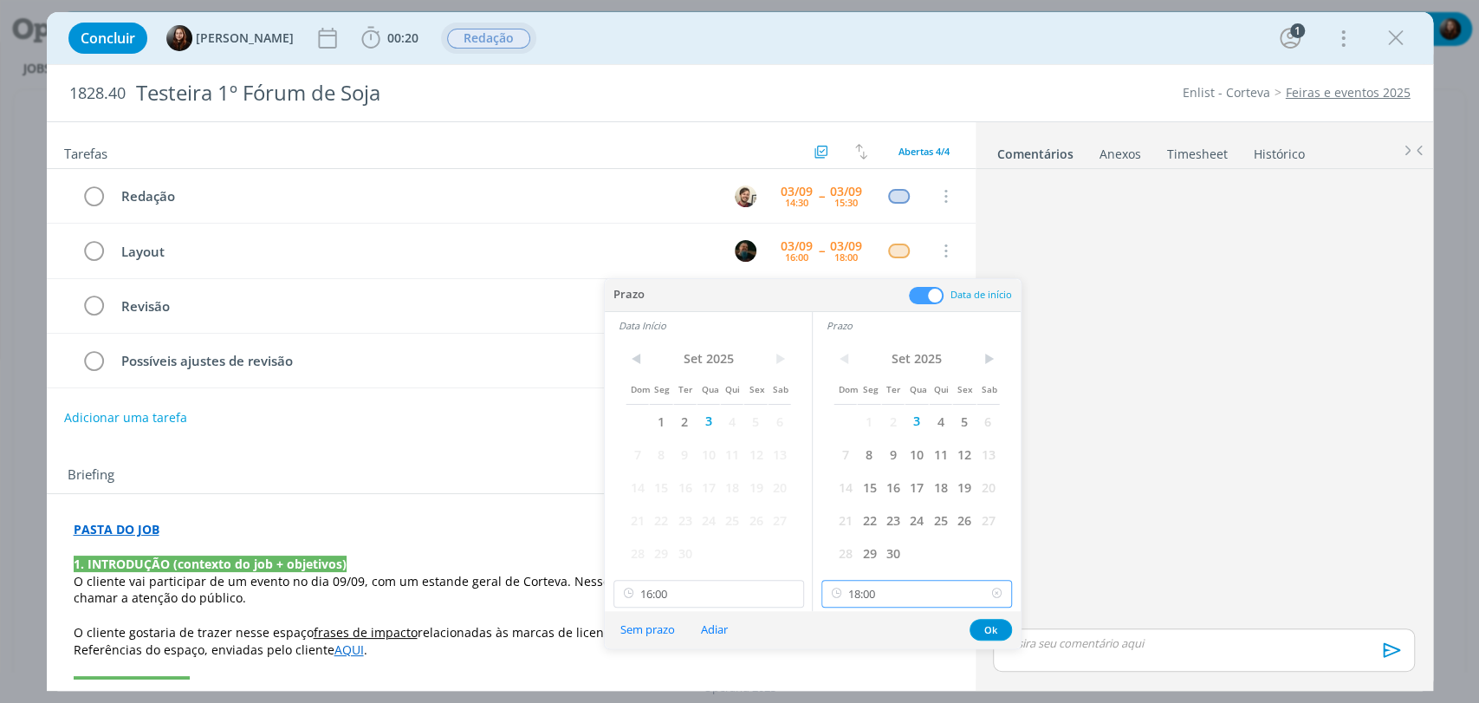
click at [908, 587] on input "18:00" at bounding box center [916, 594] width 191 height 28
click at [865, 487] on div "17:30" at bounding box center [918, 484] width 193 height 31
type input "17:30"
click at [996, 626] on button "Ok" at bounding box center [991, 630] width 42 height 22
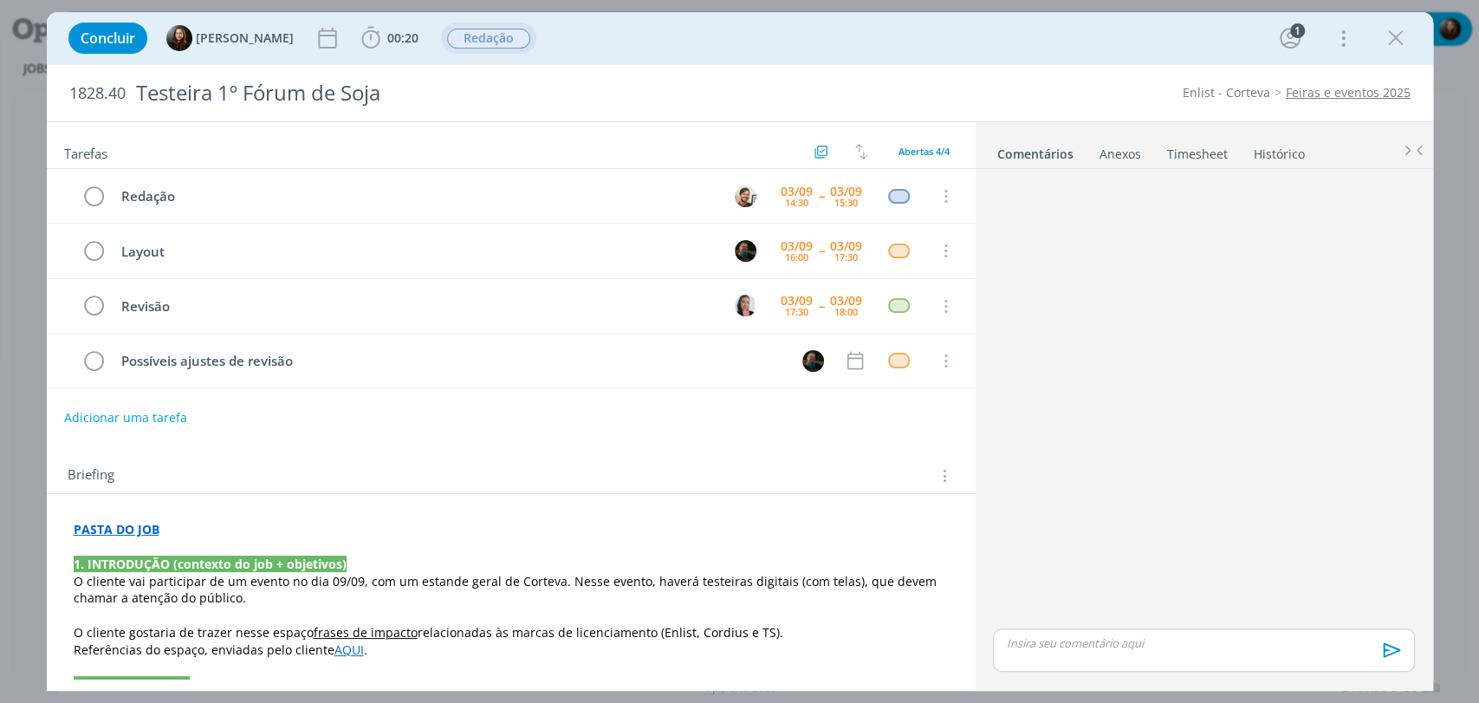
click at [1093, 401] on div "dialog" at bounding box center [1203, 400] width 435 height 449
click at [1151, 321] on div "dialog" at bounding box center [1203, 400] width 435 height 449
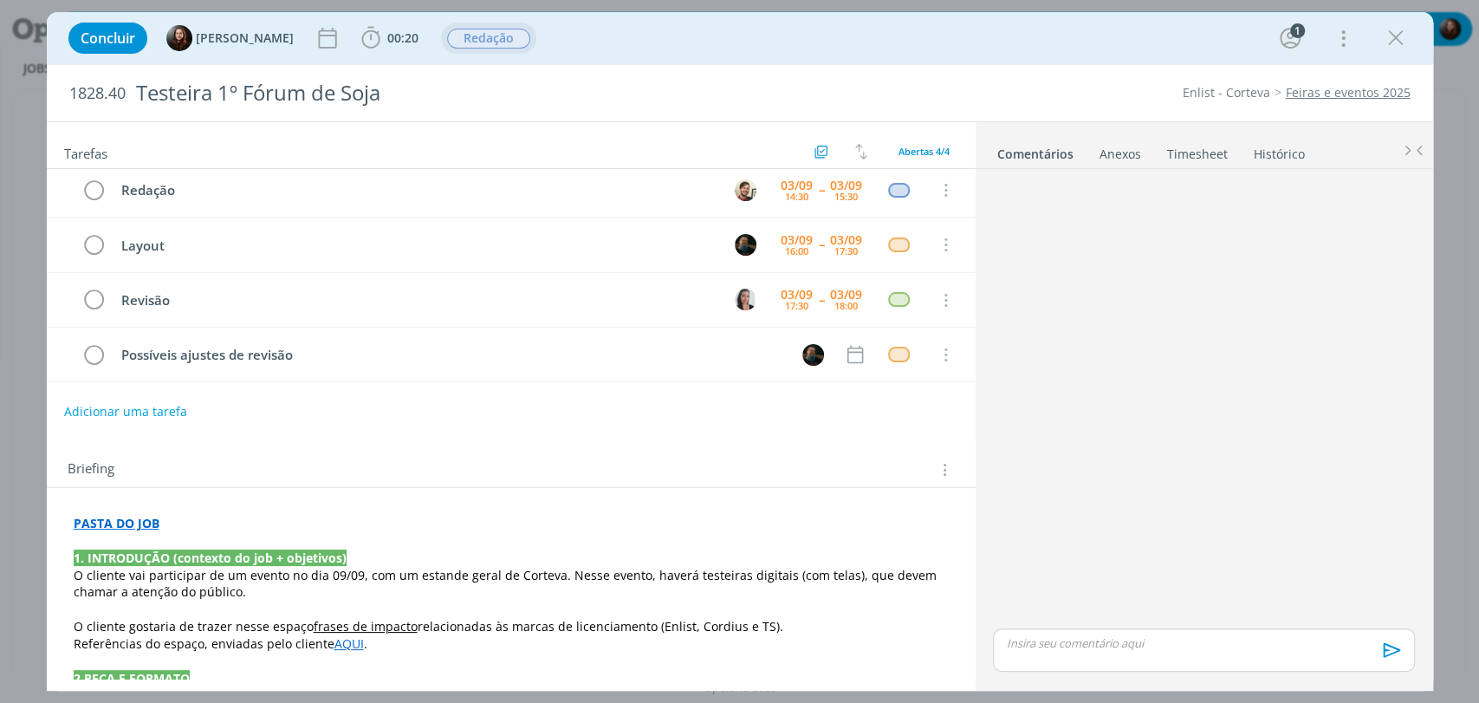
scroll to position [0, 0]
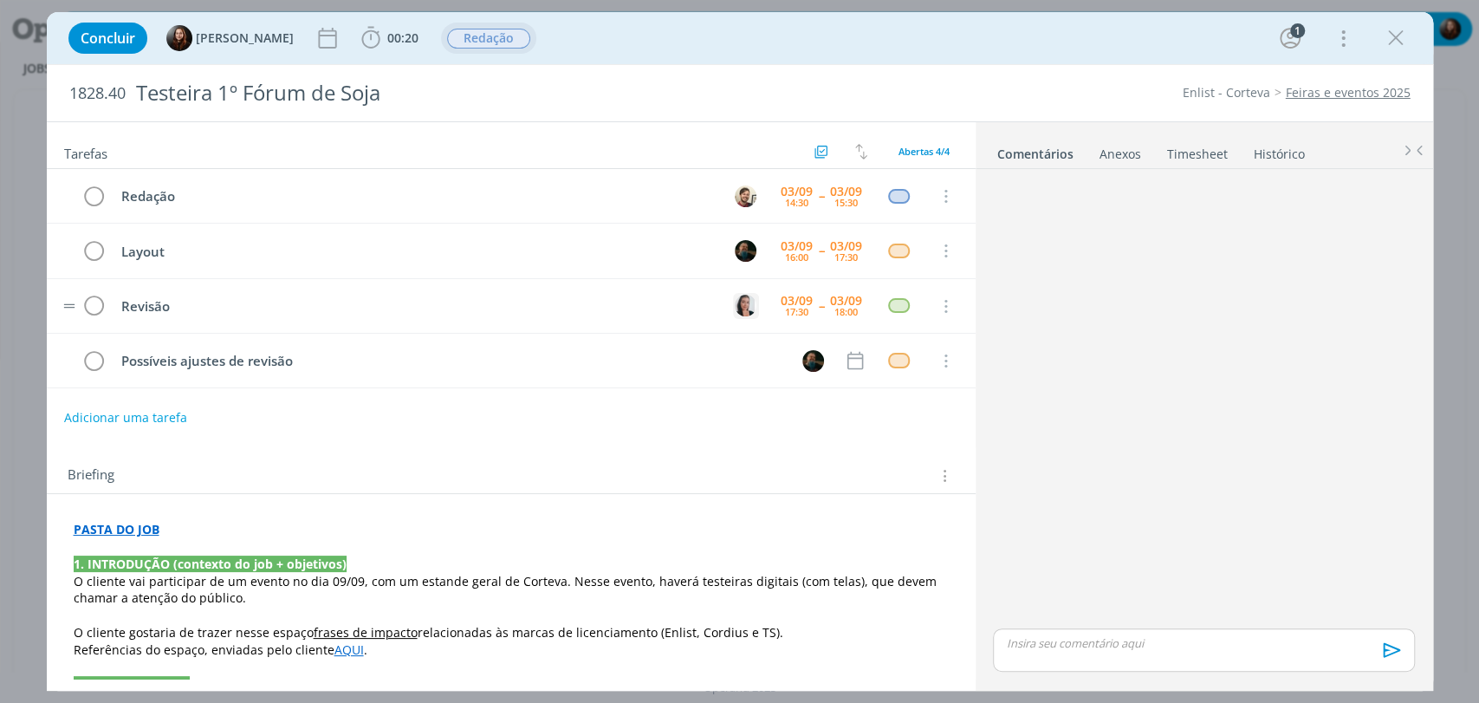
drag, startPoint x: 703, startPoint y: 459, endPoint x: 748, endPoint y: 302, distance: 164.0
click at [704, 458] on div "Briefing Briefings Predefinidos Versões do Briefing Ver Briefing do Projeto" at bounding box center [511, 470] width 929 height 47
click at [830, 46] on div "Concluir Eduarda Pereira 00:20 Iniciar Apontar Data * 03/09/2025 Horas * 00:00 …" at bounding box center [740, 38] width 1360 height 42
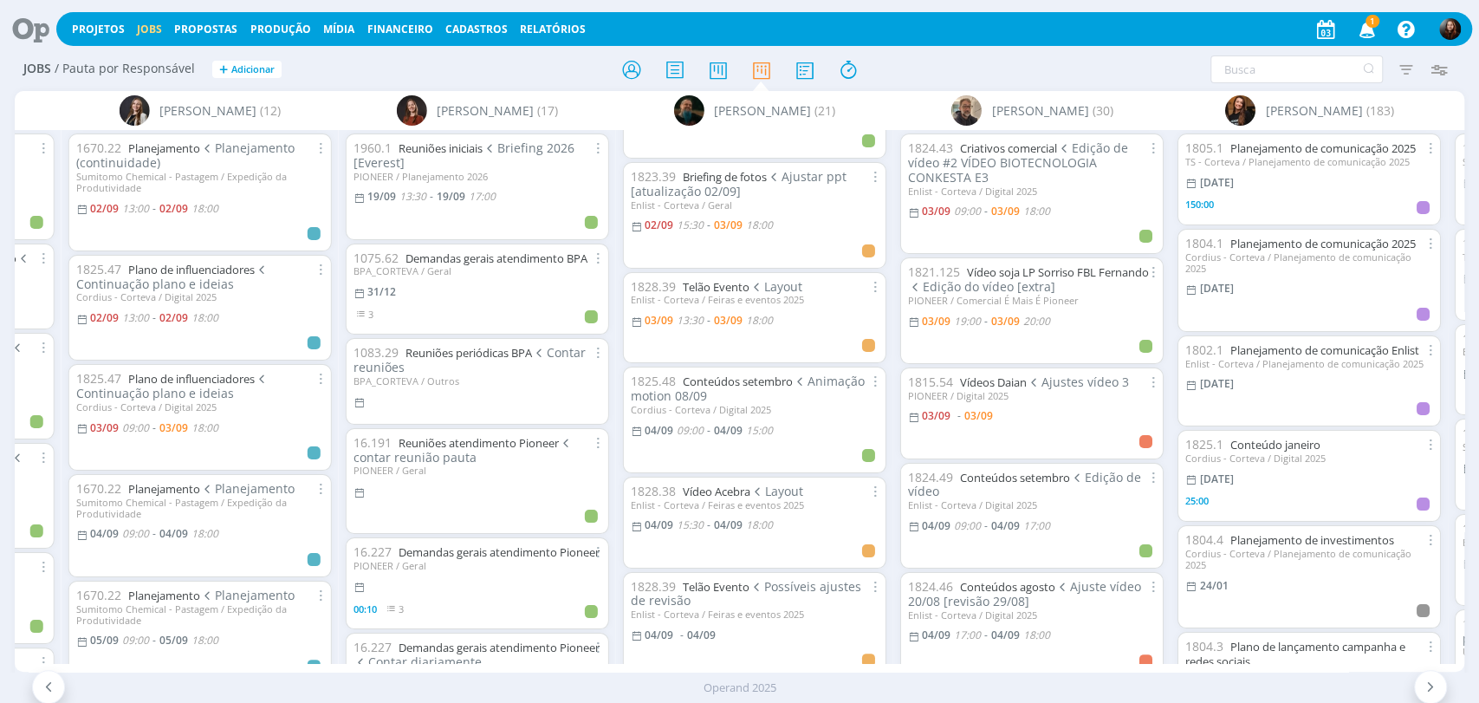
scroll to position [192, 0]
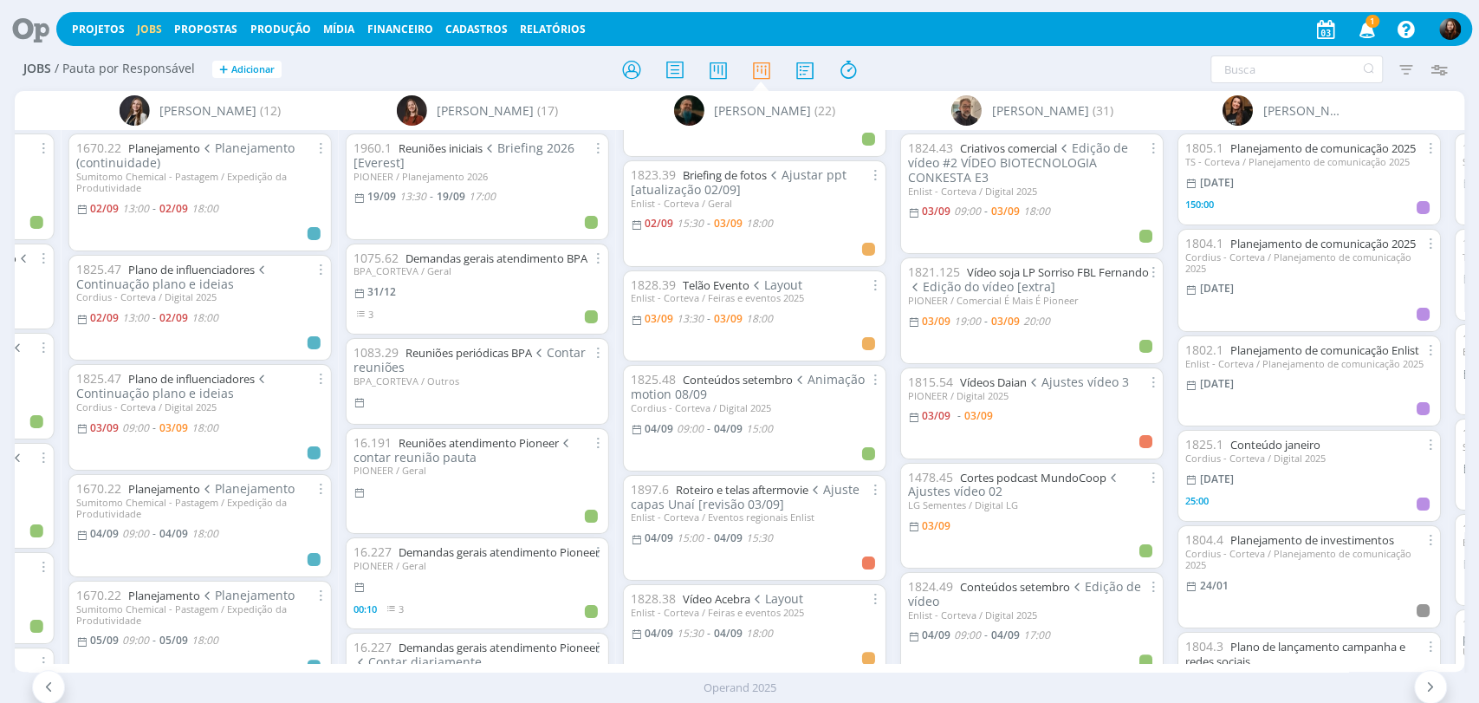
click at [1361, 27] on icon "button" at bounding box center [1367, 28] width 30 height 29
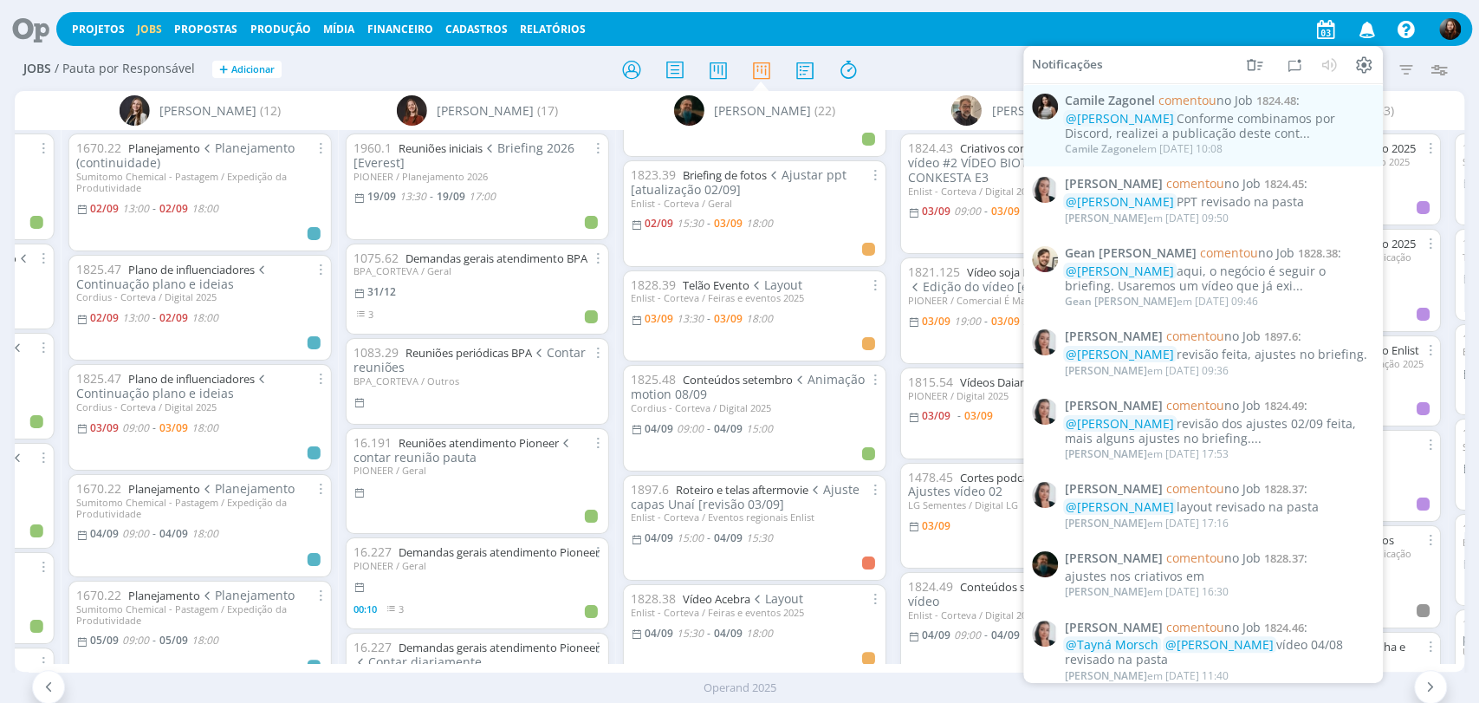
click at [929, 74] on div at bounding box center [739, 69] width 483 height 31
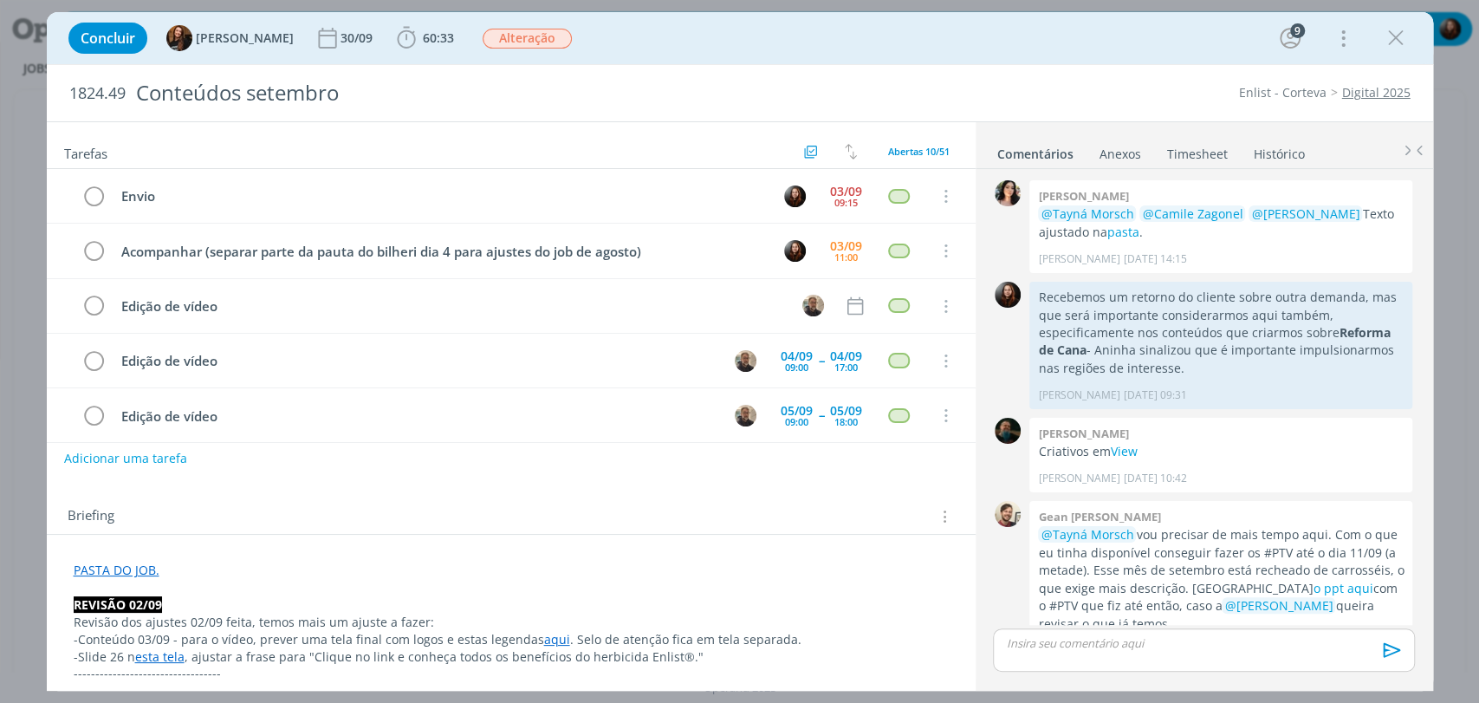
scroll to position [1941, 0]
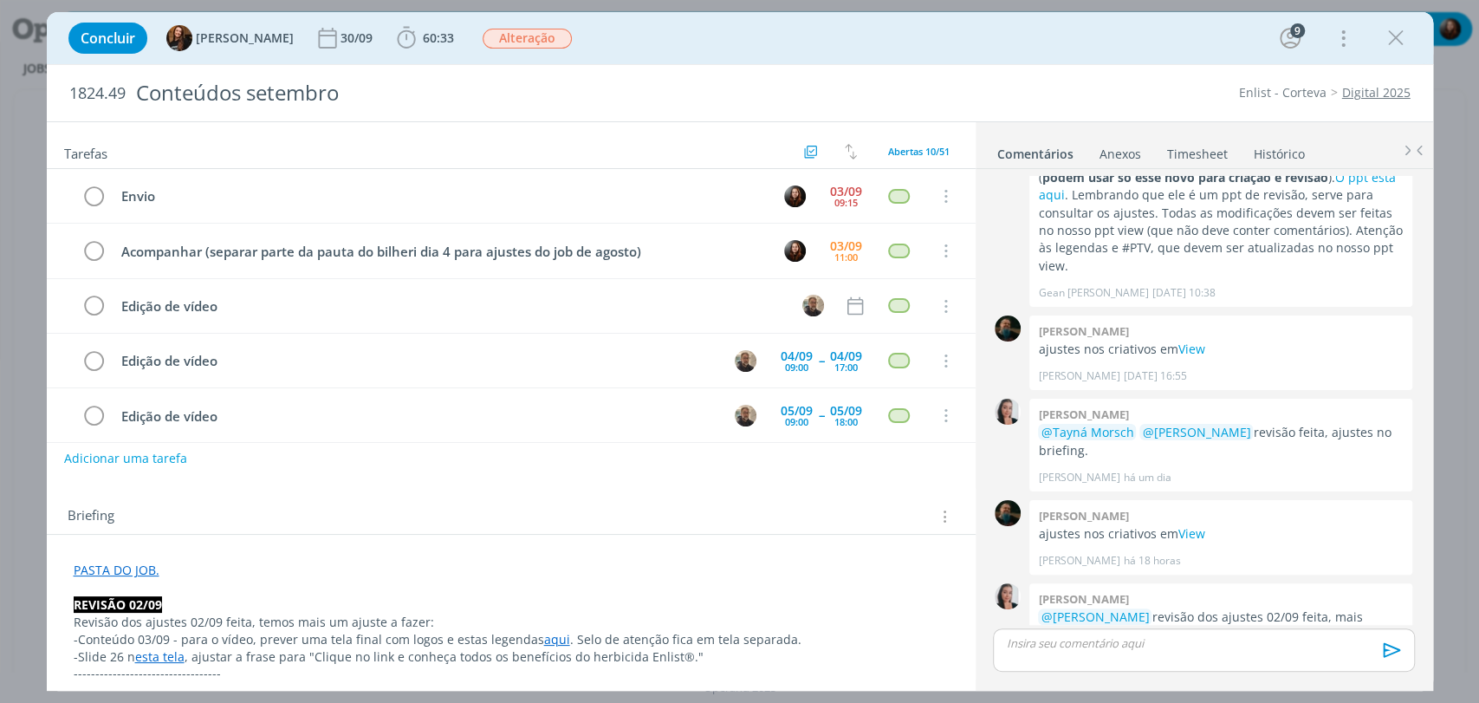
click at [773, 37] on div "Concluir Tayná Morsch 30/09 60:33 Iniciar Apontar Data * [DATE] Horas * 00:00 T…" at bounding box center [740, 38] width 1360 height 42
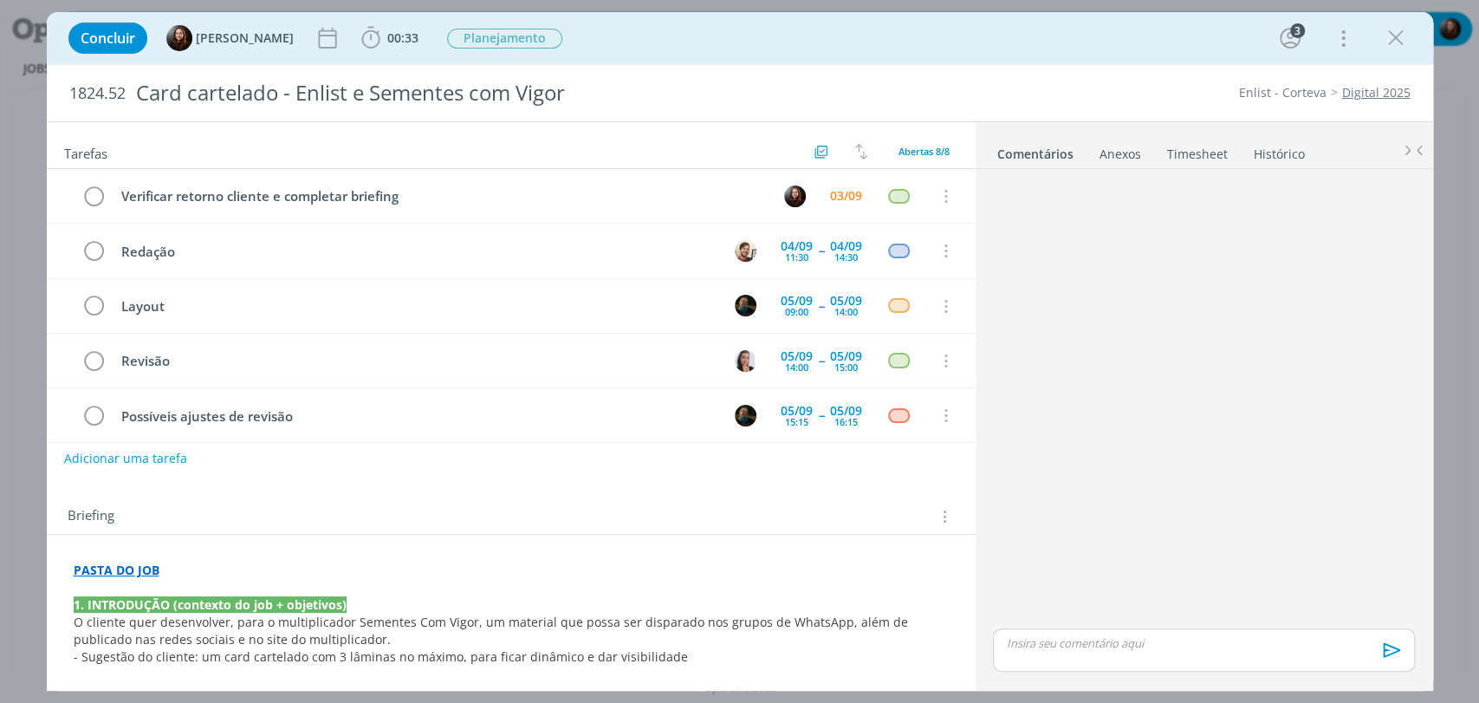
click at [637, 36] on div "Concluir [PERSON_NAME] 00:33 Iniciar Apontar Data * [DATE] Horas * 00:00 Tarefa…" at bounding box center [740, 38] width 1360 height 42
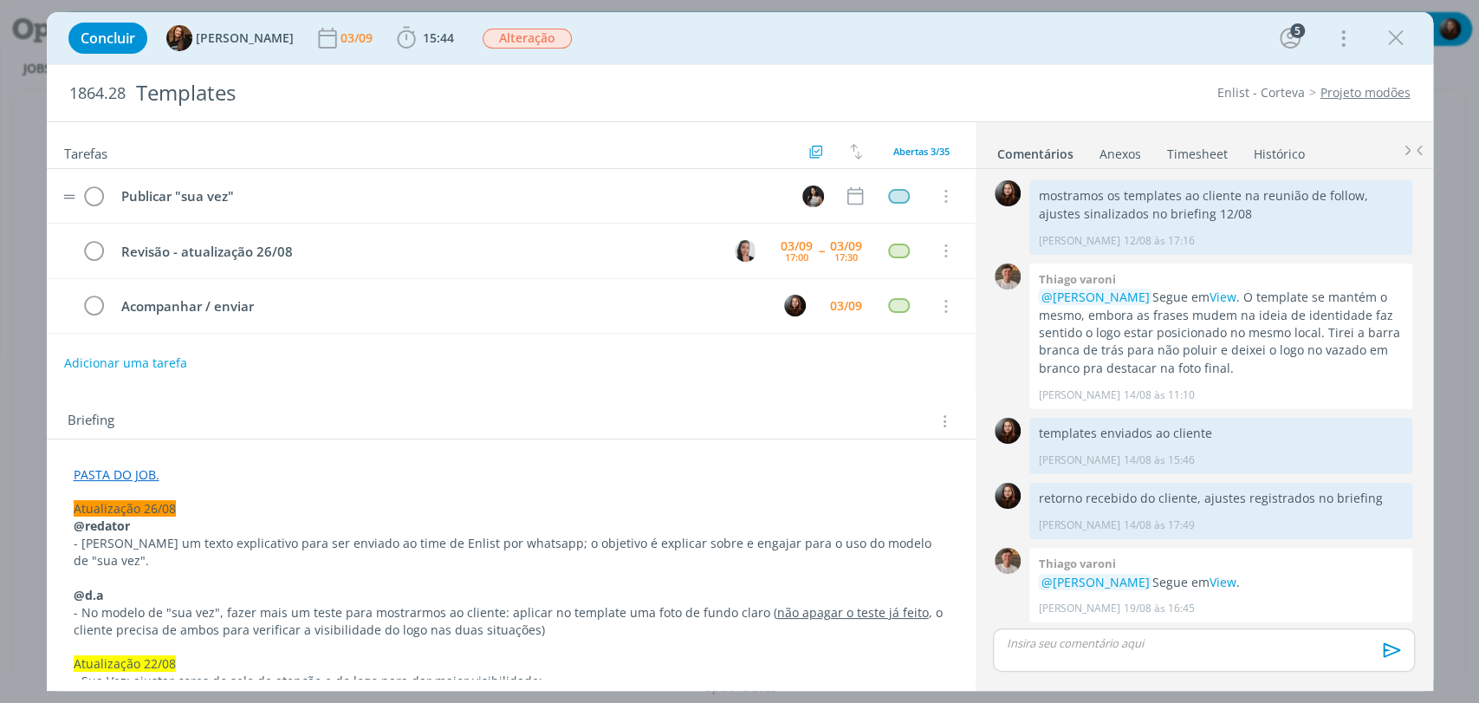
scroll to position [2079, 0]
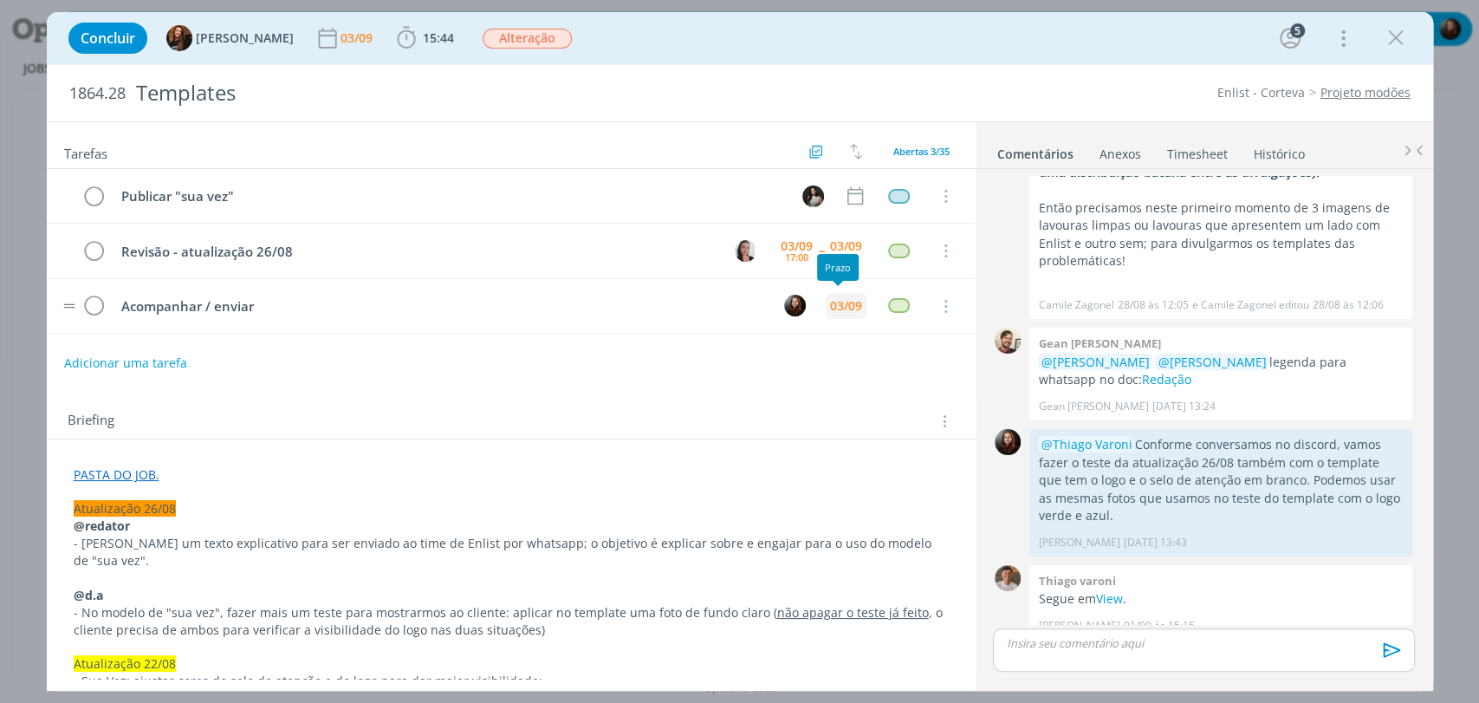
click at [838, 306] on div "03/09" at bounding box center [846, 306] width 32 height 12
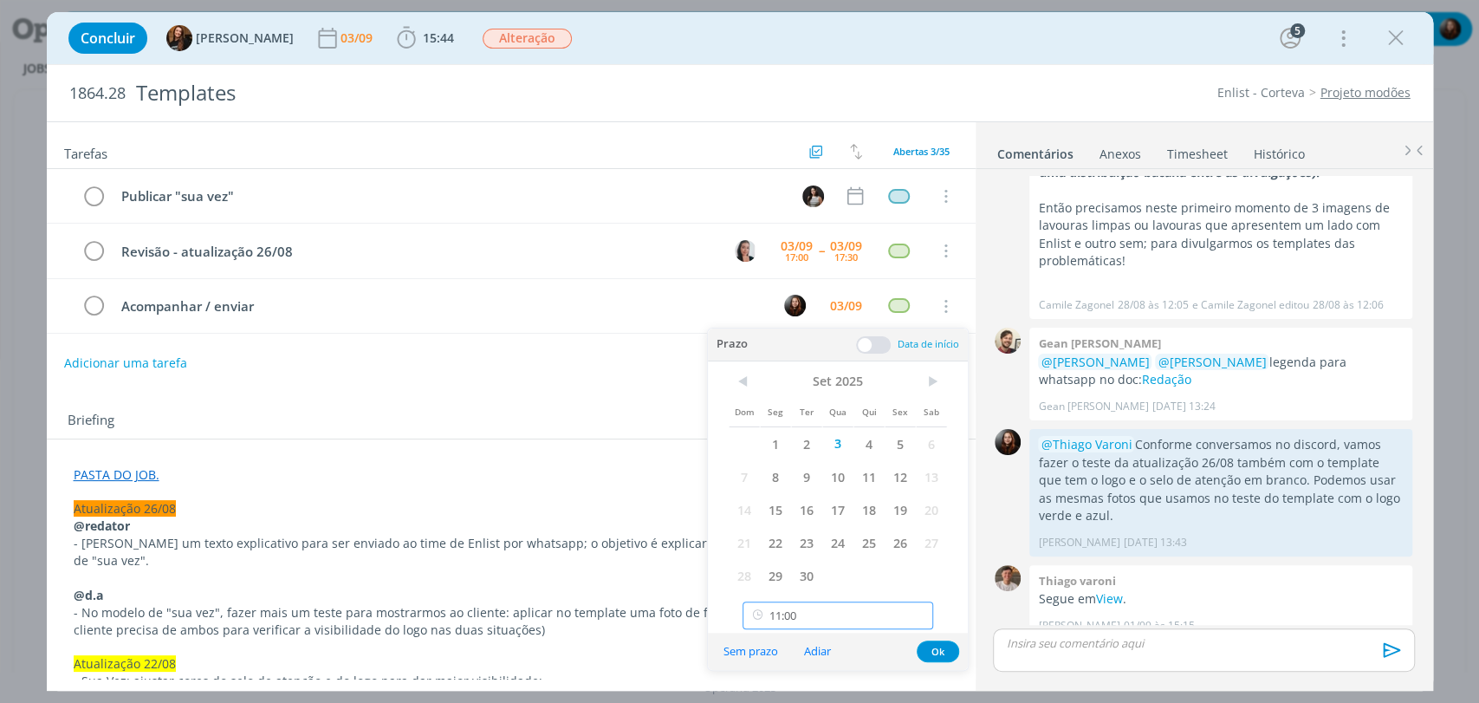
click at [824, 612] on input "11:00" at bounding box center [838, 615] width 191 height 28
click at [793, 441] on div "17:45" at bounding box center [839, 447] width 193 height 31
type input "17:45"
click at [936, 649] on button "Ok" at bounding box center [938, 651] width 42 height 22
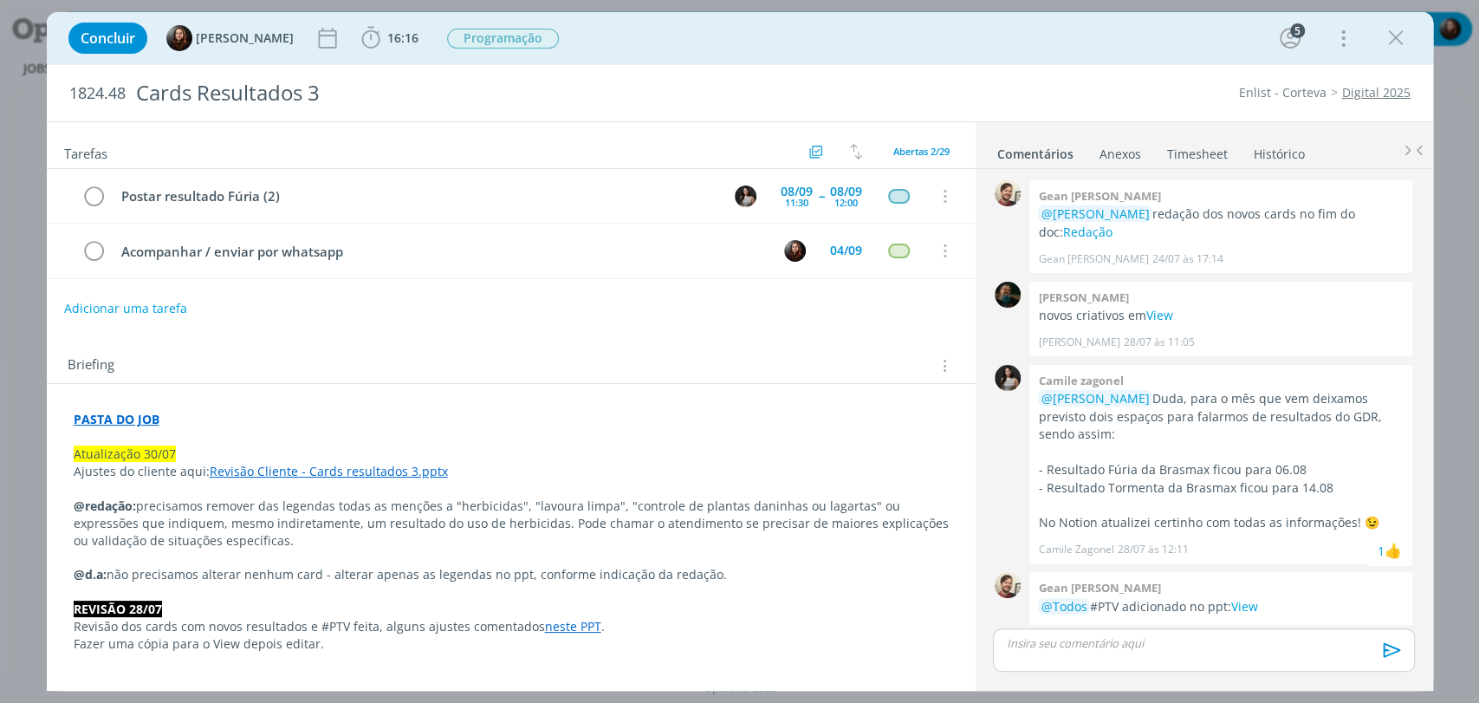
scroll to position [1791, 0]
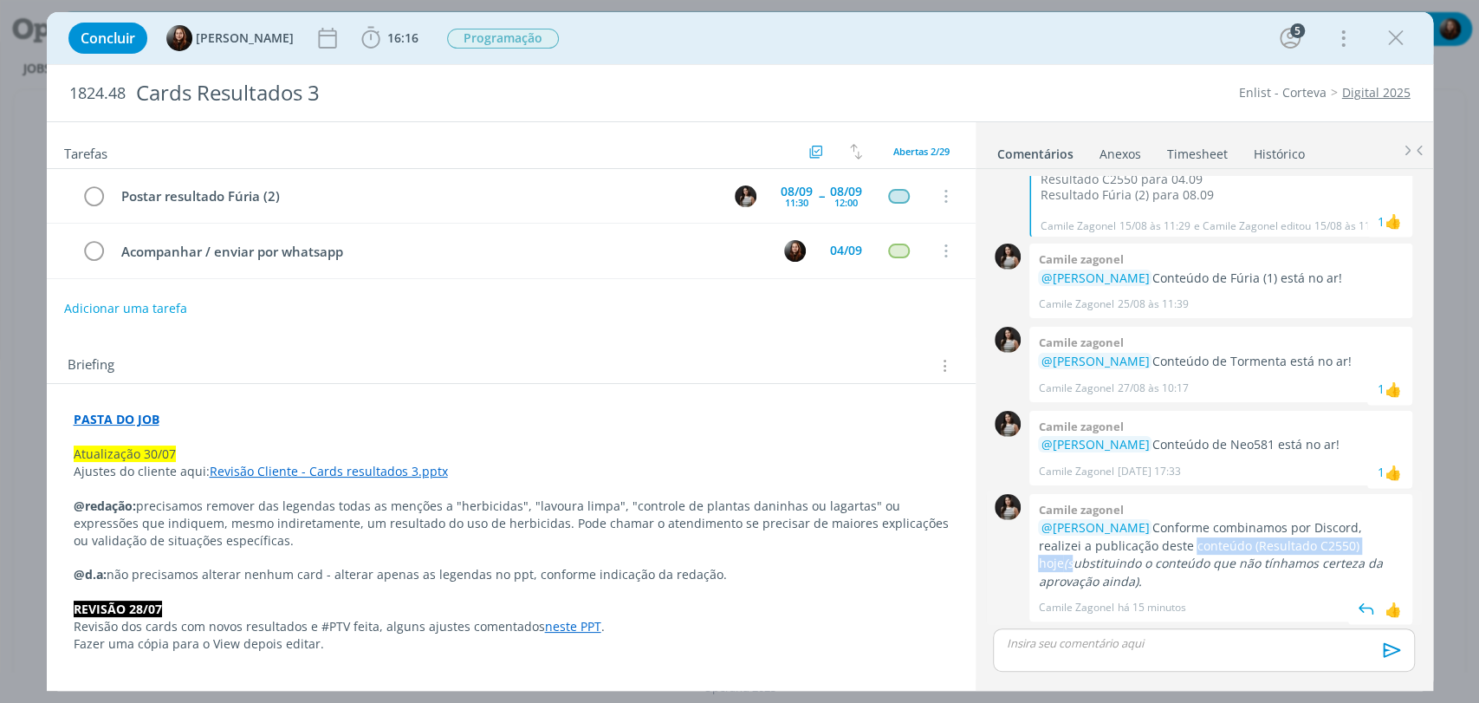
drag, startPoint x: 1238, startPoint y: 548, endPoint x: 1372, endPoint y: 545, distance: 133.5
click at [1366, 547] on p "@[PERSON_NAME] Conforme combinamos por Discord, realizei a publicação deste con…" at bounding box center [1221, 554] width 366 height 71
click at [1376, 555] on em "(substituindo o conteúdo que não tínhamos certeza da aprovação ainda)." at bounding box center [1210, 572] width 344 height 34
drag, startPoint x: 1107, startPoint y: 557, endPoint x: 1323, endPoint y: 556, distance: 215.7
click at [1321, 556] on em "(substituindo o conteúdo que não tínhamos certeza da aprovação ainda)." at bounding box center [1210, 572] width 344 height 34
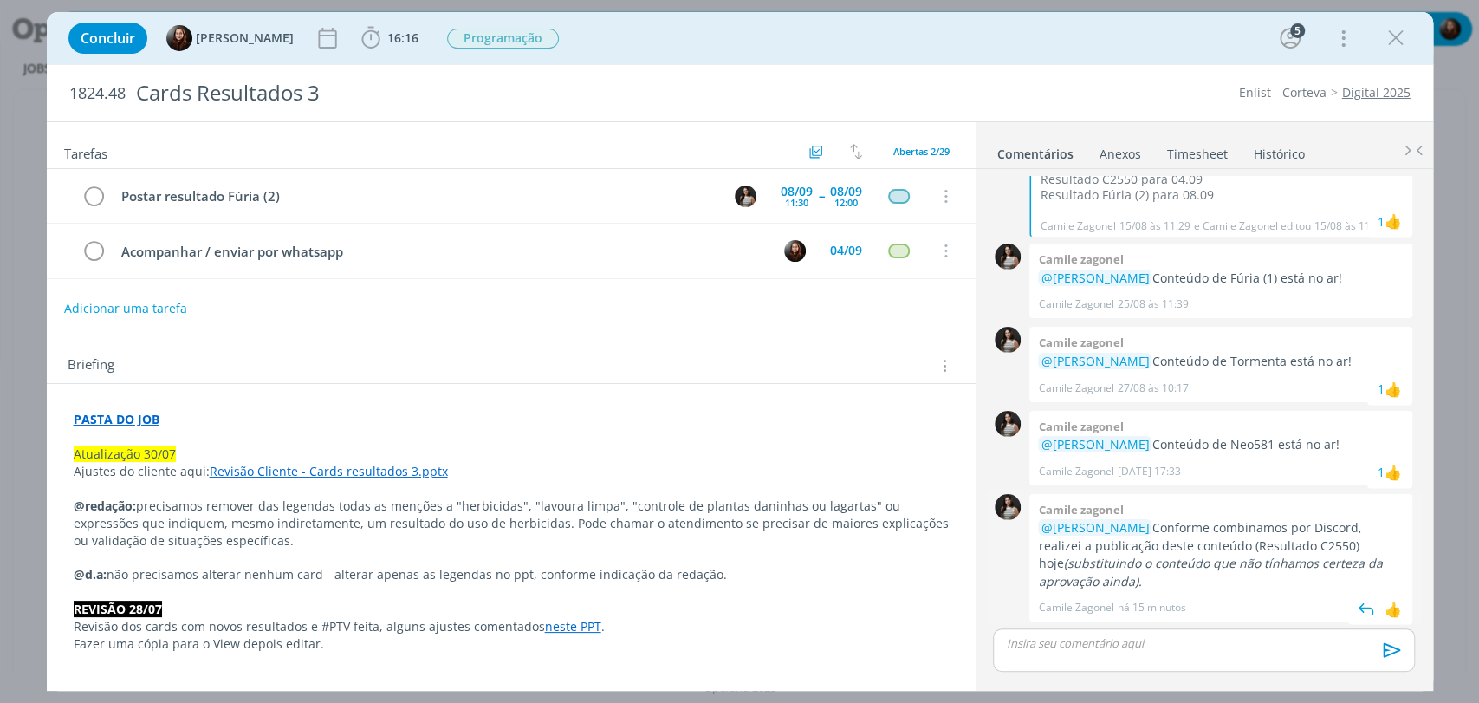
click at [1359, 556] on em "(substituindo o conteúdo que não tínhamos certeza da aprovação ainda)." at bounding box center [1210, 572] width 344 height 34
click at [1389, 607] on div "👍" at bounding box center [1393, 608] width 17 height 21
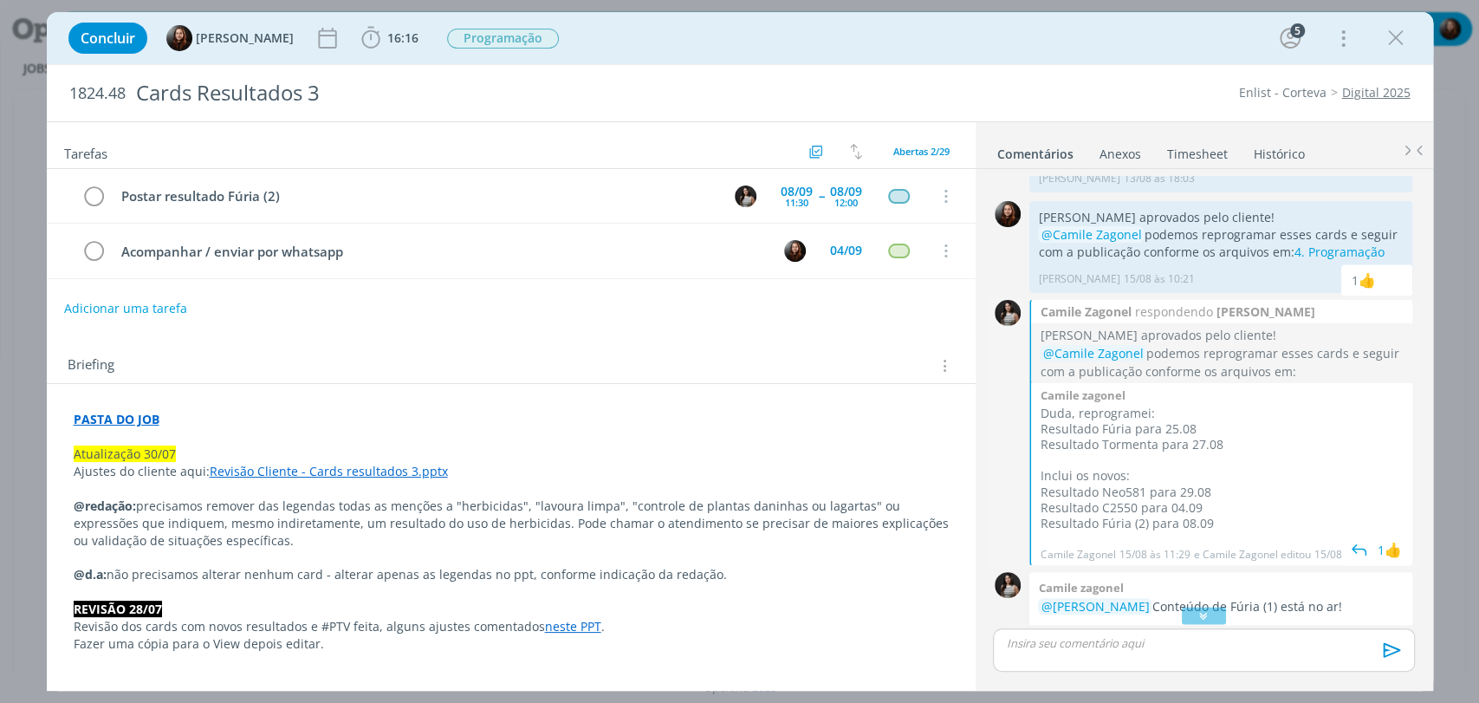
scroll to position [1406, 0]
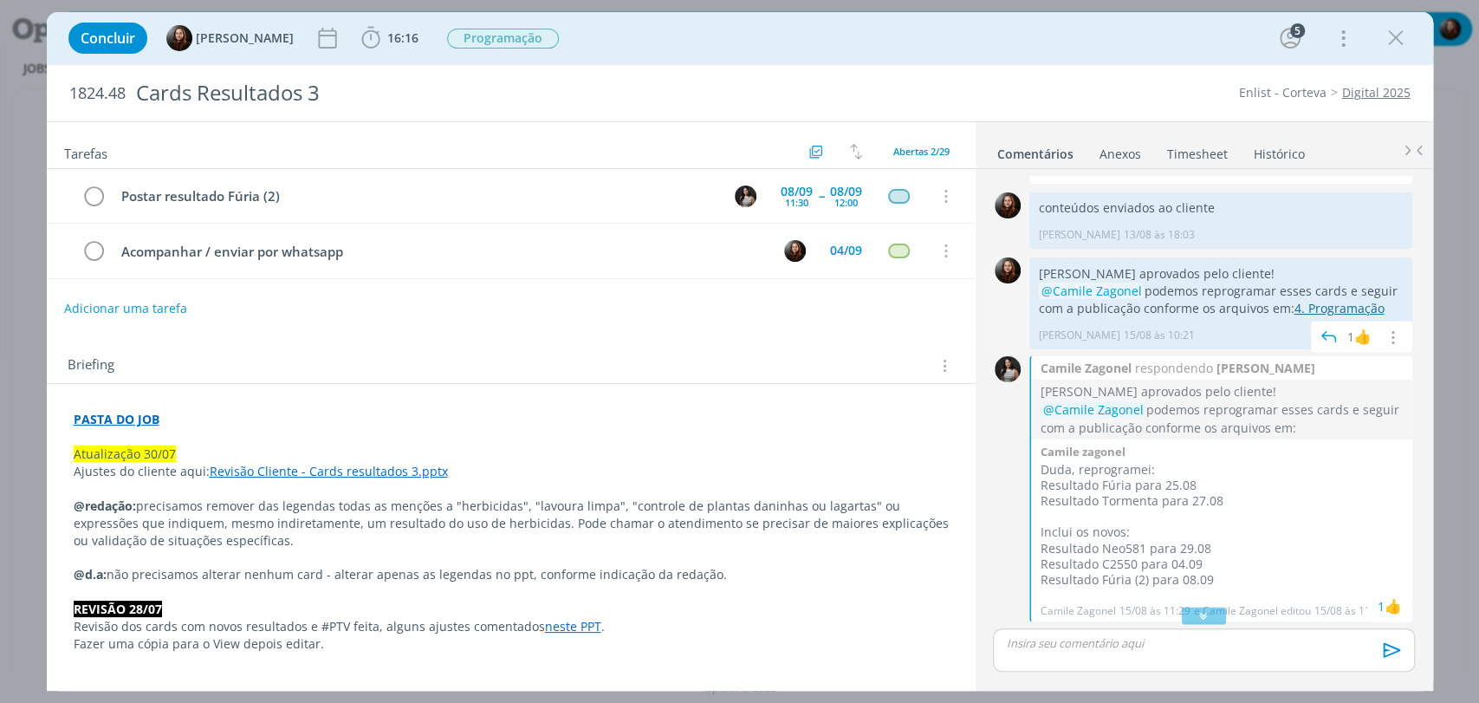
click at [1324, 308] on link "4. Programação" at bounding box center [1339, 308] width 90 height 16
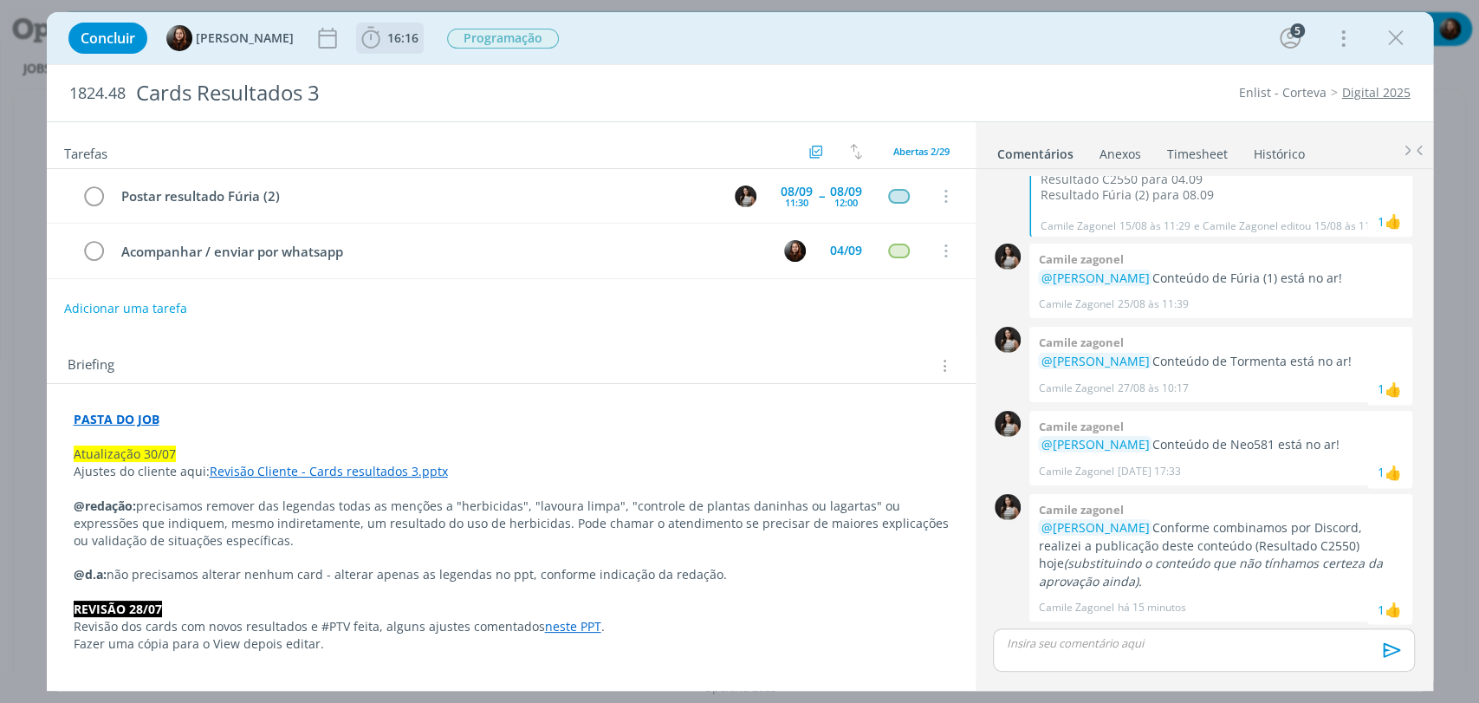
click at [387, 29] on span "16:16" at bounding box center [402, 37] width 31 height 16
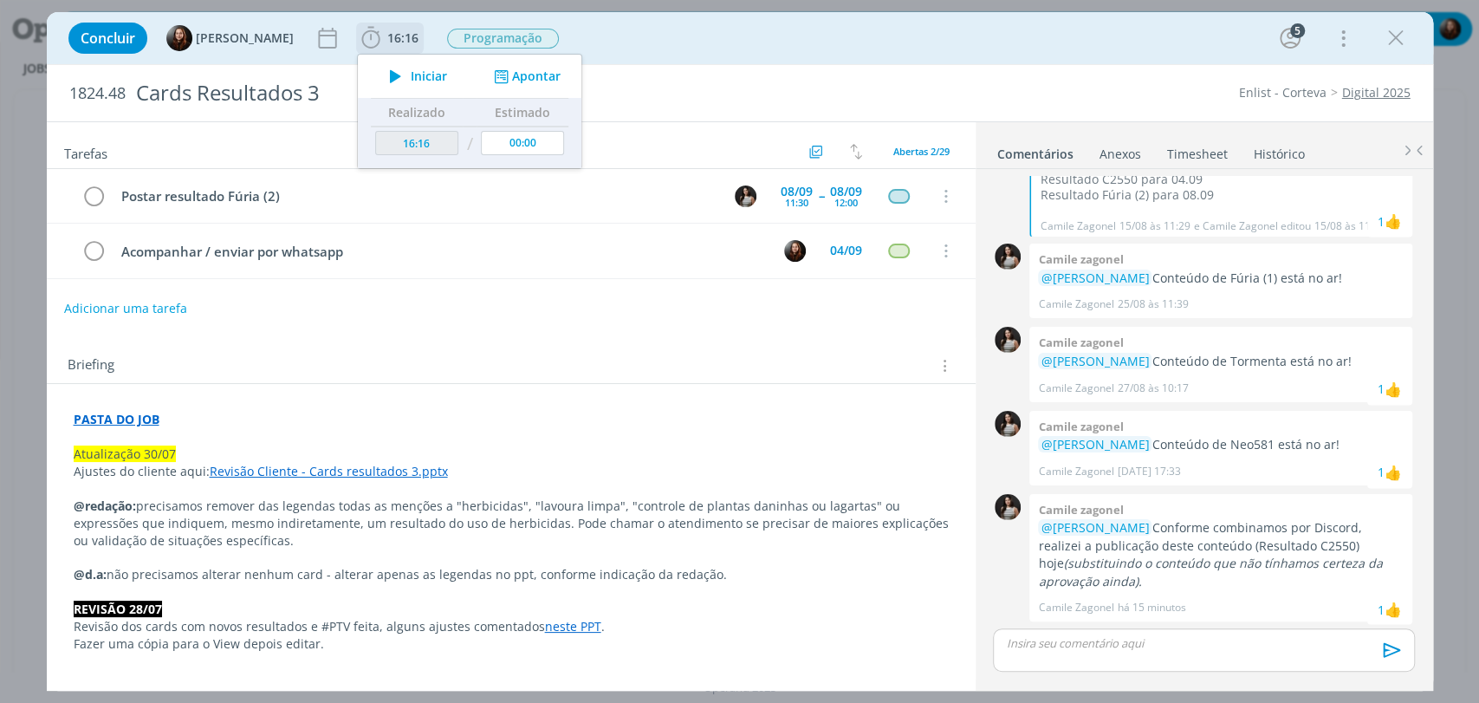
click at [422, 71] on span "Iniciar" at bounding box center [429, 76] width 36 height 12
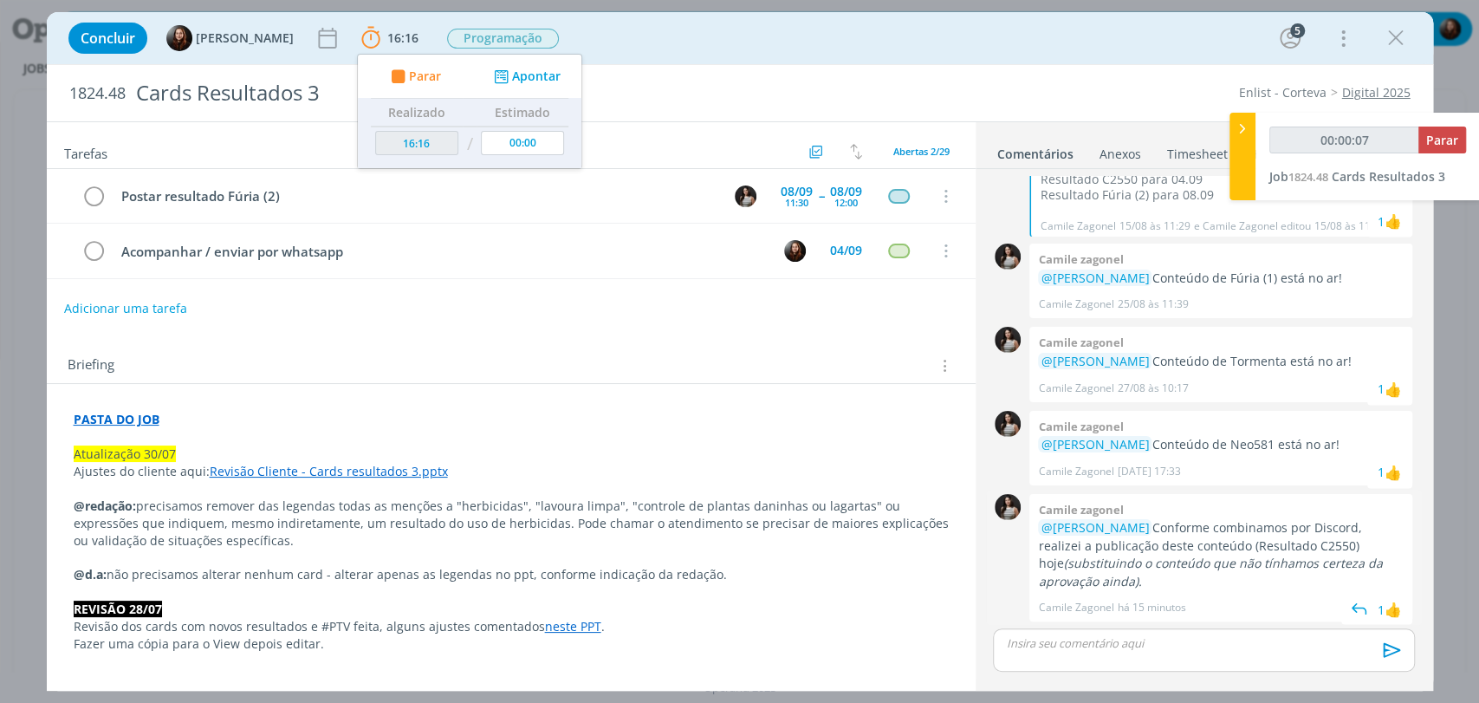
click at [1278, 561] on em "(substituindo o conteúdo que não tínhamos certeza da aprovação ainda)." at bounding box center [1210, 572] width 344 height 34
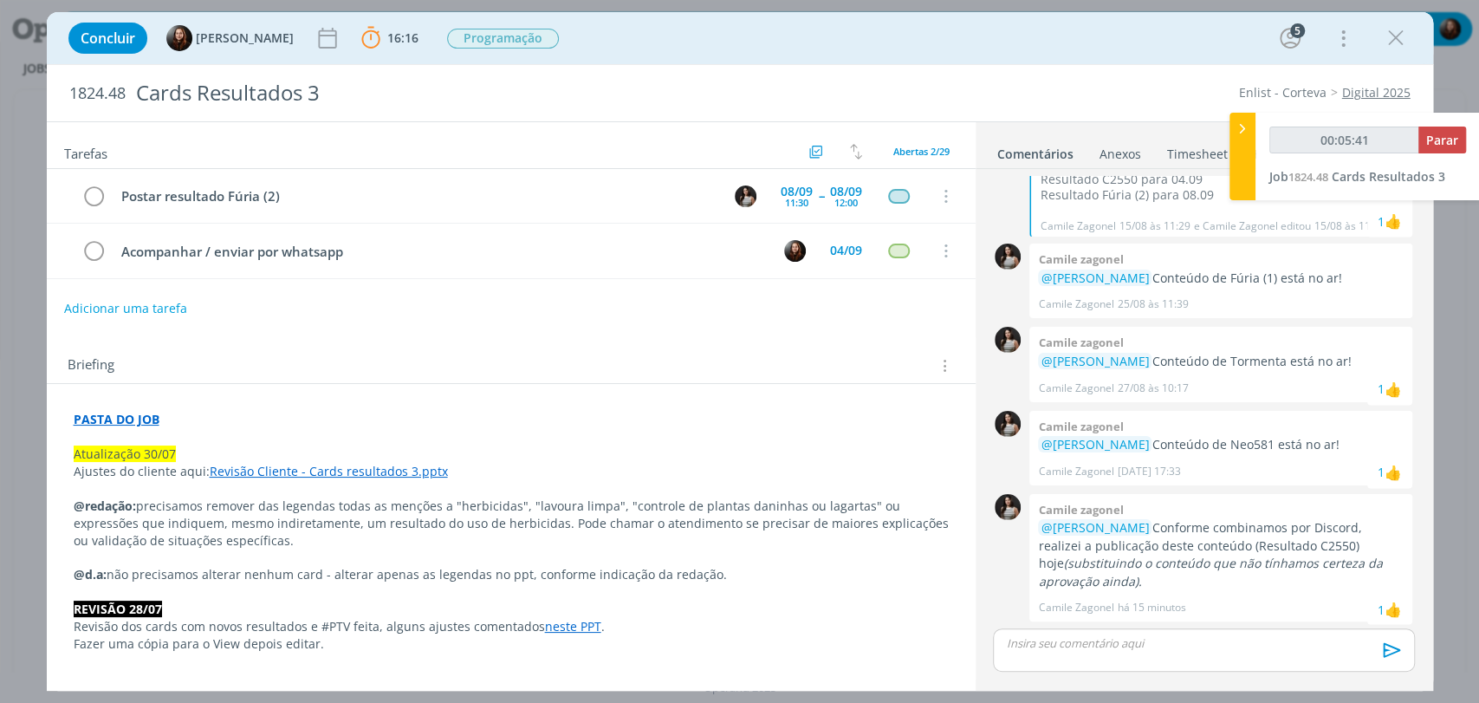
type input "00:05:42"
click at [1437, 144] on span "Parar" at bounding box center [1442, 140] width 32 height 16
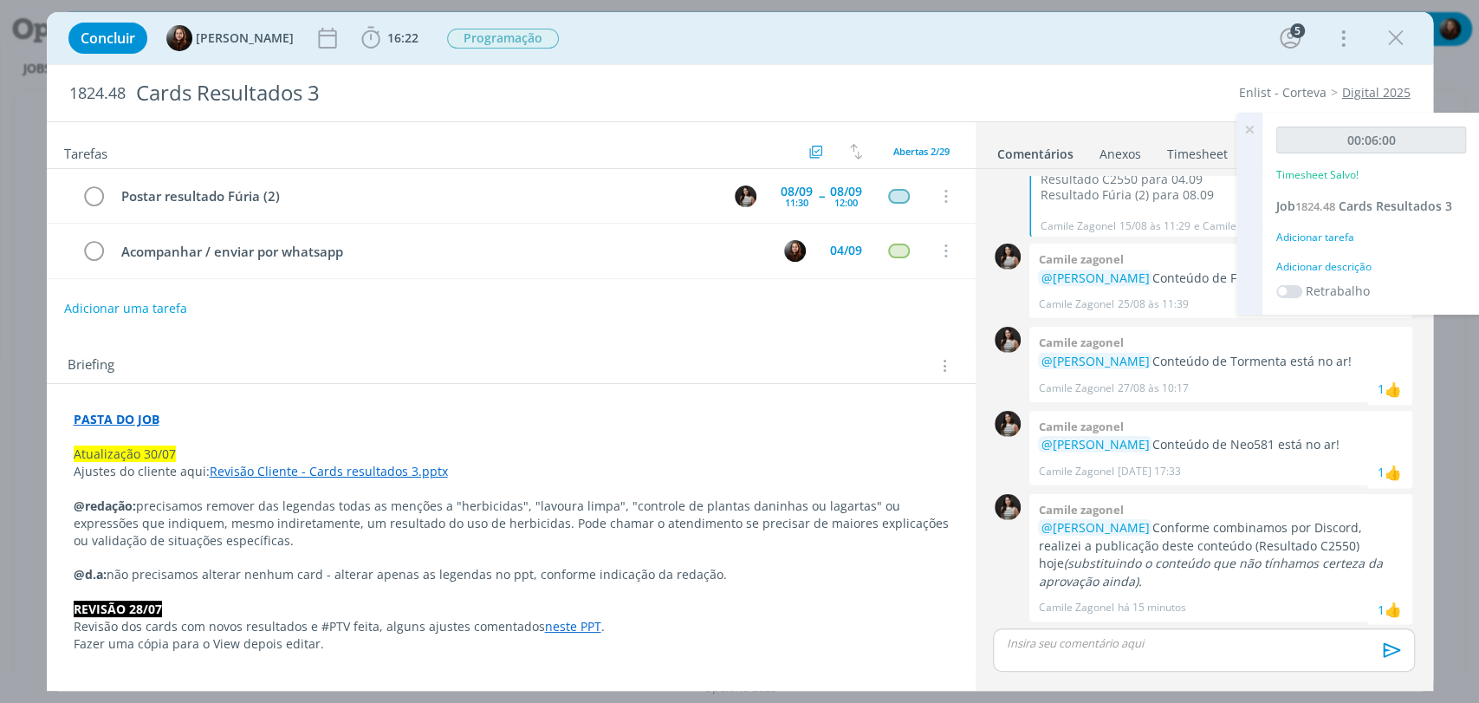
click at [1341, 264] on div "Adicionar descrição" at bounding box center [1371, 267] width 190 height 16
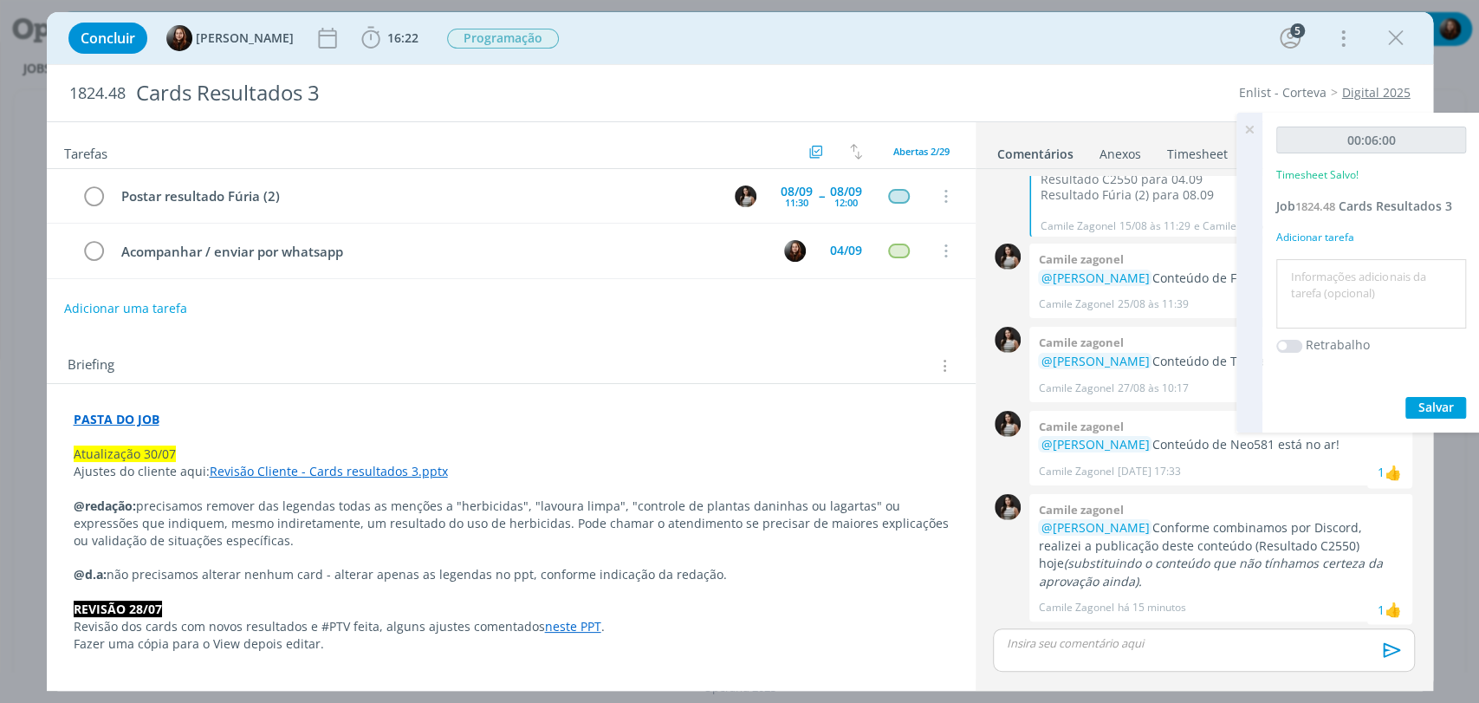
click at [1341, 295] on textarea at bounding box center [1371, 294] width 181 height 62
type textarea "envio de material"
click at [1442, 411] on span "Salvar" at bounding box center [1436, 407] width 36 height 16
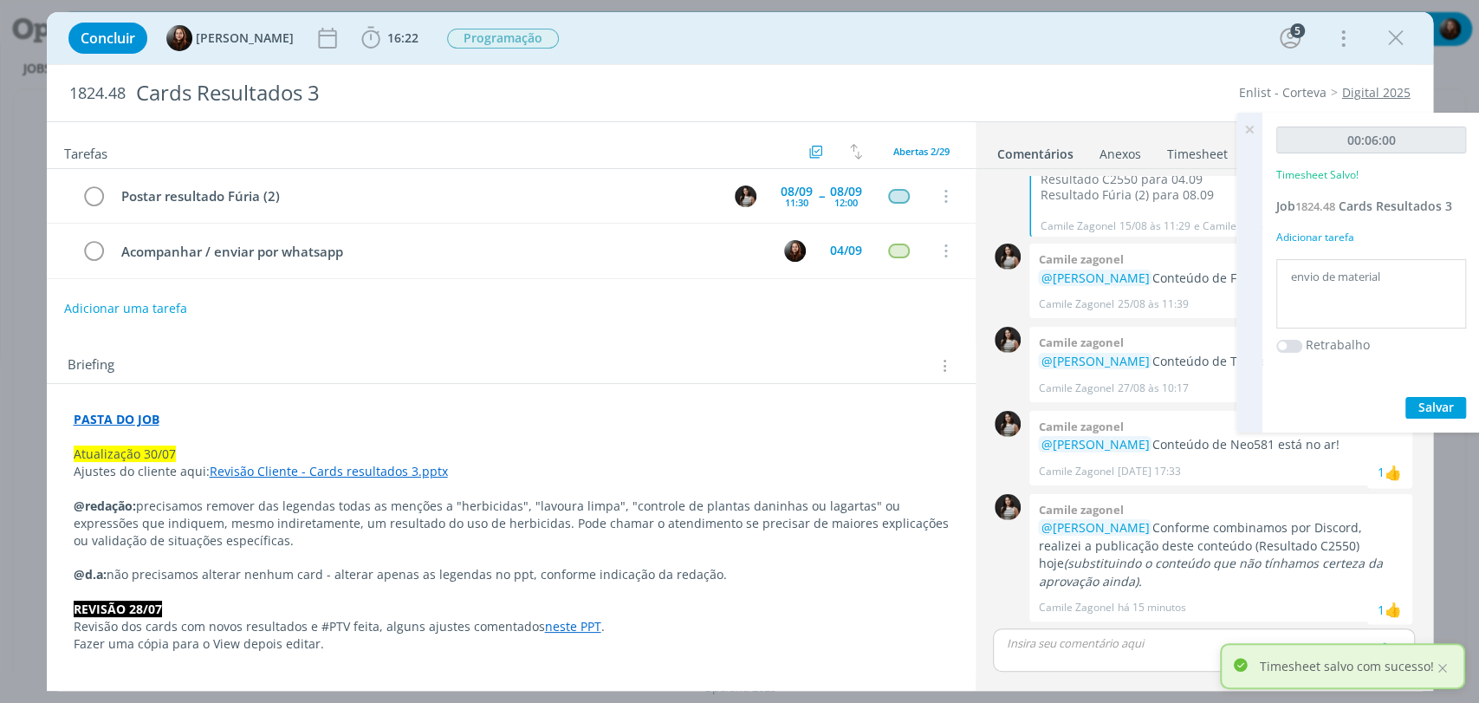
click at [1248, 129] on icon at bounding box center [1249, 130] width 31 height 34
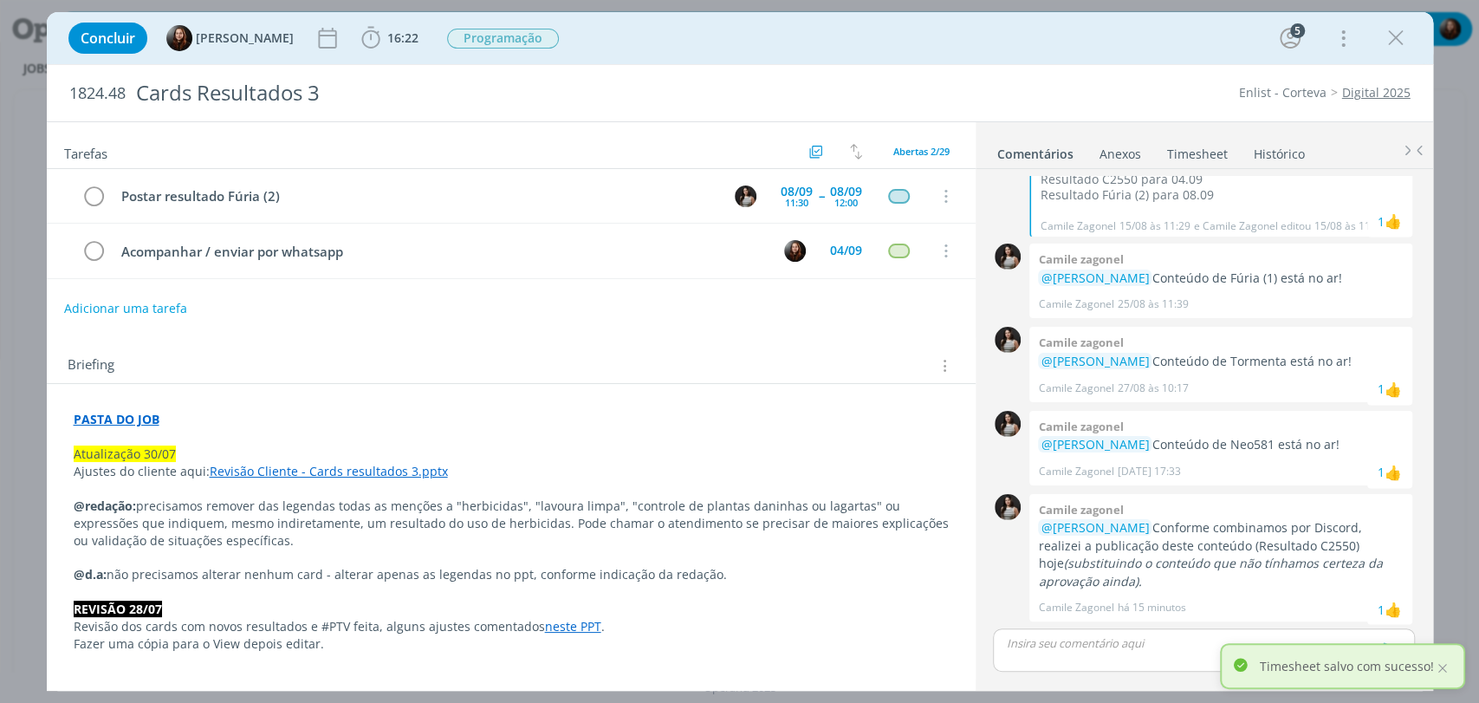
click at [1130, 653] on div "dialog" at bounding box center [1203, 649] width 421 height 43
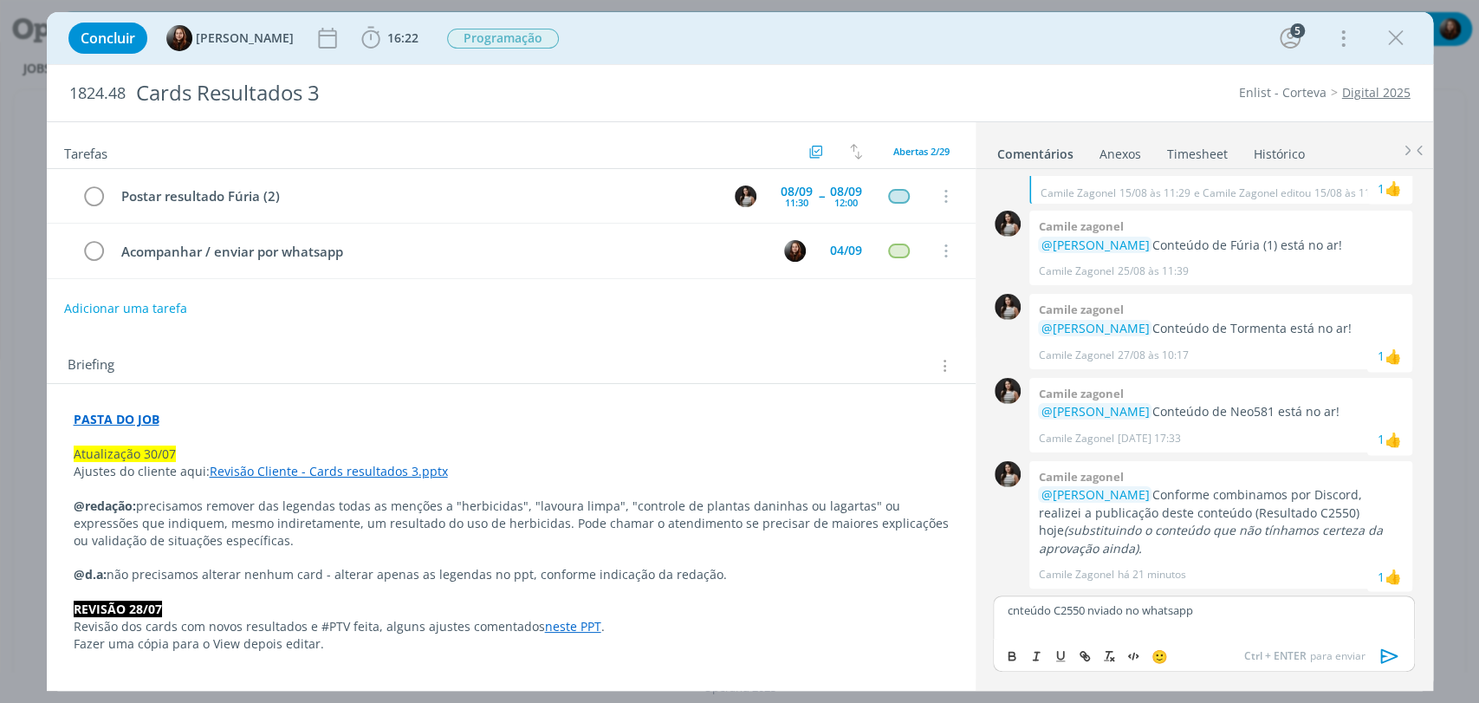
click at [1091, 612] on p "cnteúdo C2550 nviado no whatsapp" at bounding box center [1203, 610] width 393 height 16
click at [1089, 610] on p "cnteúdo C2550 nviado no whatsapp" at bounding box center [1203, 610] width 393 height 16
click at [1387, 650] on icon "dialog" at bounding box center [1390, 656] width 26 height 26
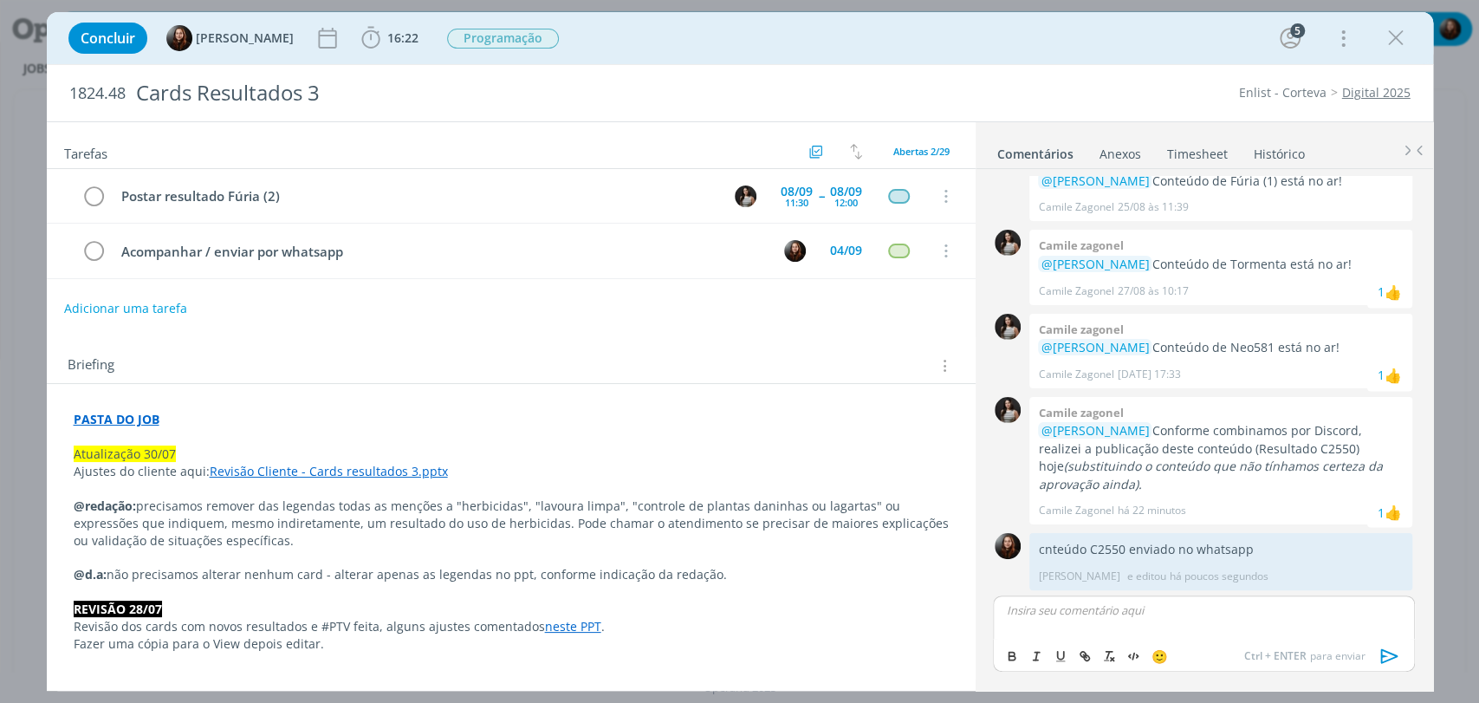
scroll to position [1890, 0]
click at [840, 250] on div "04/09" at bounding box center [846, 250] width 32 height 12
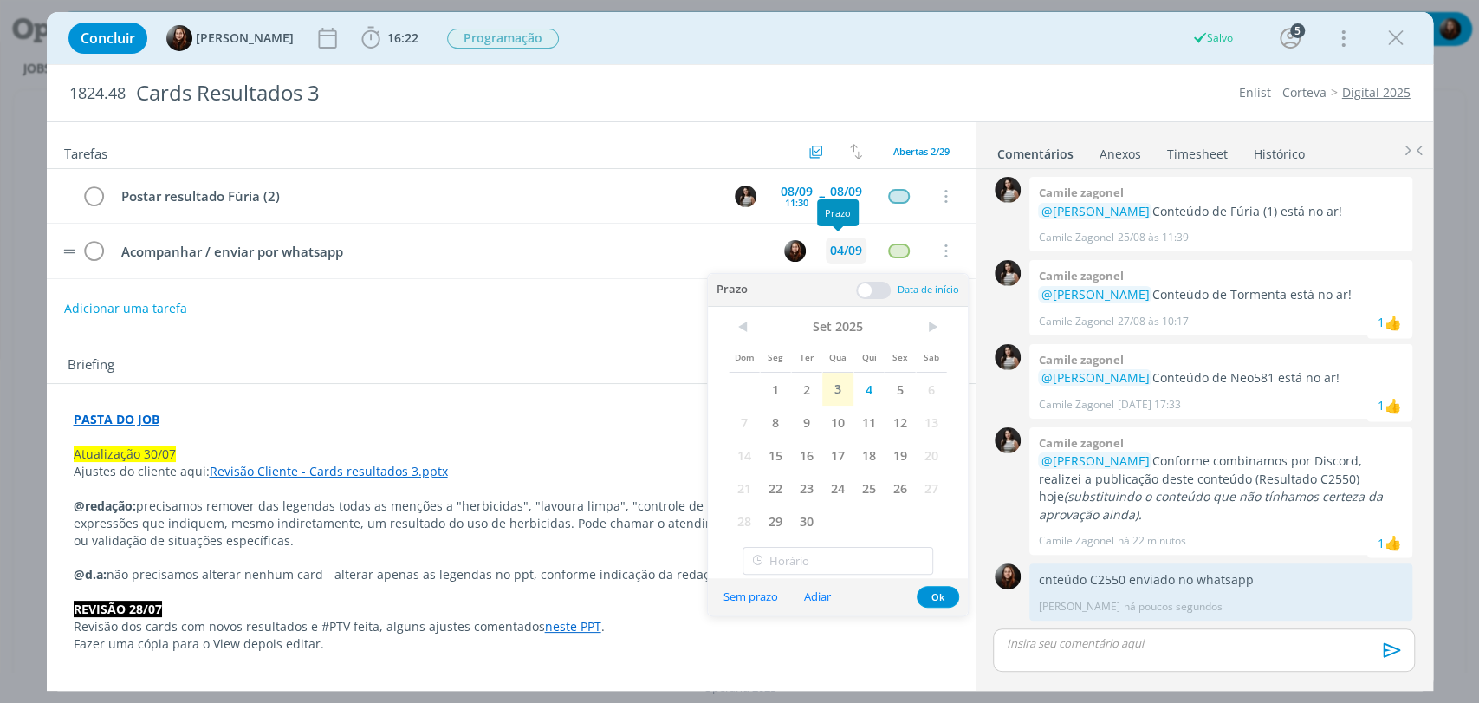
scroll to position [1857, 0]
click at [778, 426] on span "8" at bounding box center [775, 421] width 31 height 33
click at [947, 594] on button "Ok" at bounding box center [938, 597] width 42 height 22
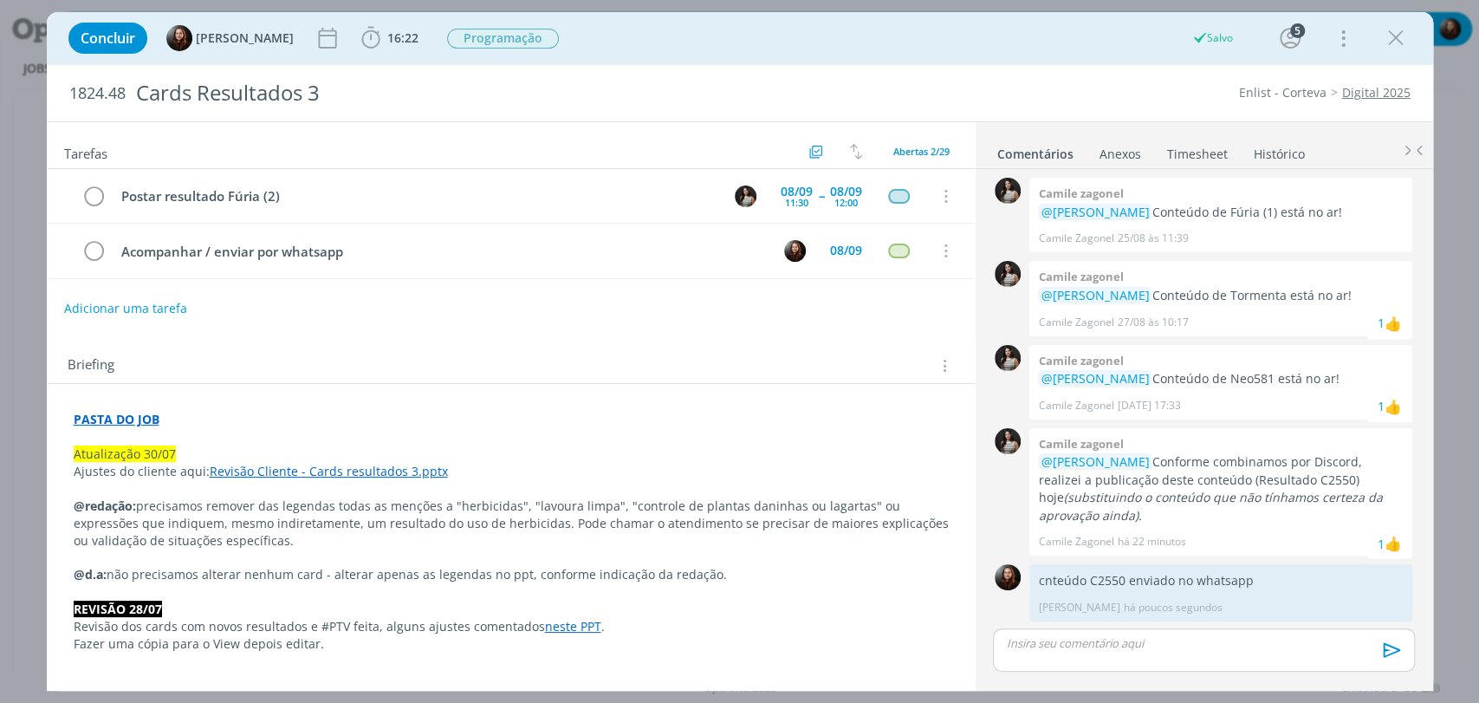
click at [749, 323] on div "Tarefas Usar Job de template Criar template a partir deste job Visualizar Templ…" at bounding box center [511, 400] width 929 height 556
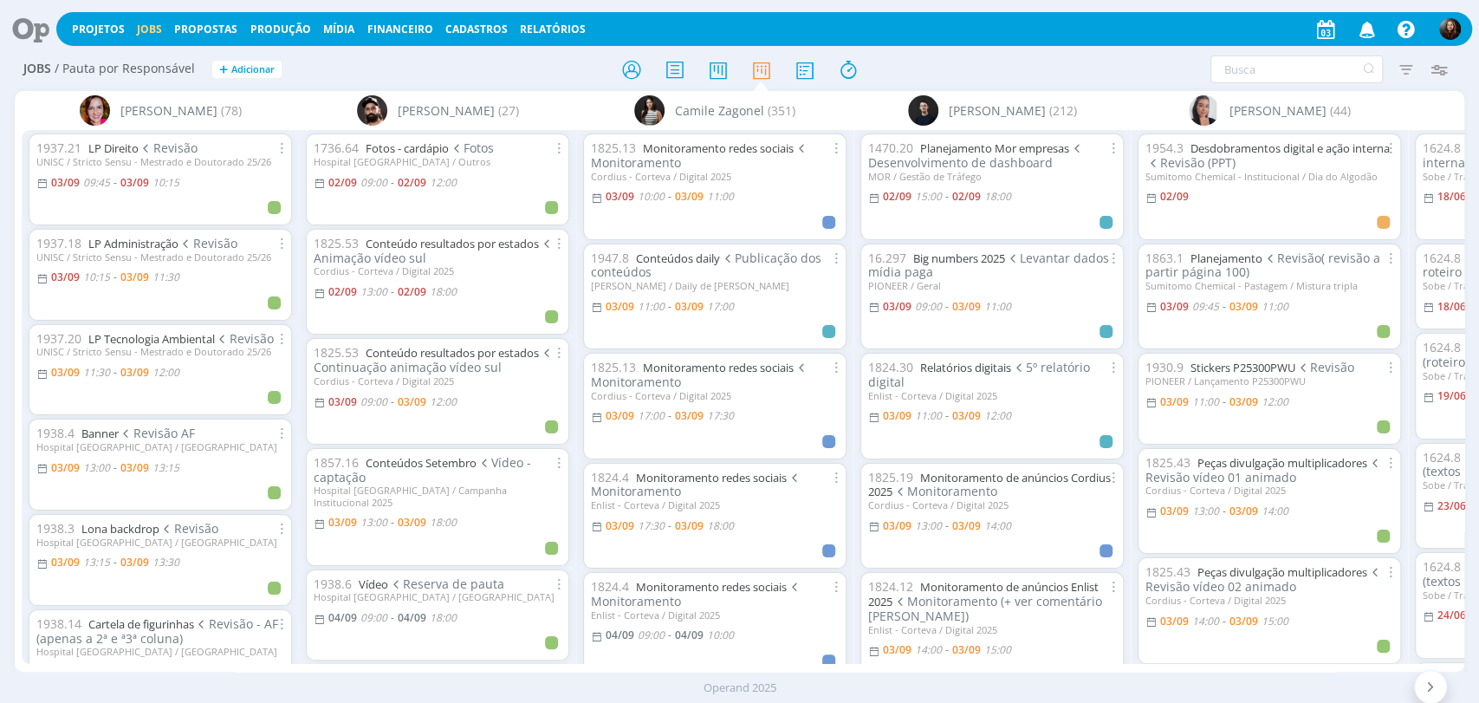
click at [986, 68] on div "Filtrar Filtrar [GEOGRAPHIC_DATA] Tipo Jobs e Tarefas Data Personalizado a Situ…" at bounding box center [1222, 69] width 483 height 28
click at [412, 72] on h2 "Jobs / Pauta por Responsável + Adicionar" at bounding box center [256, 67] width 466 height 36
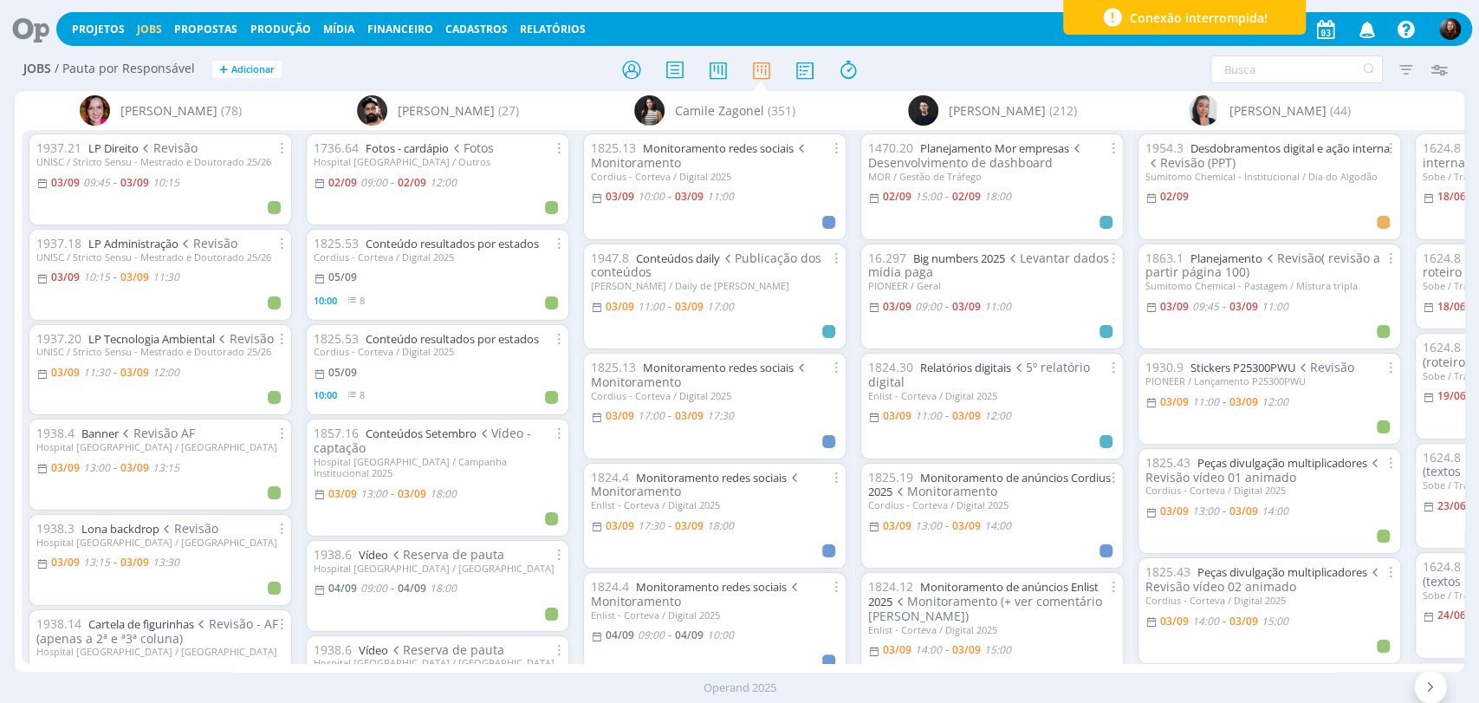
click at [972, 69] on div at bounding box center [739, 69] width 483 height 31
click at [950, 67] on div at bounding box center [739, 69] width 483 height 31
click at [957, 81] on div at bounding box center [739, 69] width 483 height 31
click at [953, 69] on div at bounding box center [739, 69] width 483 height 31
click at [94, 27] on link "Projetos" at bounding box center [98, 29] width 53 height 15
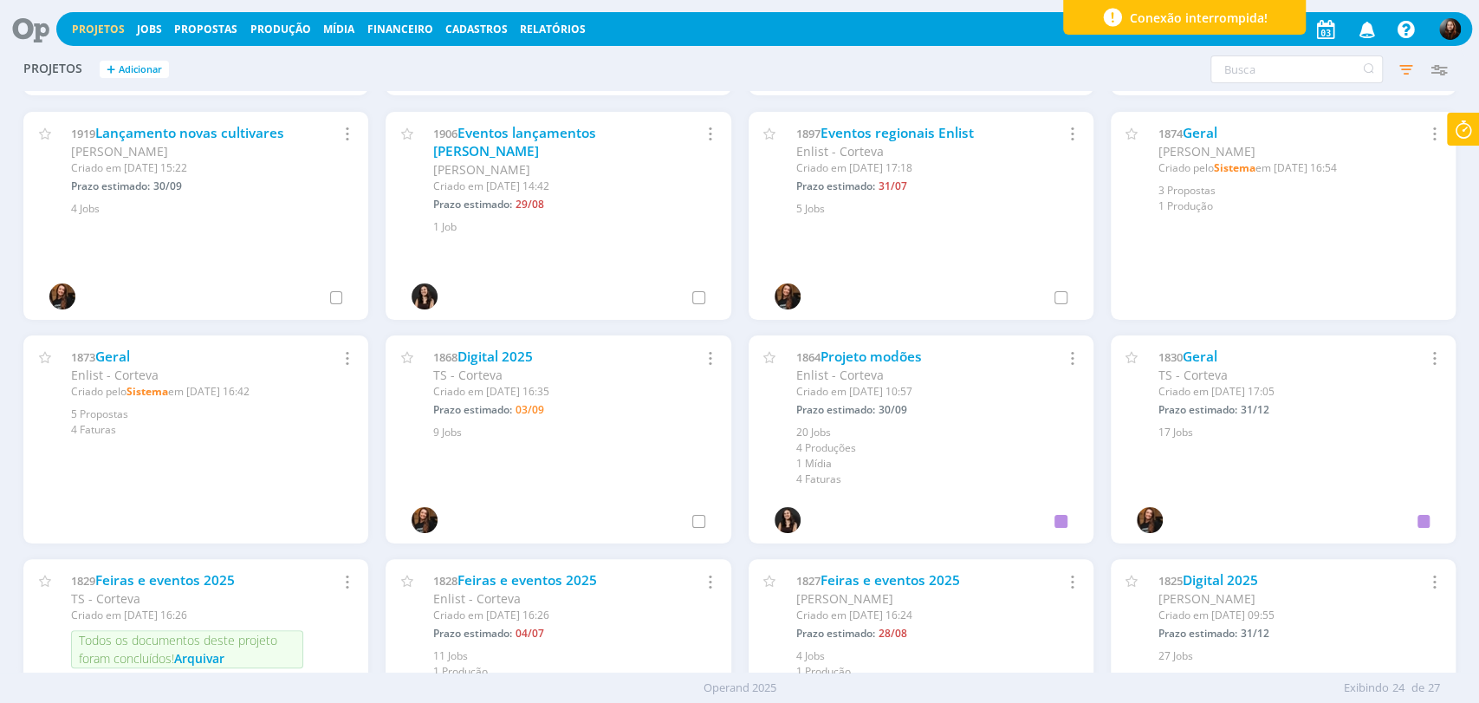
scroll to position [481, 0]
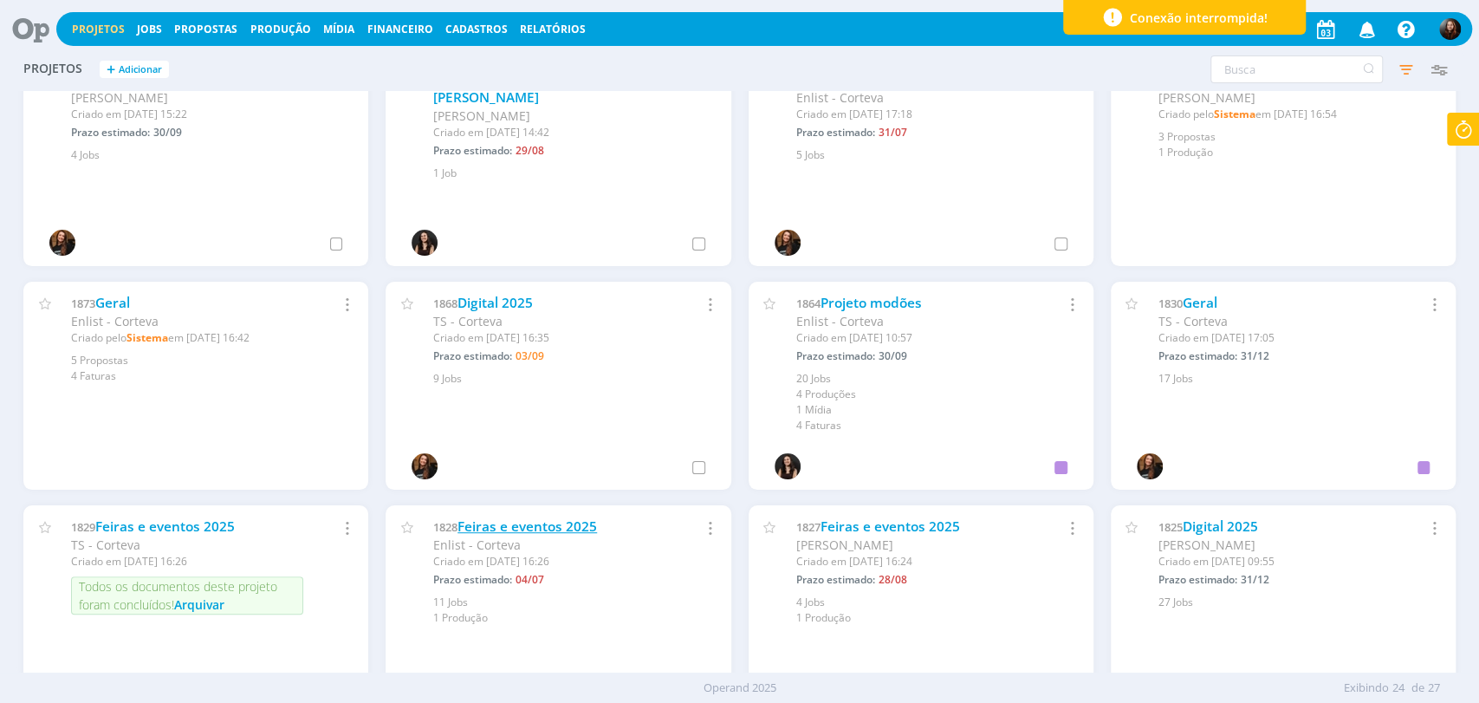
click at [574, 529] on link "Feiras e eventos 2025" at bounding box center [526, 526] width 139 height 18
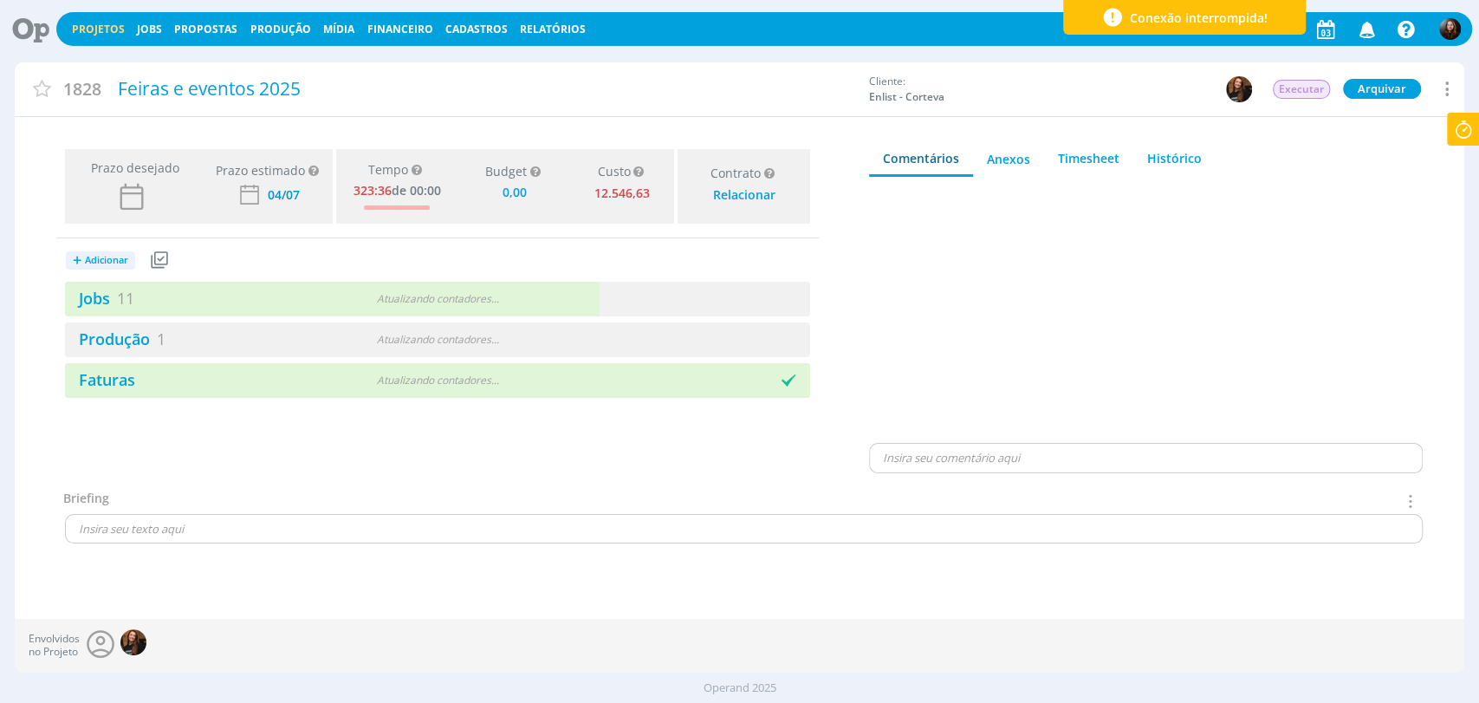
type input "0,00"
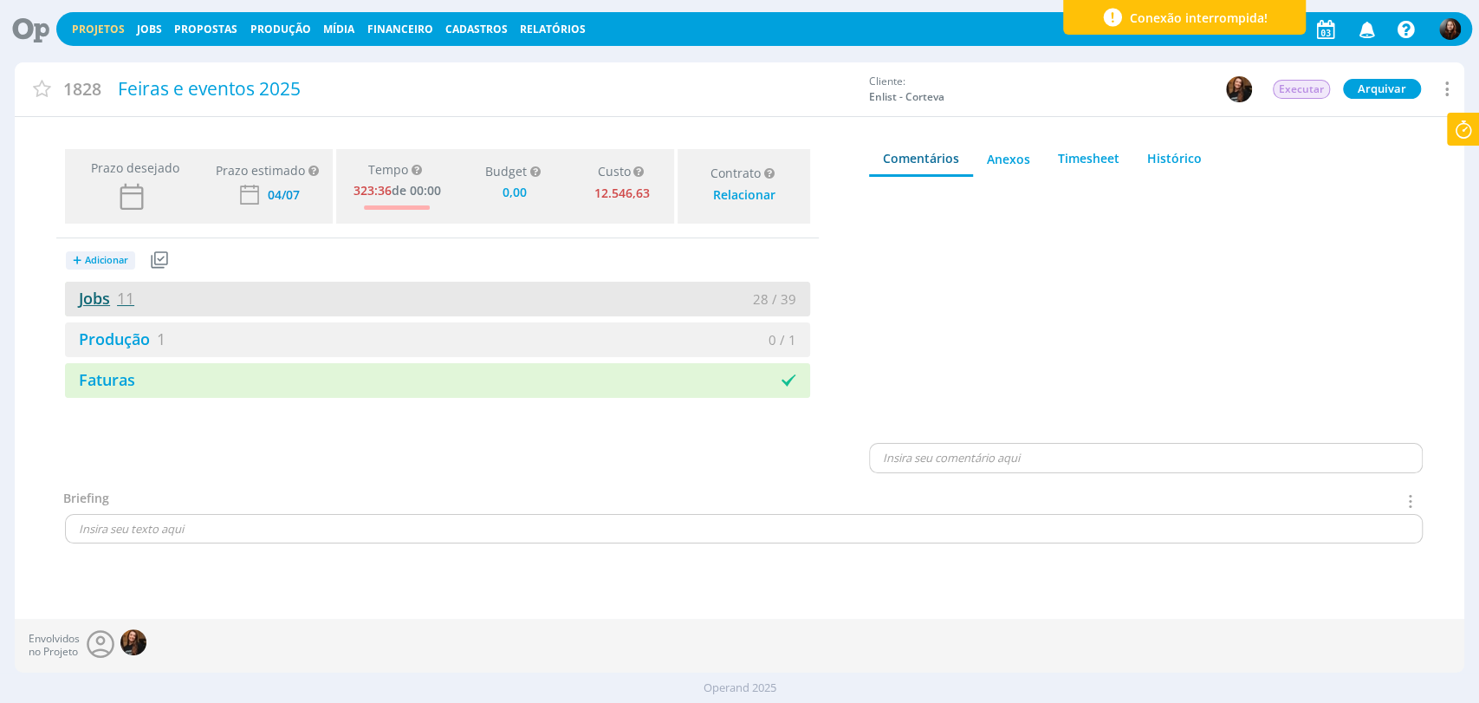
click at [92, 302] on link "Jobs 11" at bounding box center [99, 298] width 69 height 21
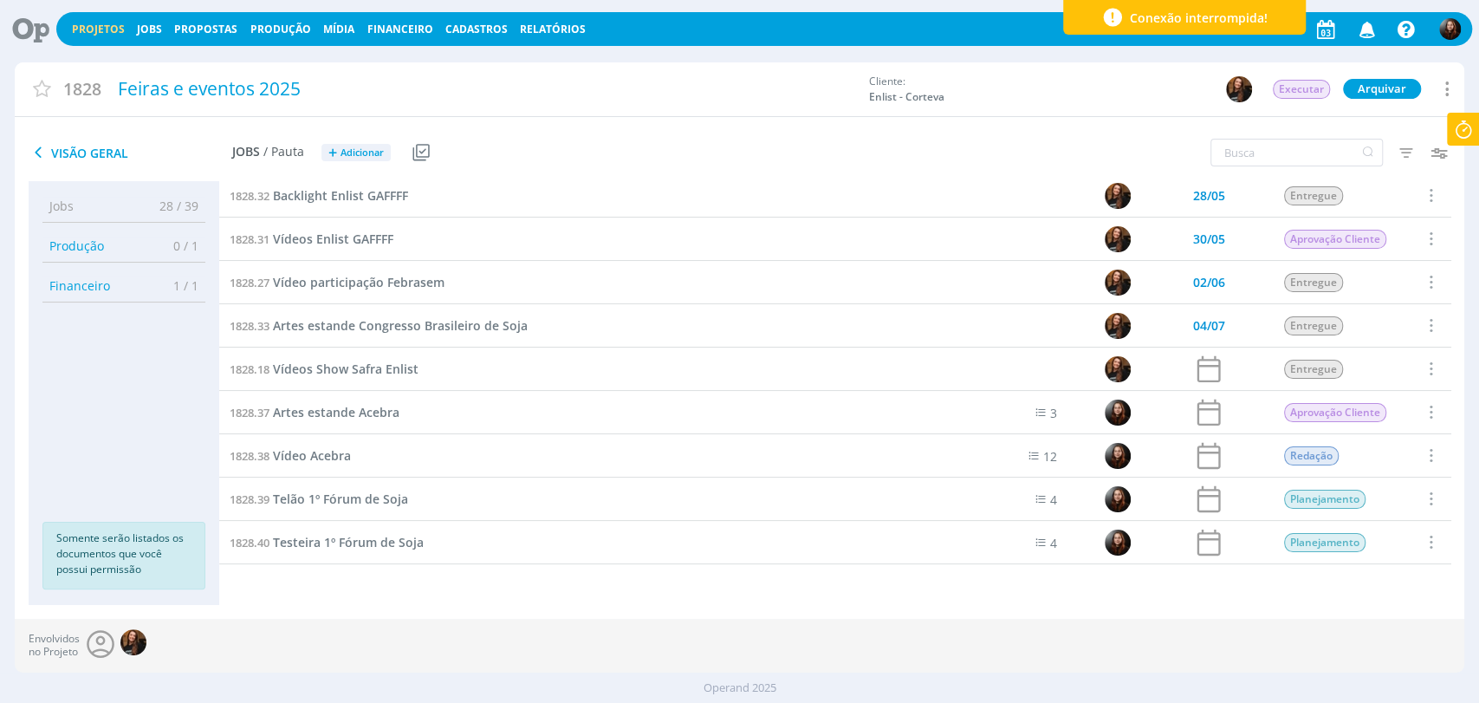
scroll to position [161, 0]
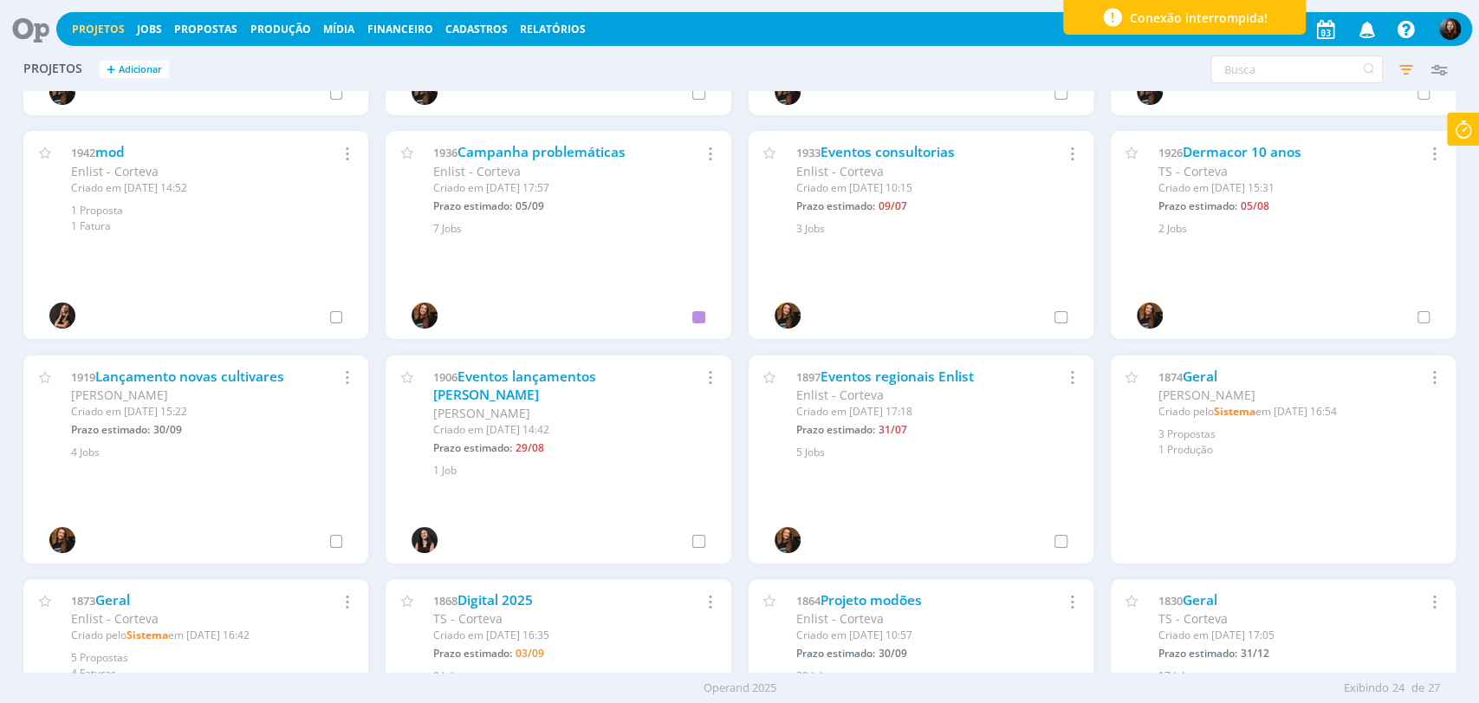
scroll to position [192, 0]
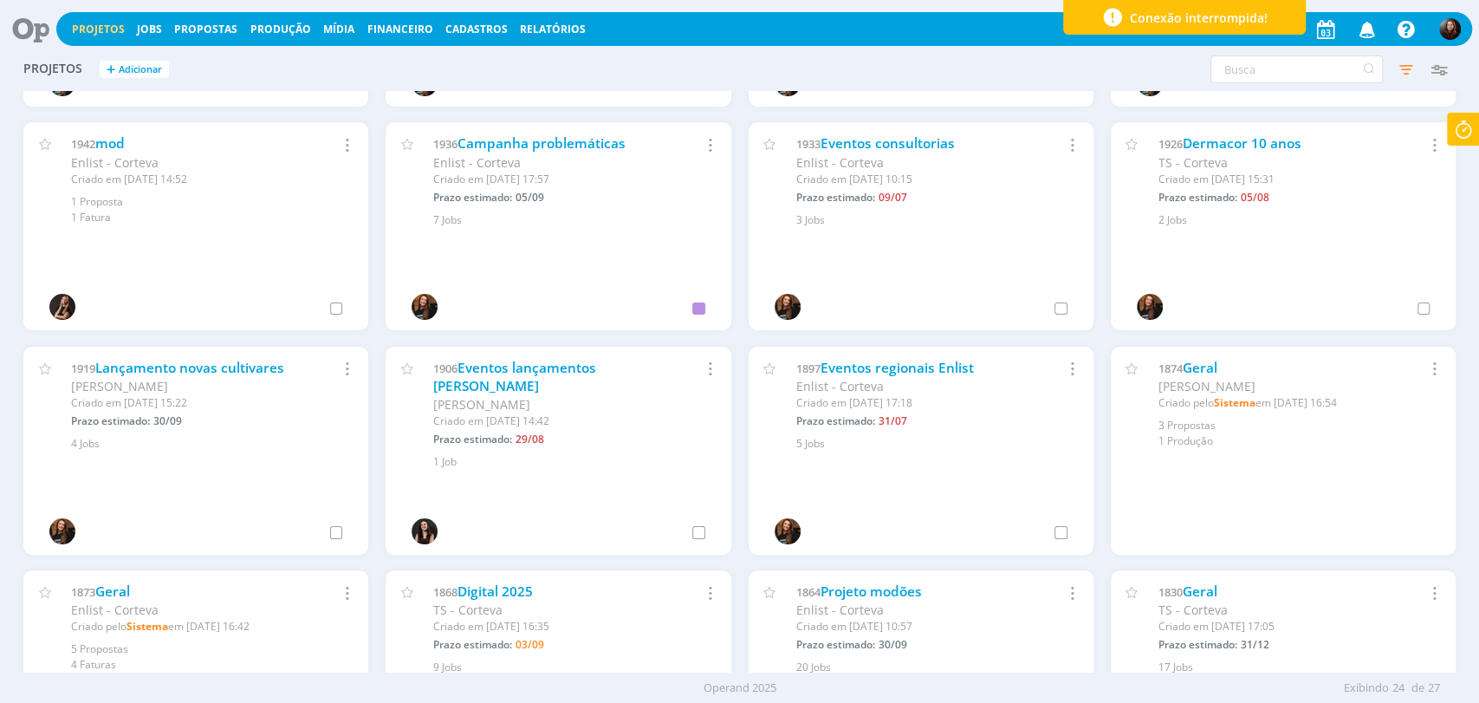
drag, startPoint x: 879, startPoint y: 368, endPoint x: 624, endPoint y: 482, distance: 279.7
click at [624, 482] on div "1906 Eventos lançamentos Cordius Cordius - Corteva Criado em 23/04 às 14:42 Pra…" at bounding box center [558, 451] width 345 height 208
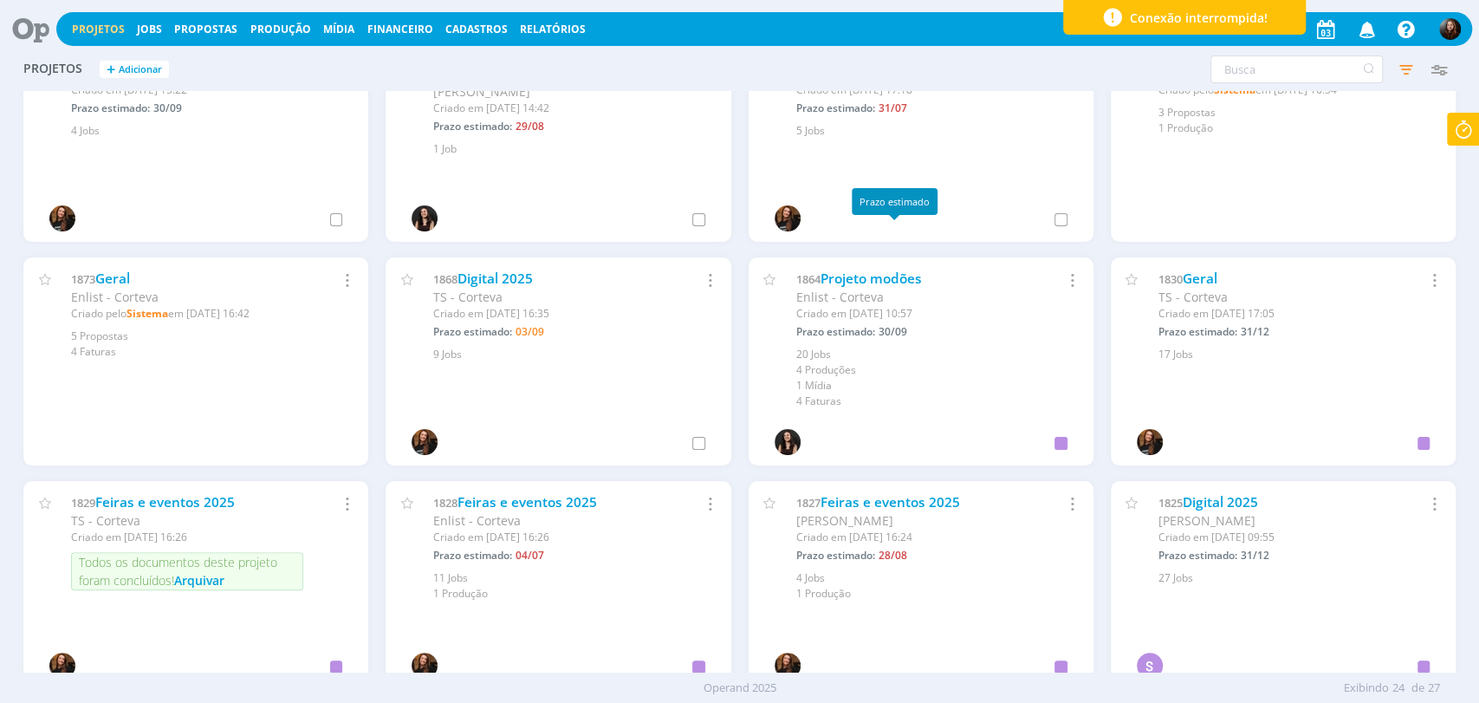
scroll to position [673, 0]
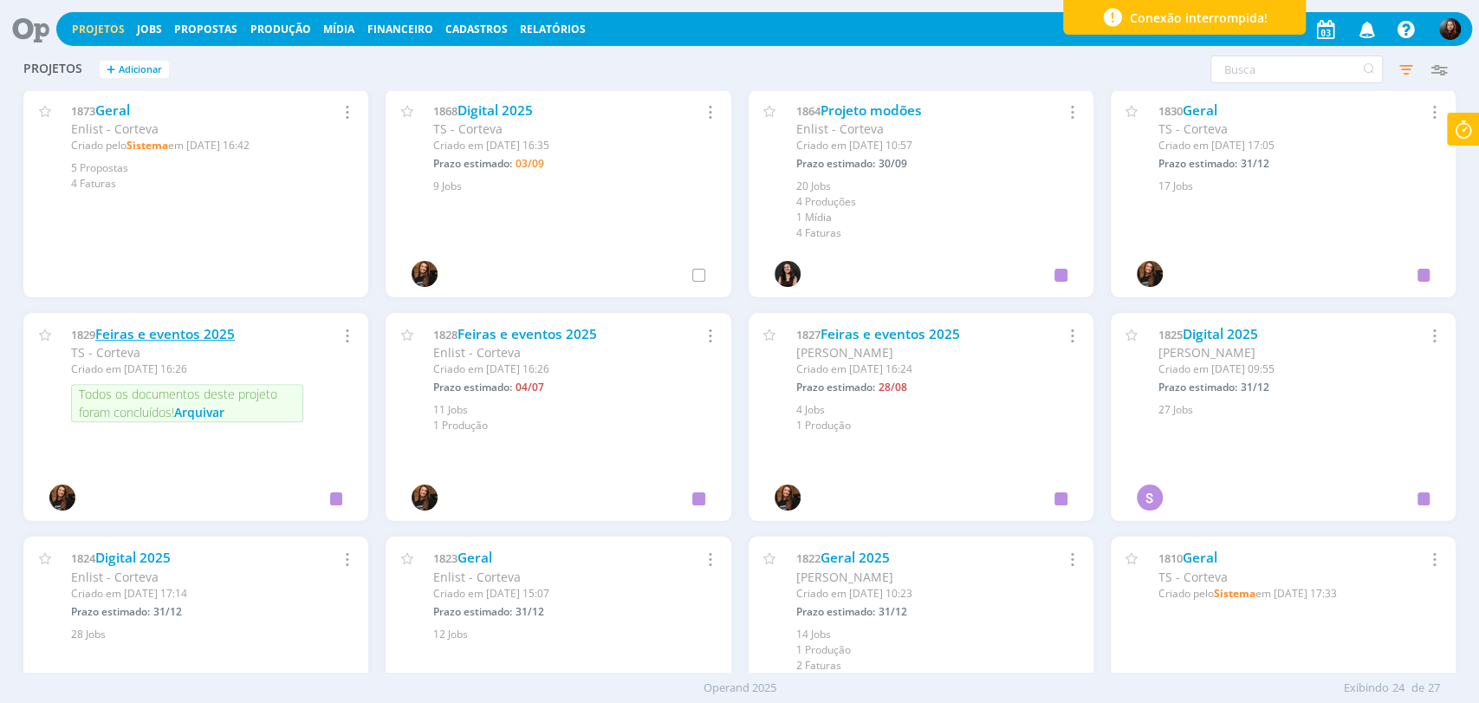
click at [133, 334] on link "Feiras e eventos 2025" at bounding box center [164, 334] width 139 height 18
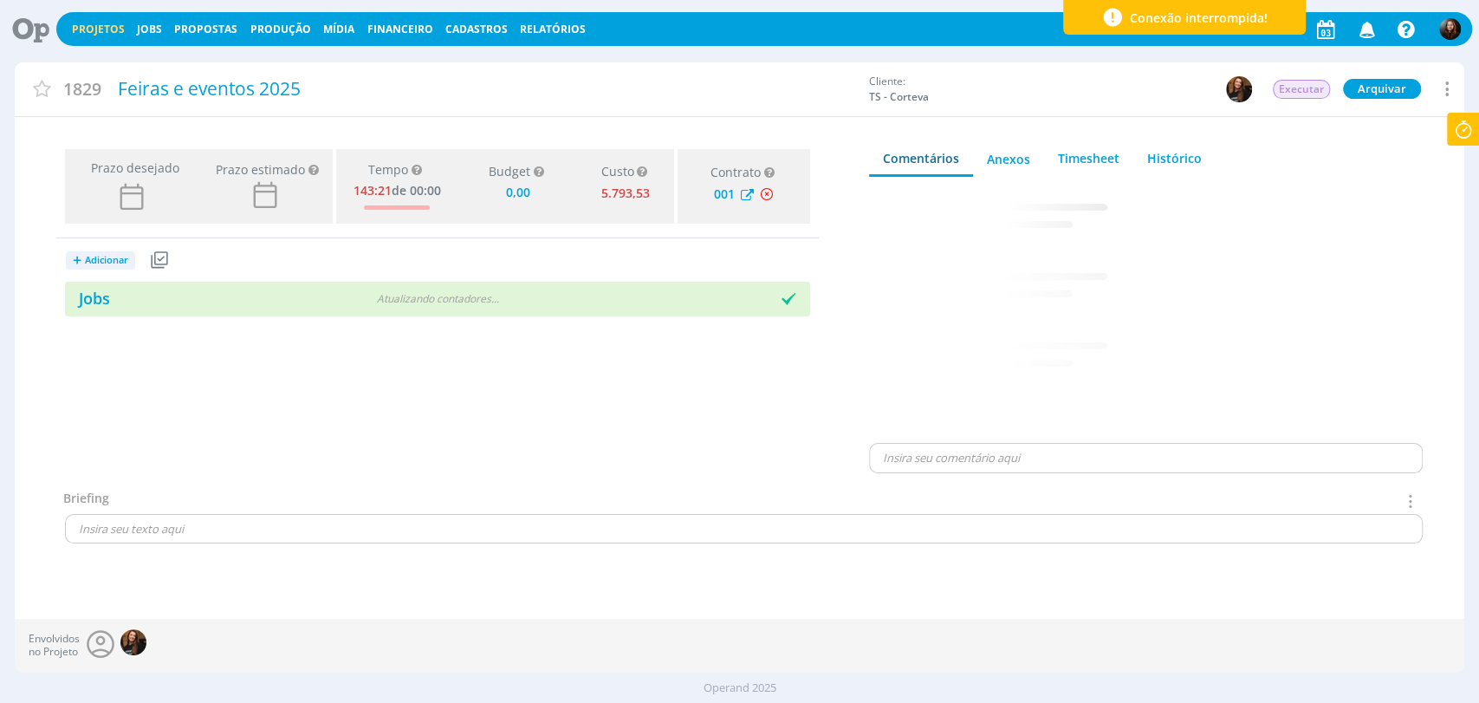
click at [88, 298] on link "Jobs" at bounding box center [87, 298] width 45 height 21
type input "0,00"
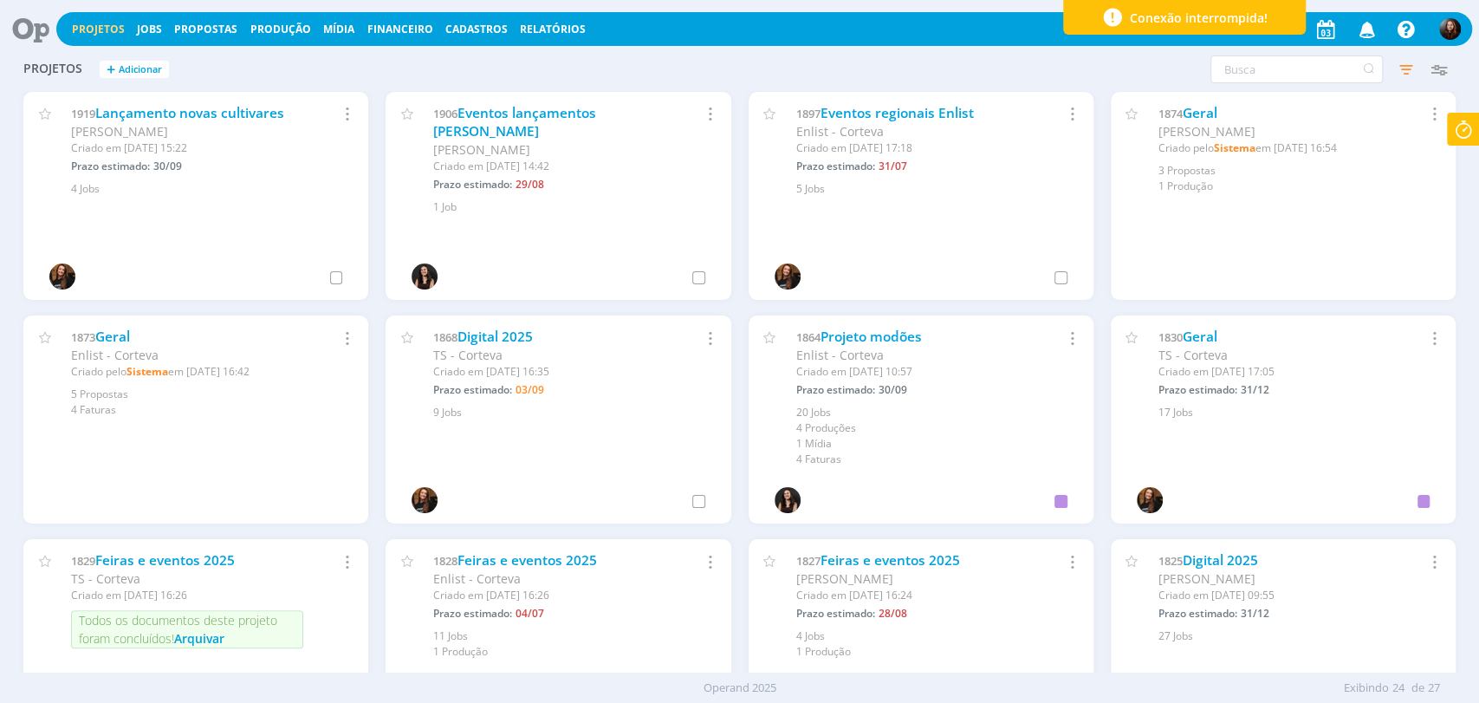
scroll to position [481, 0]
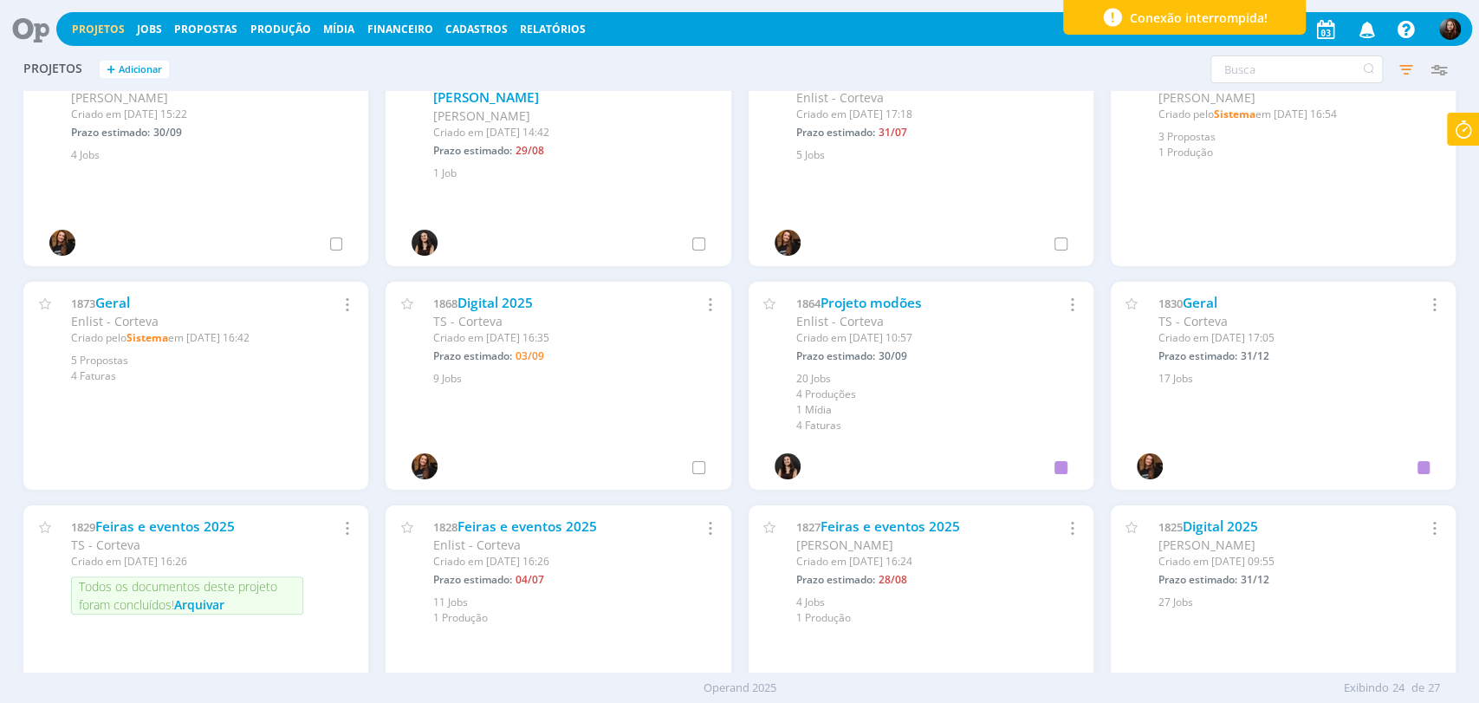
drag, startPoint x: 470, startPoint y: 300, endPoint x: 504, endPoint y: 230, distance: 77.5
click at [470, 300] on link "Digital 2025" at bounding box center [494, 303] width 75 height 18
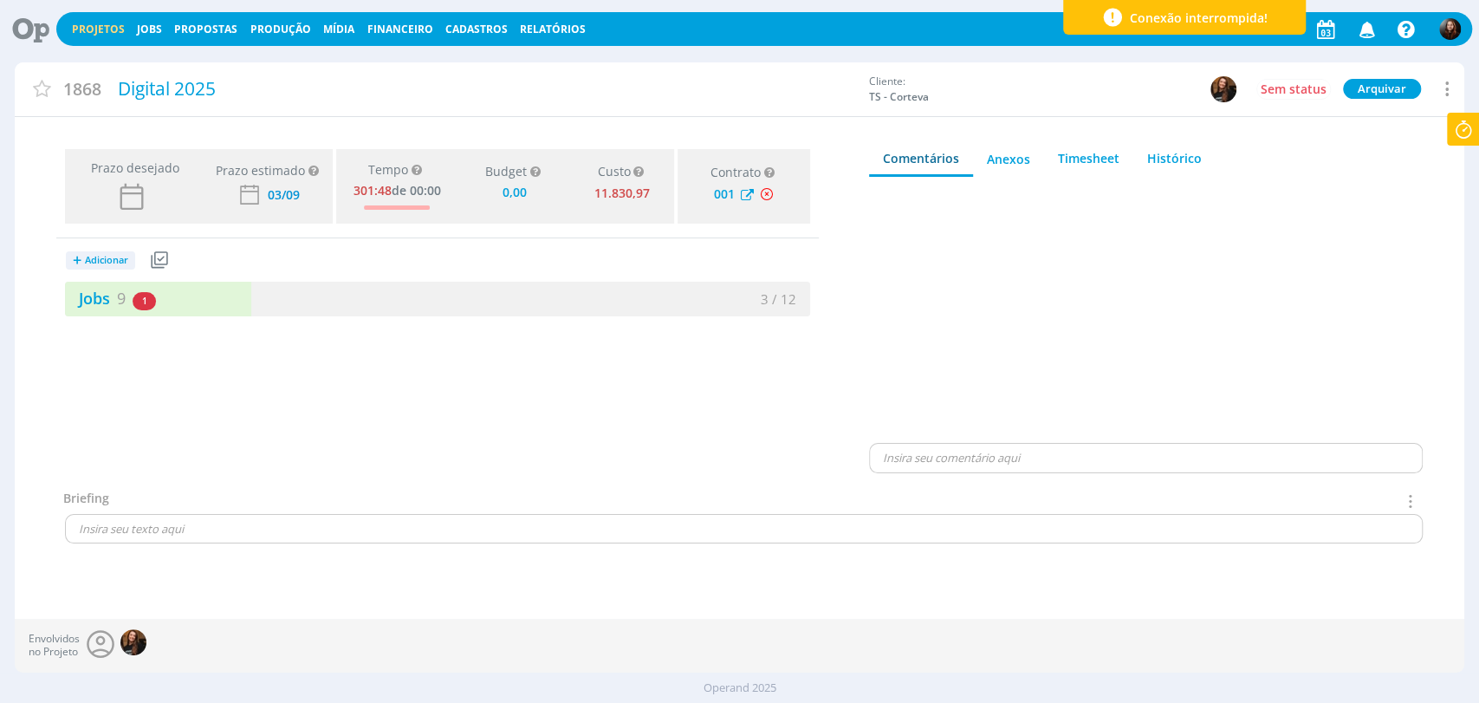
type input "0,00"
drag, startPoint x: 111, startPoint y: 292, endPoint x: 595, endPoint y: 3, distance: 564.2
click at [111, 292] on link "Jobs 9" at bounding box center [95, 298] width 61 height 21
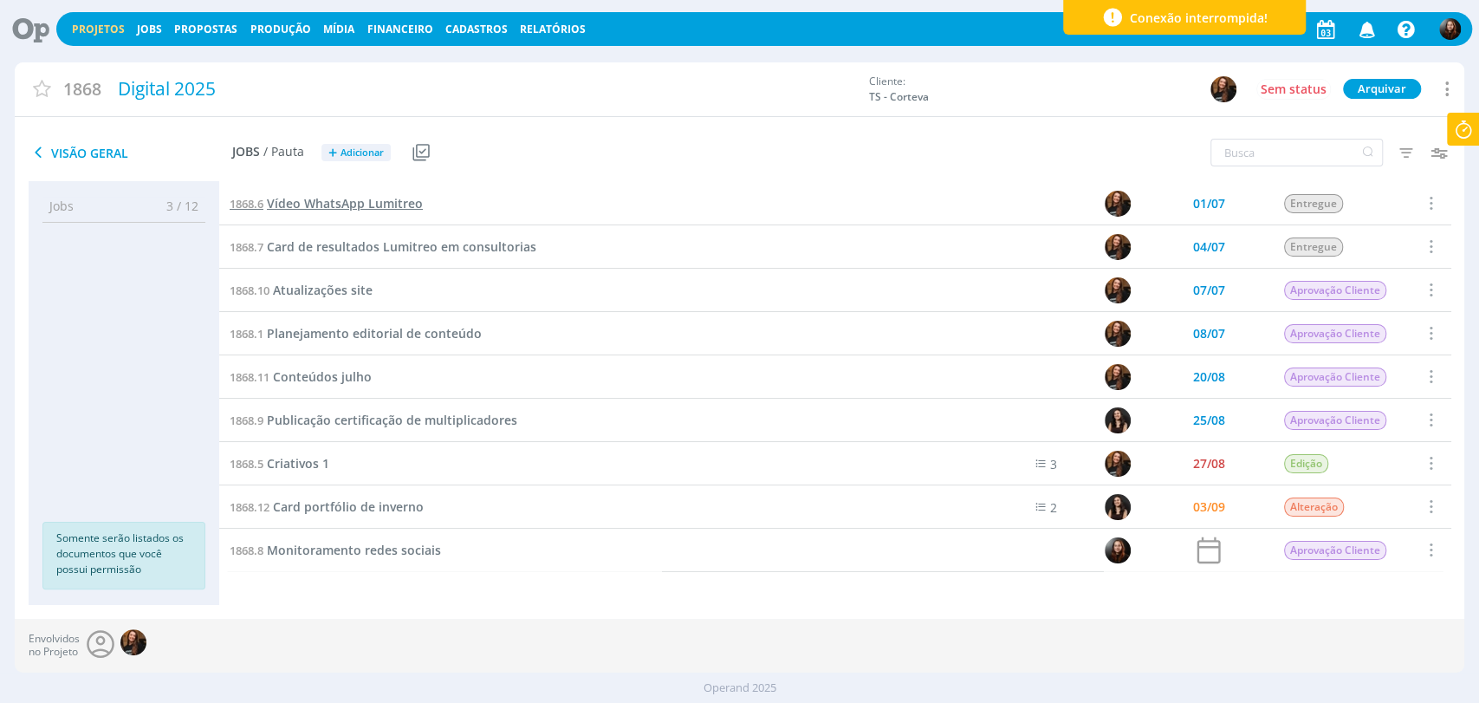
click at [356, 204] on span "Vídeo WhatsApp Lumitreo" at bounding box center [345, 203] width 156 height 16
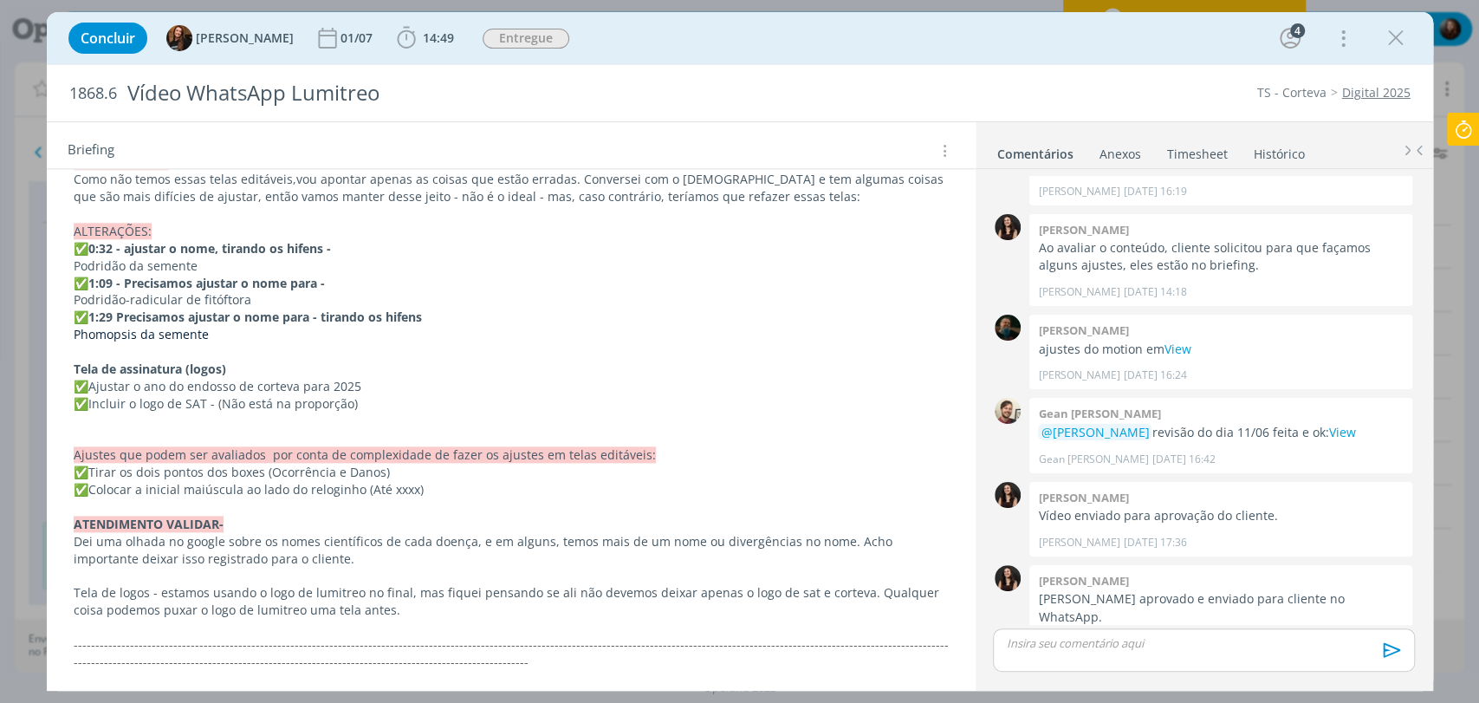
scroll to position [1158, 0]
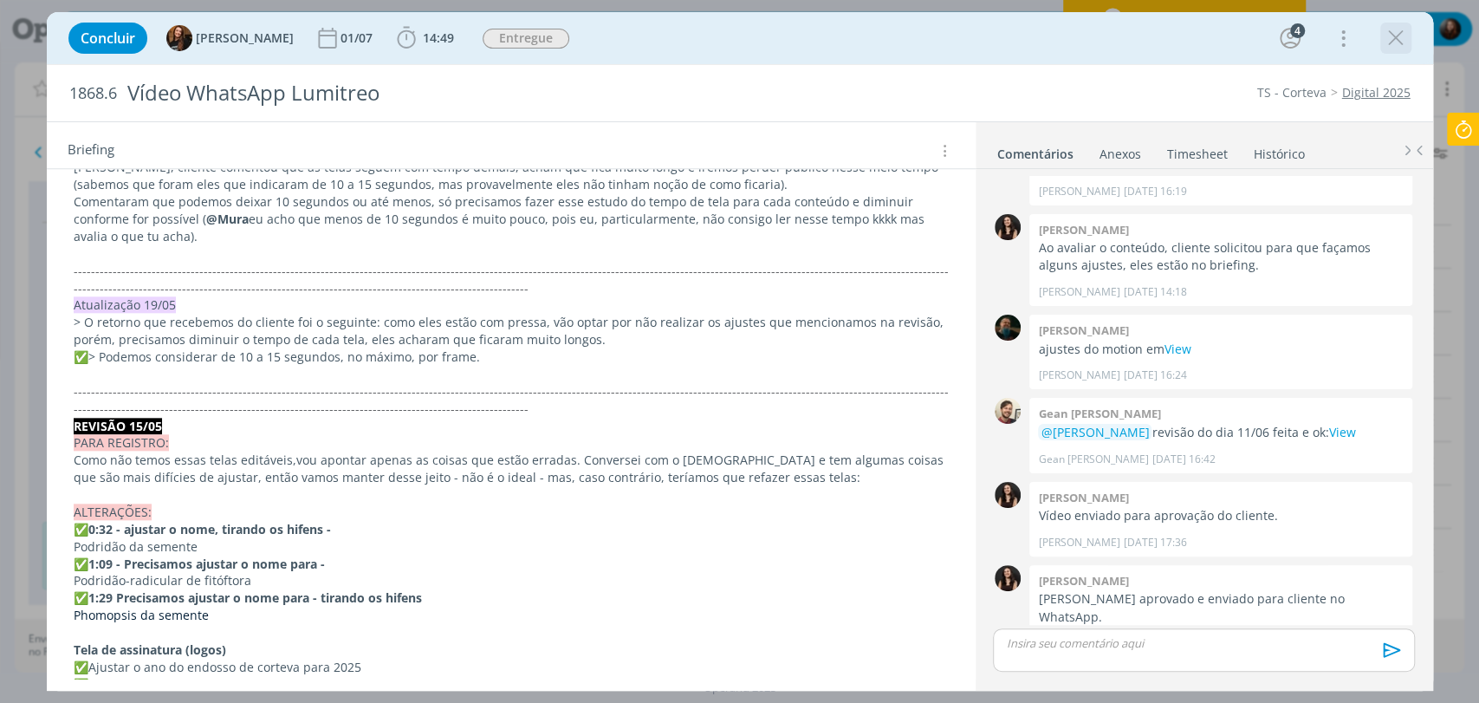
click at [1397, 31] on icon "dialog" at bounding box center [1396, 38] width 26 height 26
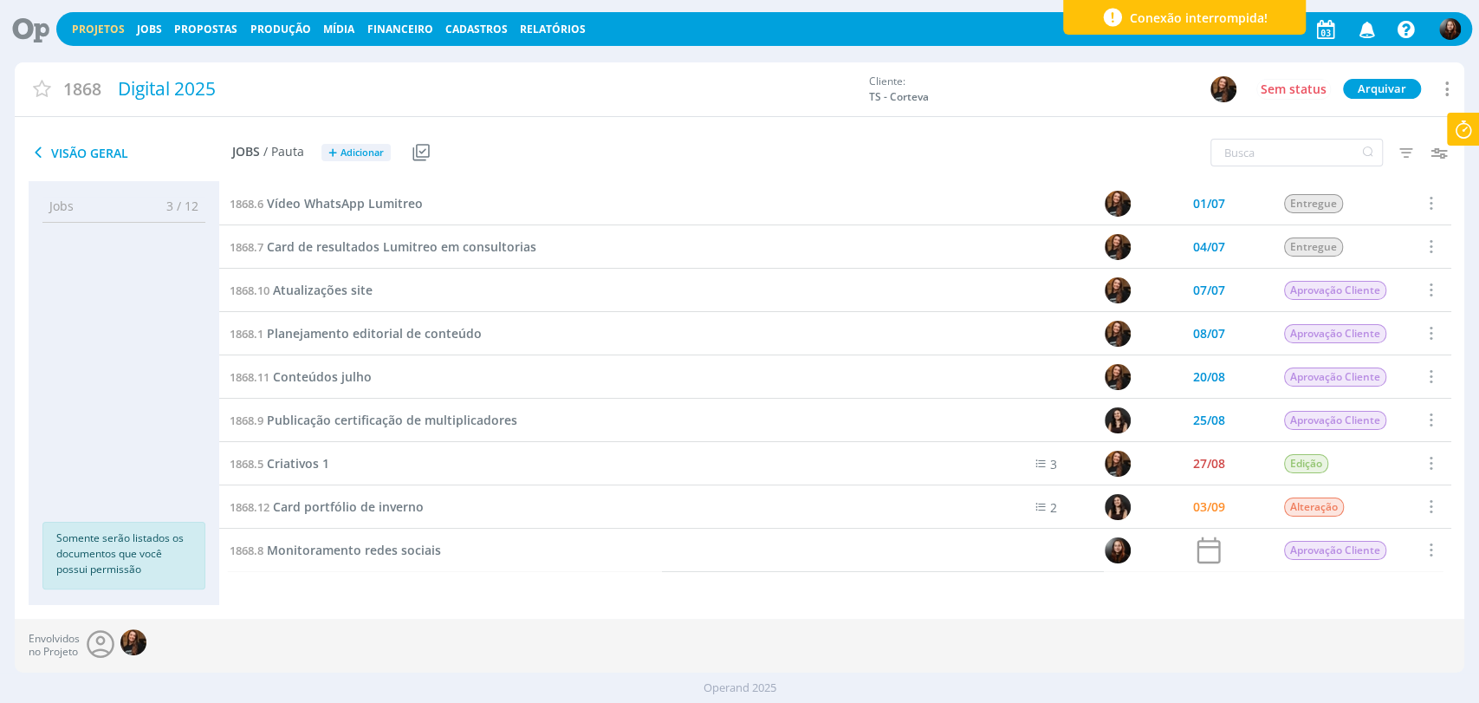
scroll to position [1, 0]
click at [347, 509] on span "Card portfólio de inverno" at bounding box center [348, 505] width 151 height 16
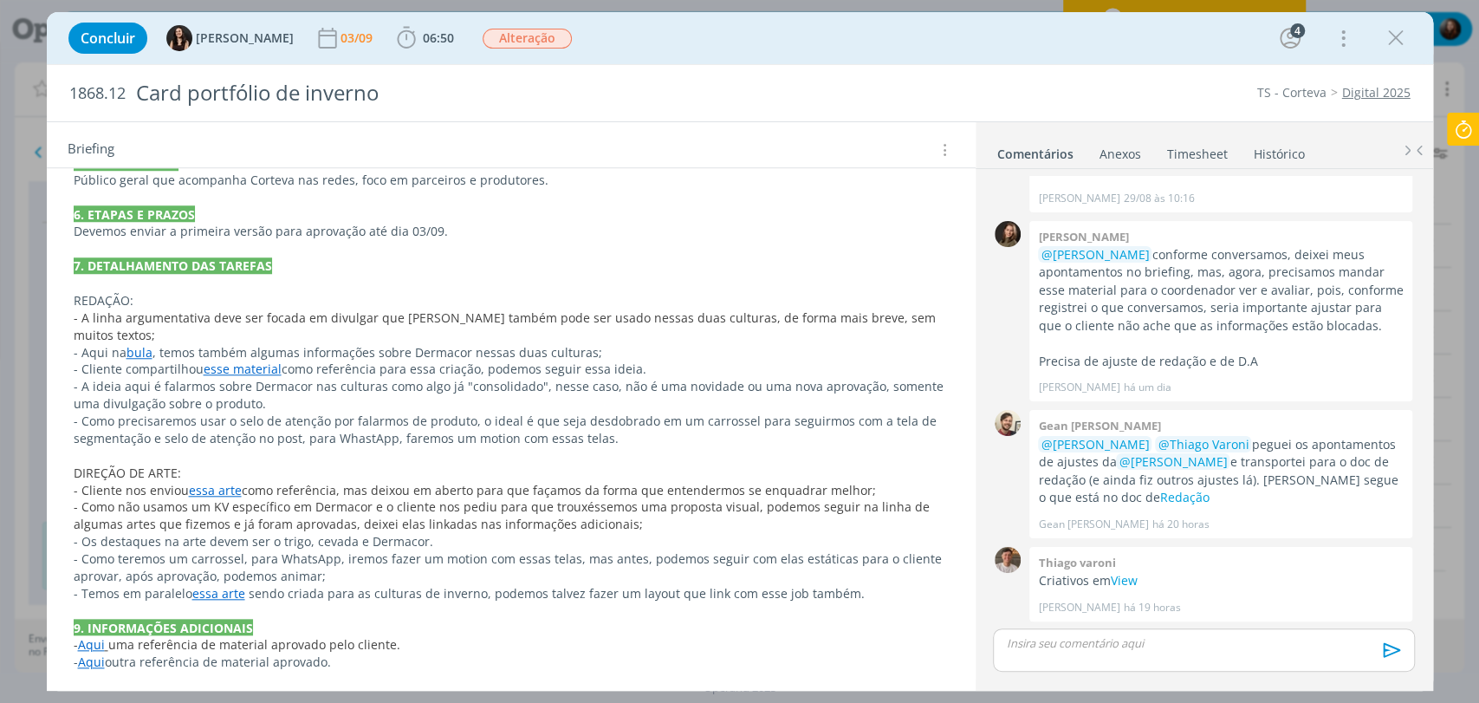
scroll to position [1018, 0]
click at [1400, 33] on icon "dialog" at bounding box center [1396, 38] width 26 height 26
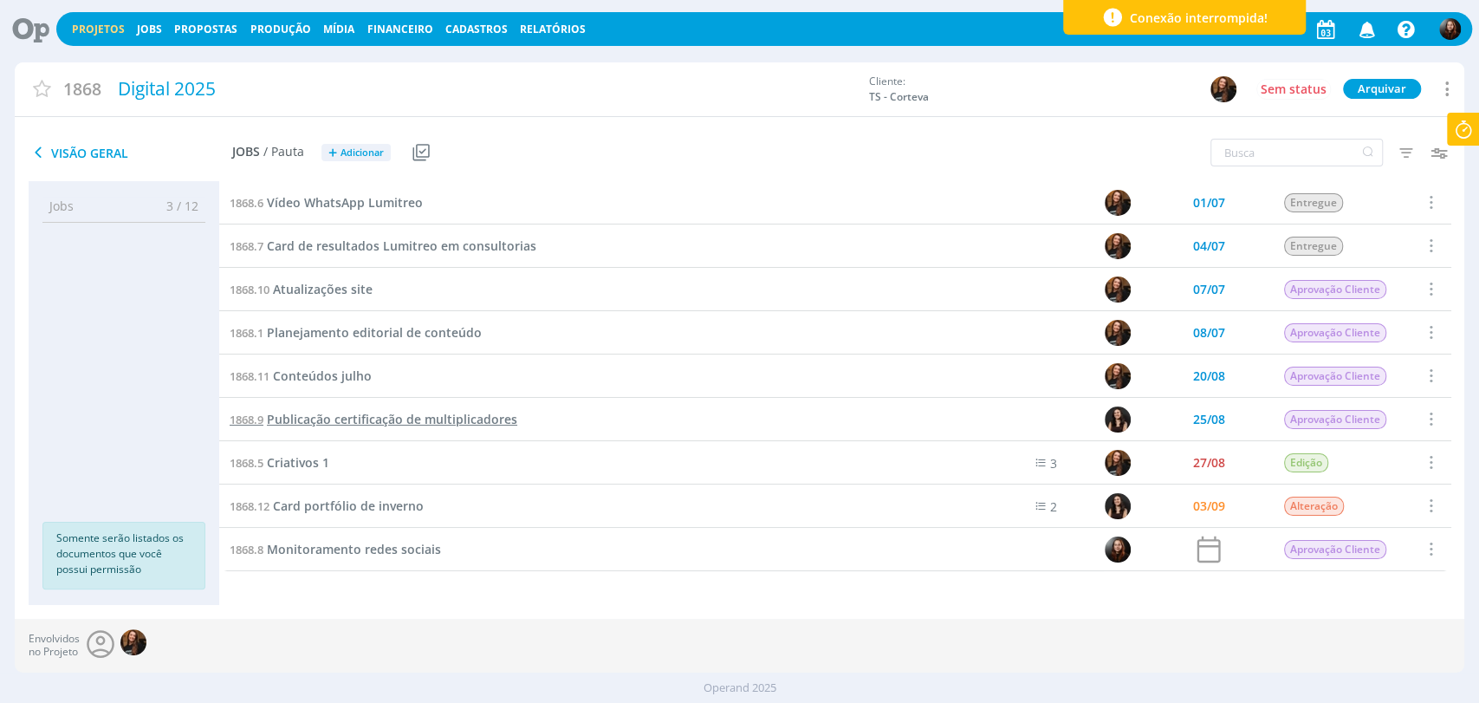
click at [396, 413] on span "Publicação certificação de multiplicadores" at bounding box center [392, 419] width 250 height 16
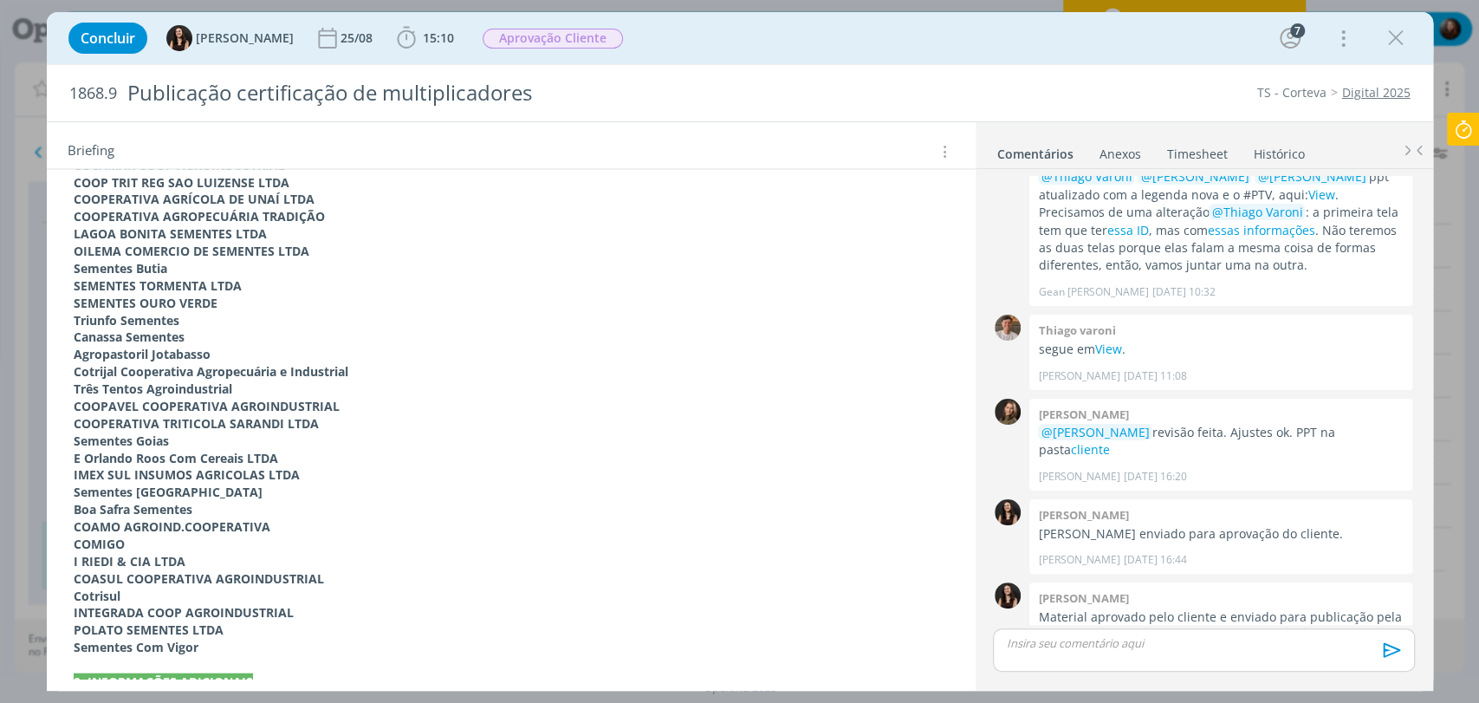
scroll to position [2235, 0]
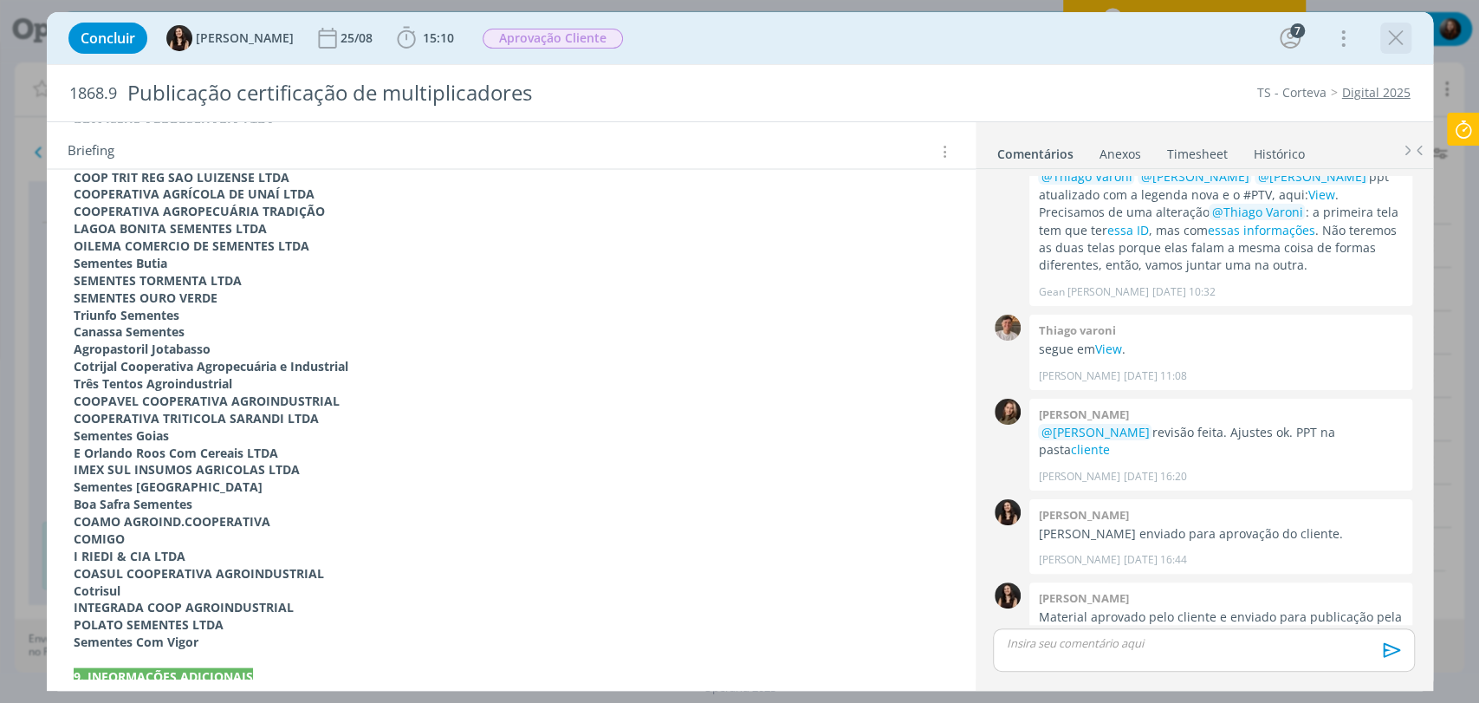
click at [1403, 36] on icon "dialog" at bounding box center [1396, 38] width 26 height 26
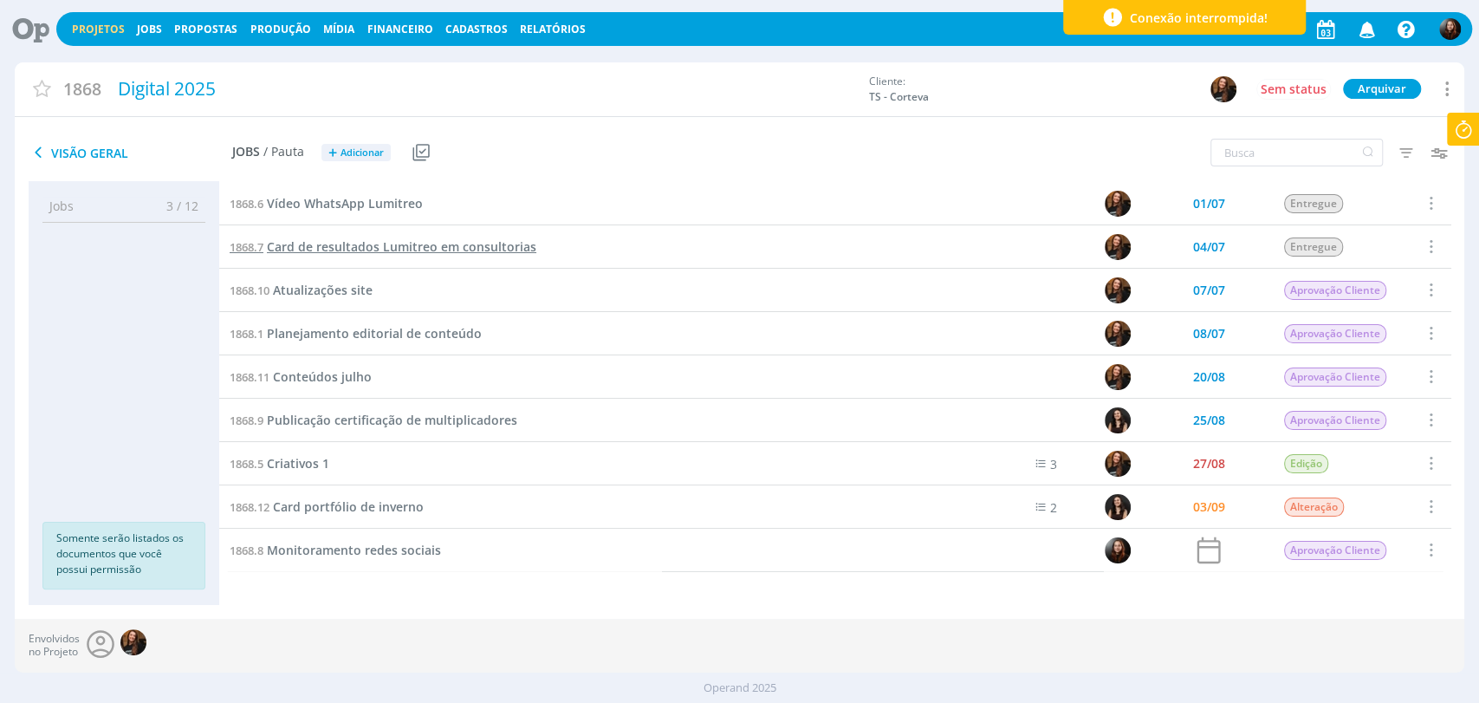
click at [332, 254] on link "1868.7 Card de resultados Lumitreo em consultorias" at bounding box center [383, 246] width 307 height 19
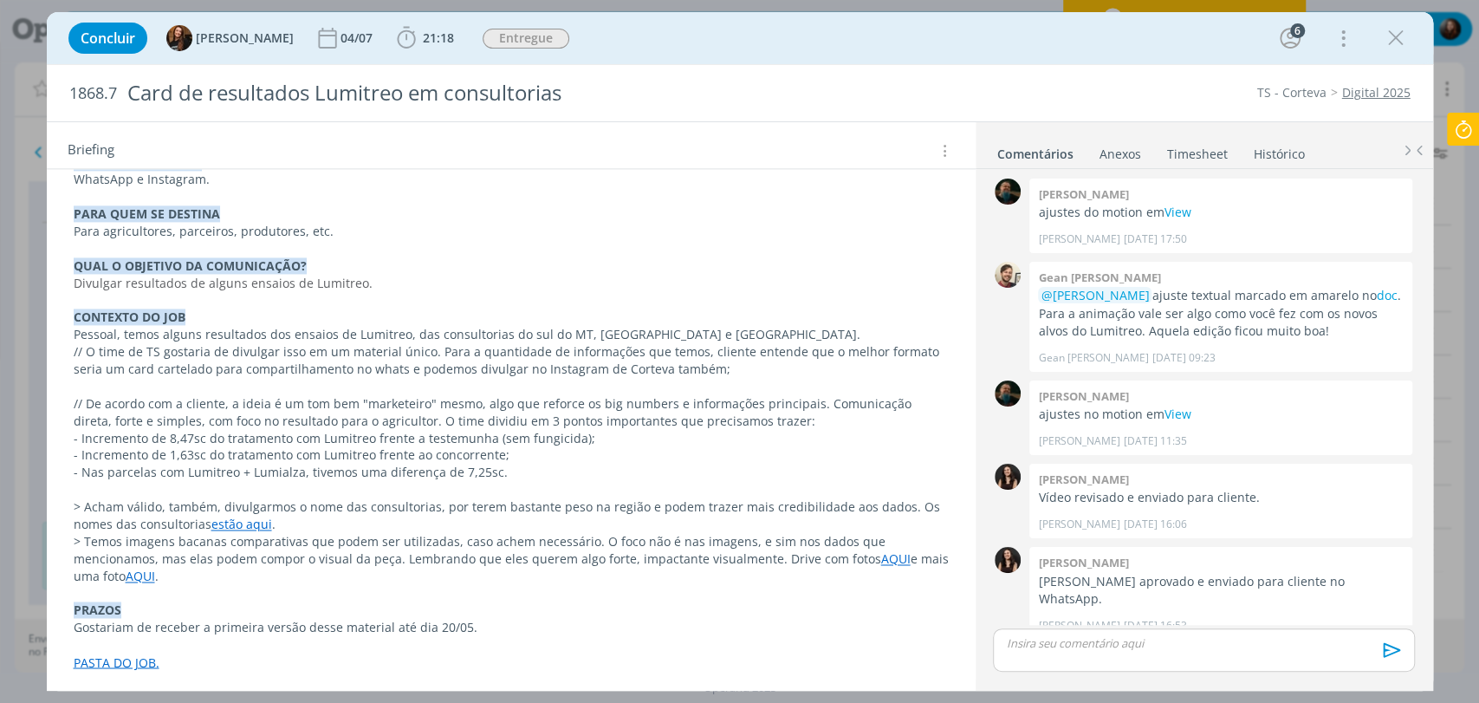
scroll to position [1701, 0]
click at [1401, 39] on icon "dialog" at bounding box center [1396, 38] width 26 height 26
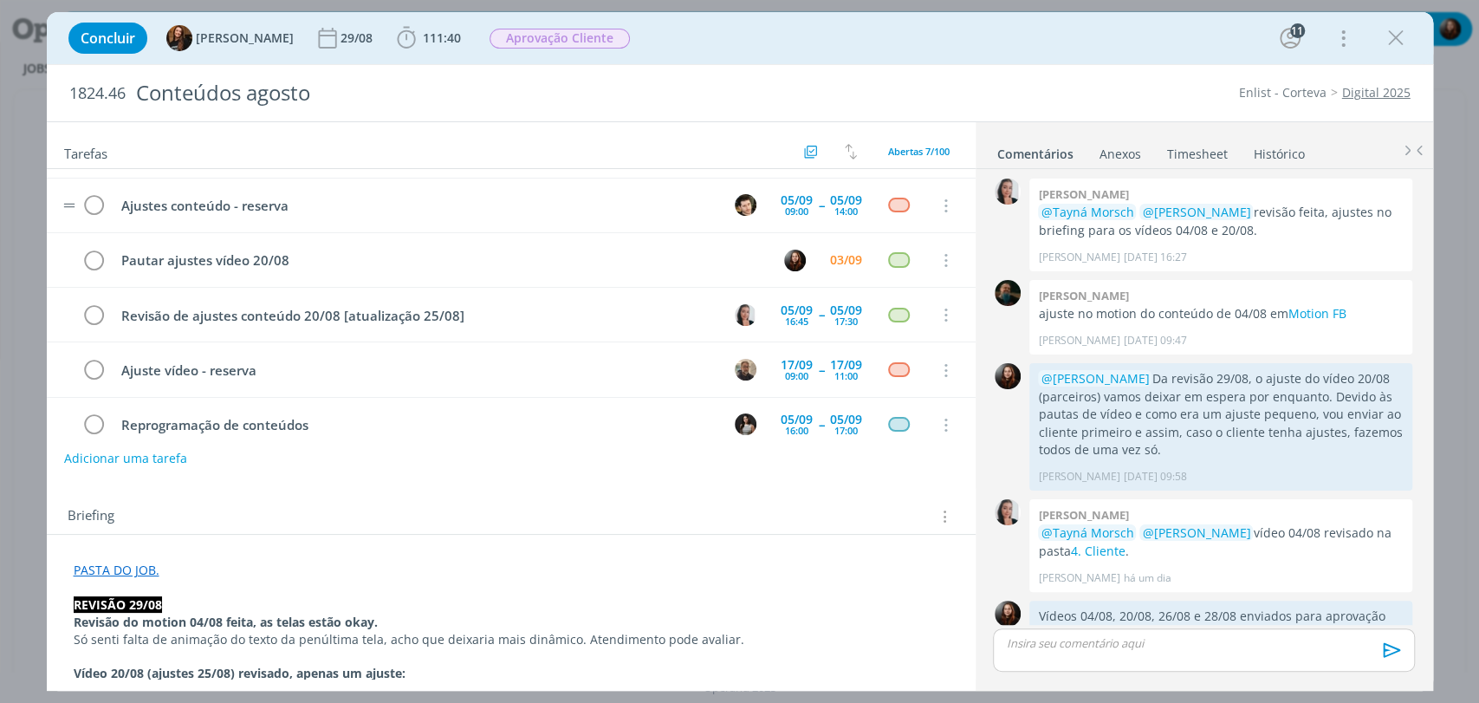
scroll to position [120, 0]
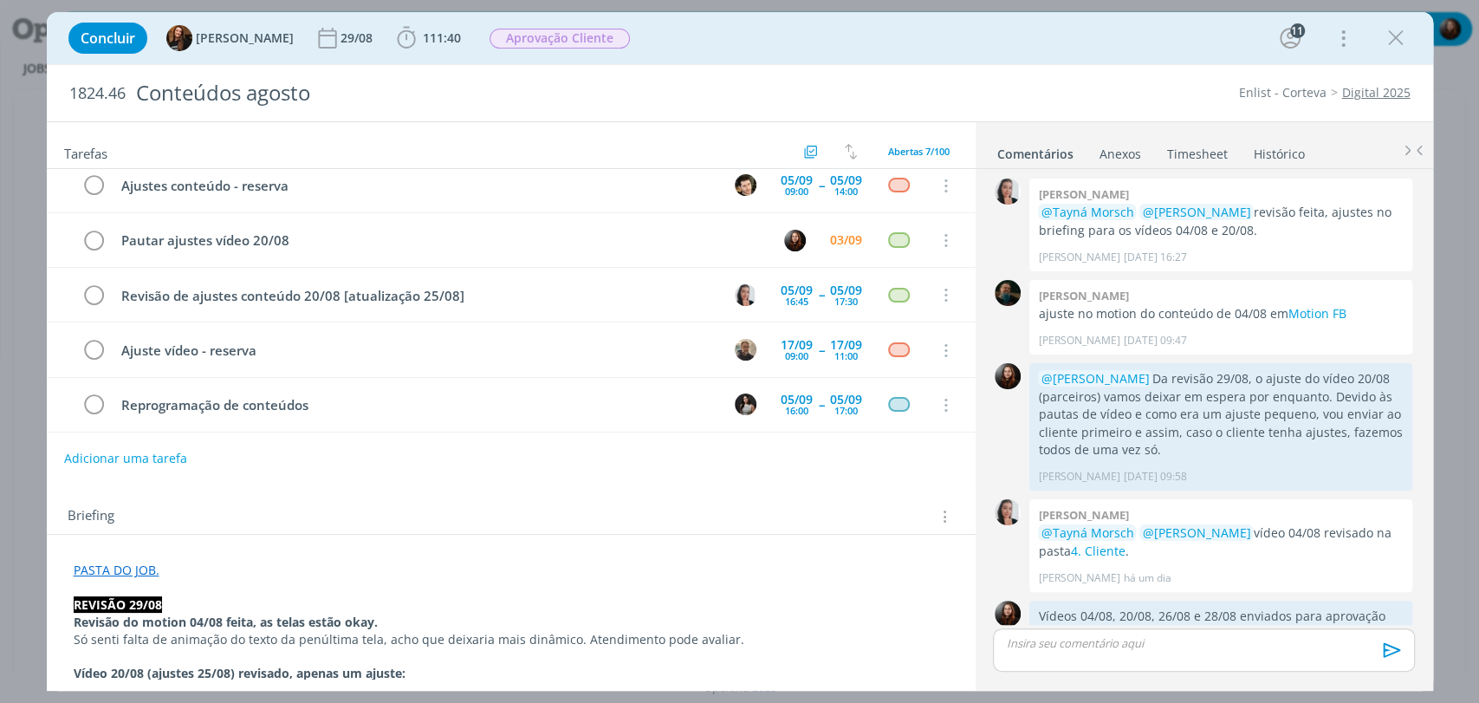
click at [1149, 52] on div "Concluir Tayná Morsch 29/08 111:40 Iniciar Apontar Data * [DATE] Horas * 00:00 …" at bounding box center [740, 38] width 1360 height 42
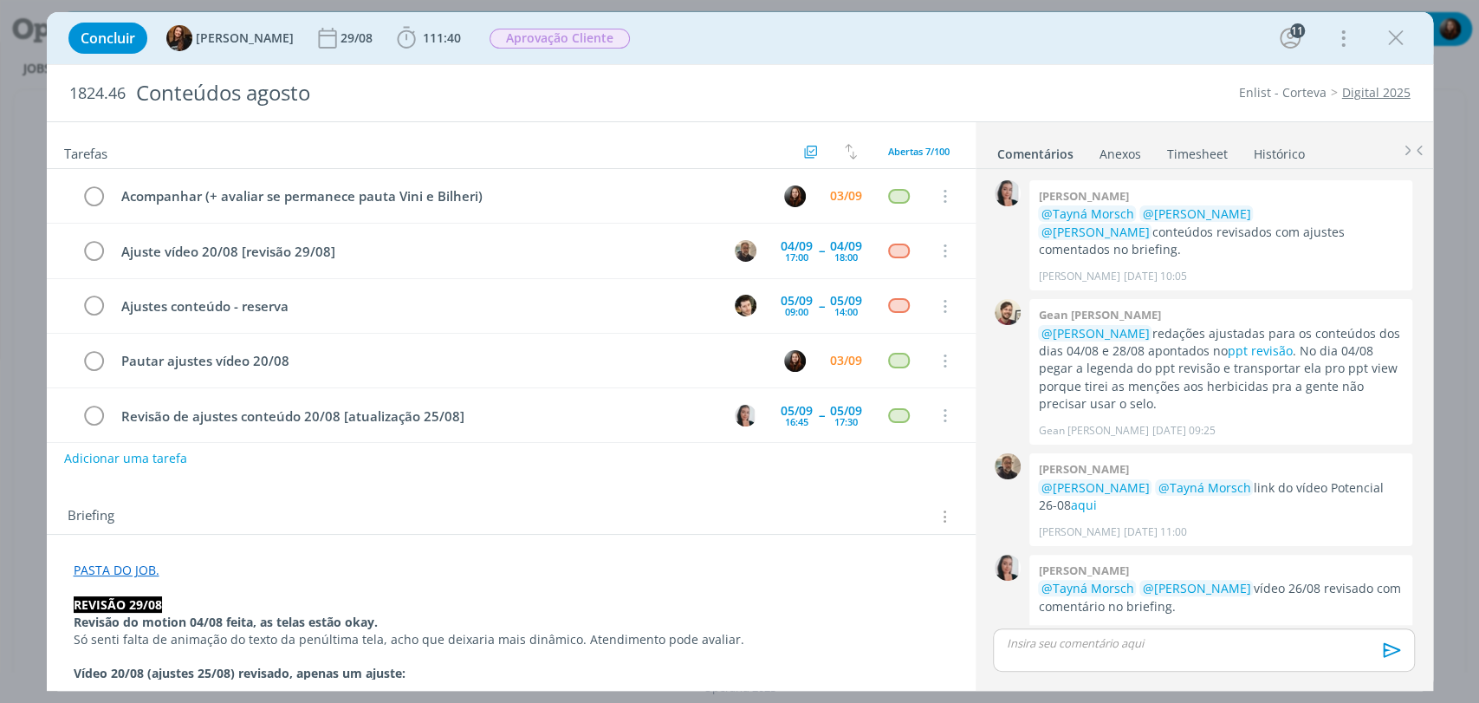
scroll to position [1729, 0]
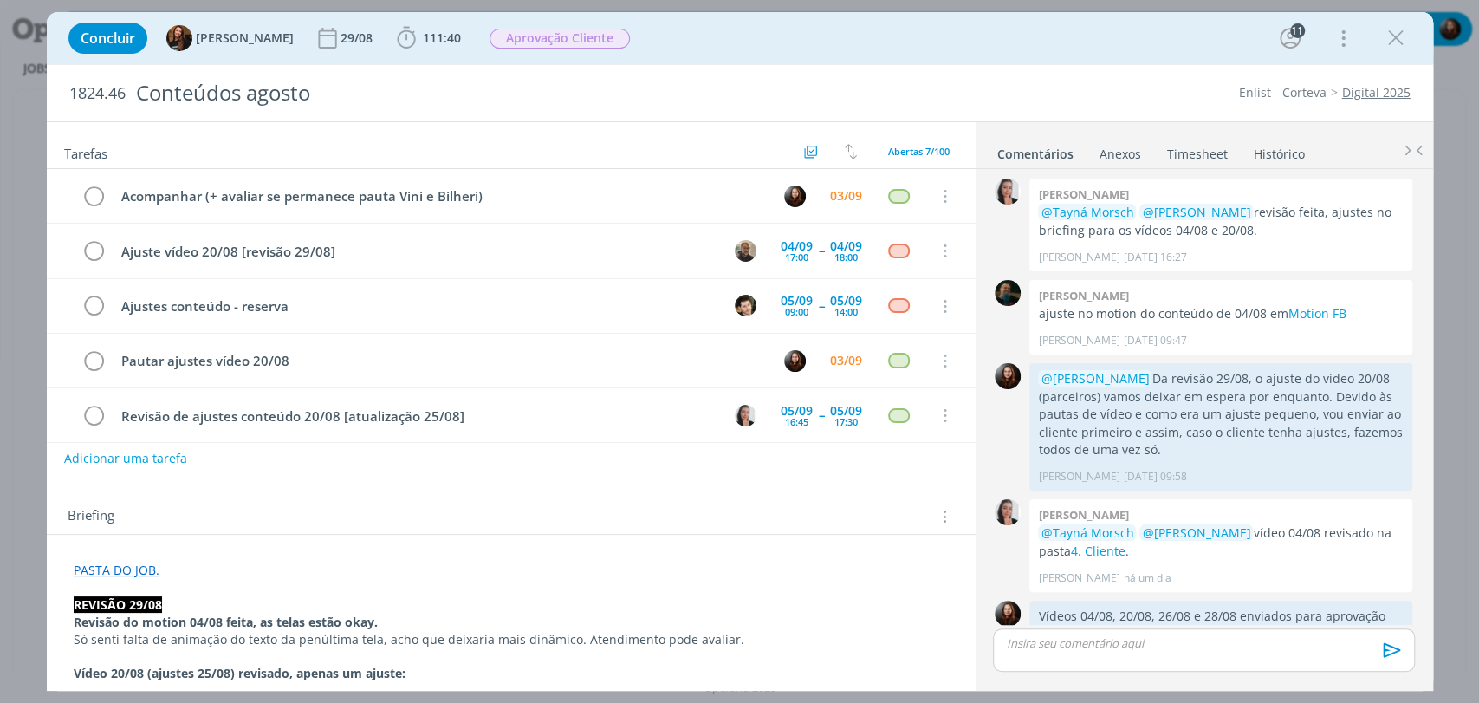
click at [1106, 55] on div "Concluir Tayná Morsch 29/08 111:40 Apontar Data * [DATE] Horas * 00:00 Tarefa S…" at bounding box center [740, 38] width 1360 height 42
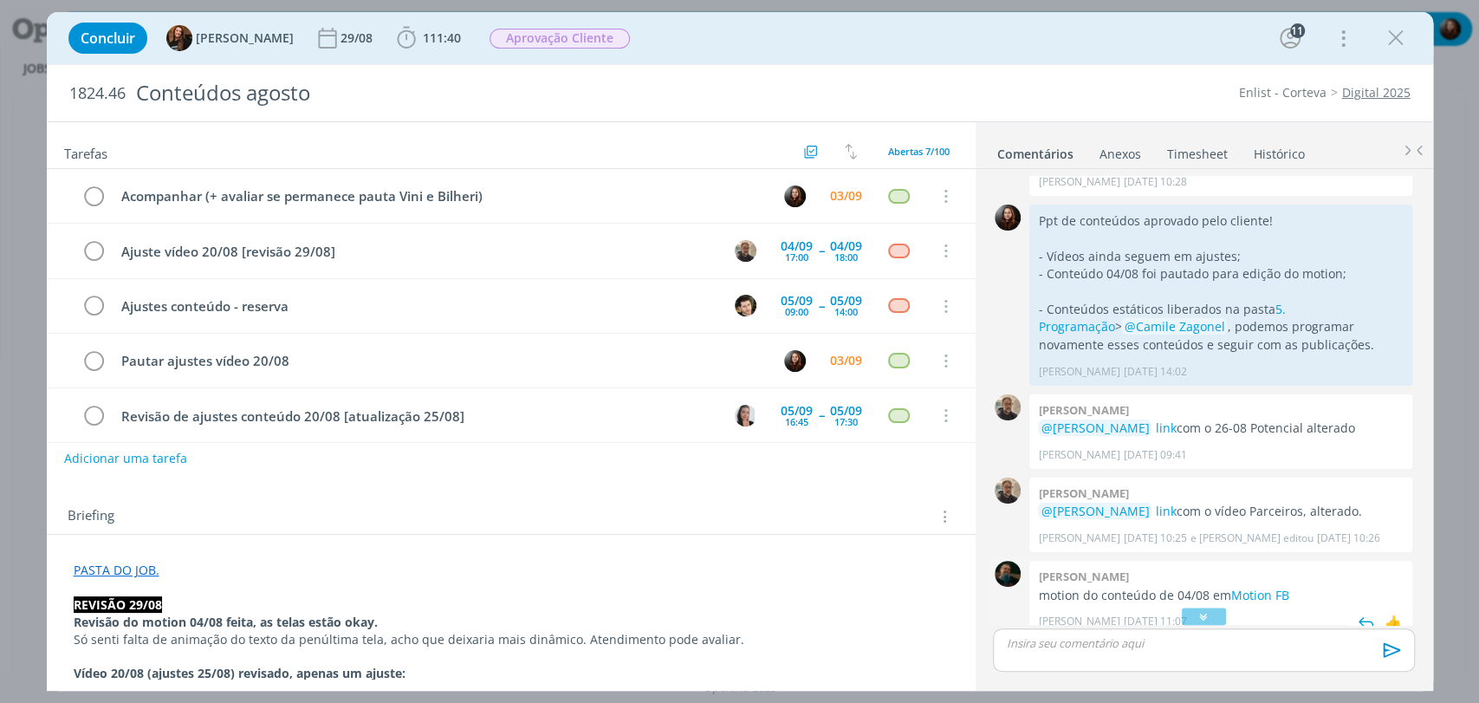
scroll to position [1055, 0]
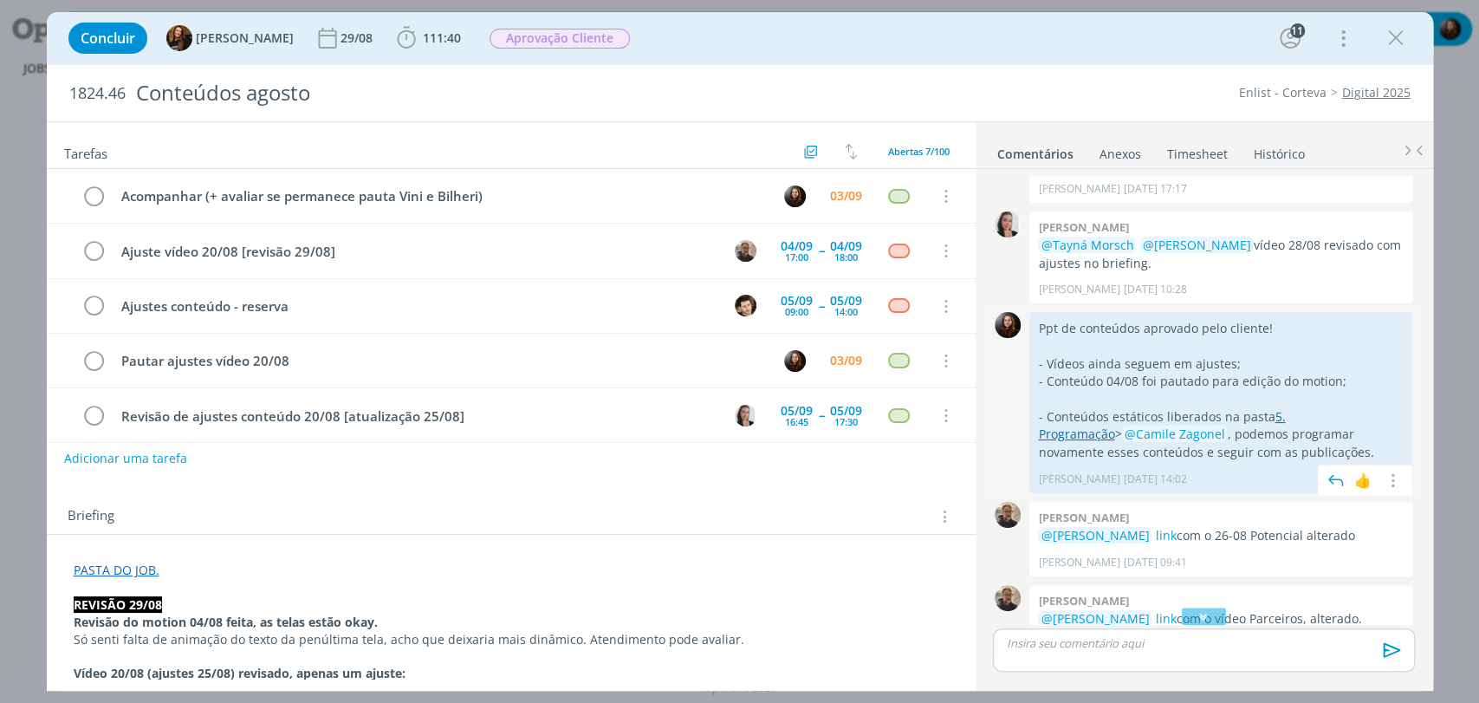
click at [1285, 408] on link "5. Programação" at bounding box center [1161, 425] width 247 height 34
click at [1068, 81] on div "1824.46 Conteúdos agosto Enlist - Corteva Digital 2025" at bounding box center [740, 93] width 1386 height 56
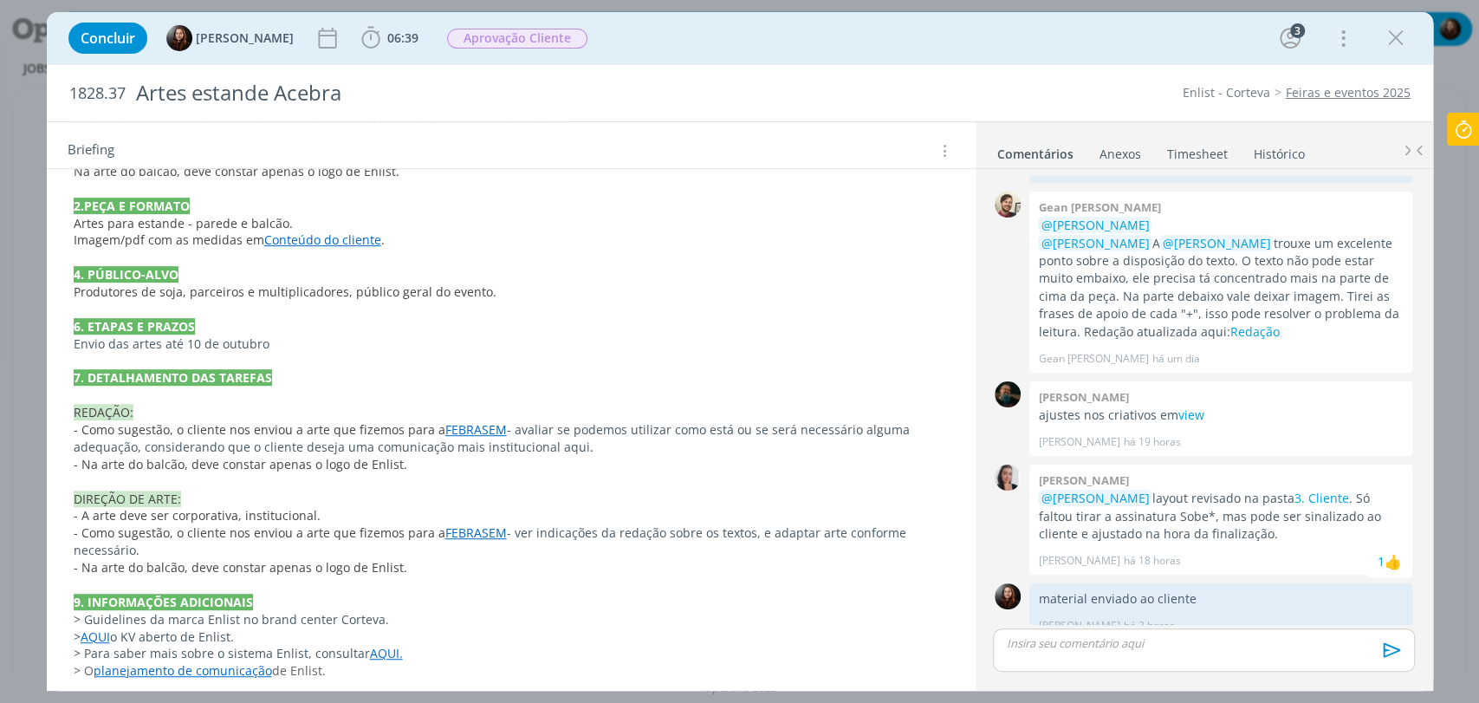
scroll to position [555, 0]
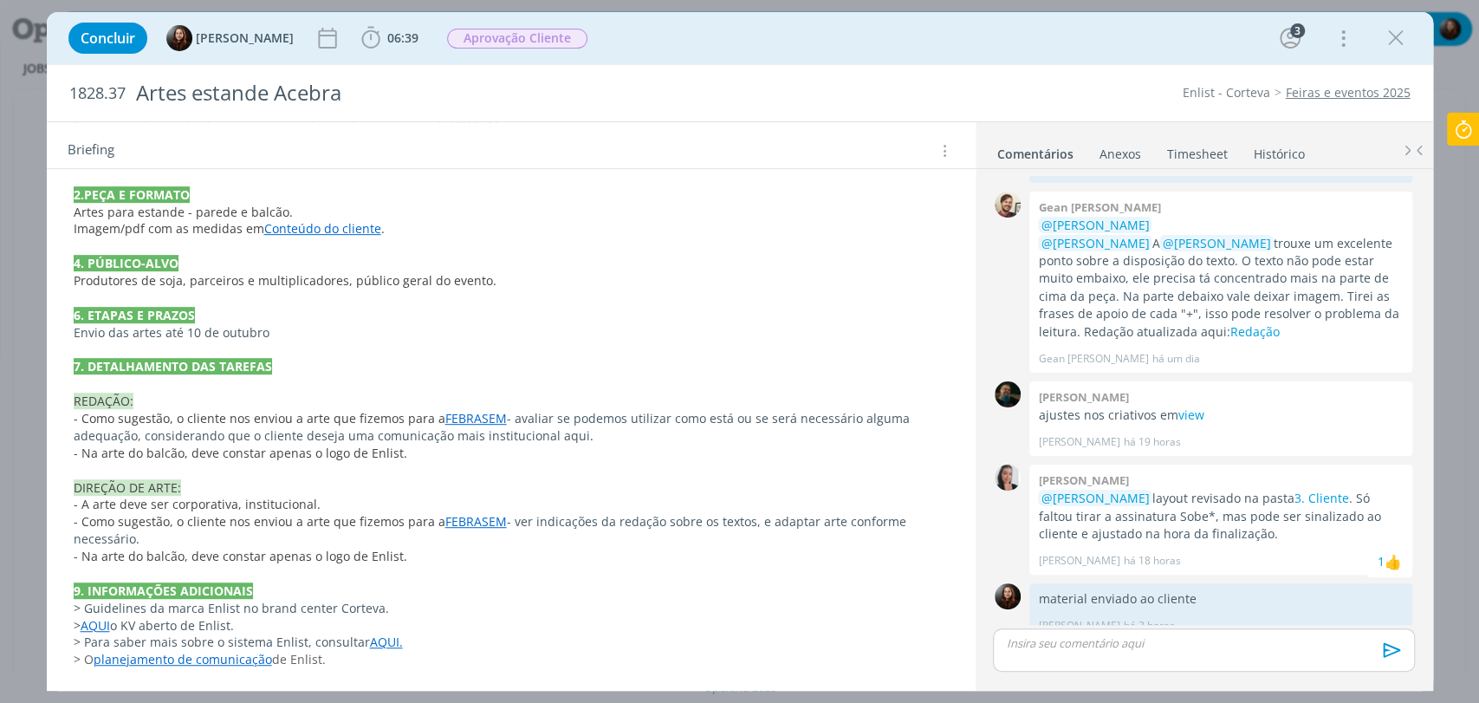
drag, startPoint x: 337, startPoint y: 658, endPoint x: 55, endPoint y: 612, distance: 286.2
click at [55, 612] on div "PASTA DO JOB REVISÃO 02/09 Layout revisado com ajustes comentados aqui . Valida…" at bounding box center [511, 283] width 929 height 798
copy div "> Guidelines da marca Enlist no brand center Corteva. > AQUI o KV aberto de Enl…"
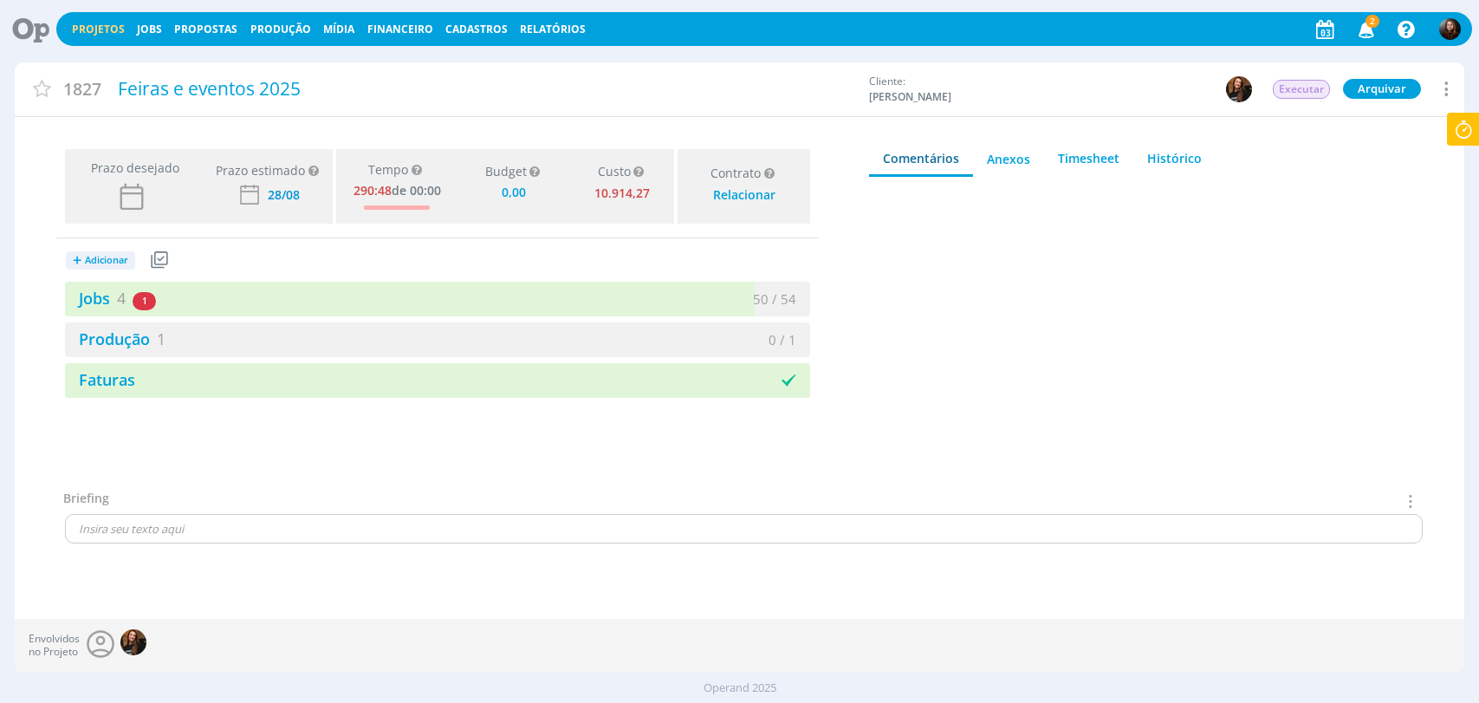
type input "0,00"
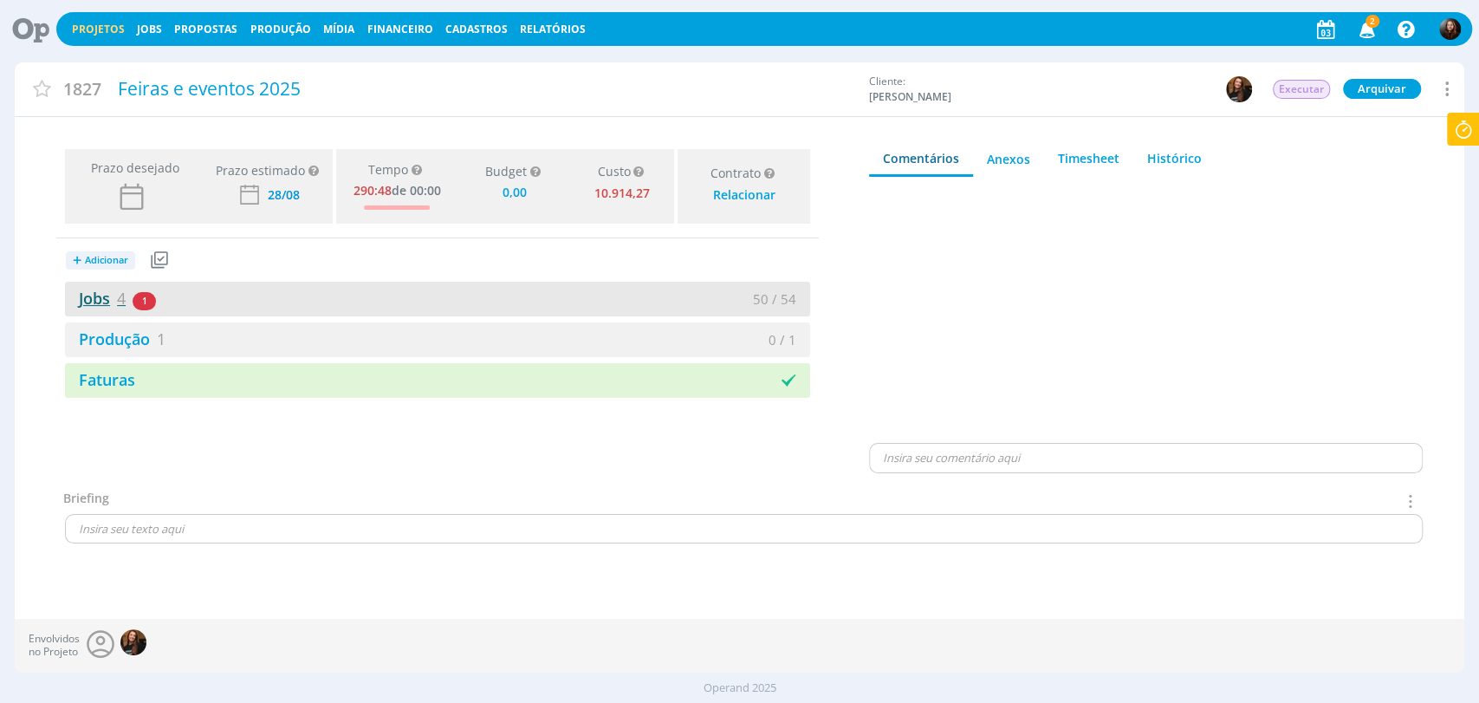
click at [97, 296] on link "Jobs 4" at bounding box center [95, 298] width 61 height 21
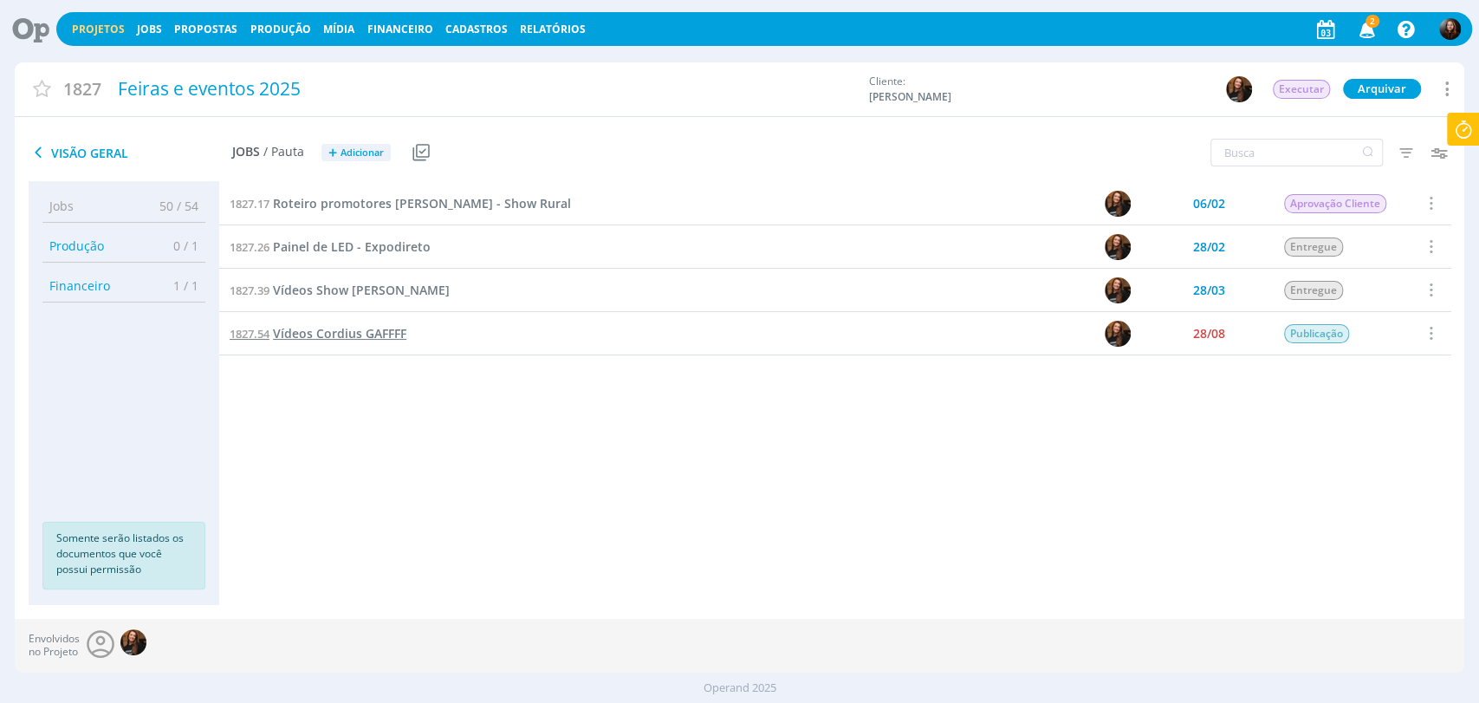
click at [347, 332] on span "Vídeos Cordius GAFFFF" at bounding box center [339, 333] width 133 height 16
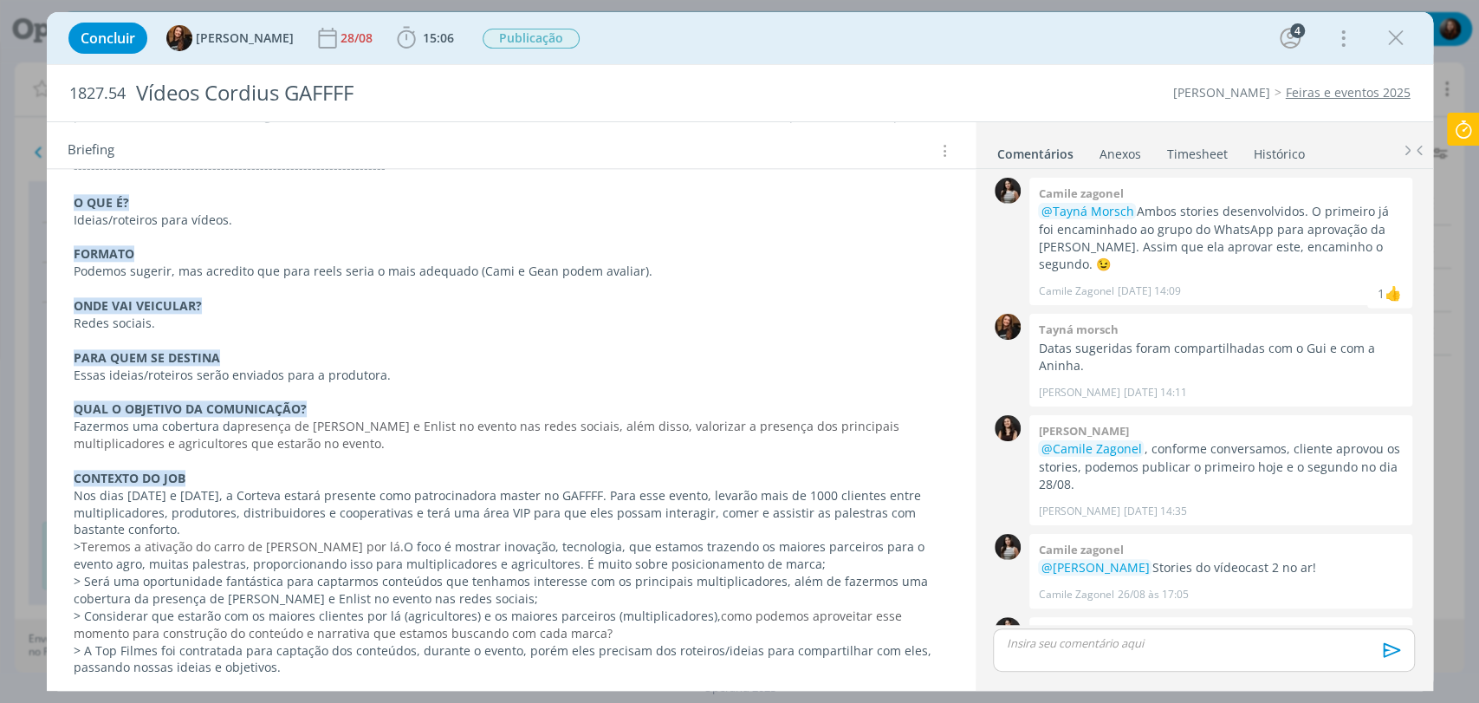
scroll to position [1908, 0]
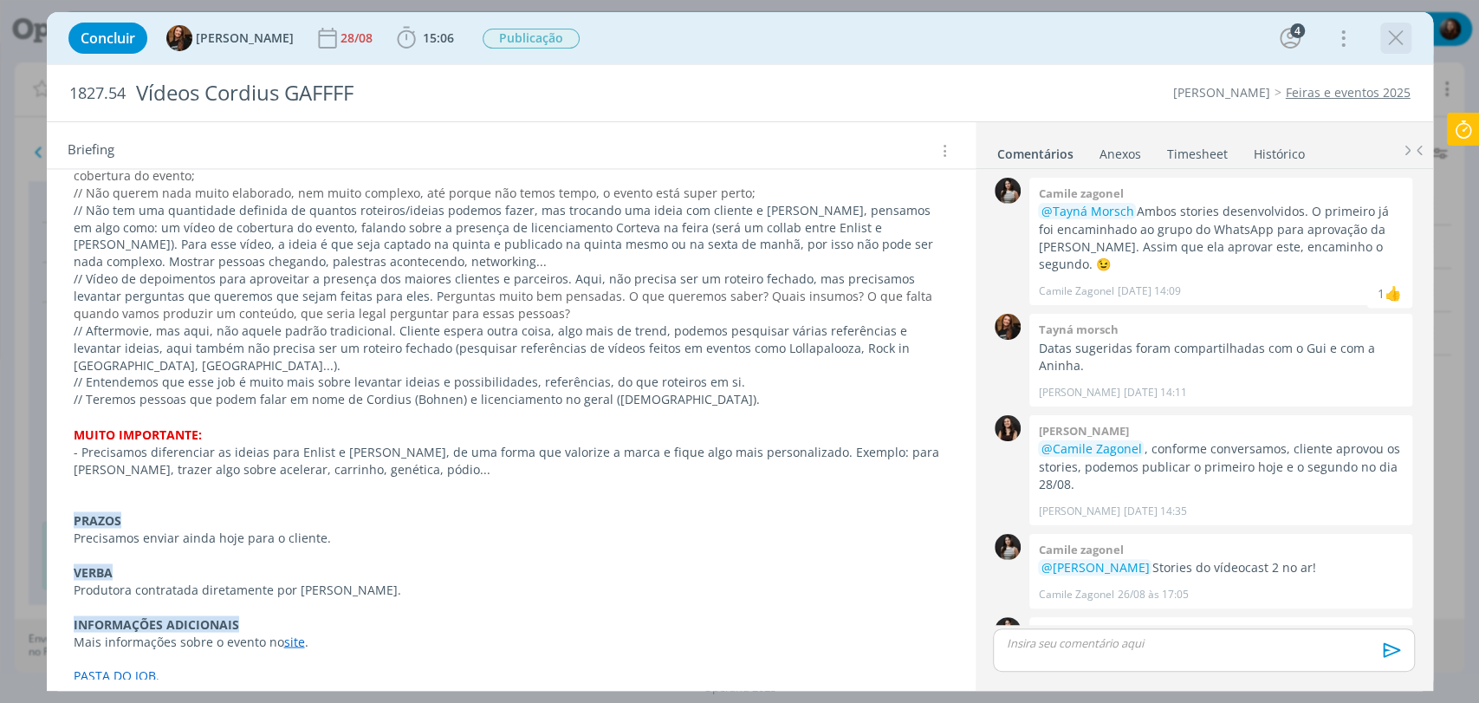
click at [1395, 40] on icon "dialog" at bounding box center [1396, 38] width 26 height 26
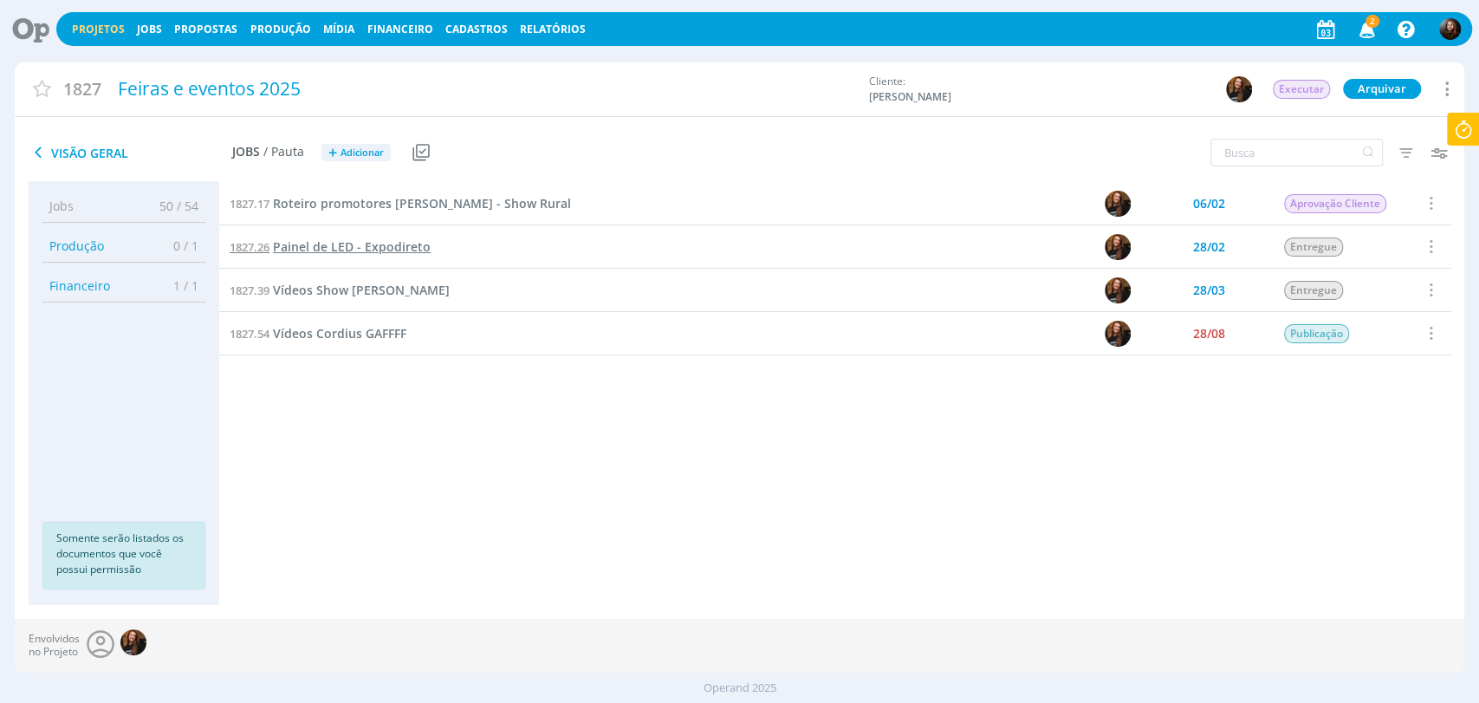
click at [327, 249] on span "Painel de LED - Expodireto" at bounding box center [352, 246] width 158 height 16
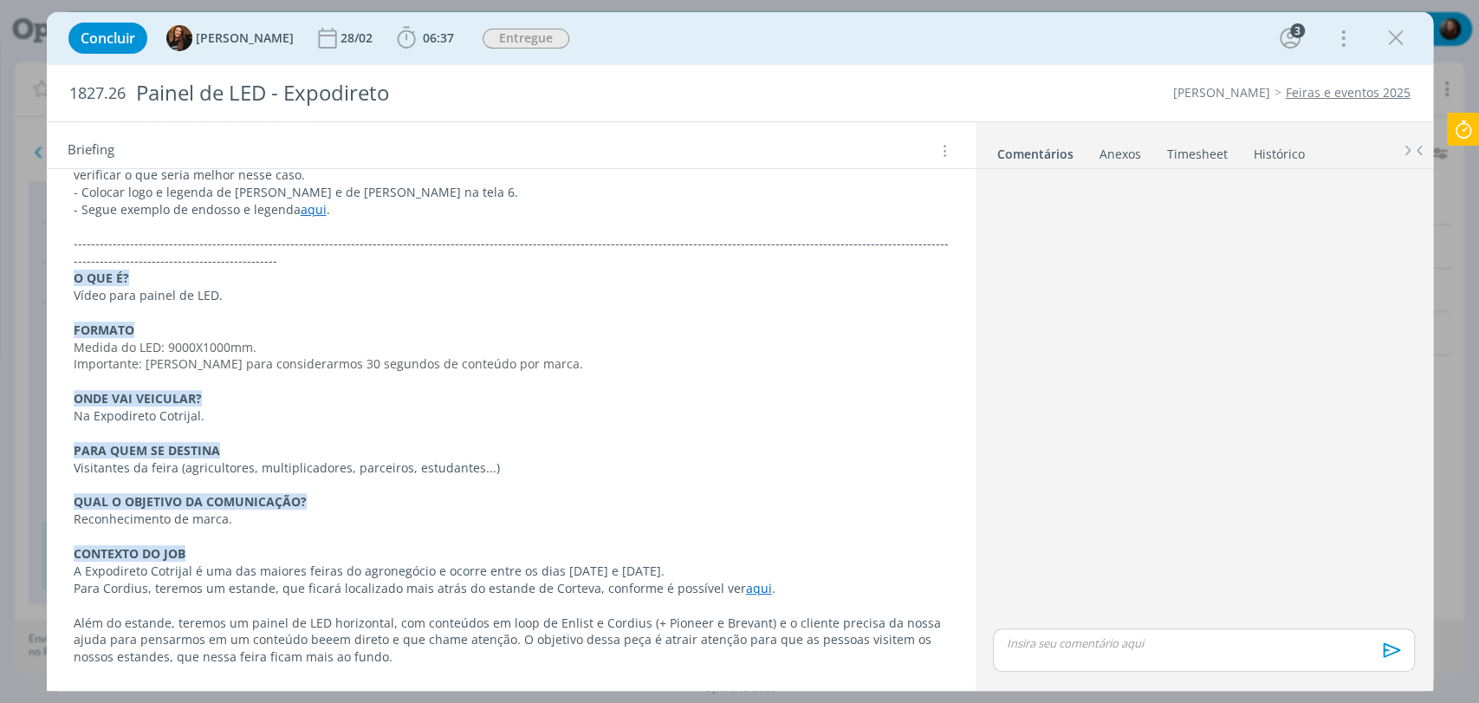
scroll to position [289, 0]
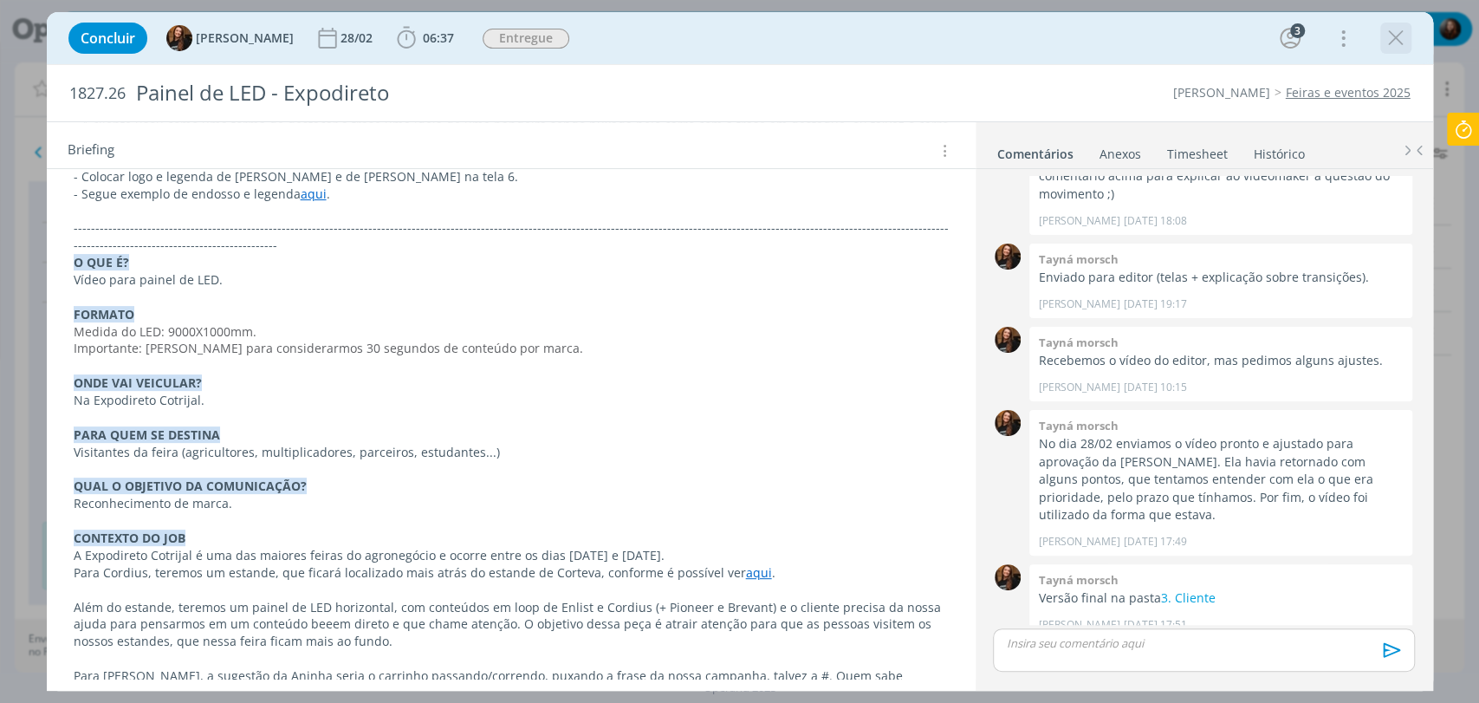
click at [1384, 33] on icon "dialog" at bounding box center [1396, 38] width 26 height 26
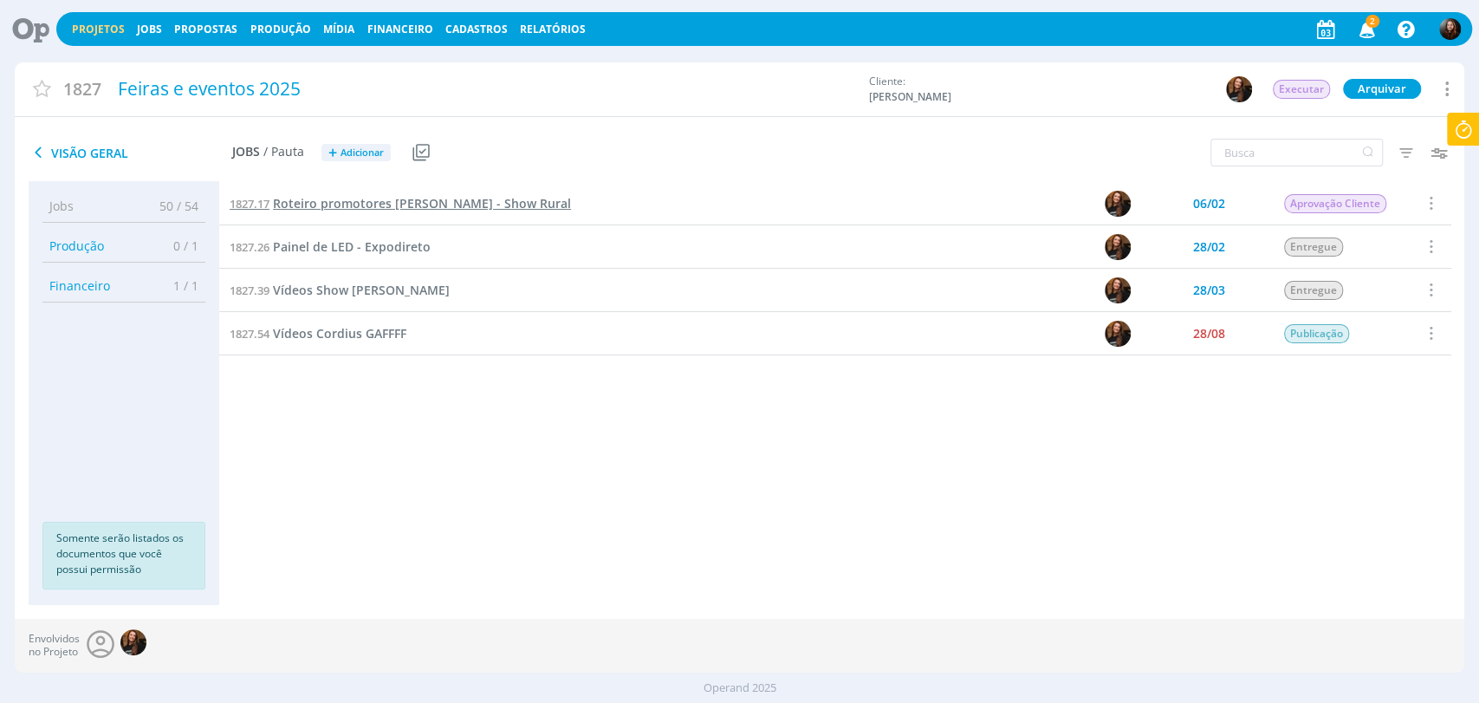
click at [446, 202] on span "Roteiro promotores [PERSON_NAME] - Show Rural" at bounding box center [422, 203] width 298 height 16
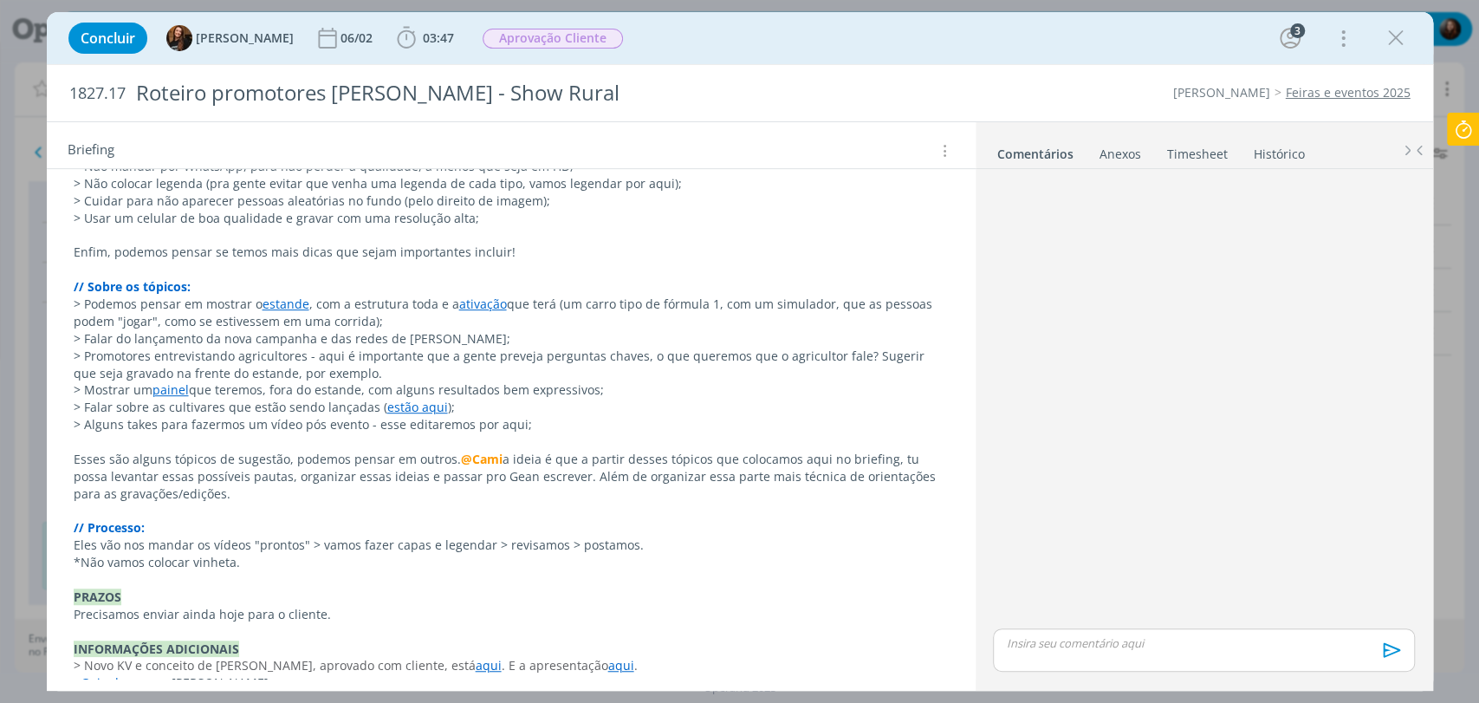
scroll to position [633, 0]
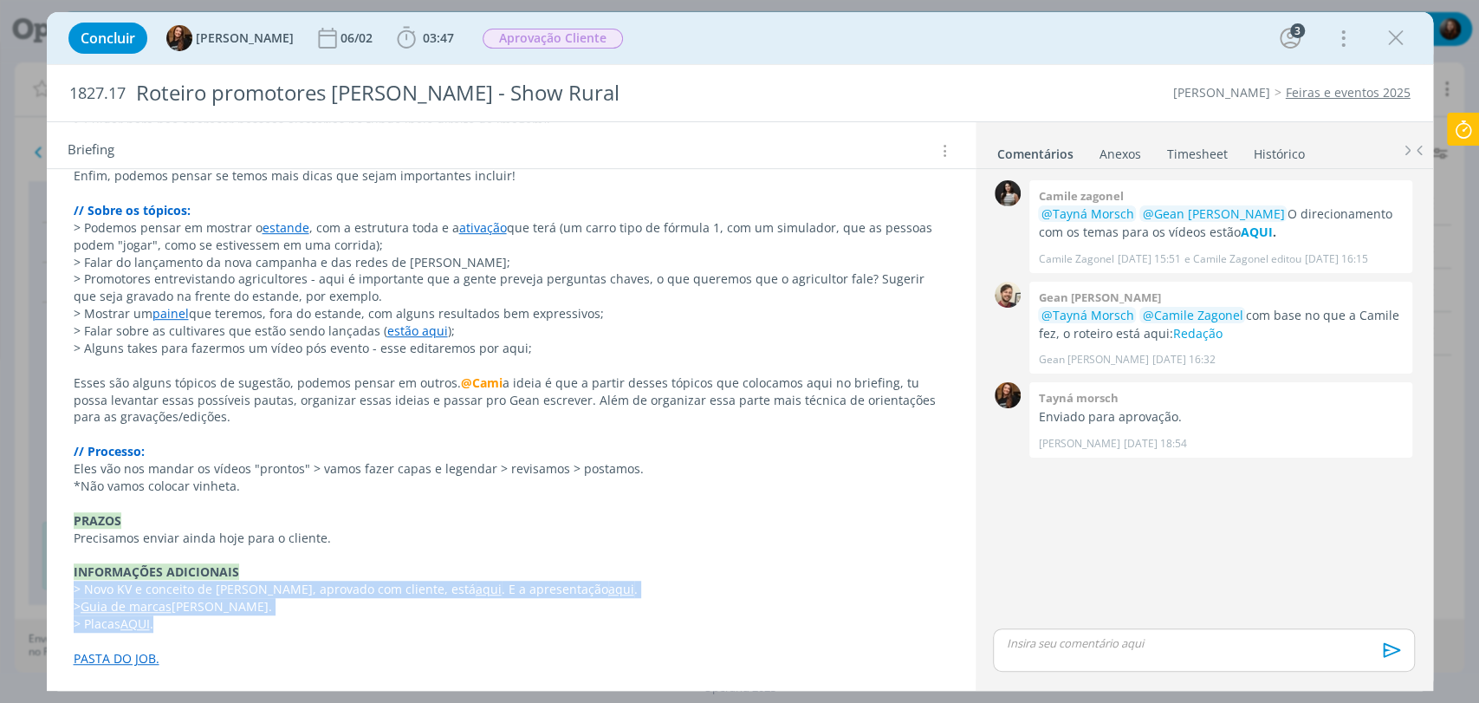
drag, startPoint x: 173, startPoint y: 619, endPoint x: 73, endPoint y: 591, distance: 104.5
click at [73, 591] on div "O QUE É? Orientações (como se fosse um roteirinho) para vídeos. FORMATO Pensar …" at bounding box center [511, 167] width 901 height 1011
click at [243, 609] on p "> Guia de marcas Cordius." at bounding box center [511, 607] width 873 height 17
drag, startPoint x: 166, startPoint y: 623, endPoint x: 64, endPoint y: 591, distance: 107.1
click at [64, 591] on div "O QUE É? Orientações (como se fosse um roteirinho) para vídeos. FORMATO Pensar …" at bounding box center [511, 168] width 901 height 1012
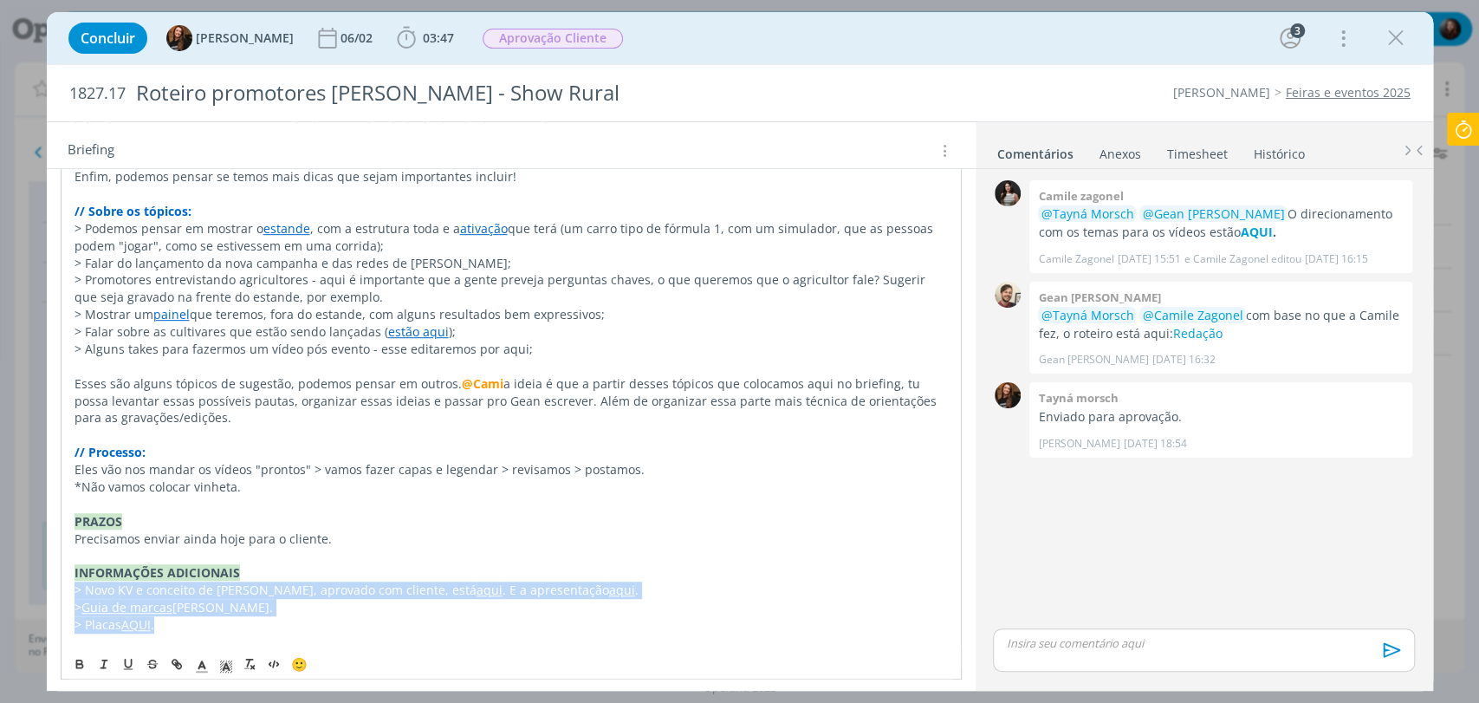
copy div "> Novo KV e conceito de [PERSON_NAME], aprovado com cliente, está aqui . E a ap…"
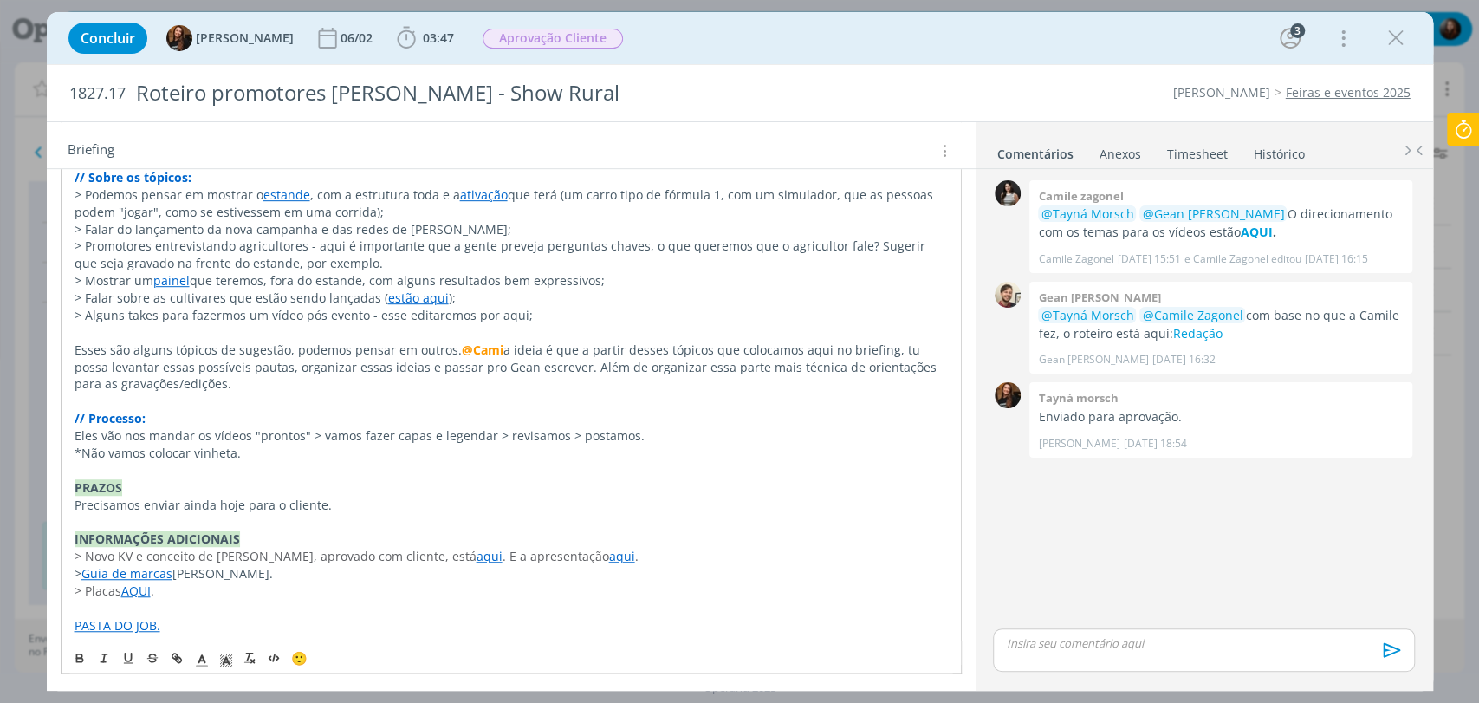
click at [1144, 565] on div "0 Camile zagonel @Tayná Morsch @Gean [PERSON_NAME] O direcionamento com os tema…" at bounding box center [1203, 400] width 435 height 449
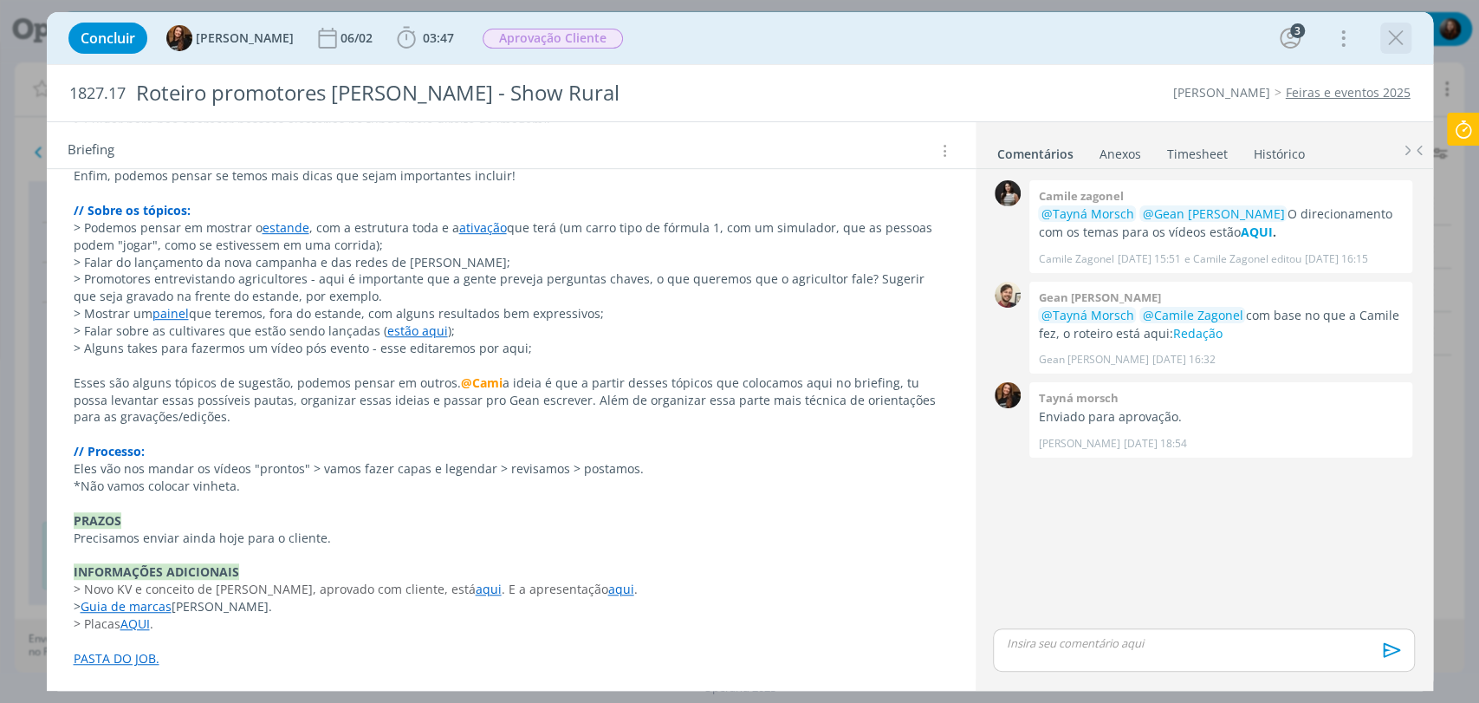
click at [1390, 43] on icon "dialog" at bounding box center [1396, 38] width 26 height 26
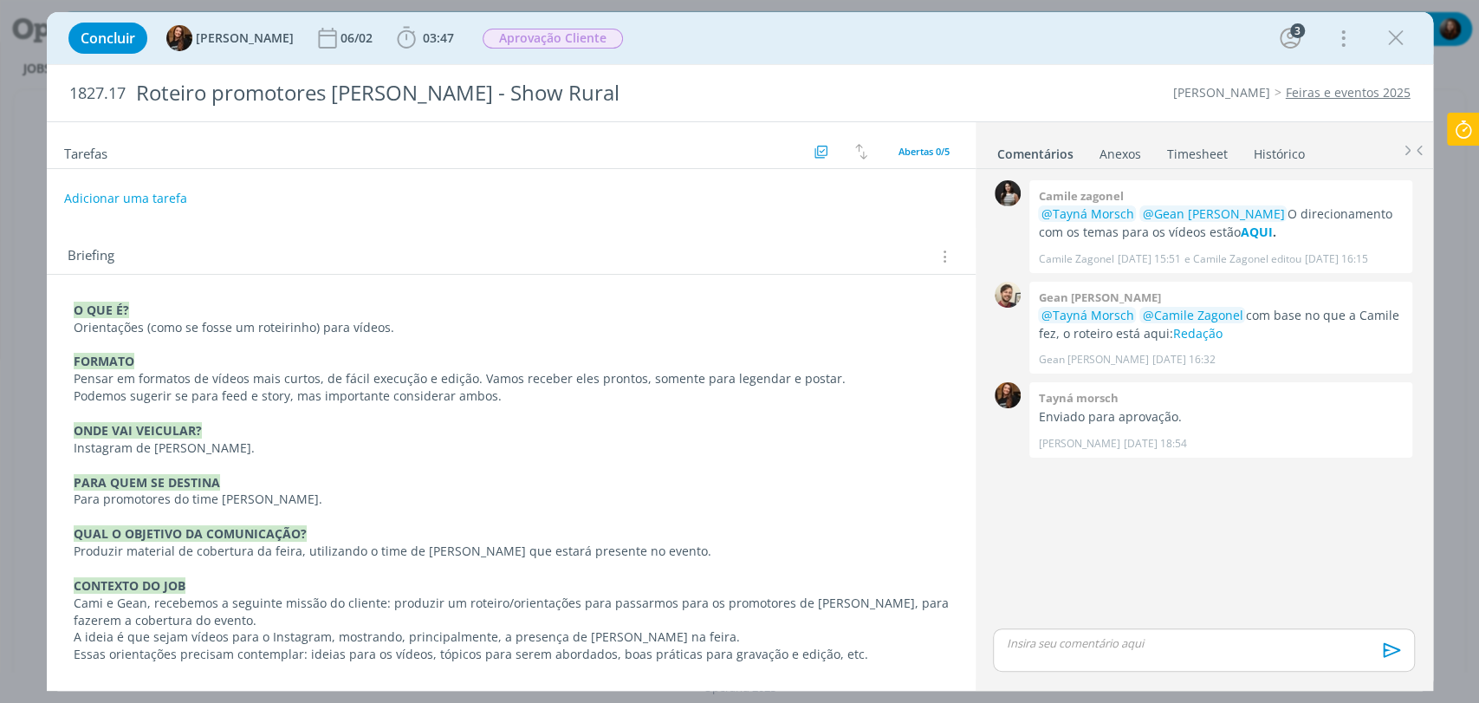
click at [1352, 96] on link "Feiras e eventos 2025" at bounding box center [1348, 92] width 125 height 16
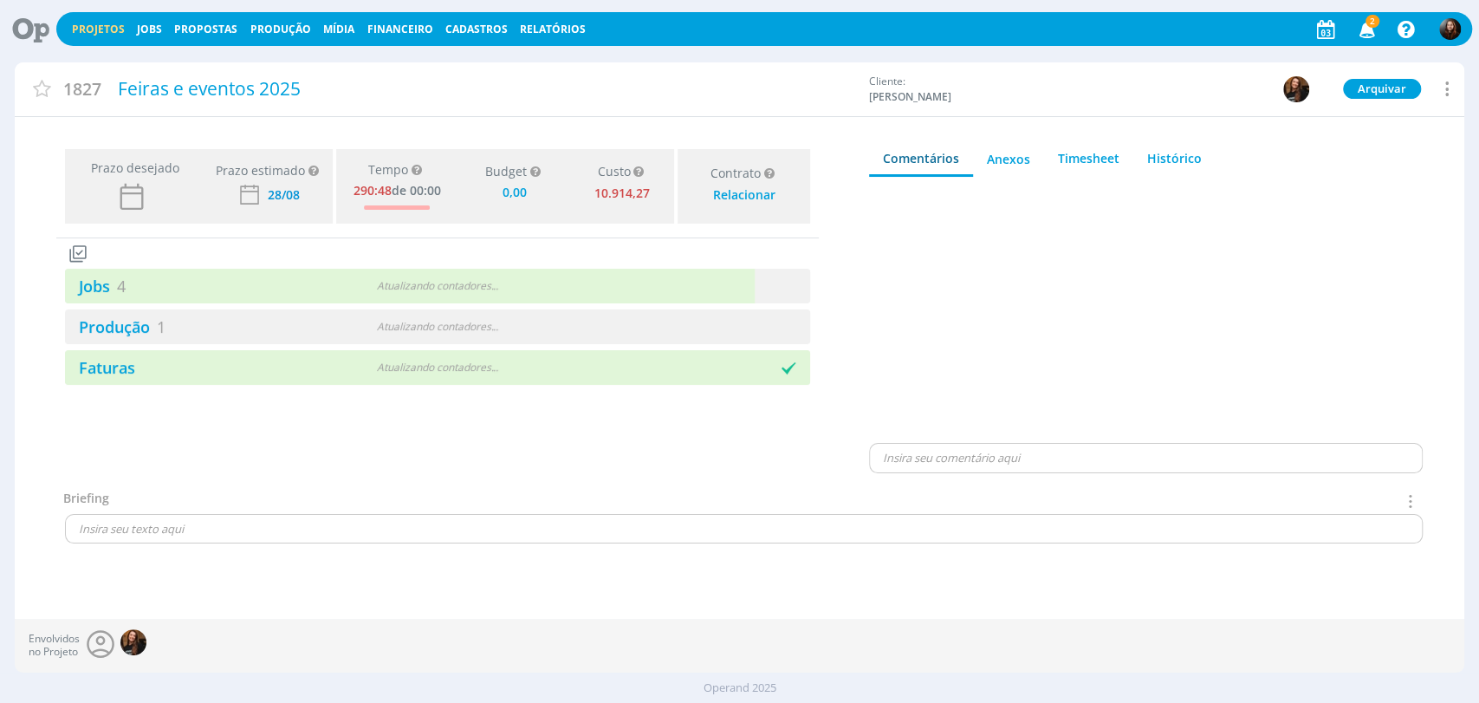
type input "0,00"
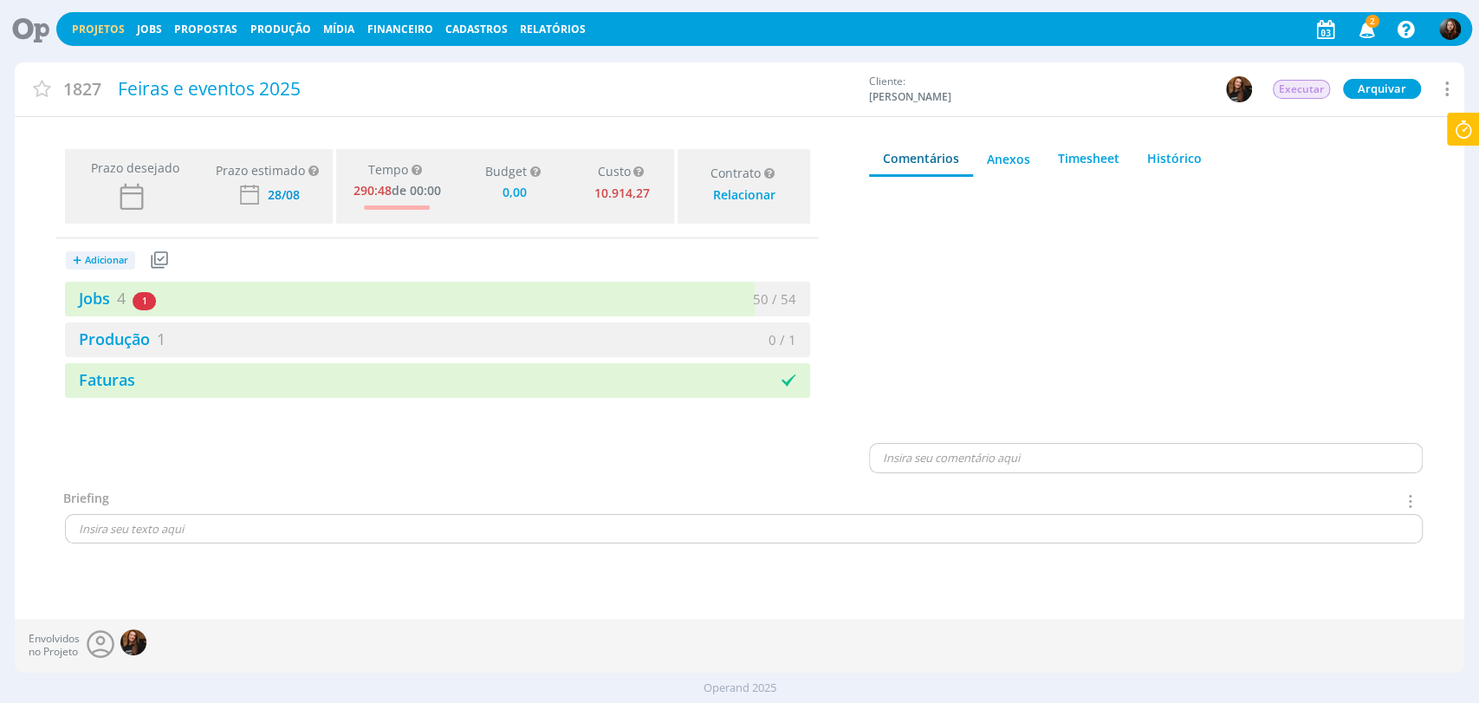
drag, startPoint x: 91, startPoint y: 32, endPoint x: 276, endPoint y: 45, distance: 185.0
click at [91, 32] on link "Projetos" at bounding box center [98, 29] width 53 height 15
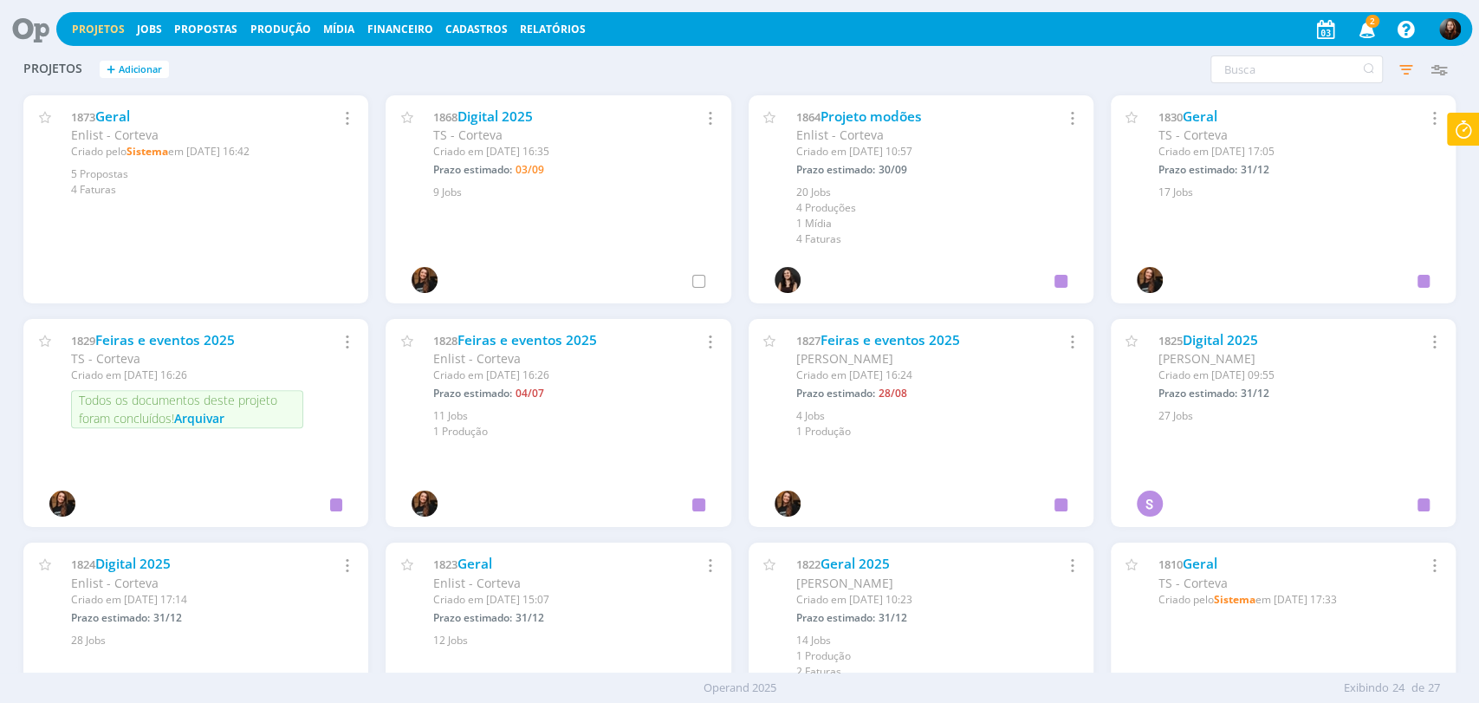
scroll to position [673, 0]
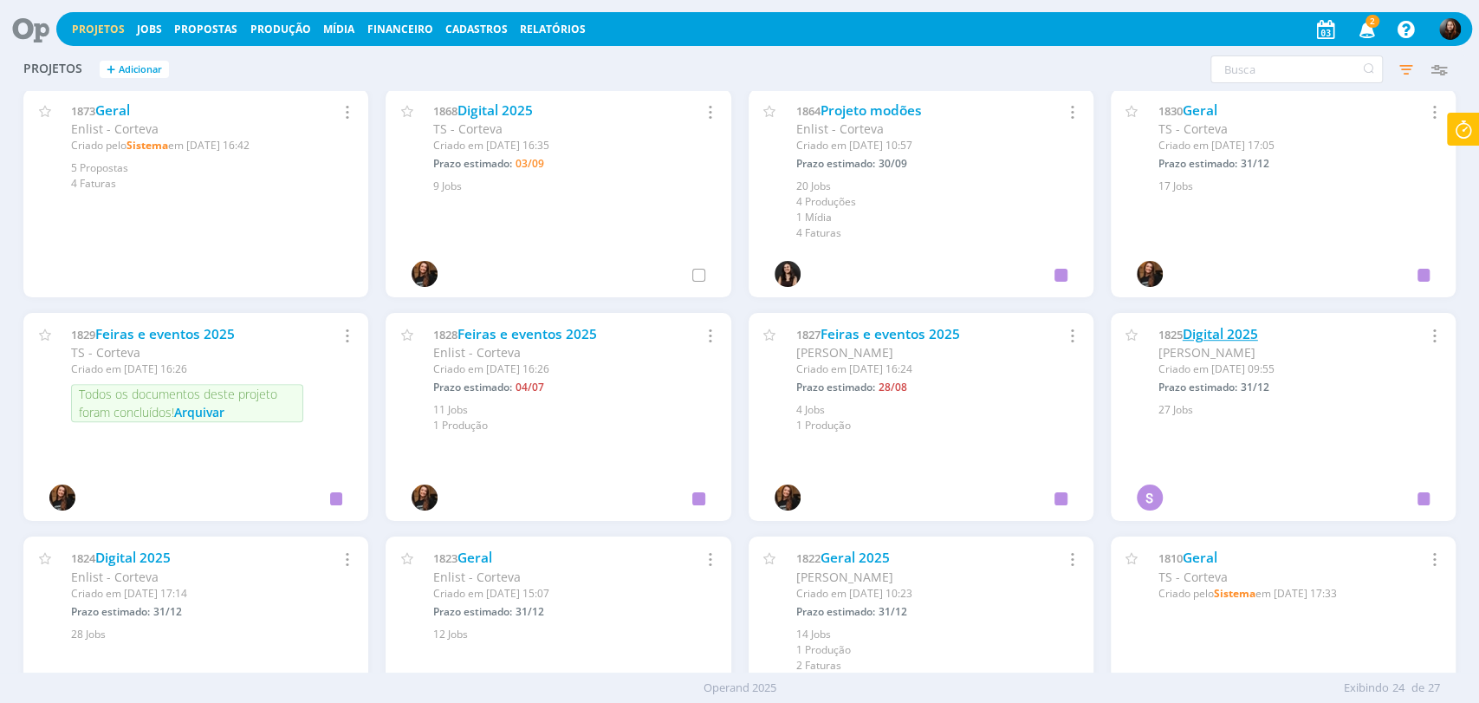
click at [1229, 328] on link "Digital 2025" at bounding box center [1220, 334] width 75 height 18
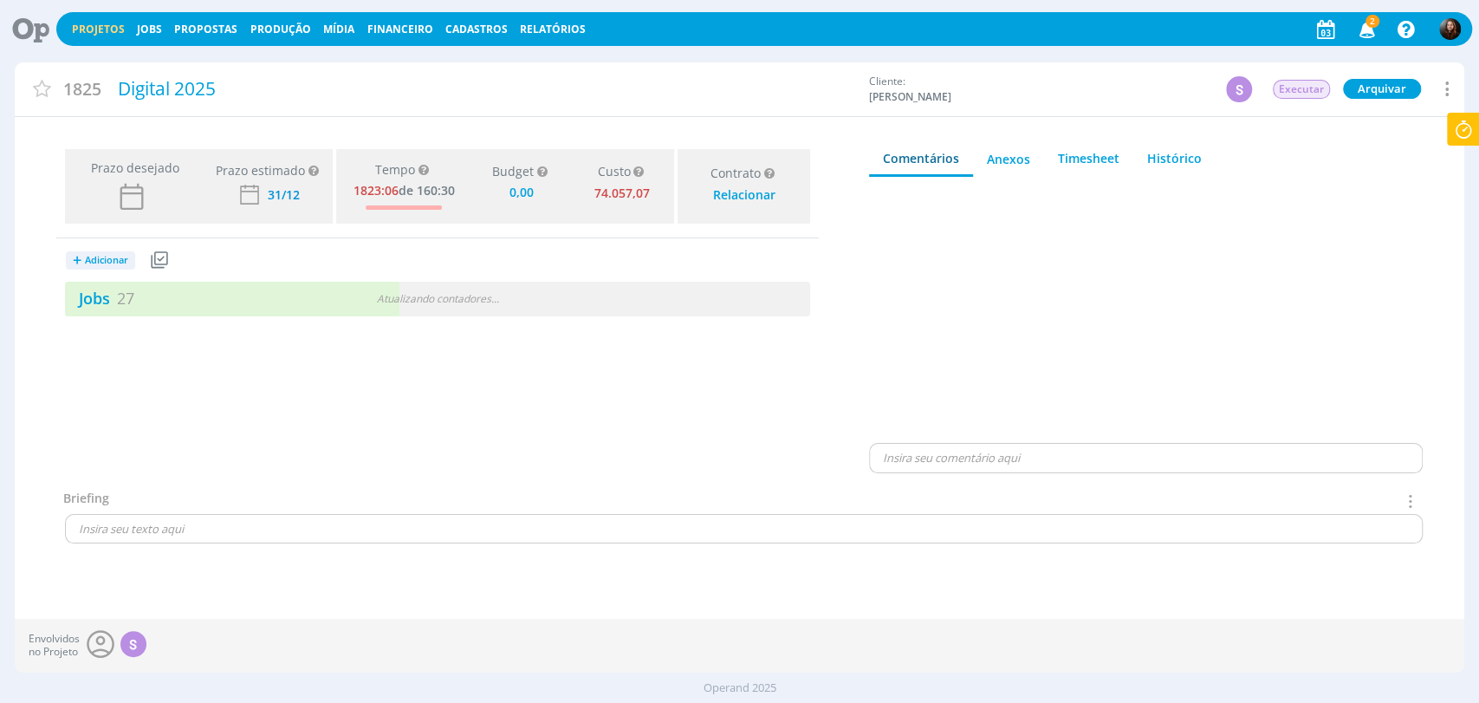
type input "0,00"
click at [94, 306] on link "Jobs 27" at bounding box center [99, 298] width 69 height 21
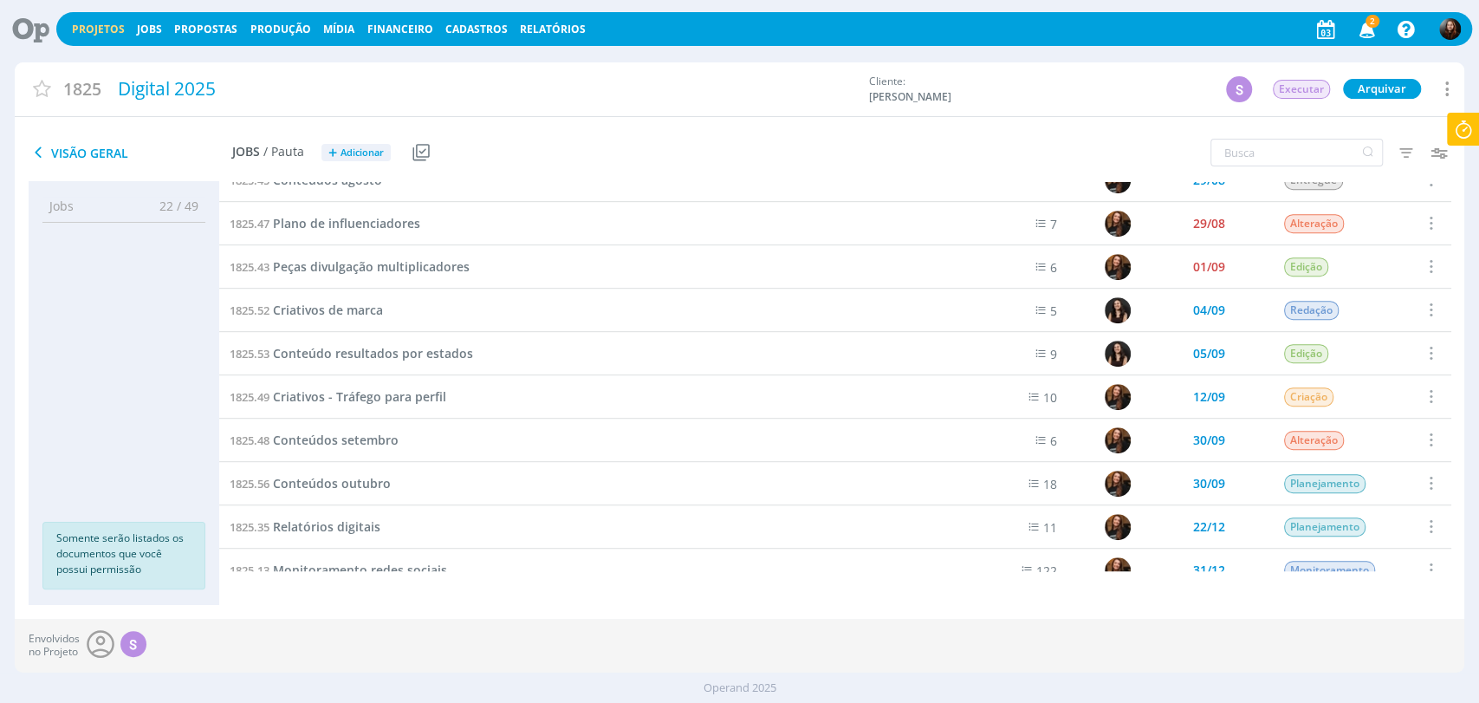
scroll to position [781, 0]
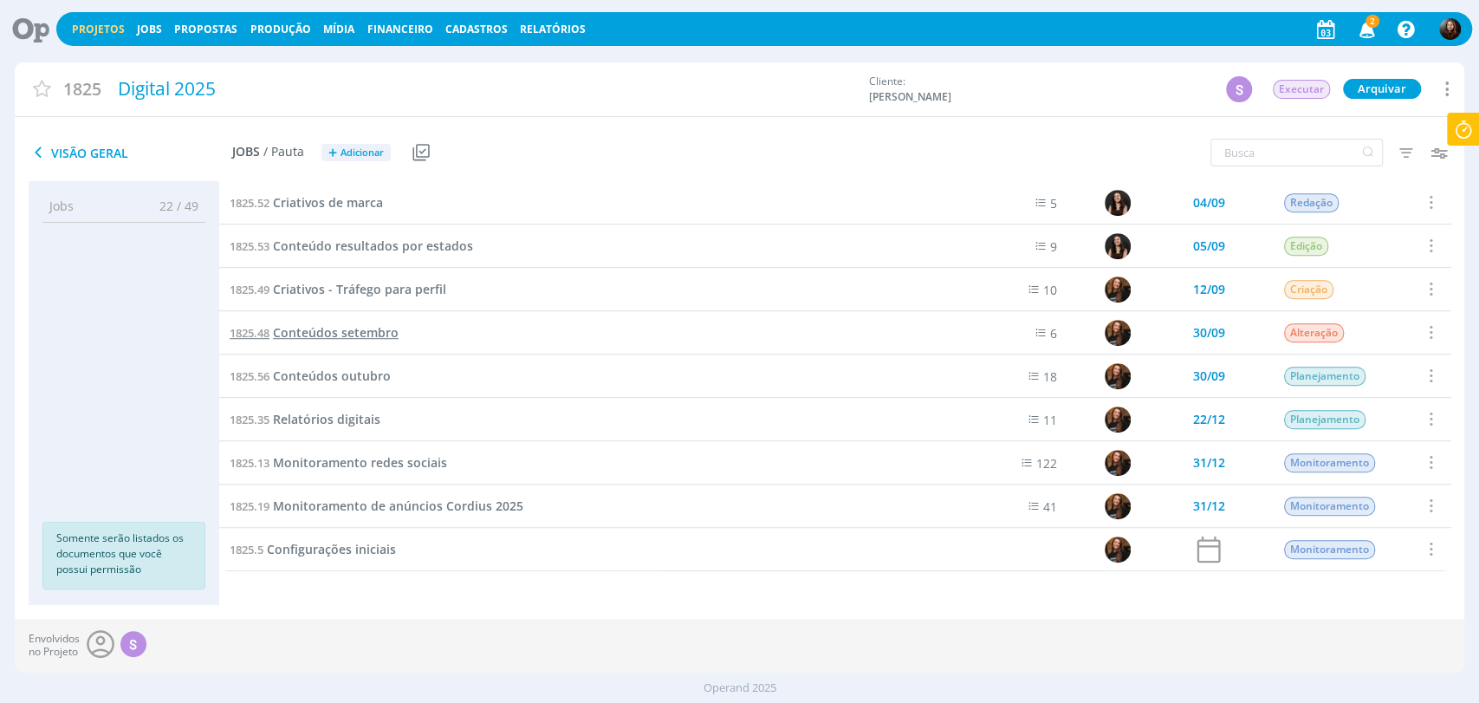
click at [343, 335] on span "Conteúdos setembro" at bounding box center [336, 332] width 126 height 16
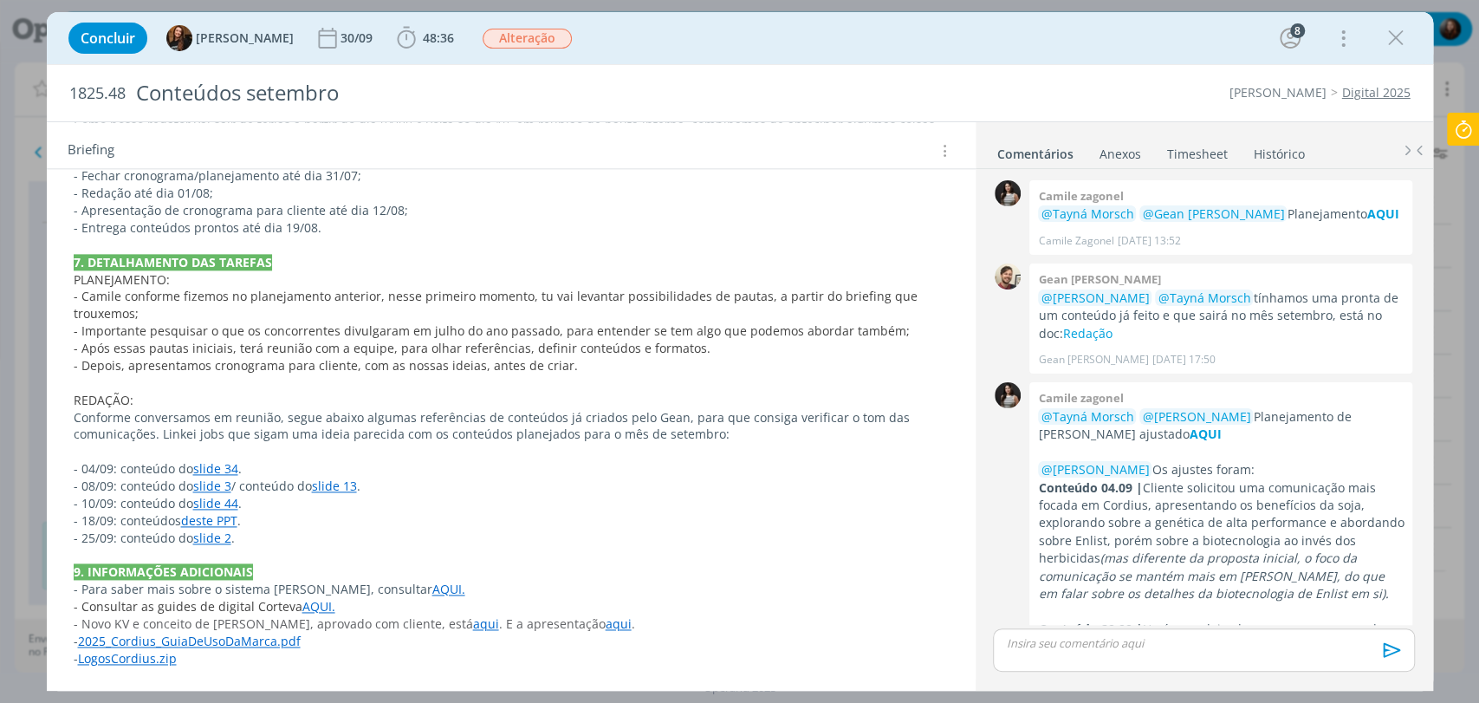
scroll to position [2293, 0]
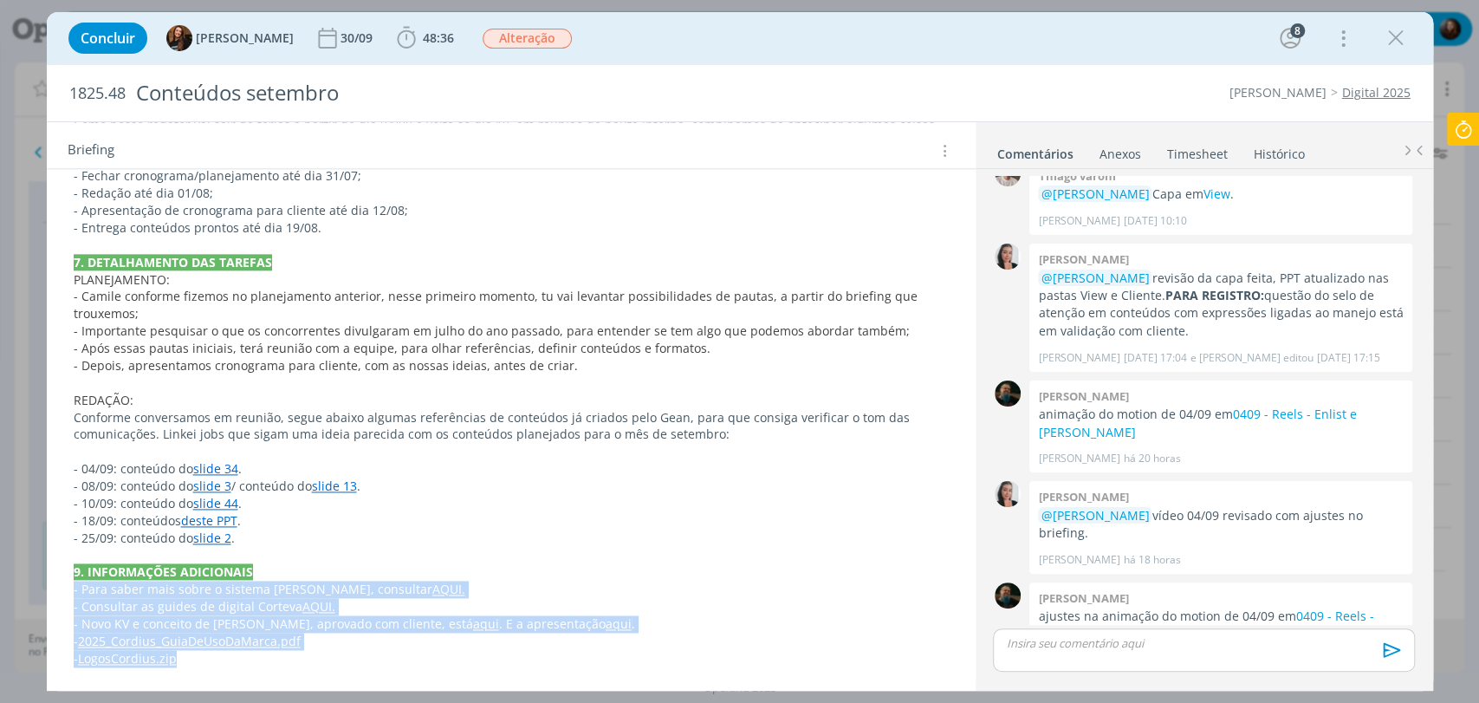
drag, startPoint x: 68, startPoint y: 591, endPoint x: 180, endPoint y: 664, distance: 134.1
copy div "- Para saber mais sobre o sistema Cordius, consultar AQUI. - Consultar as guide…"
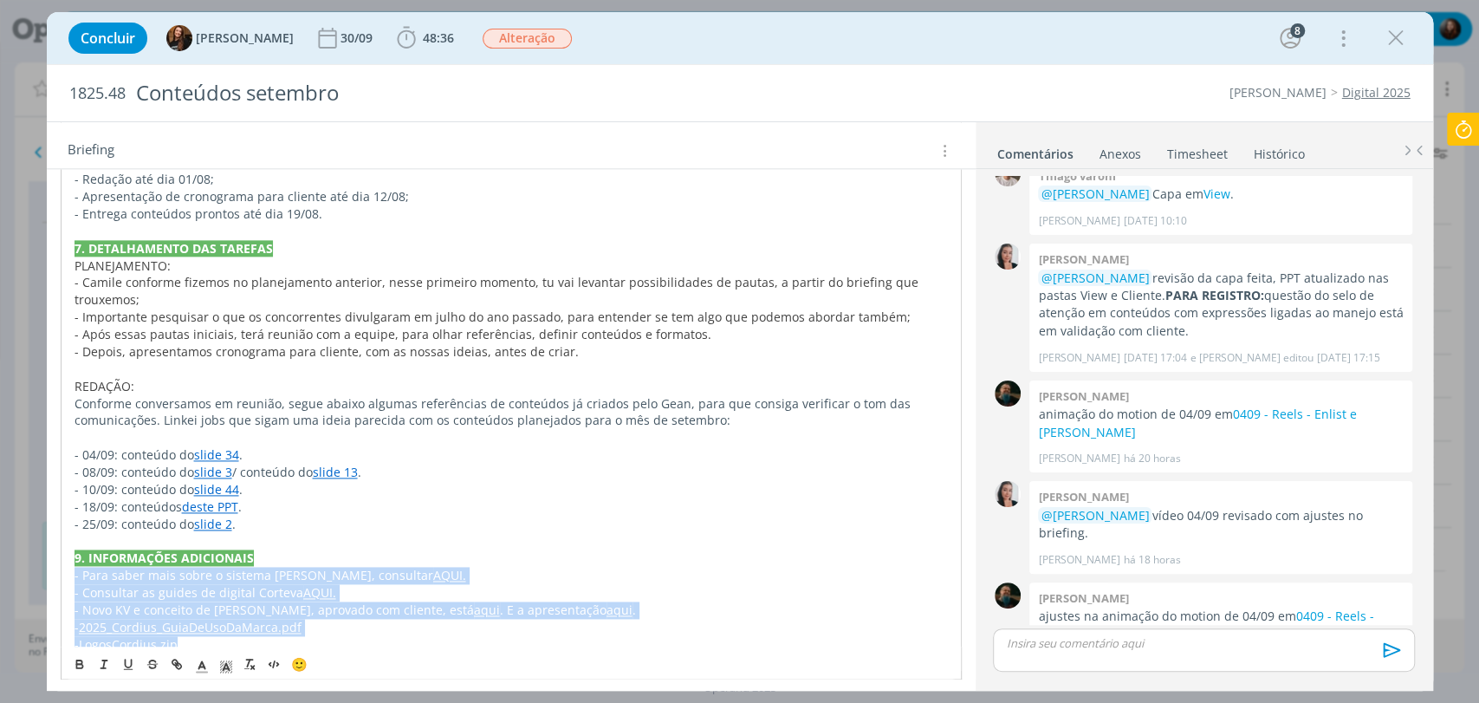
scroll to position [1513, 0]
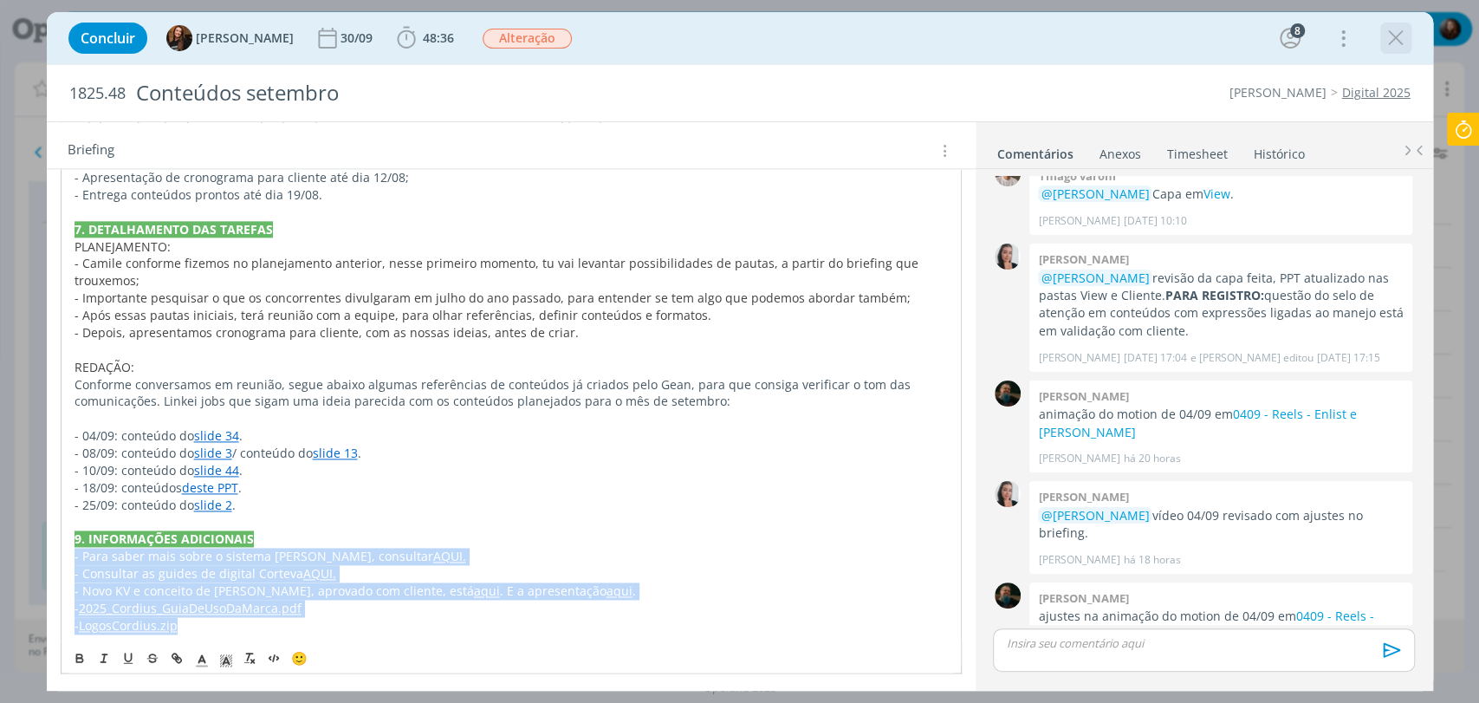
click at [1394, 49] on icon "dialog" at bounding box center [1396, 38] width 26 height 26
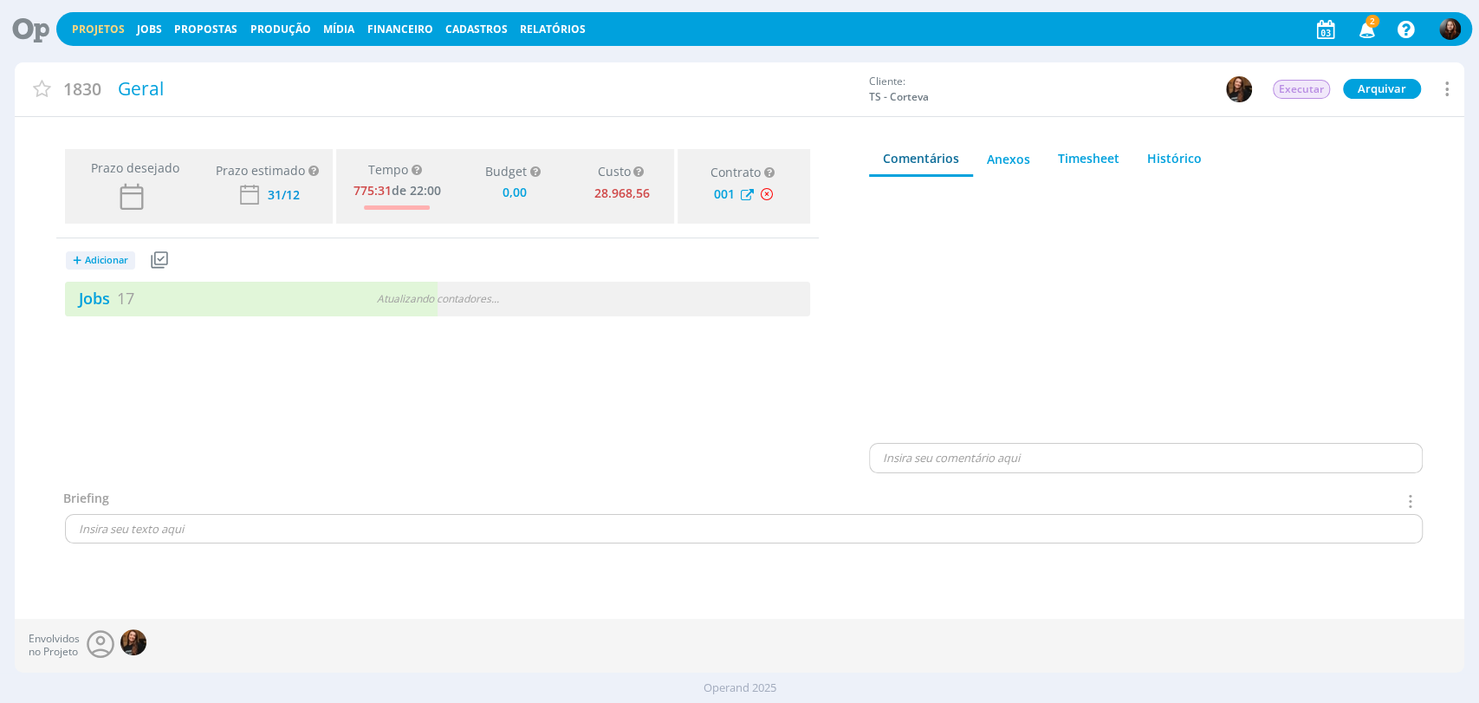
drag, startPoint x: 0, startPoint y: 0, endPoint x: 118, endPoint y: 278, distance: 302.1
click at [118, 278] on div "+ Adicionar Projetos Jobs Propostas Produção Mídia Receitas Despesas Jobs 17 At…" at bounding box center [437, 277] width 762 height 78
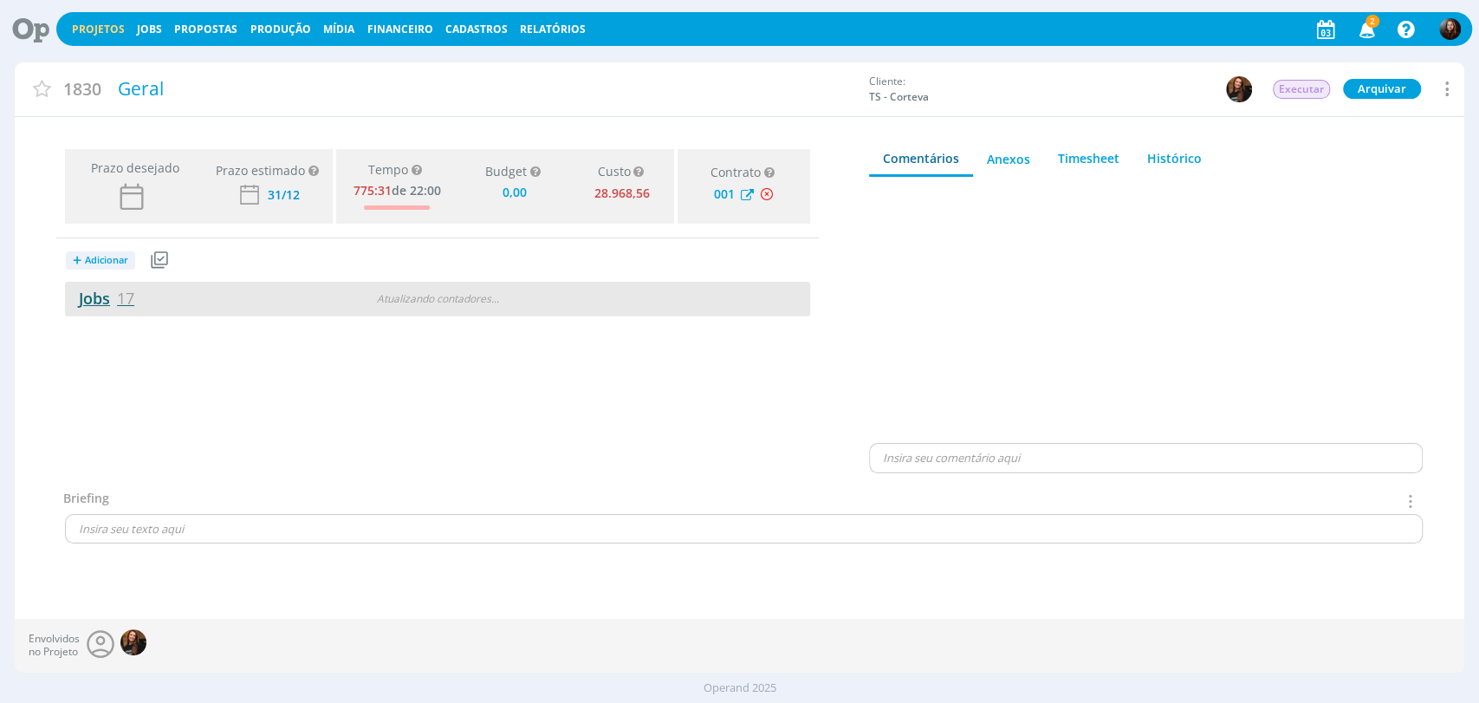
type input "0,00"
click at [114, 295] on link "Jobs 17" at bounding box center [99, 298] width 69 height 21
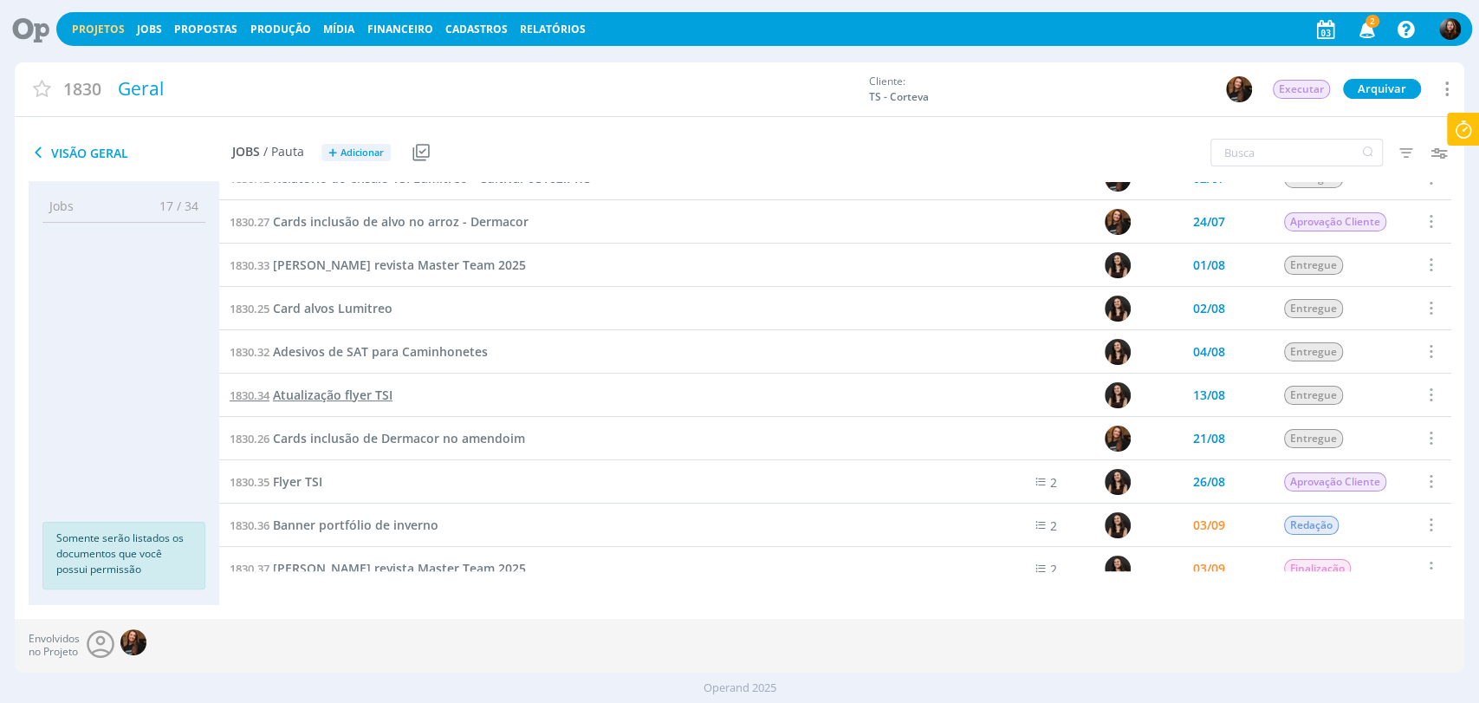
scroll to position [59, 0]
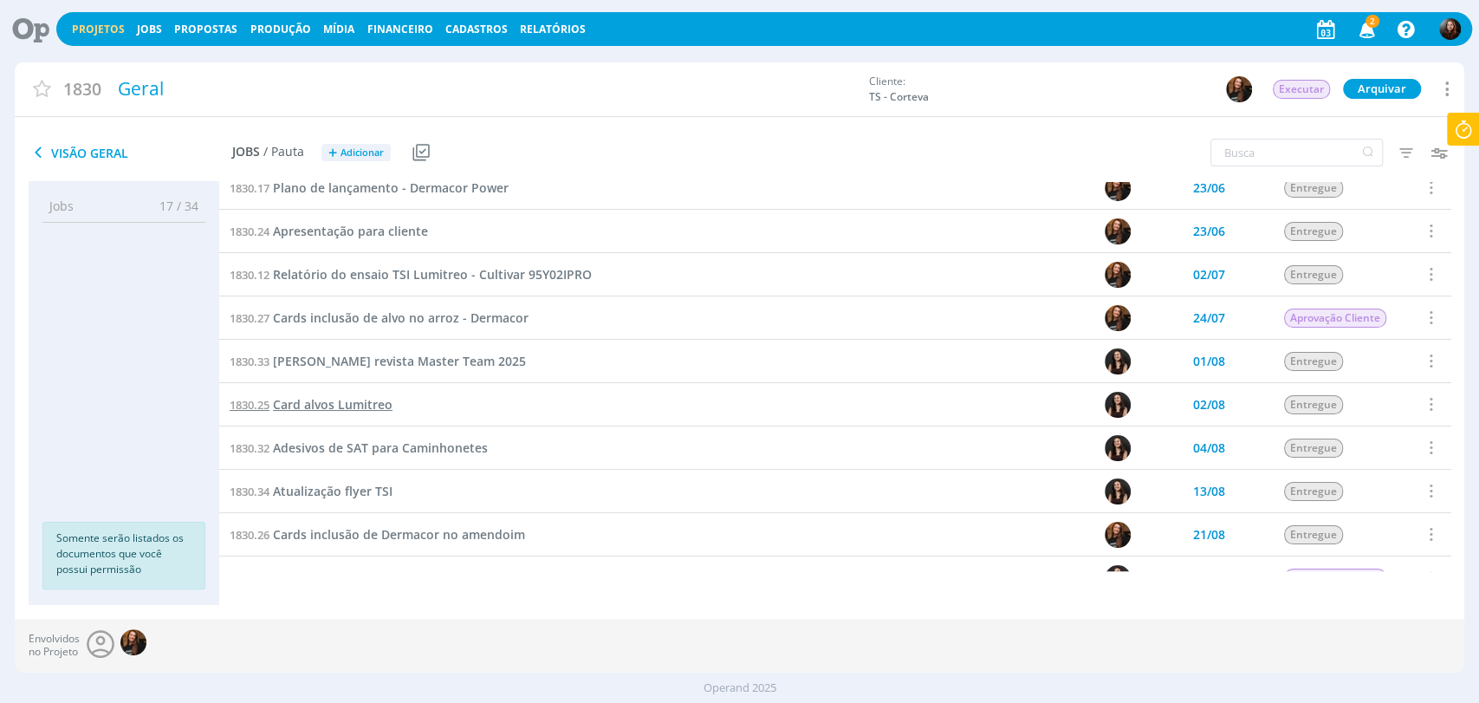
click at [350, 399] on span "Card alvos Lumitreo" at bounding box center [333, 404] width 120 height 16
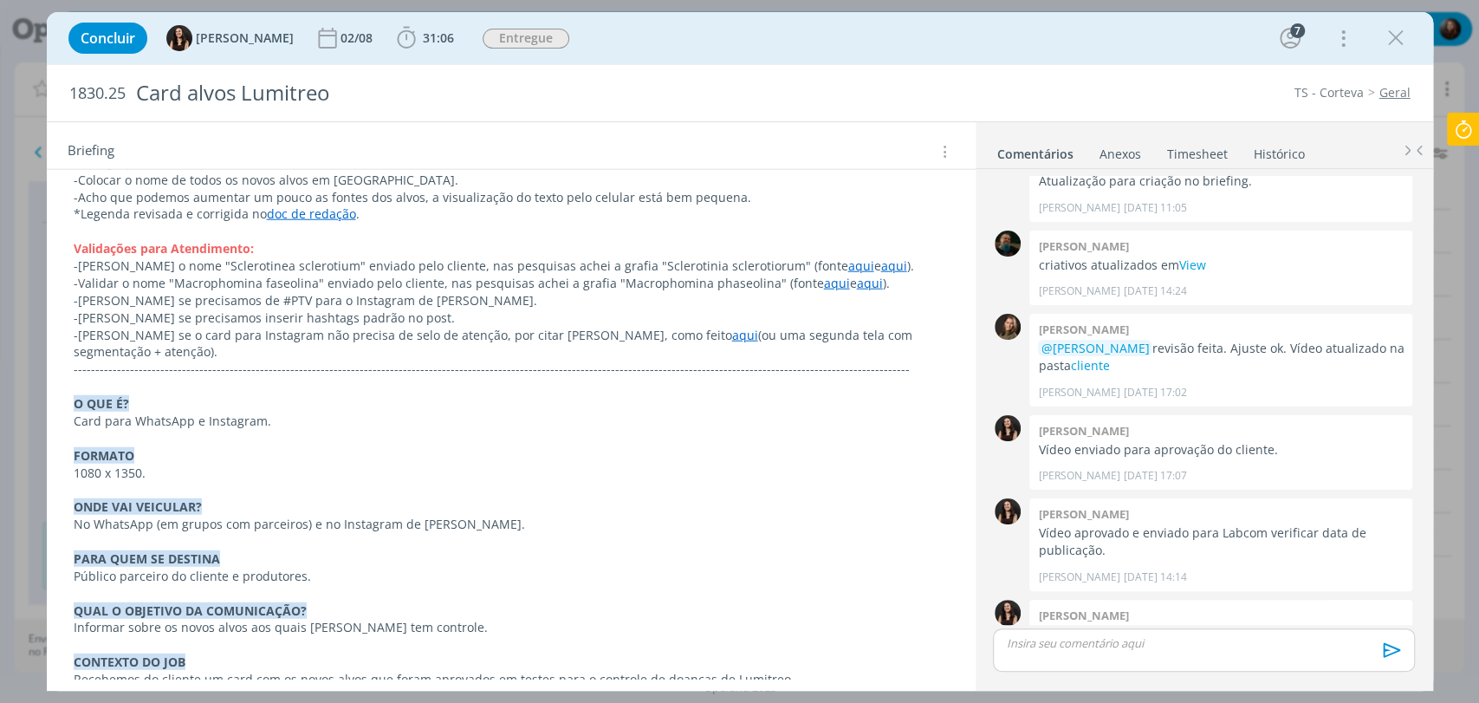
scroll to position [3184, 0]
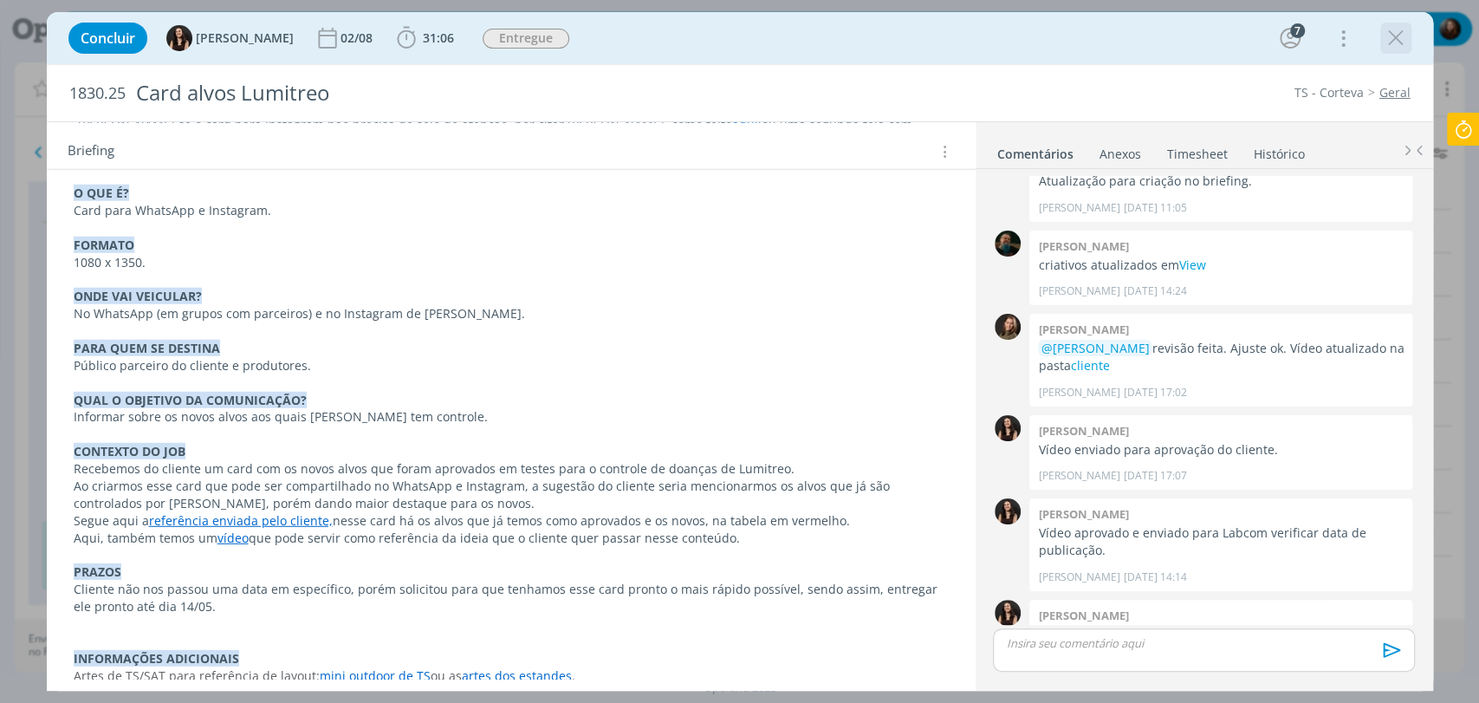
click at [1398, 28] on icon "dialog" at bounding box center [1396, 38] width 26 height 26
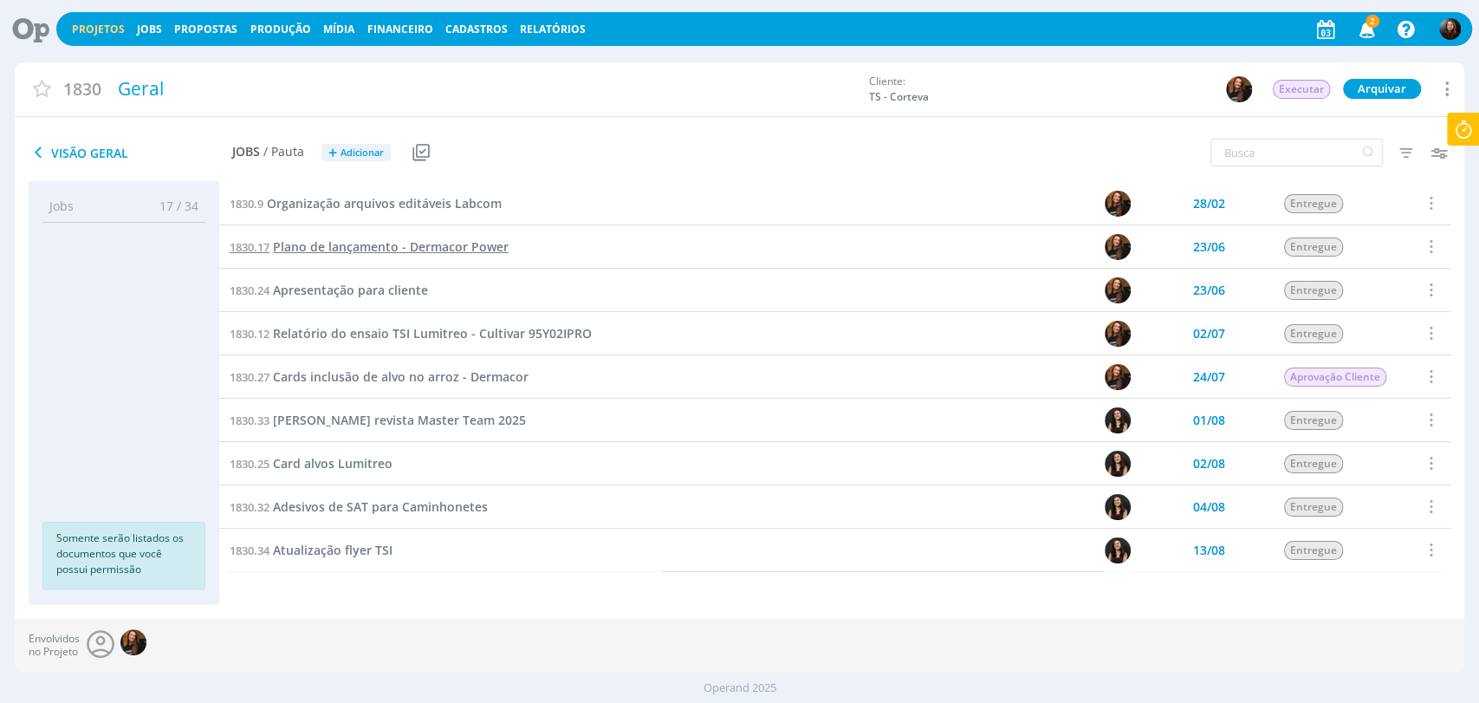
click at [410, 246] on span "Plano de lançamento - Dermacor Power" at bounding box center [391, 246] width 236 height 16
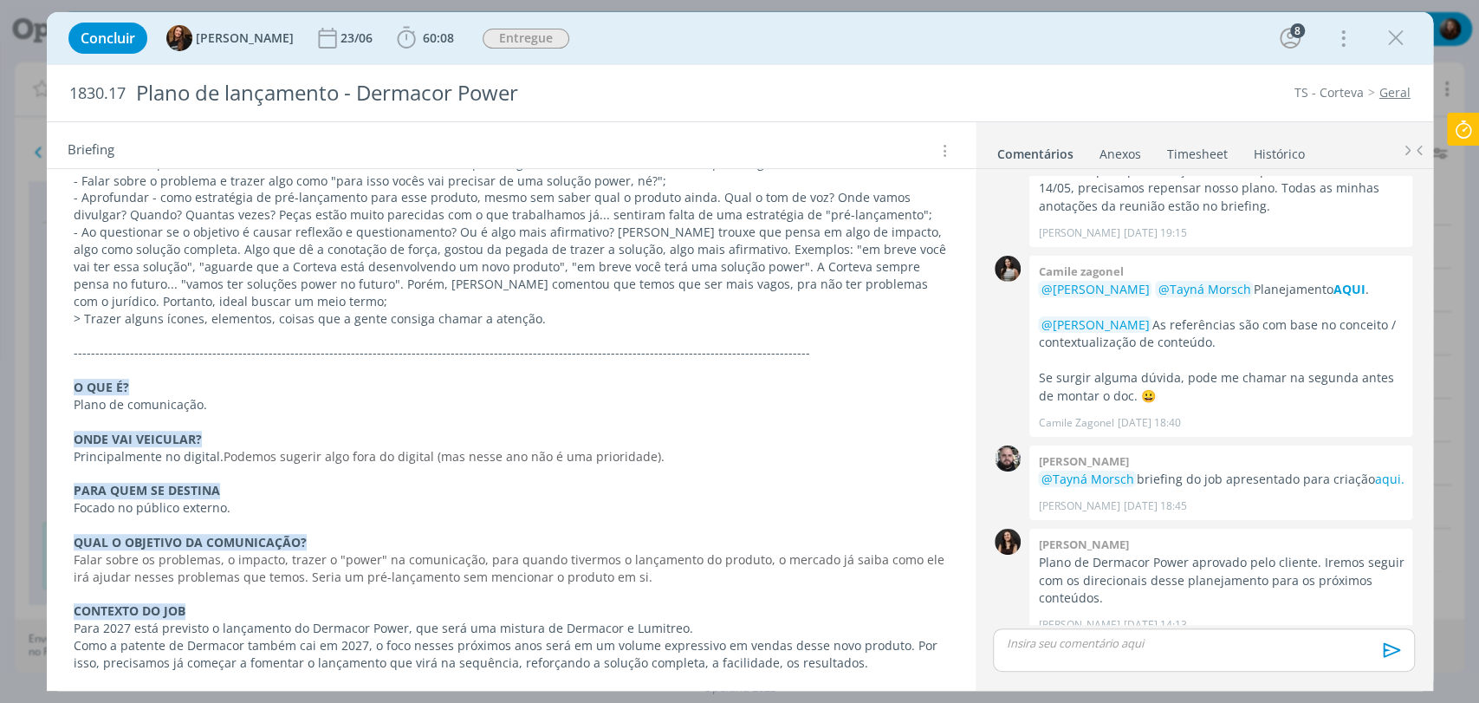
scroll to position [1116, 0]
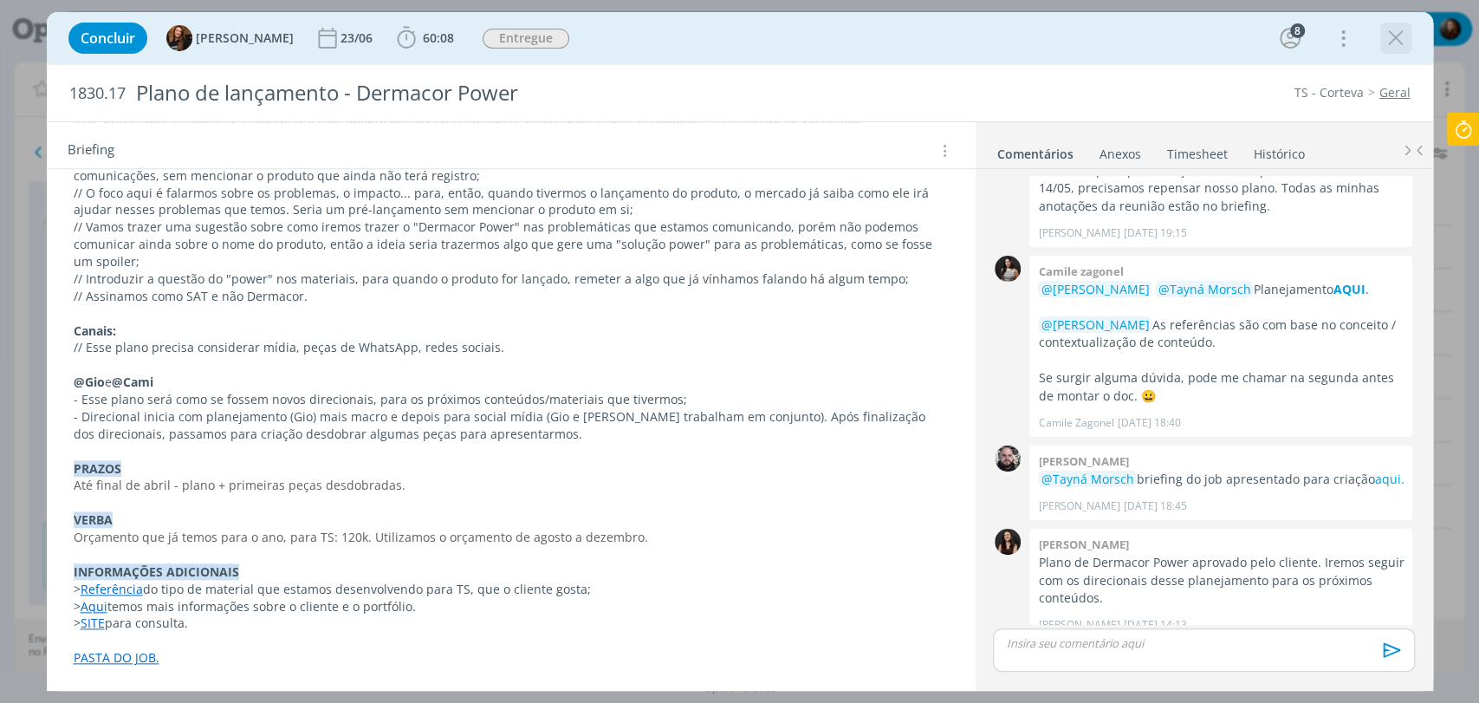
click at [1385, 39] on icon "dialog" at bounding box center [1396, 38] width 26 height 26
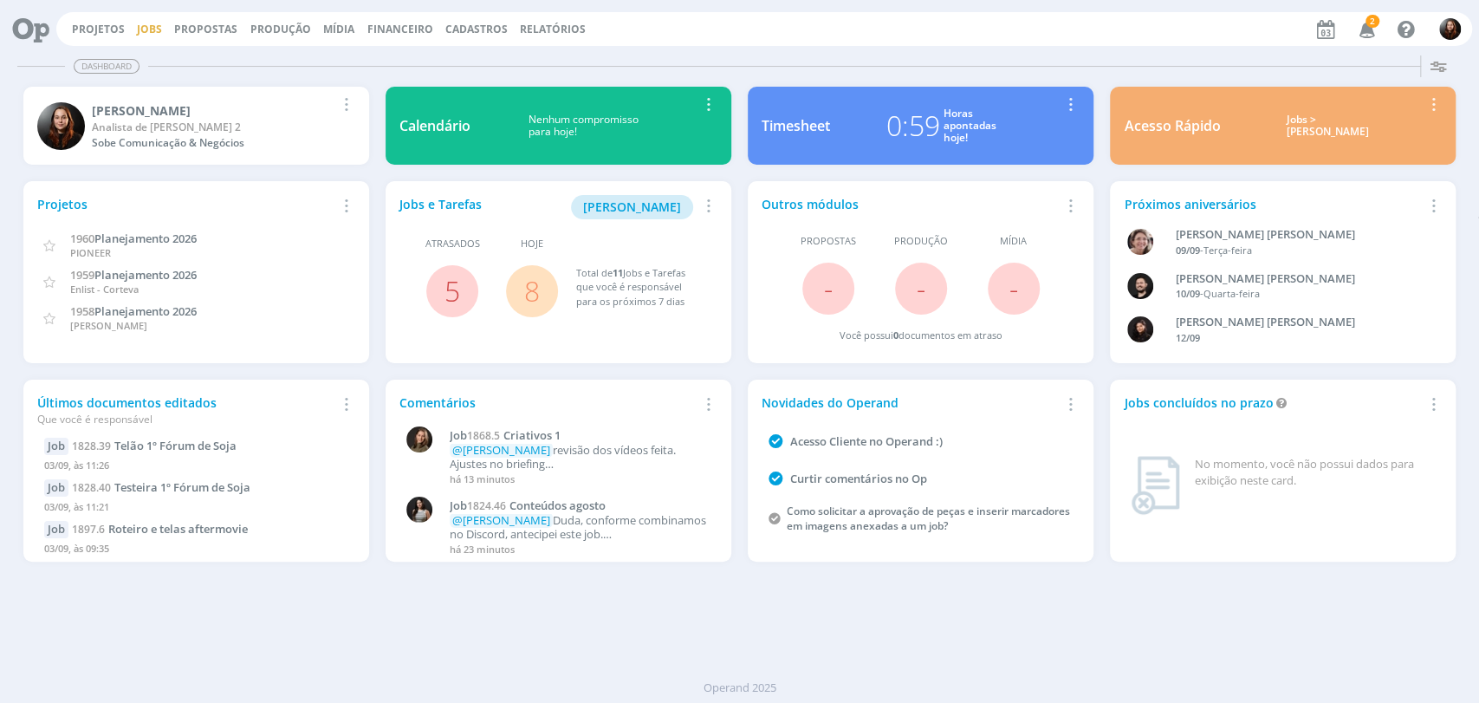
click at [155, 24] on link "Jobs" at bounding box center [149, 29] width 25 height 15
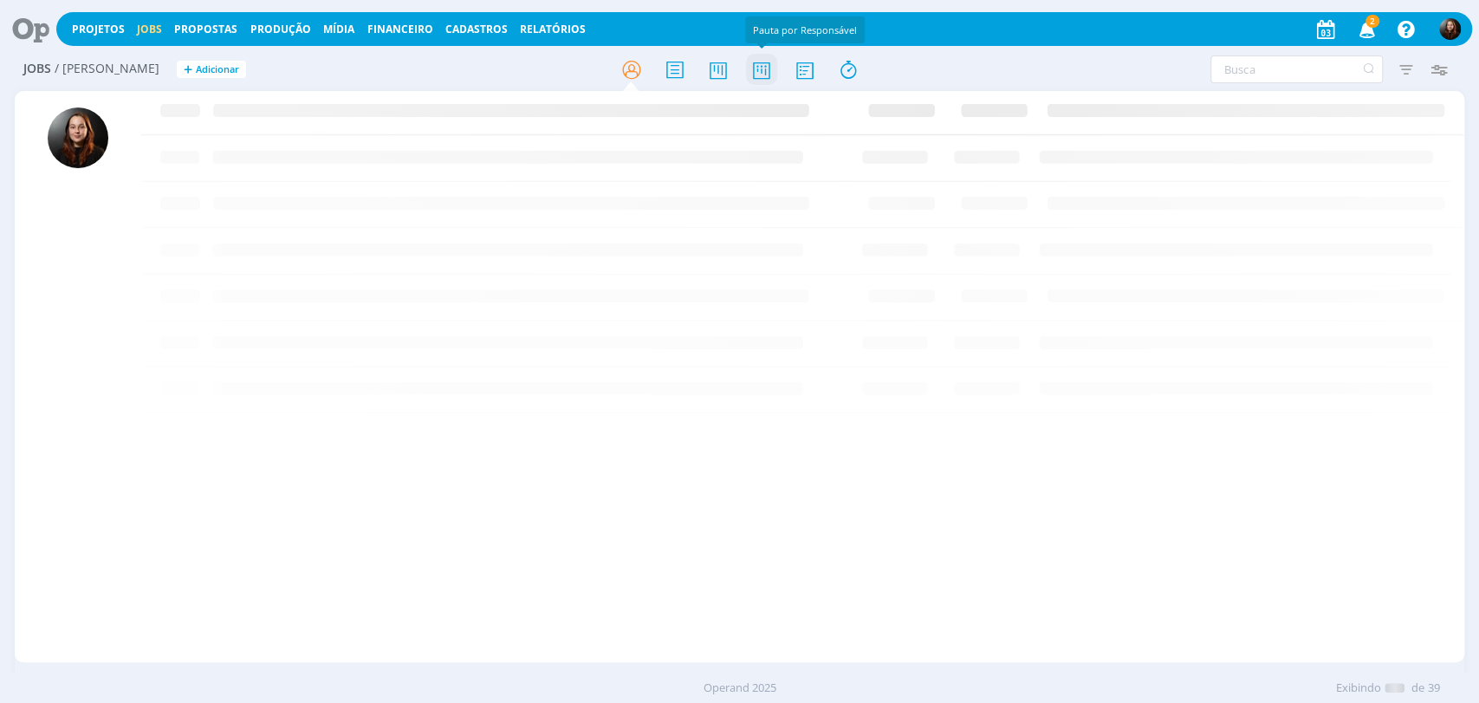
click at [763, 59] on icon at bounding box center [760, 70] width 31 height 34
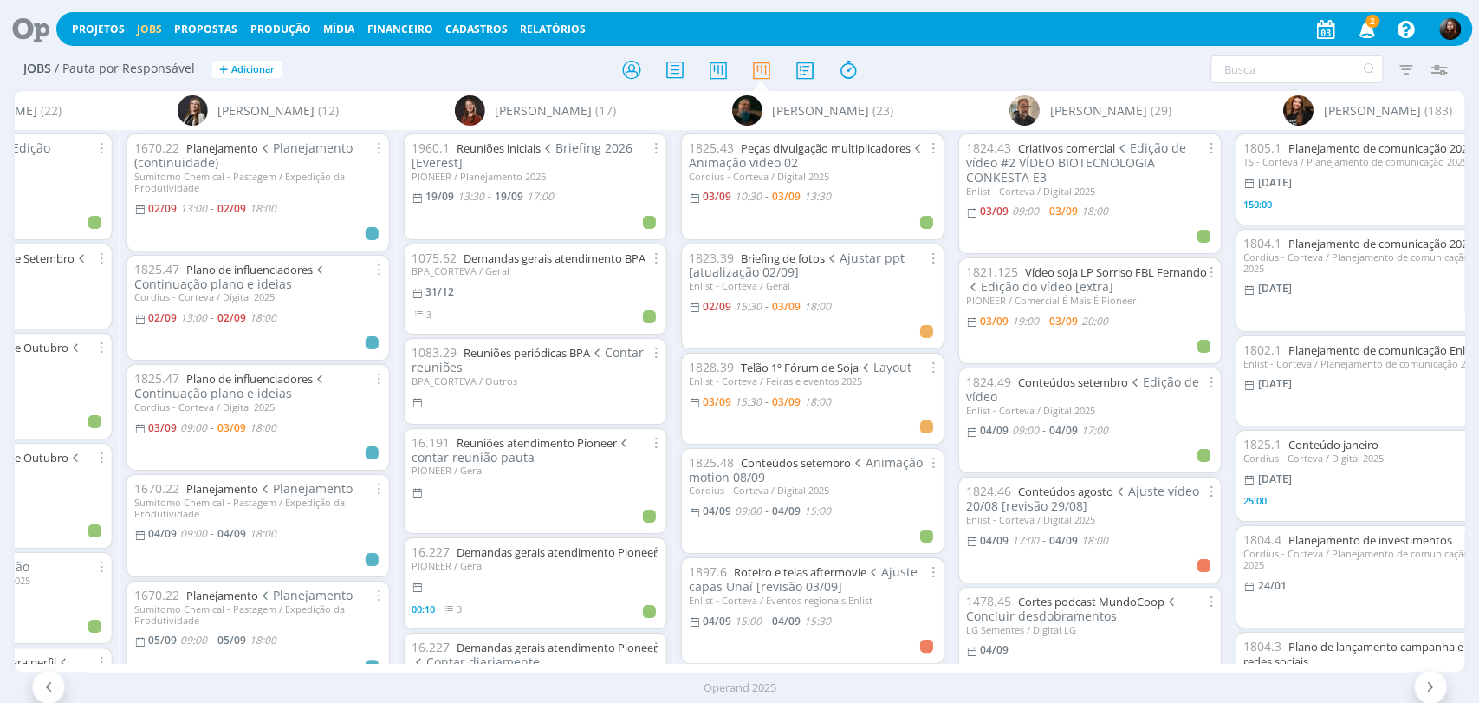
scroll to position [0, 3271]
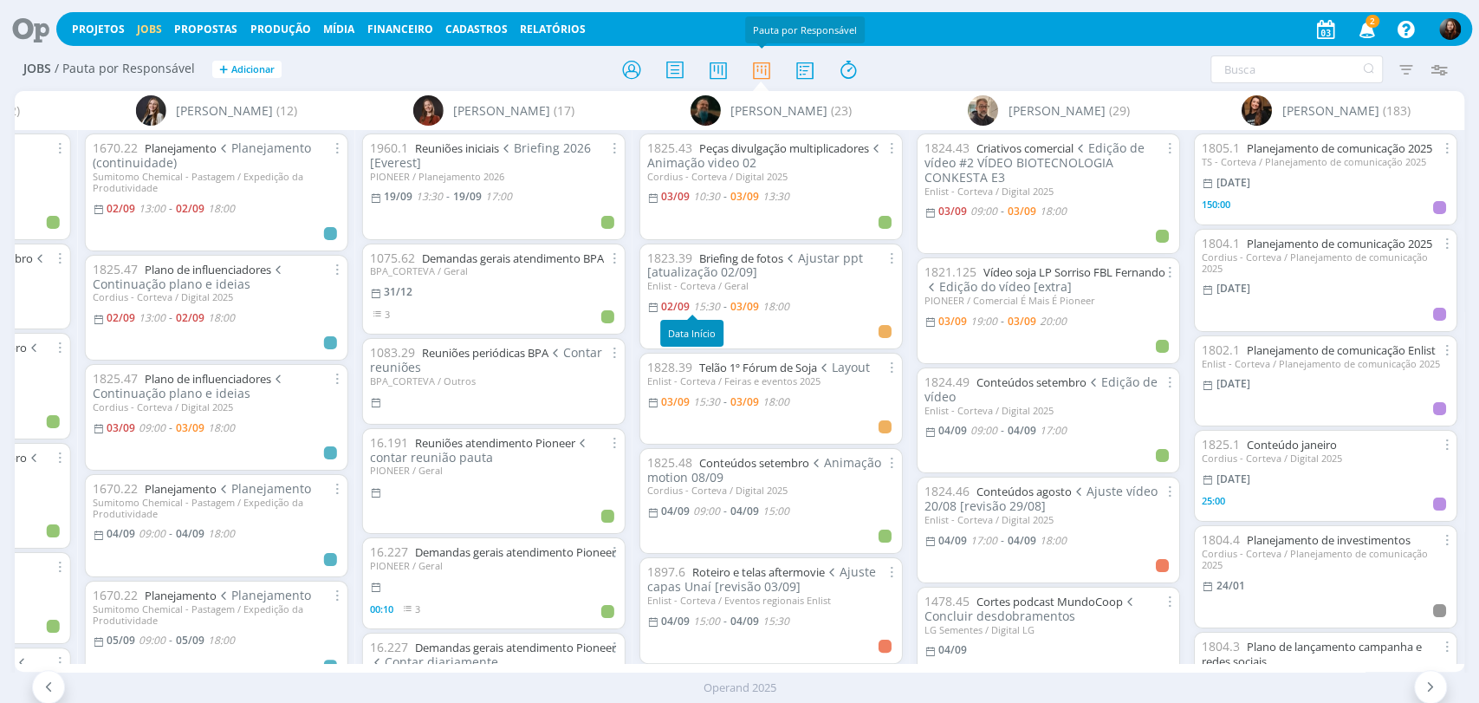
click at [704, 307] on span "15:30" at bounding box center [707, 306] width 27 height 15
type input "18:00"
type input "15:30"
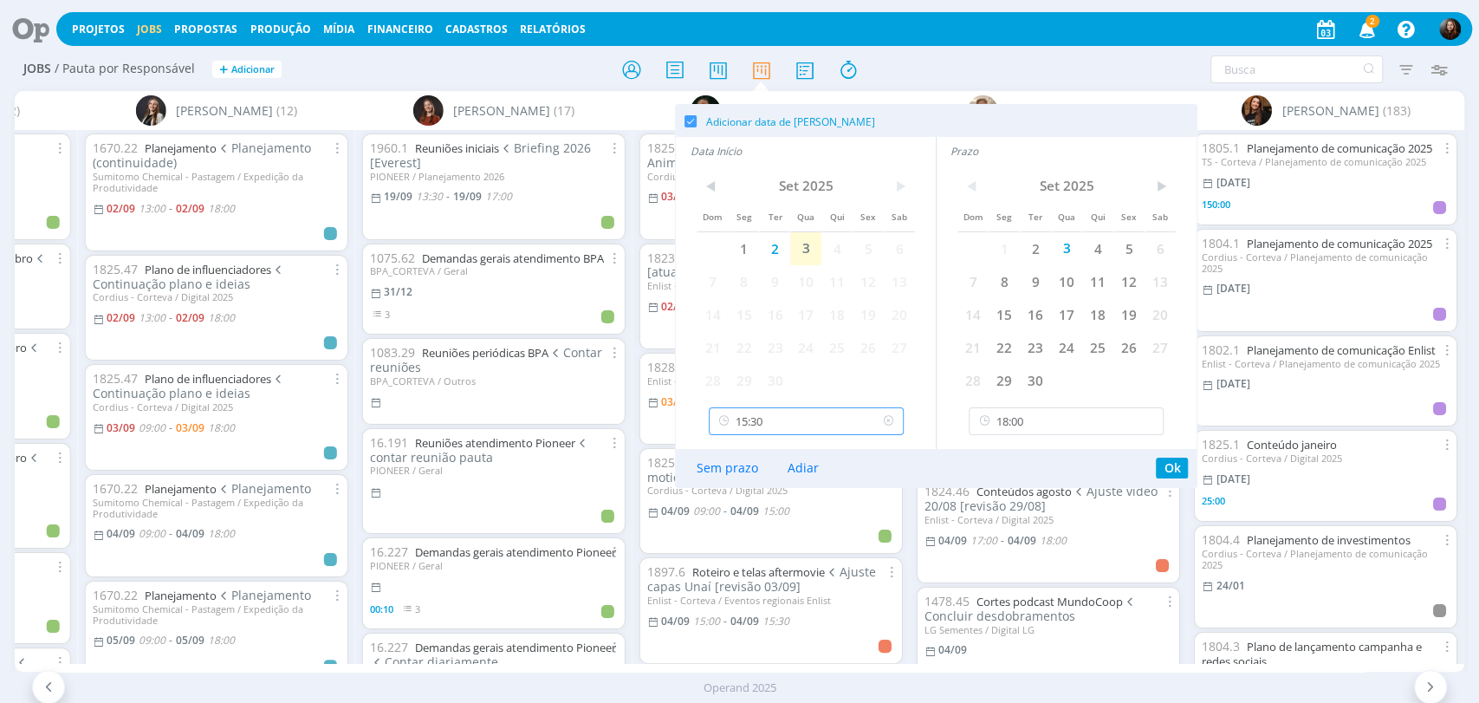
click at [793, 425] on input "15:30" at bounding box center [806, 421] width 195 height 28
click at [793, 426] on input "15:30" at bounding box center [806, 421] width 195 height 28
click at [941, 78] on div at bounding box center [739, 69] width 483 height 31
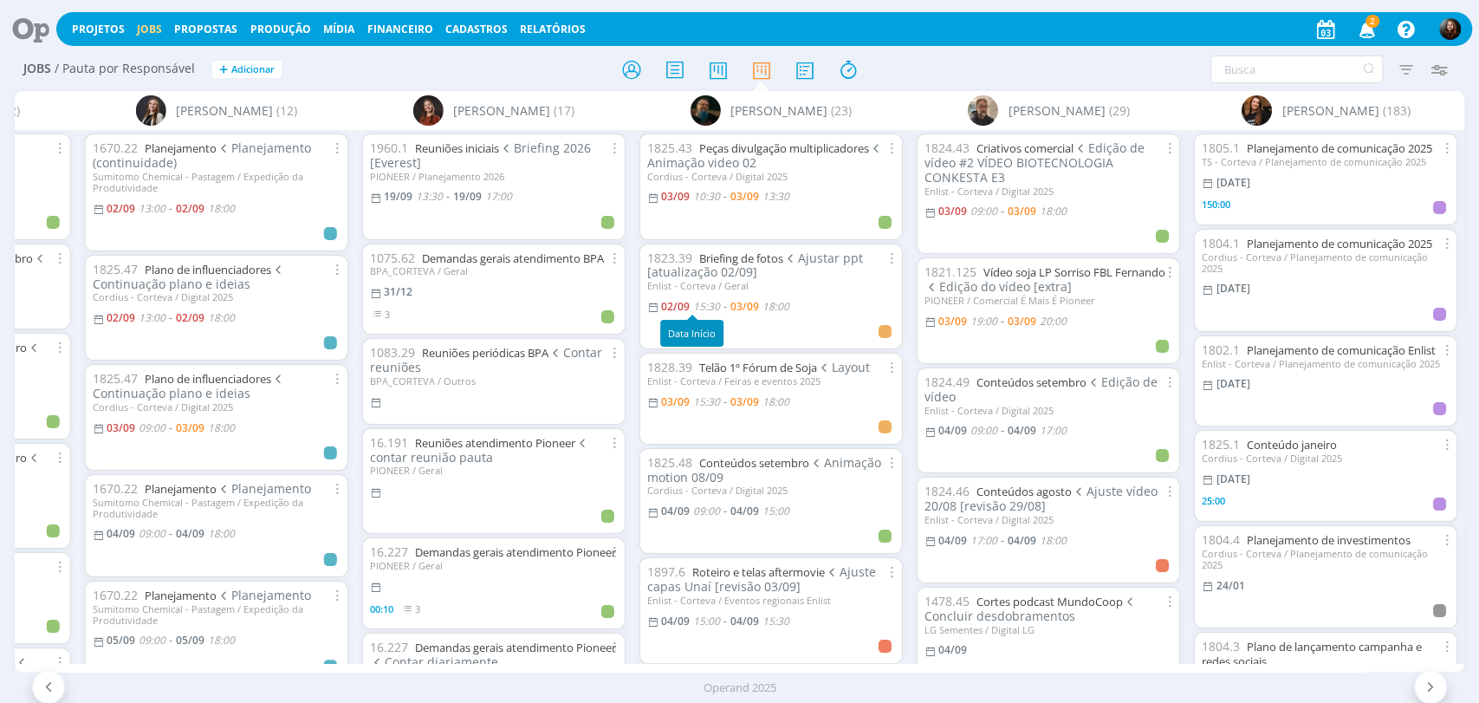
click at [679, 299] on span "02/09" at bounding box center [676, 306] width 29 height 15
type input "18:00"
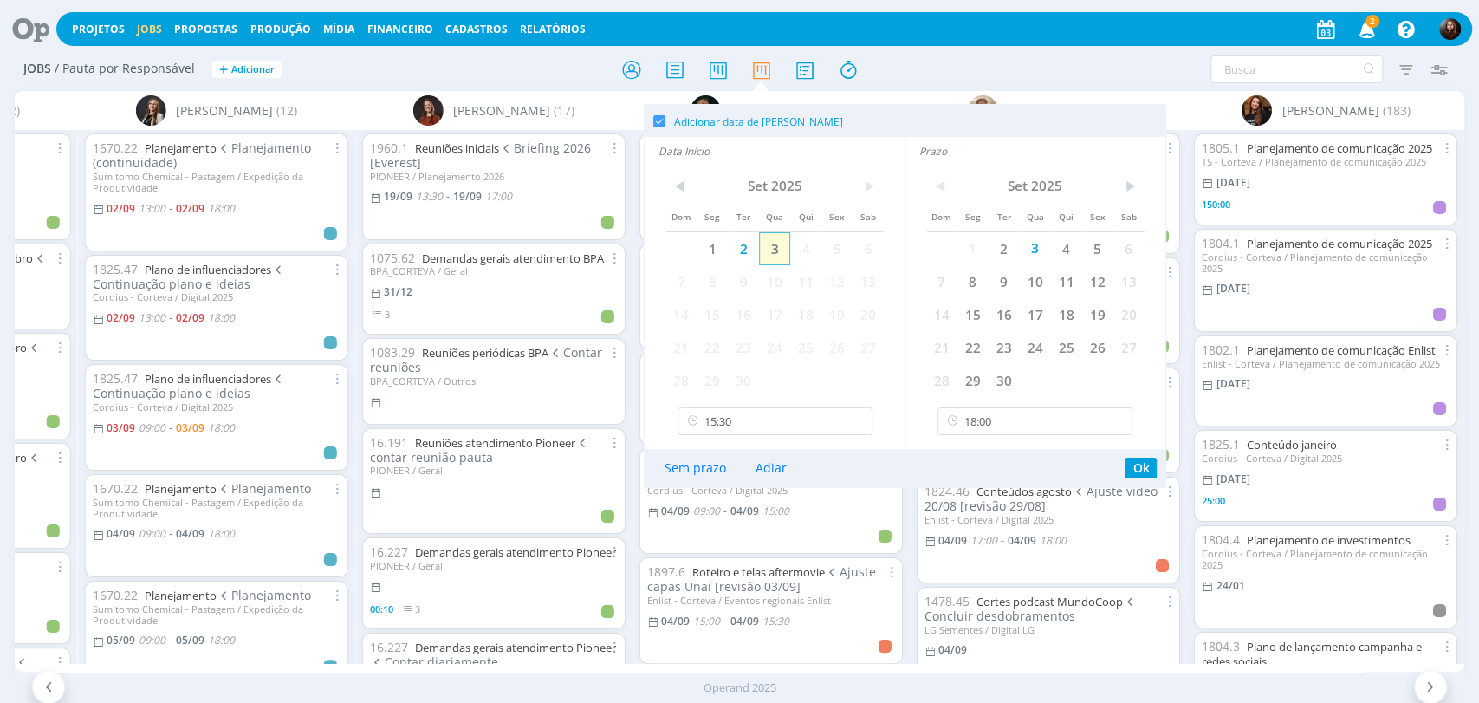
click at [776, 244] on span "3" at bounding box center [774, 248] width 31 height 33
click at [736, 429] on input "15:30" at bounding box center [775, 421] width 195 height 28
click at [717, 542] on div "13:30" at bounding box center [777, 537] width 198 height 31
type input "13:30"
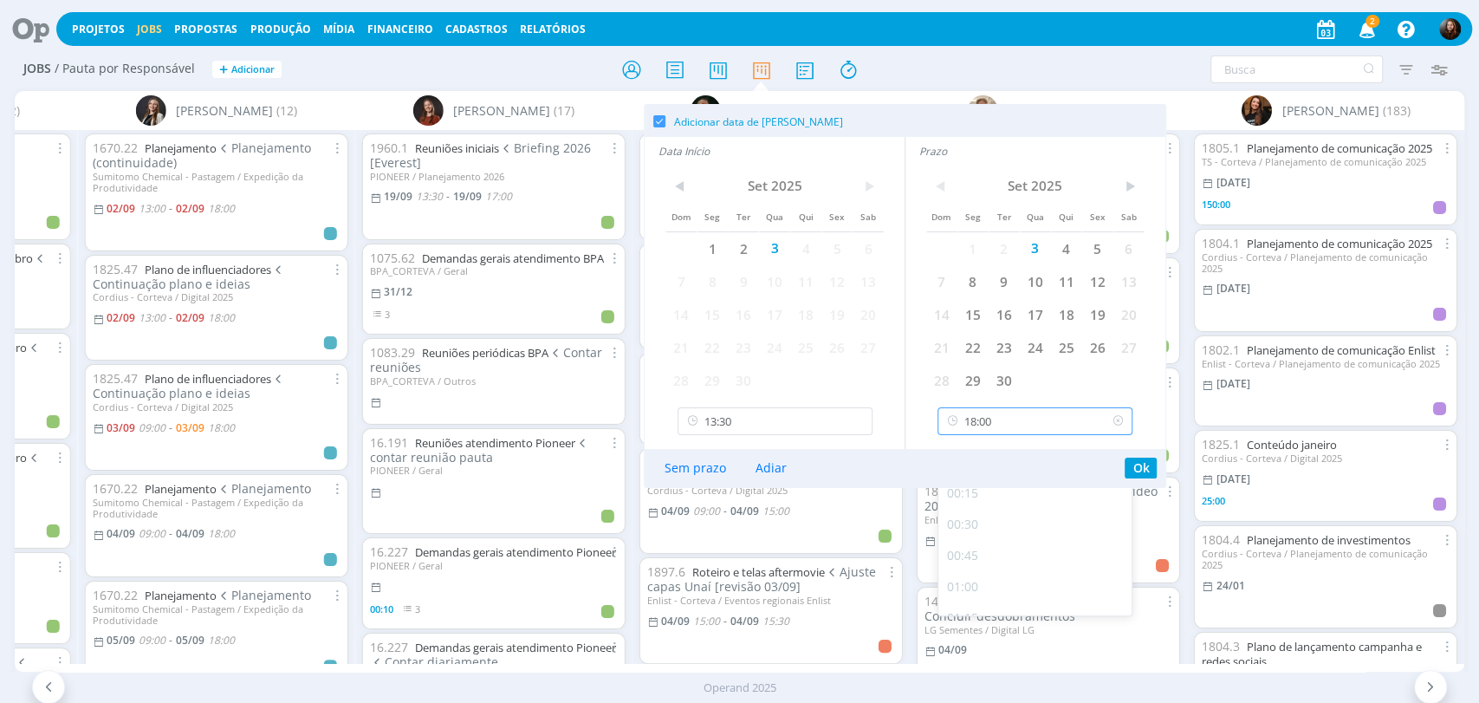
click at [1005, 419] on input "18:00" at bounding box center [1034, 421] width 195 height 28
click at [974, 539] on div "16:00" at bounding box center [1037, 537] width 198 height 31
type input "16:00"
click at [1131, 458] on button "Ok" at bounding box center [1141, 467] width 32 height 21
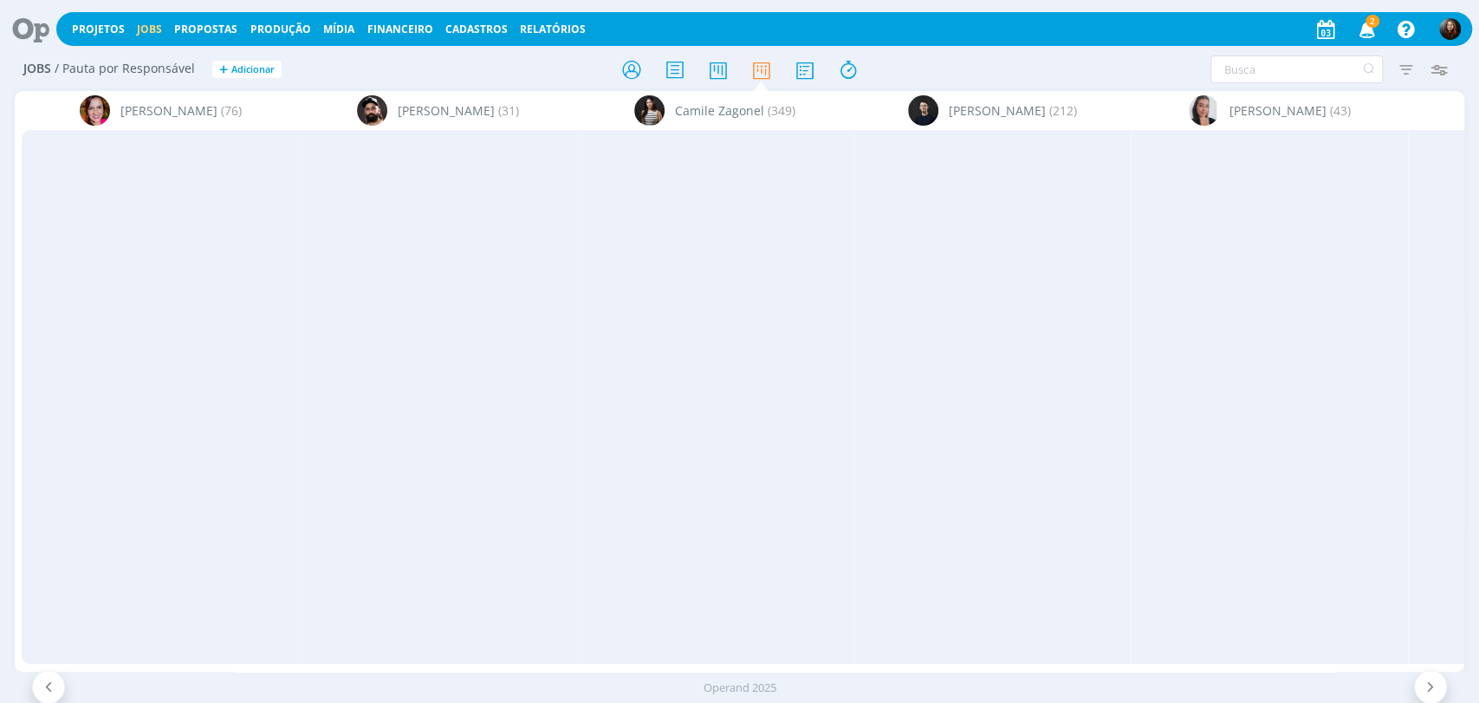
scroll to position [0, 3271]
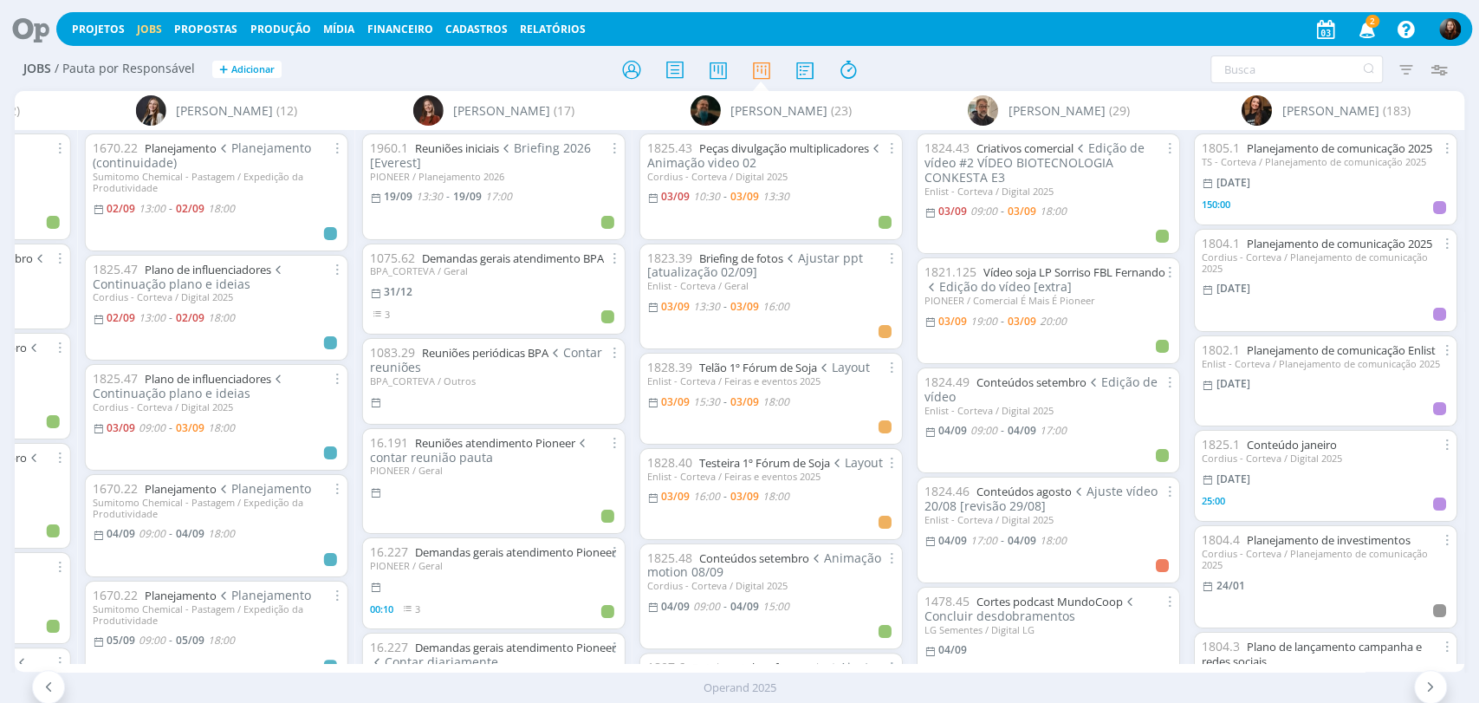
drag, startPoint x: 908, startPoint y: 672, endPoint x: 963, endPoint y: 673, distance: 55.5
click at [963, 673] on div "Operand 2025" at bounding box center [739, 687] width 1479 height 30
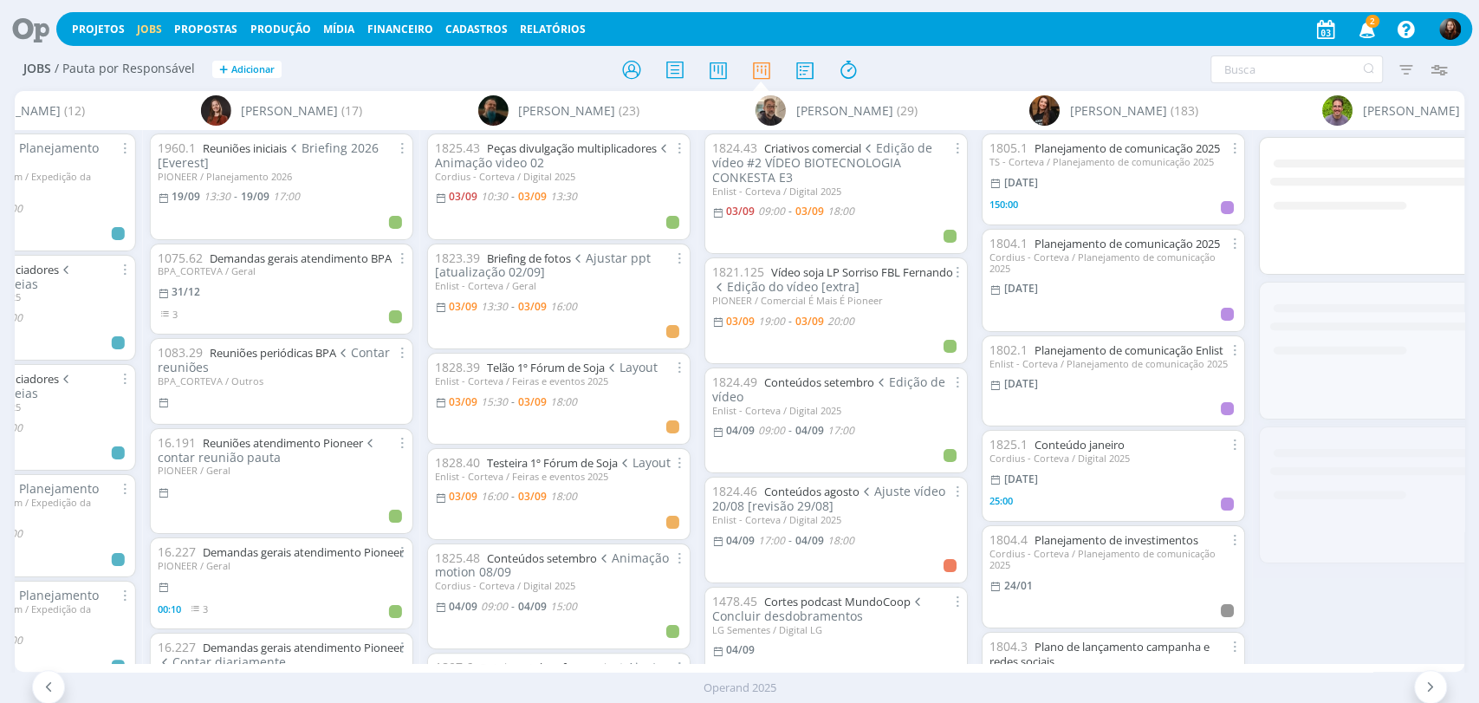
scroll to position [0, 3494]
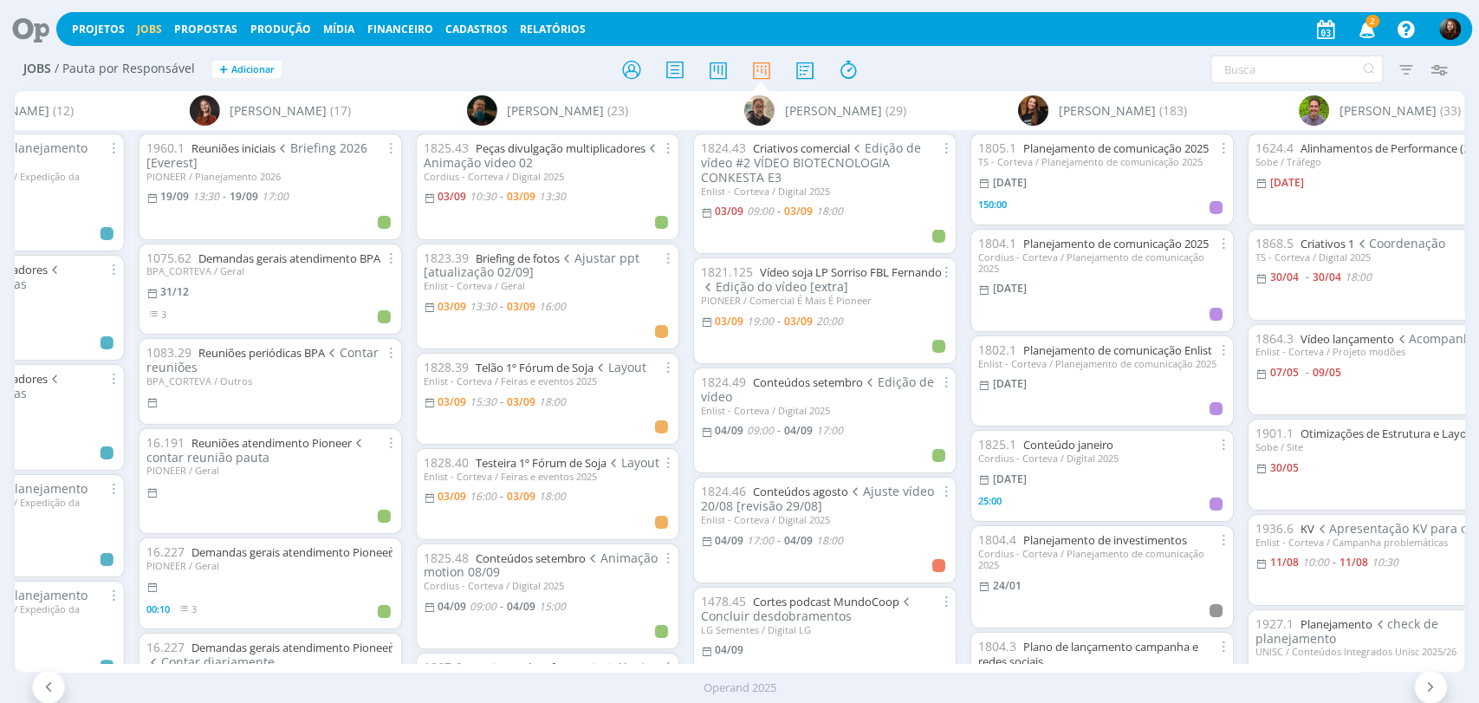
click at [944, 62] on div at bounding box center [739, 69] width 483 height 31
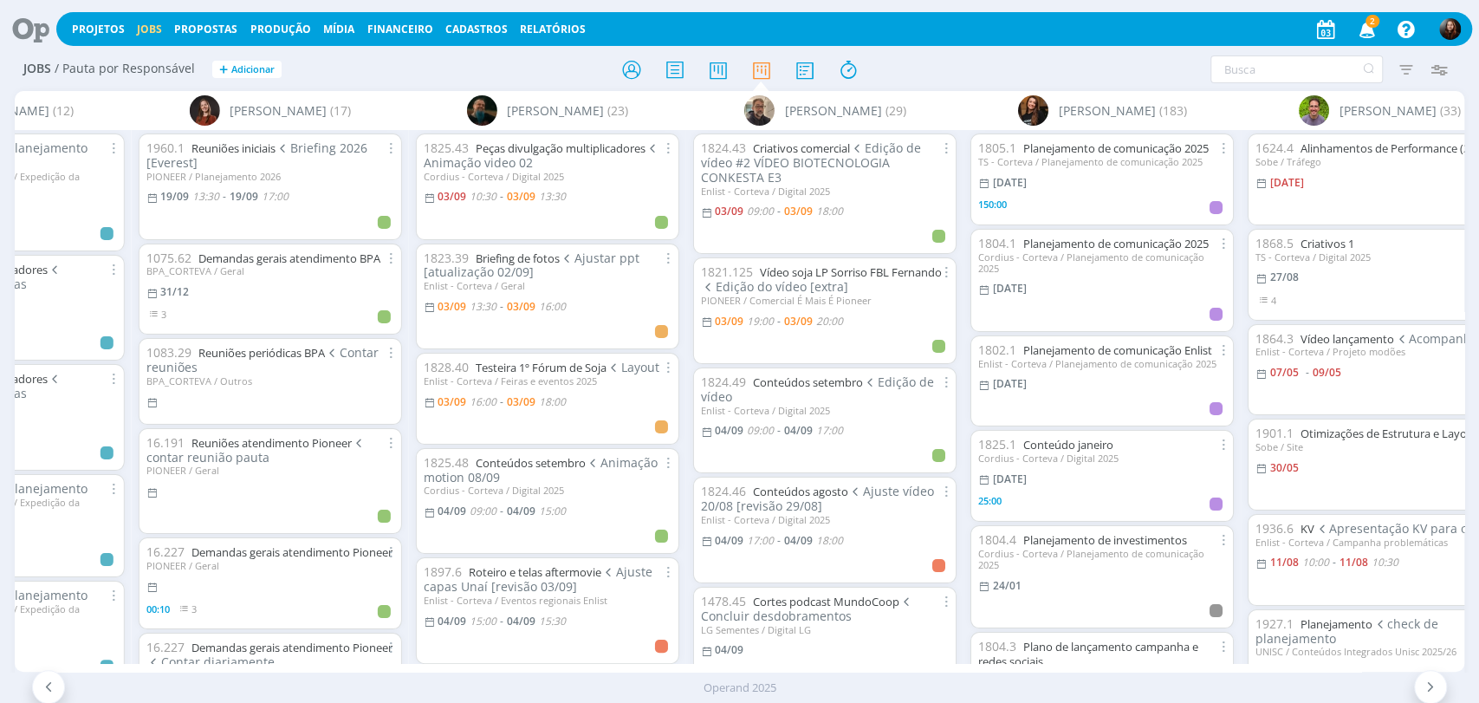
click at [935, 72] on div at bounding box center [739, 69] width 483 height 31
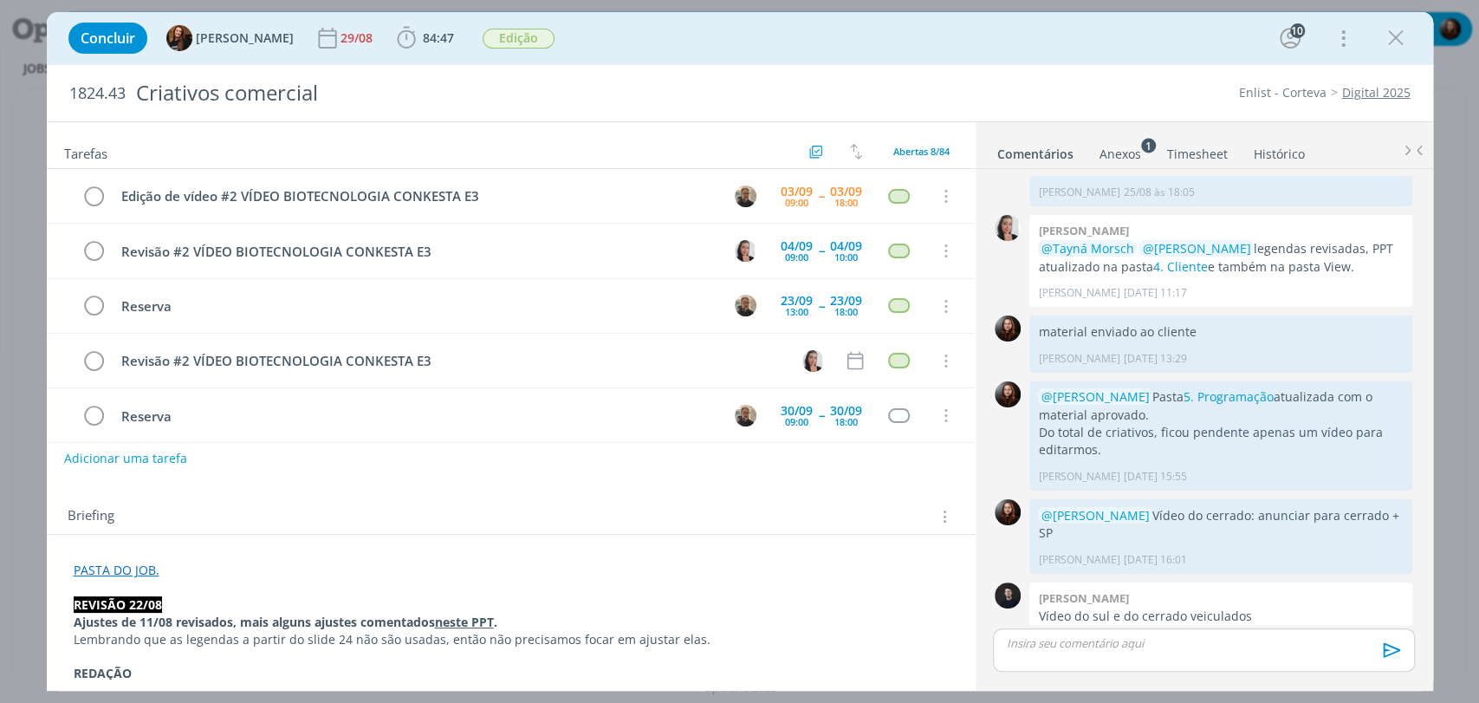
click at [645, 496] on div "Briefing Briefings Predefinidos Versões do Briefing Ver Briefing do Projeto" at bounding box center [511, 511] width 929 height 47
click at [1185, 258] on link "4. Cliente" at bounding box center [1179, 266] width 55 height 16
drag, startPoint x: 878, startPoint y: 49, endPoint x: 839, endPoint y: 2, distance: 60.9
click at [878, 42] on div "Concluir Tayná Morsch 29/08 84:47 Iniciar Apontar Data * [DATE] Horas * 00:00 T…" at bounding box center [740, 38] width 1360 height 42
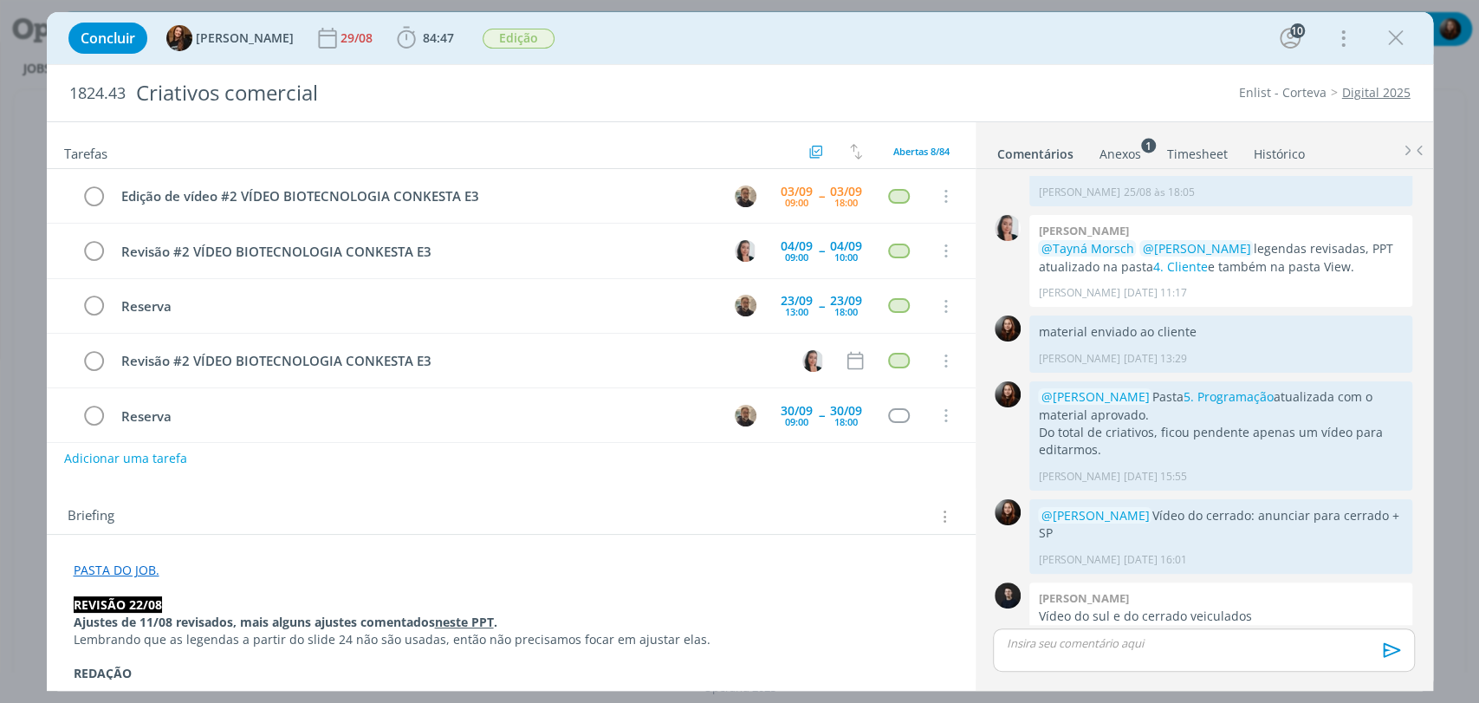
click at [984, 74] on div "1824.43 Criativos comercial Enlist - Corteva Digital 2025" at bounding box center [740, 93] width 1386 height 56
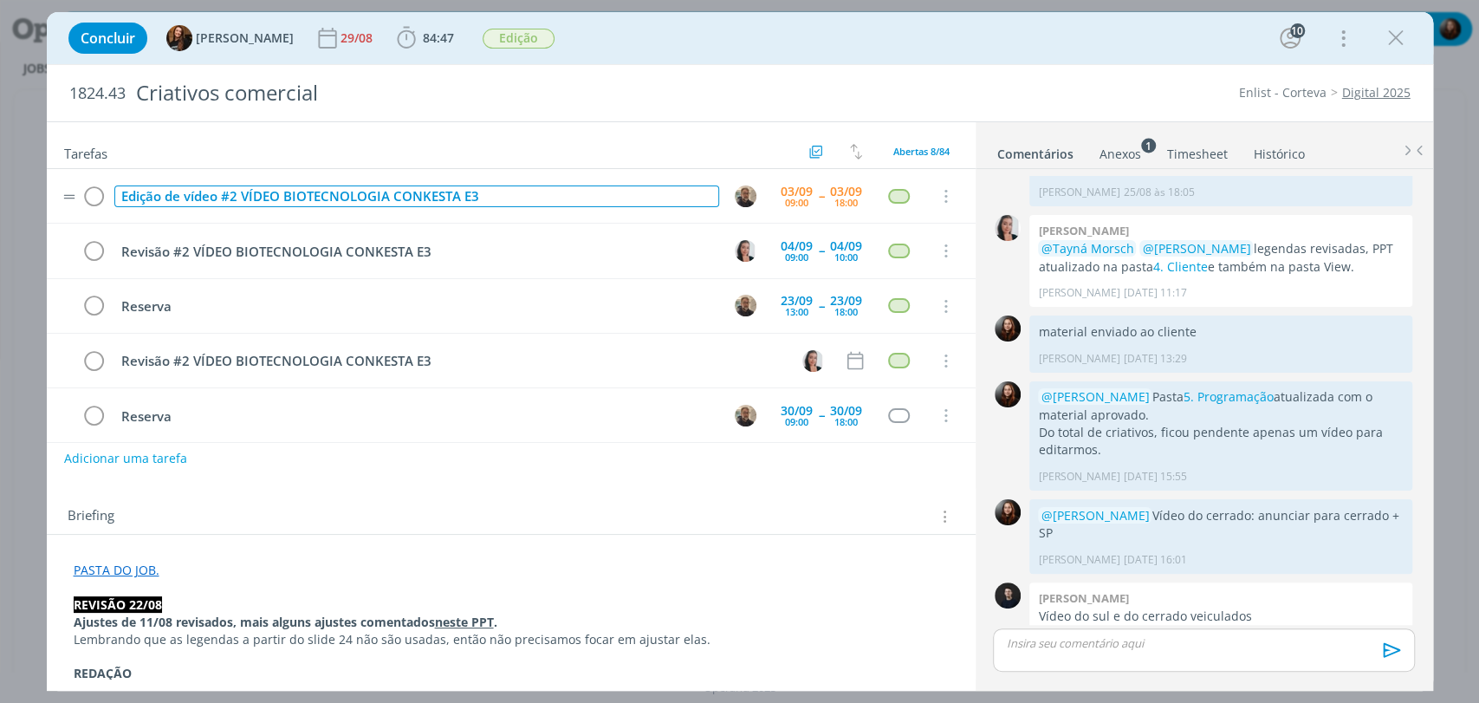
click at [315, 204] on div "Edição de vídeo #2 VÍDEO BIOTECNOLOGIA CONKESTA E3" at bounding box center [416, 196] width 605 height 22
drag, startPoint x: 224, startPoint y: 196, endPoint x: 506, endPoint y: 198, distance: 282.5
click at [502, 200] on div "Edição de vídeo #2 VÍDEO BIOTECNOLOGIA CONKESTA E3" at bounding box center [416, 196] width 605 height 22
copy div "#2 VÍDEO BIOTECNOLOGIA CONKESTA E3"
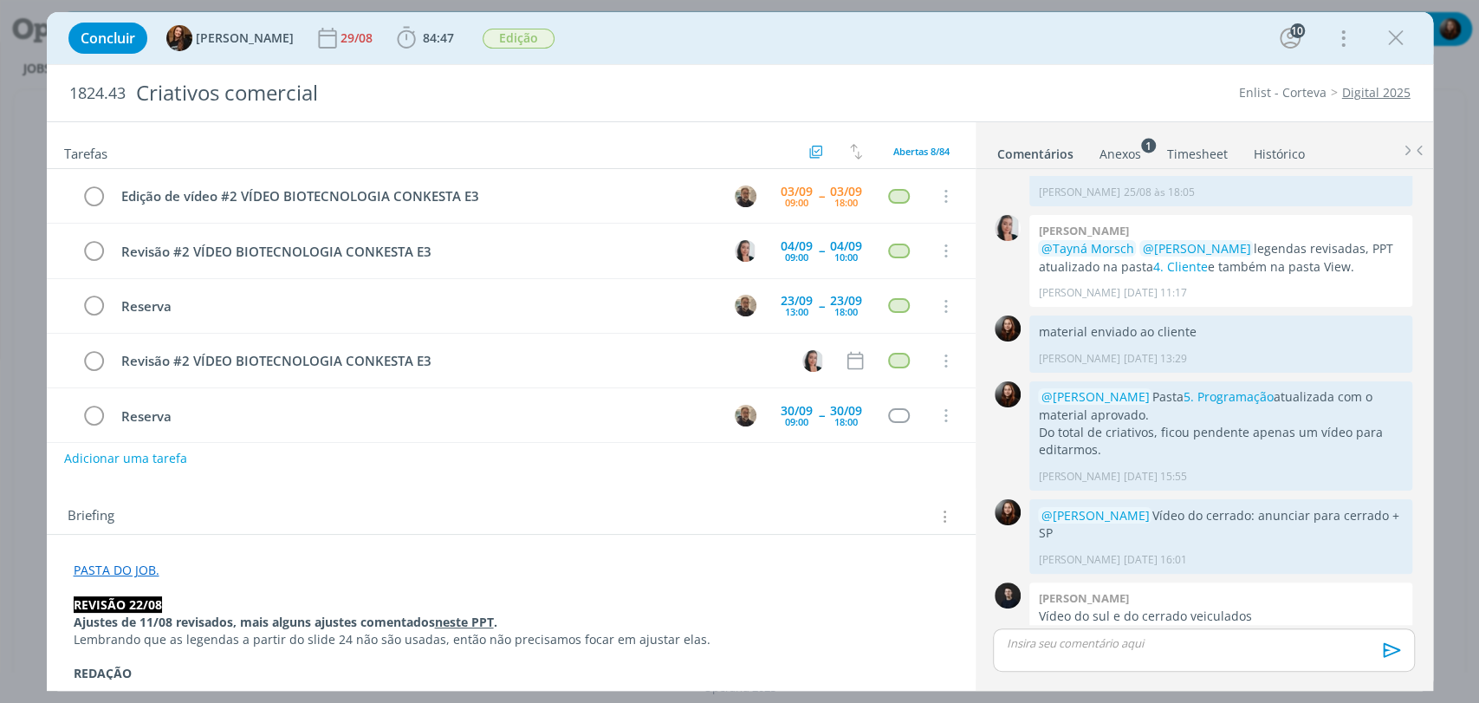
click at [540, 505] on div "Briefing Briefings Predefinidos Versões do Briefing Ver Briefing do Projeto" at bounding box center [514, 516] width 892 height 23
click at [108, 577] on link "PASTA DO JOB." at bounding box center [117, 569] width 86 height 16
click at [162, 600] on link "[URL][DOMAIN_NAME]" at bounding box center [186, 604] width 131 height 23
click at [782, 485] on div "Tarefas Usar Job de template Criar template a partir deste job Visualizar Templ…" at bounding box center [511, 400] width 929 height 556
click at [1001, 69] on div "1824.43 Criativos comercial Enlist - Corteva Digital 2025" at bounding box center [740, 93] width 1386 height 56
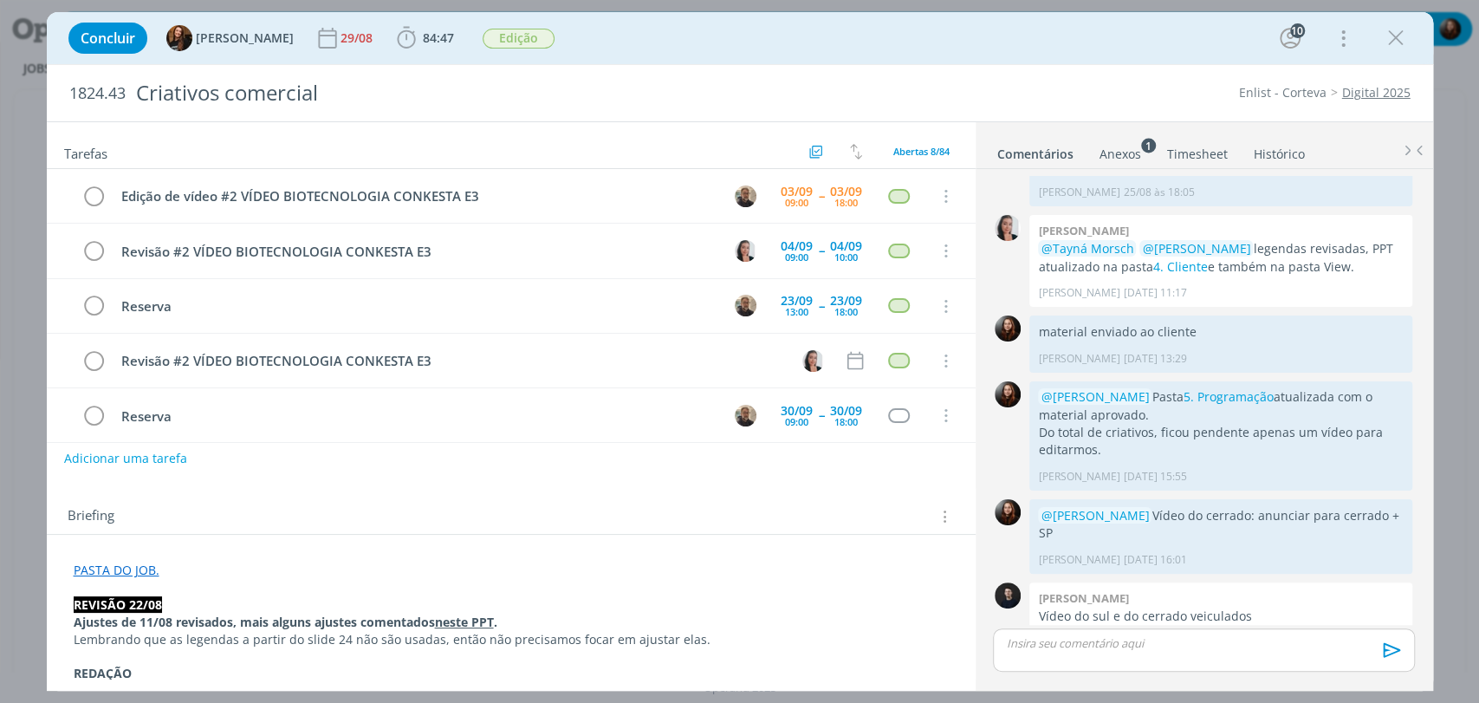
click at [1110, 92] on div "Enlist - Corteva Digital 2025" at bounding box center [1136, 92] width 566 height 17
click at [120, 570] on link "PASTA DO JOB." at bounding box center [117, 569] width 86 height 16
click at [210, 603] on link "[URL][DOMAIN_NAME]" at bounding box center [186, 604] width 131 height 23
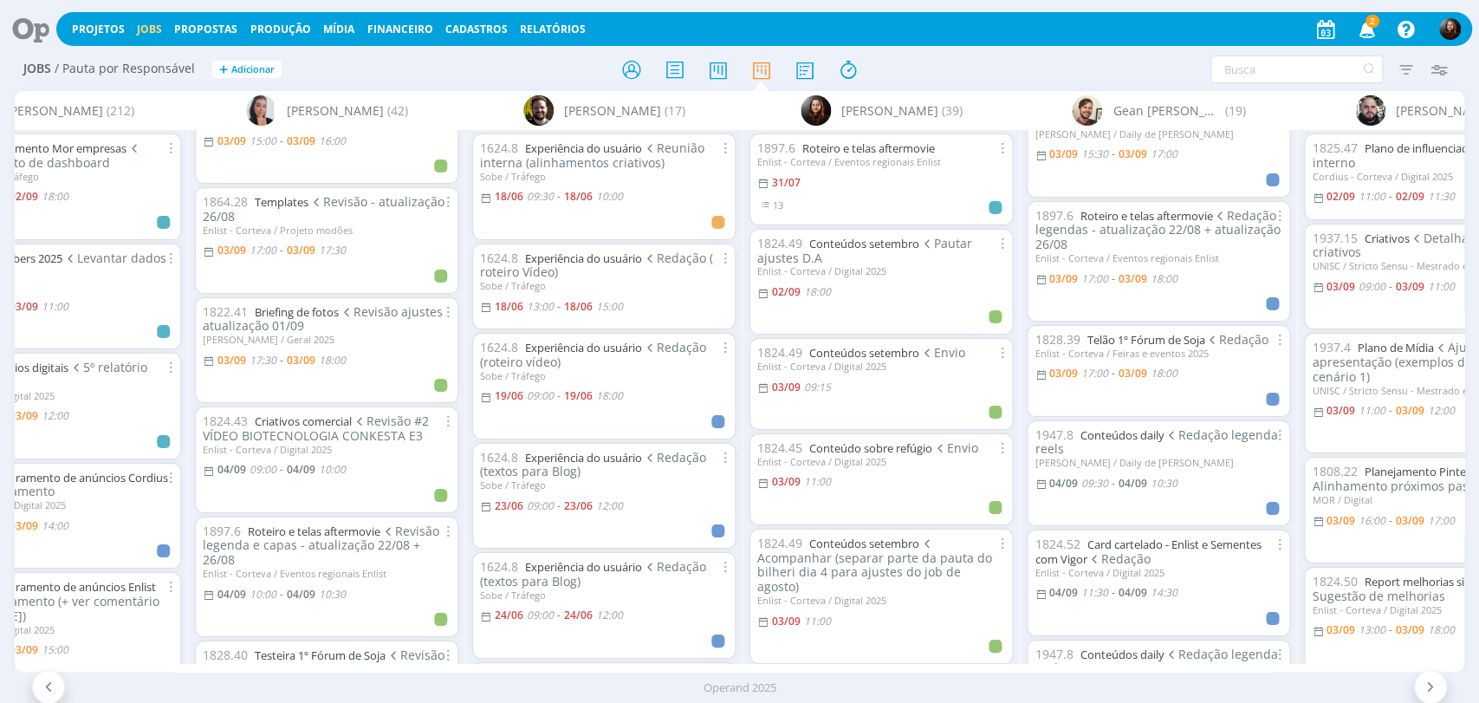
scroll to position [289, 0]
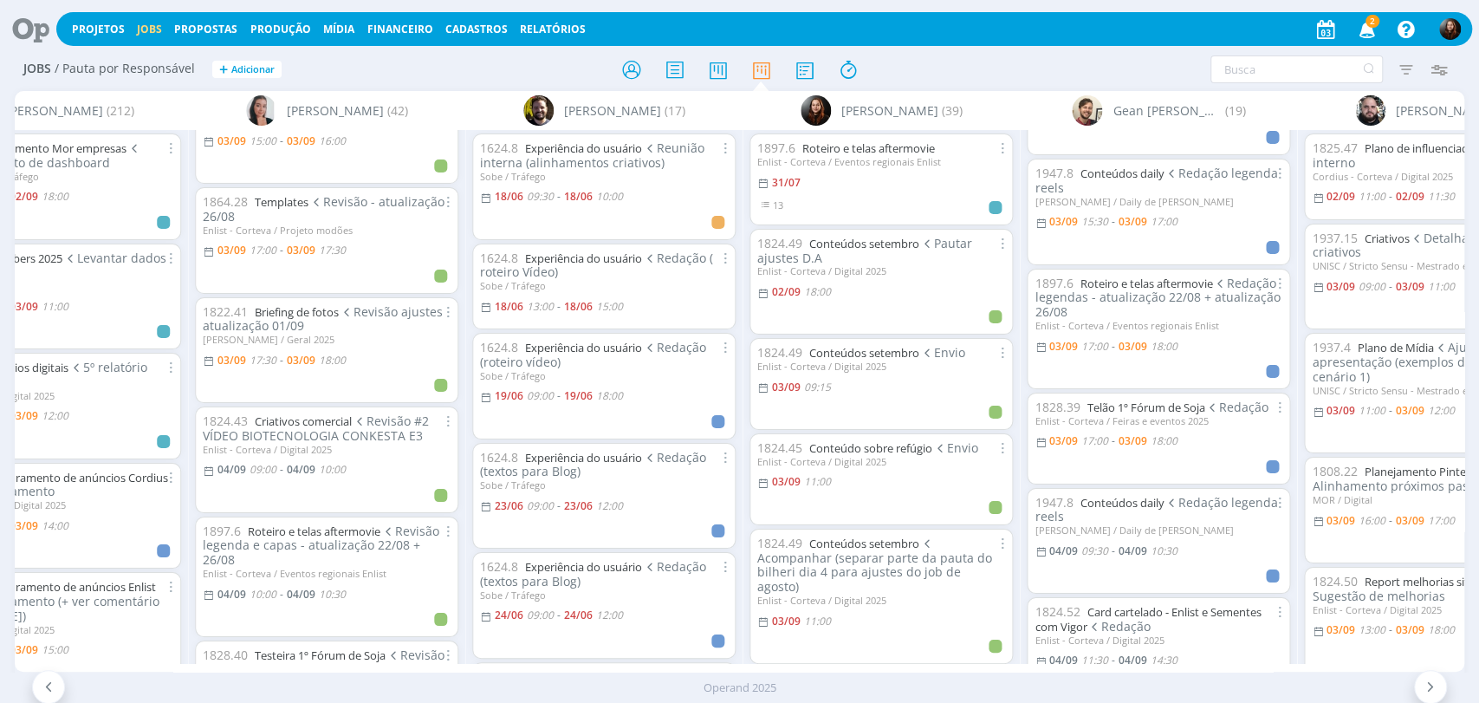
scroll to position [192, 0]
click at [1060, 350] on div "03/09 17:00 - 03/09 18:00" at bounding box center [1106, 348] width 142 height 16
click at [1059, 344] on span "03/09" at bounding box center [1063, 348] width 29 height 15
type input "18:00"
type input "17:00"
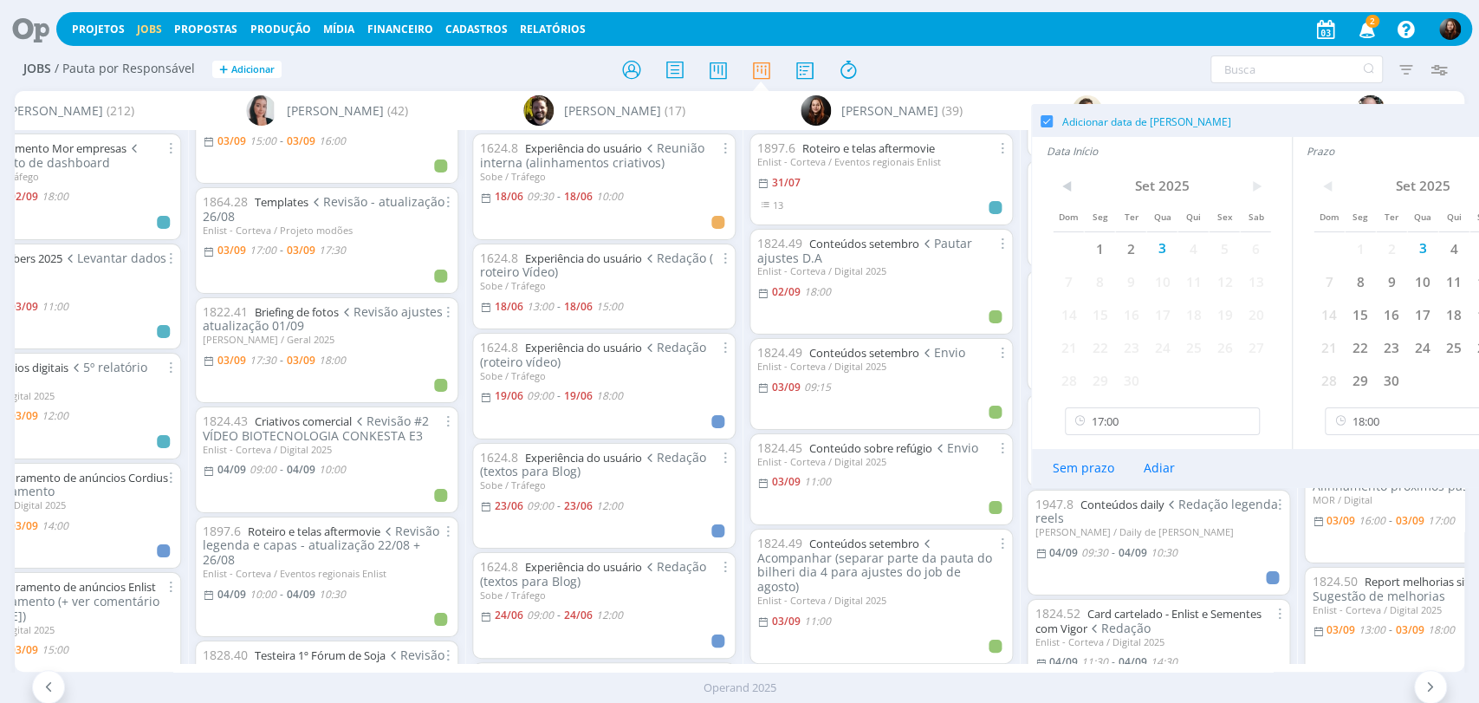
click at [1151, 62] on div "Filtrar Filtrar Limpar Tipo Jobs e Tarefas Data Personalizado a Situação dos jo…" at bounding box center [1222, 69] width 466 height 28
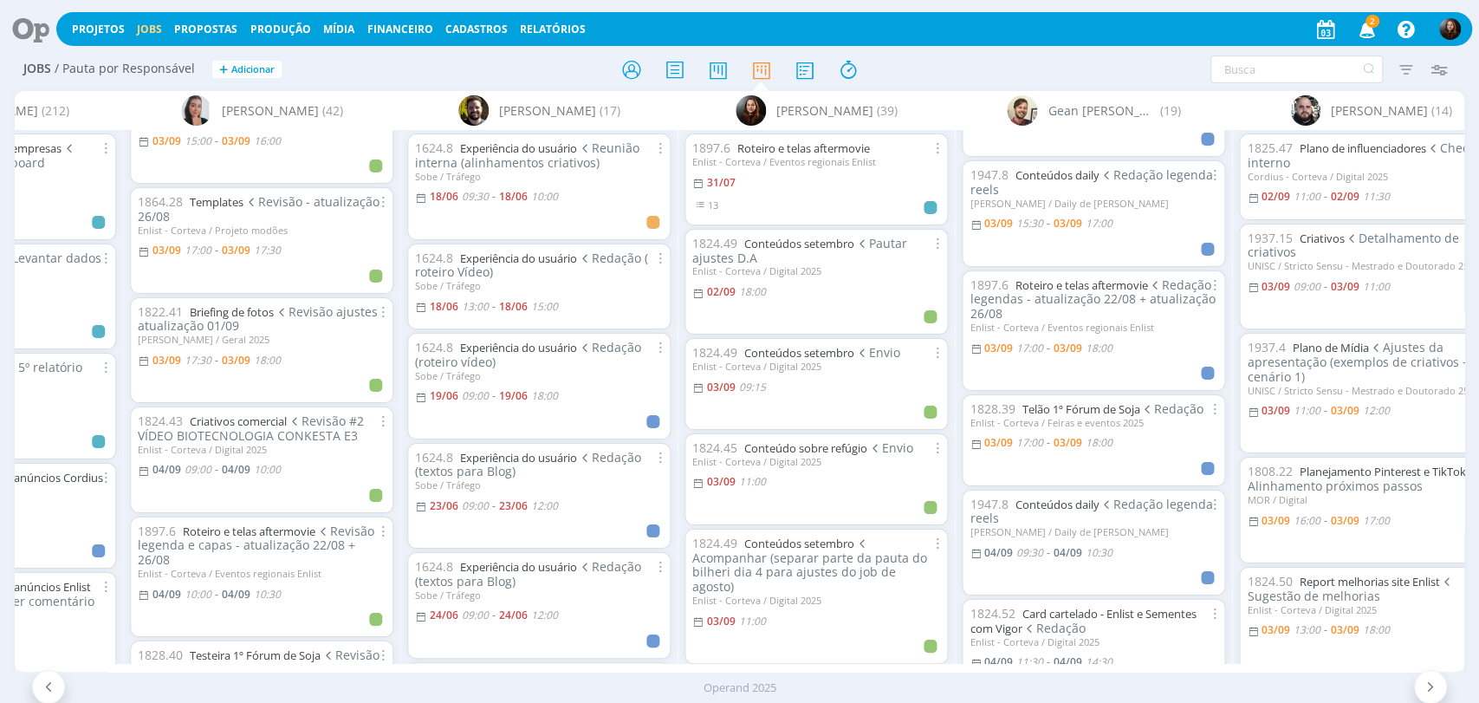
scroll to position [0, 1129]
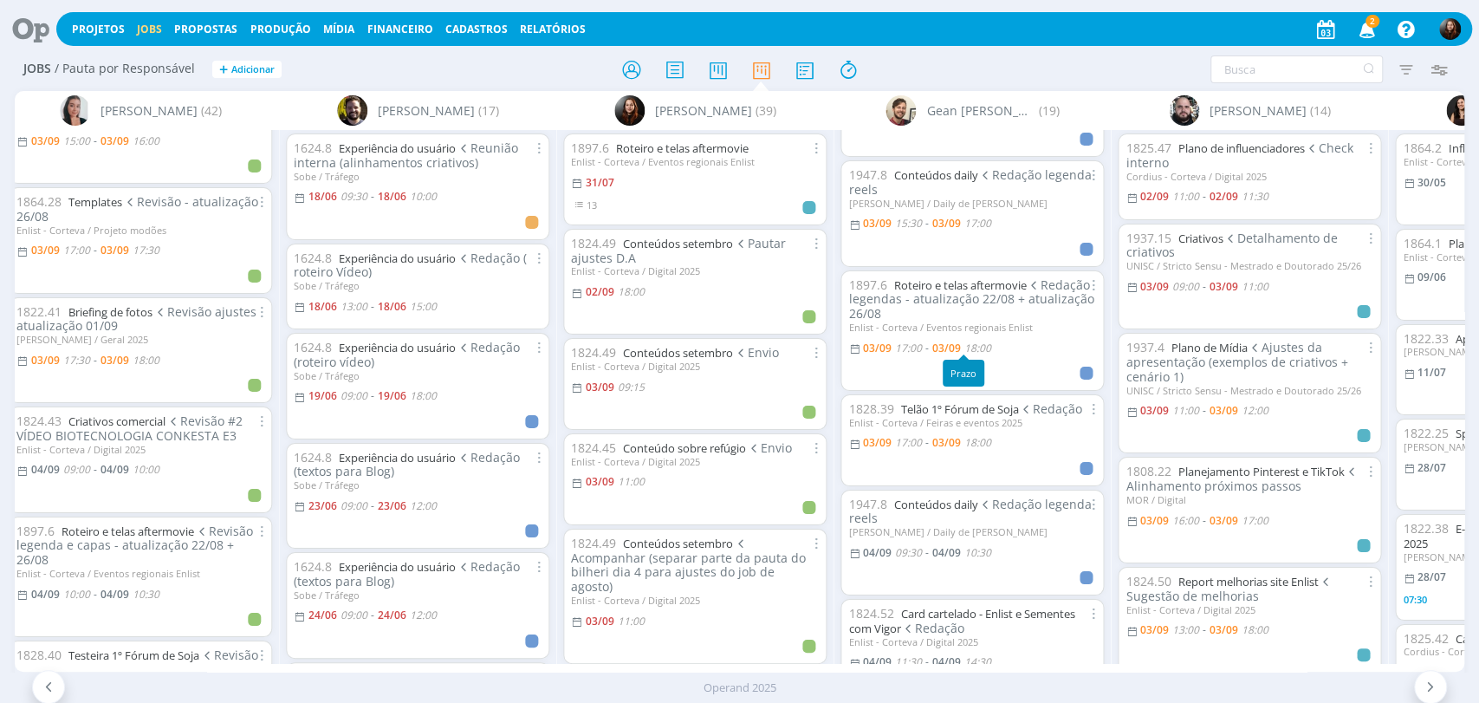
click at [979, 343] on span "18:00" at bounding box center [977, 348] width 27 height 15
type input "18:00"
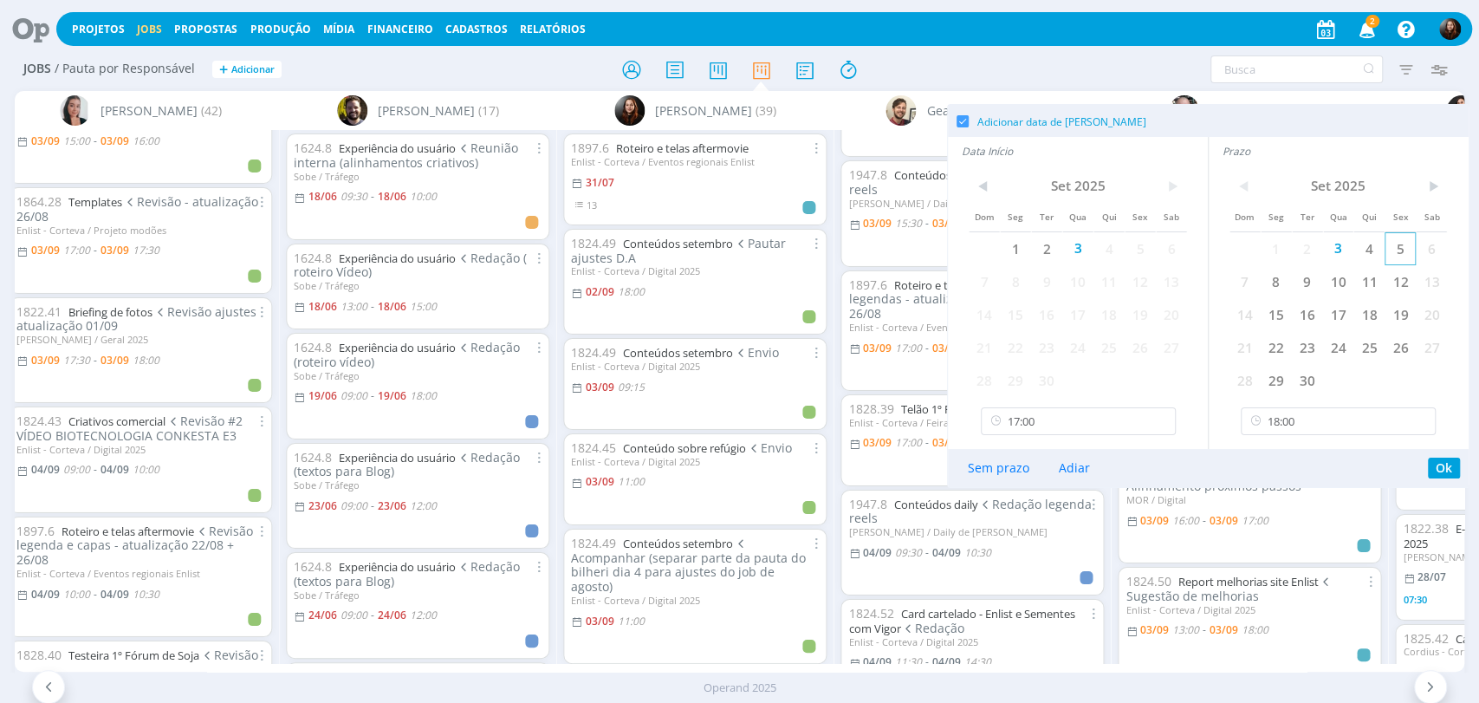
click at [1396, 251] on span "5" at bounding box center [1400, 248] width 31 height 33
click at [1143, 250] on span "5" at bounding box center [1140, 248] width 31 height 33
click at [1055, 422] on input "17:00" at bounding box center [1078, 421] width 195 height 28
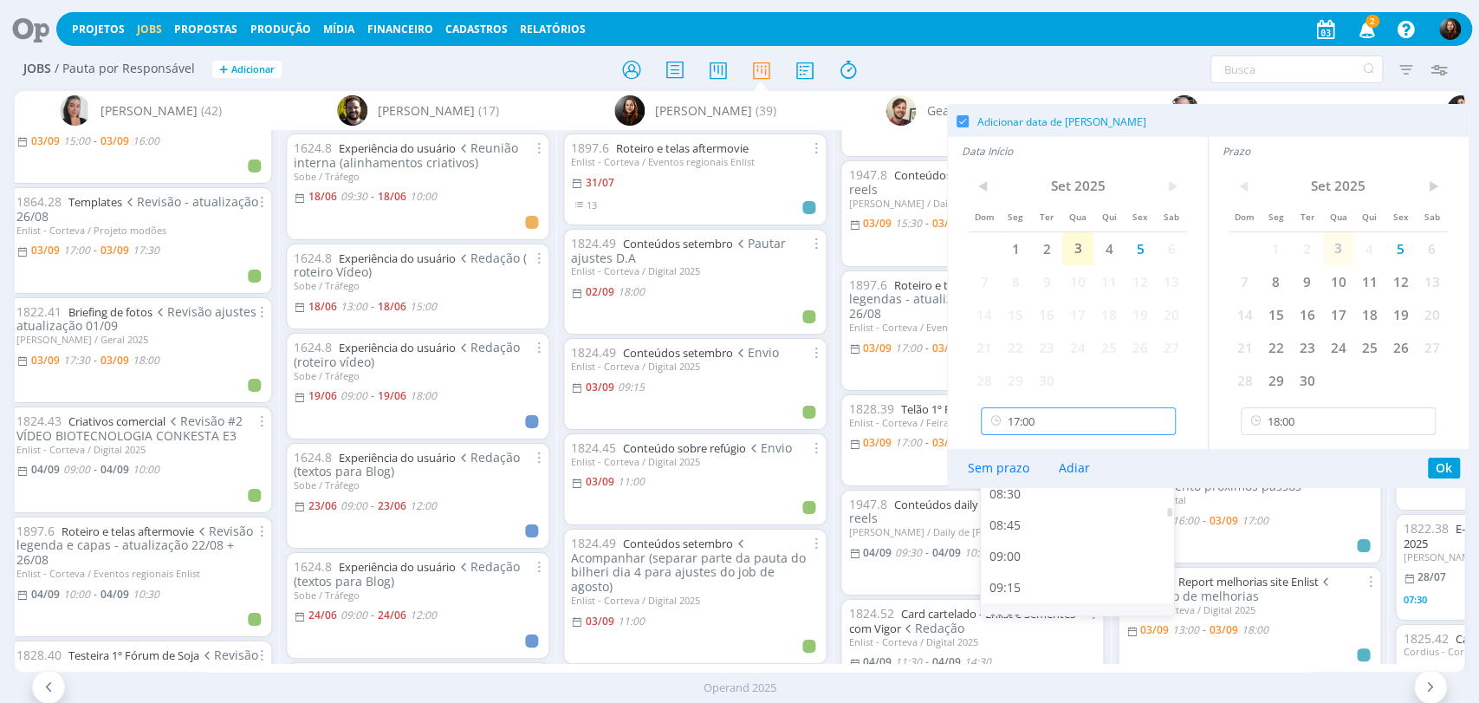
scroll to position [1026, 0]
click at [1019, 552] on div "09:00" at bounding box center [1080, 558] width 198 height 31
type input "09:00"
click at [1294, 419] on input "18:00" at bounding box center [1338, 421] width 195 height 28
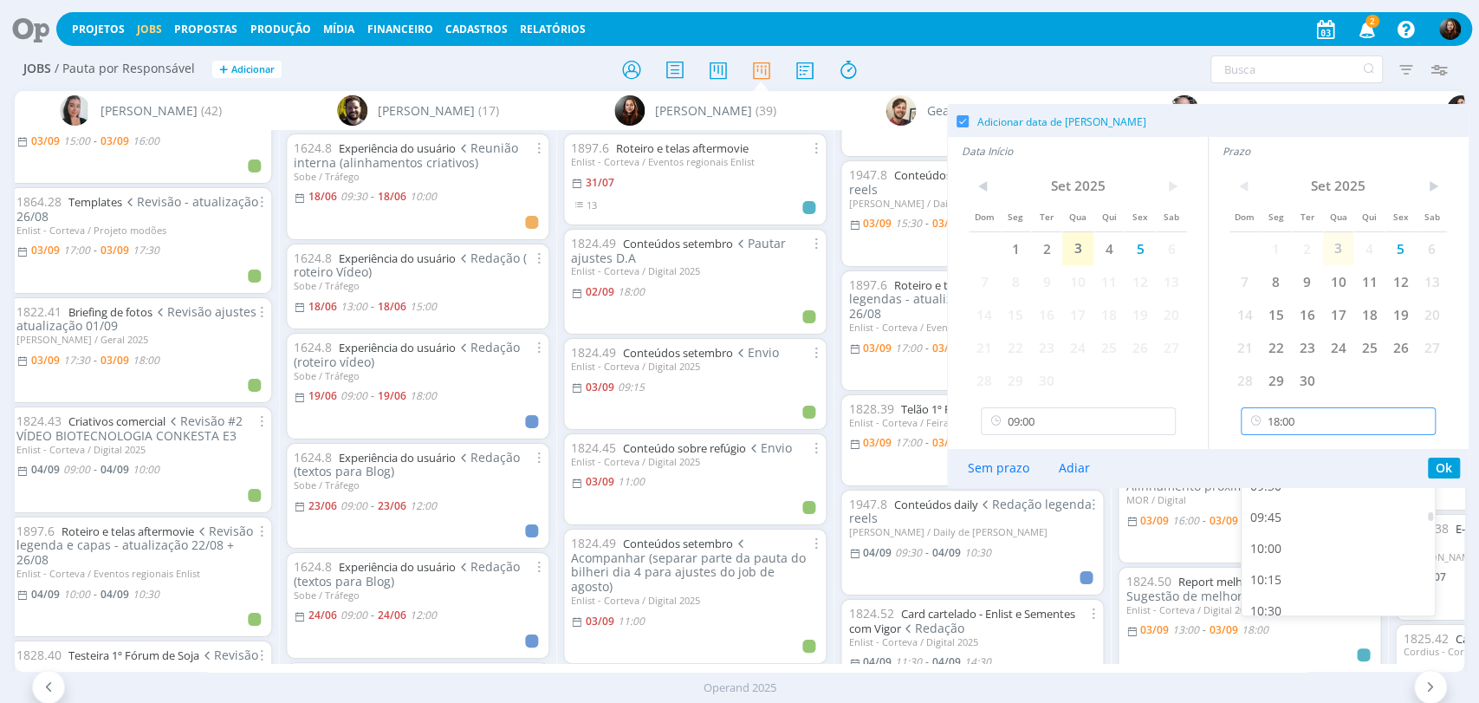
scroll to position [1151, 0]
click at [1293, 558] on div "10:00" at bounding box center [1341, 558] width 198 height 31
click at [1443, 469] on button "Ok" at bounding box center [1444, 467] width 32 height 21
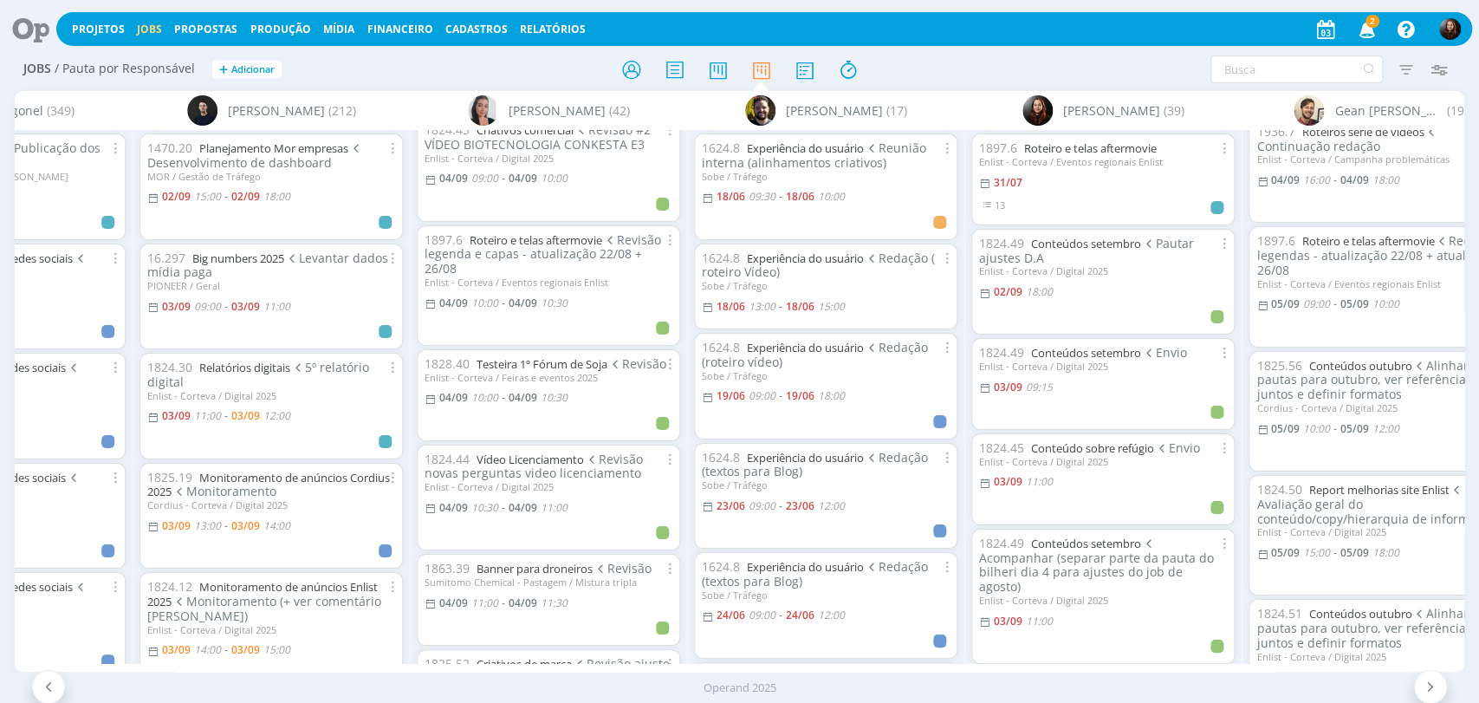
scroll to position [673, 0]
click at [450, 300] on span "04/09" at bounding box center [453, 305] width 29 height 15
type input "10:30"
type input "10:00"
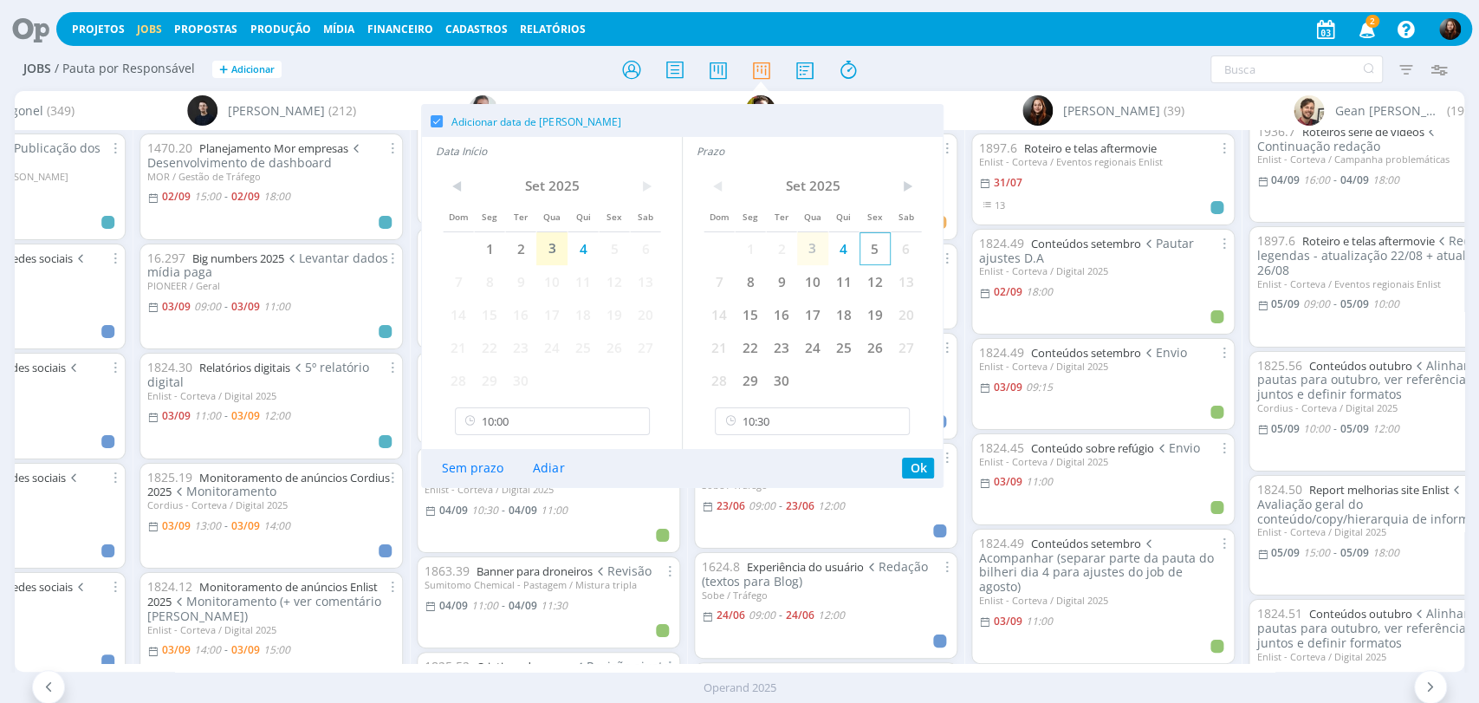
click at [868, 250] on span "5" at bounding box center [874, 248] width 31 height 33
click at [607, 251] on span "5" at bounding box center [614, 248] width 31 height 33
click at [534, 421] on input "10:00" at bounding box center [552, 421] width 195 height 28
click at [823, 417] on input "10:30" at bounding box center [812, 421] width 195 height 28
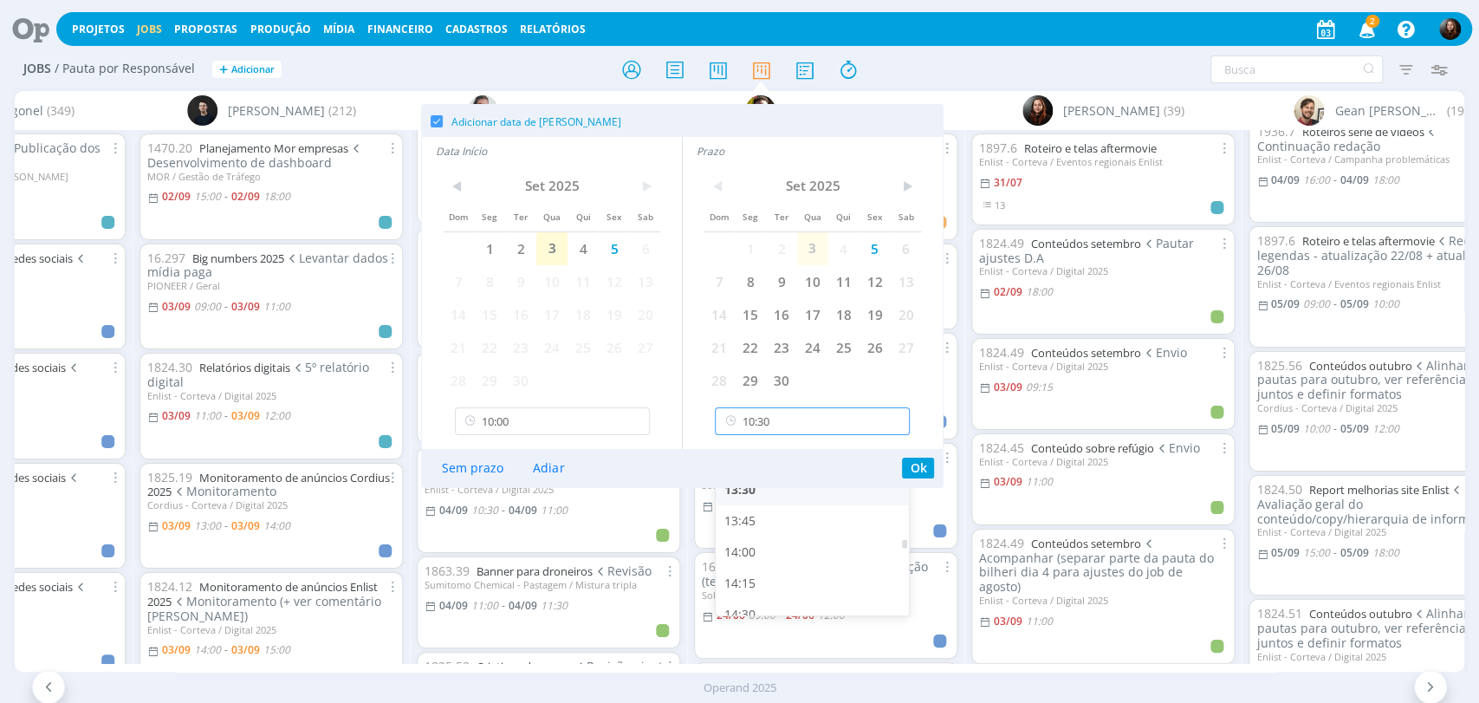
scroll to position [1659, 0]
click at [743, 549] on div "14:00" at bounding box center [815, 549] width 198 height 31
type input "14:00"
click at [541, 420] on input "10:00" at bounding box center [552, 421] width 195 height 28
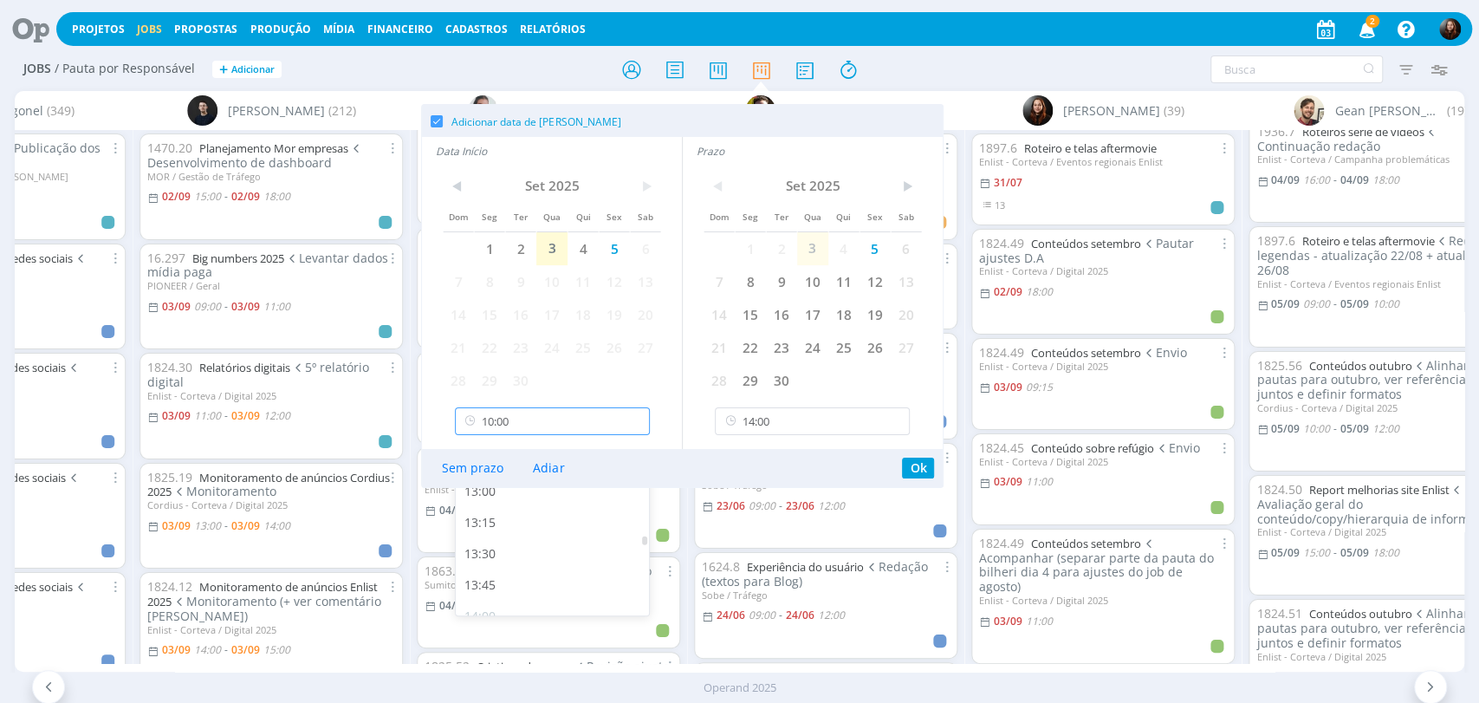
scroll to position [1597, 0]
click at [490, 548] on div "13:30" at bounding box center [555, 549] width 198 height 31
type input "13:30"
click at [918, 466] on button "Ok" at bounding box center [918, 467] width 32 height 21
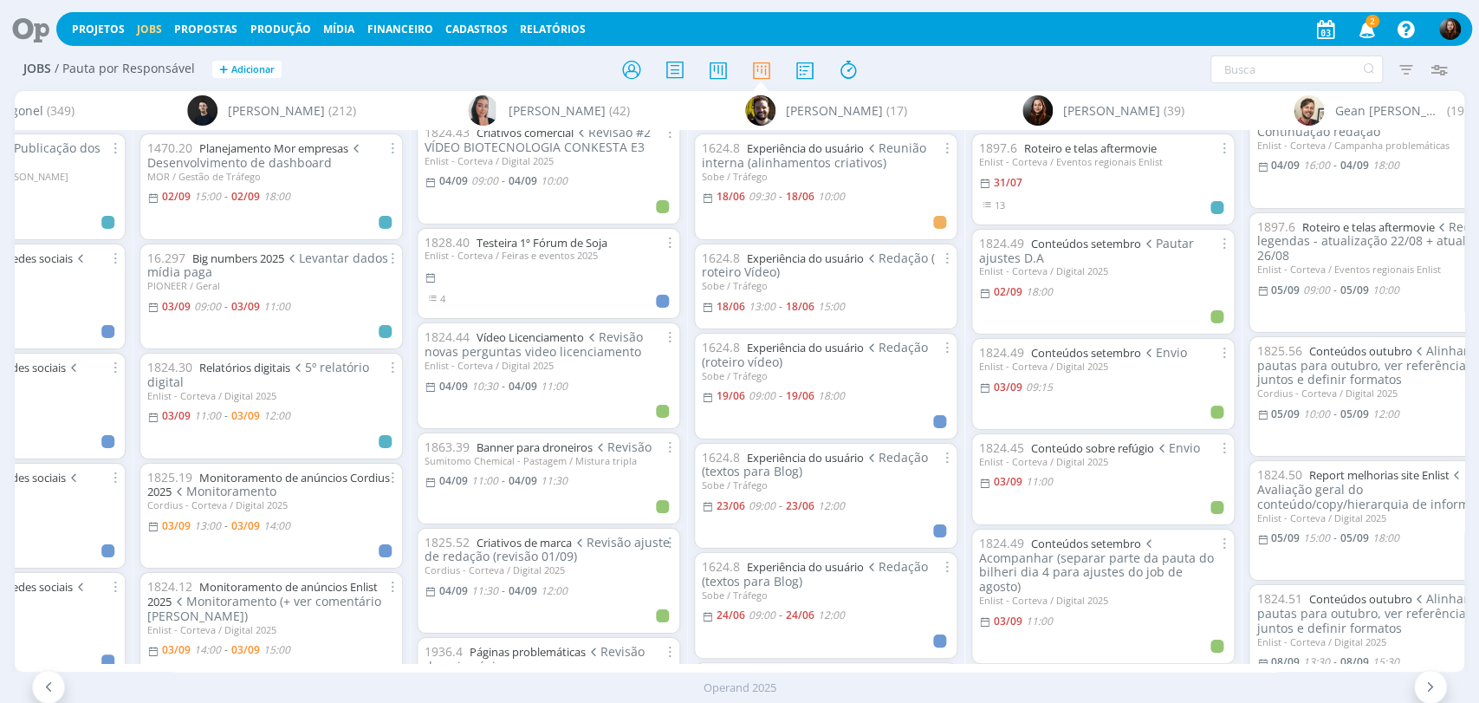
scroll to position [756, 0]
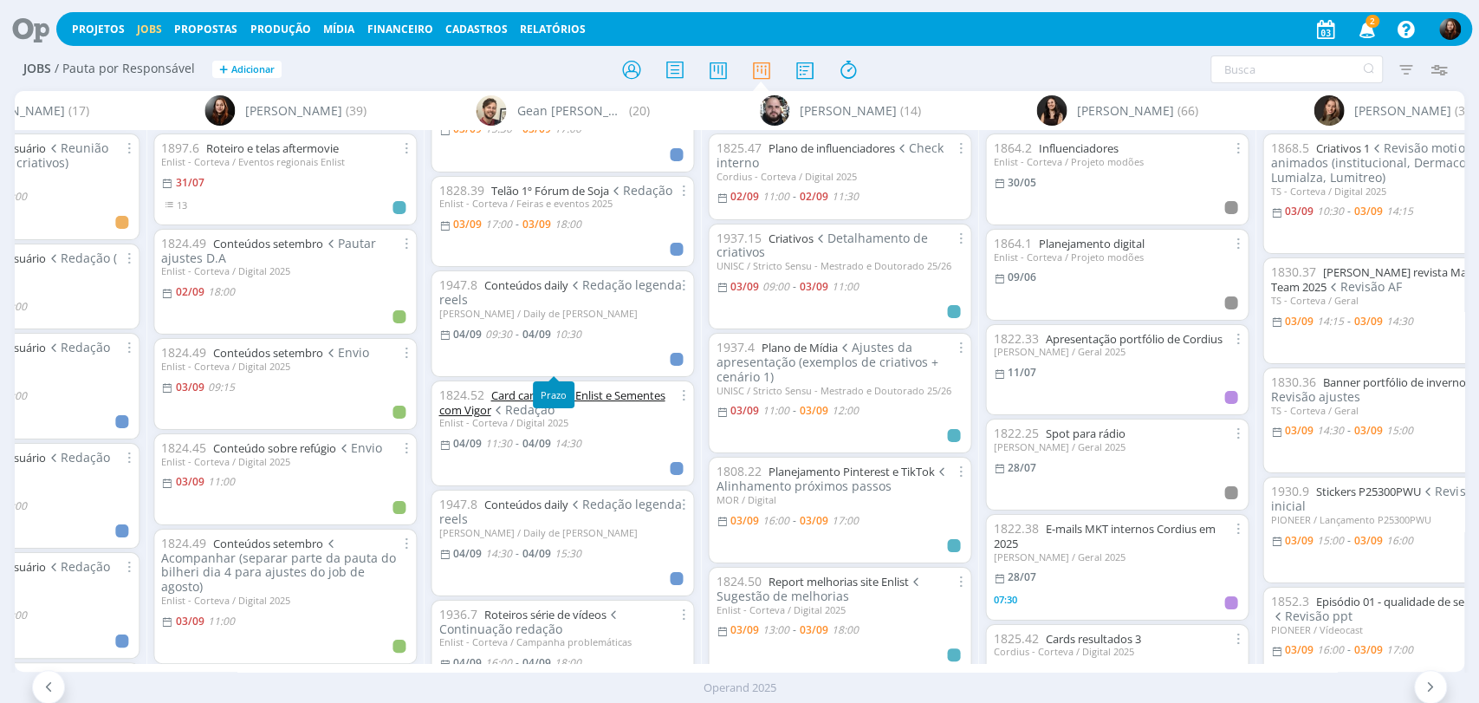
scroll to position [289, 0]
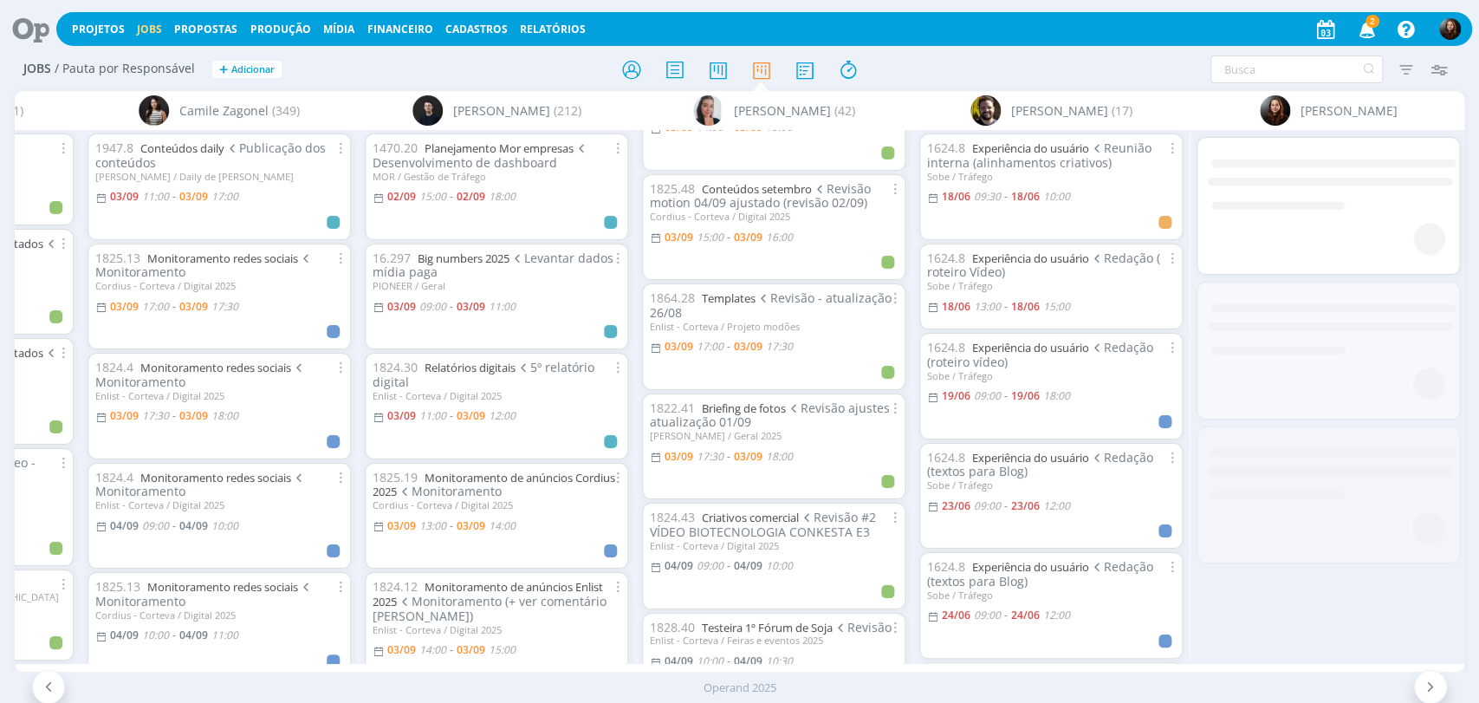
scroll to position [0, 503]
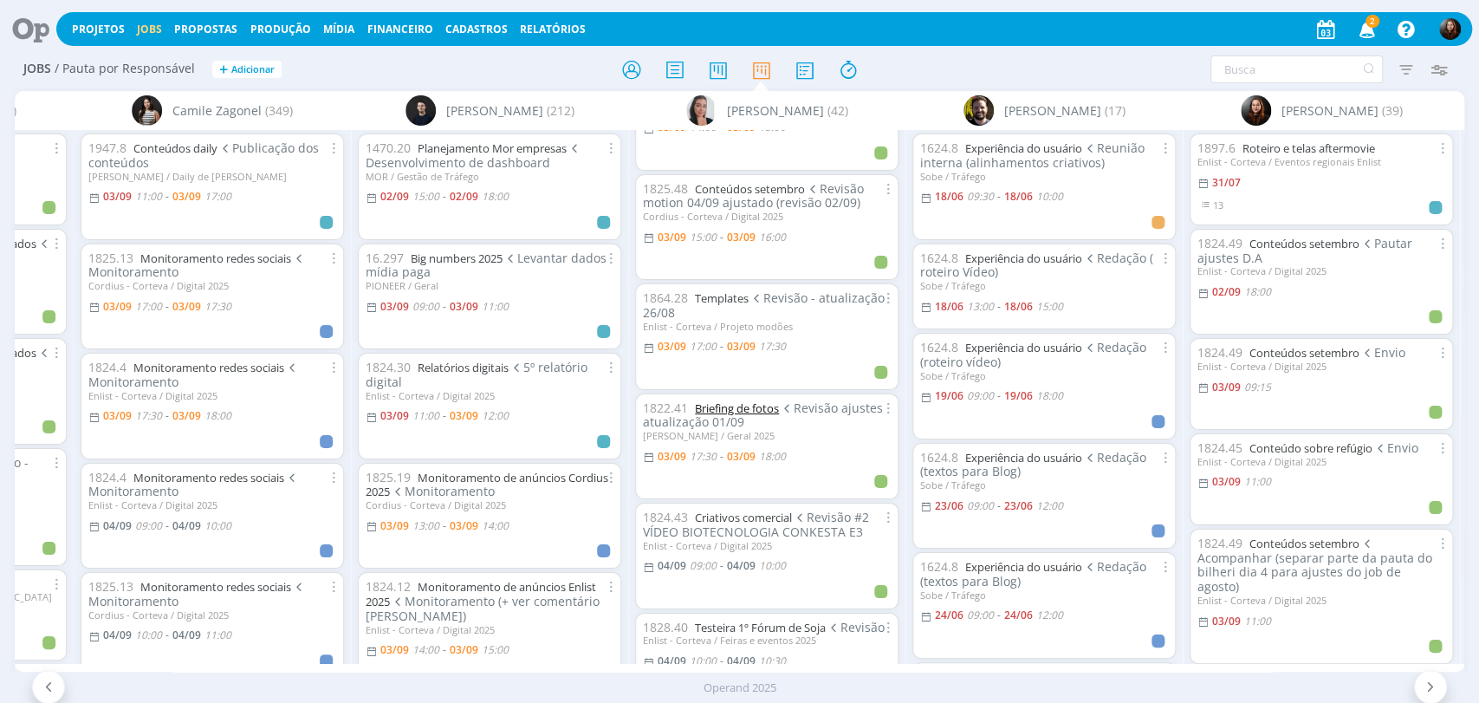
click at [717, 405] on link "Briefing de fotos" at bounding box center [737, 408] width 84 height 16
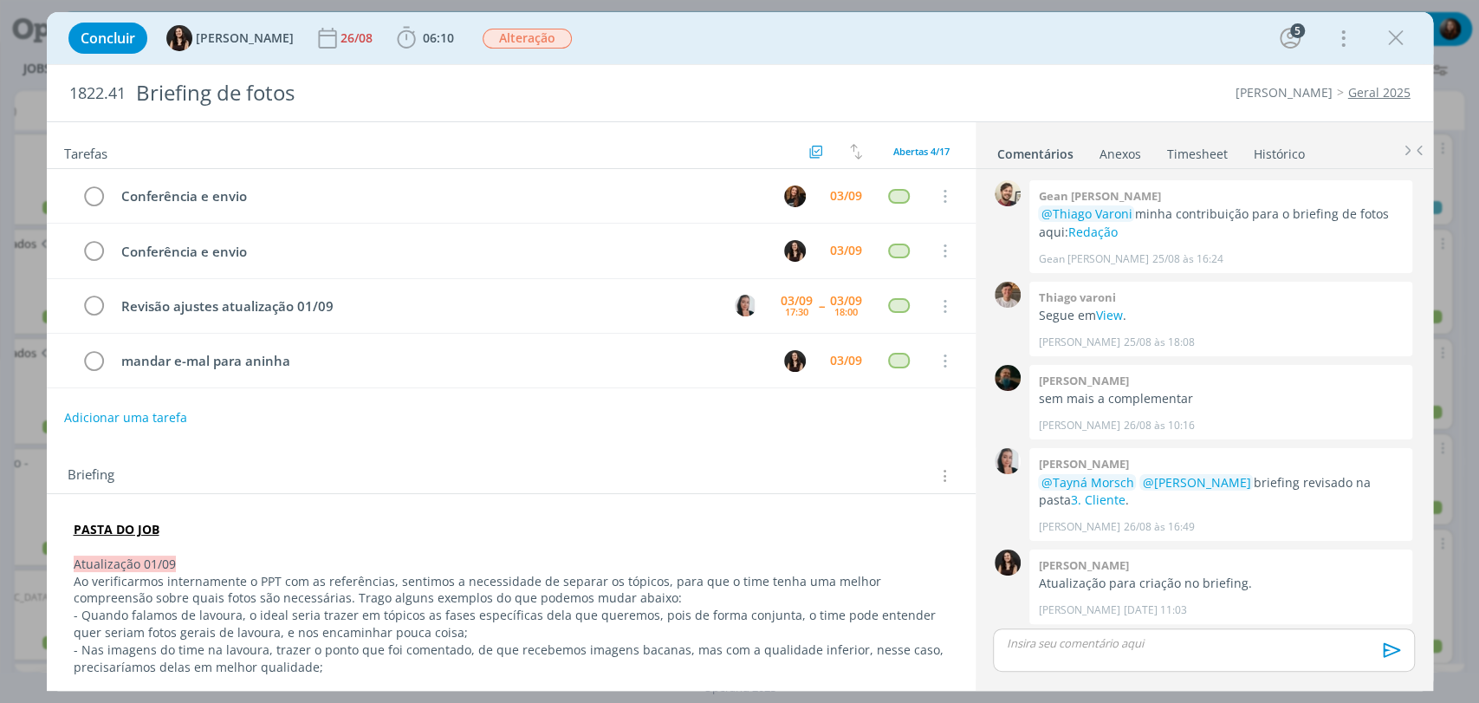
scroll to position [289, 0]
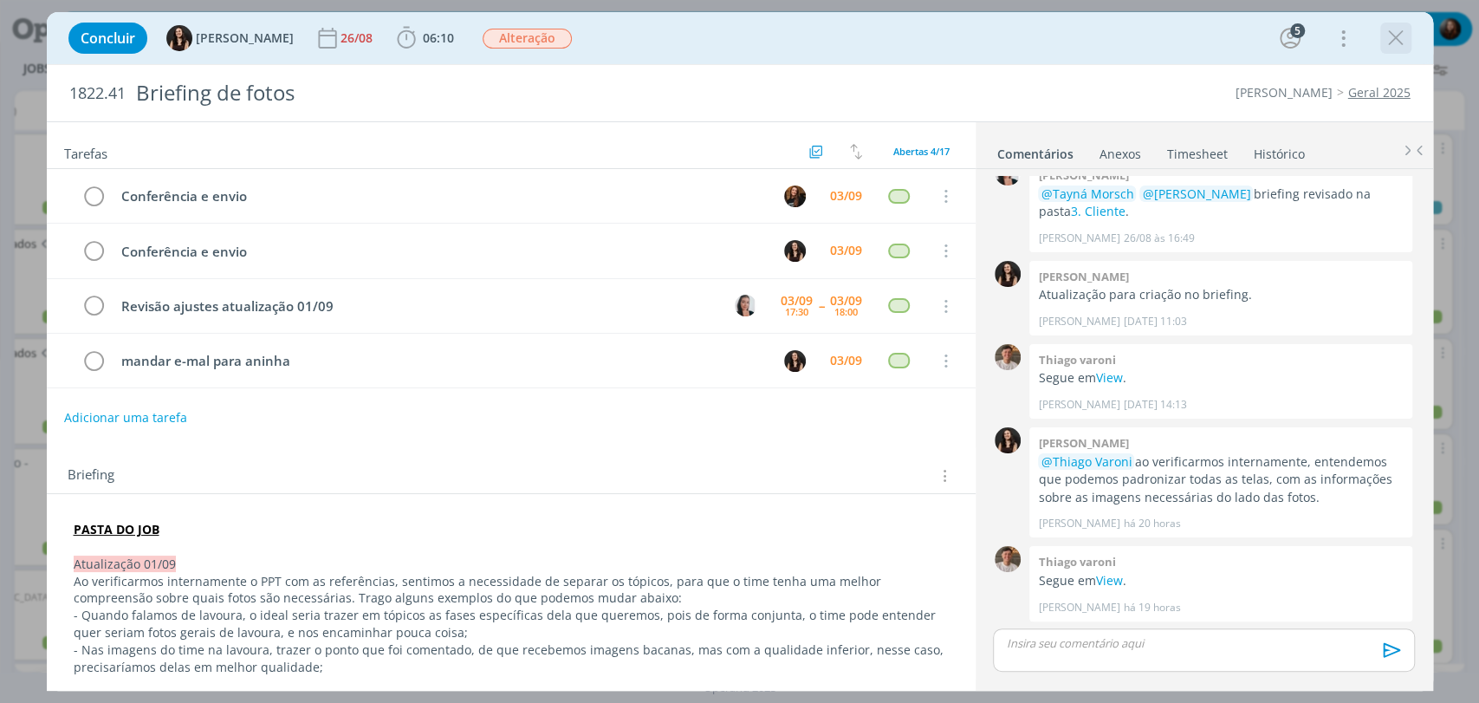
click at [1399, 39] on icon "dialog" at bounding box center [1396, 38] width 26 height 26
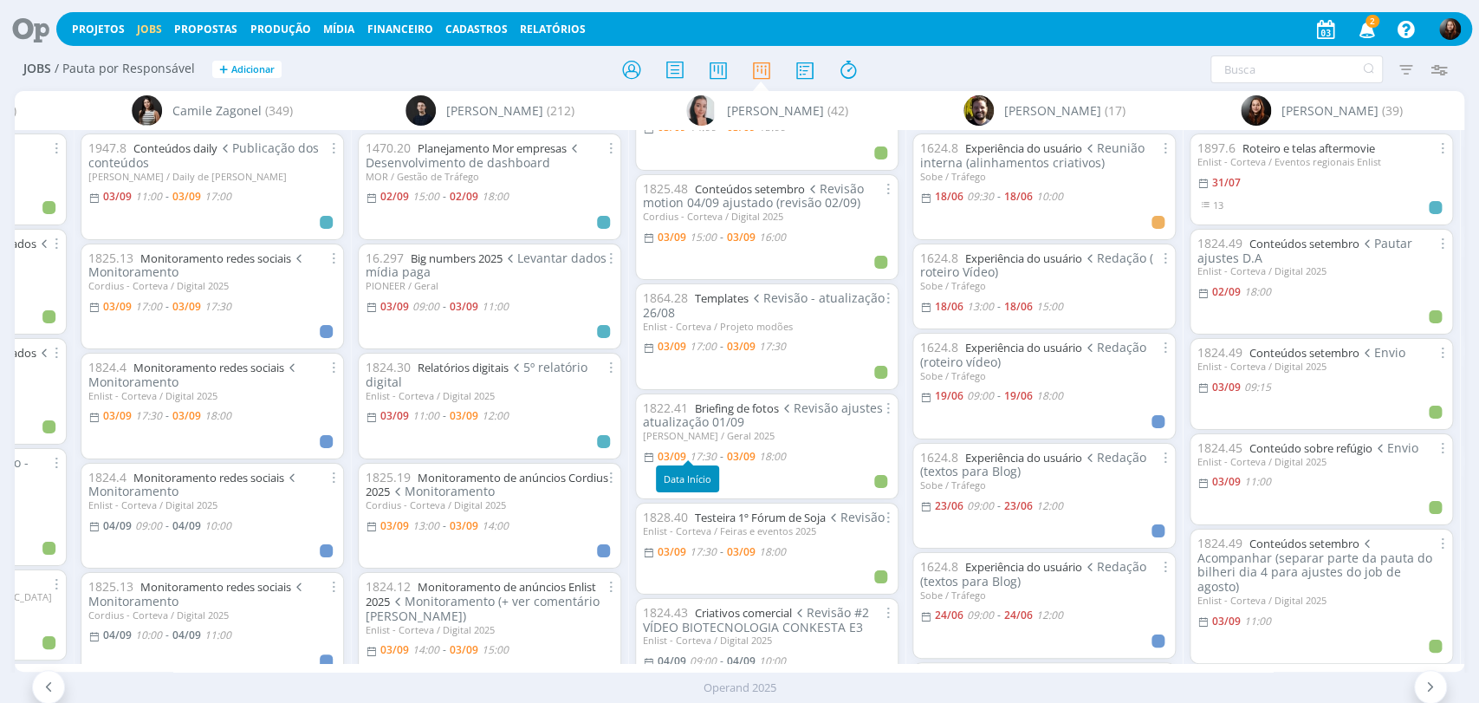
click at [707, 452] on span "17:30" at bounding box center [703, 456] width 27 height 15
type input "18:00"
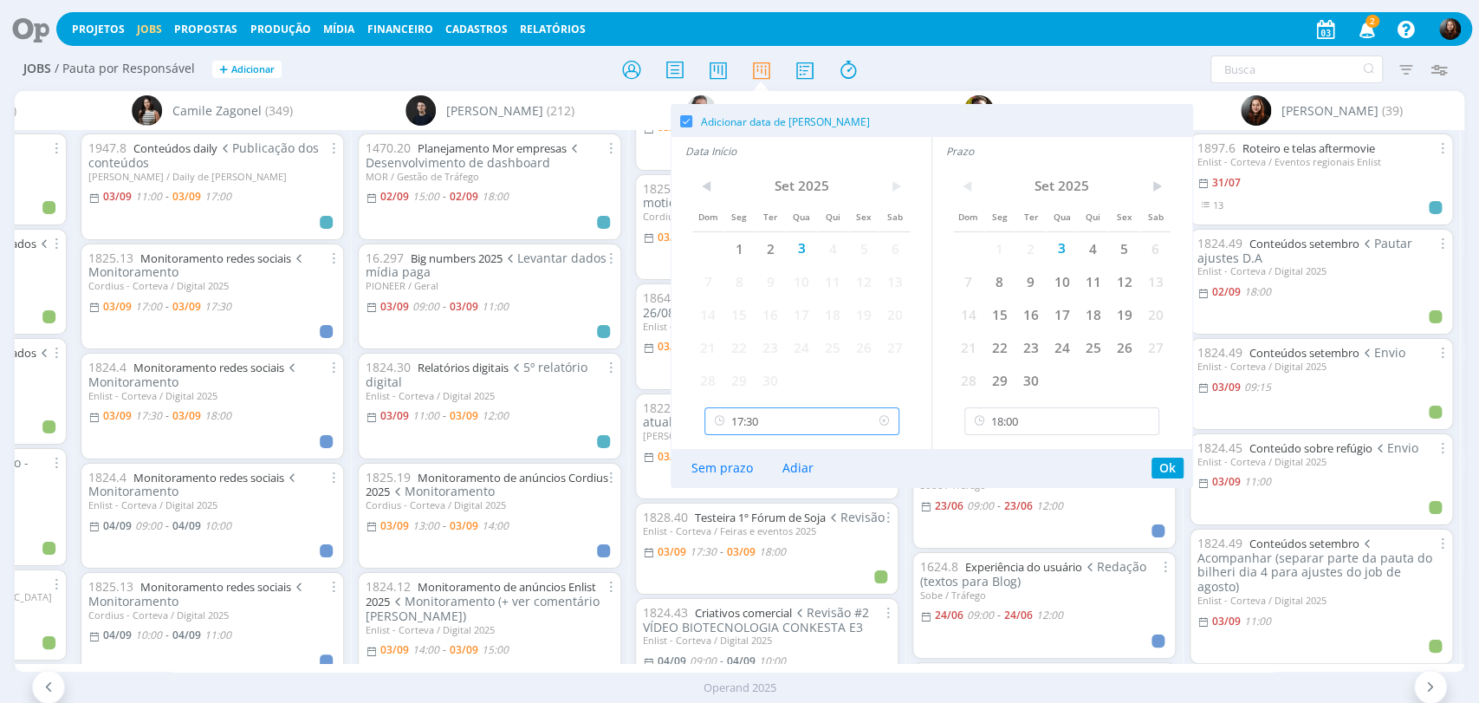
click at [746, 417] on input "17:30" at bounding box center [801, 421] width 195 height 28
click at [736, 565] on div "16:30" at bounding box center [803, 565] width 198 height 31
type input "16:30"
click at [1019, 425] on input "18:00" at bounding box center [1061, 421] width 195 height 28
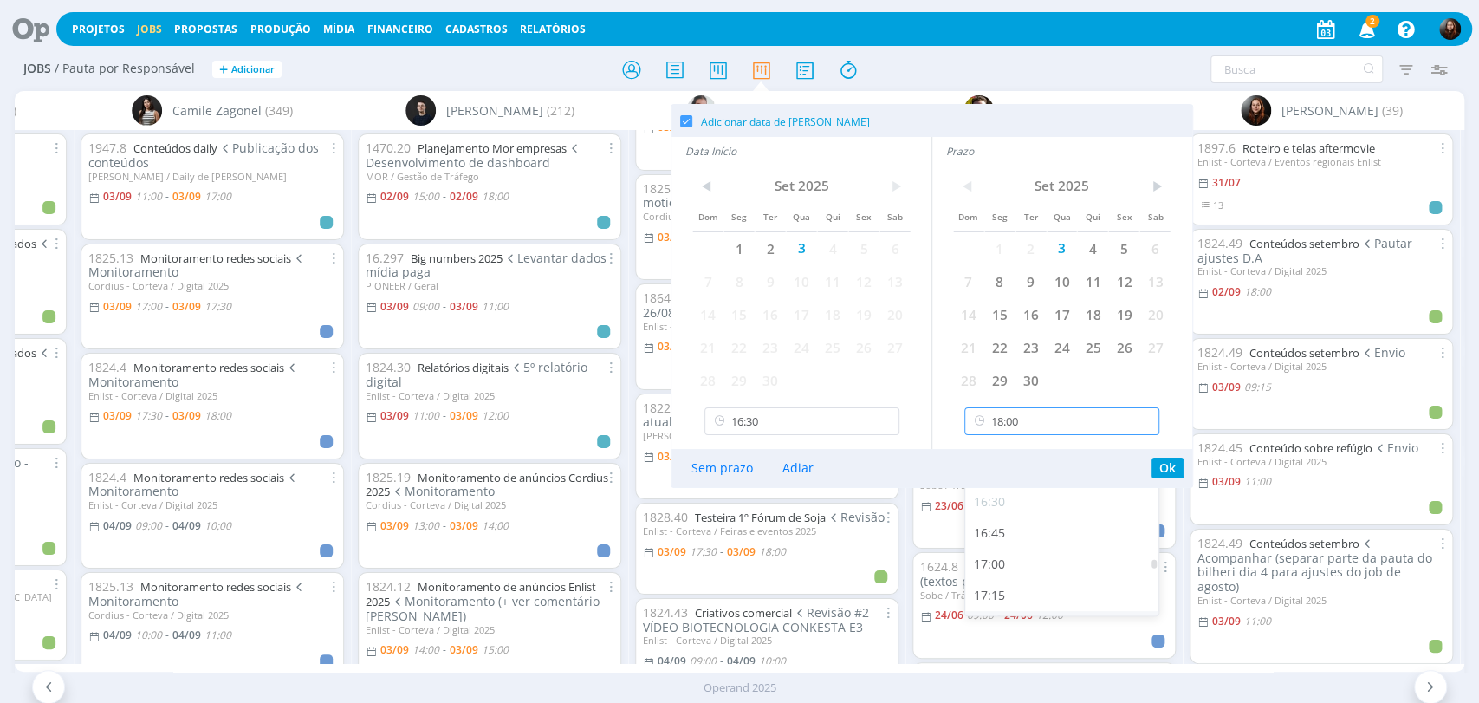
scroll to position [2017, 0]
click at [998, 572] on div "17:00" at bounding box center [1064, 565] width 198 height 31
type input "17:00"
click at [1172, 470] on button "Ok" at bounding box center [1167, 467] width 32 height 21
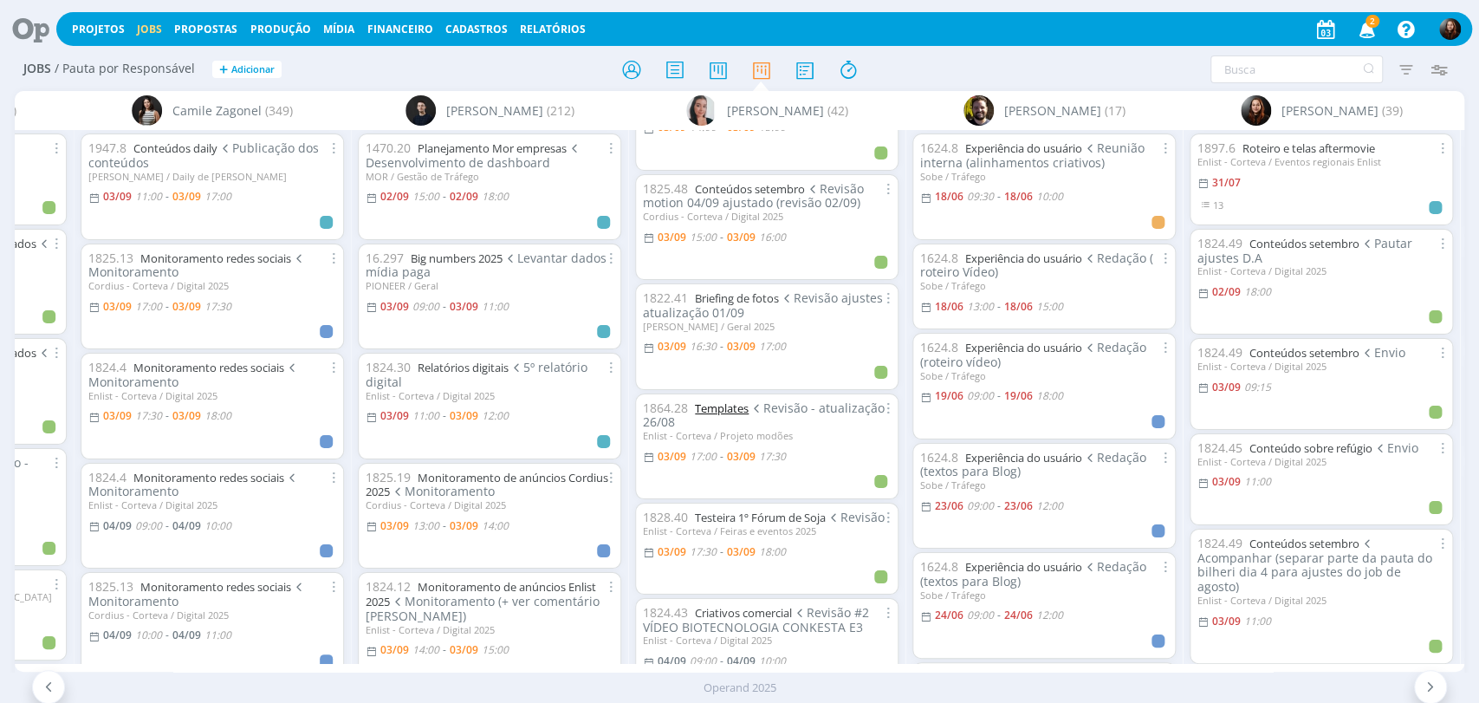
click at [729, 402] on link "Templates" at bounding box center [722, 408] width 54 height 16
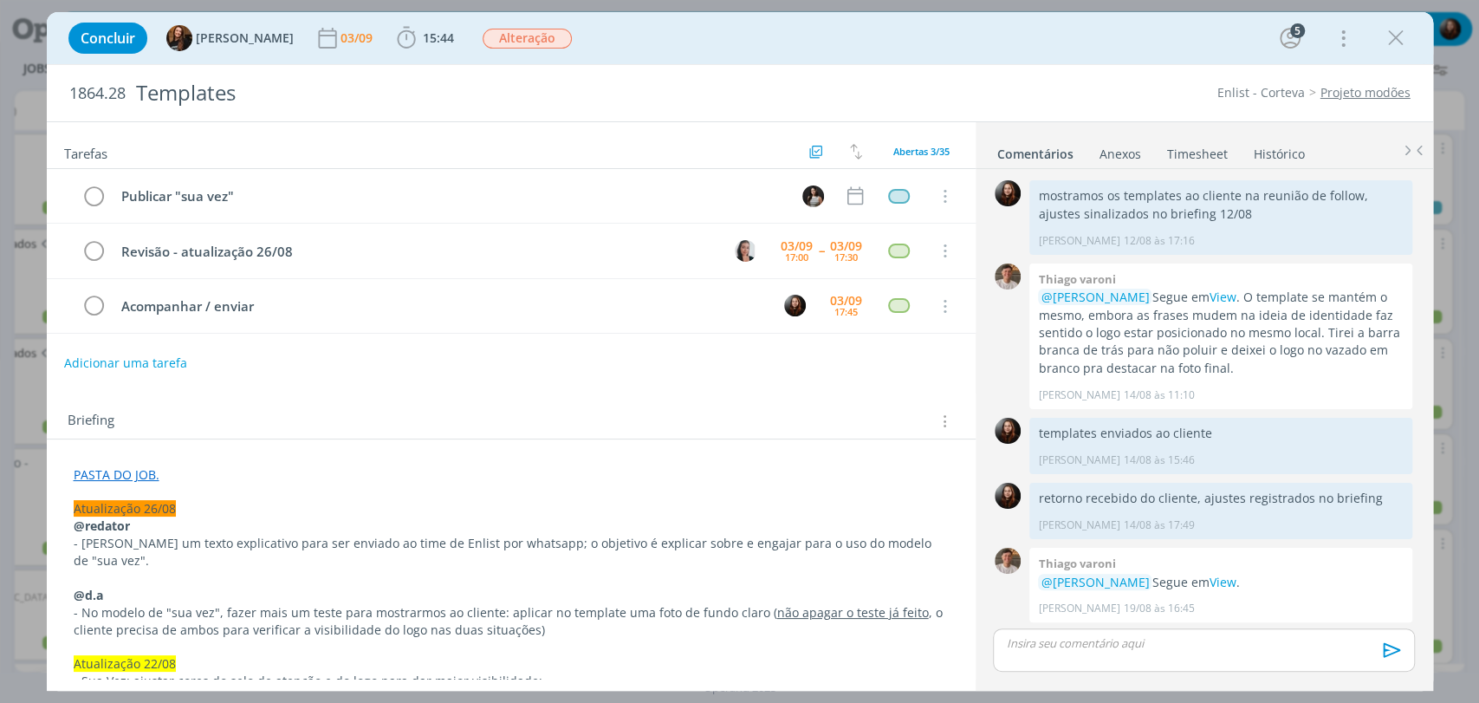
scroll to position [2079, 0]
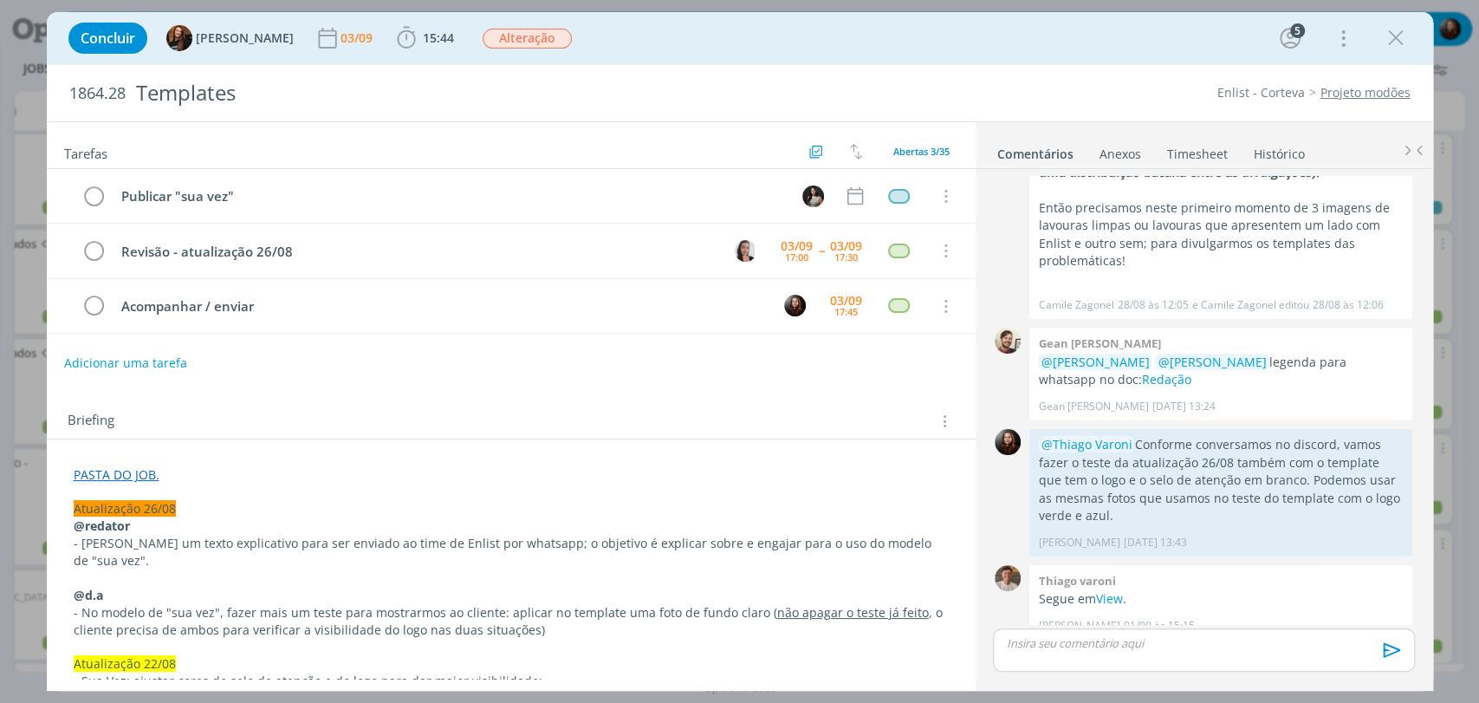
click at [1149, 52] on div "Concluir Tayná Morsch 03/09 15:44 Iniciar Apontar Data * 03/09/2025 Horas * 00:…" at bounding box center [740, 38] width 1360 height 42
click at [1403, 34] on icon "dialog" at bounding box center [1396, 38] width 26 height 26
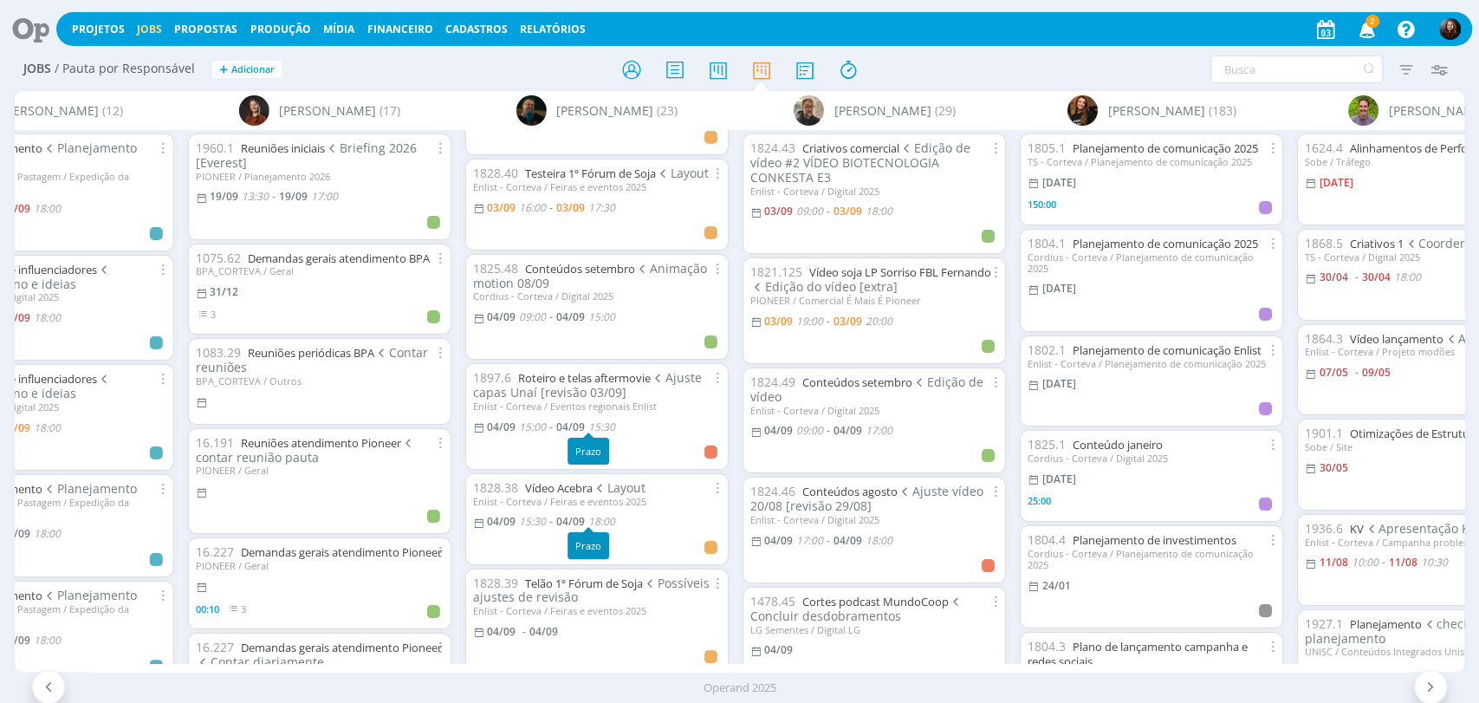
scroll to position [192, 0]
click at [603, 265] on link "Conteúdos setembro" at bounding box center [580, 271] width 110 height 16
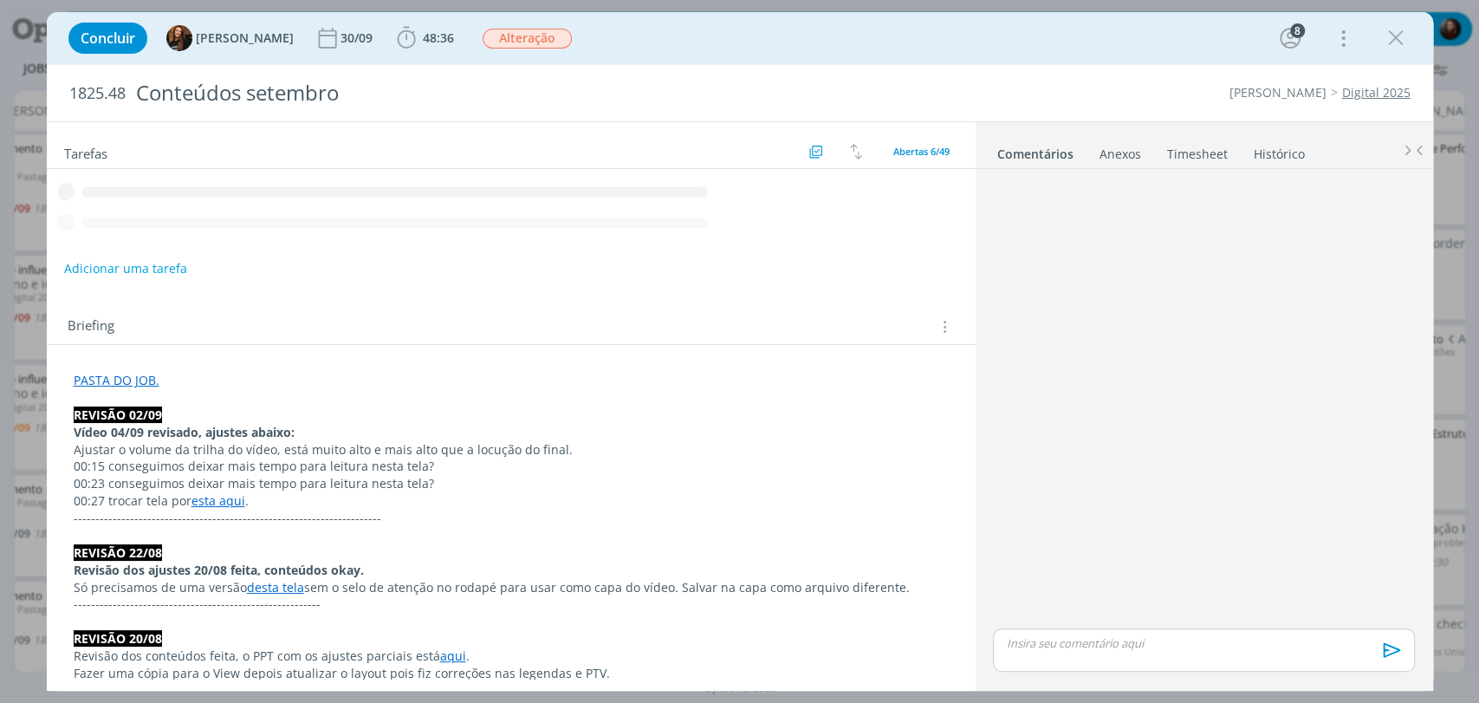
scroll to position [2293, 0]
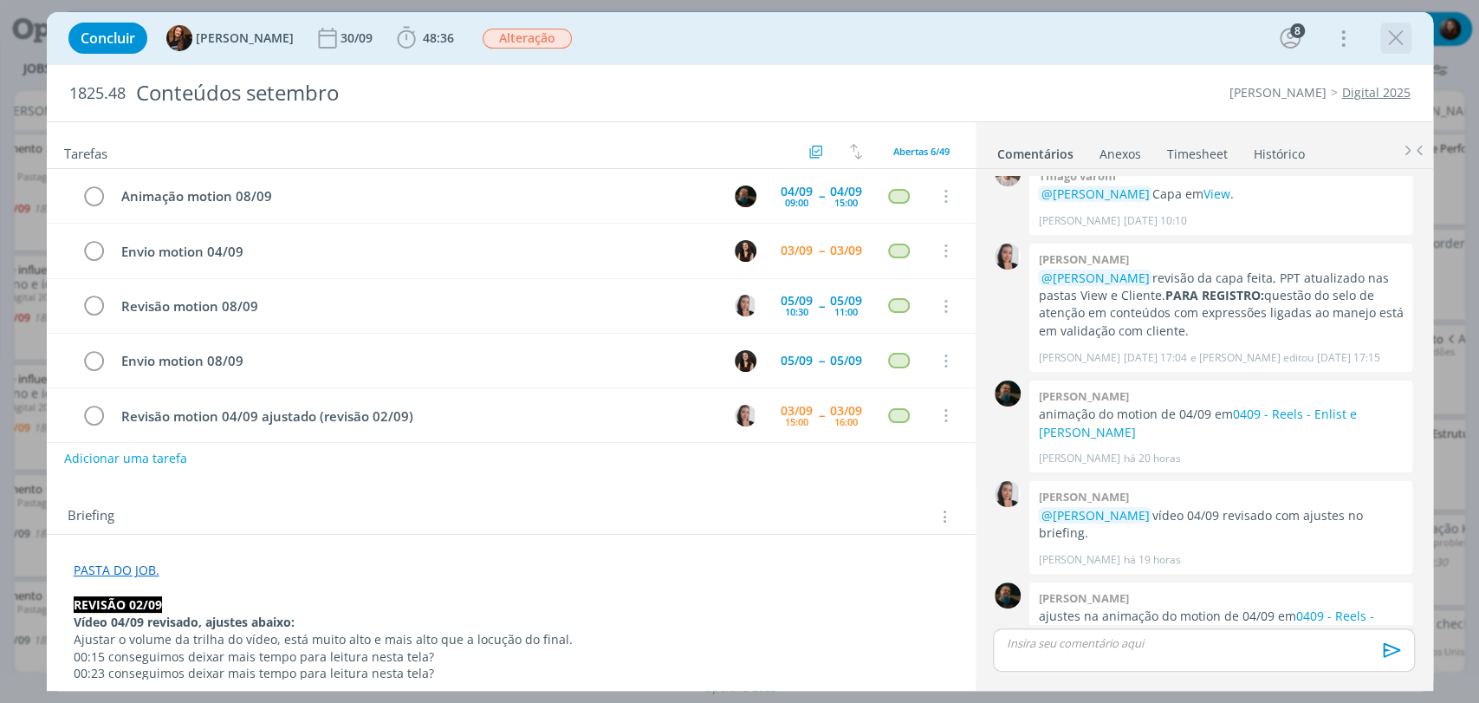
click at [1391, 30] on icon "dialog" at bounding box center [1396, 38] width 26 height 26
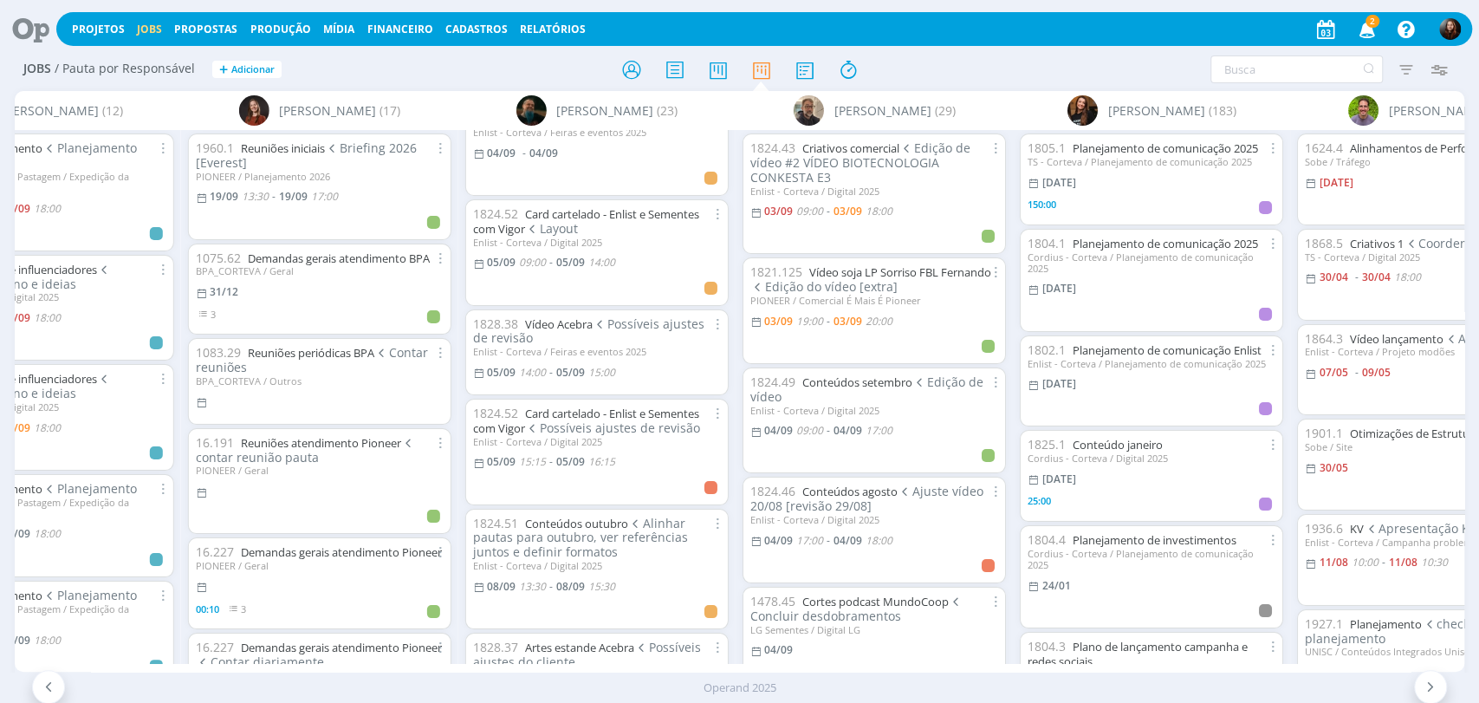
scroll to position [673, 0]
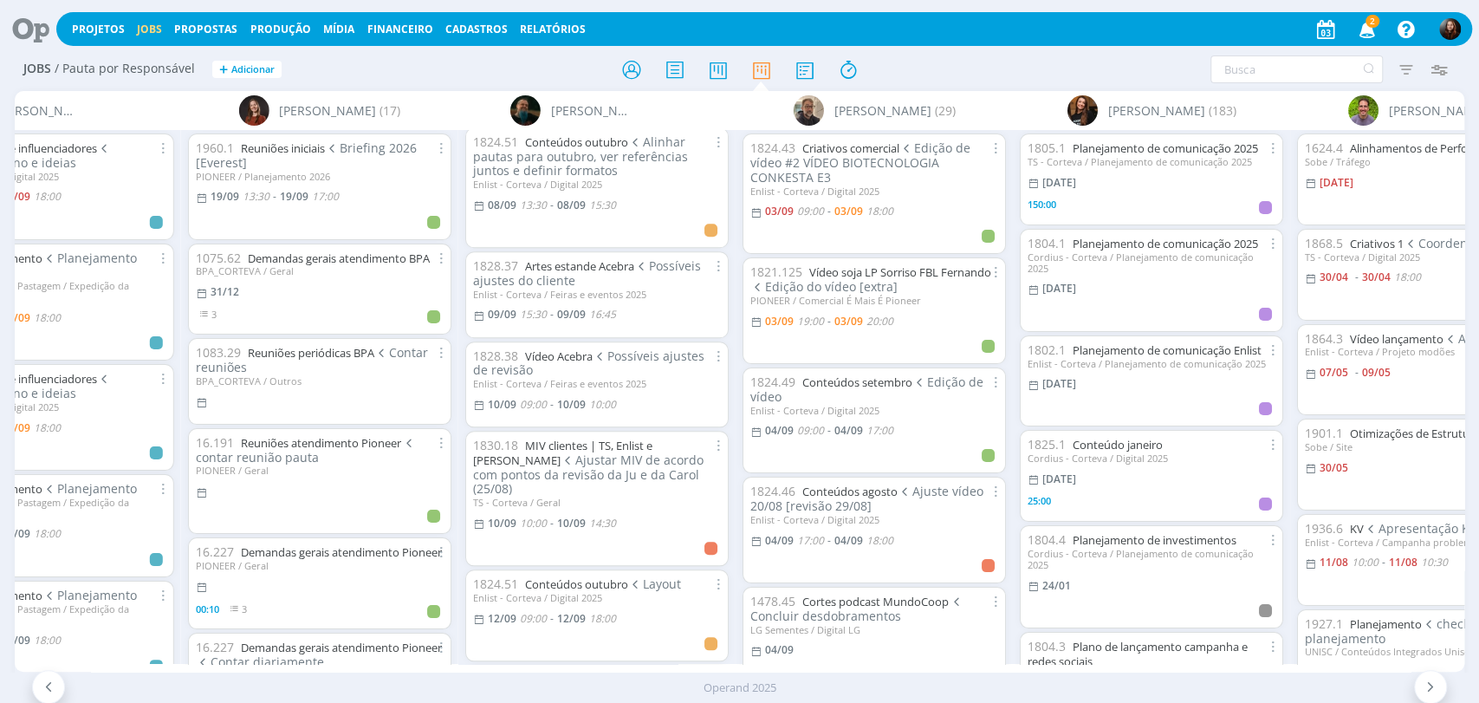
scroll to position [970, 0]
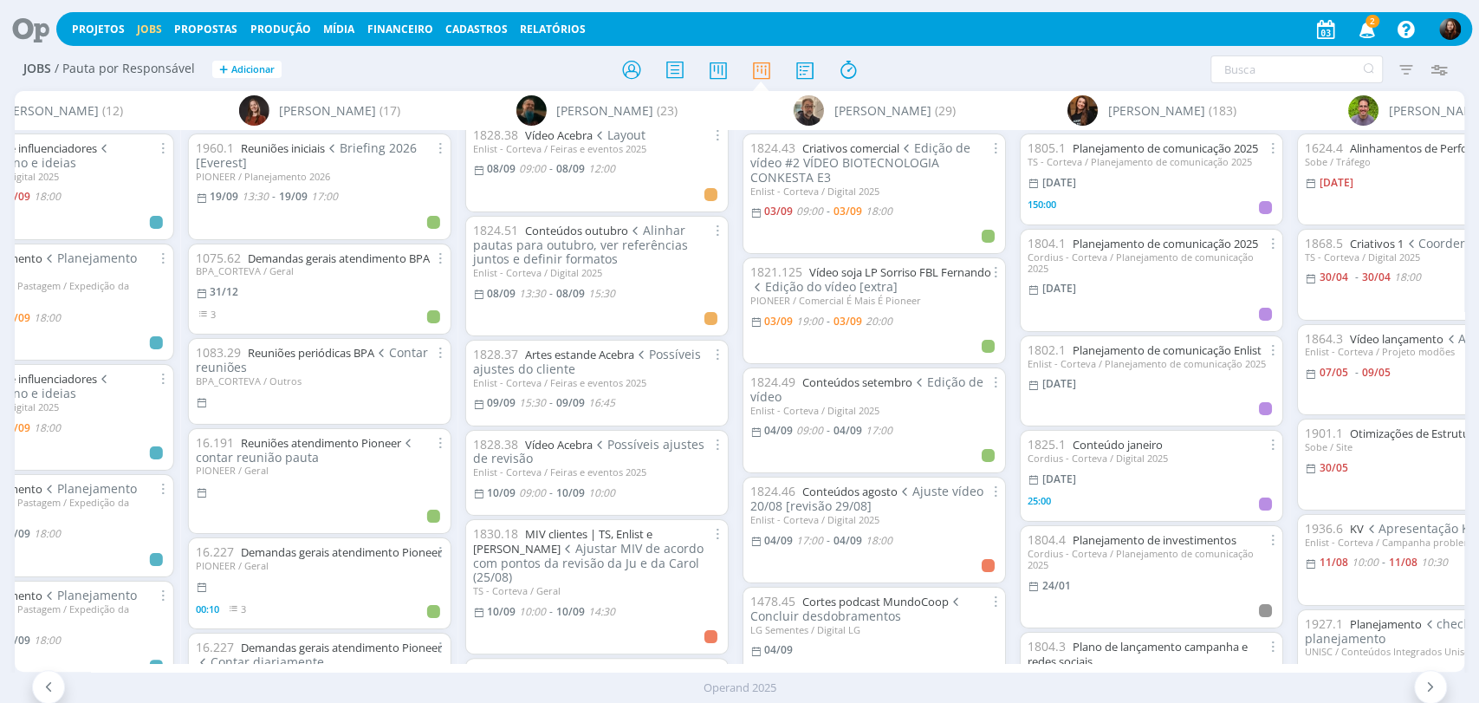
click at [970, 58] on div at bounding box center [739, 69] width 483 height 31
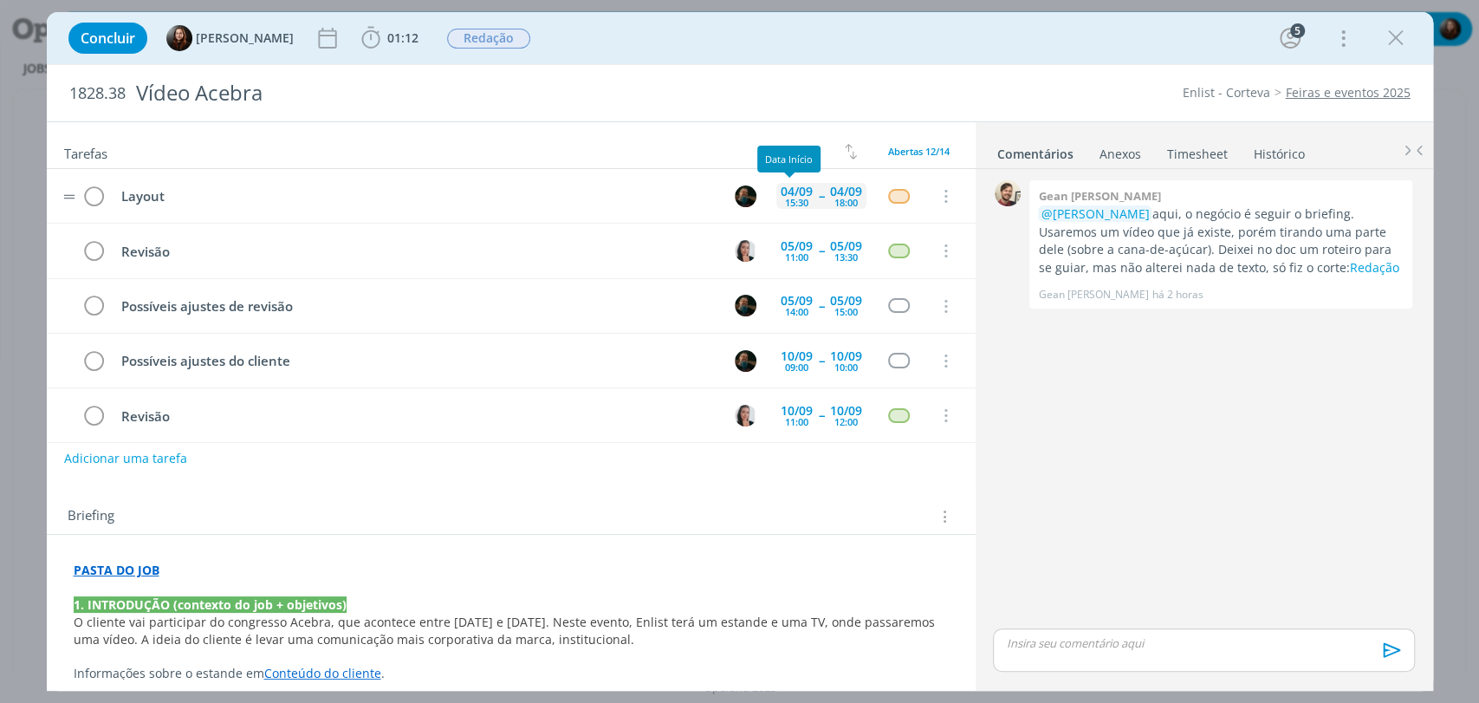
click at [798, 189] on div "04/09" at bounding box center [797, 191] width 32 height 12
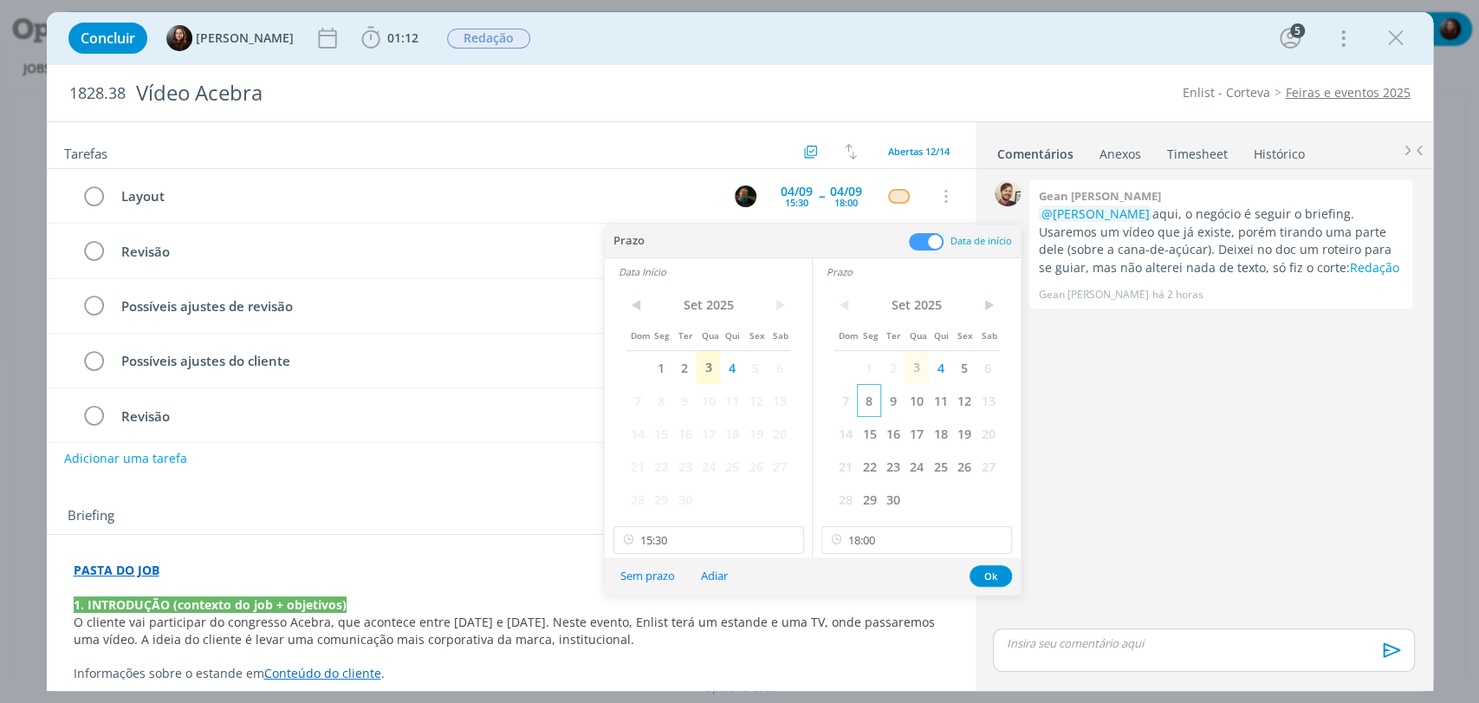
click at [869, 398] on span "8" at bounding box center [868, 400] width 23 height 33
click at [658, 405] on span "8" at bounding box center [660, 400] width 23 height 33
click at [715, 542] on input "15:30" at bounding box center [708, 540] width 191 height 28
click at [652, 357] on div "09:00" at bounding box center [709, 356] width 193 height 31
type input "09:00"
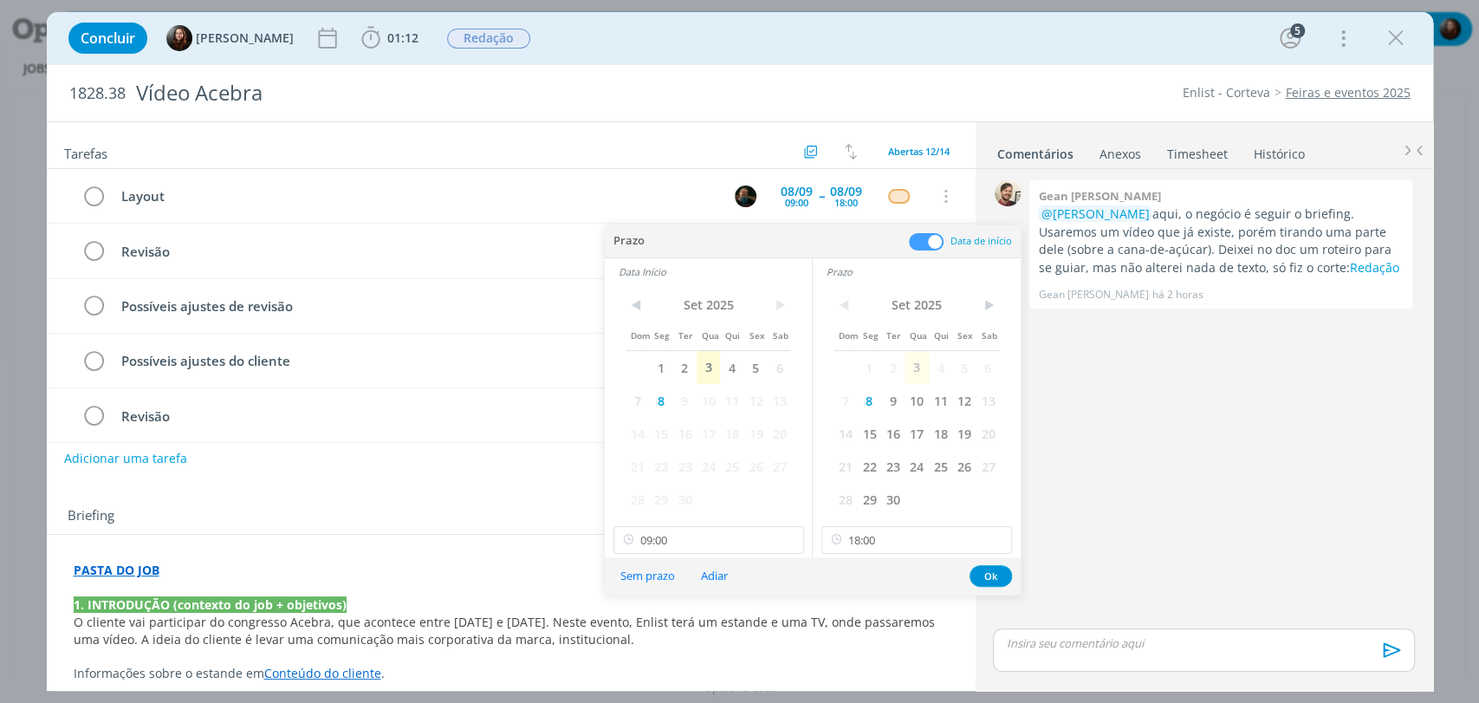
scroll to position [1123, 0]
click at [892, 541] on input "18:00" at bounding box center [916, 540] width 191 height 28
click at [859, 421] on div "12:00" at bounding box center [918, 418] width 193 height 31
type input "12:00"
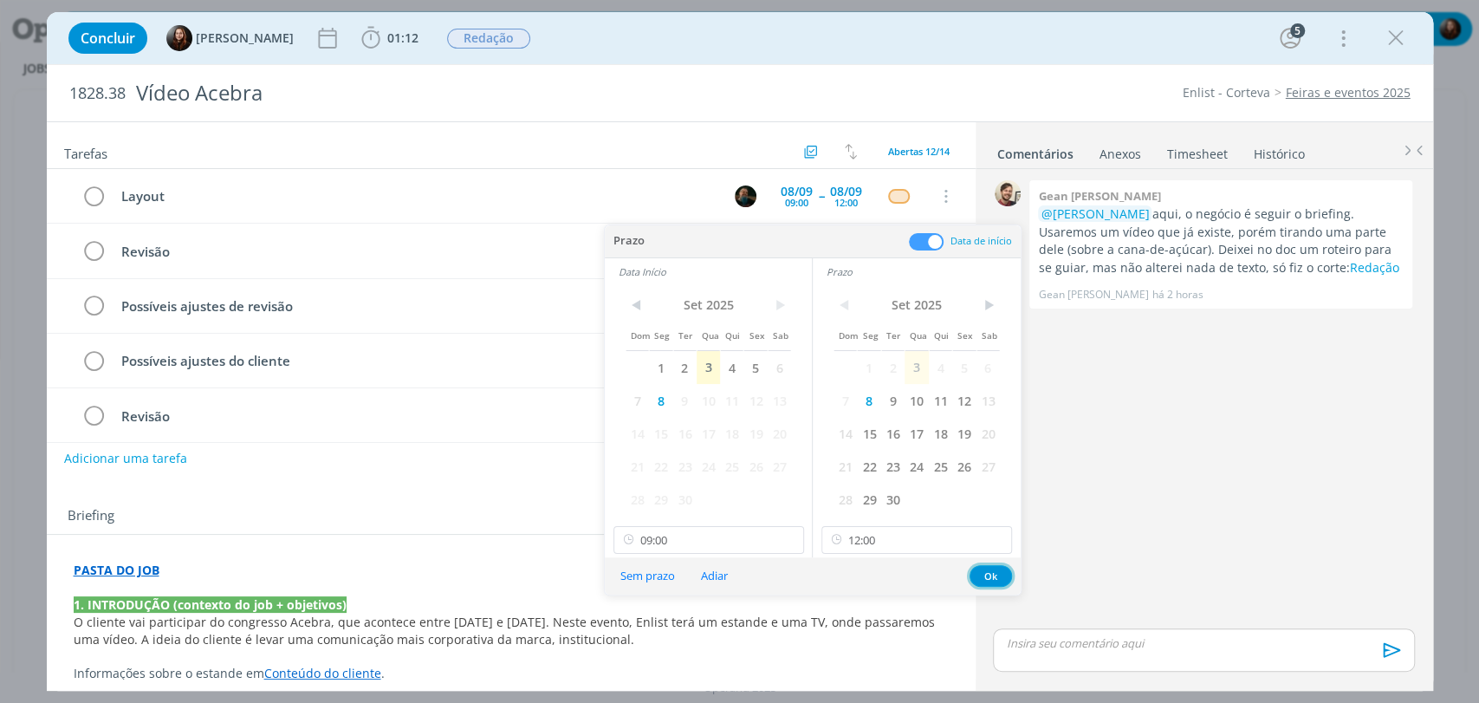
click at [1003, 574] on button "Ok" at bounding box center [991, 576] width 42 height 22
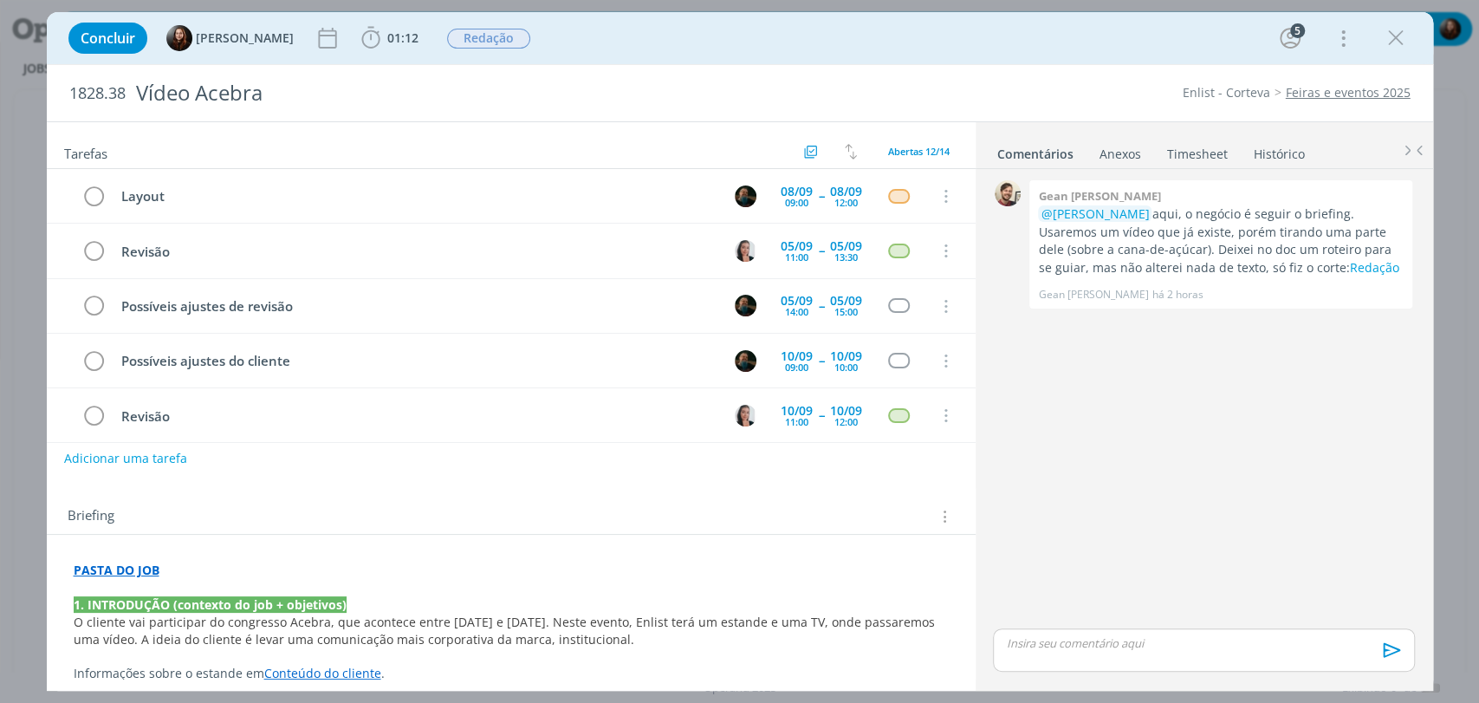
click at [1099, 490] on div "0 Gean [PERSON_NAME] @[PERSON_NAME] aqui, o negócio é seguir o briefing. Usarem…" at bounding box center [1203, 400] width 435 height 449
click at [834, 252] on div "13:30" at bounding box center [845, 257] width 23 height 10
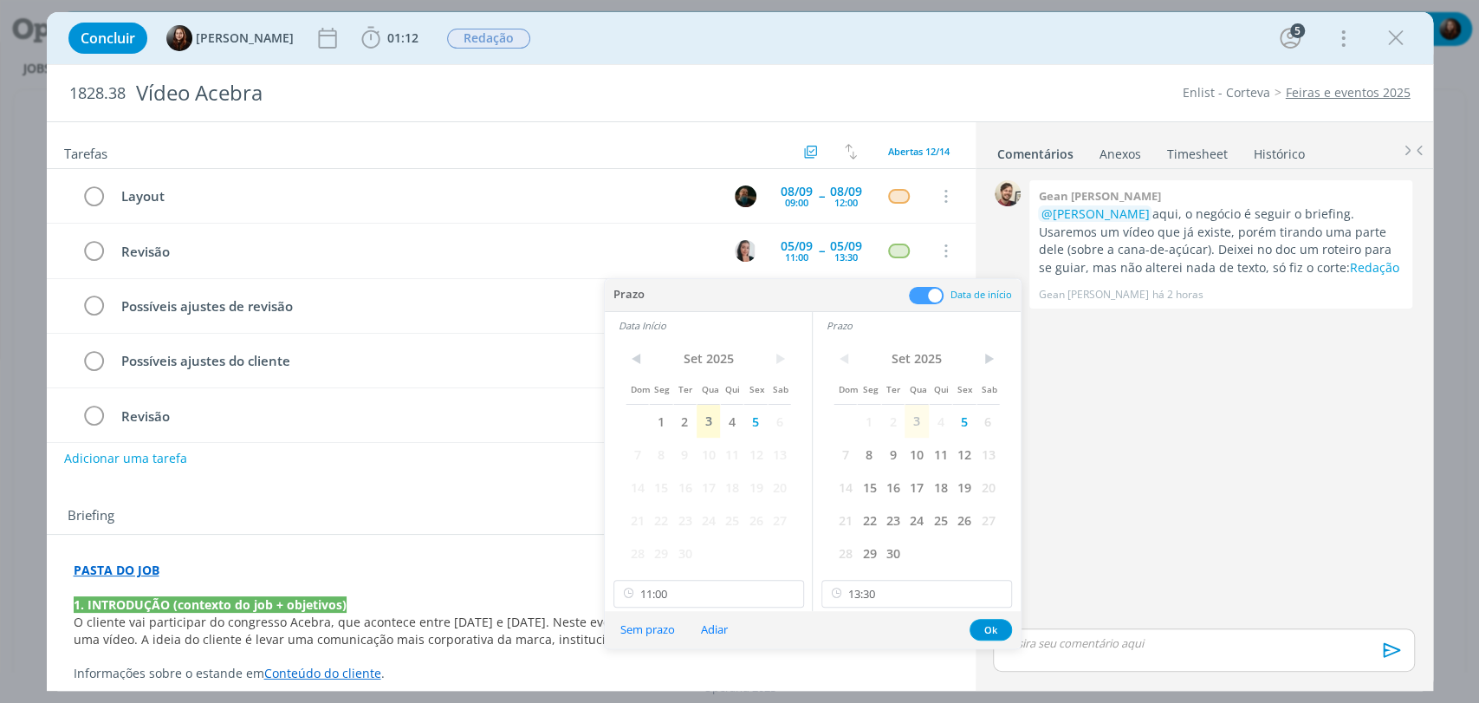
click at [929, 294] on span at bounding box center [926, 295] width 35 height 17
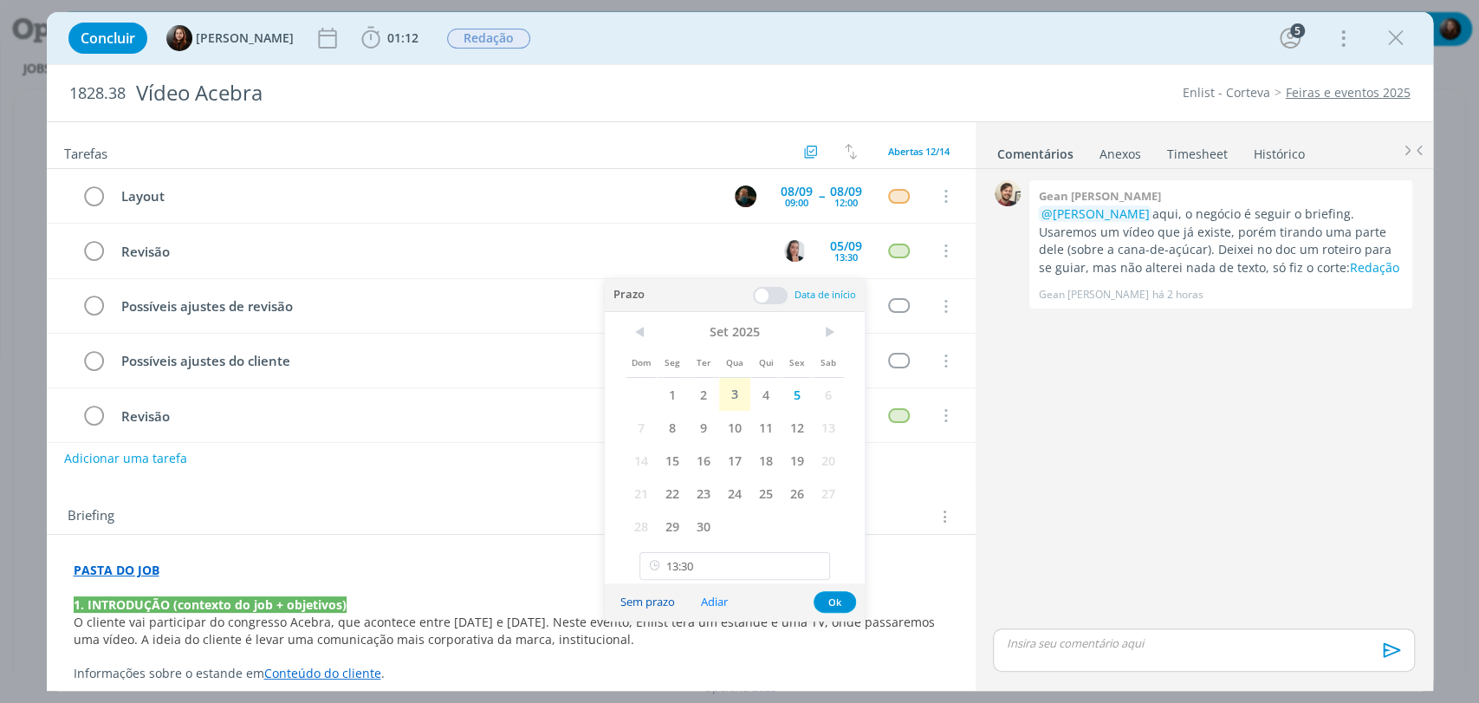
click at [668, 597] on button "Sem prazo" at bounding box center [647, 601] width 77 height 23
type input "13:30"
click at [1130, 487] on div "0 Gean [PERSON_NAME] @[PERSON_NAME] aqui, o negócio é seguir o briefing. Usarem…" at bounding box center [1203, 400] width 435 height 449
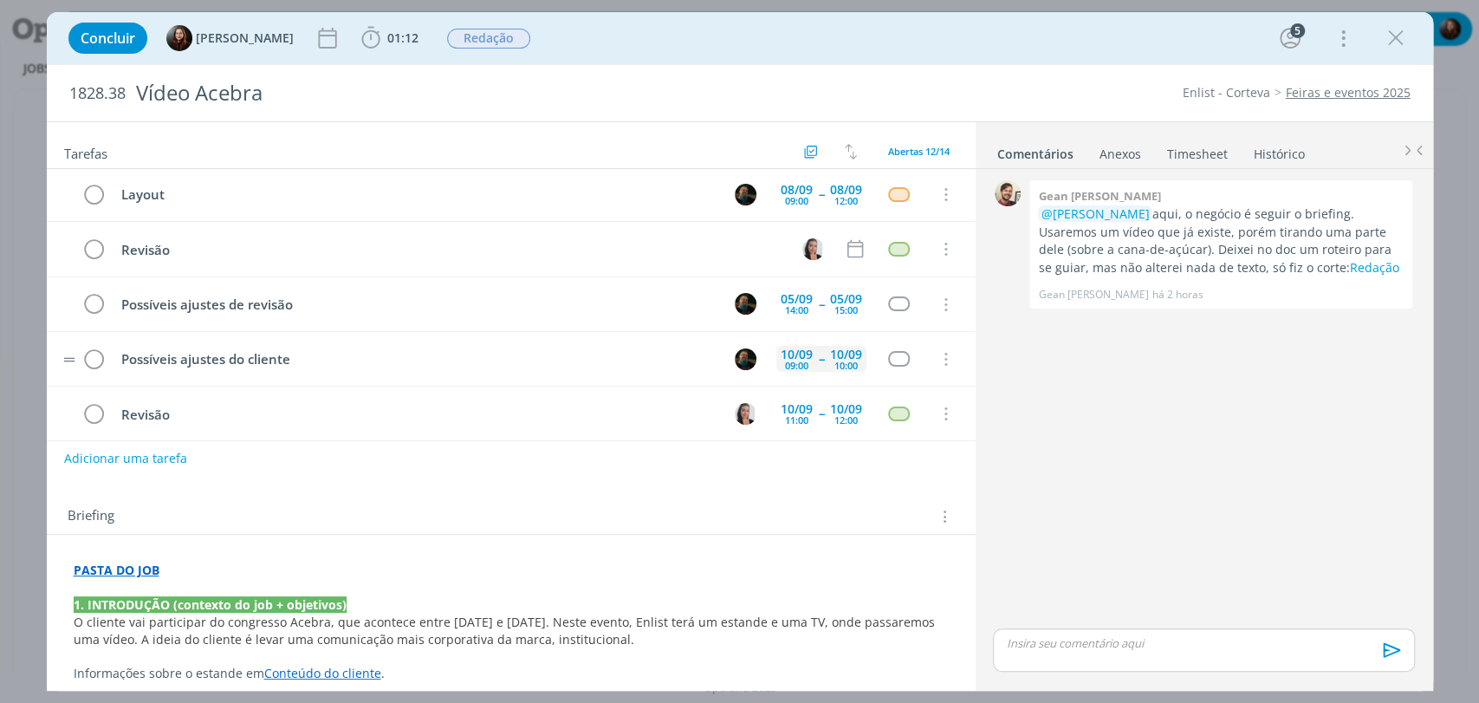
scroll to position [0, 0]
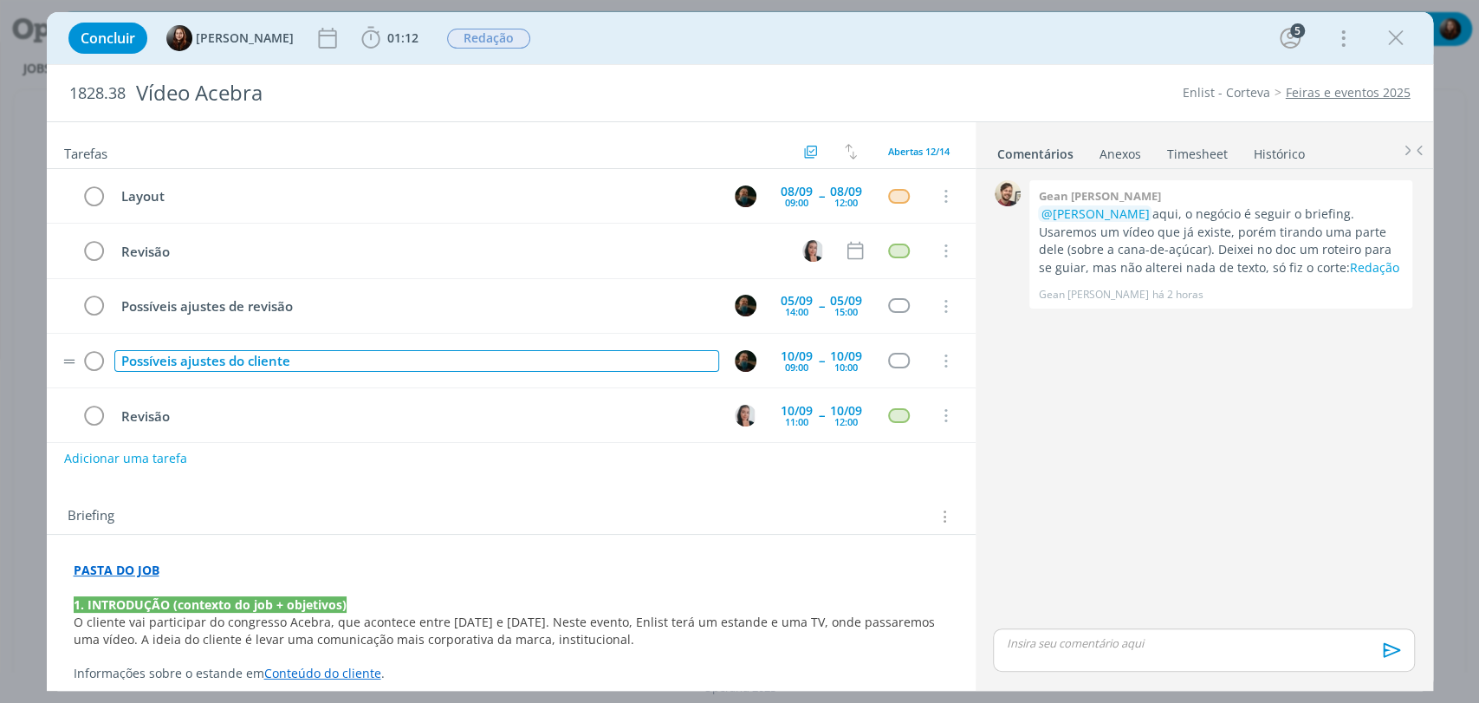
click at [276, 360] on div "Possíveis ajustes do cliente" at bounding box center [416, 361] width 605 height 22
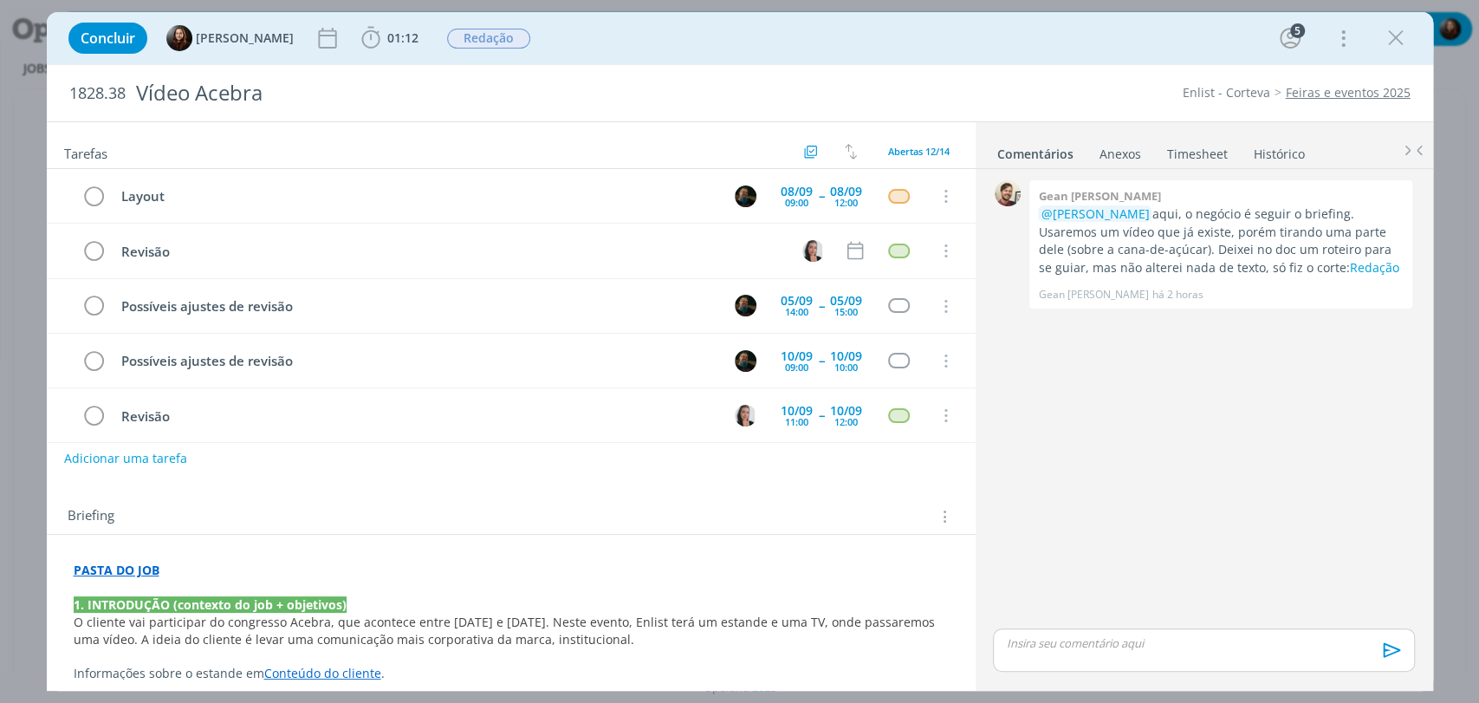
click at [1178, 458] on div "0 Gean [PERSON_NAME] @[PERSON_NAME] aqui, o negócio é seguir o briefing. Usarem…" at bounding box center [1203, 400] width 435 height 449
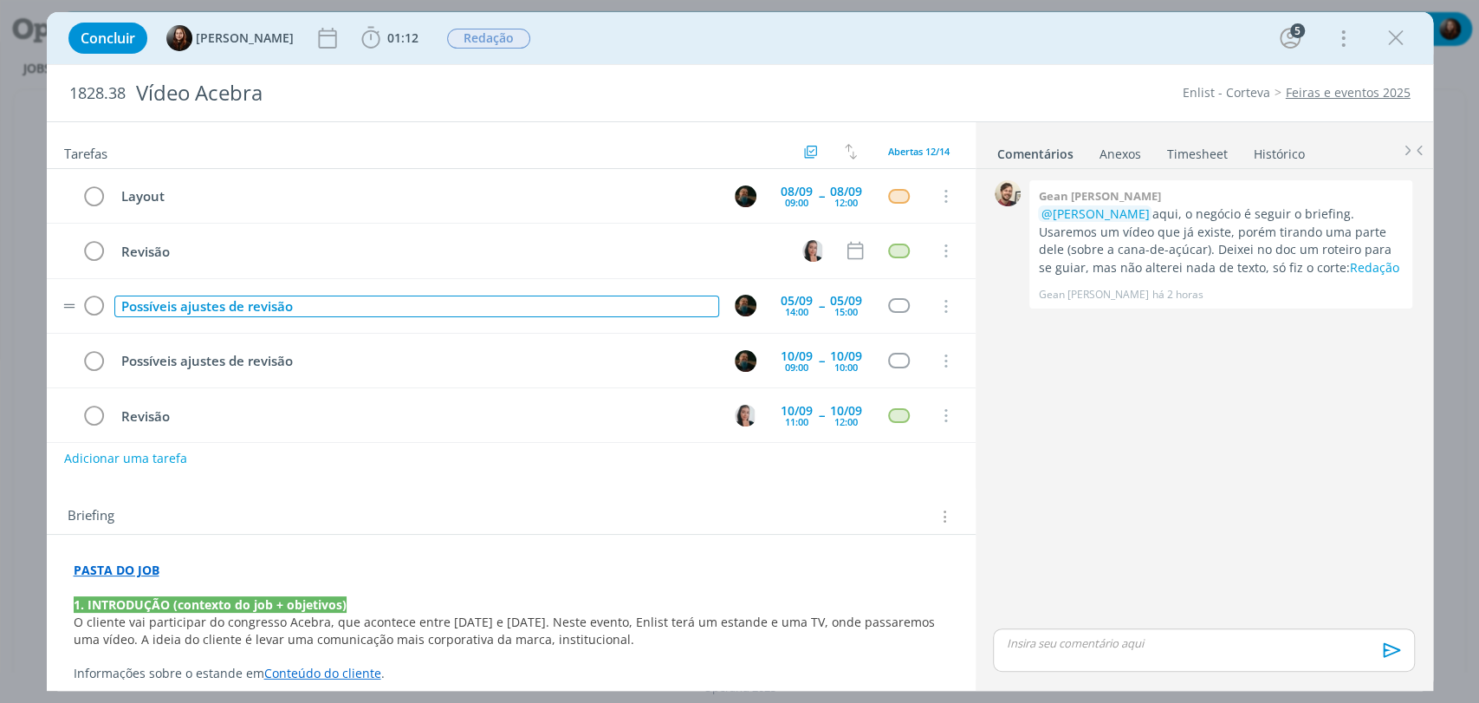
click at [264, 296] on div "Possíveis ajustes de revisão" at bounding box center [416, 306] width 605 height 22
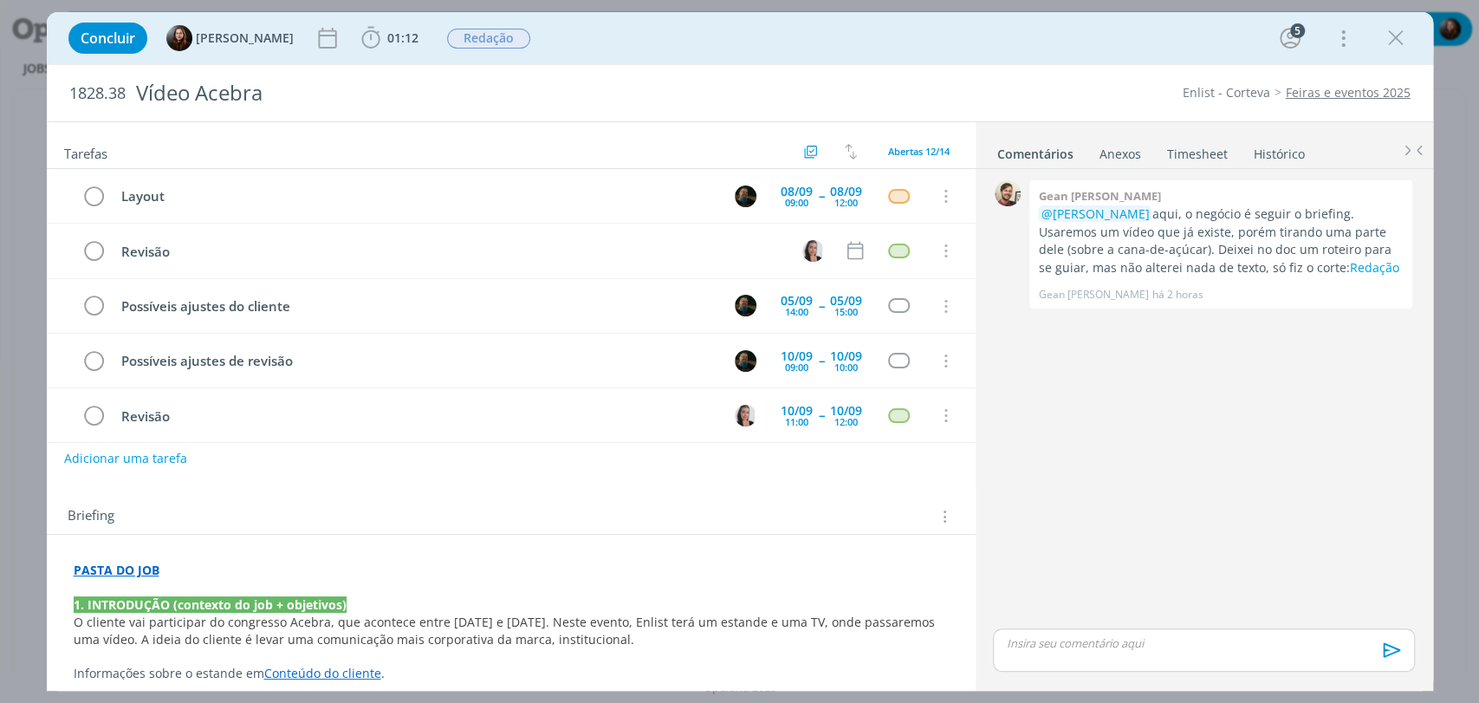
click at [1138, 366] on div "0 Gean [PERSON_NAME] @[PERSON_NAME] aqui, o negócio é seguir o briefing. Usarem…" at bounding box center [1203, 400] width 435 height 449
click at [834, 307] on div "15:00" at bounding box center [845, 312] width 23 height 10
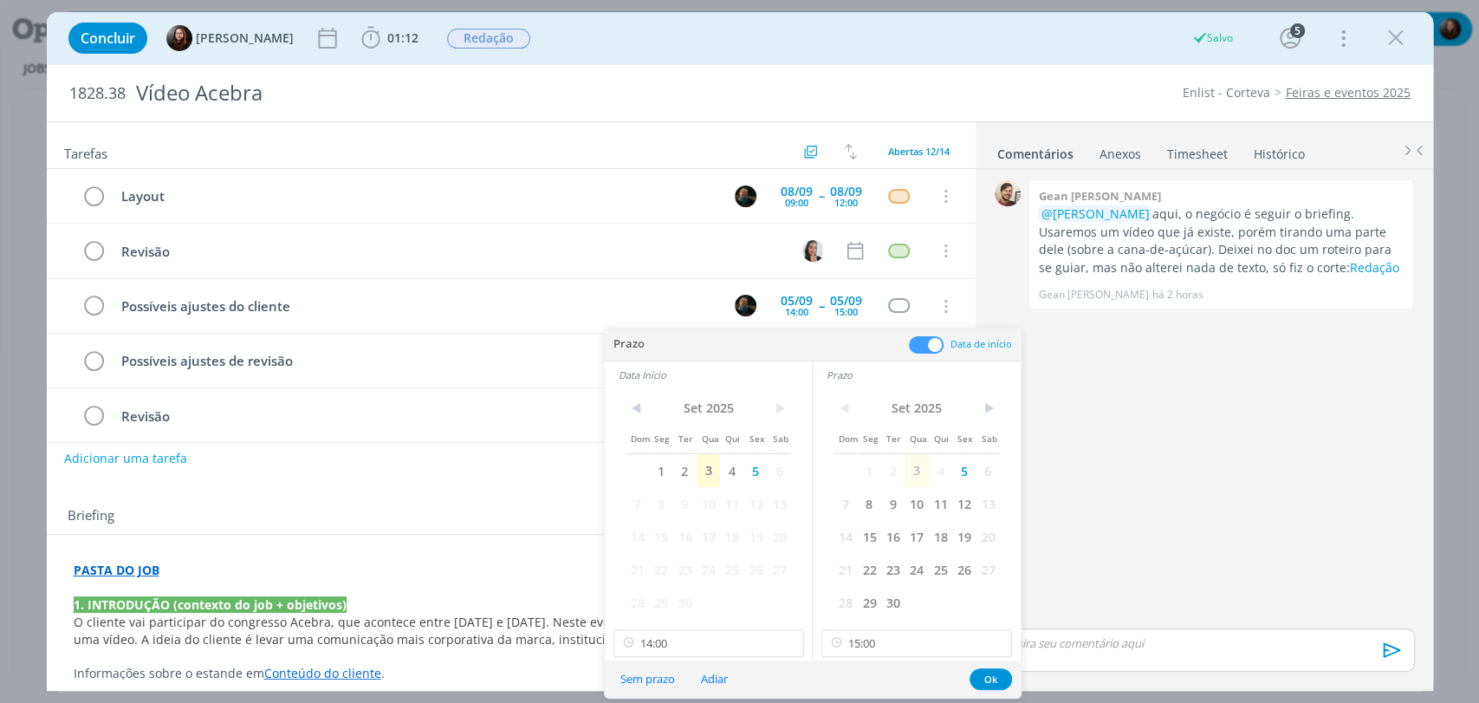
click at [929, 344] on span at bounding box center [926, 344] width 35 height 17
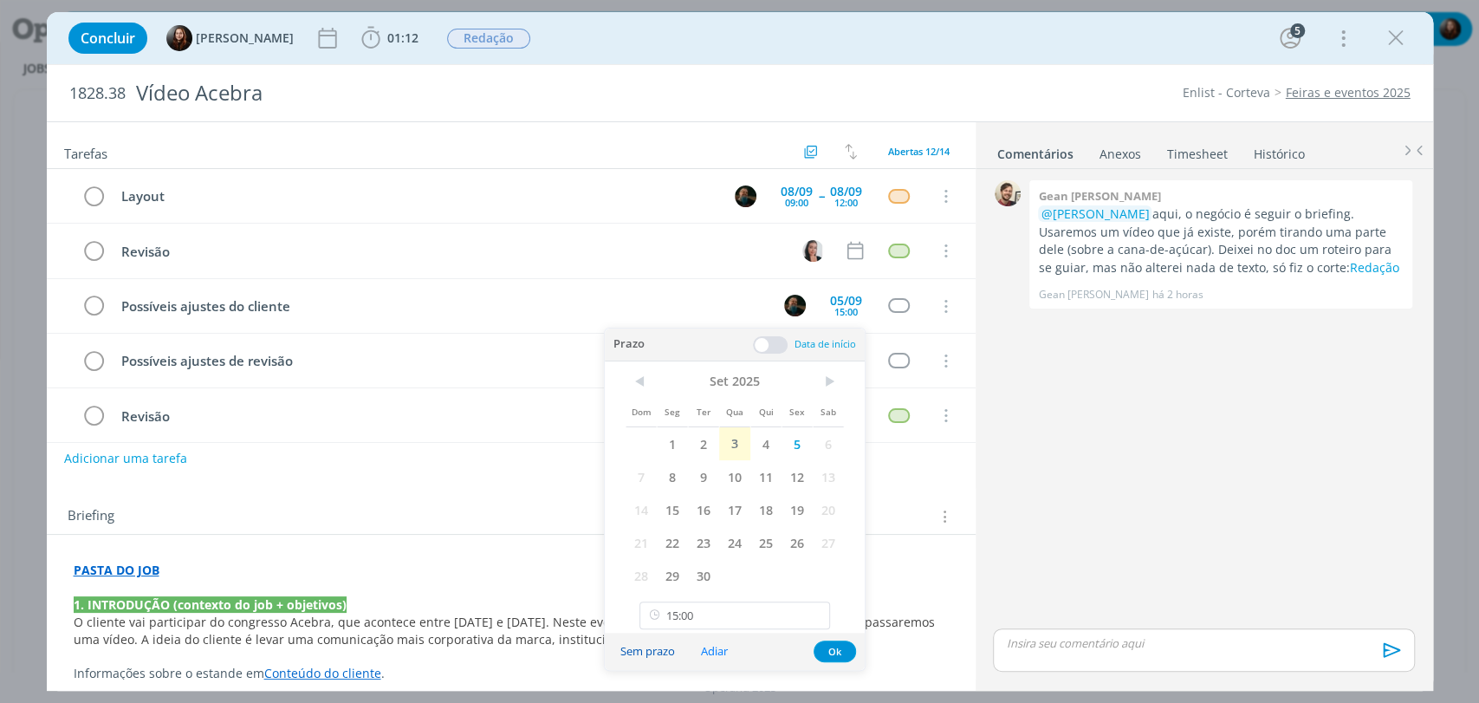
click at [655, 654] on button "Sem prazo" at bounding box center [647, 650] width 77 height 23
type input "15:00"
click at [1155, 411] on div "0 Gean [PERSON_NAME] @[PERSON_NAME] aqui, o negócio é seguir o briefing. Usarem…" at bounding box center [1203, 400] width 435 height 449
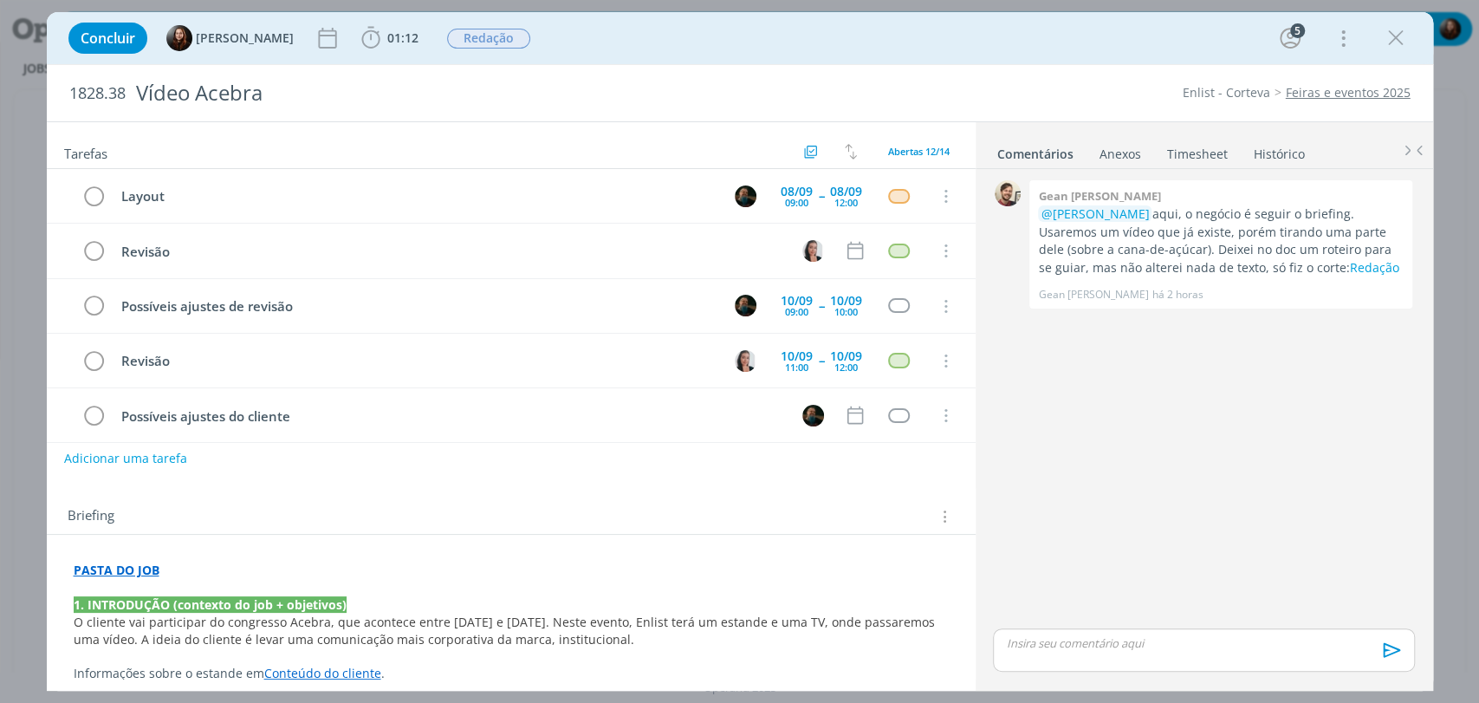
click at [1172, 444] on div "0 Gean [PERSON_NAME] @[PERSON_NAME] aqui, o negócio é seguir o briefing. Usarem…" at bounding box center [1203, 400] width 435 height 449
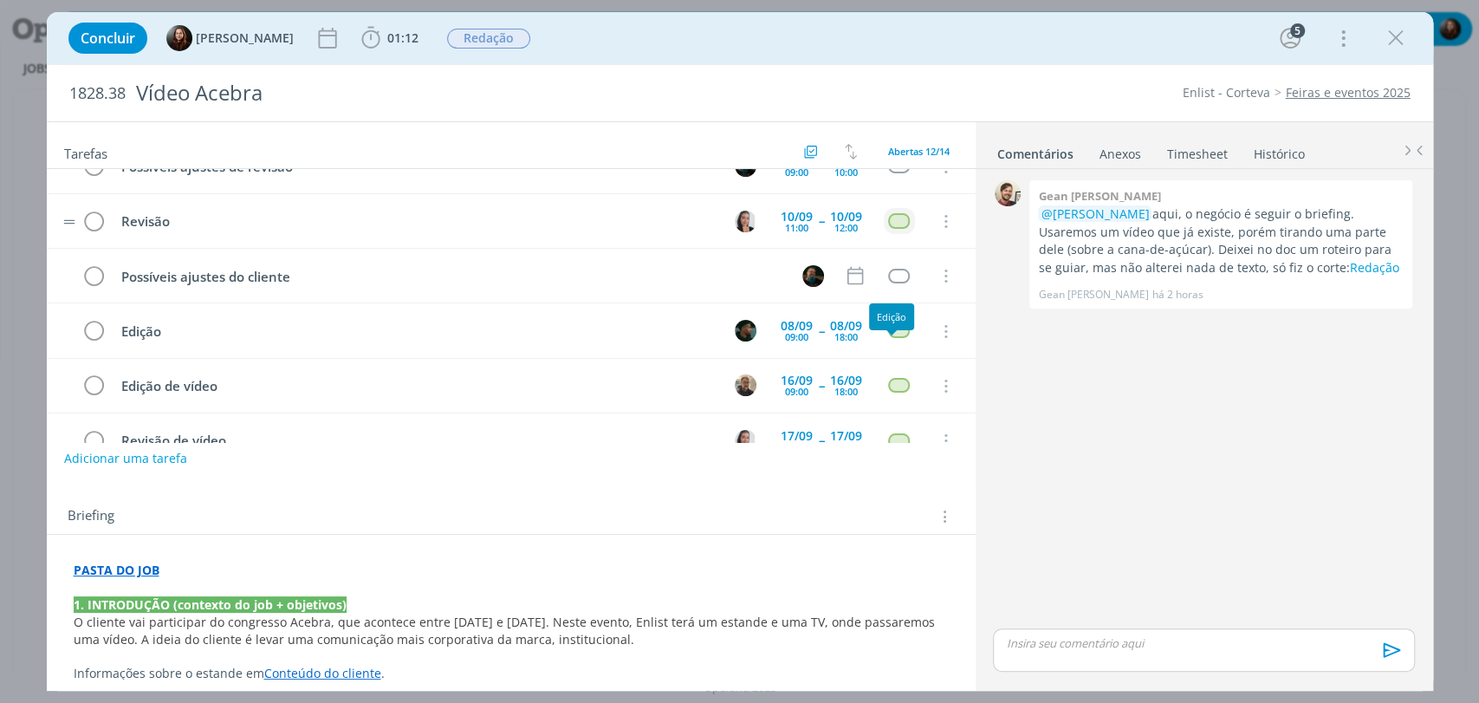
scroll to position [192, 0]
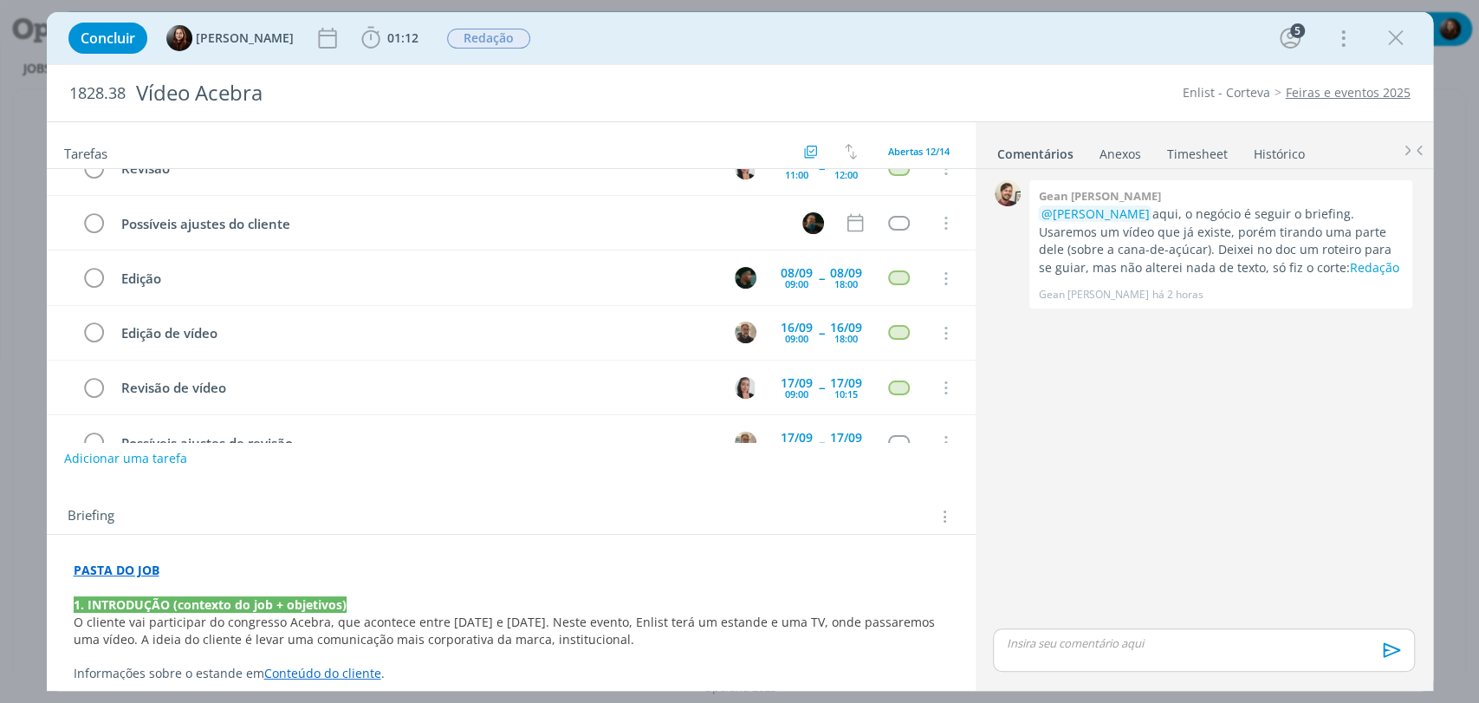
click at [1099, 497] on div "0 Gean [PERSON_NAME] @[PERSON_NAME] aqui, o negócio é seguir o briefing. Usarem…" at bounding box center [1203, 400] width 435 height 449
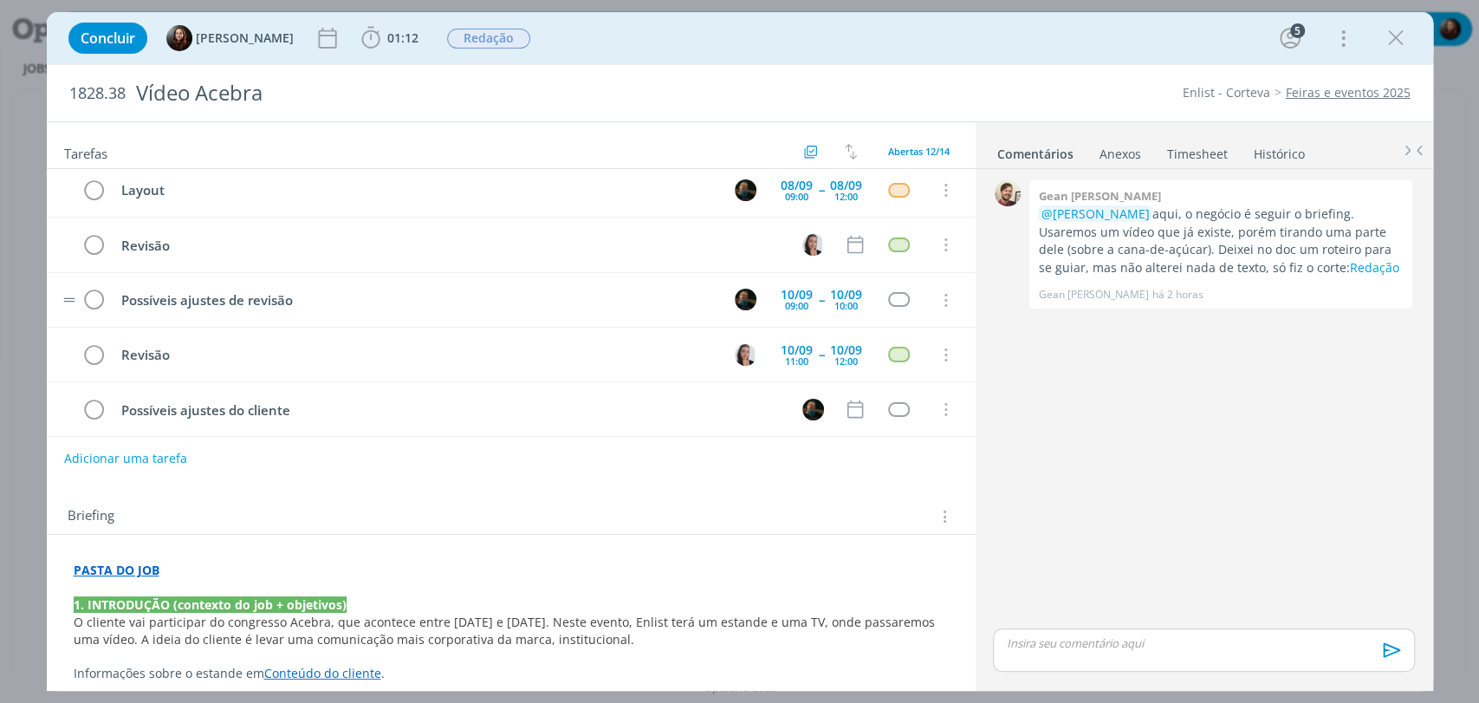
scroll to position [0, 0]
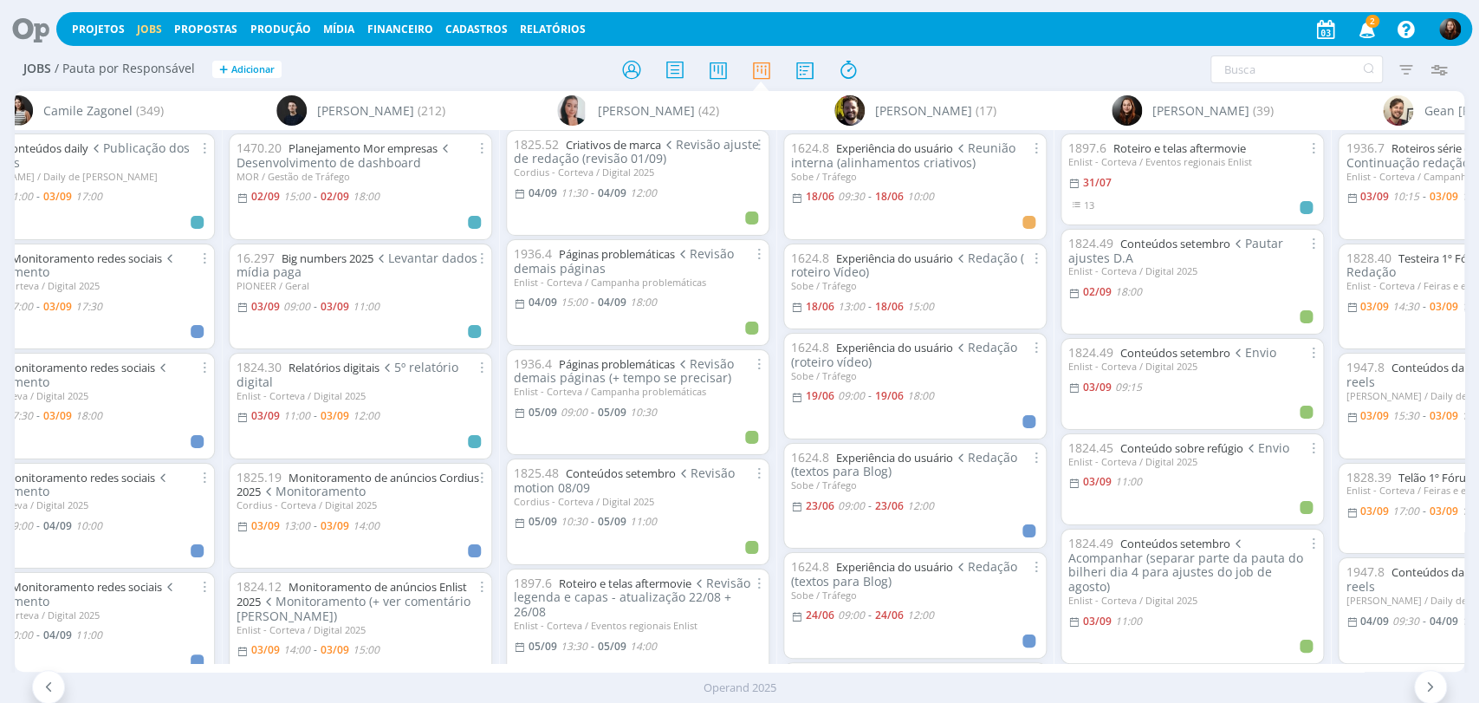
scroll to position [1155, 0]
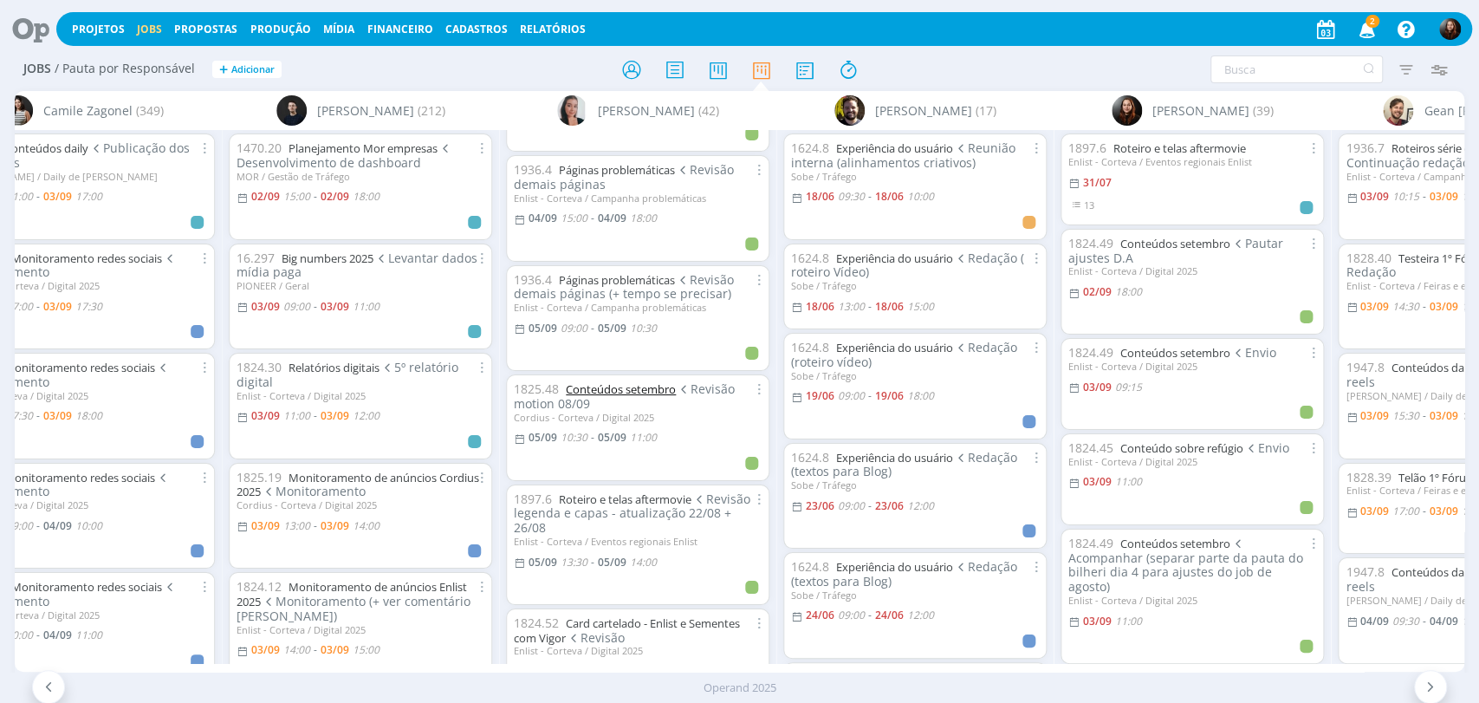
click at [652, 388] on link "Conteúdos setembro" at bounding box center [621, 389] width 110 height 16
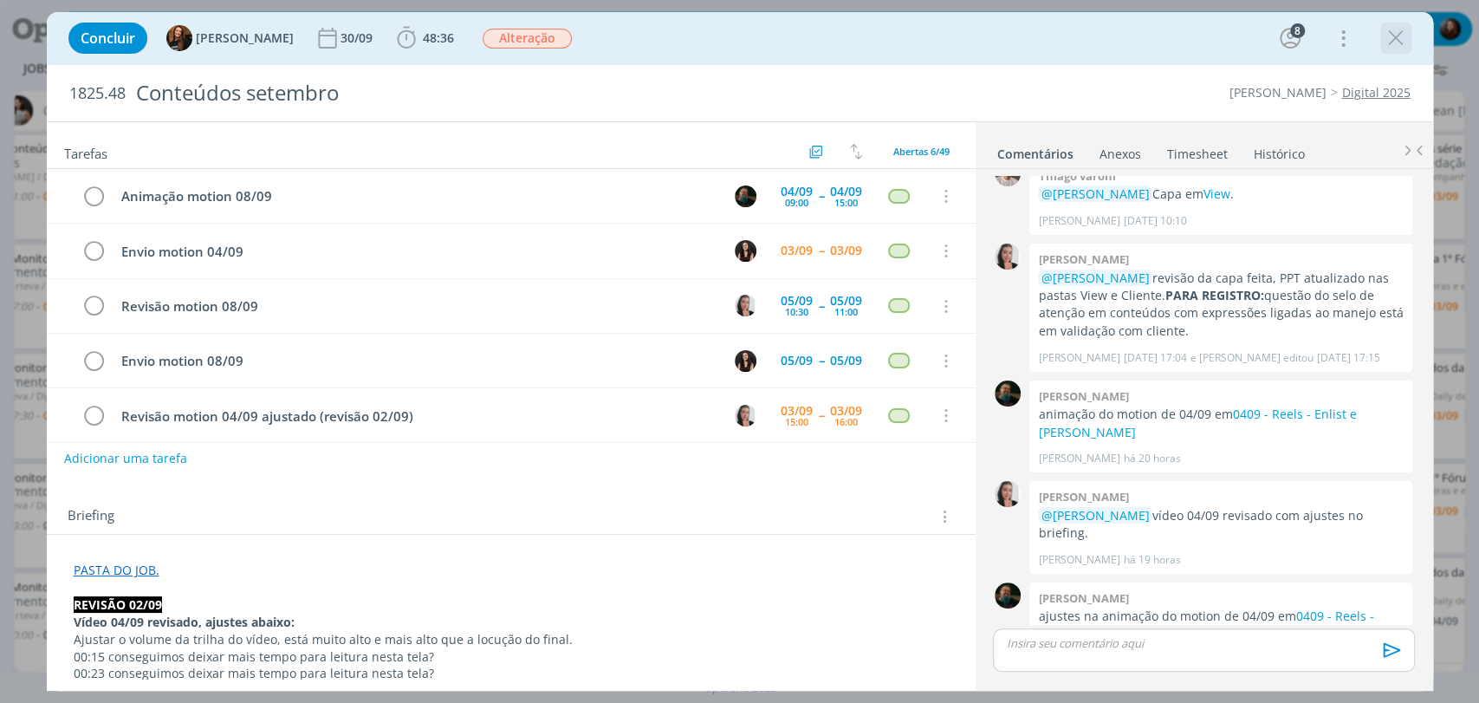
click at [1393, 48] on icon "dialog" at bounding box center [1396, 38] width 26 height 26
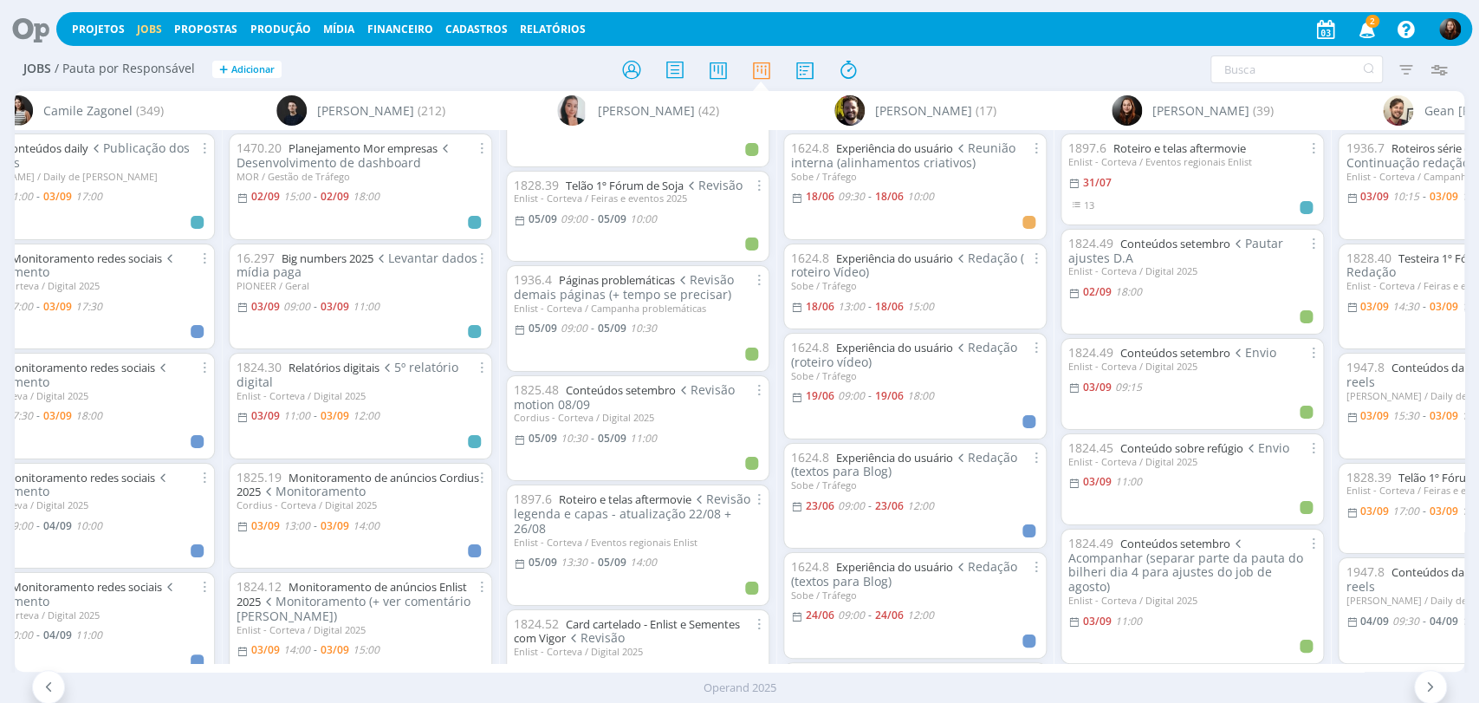
scroll to position [1251, 0]
click at [643, 390] on link "Conteúdos setembro" at bounding box center [621, 388] width 110 height 16
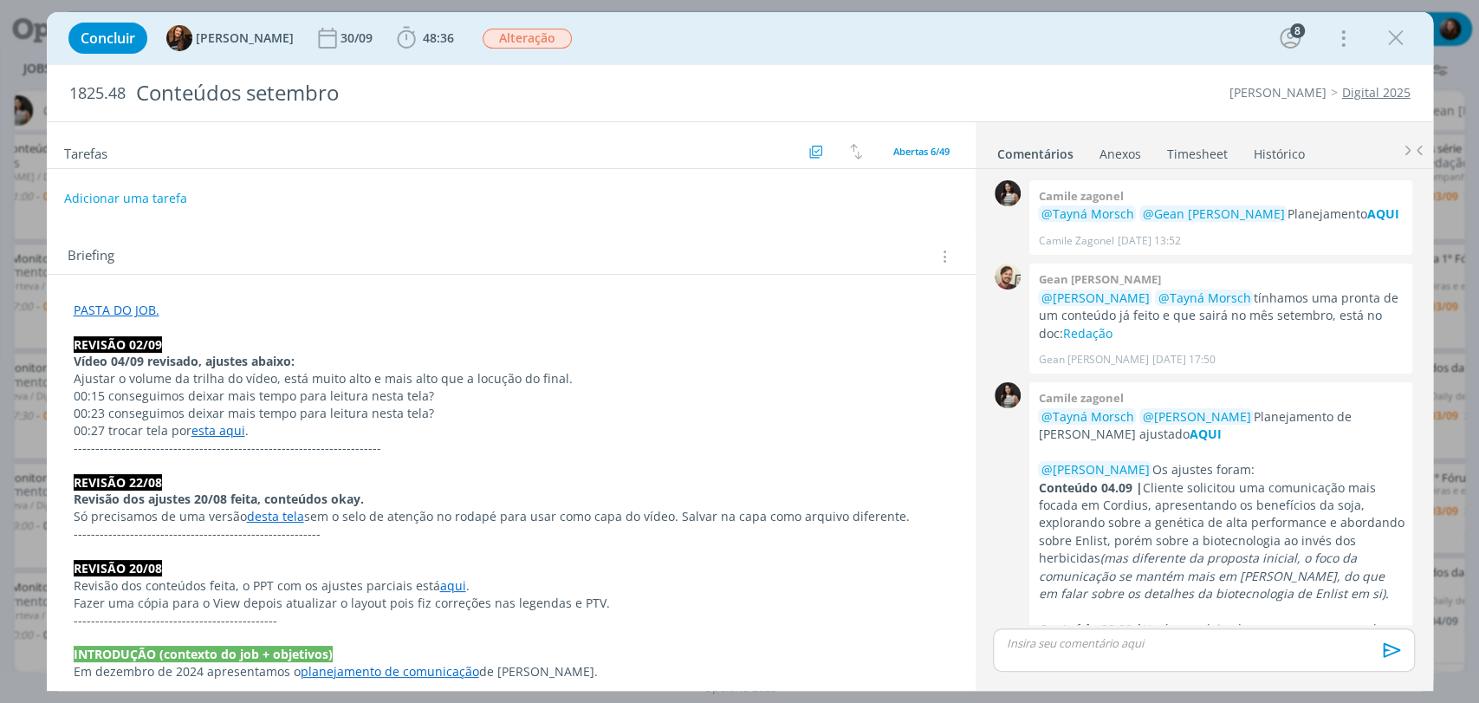
scroll to position [2293, 0]
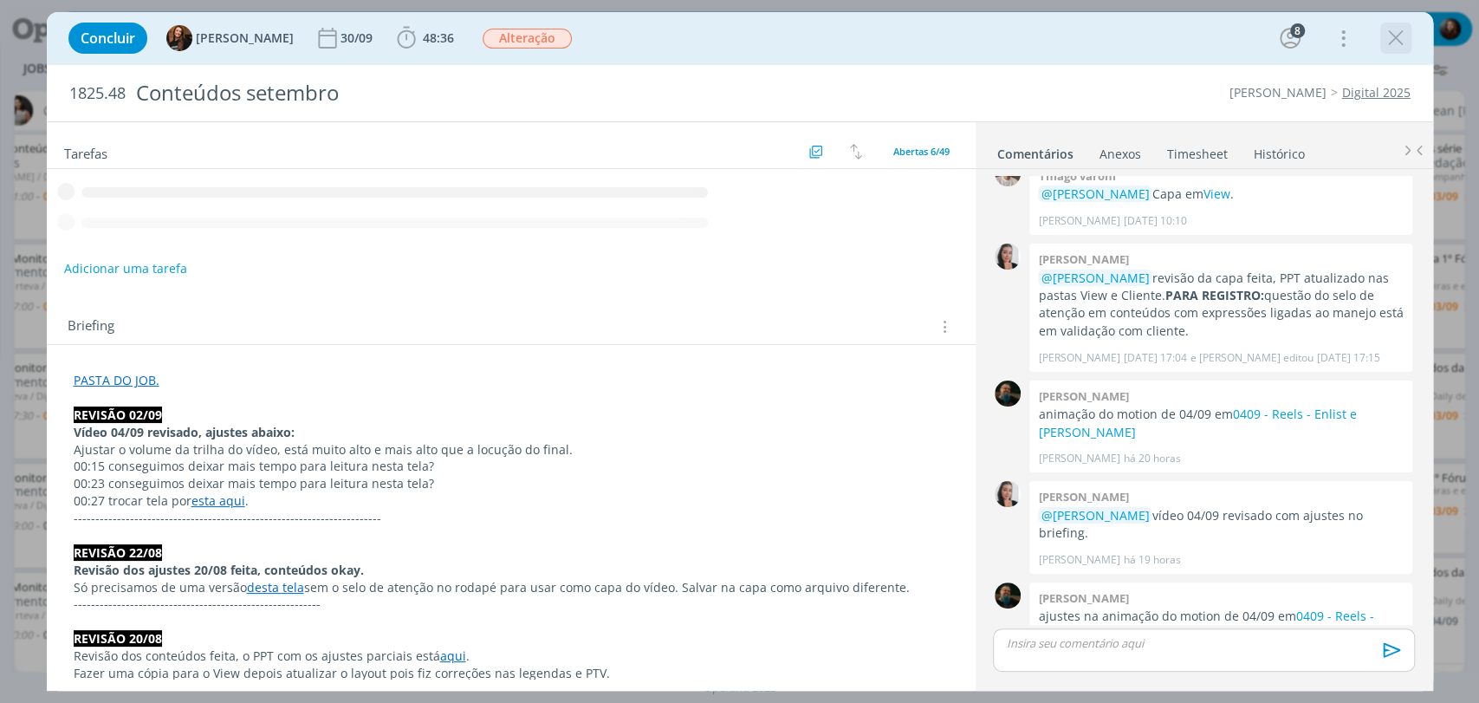
click at [1401, 36] on icon "dialog" at bounding box center [1396, 38] width 26 height 26
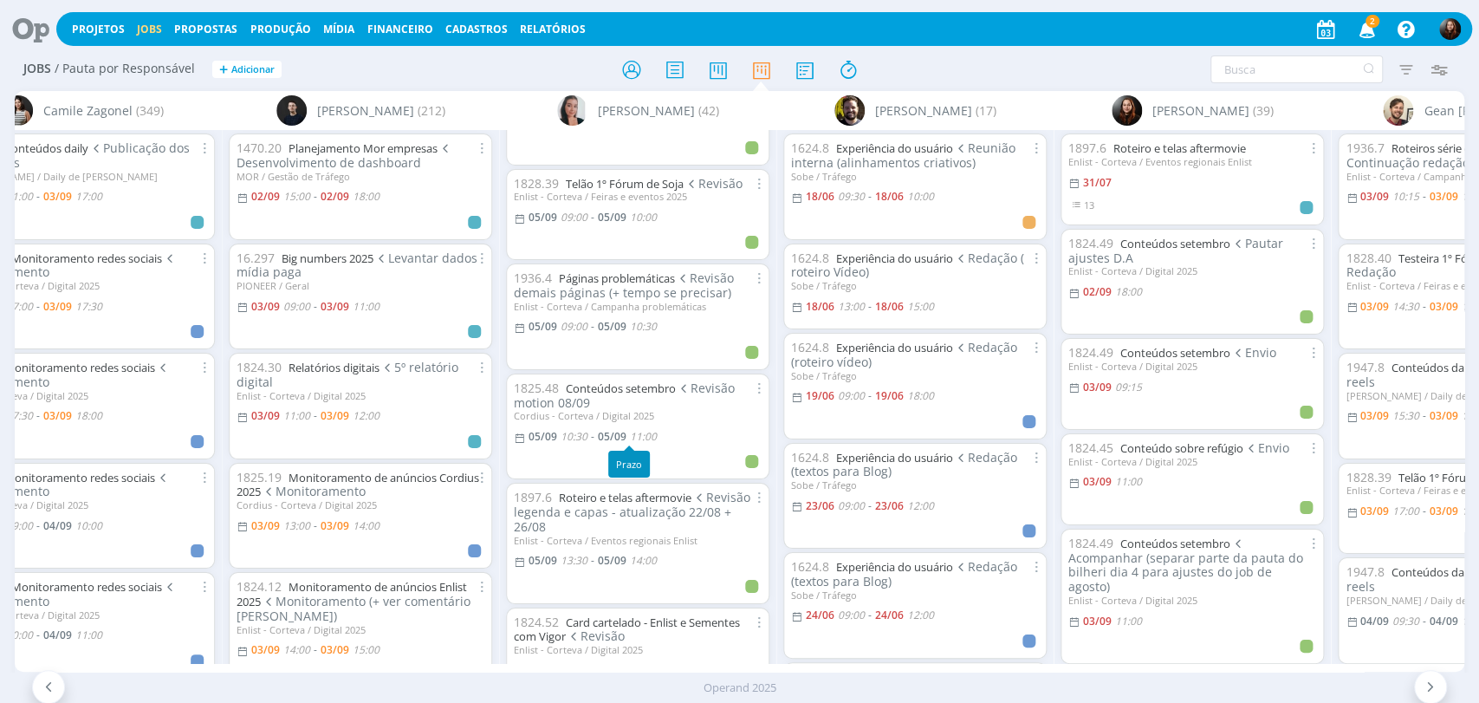
click at [644, 435] on span "11:00" at bounding box center [643, 436] width 27 height 15
type input "11:00"
type input "10:30"
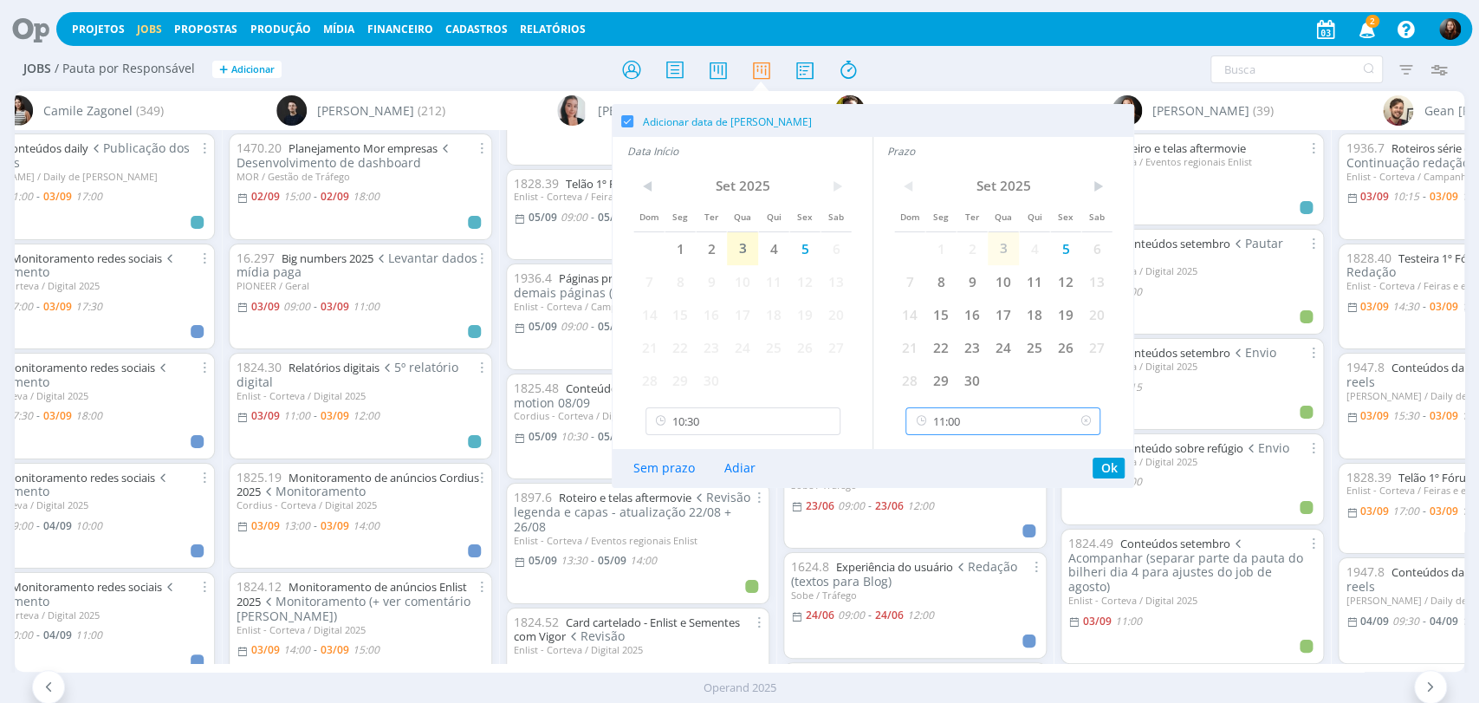
click at [983, 425] on input "11:00" at bounding box center [1002, 421] width 195 height 28
click at [945, 522] on div "12:00" at bounding box center [1005, 525] width 198 height 31
type input "12:00"
click at [728, 419] on input "10:30" at bounding box center [742, 421] width 195 height 28
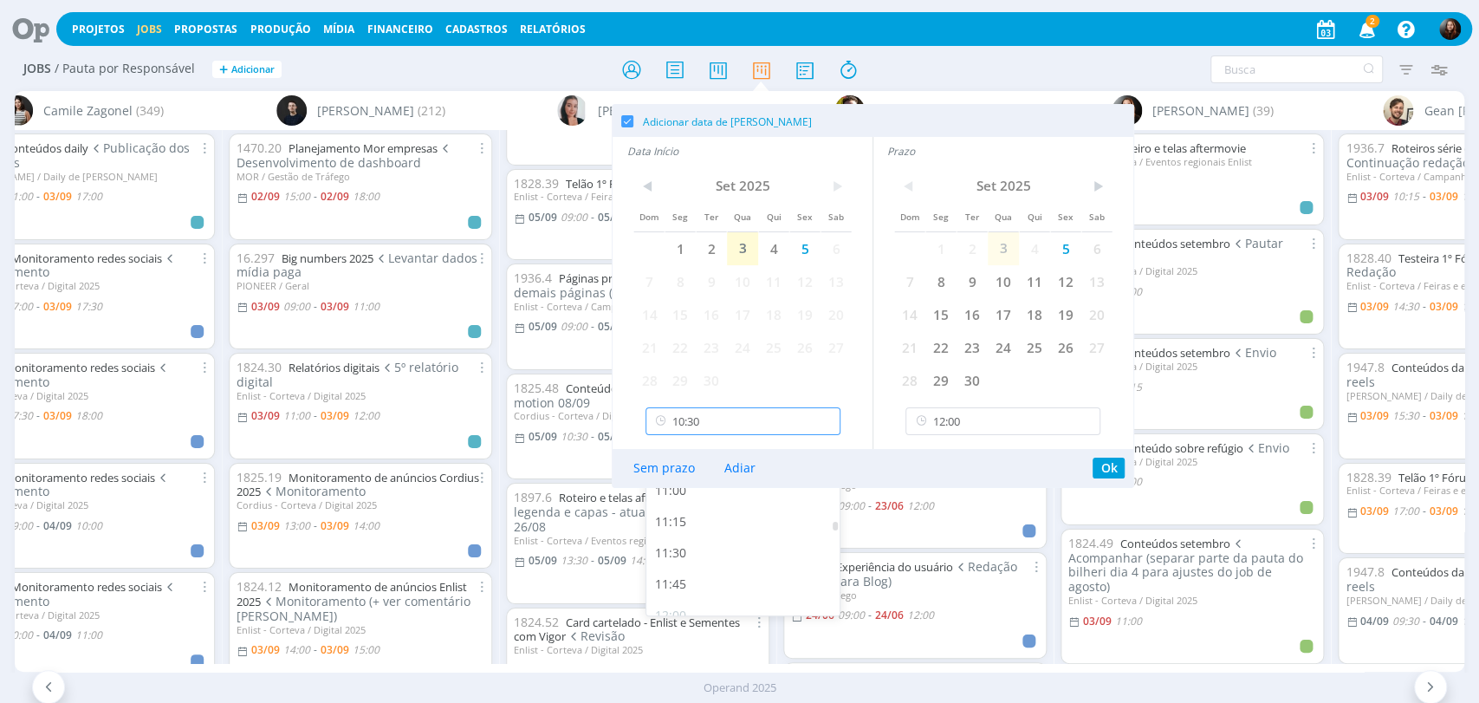
scroll to position [1371, 0]
click at [679, 529] on div "11:30" at bounding box center [745, 525] width 198 height 31
type input "11:30"
click at [1111, 470] on button "Ok" at bounding box center [1109, 467] width 32 height 21
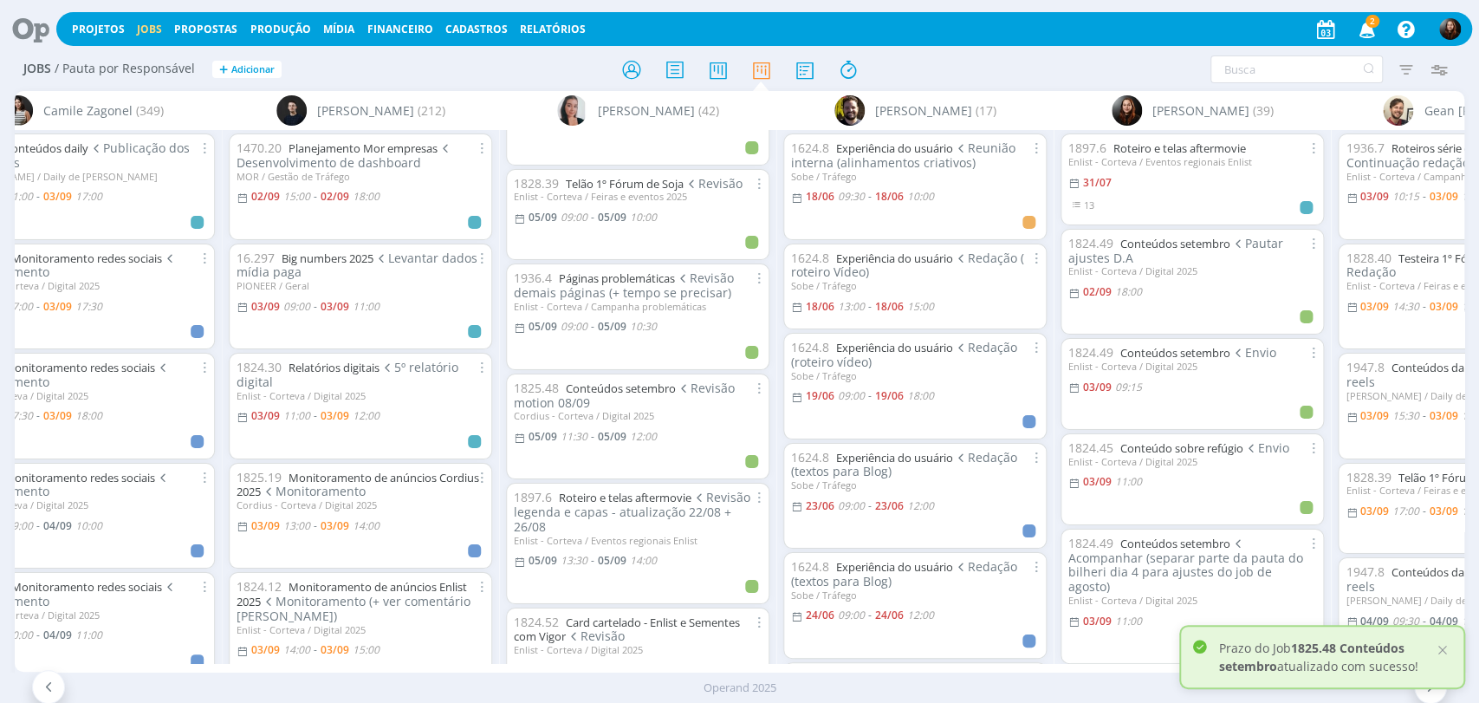
click at [917, 61] on div at bounding box center [739, 69] width 483 height 31
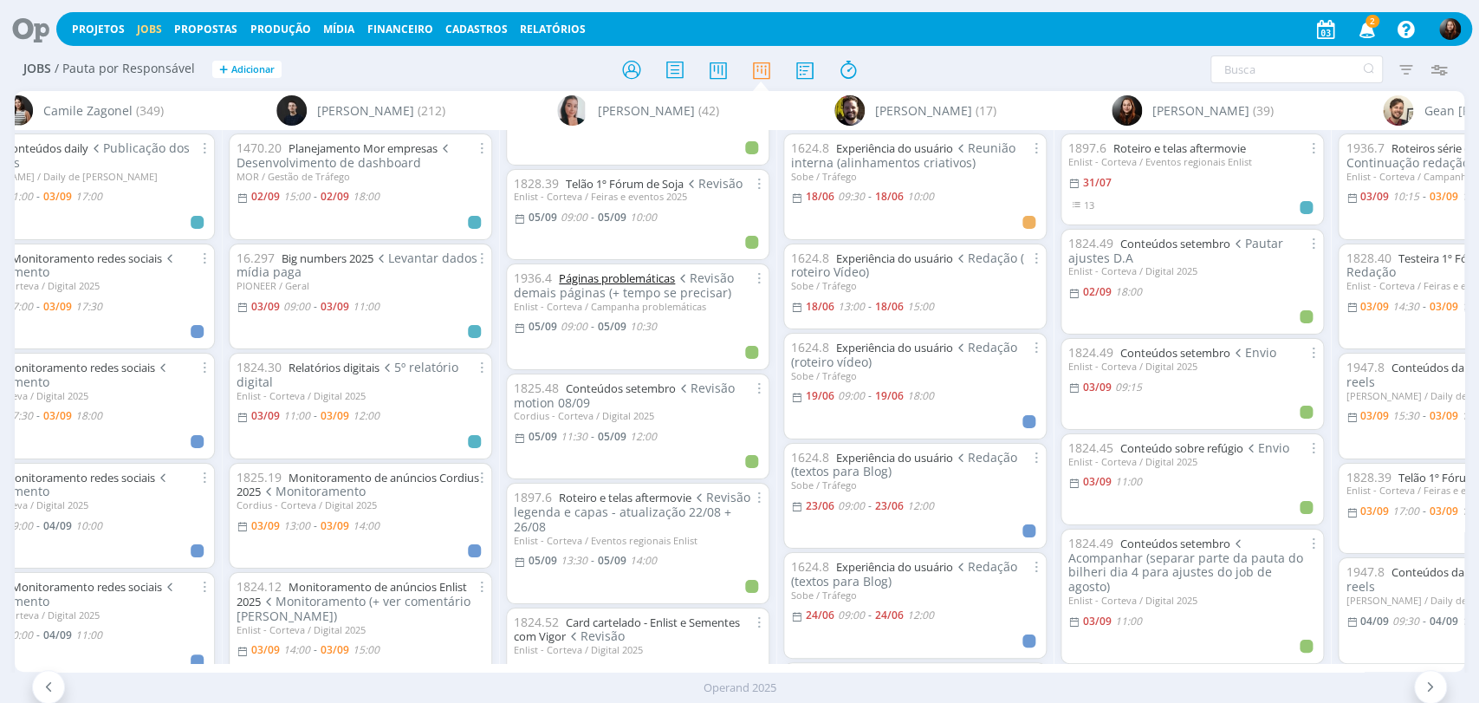
click at [645, 276] on link "Páginas problemáticas" at bounding box center [617, 278] width 116 height 16
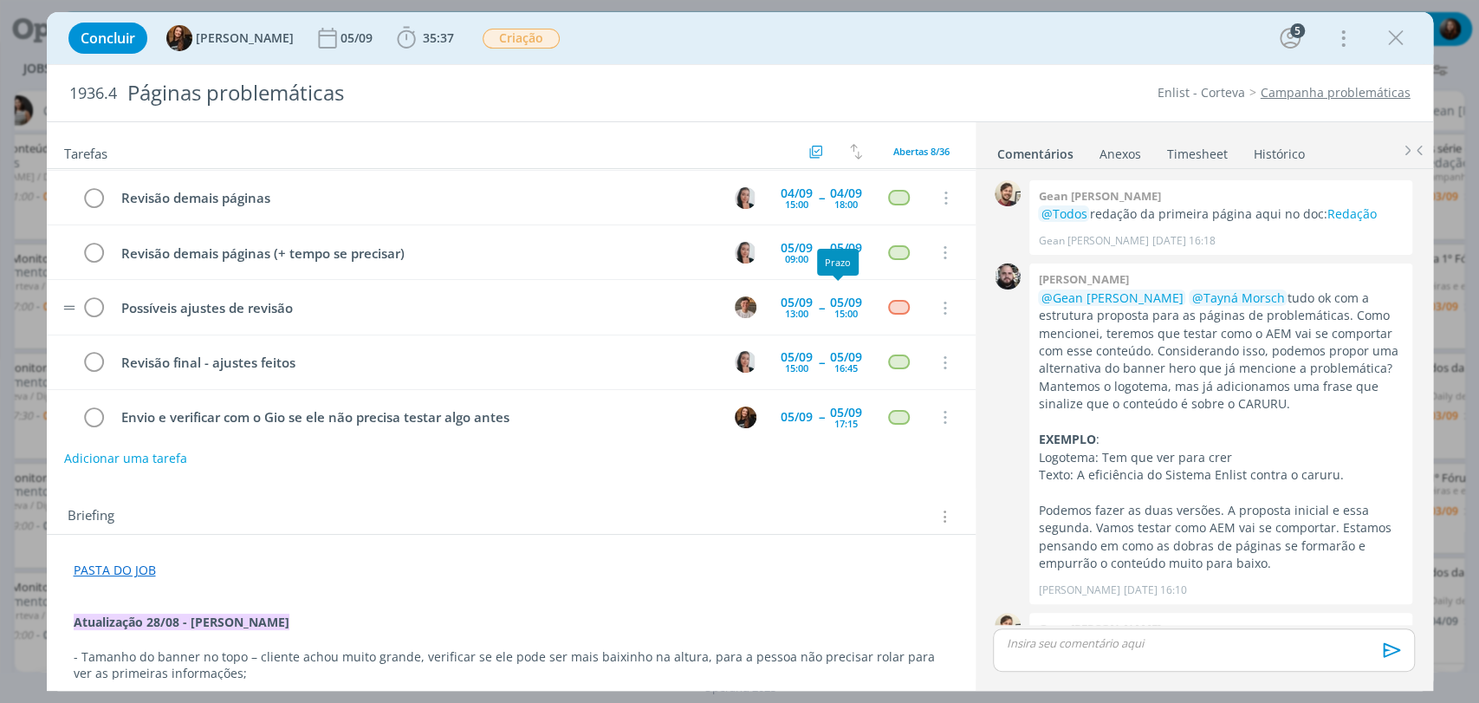
scroll to position [1904, 0]
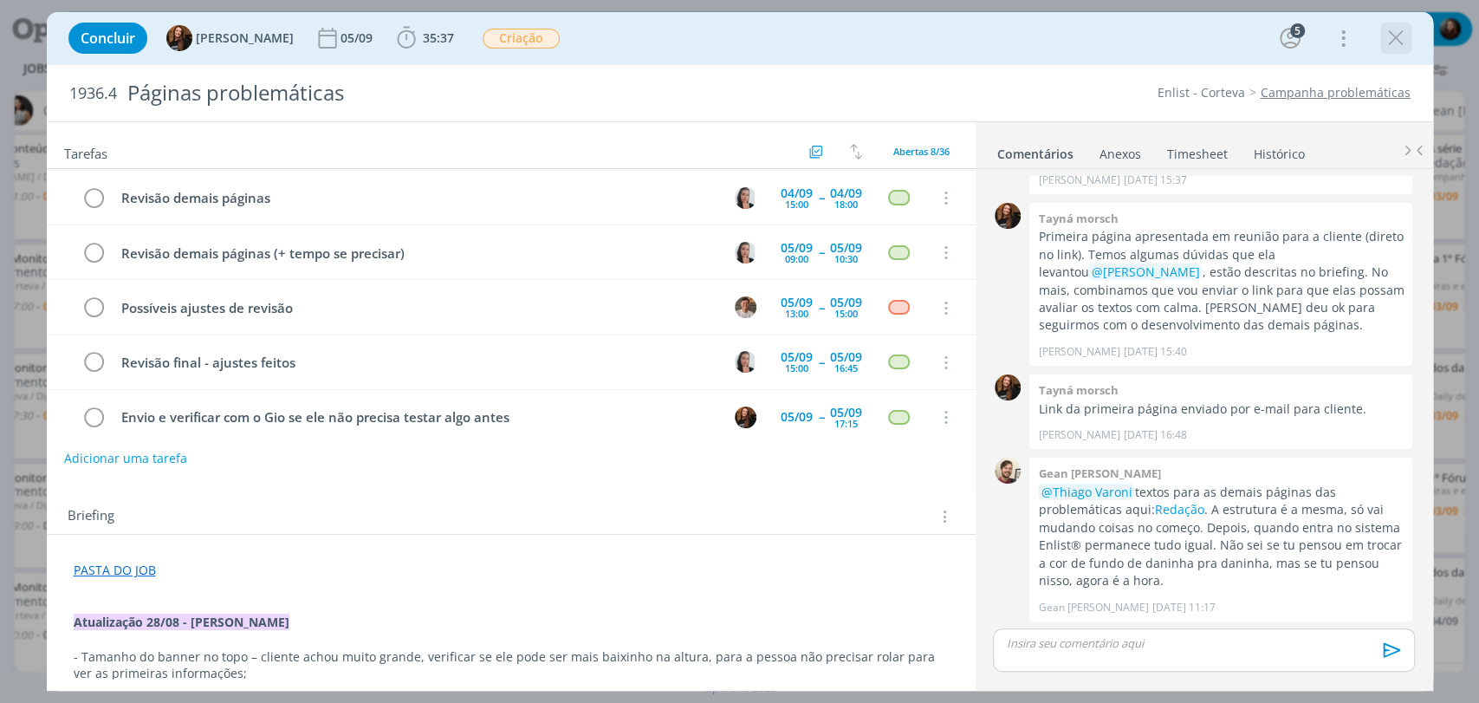
click at [1405, 40] on icon "dialog" at bounding box center [1396, 38] width 26 height 26
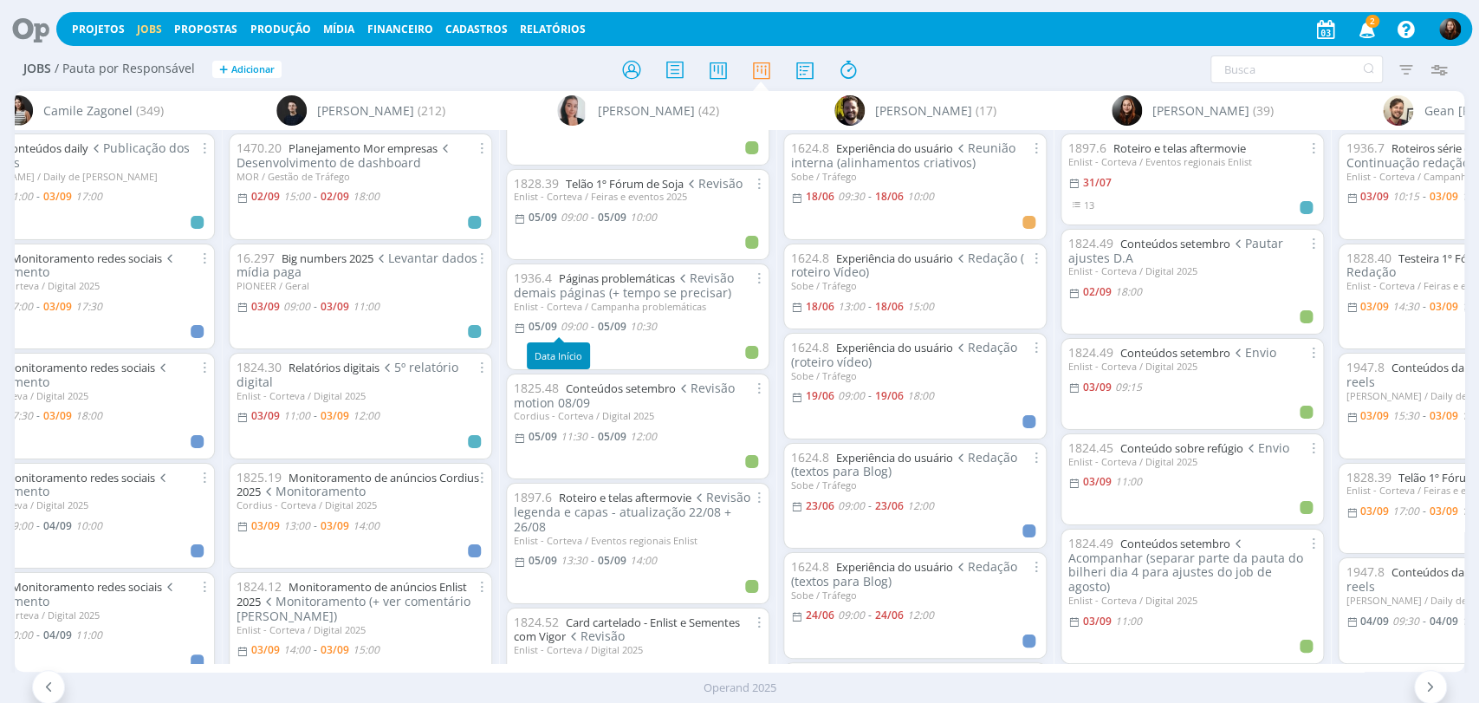
click at [576, 330] on span "09:00" at bounding box center [574, 326] width 27 height 15
type input "10:30"
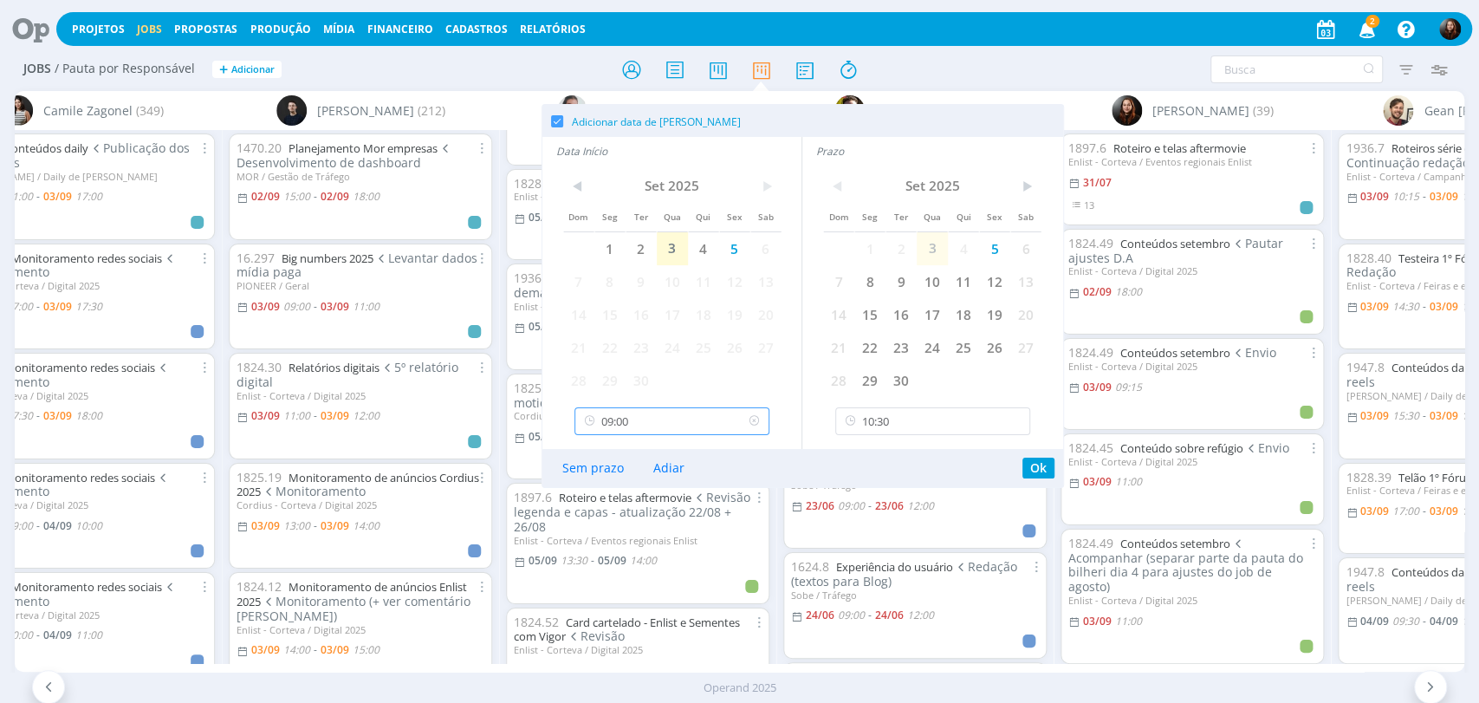
scroll to position [991, 0]
click at [651, 417] on input "09:00" at bounding box center [671, 421] width 195 height 28
click at [608, 522] on div "10:00" at bounding box center [674, 525] width 198 height 31
type input "10:00"
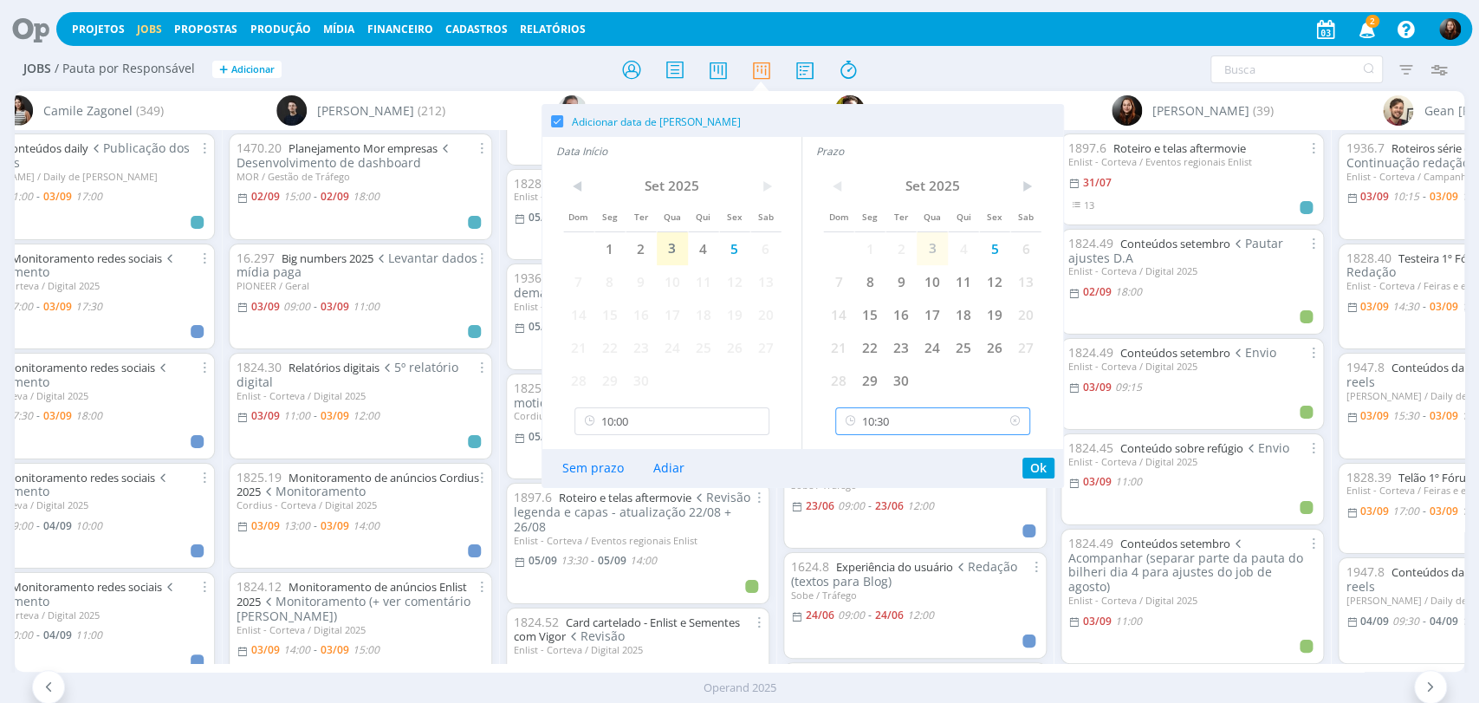
click at [915, 423] on input "10:30" at bounding box center [932, 421] width 195 height 28
click at [879, 529] on div "11:30" at bounding box center [935, 525] width 198 height 31
type input "11:30"
click at [1034, 467] on button "Ok" at bounding box center [1038, 467] width 32 height 21
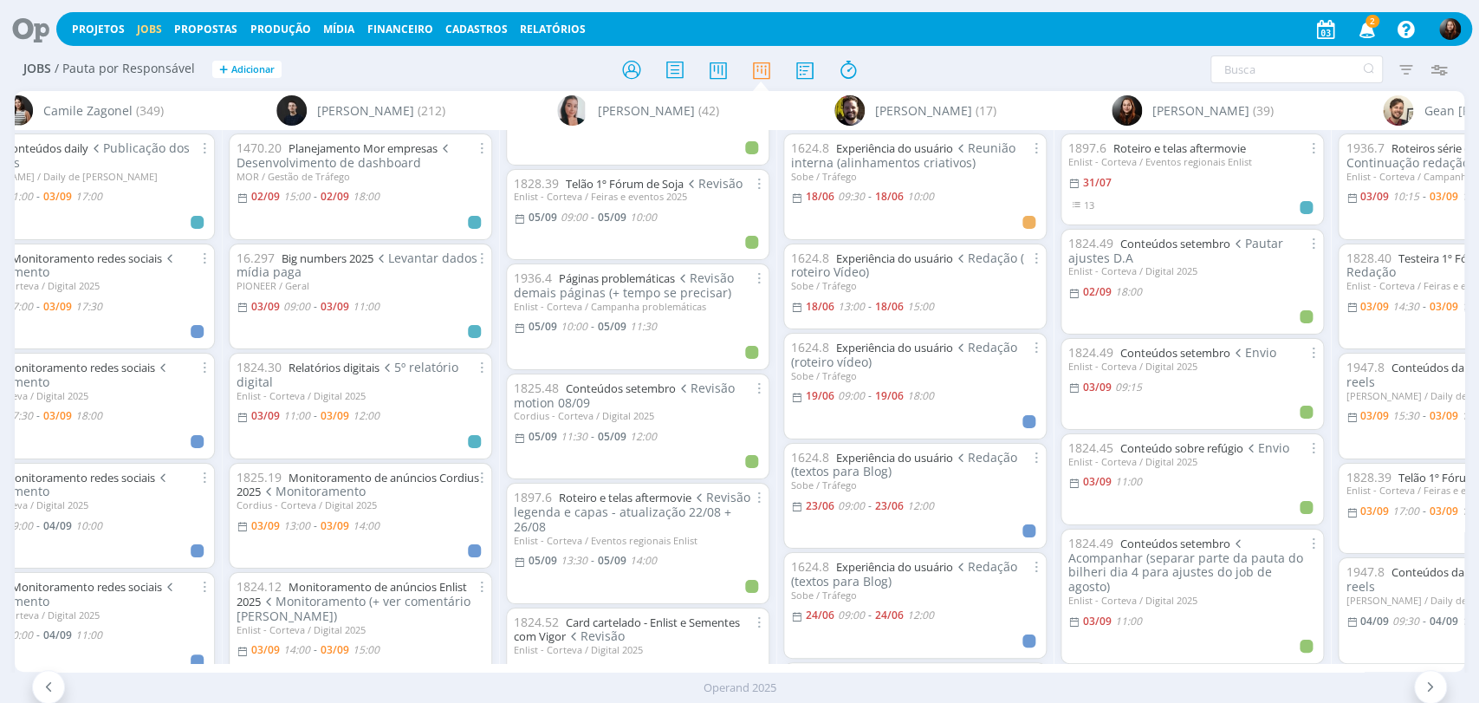
click at [989, 66] on div "Filtrar Filtrar Limpar Tipo Jobs e Tarefas Data Personalizado a Situação dos jo…" at bounding box center [1222, 69] width 466 height 28
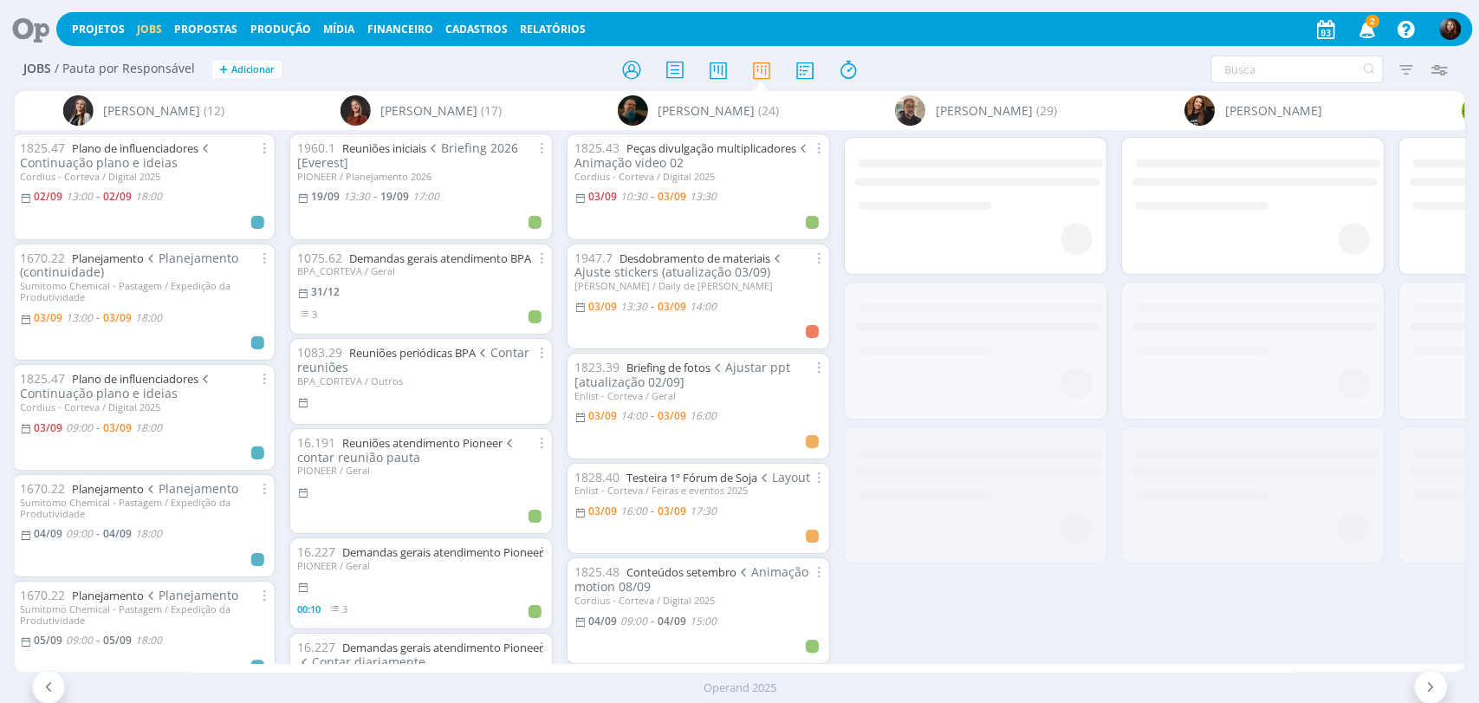
scroll to position [0, 3344]
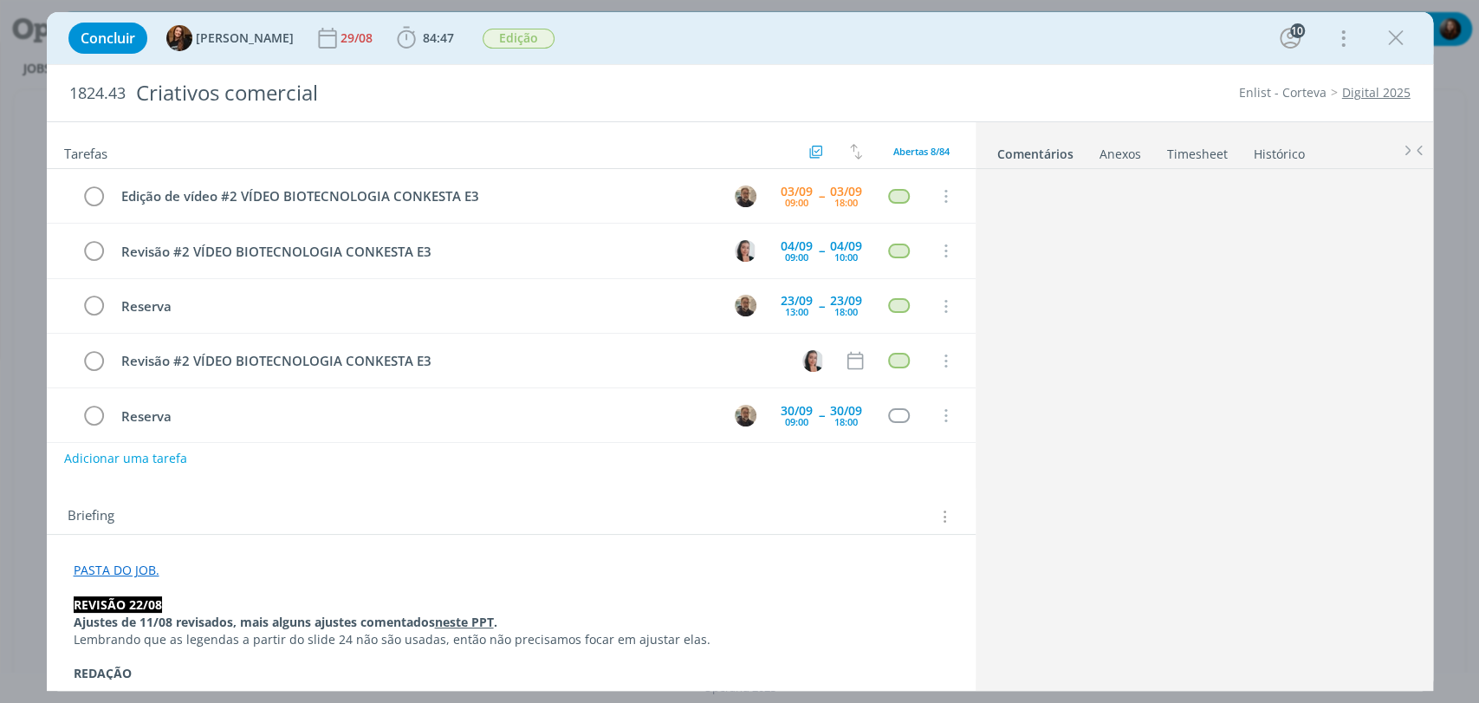
scroll to position [1993, 0]
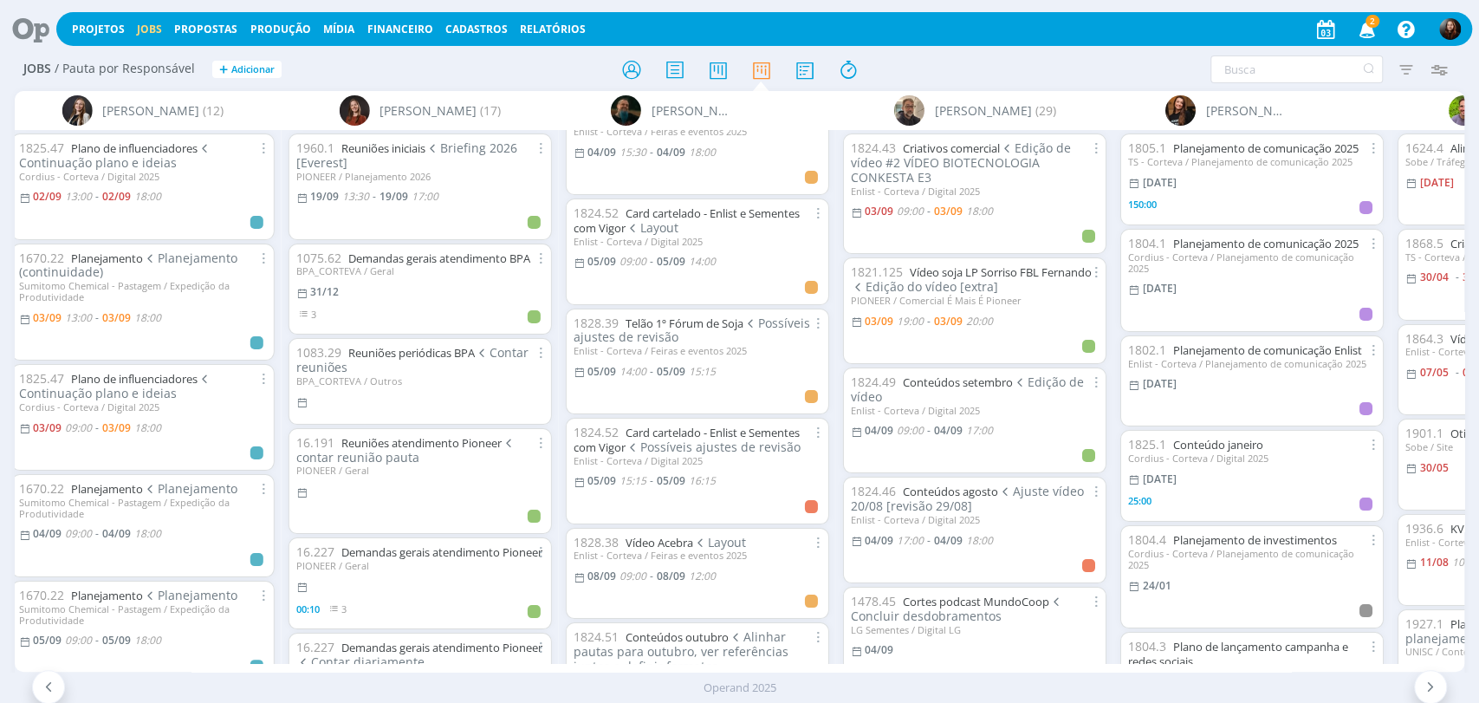
scroll to position [782, 0]
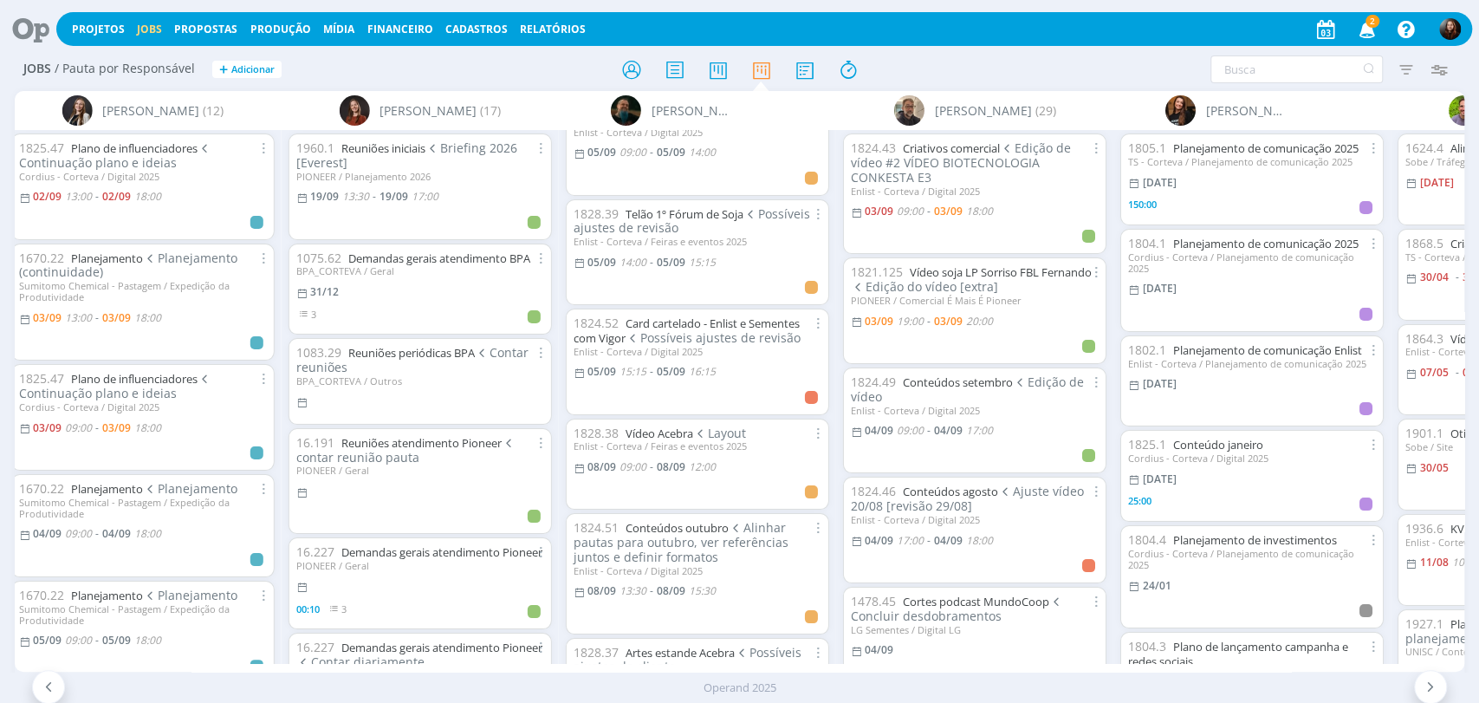
click at [1051, 72] on div "Filtrar Filtrar [GEOGRAPHIC_DATA] Tipo Jobs e Tarefas Data Personalizado a Situ…" at bounding box center [1222, 69] width 466 height 28
click at [1374, 29] on icon "button" at bounding box center [1367, 28] width 30 height 29
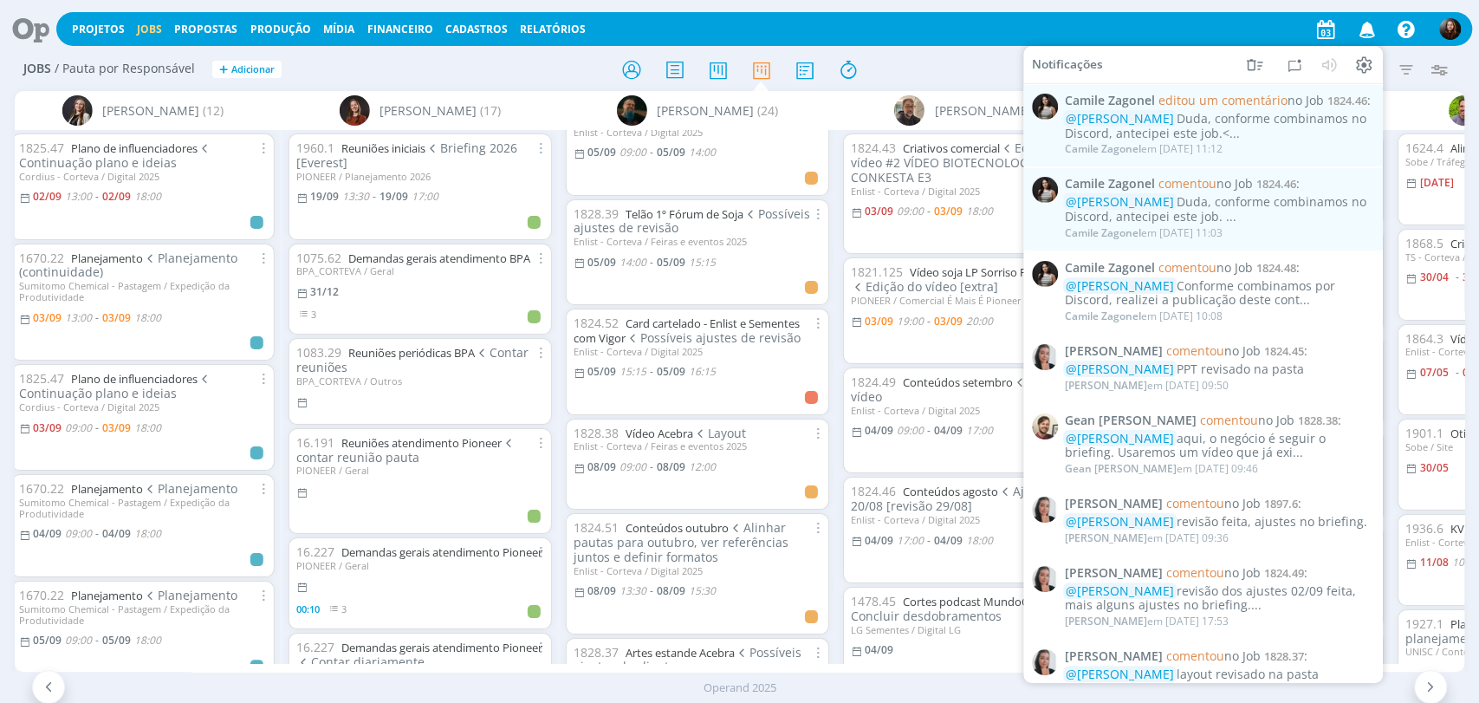
click at [970, 61] on div at bounding box center [739, 69] width 483 height 31
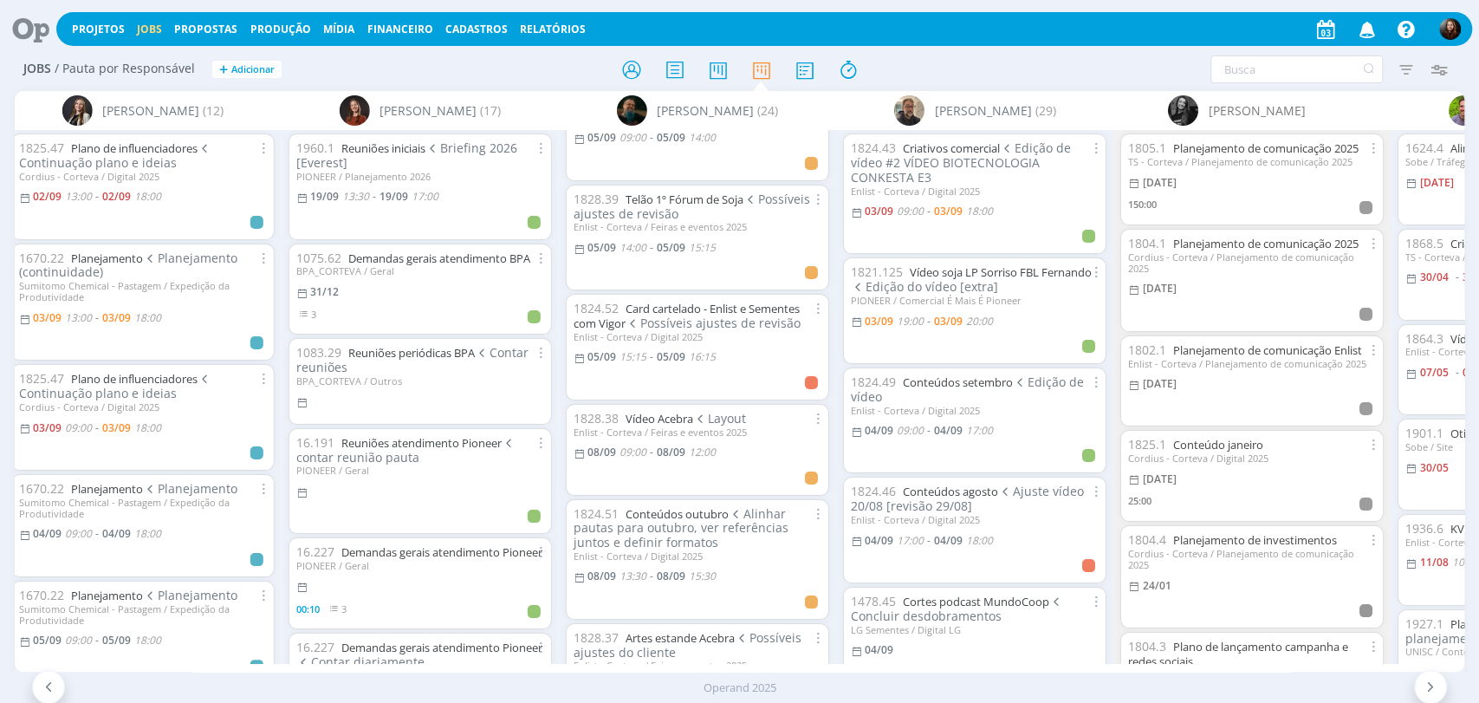
scroll to position [768, 0]
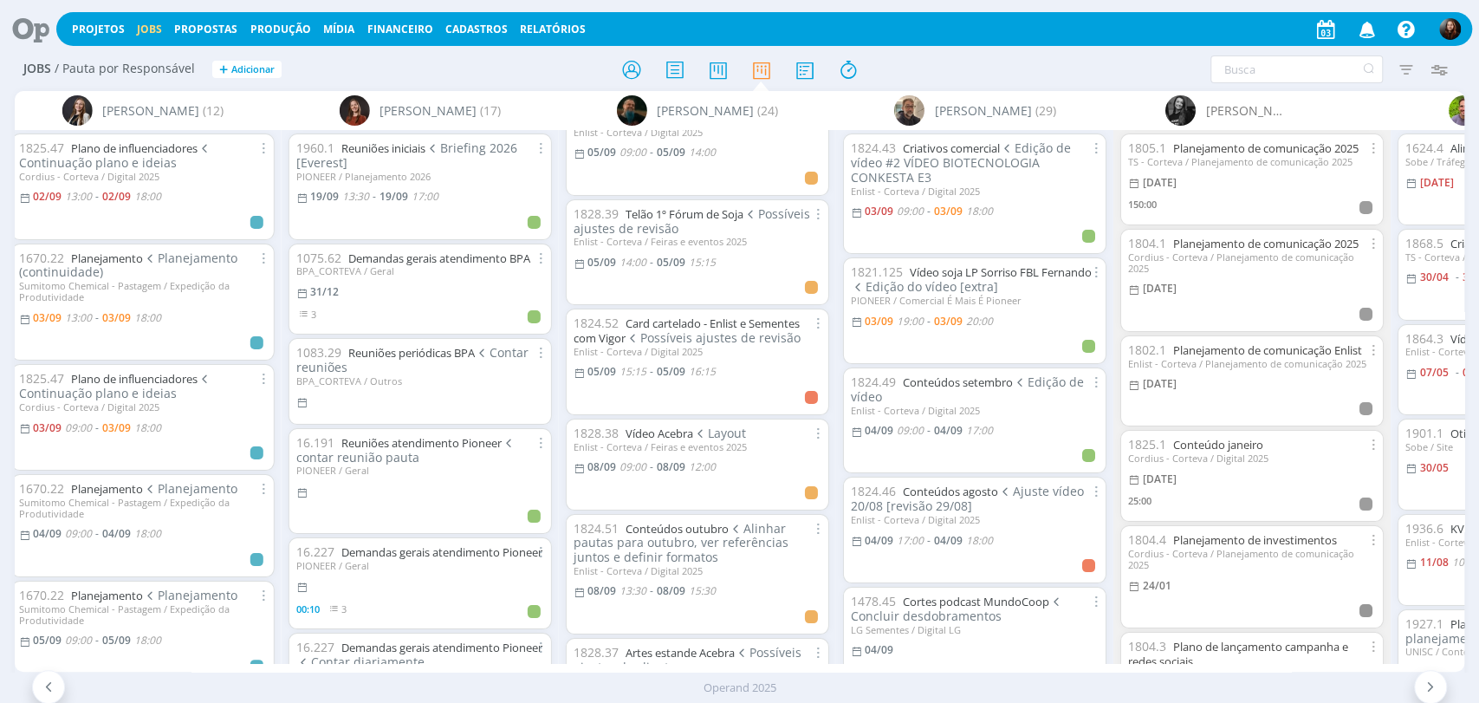
click at [1115, 52] on div "Jobs / Pauta por Responsável + Adicionar Filtrar Filtrar Limpar Tipo Jobs e Tar…" at bounding box center [740, 70] width 1450 height 43
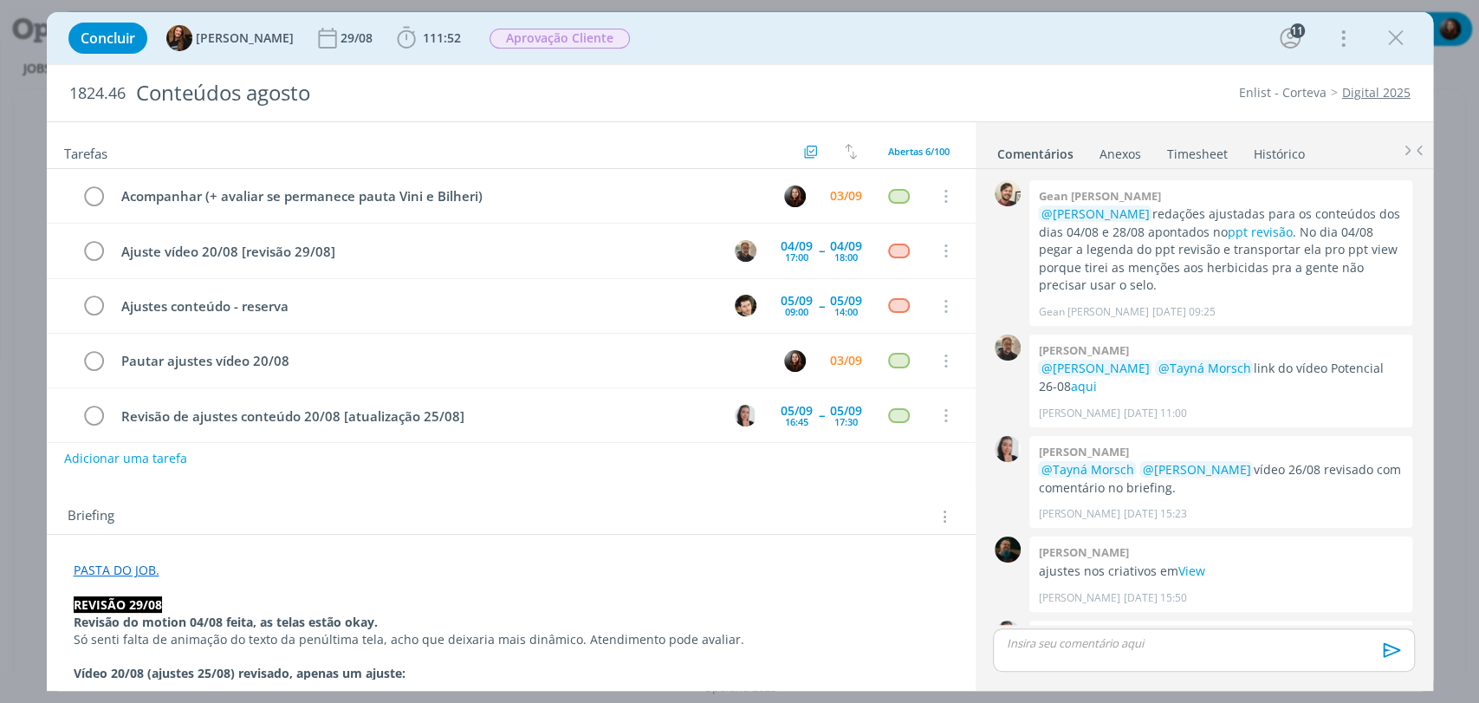
scroll to position [1871, 0]
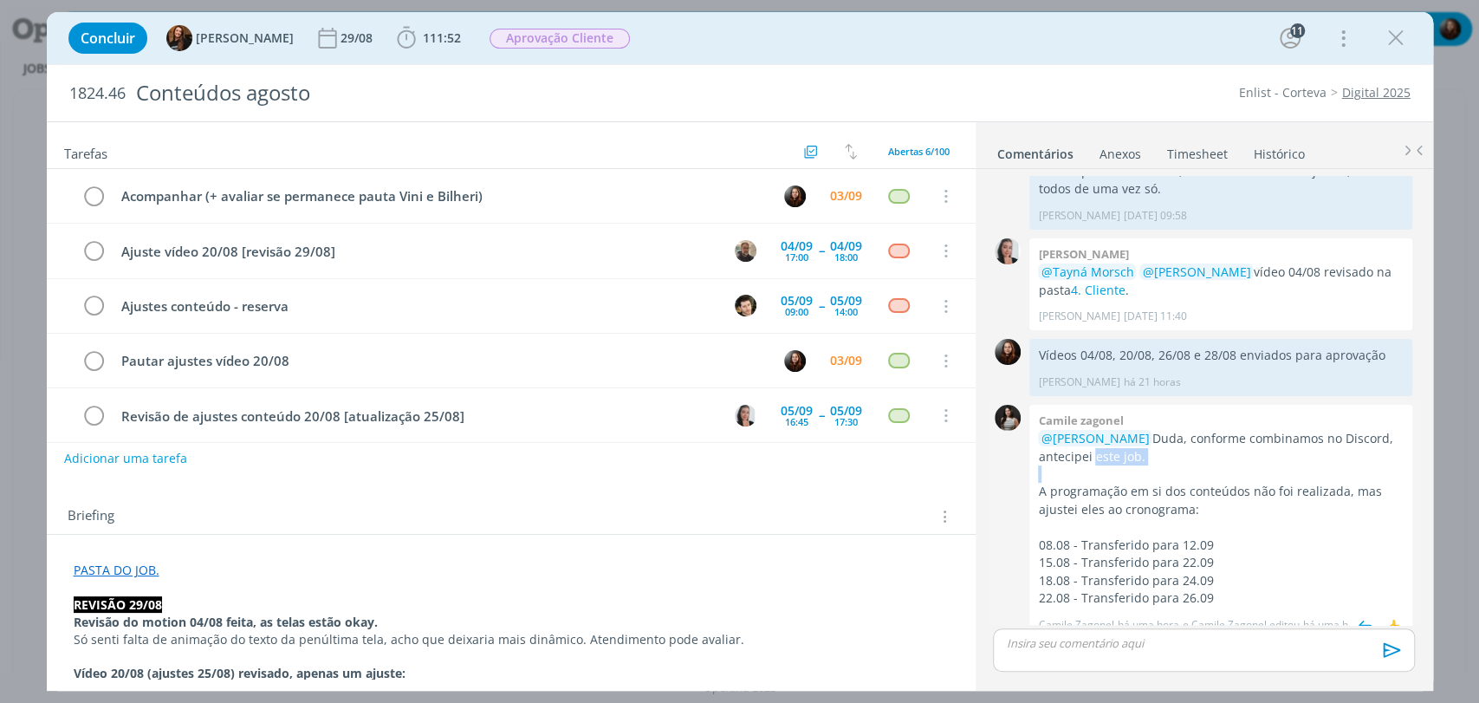
drag, startPoint x: 1088, startPoint y: 438, endPoint x: 1172, endPoint y: 460, distance: 86.8
click at [1185, 446] on div "@[PERSON_NAME], conforme combinamos no Discord, antecipei este job. A programaç…" at bounding box center [1221, 518] width 366 height 177
drag, startPoint x: 1067, startPoint y: 472, endPoint x: 1288, endPoint y: 490, distance: 220.8
click at [1288, 490] on p "A programação em si dos conteúdos não foi realizada, mas ajustei eles ao cronog…" at bounding box center [1221, 501] width 366 height 36
click at [1314, 518] on p "dialog" at bounding box center [1221, 526] width 366 height 17
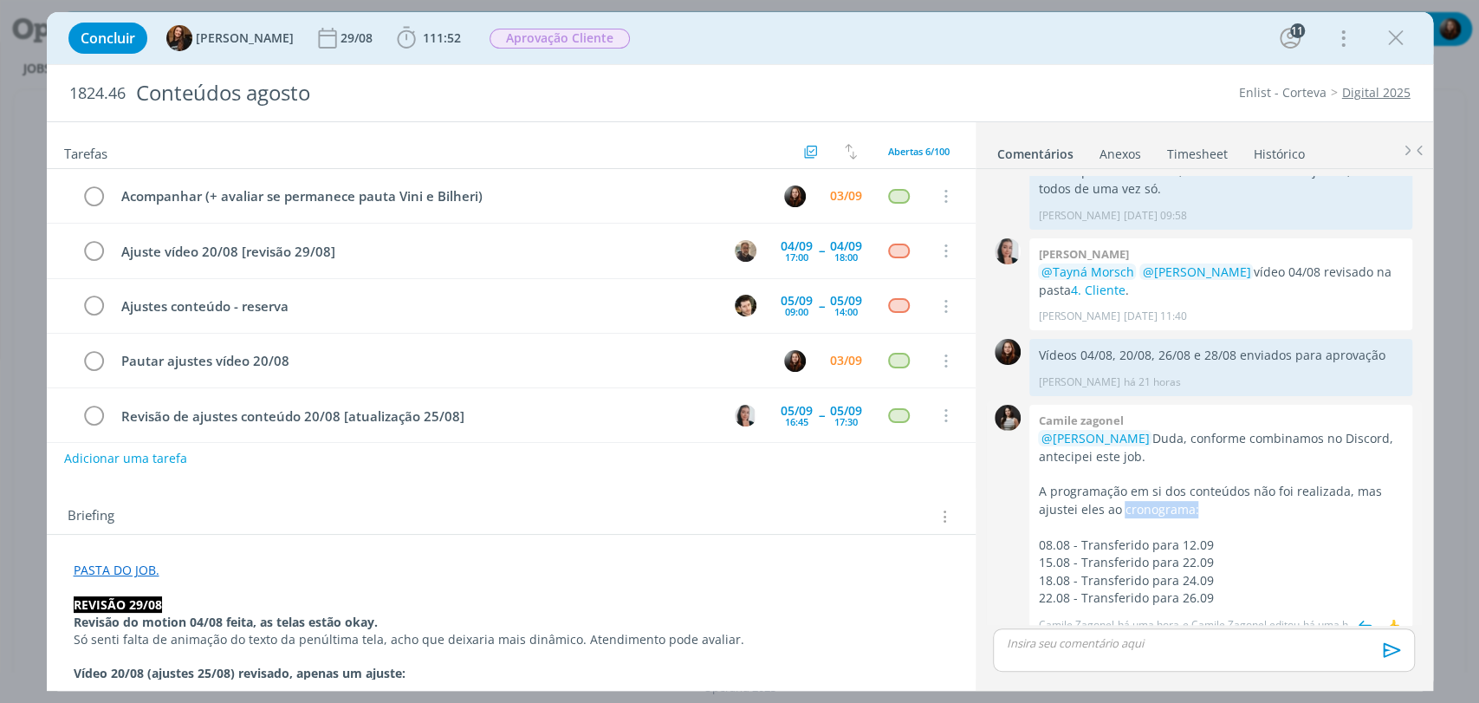
drag, startPoint x: 1178, startPoint y: 492, endPoint x: 1216, endPoint y: 493, distance: 37.3
click at [1216, 493] on p "A programação em si dos conteúdos não foi realizada, mas ajustei eles ao cronog…" at bounding box center [1221, 501] width 366 height 36
click at [1235, 518] on p "dialog" at bounding box center [1221, 526] width 366 height 17
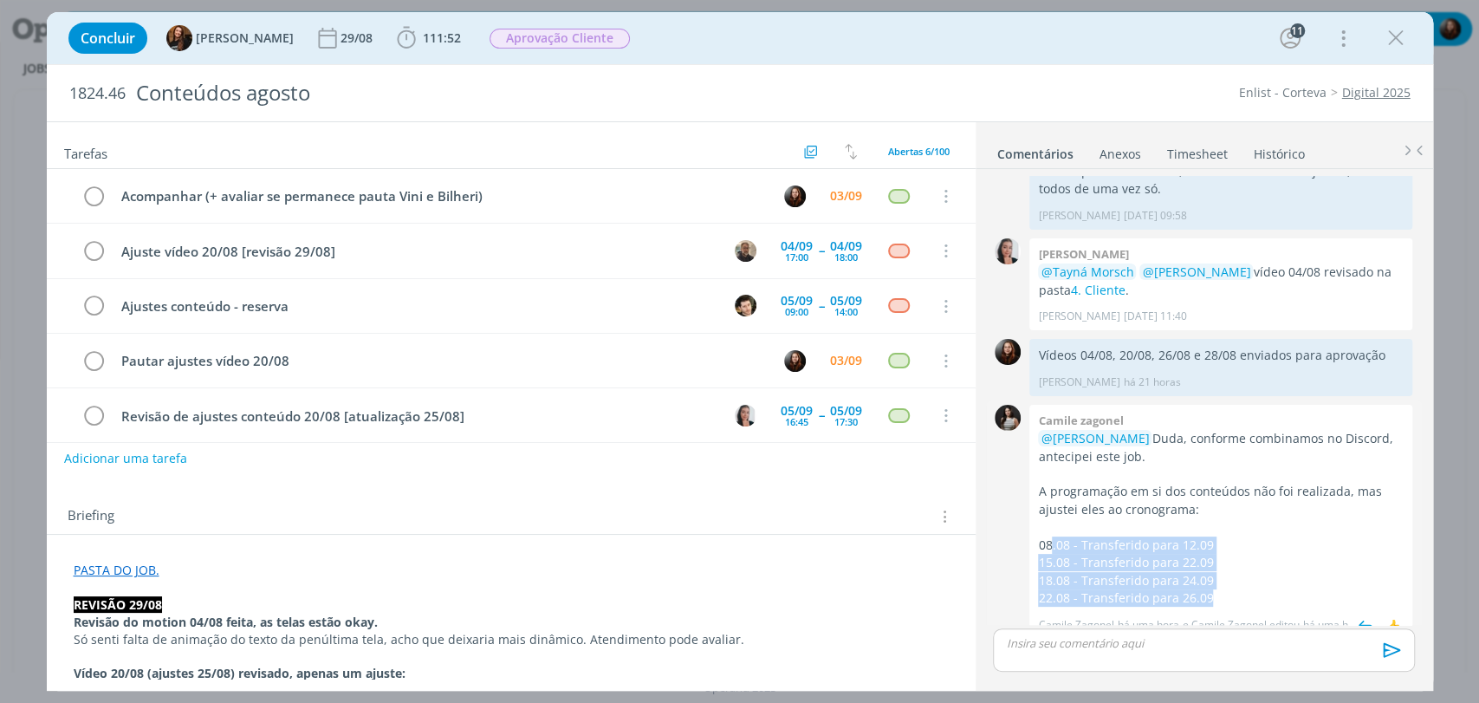
drag, startPoint x: 1048, startPoint y: 525, endPoint x: 1217, endPoint y: 582, distance: 178.4
click at [1217, 582] on div "@Eduarda Pereira Duda, conforme combinamos no Discord, antecipei este job. A pr…" at bounding box center [1221, 518] width 366 height 177
click at [1242, 589] on p "22.08 - Transferido para 26.09" at bounding box center [1221, 597] width 366 height 17
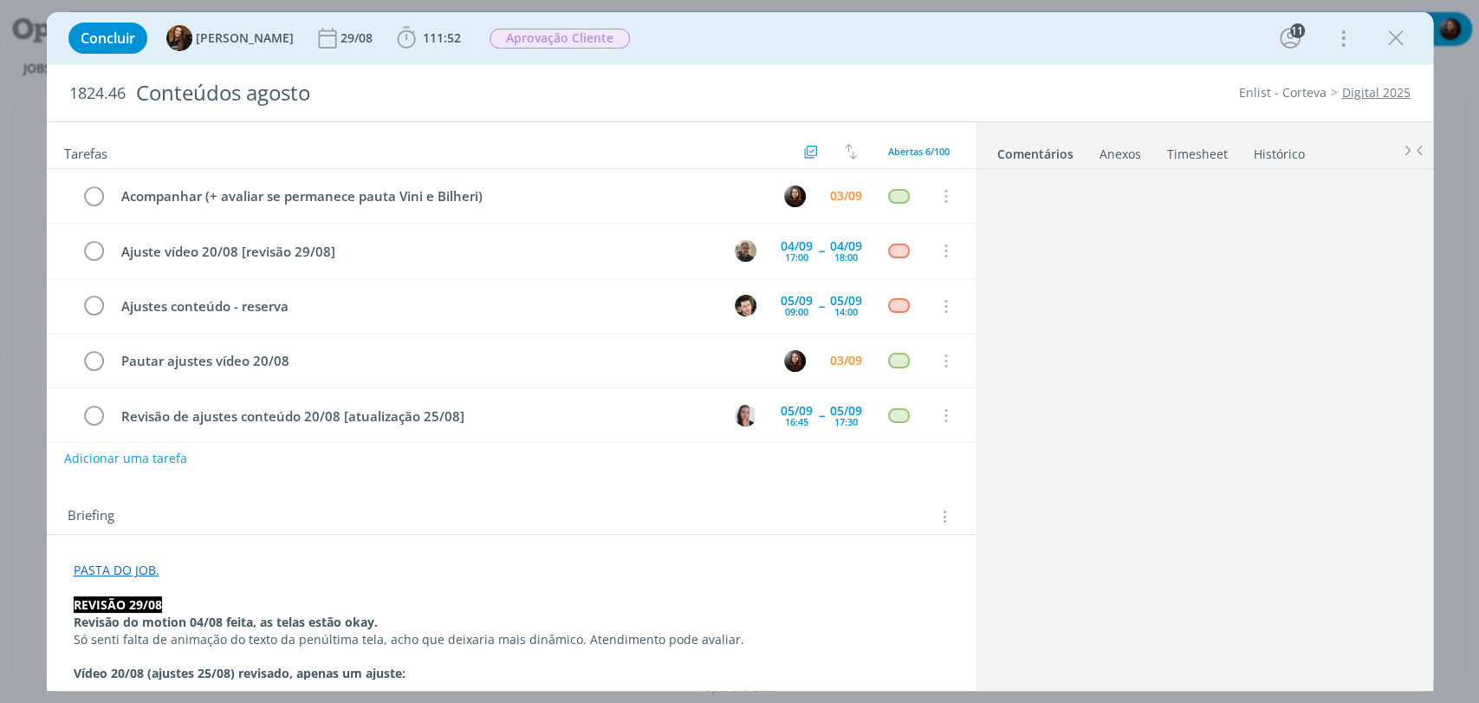
scroll to position [1871, 0]
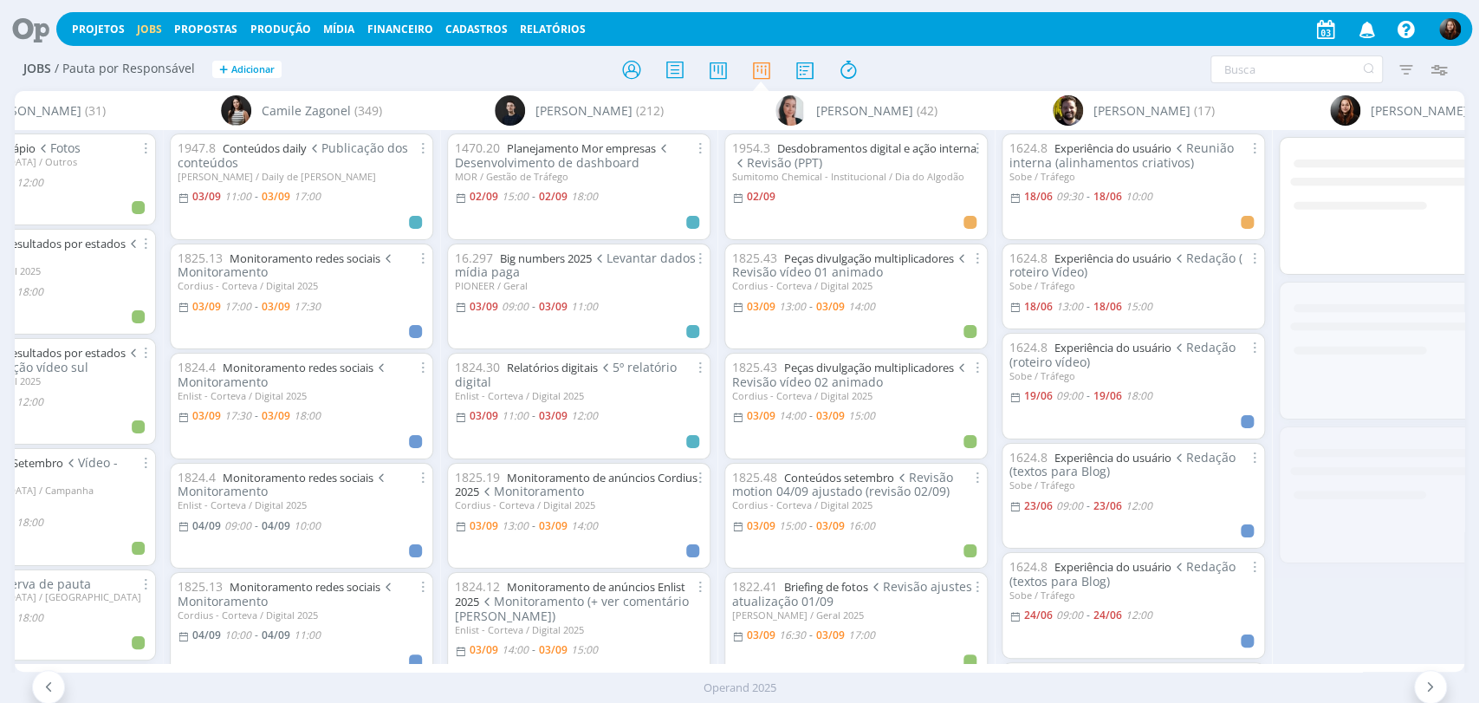
scroll to position [0, 522]
